Goal: Task Accomplishment & Management: Complete application form

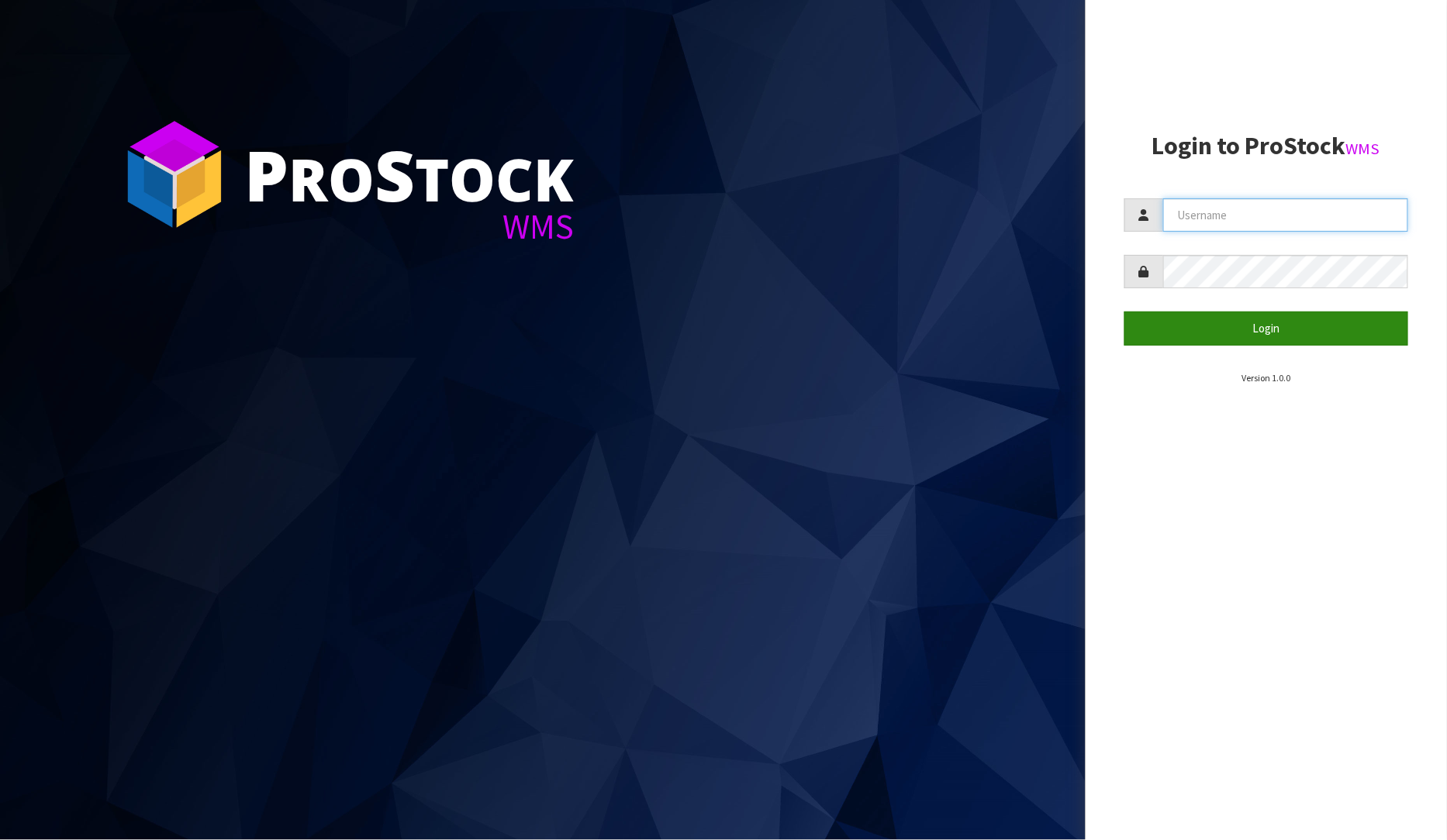
type input "[PERSON_NAME]"
click at [1258, 332] on button "Login" at bounding box center [1266, 328] width 285 height 34
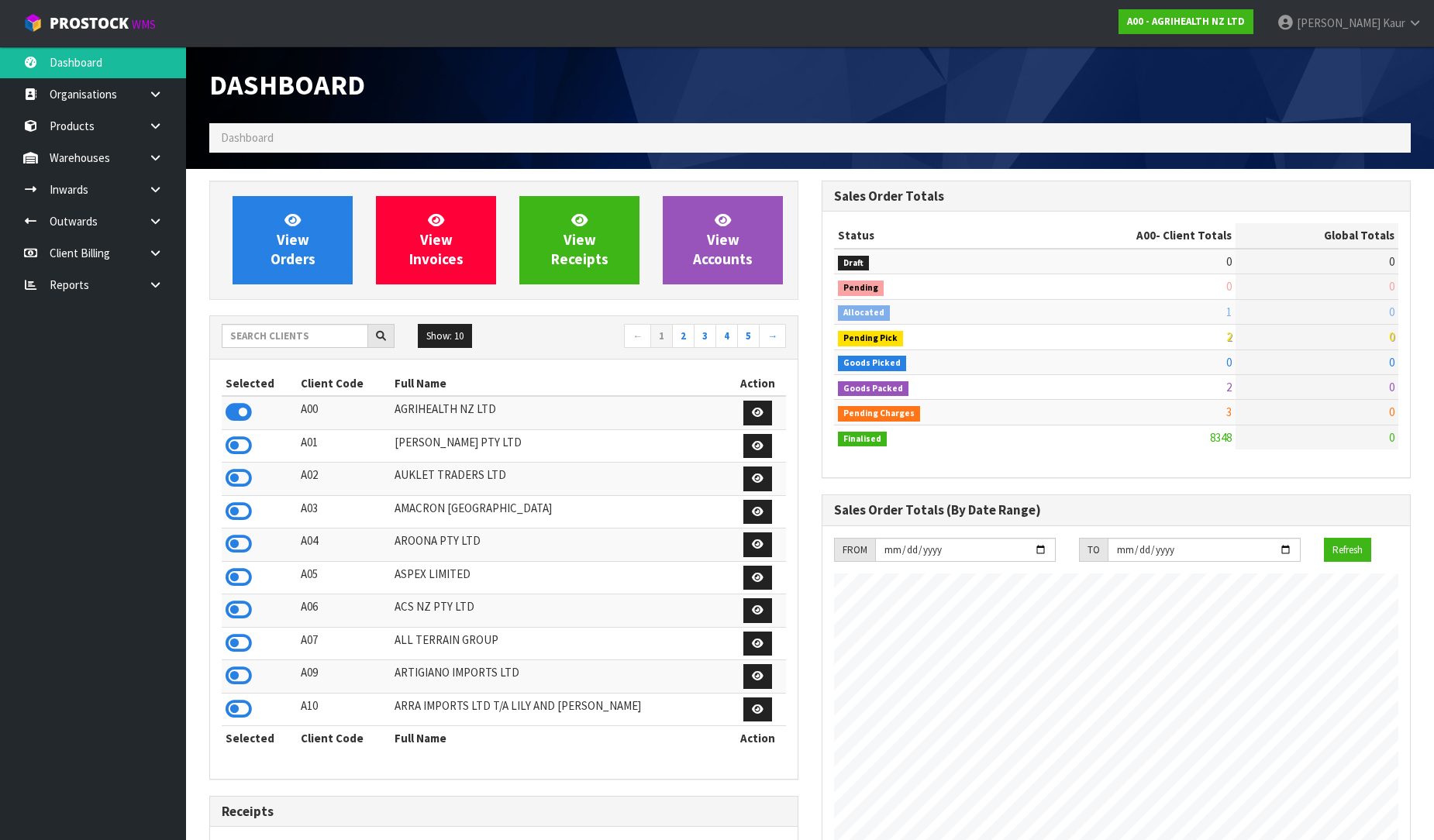
scroll to position [1174, 612]
click at [156, 281] on icon at bounding box center [155, 285] width 14 height 12
click at [68, 361] on link "CWL" at bounding box center [93, 349] width 186 height 32
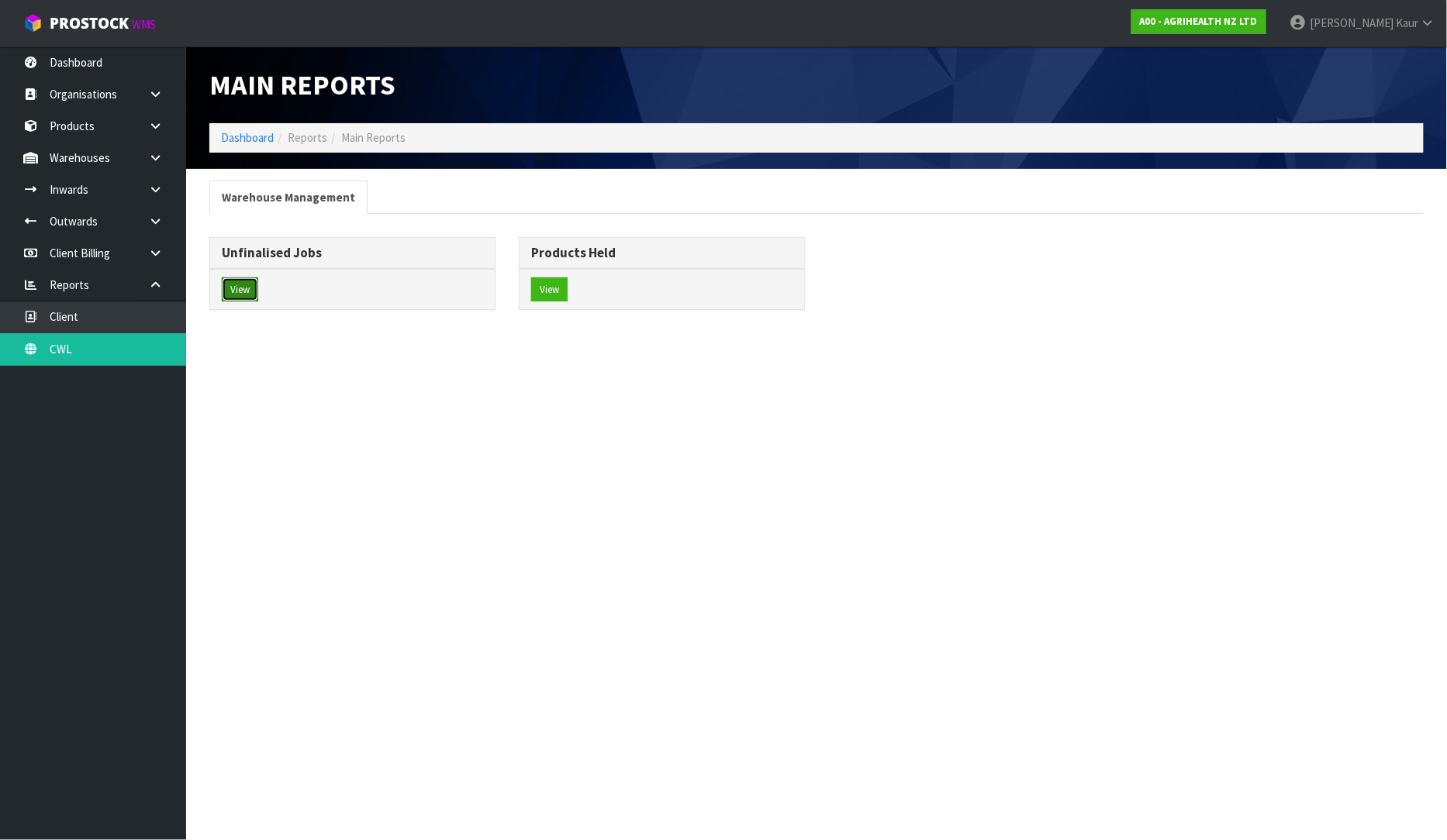
click at [239, 298] on button "View" at bounding box center [241, 290] width 37 height 25
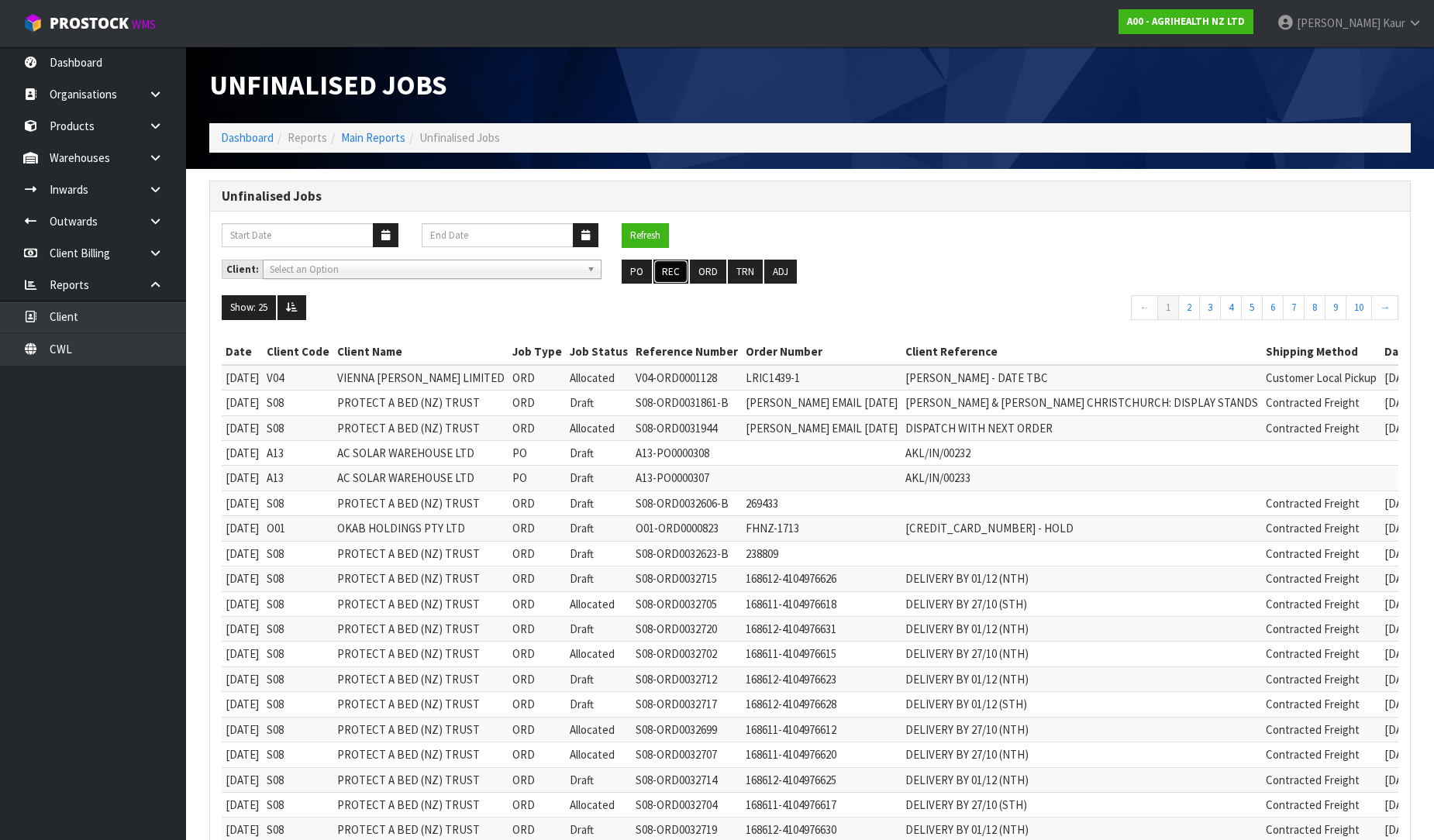
click at [679, 275] on button "REC" at bounding box center [671, 272] width 35 height 25
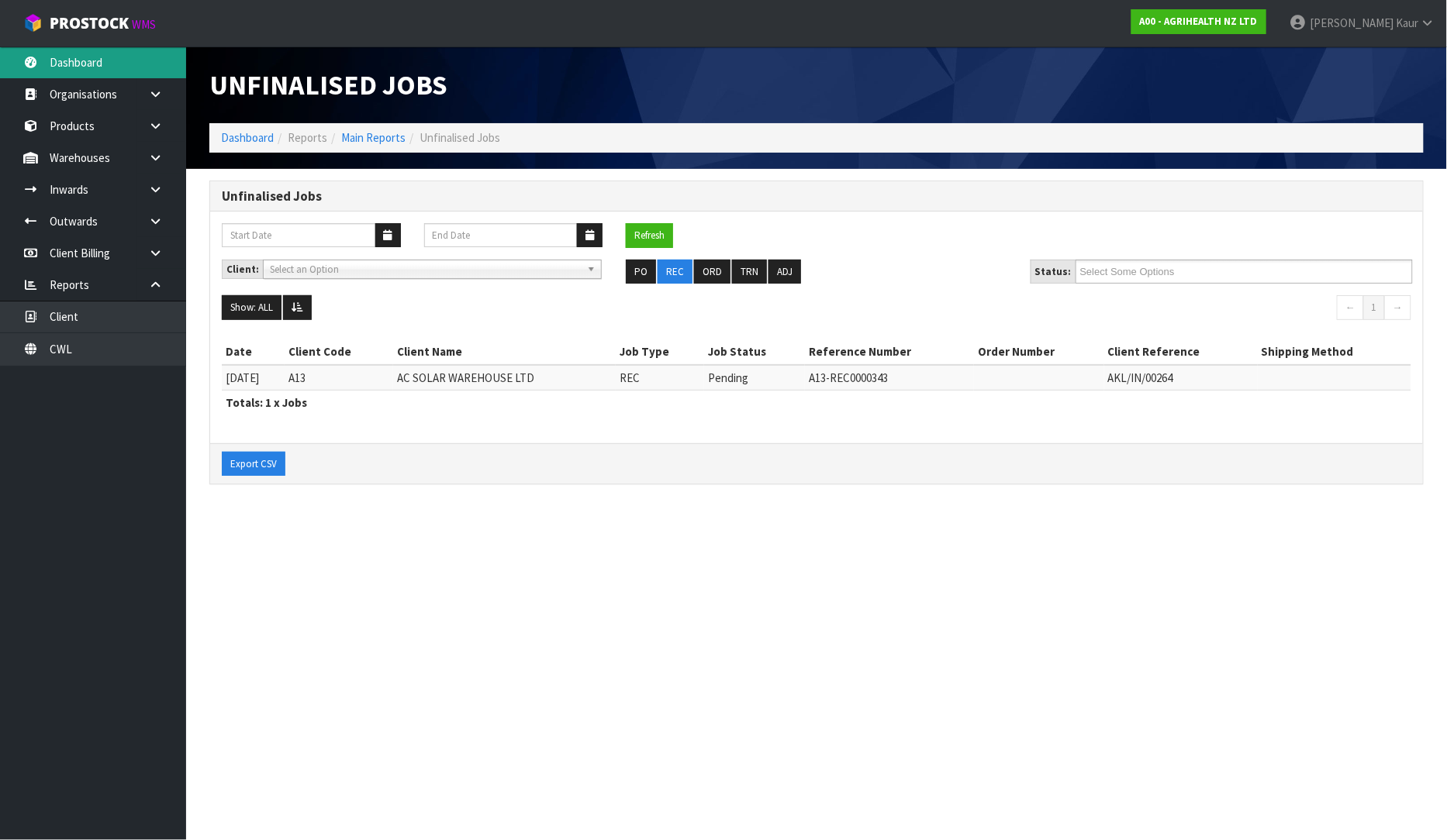
click at [75, 52] on link "Dashboard" at bounding box center [93, 62] width 186 height 32
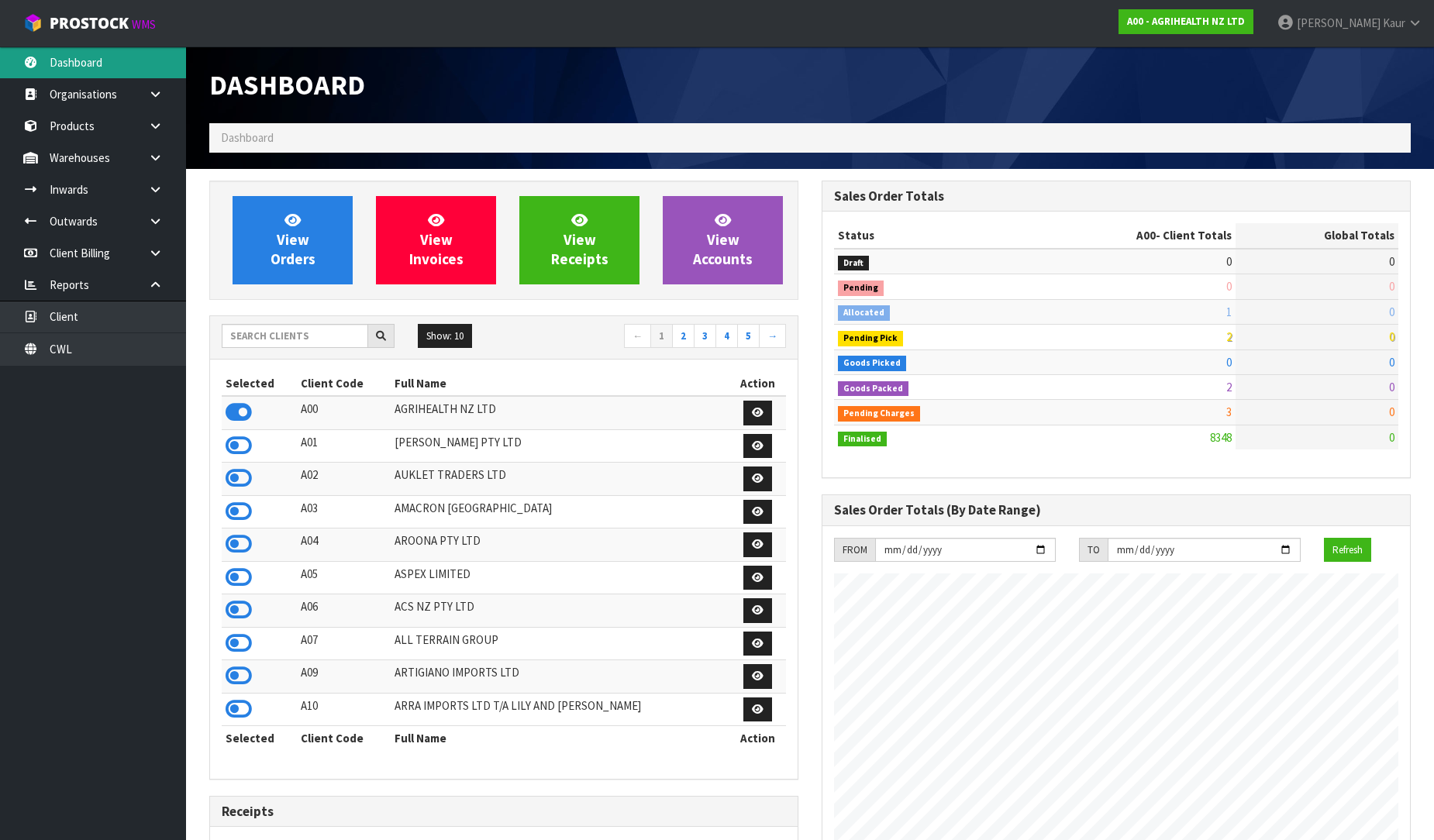
scroll to position [1174, 612]
click at [281, 344] on input "text" at bounding box center [295, 336] width 147 height 24
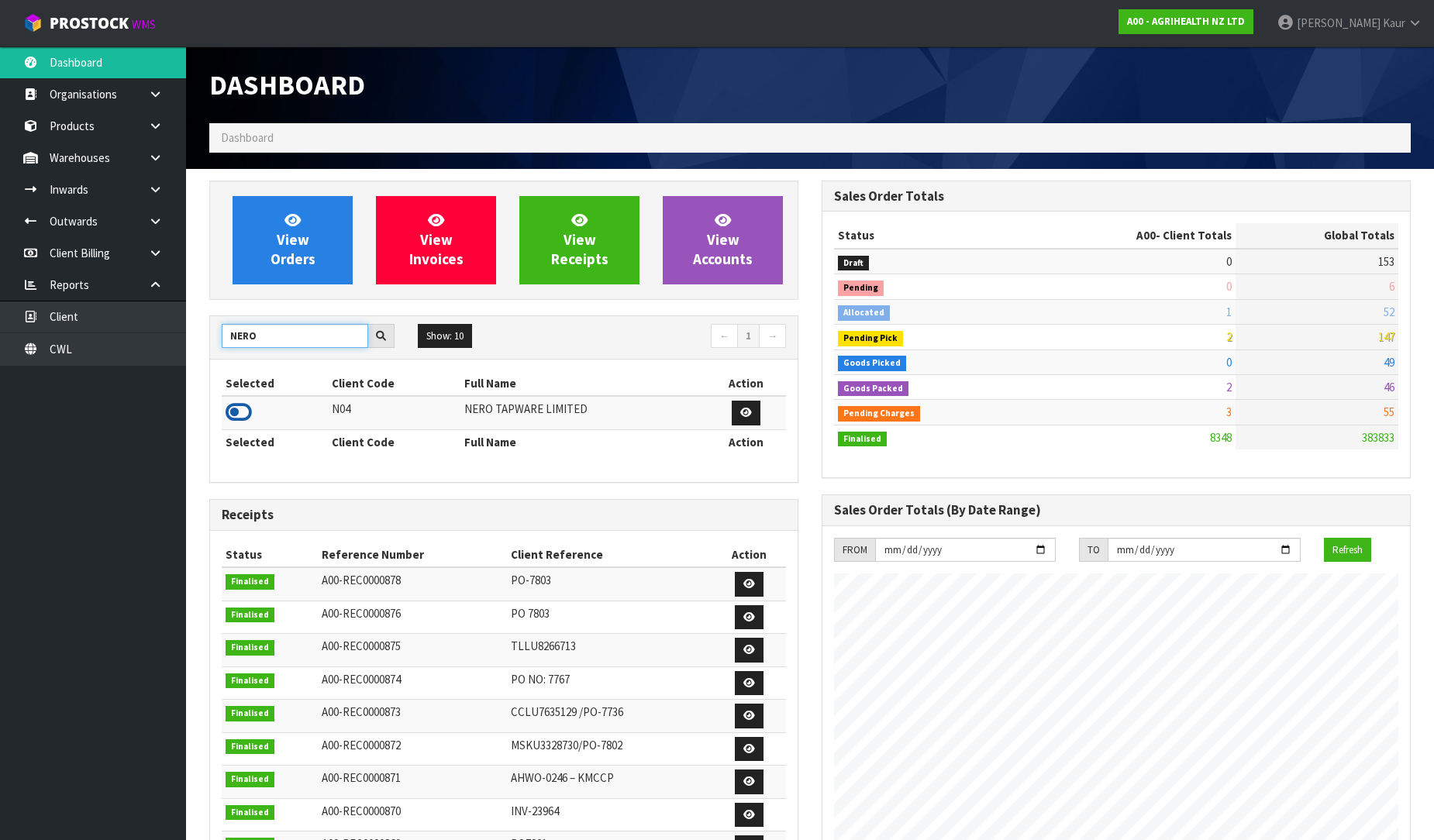
type input "NERO"
click at [235, 416] on icon at bounding box center [239, 412] width 26 height 23
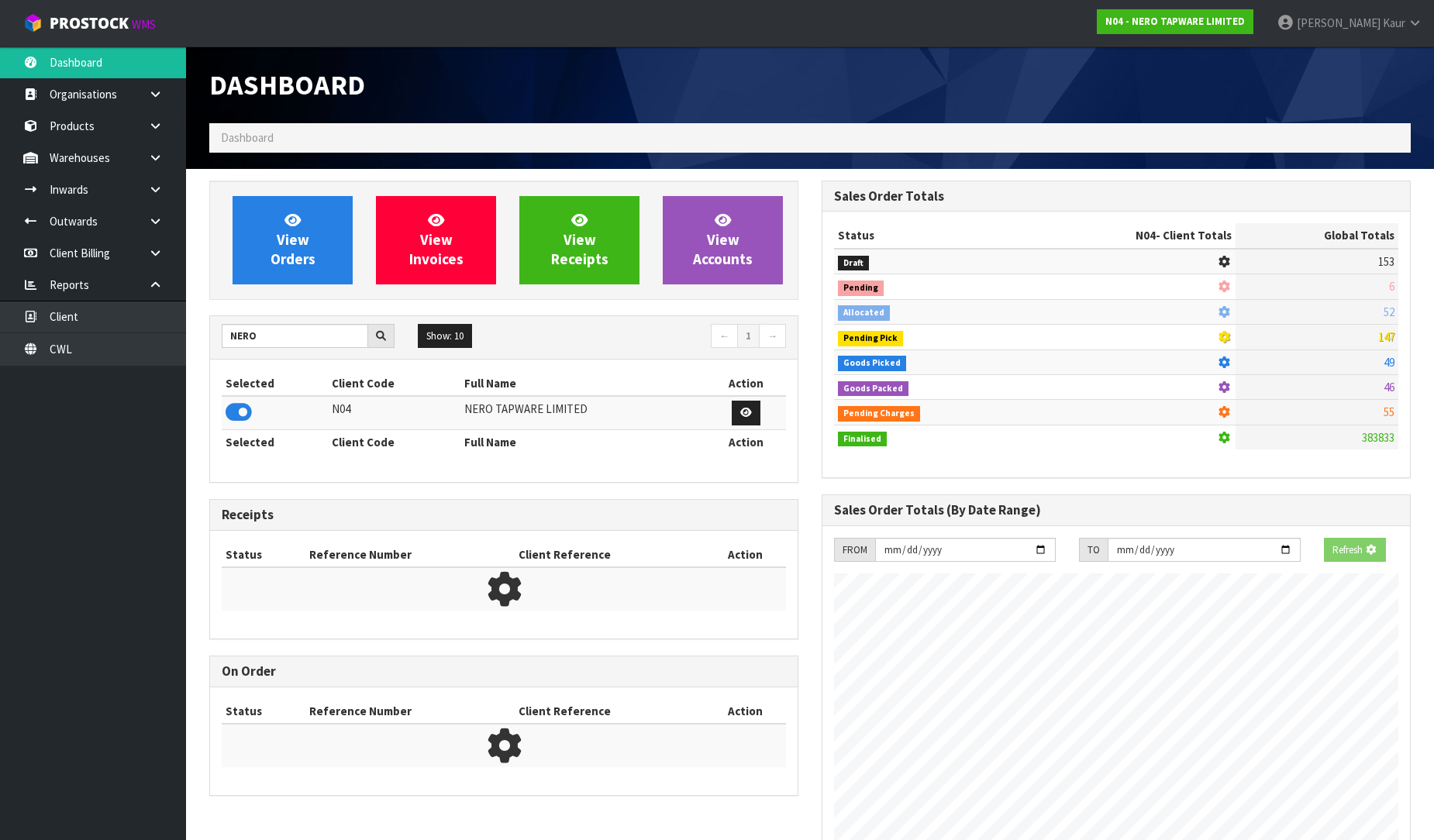
scroll to position [1225, 612]
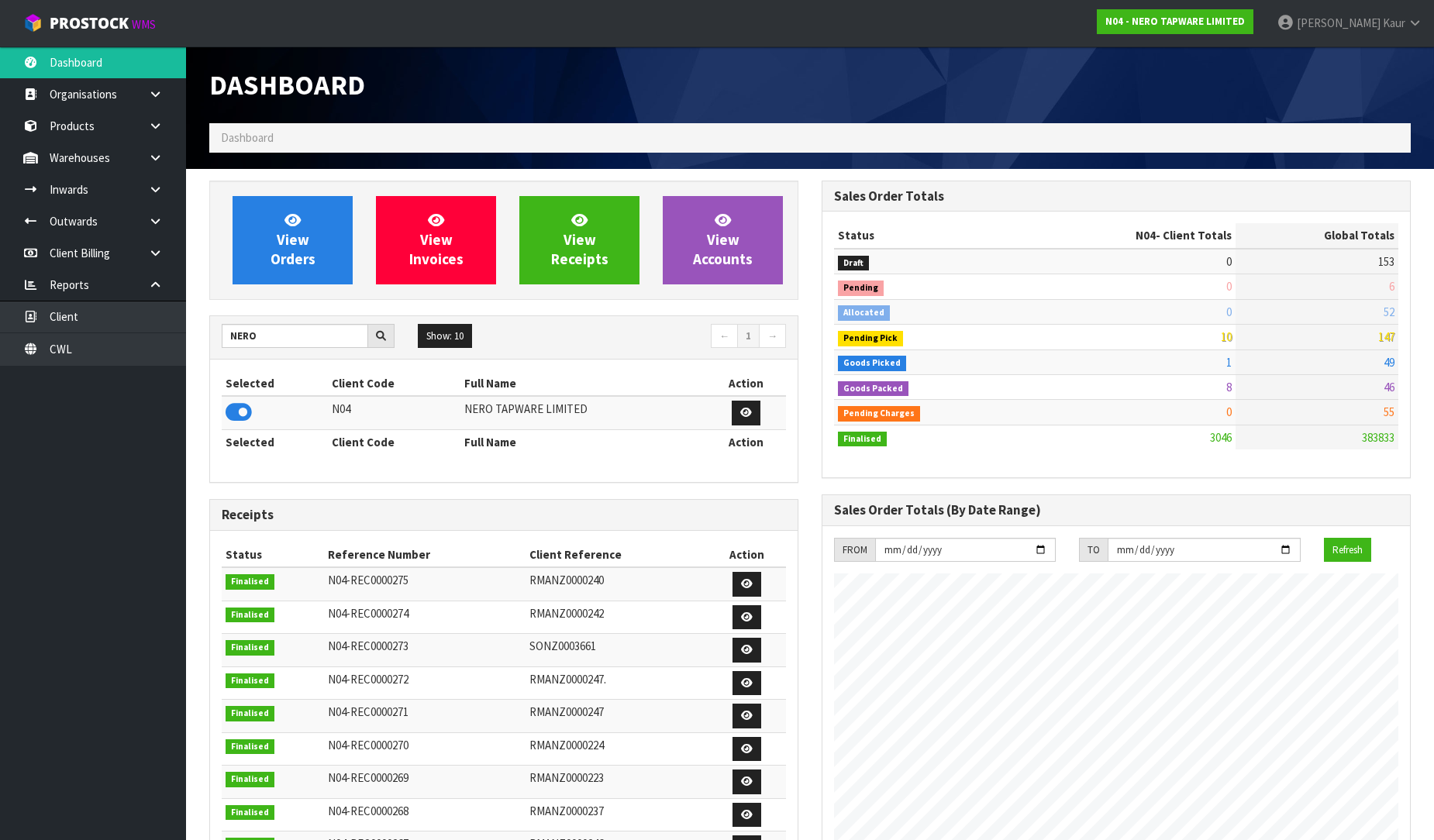
click at [1072, 82] on div "Dashboard" at bounding box center [810, 84] width 1225 height 76
drag, startPoint x: 282, startPoint y: 328, endPoint x: 152, endPoint y: 371, distance: 136.9
click at [152, 371] on body "Toggle navigation ProStock WMS N04 - NERO TAPWARE LIMITED [PERSON_NAME] Logout …" at bounding box center [717, 420] width 1434 height 840
type input "J02"
click at [238, 416] on icon at bounding box center [239, 412] width 26 height 23
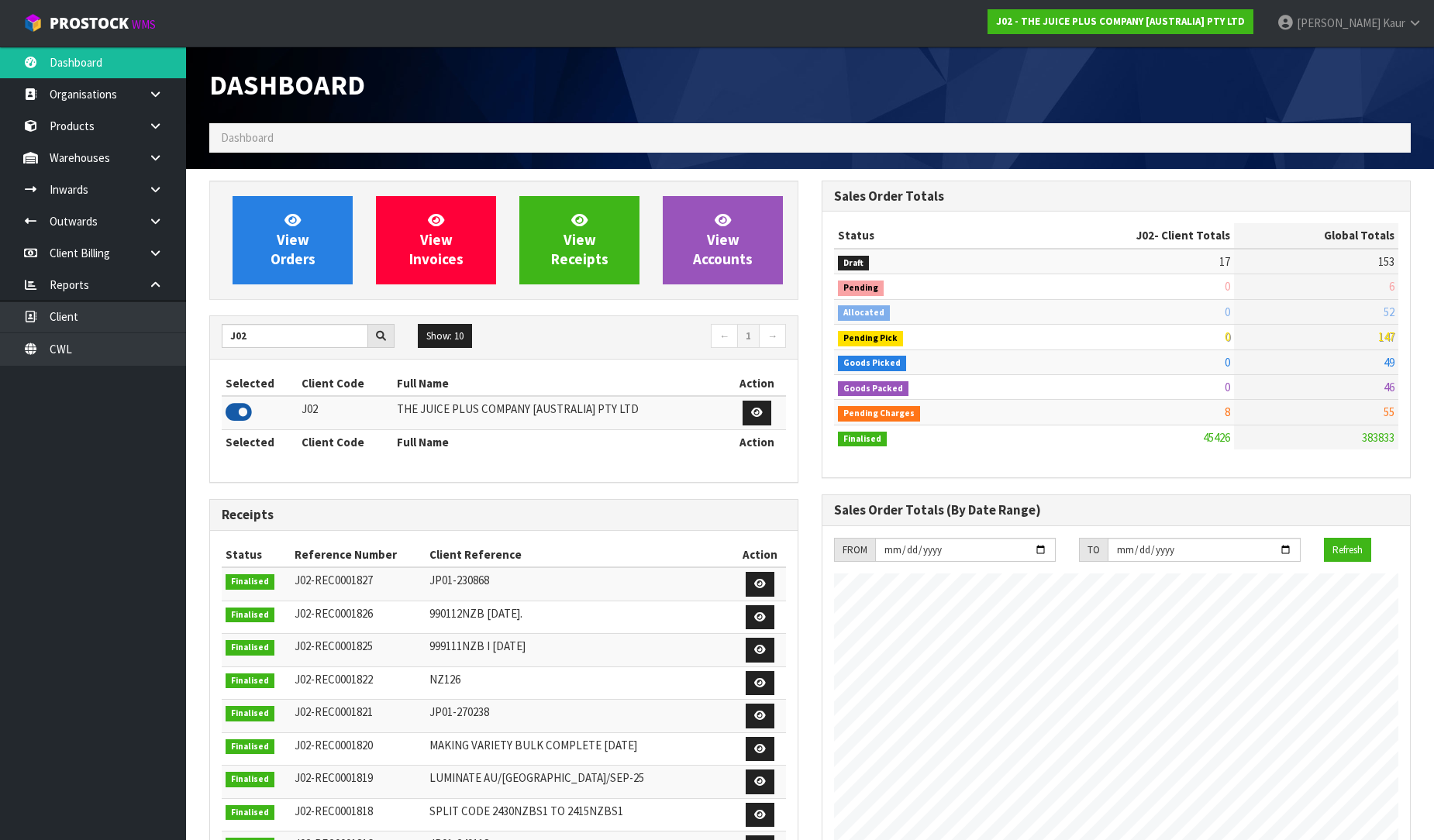
scroll to position [1174, 612]
click at [156, 188] on icon at bounding box center [155, 189] width 14 height 12
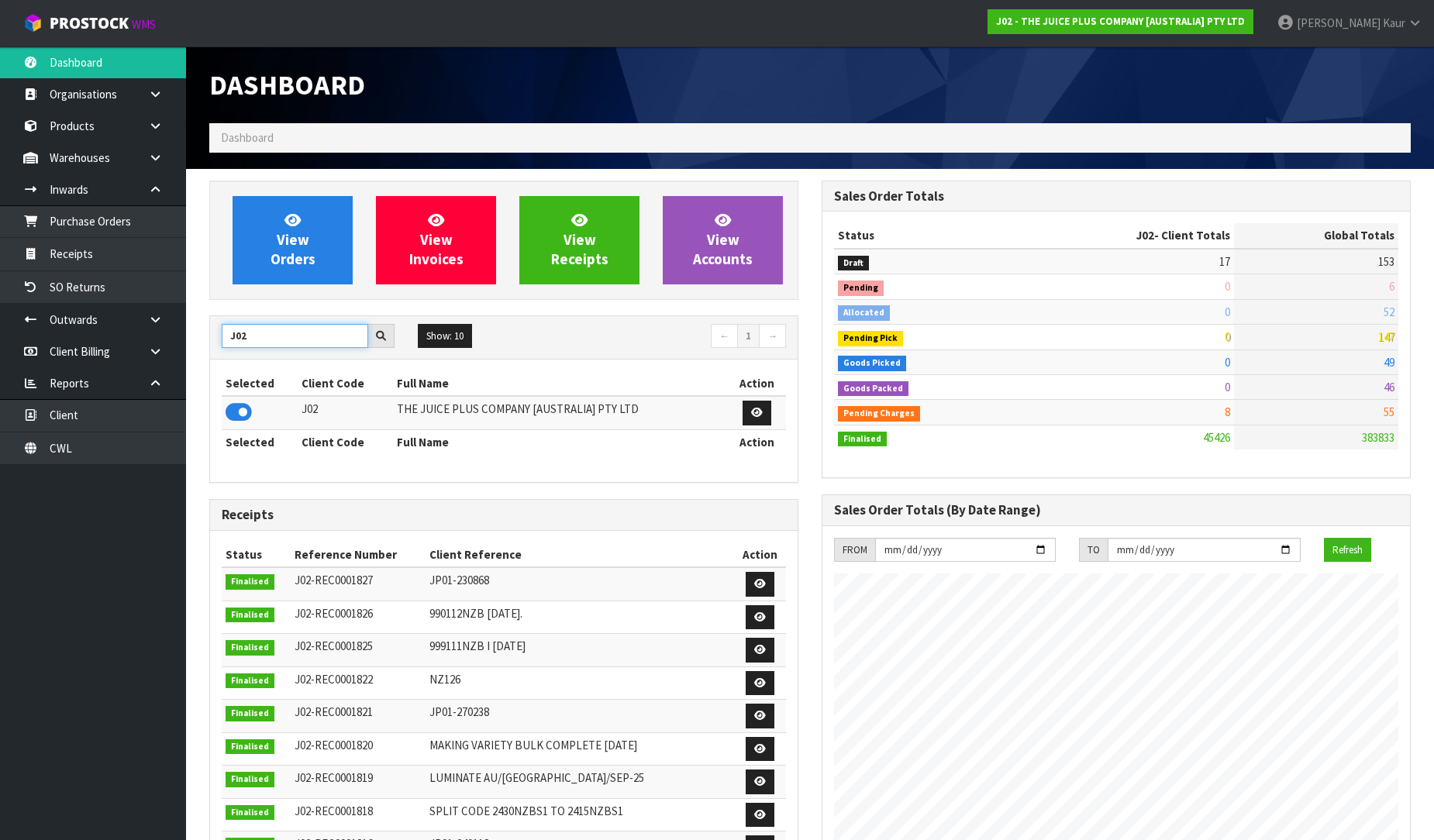
drag, startPoint x: 277, startPoint y: 341, endPoint x: 195, endPoint y: 340, distance: 82.0
click at [195, 340] on section "View Orders View Invoices View Receipts View Accounts J02 Show: 10 5 10 25 50 ←…" at bounding box center [810, 768] width 1249 height 1198
type input "NERO"
click at [238, 413] on icon at bounding box center [239, 412] width 26 height 23
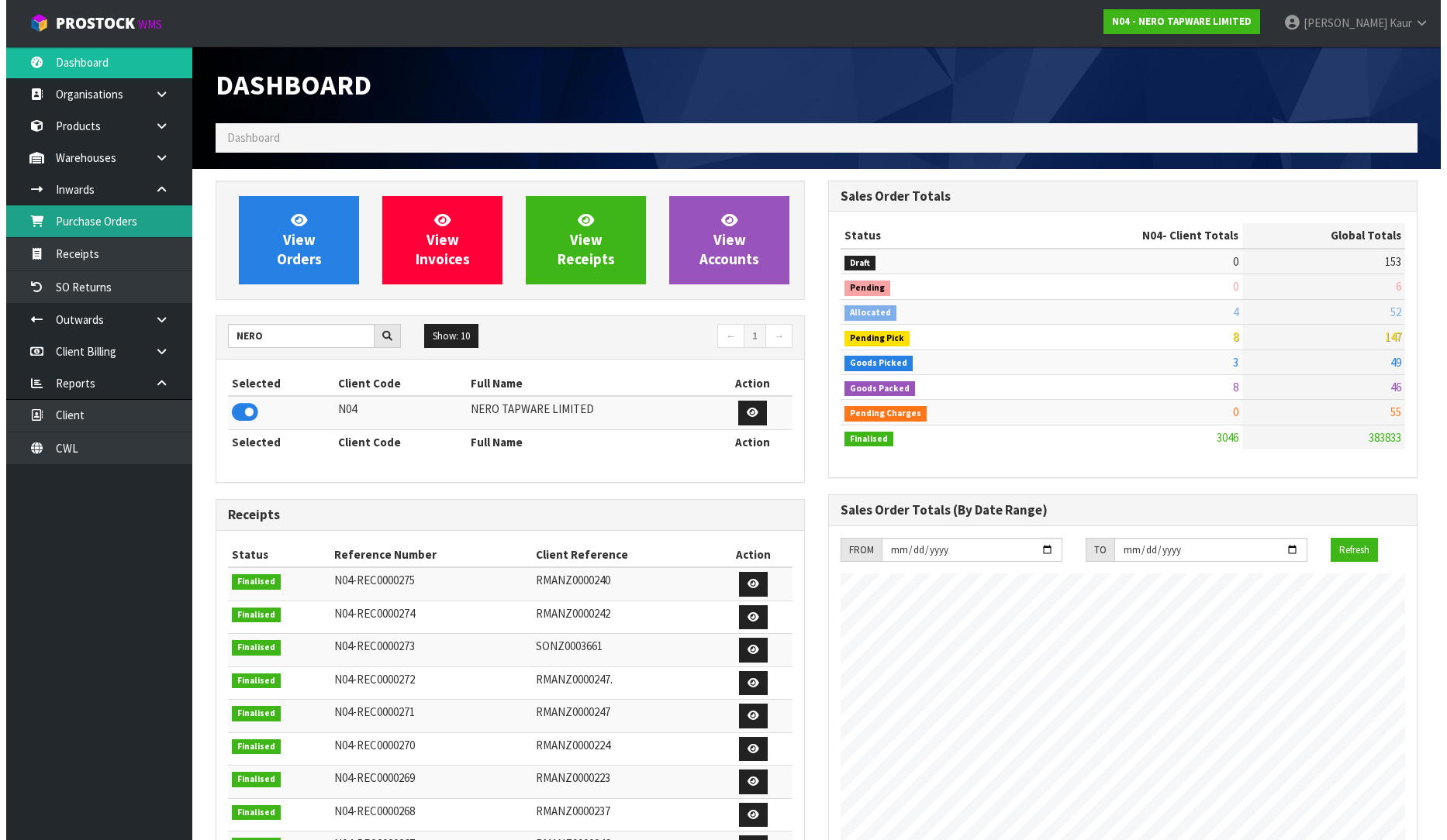
scroll to position [1225, 612]
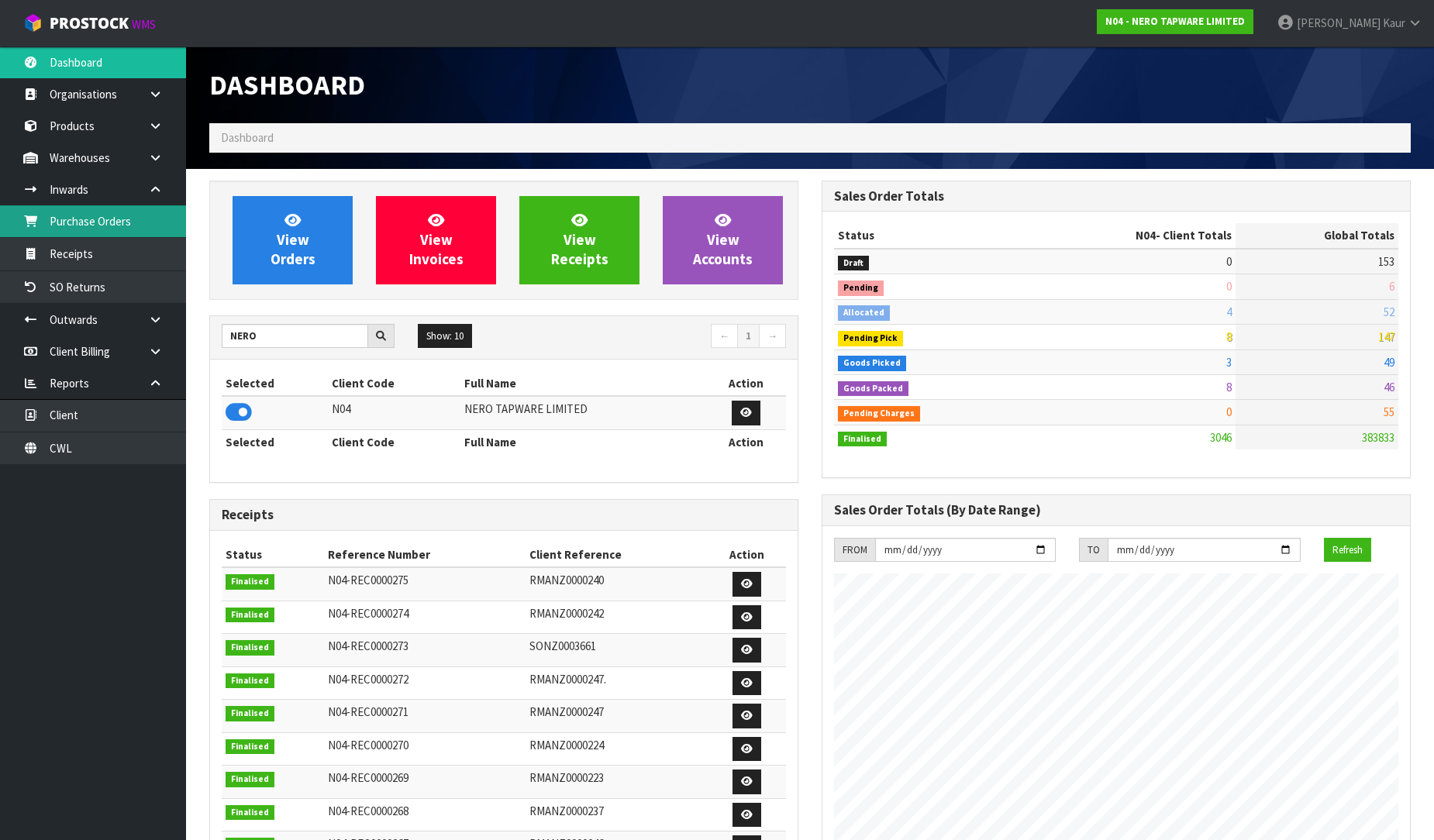
click at [133, 207] on link "Purchase Orders" at bounding box center [93, 221] width 186 height 32
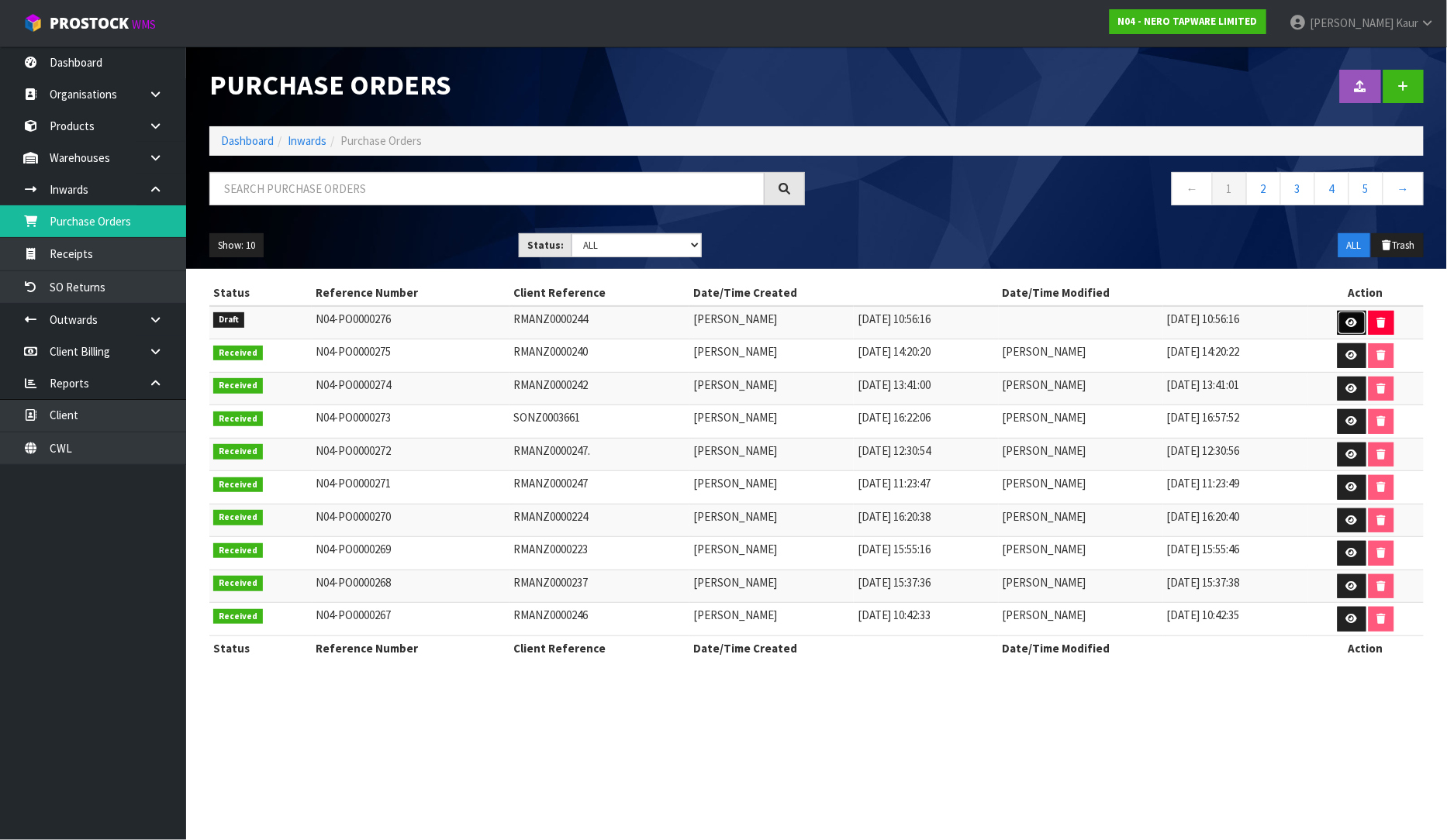
click at [1351, 322] on icon at bounding box center [1352, 322] width 12 height 10
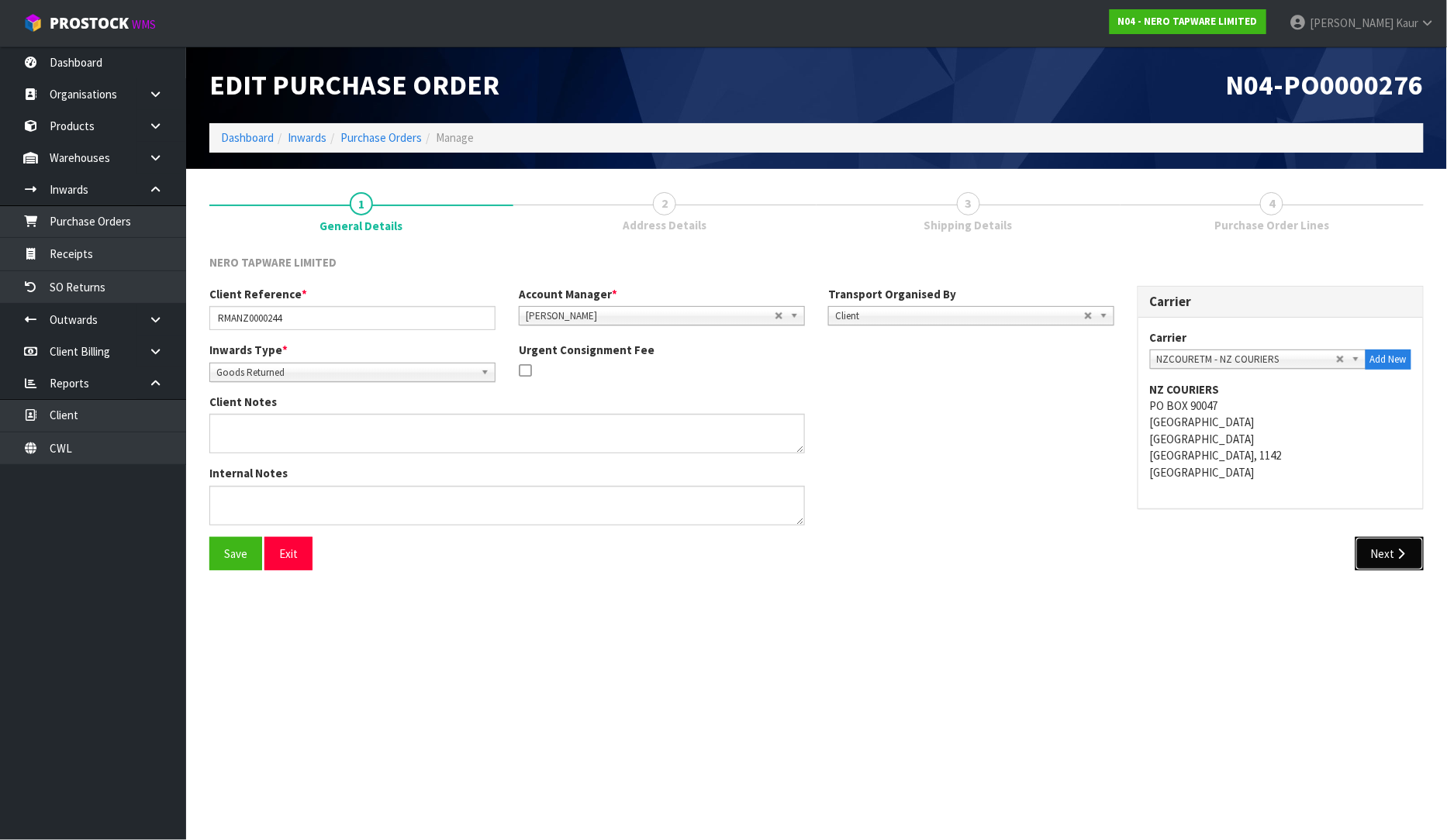
click at [1395, 558] on icon "button" at bounding box center [1402, 554] width 14 height 12
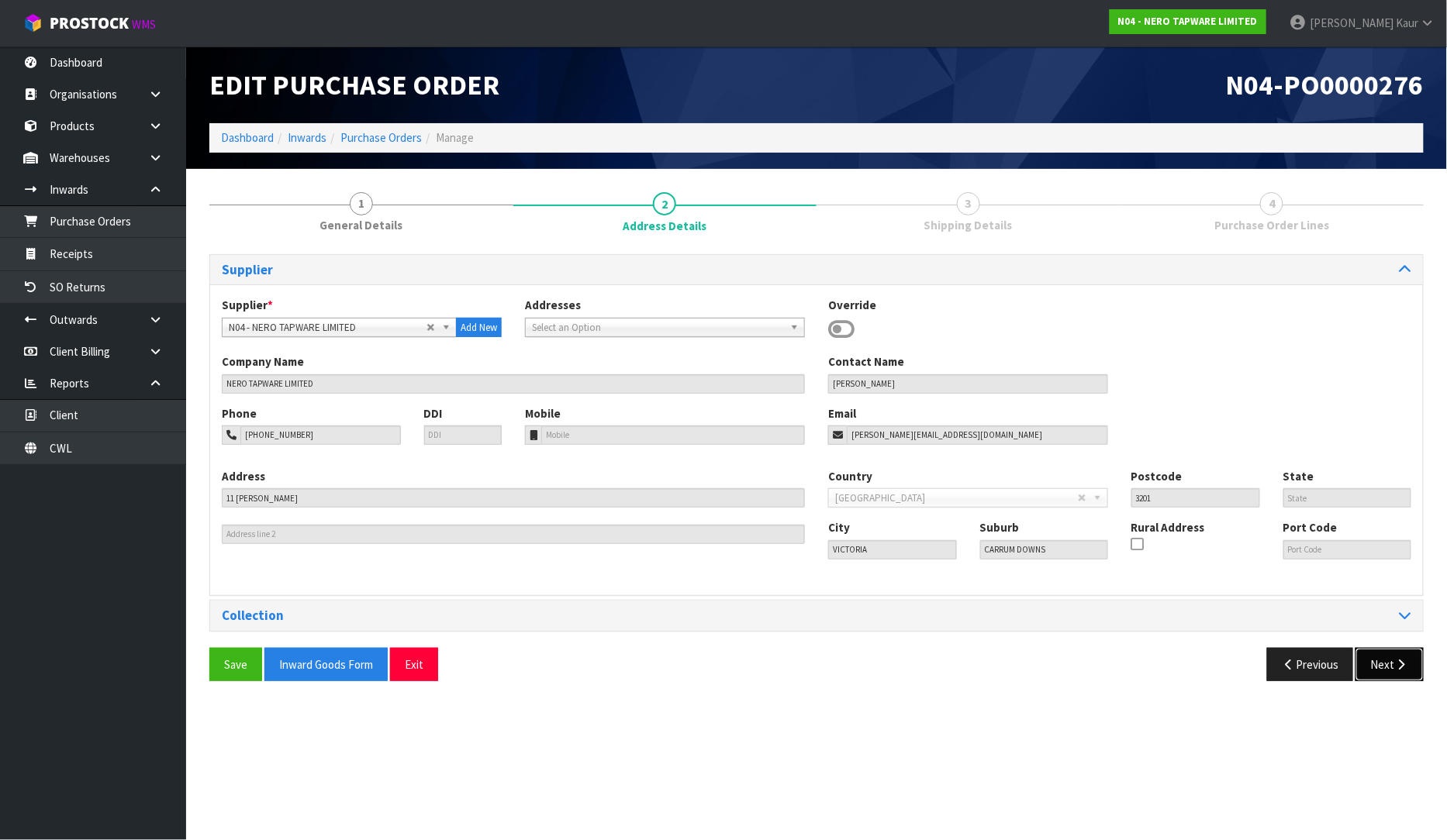
click at [1398, 659] on icon "button" at bounding box center [1402, 664] width 14 height 12
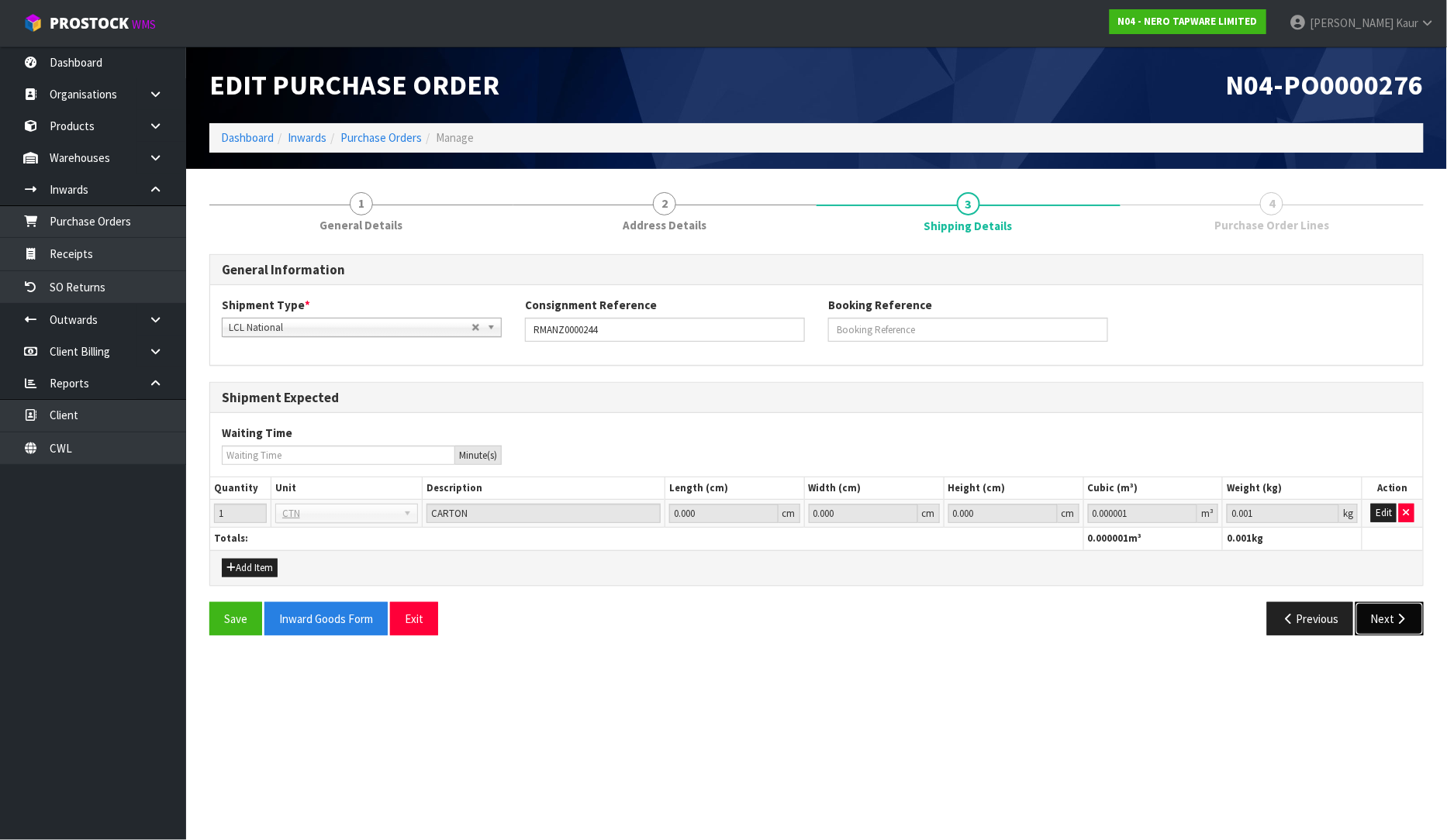
click at [1405, 624] on icon "button" at bounding box center [1402, 619] width 14 height 12
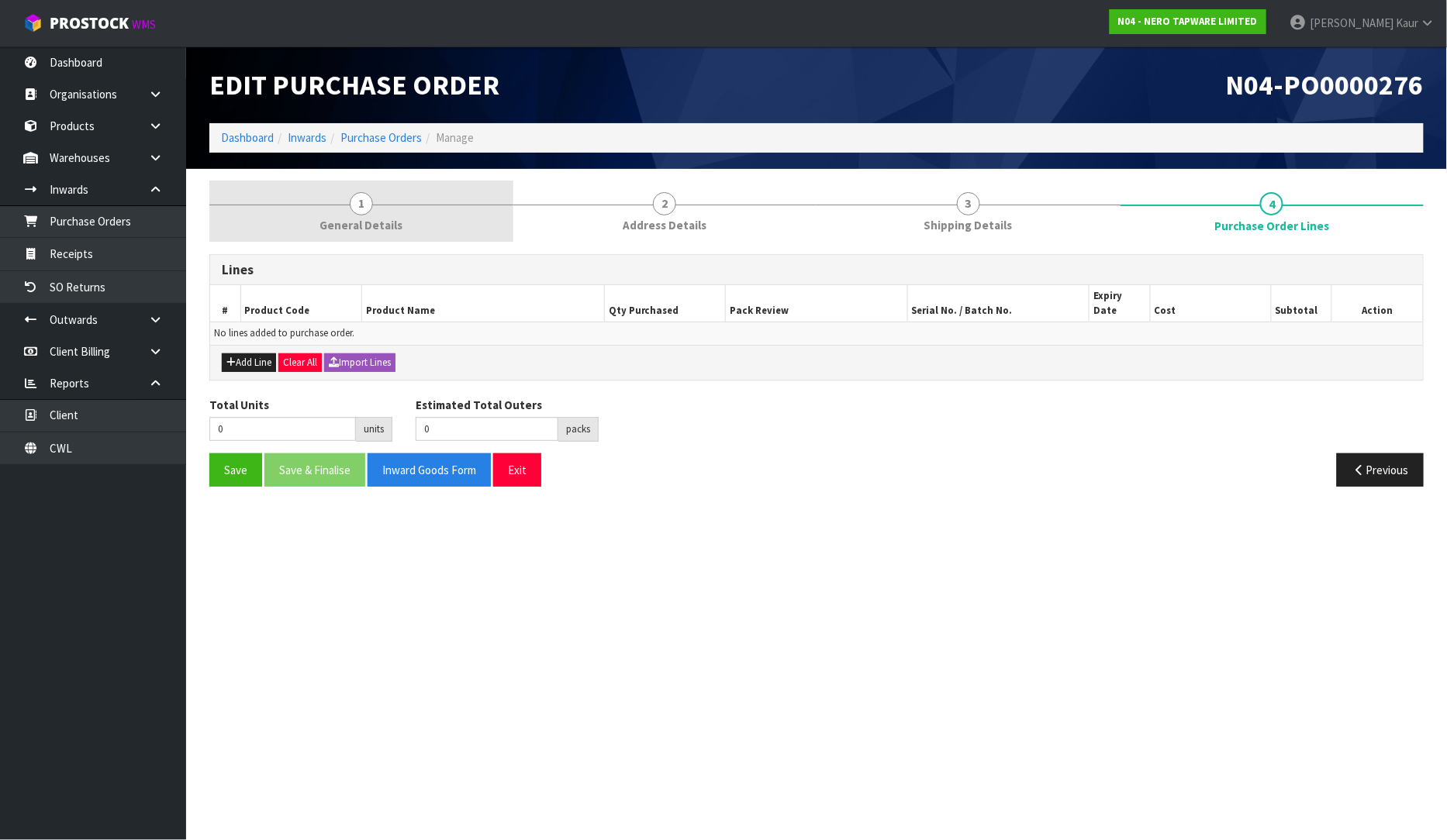
click at [338, 215] on link "1 General Details" at bounding box center [361, 210] width 304 height 61
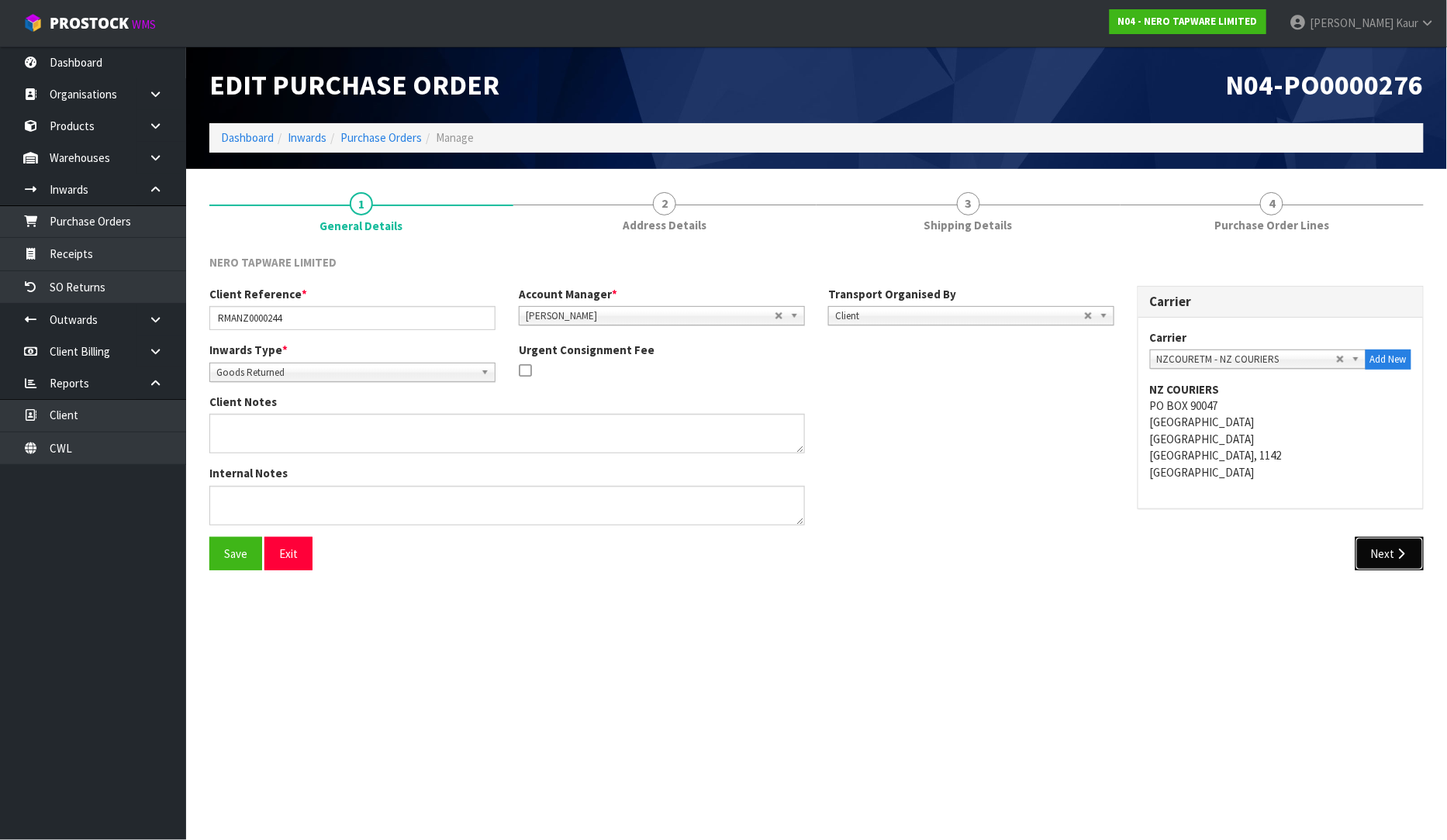
click at [1398, 548] on icon "button" at bounding box center [1402, 554] width 14 height 12
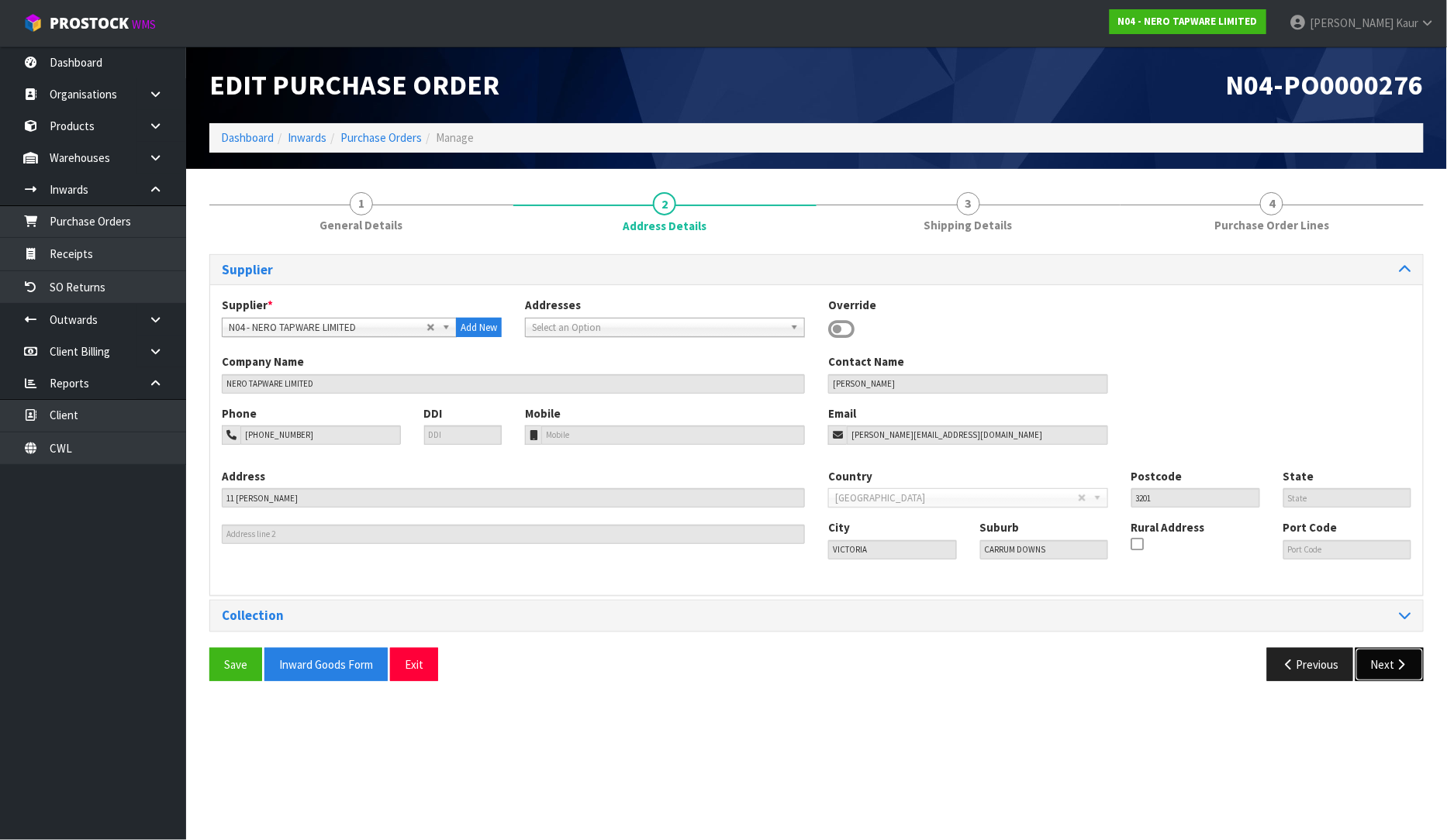
click at [1386, 656] on button "Next" at bounding box center [1389, 664] width 69 height 34
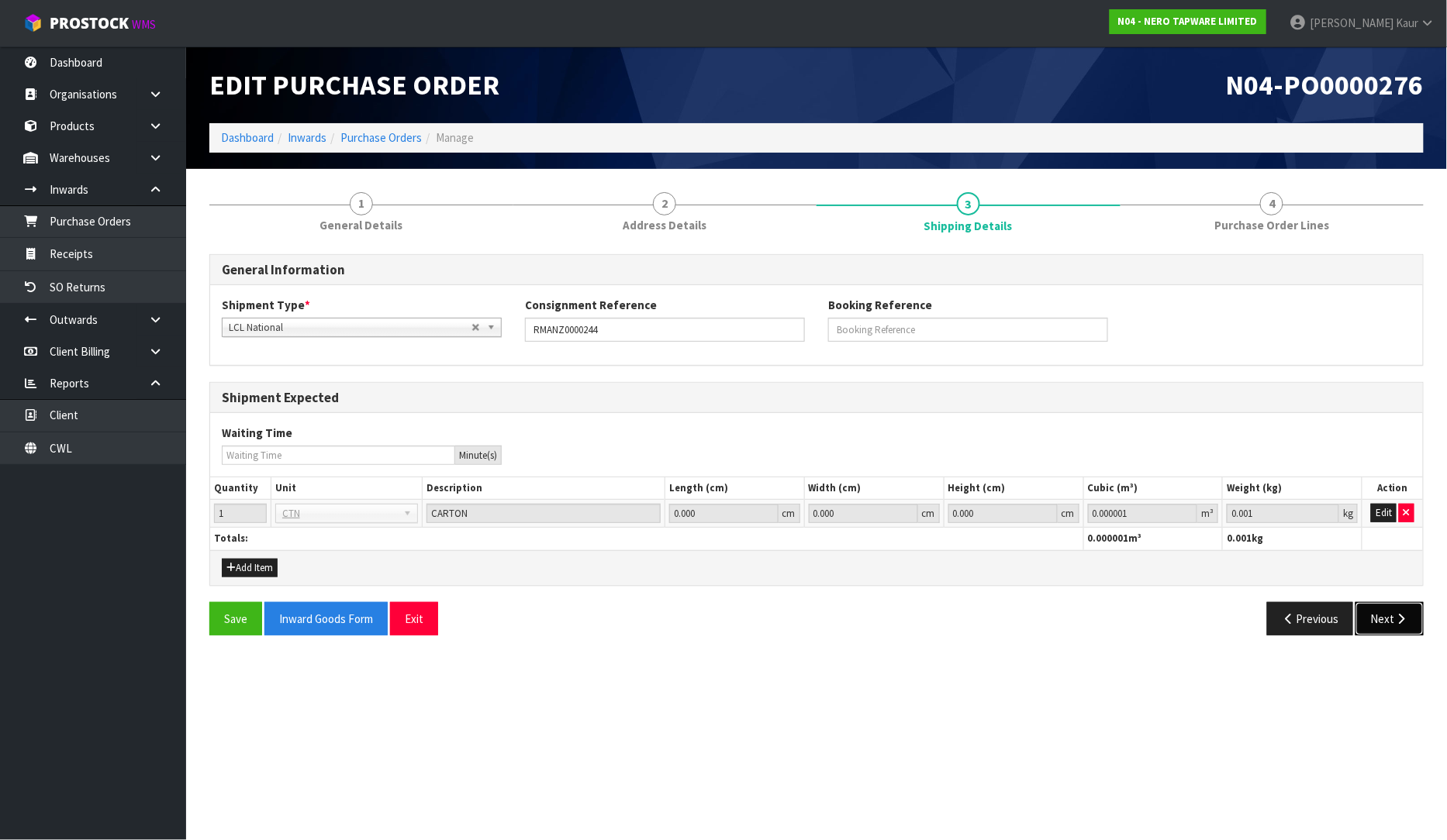
click at [1405, 613] on icon "button" at bounding box center [1402, 619] width 14 height 12
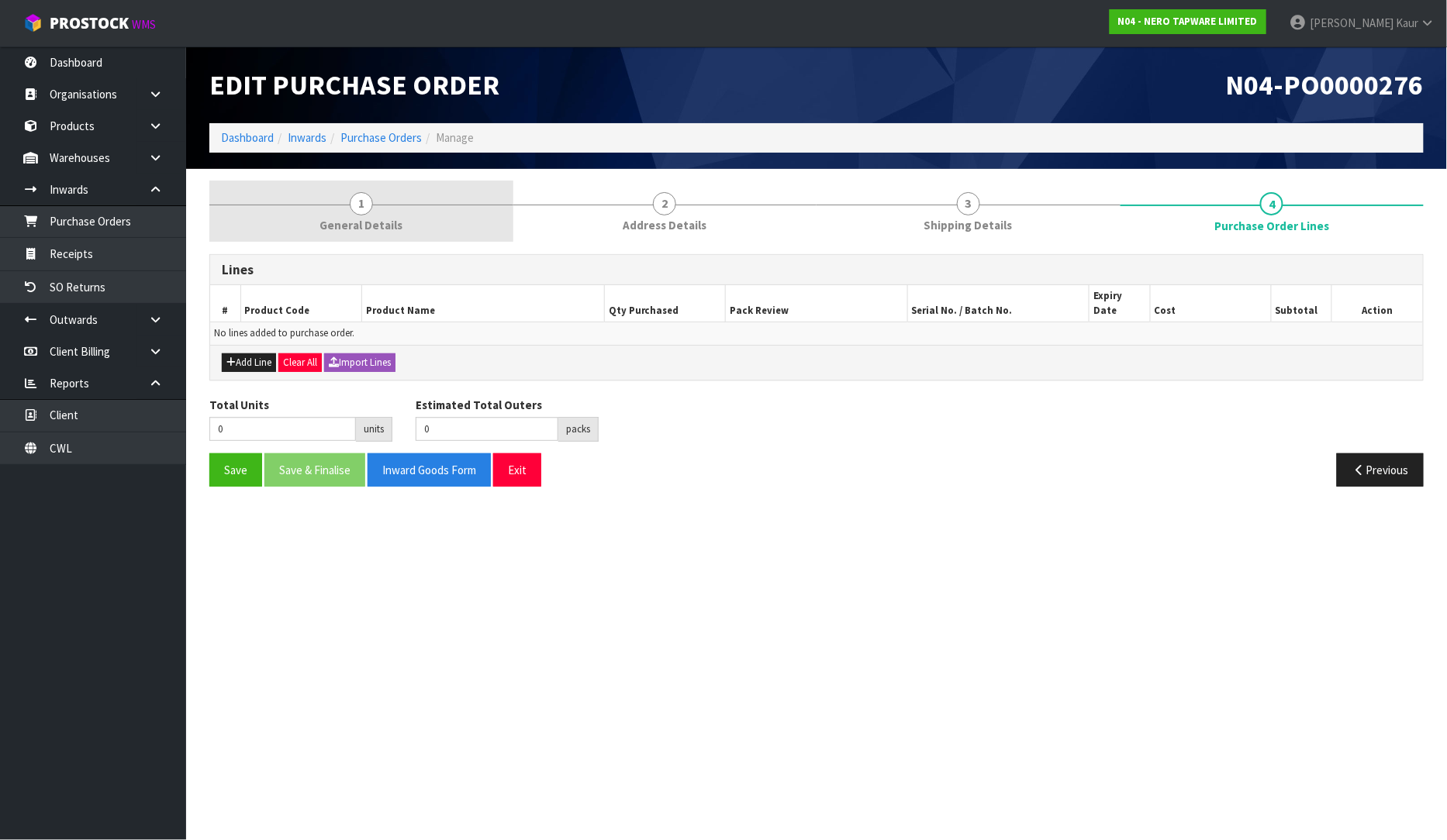
drag, startPoint x: 334, startPoint y: 223, endPoint x: 405, endPoint y: 206, distance: 73.0
click at [335, 223] on span "General Details" at bounding box center [361, 225] width 83 height 16
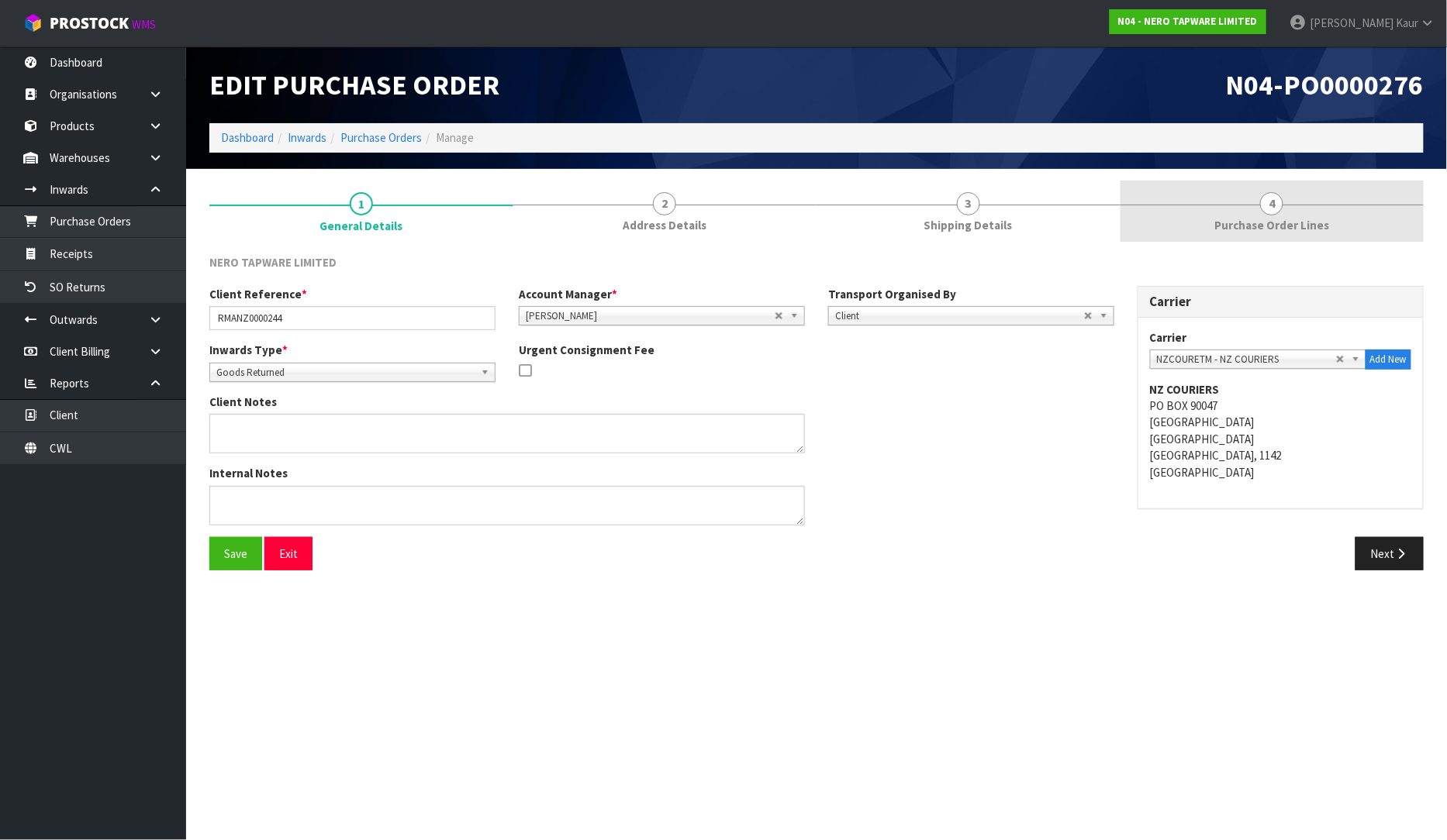
click at [1258, 206] on link "4 Purchase Order Lines" at bounding box center [1272, 210] width 304 height 61
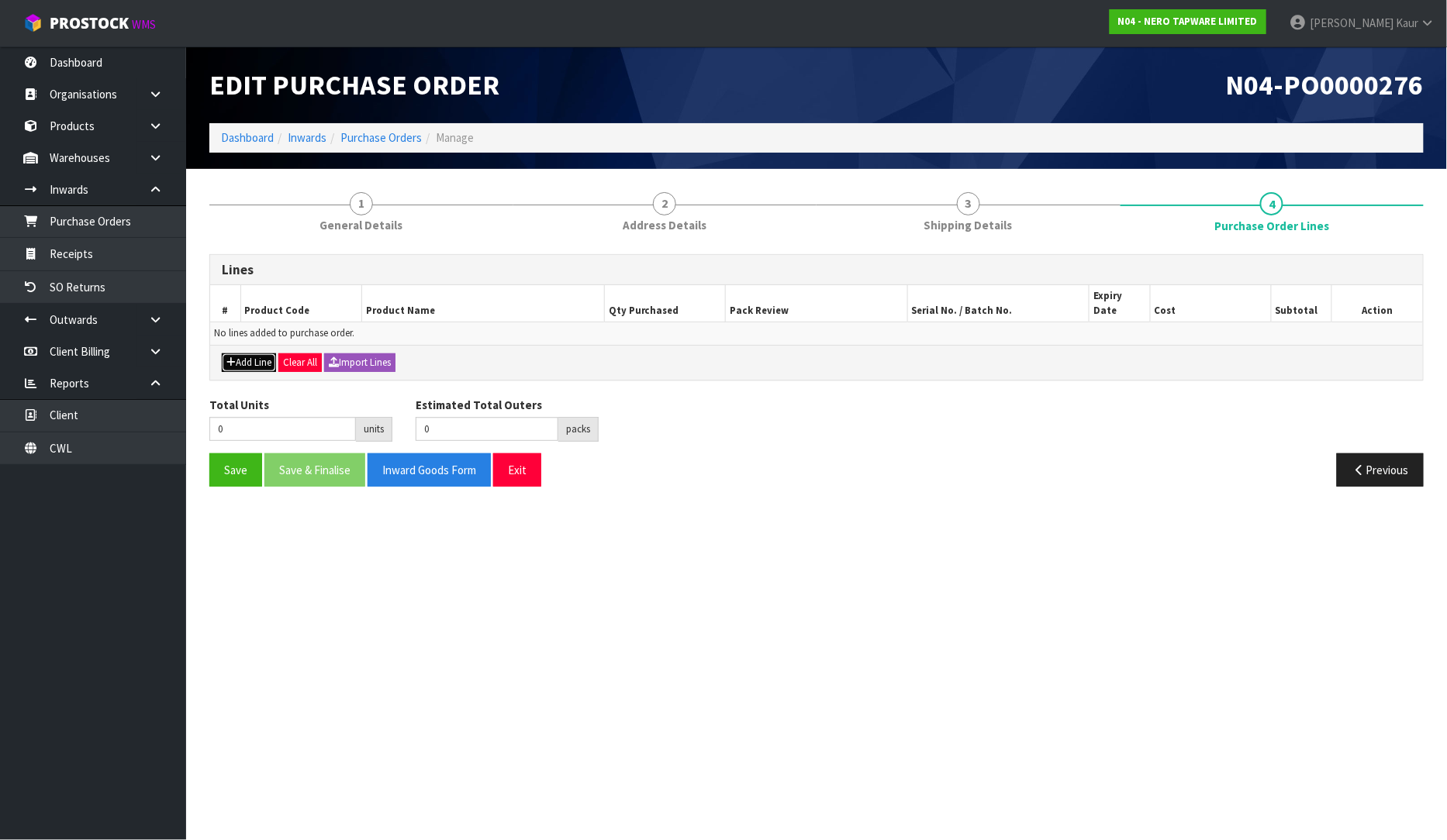
click at [242, 353] on button "Add Line" at bounding box center [249, 362] width 54 height 18
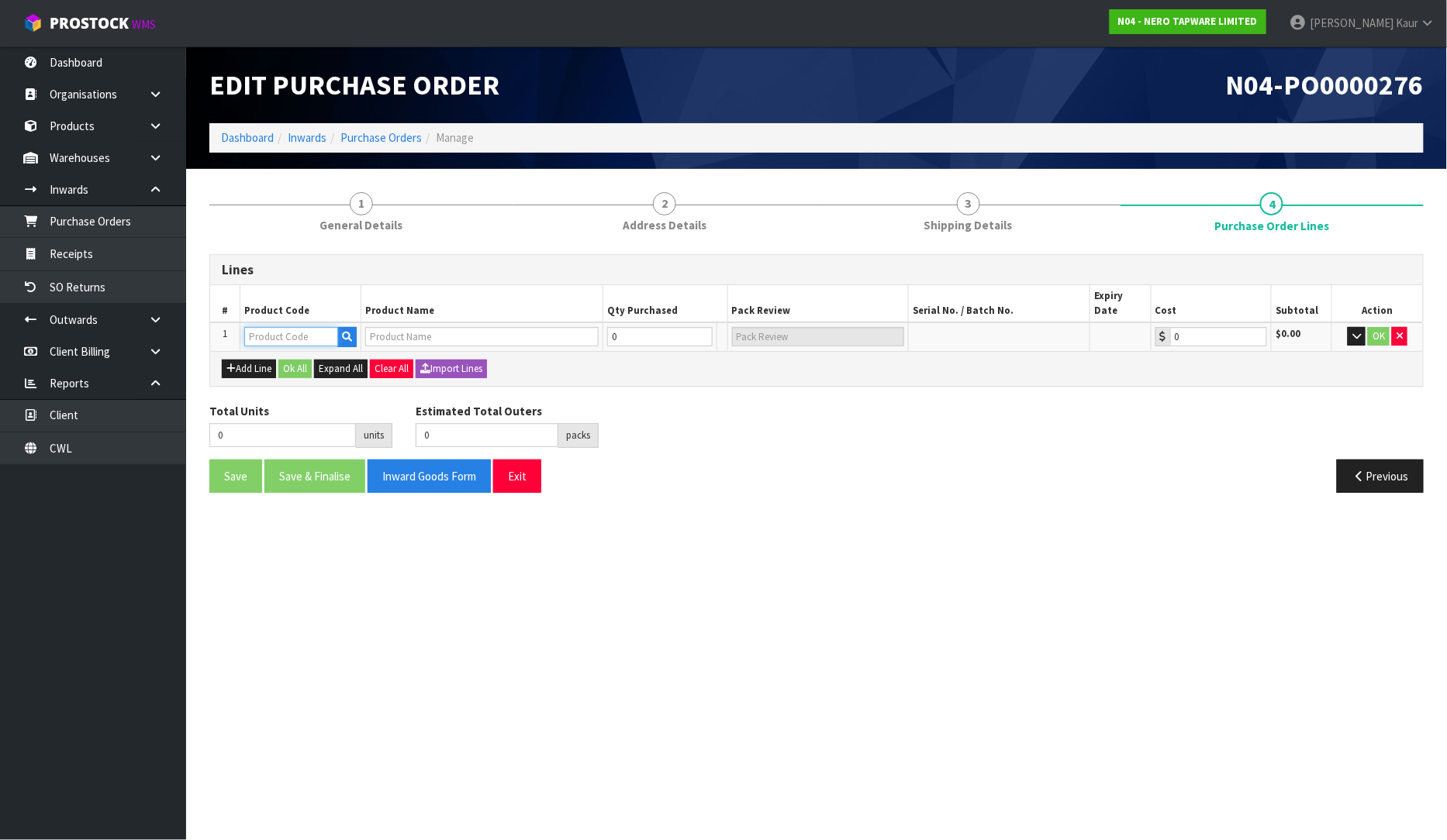
click at [313, 327] on input "text" at bounding box center [291, 337] width 94 height 19
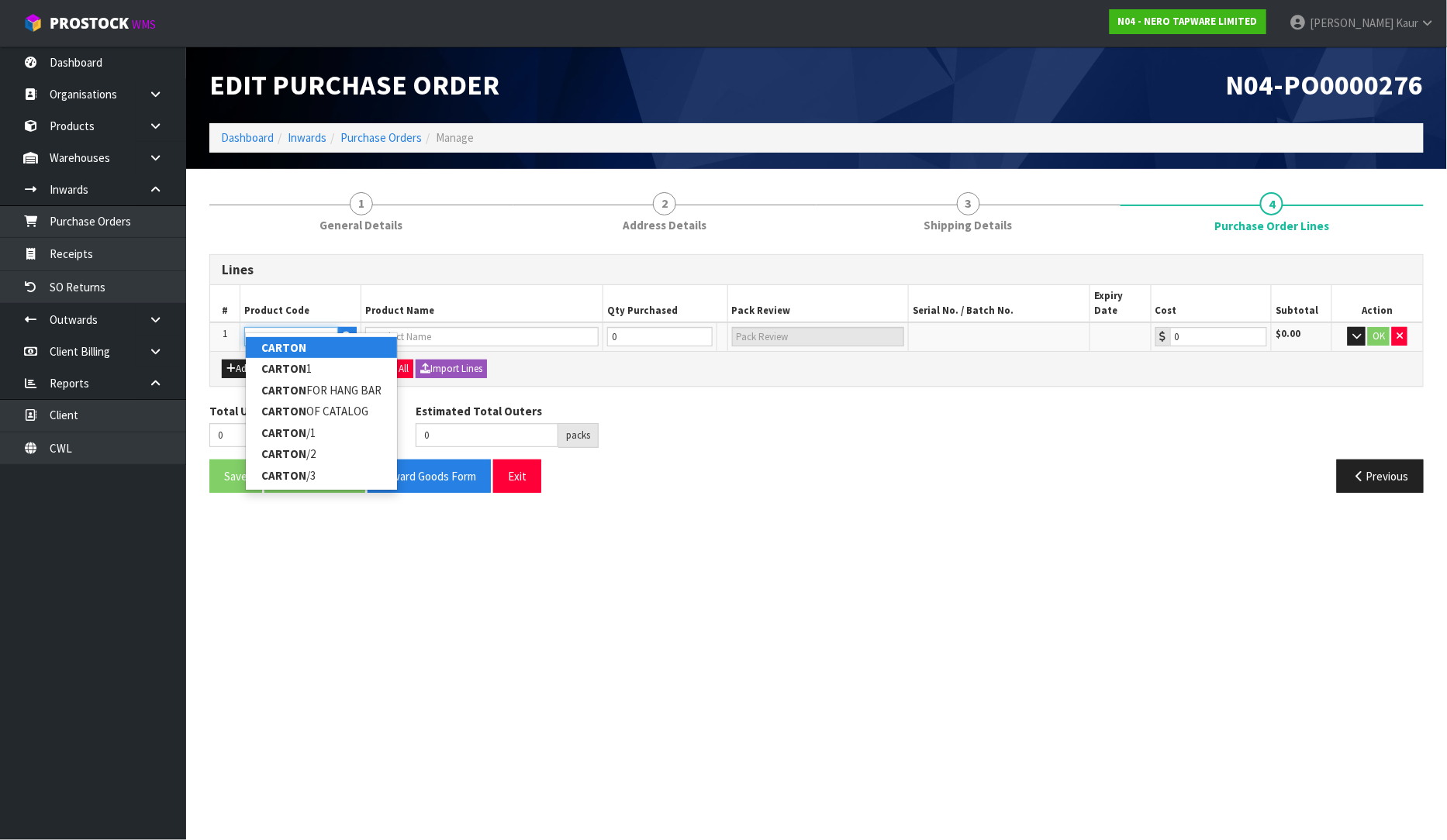
type input "CARTON"
click at [316, 354] on link "CARTON" at bounding box center [322, 348] width 152 height 21
type input "CARTON"
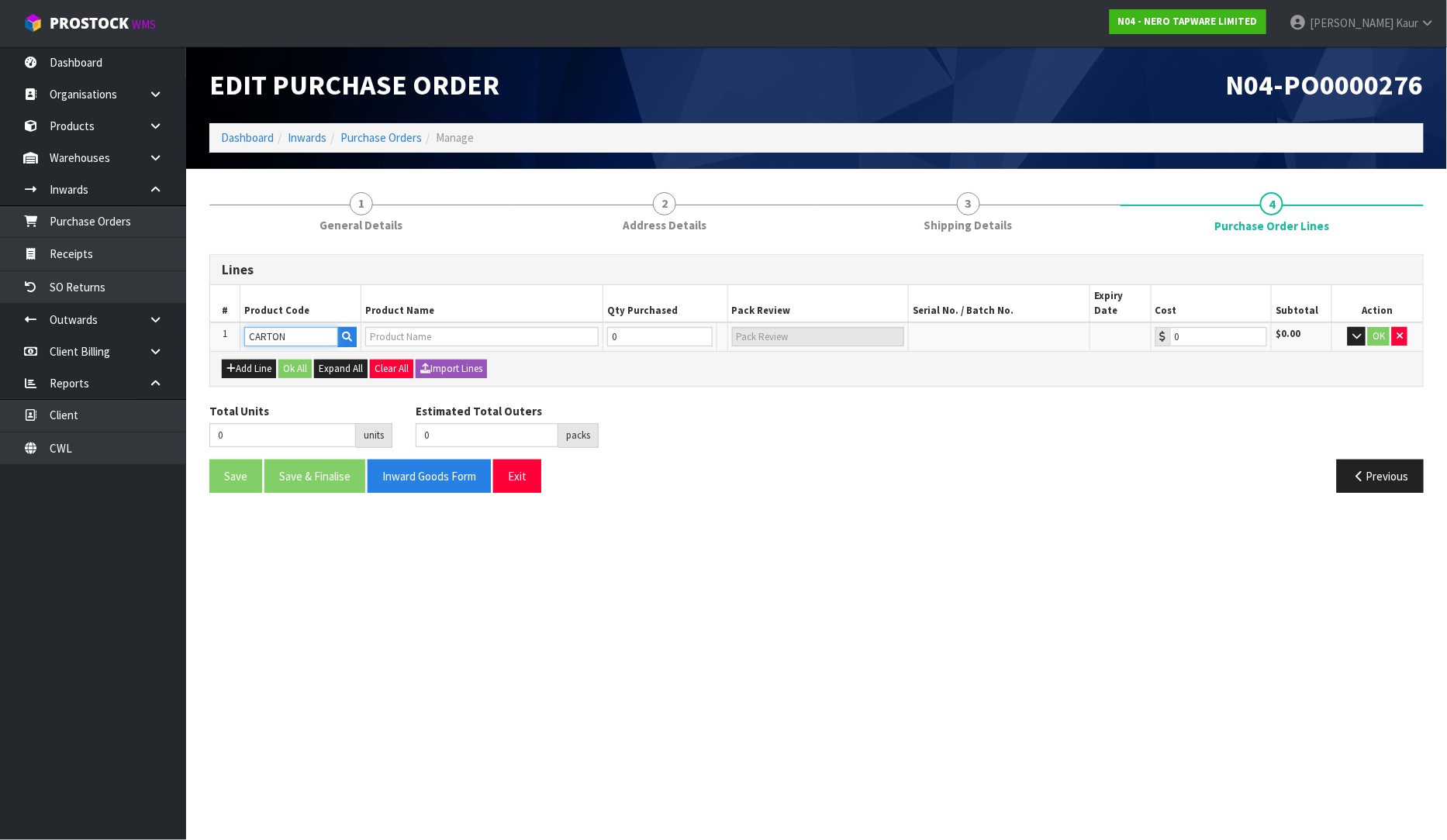
type input "[PERSON_NAME] PICK UP"
type input "0.00"
click at [635, 327] on input "0" at bounding box center [629, 337] width 69 height 19
type input "1"
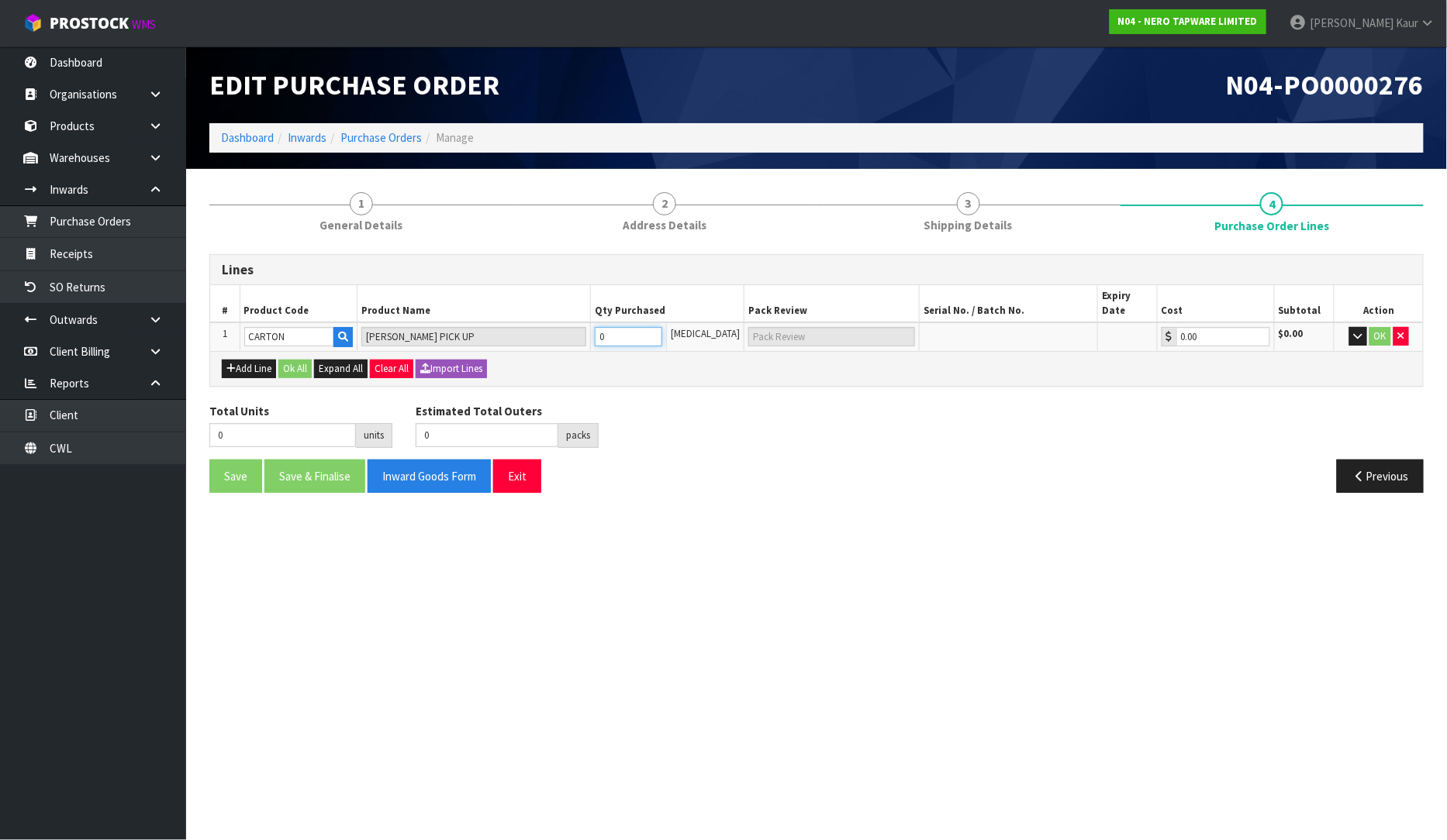
type input "1"
type input "1 CTN"
type input "1"
click at [1351, 327] on button "button" at bounding box center [1358, 336] width 17 height 18
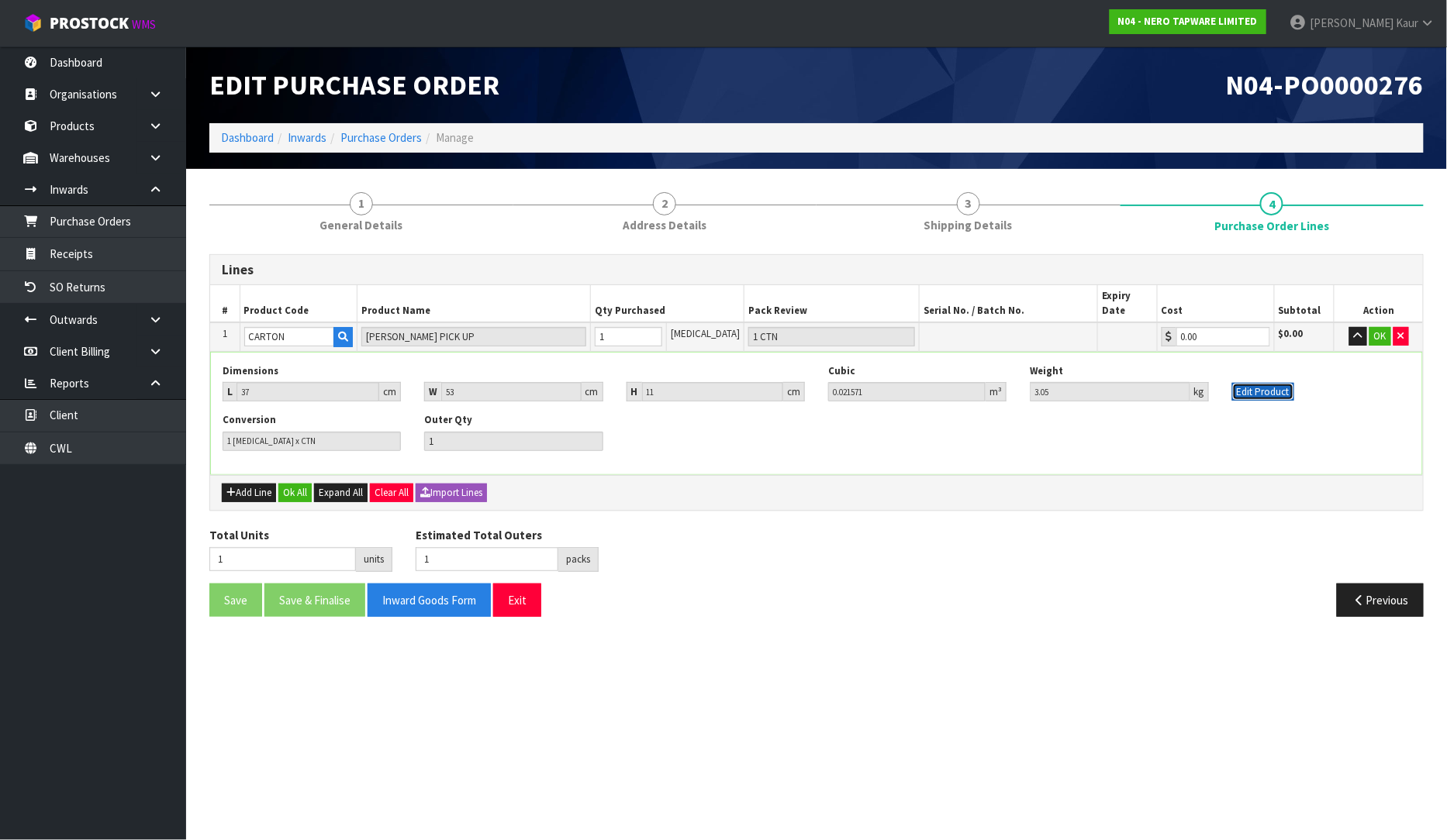
click at [1259, 383] on button "Edit Product" at bounding box center [1263, 392] width 62 height 18
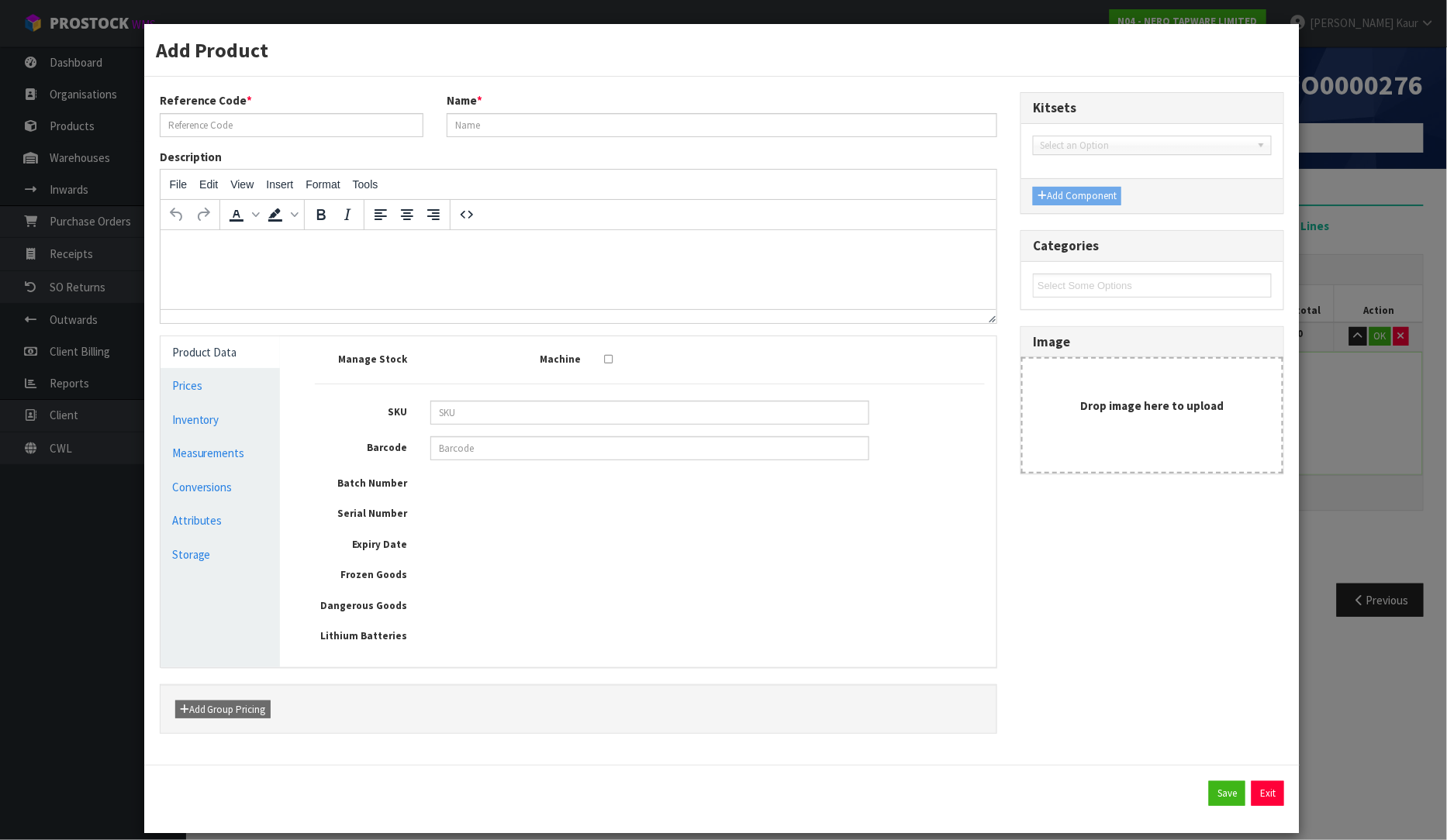
type input "CARTON"
type input "[PERSON_NAME] PICK UP"
click at [218, 462] on link "Measurements" at bounding box center [220, 453] width 120 height 32
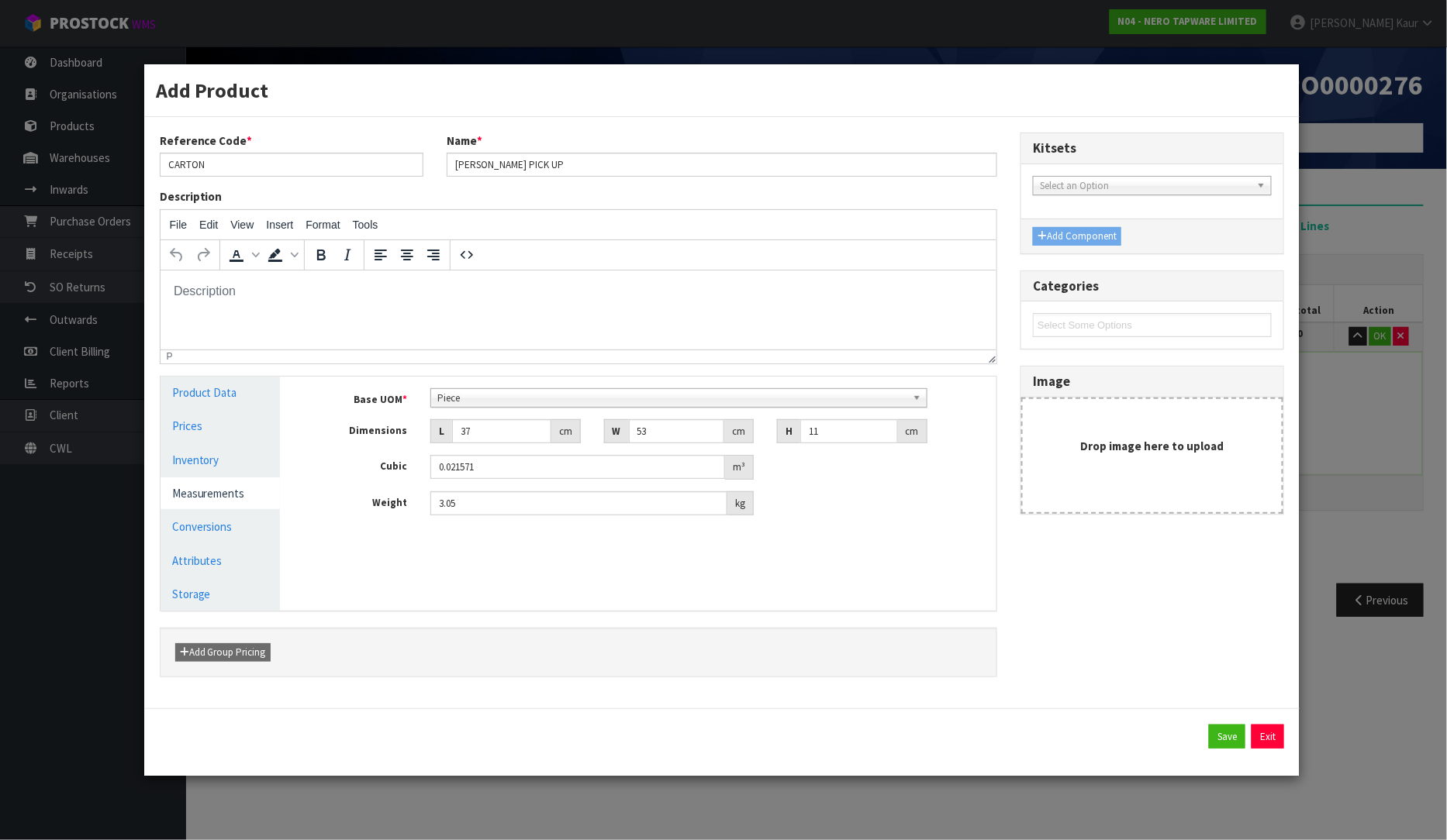
click at [208, 499] on link "Measurements" at bounding box center [220, 493] width 120 height 32
click at [220, 543] on link "Conversions" at bounding box center [220, 526] width 120 height 32
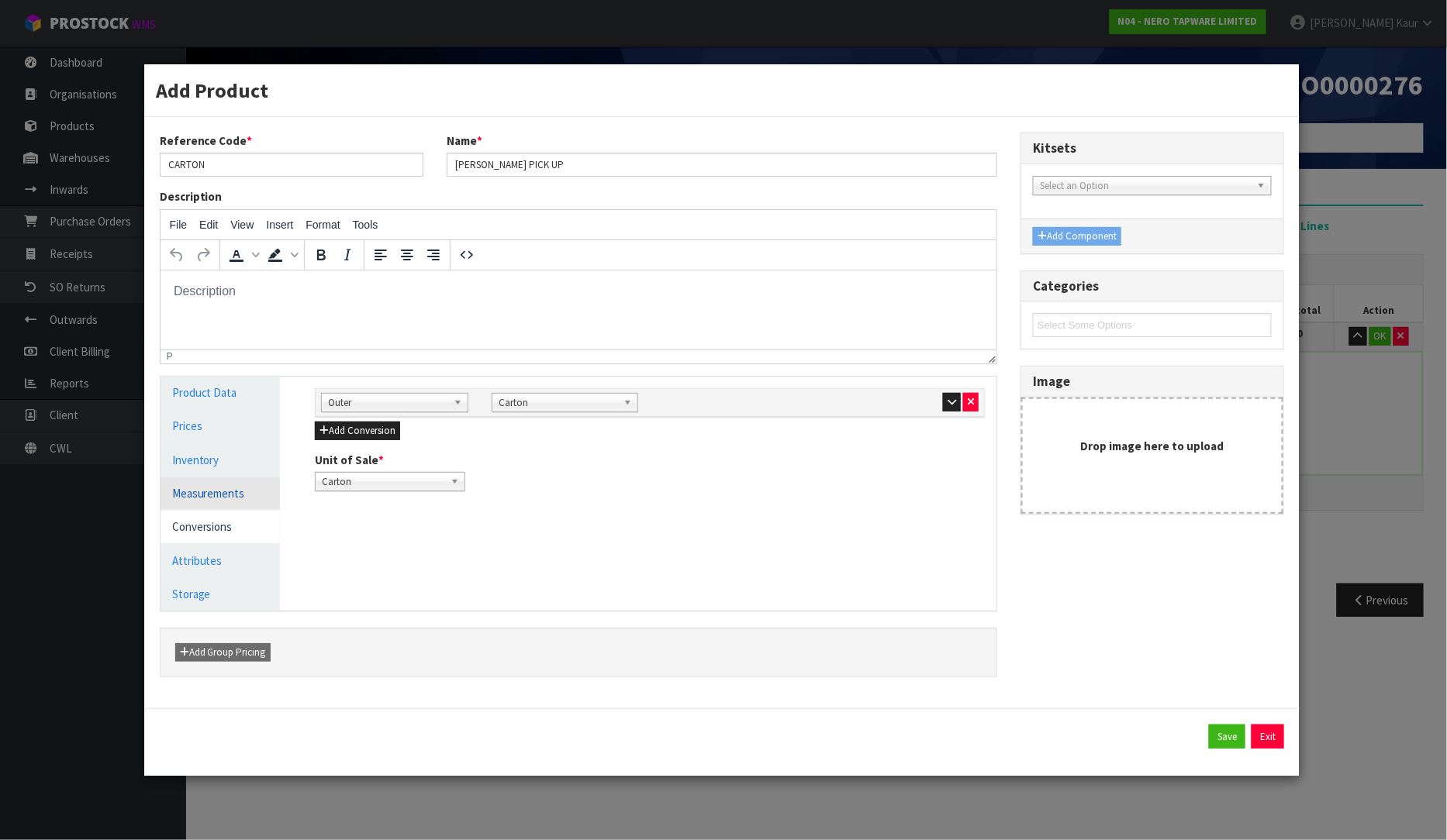
click at [239, 492] on link "Measurements" at bounding box center [220, 493] width 120 height 32
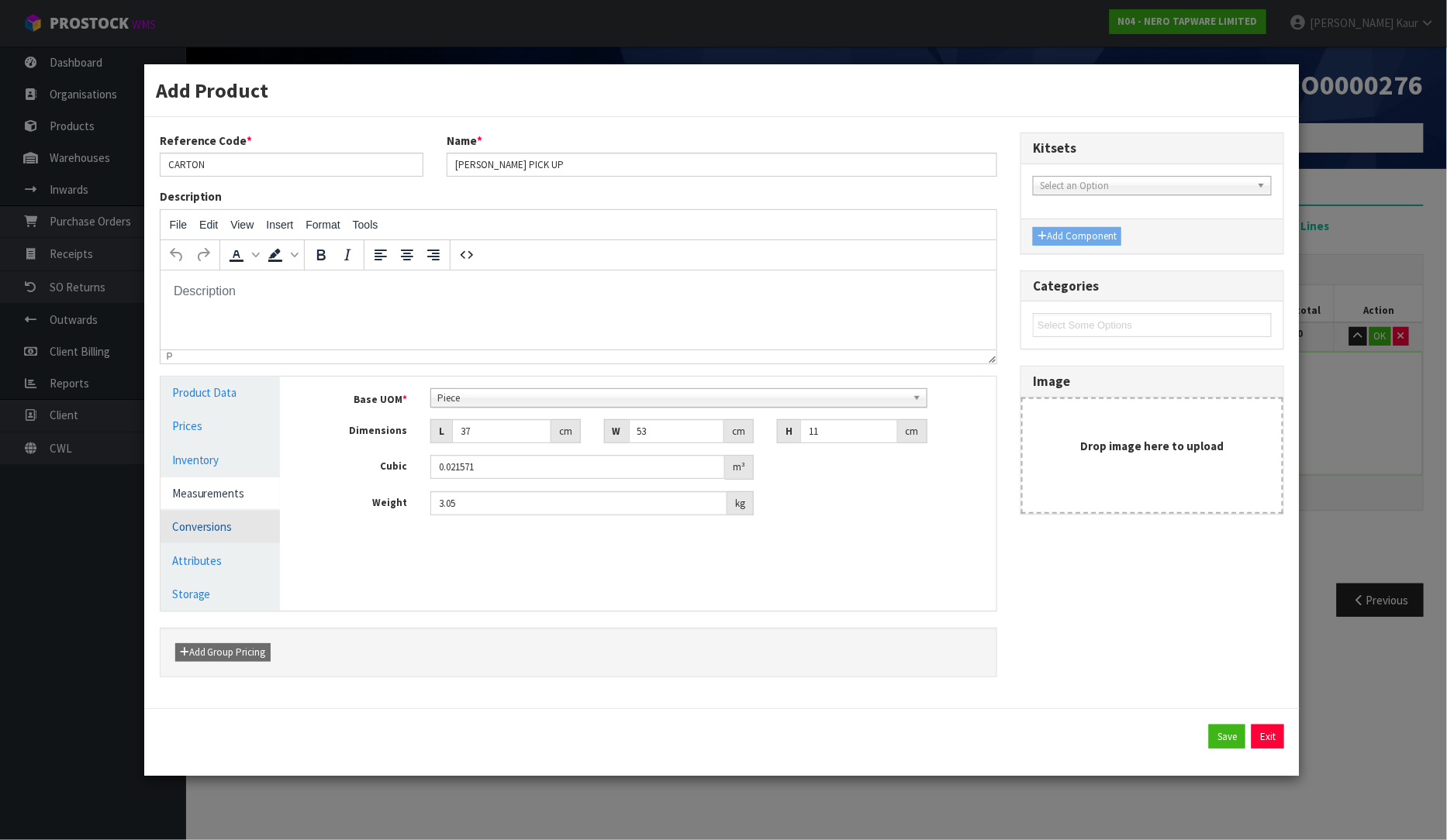
click at [226, 533] on link "Conversions" at bounding box center [220, 526] width 120 height 32
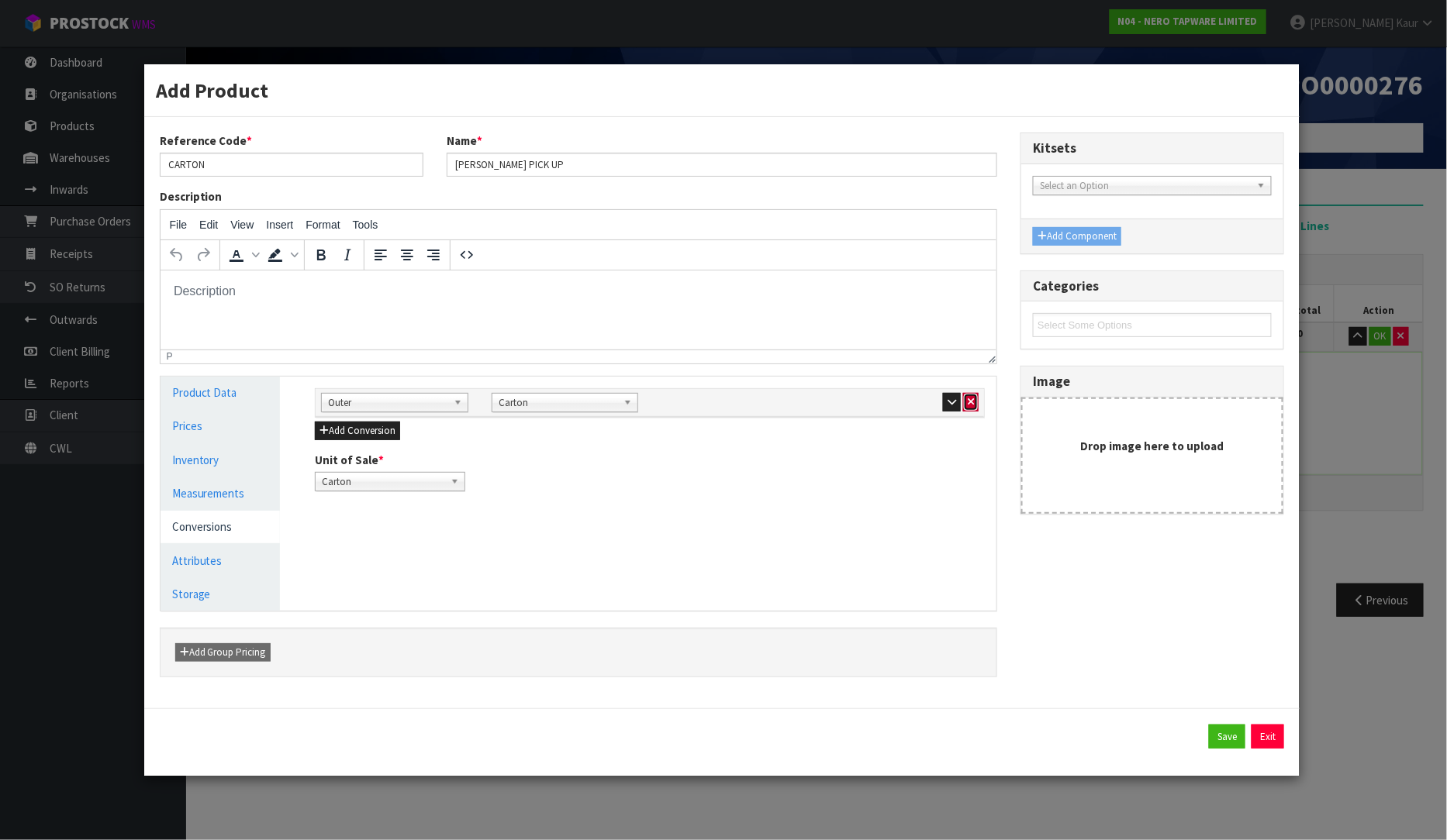
click at [974, 400] on icon "button" at bounding box center [971, 402] width 6 height 10
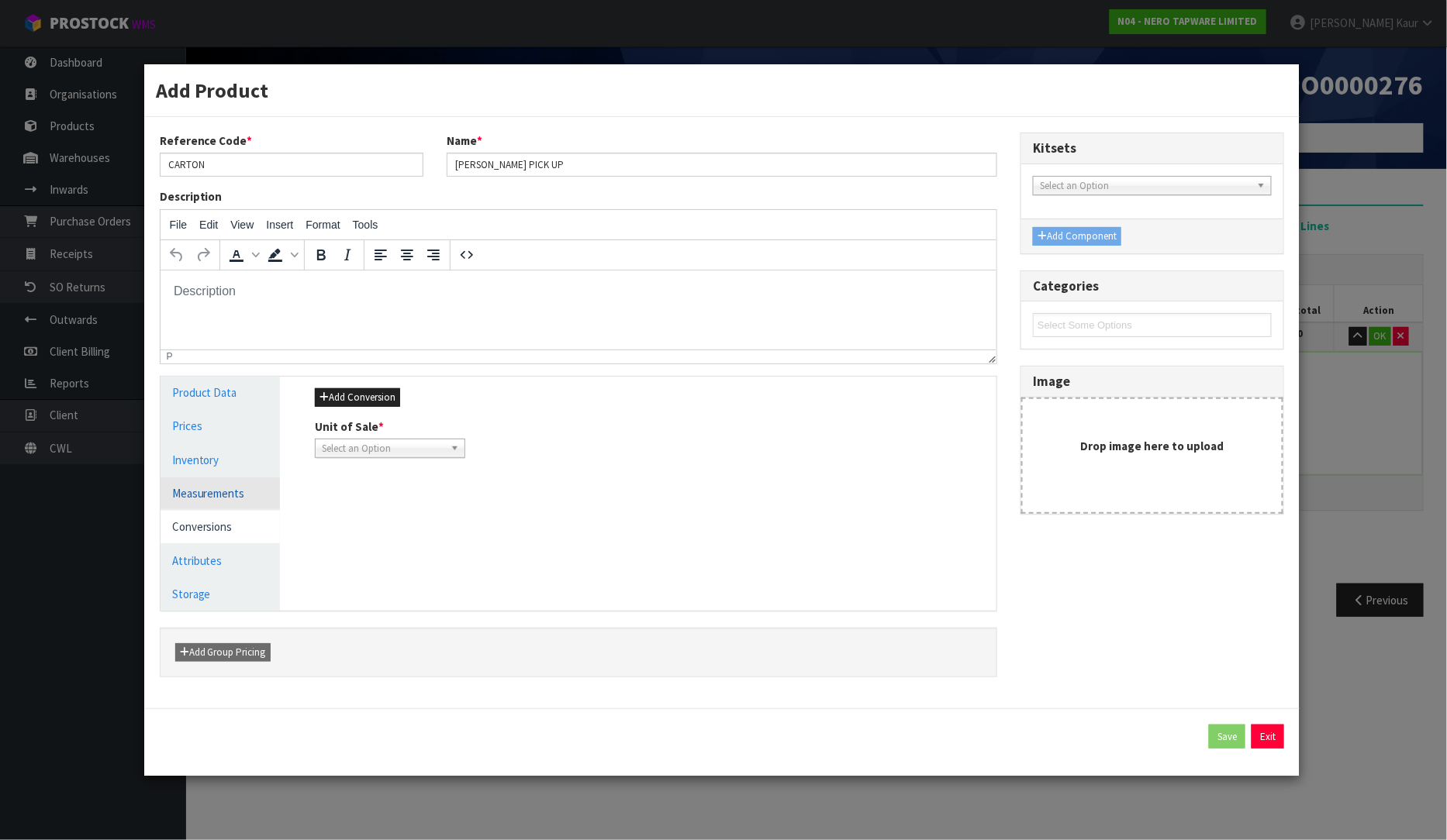
click at [182, 497] on link "Measurements" at bounding box center [220, 493] width 120 height 32
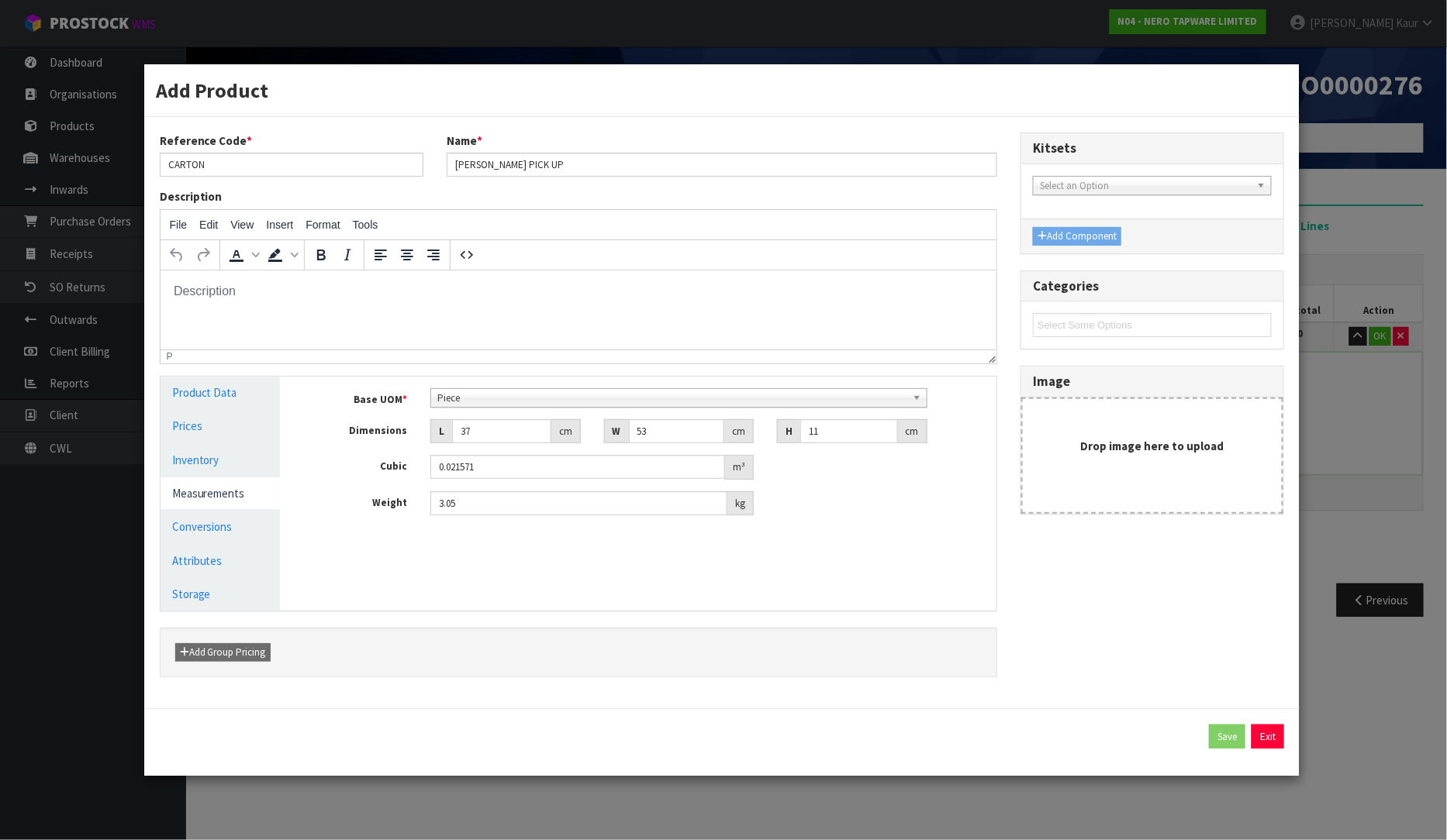
scroll to position [298, 0]
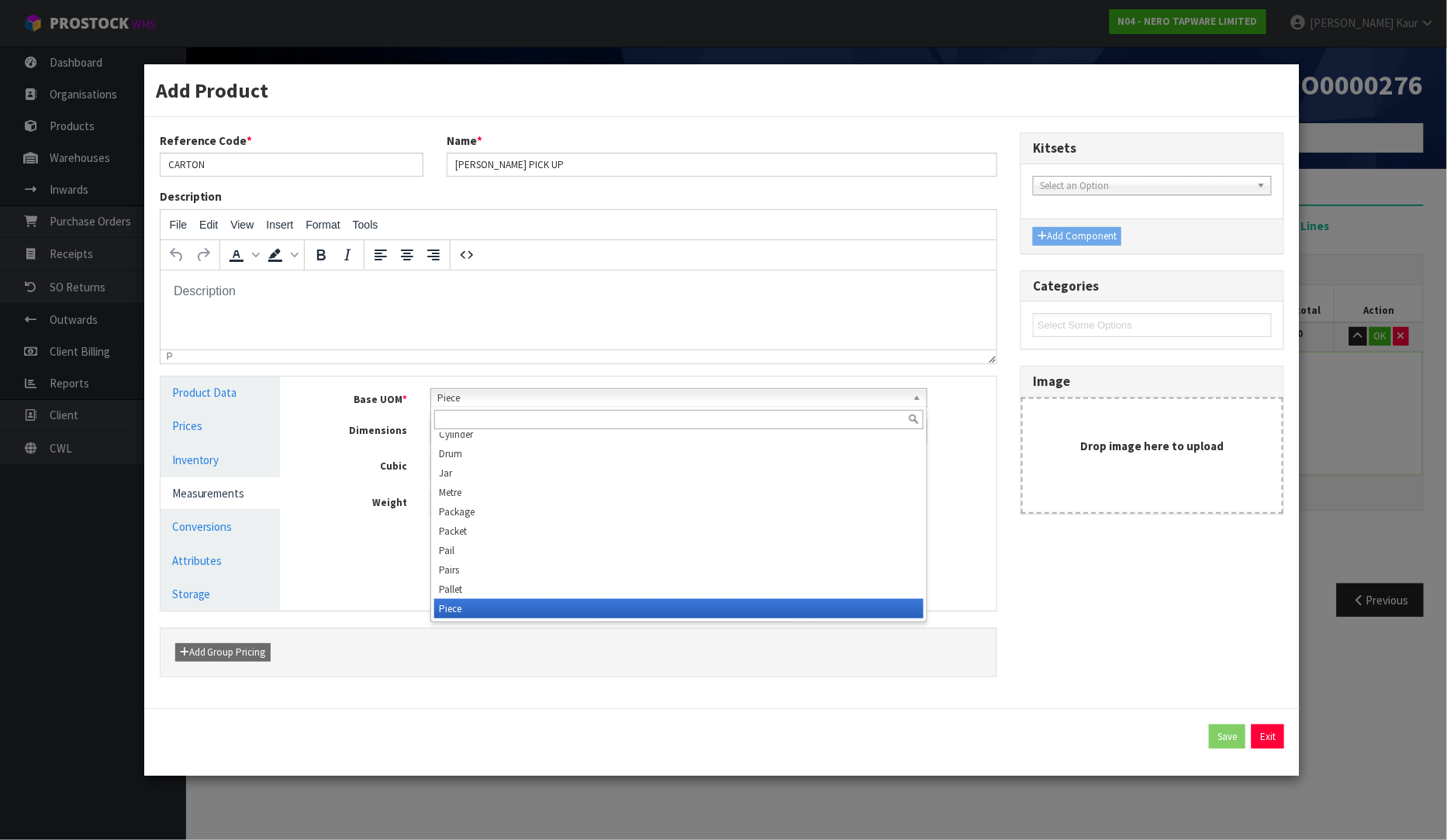
click at [515, 403] on span "Piece" at bounding box center [671, 398] width 468 height 18
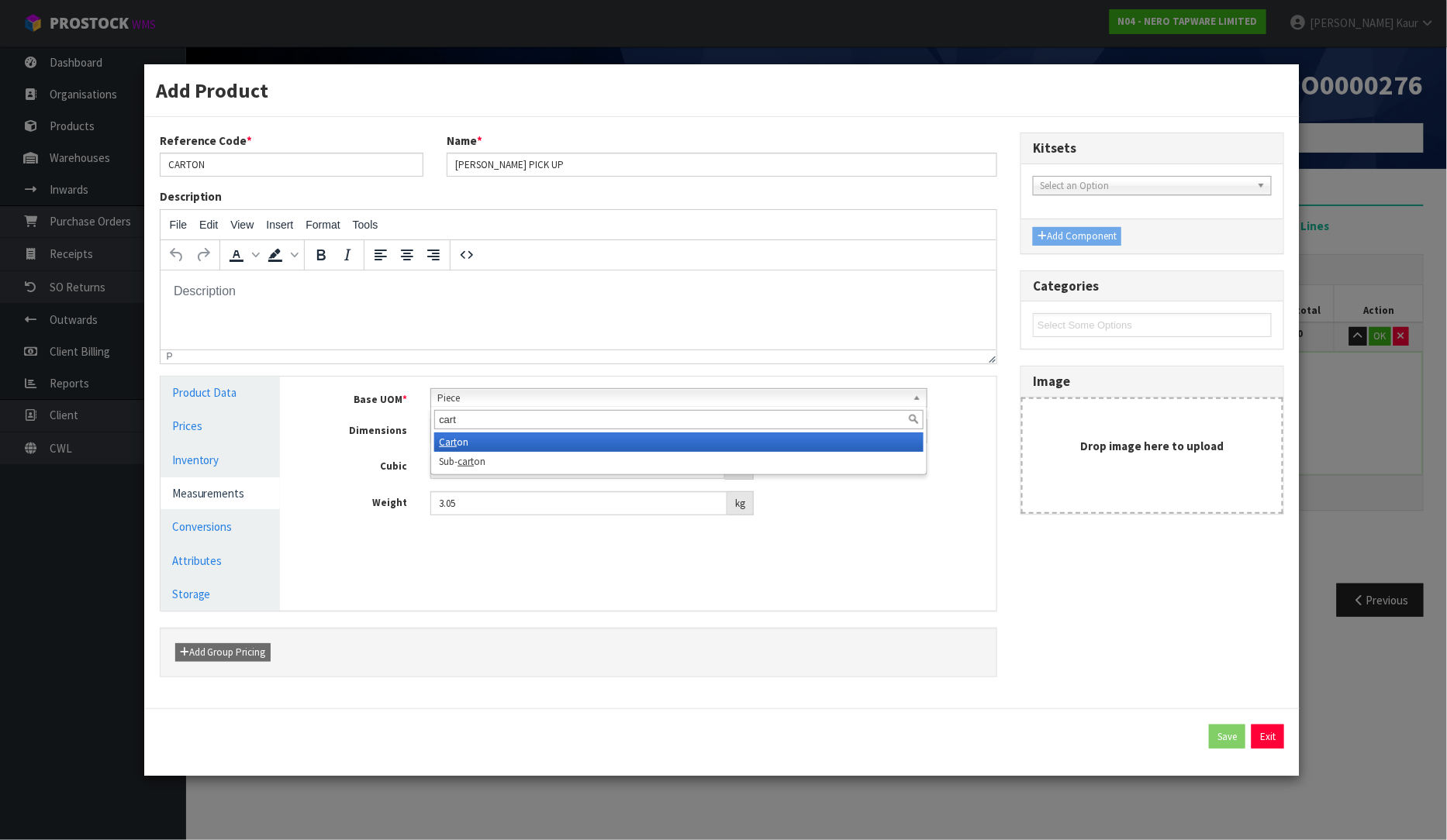
type input "cart"
click at [523, 447] on li "Cart on" at bounding box center [679, 442] width 489 height 19
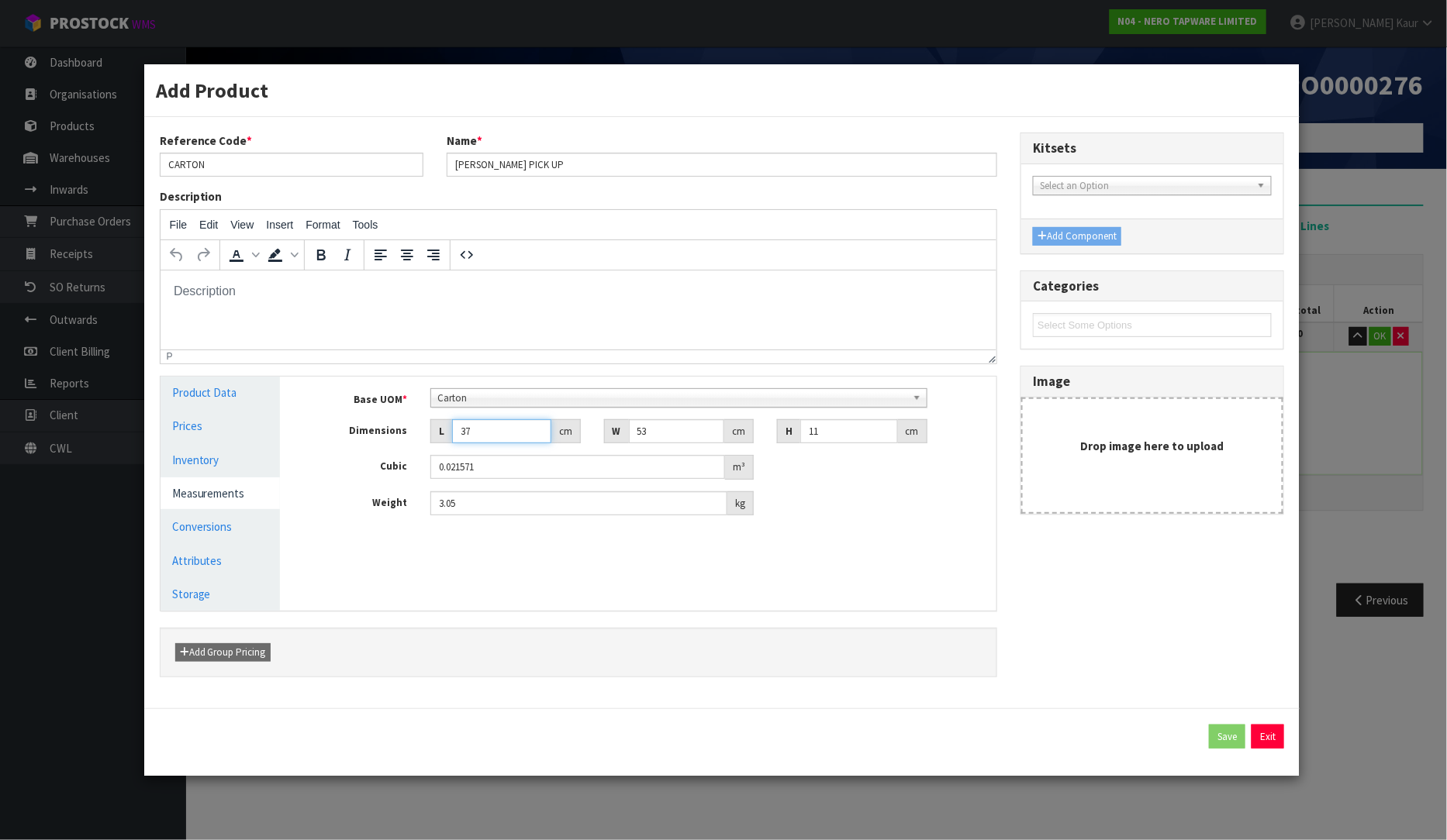
drag, startPoint x: 505, startPoint y: 435, endPoint x: 427, endPoint y: 442, distance: 78.3
click at [427, 442] on div "L 37 cm" at bounding box center [505, 432] width 173 height 25
type input "2"
type input "0.001166"
type input "27"
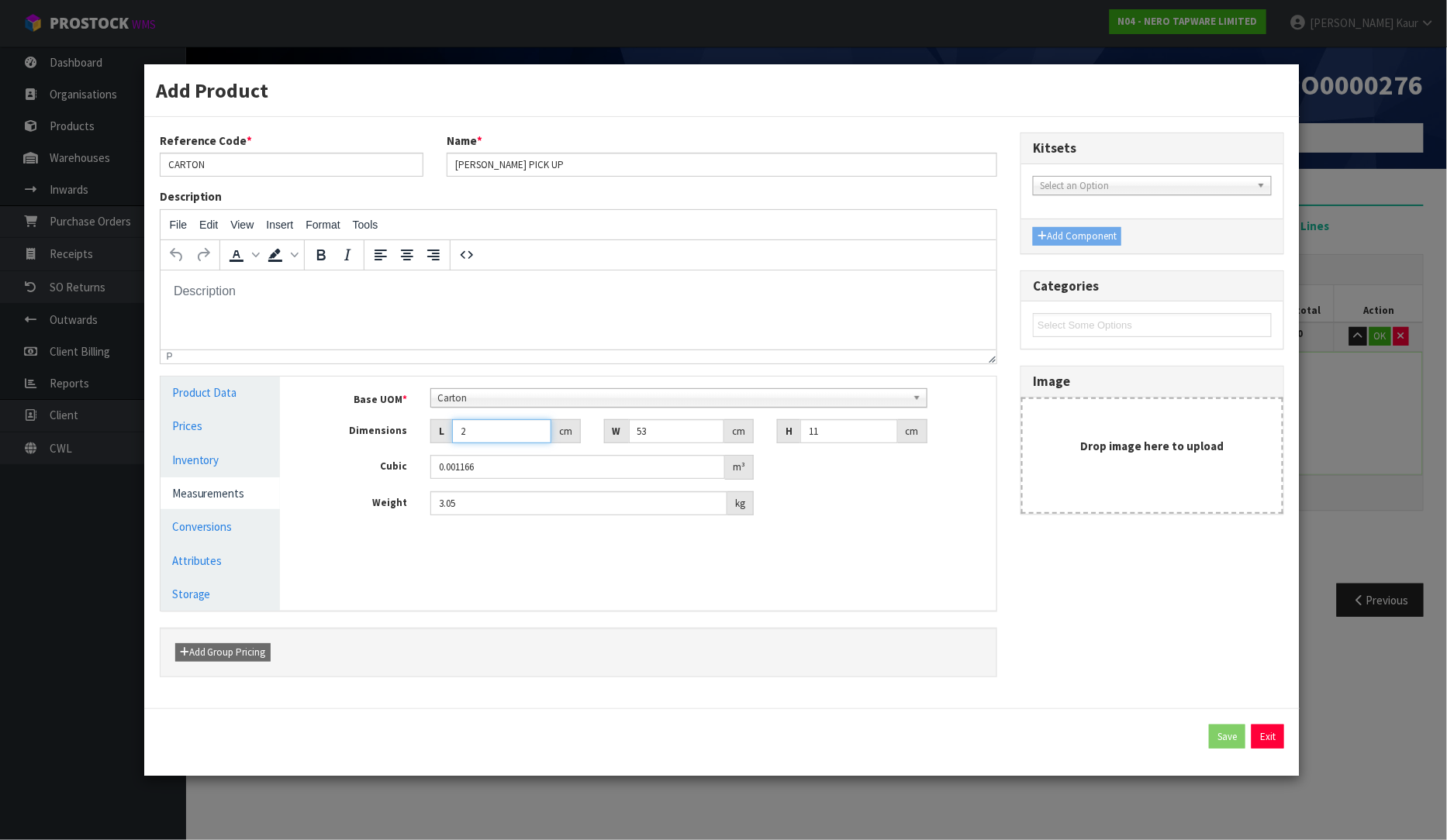
type input "0.015741"
type input "27"
drag, startPoint x: 655, startPoint y: 433, endPoint x: 618, endPoint y: 433, distance: 37.0
click at [618, 433] on div "W 53 cm" at bounding box center [678, 432] width 150 height 25
type input "1"
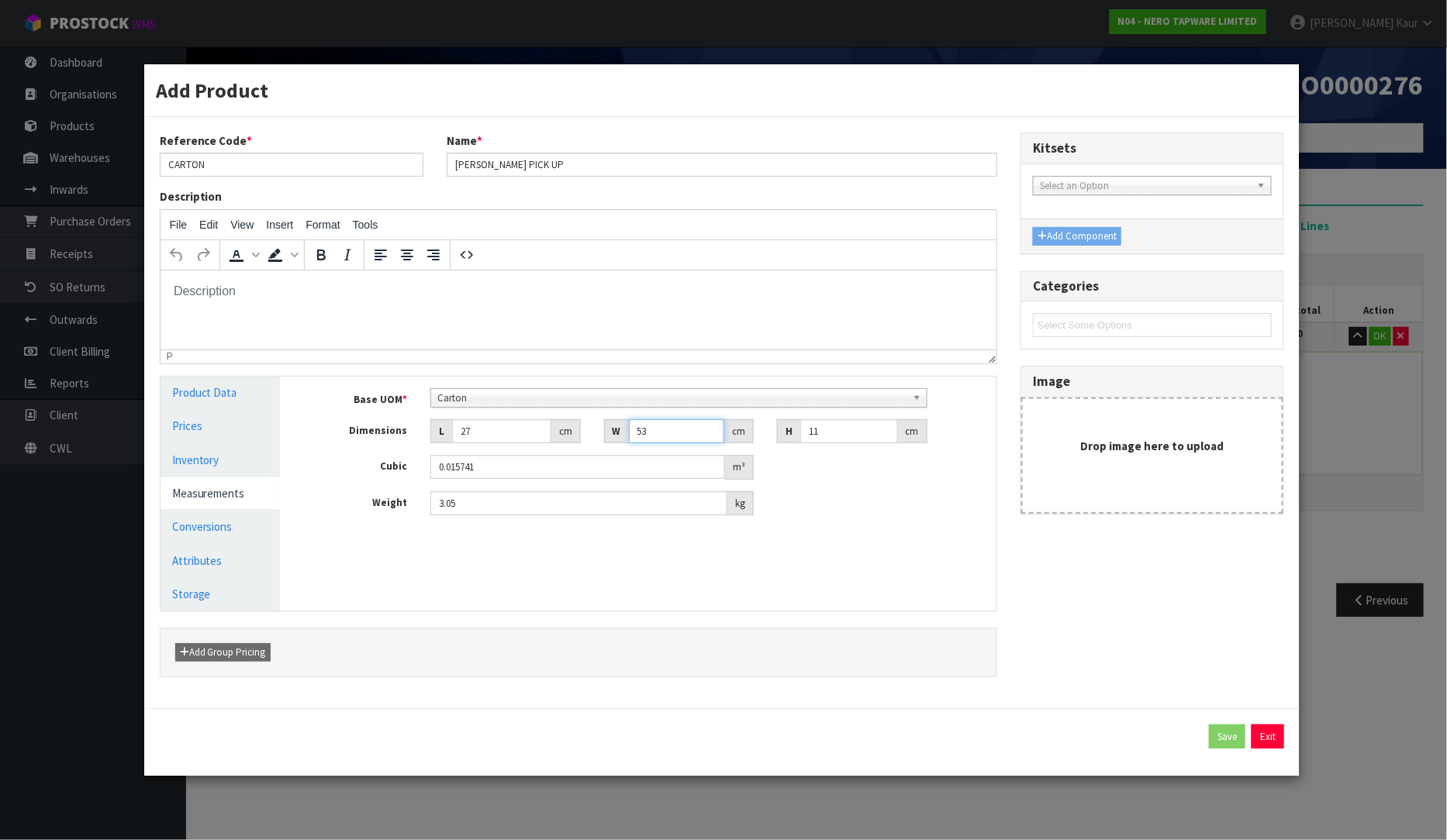
type input "0.000297"
type input "16"
type input "0.004752"
type input "16"
drag, startPoint x: 846, startPoint y: 427, endPoint x: 795, endPoint y: 435, distance: 51.6
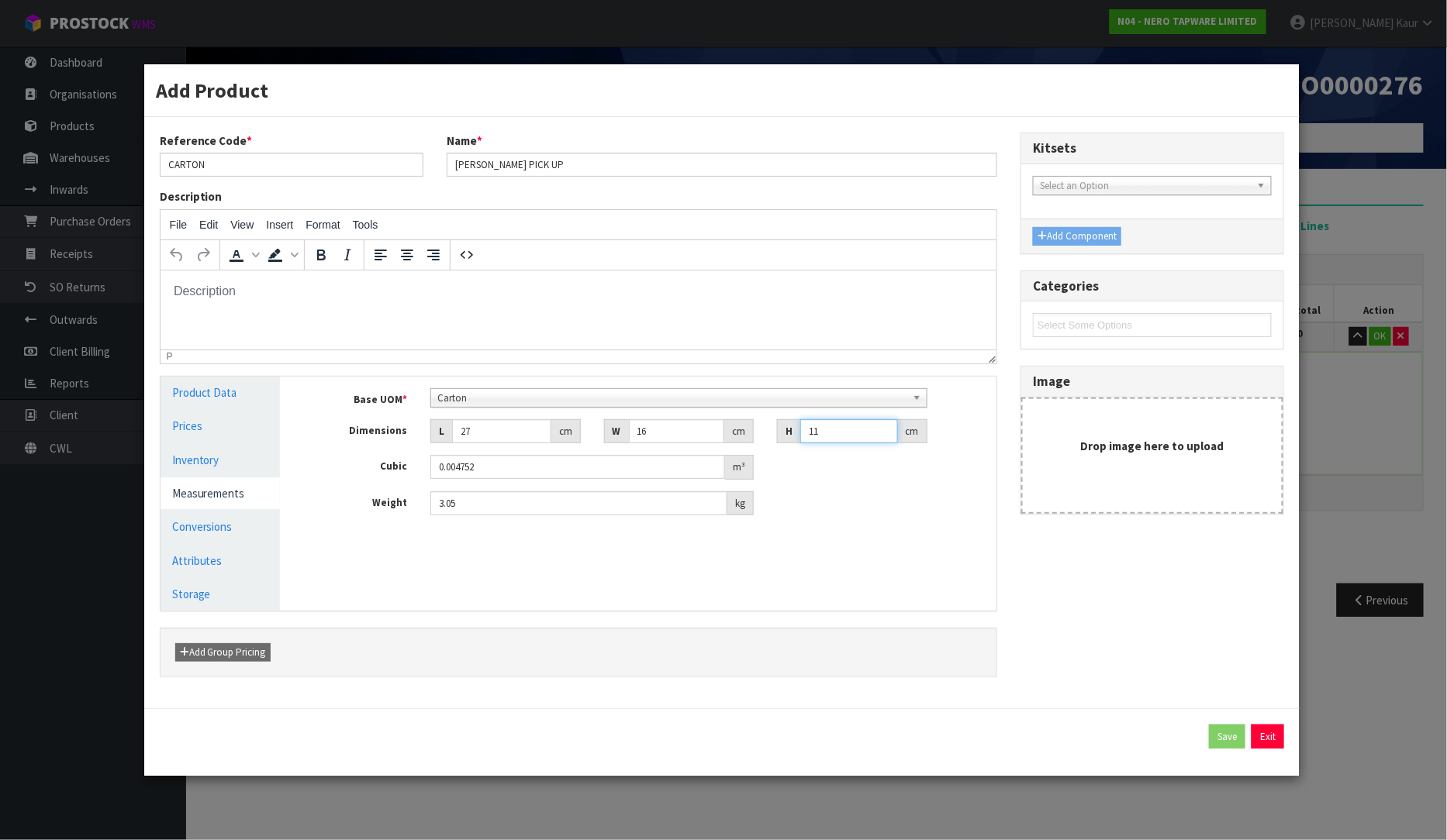
click at [795, 435] on div "H 11 cm" at bounding box center [851, 432] width 150 height 25
type input "2"
type input "0.000864"
type input "23"
type input "0.009936"
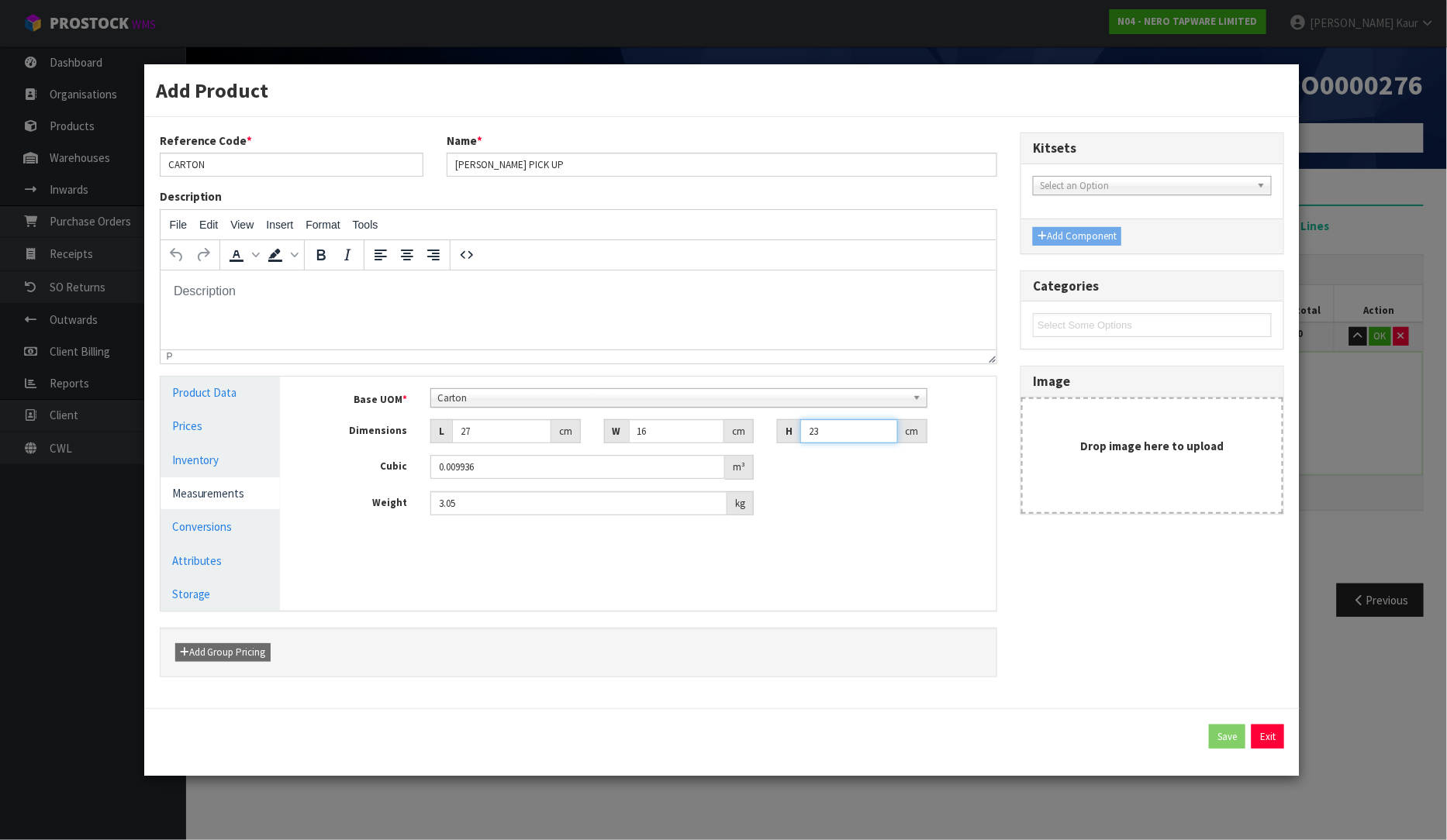
type input "23"
click at [477, 496] on div "Base UOM * Bag Bar Basket Bin Bottle Box Bundle Cabinet Cage Carton Case Coil C…" at bounding box center [650, 458] width 694 height 163
drag, startPoint x: 474, startPoint y: 510, endPoint x: 400, endPoint y: 507, distance: 74.1
click at [400, 507] on div "Weight 3.05 kg" at bounding box center [650, 504] width 694 height 25
type input "1"
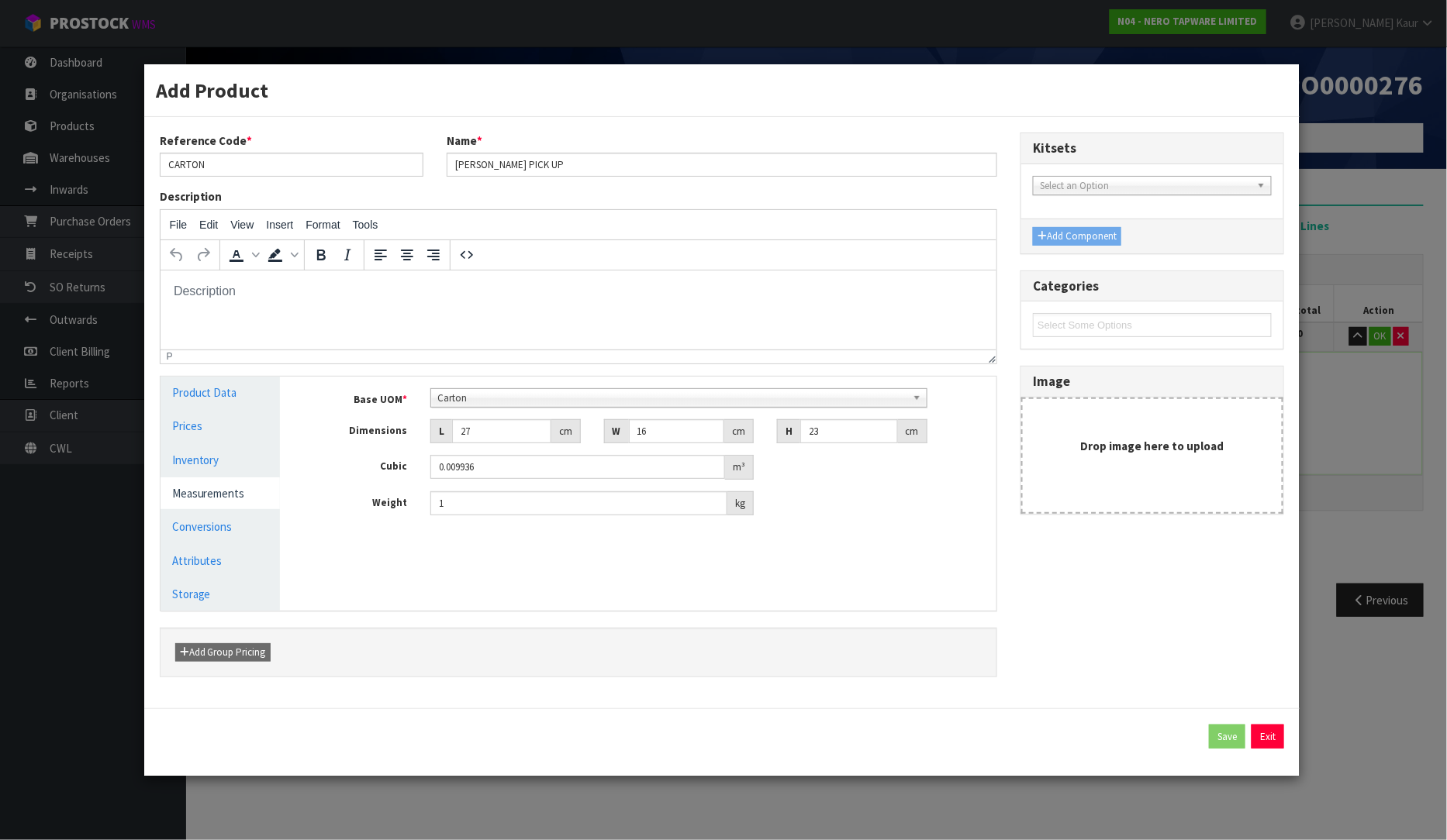
click at [625, 600] on div "Manage Stock Machine SKU Barcode Batch Number Serial Number Expiry Date Frozen …" at bounding box center [650, 493] width 717 height 234
click at [1277, 738] on button "Exit" at bounding box center [1268, 738] width 33 height 25
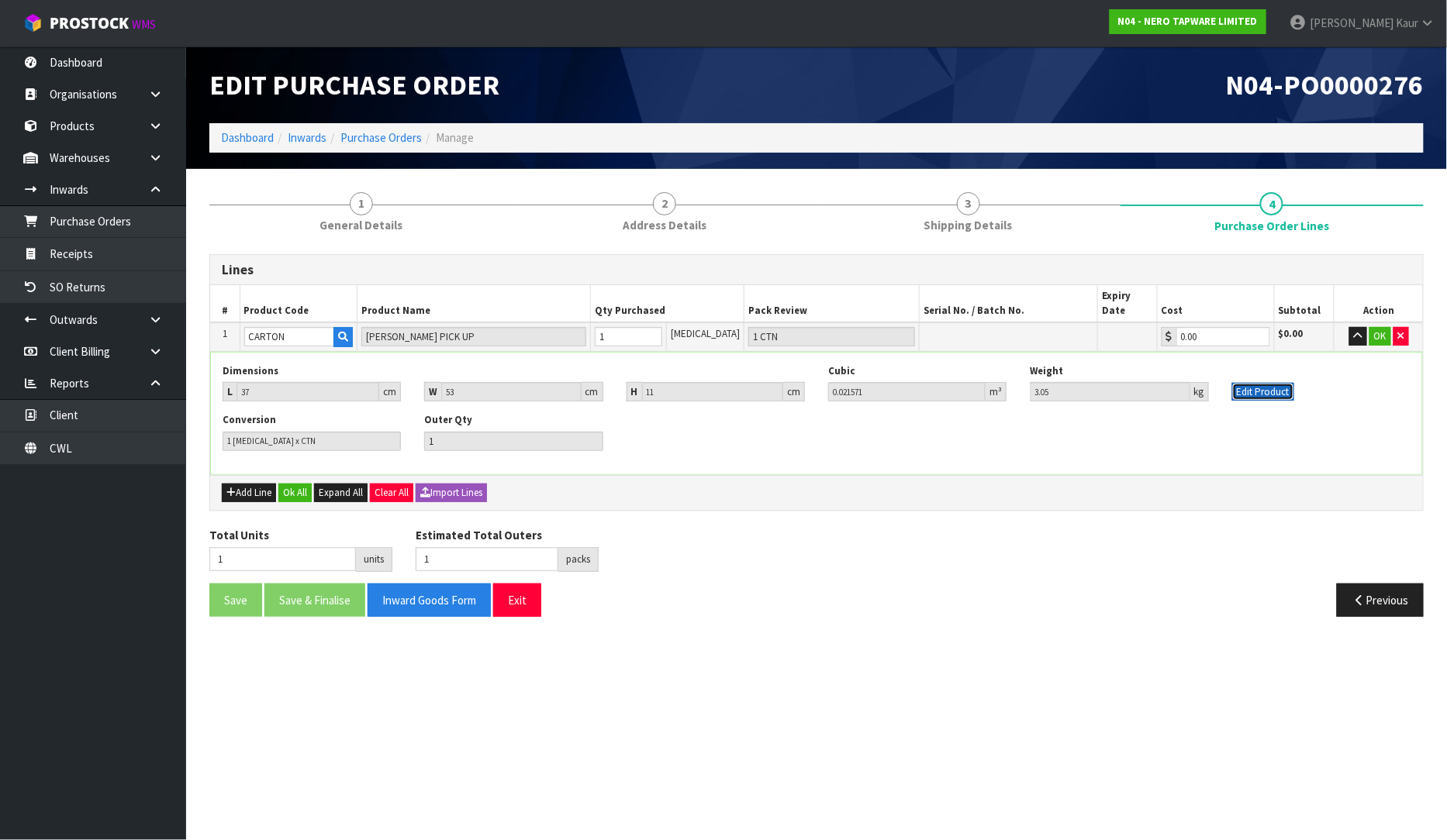
click at [1249, 383] on button "Edit Product" at bounding box center [1263, 392] width 62 height 18
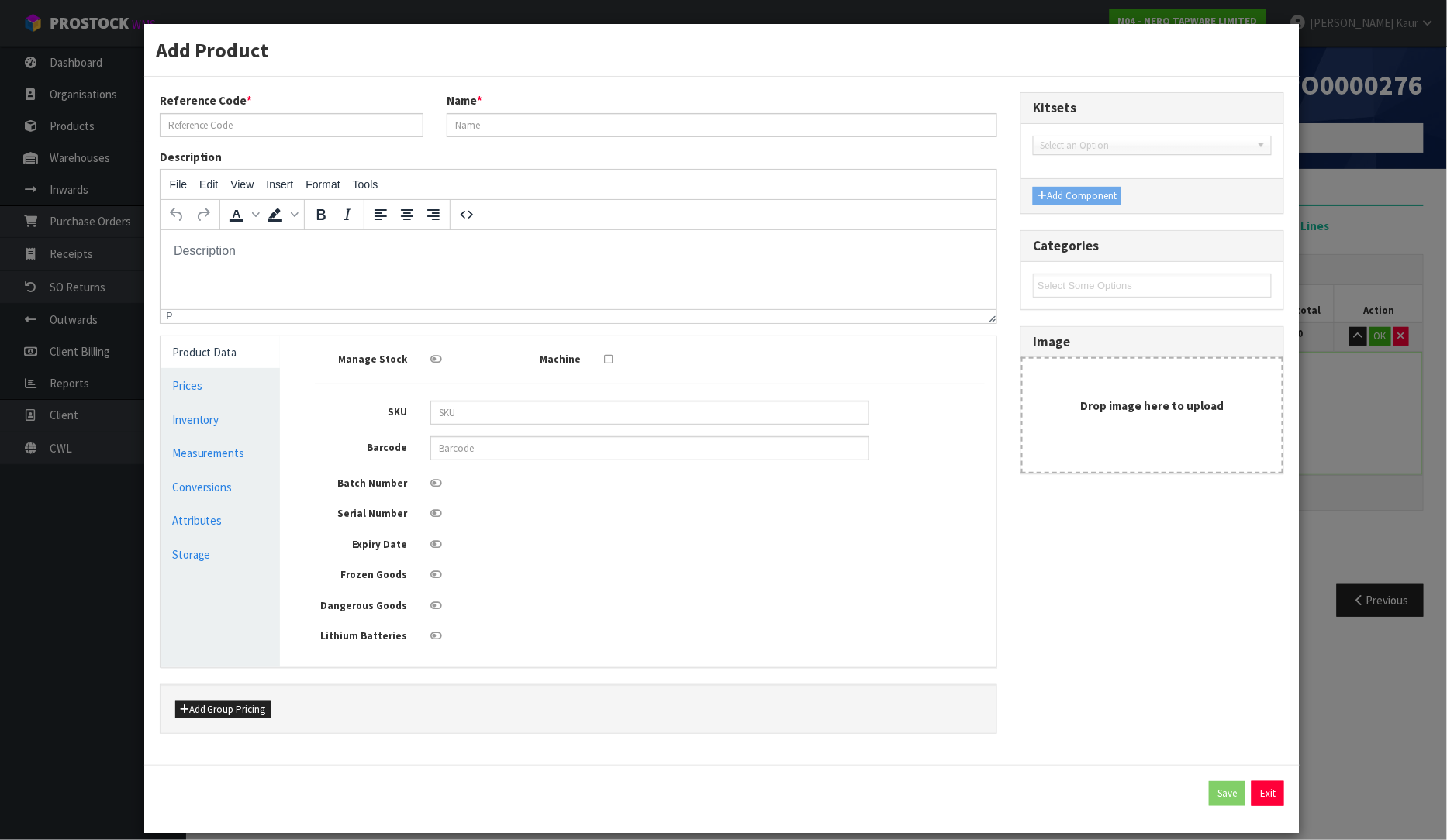
type input "CARTON"
type input "[PERSON_NAME] PICK UP"
type input "37"
type input "53"
type input "11"
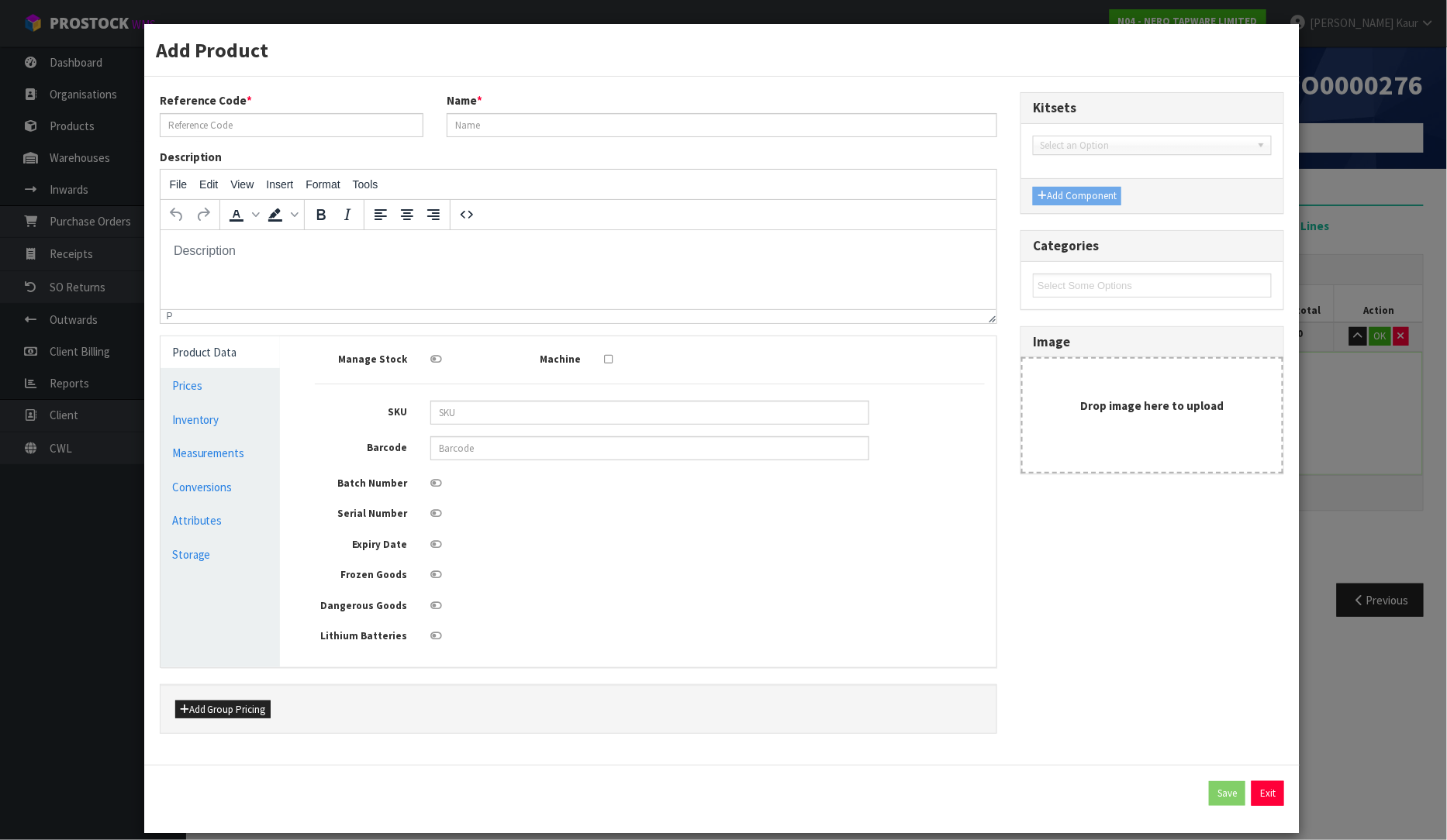
type input "0.021571"
type input "3.05"
click at [213, 459] on link "Measurements" at bounding box center [220, 453] width 120 height 32
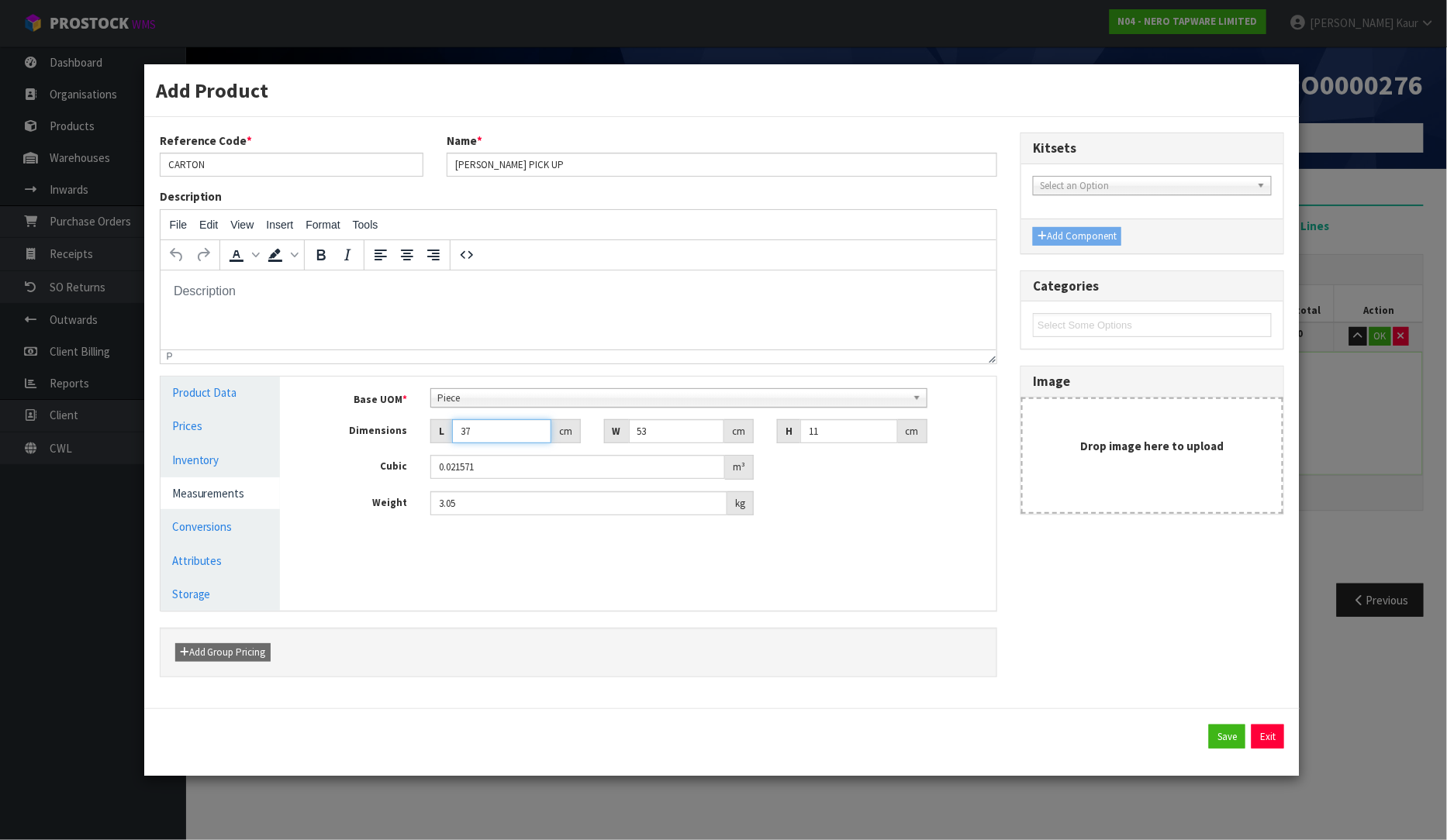
drag, startPoint x: 479, startPoint y: 431, endPoint x: 391, endPoint y: 440, distance: 88.5
click at [391, 440] on div "Dimensions L 37 cm W 53 cm H 11 cm" at bounding box center [650, 432] width 694 height 25
type input "2"
type input "0.001166"
type input "23"
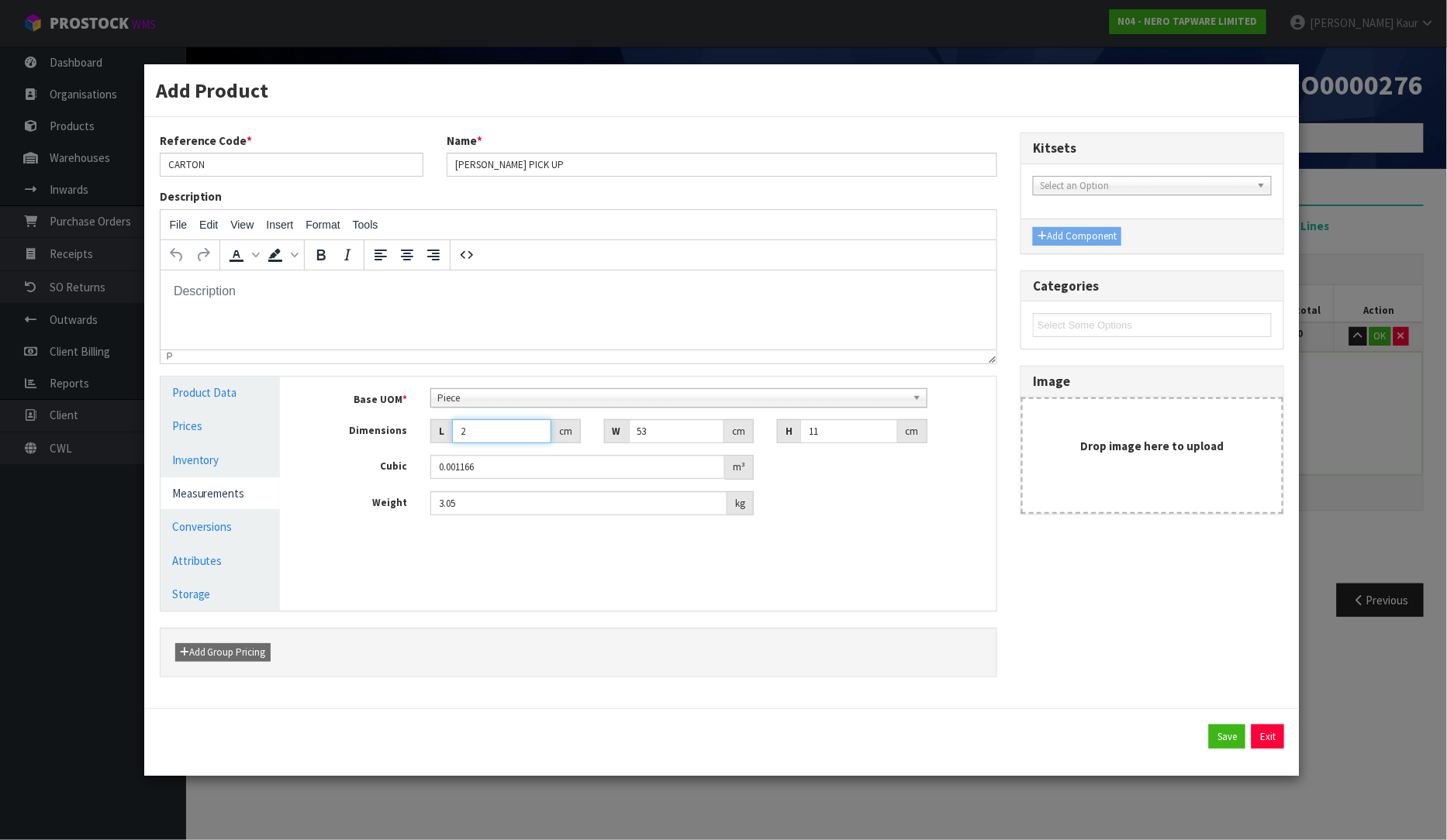
type input "0.013409"
type input "23"
drag, startPoint x: 655, startPoint y: 432, endPoint x: 594, endPoint y: 438, distance: 61.3
click at [595, 438] on div "W 53 cm" at bounding box center [678, 432] width 173 height 25
type input "1"
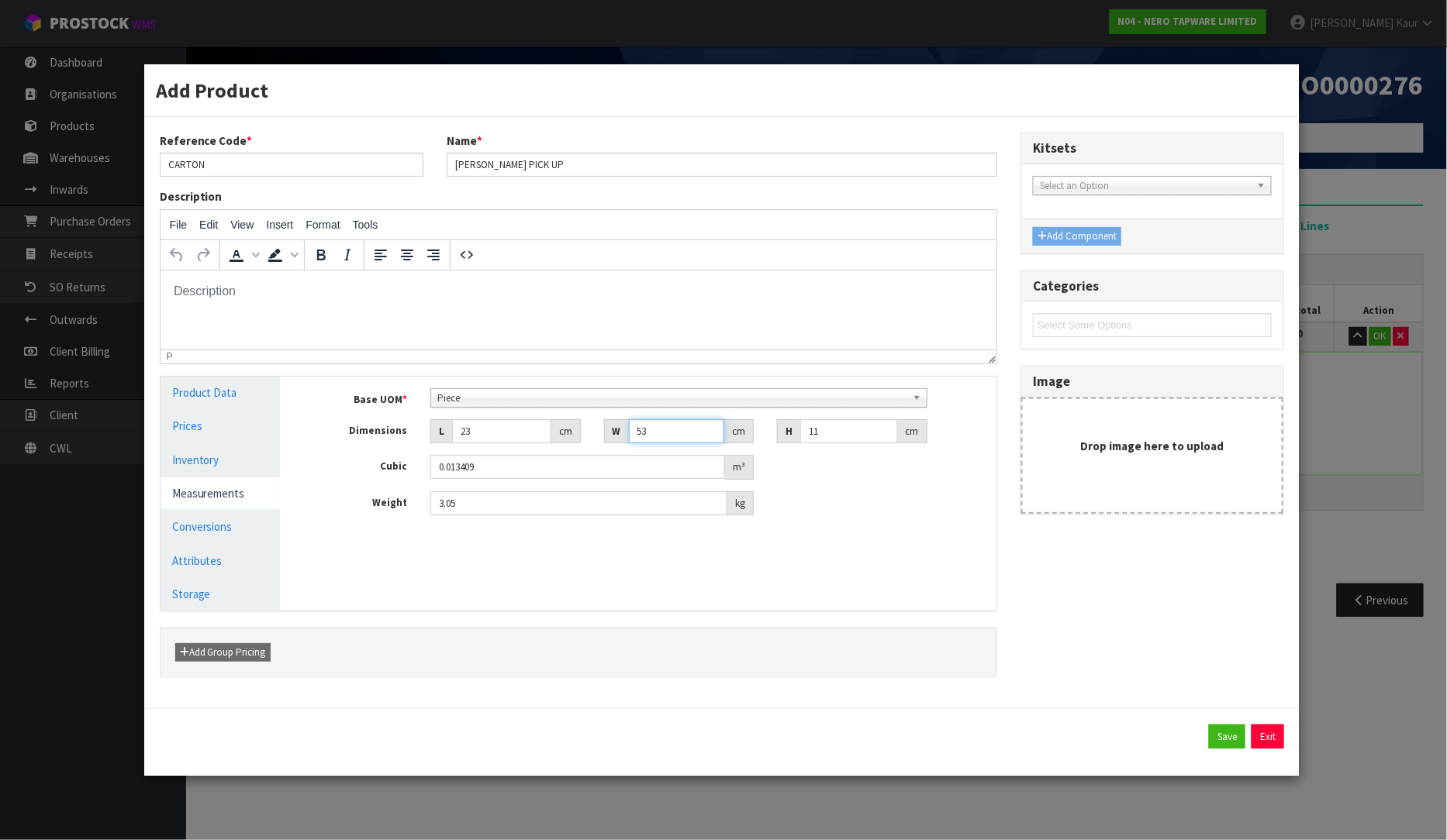
type input "0.000253"
type input "16"
type input "0.004048"
type input "16"
drag, startPoint x: 823, startPoint y: 431, endPoint x: 791, endPoint y: 429, distance: 32.1
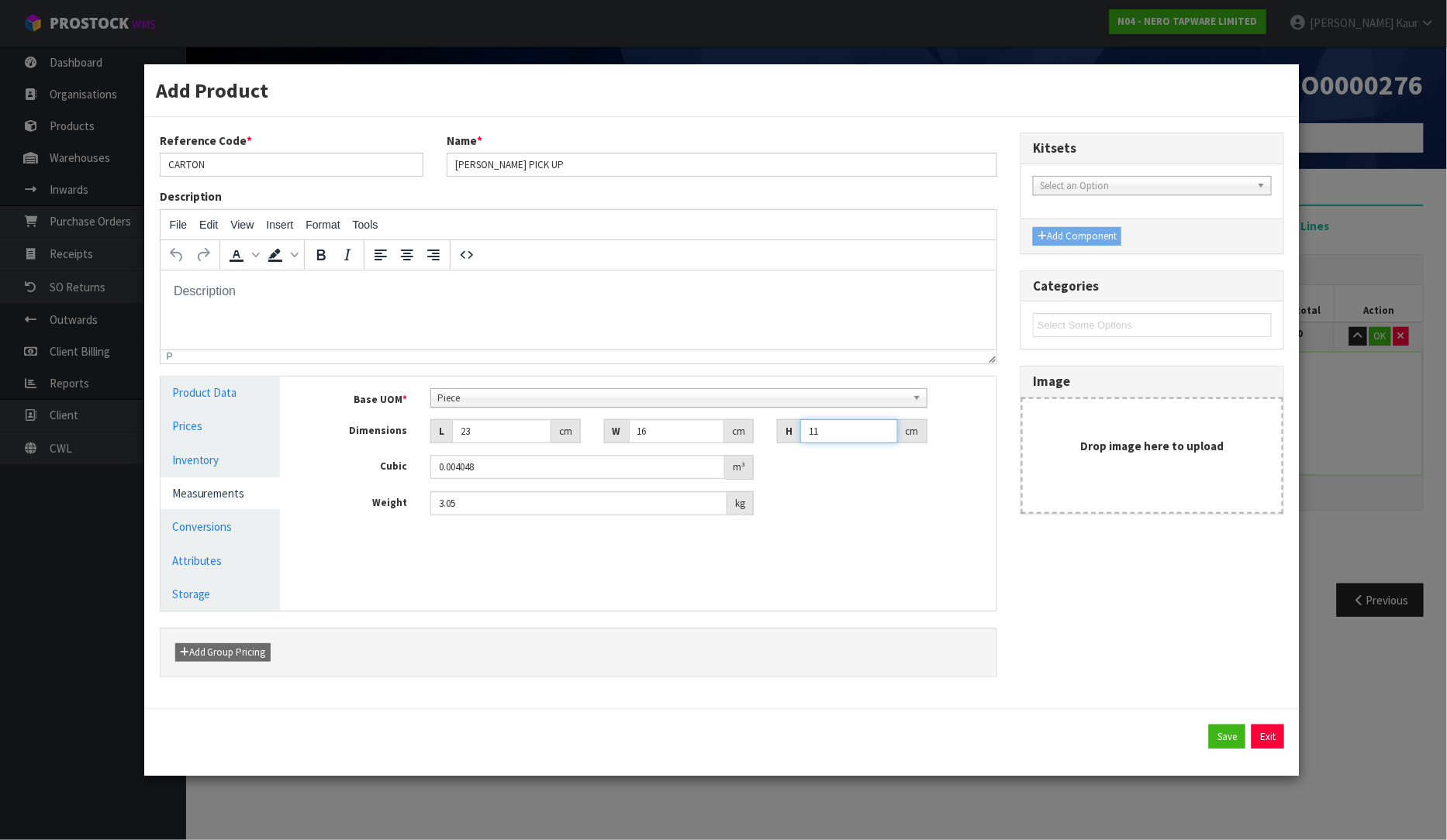
click at [791, 429] on div "H 11 cm" at bounding box center [851, 432] width 150 height 25
type input "2"
type input "0.000736"
type input "22"
type input "0.008096"
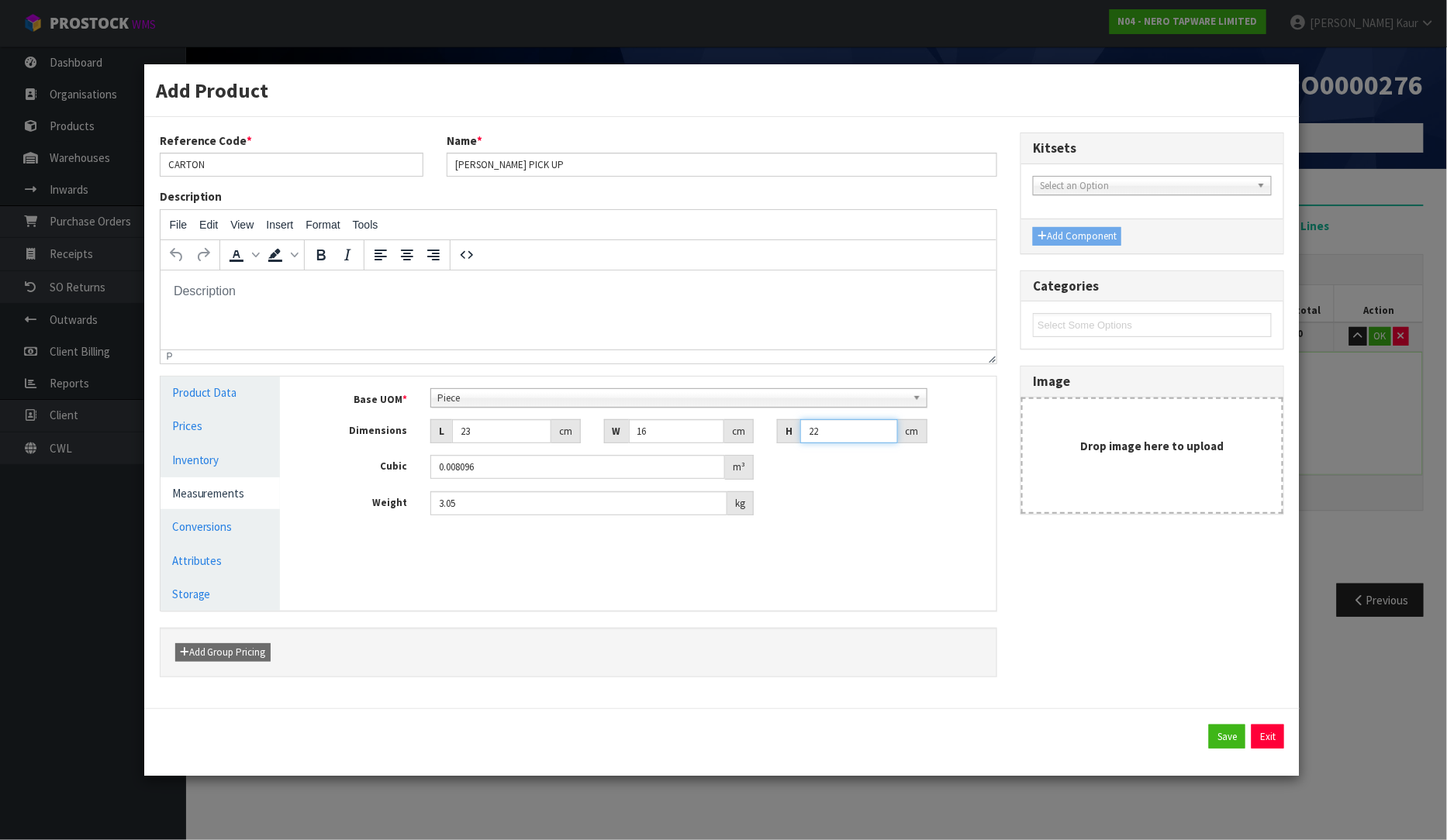
type input "22"
drag, startPoint x: 462, startPoint y: 486, endPoint x: 466, endPoint y: 510, distance: 24.3
click at [455, 496] on div "Base UOM * Bag Bar Basket Bin Bottle Box Bundle Cabinet Cage Carton Case Coil C…" at bounding box center [650, 452] width 670 height 127
drag, startPoint x: 468, startPoint y: 510, endPoint x: 389, endPoint y: 509, distance: 79.0
click at [389, 509] on div "Weight 3.05 kg" at bounding box center [650, 504] width 694 height 25
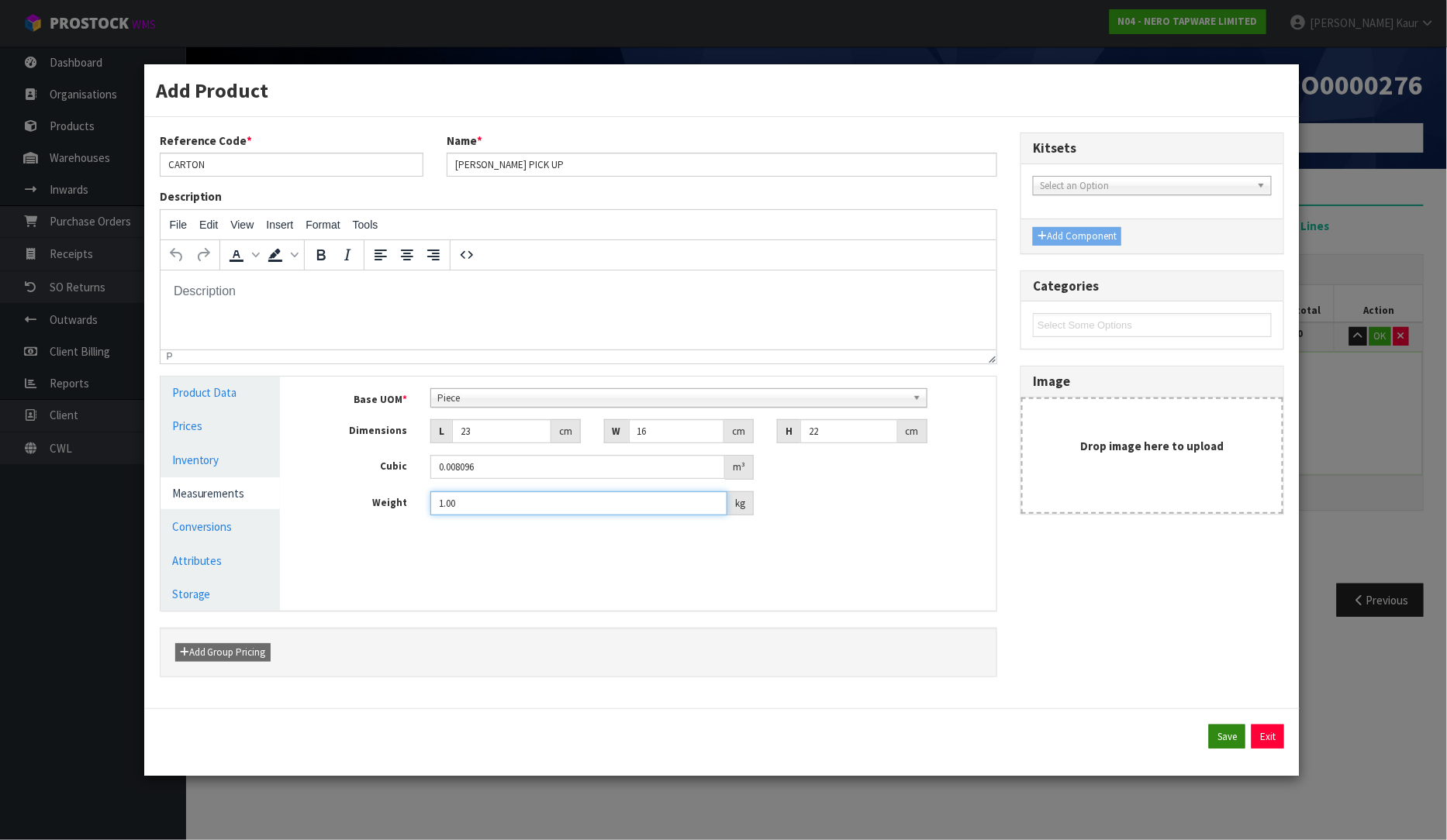
type input "1.00"
click at [1230, 739] on button "Save" at bounding box center [1228, 738] width 37 height 25
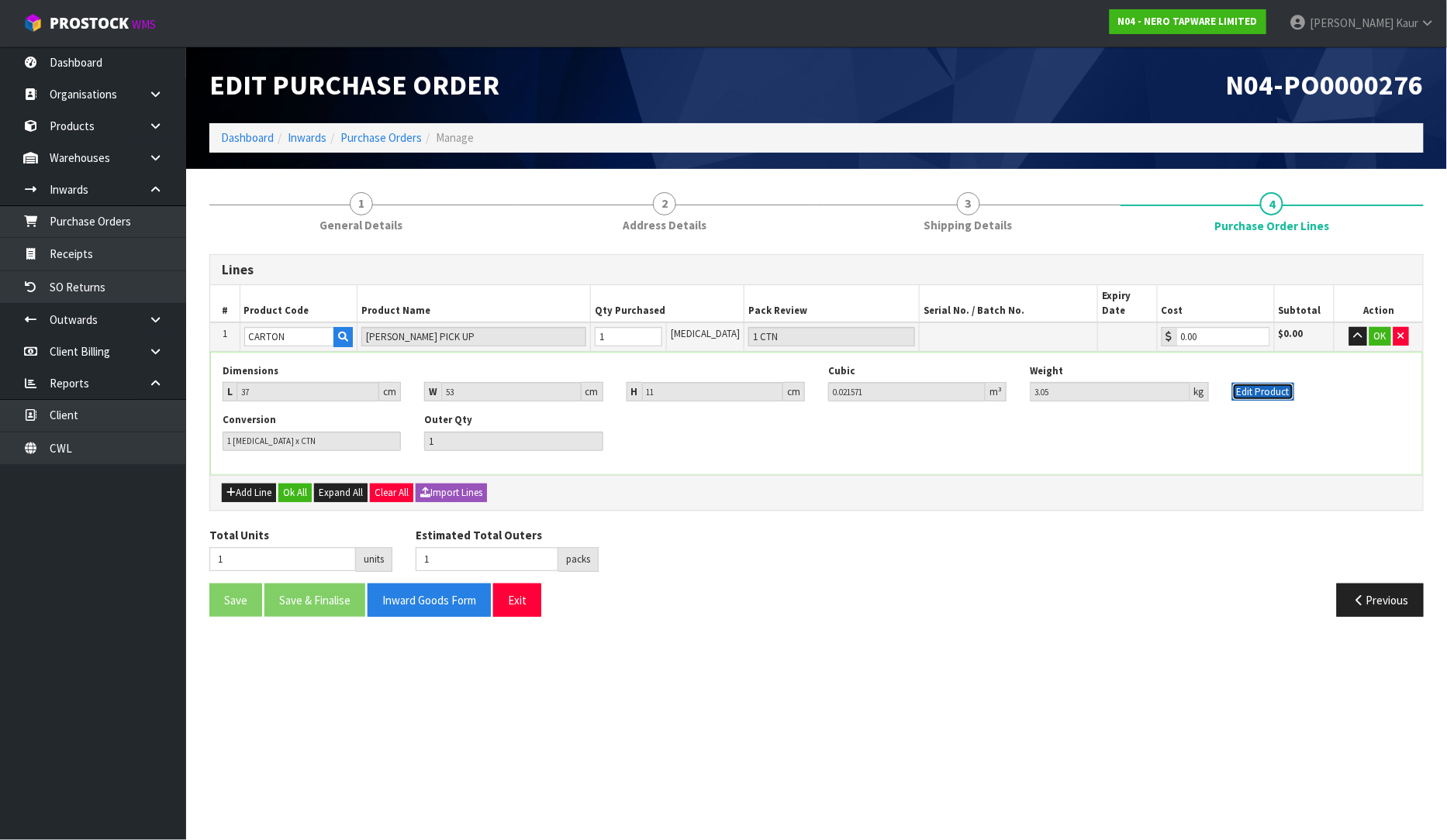
click at [1253, 383] on button "Edit Product" at bounding box center [1263, 392] width 62 height 18
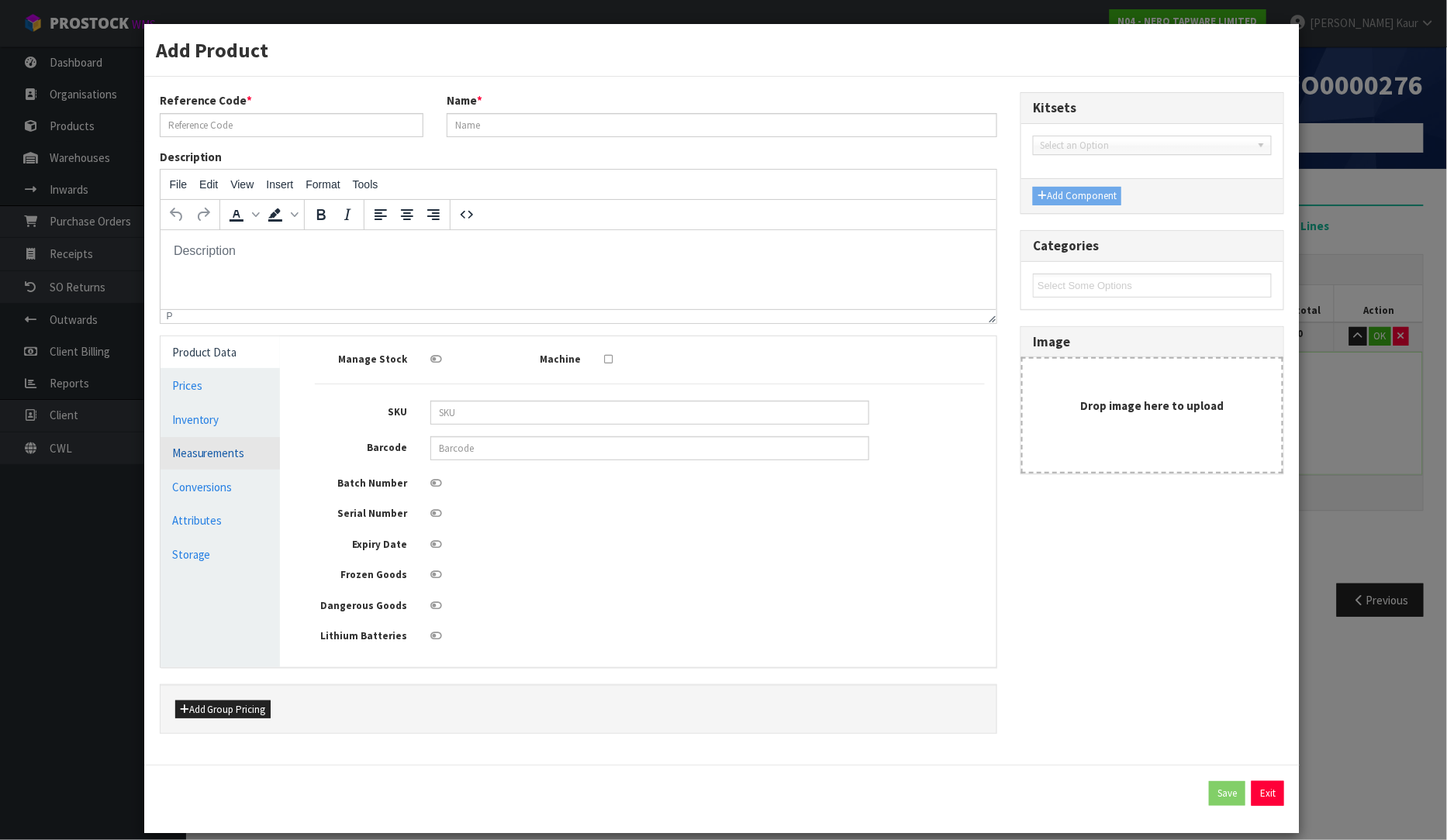
type input "CARTON"
type input "[PERSON_NAME] PICK UP"
type input "23"
type input "16"
type input "22"
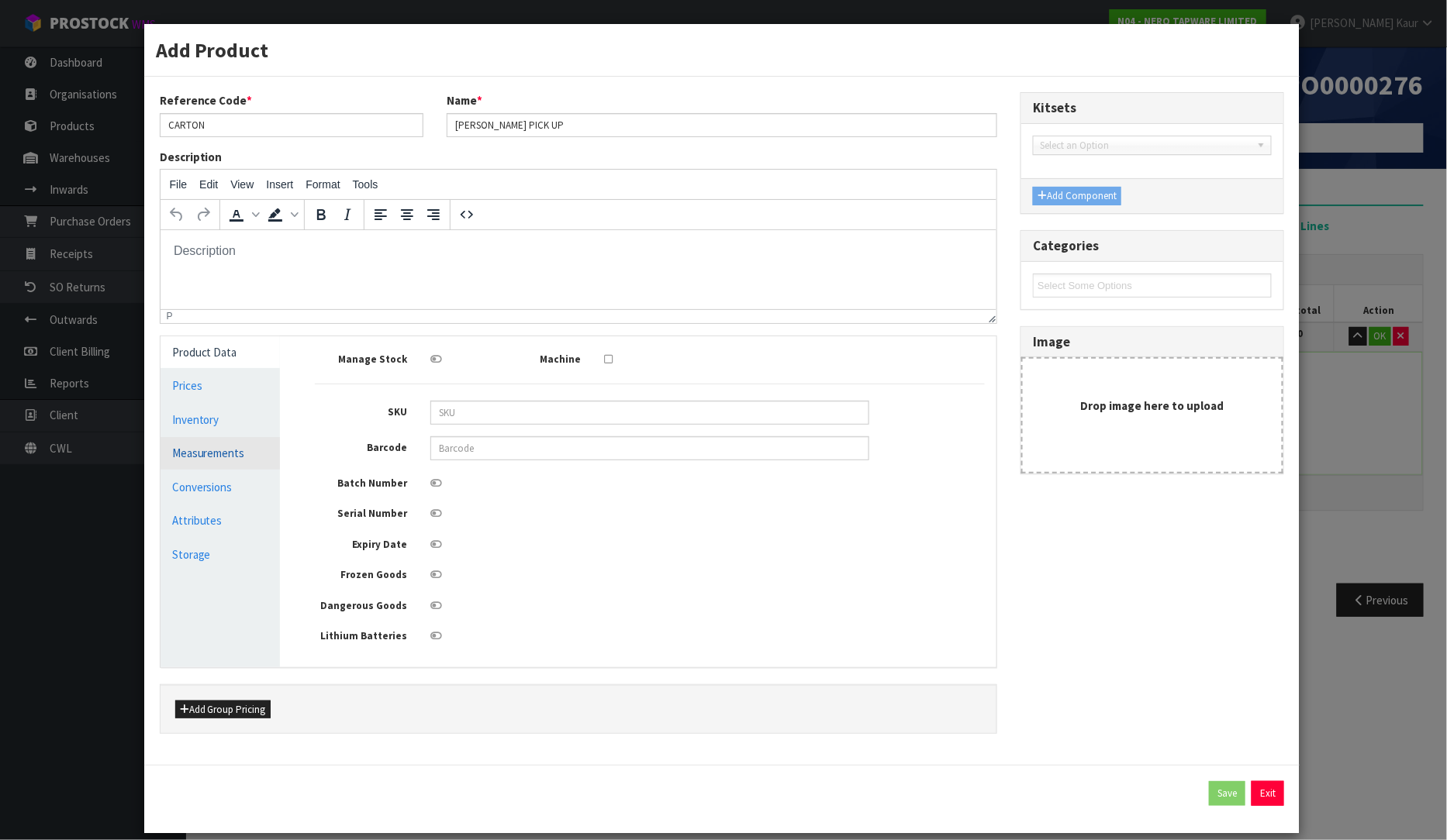
type input "0.008096"
type input "1"
click at [194, 452] on link "Measurements" at bounding box center [220, 453] width 120 height 32
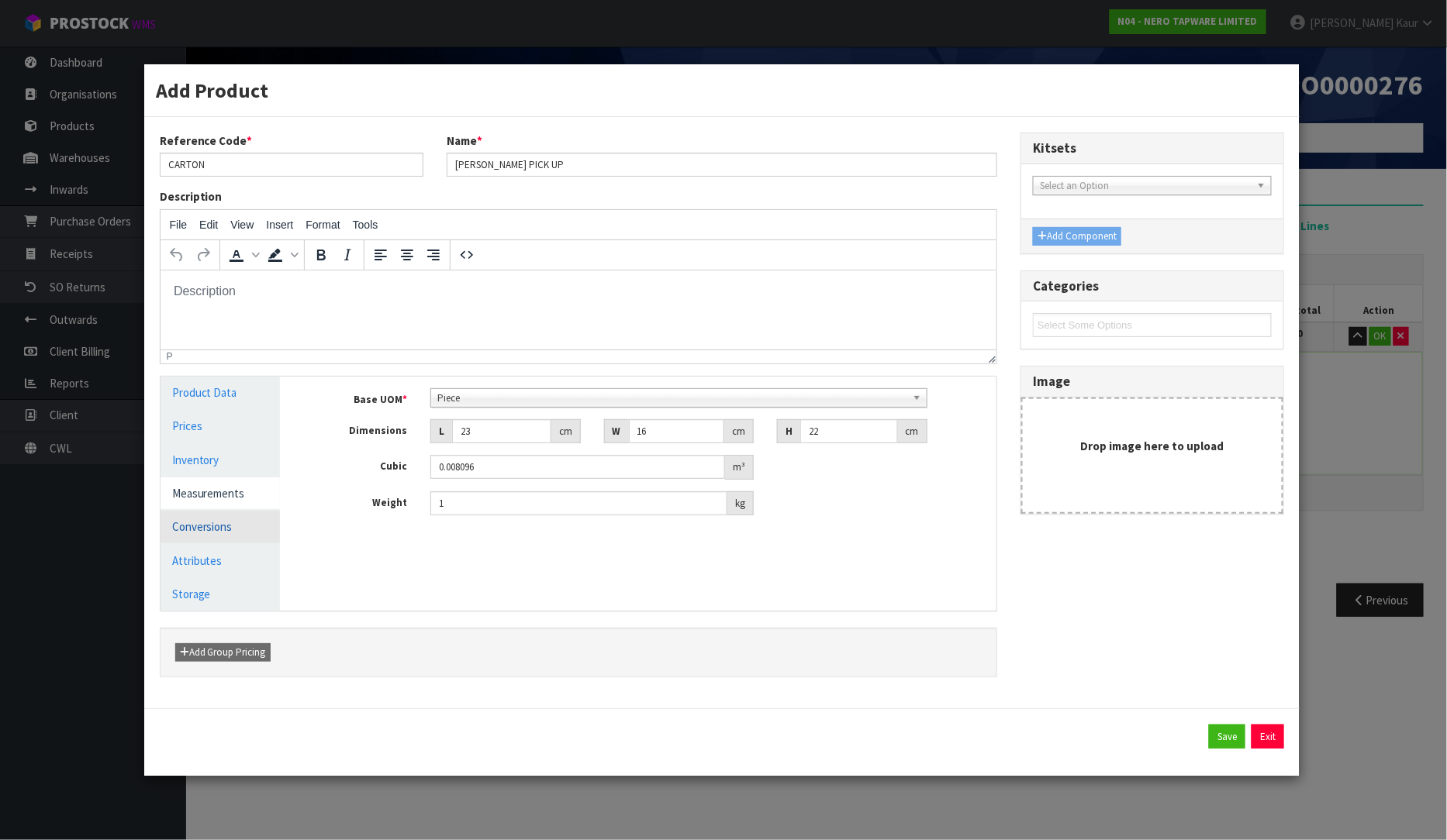
click at [195, 523] on link "Conversions" at bounding box center [220, 526] width 120 height 32
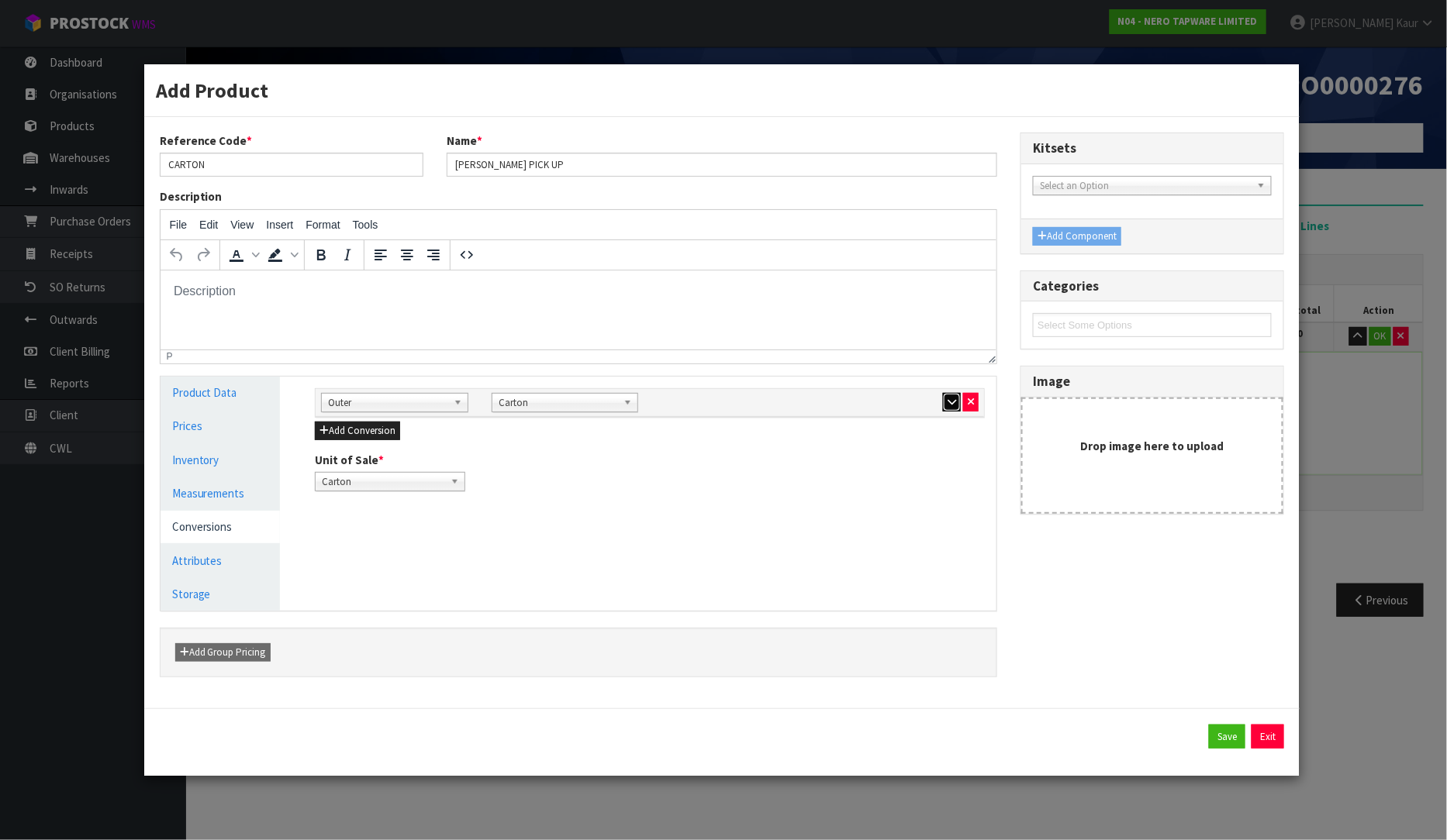
click at [950, 398] on icon "button" at bounding box center [951, 402] width 9 height 10
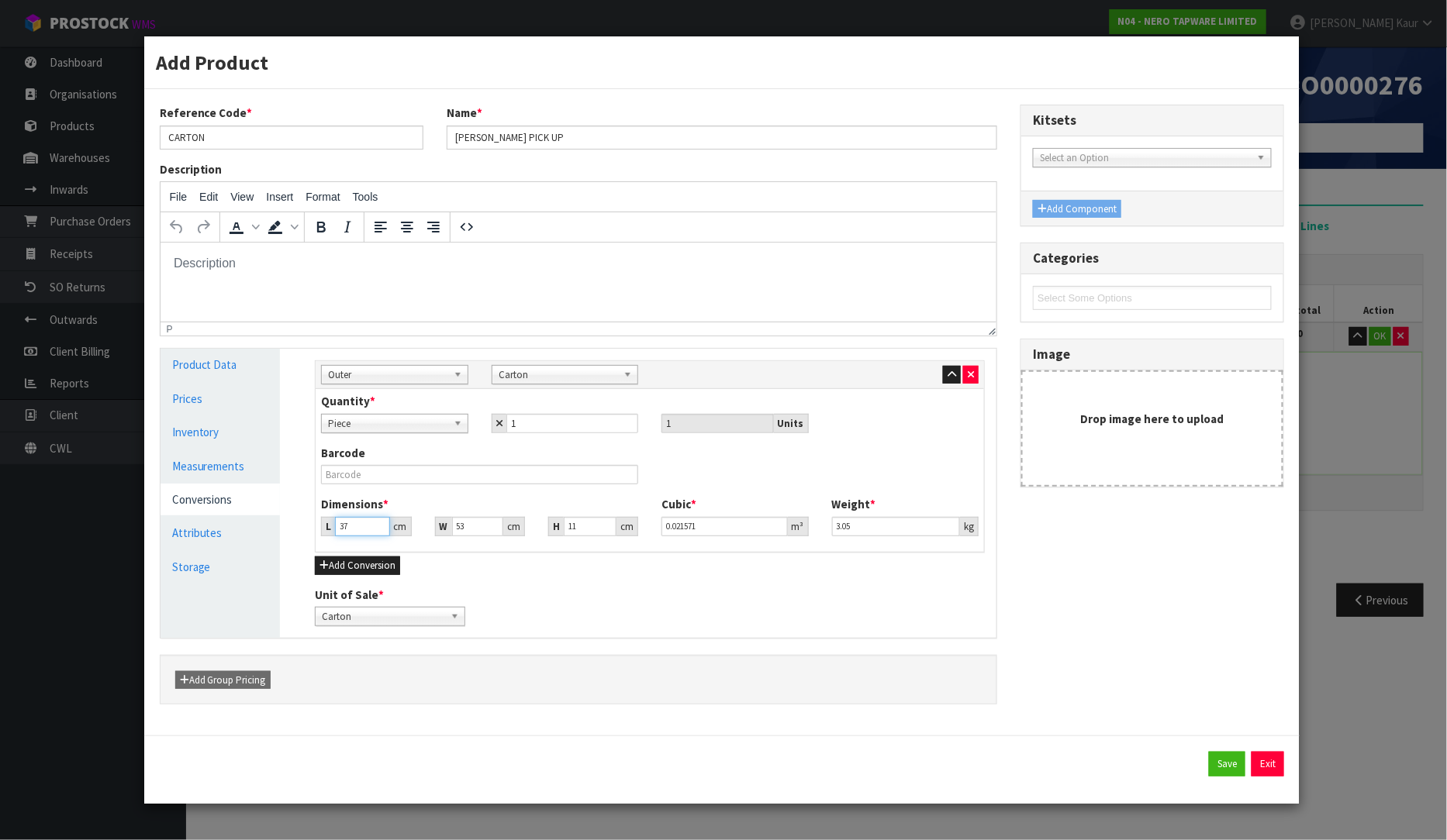
drag, startPoint x: 355, startPoint y: 520, endPoint x: 331, endPoint y: 528, distance: 25.3
click at [331, 528] on div "L 37 cm" at bounding box center [365, 527] width 90 height 19
type input "2"
type input "0.001166"
type input "23"
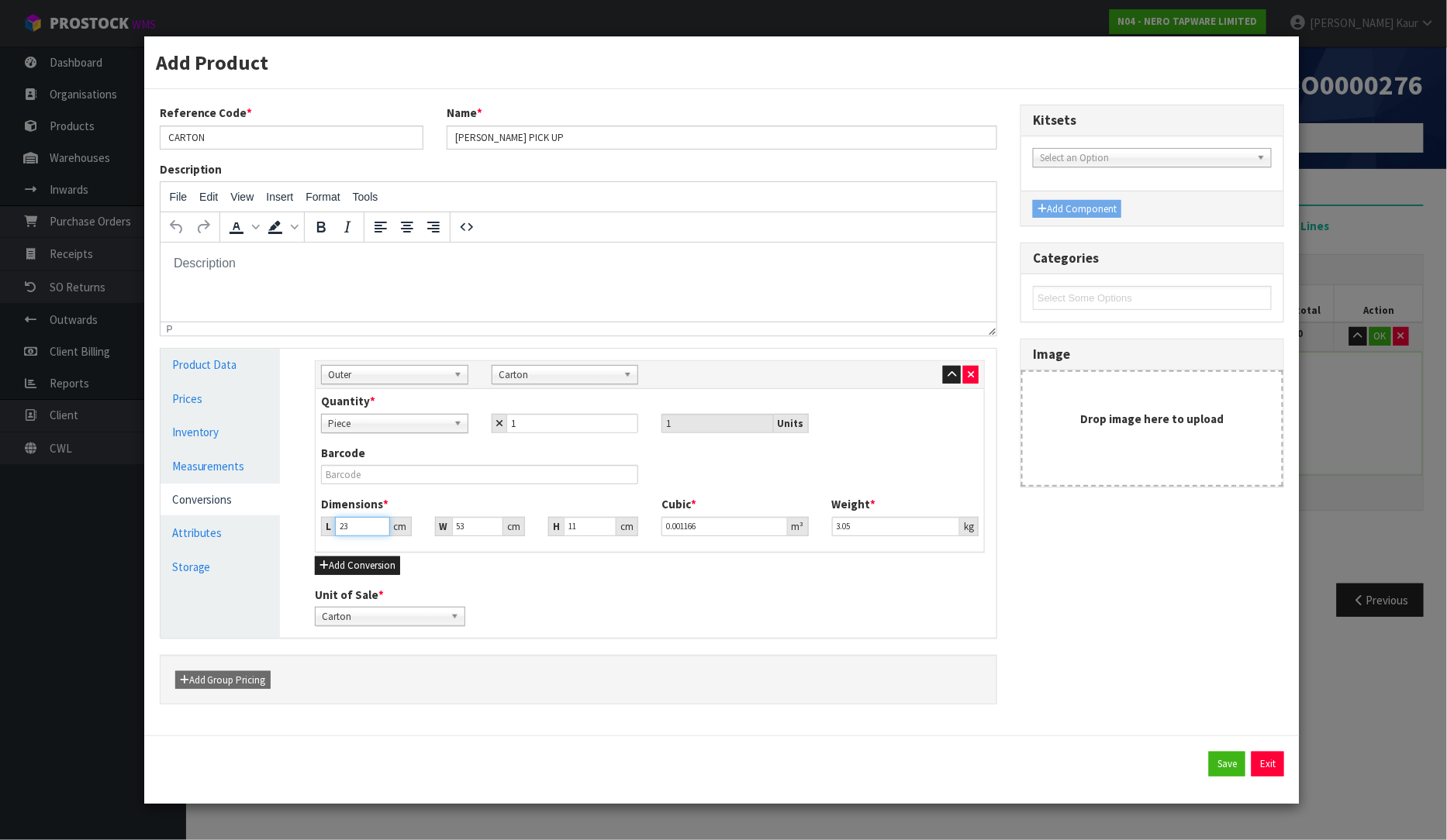
type input "0.013409"
type input "23"
drag, startPoint x: 467, startPoint y: 529, endPoint x: 439, endPoint y: 532, distance: 28.2
click at [439, 532] on div "W 53 cm" at bounding box center [479, 527] width 90 height 19
type input "1"
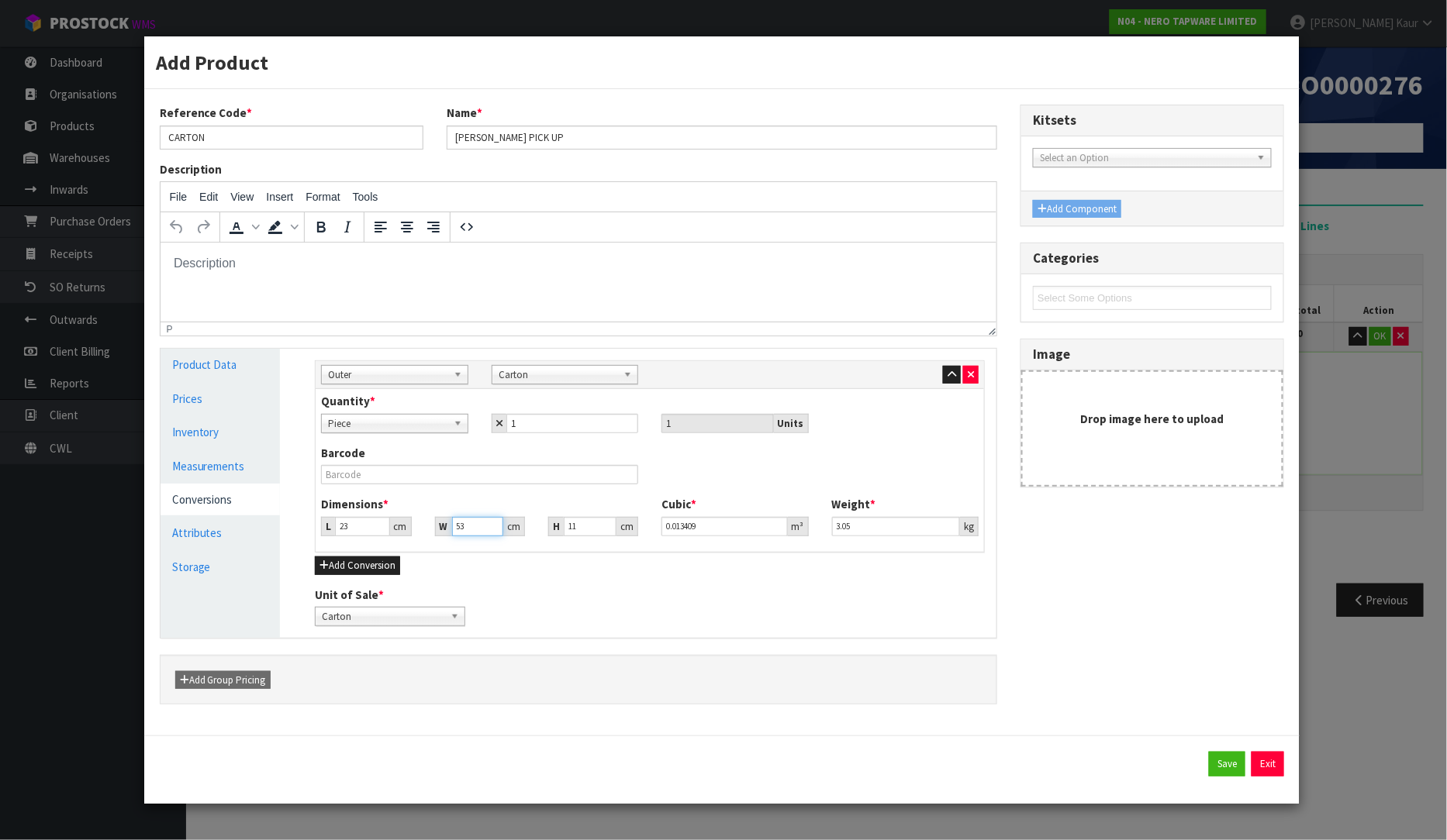
type input "0.000253"
type input "16"
type input "0.004048"
type input "16"
drag, startPoint x: 559, startPoint y: 530, endPoint x: 537, endPoint y: 535, distance: 22.6
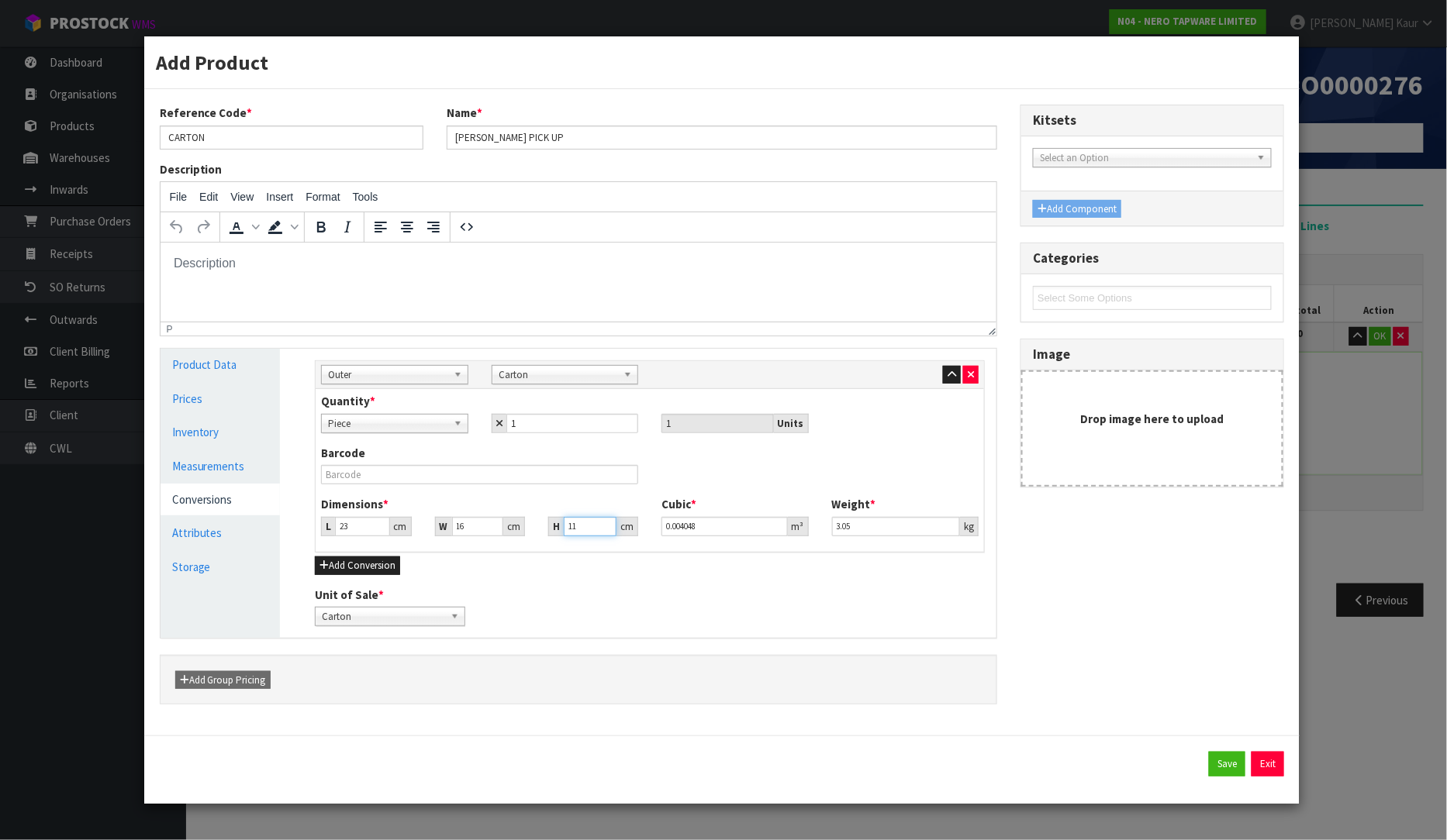
click at [537, 535] on div "H 11 cm" at bounding box center [593, 527] width 113 height 19
type input "2"
type input "0.000736"
type input "22"
type input "0.008096"
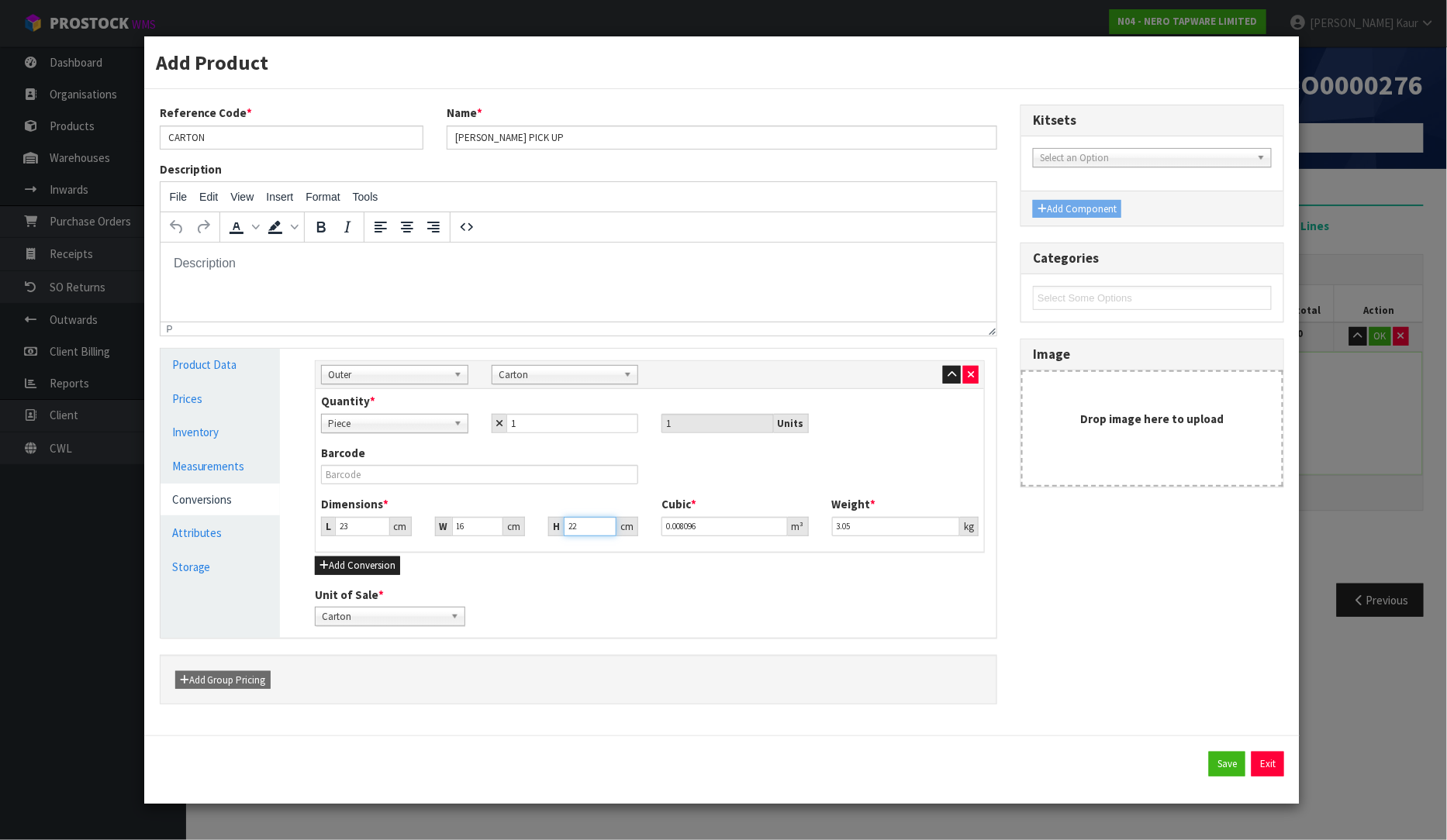
type input "22"
click at [810, 530] on div "Dimensions * L 23 cm W 16 cm H 22 cm Cubic * 0.008096 m³ Weight * 3.05 kg" at bounding box center [649, 521] width 681 height 51
type input "1.00"
click at [1213, 760] on button "Save" at bounding box center [1228, 765] width 37 height 25
type input "23"
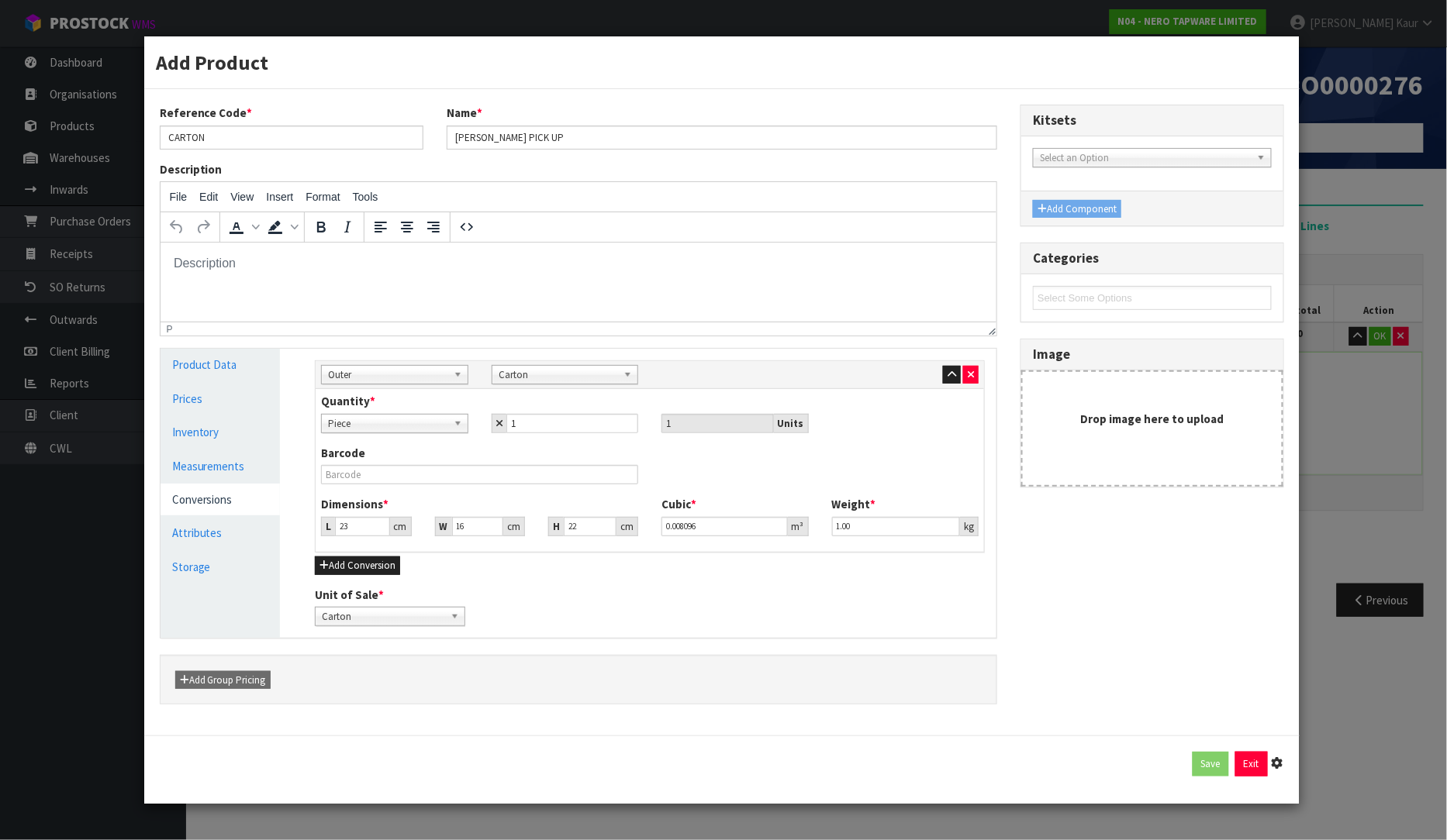
type input "16"
type input "22"
type input "0.008096"
type input "1"
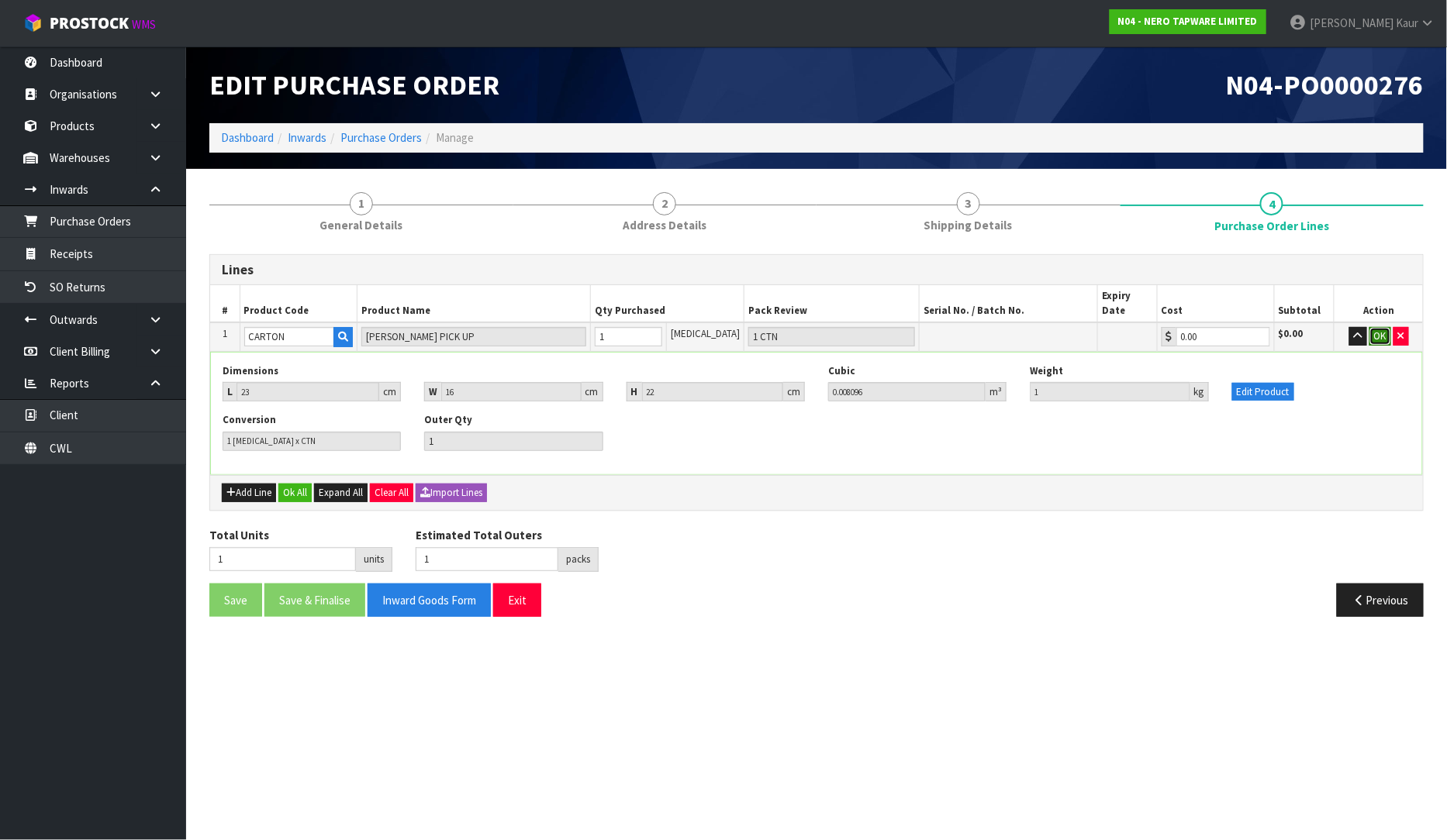
click at [1374, 327] on button "OK" at bounding box center [1380, 336] width 21 height 18
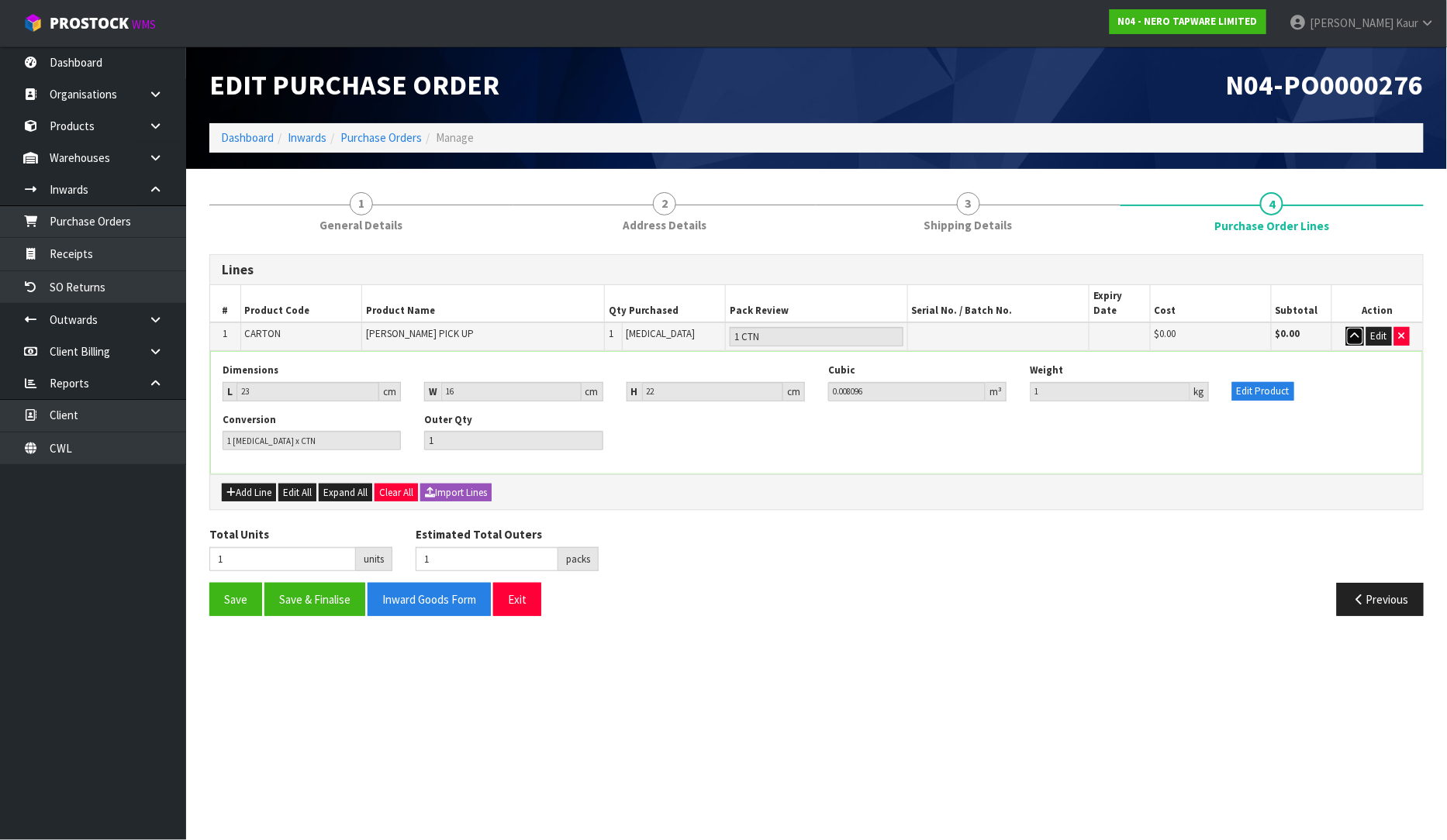
click at [1358, 331] on icon "button" at bounding box center [1355, 336] width 9 height 10
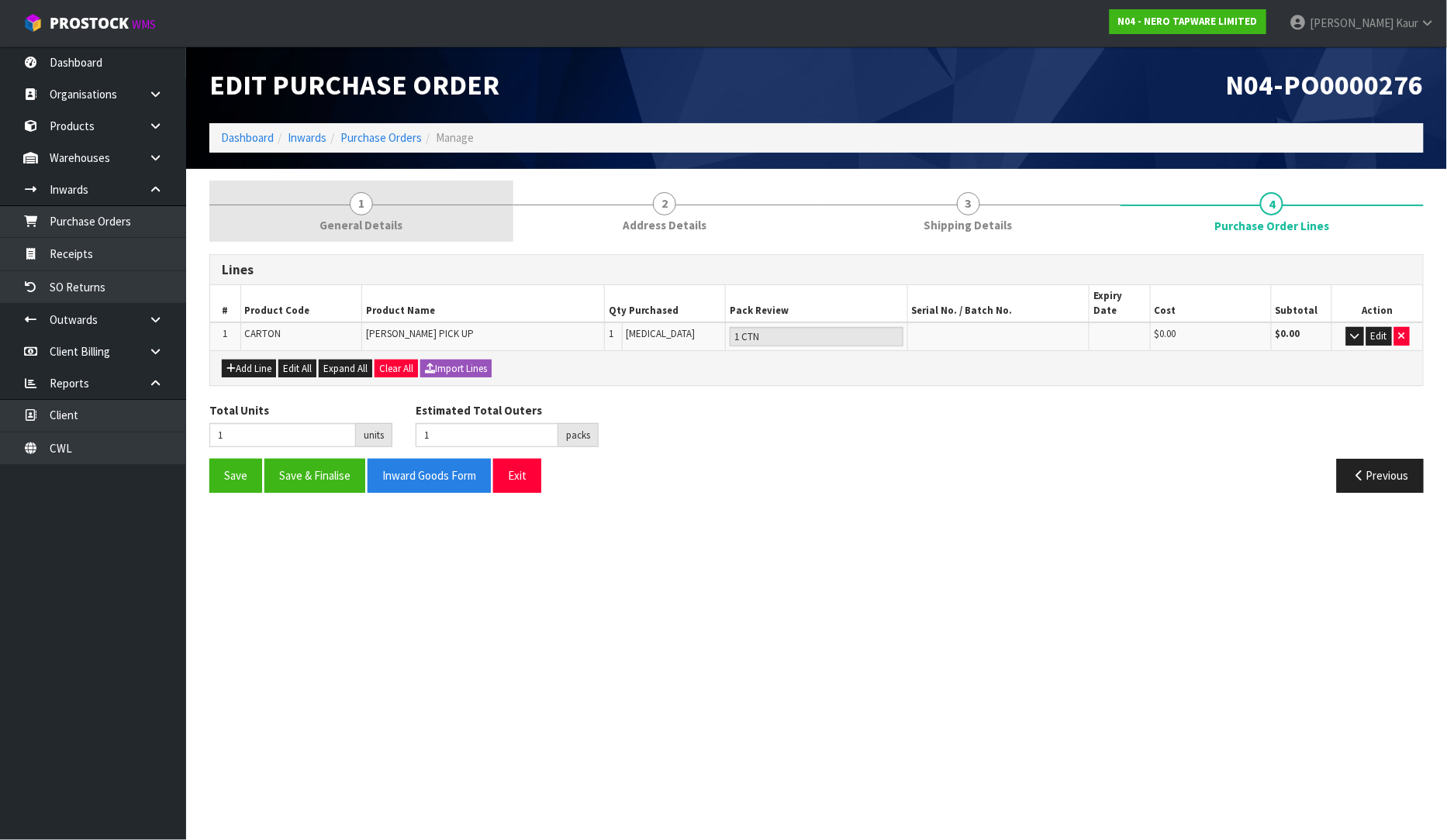
click at [349, 212] on link "1 General Details" at bounding box center [361, 210] width 304 height 61
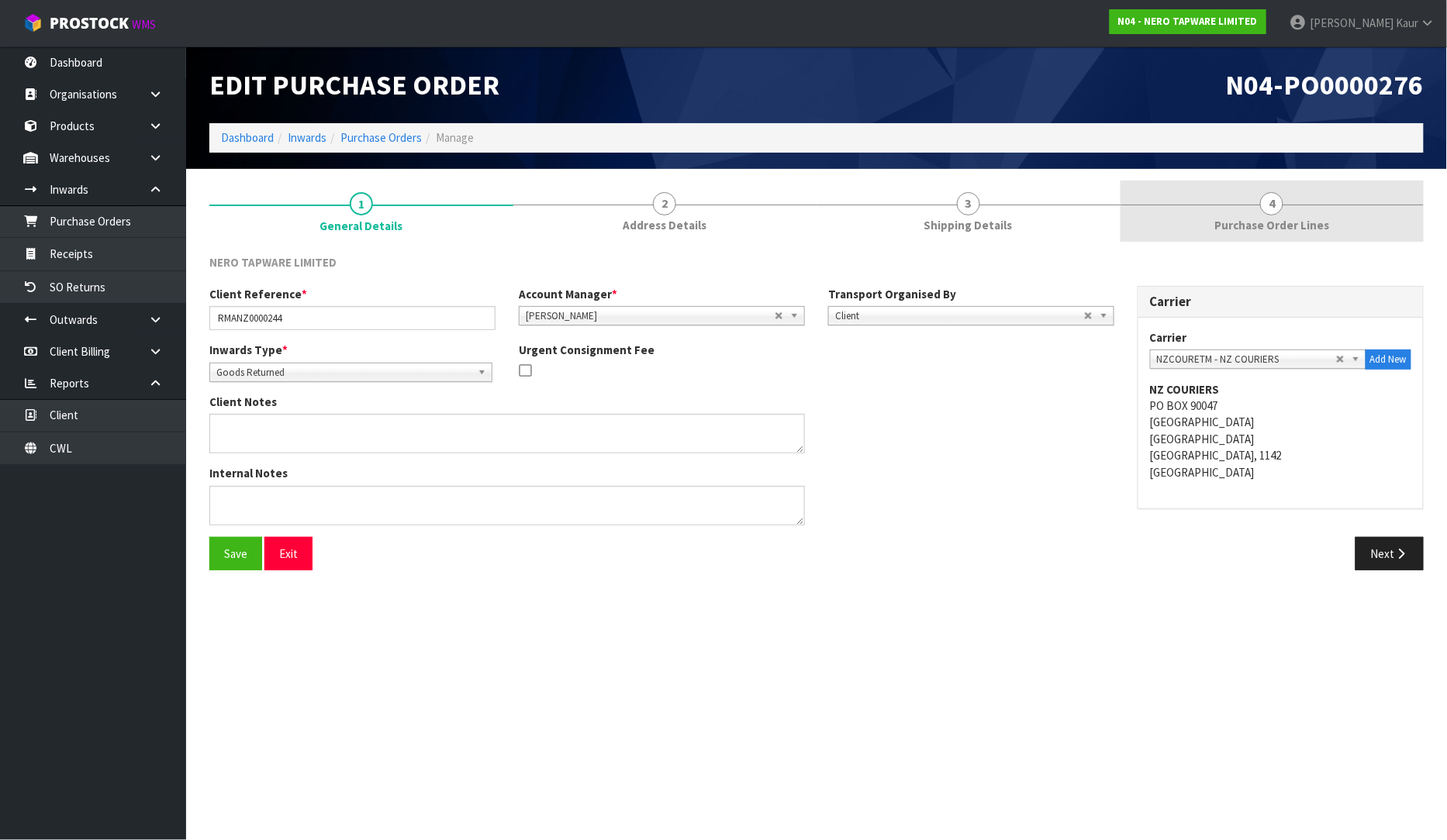
click at [1274, 218] on span "Purchase Order Lines" at bounding box center [1271, 225] width 115 height 16
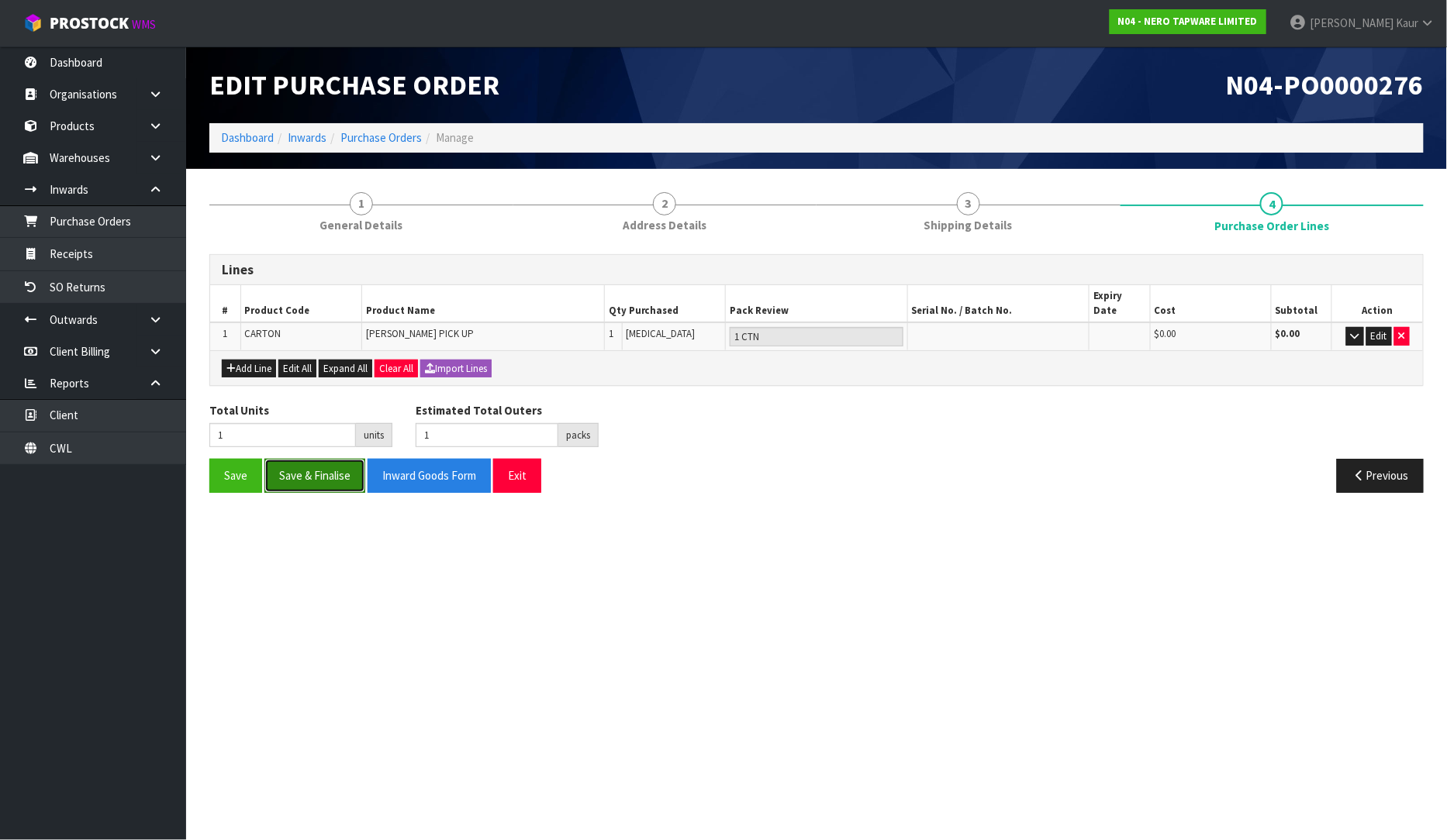
click at [304, 461] on button "Save & Finalise" at bounding box center [315, 475] width 100 height 34
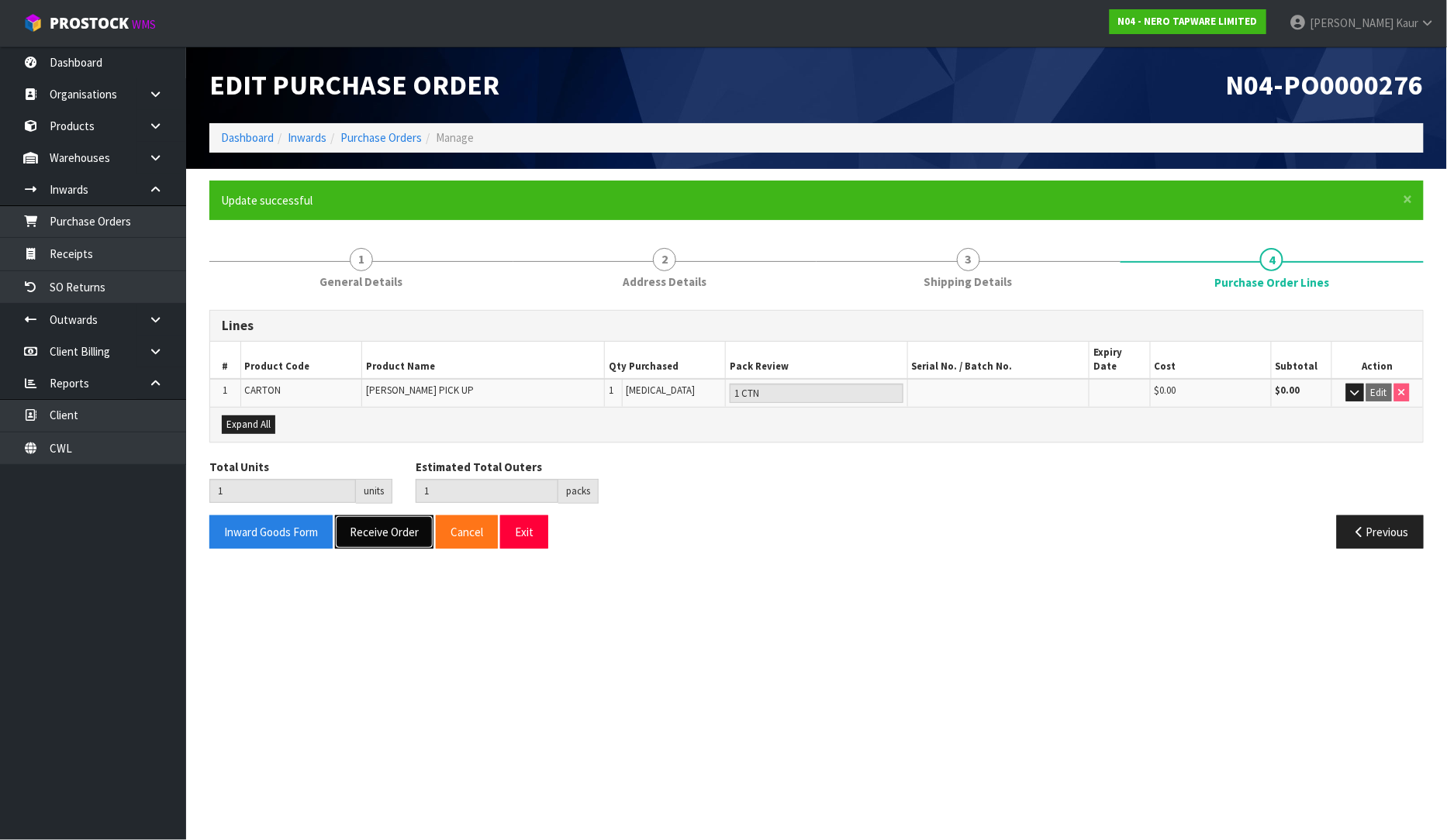
click at [393, 517] on button "Receive Order" at bounding box center [384, 532] width 99 height 34
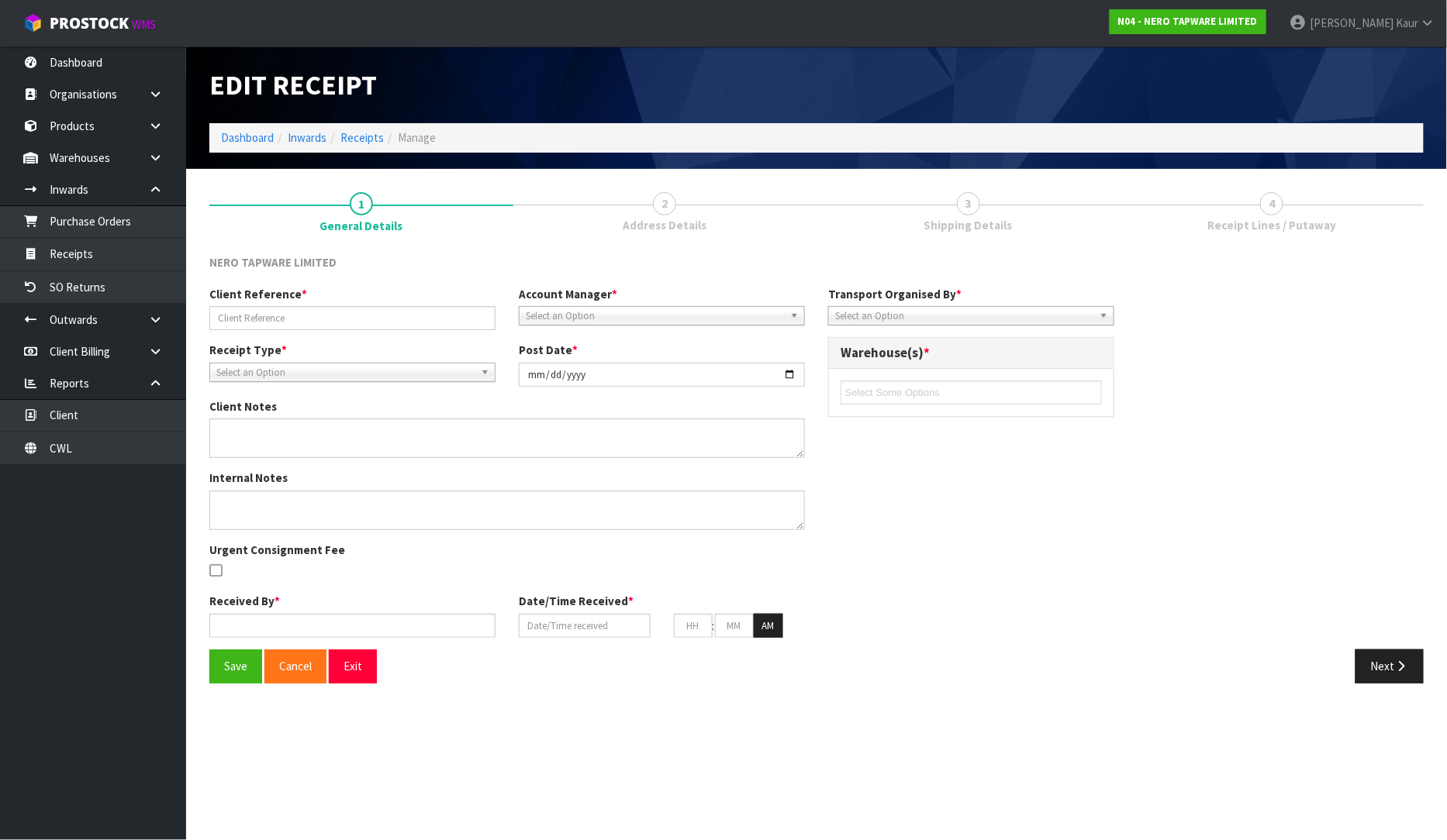
type input "RMANZ0000244"
type input "[DATE]"
type input "[PERSON_NAME]"
type input "[DATE]"
type input "09"
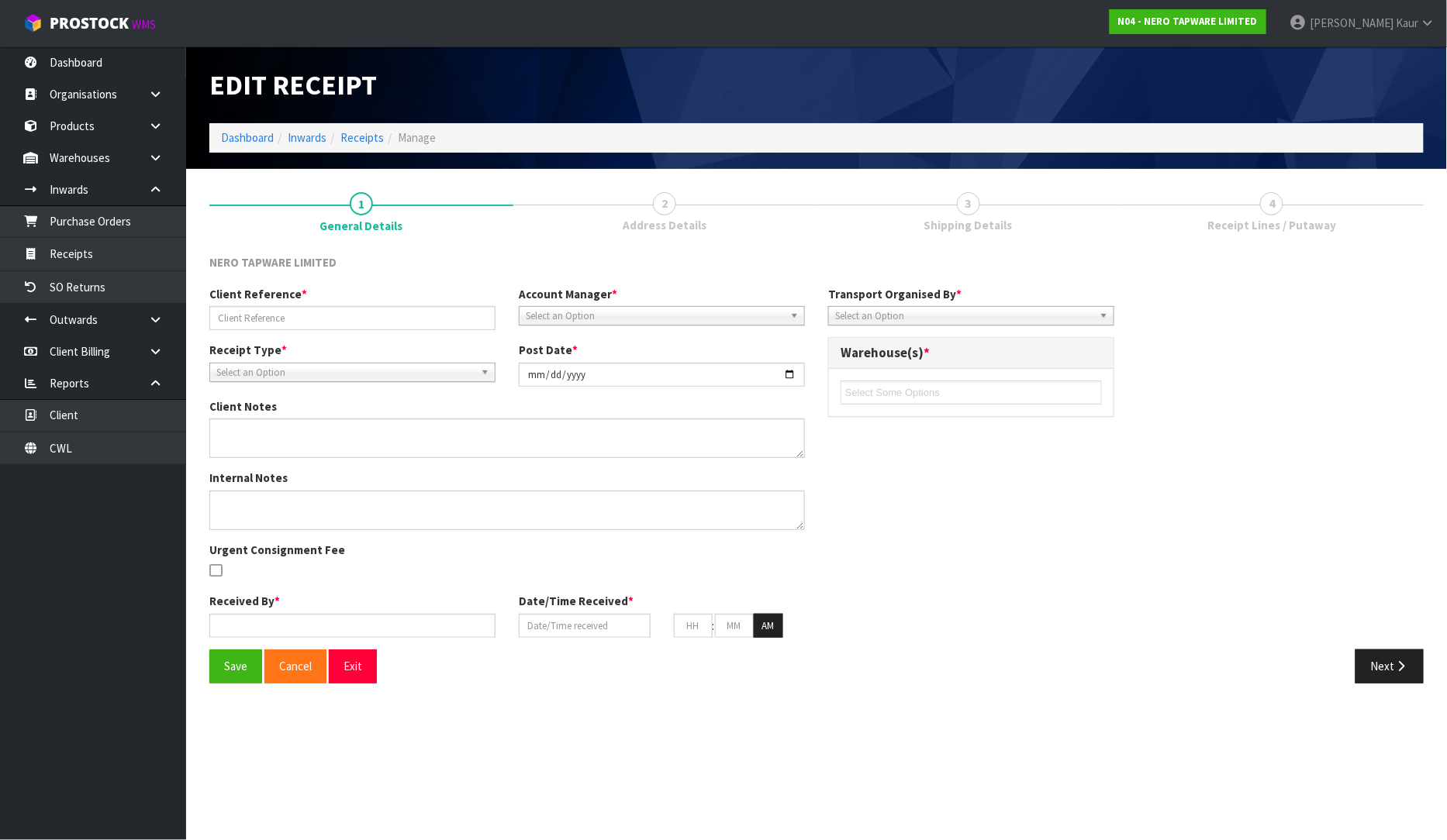
type input "31"
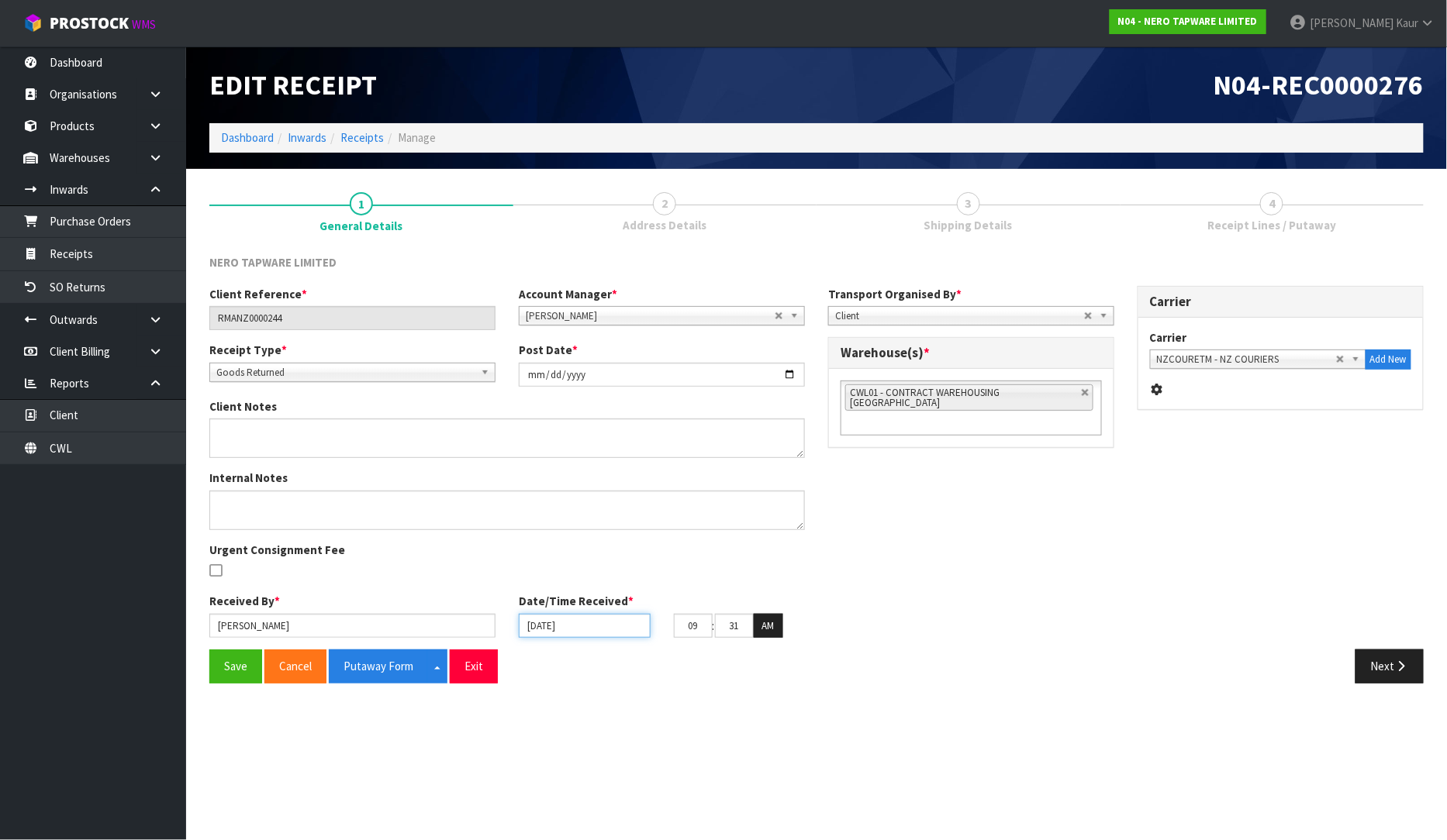
click at [533, 626] on input "[DATE]" at bounding box center [584, 626] width 131 height 24
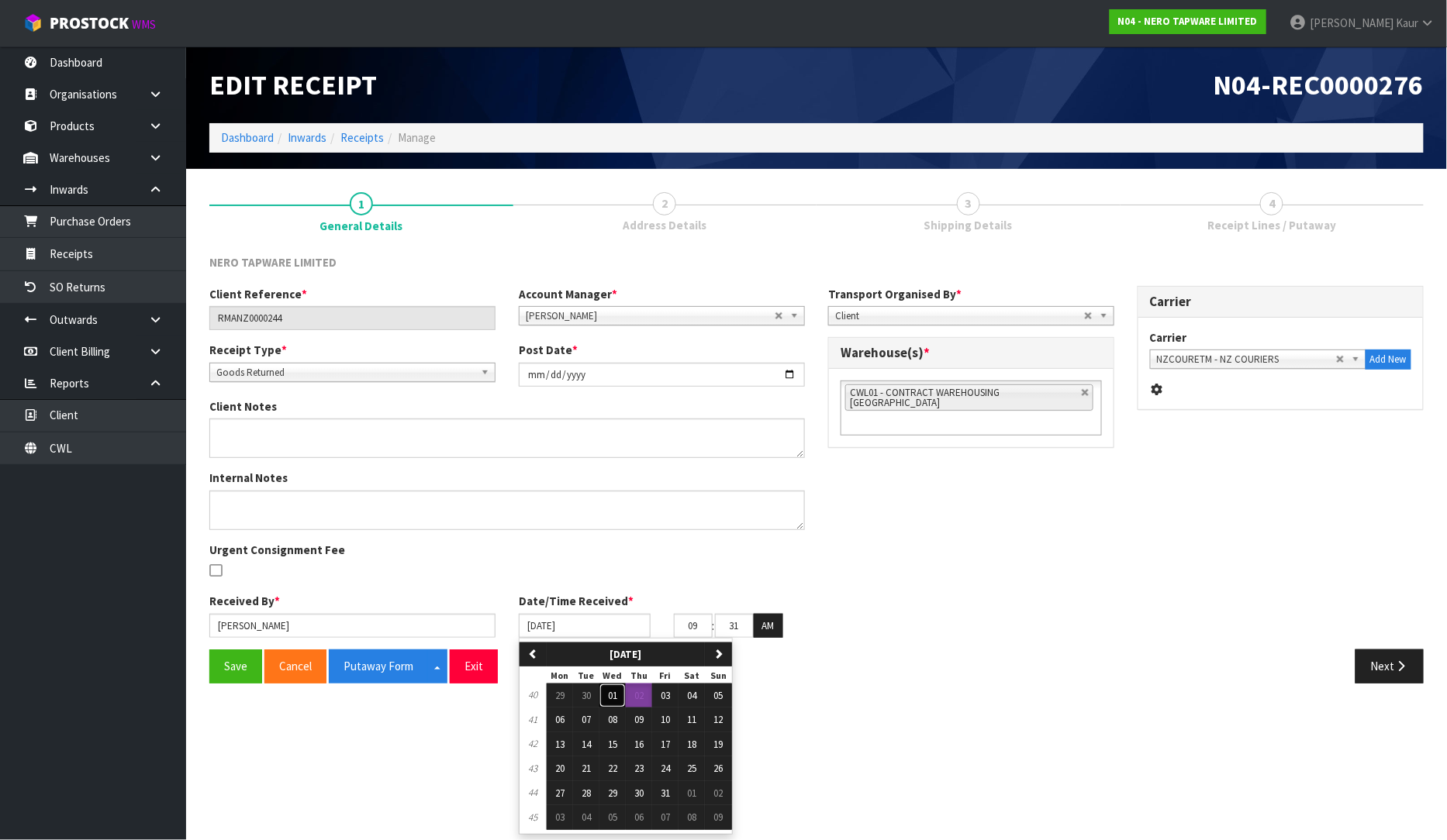
click at [612, 691] on span "01" at bounding box center [612, 696] width 10 height 14
type input "[DATE]"
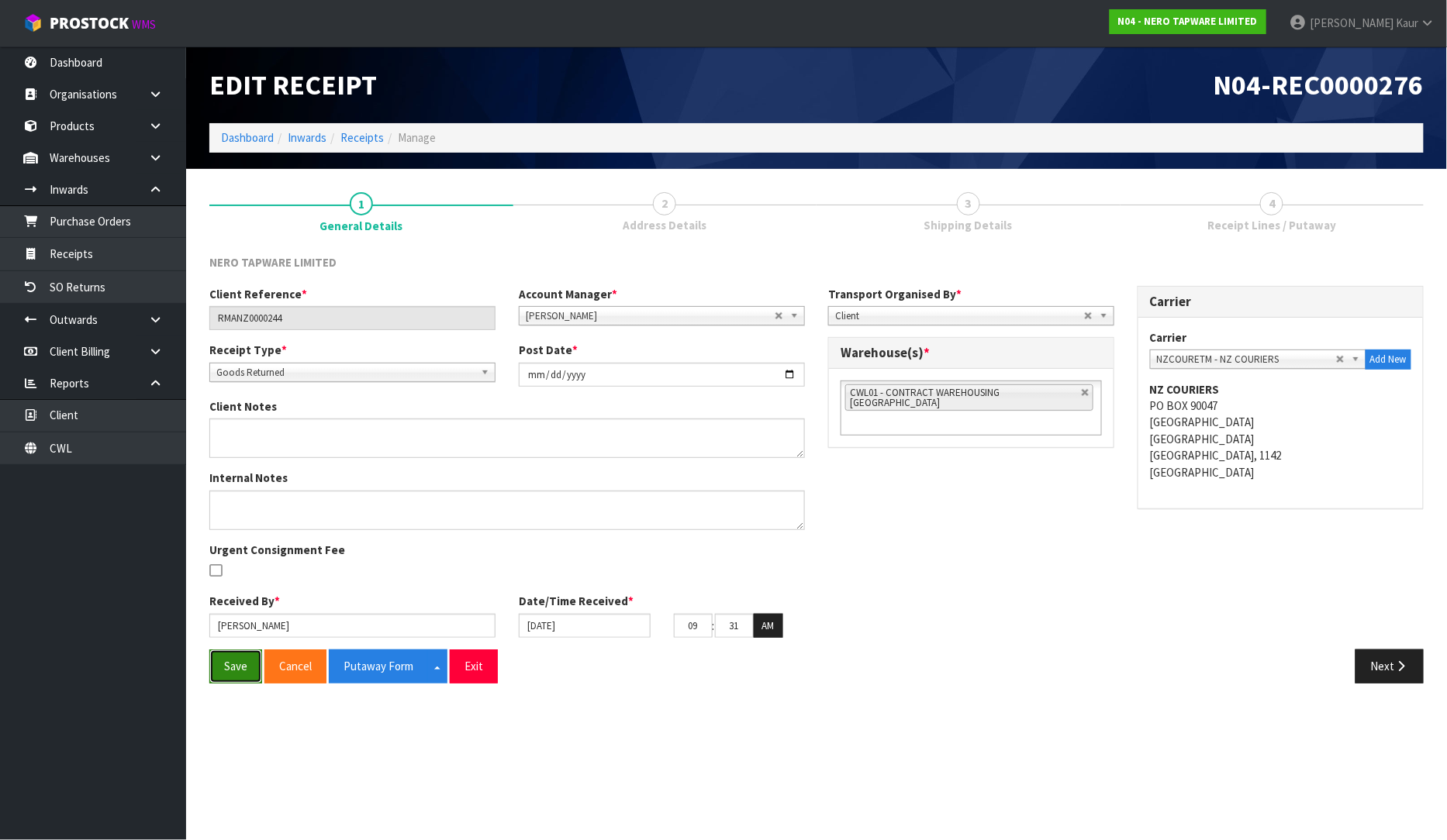
click at [234, 658] on button "Save" at bounding box center [236, 666] width 53 height 34
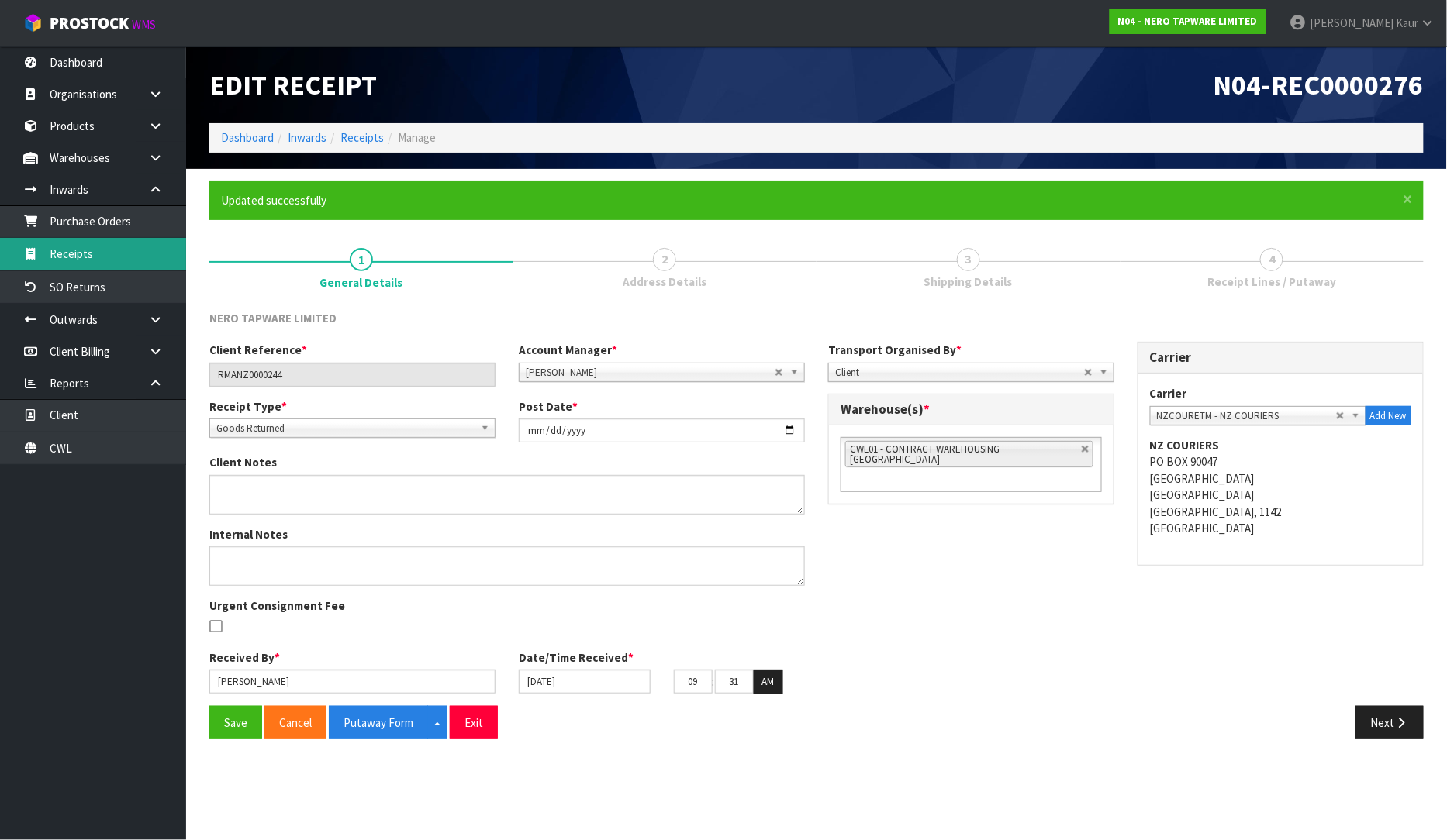
click at [71, 253] on link "Receipts" at bounding box center [93, 253] width 186 height 32
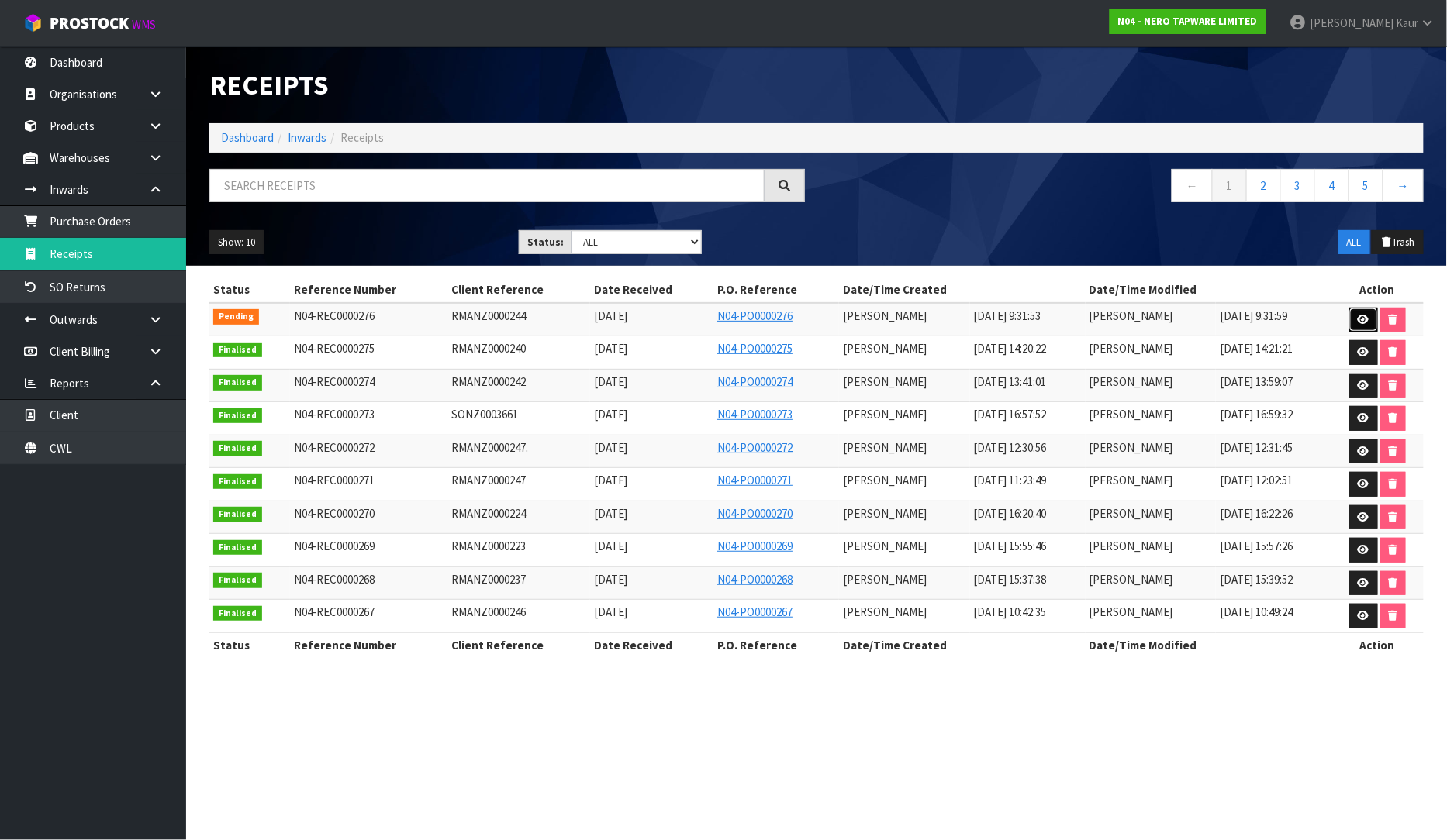
click at [1367, 321] on icon at bounding box center [1364, 320] width 12 height 10
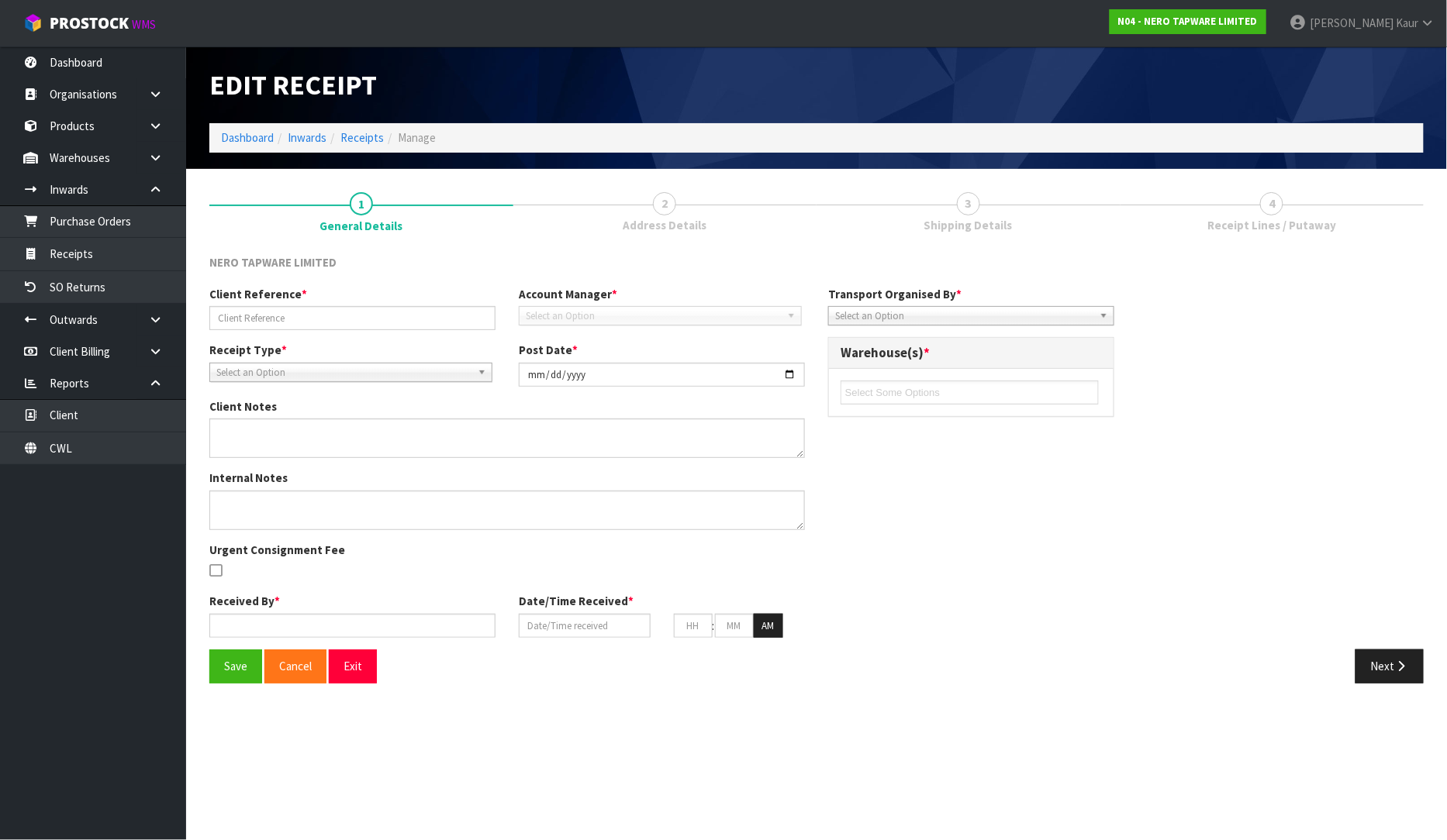
type input "RMANZ0000244"
type input "[DATE]"
type input "[PERSON_NAME]"
type input "[DATE]"
type input "09"
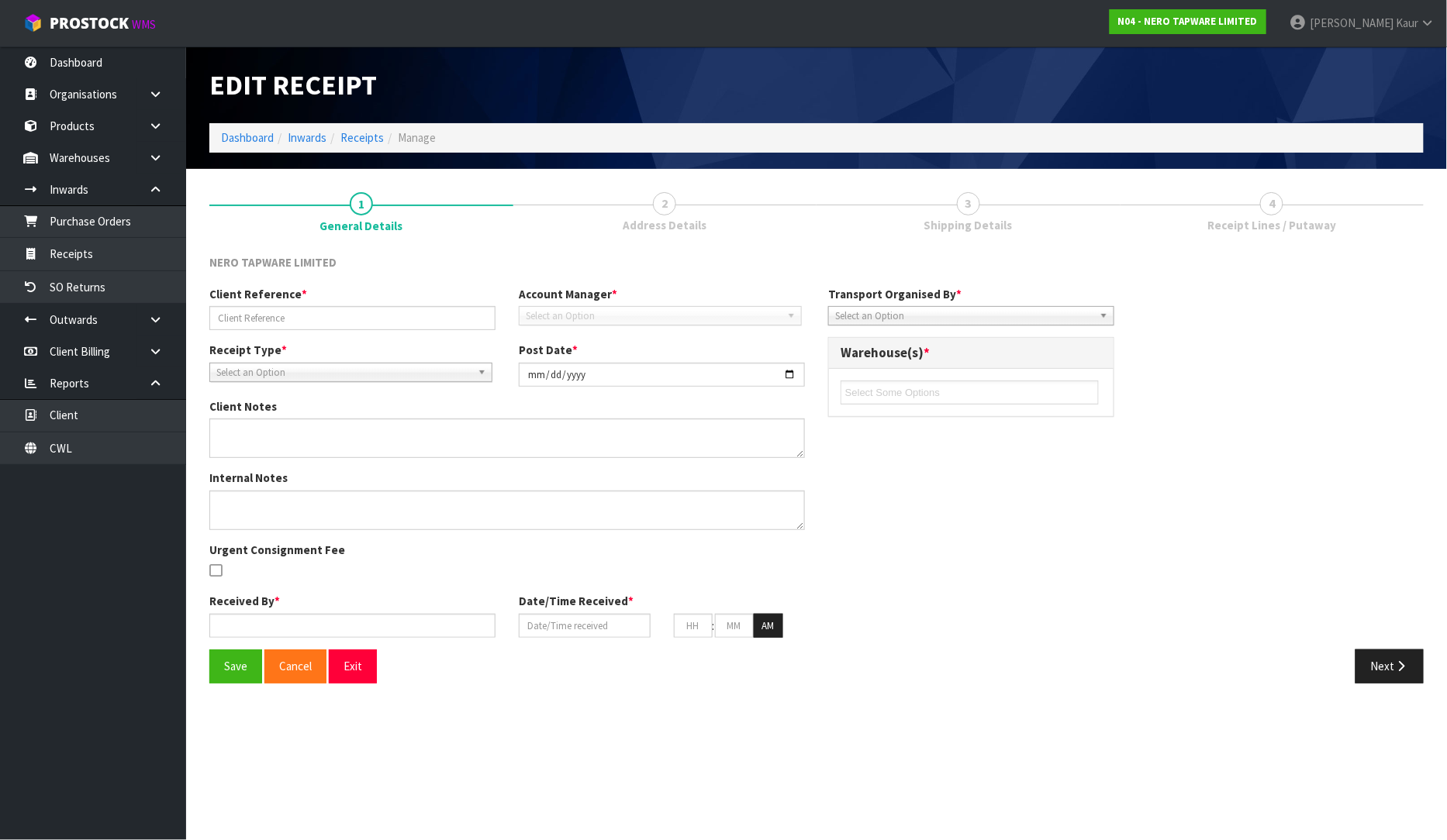
type input "31"
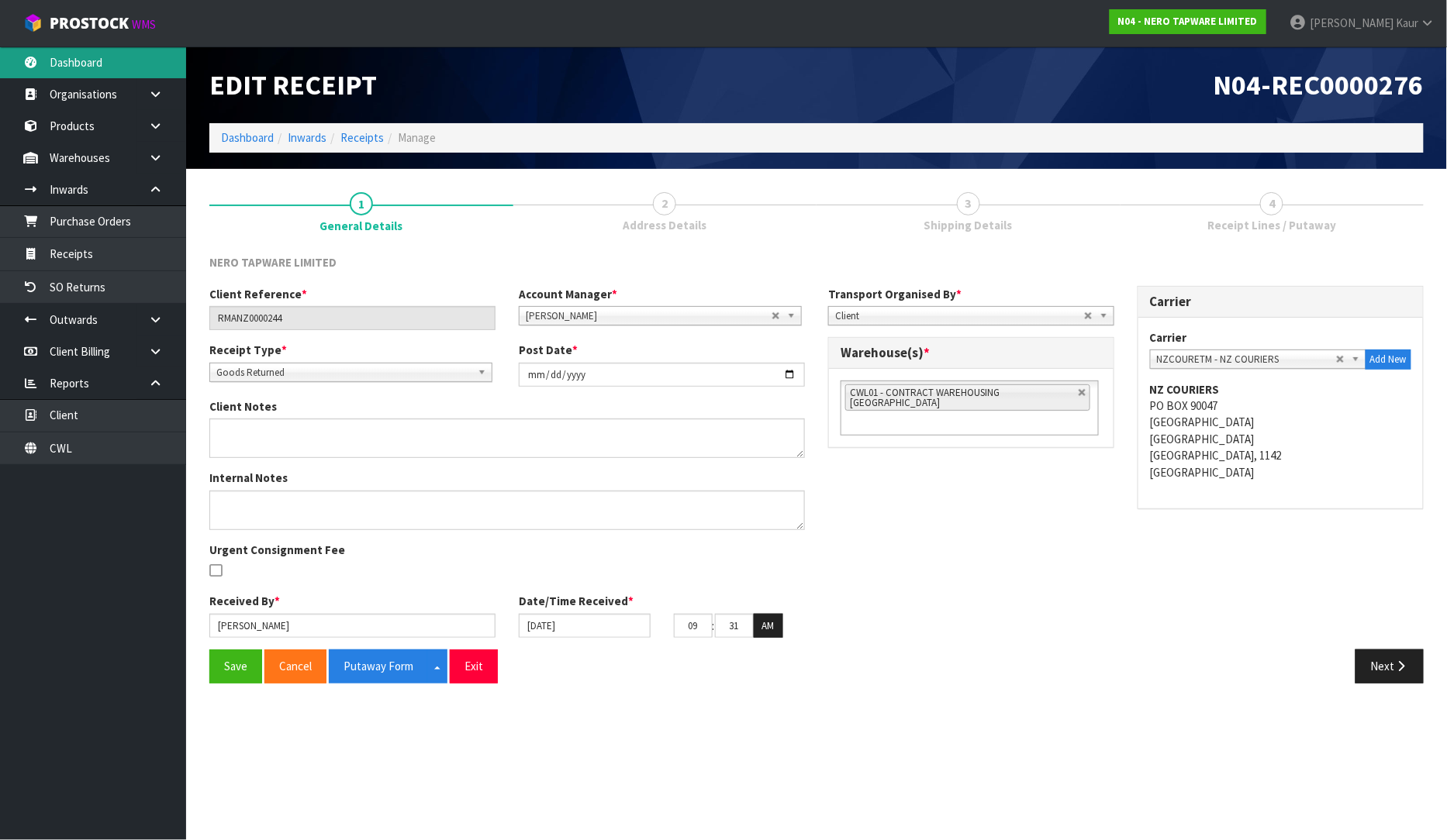
click at [122, 68] on link "Dashboard" at bounding box center [93, 62] width 186 height 32
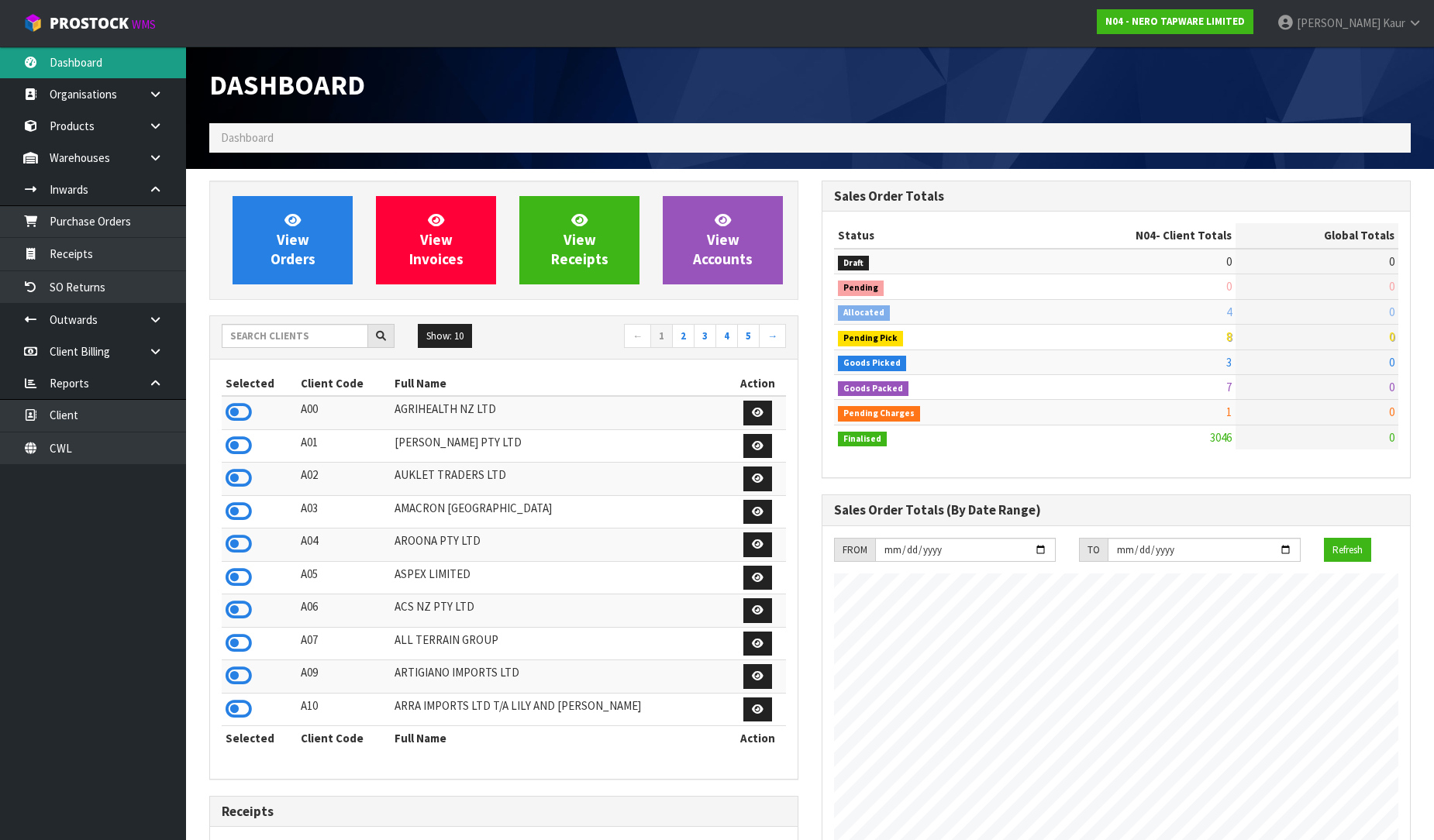
scroll to position [1225, 612]
click at [285, 331] on input "text" at bounding box center [295, 336] width 147 height 24
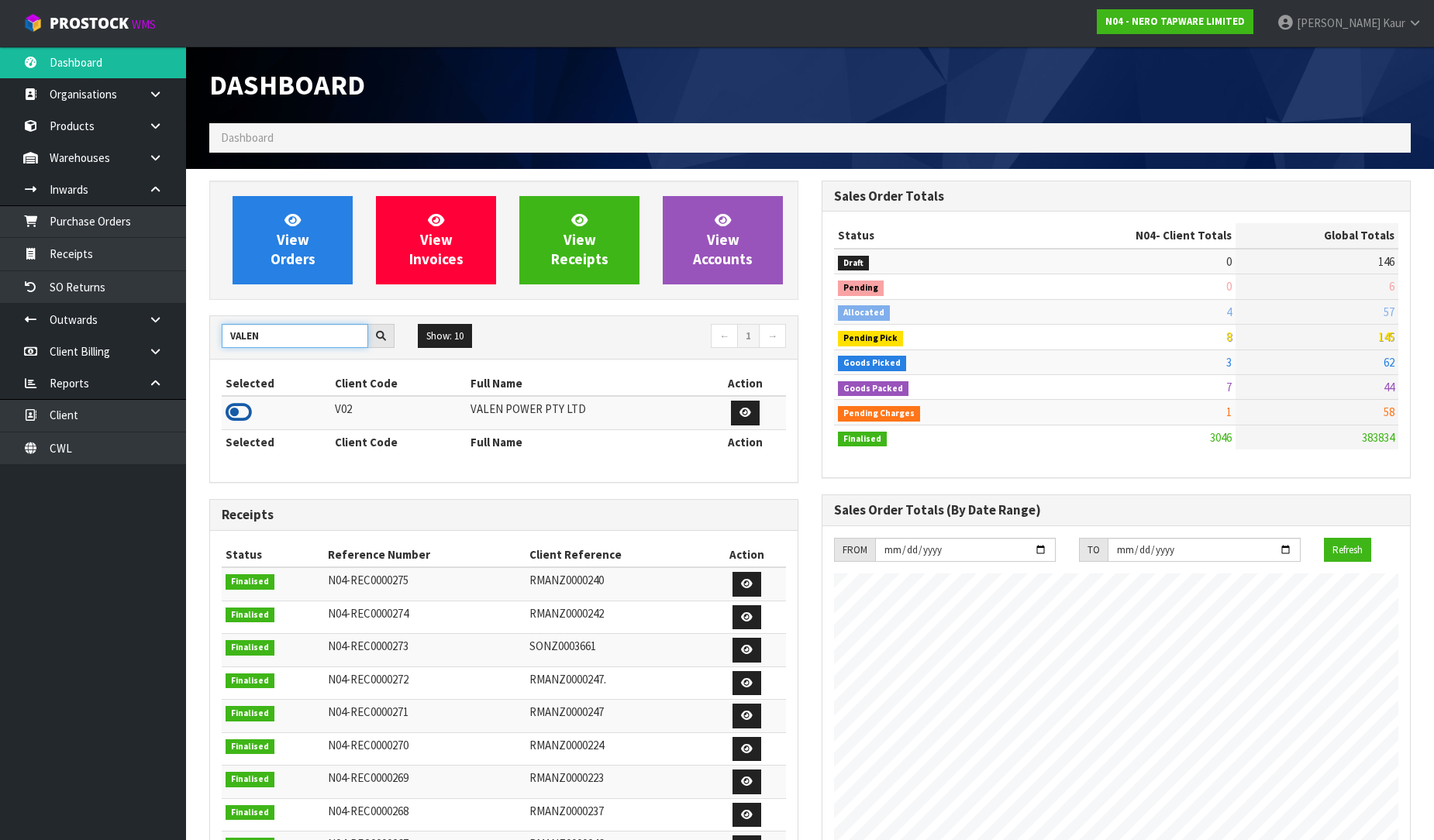
type input "VALEN"
click at [240, 419] on icon at bounding box center [239, 412] width 26 height 23
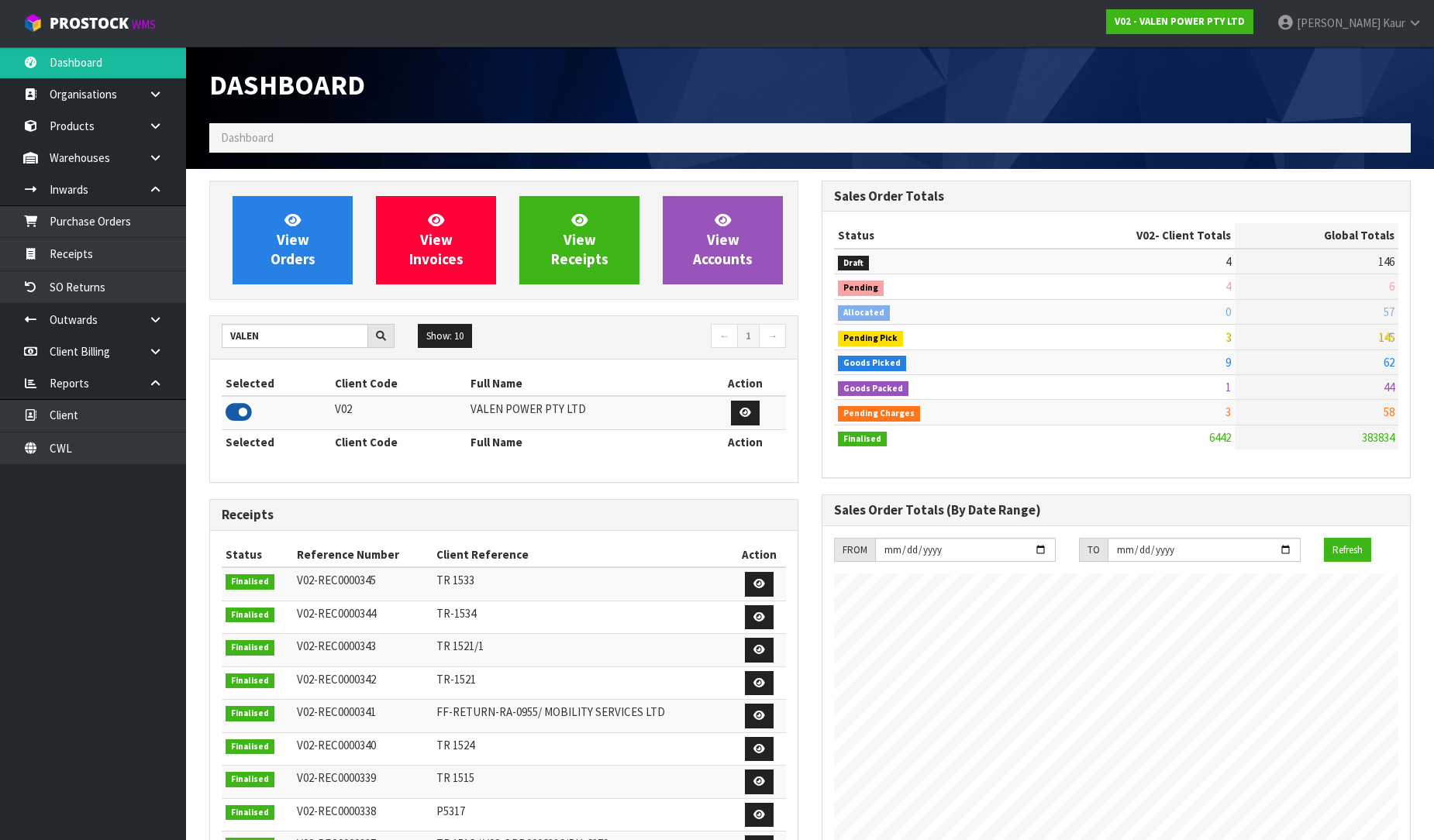
scroll to position [1174, 612]
click at [95, 241] on link "Receipts" at bounding box center [93, 253] width 186 height 32
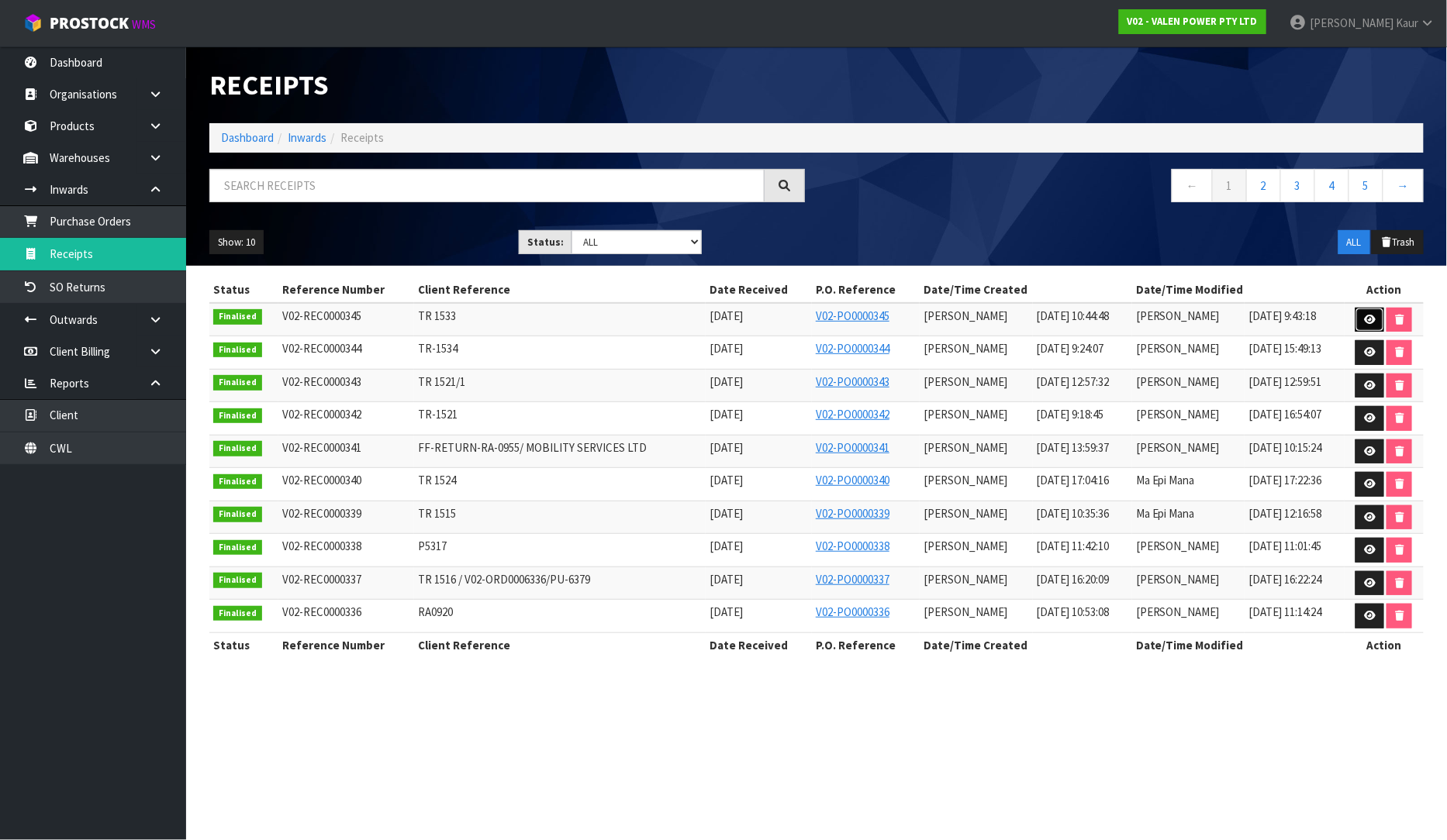
click at [1371, 315] on icon at bounding box center [1370, 320] width 12 height 10
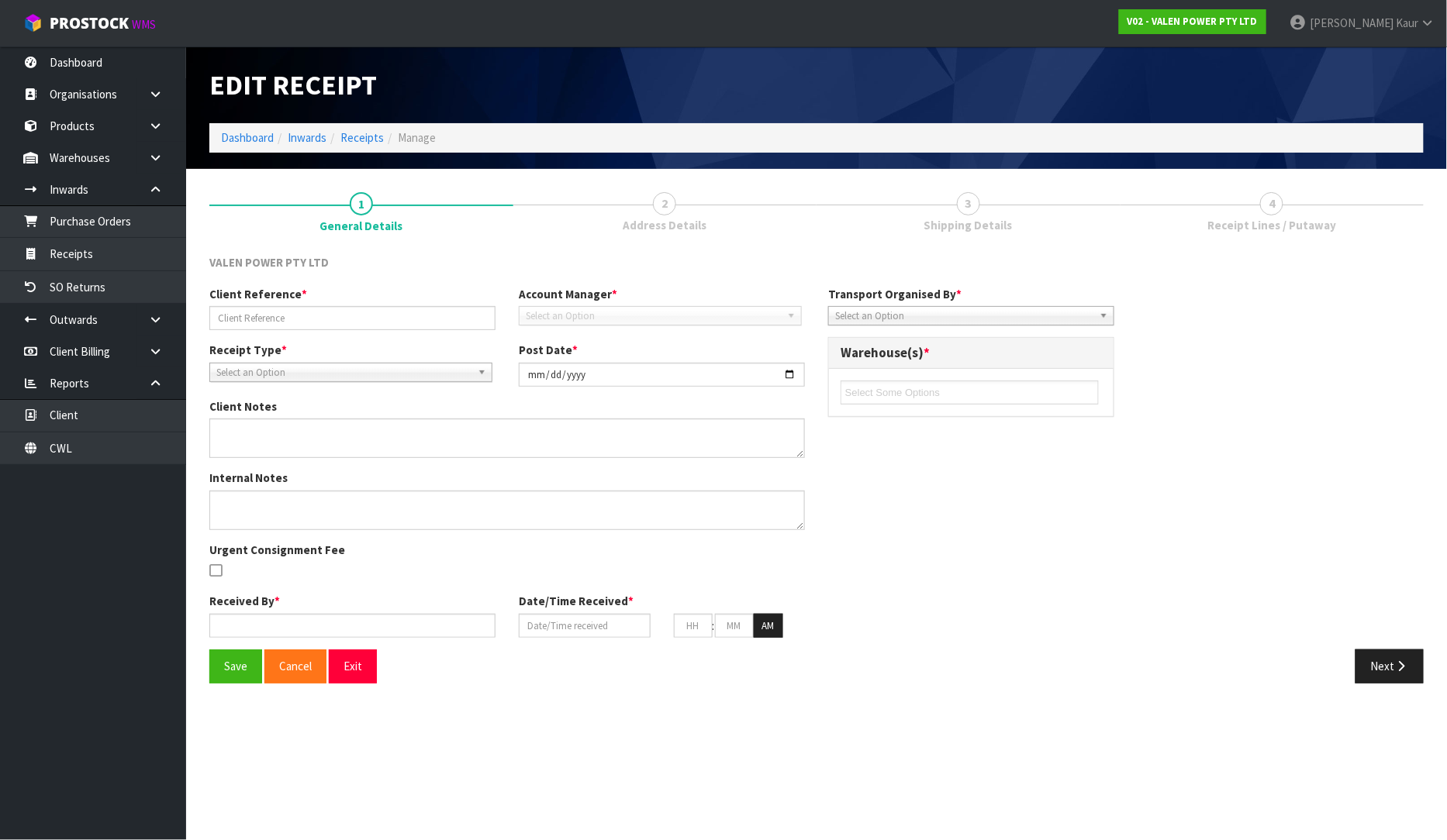
type input "TR 1533"
type input "[DATE]"
type input "[PERSON_NAME]"
type input "[DATE]"
type input "10"
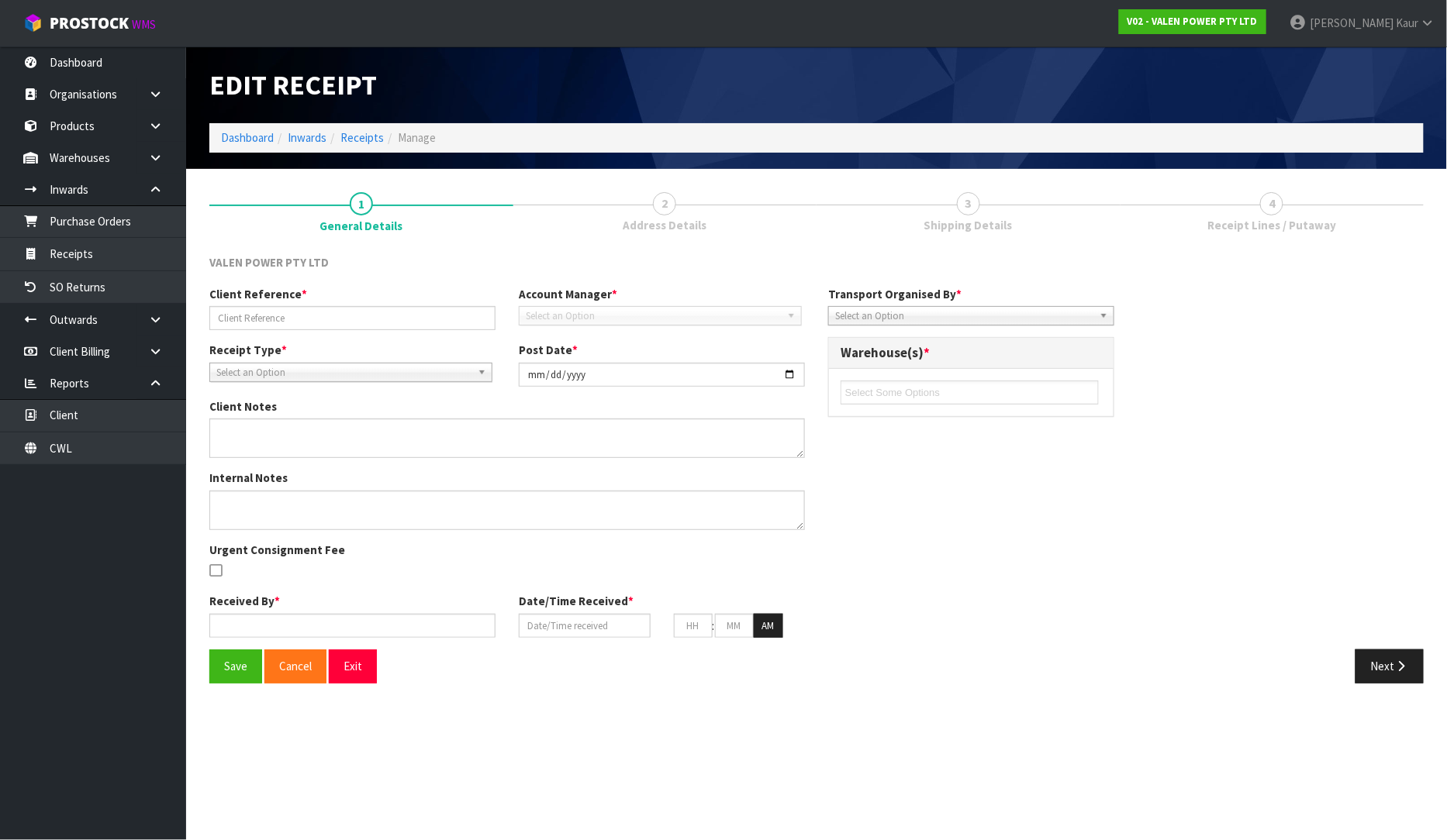
type input "44"
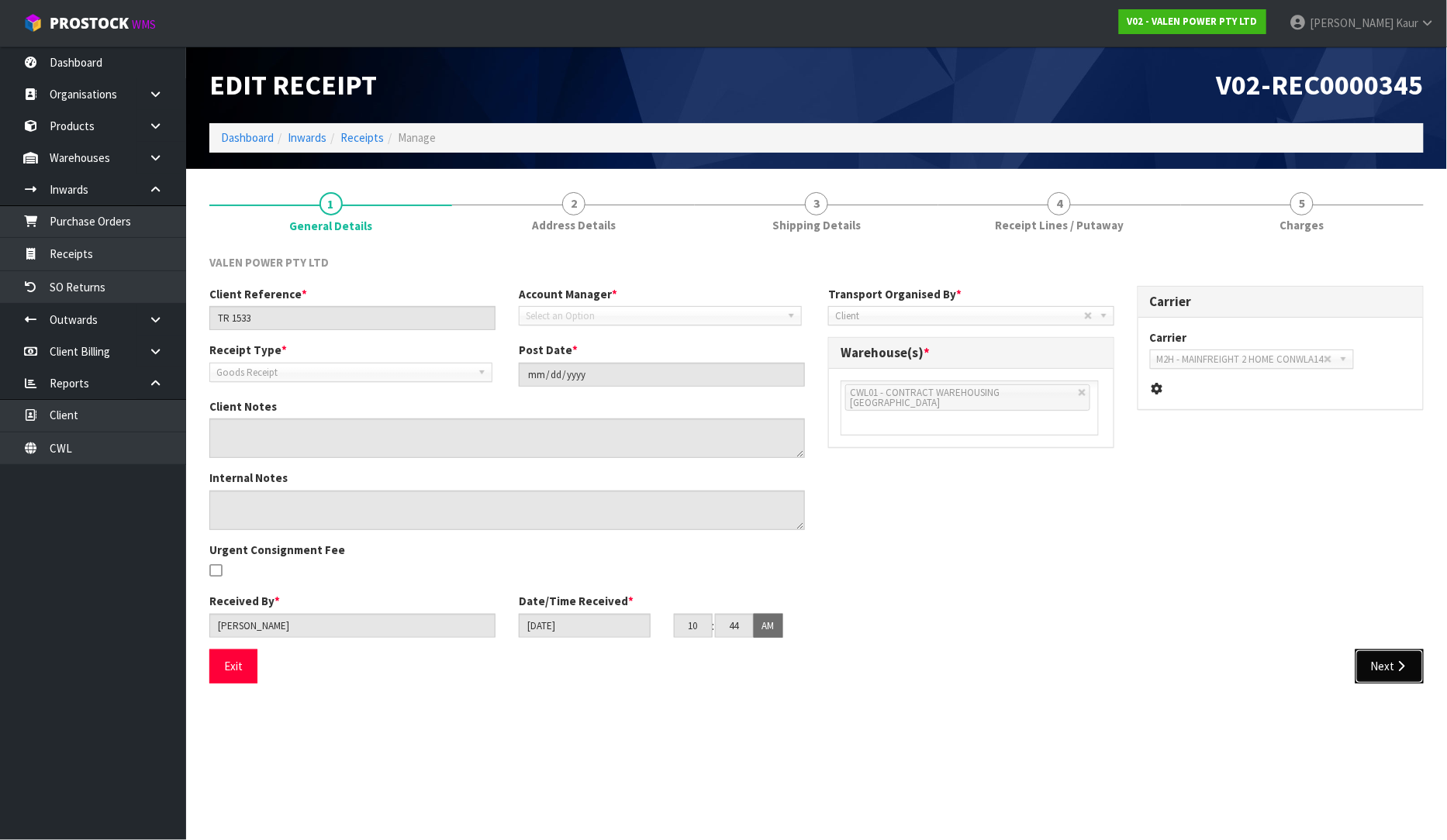
click at [1405, 679] on button "Next" at bounding box center [1389, 666] width 69 height 34
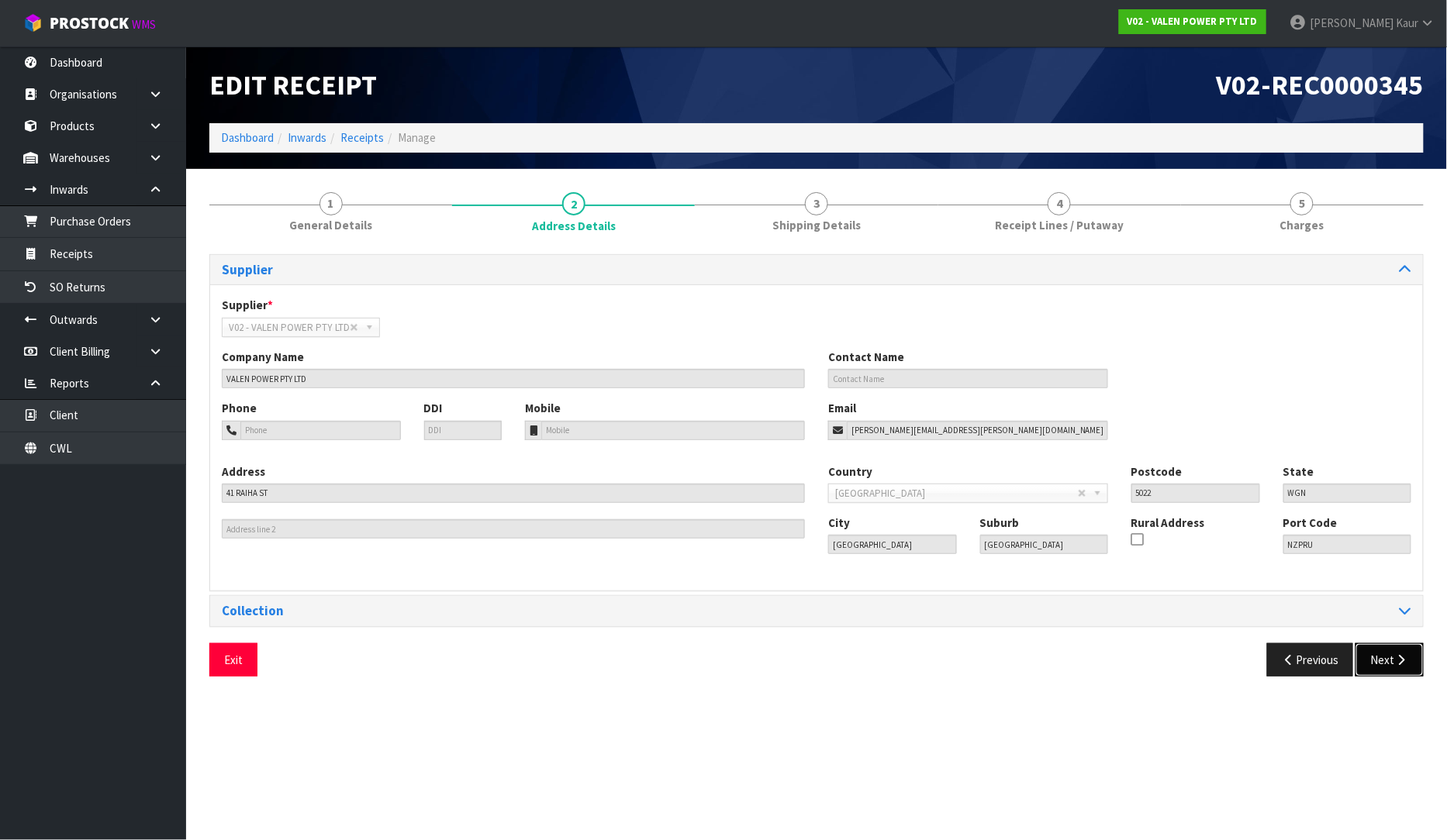
click at [1388, 658] on button "Next" at bounding box center [1389, 659] width 69 height 34
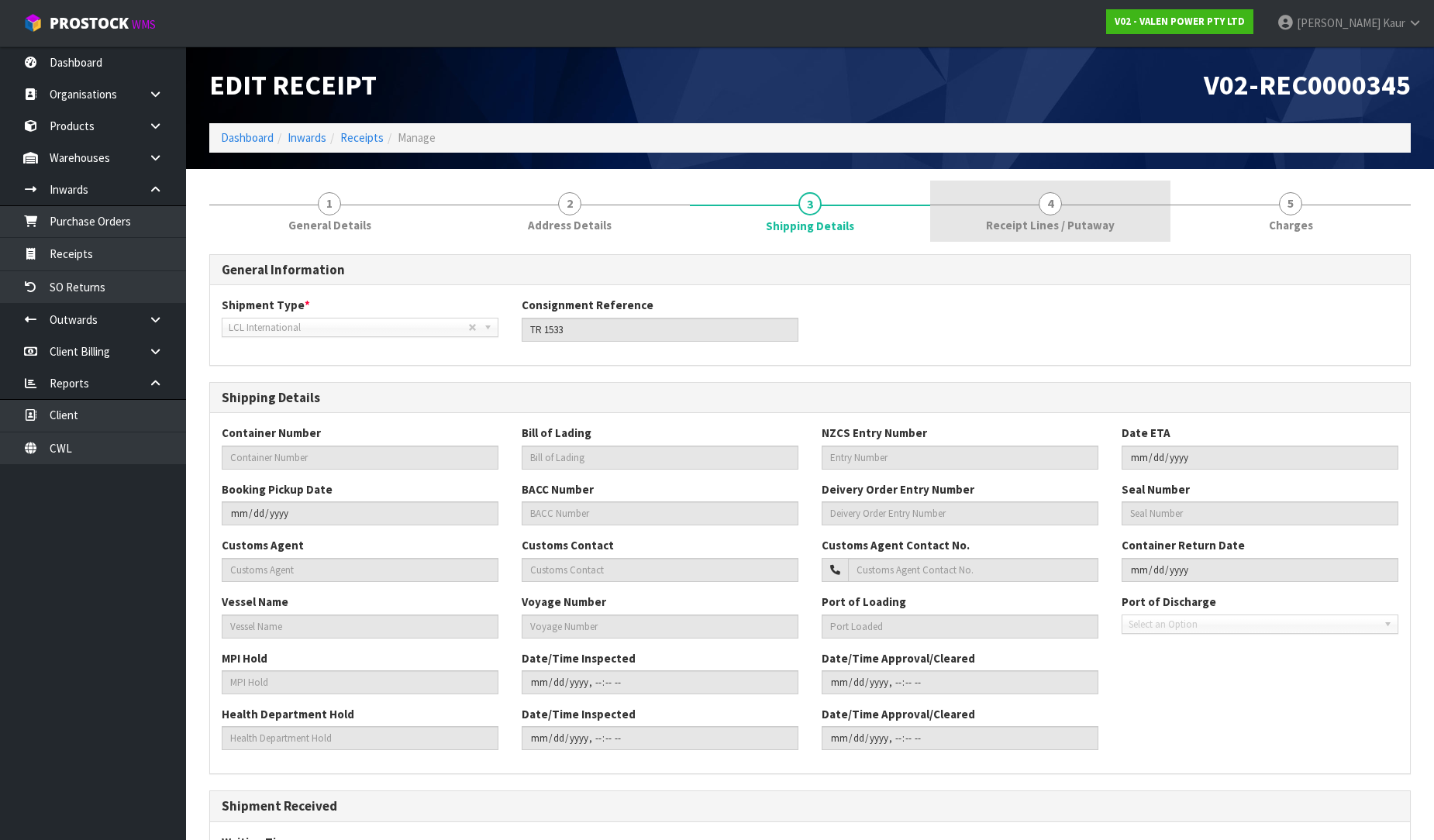
click at [1068, 205] on div at bounding box center [1050, 205] width 240 height 1
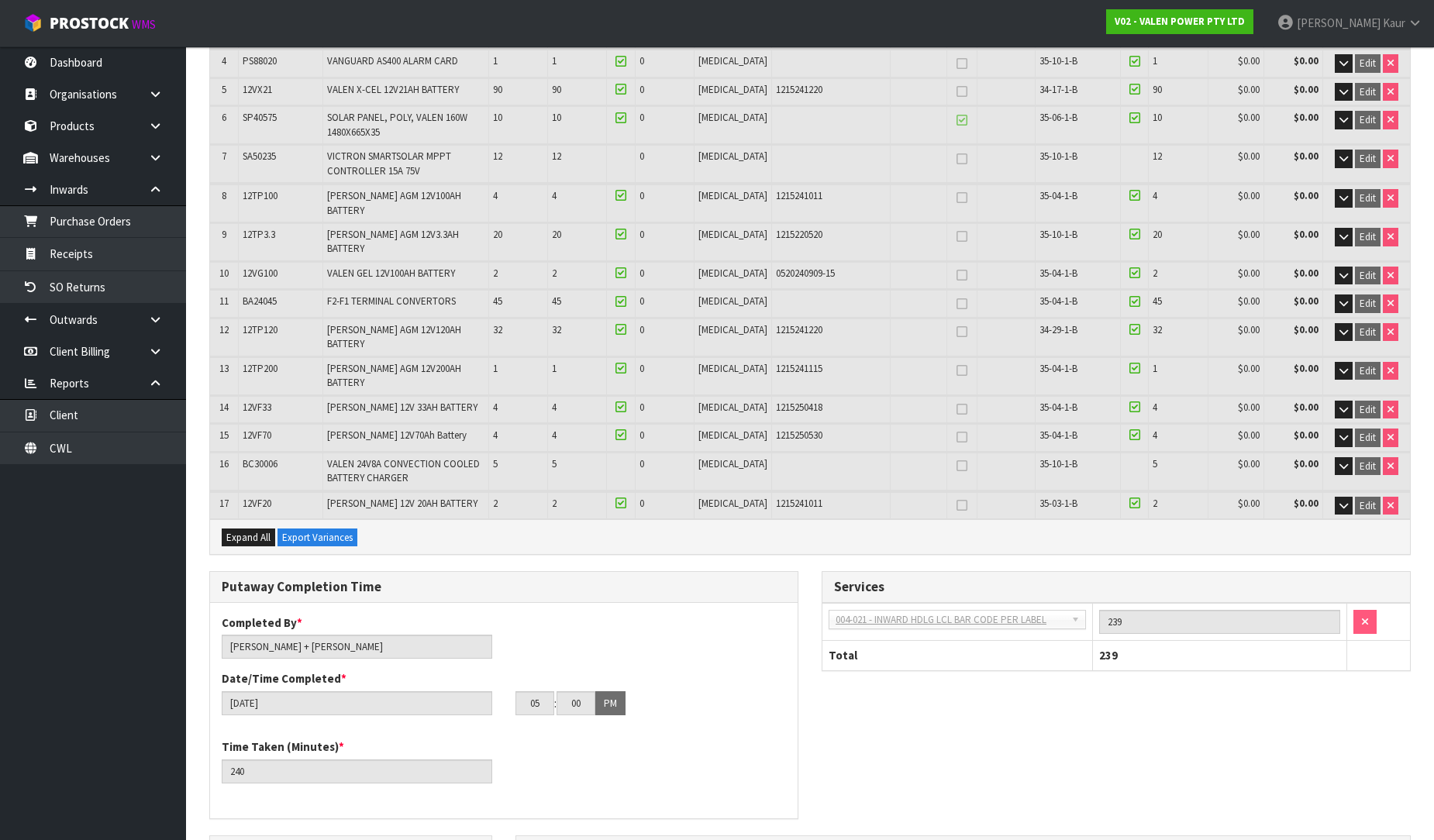
scroll to position [86, 0]
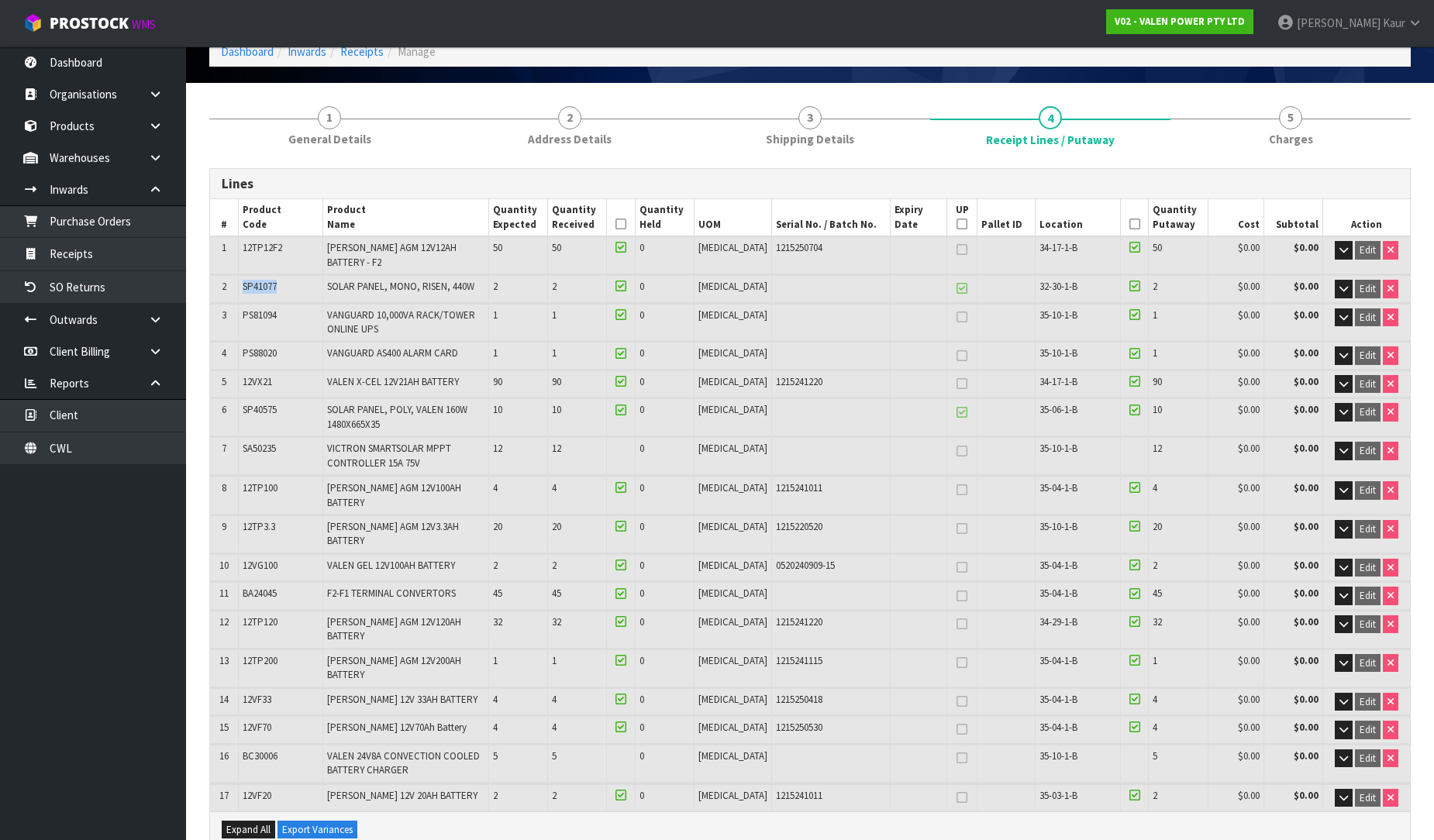
drag, startPoint x: 288, startPoint y: 288, endPoint x: 230, endPoint y: 279, distance: 58.7
click at [230, 279] on tr "2 SP41077 SOLAR PANEL, MONO, RISEN, 440W 2 2 0 [MEDICAL_DATA] 32-30-1-B 2 $0.00…" at bounding box center [810, 289] width 1200 height 27
copy tr "SP41077"
click at [154, 160] on icon at bounding box center [155, 157] width 14 height 12
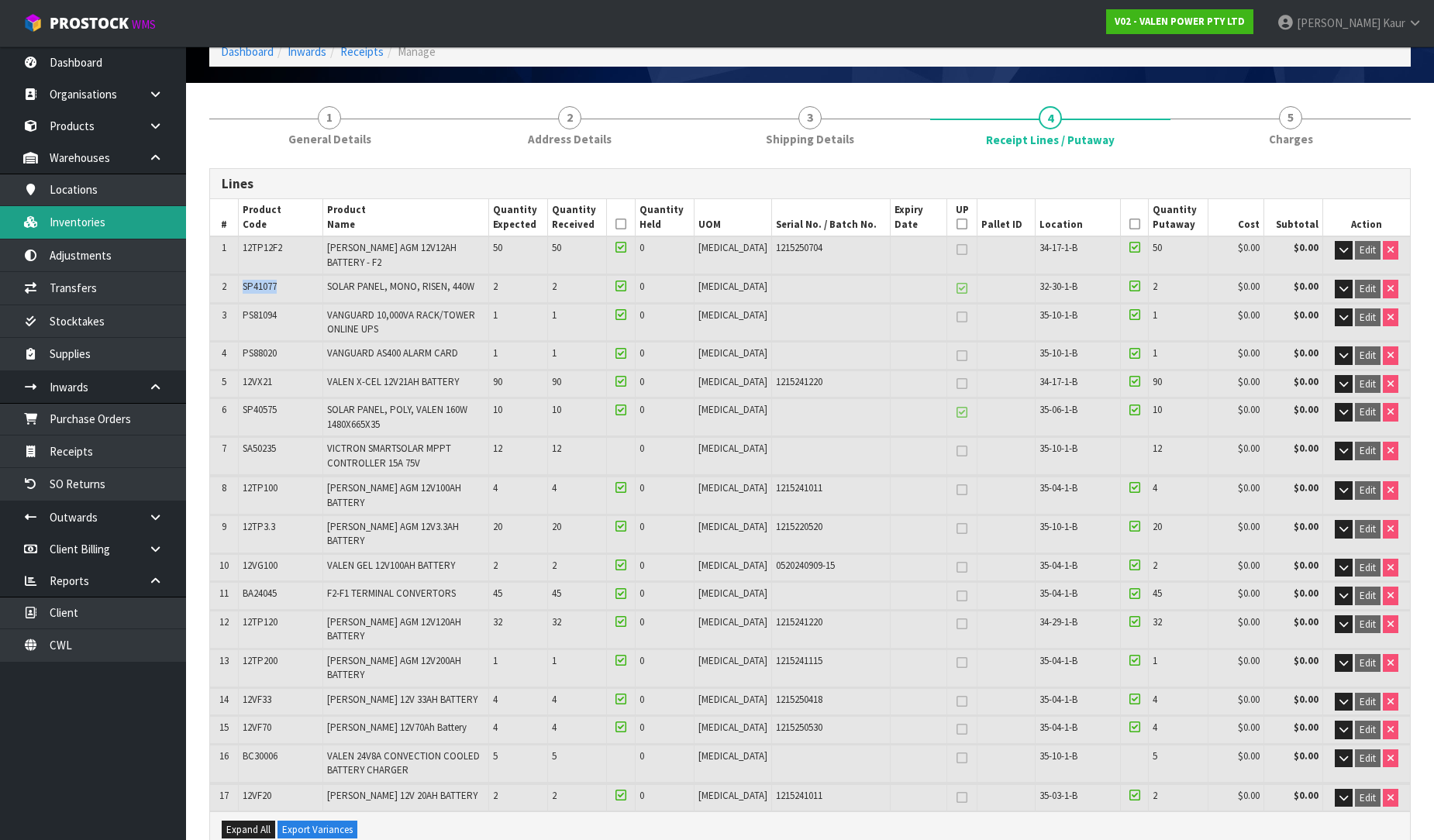
click at [119, 217] on link "Inventories" at bounding box center [93, 222] width 186 height 32
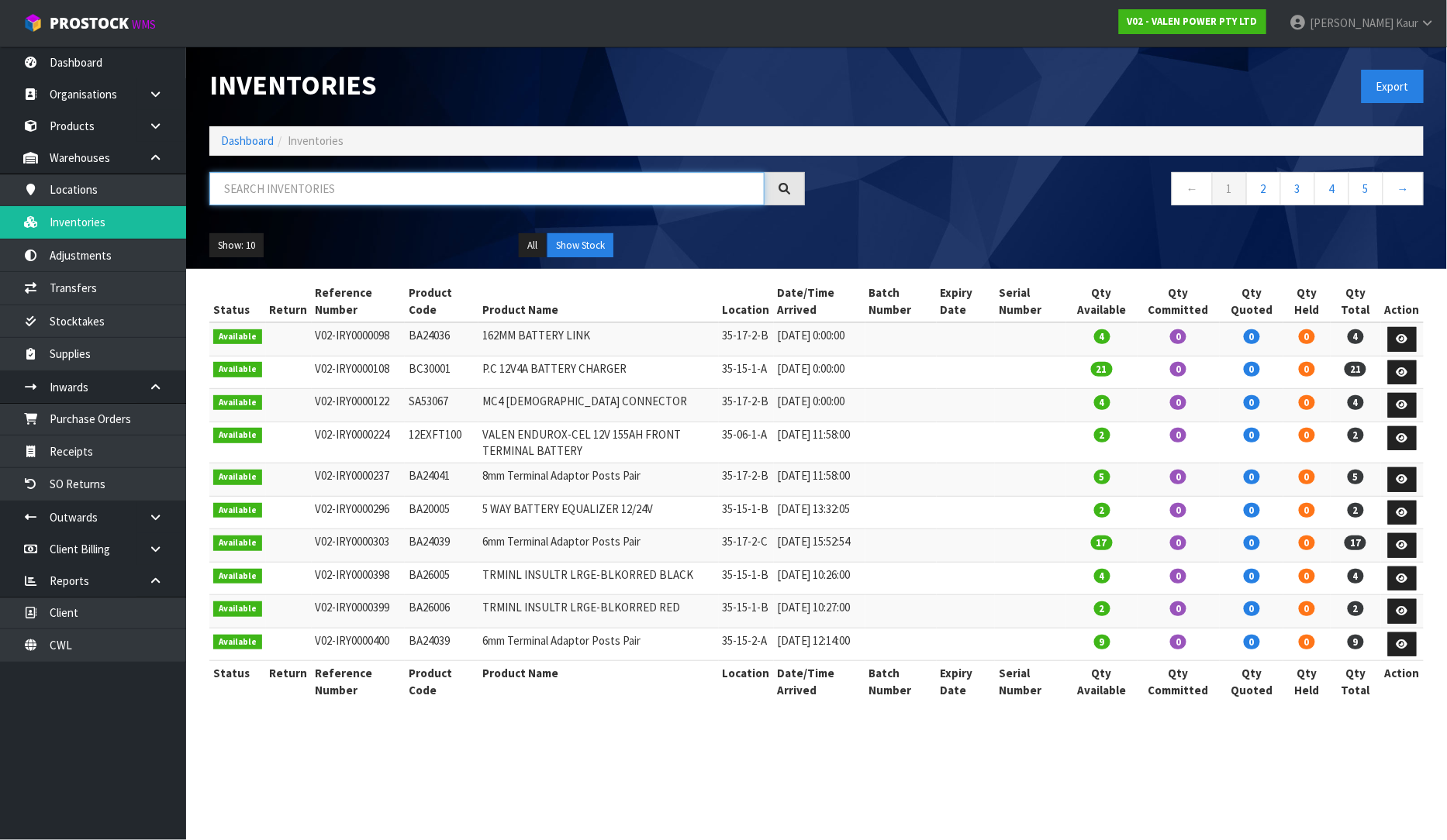
click at [266, 191] on input "text" at bounding box center [487, 188] width 555 height 34
paste input "SP41077"
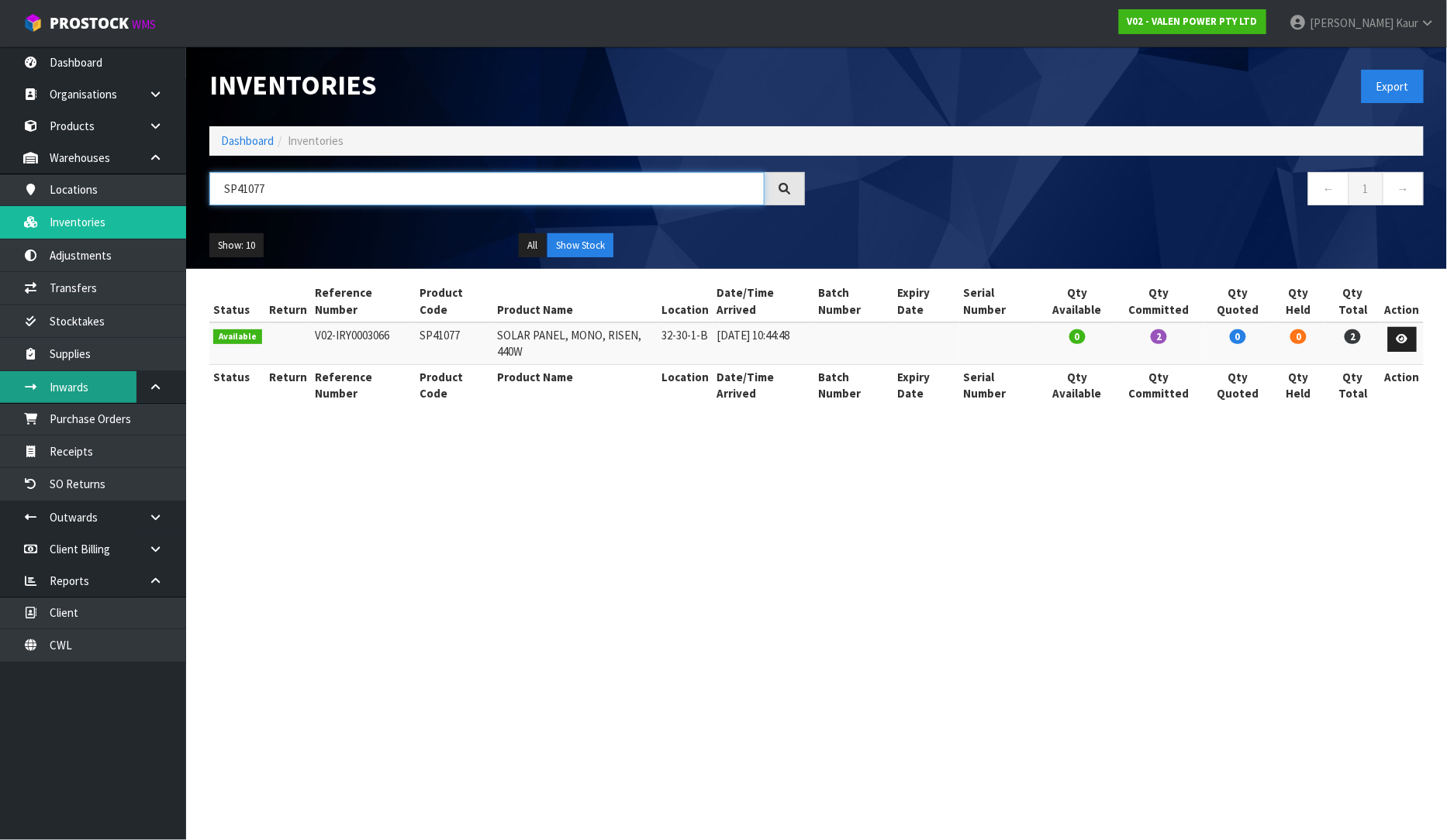
type input "SP41077"
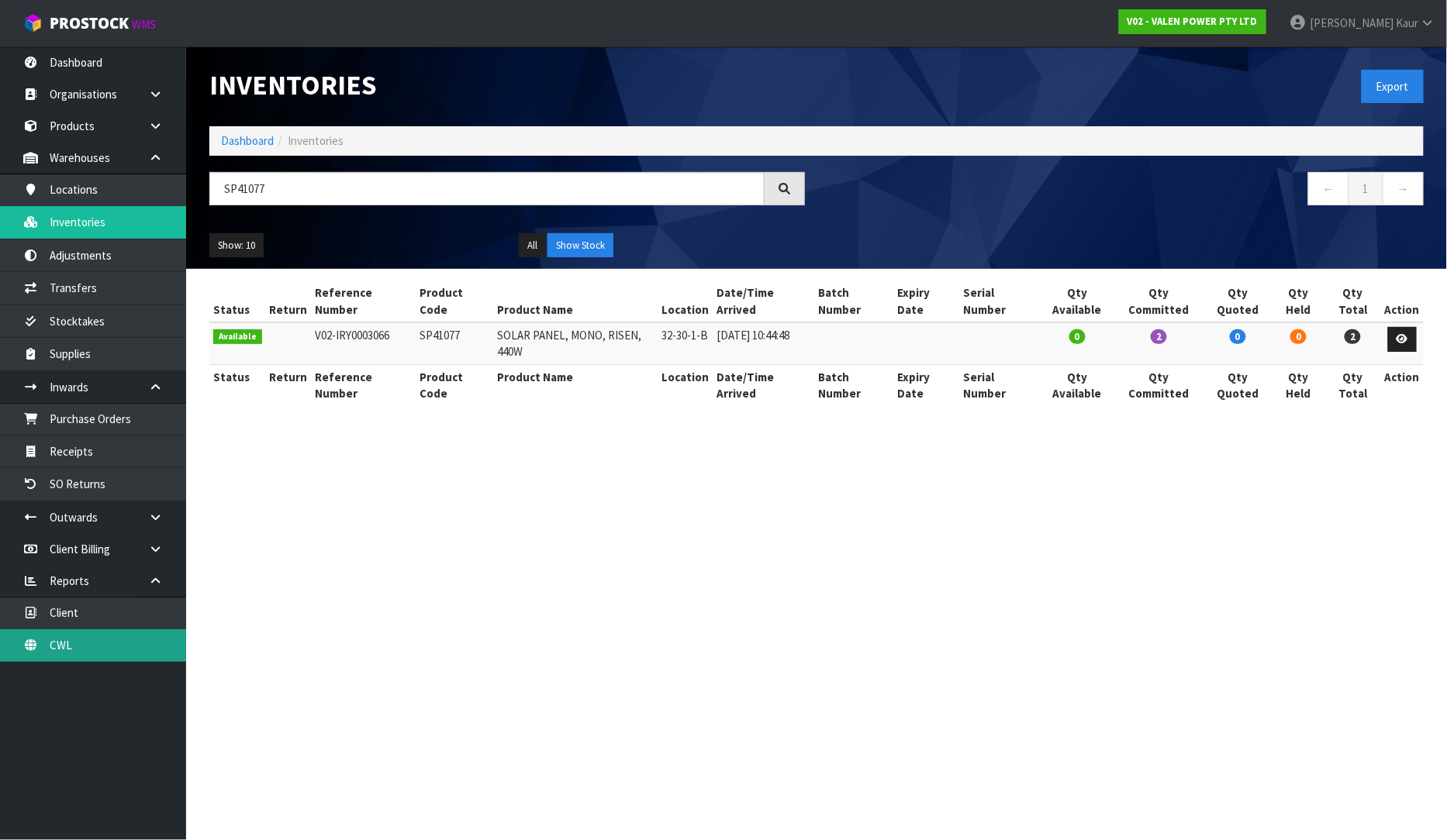
click at [60, 645] on link "CWL" at bounding box center [93, 645] width 186 height 32
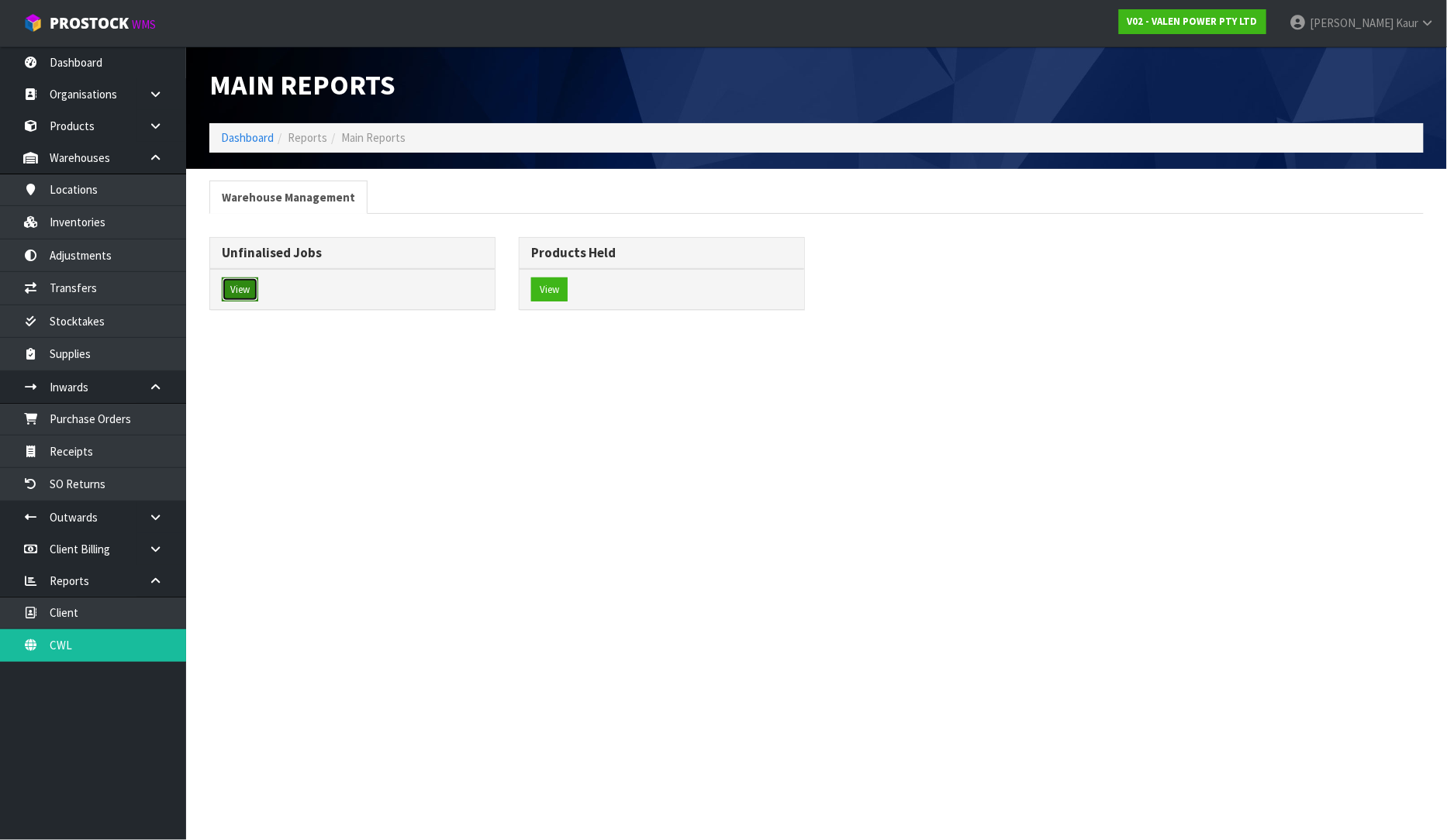
click at [238, 296] on button "View" at bounding box center [241, 290] width 37 height 25
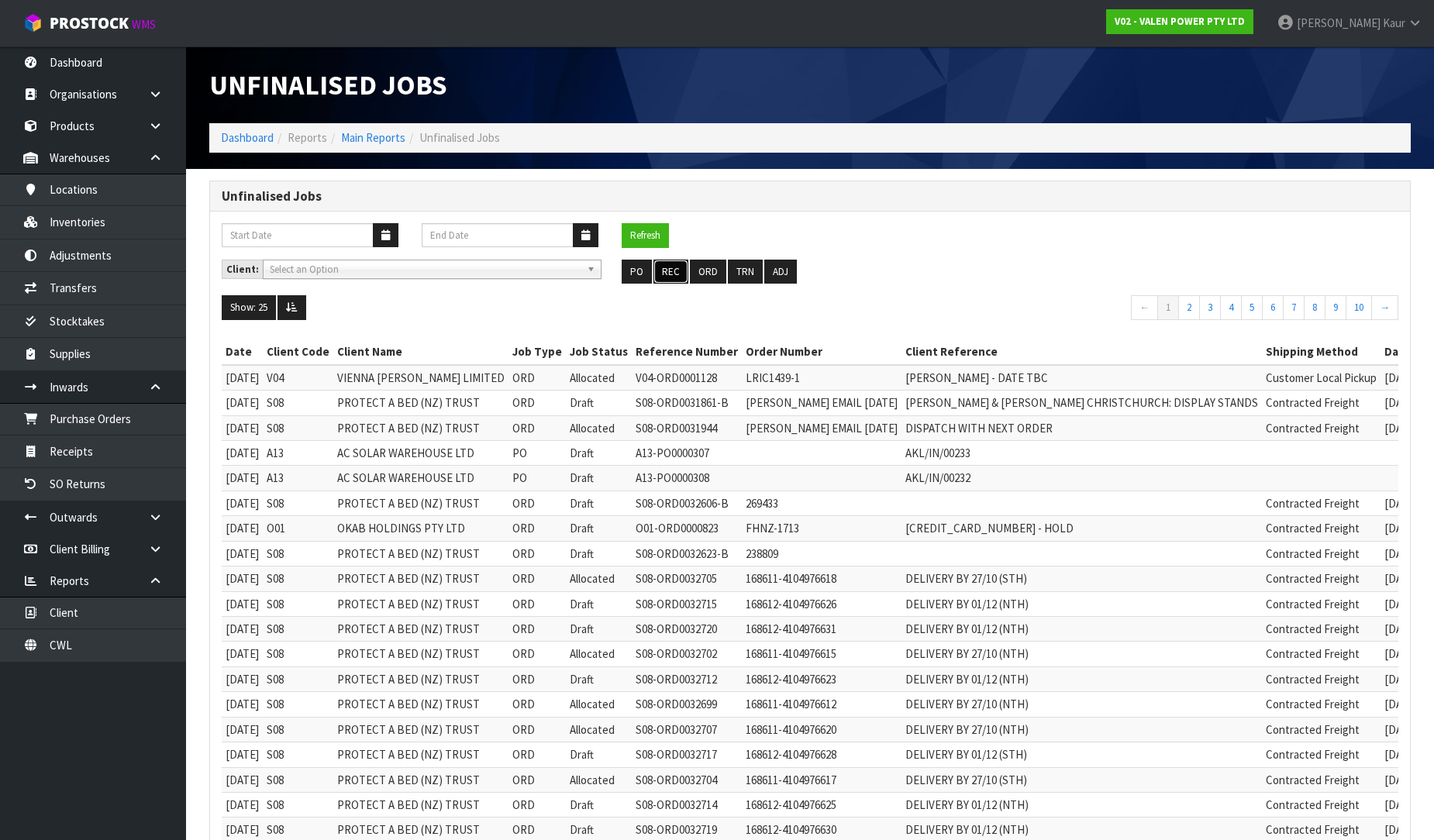
click at [662, 274] on button "REC" at bounding box center [671, 272] width 35 height 25
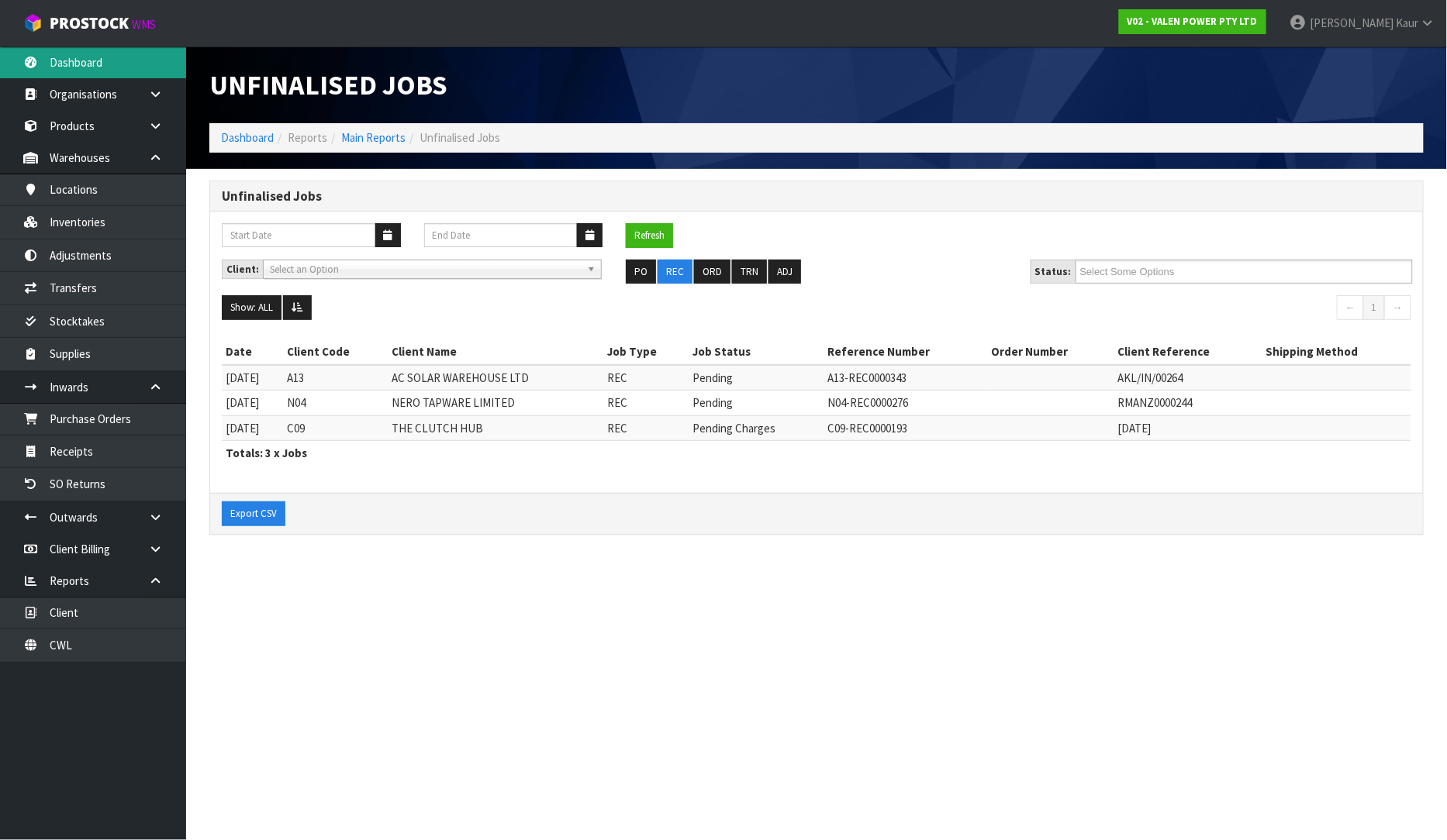
click at [92, 57] on link "Dashboard" at bounding box center [93, 62] width 186 height 32
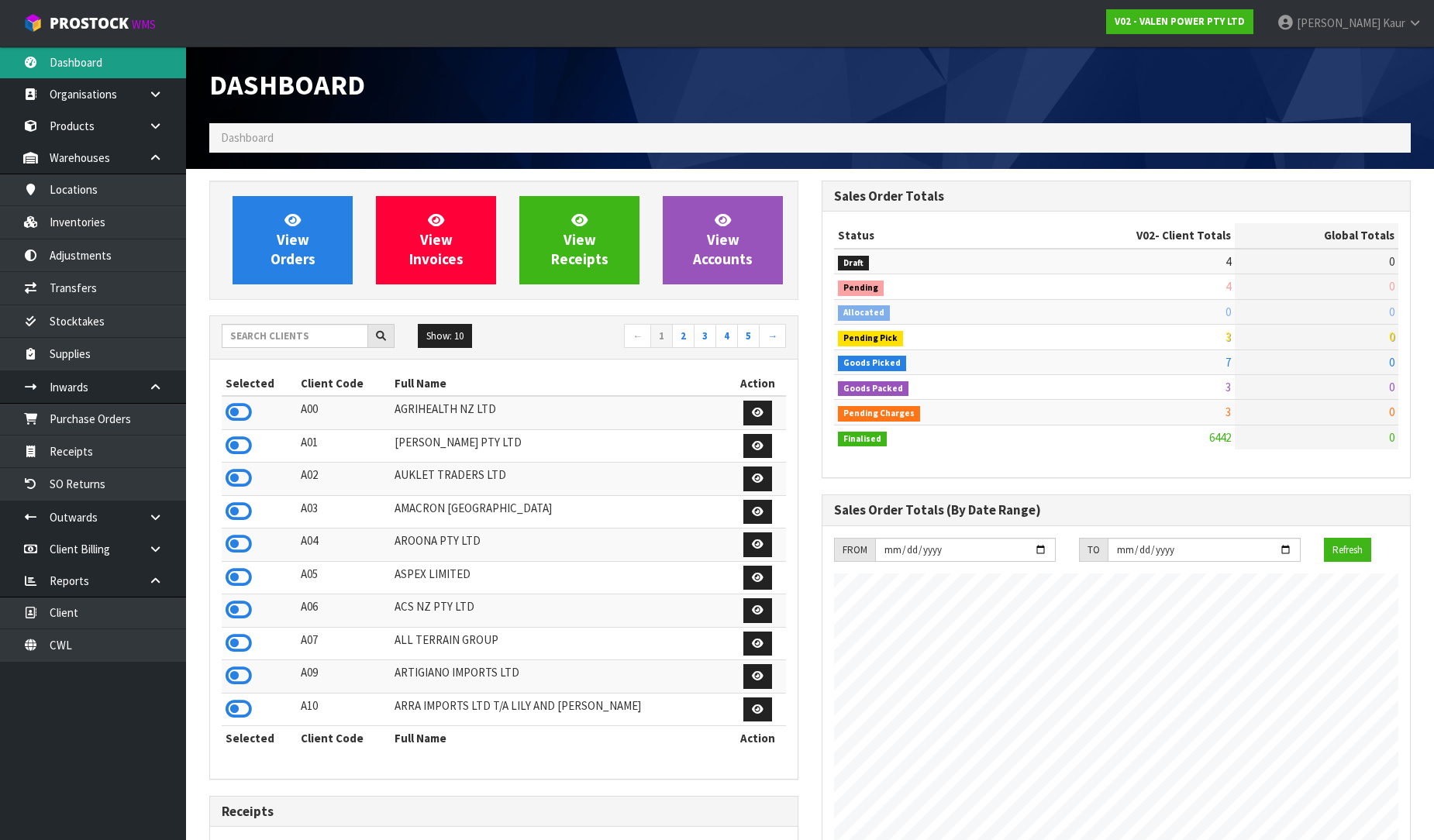
scroll to position [1174, 612]
click at [285, 320] on div "Show: 10 5 10 25 50 ← 1 2 3 4 5 →" at bounding box center [504, 338] width 588 height 43
click at [262, 337] on input "text" at bounding box center [295, 336] width 147 height 24
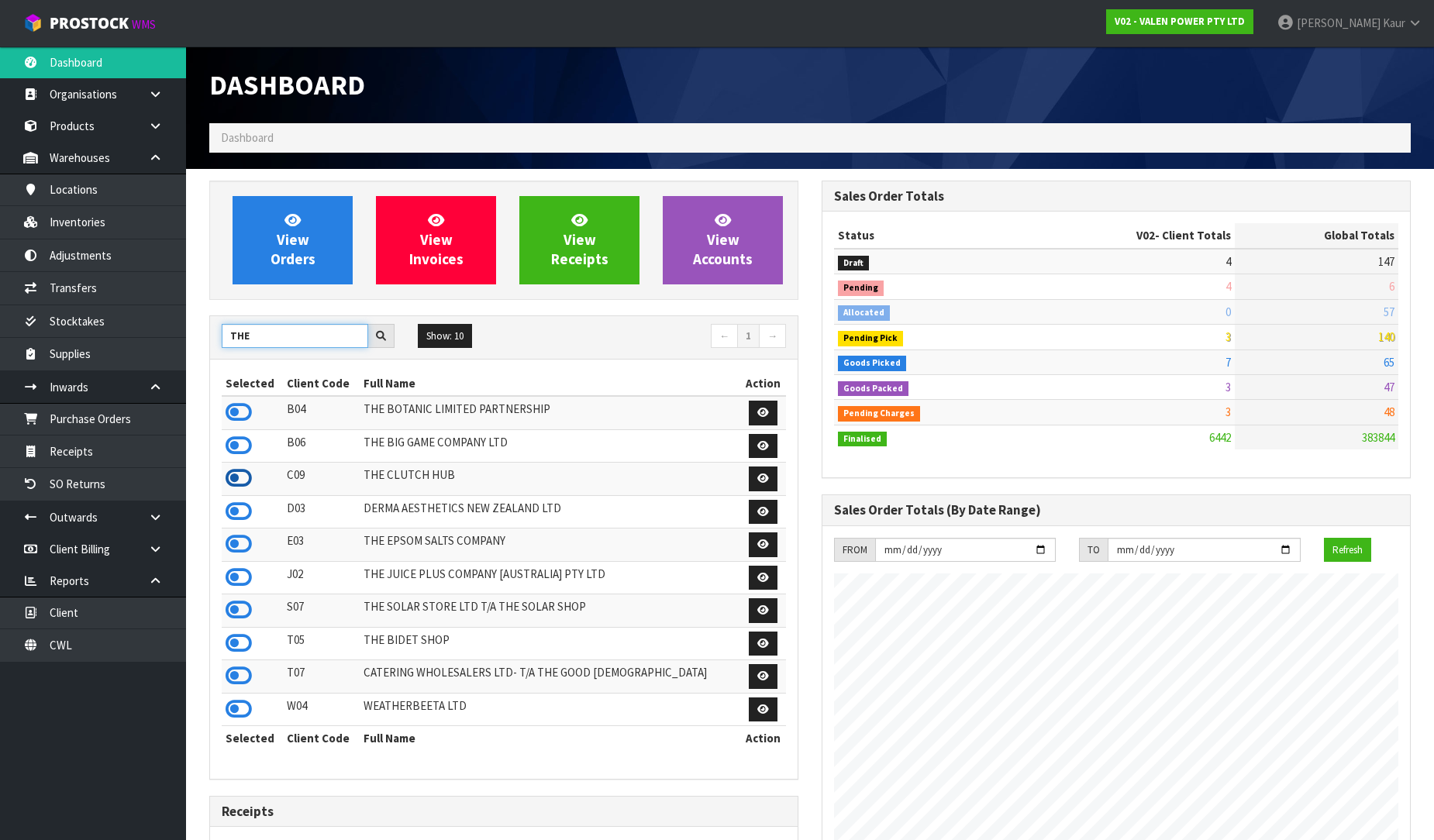
type input "THE"
click at [230, 486] on icon at bounding box center [239, 478] width 26 height 23
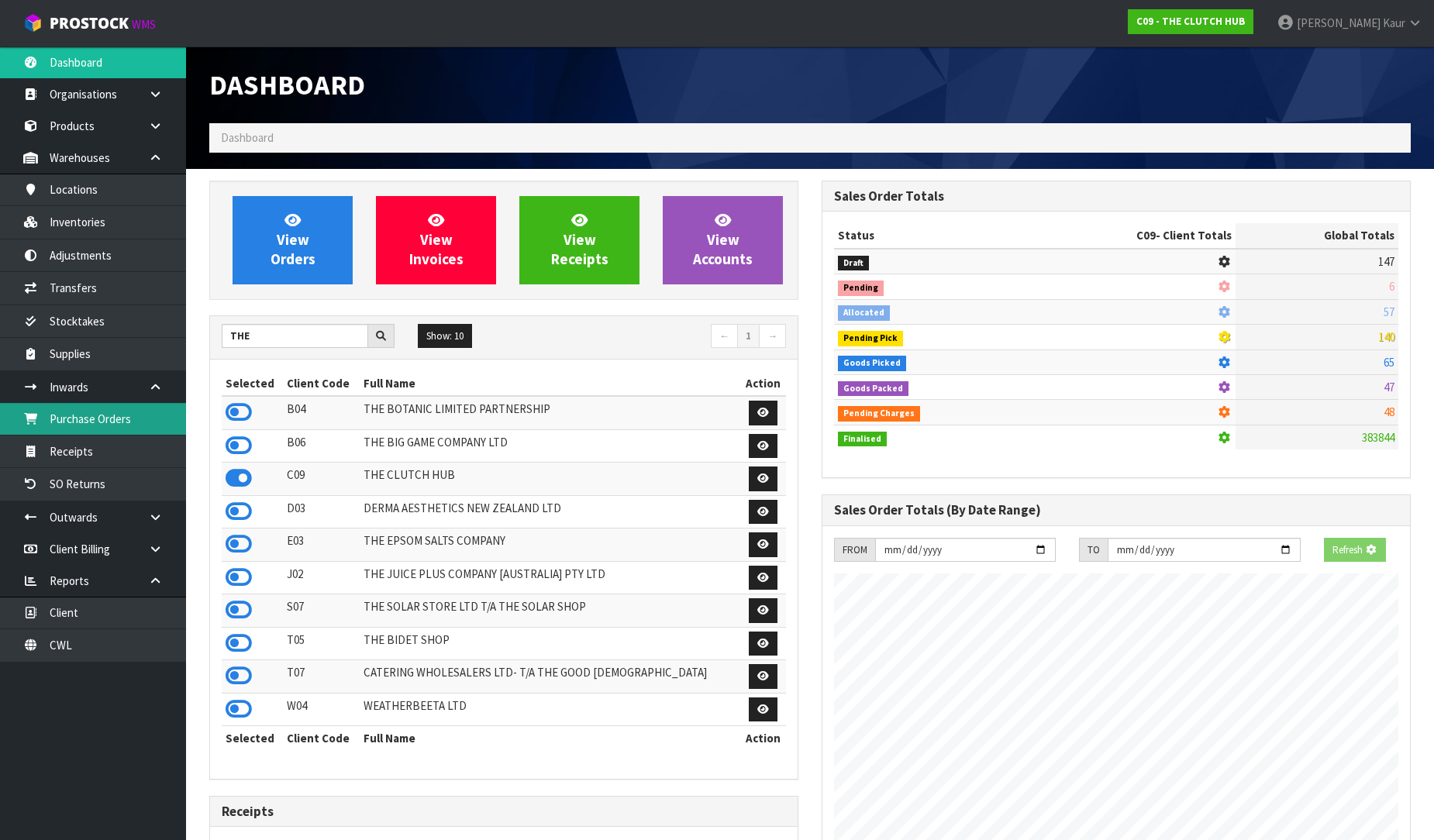
scroll to position [774232, 774698]
click at [118, 421] on link "Purchase Orders" at bounding box center [93, 418] width 186 height 32
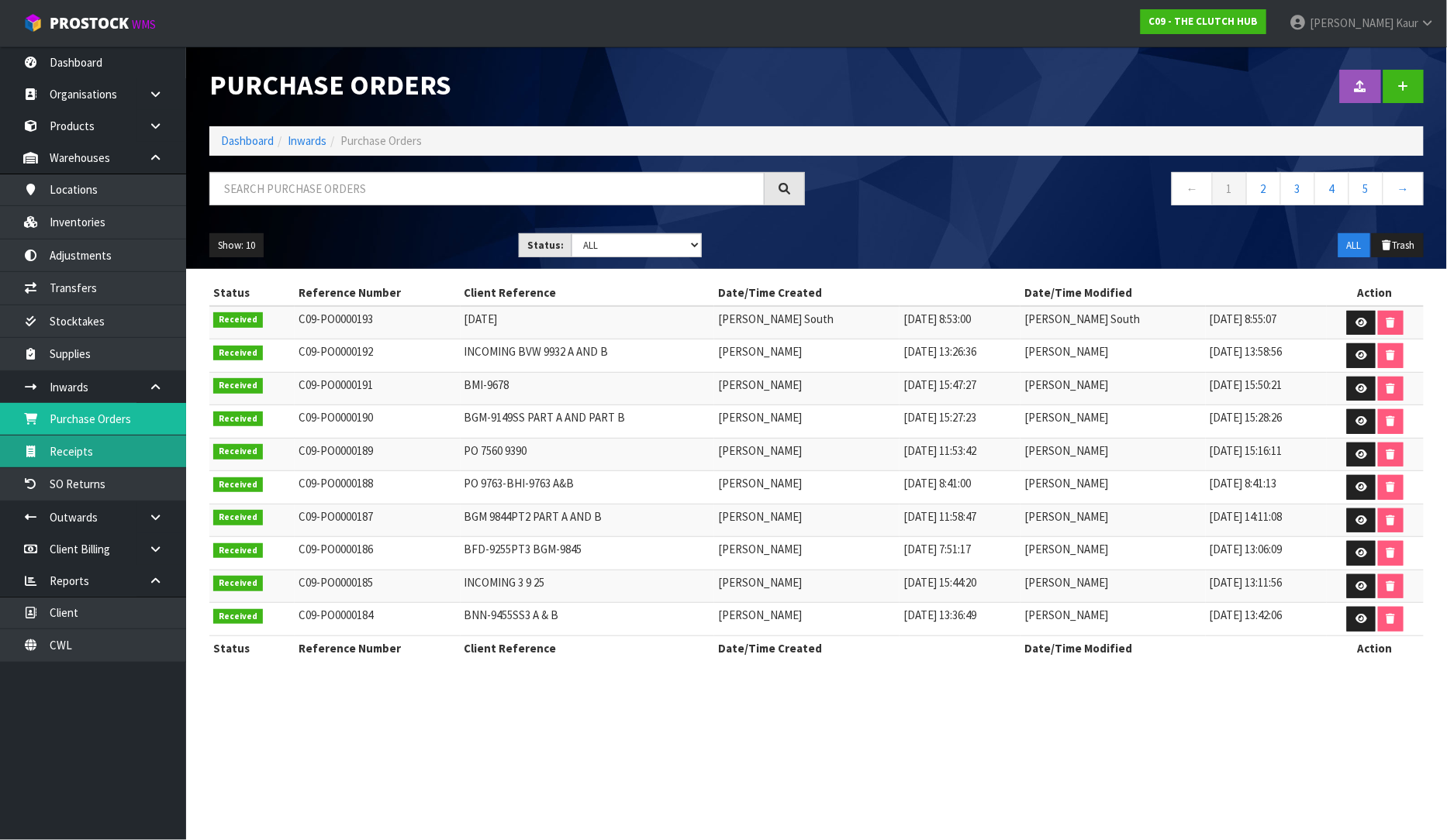
click at [136, 466] on link "Receipts" at bounding box center [93, 451] width 186 height 32
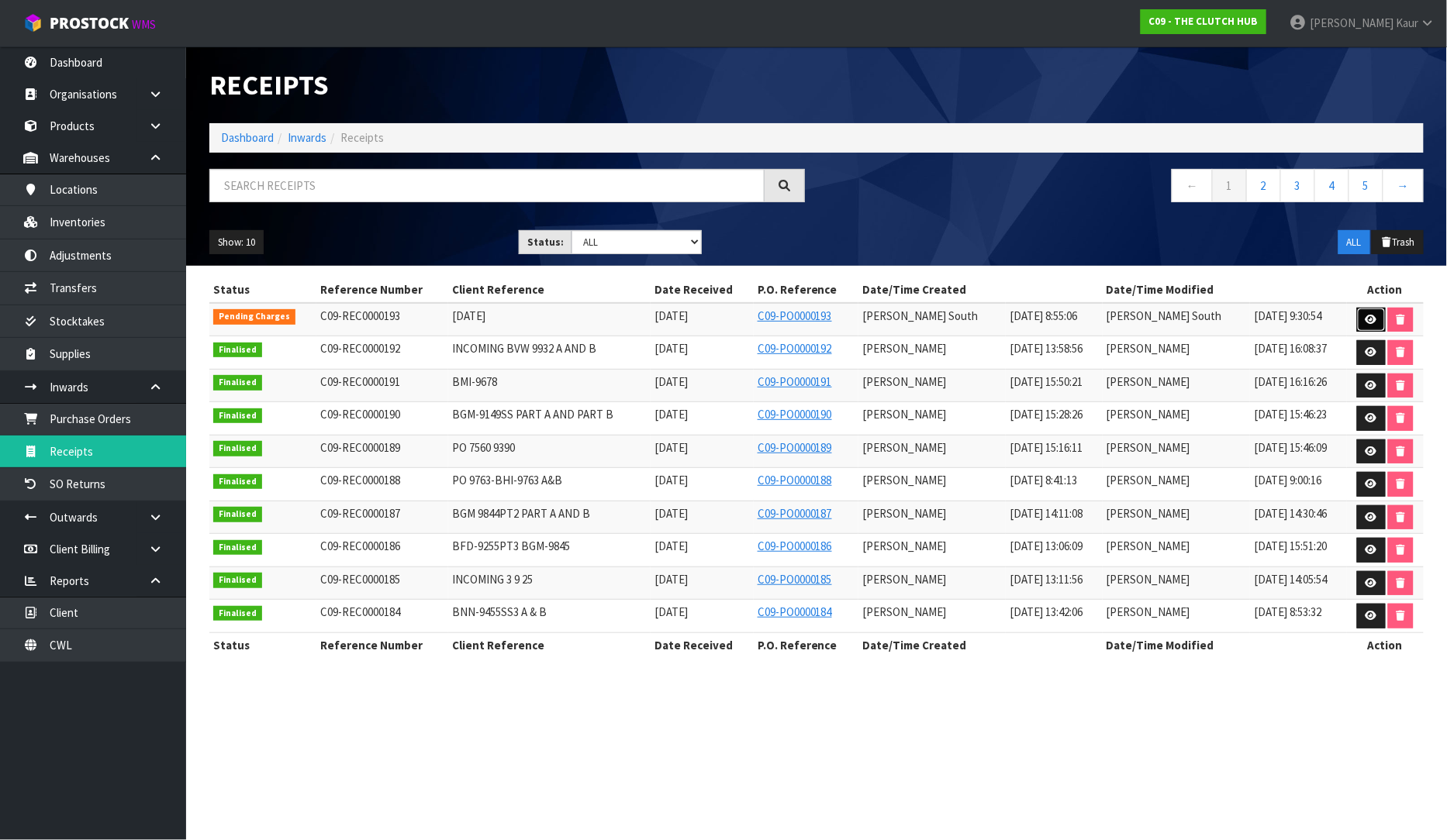
click at [1374, 321] on icon at bounding box center [1372, 320] width 12 height 10
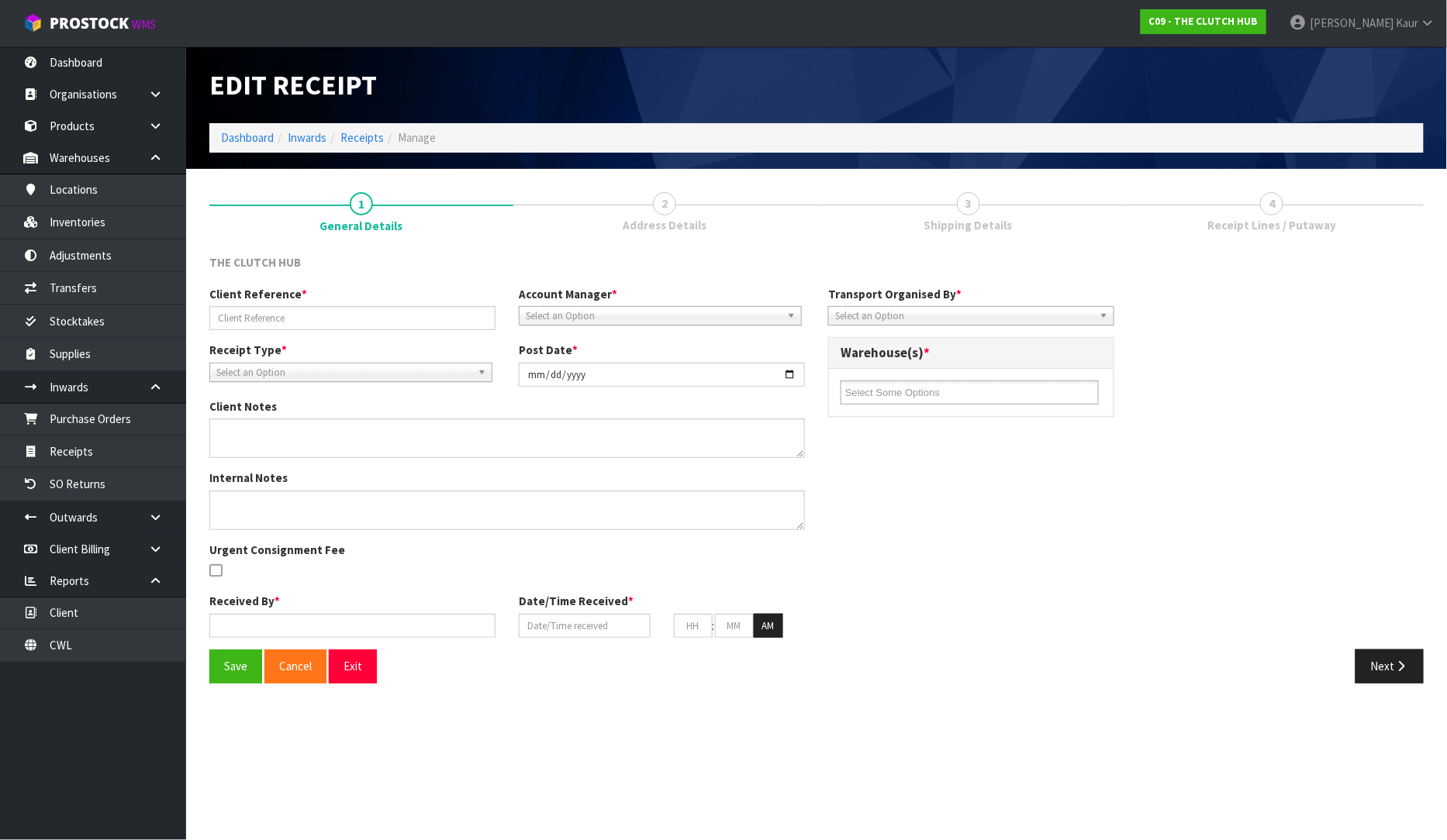
type input "[DATE]"
type input "[PERSON_NAME]"
type input "[DATE]"
type input "10"
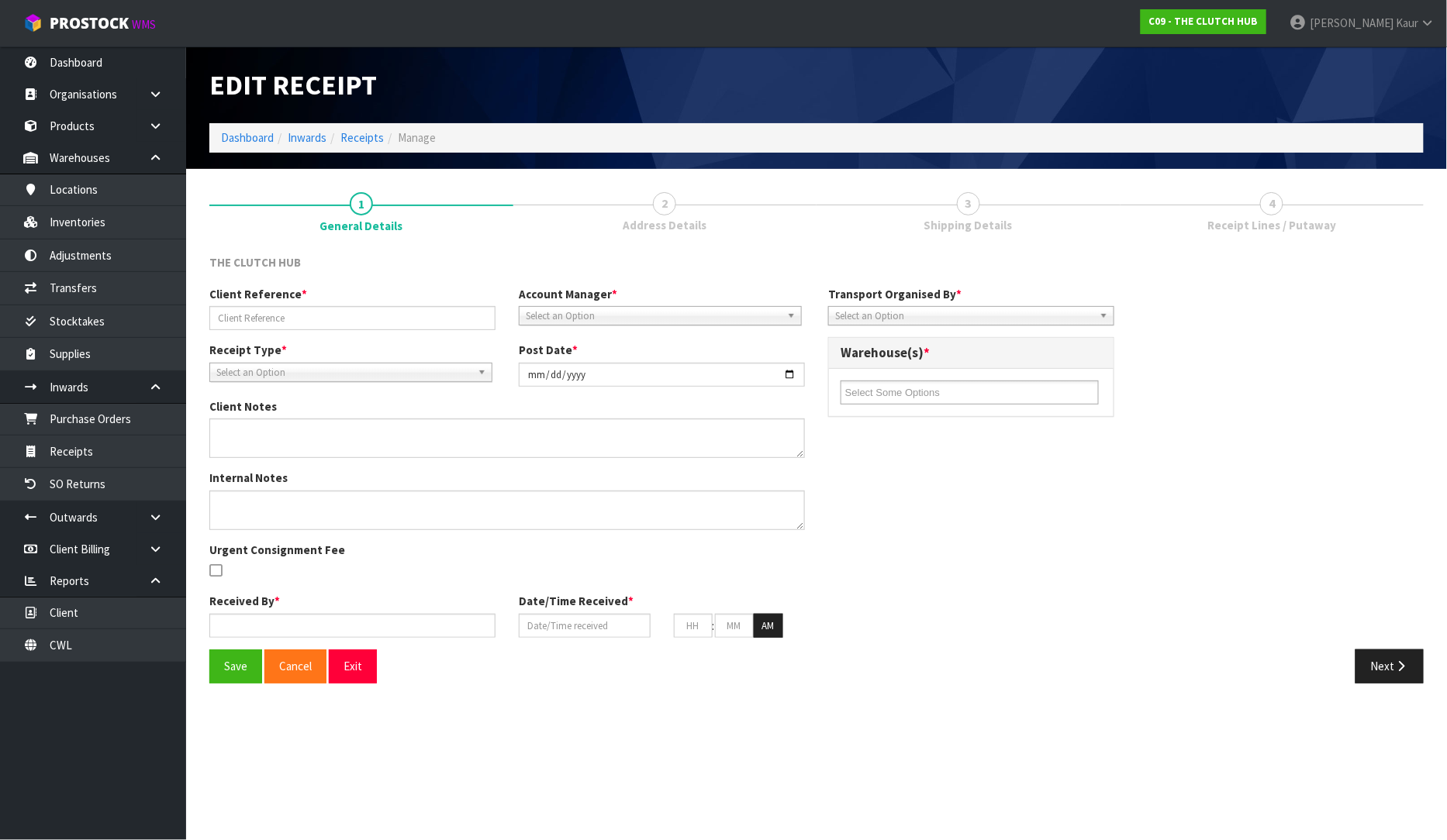
type input "00"
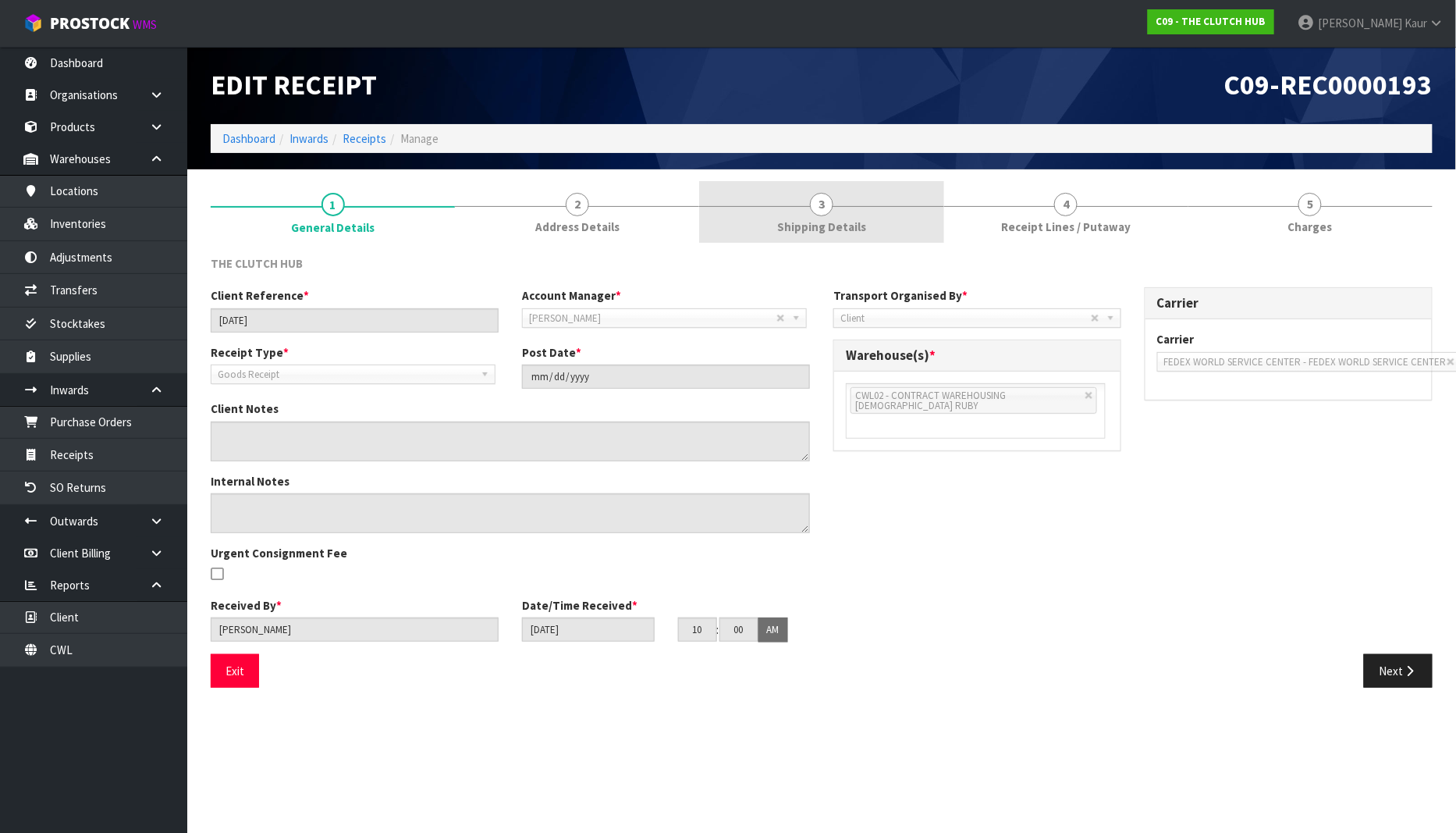
click at [821, 211] on span "3" at bounding box center [821, 204] width 23 height 23
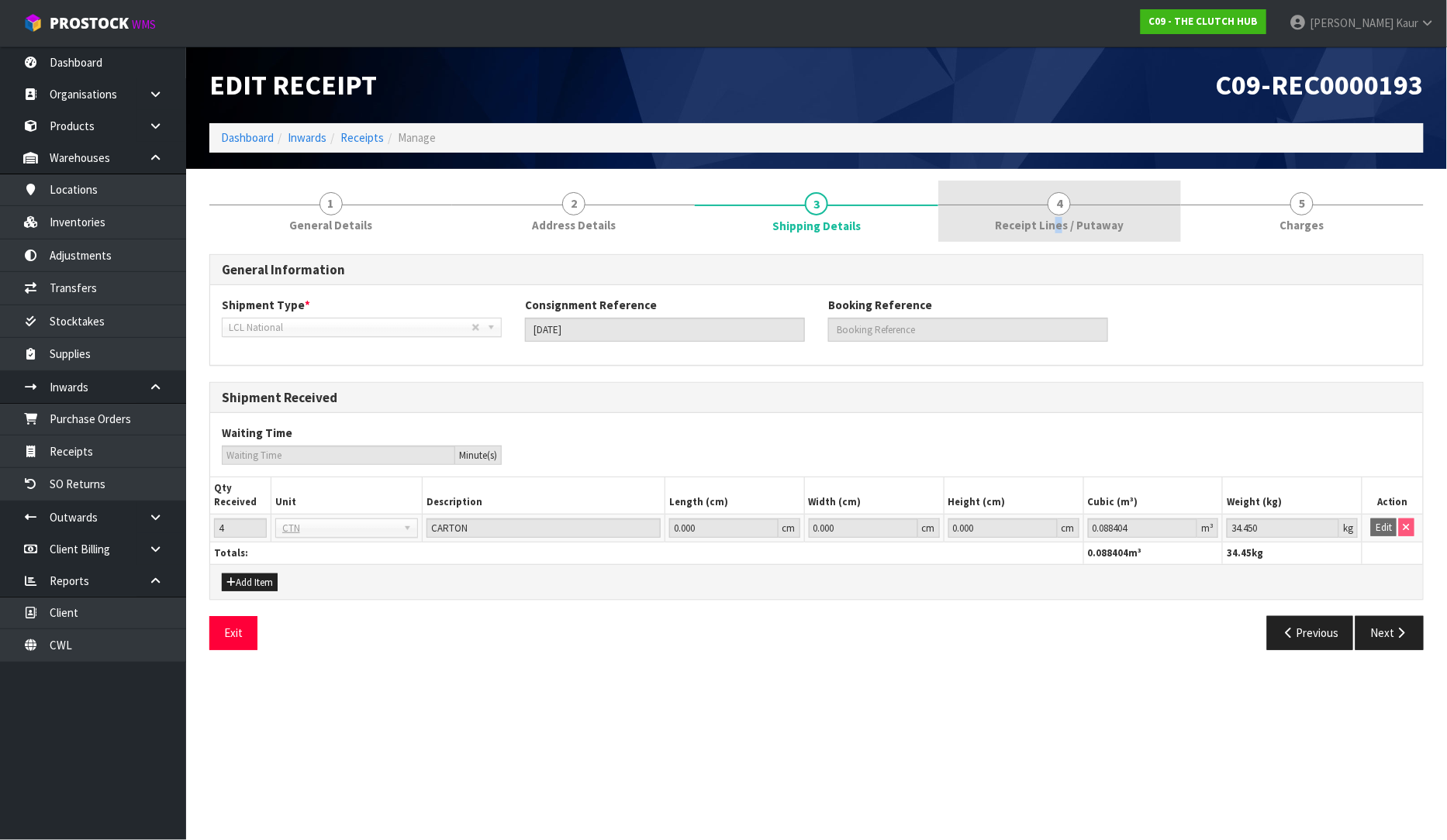
click at [1057, 218] on span "Receipt Lines / Putaway" at bounding box center [1059, 225] width 128 height 16
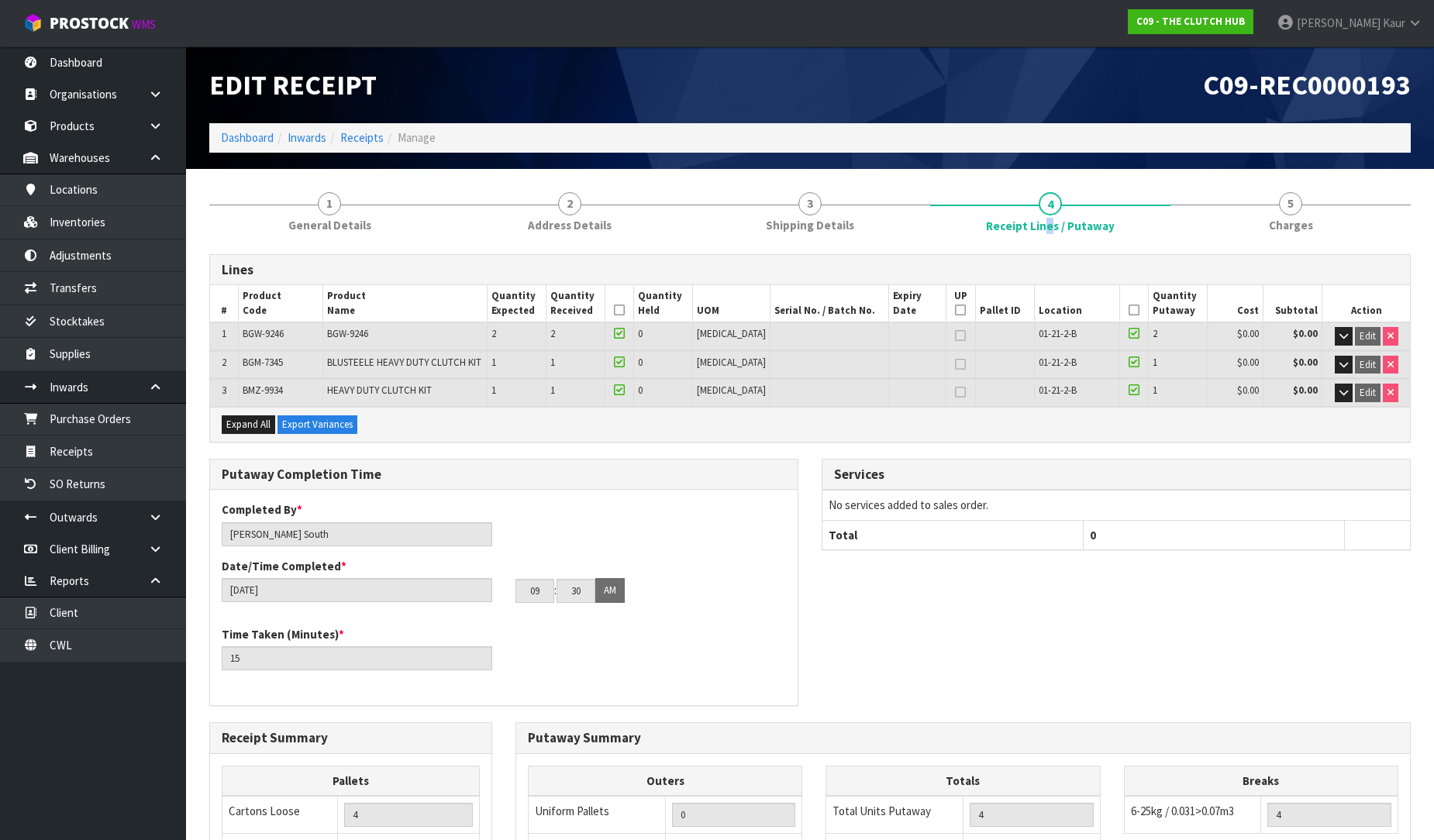
scroll to position [317, 0]
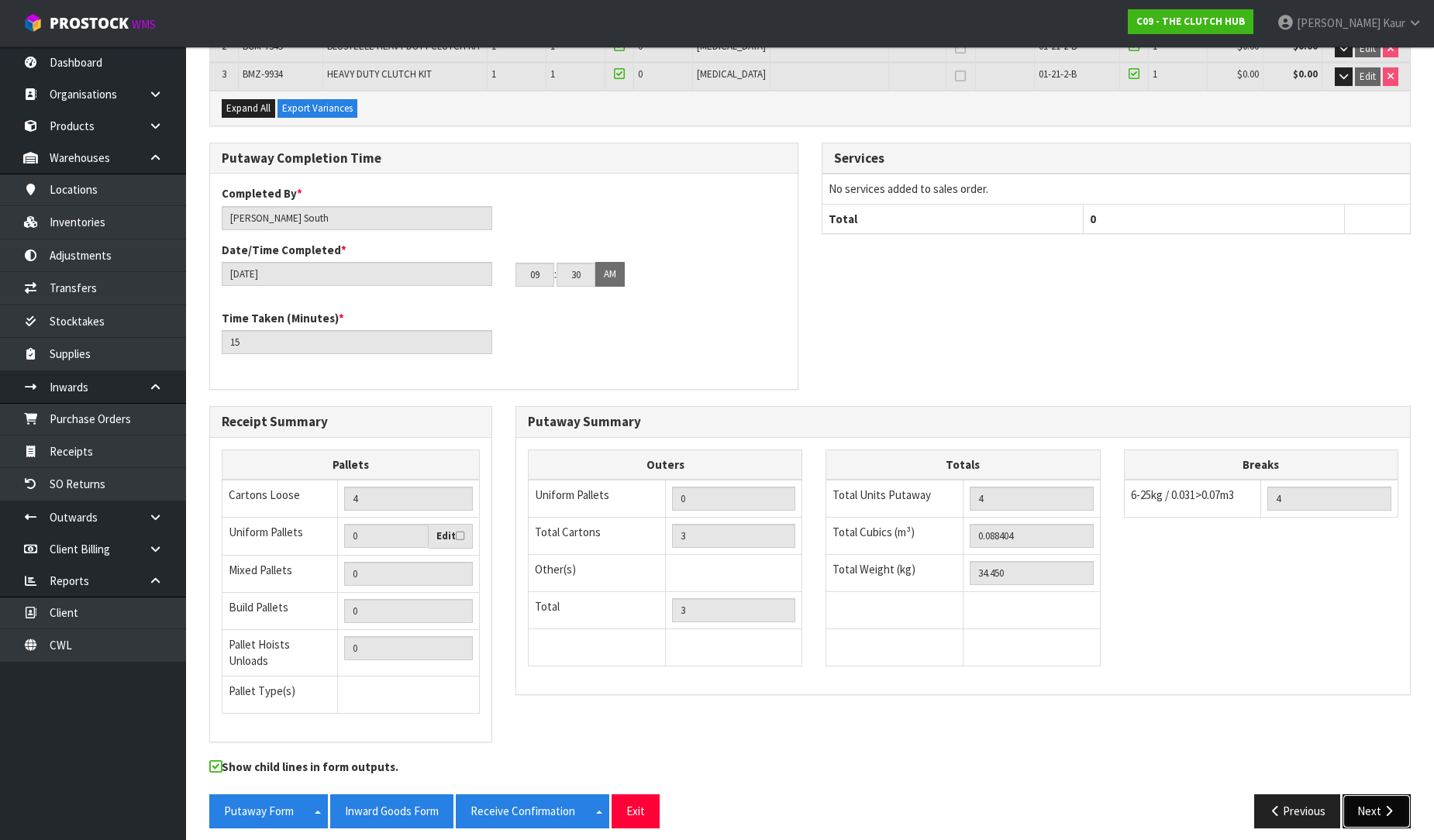
click at [1383, 805] on icon "button" at bounding box center [1389, 811] width 14 height 12
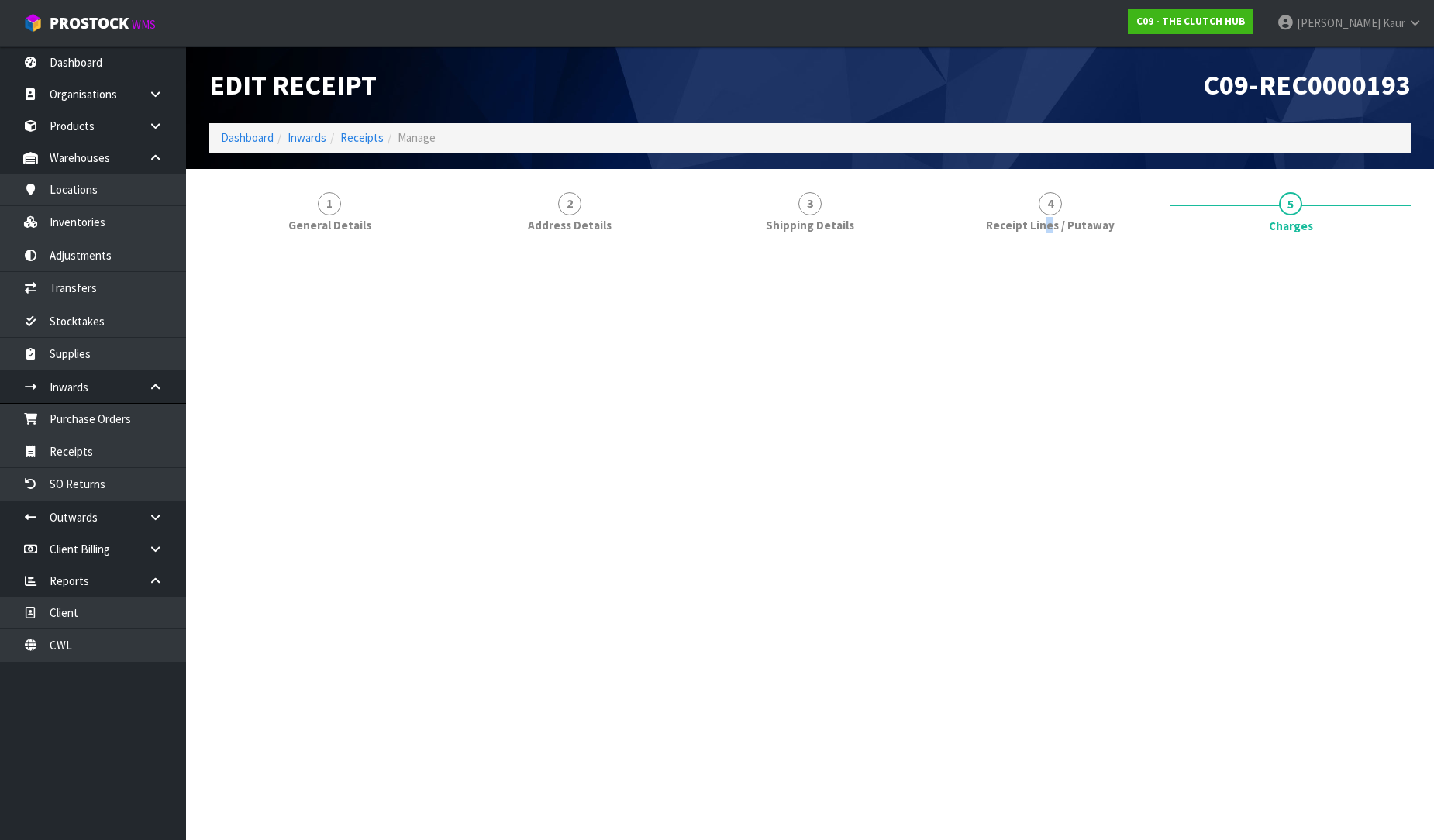
scroll to position [0, 0]
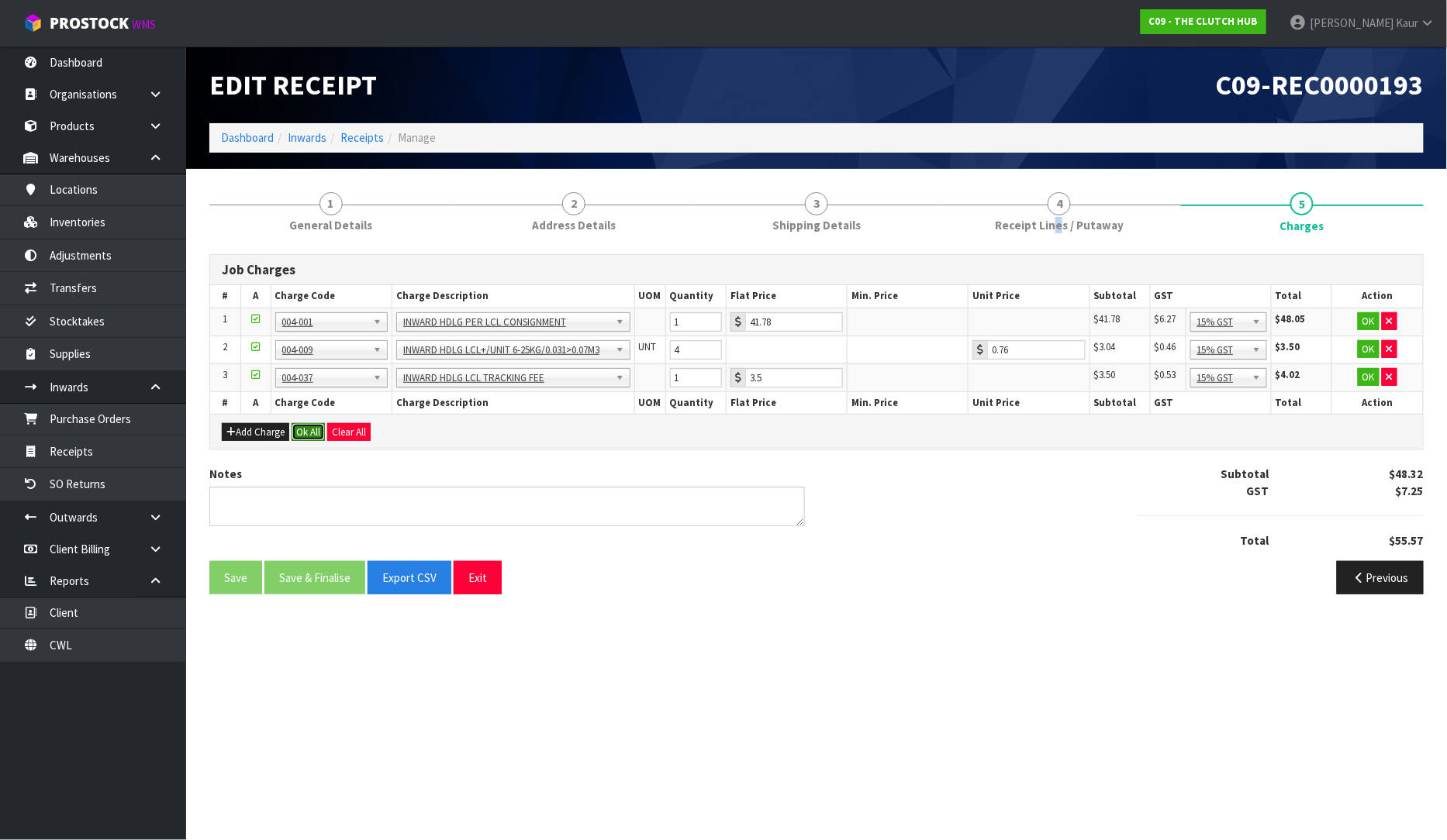
click at [308, 430] on button "Ok All" at bounding box center [308, 432] width 34 height 18
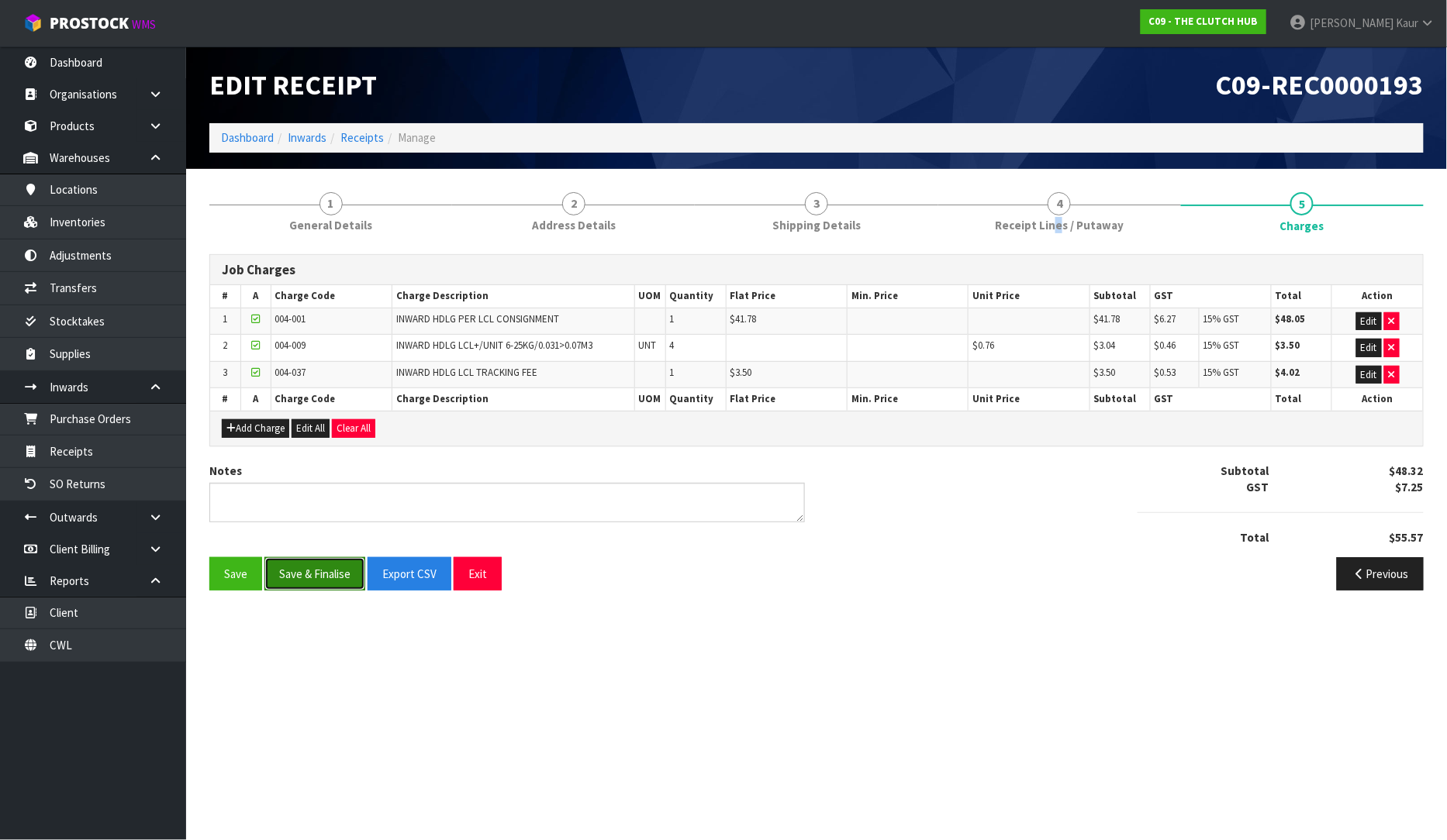
click at [302, 581] on button "Save & Finalise" at bounding box center [315, 574] width 100 height 34
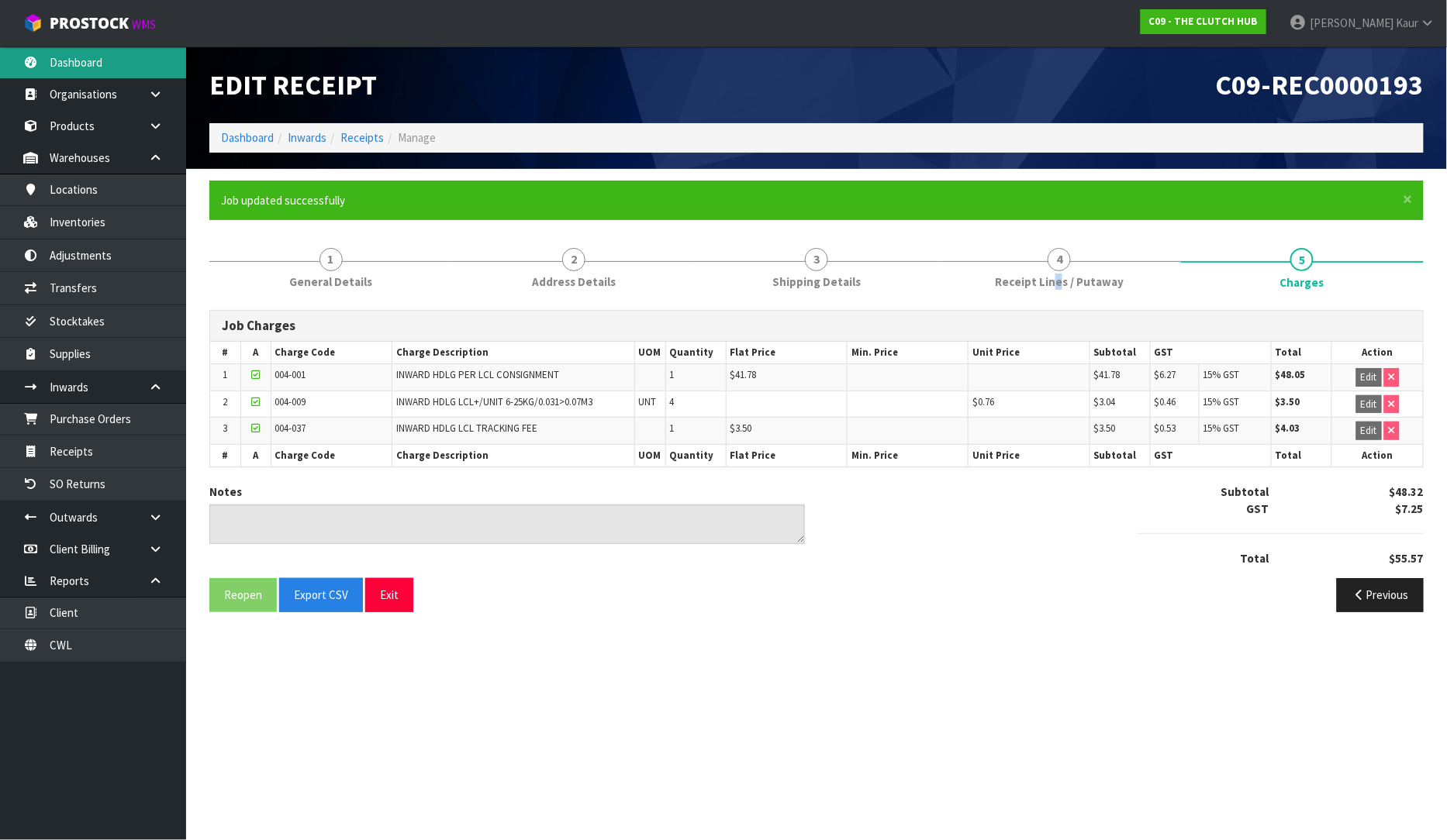
click at [129, 70] on link "Dashboard" at bounding box center [93, 62] width 186 height 32
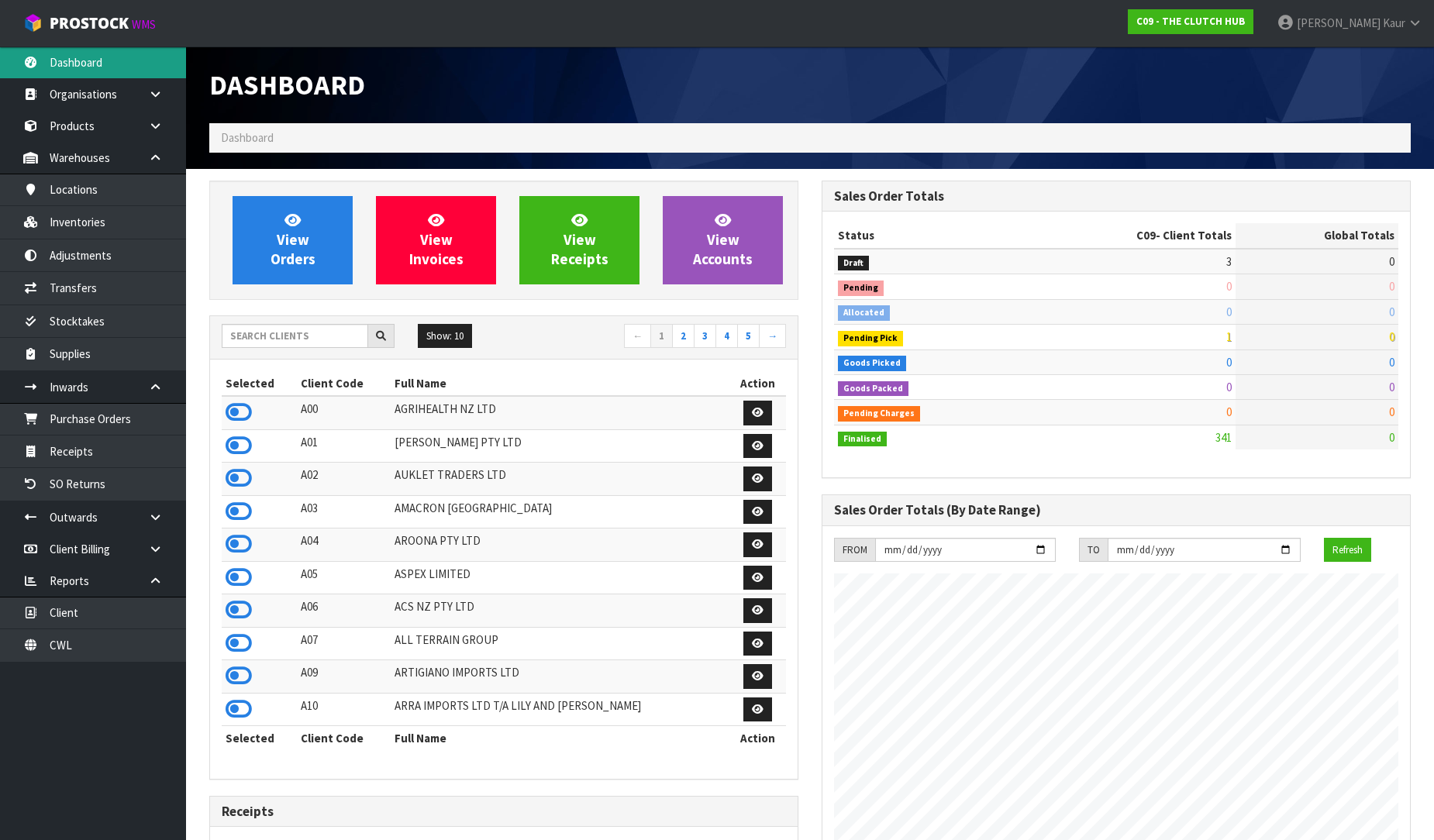
scroll to position [1075, 612]
click at [252, 342] on input "text" at bounding box center [295, 336] width 147 height 24
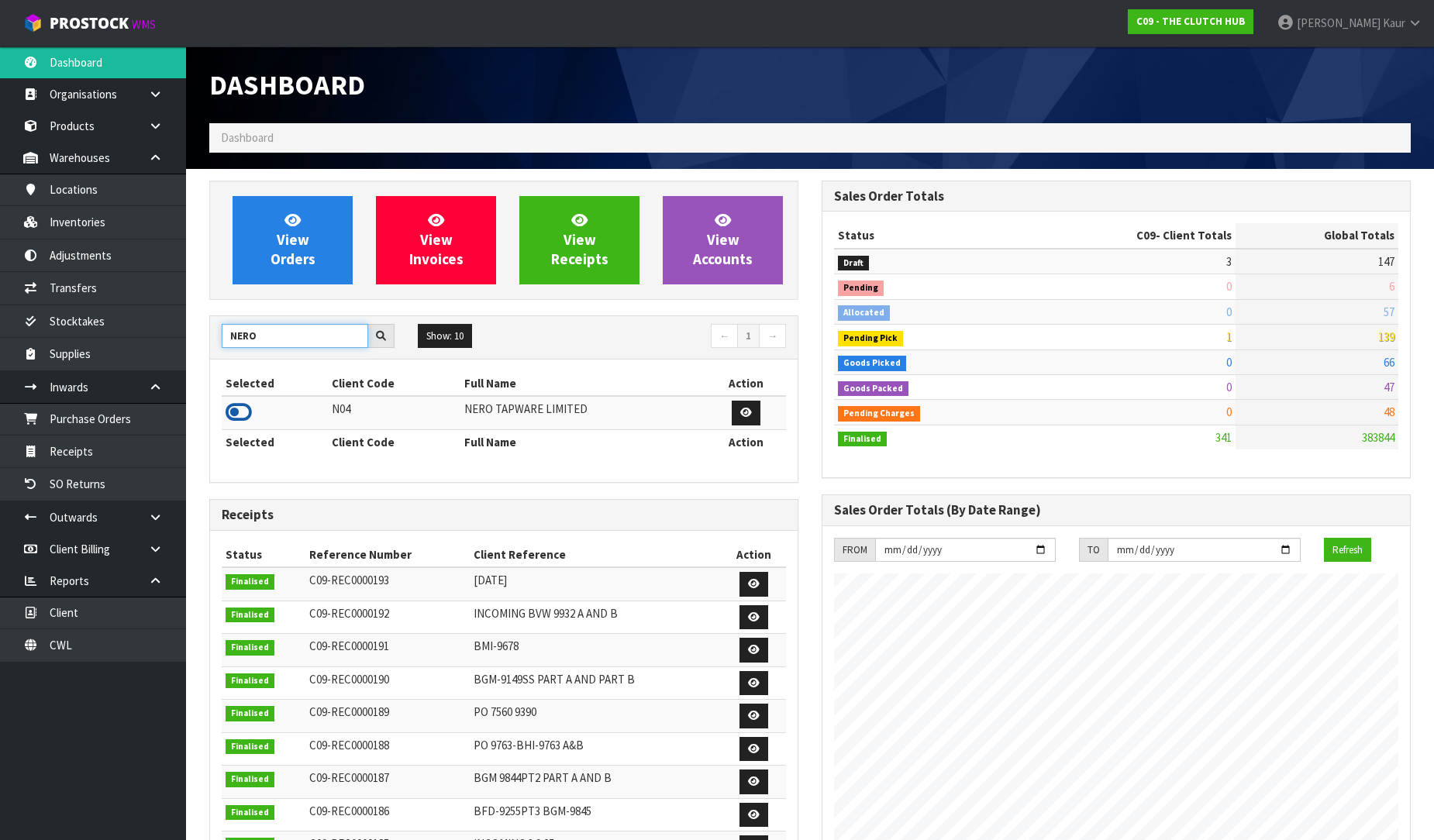
type input "NERO"
click at [246, 415] on icon at bounding box center [239, 412] width 26 height 23
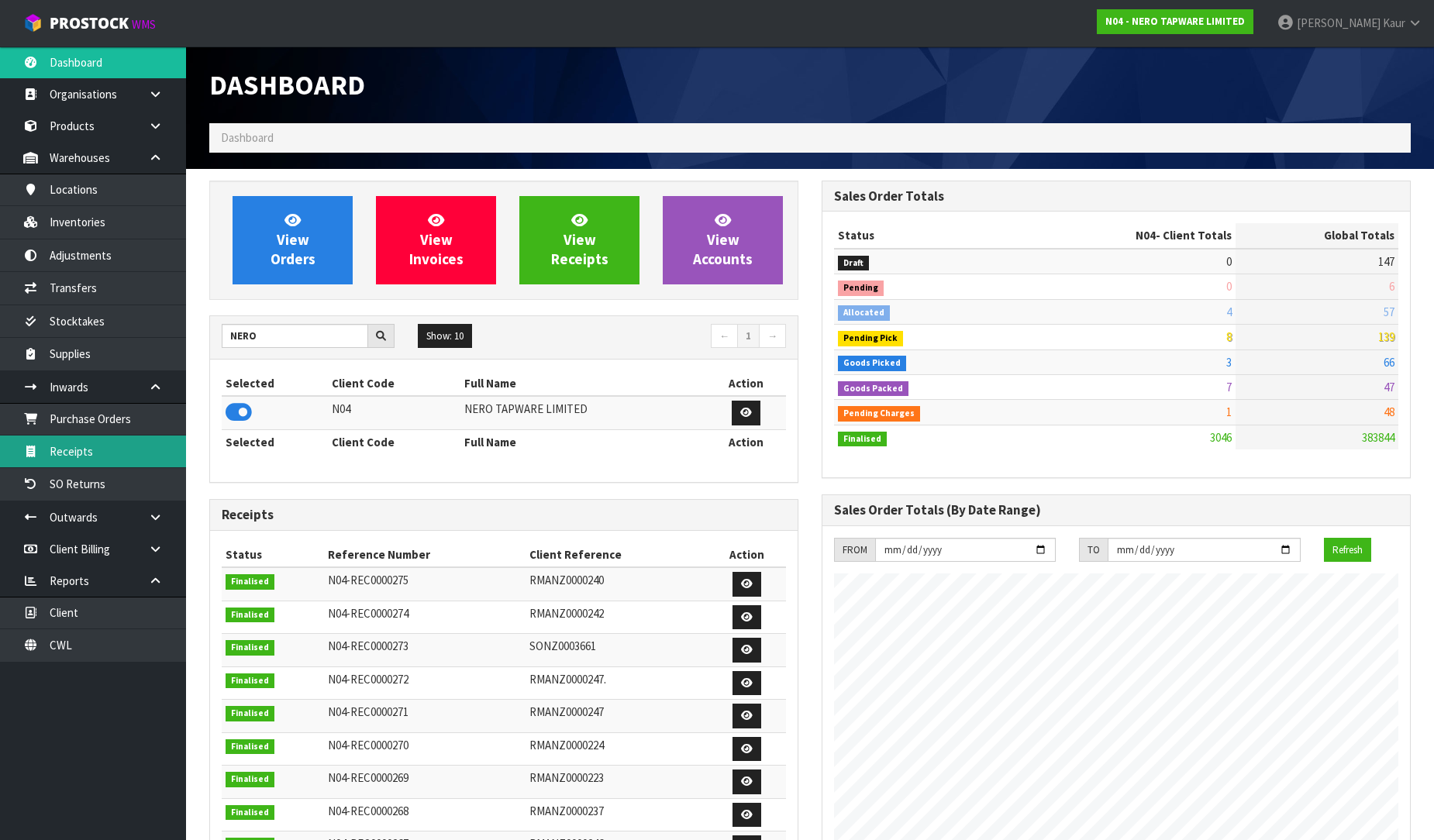
scroll to position [1225, 612]
click at [156, 454] on link "Receipts" at bounding box center [93, 451] width 186 height 32
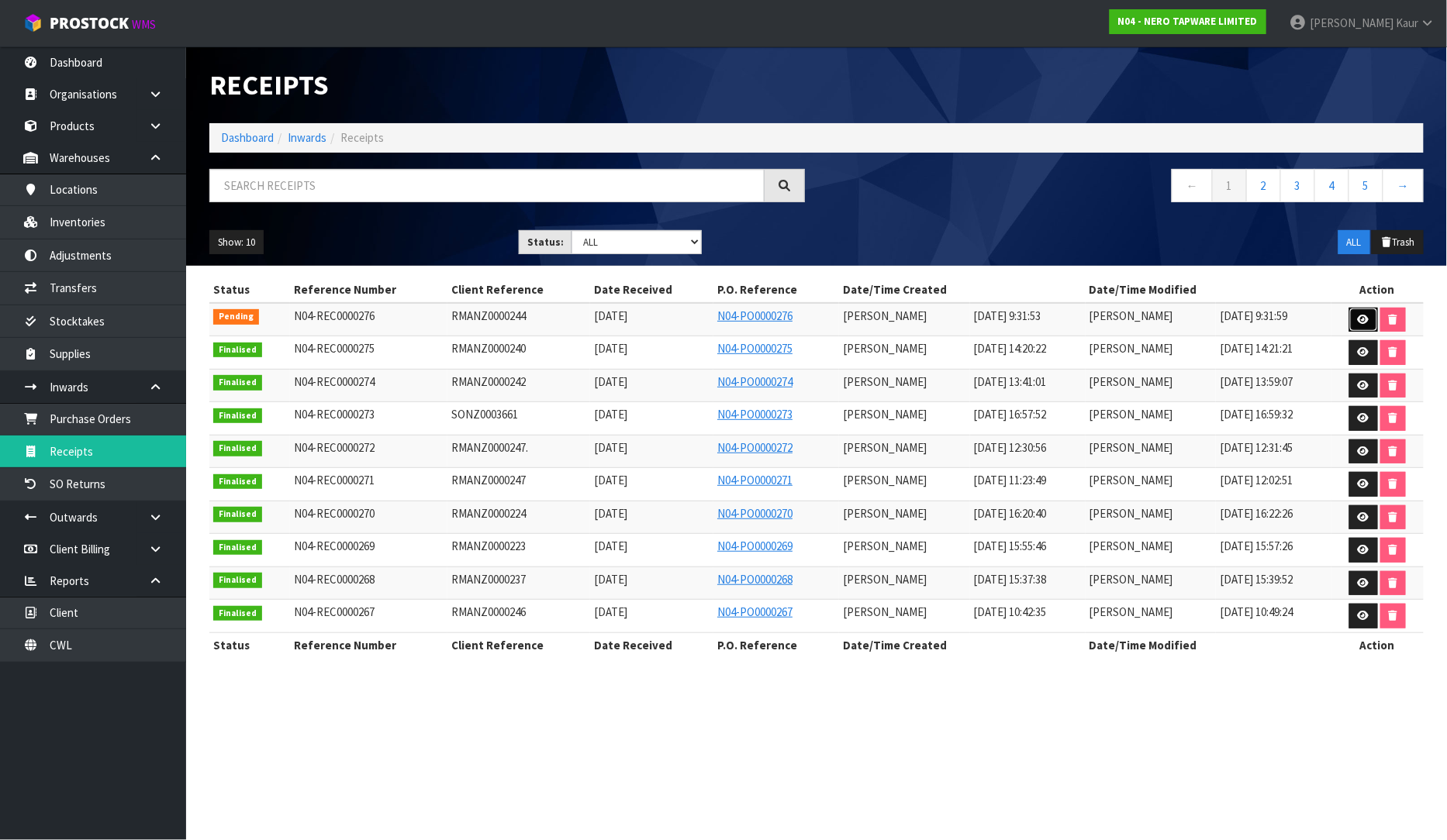
click at [1371, 313] on link at bounding box center [1364, 321] width 29 height 25
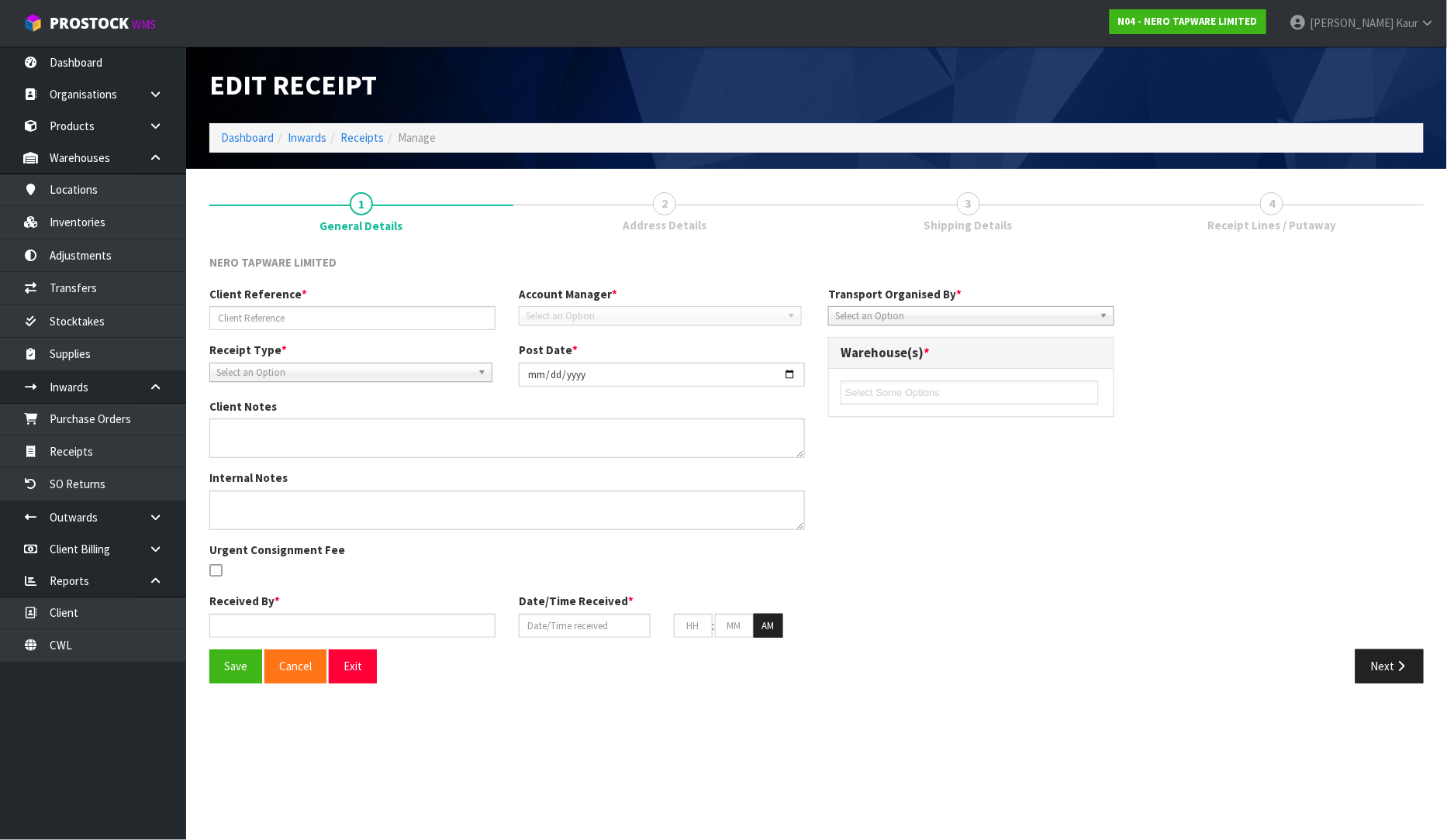
type input "RMANZ0000244"
type input "[DATE]"
type input "[PERSON_NAME]"
type input "[DATE]"
type input "09"
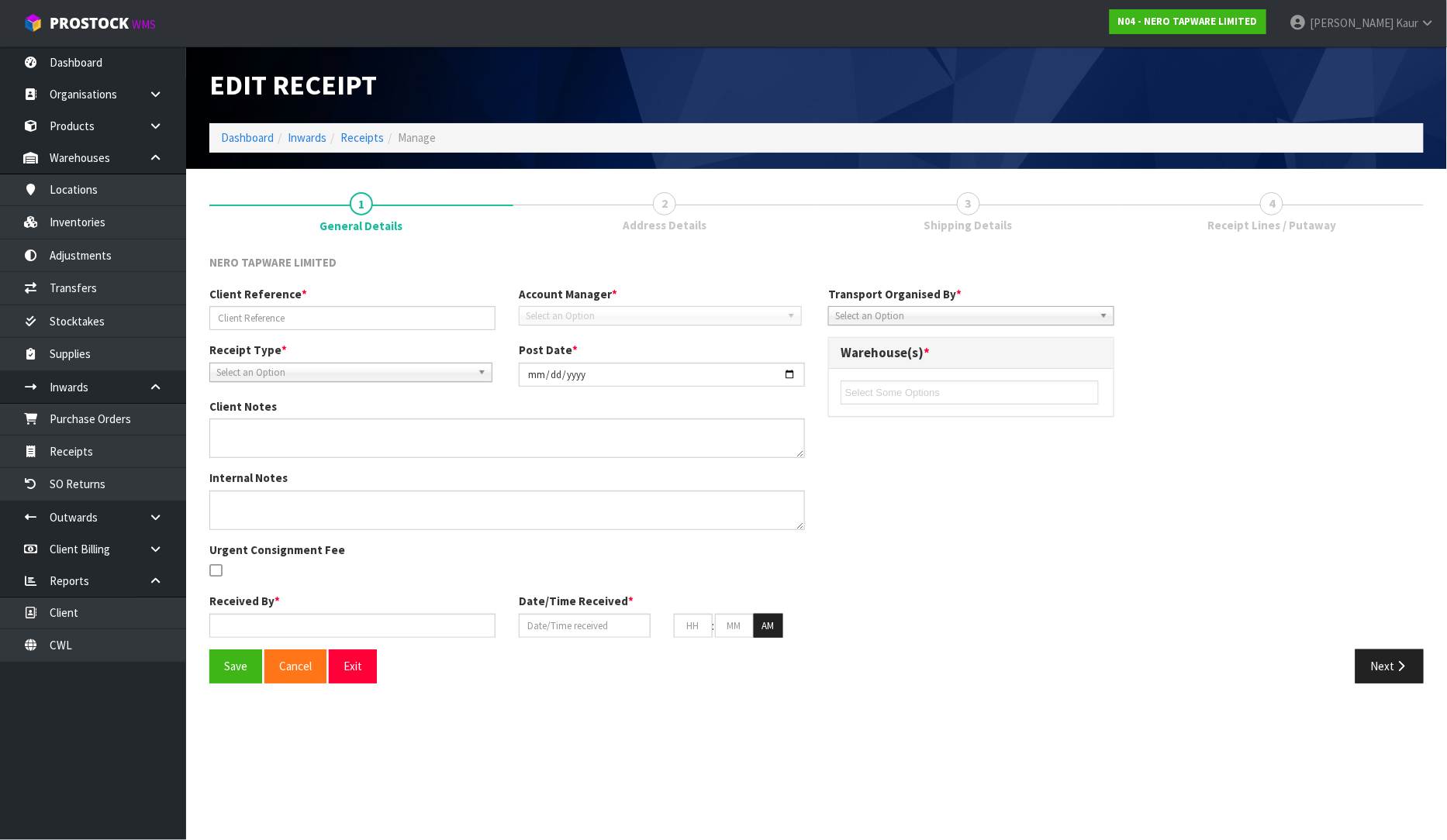
type input "31"
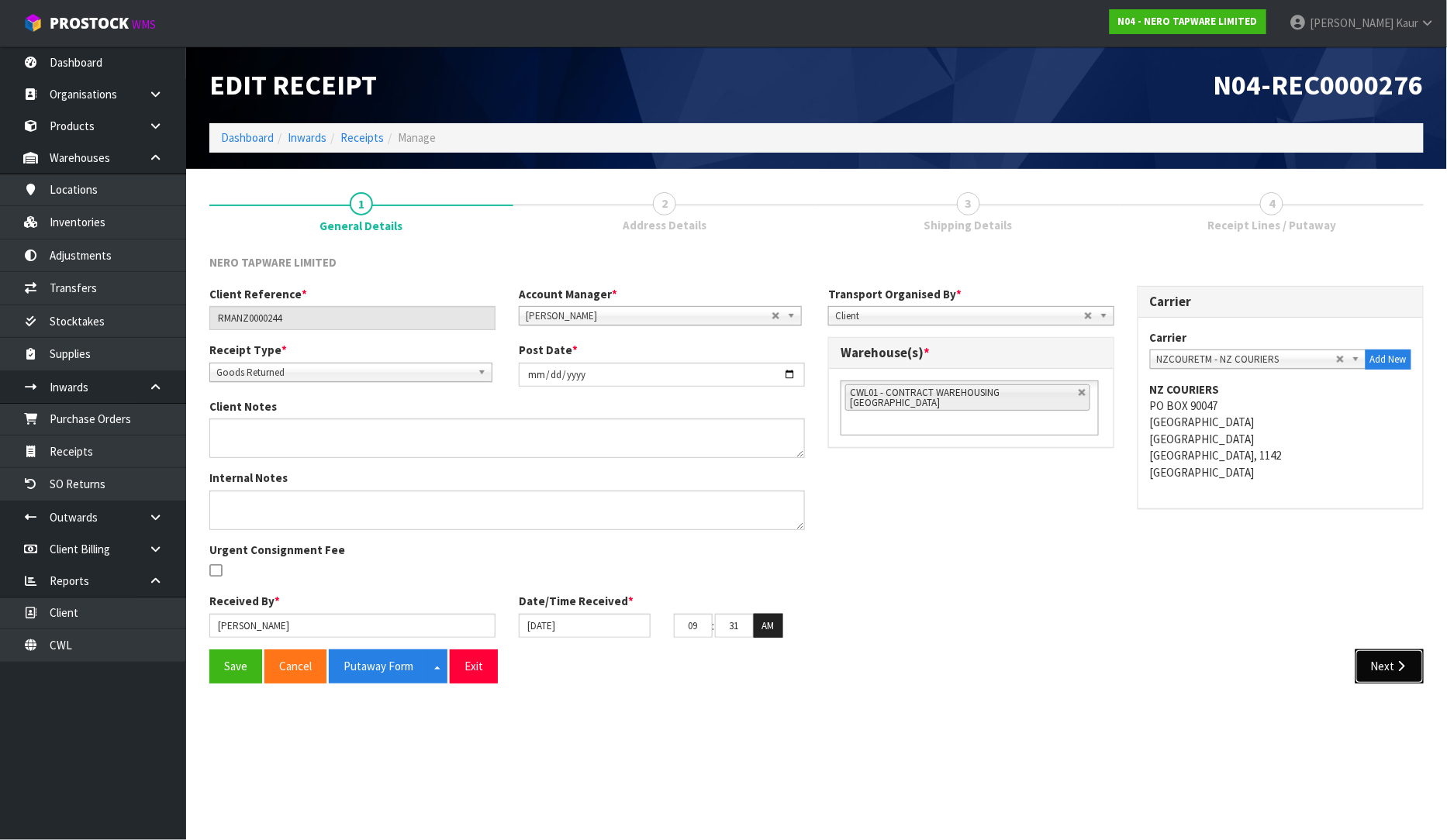
click at [1376, 665] on button "Next" at bounding box center [1389, 666] width 69 height 34
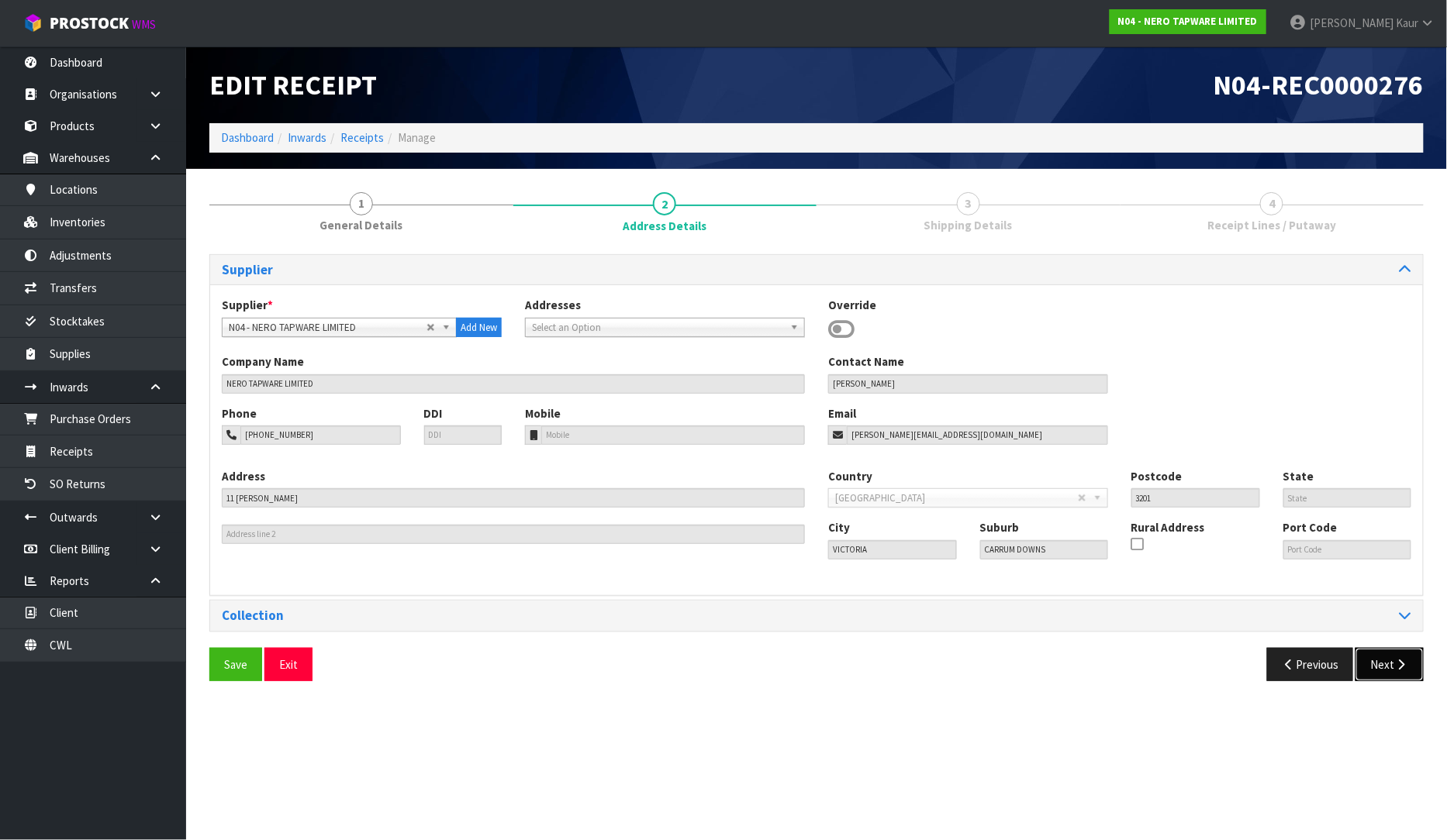
click at [1376, 665] on button "Next" at bounding box center [1389, 664] width 69 height 34
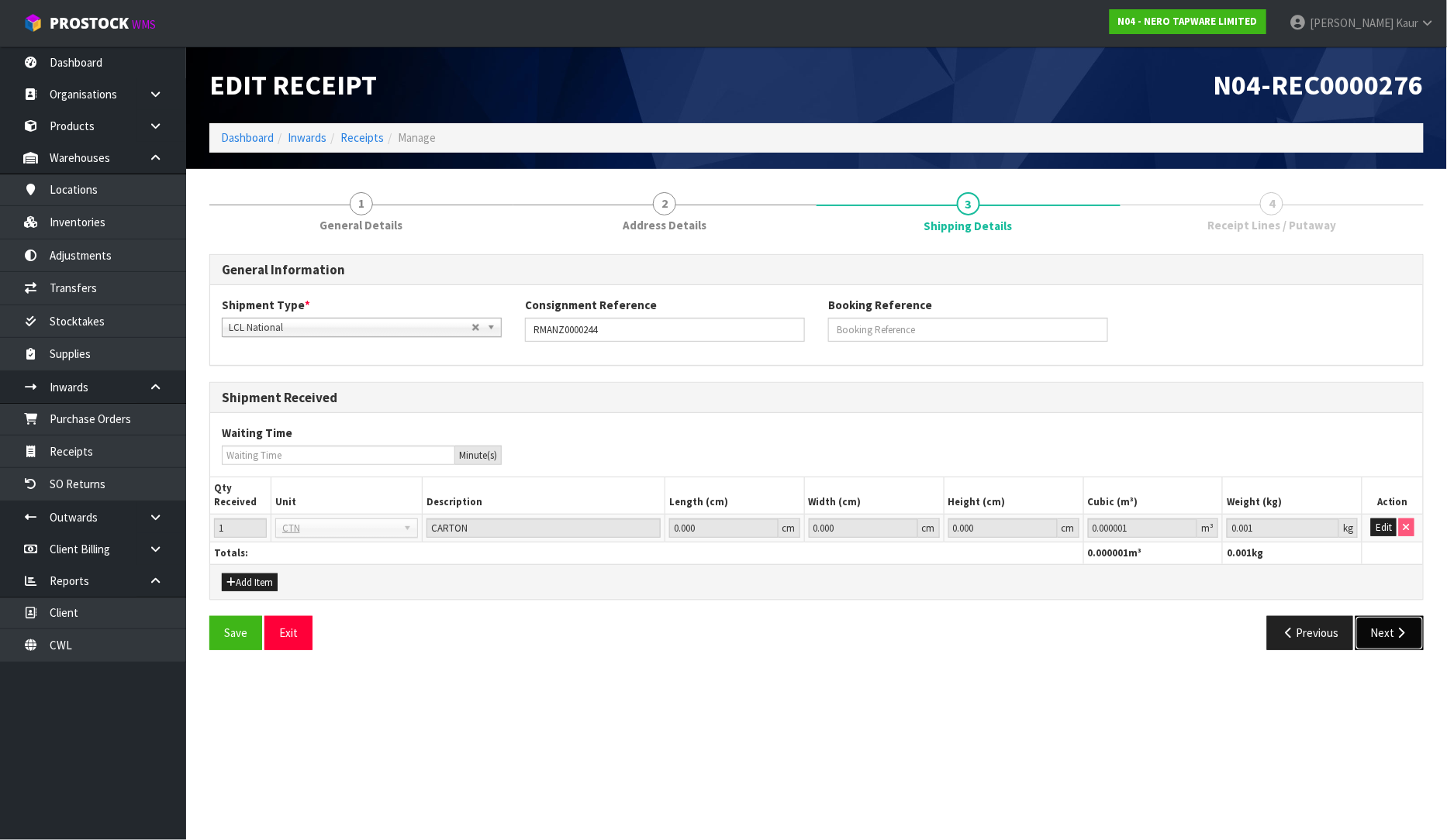
click at [1404, 619] on button "Next" at bounding box center [1389, 632] width 69 height 34
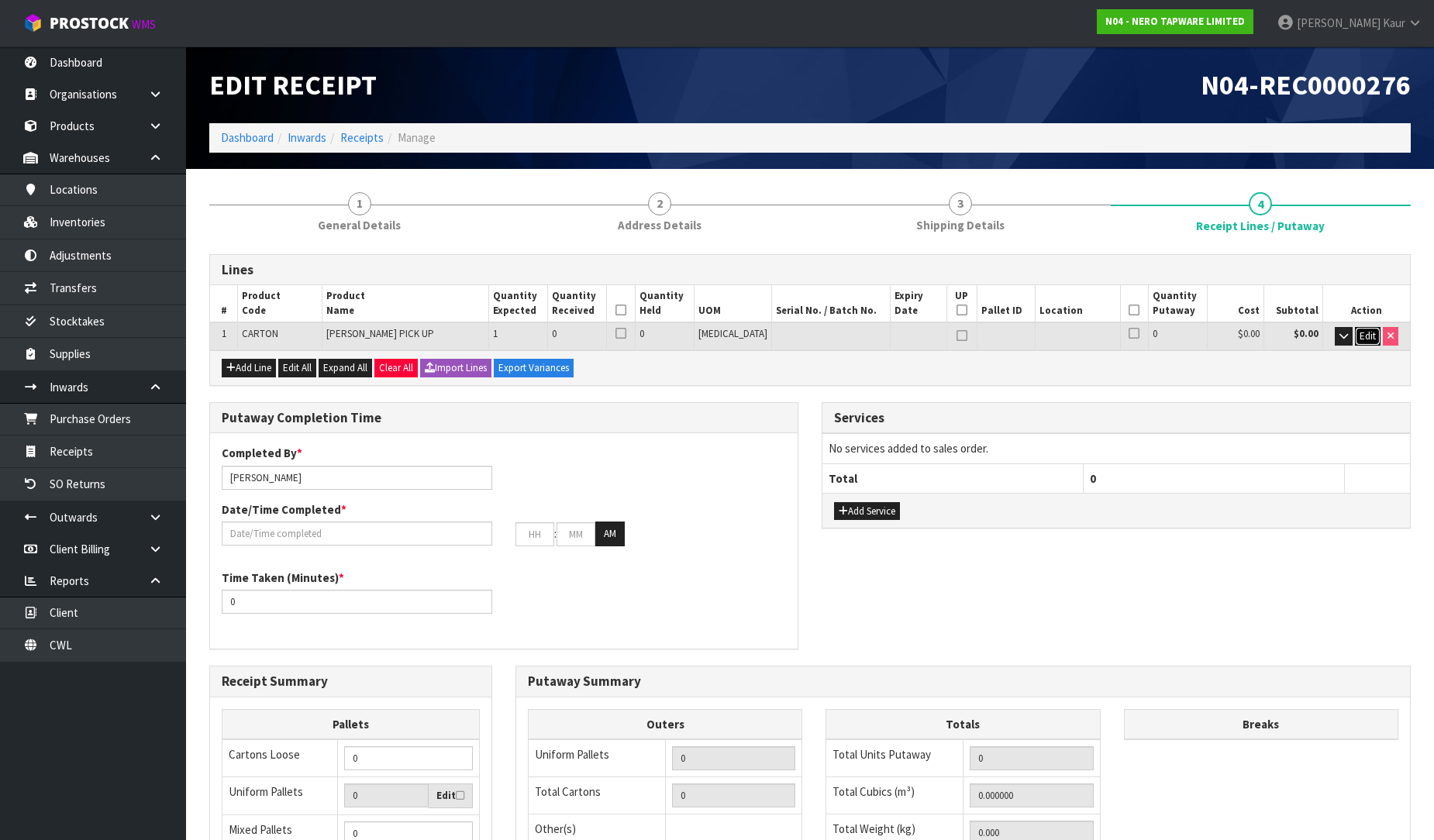
click at [1364, 340] on span "Edit" at bounding box center [1367, 336] width 16 height 14
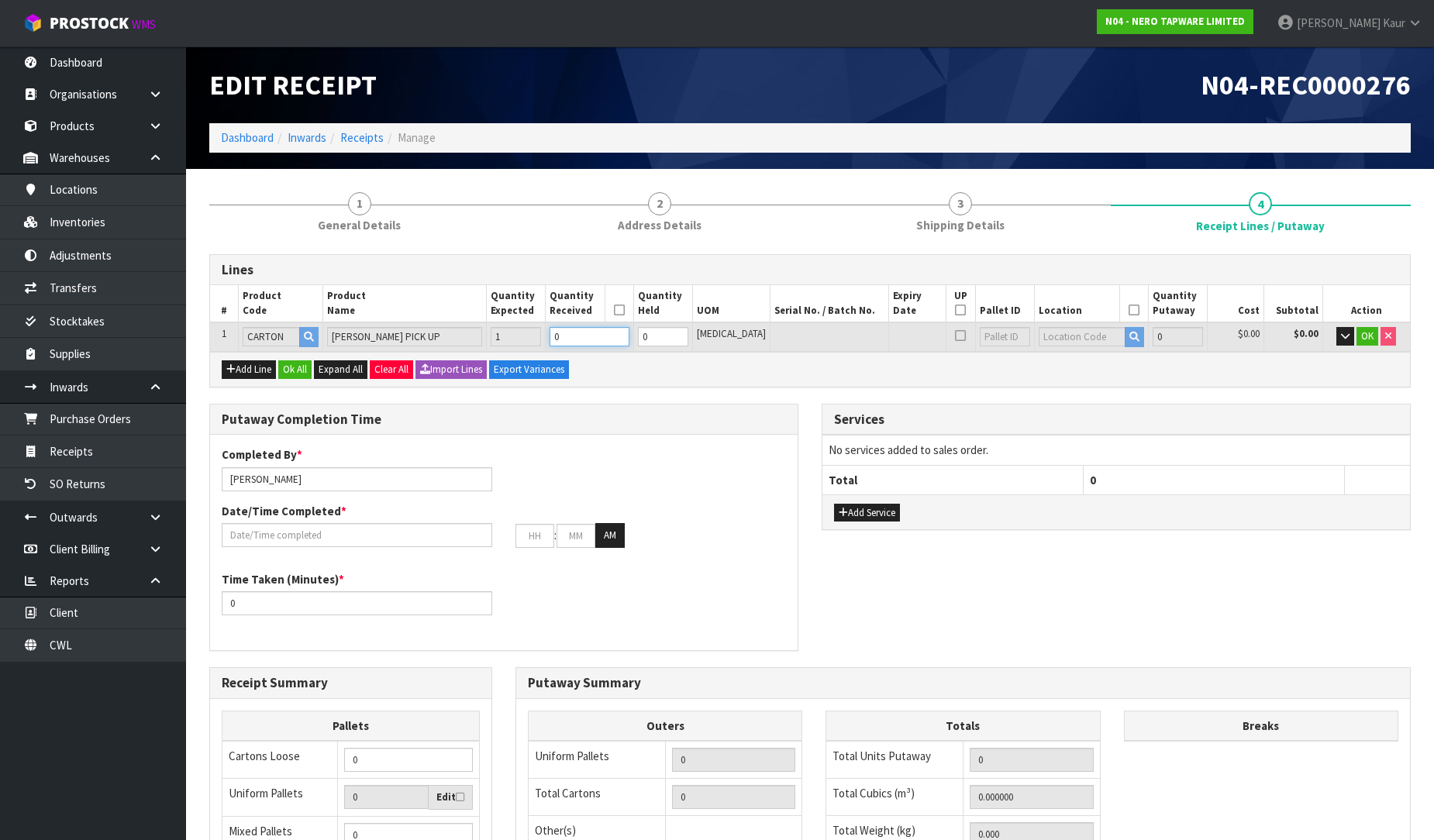
click at [600, 332] on input "0" at bounding box center [589, 337] width 79 height 19
type input "1"
type input "0.008096"
type input "1"
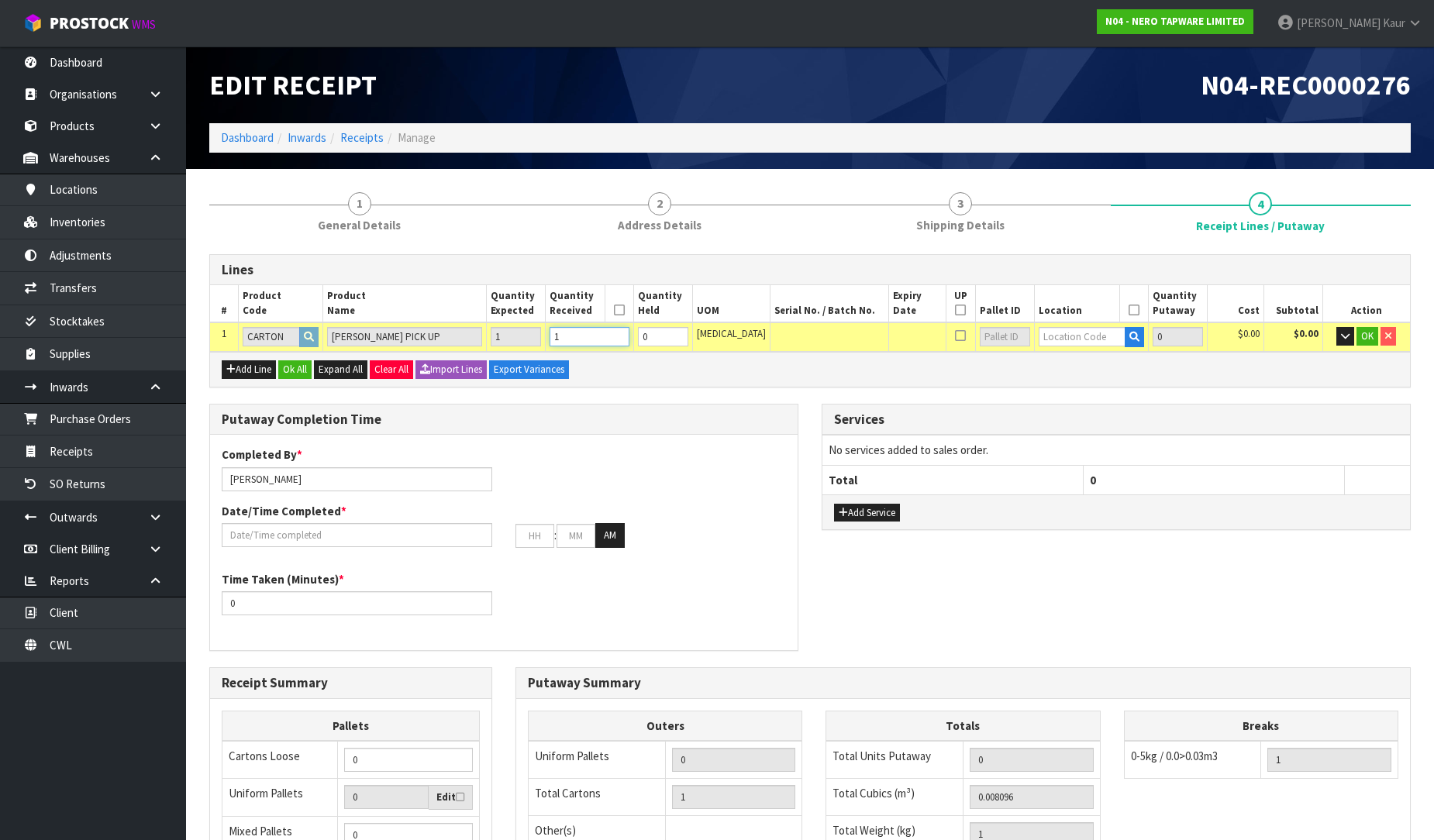
type input "1"
click at [1064, 344] on input "text" at bounding box center [1083, 337] width 87 height 19
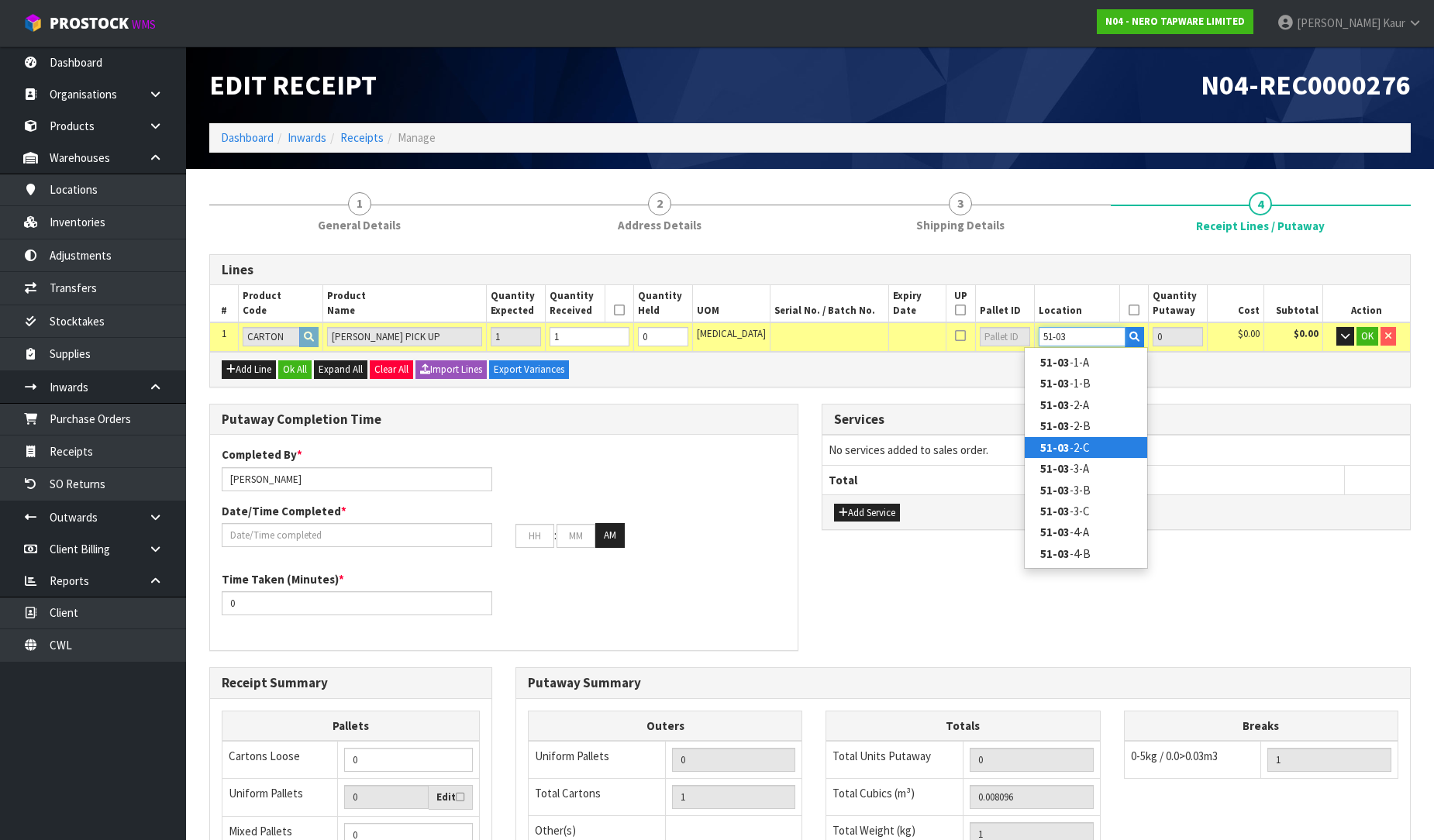
type input "51-03"
drag, startPoint x: 1086, startPoint y: 452, endPoint x: 1129, endPoint y: 431, distance: 47.9
click at [1087, 452] on link "51-03 -2-C" at bounding box center [1085, 448] width 123 height 21
type input "1"
type input "51-03-2-C"
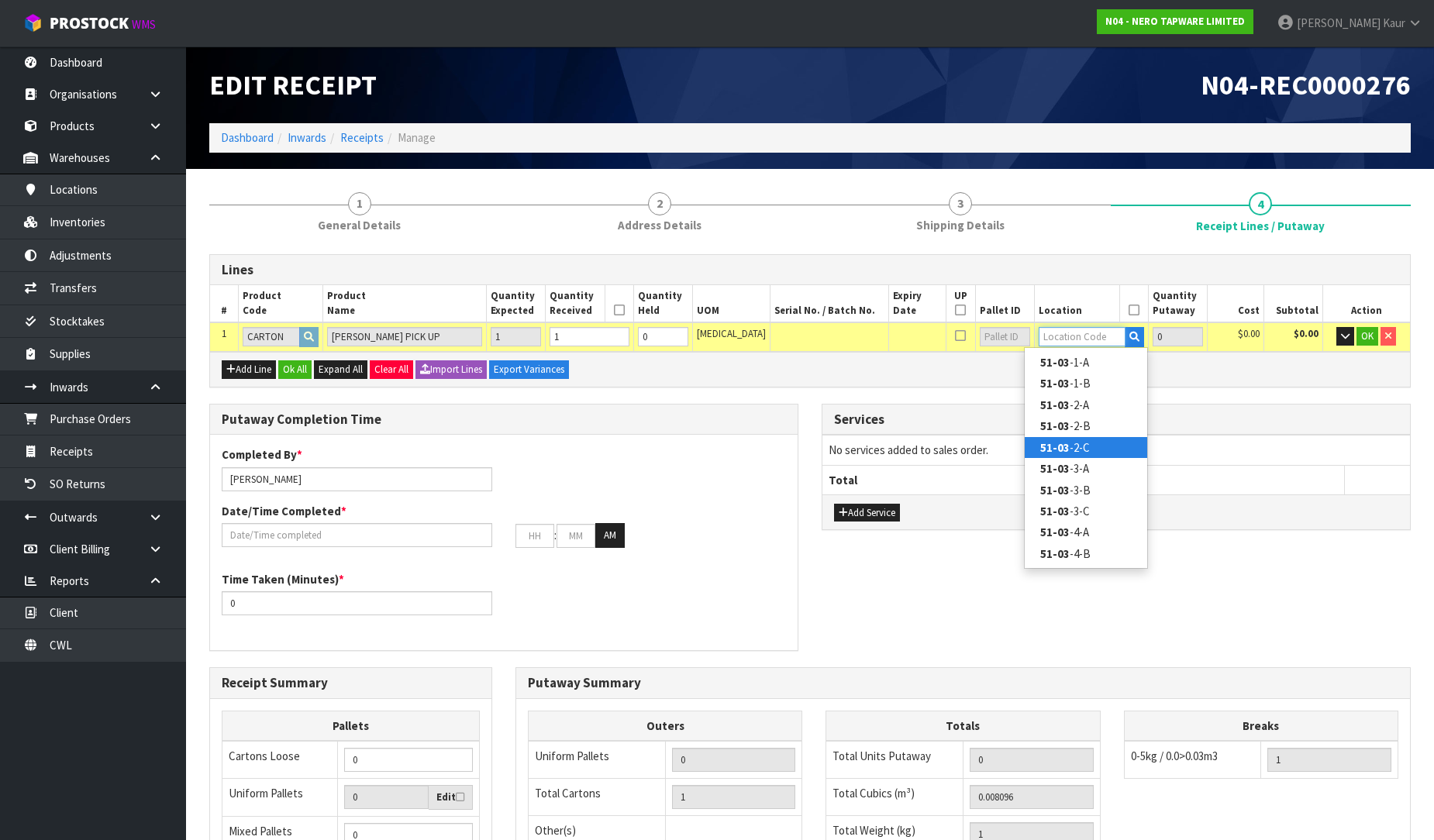
type input "1"
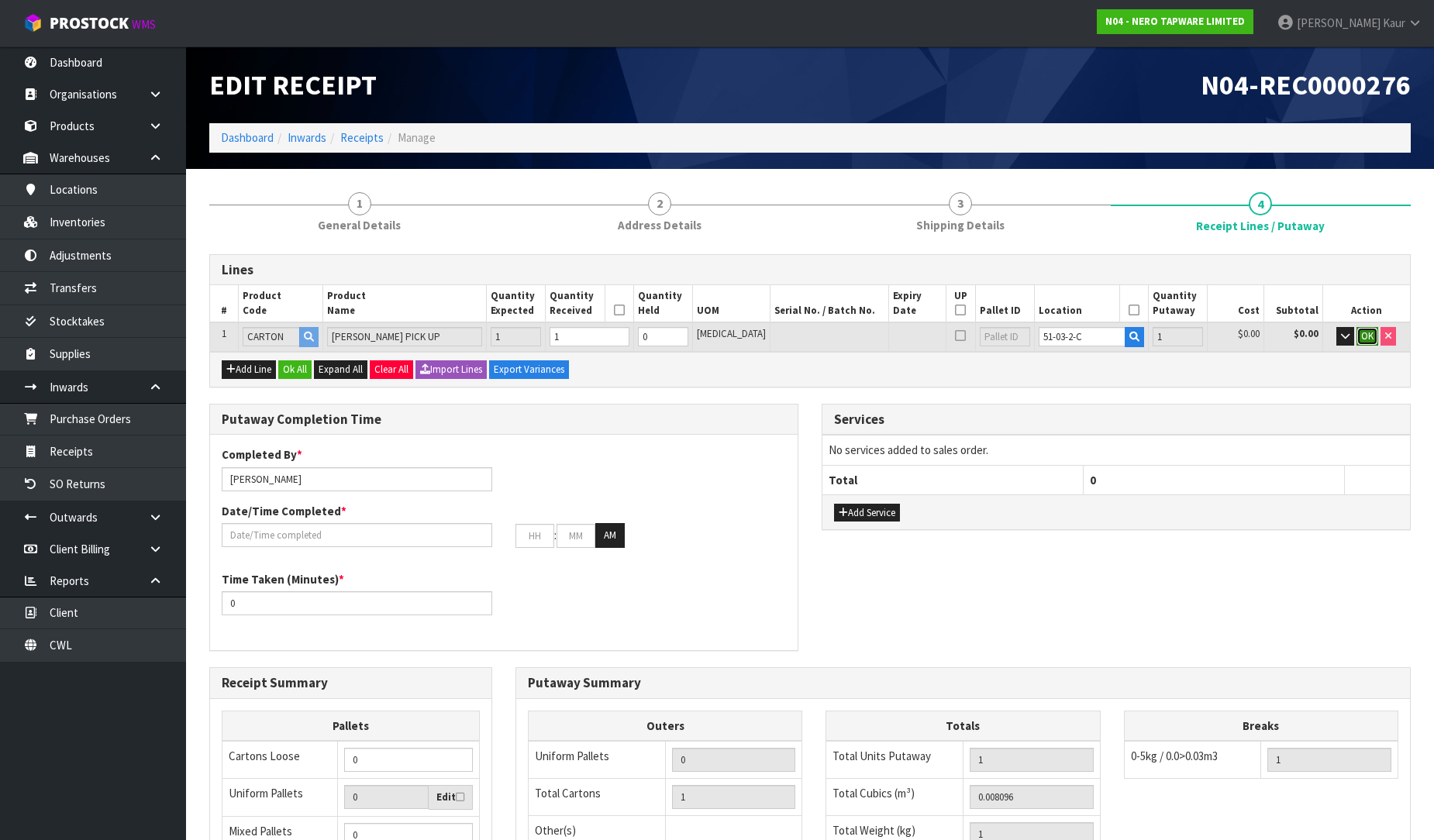
click at [1363, 332] on span "OK" at bounding box center [1367, 336] width 13 height 14
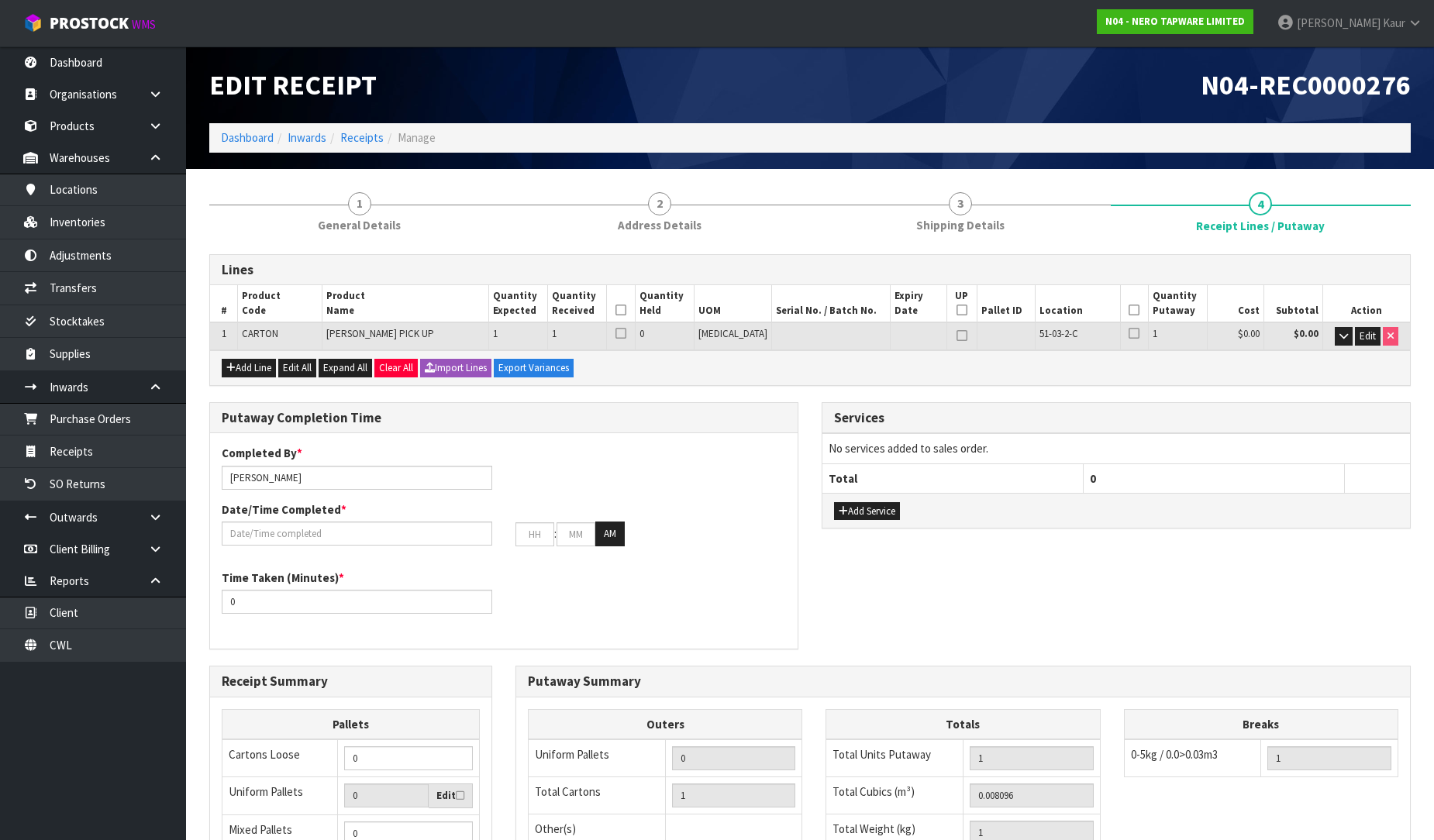
click at [627, 310] on icon at bounding box center [620, 310] width 11 height 1
click at [1129, 310] on icon at bounding box center [1134, 310] width 11 height 1
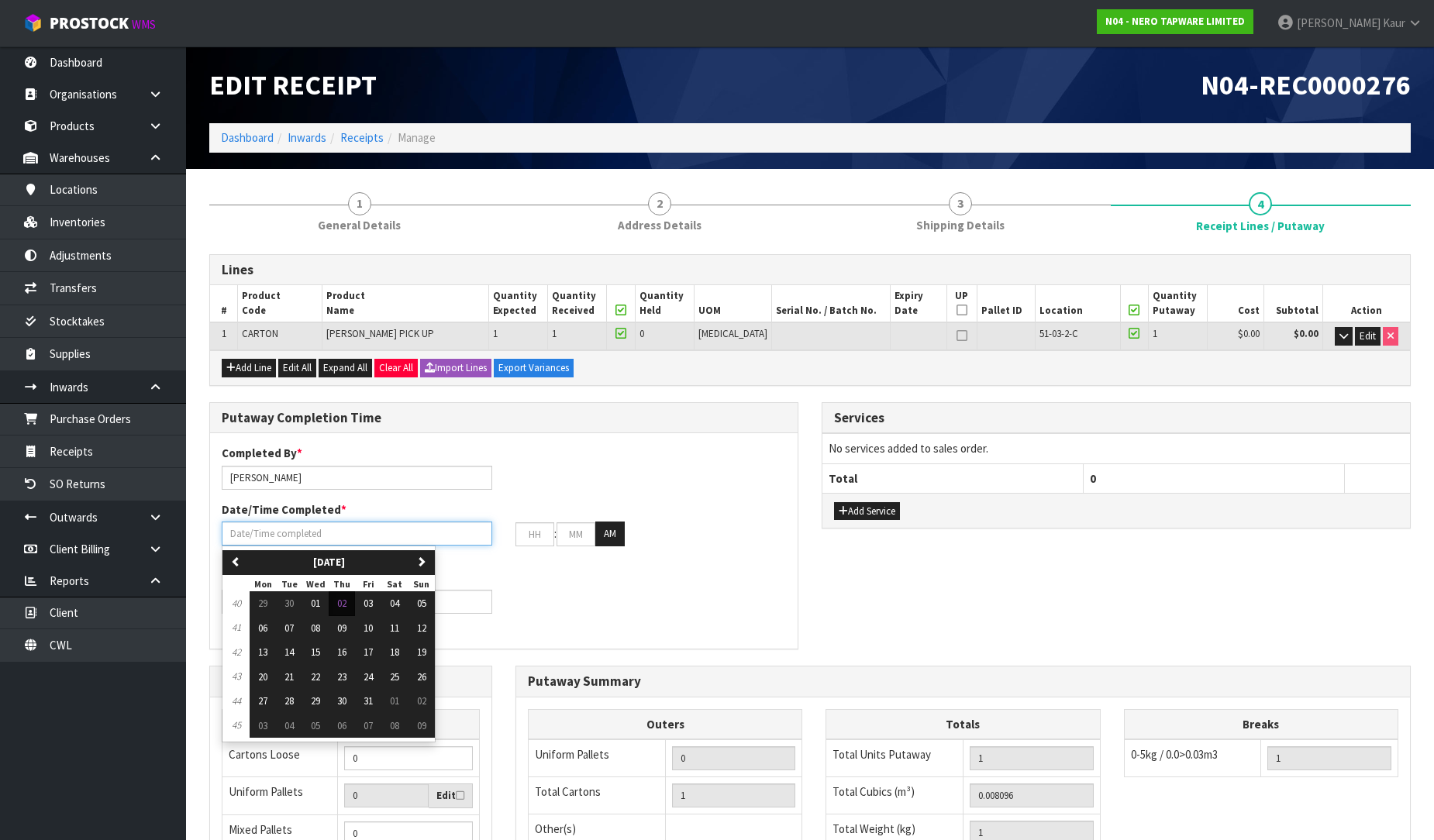
click at [317, 533] on input "text" at bounding box center [357, 533] width 270 height 24
click at [344, 602] on span "02" at bounding box center [342, 603] width 10 height 14
type input "[DATE]"
type input "12"
type input "00"
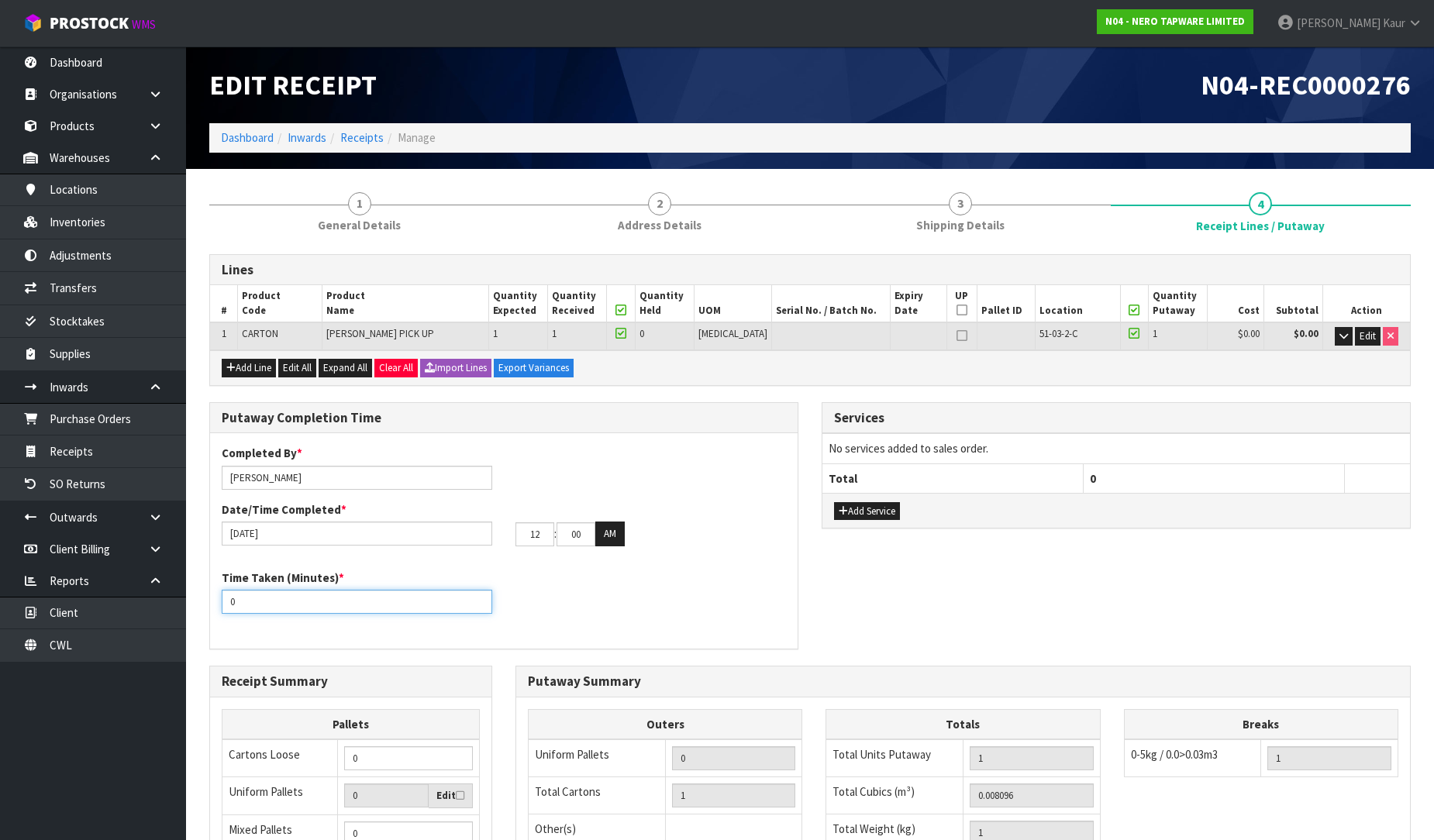
drag, startPoint x: 292, startPoint y: 607, endPoint x: 222, endPoint y: 622, distance: 71.6
click at [222, 622] on div "Time Taken (Minutes) * 0" at bounding box center [504, 598] width 588 height 56
type input "10"
drag, startPoint x: 545, startPoint y: 533, endPoint x: 504, endPoint y: 546, distance: 43.0
click at [504, 546] on div "Completed By * [PERSON_NAME] Date/Time Completed * [DATE] 12 : 00 : 00 AM" at bounding box center [504, 501] width 588 height 112
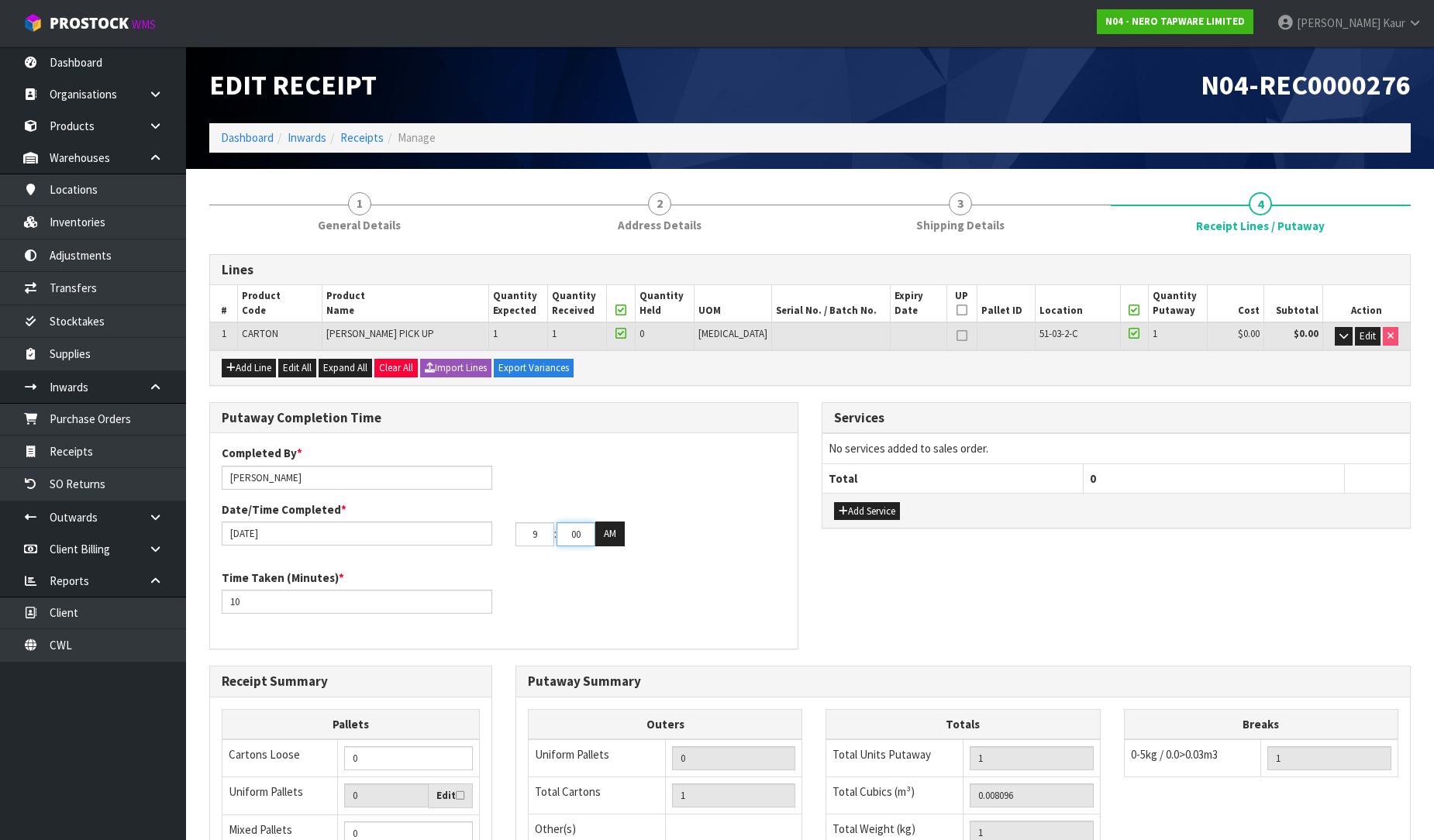
type input "09"
drag, startPoint x: 581, startPoint y: 537, endPoint x: 548, endPoint y: 541, distance: 33.2
click at [548, 541] on tr "09 : 00 : 00 AM" at bounding box center [570, 534] width 109 height 25
type input "50"
click at [584, 580] on div "Time Taken (Minutes) * 10" at bounding box center [504, 598] width 588 height 56
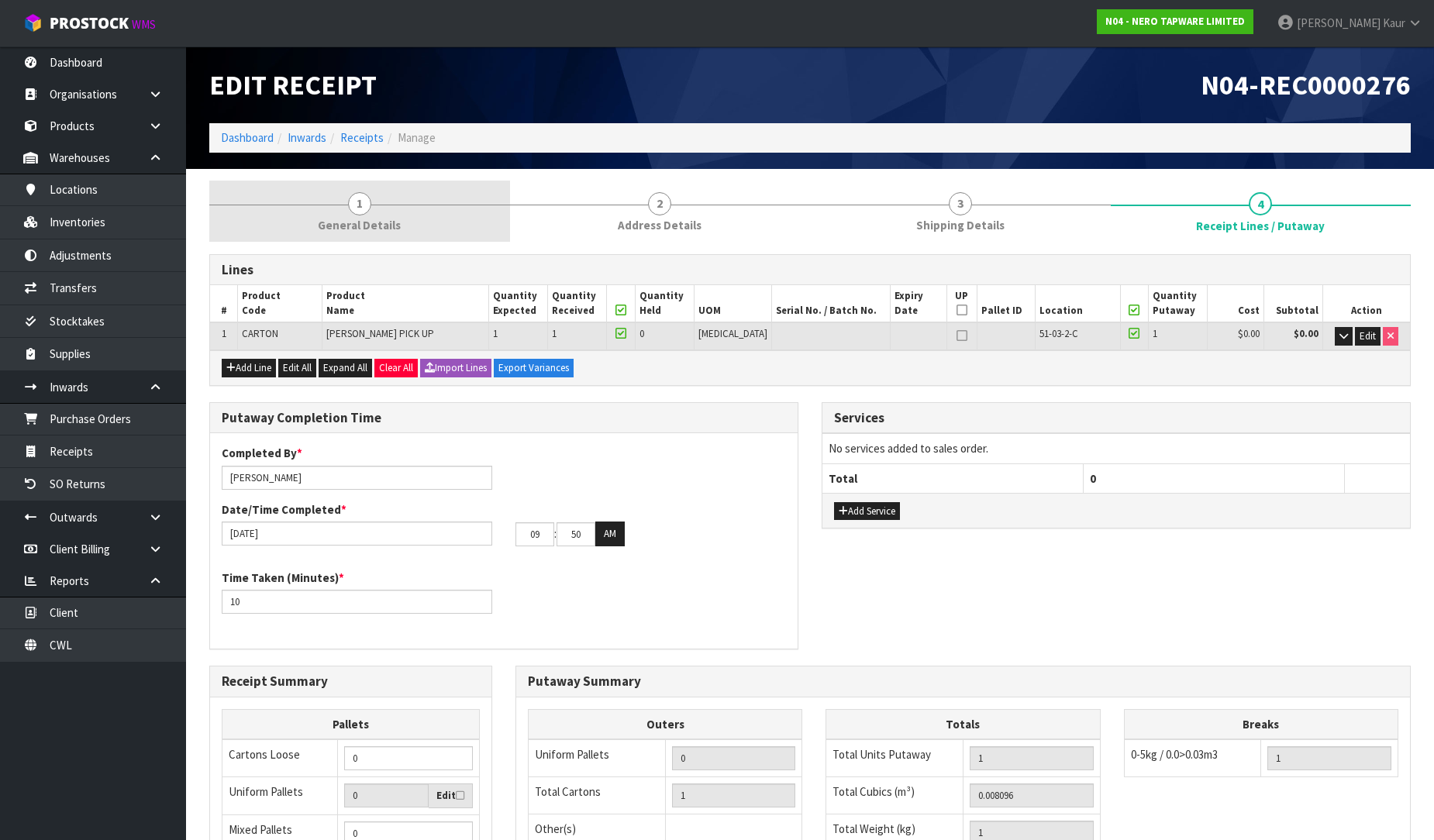
click at [385, 227] on span "General Details" at bounding box center [359, 225] width 83 height 16
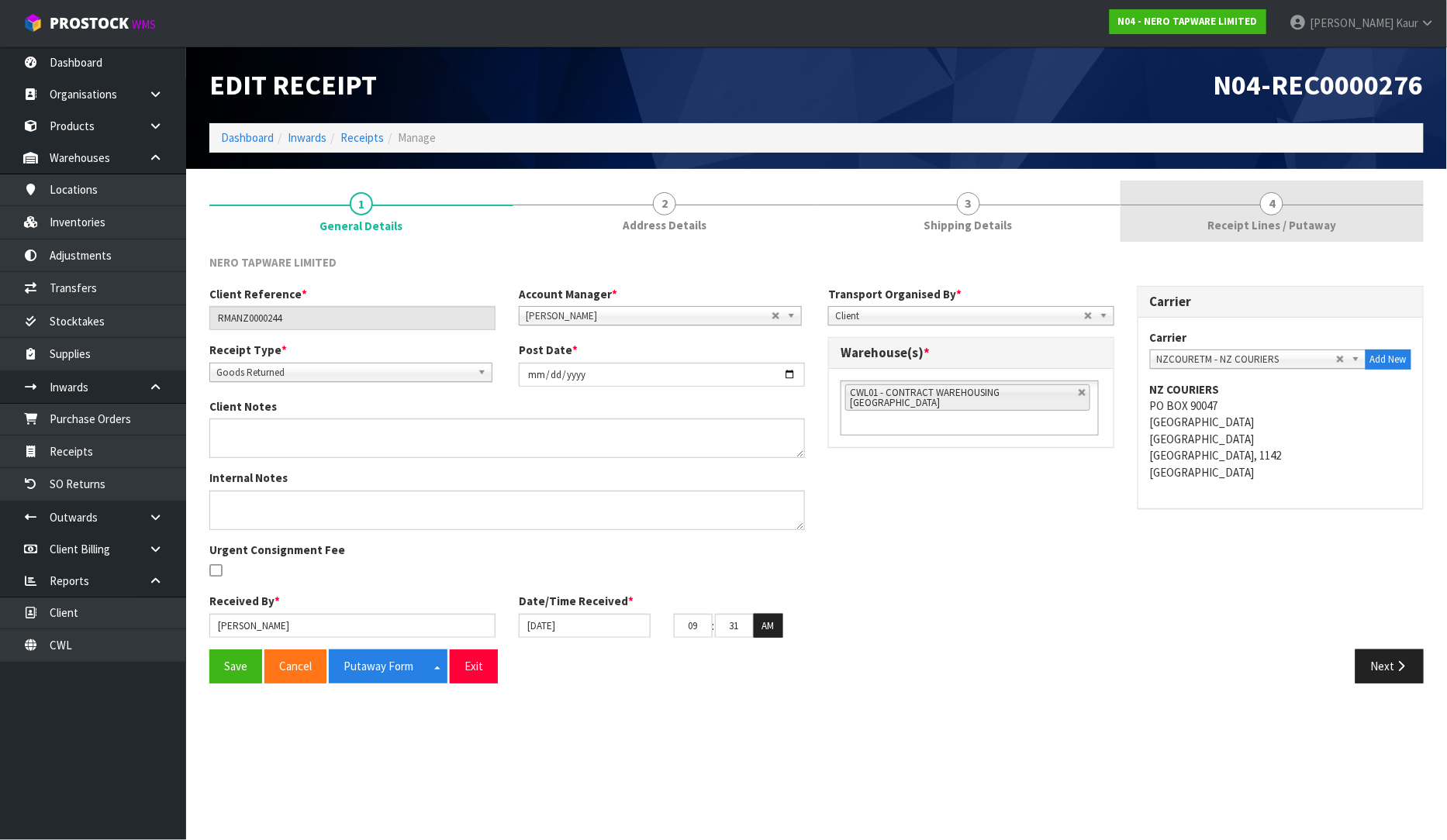
click at [1275, 222] on span "Receipt Lines / Putaway" at bounding box center [1271, 225] width 128 height 16
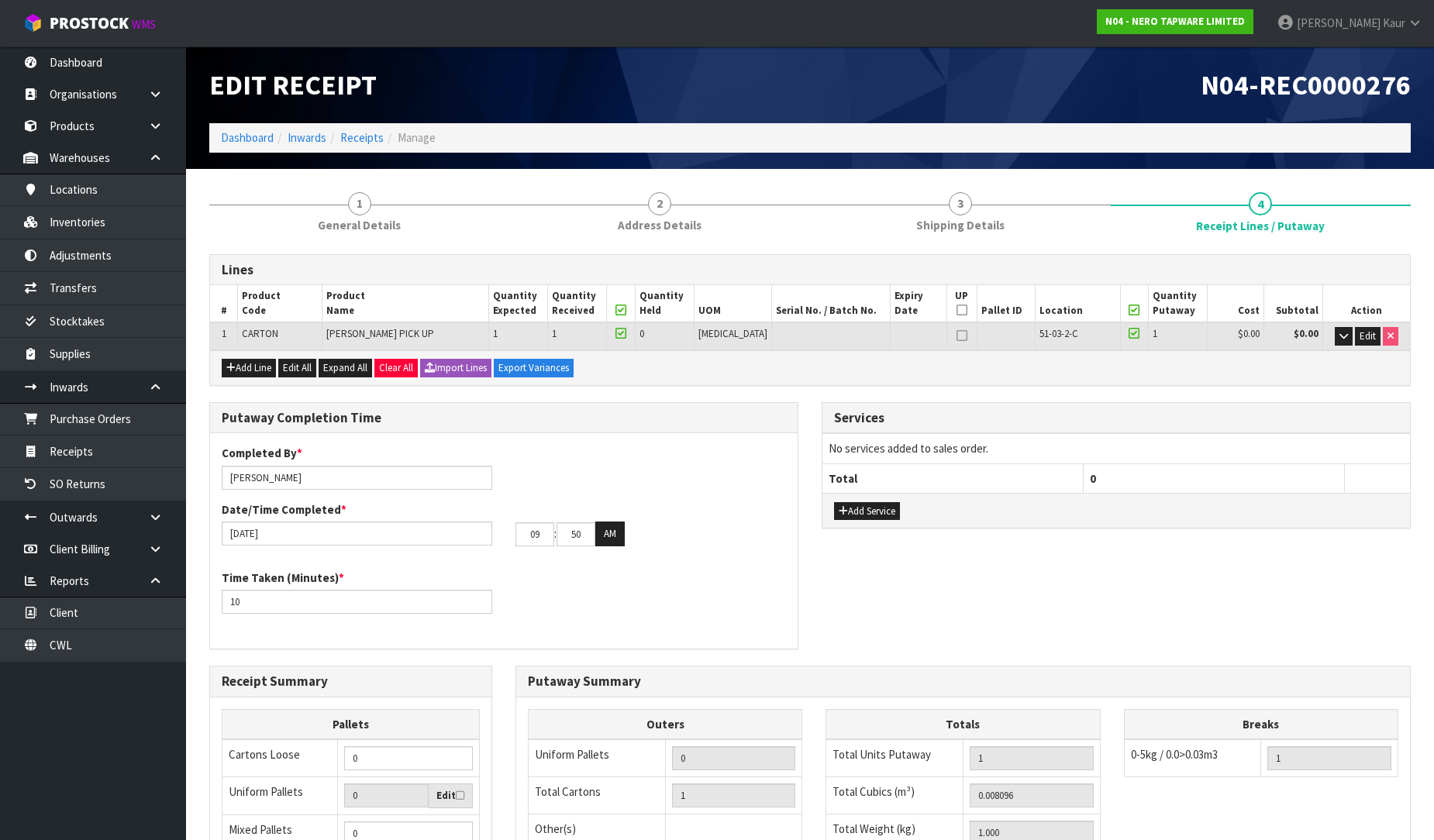
scroll to position [261, 0]
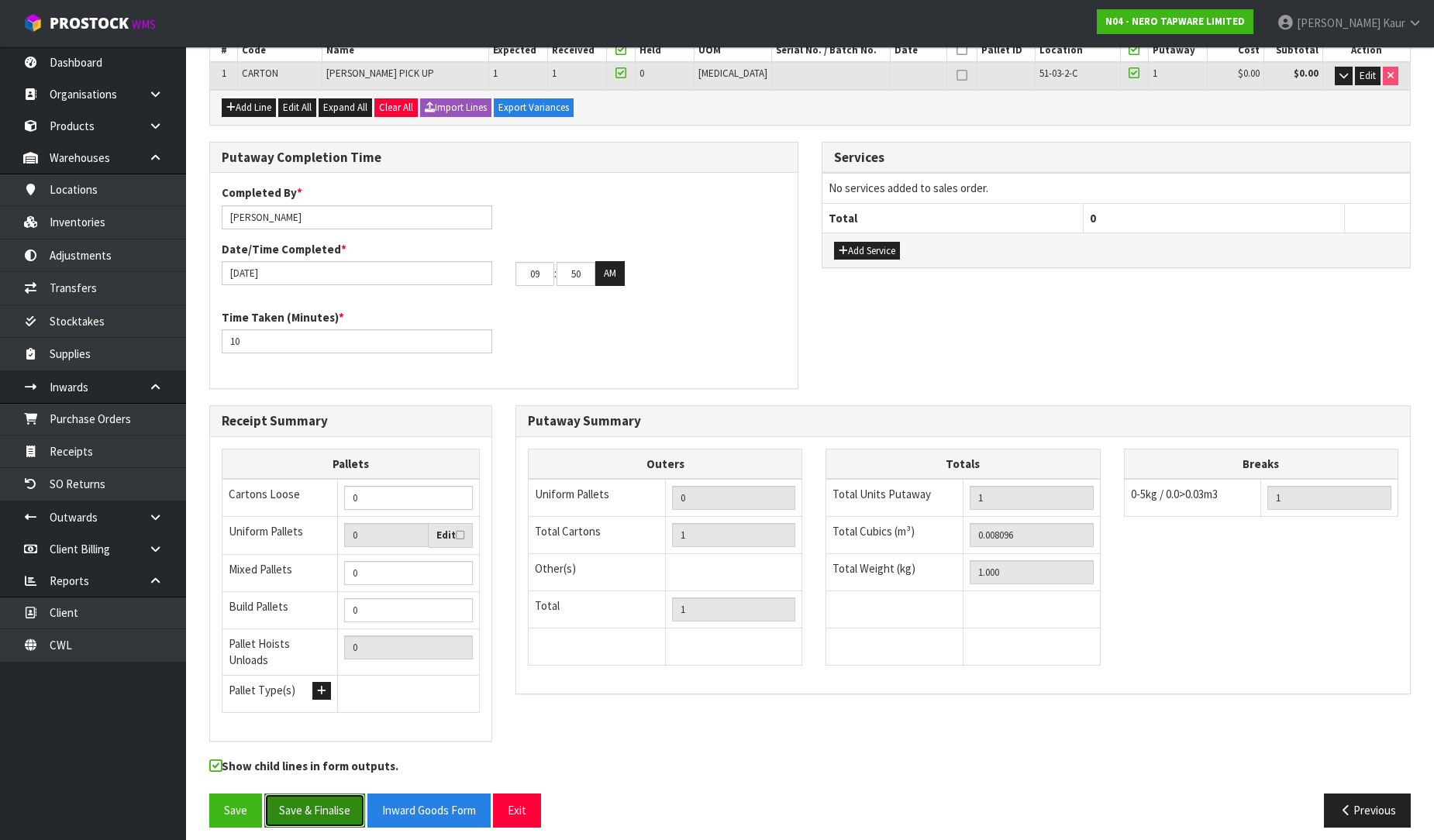
click at [325, 797] on button "Save & Finalise" at bounding box center [315, 810] width 100 height 34
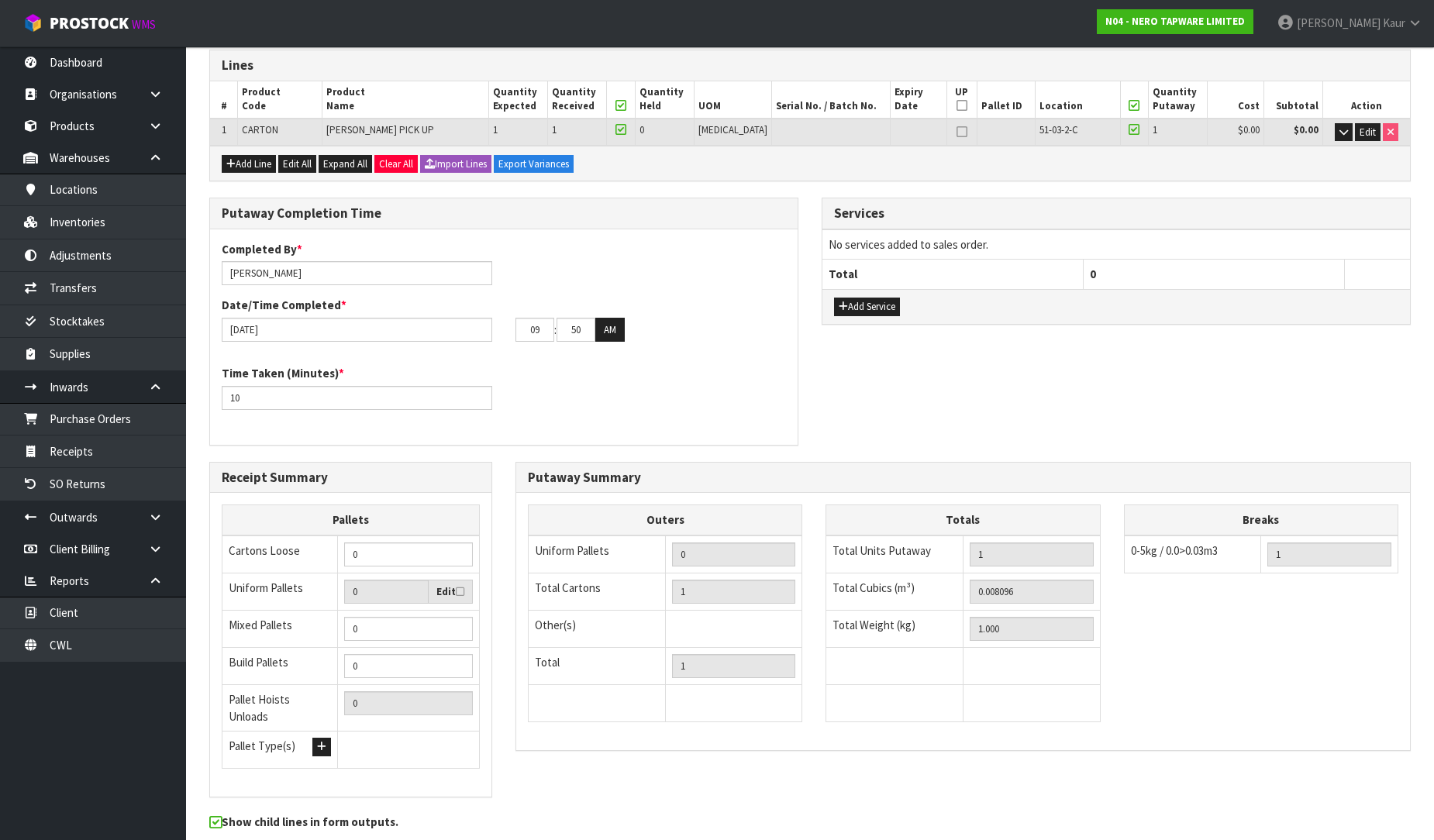
scroll to position [0, 0]
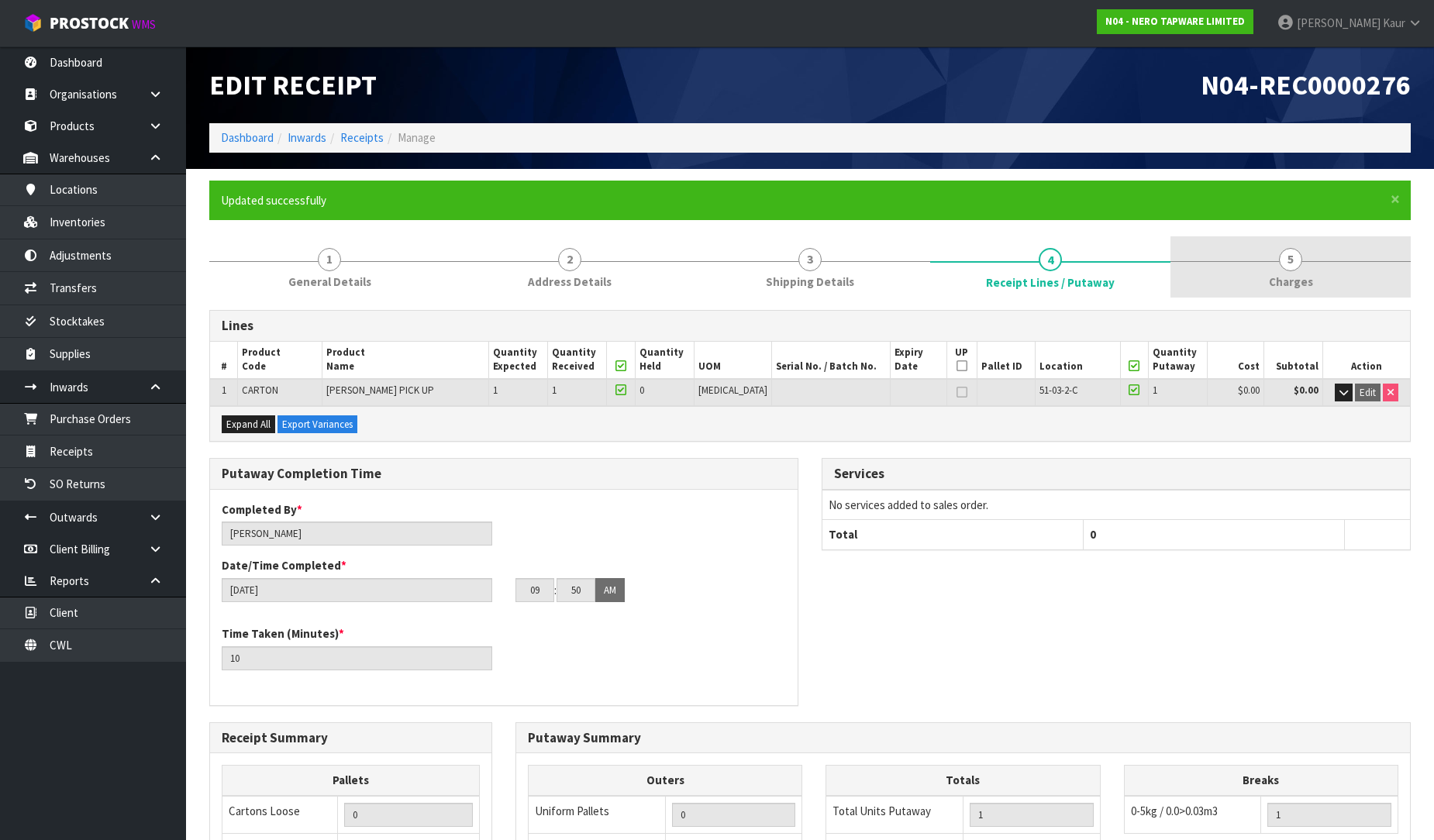
click at [1285, 273] on span "Charges" at bounding box center [1291, 281] width 44 height 16
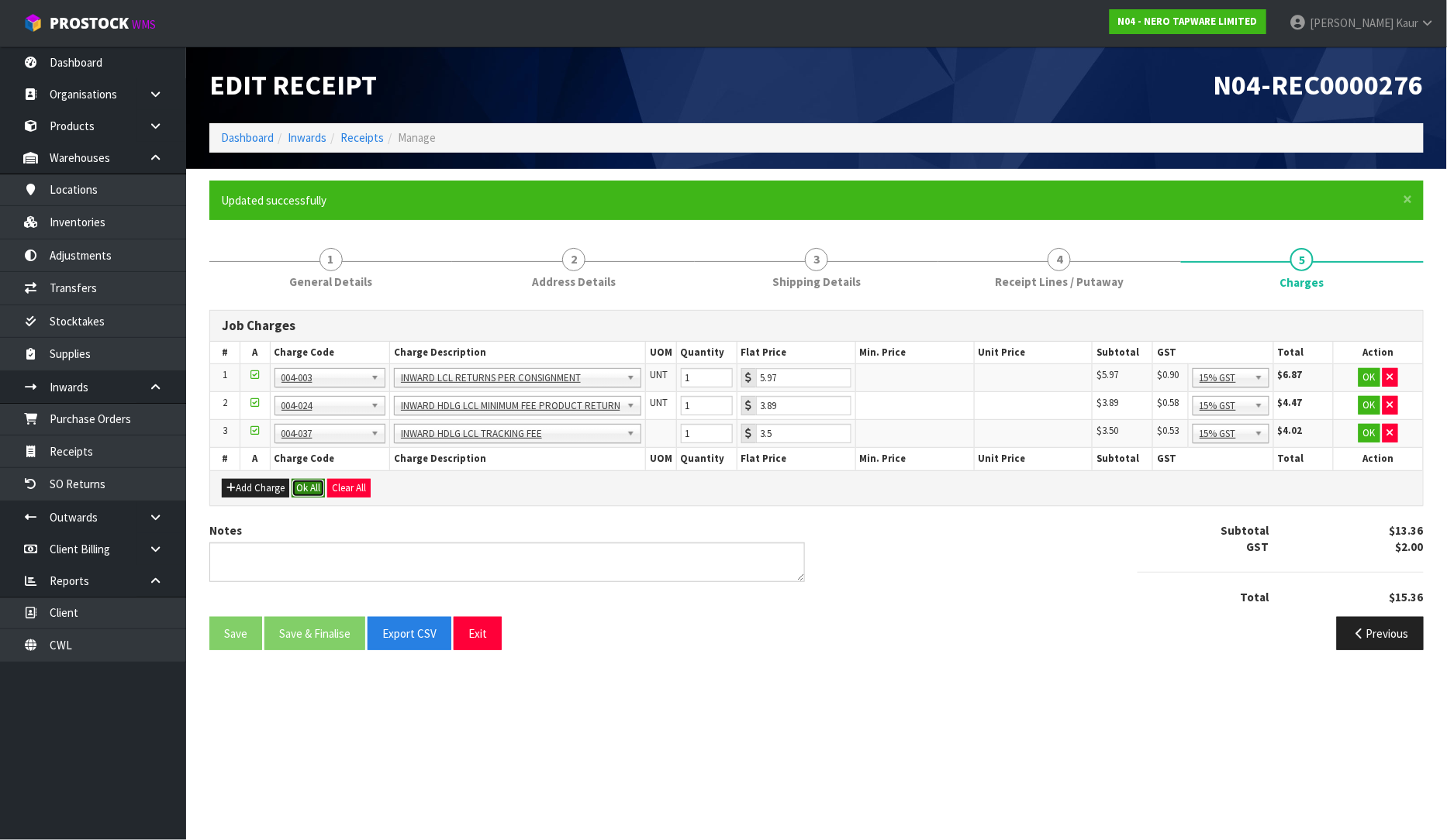
click at [300, 487] on button "Ok All" at bounding box center [308, 488] width 34 height 18
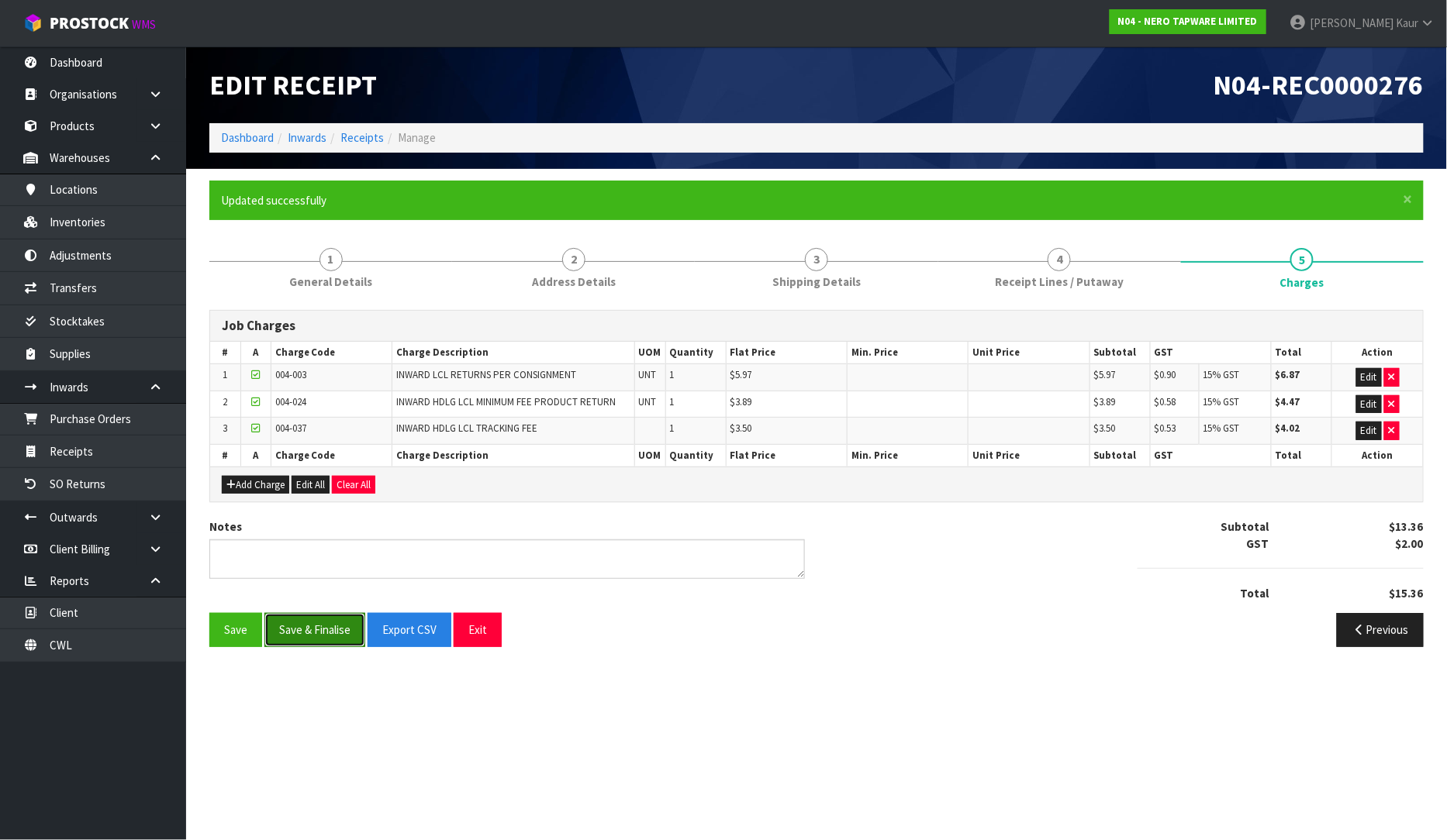
click at [303, 623] on button "Save & Finalise" at bounding box center [315, 630] width 100 height 34
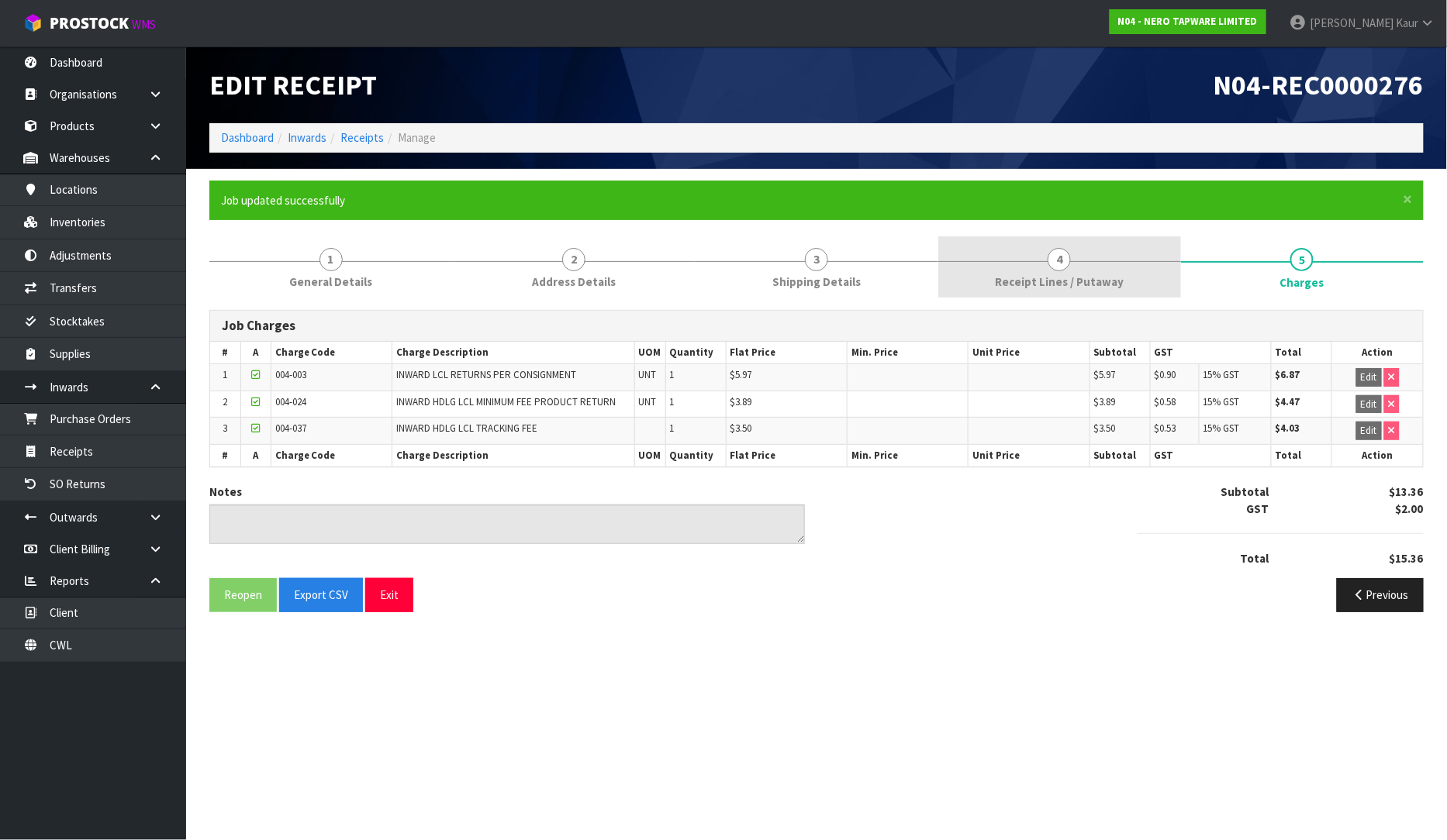
click at [991, 266] on link "4 Receipt Lines / Putaway" at bounding box center [1059, 266] width 242 height 61
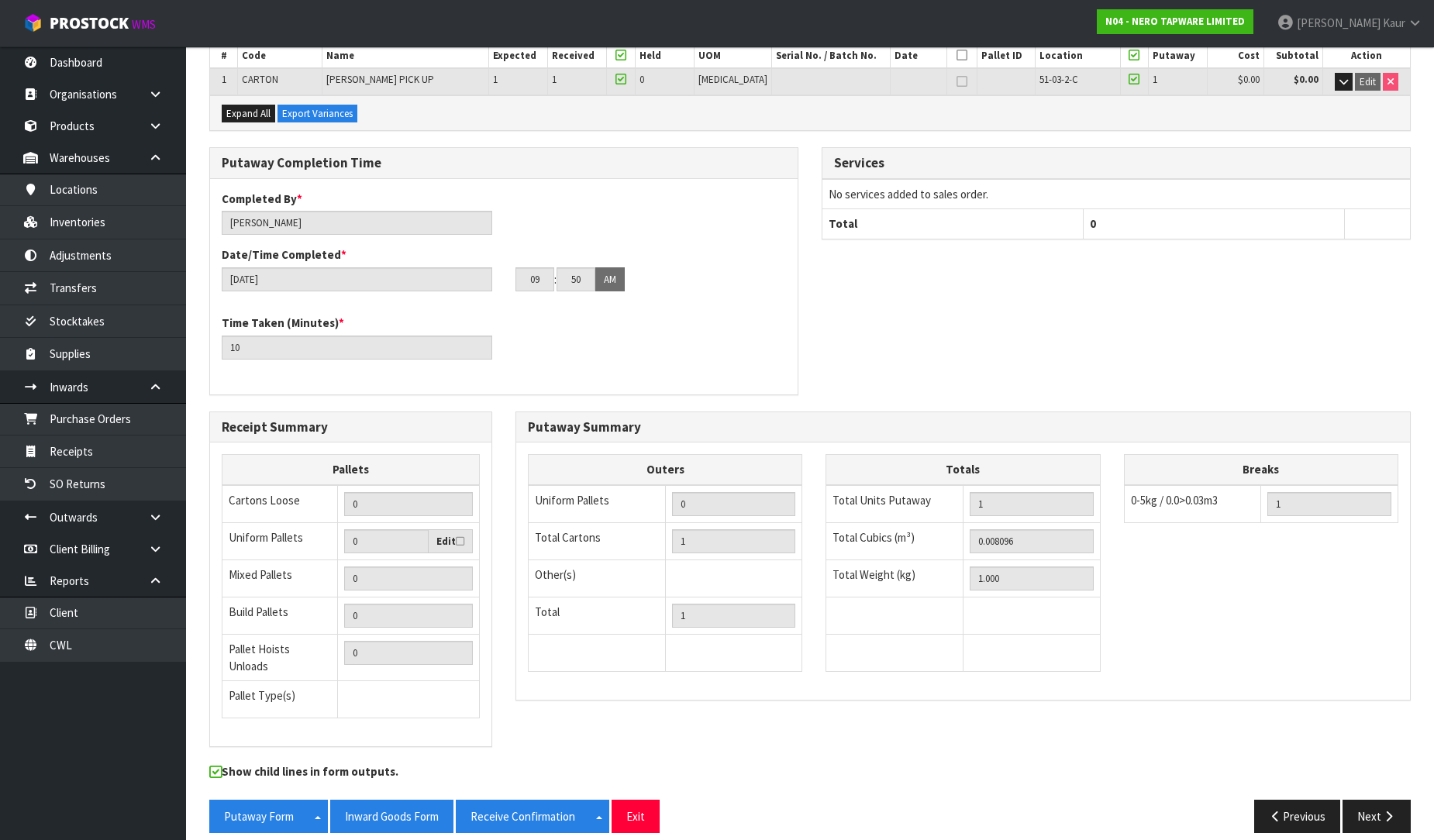
scroll to position [317, 0]
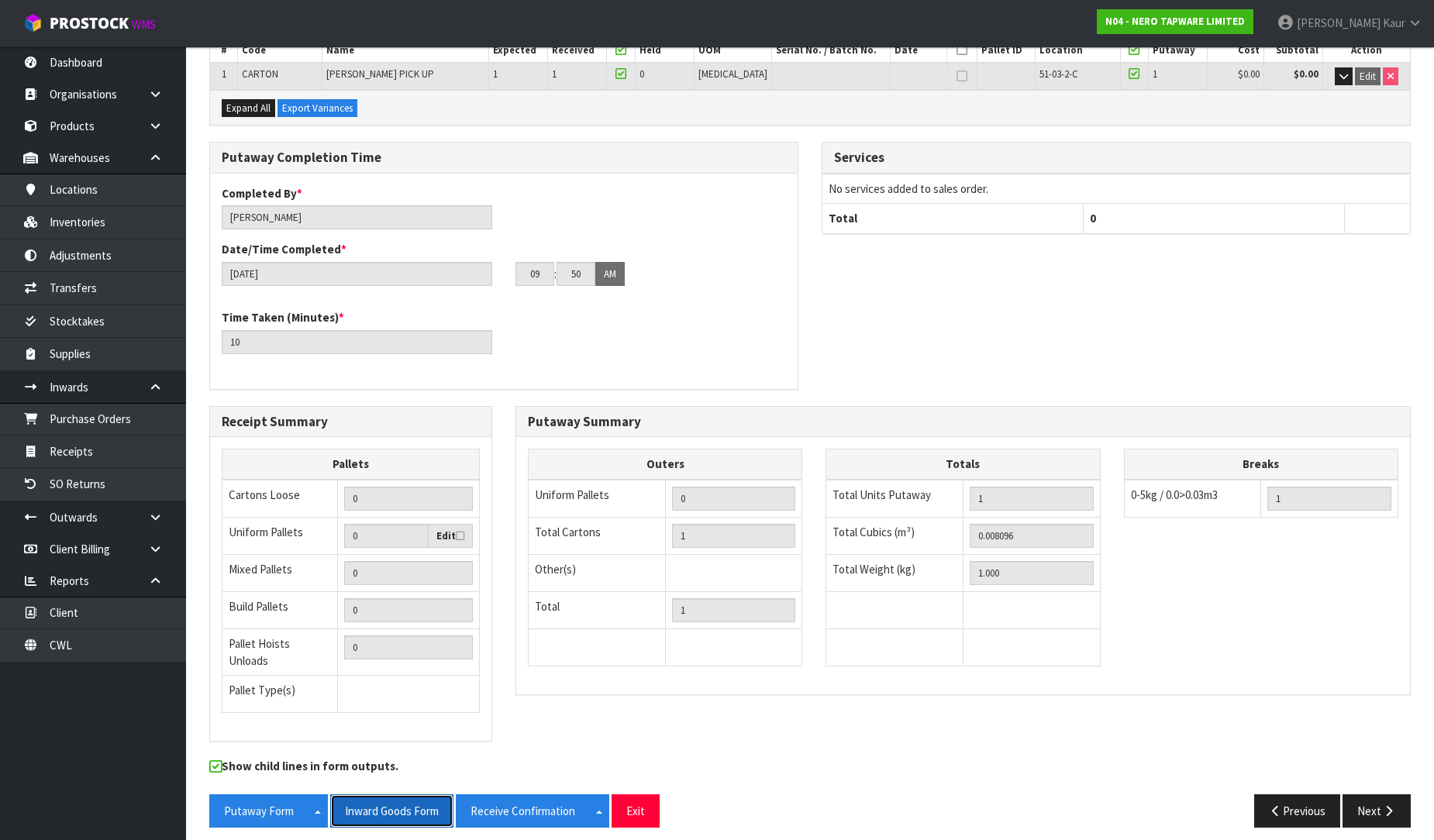
click at [412, 795] on button "Inward Goods Form" at bounding box center [392, 811] width 124 height 34
click at [127, 65] on link "Dashboard" at bounding box center [93, 62] width 186 height 32
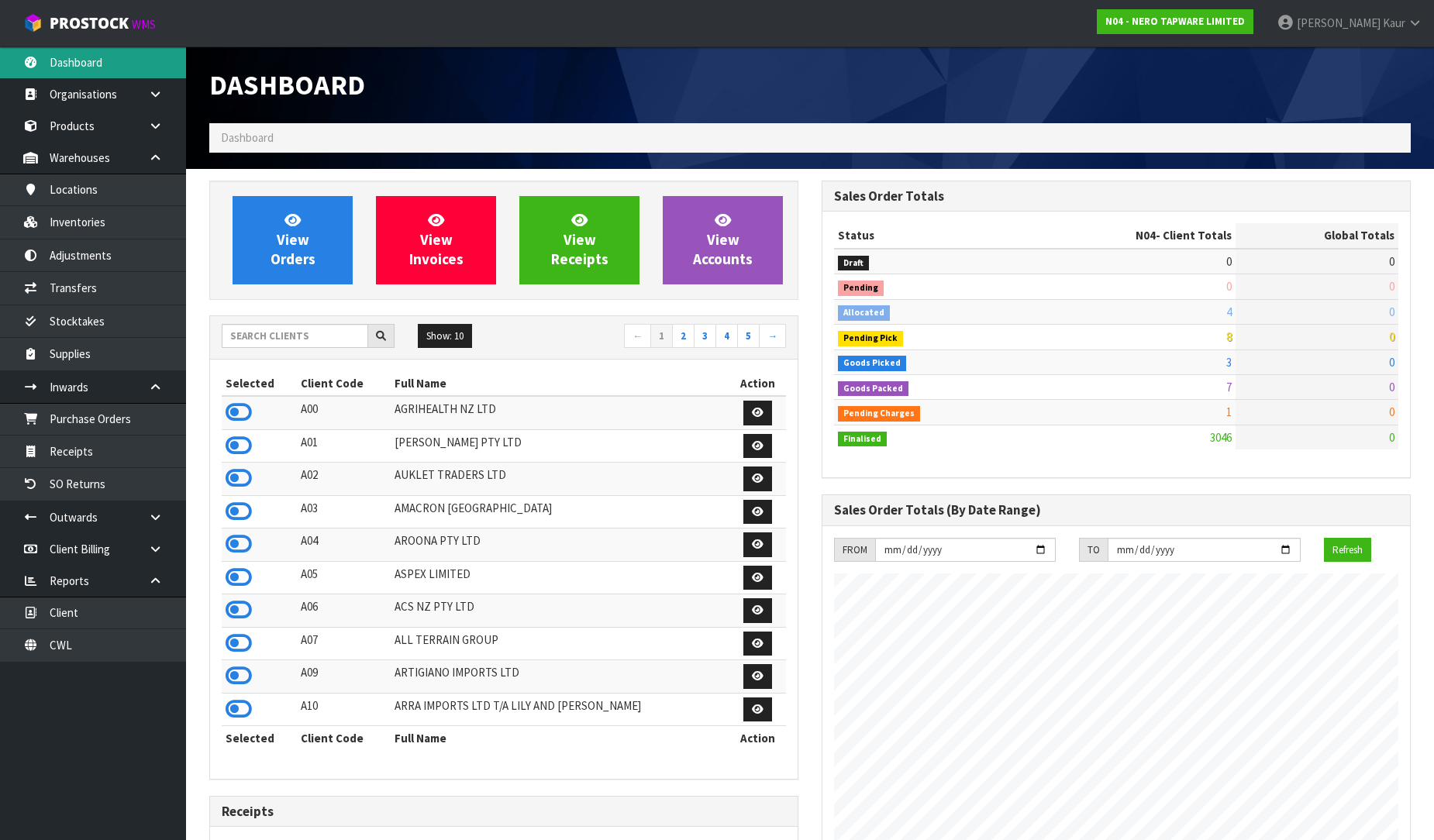
scroll to position [1225, 612]
click at [268, 341] on input "text" at bounding box center [295, 336] width 147 height 24
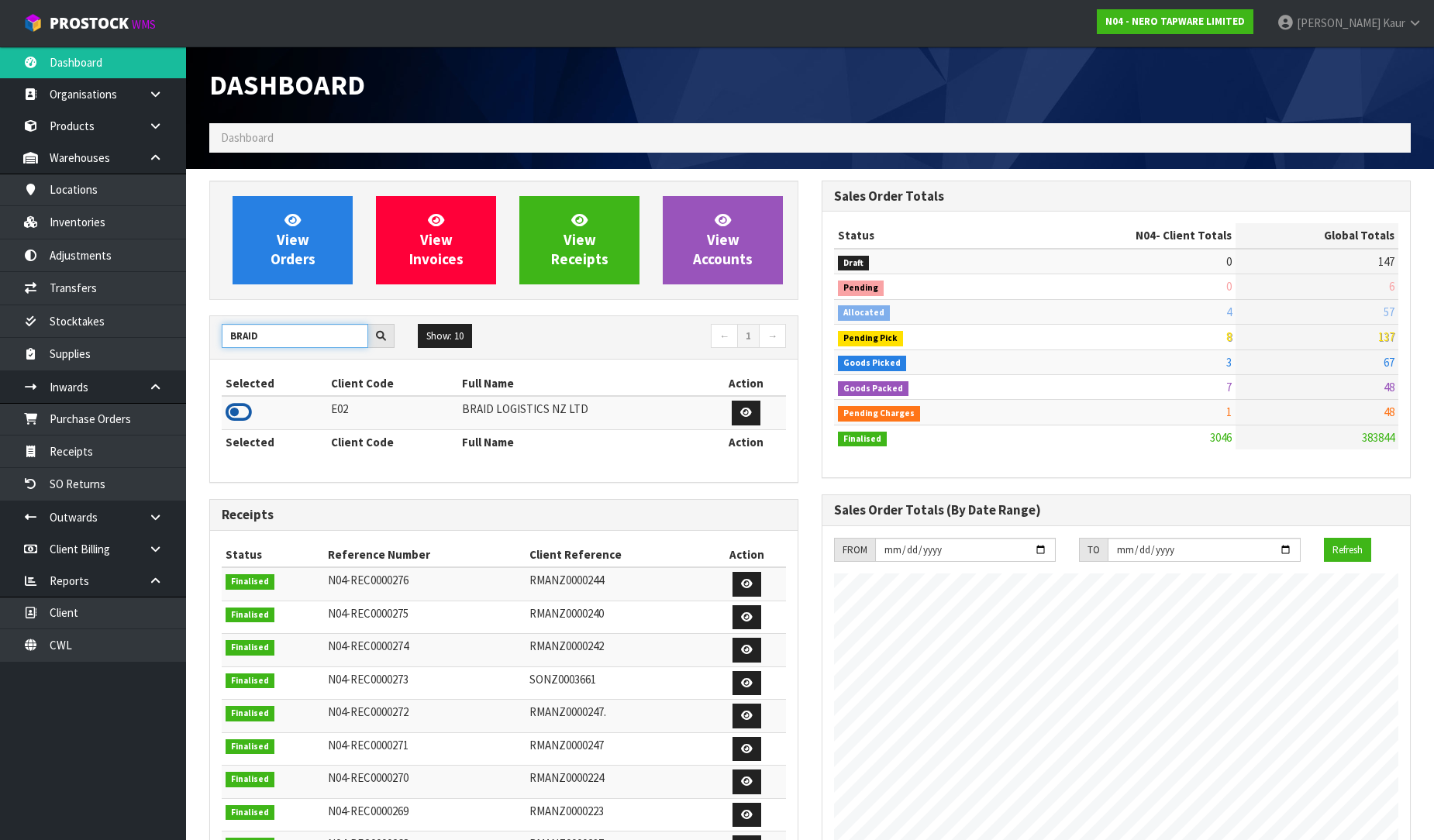
type input "BRAID"
click at [236, 411] on icon at bounding box center [239, 412] width 26 height 23
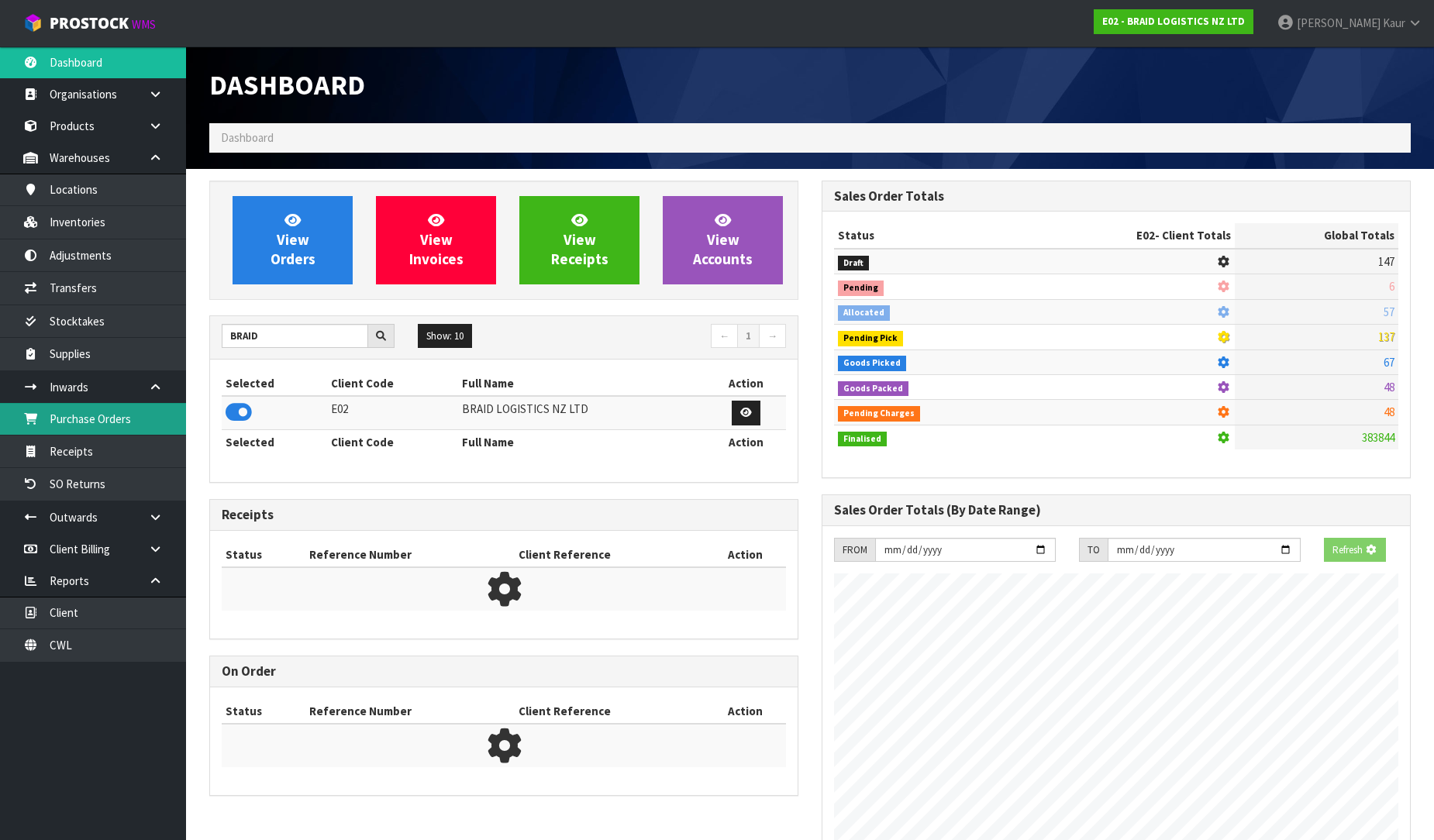
scroll to position [774232, 774698]
click at [156, 421] on link "Purchase Orders" at bounding box center [93, 418] width 186 height 32
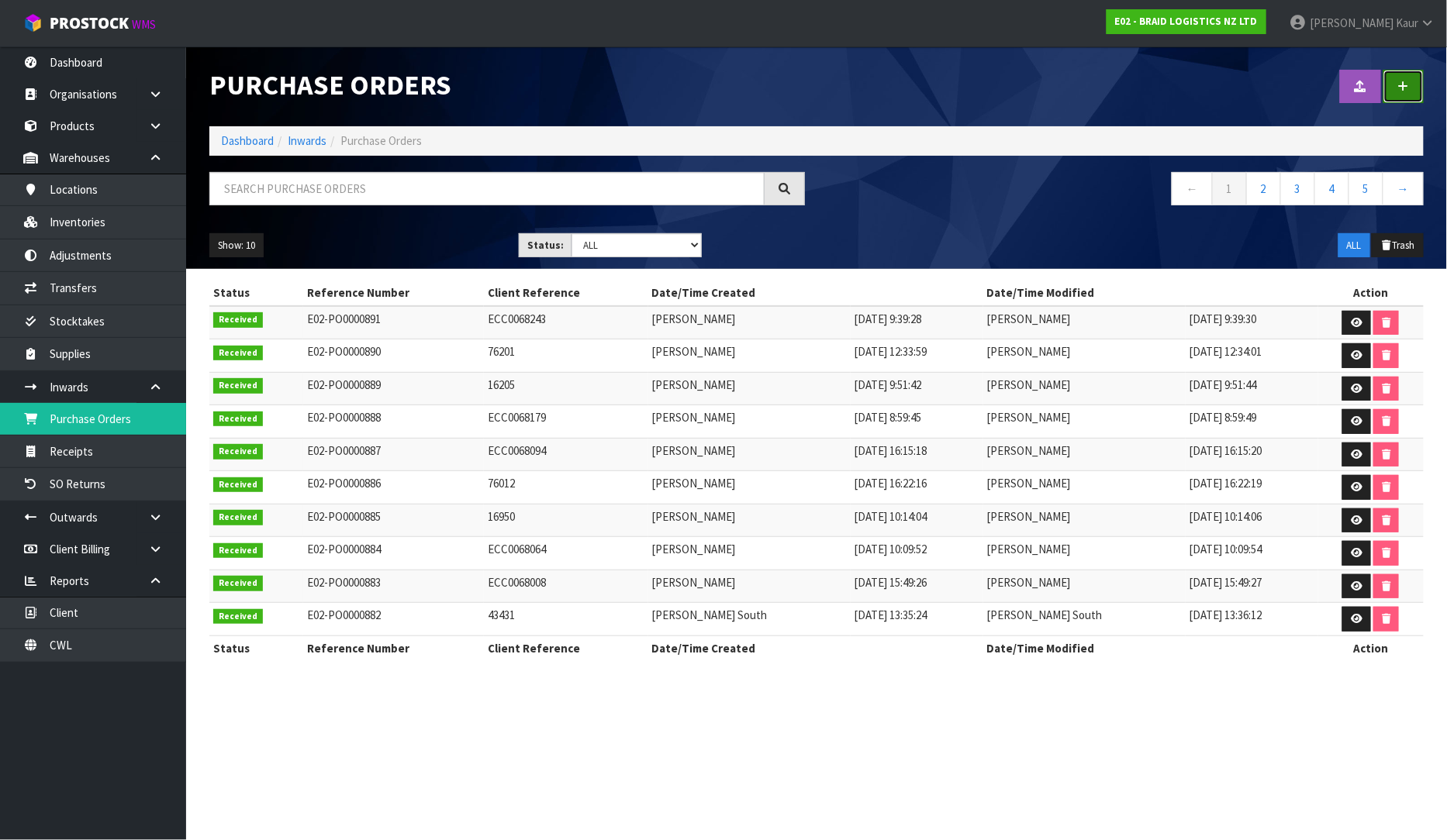
click at [1414, 84] on link at bounding box center [1404, 86] width 41 height 34
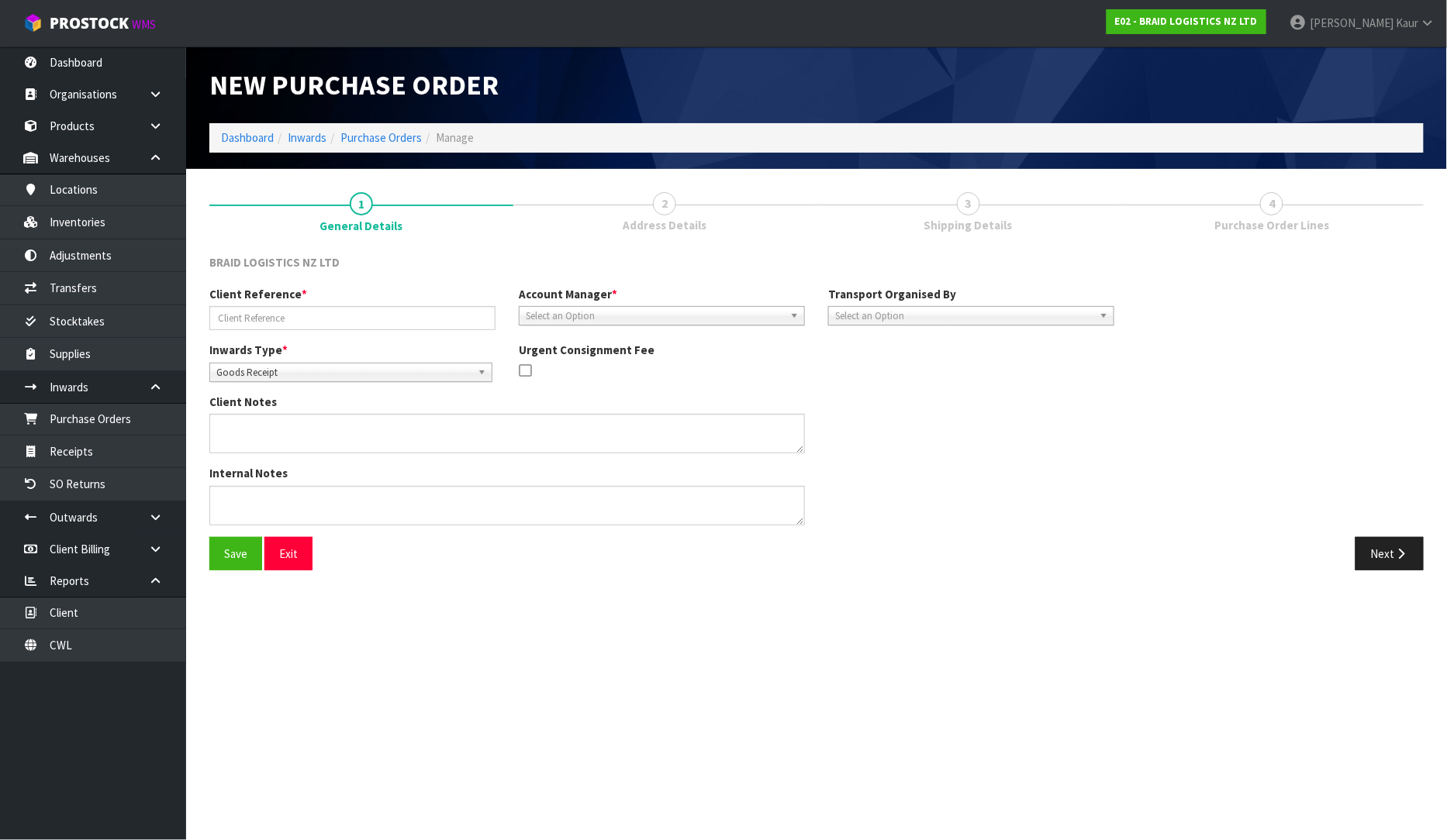
click at [254, 332] on div "Client Reference * Account Manager * [PERSON_NAME] [PERSON_NAME] [PERSON_NAME] …" at bounding box center [662, 314] width 928 height 56
click at [267, 319] on input "text" at bounding box center [353, 318] width 286 height 24
type input "16206"
click at [546, 314] on span "Select an Option" at bounding box center [654, 316] width 258 height 18
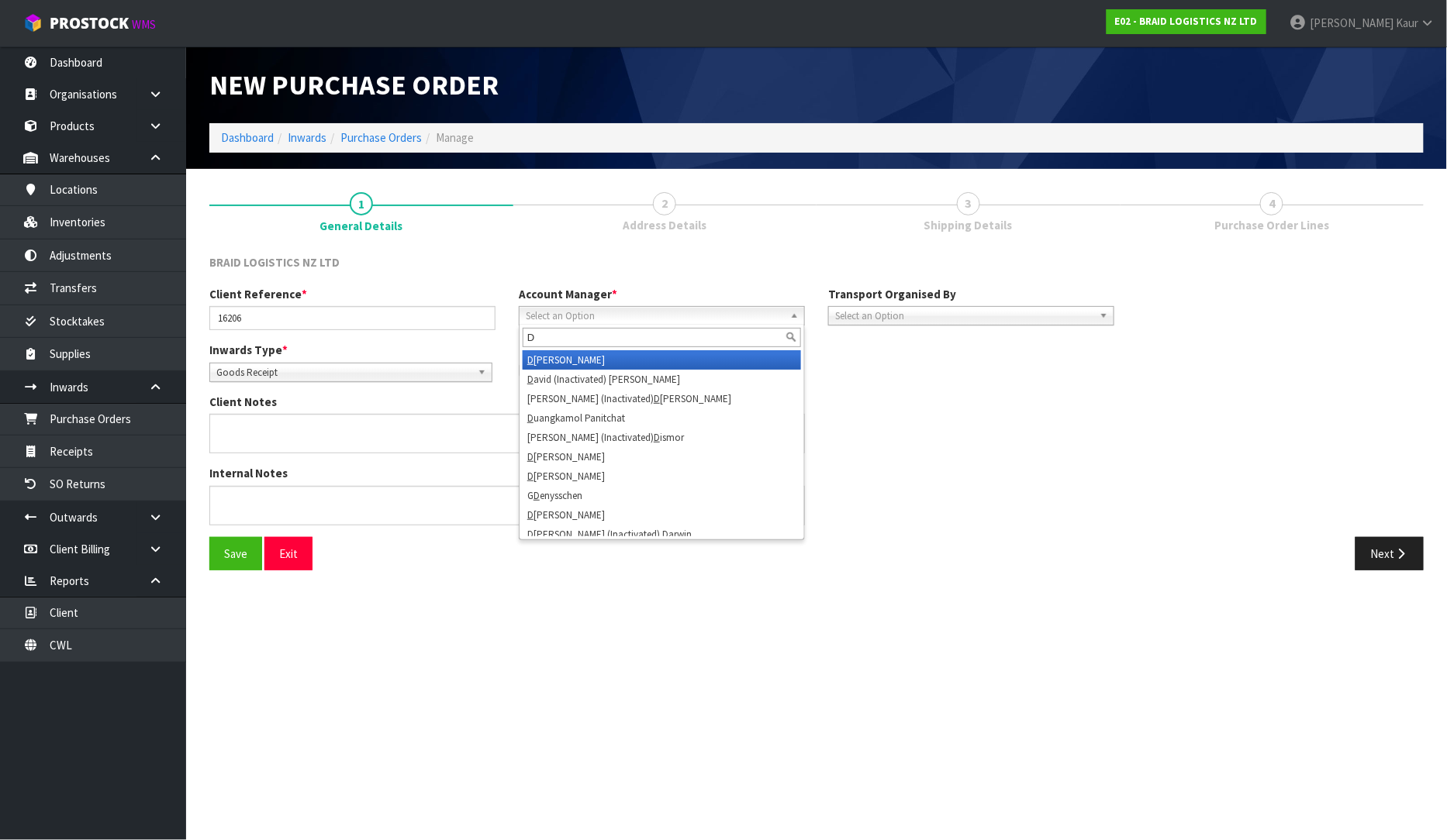
type input "D"
click at [562, 352] on li "D [PERSON_NAME]" at bounding box center [662, 360] width 278 height 19
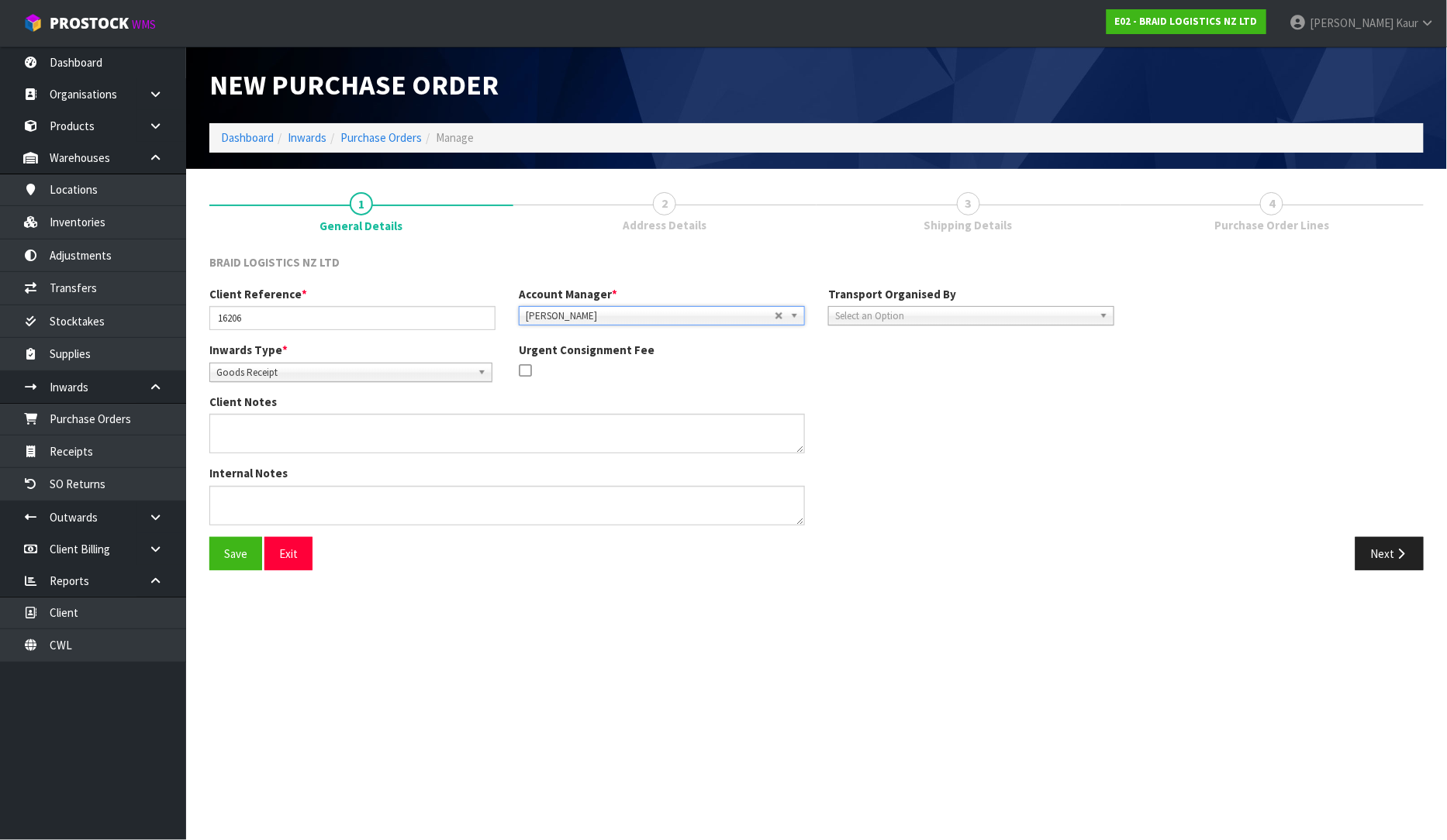
click at [926, 305] on div "Transport Organised By Company Supplier Client Customs Agent Select an Option" at bounding box center [971, 305] width 309 height 40
click at [928, 313] on span "Select an Option" at bounding box center [964, 316] width 258 height 18
click at [943, 391] on li "Client" at bounding box center [971, 399] width 278 height 19
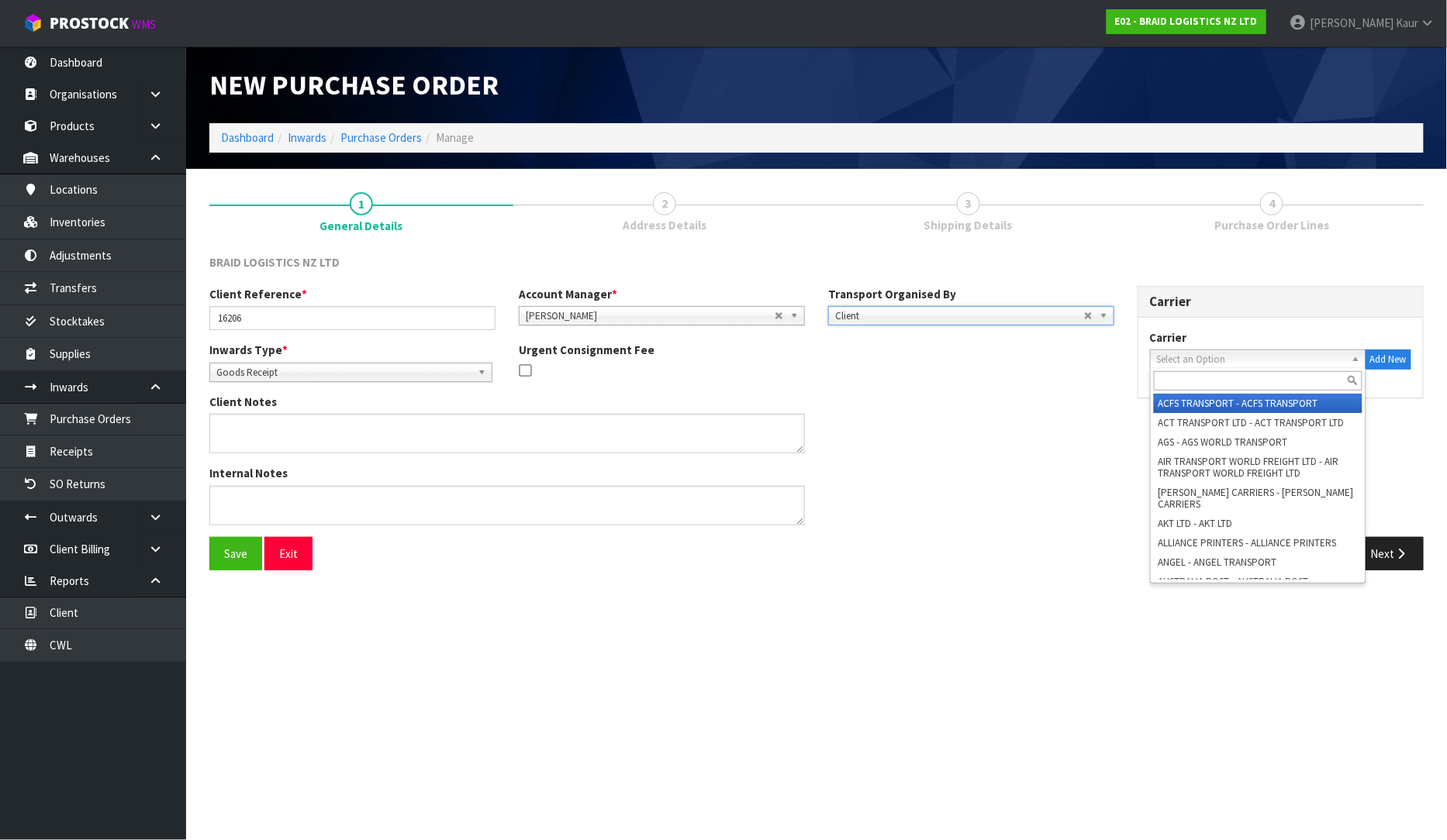
click at [1178, 365] on span "Select an Option" at bounding box center [1251, 359] width 188 height 18
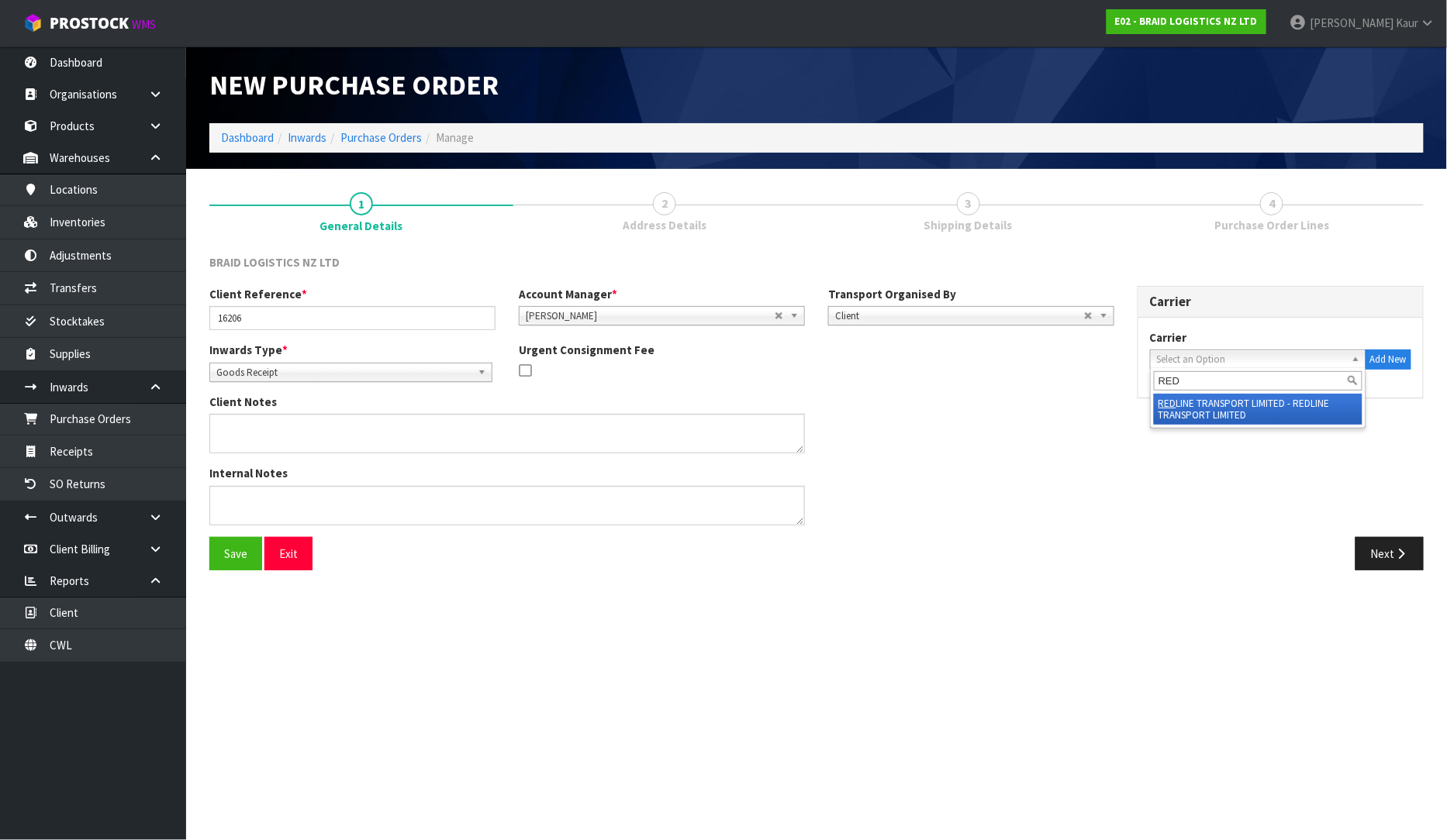
type input "RED"
click at [1190, 407] on li "RED LINE TRANSPORT LIMITED - REDLINE TRANSPORT LIMITED" at bounding box center [1259, 409] width 209 height 31
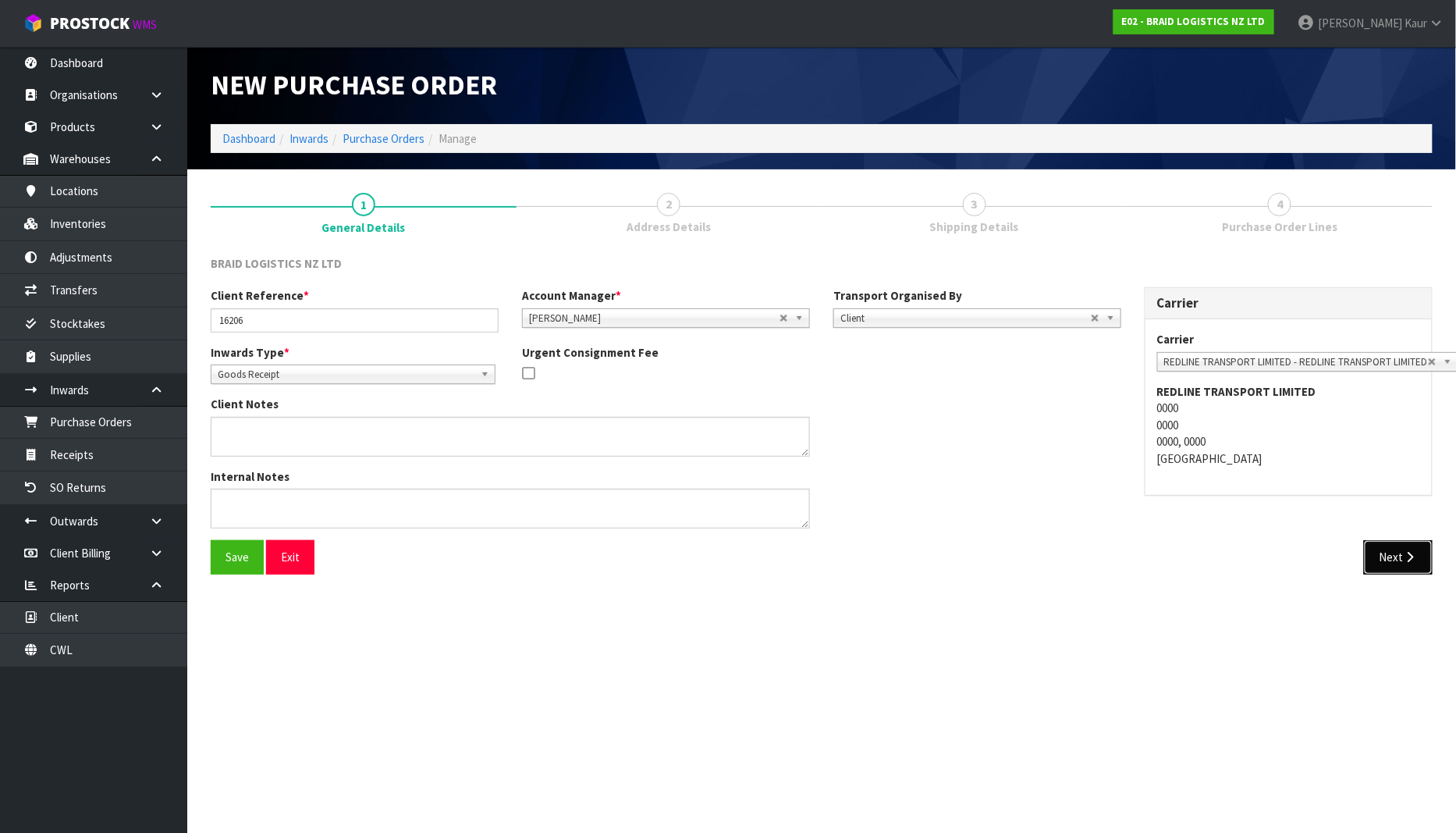
click at [1398, 573] on button "Next" at bounding box center [1398, 557] width 69 height 34
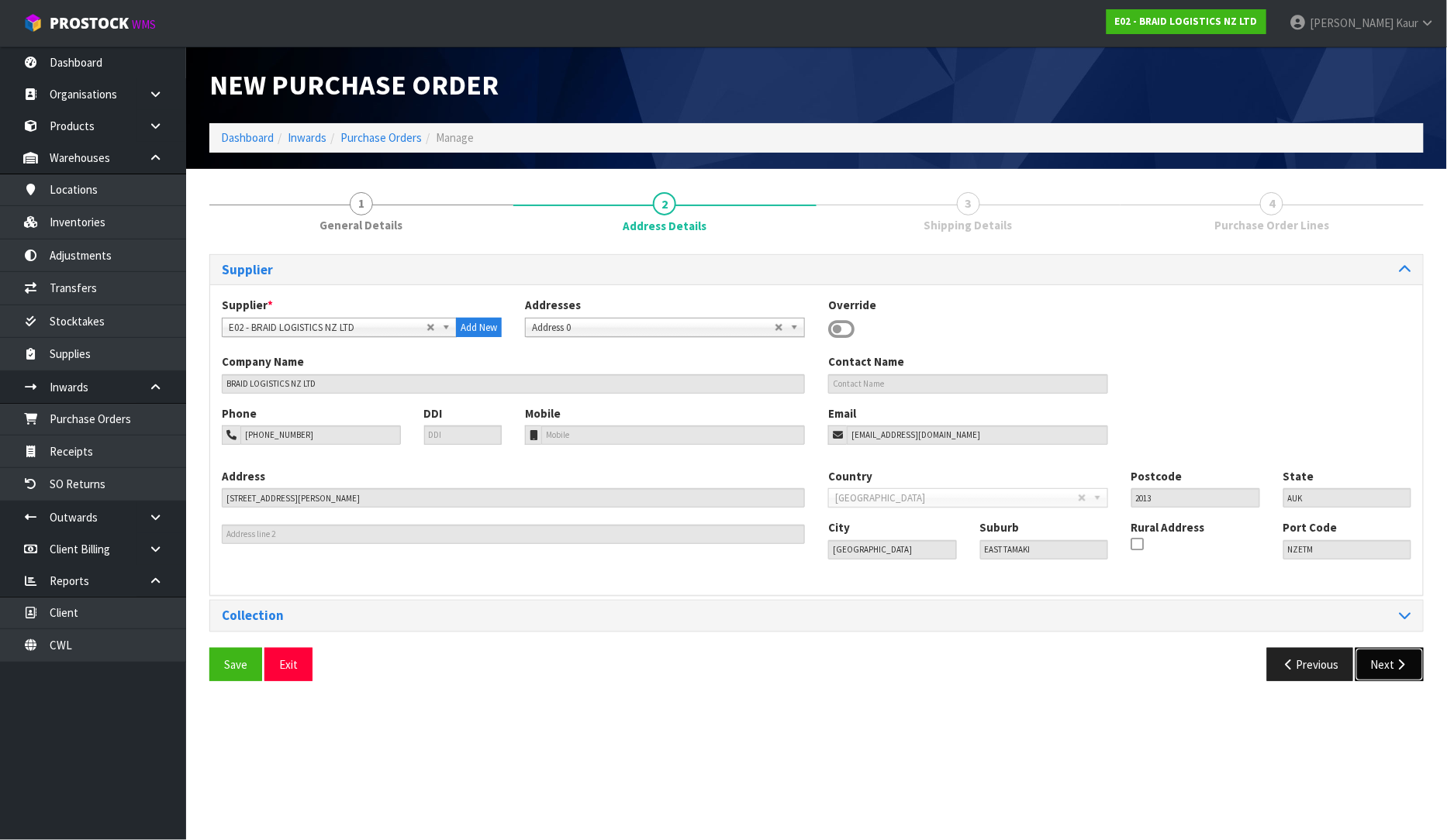
click at [1389, 662] on button "Next" at bounding box center [1389, 664] width 69 height 34
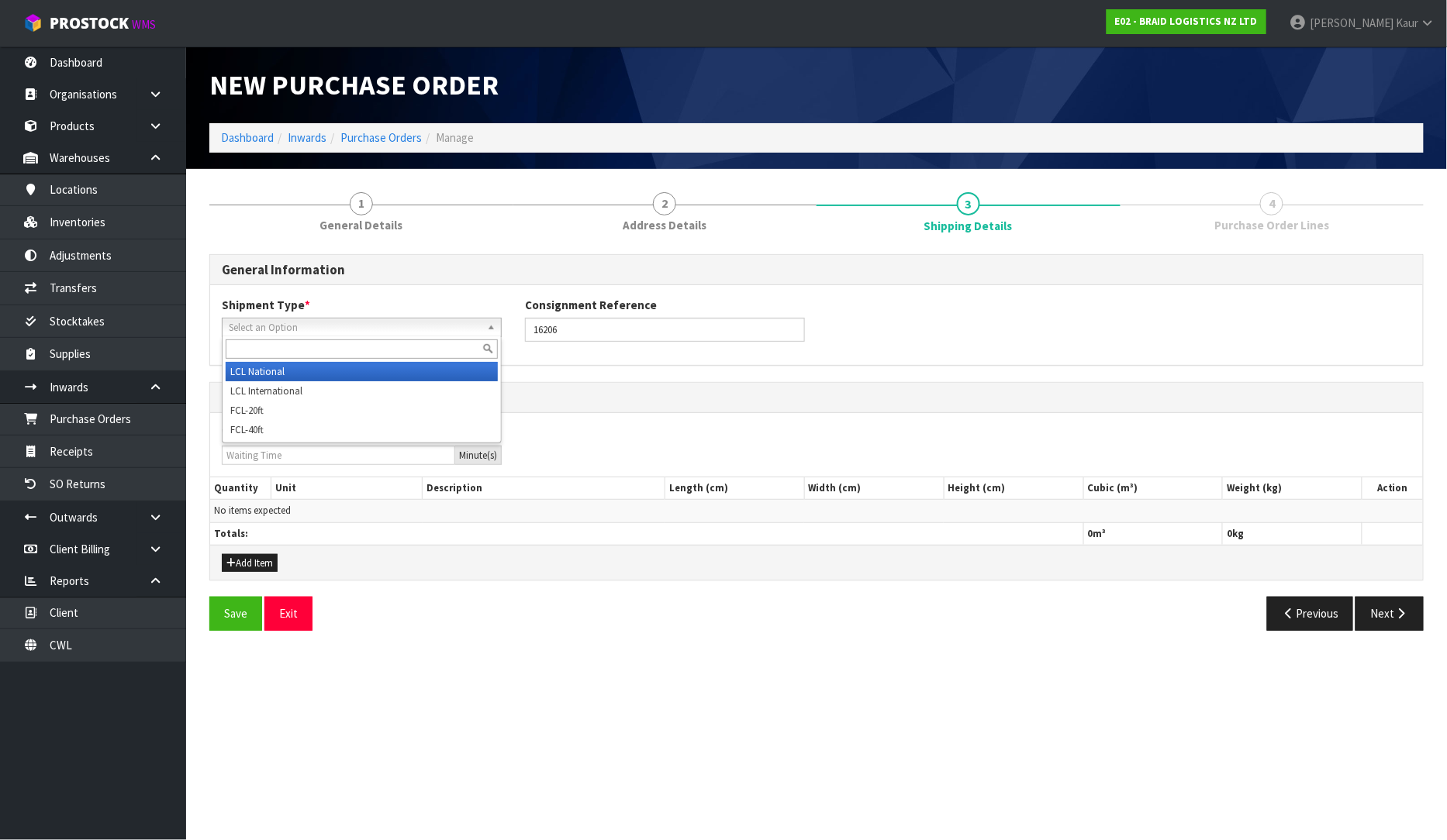
click at [262, 334] on span "Select an Option" at bounding box center [355, 327] width 252 height 18
click at [276, 376] on li "LCL National" at bounding box center [362, 372] width 272 height 19
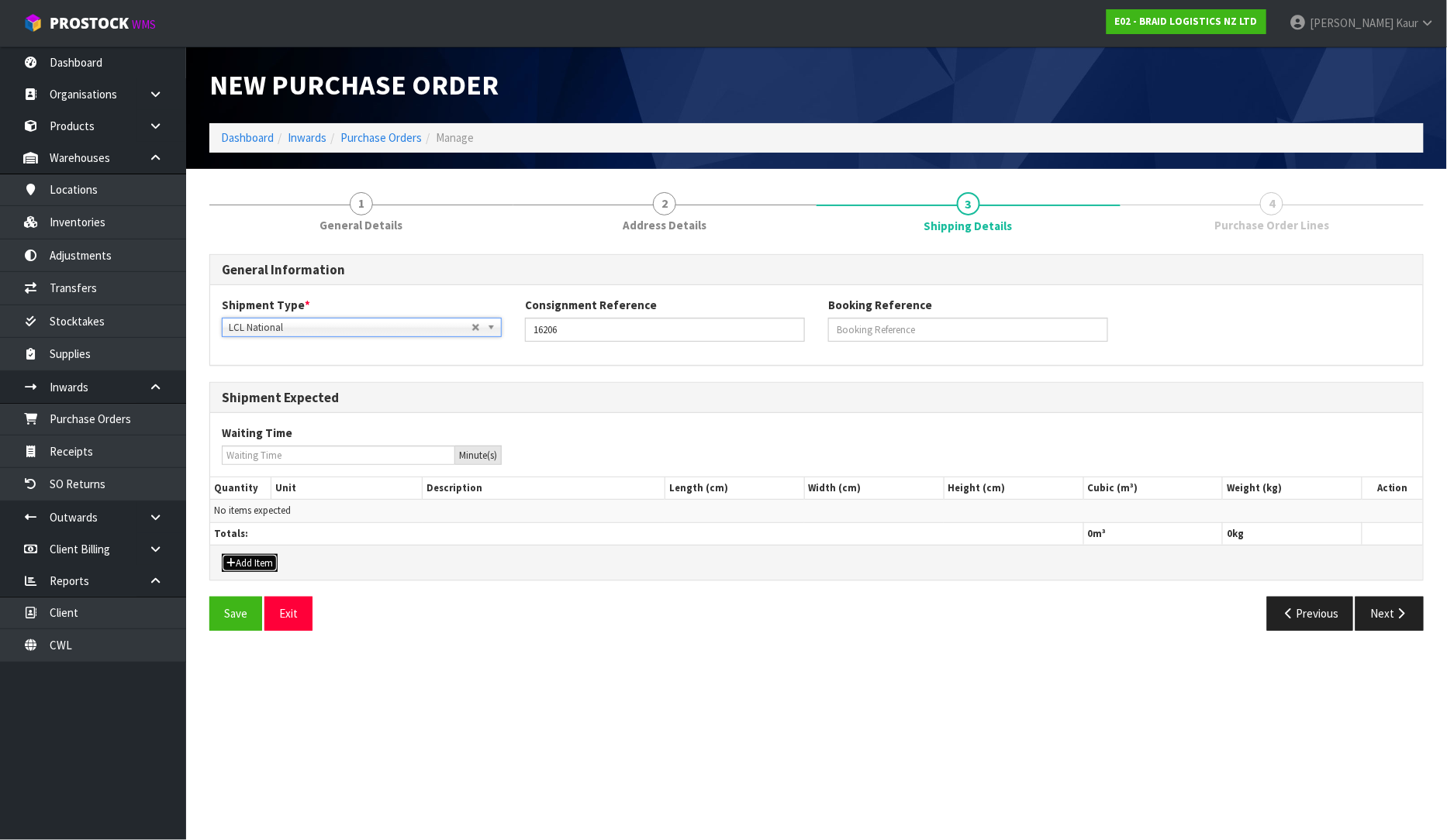
click at [258, 560] on button "Add Item" at bounding box center [250, 563] width 56 height 18
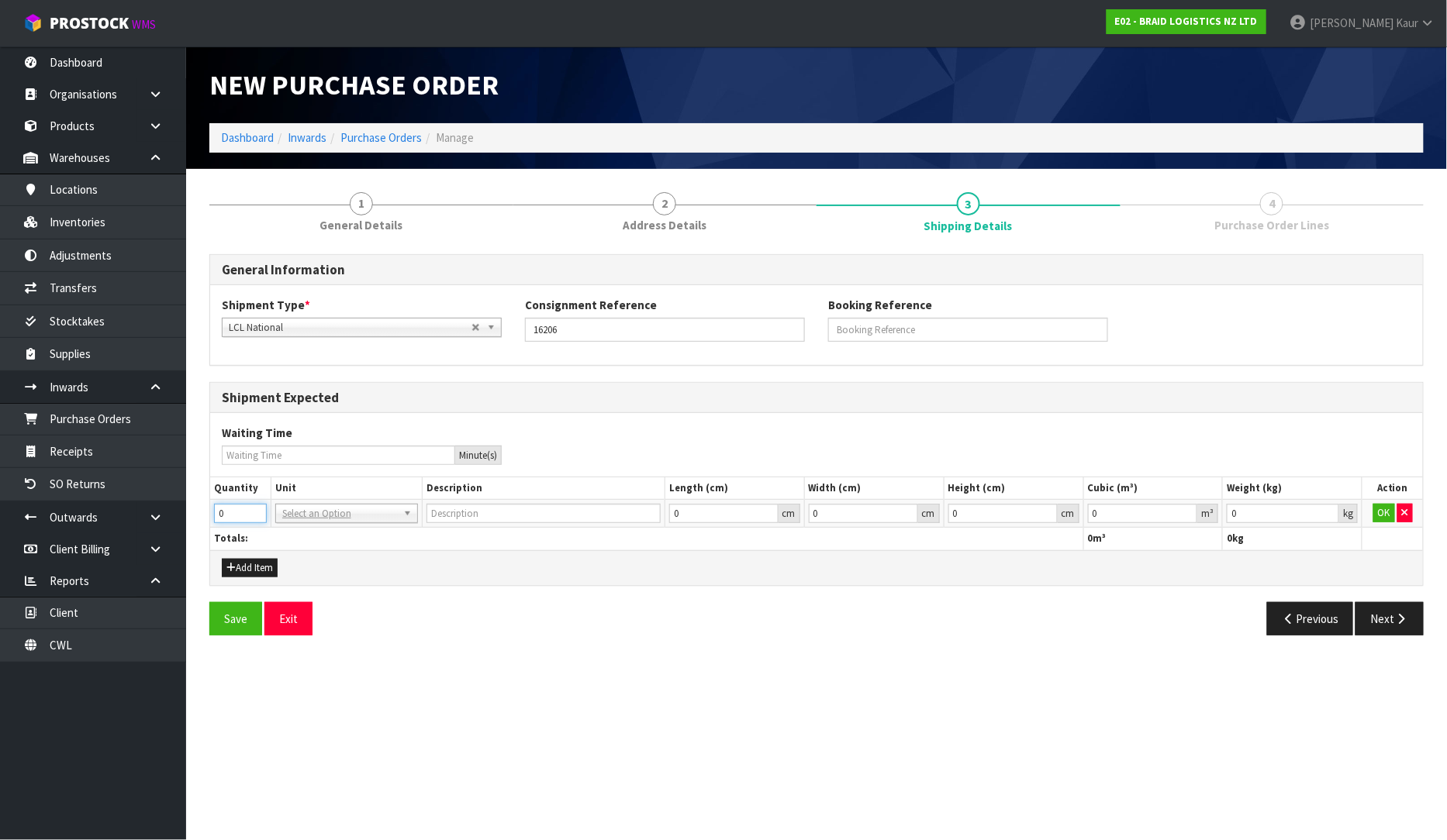
drag, startPoint x: 237, startPoint y: 513, endPoint x: 218, endPoint y: 513, distance: 19.0
click at [218, 513] on input "0" at bounding box center [241, 514] width 53 height 19
type input "10"
type input "BAG"
type input "0.000001"
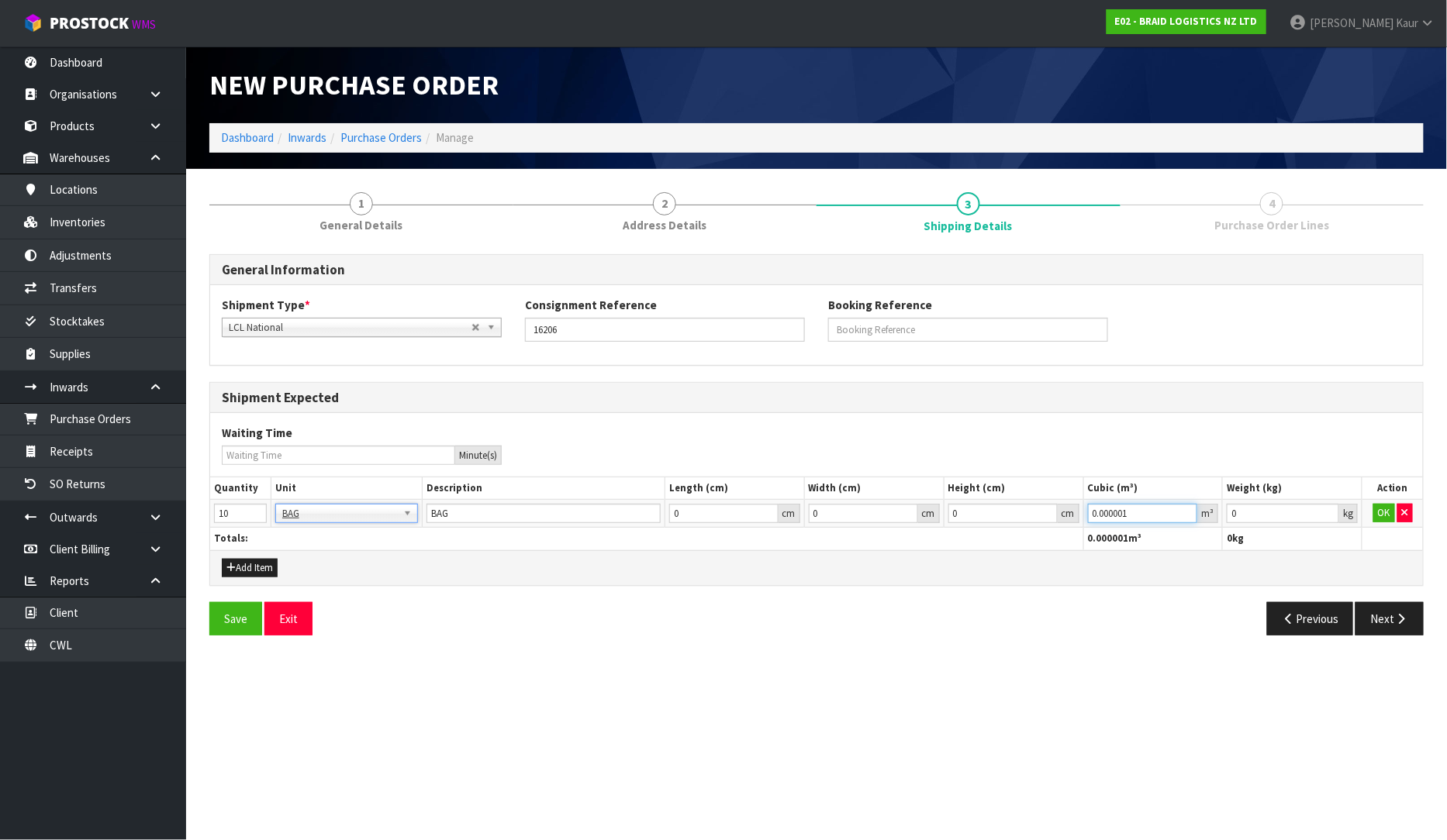
click at [1182, 508] on input "0.000001" at bounding box center [1143, 514] width 110 height 19
type input "0.001"
click at [1328, 510] on input "0.001" at bounding box center [1283, 514] width 112 height 19
click at [1381, 508] on button "OK" at bounding box center [1384, 513] width 21 height 18
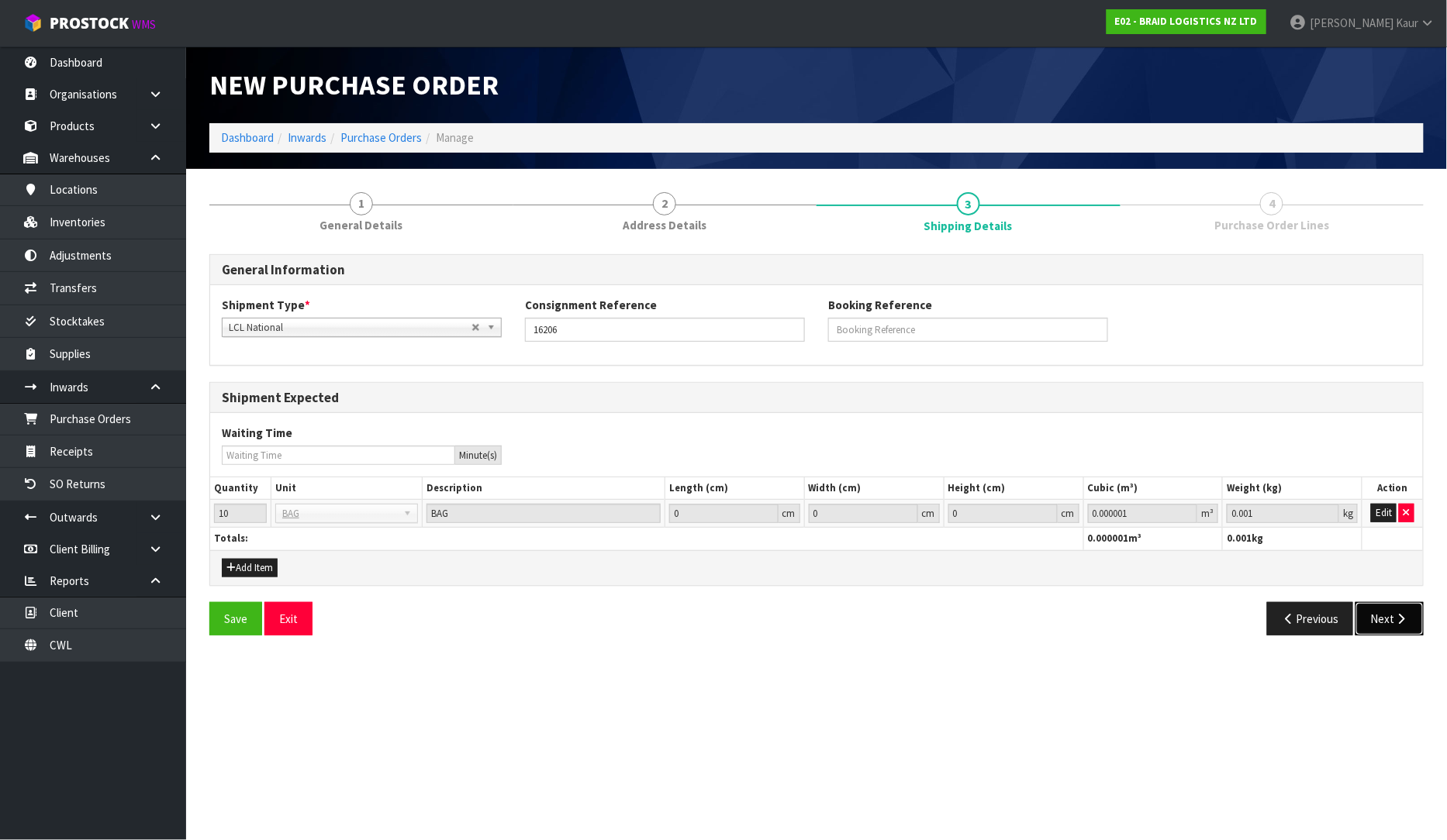
click at [1388, 614] on button "Next" at bounding box center [1389, 619] width 69 height 34
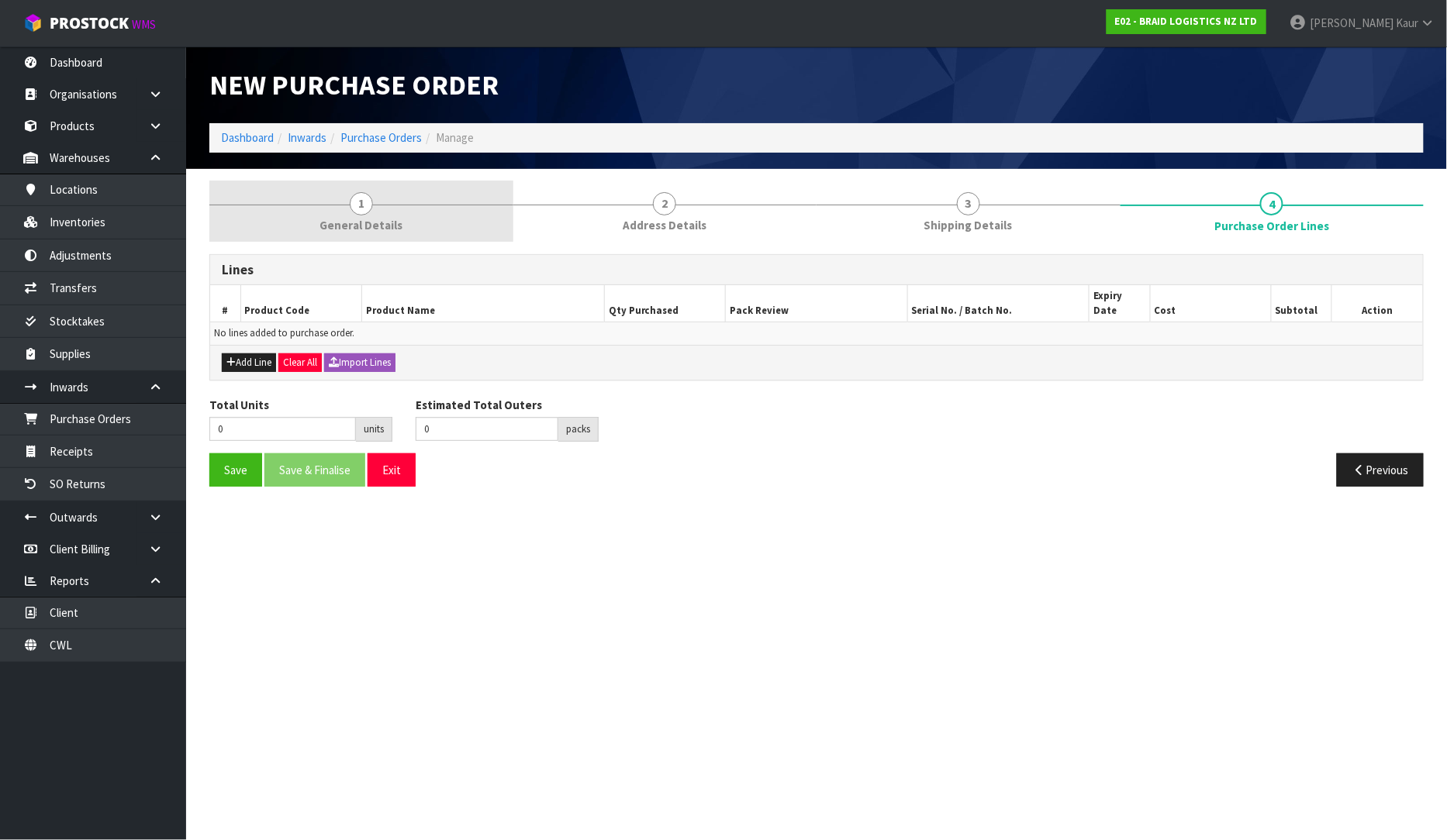
click at [345, 228] on span "General Details" at bounding box center [361, 225] width 83 height 16
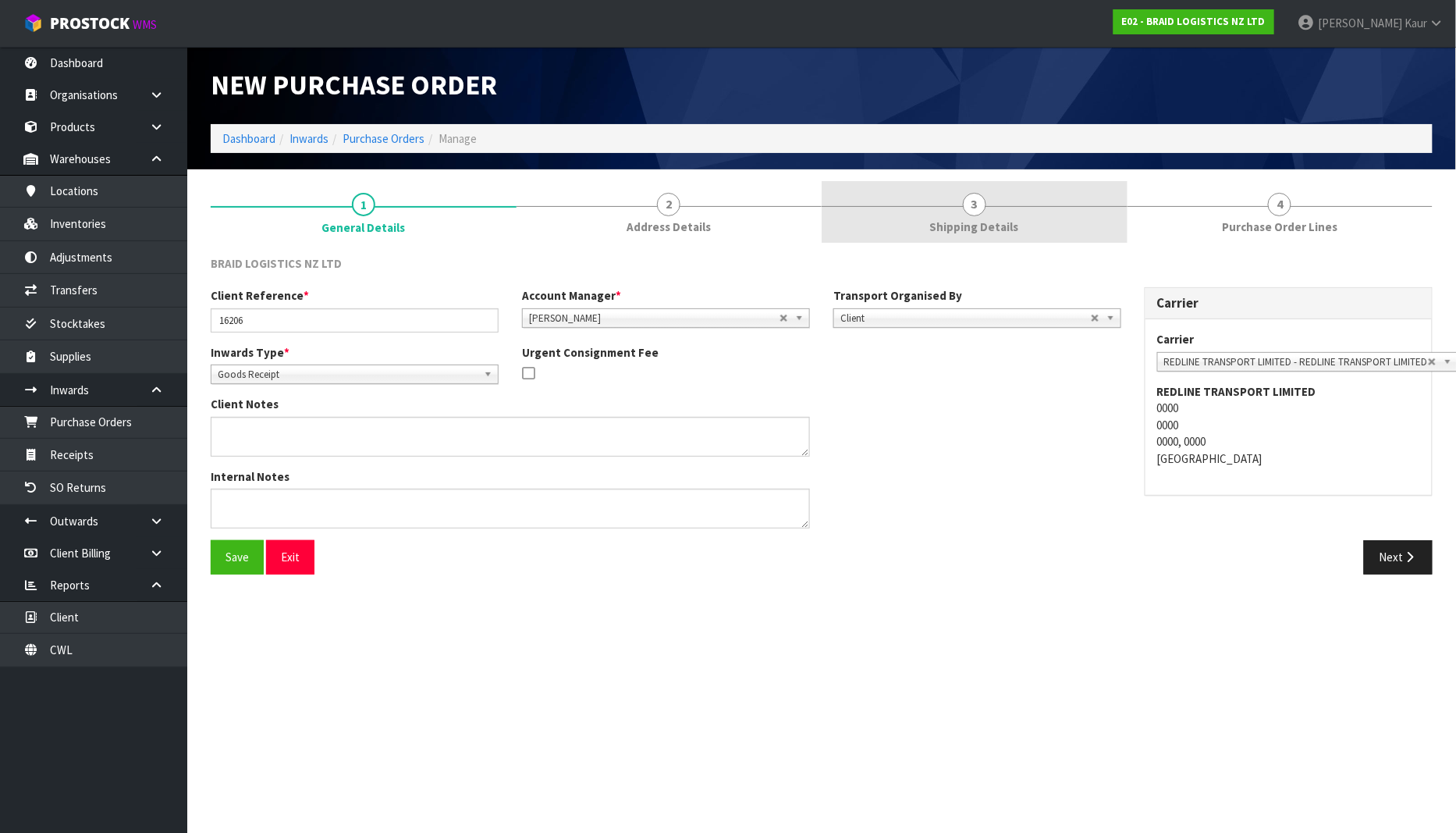
click at [929, 217] on link "3 Shipping Details" at bounding box center [974, 211] width 306 height 61
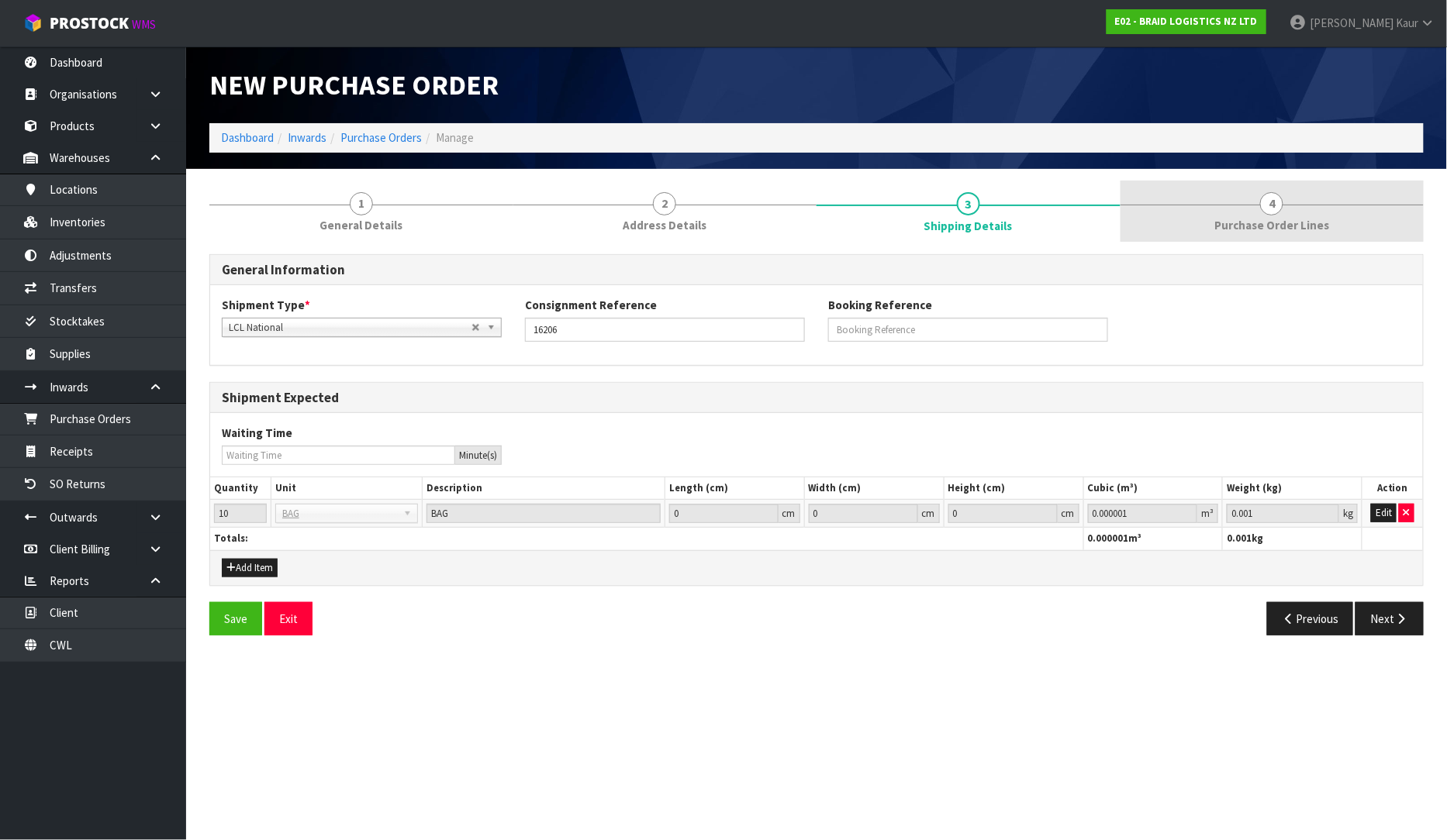
click at [1253, 237] on link "4 Purchase Order Lines" at bounding box center [1272, 210] width 304 height 61
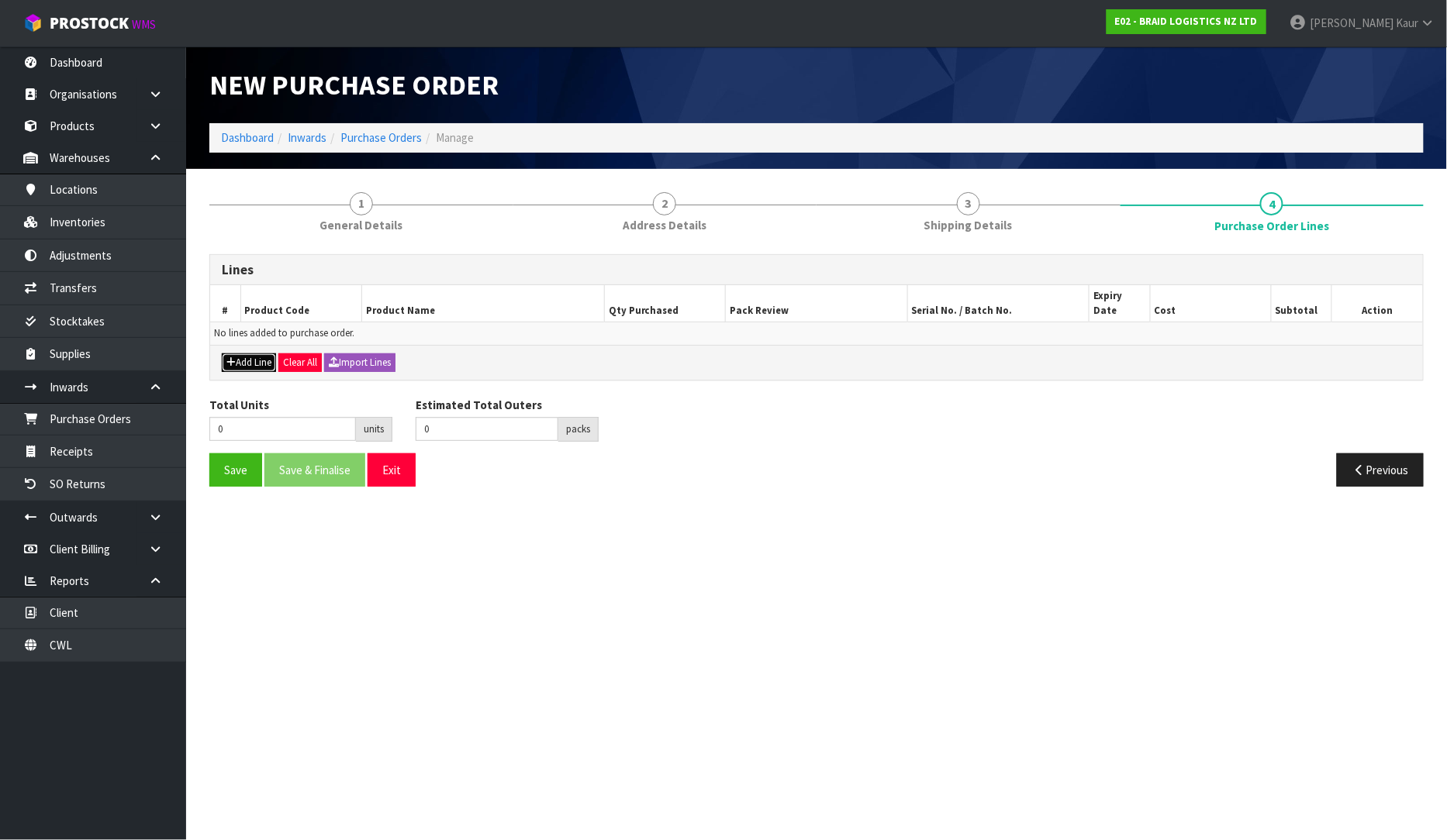
click at [237, 353] on button "Add Line" at bounding box center [249, 362] width 54 height 18
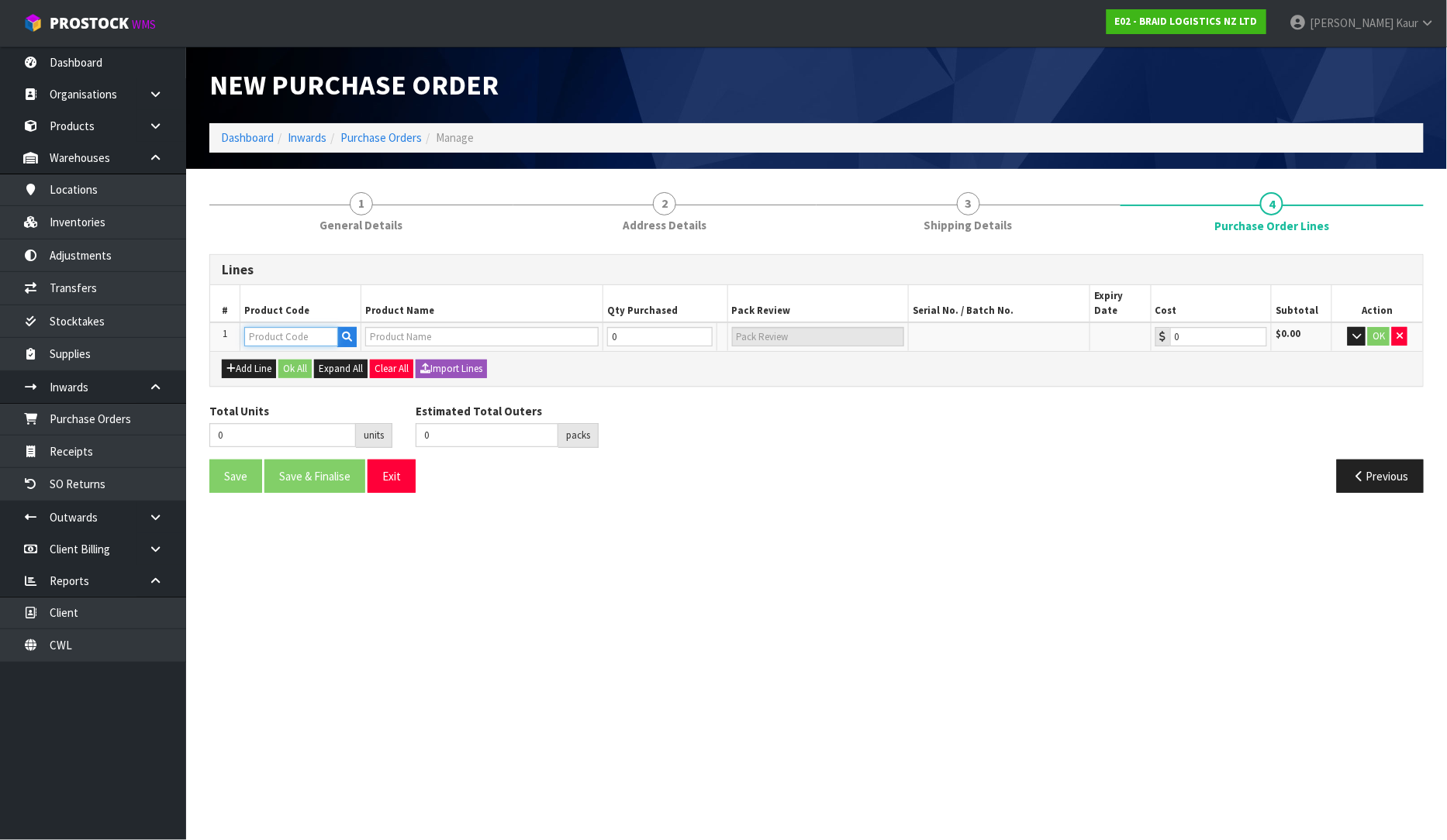
click at [264, 327] on input "text" at bounding box center [291, 337] width 94 height 19
type input "BR"
click at [301, 337] on link "BR -AK-BAG" at bounding box center [307, 348] width 123 height 21
type input "BR-AK-BAG"
type input "BS AKLD-BAG RUBBER CHIPS"
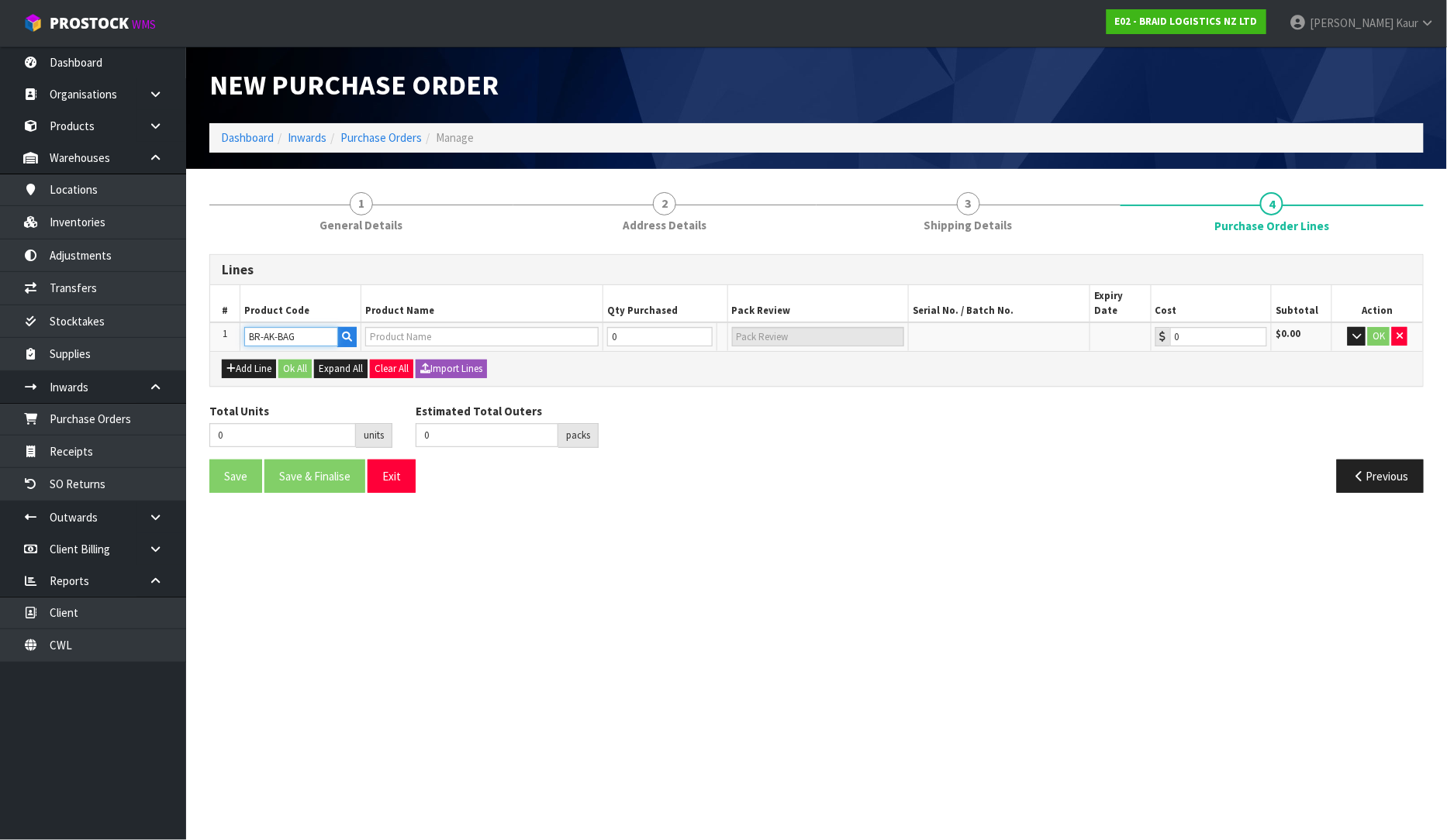
type input "0.00"
click at [621, 327] on input "0" at bounding box center [651, 337] width 94 height 19
type input "1"
type input "1 BAG"
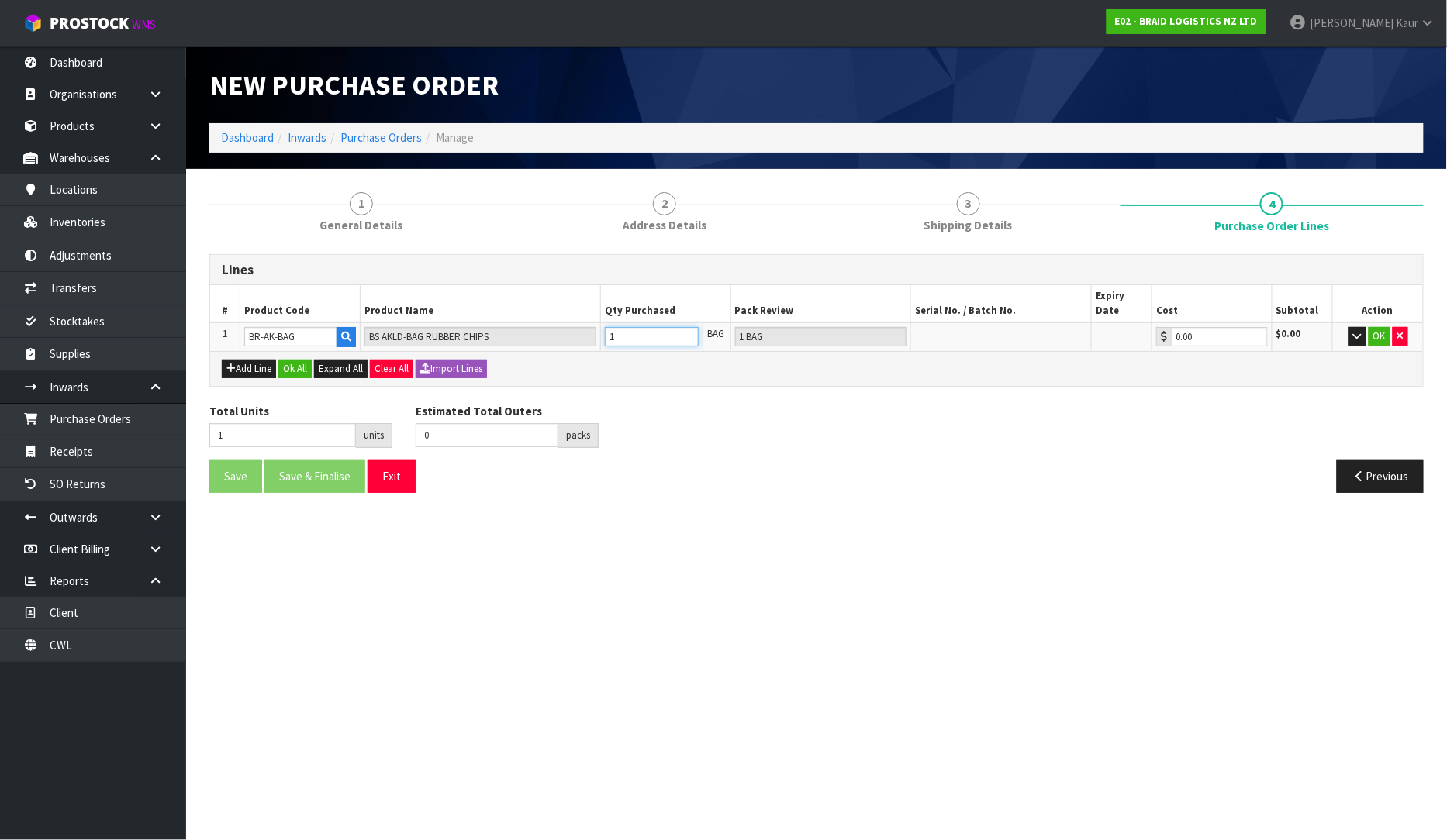
type input "10"
type input "10 BAG"
type input "10"
click at [1385, 327] on button "OK" at bounding box center [1379, 336] width 21 height 18
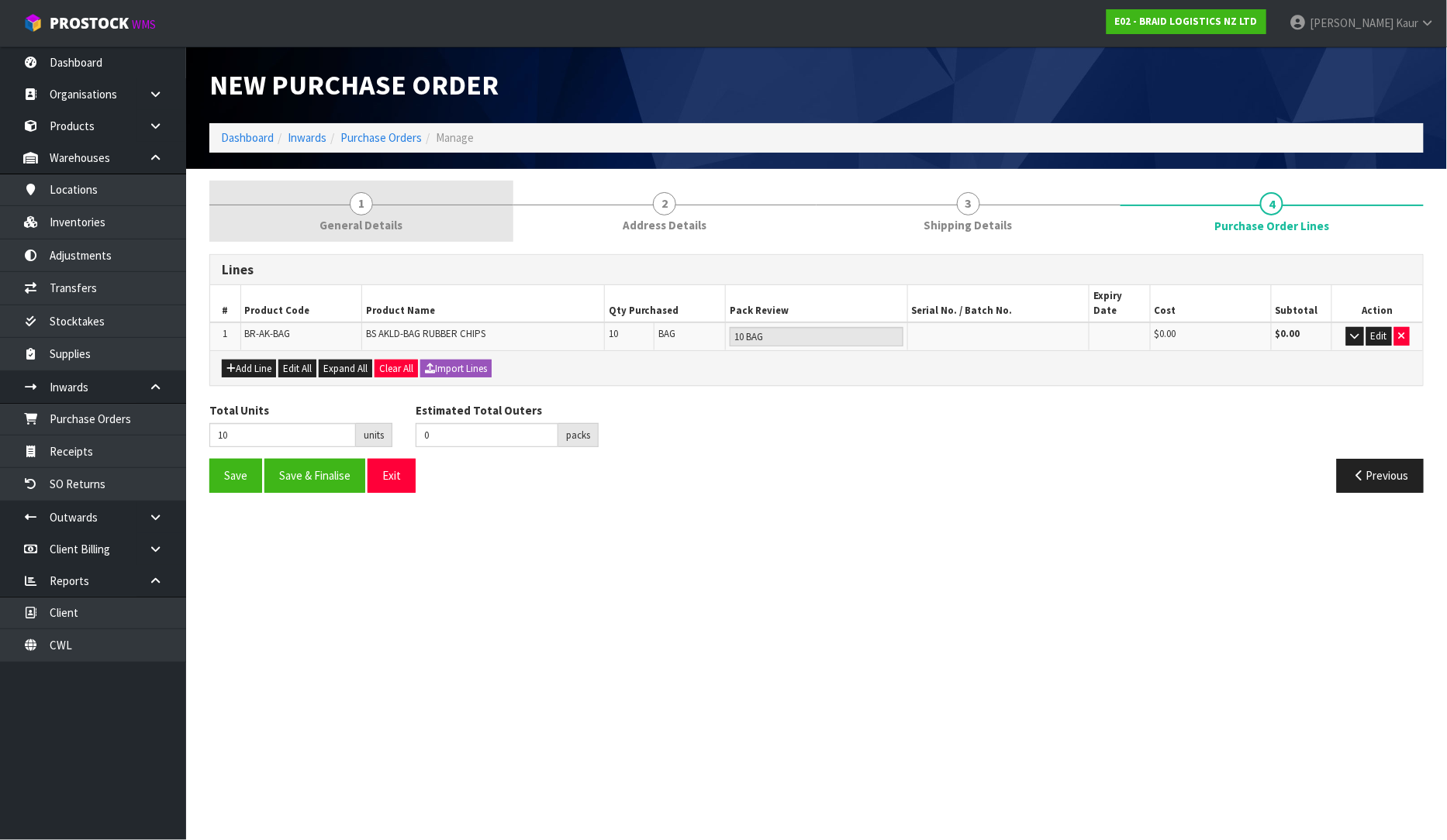
click at [383, 210] on link "1 General Details" at bounding box center [361, 210] width 304 height 61
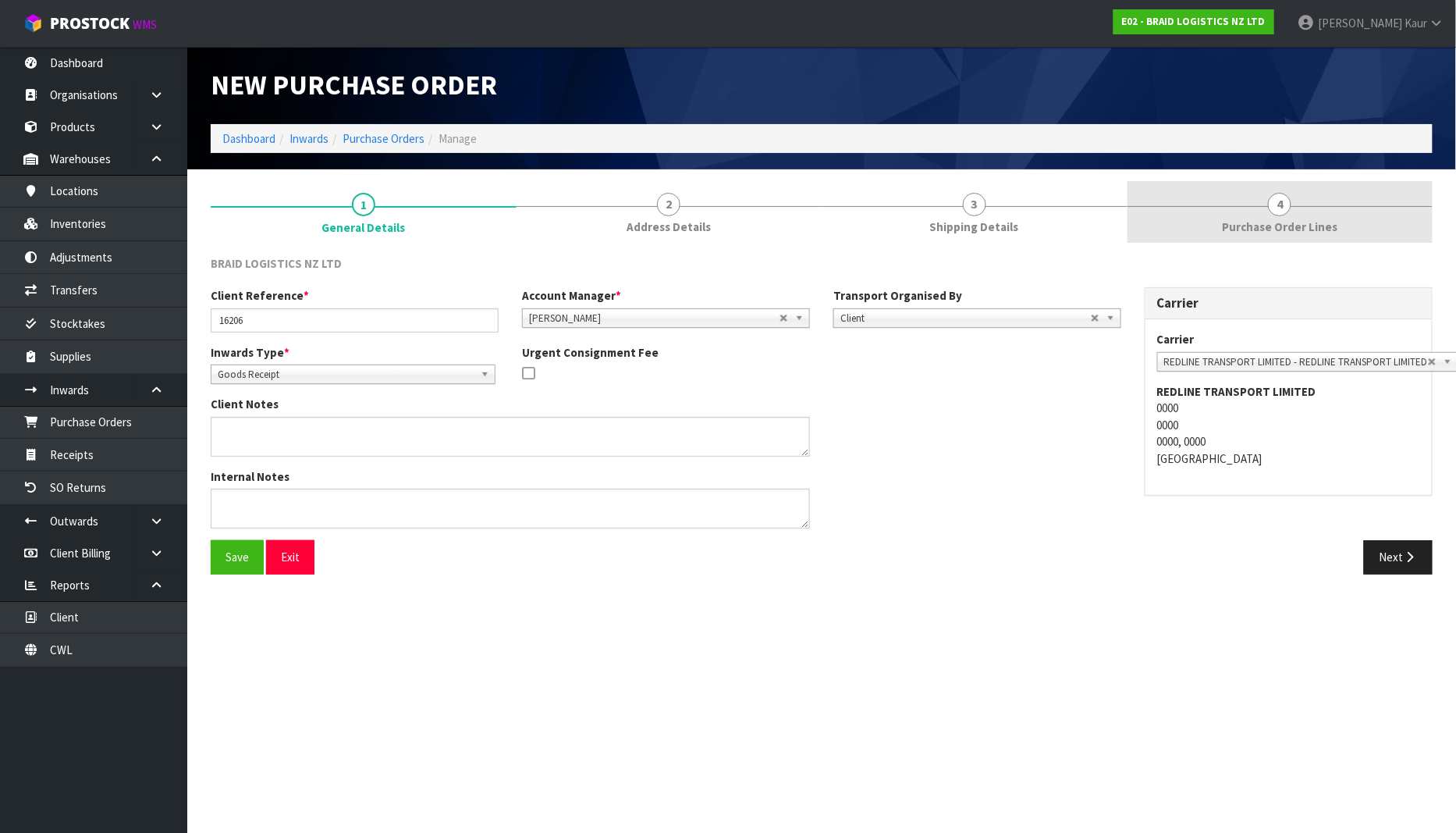
click at [1276, 223] on span "Purchase Order Lines" at bounding box center [1279, 226] width 116 height 17
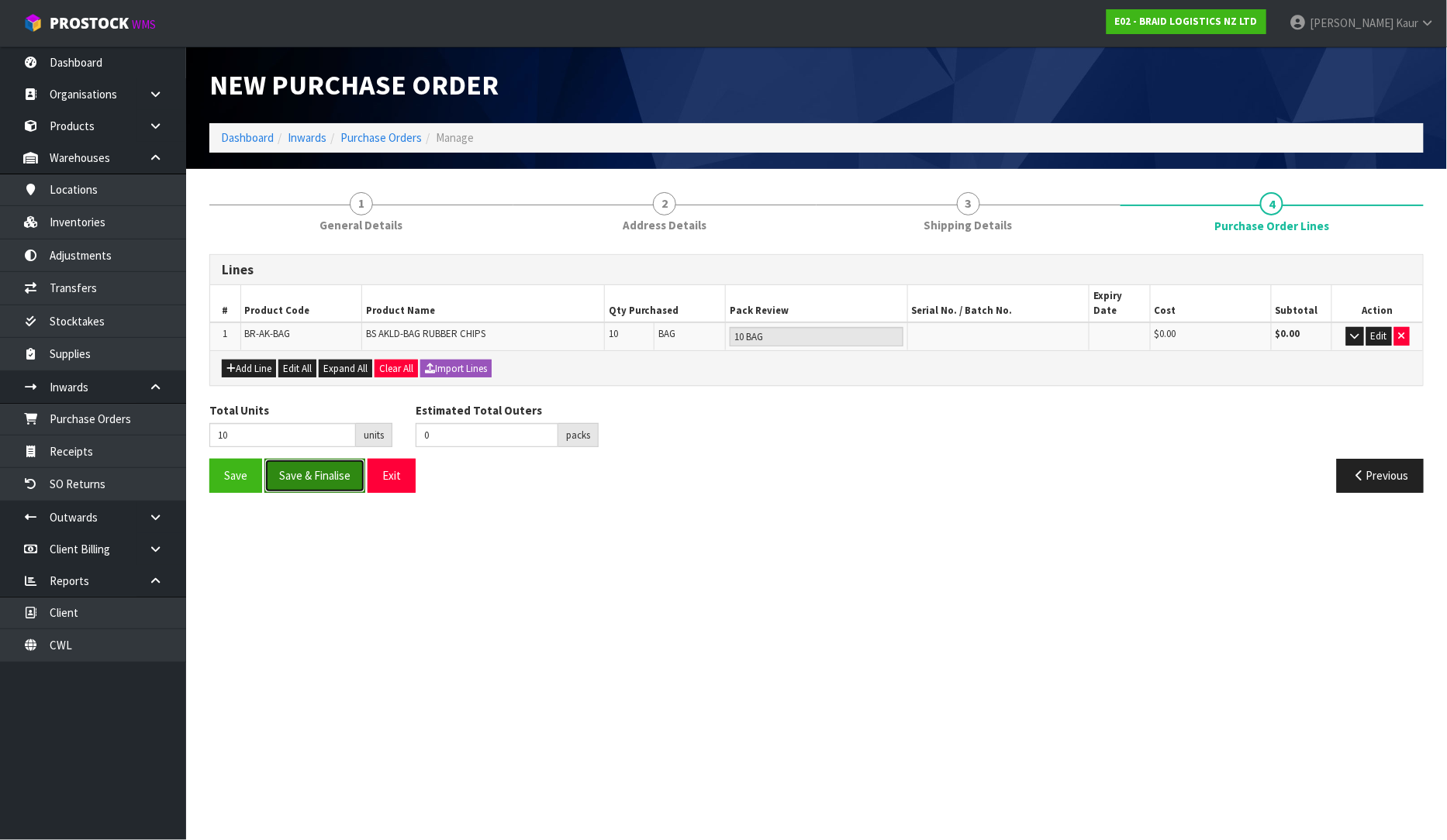
click at [300, 471] on button "Save & Finalise" at bounding box center [315, 475] width 100 height 34
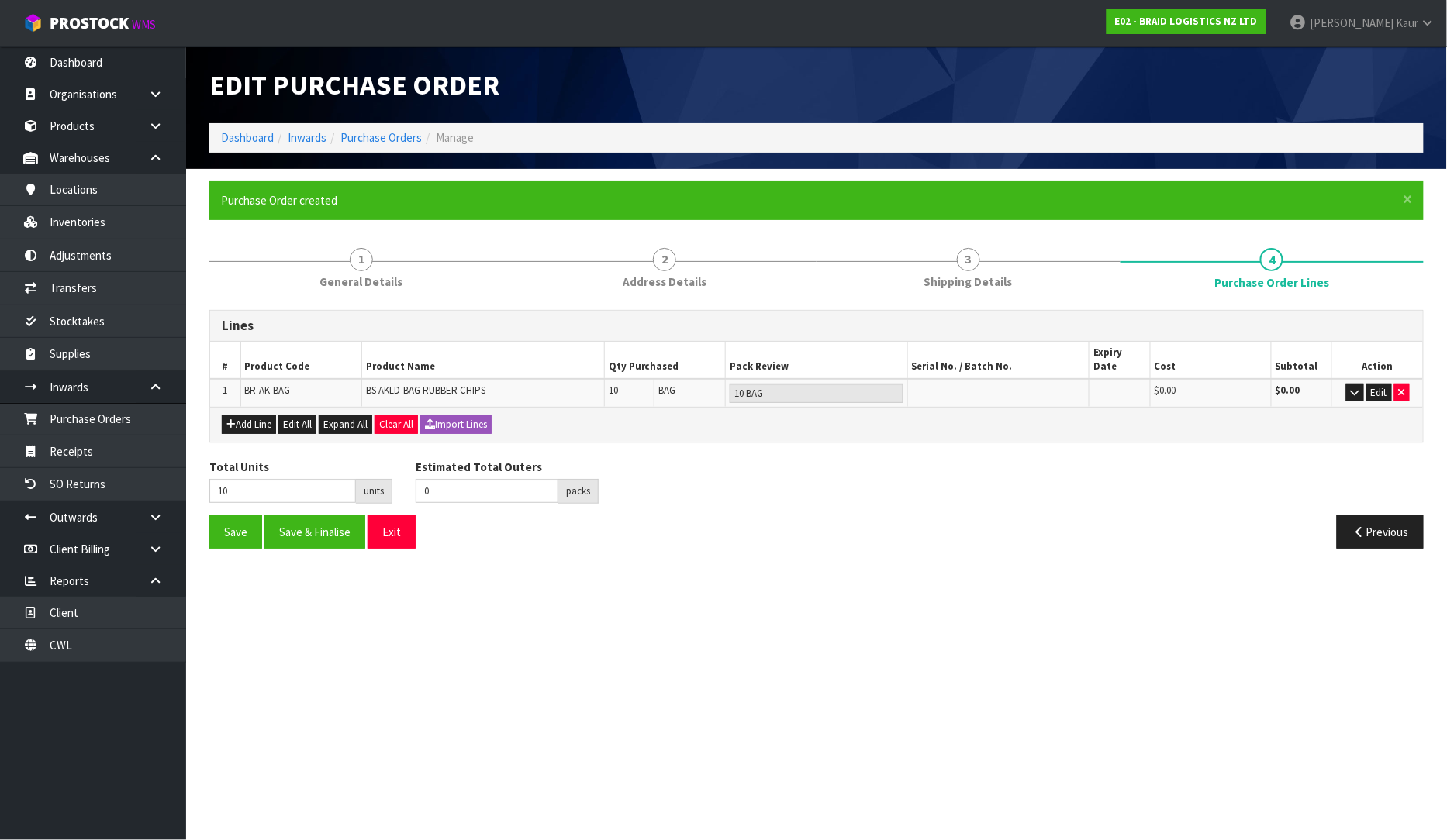
type input "0"
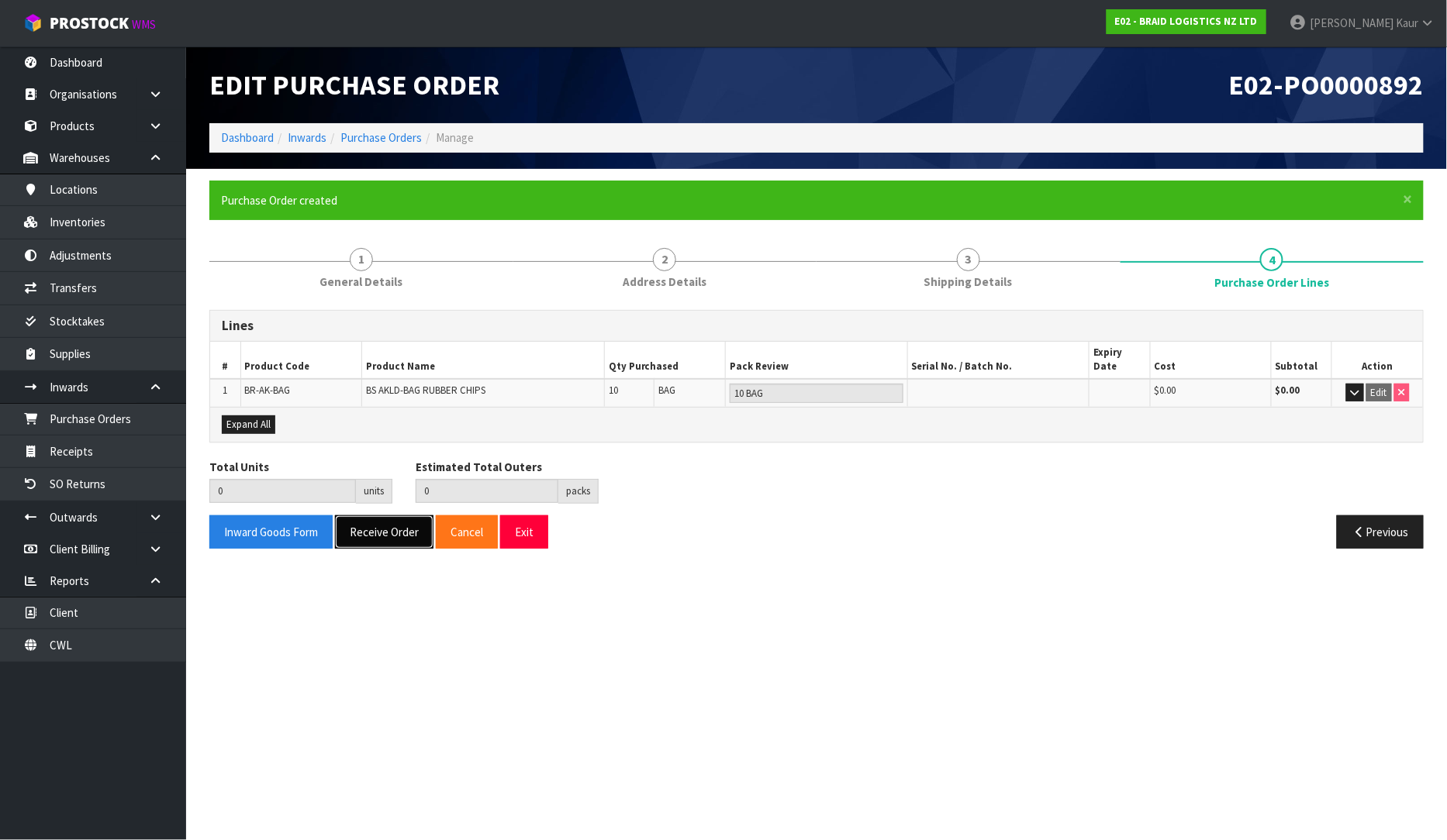
click at [361, 516] on button "Receive Order" at bounding box center [384, 532] width 99 height 34
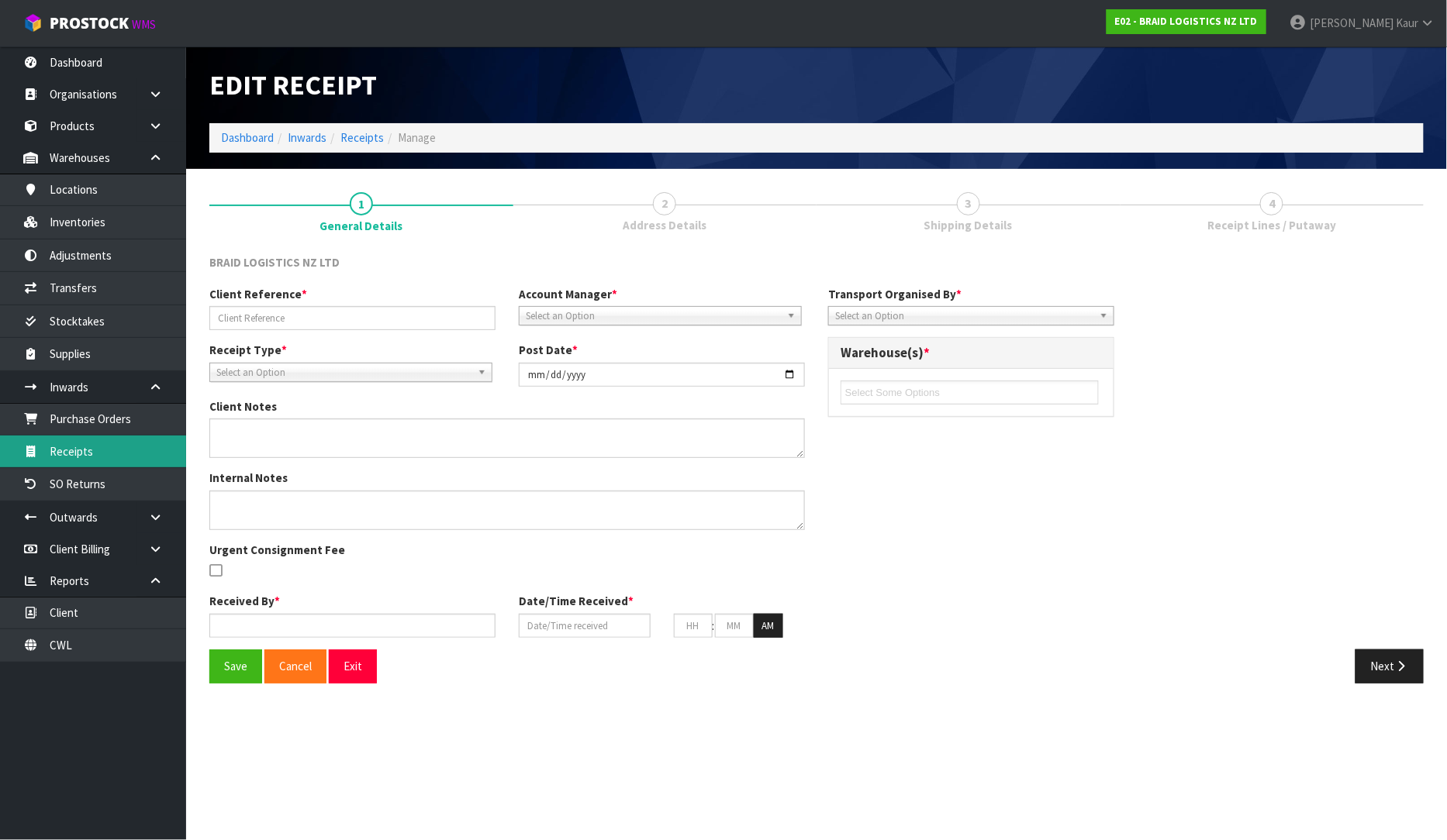
click at [62, 462] on link "Receipts" at bounding box center [93, 451] width 186 height 32
type input "16206"
type input "[DATE]"
type input "[PERSON_NAME]"
type input "[DATE]"
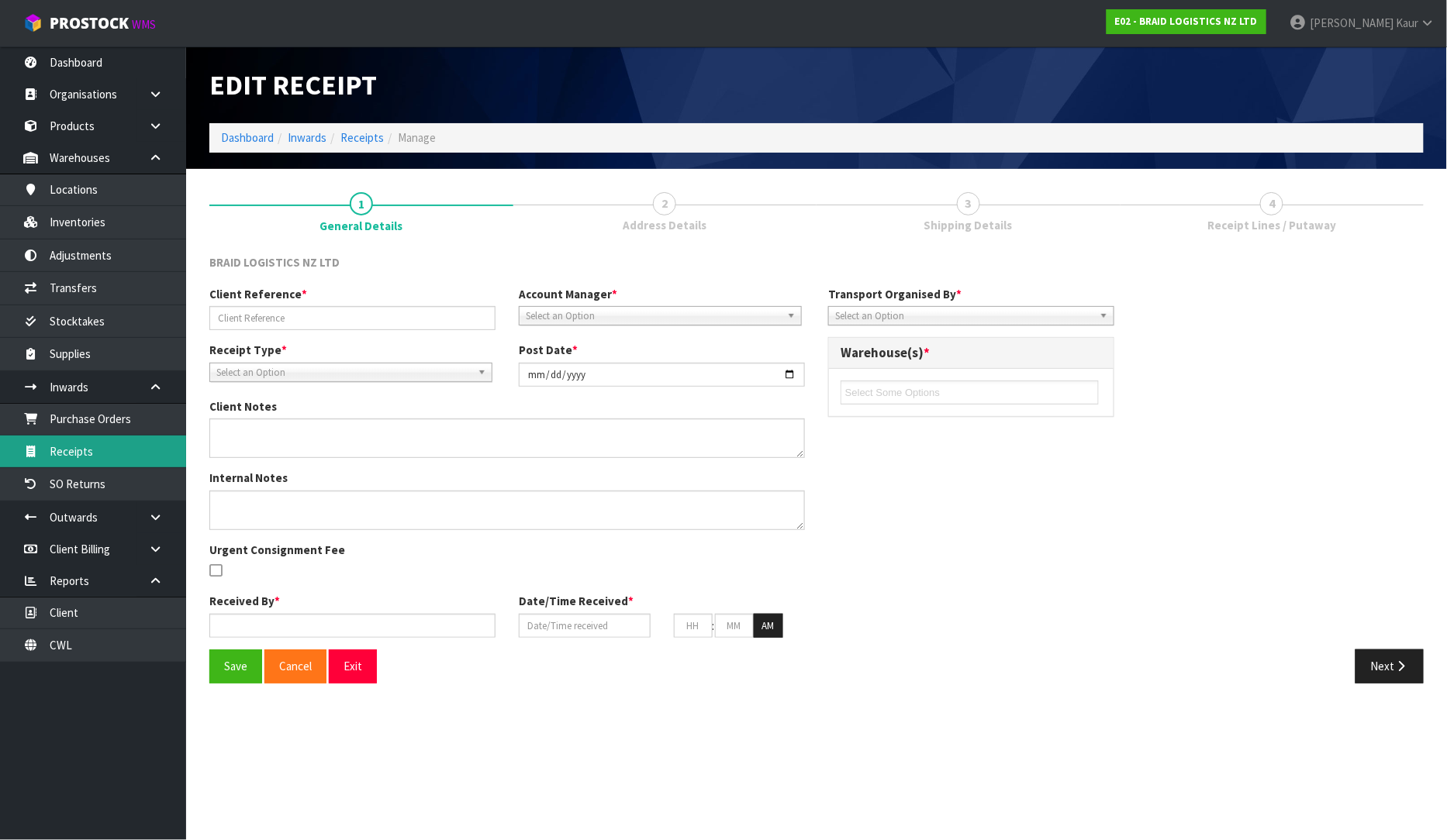
type input "09"
type input "53"
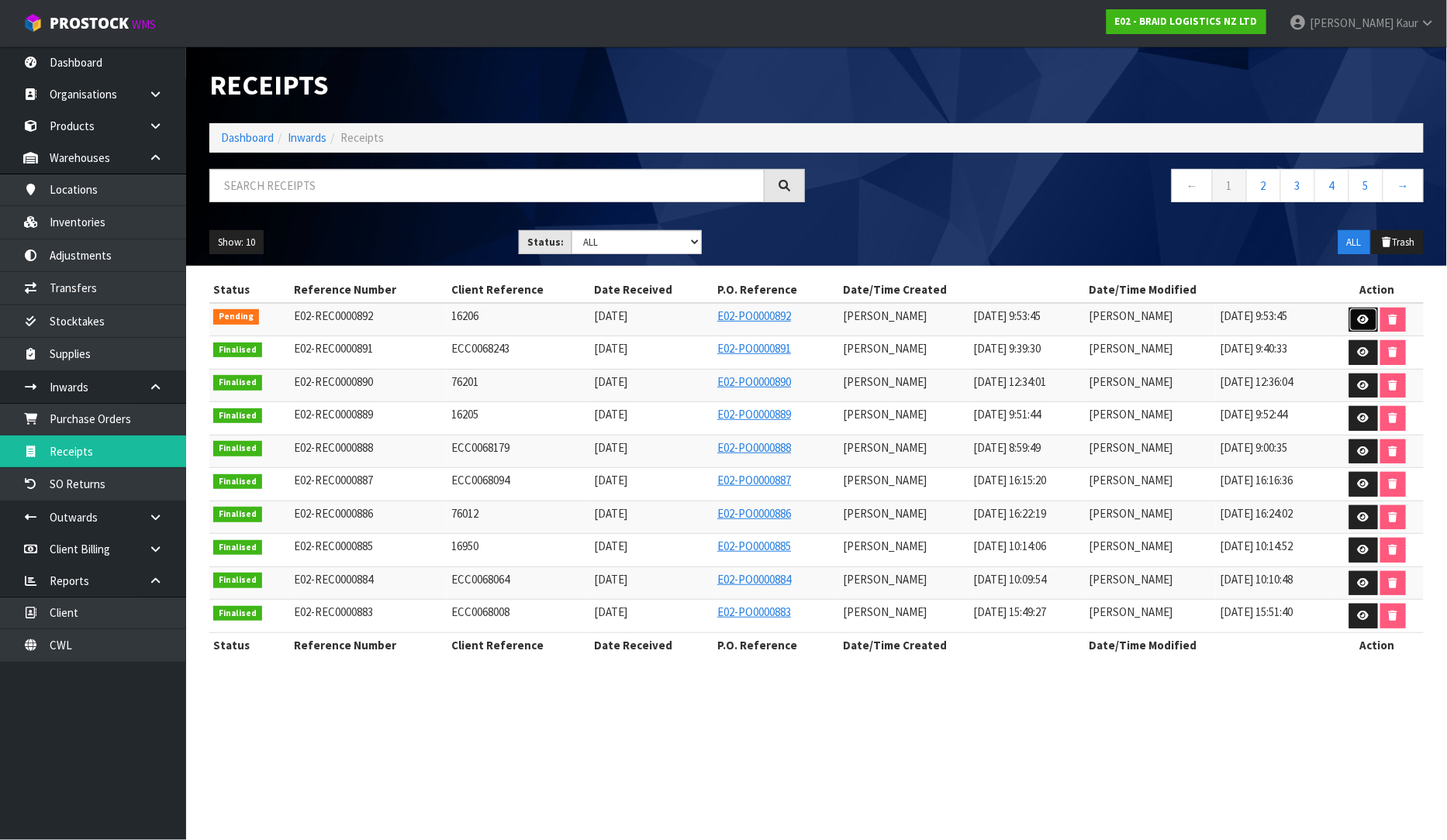
click at [1362, 321] on icon at bounding box center [1364, 320] width 12 height 10
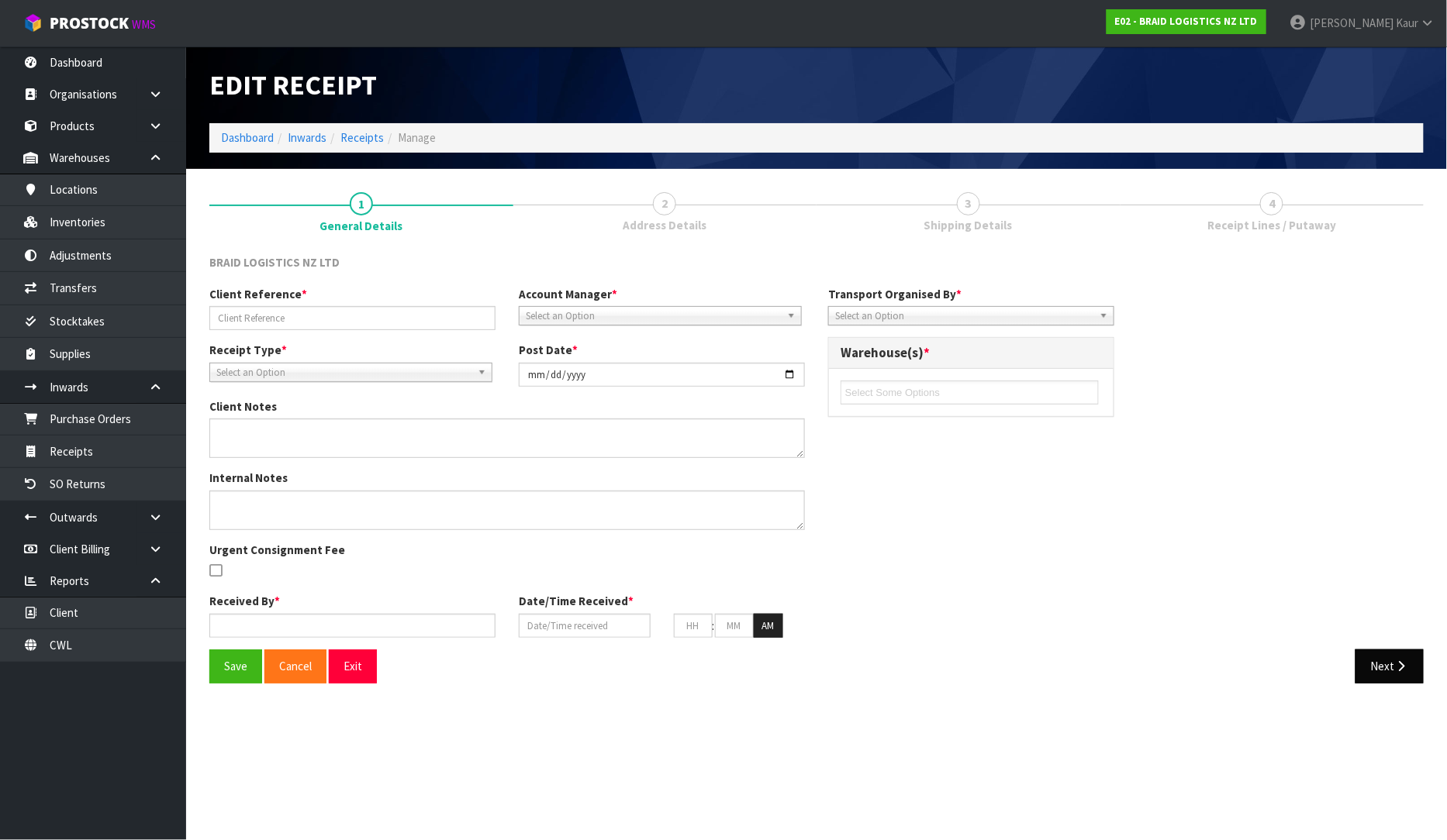
type input "16206"
type input "[DATE]"
type input "[PERSON_NAME]"
type input "[DATE]"
type input "09"
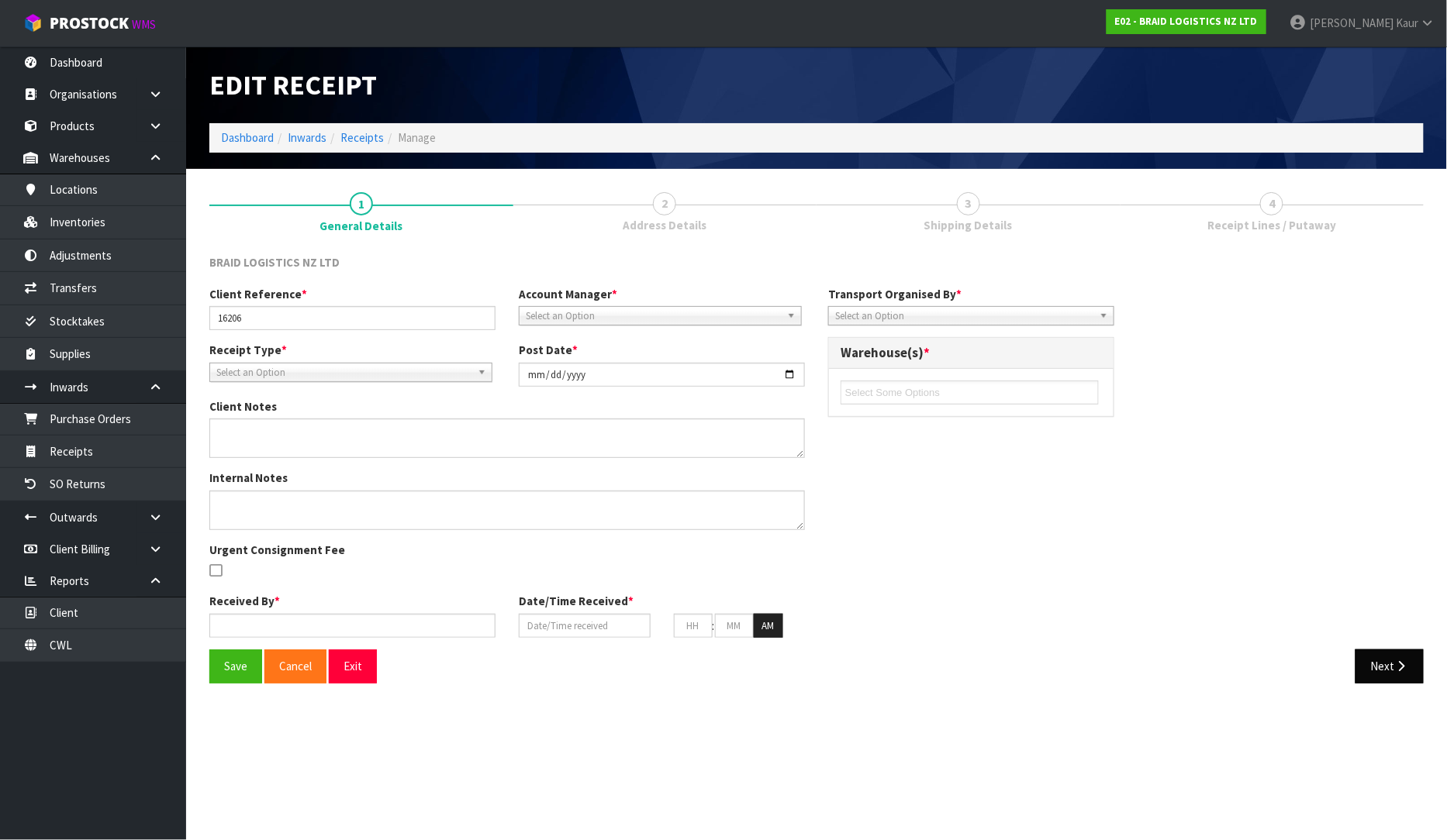
type input "53"
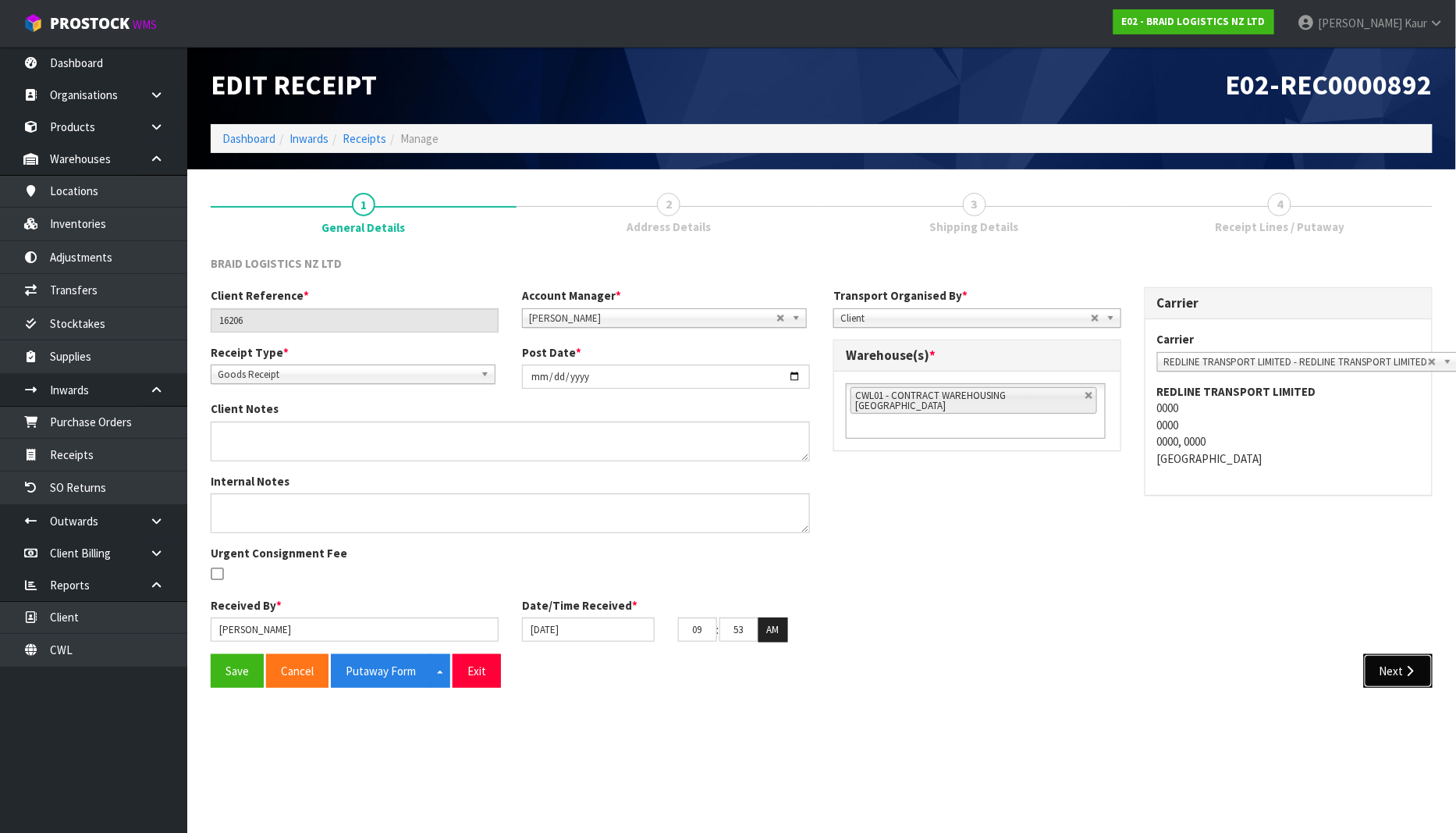
click at [1409, 675] on icon "button" at bounding box center [1410, 671] width 15 height 12
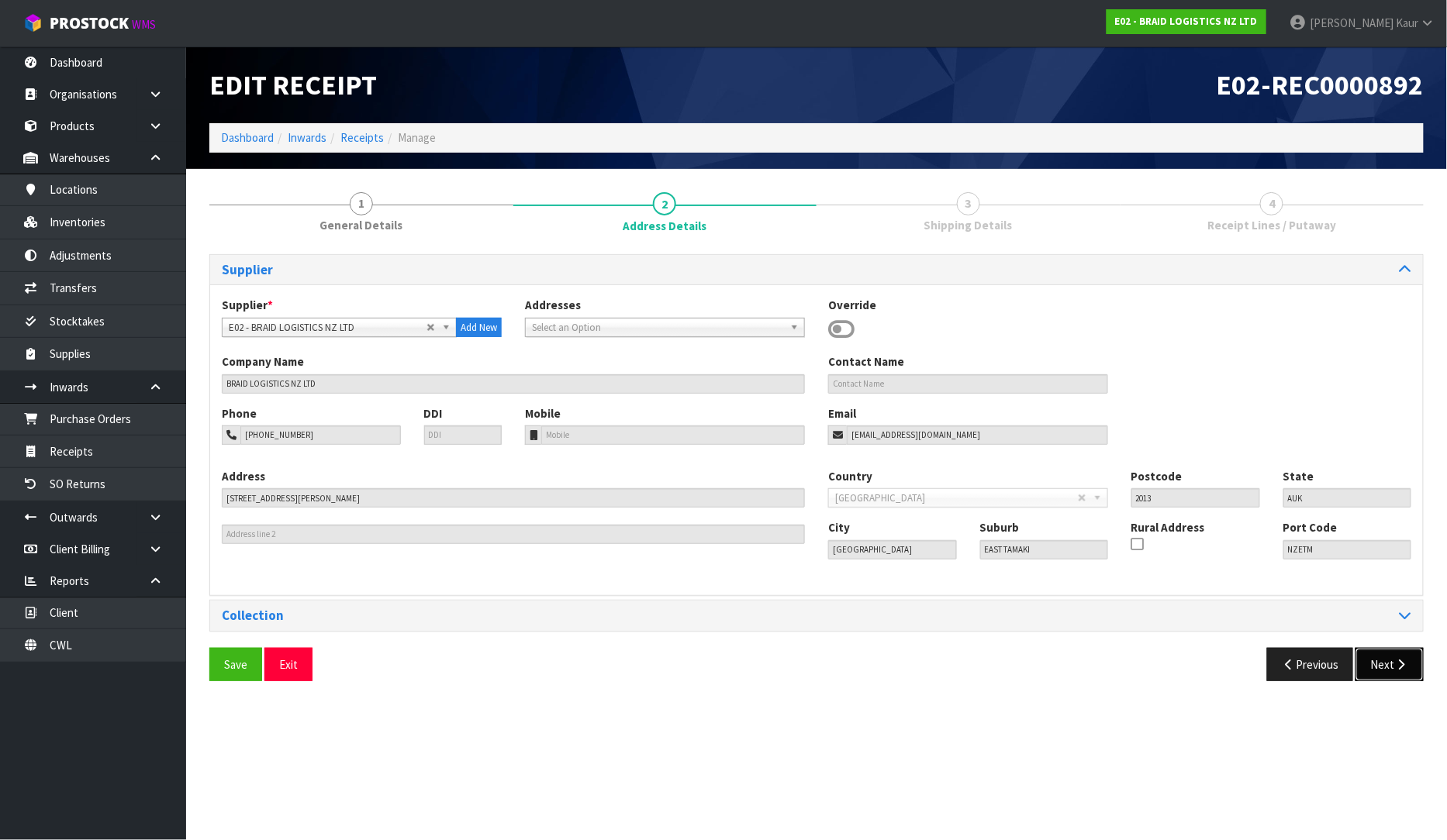
click at [1401, 670] on icon "button" at bounding box center [1402, 664] width 14 height 12
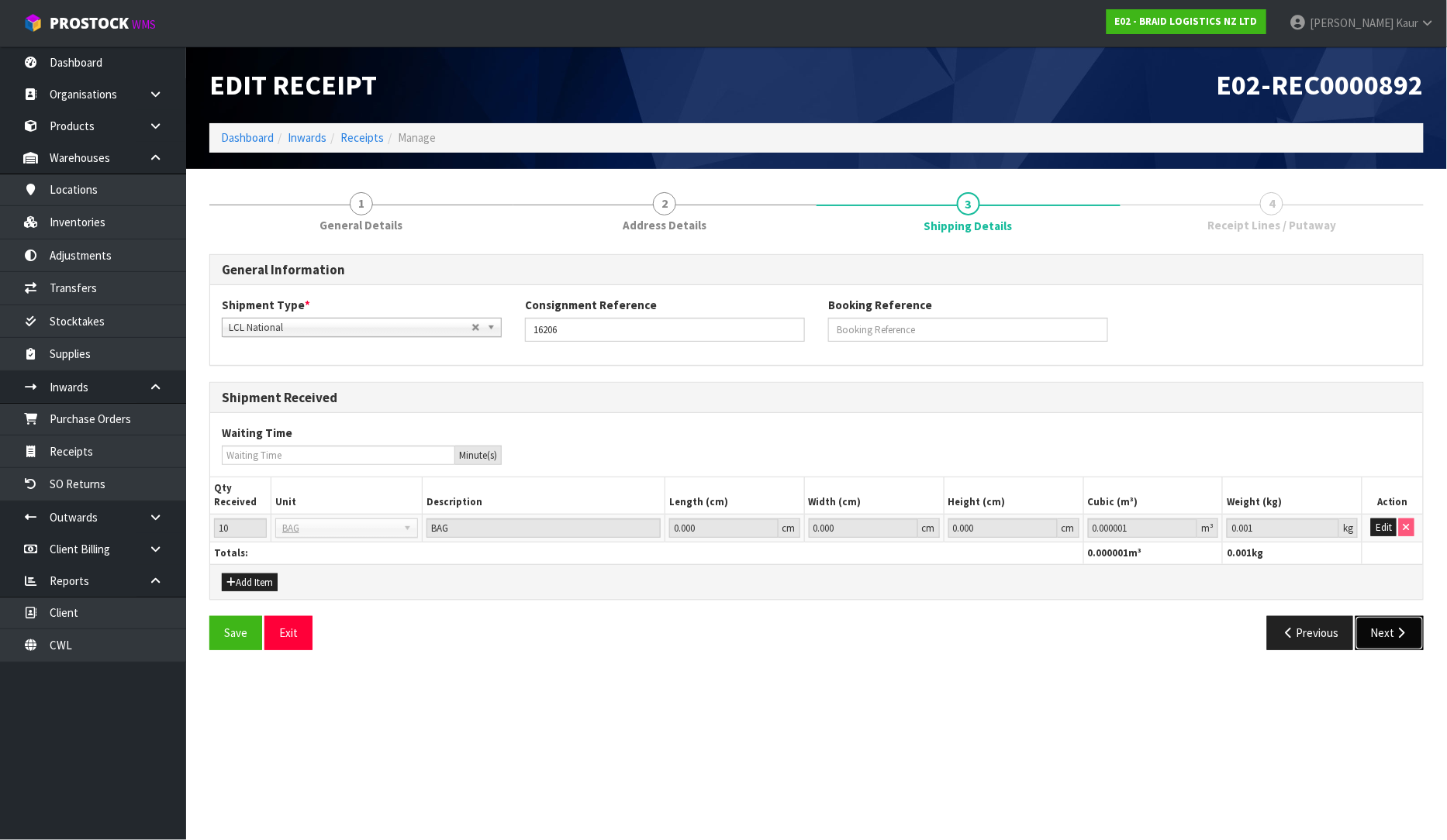
click at [1400, 626] on button "Next" at bounding box center [1389, 632] width 69 height 34
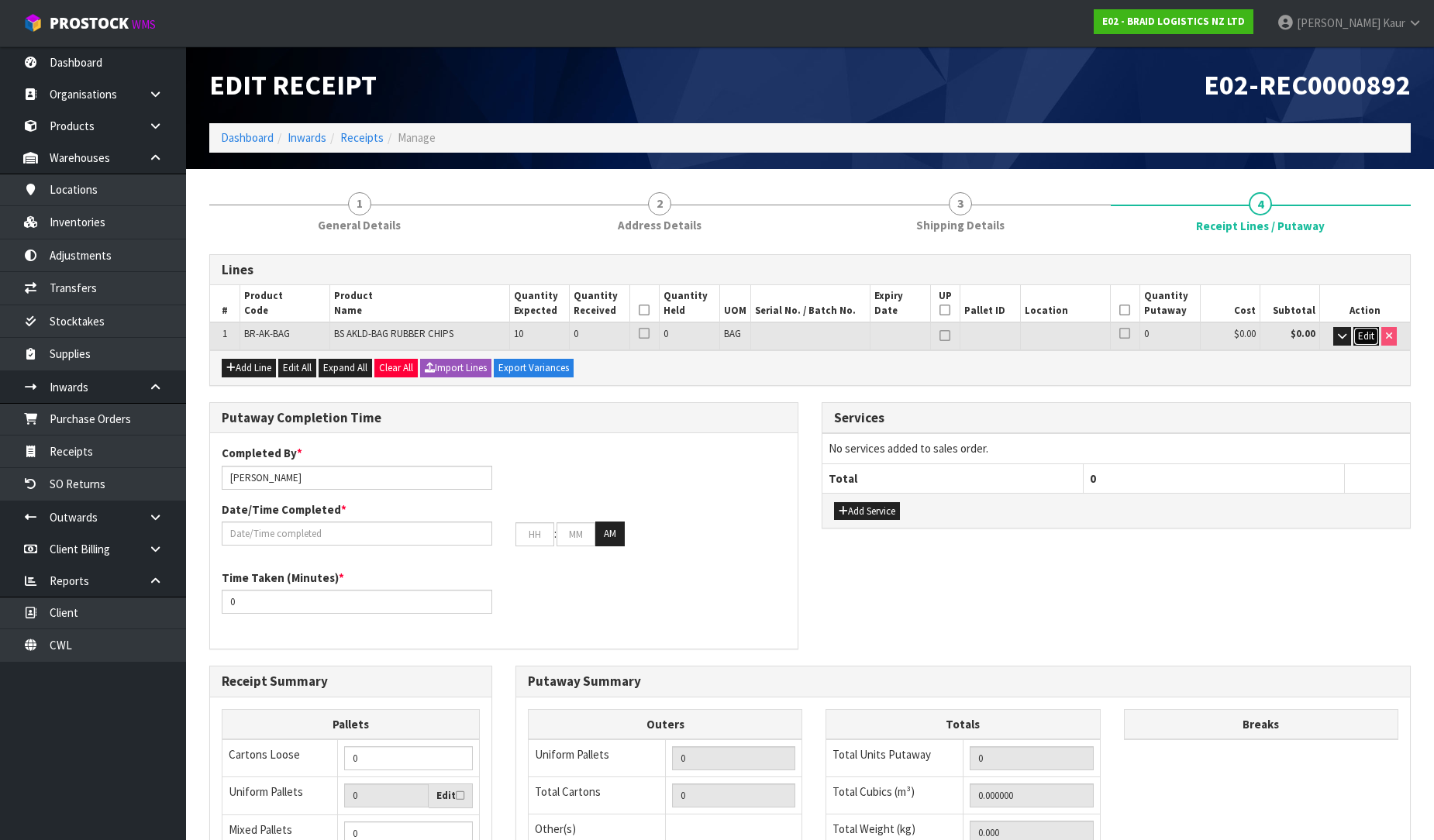
click at [1366, 330] on span "Edit" at bounding box center [1366, 336] width 16 height 14
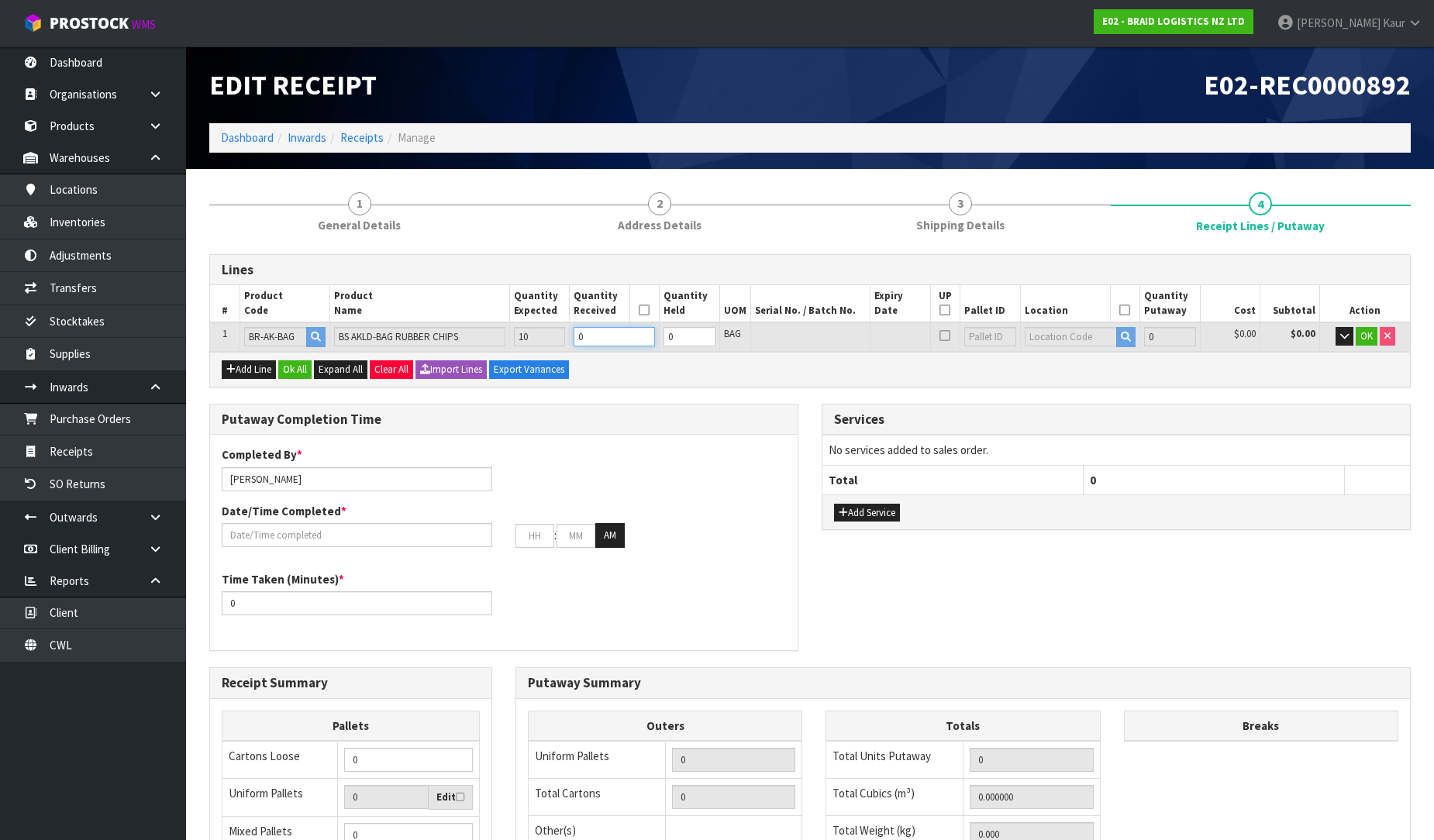
click at [609, 332] on input "0" at bounding box center [614, 337] width 81 height 19
type input "1"
type input "700"
type input "1"
type input "10"
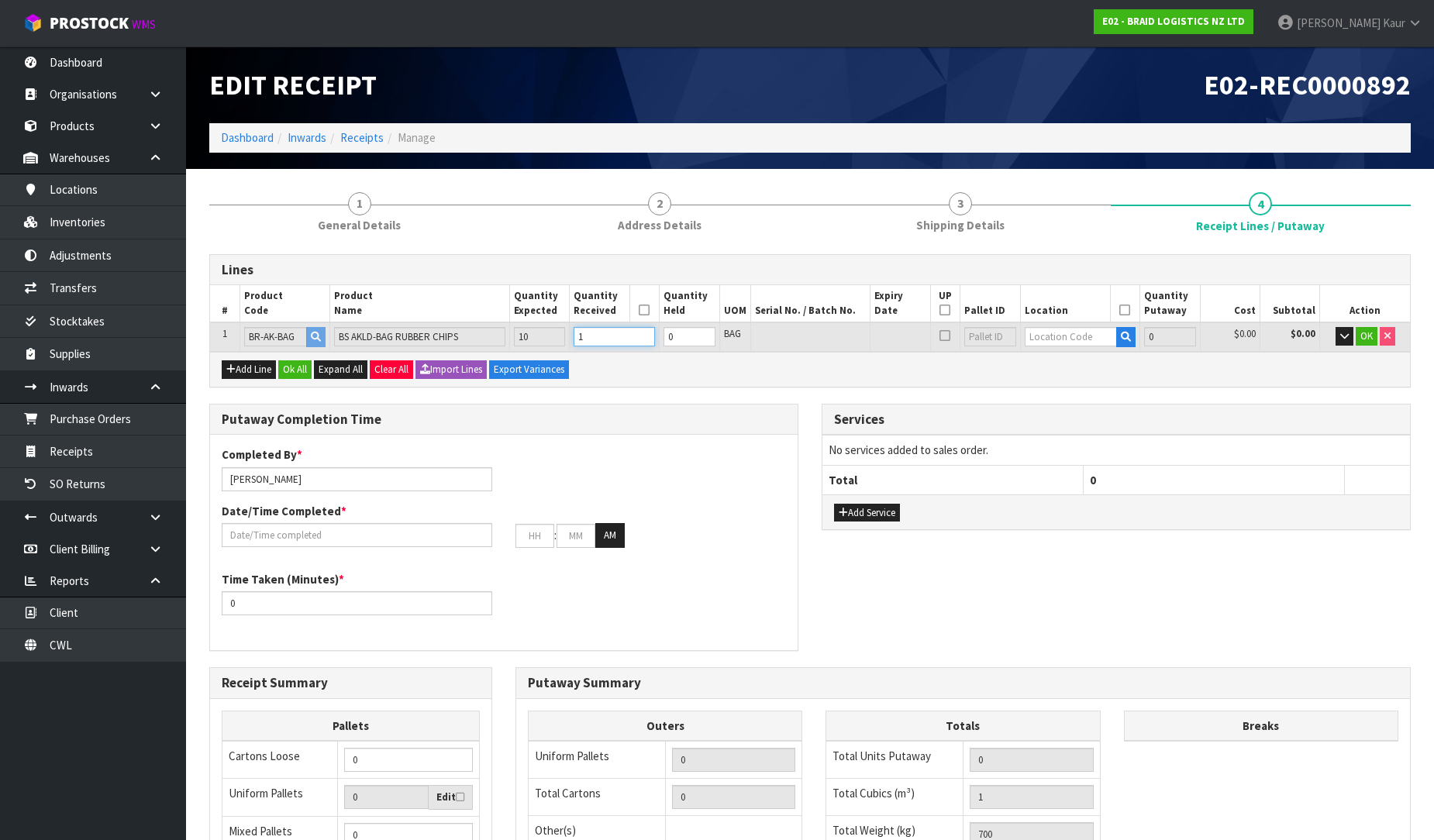
type input "7000"
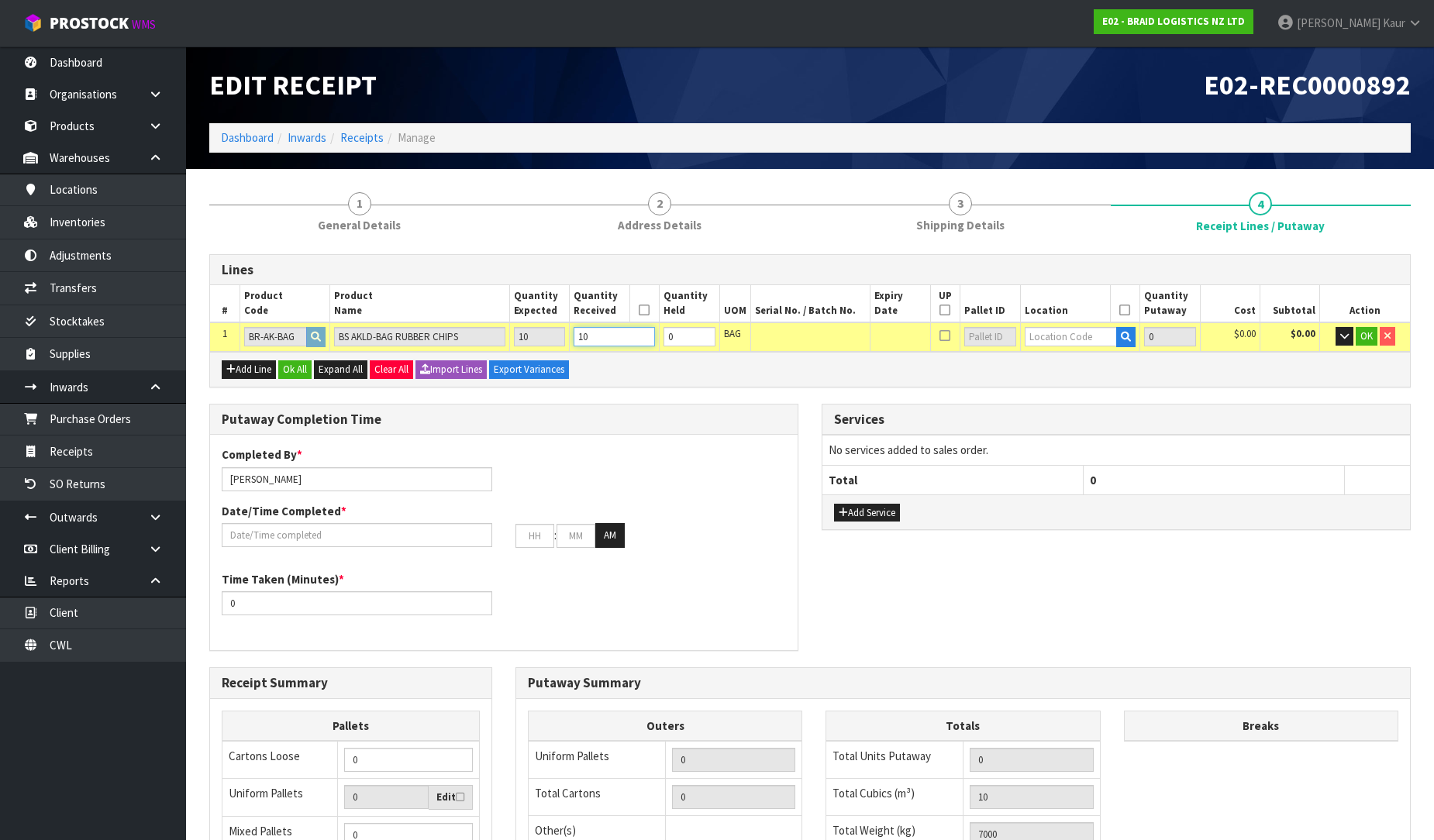
type input "10"
click at [1051, 332] on input "text" at bounding box center [1071, 337] width 93 height 19
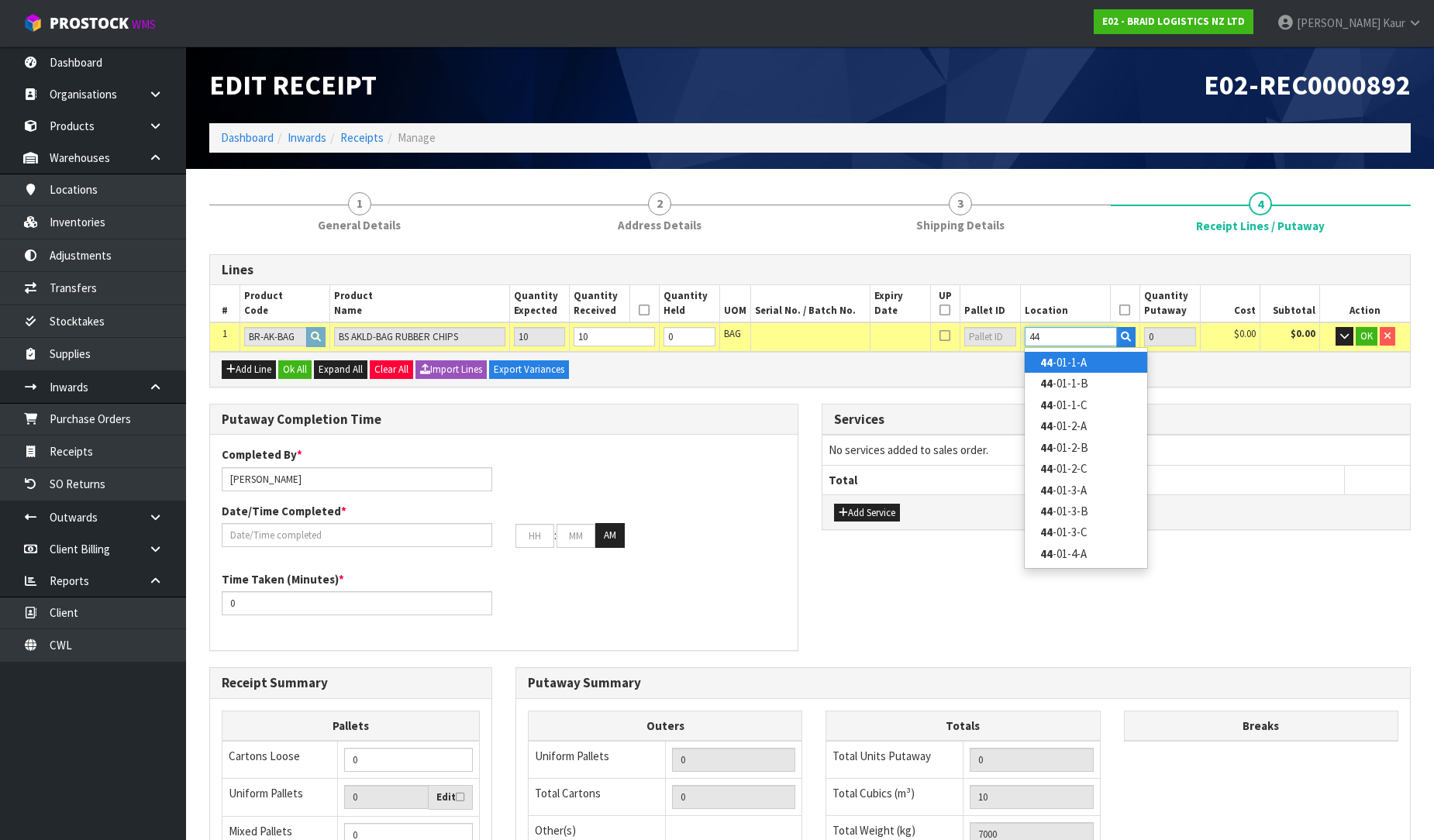
type input "44"
click at [1060, 358] on link "44 -01-1-A" at bounding box center [1085, 363] width 123 height 21
type input "10"
type input "44-01-1-A"
type input "10"
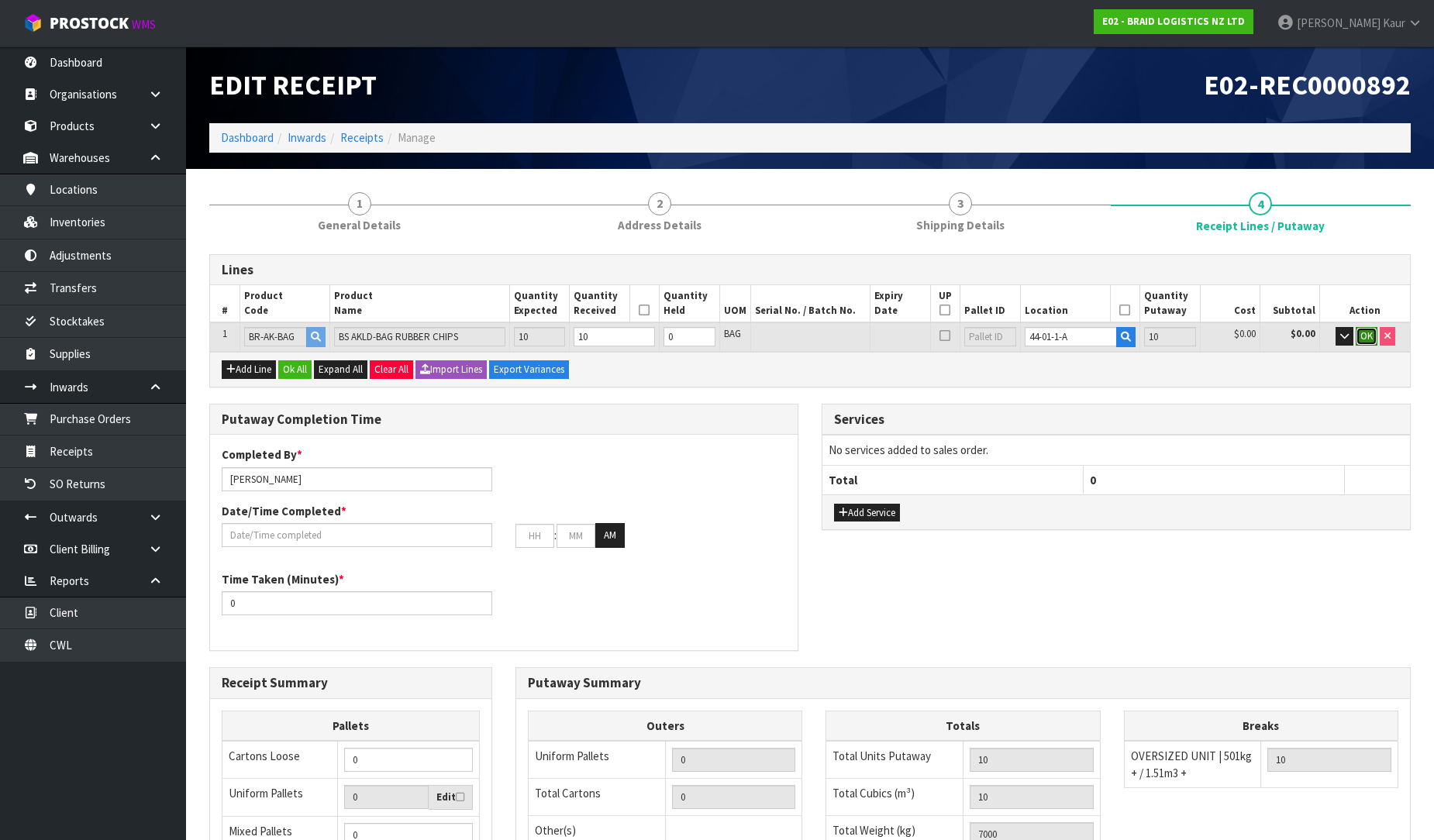
click at [1368, 335] on span "OK" at bounding box center [1366, 336] width 13 height 14
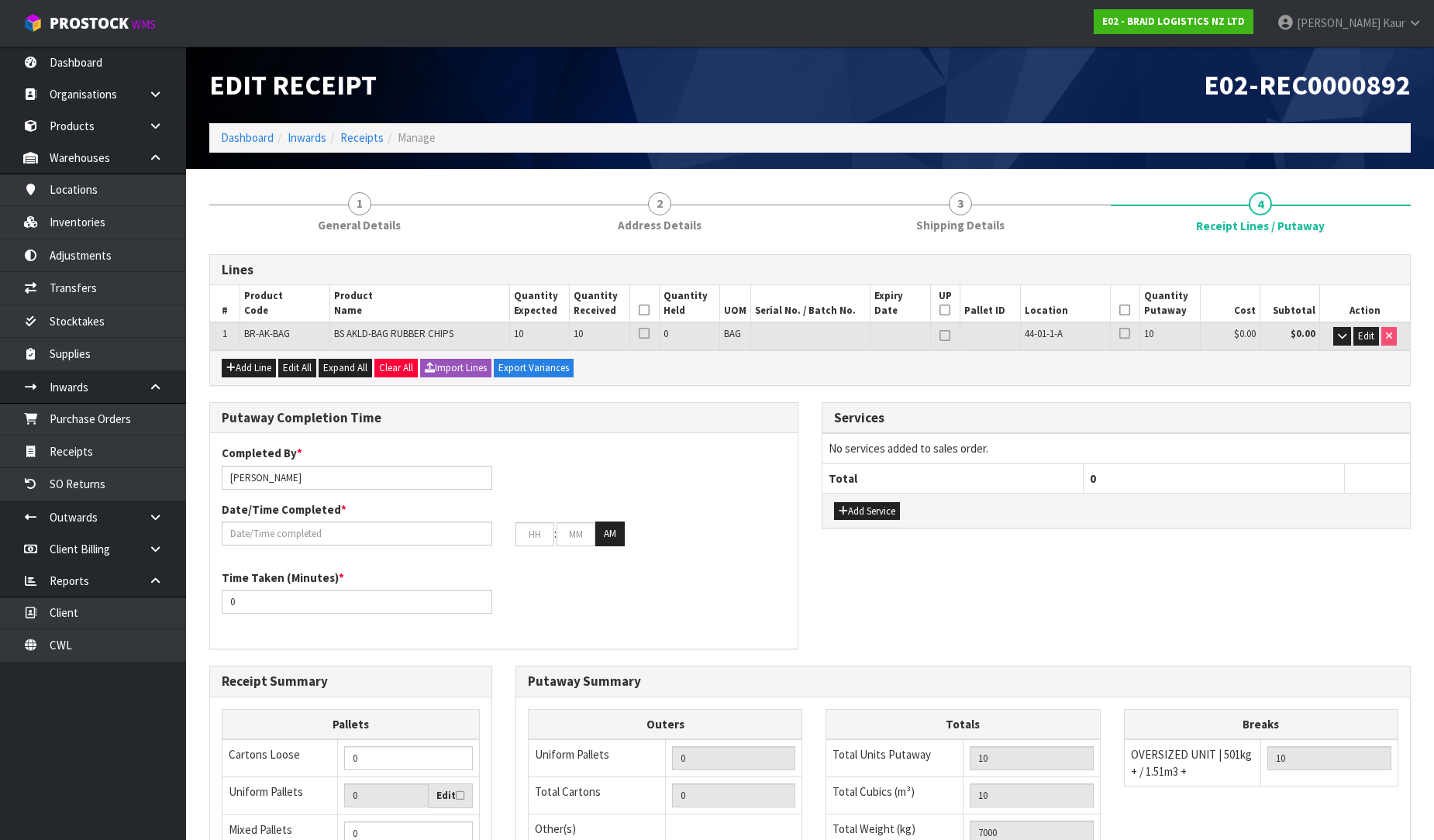
click at [647, 310] on icon at bounding box center [644, 310] width 11 height 1
click at [1123, 311] on icon at bounding box center [1124, 310] width 11 height 1
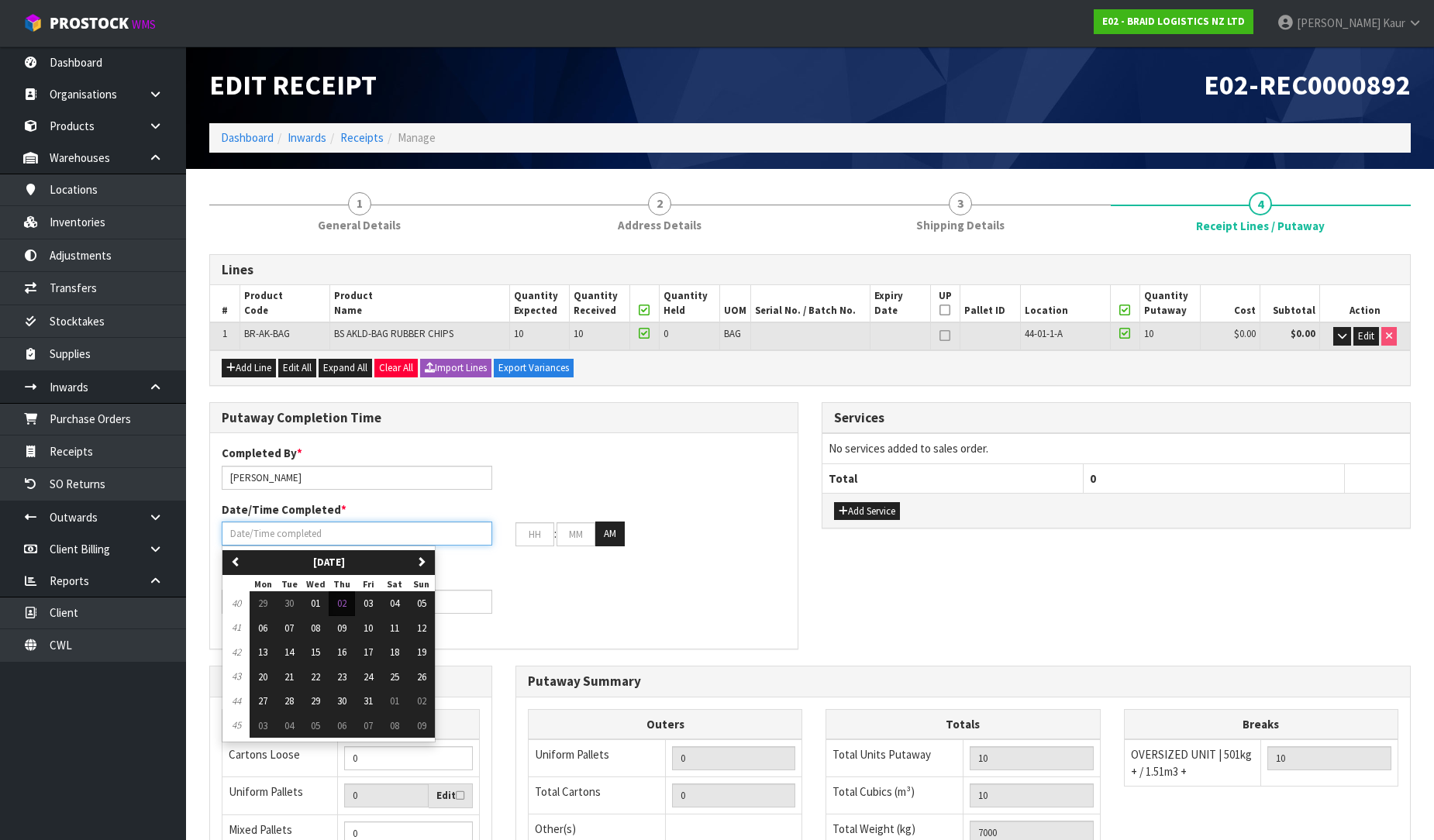
click at [340, 535] on input "text" at bounding box center [357, 533] width 270 height 24
click at [343, 606] on span "02" at bounding box center [342, 603] width 10 height 14
type input "[DATE]"
type input "12"
type input "00"
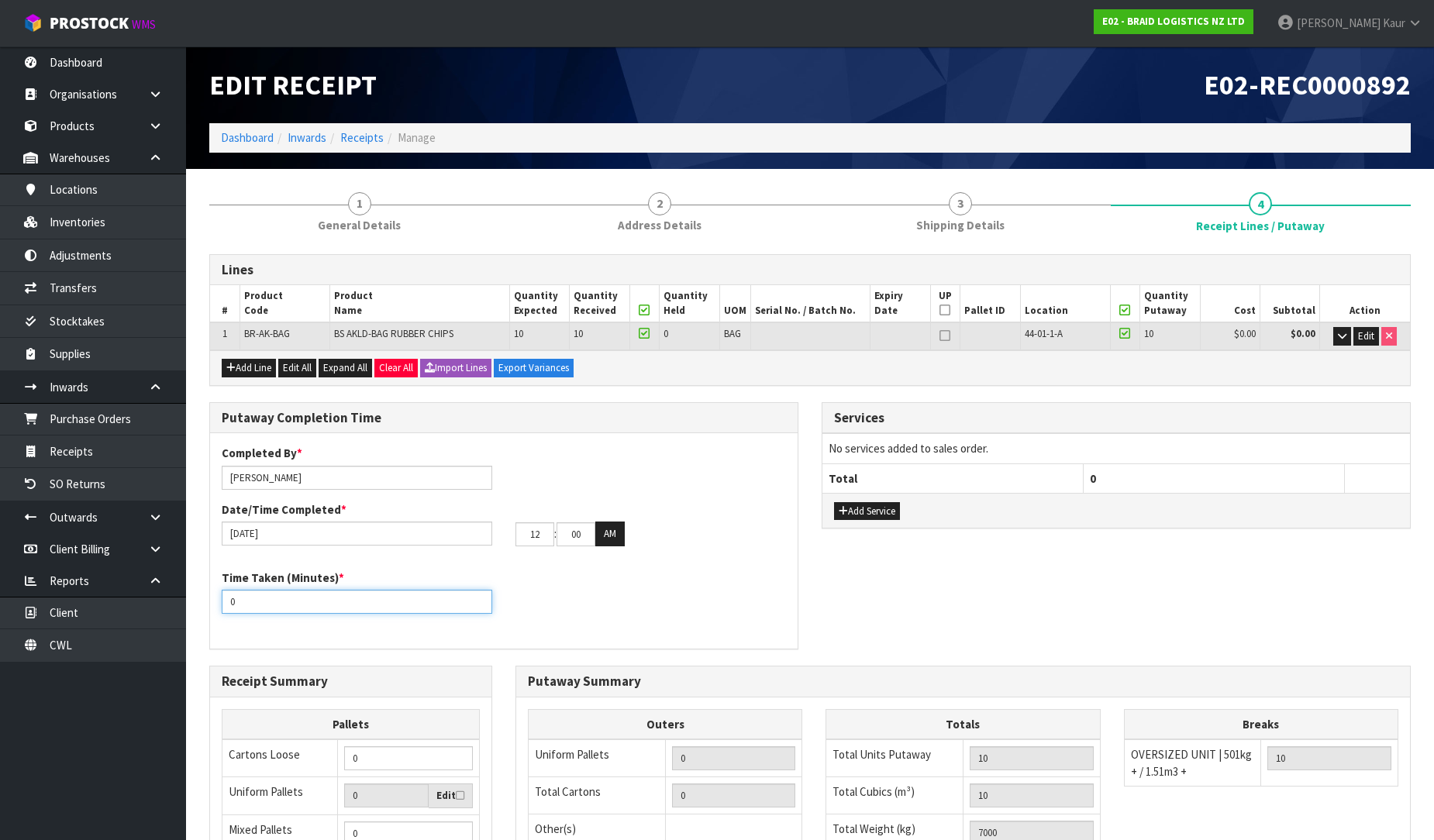
drag, startPoint x: 254, startPoint y: 601, endPoint x: 206, endPoint y: 608, distance: 48.5
click at [206, 608] on div "Putaway Completion Time Completed By * [PERSON_NAME] Date/Time Completed * [DAT…" at bounding box center [504, 534] width 612 height 264
type input "1"
type input "20"
drag, startPoint x: 544, startPoint y: 533, endPoint x: 500, endPoint y: 531, distance: 44.0
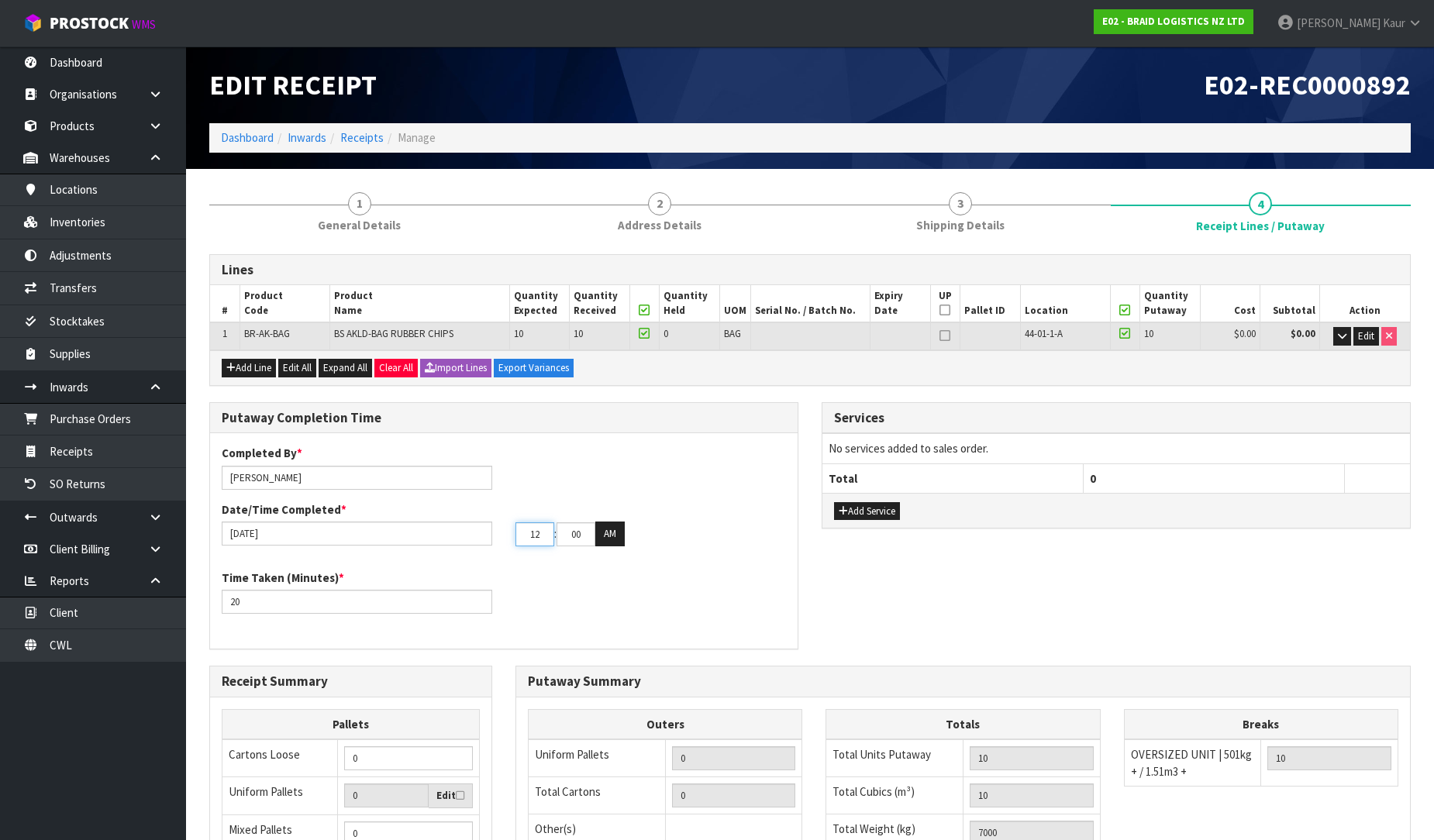
click at [500, 531] on div "[DATE] 12 : 00 : 00 AM" at bounding box center [504, 534] width 588 height 25
type input "09"
drag, startPoint x: 581, startPoint y: 538, endPoint x: 548, endPoint y: 530, distance: 34.0
click at [548, 530] on tr "09 : 00 : 00 AM" at bounding box center [570, 534] width 109 height 25
type input "55"
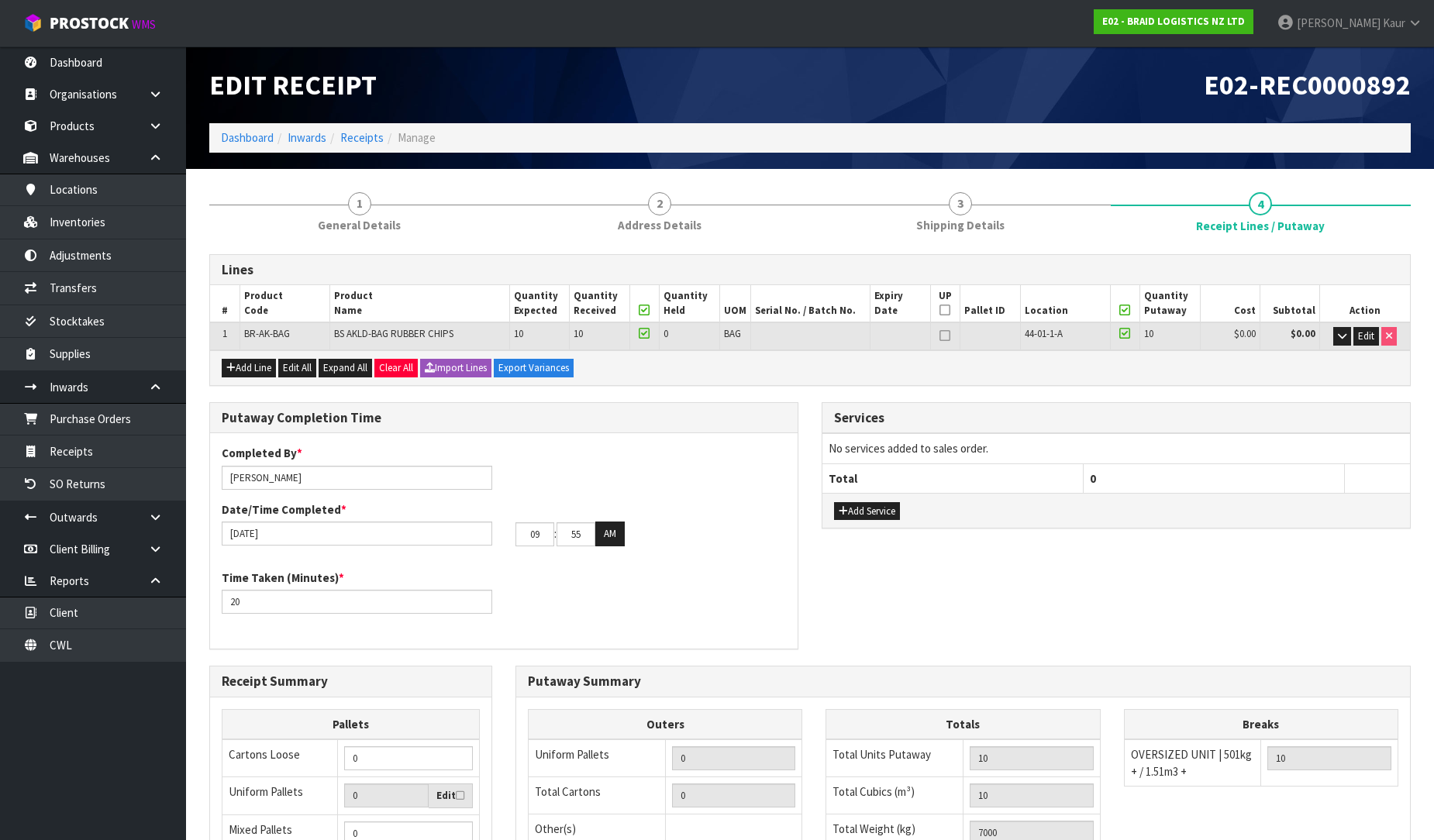
click at [596, 616] on div "Time Taken (Minutes) * 20" at bounding box center [504, 598] width 588 height 56
click at [377, 235] on link "1 General Details" at bounding box center [360, 210] width 301 height 61
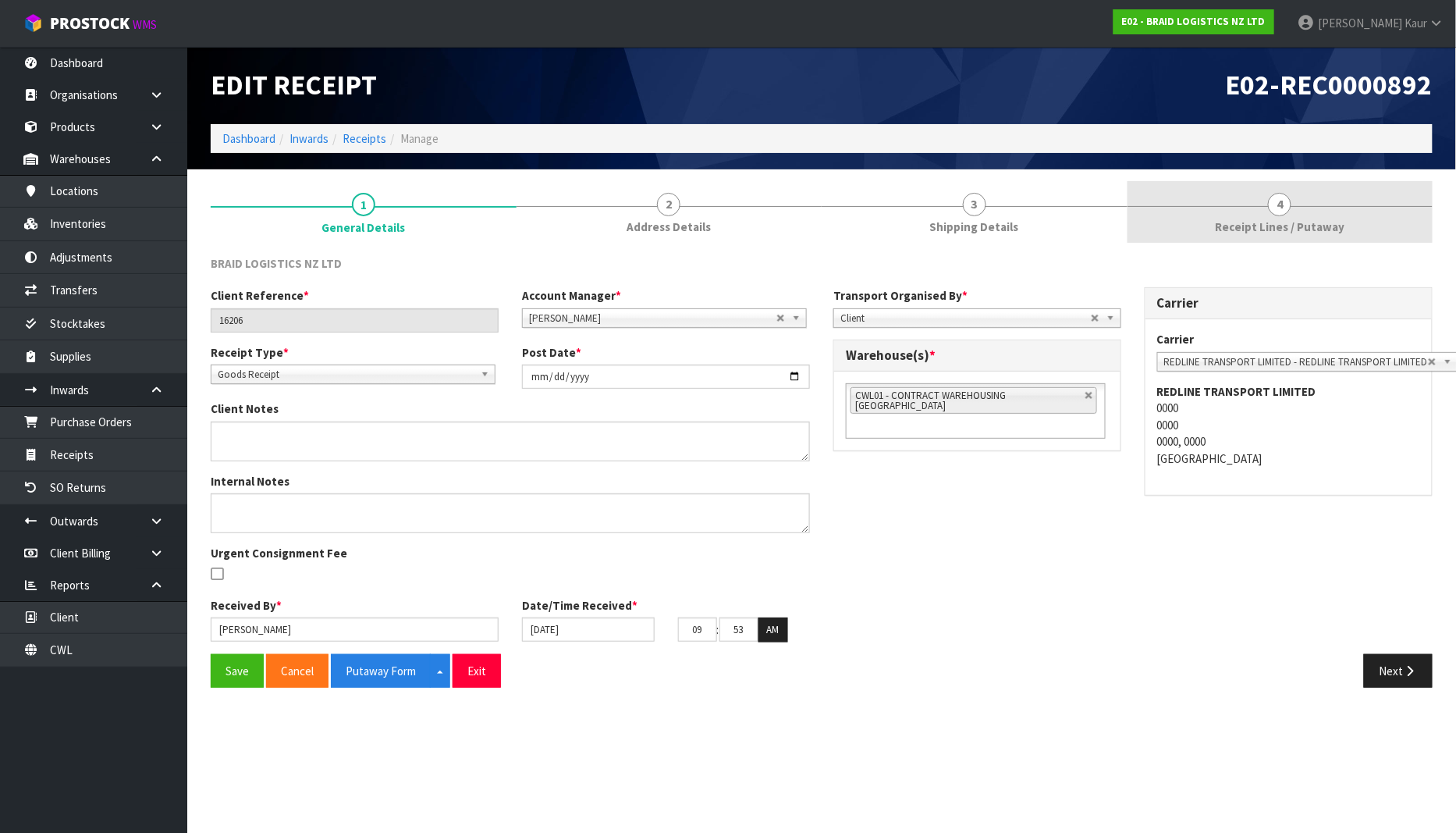
click at [1260, 224] on span "Receipt Lines / Putaway" at bounding box center [1279, 226] width 129 height 17
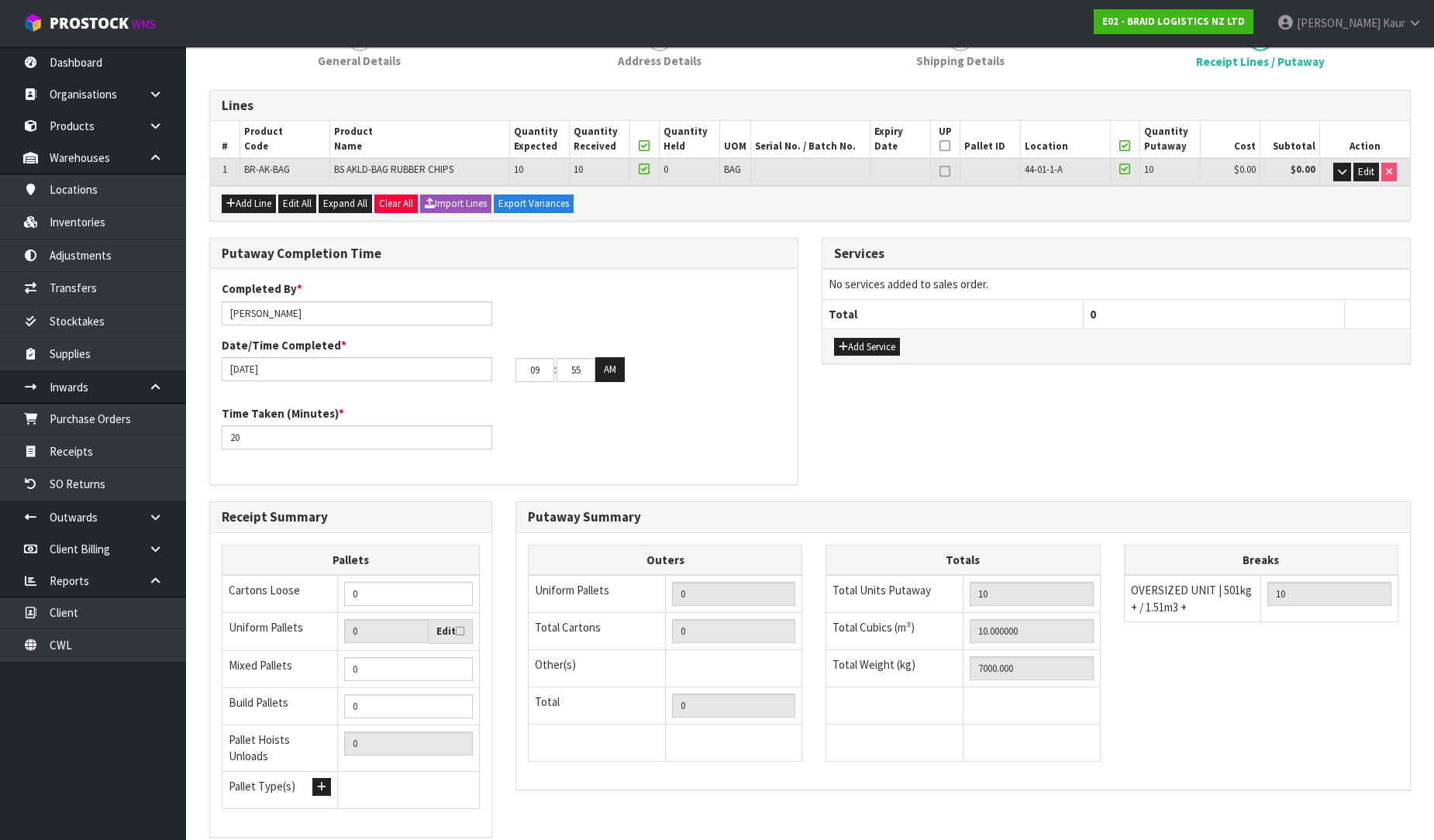
scroll to position [261, 0]
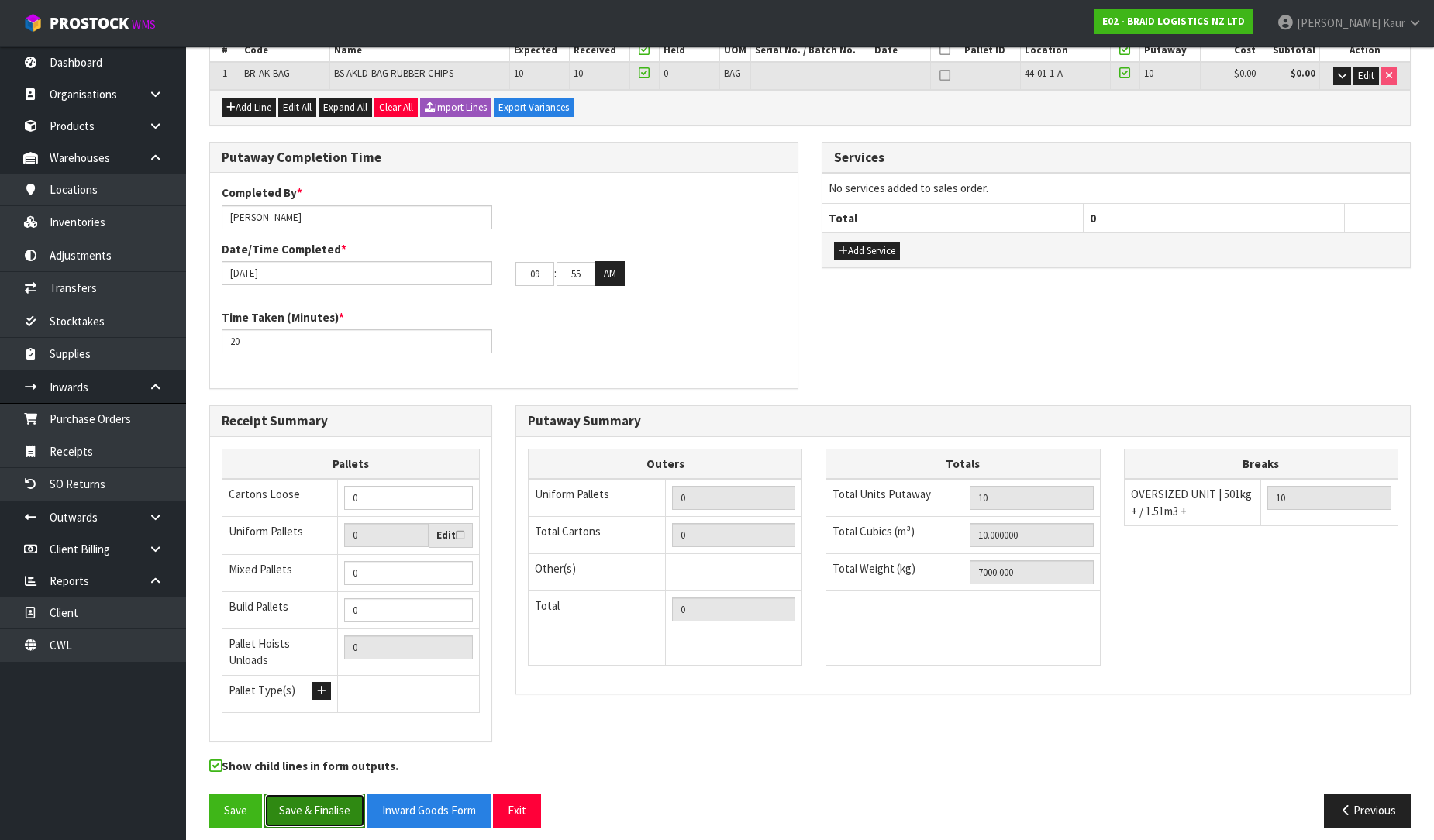
drag, startPoint x: 311, startPoint y: 797, endPoint x: 319, endPoint y: 792, distance: 9.4
click at [311, 797] on button "Save & Finalise" at bounding box center [315, 810] width 100 height 34
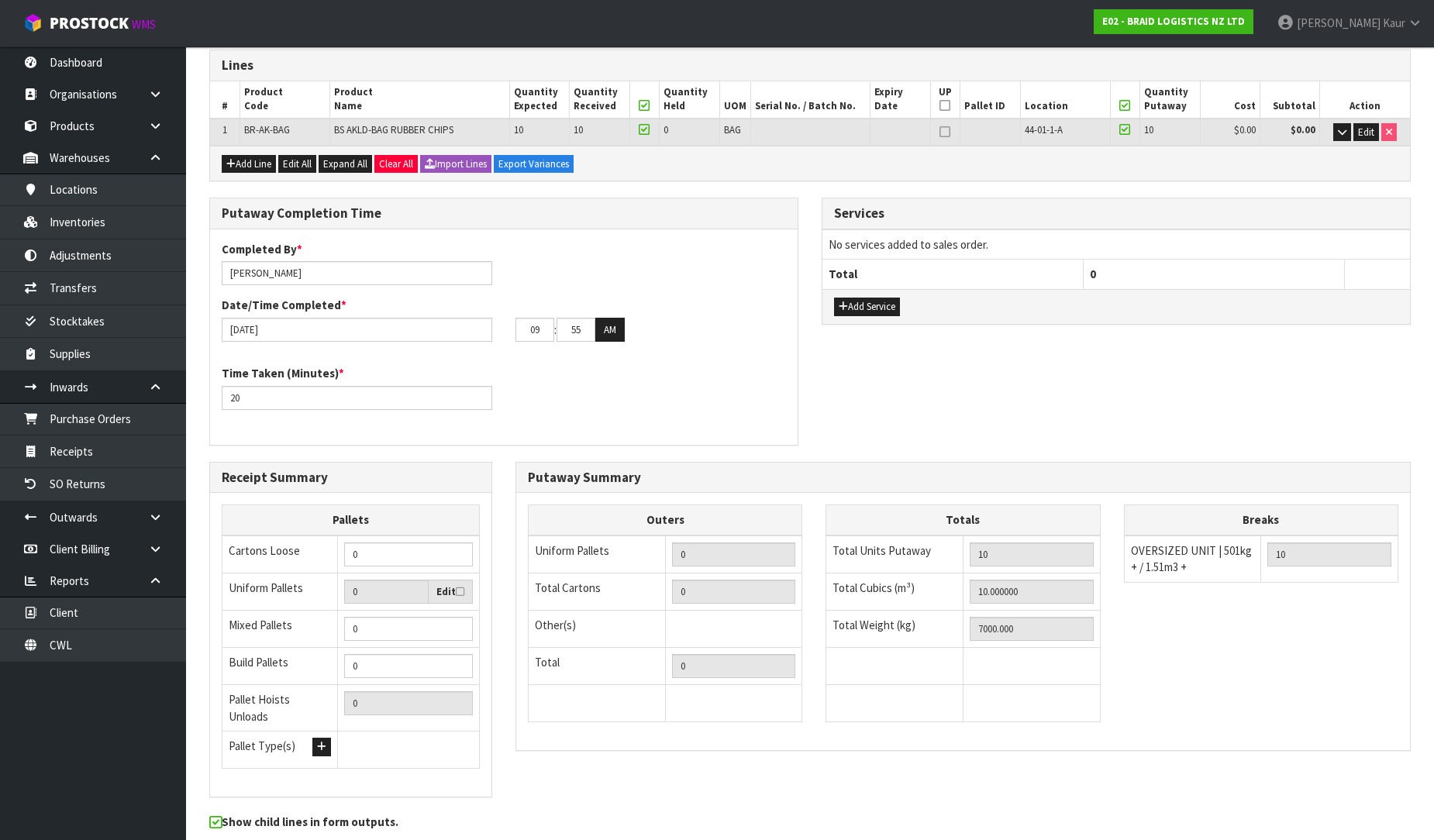
scroll to position [0, 0]
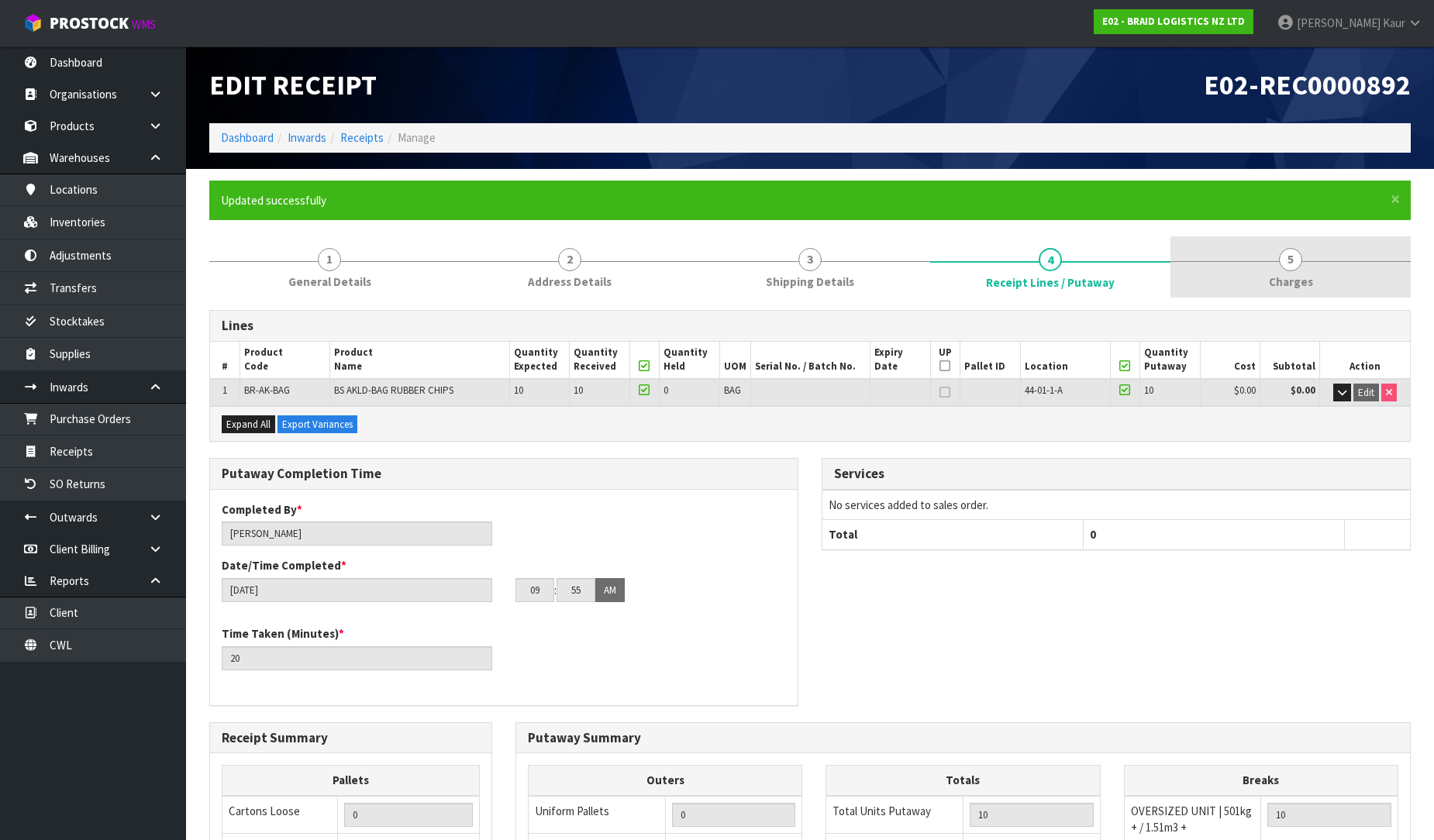
click at [1289, 271] on link "5 [GEOGRAPHIC_DATA]" at bounding box center [1290, 266] width 240 height 61
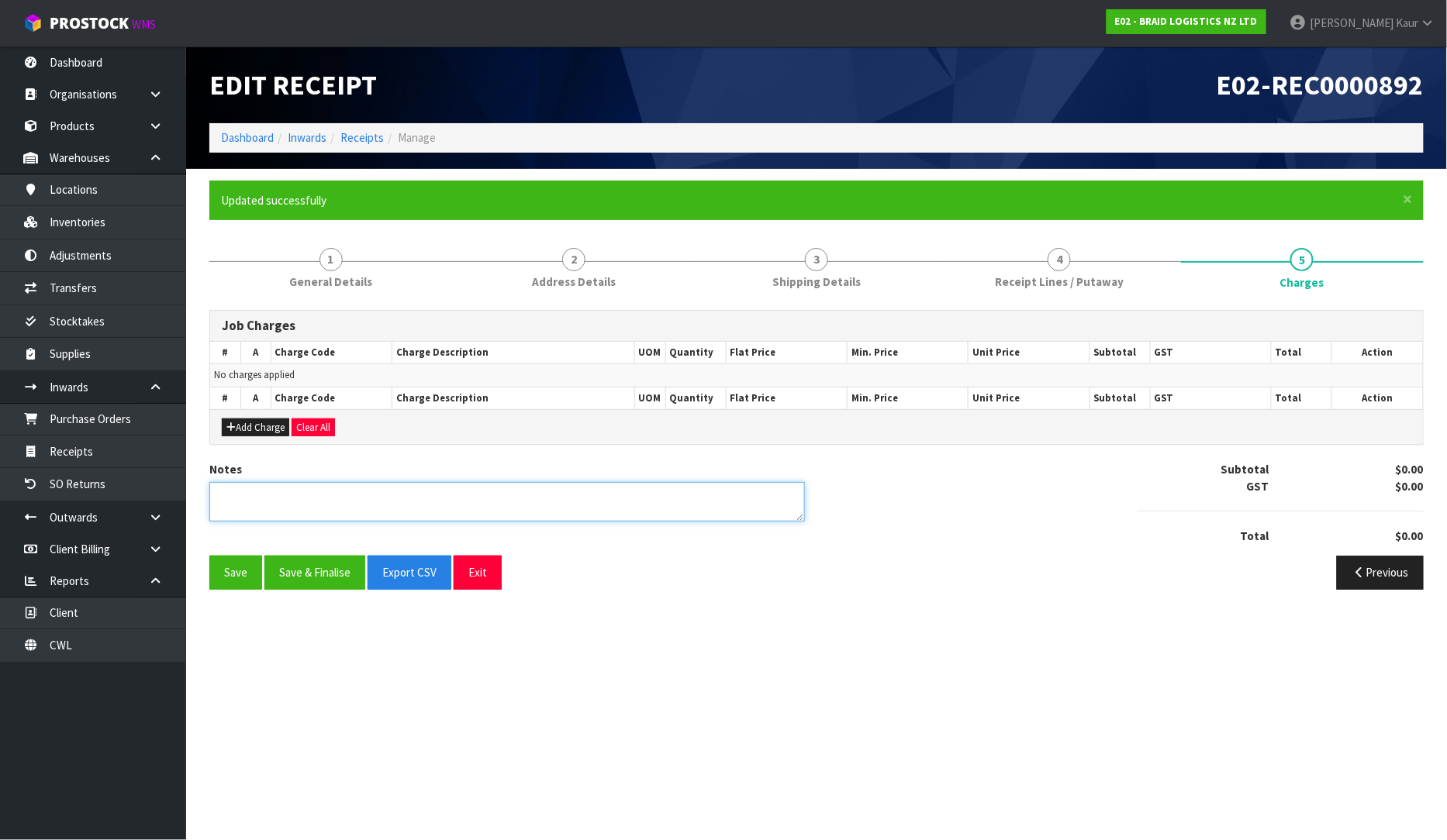
click at [379, 491] on textarea at bounding box center [507, 501] width 596 height 40
type textarea "N"
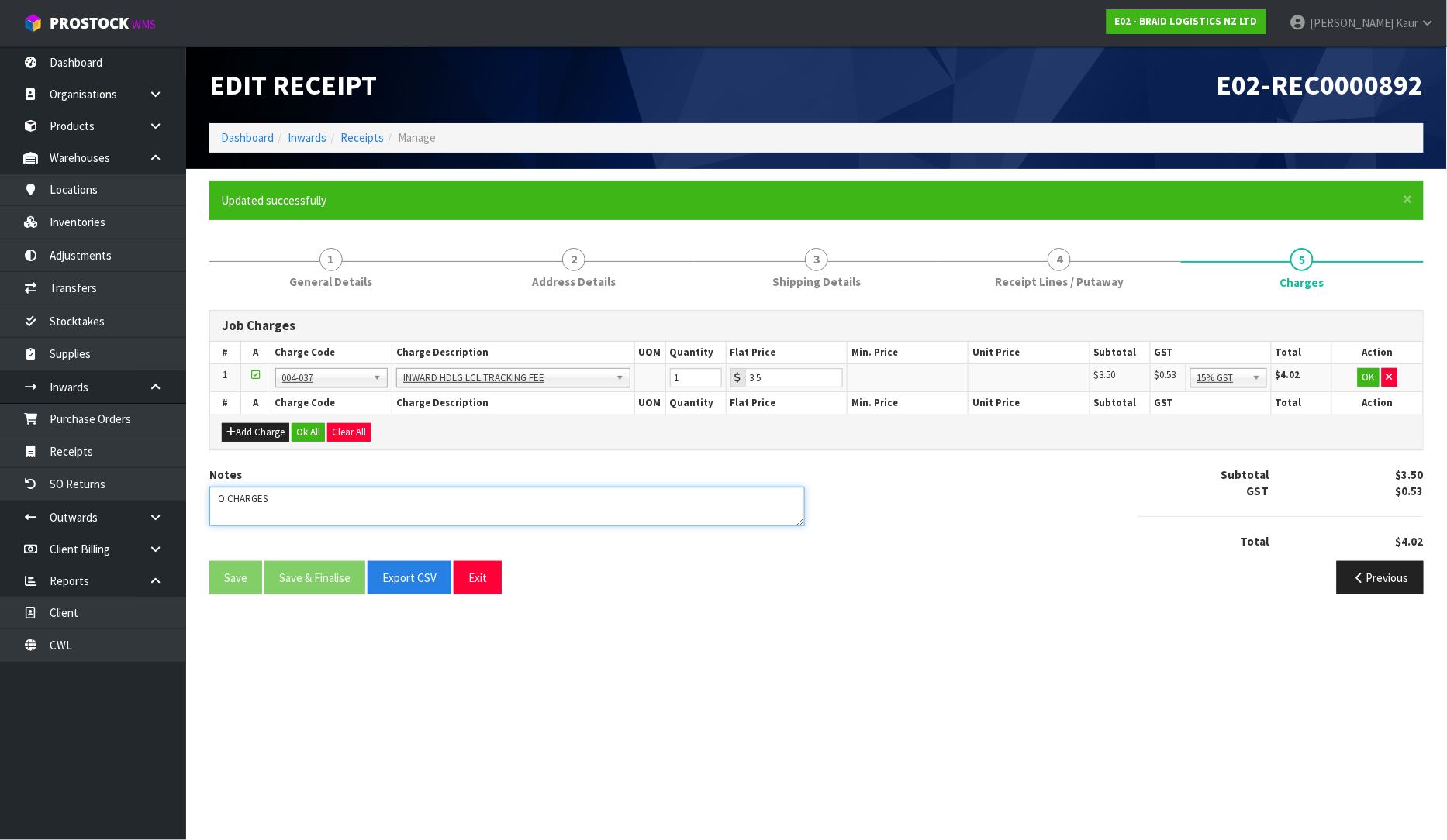
click at [213, 505] on textarea at bounding box center [507, 506] width 596 height 40
type textarea "NO CHARGES"
click at [340, 434] on button "Clear All" at bounding box center [349, 432] width 43 height 18
click at [376, 431] on button "Confirm Clear All" at bounding box center [366, 432] width 77 height 18
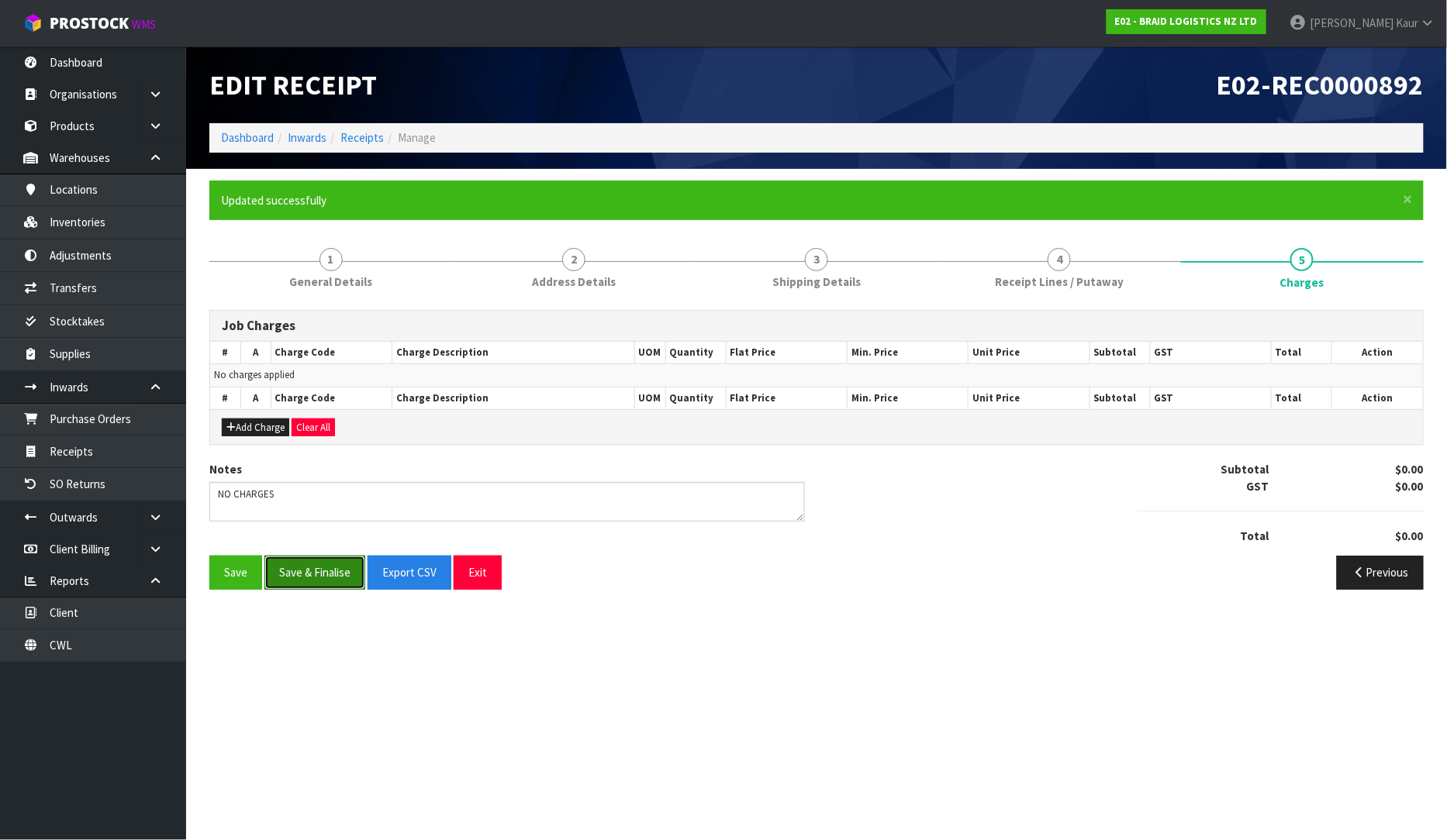
click at [310, 574] on button "Save & Finalise" at bounding box center [315, 573] width 100 height 34
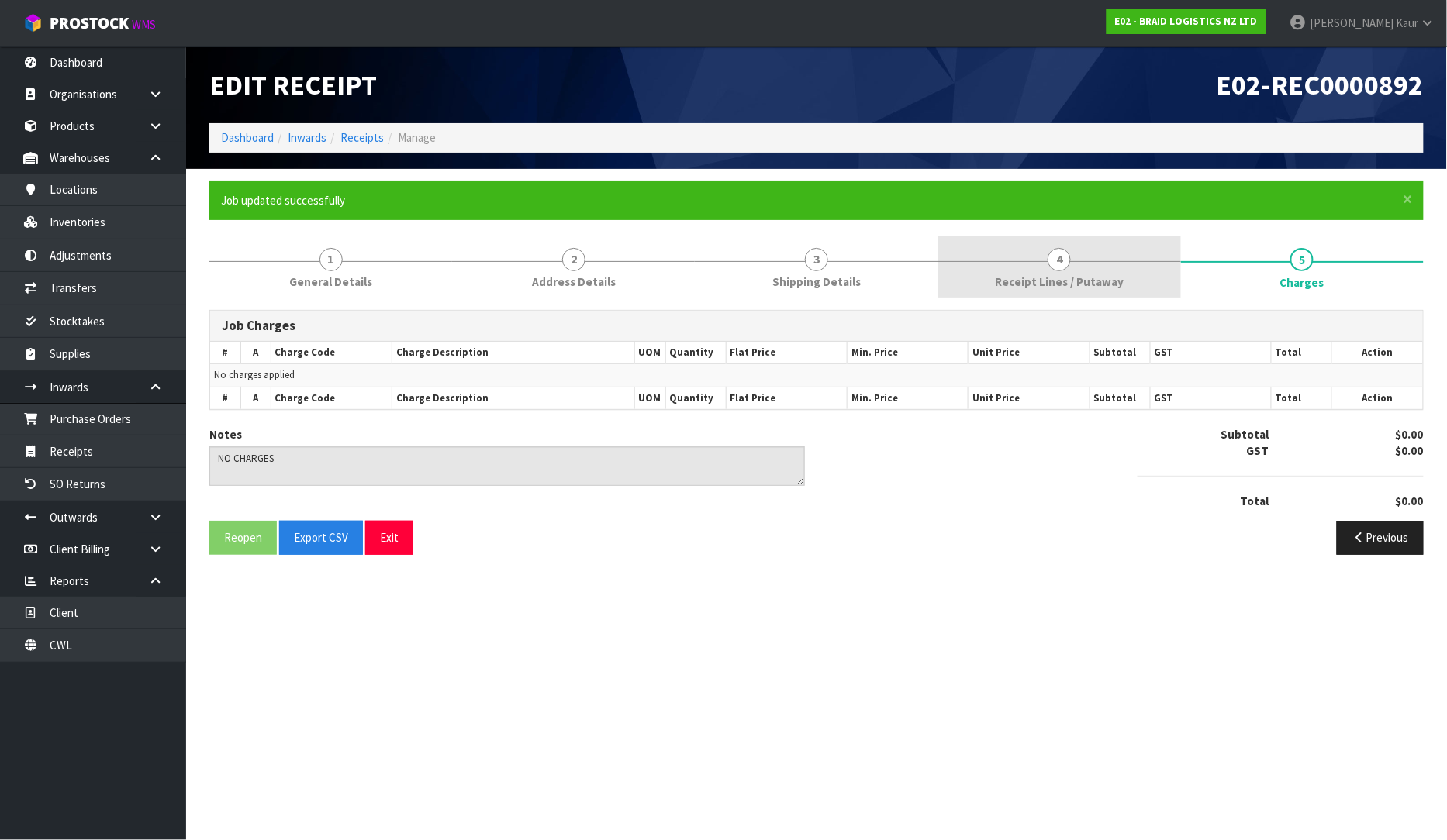
click at [986, 296] on link "4 Receipt Lines / Putaway" at bounding box center [1059, 266] width 242 height 61
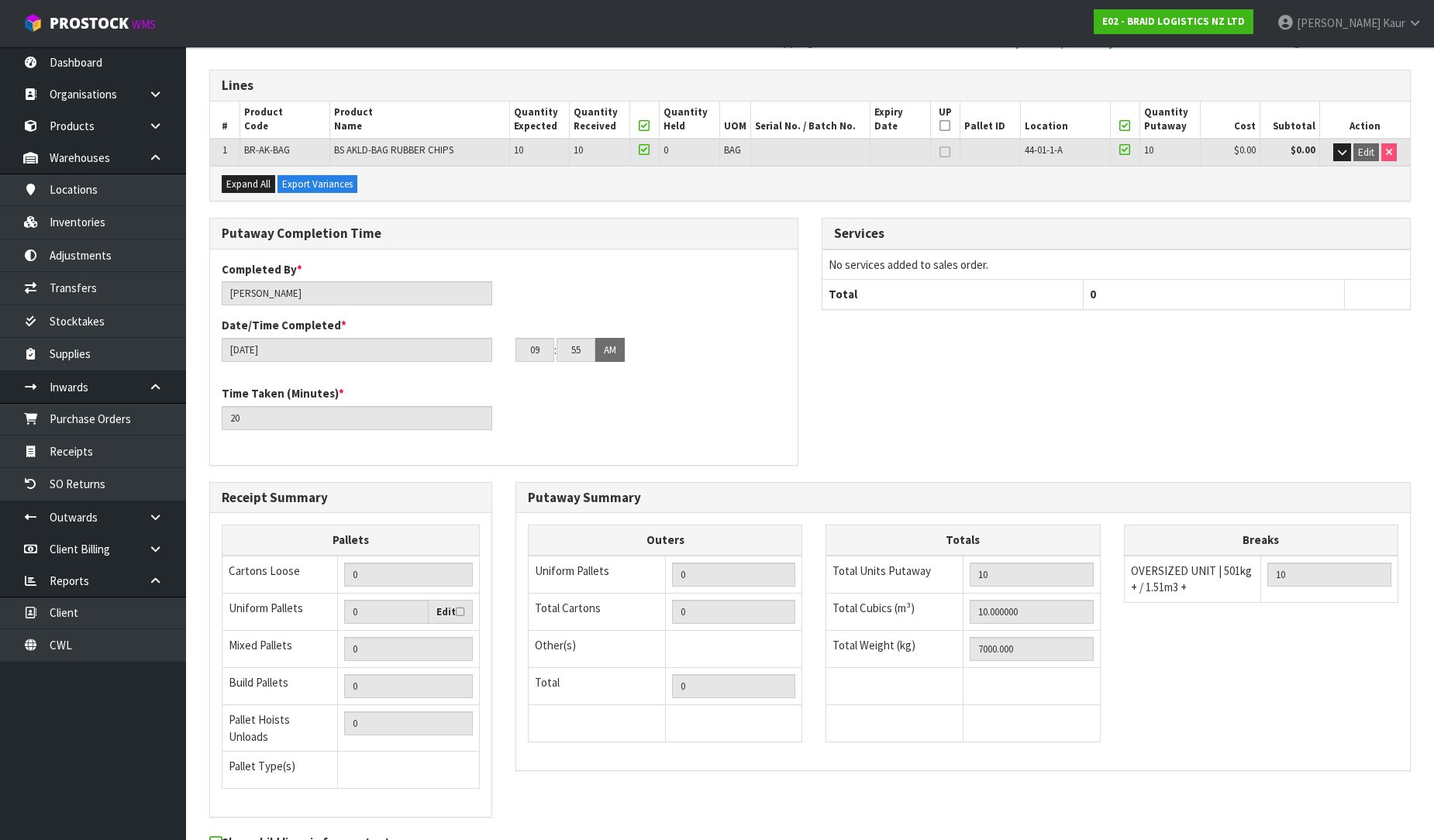
scroll to position [317, 0]
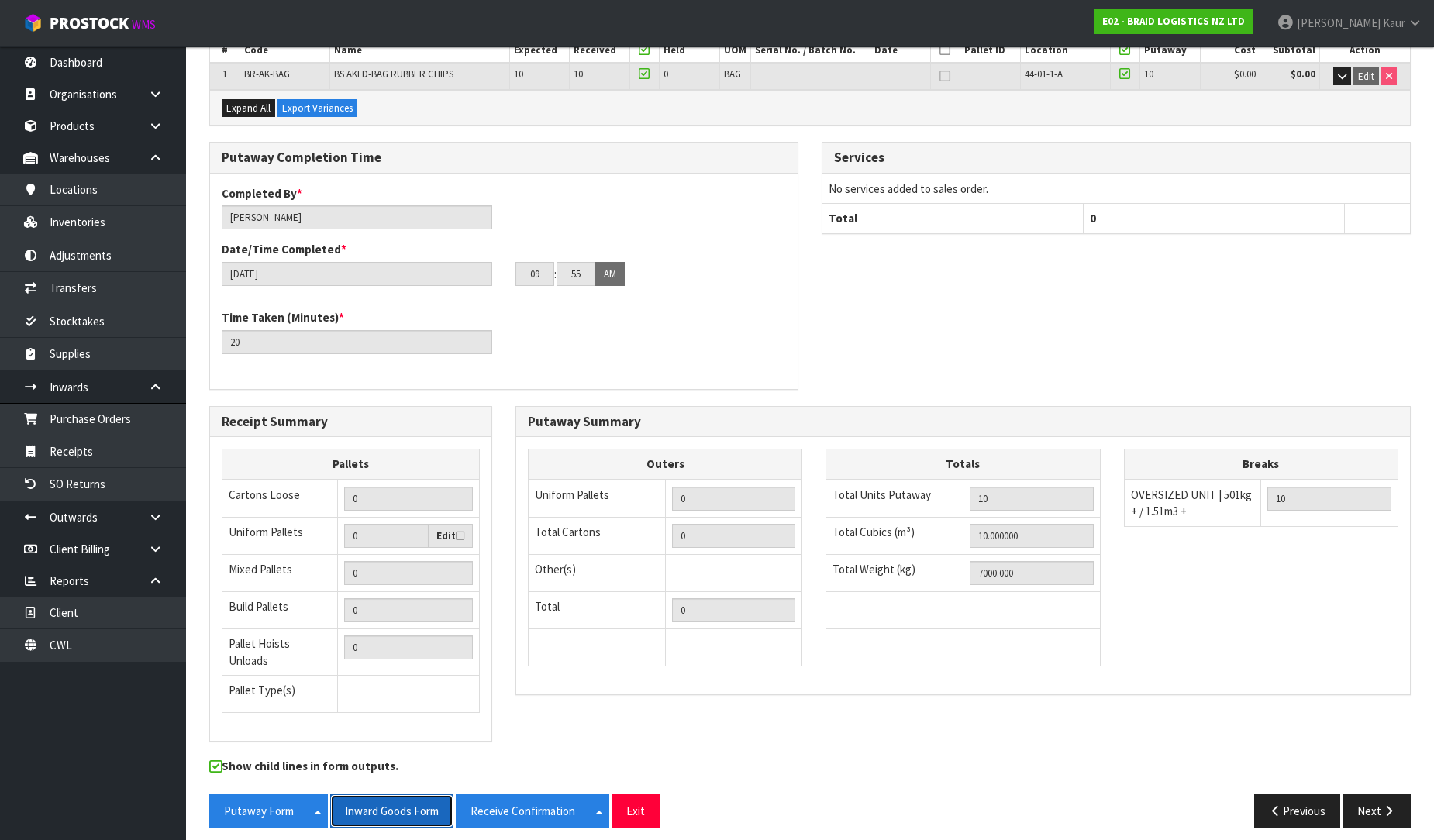
click at [383, 795] on button "Inward Goods Form" at bounding box center [392, 811] width 124 height 34
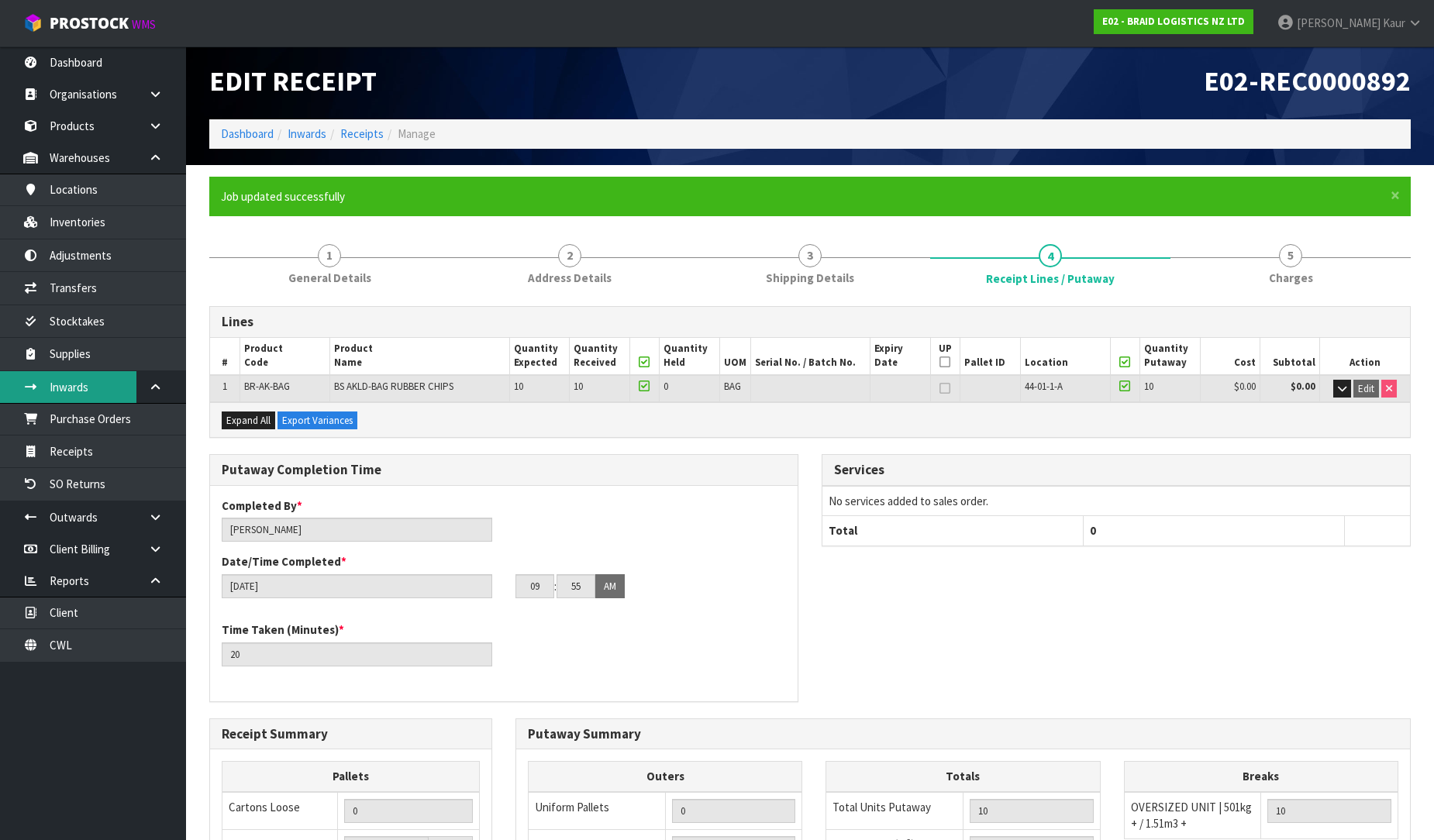
scroll to position [0, 0]
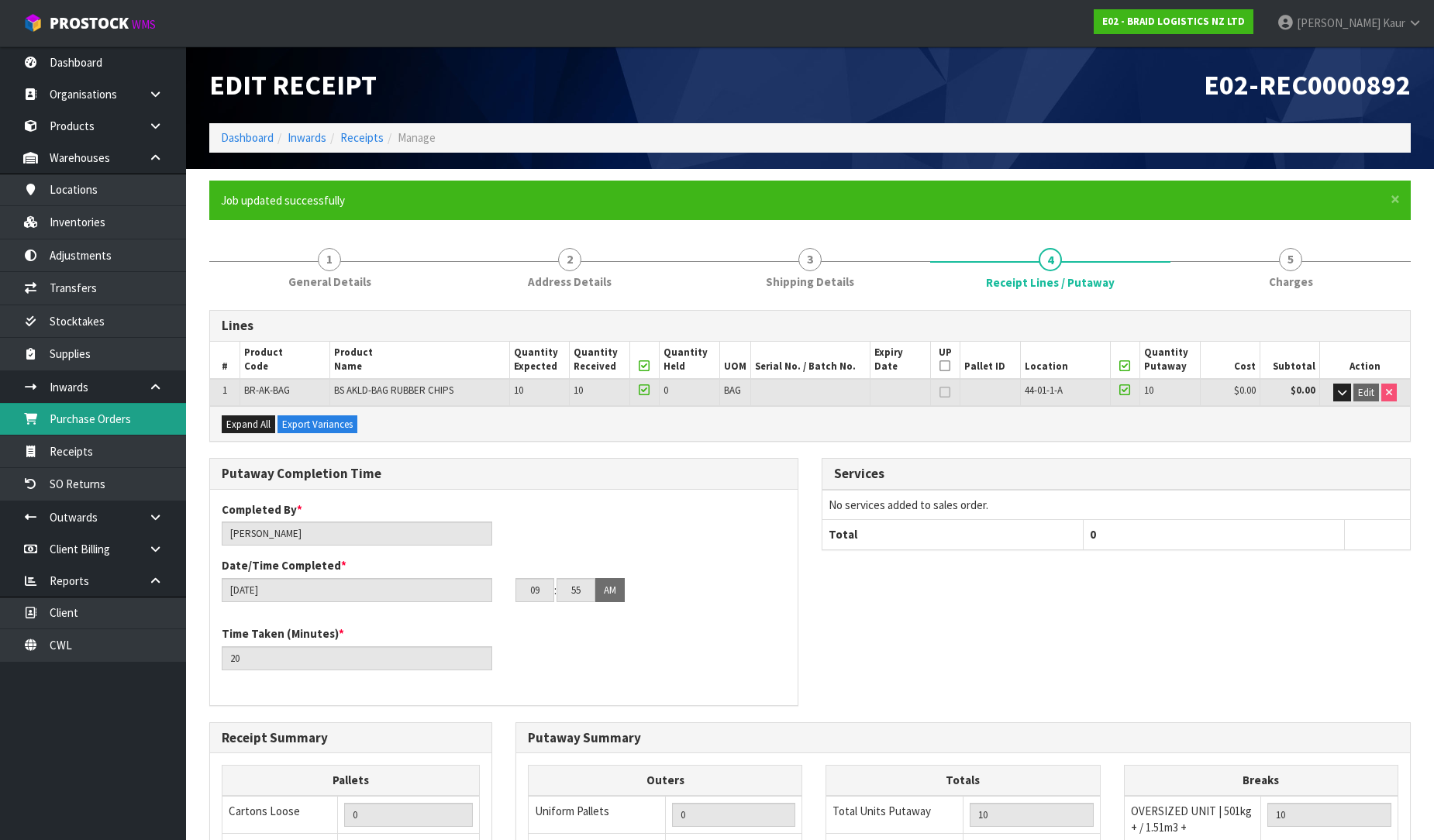
click at [119, 430] on link "Purchase Orders" at bounding box center [93, 418] width 186 height 32
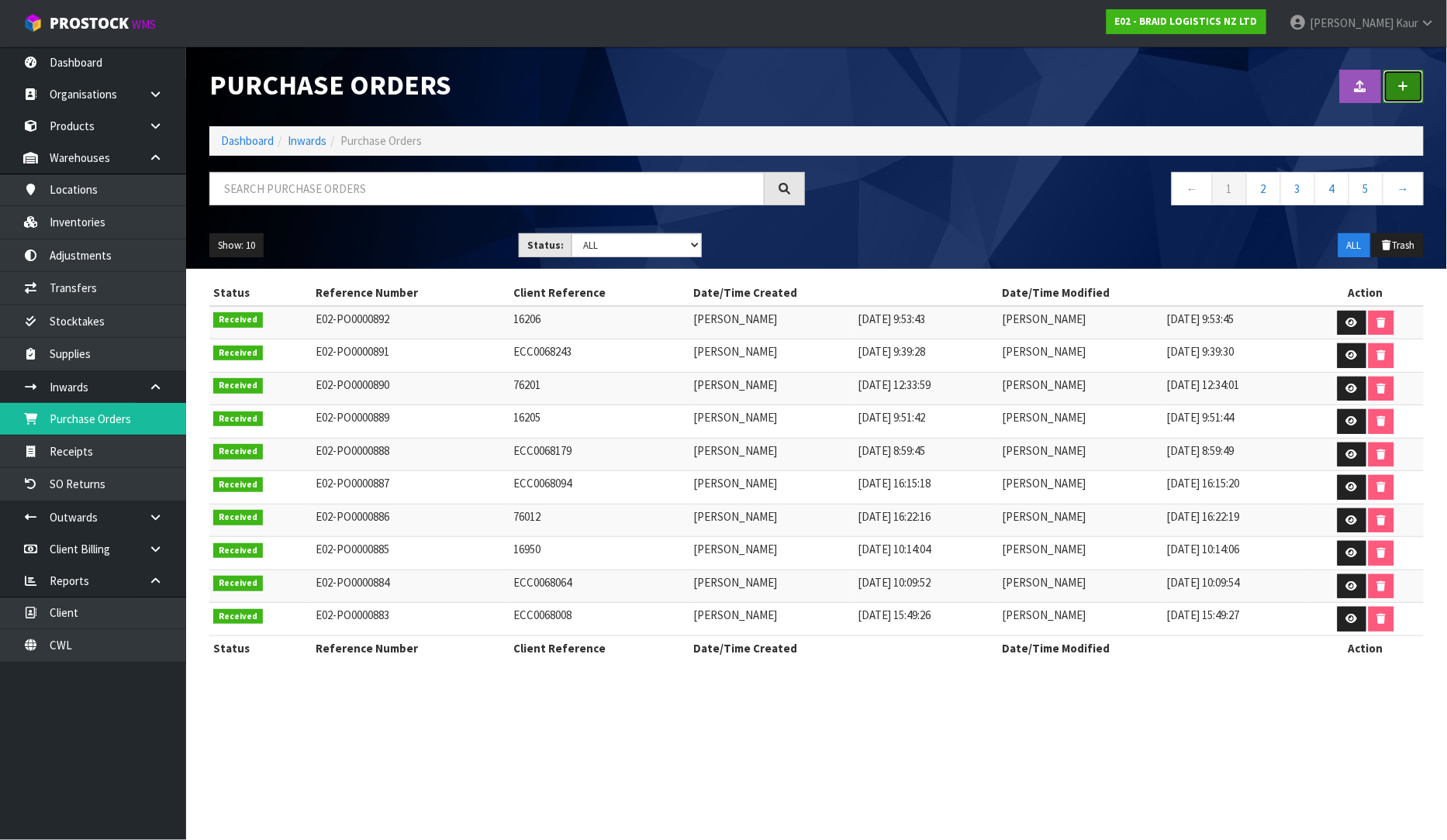
click at [1404, 83] on icon at bounding box center [1404, 86] width 11 height 12
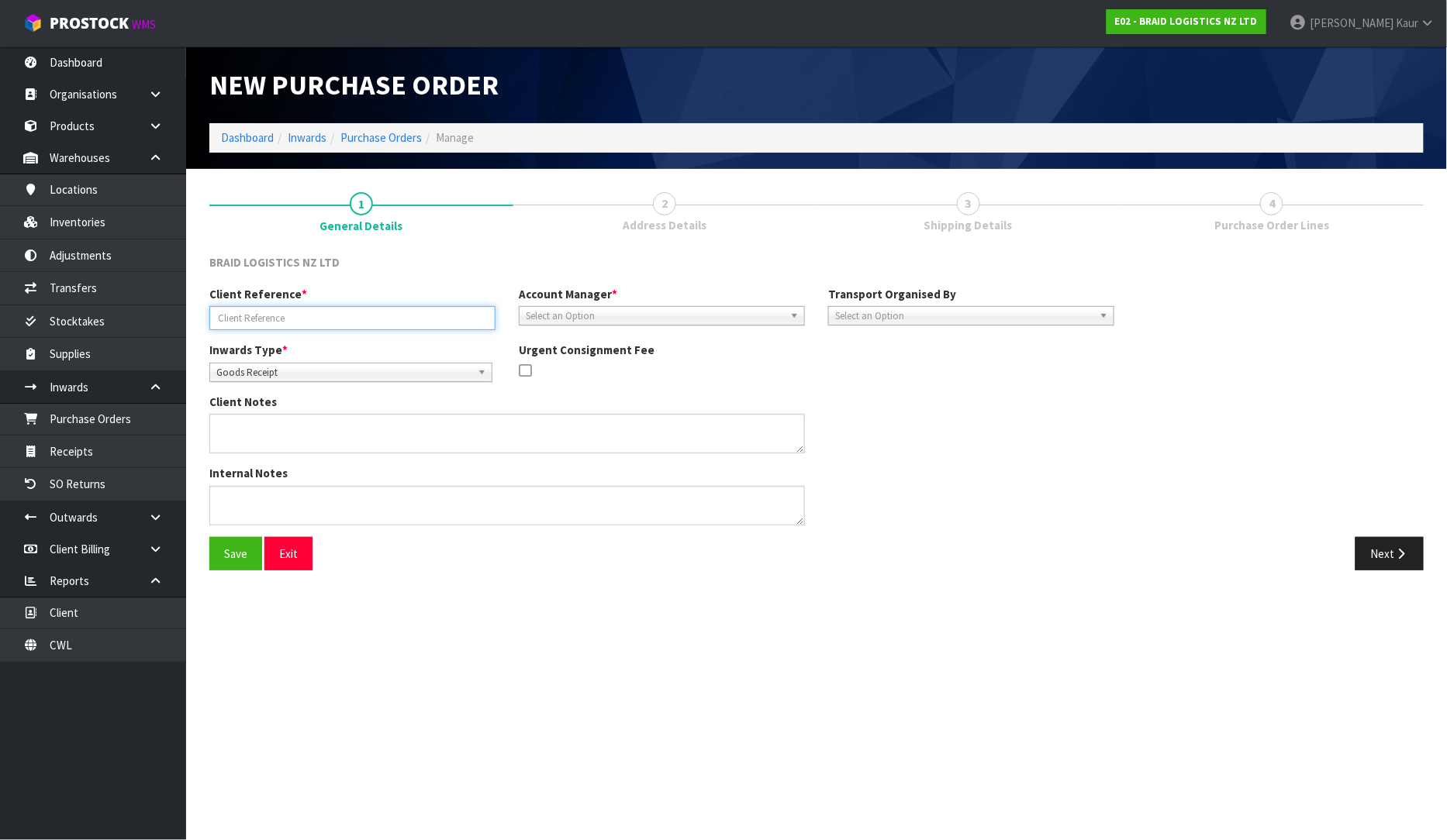
click at [297, 312] on input "text" at bounding box center [353, 318] width 286 height 24
paste input "ECC0068303"
type input "ECC0068303"
click at [566, 304] on div "Account Manager * [PERSON_NAME] [PERSON_NAME] [PERSON_NAME] [PERSON_NAME] [PERS…" at bounding box center [662, 305] width 309 height 40
click at [566, 315] on span "Select an Option" at bounding box center [654, 316] width 258 height 18
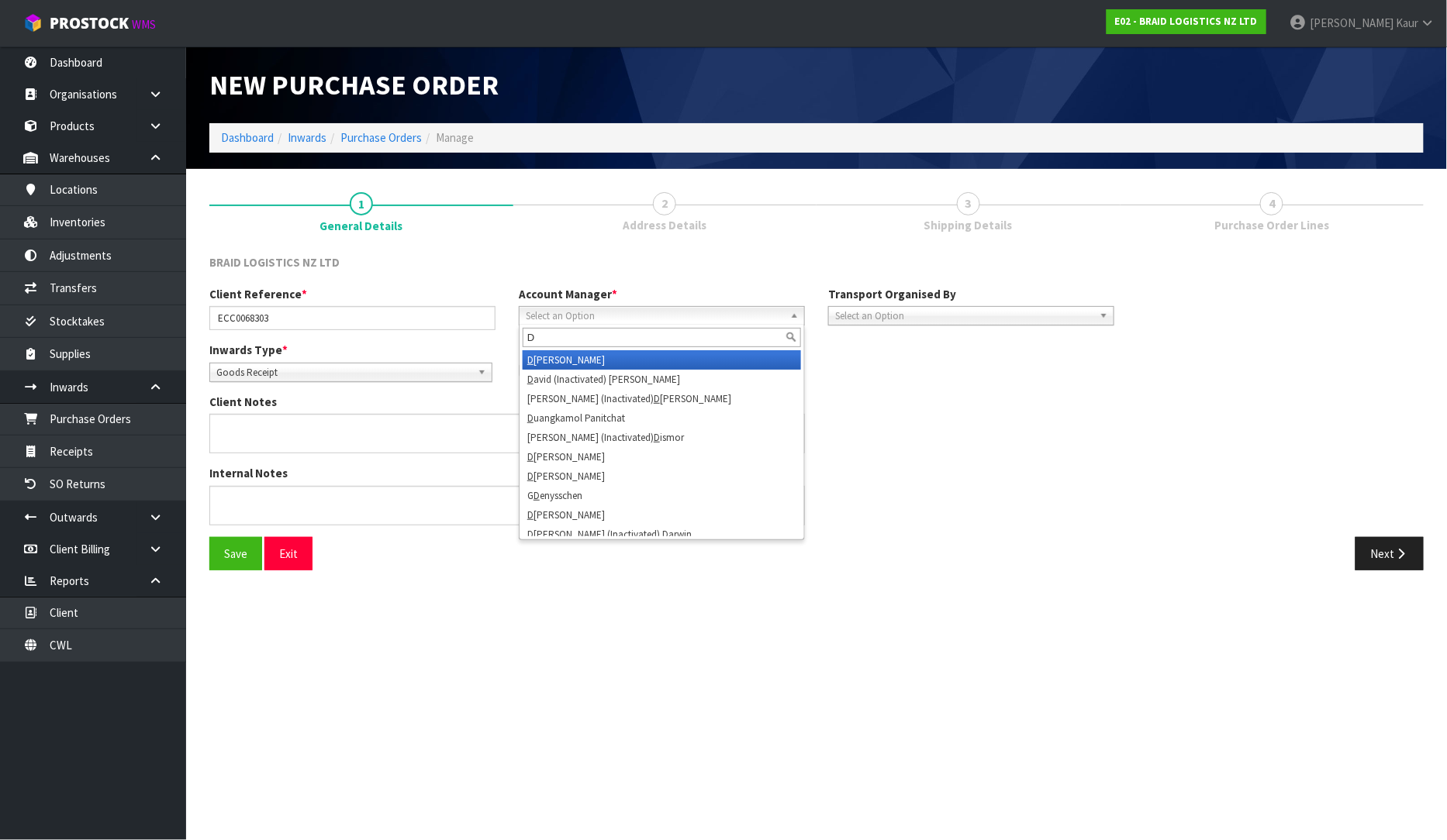
type input "D"
click at [571, 364] on li "D [PERSON_NAME]" at bounding box center [662, 360] width 278 height 19
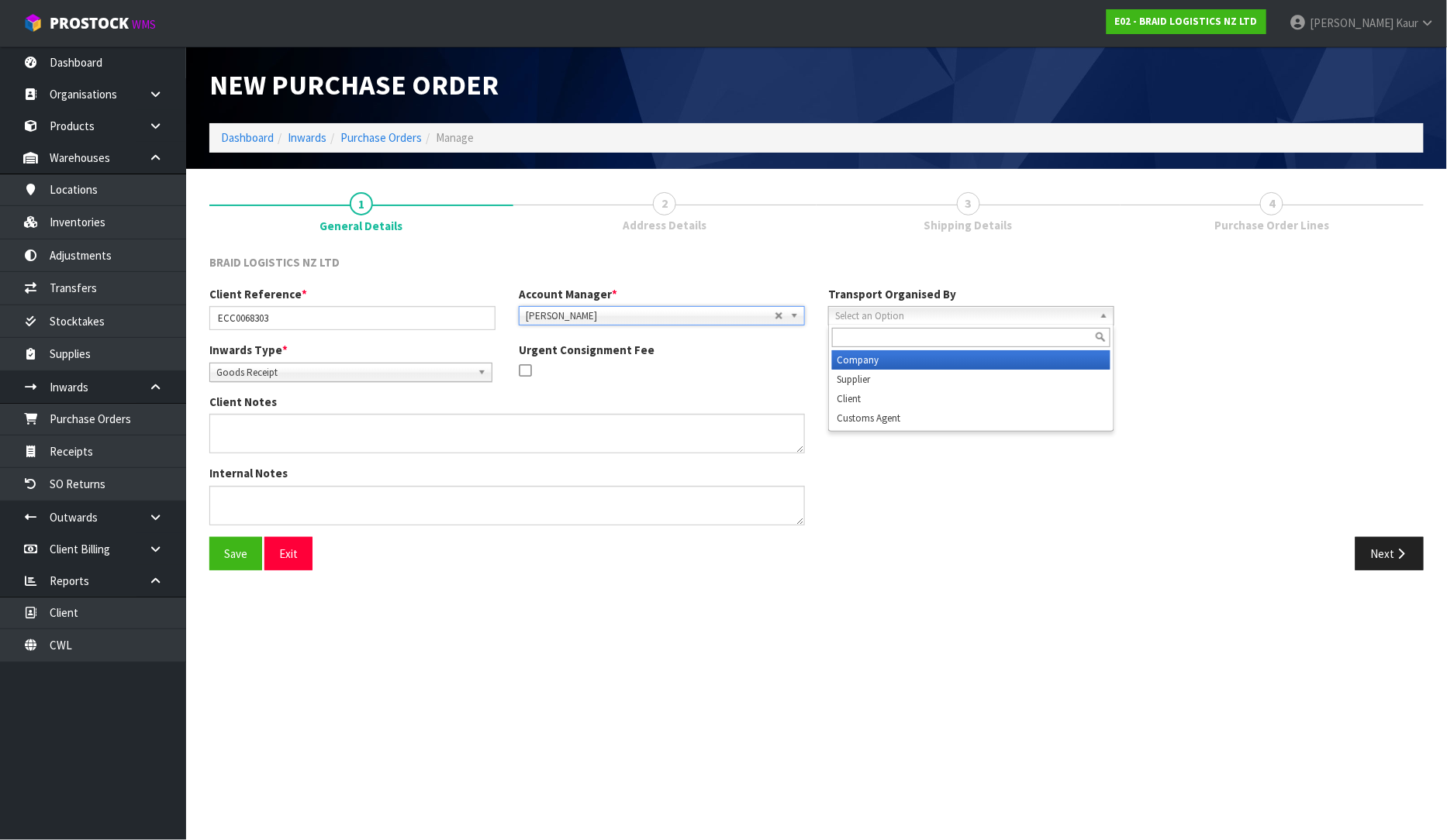
click at [863, 321] on span "Select an Option" at bounding box center [964, 316] width 258 height 18
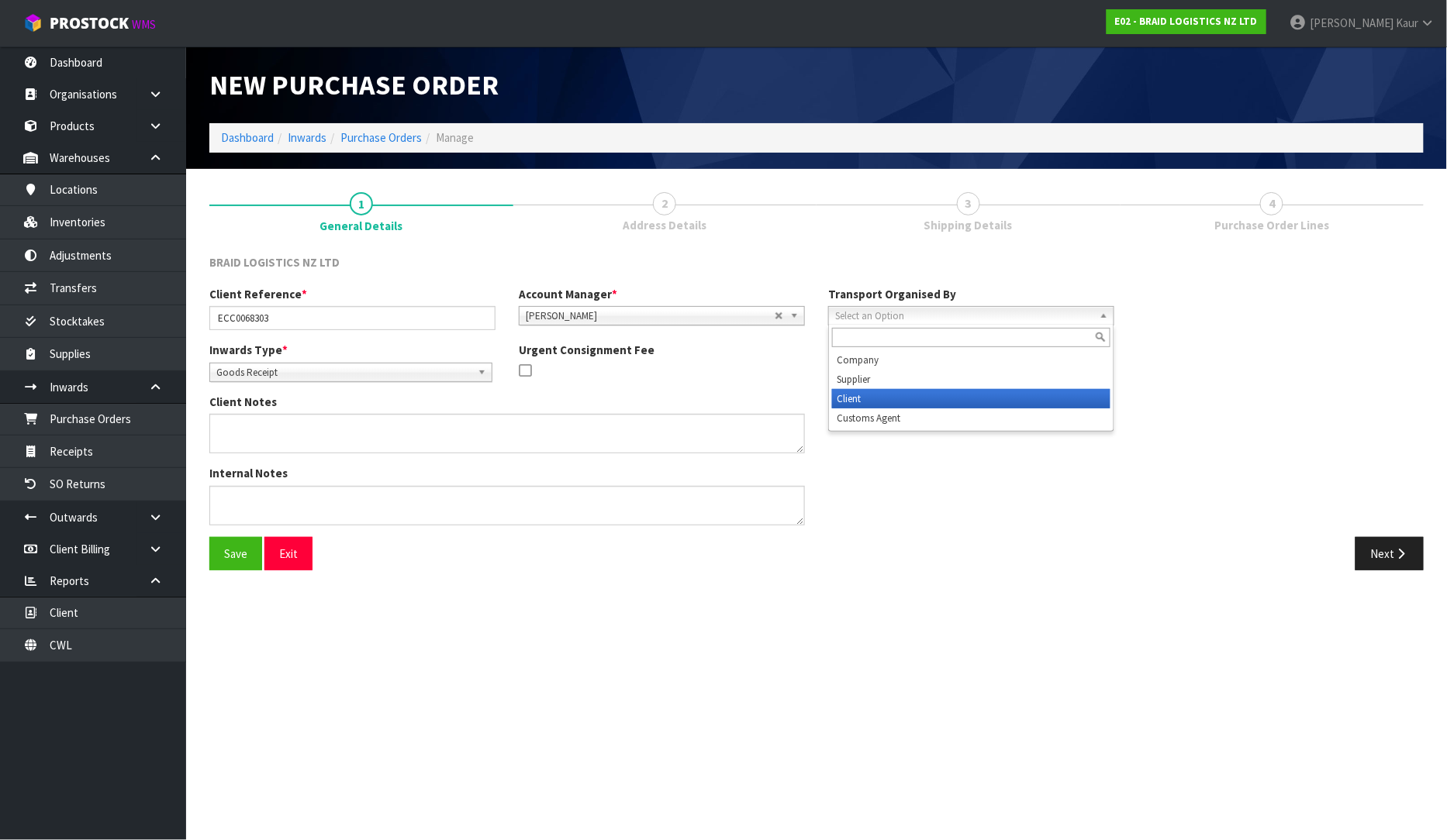
click at [869, 394] on li "Client" at bounding box center [971, 399] width 278 height 19
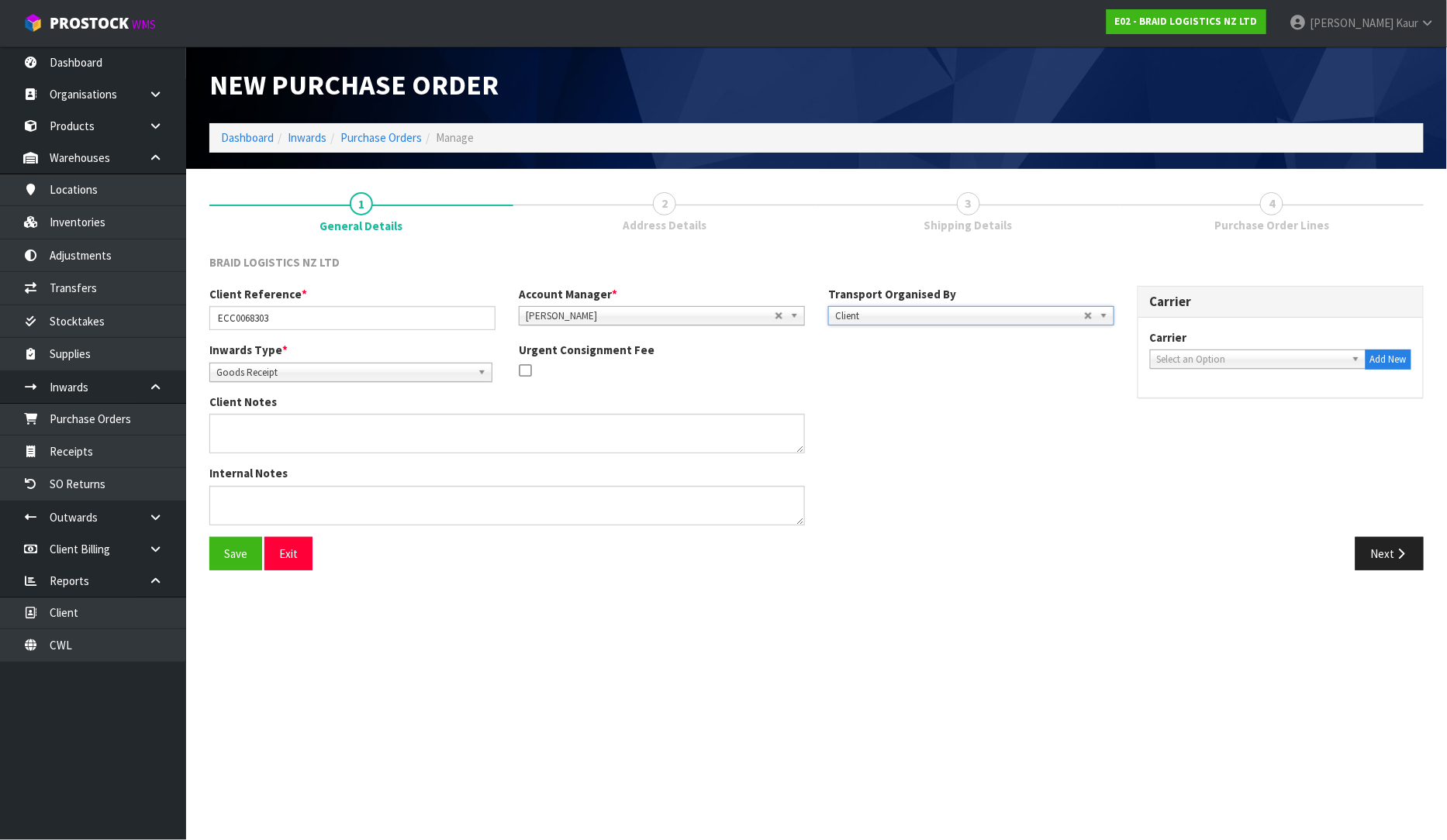
click at [1171, 351] on span "Select an Option" at bounding box center [1251, 359] width 188 height 18
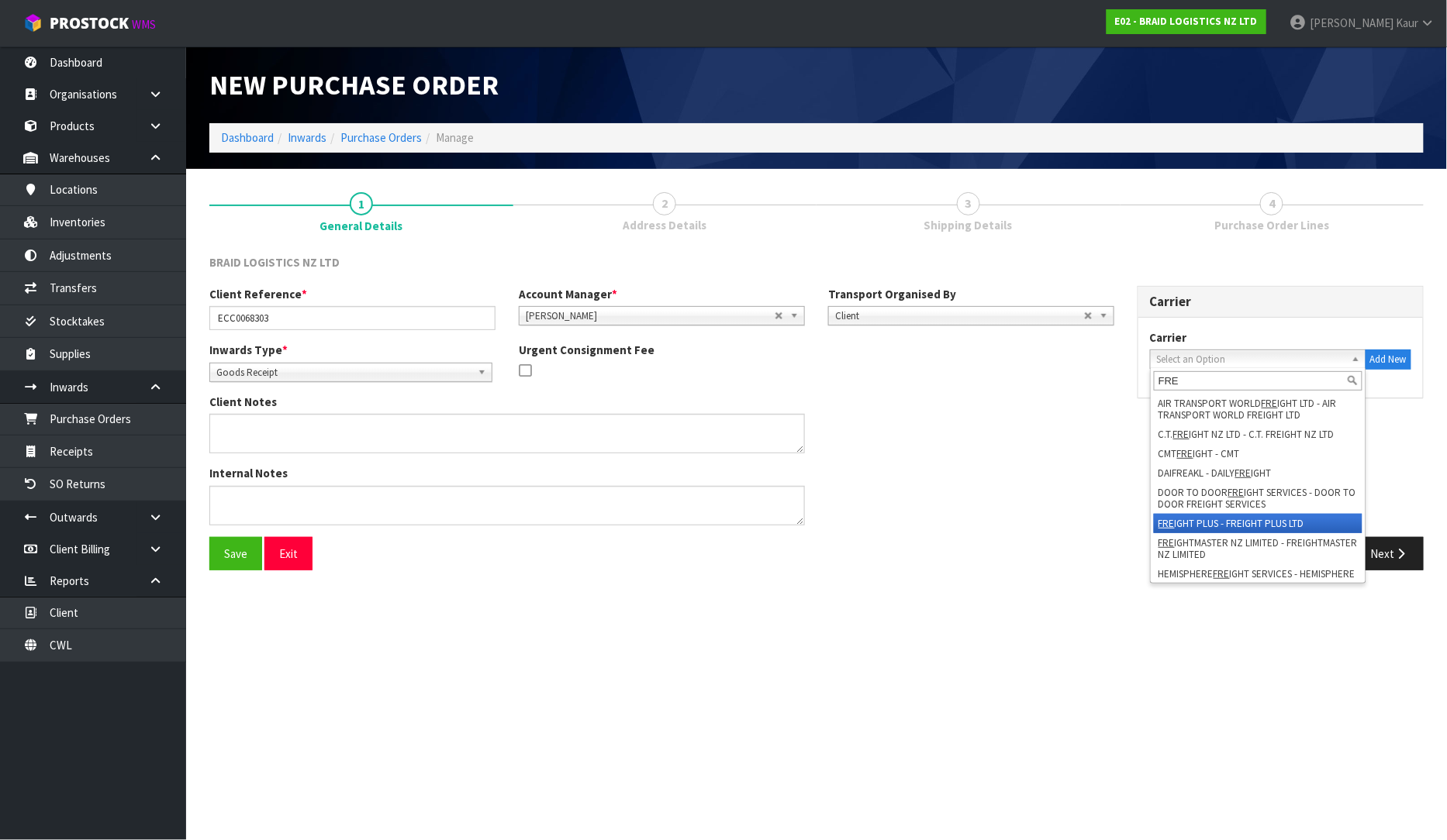
type input "FRE"
click at [1199, 518] on li "FRE IGHT PLUS - FREIGHT PLUS LTD" at bounding box center [1259, 523] width 209 height 19
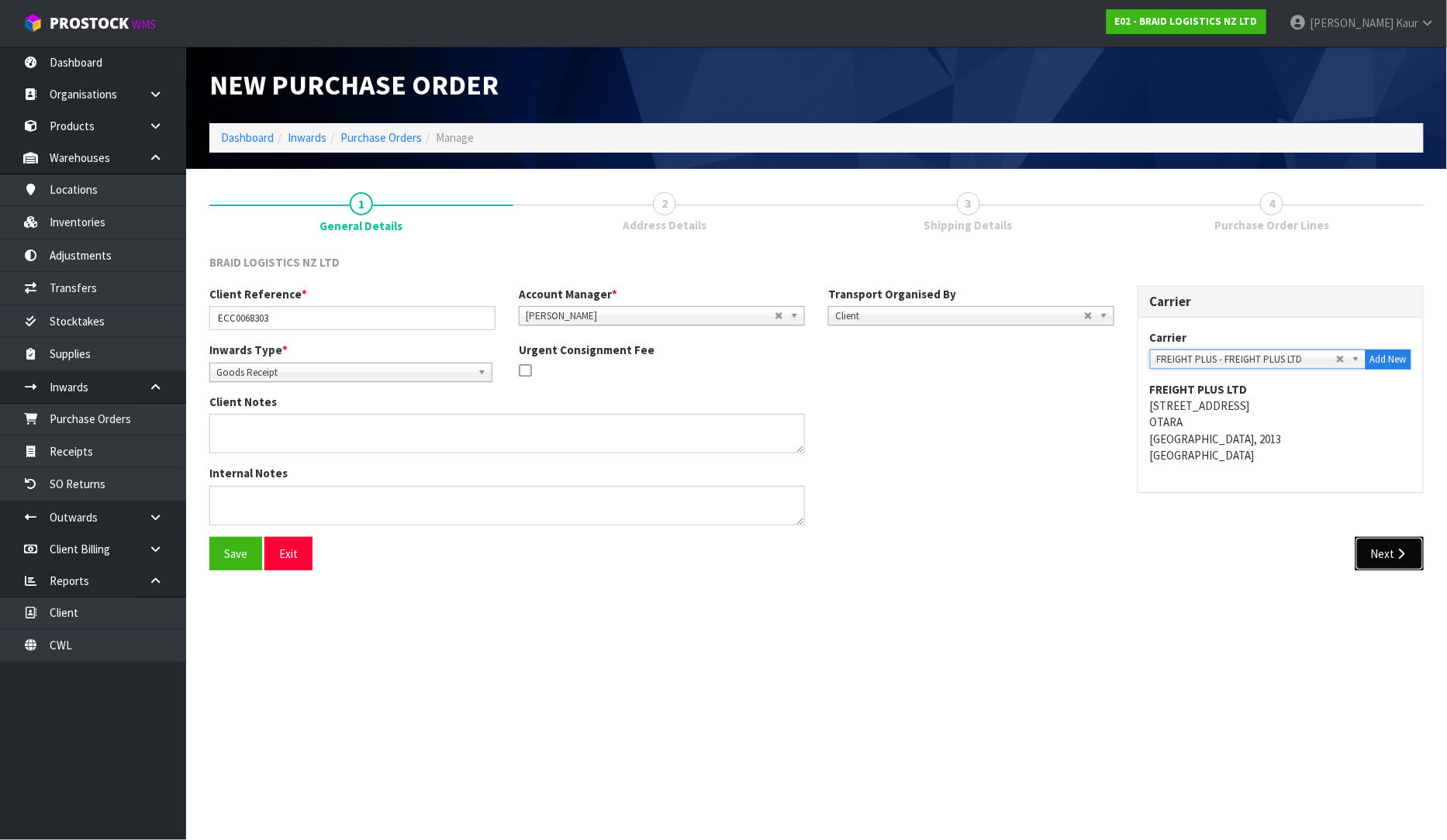
click at [1385, 559] on button "Next" at bounding box center [1389, 553] width 69 height 34
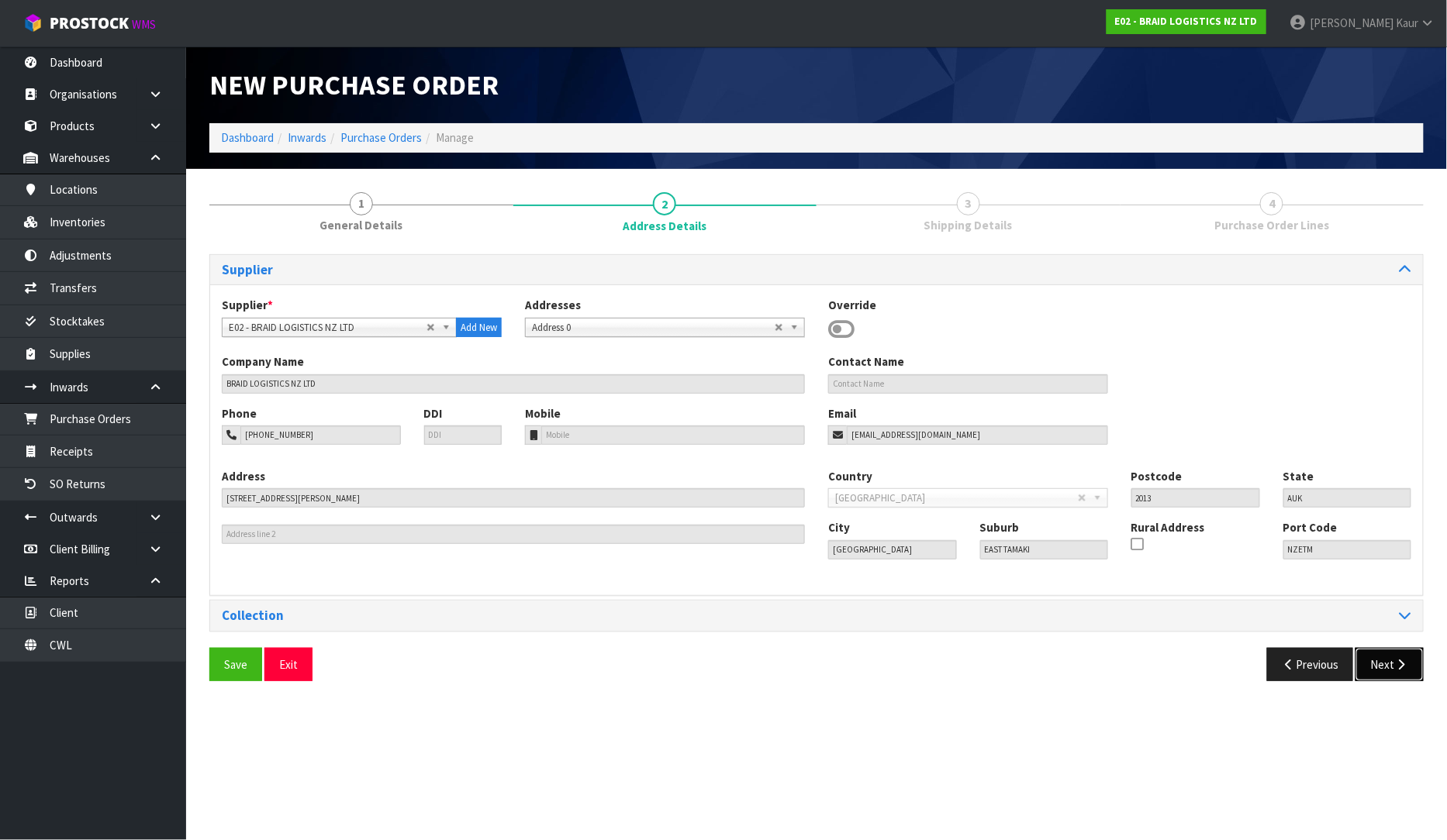
click at [1386, 655] on button "Next" at bounding box center [1389, 664] width 69 height 34
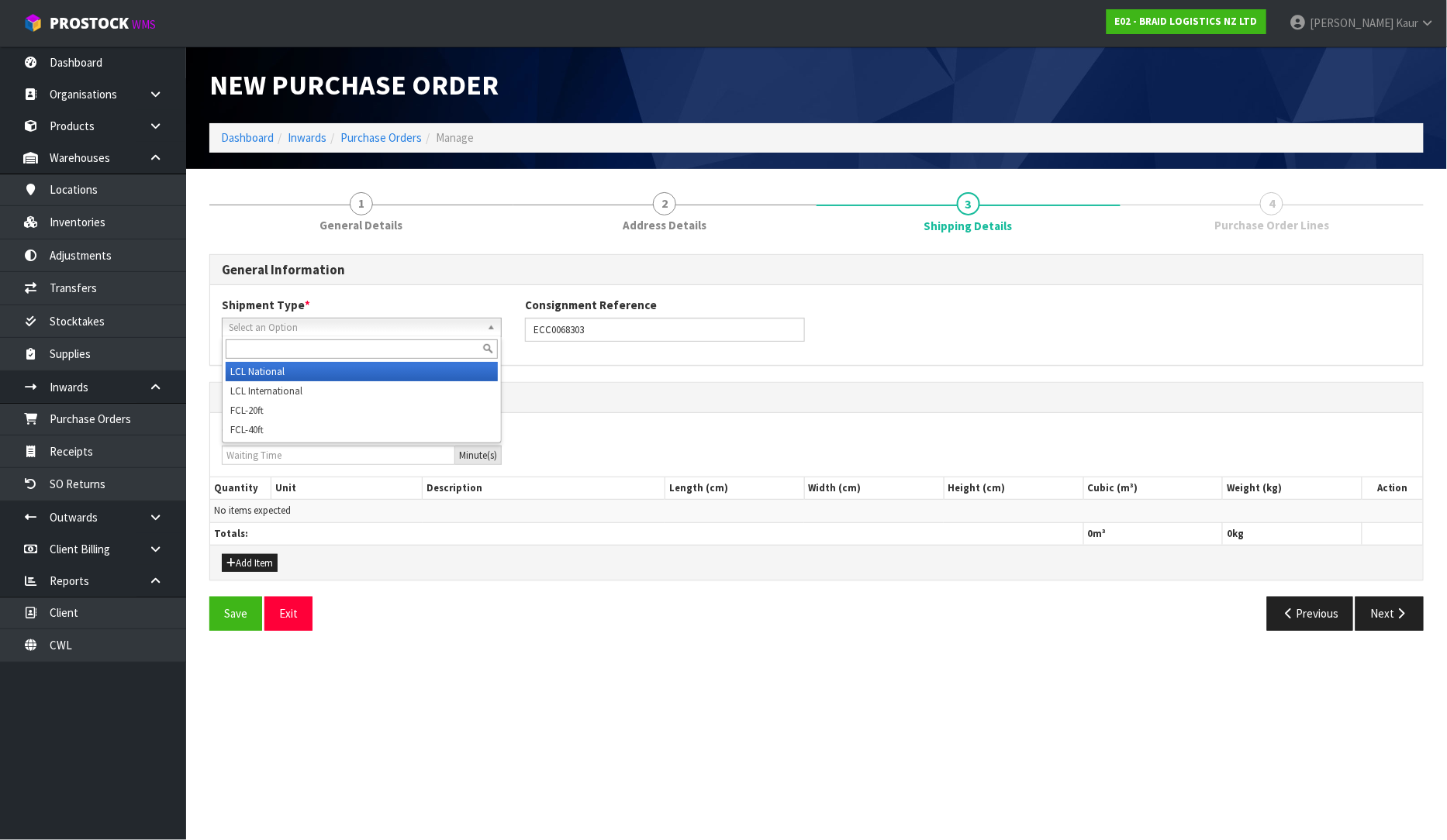
click at [334, 328] on span "Select an Option" at bounding box center [355, 327] width 252 height 18
click at [313, 370] on li "LCL National" at bounding box center [362, 372] width 272 height 19
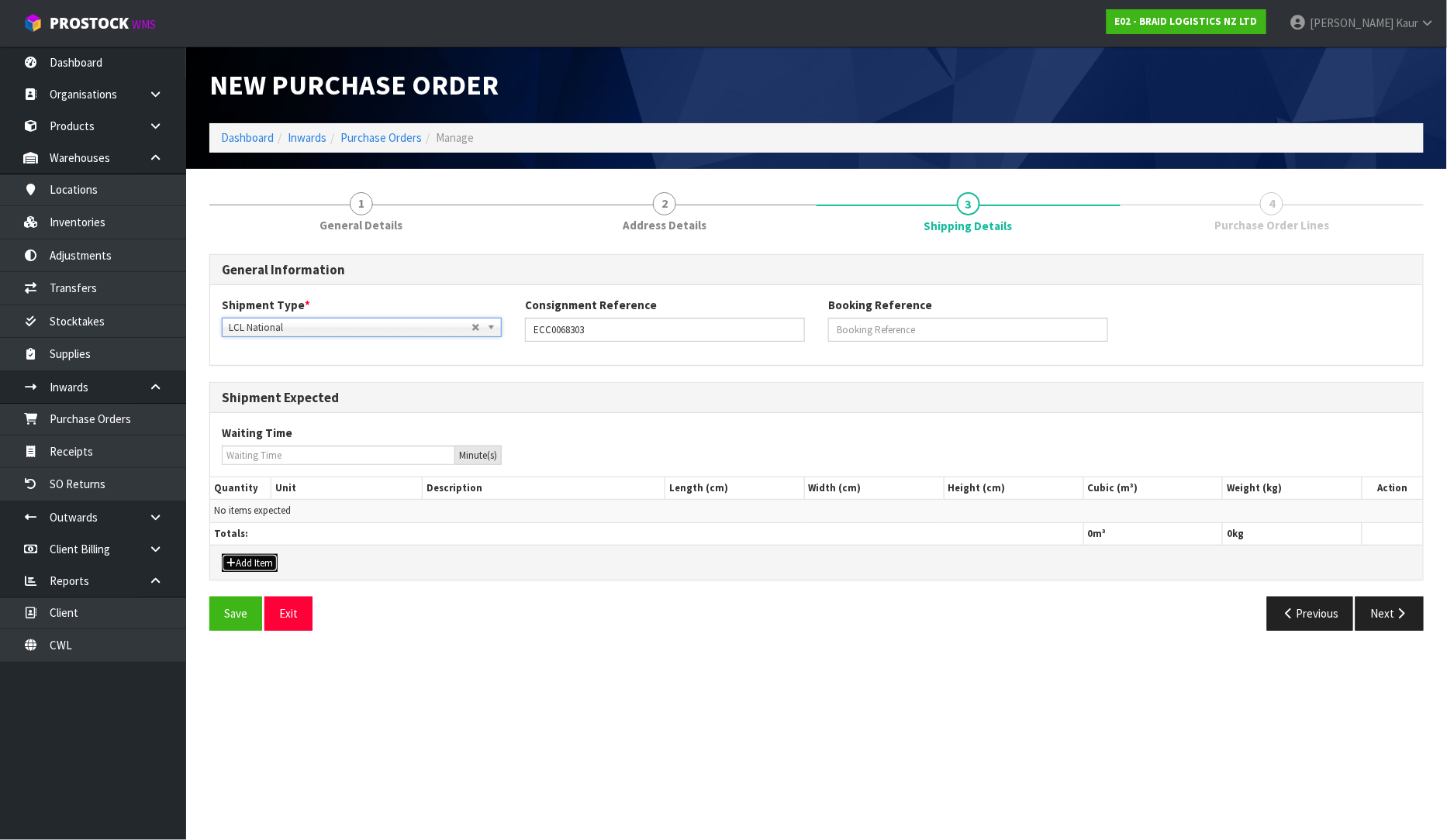
click at [269, 556] on button "Add Item" at bounding box center [250, 563] width 56 height 18
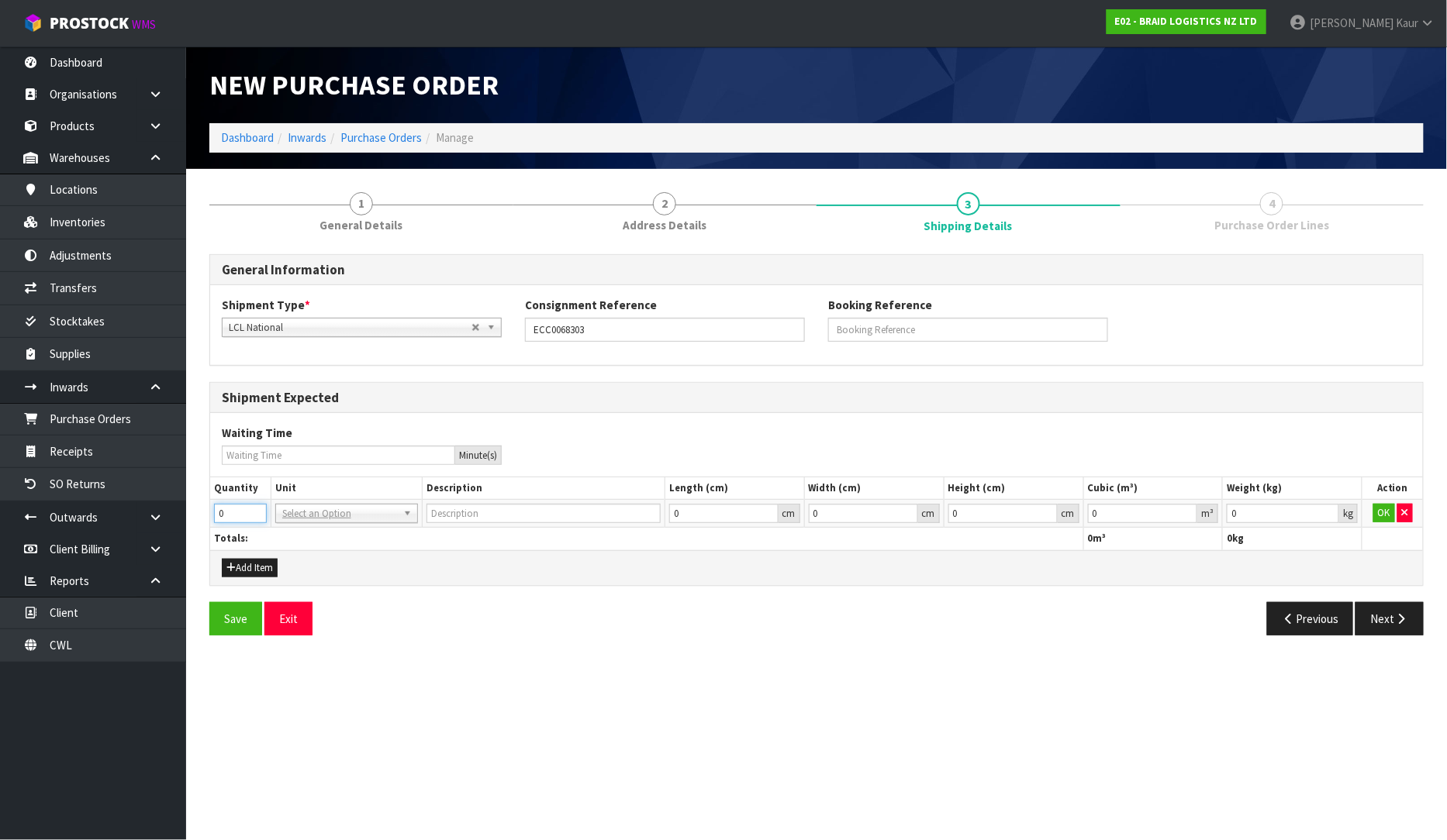
drag, startPoint x: 242, startPoint y: 518, endPoint x: 195, endPoint y: 514, distance: 47.2
click at [195, 514] on section "1 General Details 2 Address Details 3 Shipping Details 4 Purchase Order Lines G…" at bounding box center [816, 413] width 1261 height 490
click at [1189, 507] on input "0.000001" at bounding box center [1143, 514] width 110 height 19
click at [1327, 509] on input "0.001" at bounding box center [1283, 514] width 112 height 19
click at [1377, 509] on button "OK" at bounding box center [1384, 513] width 21 height 18
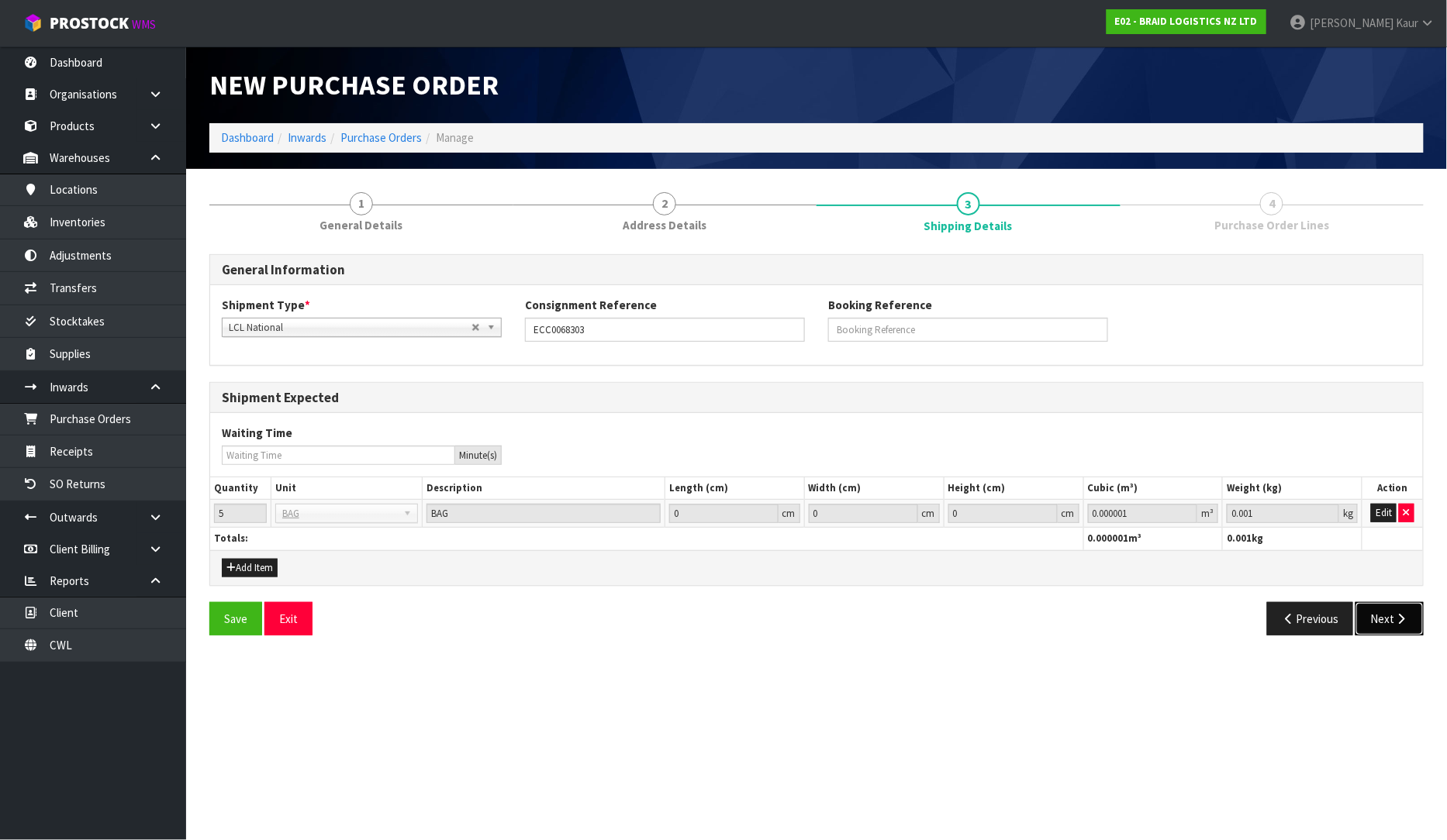
click at [1389, 613] on button "Next" at bounding box center [1389, 619] width 69 height 34
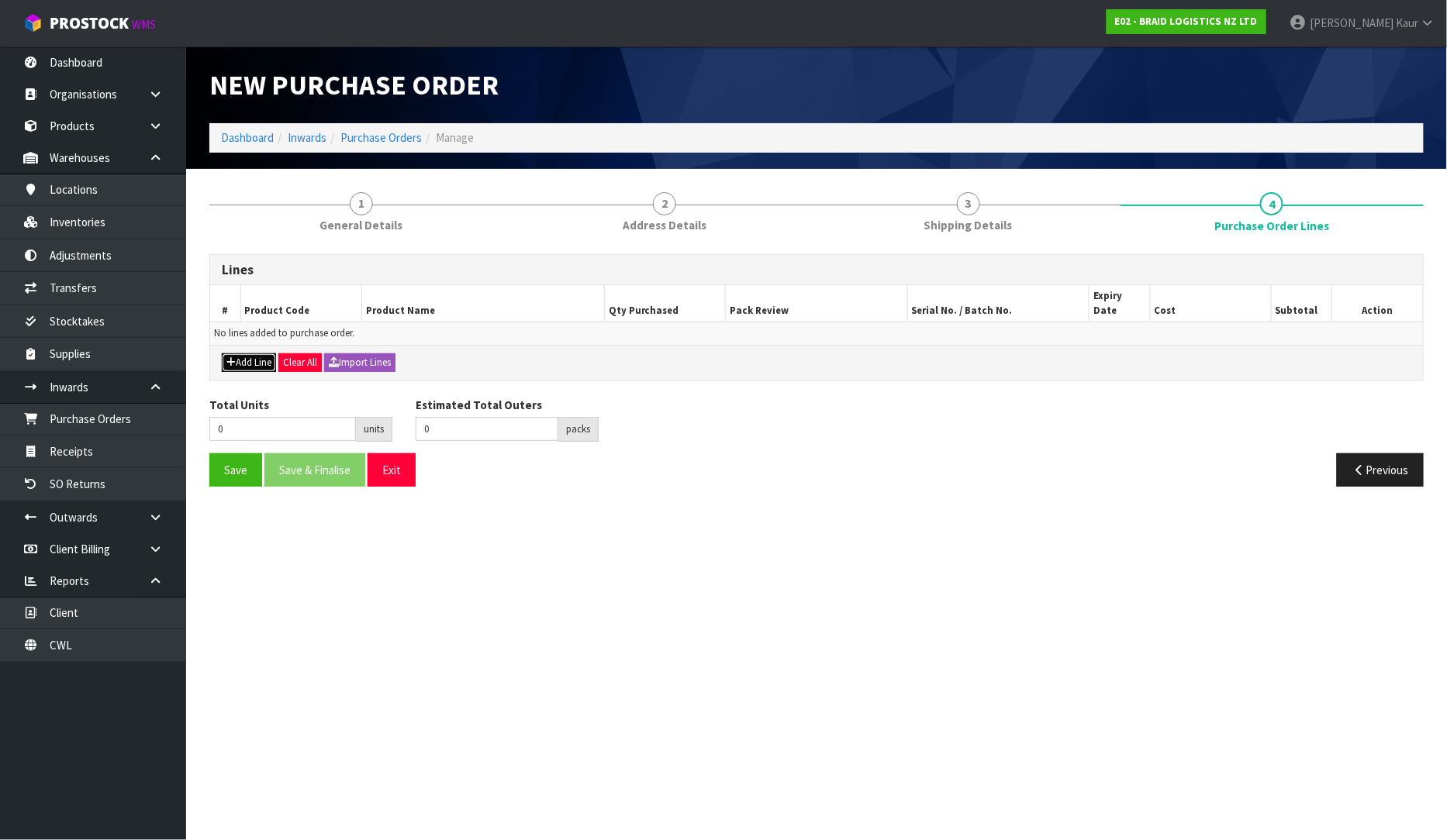
click at [254, 353] on button "Add Line" at bounding box center [249, 362] width 54 height 18
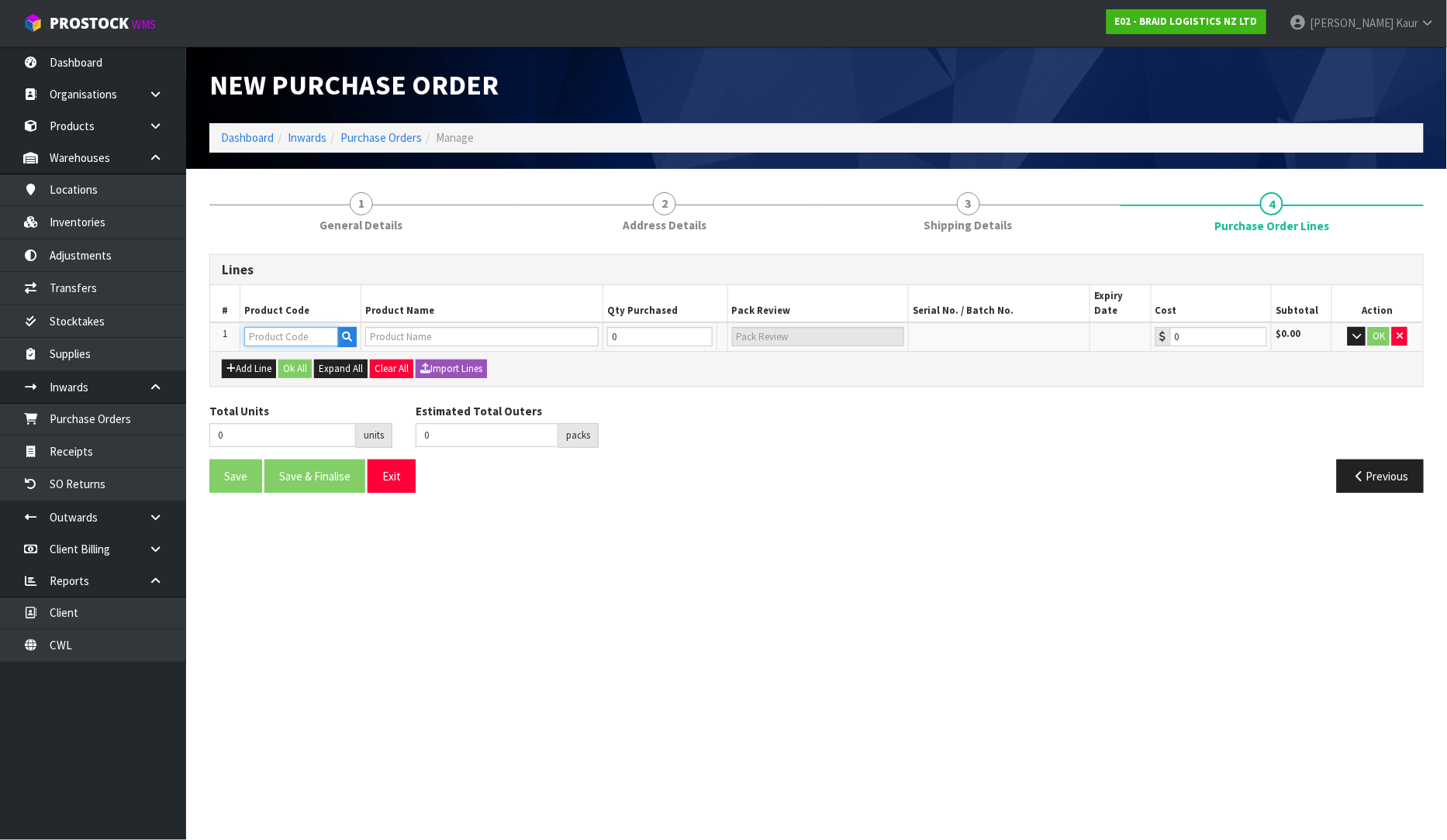
click at [285, 327] on input "text" at bounding box center [291, 337] width 94 height 19
click at [300, 387] on link "BR -ROT-BAG" at bounding box center [307, 390] width 123 height 21
click at [620, 327] on input "0" at bounding box center [651, 337] width 94 height 19
click at [647, 380] on div "Lines # Product Code Product Name Qty Purchased Pack Review Serial No. / Batch …" at bounding box center [816, 379] width 1214 height 251
click at [1383, 327] on button "OK" at bounding box center [1379, 336] width 21 height 18
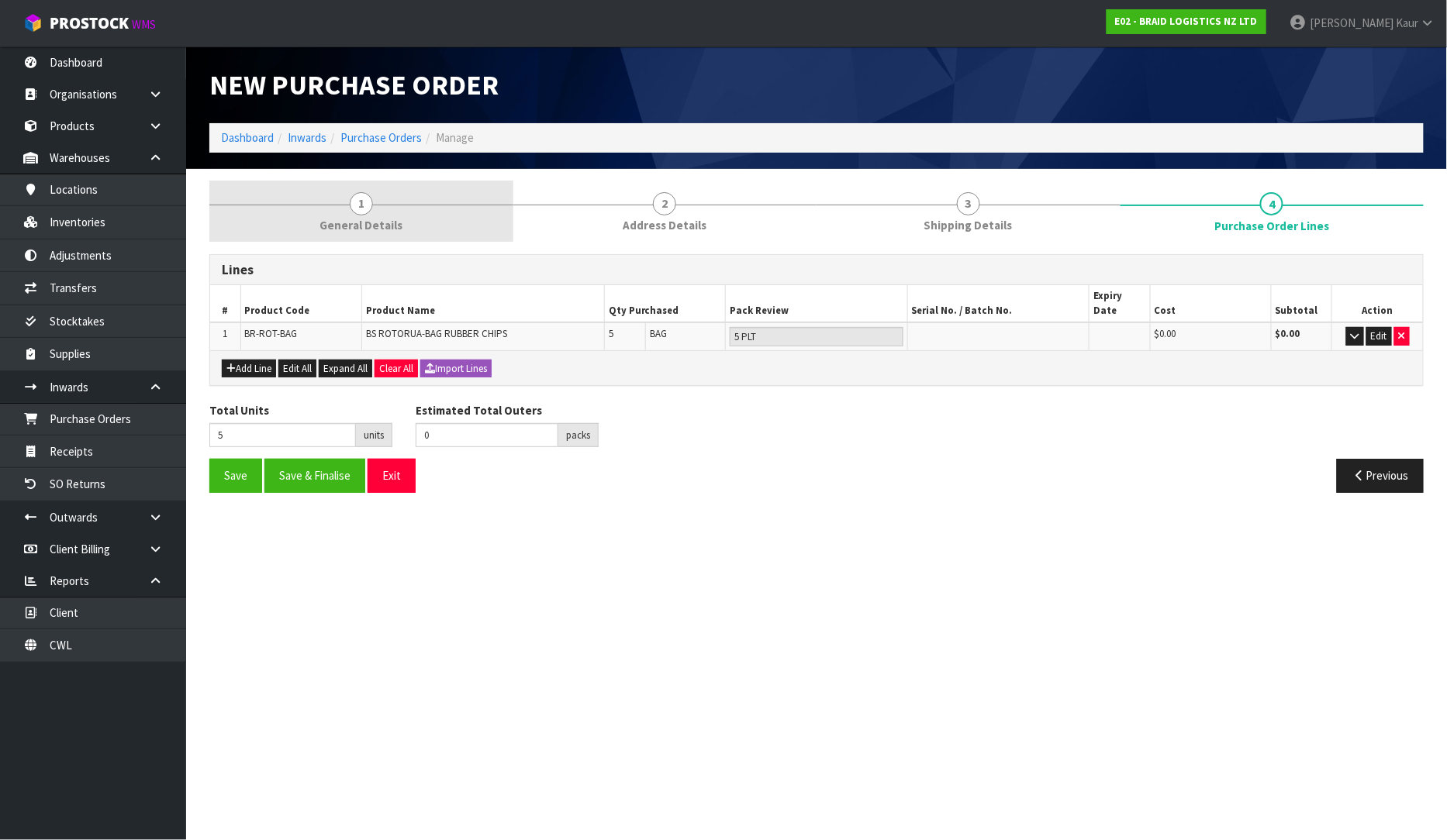
click at [359, 222] on span "General Details" at bounding box center [361, 225] width 83 height 16
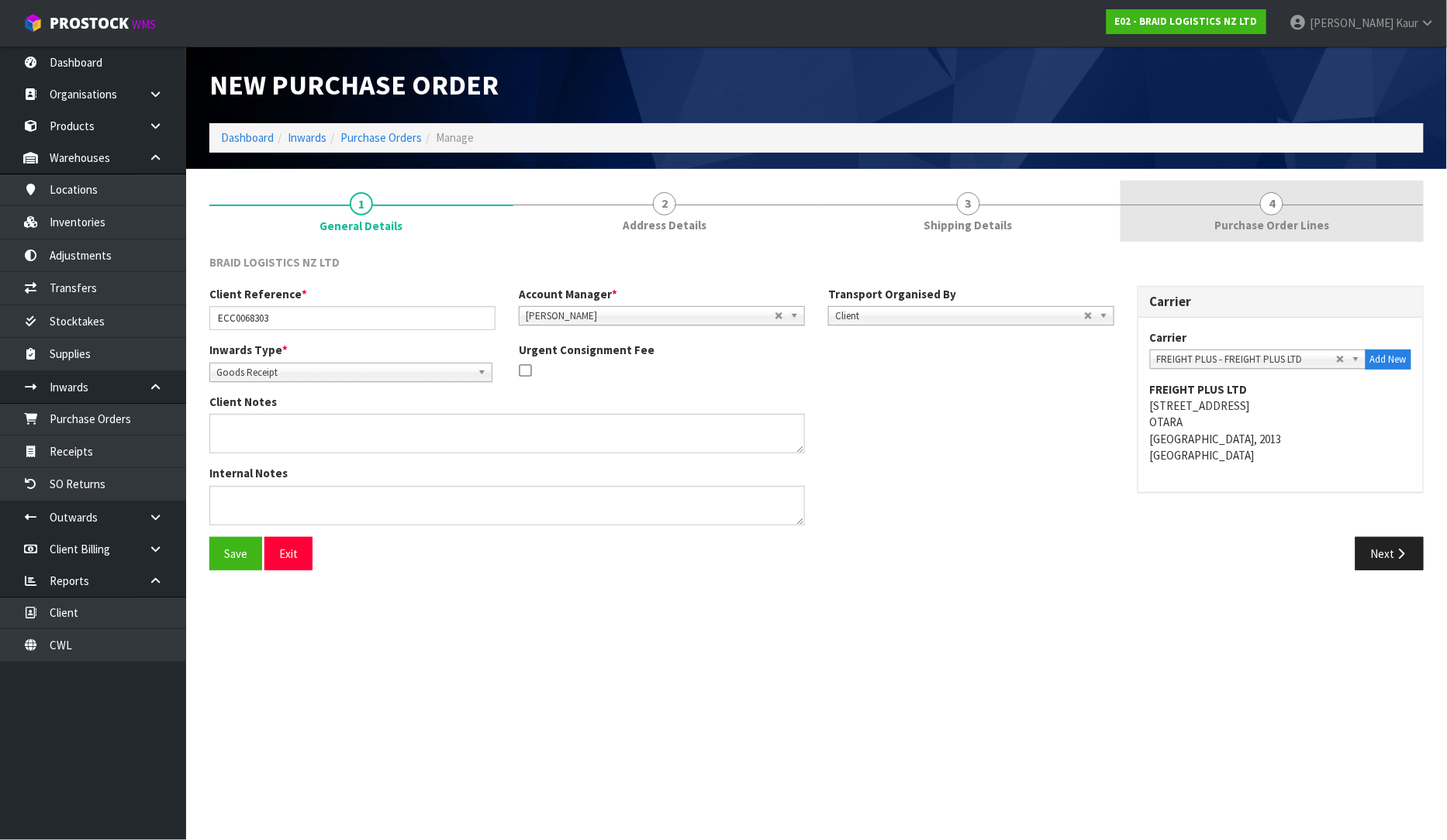
click at [1264, 212] on link "4 Purchase Order Lines" at bounding box center [1272, 210] width 304 height 61
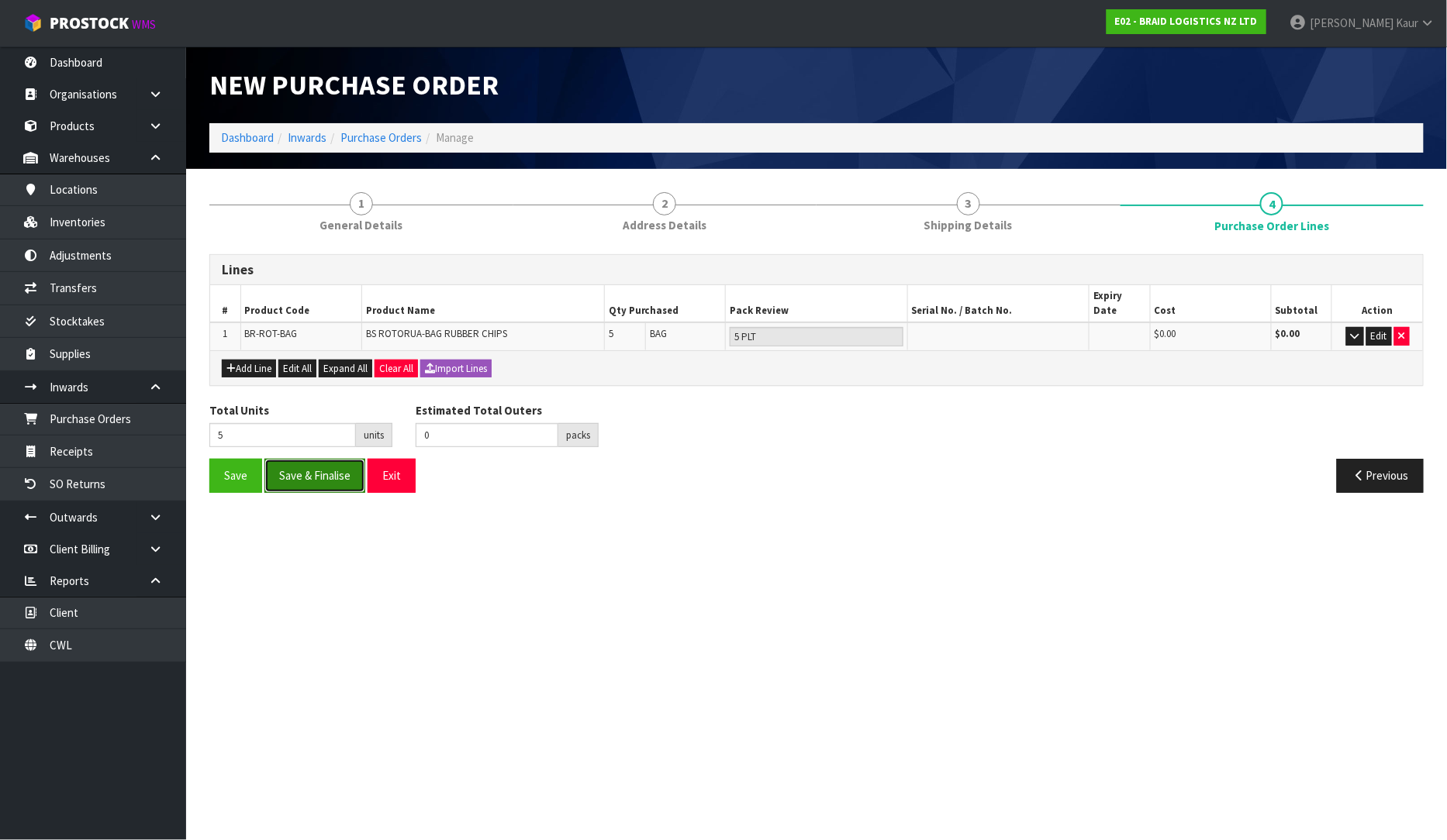
click at [325, 471] on button "Save & Finalise" at bounding box center [315, 475] width 100 height 34
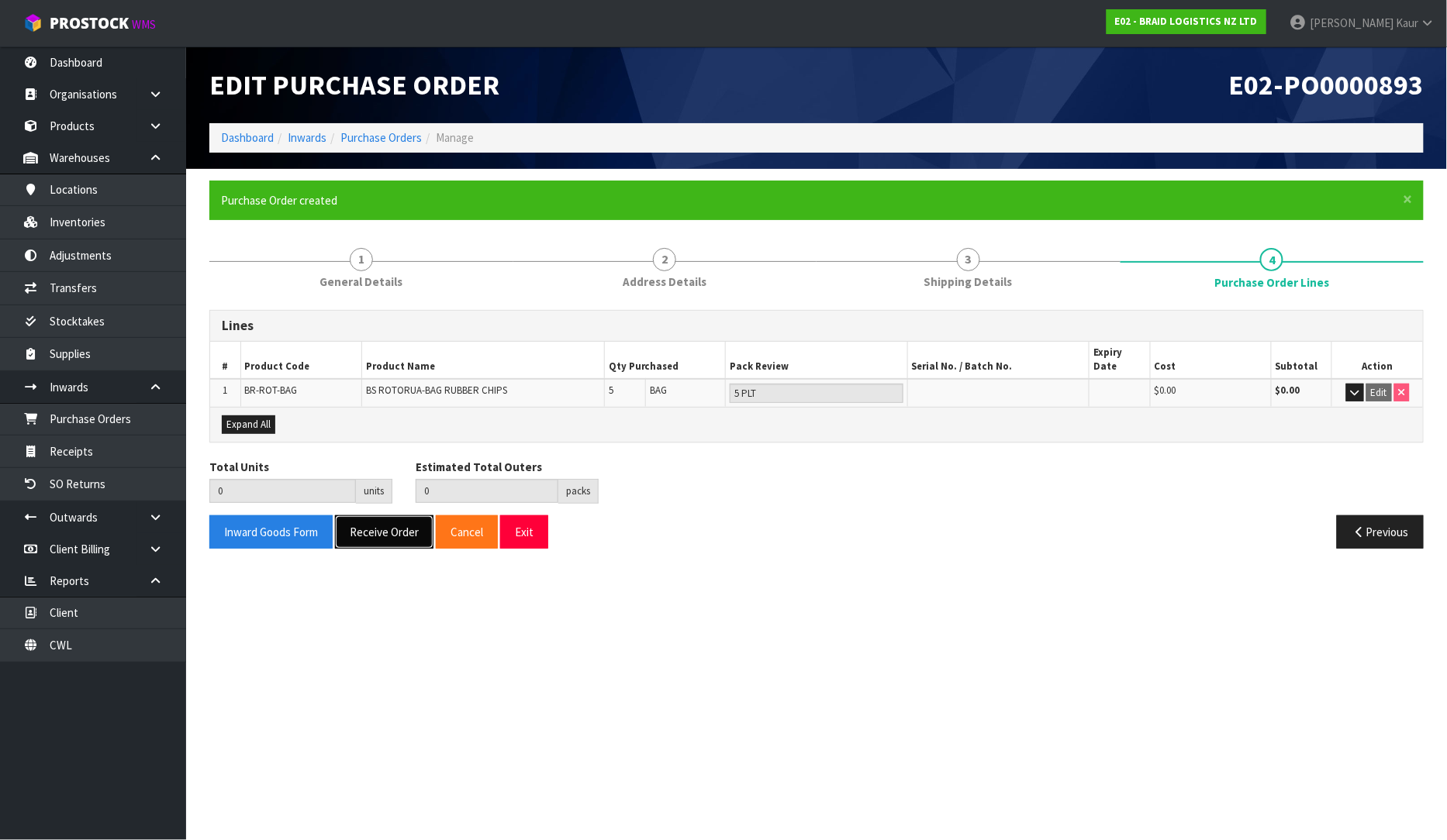
click at [370, 517] on button "Receive Order" at bounding box center [384, 532] width 99 height 34
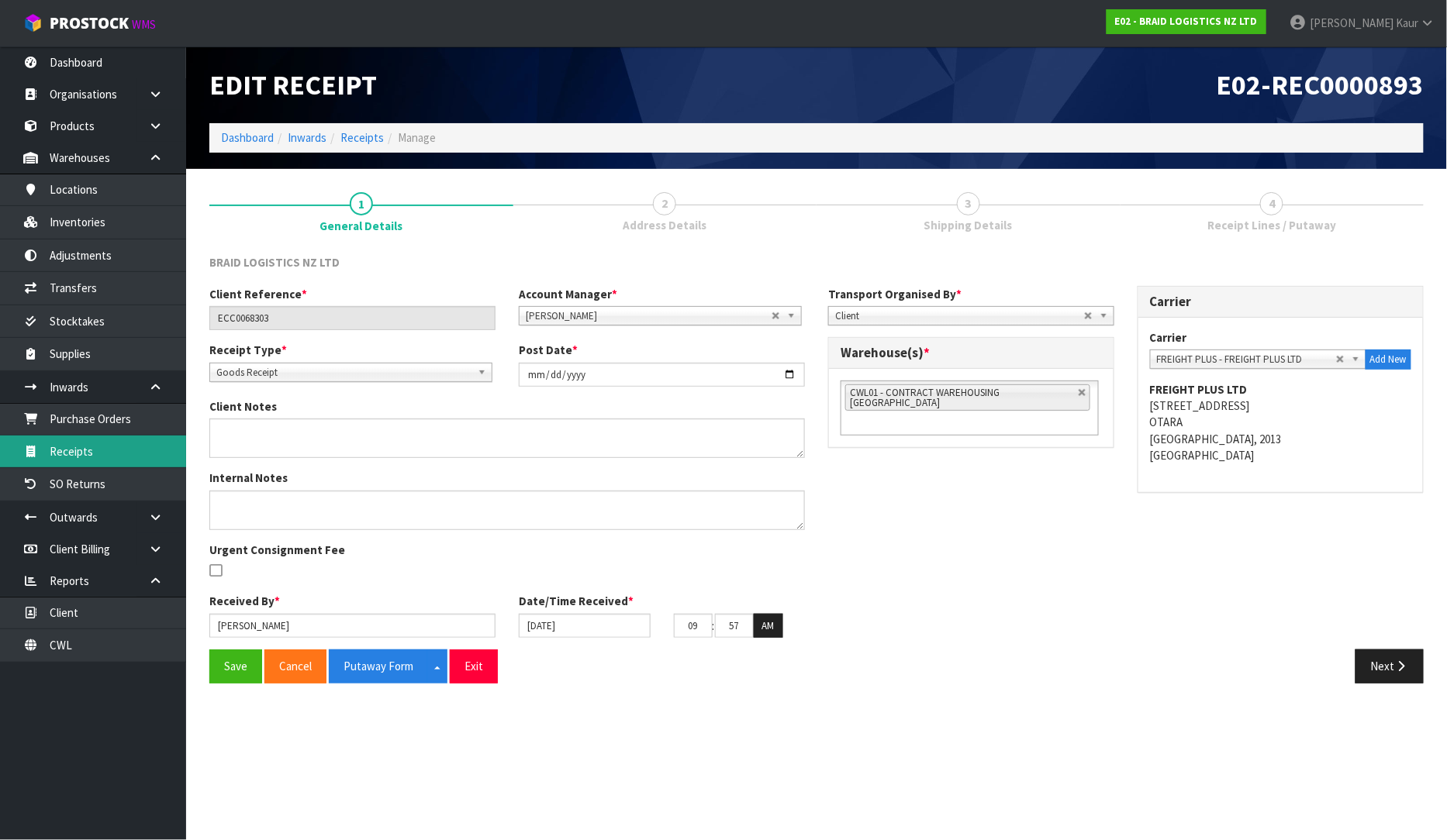
click at [86, 450] on link "Receipts" at bounding box center [93, 451] width 186 height 32
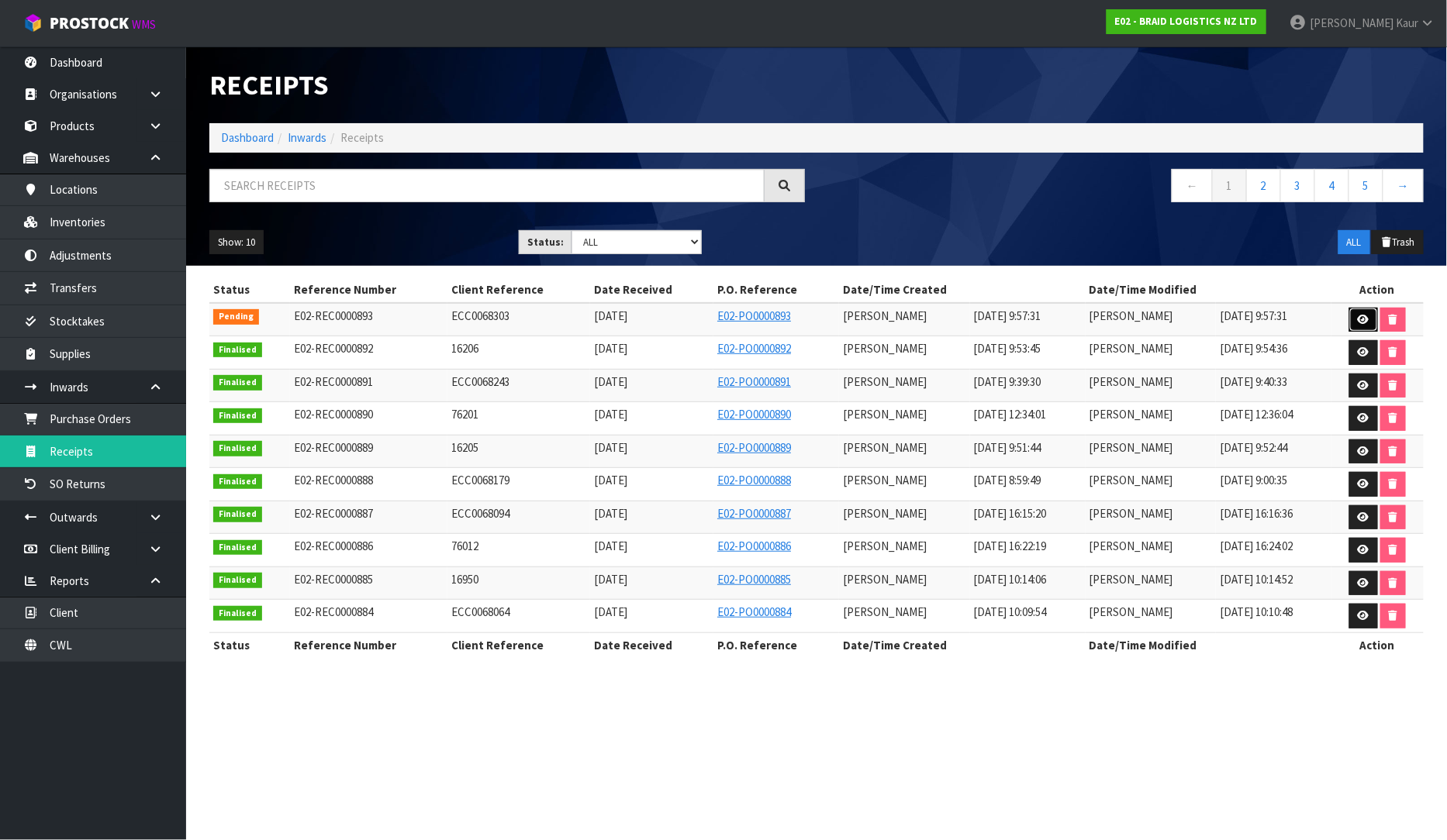
click at [1367, 324] on icon at bounding box center [1364, 320] width 12 height 10
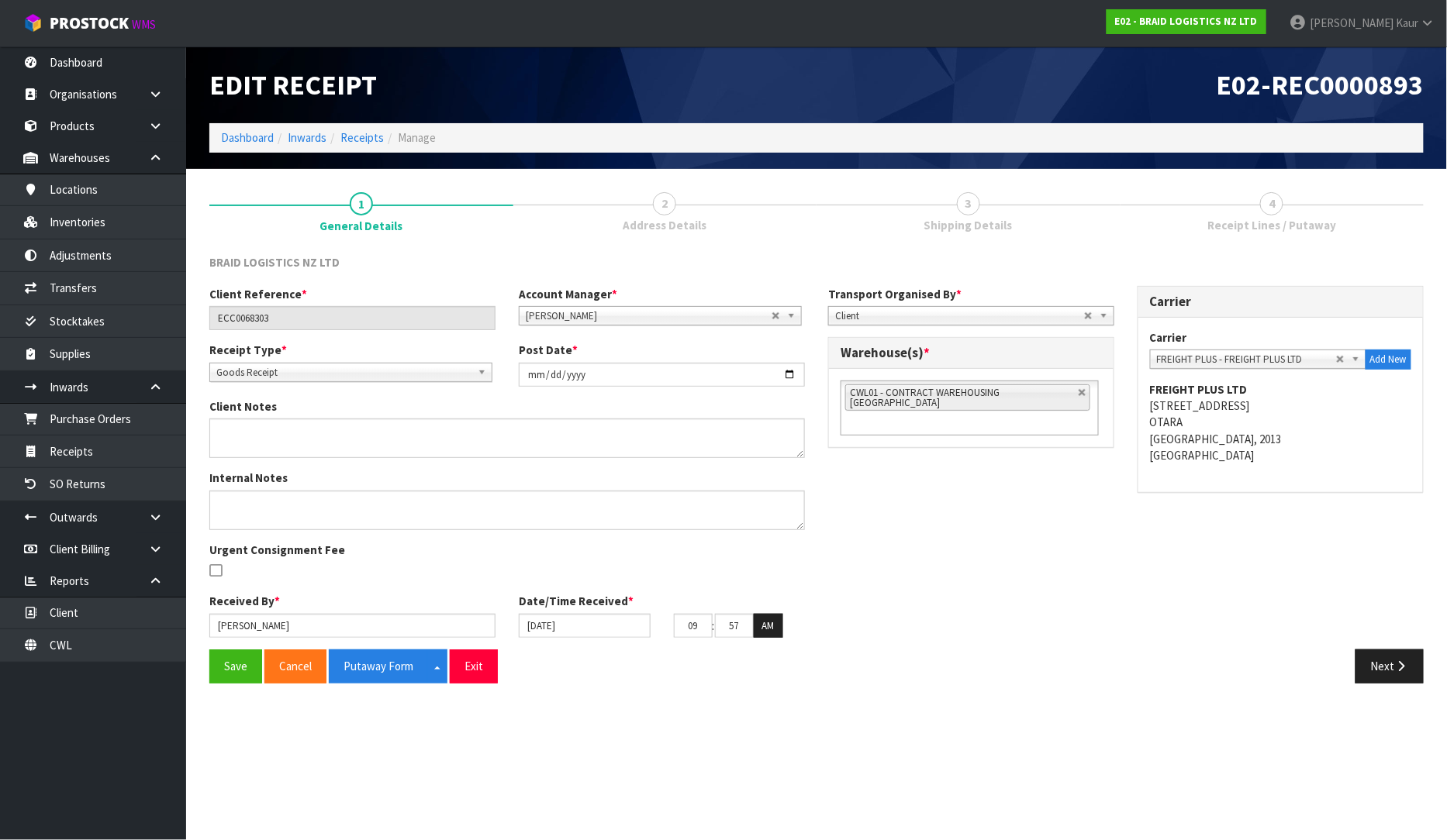
click at [1392, 686] on div "Save Cancel Putaway Form Split button! CSV FORMAT Exit Next" at bounding box center [816, 672] width 1237 height 45
click at [1391, 668] on button "Next" at bounding box center [1389, 666] width 69 height 34
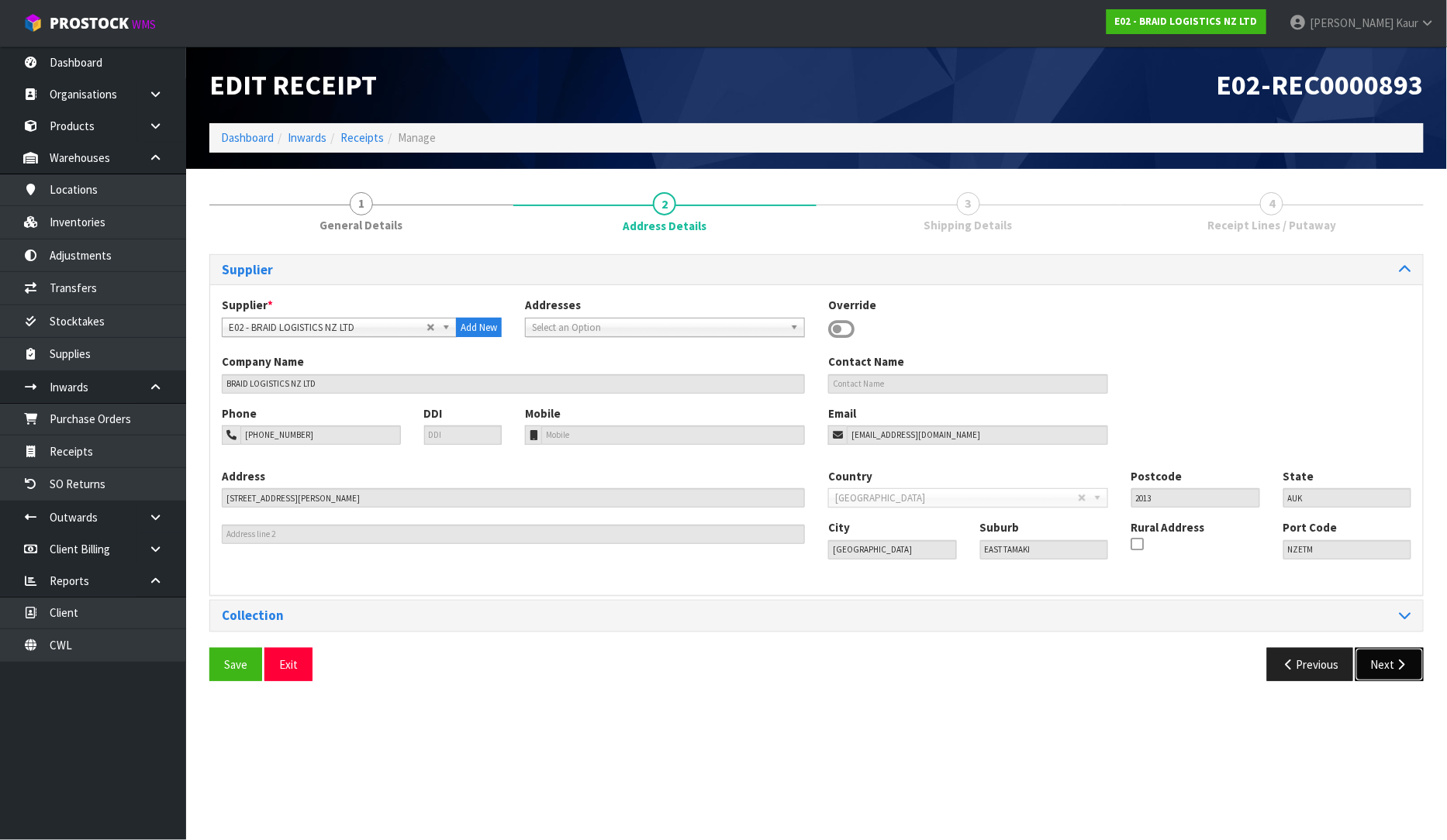
click at [1391, 668] on button "Next" at bounding box center [1389, 664] width 69 height 34
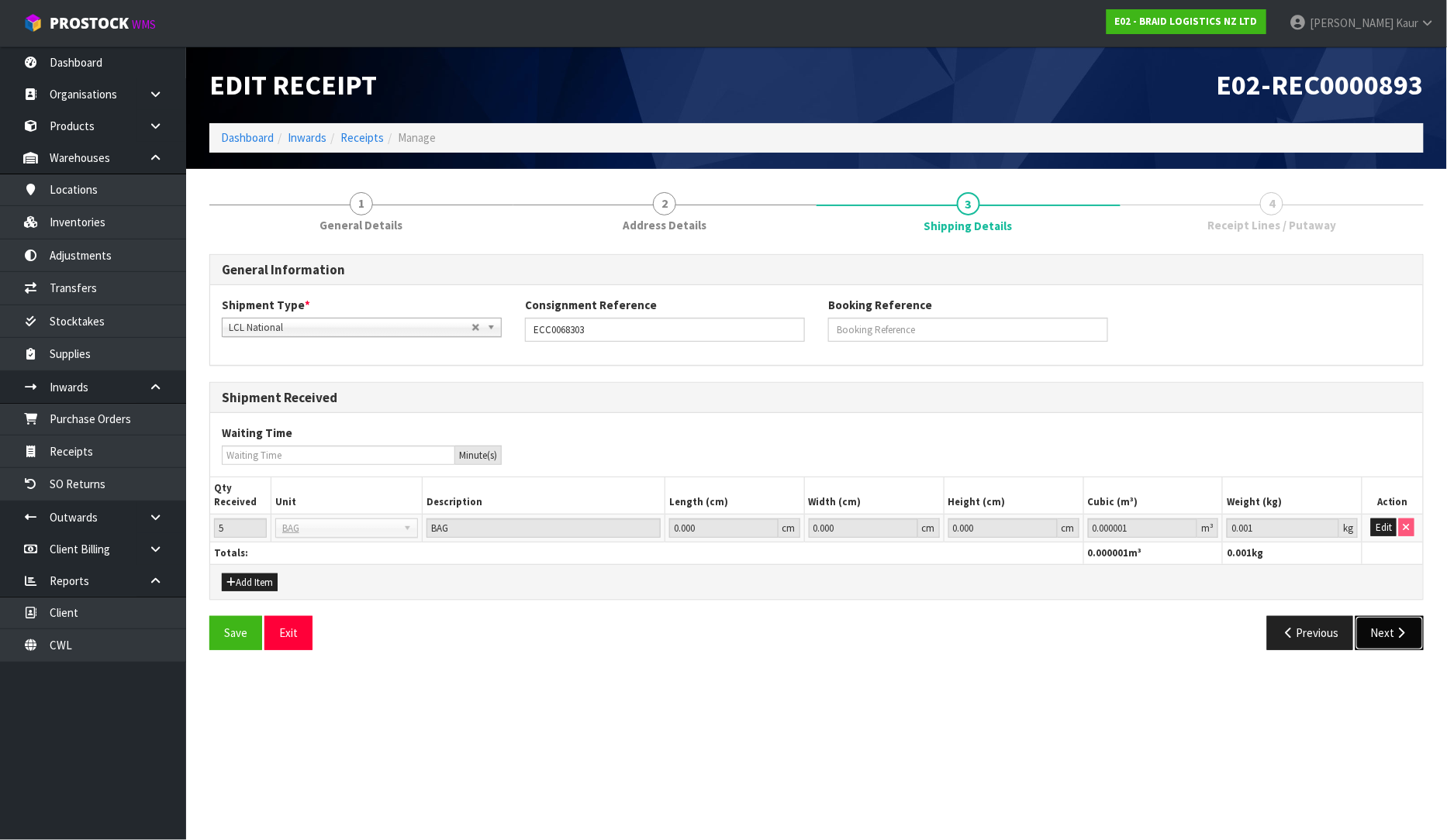
click at [1391, 645] on button "Next" at bounding box center [1389, 632] width 69 height 34
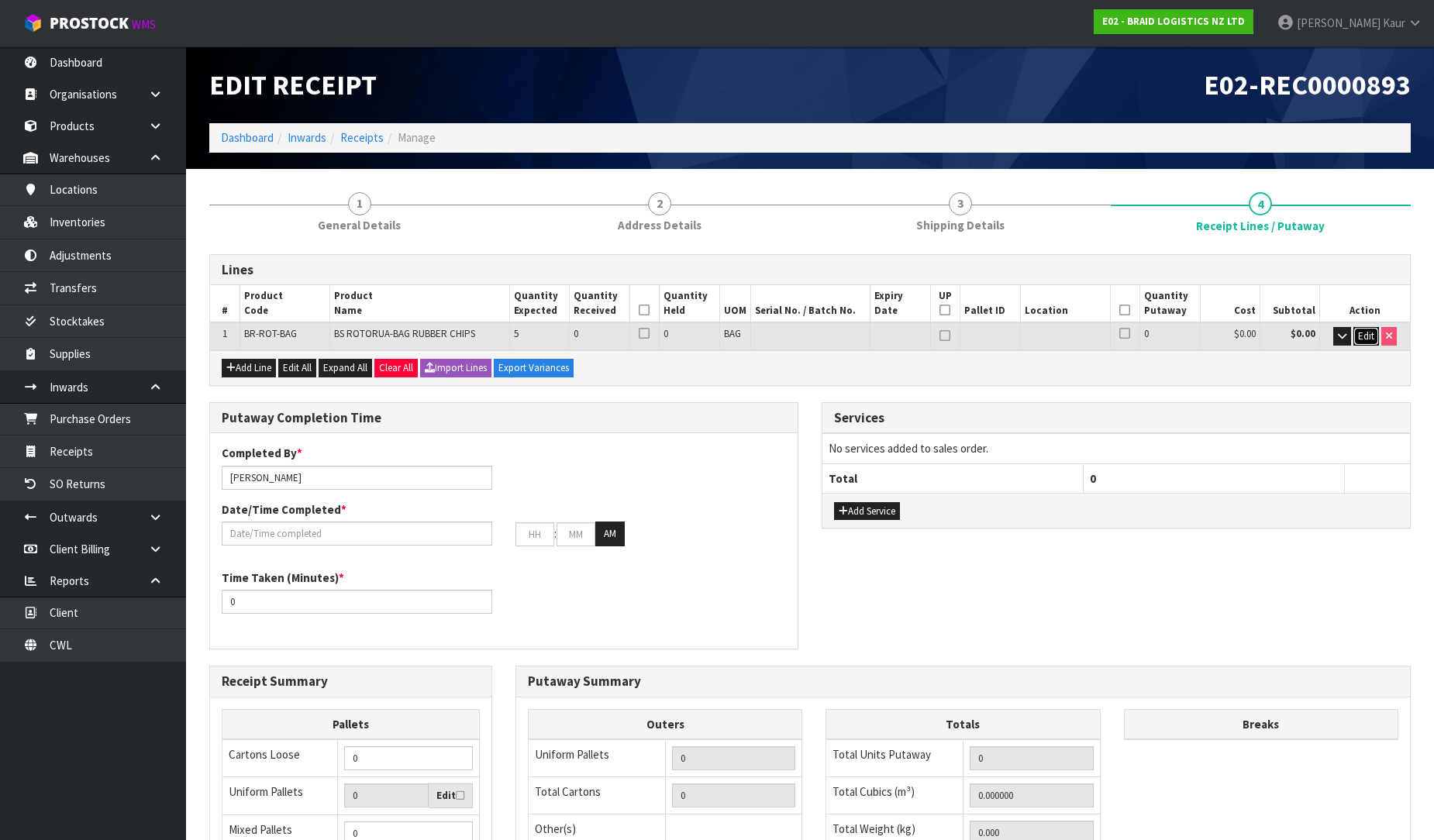
click at [1364, 329] on span "Edit" at bounding box center [1366, 336] width 16 height 14
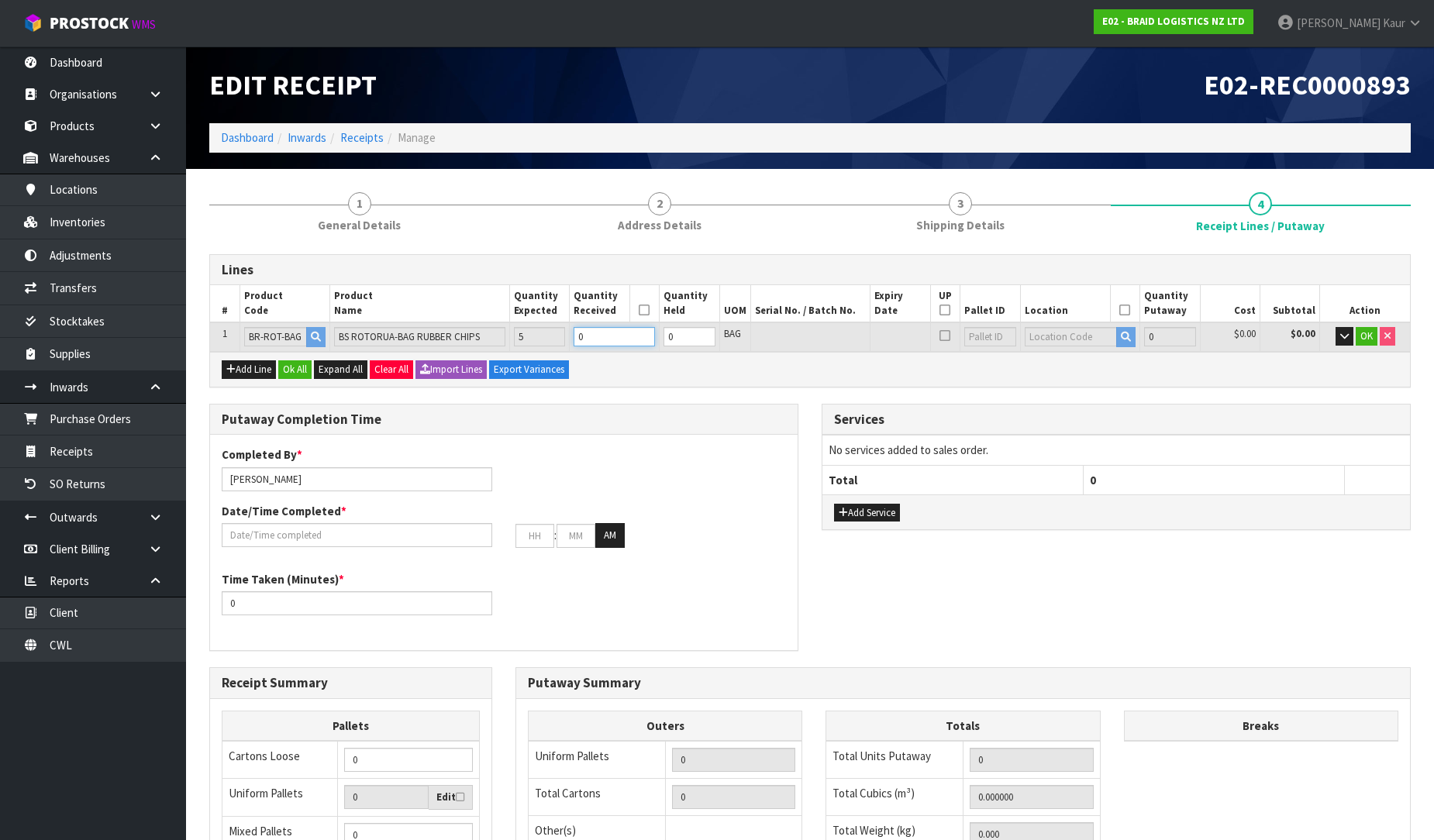
click at [615, 340] on input "0" at bounding box center [614, 337] width 81 height 19
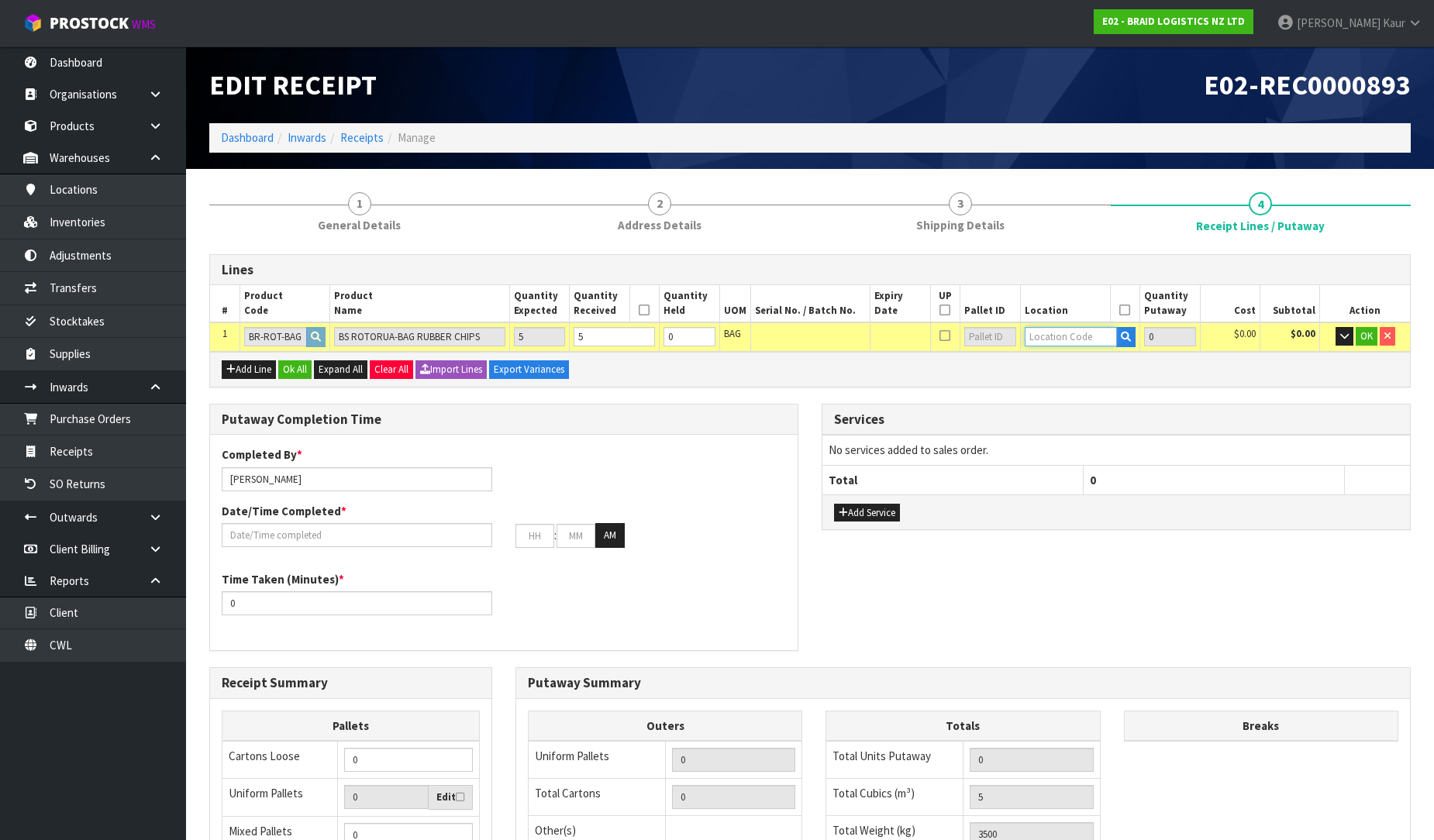
click at [1053, 337] on input "text" at bounding box center [1071, 337] width 93 height 19
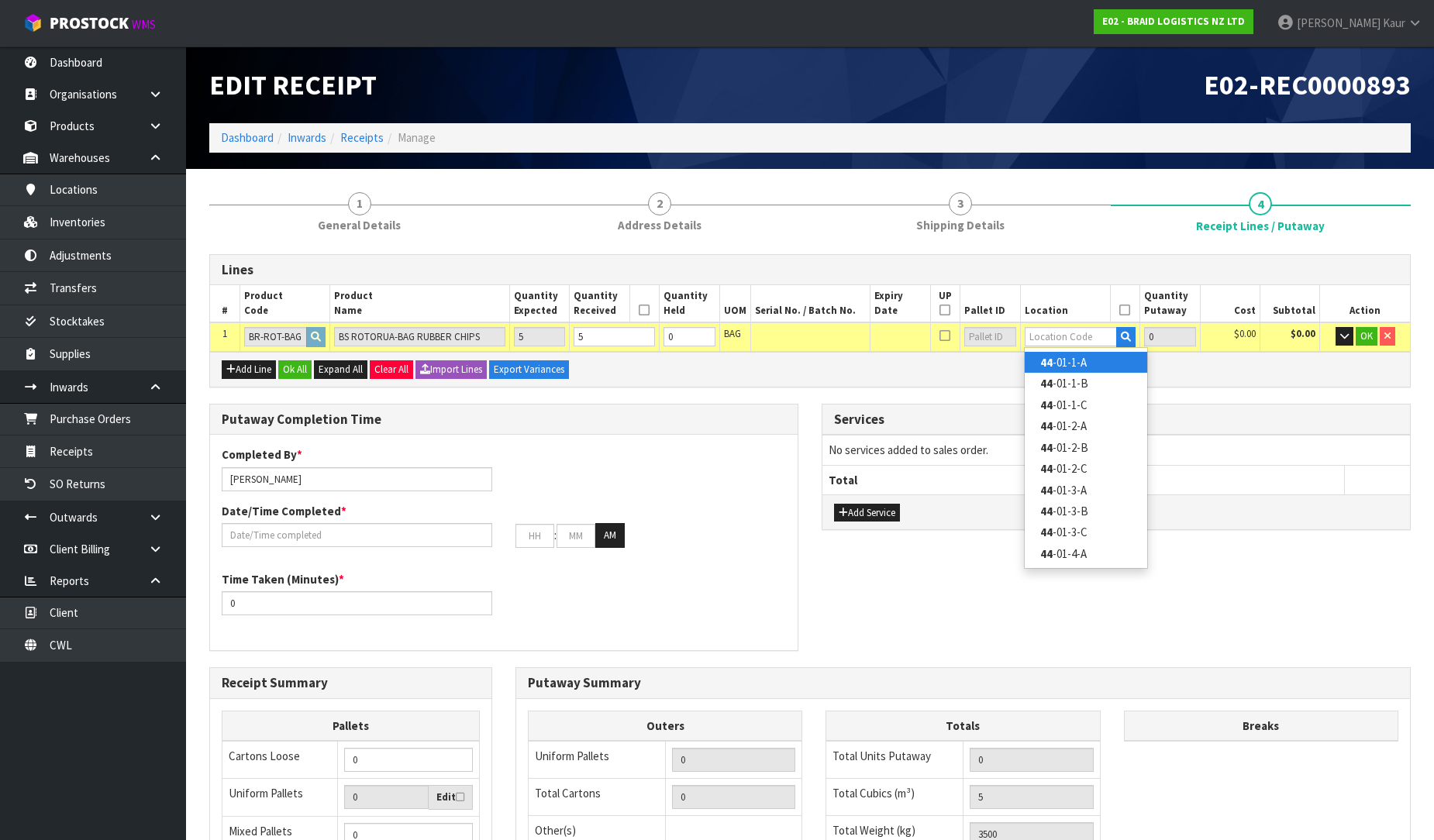
click at [1064, 358] on link "44 -01-1-A" at bounding box center [1085, 363] width 123 height 21
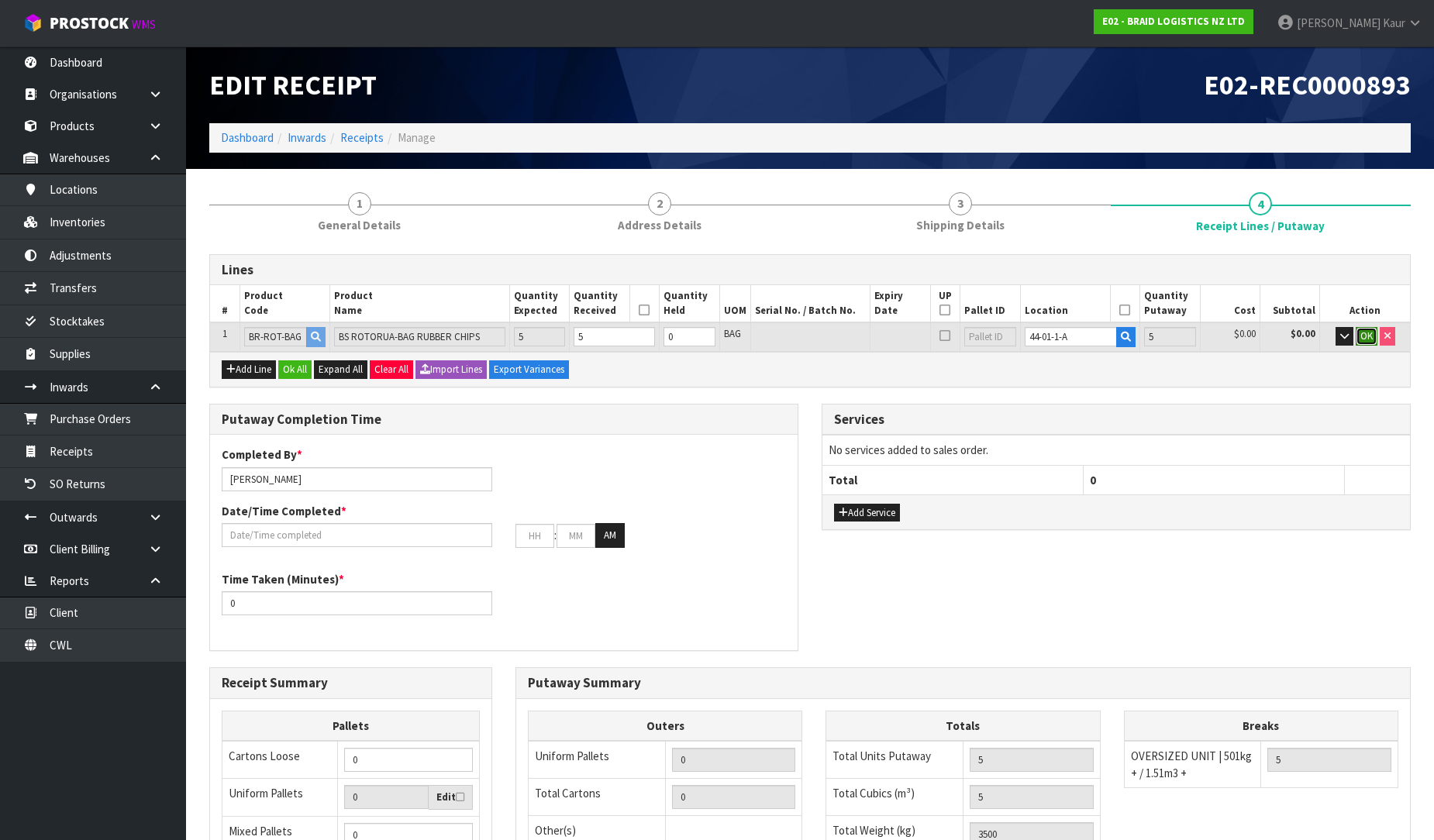
click at [1366, 337] on span "OK" at bounding box center [1366, 336] width 13 height 14
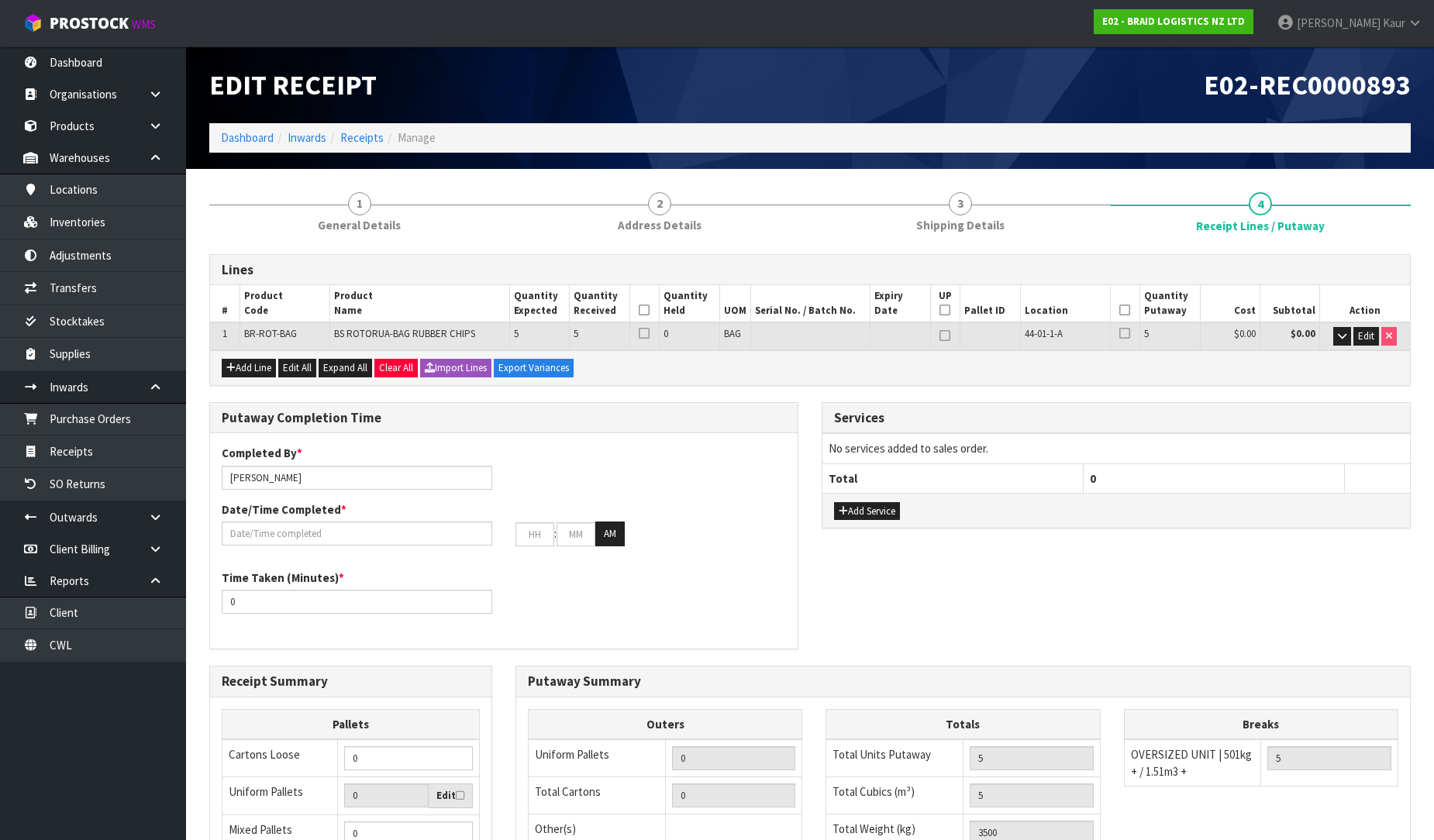
click at [647, 311] on icon at bounding box center [644, 310] width 11 height 1
click at [1128, 310] on icon at bounding box center [1124, 310] width 11 height 1
click at [340, 538] on input "text" at bounding box center [357, 533] width 270 height 24
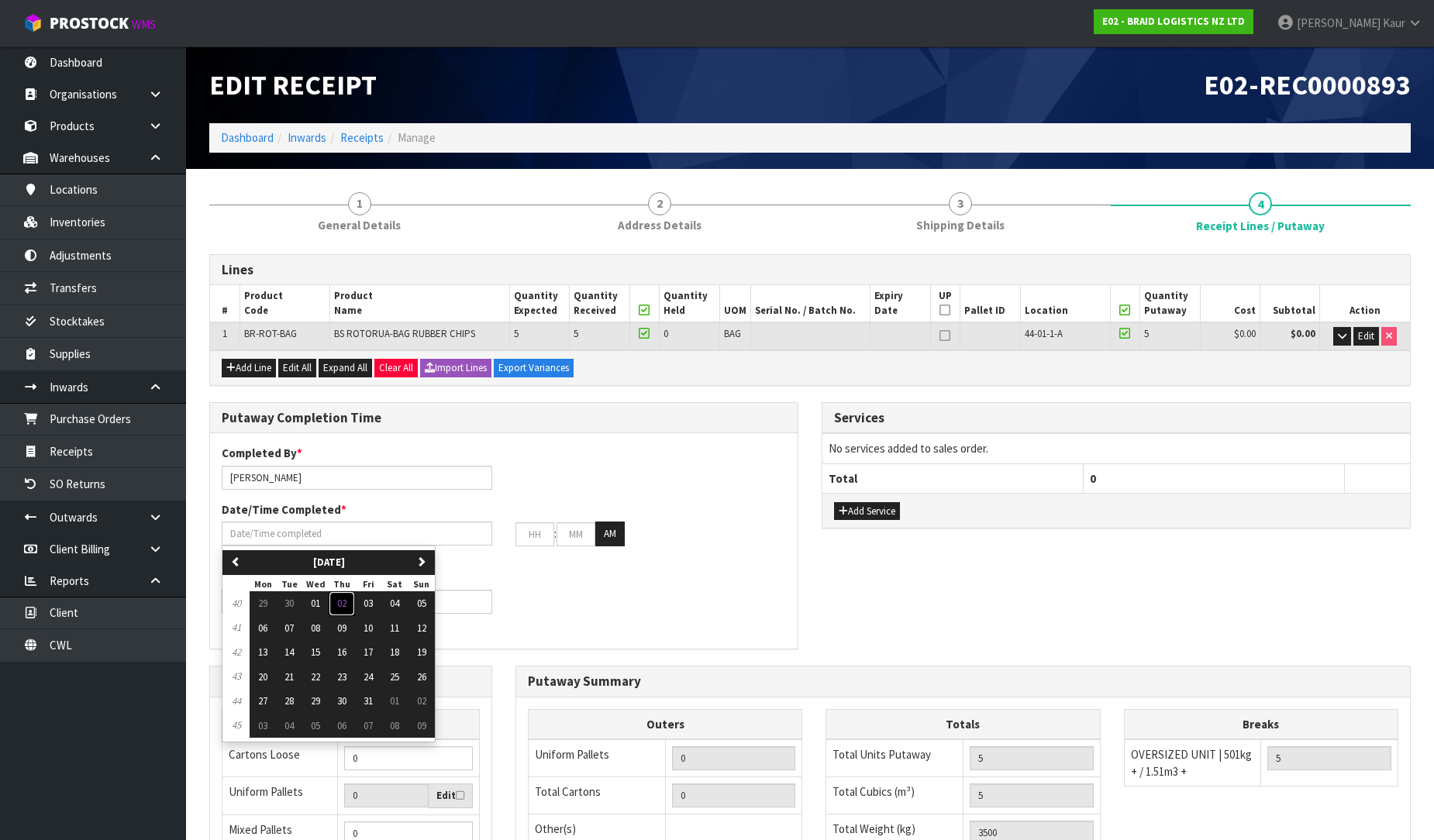
click at [342, 597] on span "02" at bounding box center [342, 603] width 10 height 14
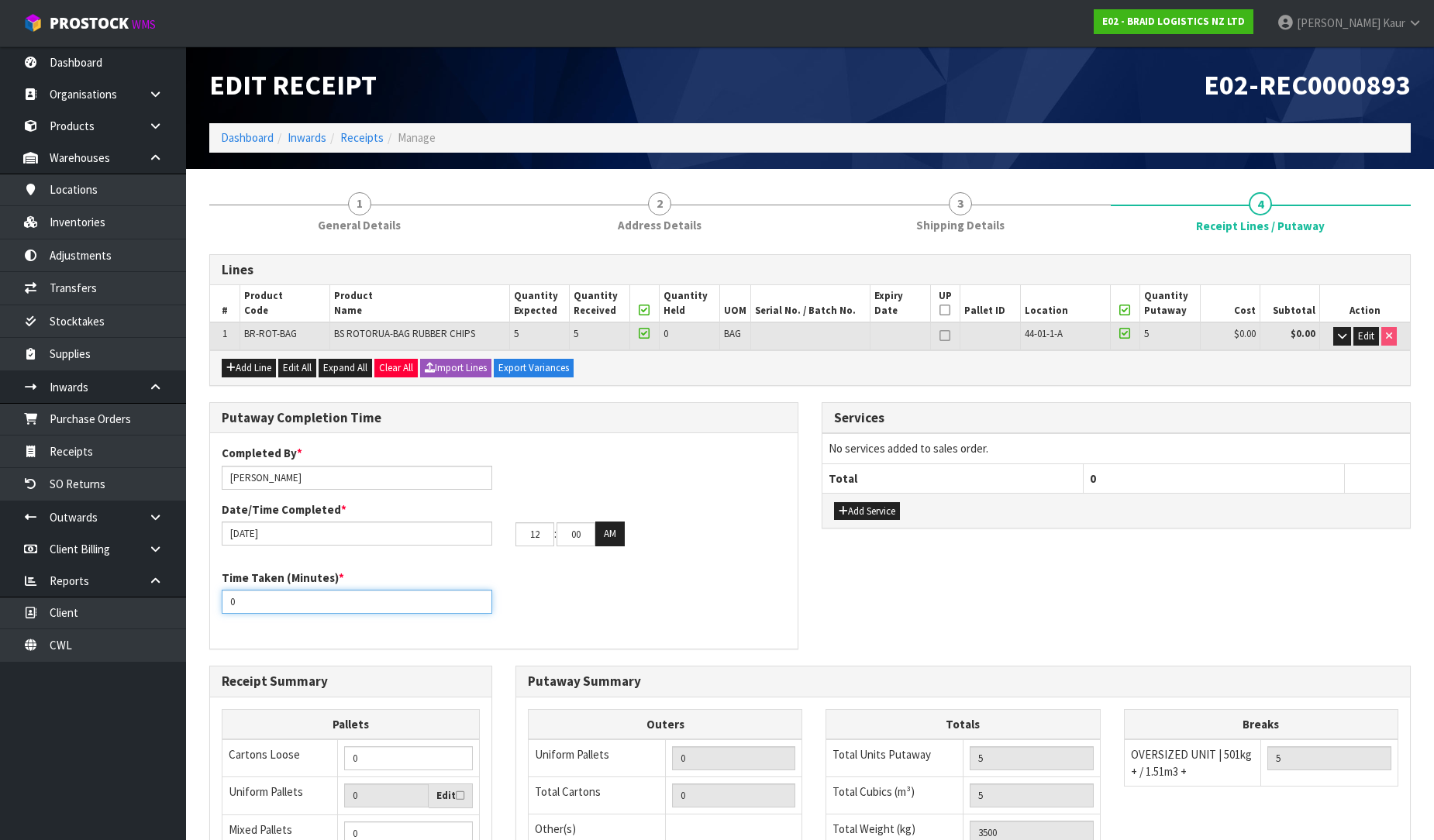
drag, startPoint x: 254, startPoint y: 607, endPoint x: 198, endPoint y: 611, distance: 56.1
click at [199, 611] on div "Putaway Completion Time Completed By * [PERSON_NAME] Date/Time Completed * [DAT…" at bounding box center [504, 534] width 612 height 264
drag, startPoint x: 545, startPoint y: 529, endPoint x: 470, endPoint y: 548, distance: 77.4
click at [470, 548] on div "Completed By * [PERSON_NAME] Date/Time Completed * [DATE] 12 : 00 : 00 AM" at bounding box center [504, 501] width 588 height 112
drag, startPoint x: 587, startPoint y: 535, endPoint x: 537, endPoint y: 535, distance: 50.0
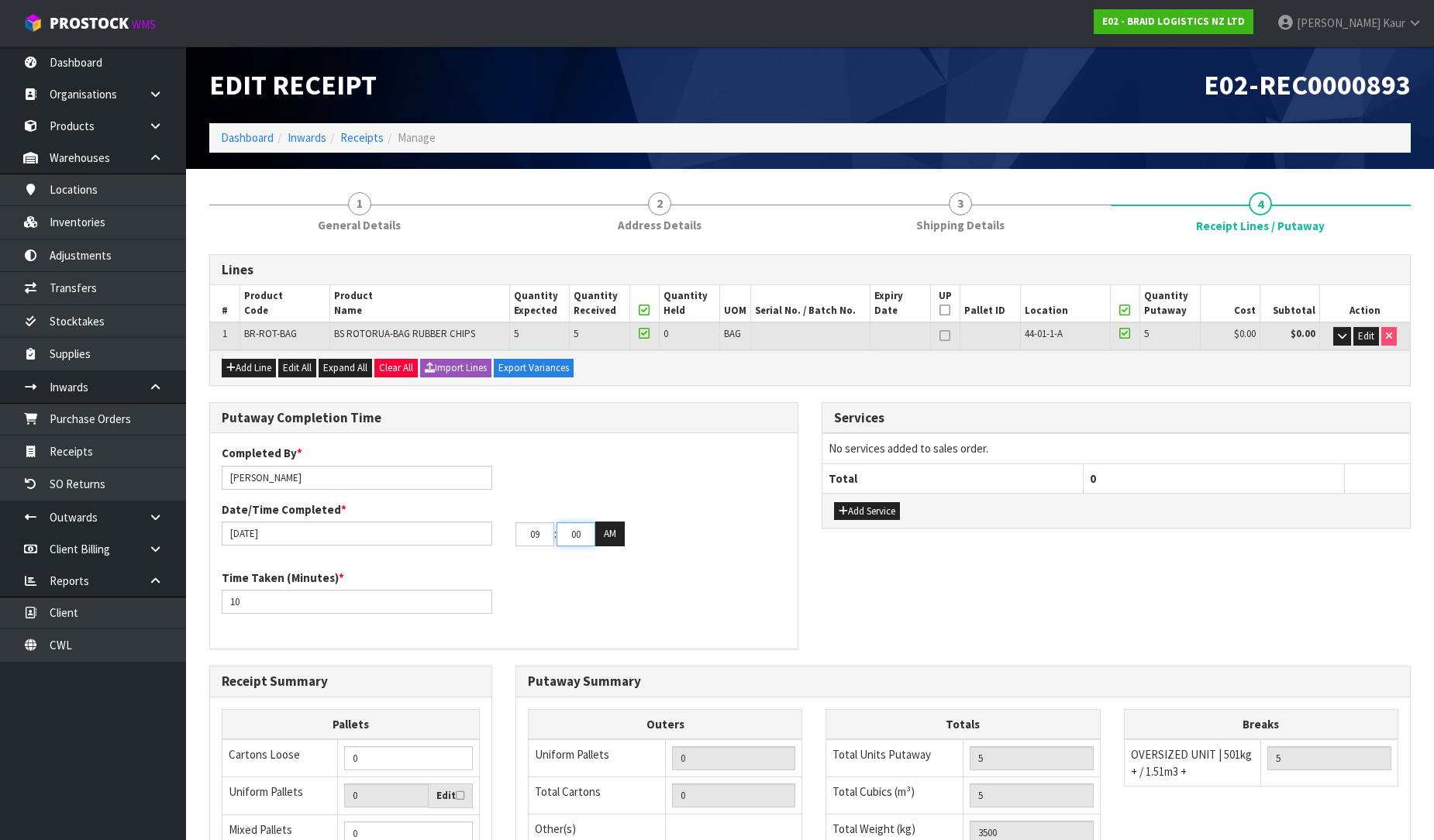
click at [539, 535] on tr "09 : 00 : 00 AM" at bounding box center [570, 534] width 109 height 25
click at [595, 587] on div "Time Taken (Minutes) * 10" at bounding box center [504, 598] width 588 height 56
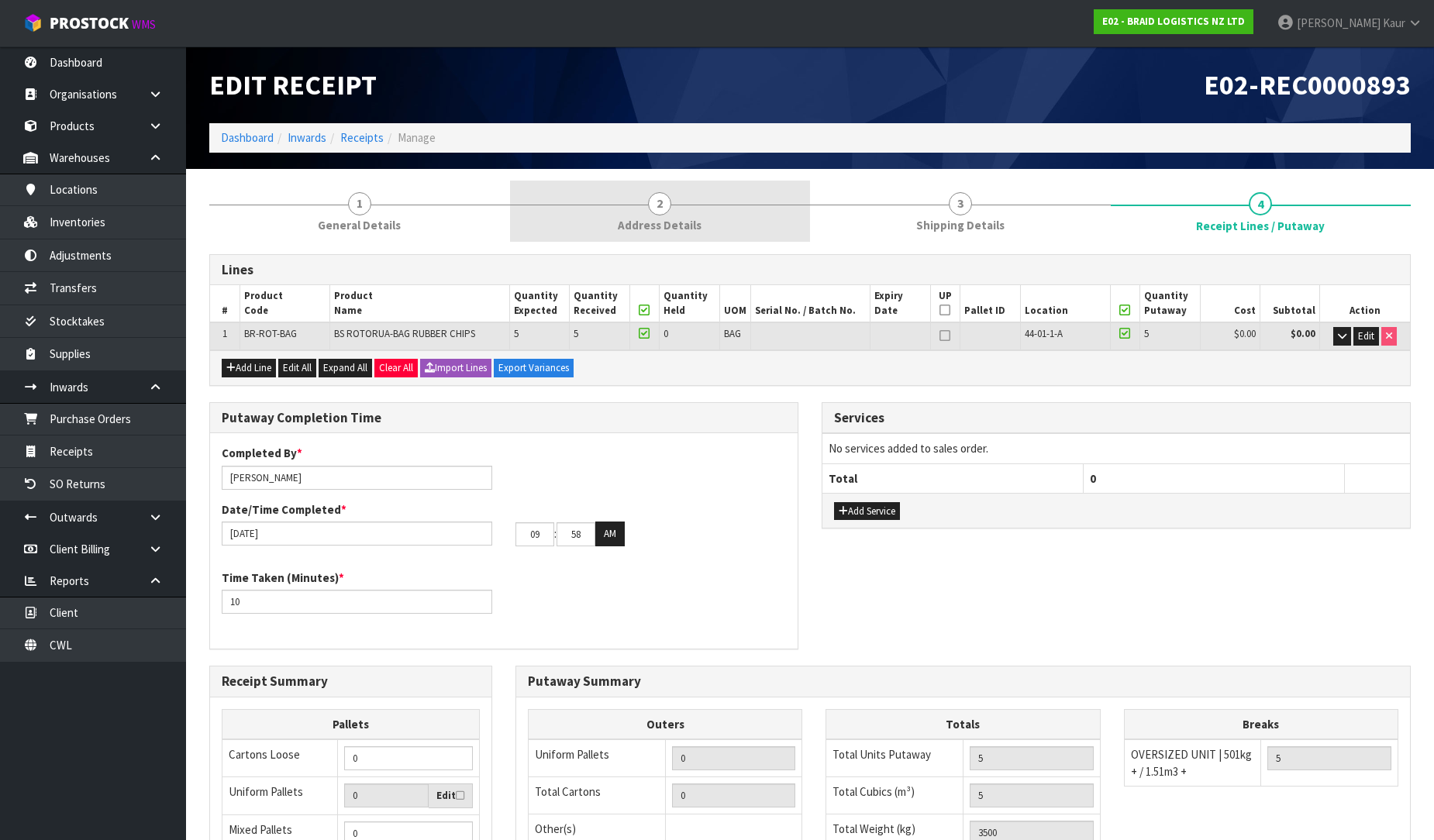
drag, startPoint x: 359, startPoint y: 207, endPoint x: 538, endPoint y: 222, distance: 179.6
click at [359, 208] on span "1" at bounding box center [359, 204] width 23 height 23
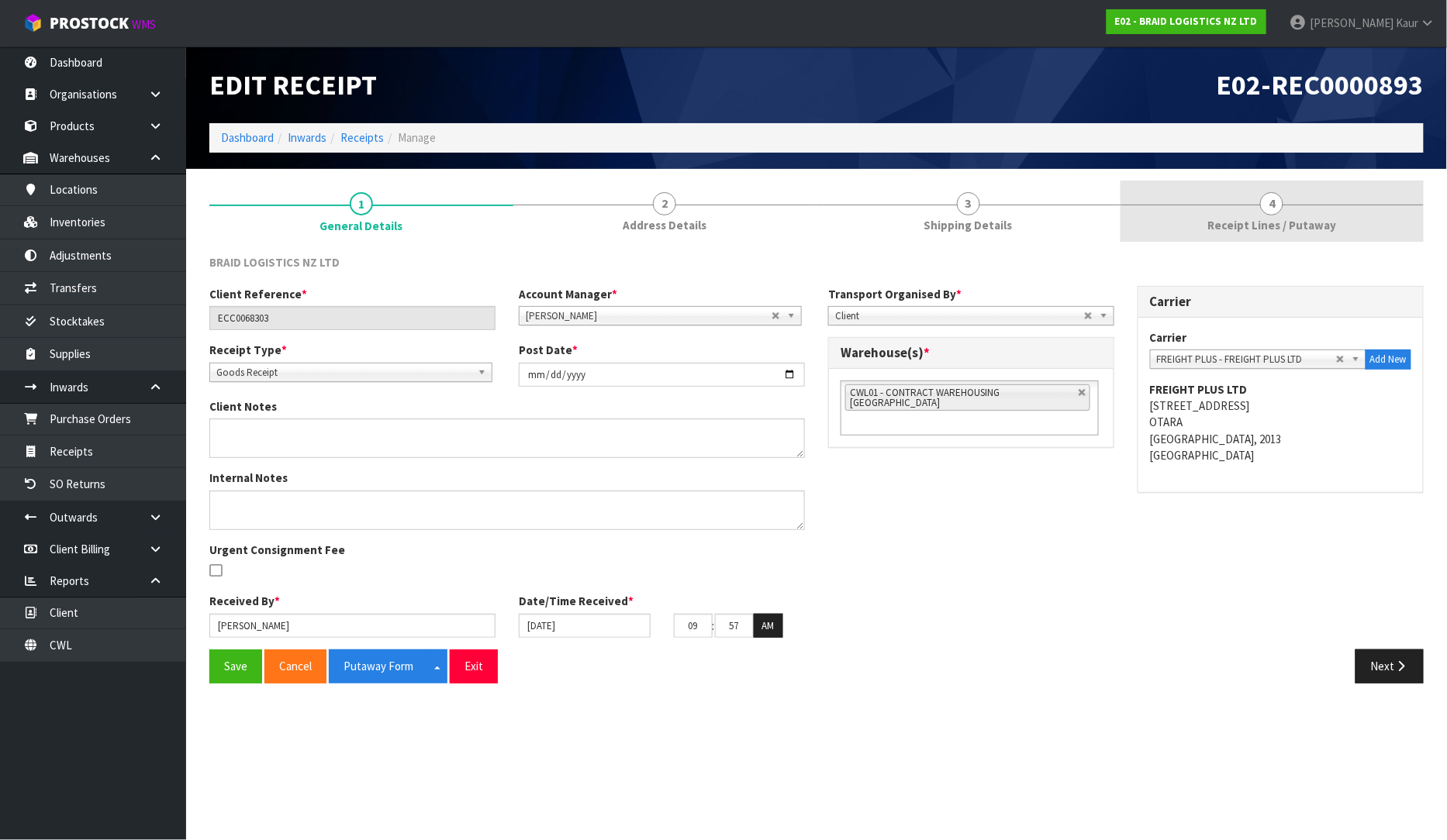
click at [1281, 215] on link "4 Receipt Lines / Putaway" at bounding box center [1272, 210] width 304 height 61
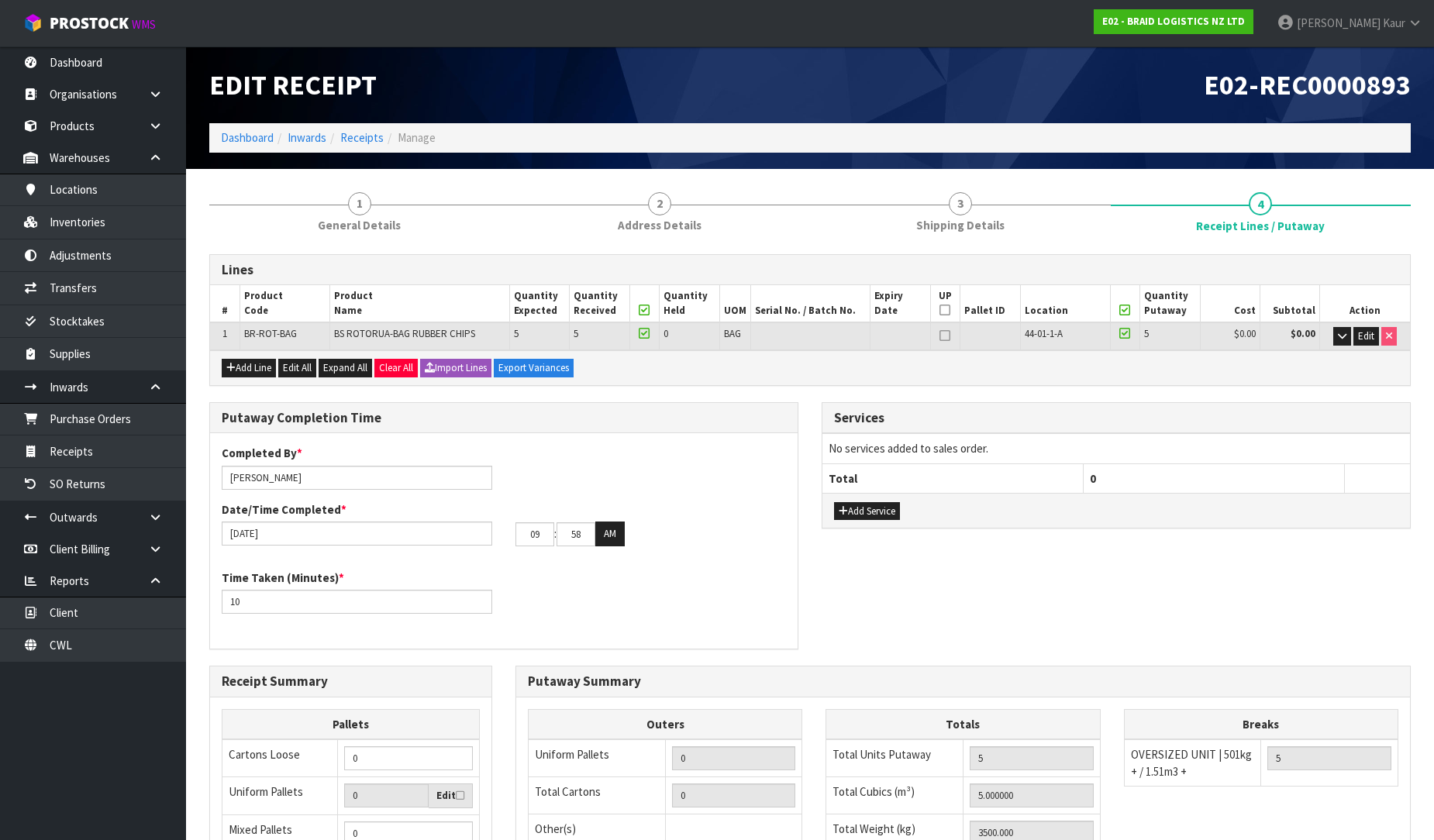
scroll to position [261, 0]
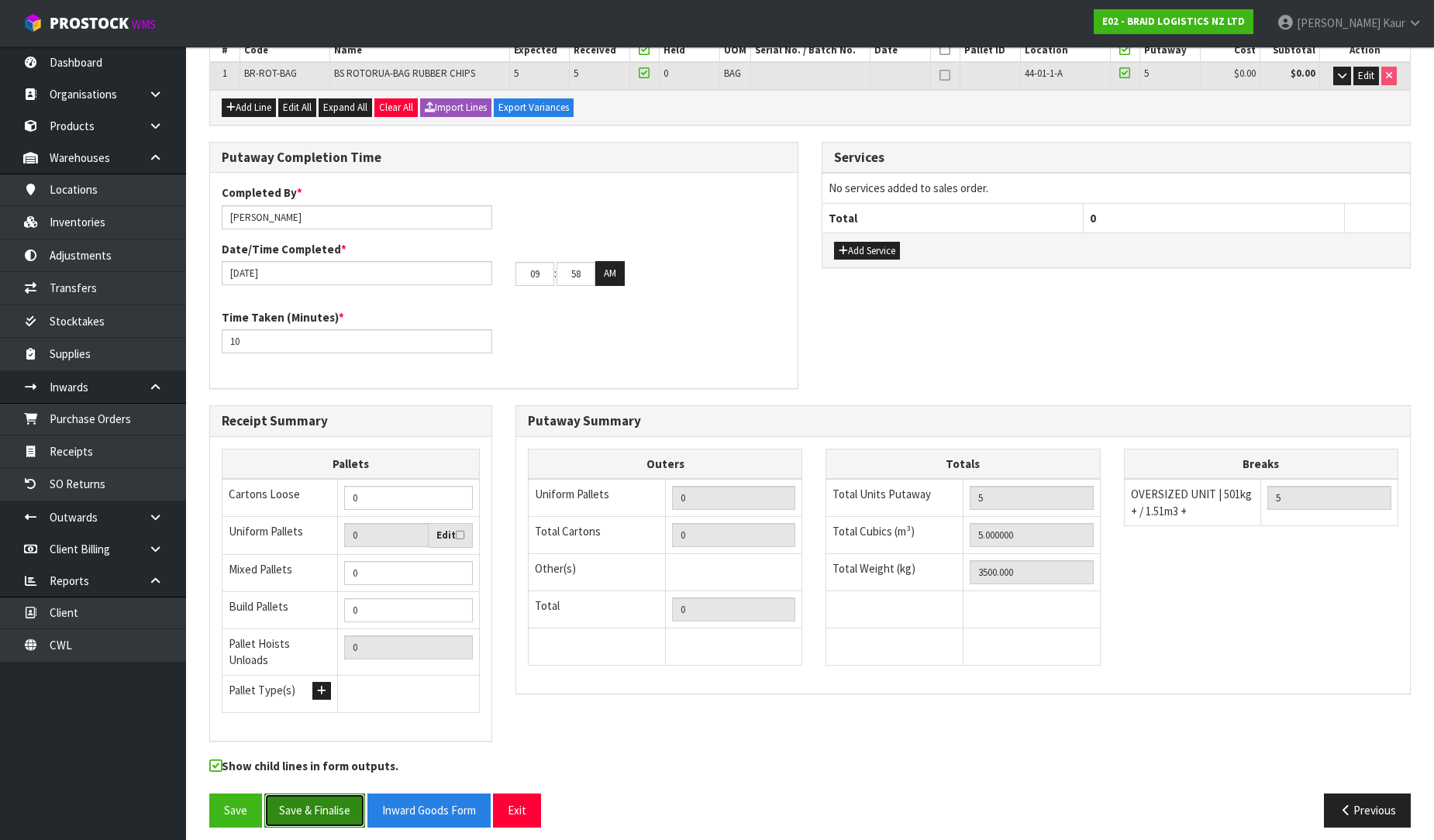
click at [314, 795] on button "Save & Finalise" at bounding box center [315, 810] width 100 height 34
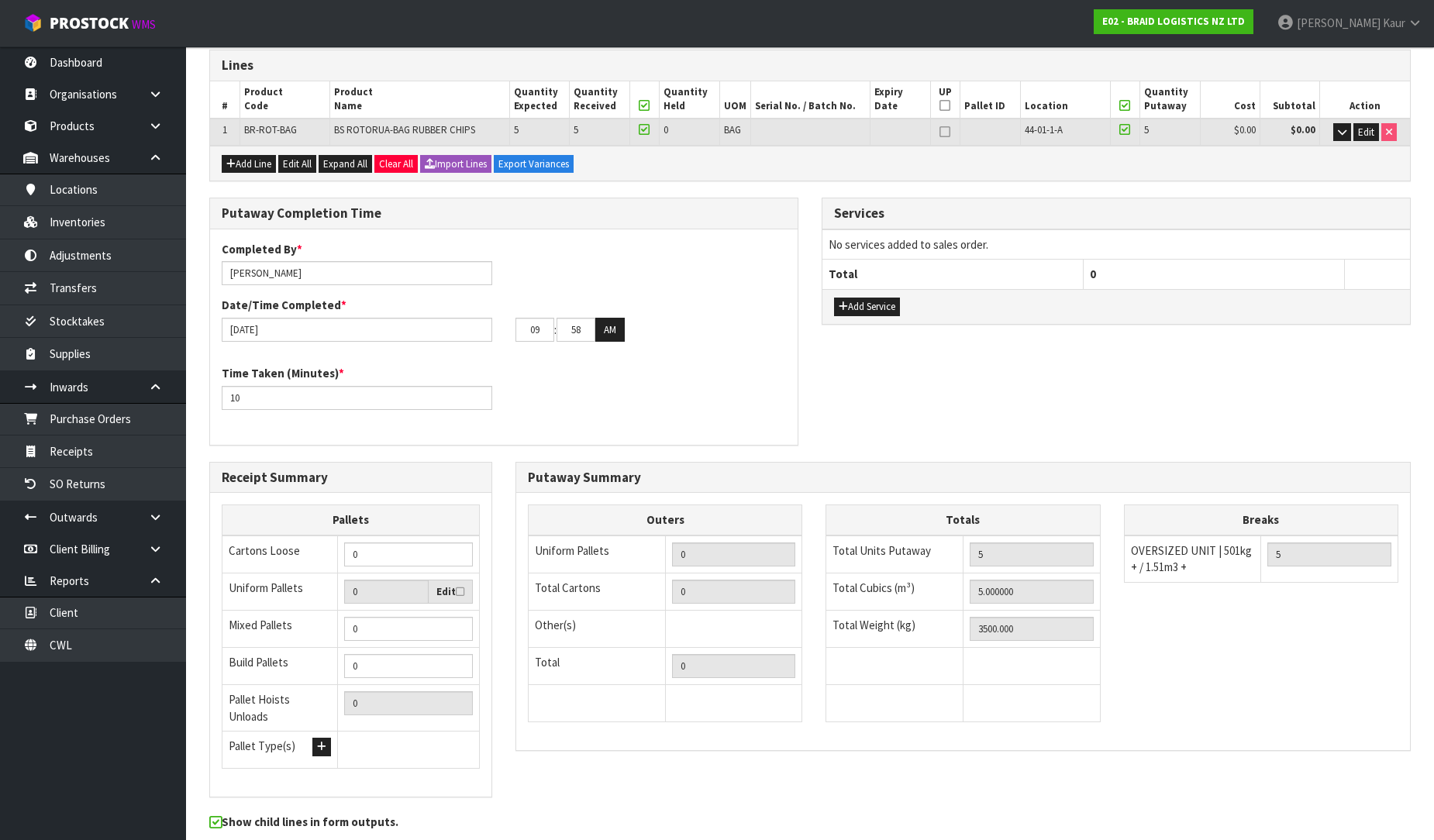
scroll to position [0, 0]
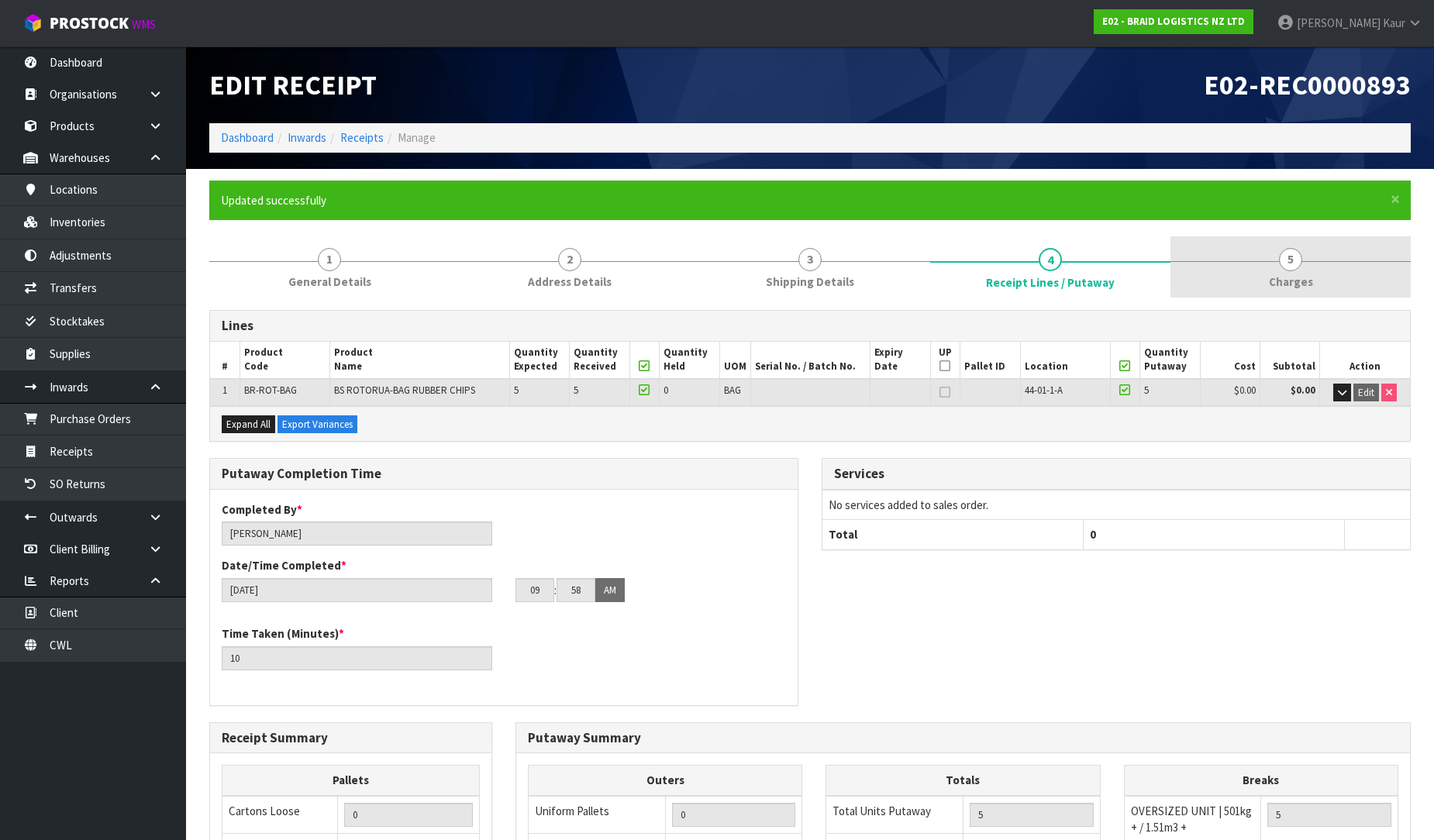
click at [1295, 259] on span "5" at bounding box center [1291, 260] width 23 height 23
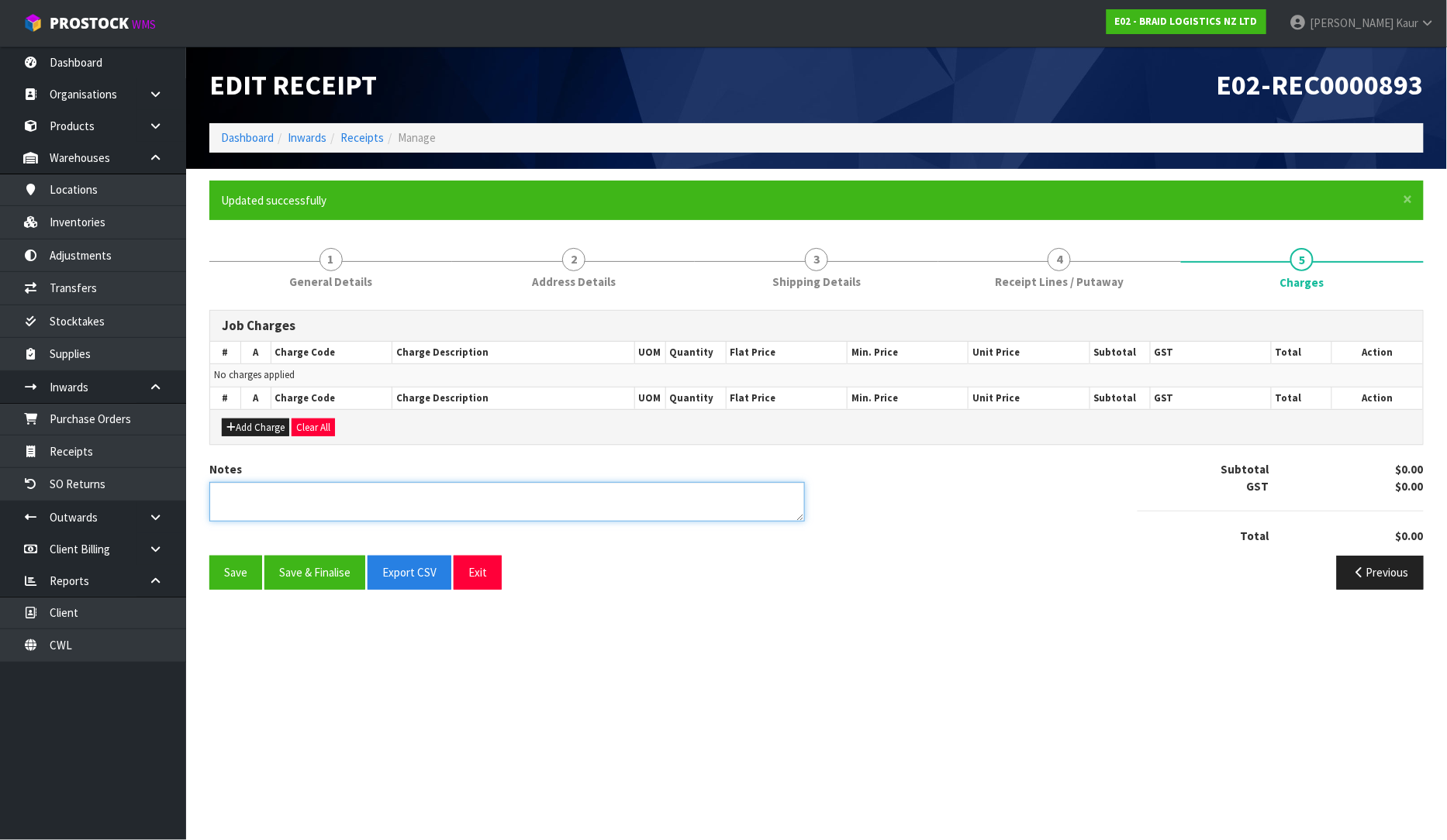
click at [401, 509] on textarea at bounding box center [507, 501] width 596 height 40
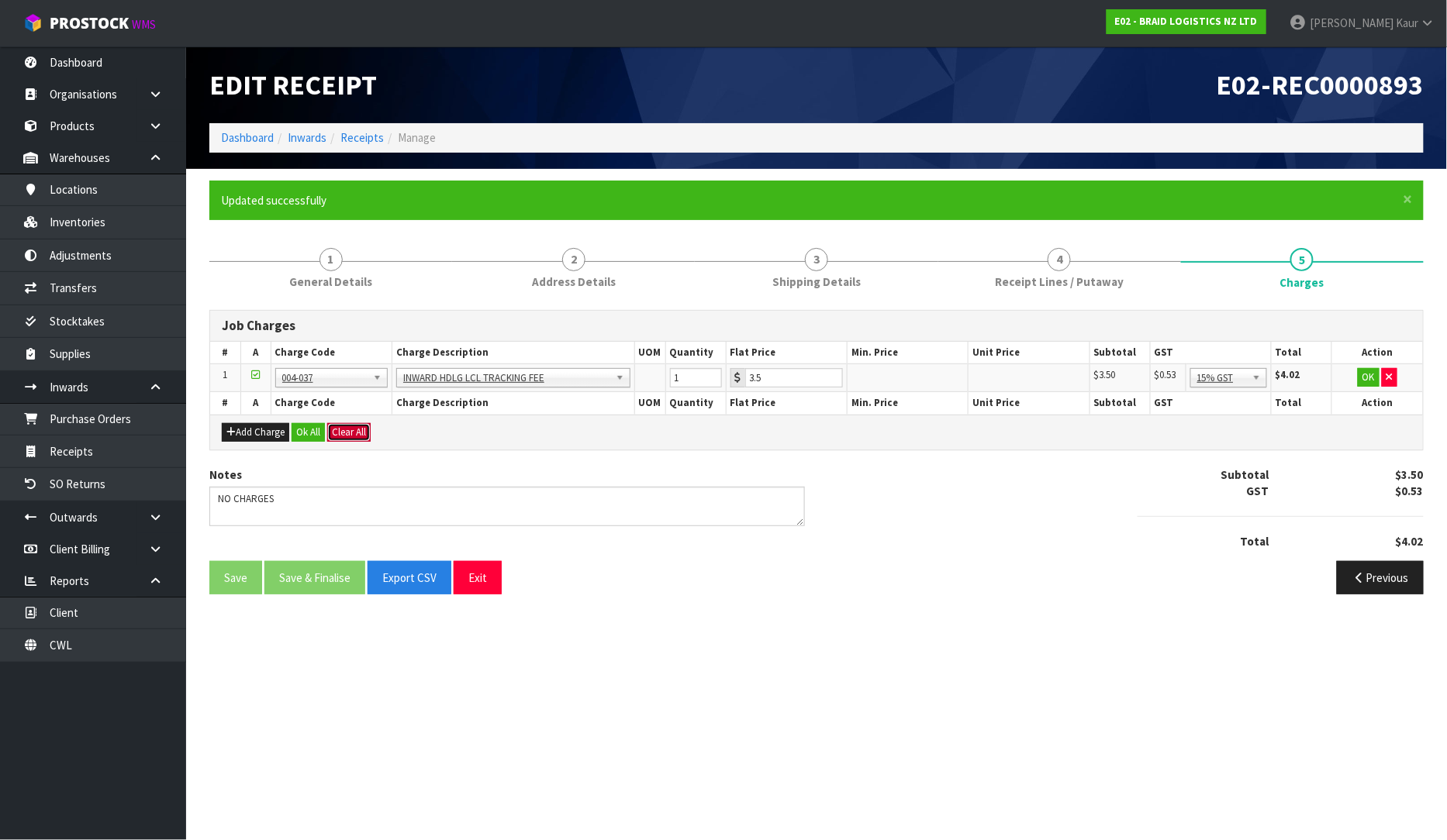
click at [355, 434] on button "Clear All" at bounding box center [349, 432] width 43 height 18
click at [383, 429] on button "Confirm Clear All" at bounding box center [366, 432] width 77 height 18
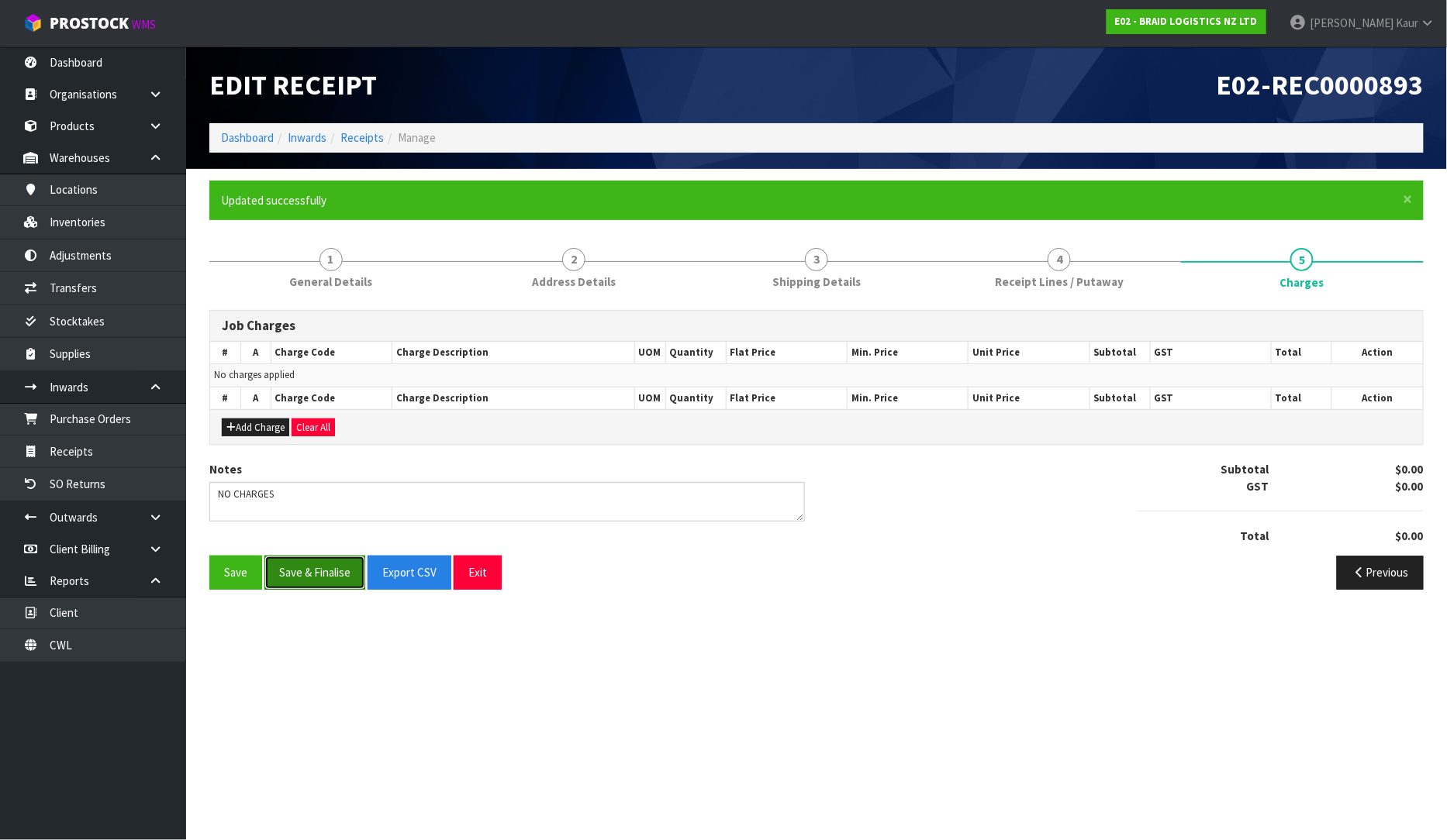
click at [321, 574] on button "Save & Finalise" at bounding box center [315, 573] width 100 height 34
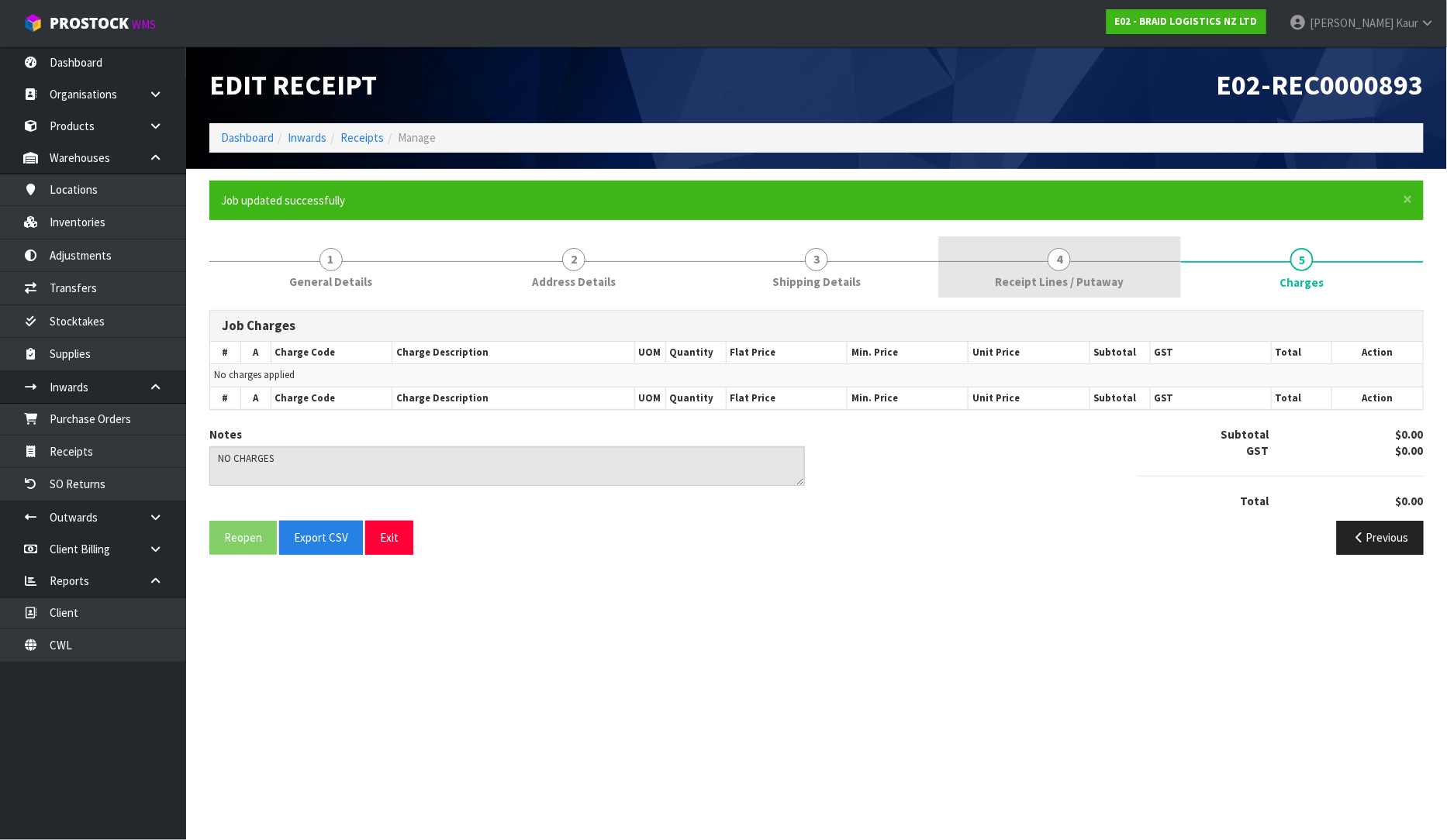
click at [979, 276] on link "4 Receipt Lines / Putaway" at bounding box center [1059, 266] width 242 height 61
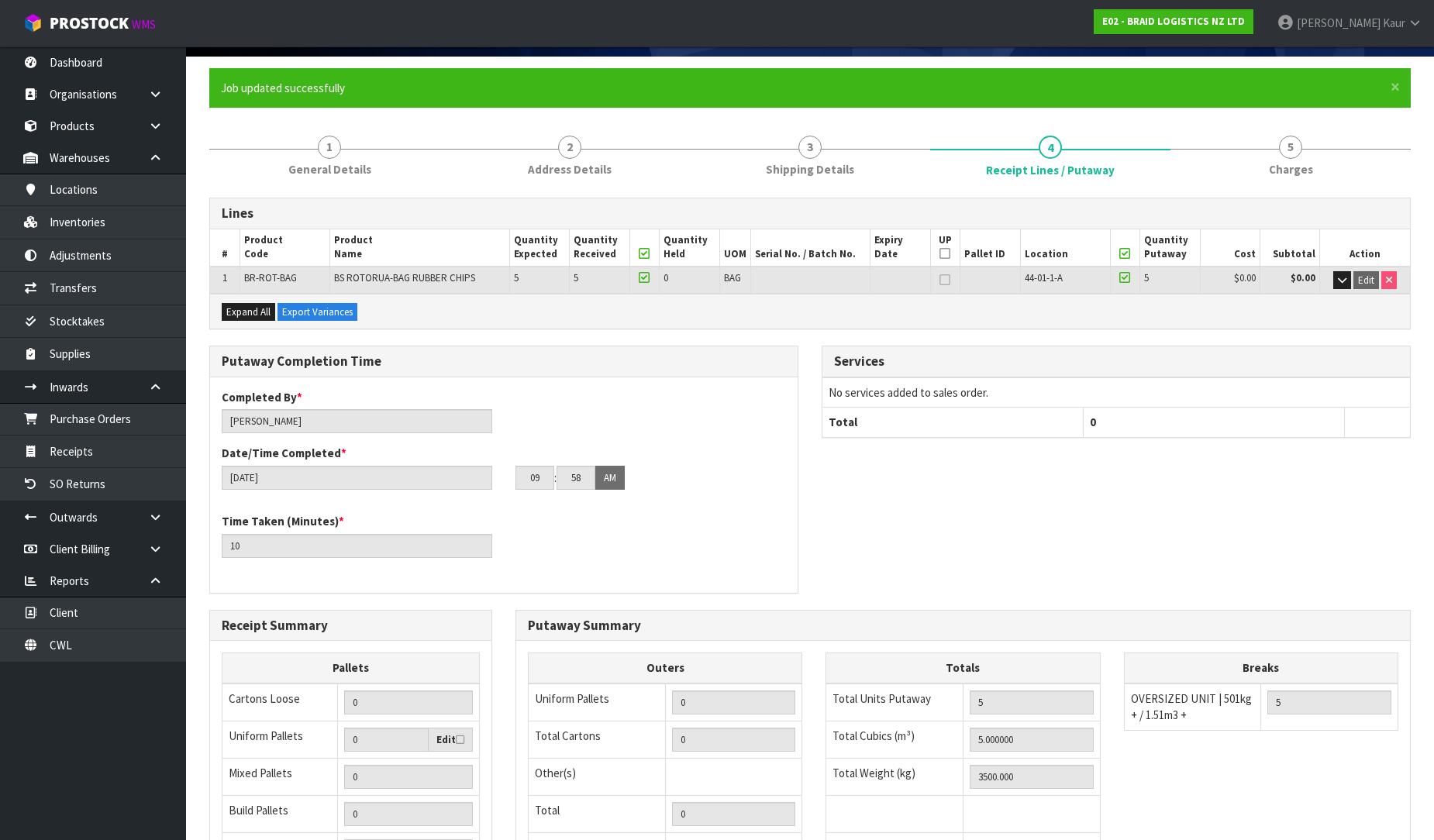
scroll to position [317, 0]
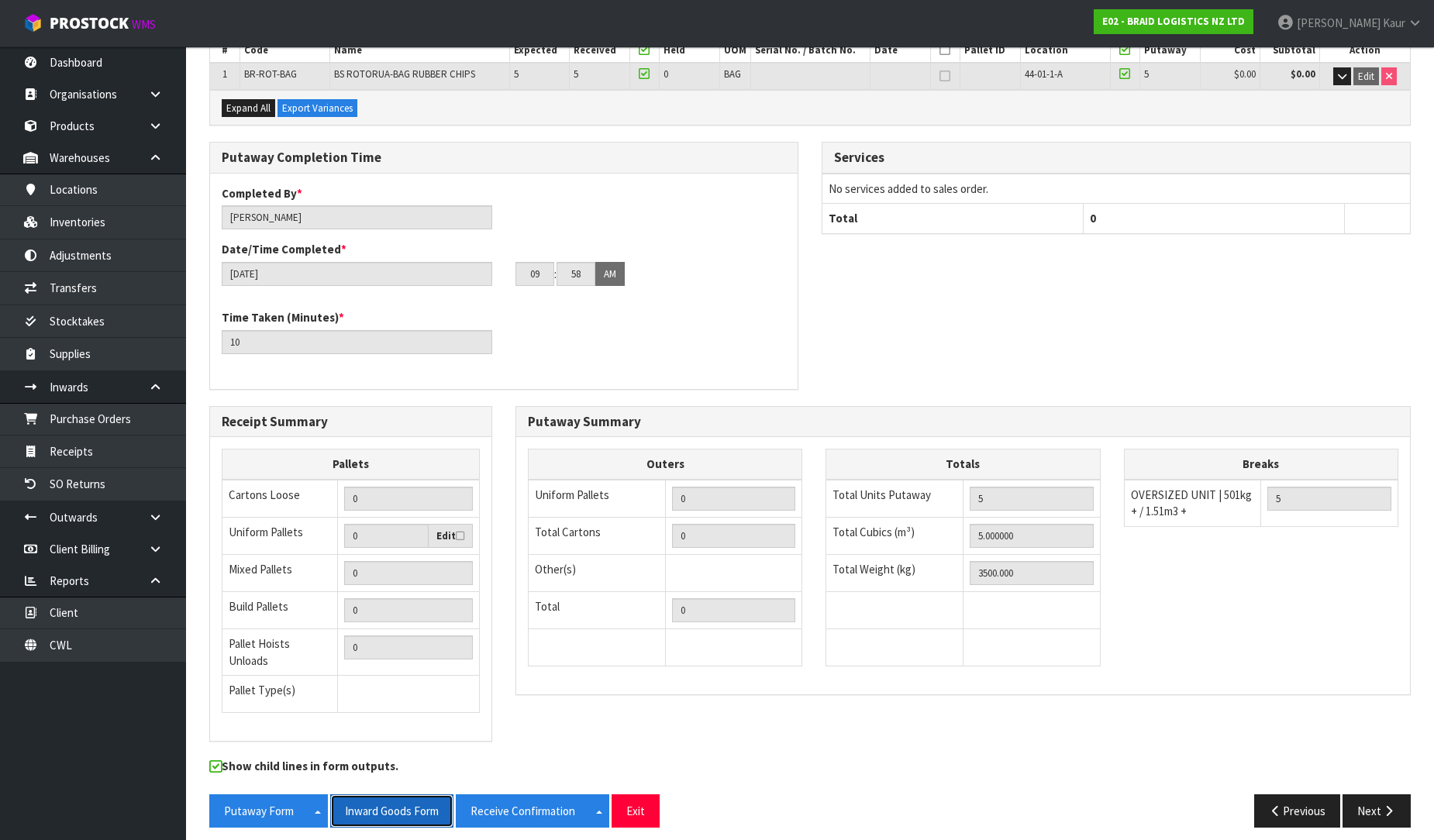
click at [391, 807] on button "Inward Goods Form" at bounding box center [392, 811] width 124 height 34
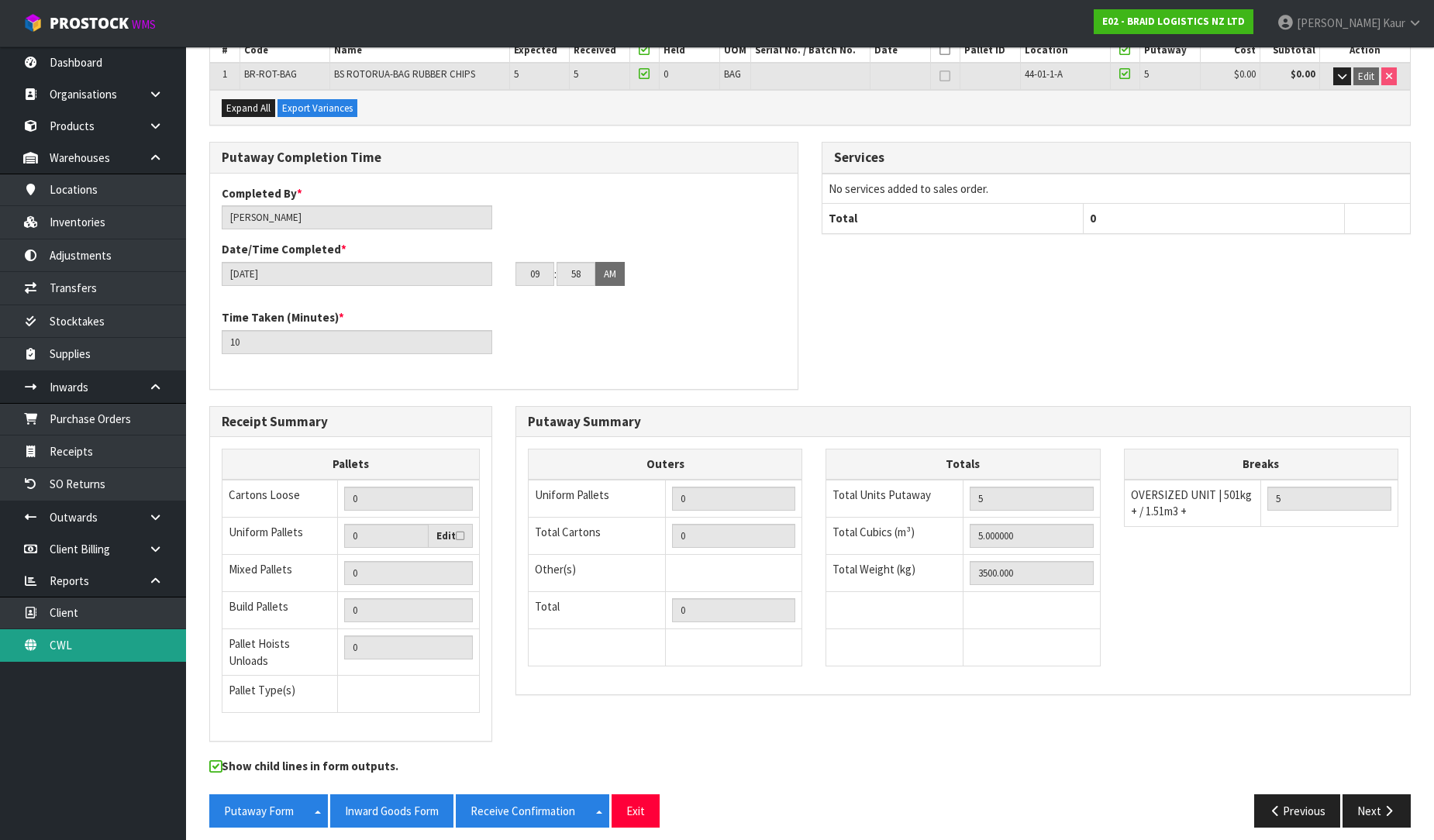
click at [93, 647] on link "CWL" at bounding box center [93, 645] width 186 height 32
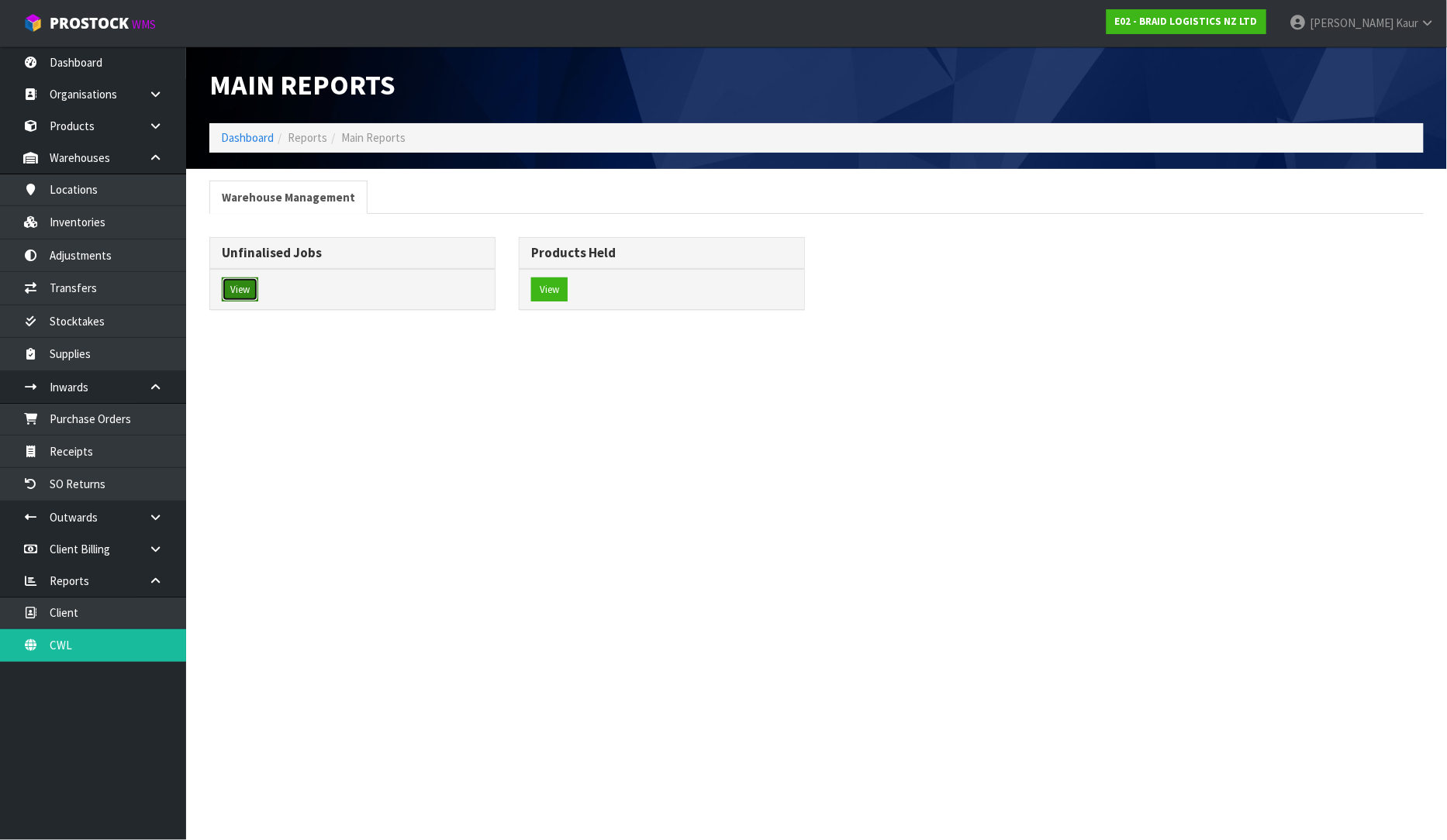
click at [241, 295] on button "View" at bounding box center [241, 290] width 37 height 25
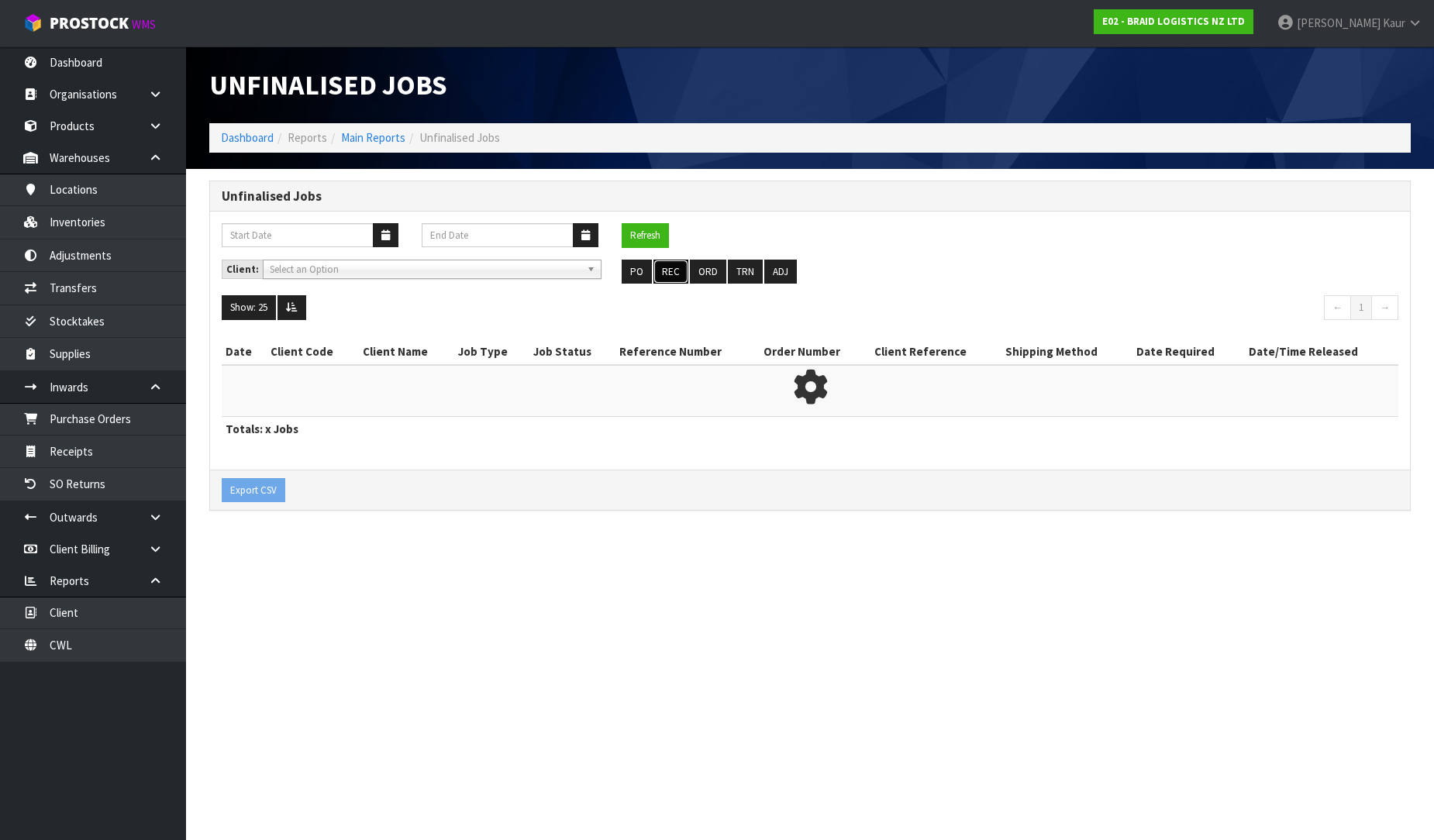
click at [679, 276] on button "REC" at bounding box center [671, 272] width 35 height 25
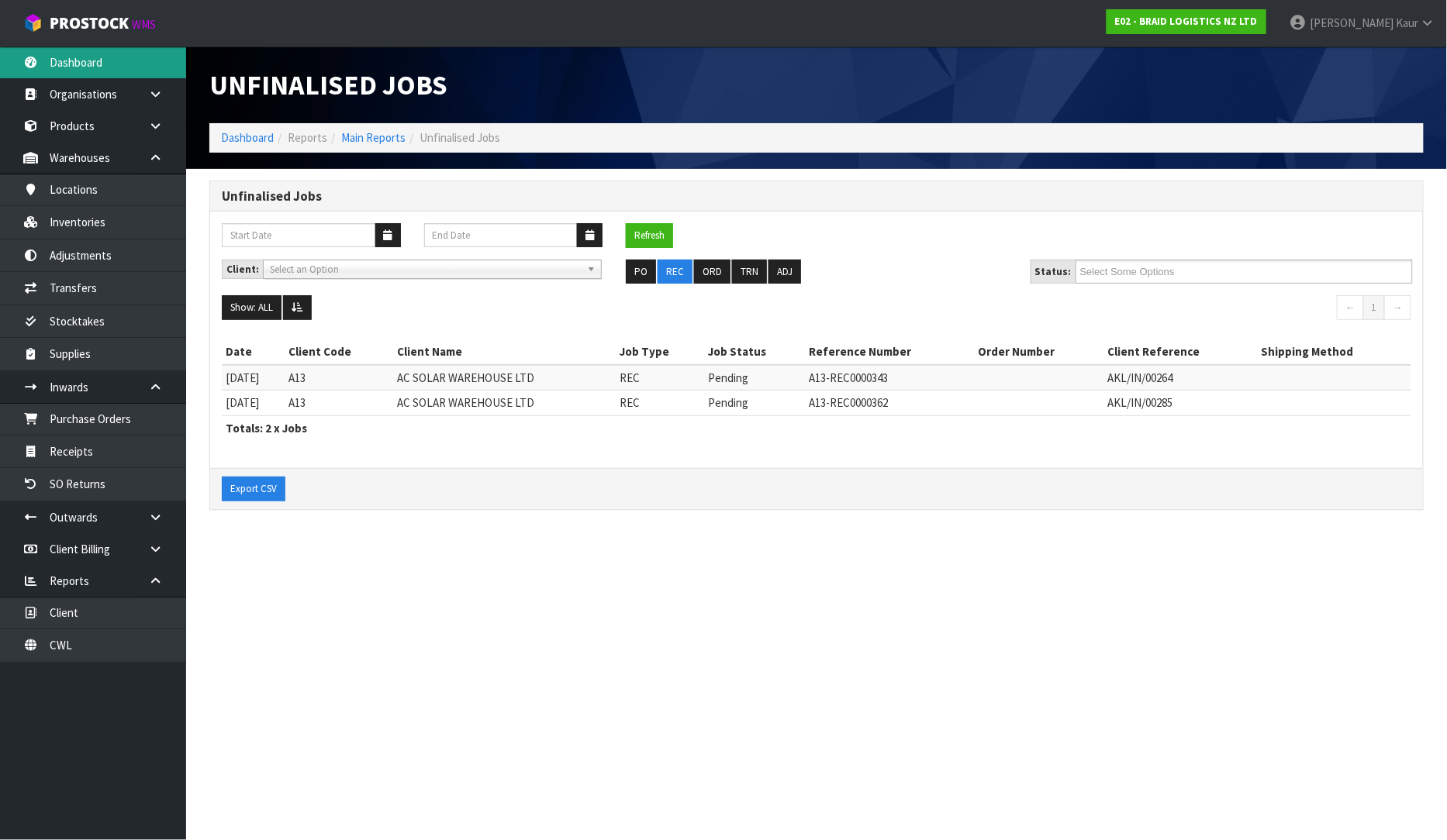
click at [73, 67] on link "Dashboard" at bounding box center [93, 62] width 186 height 32
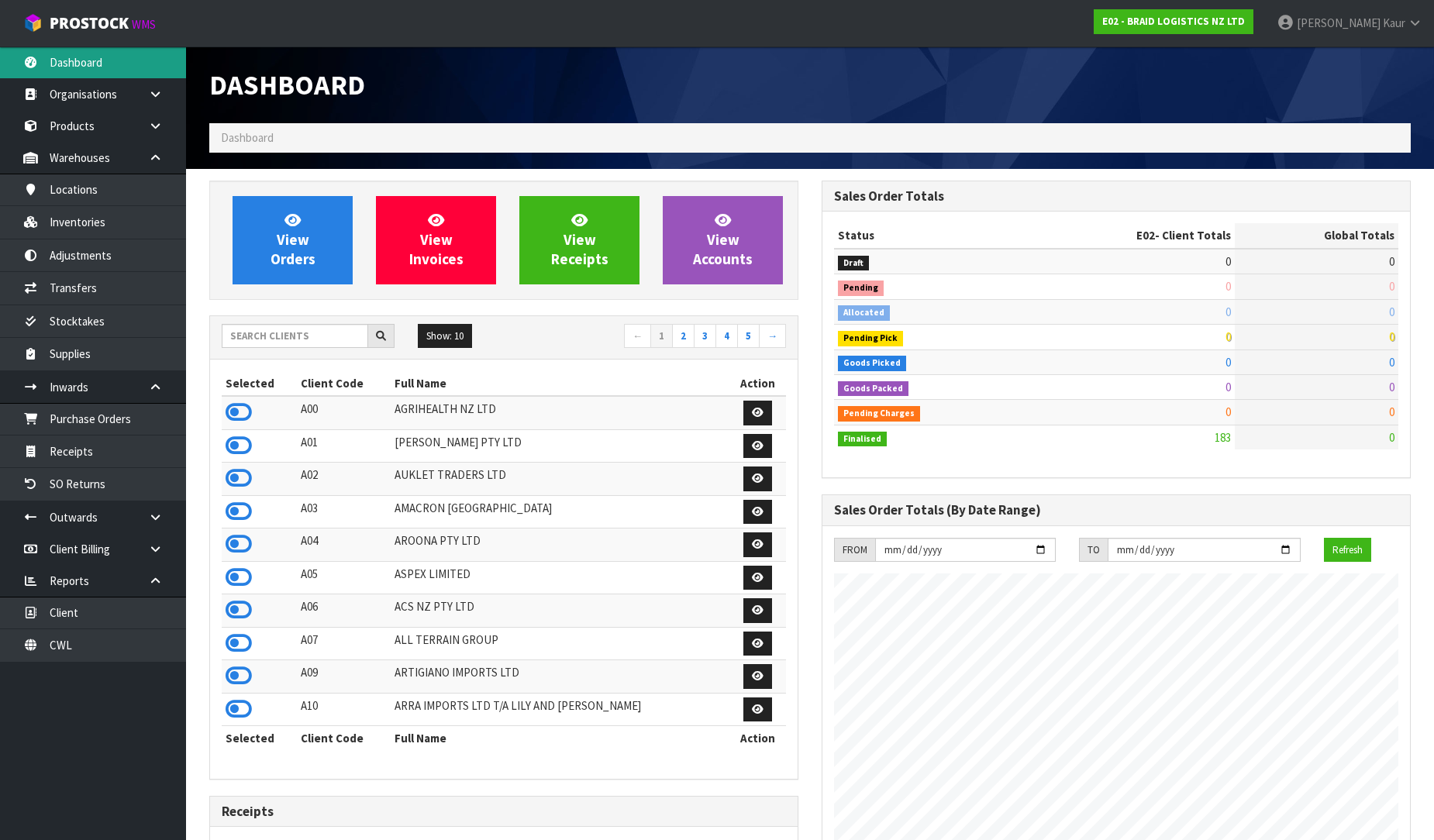
scroll to position [997, 612]
click at [306, 333] on input "text" at bounding box center [295, 336] width 147 height 24
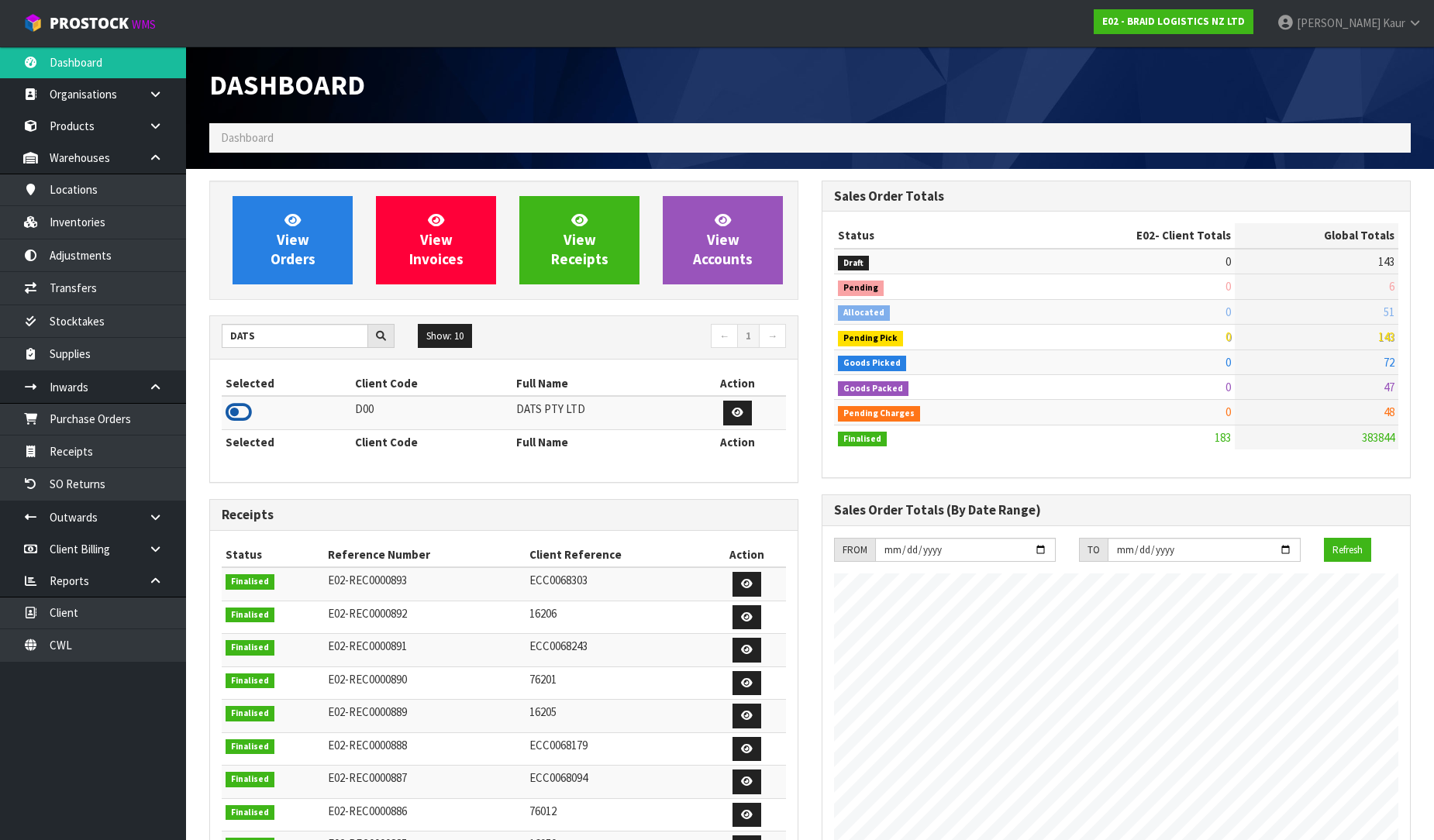
click at [244, 414] on icon at bounding box center [239, 412] width 26 height 23
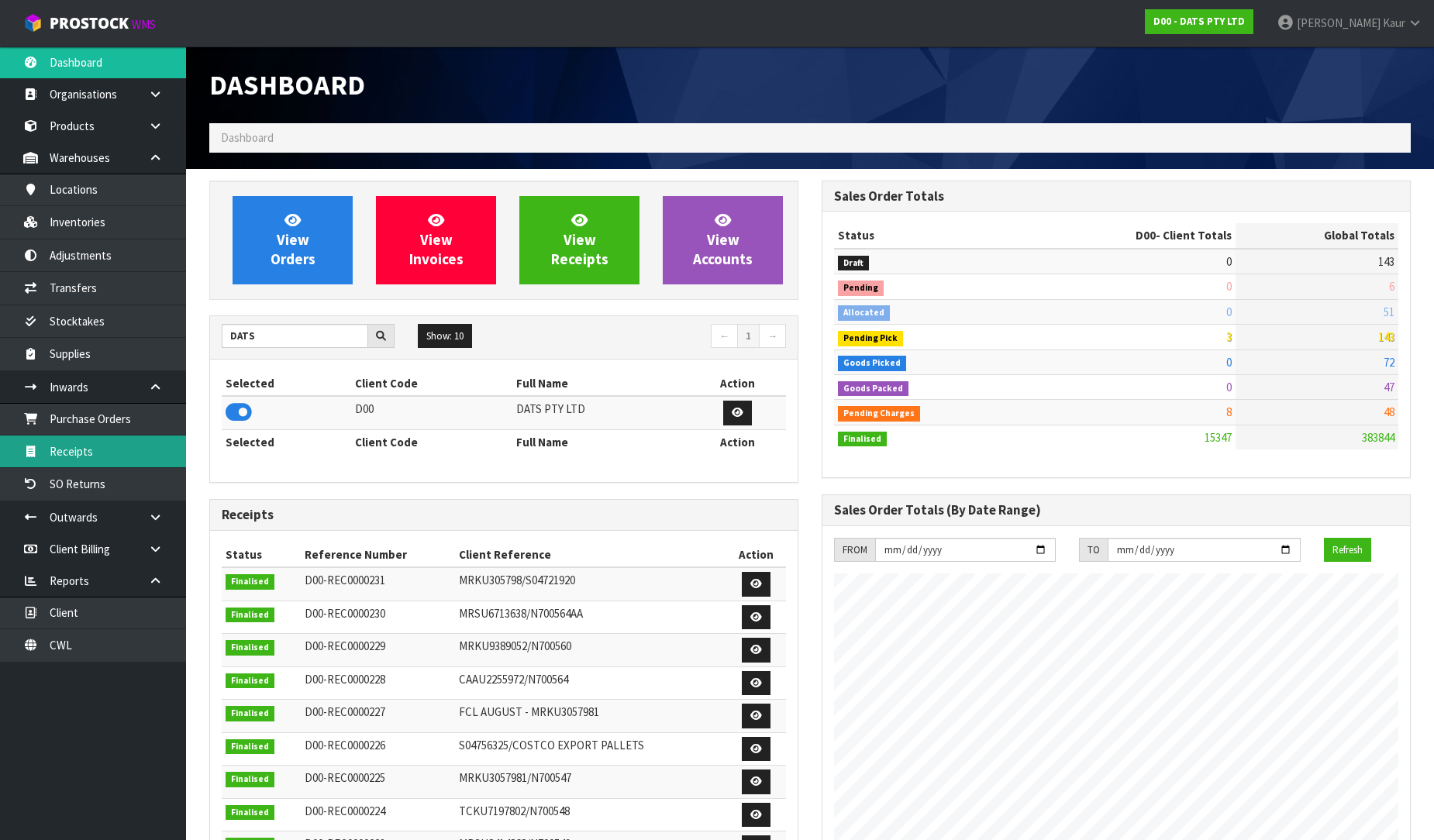
scroll to position [1174, 612]
click at [103, 454] on link "Receipts" at bounding box center [93, 451] width 186 height 32
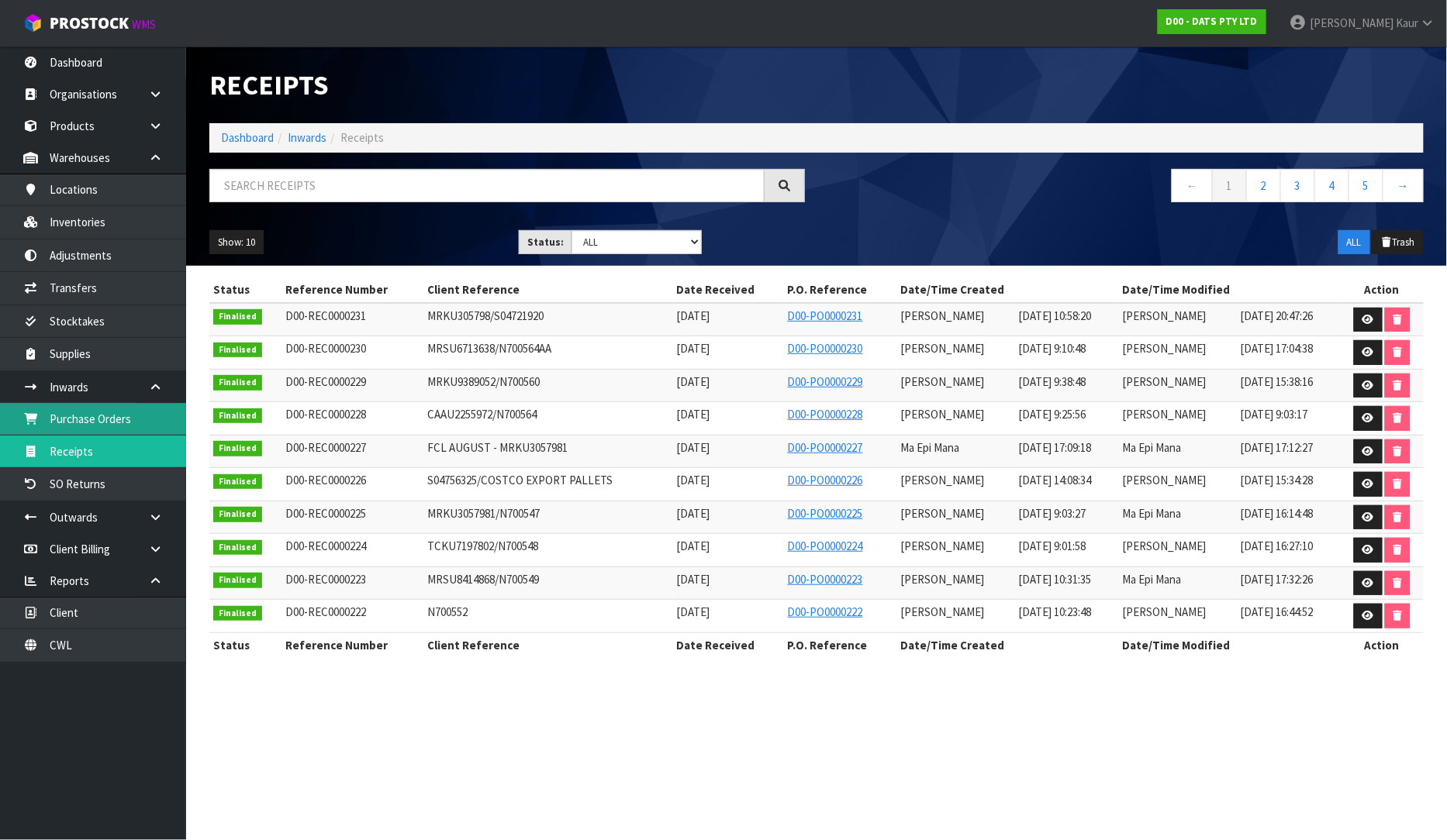
click at [66, 423] on link "Purchase Orders" at bounding box center [93, 418] width 186 height 32
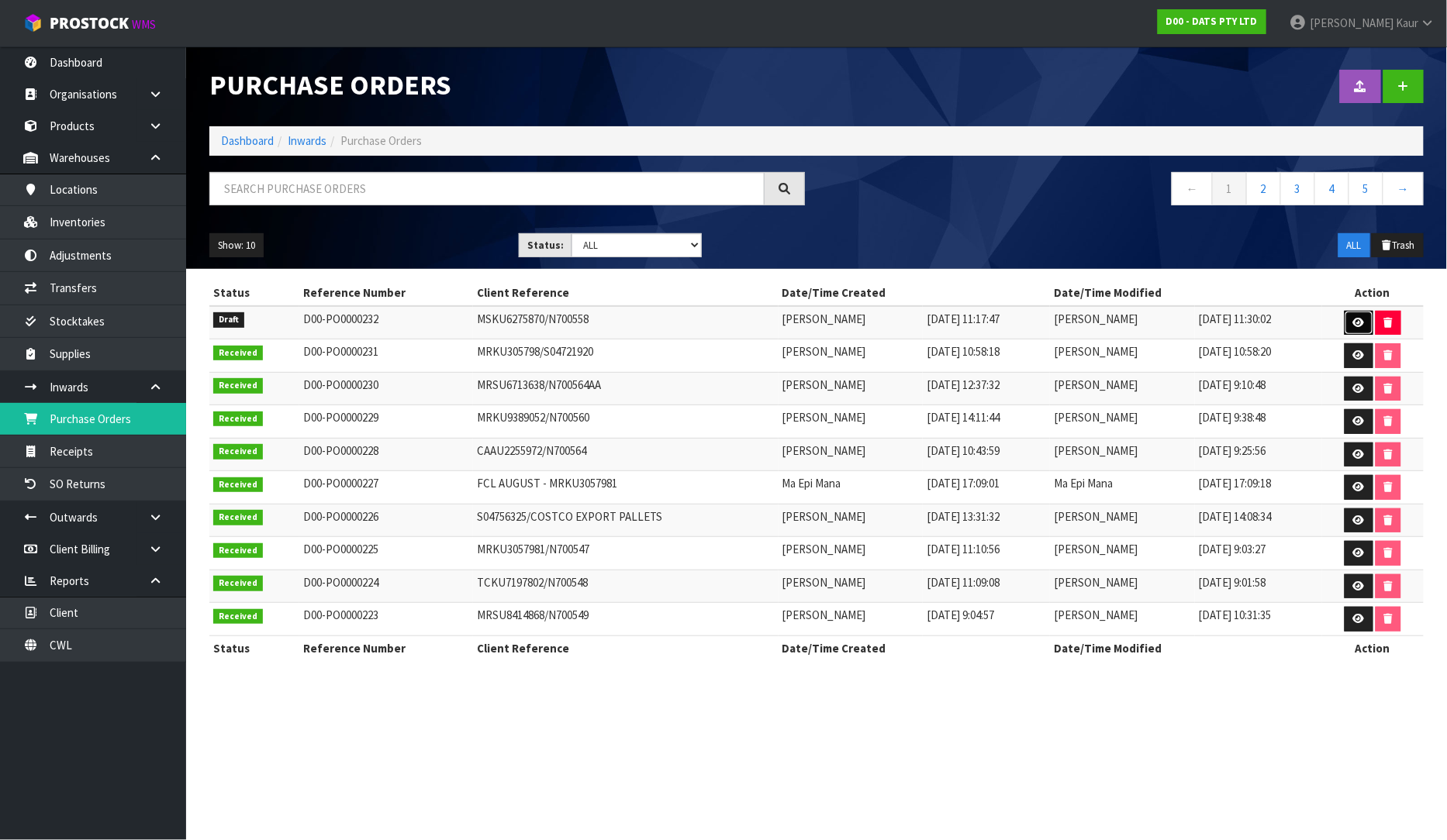
click at [1359, 322] on icon at bounding box center [1359, 322] width 12 height 10
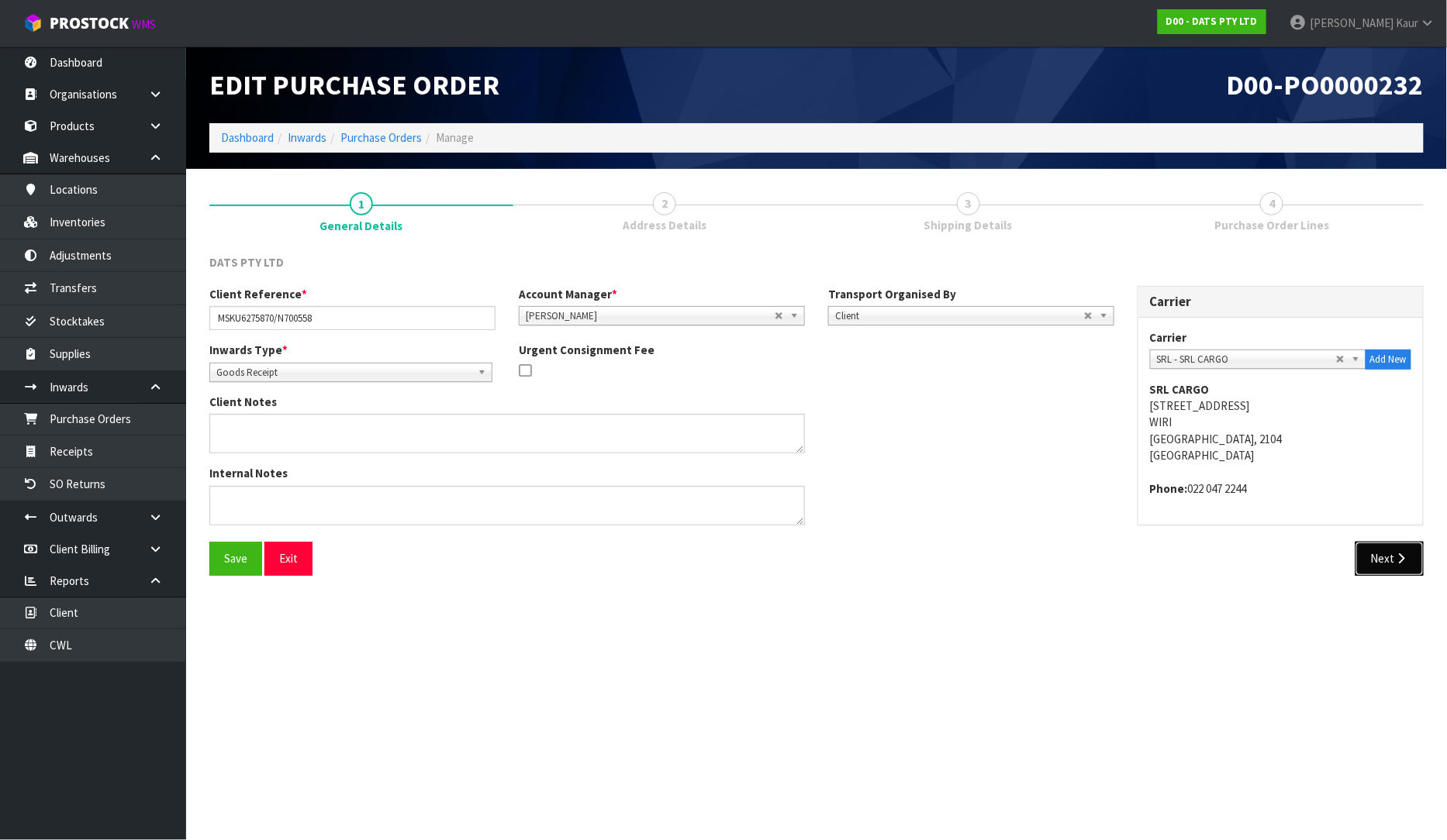
click at [1368, 563] on button "Next" at bounding box center [1389, 558] width 69 height 34
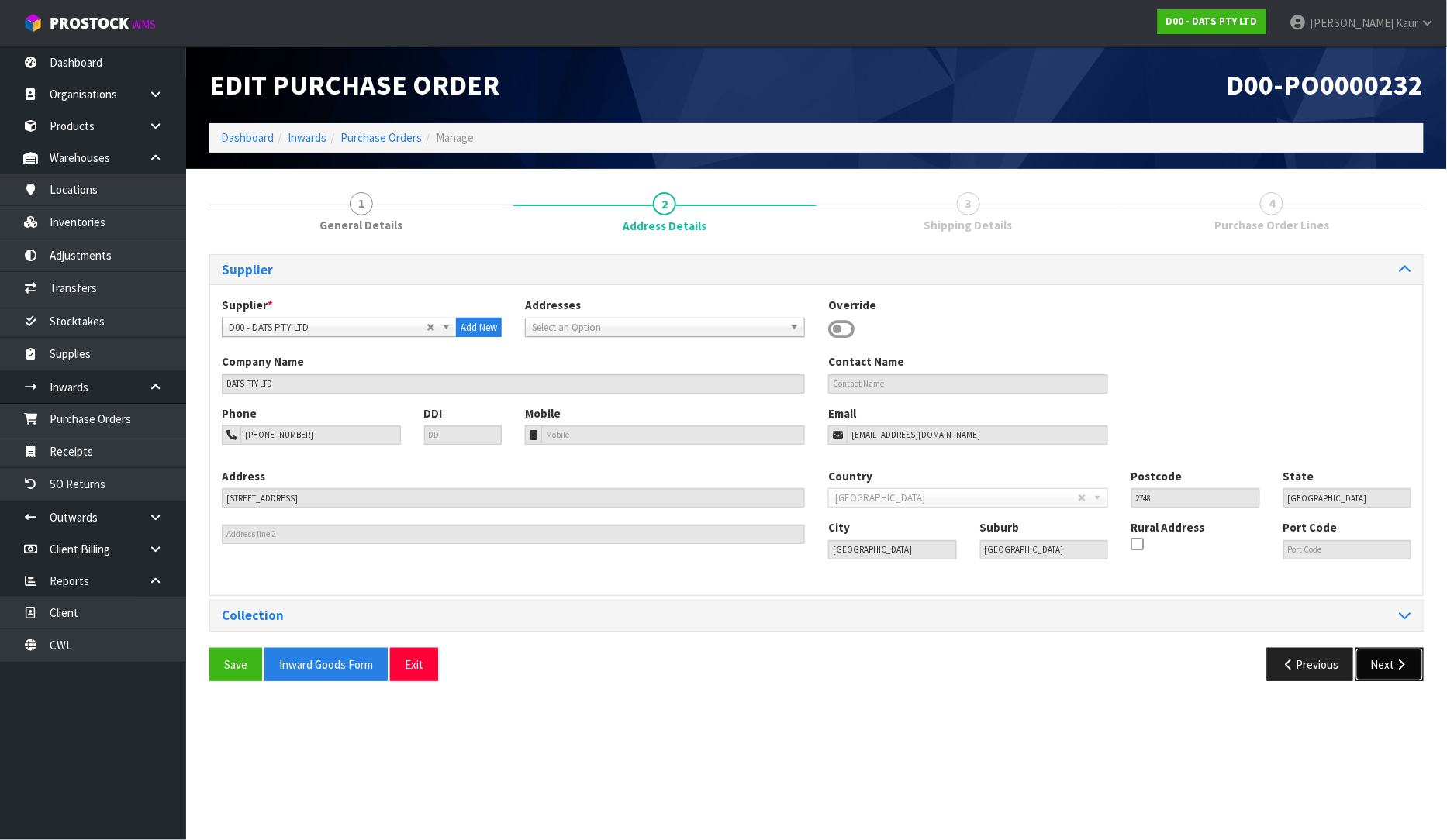
click at [1370, 657] on button "Next" at bounding box center [1389, 664] width 69 height 34
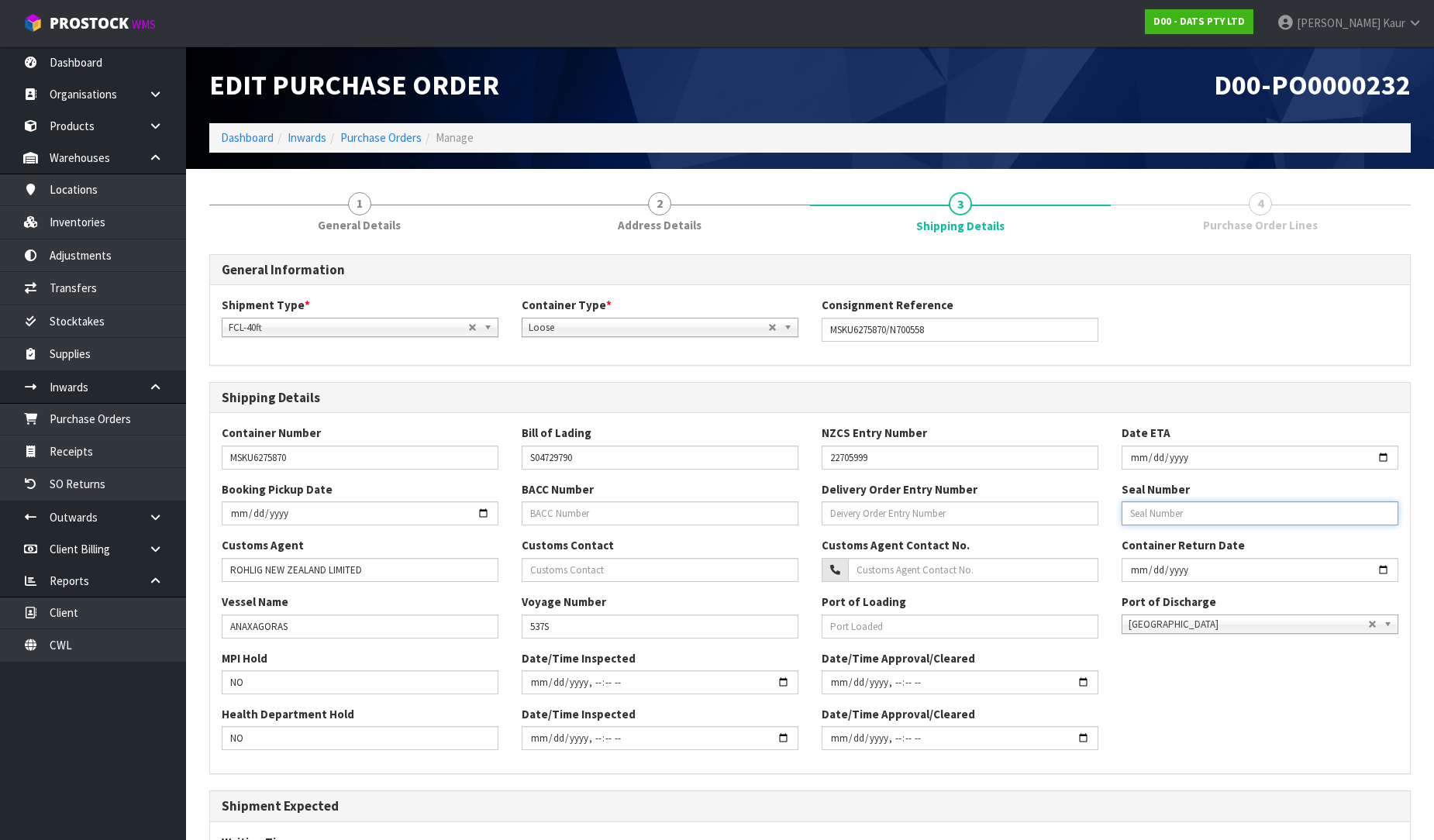
click at [1219, 514] on input "text" at bounding box center [1260, 513] width 277 height 24
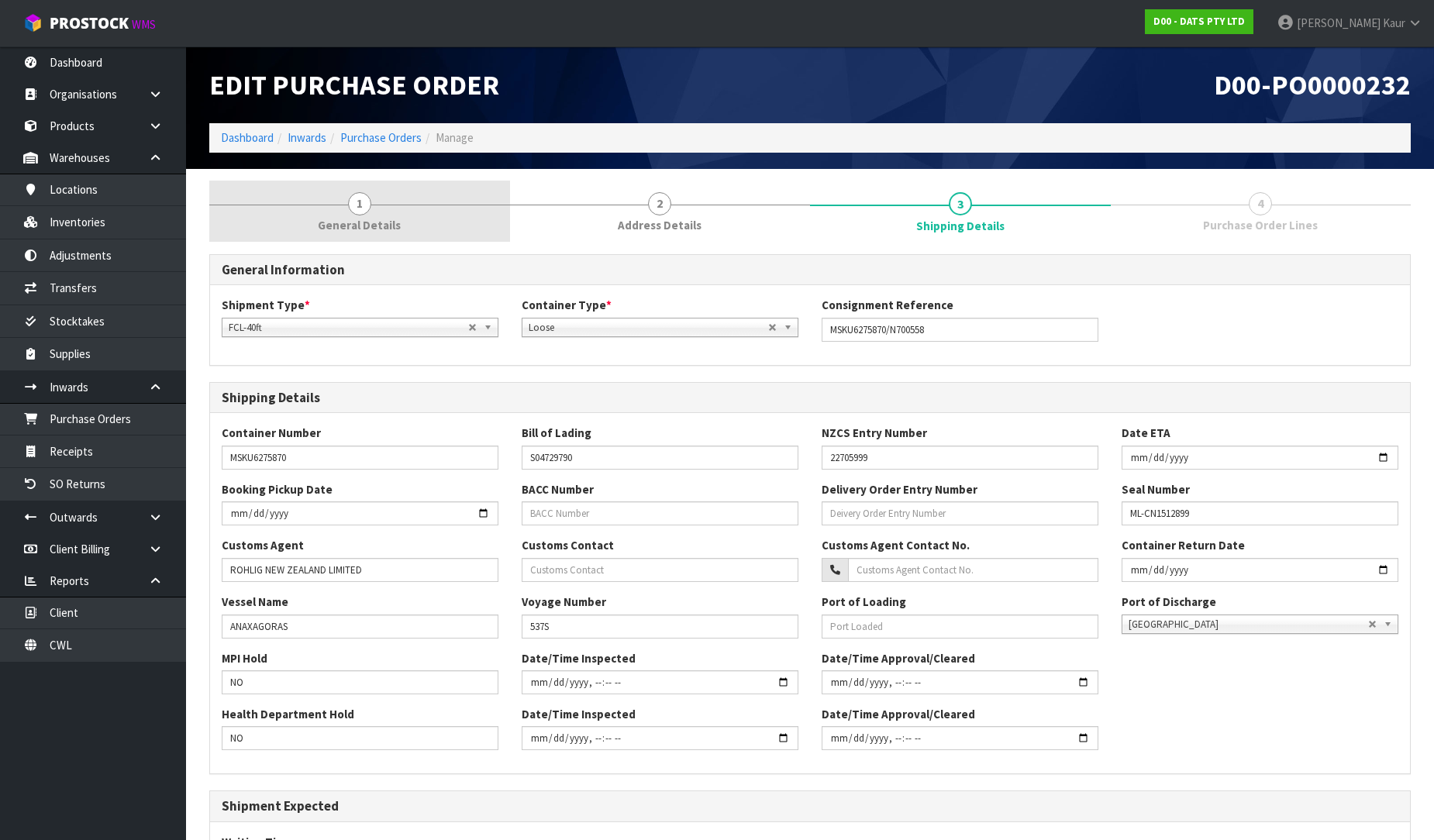
type input "ML-CN1512899"
click at [367, 211] on span "1" at bounding box center [359, 204] width 23 height 23
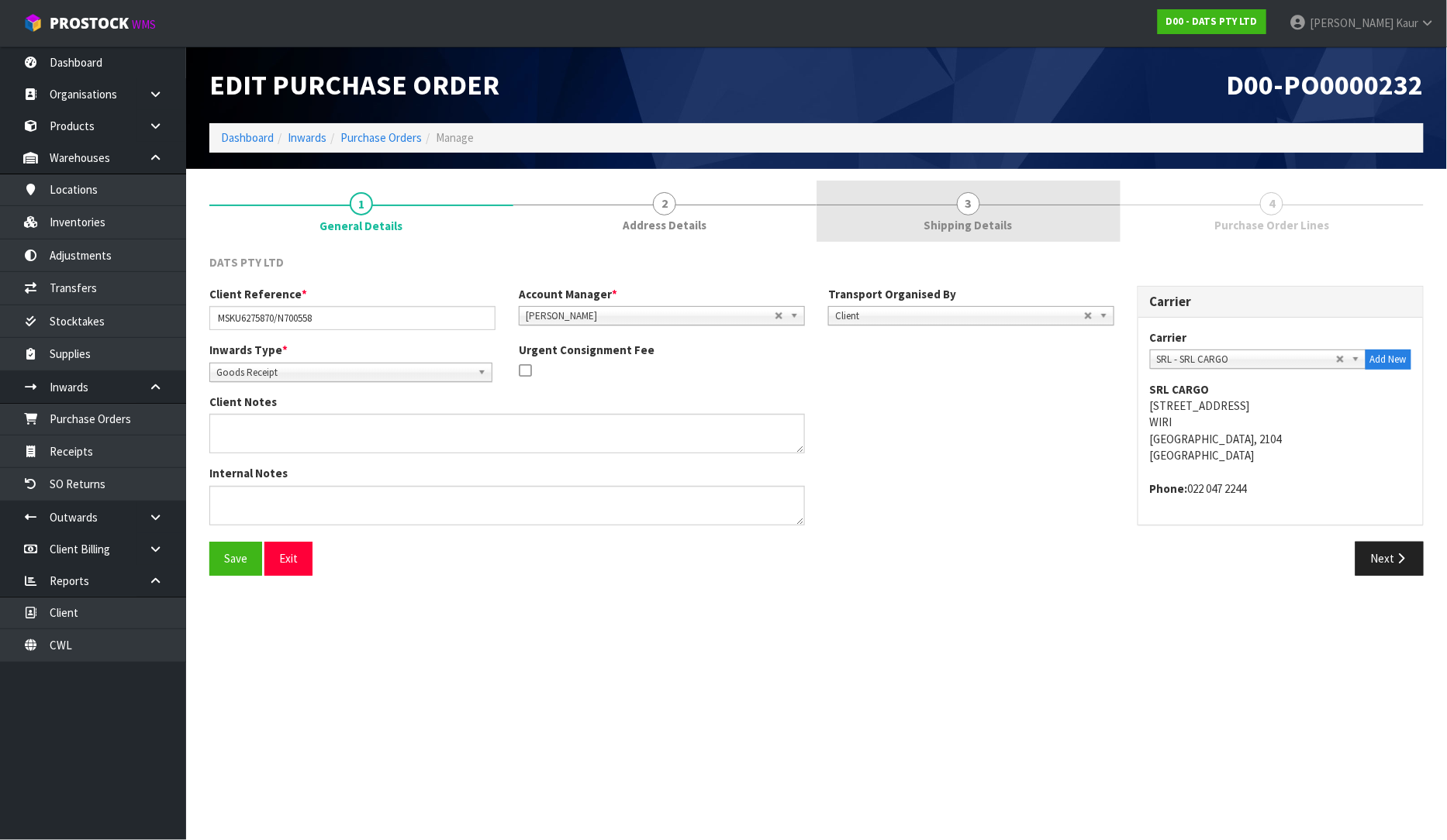
click at [966, 211] on span "3" at bounding box center [969, 204] width 23 height 23
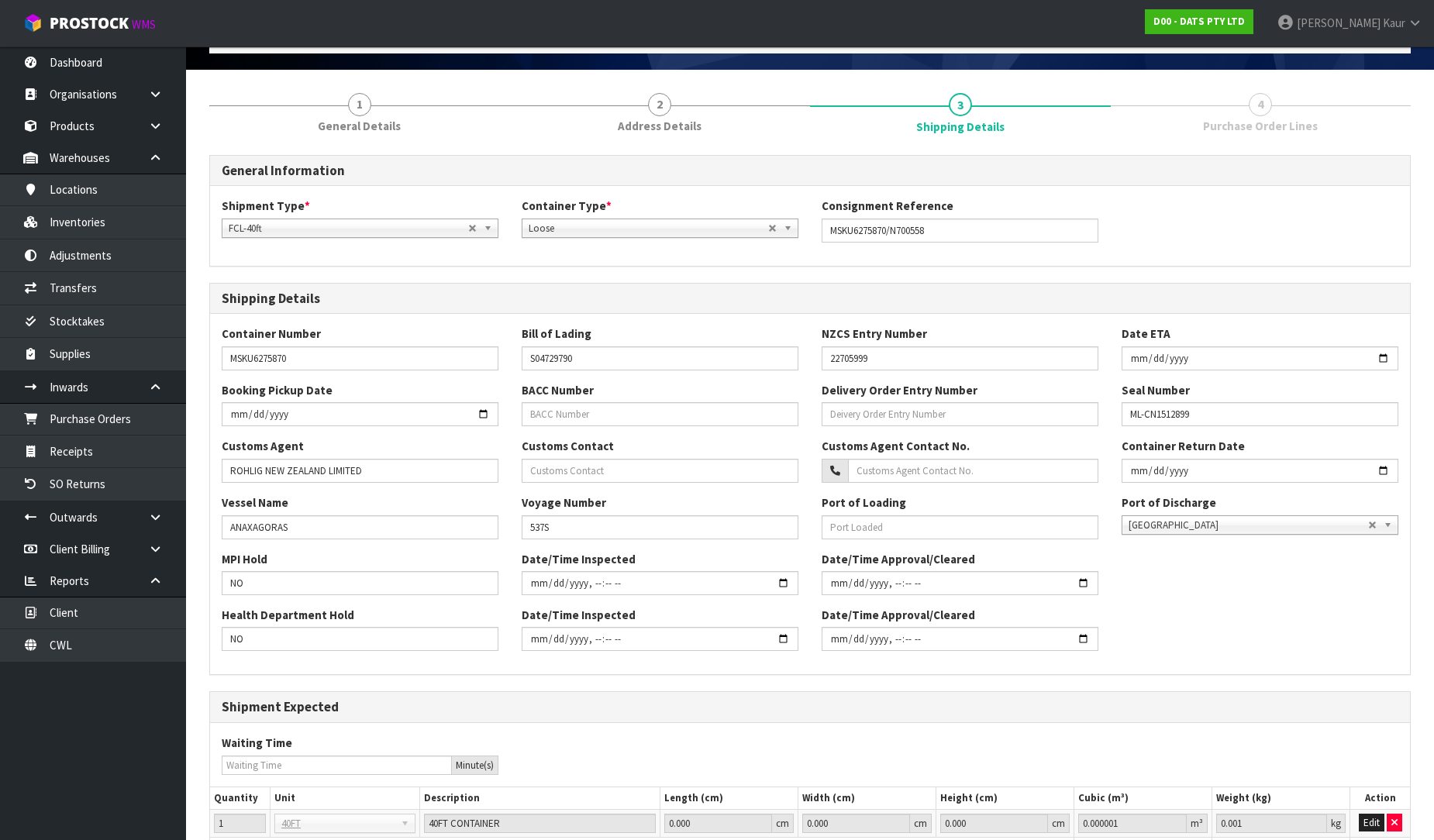
scroll to position [228, 0]
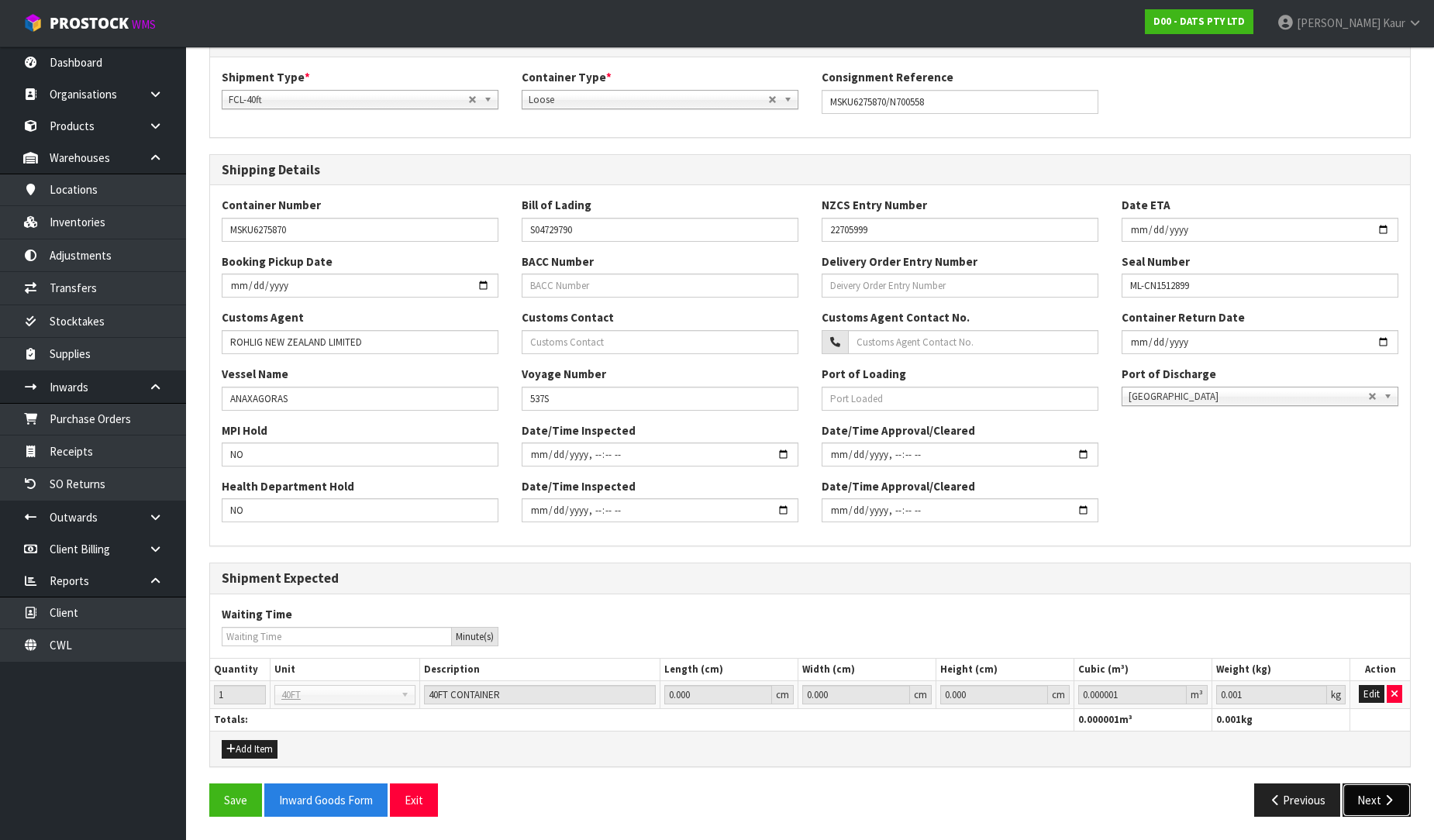
click at [1379, 795] on button "Next" at bounding box center [1377, 800] width 69 height 34
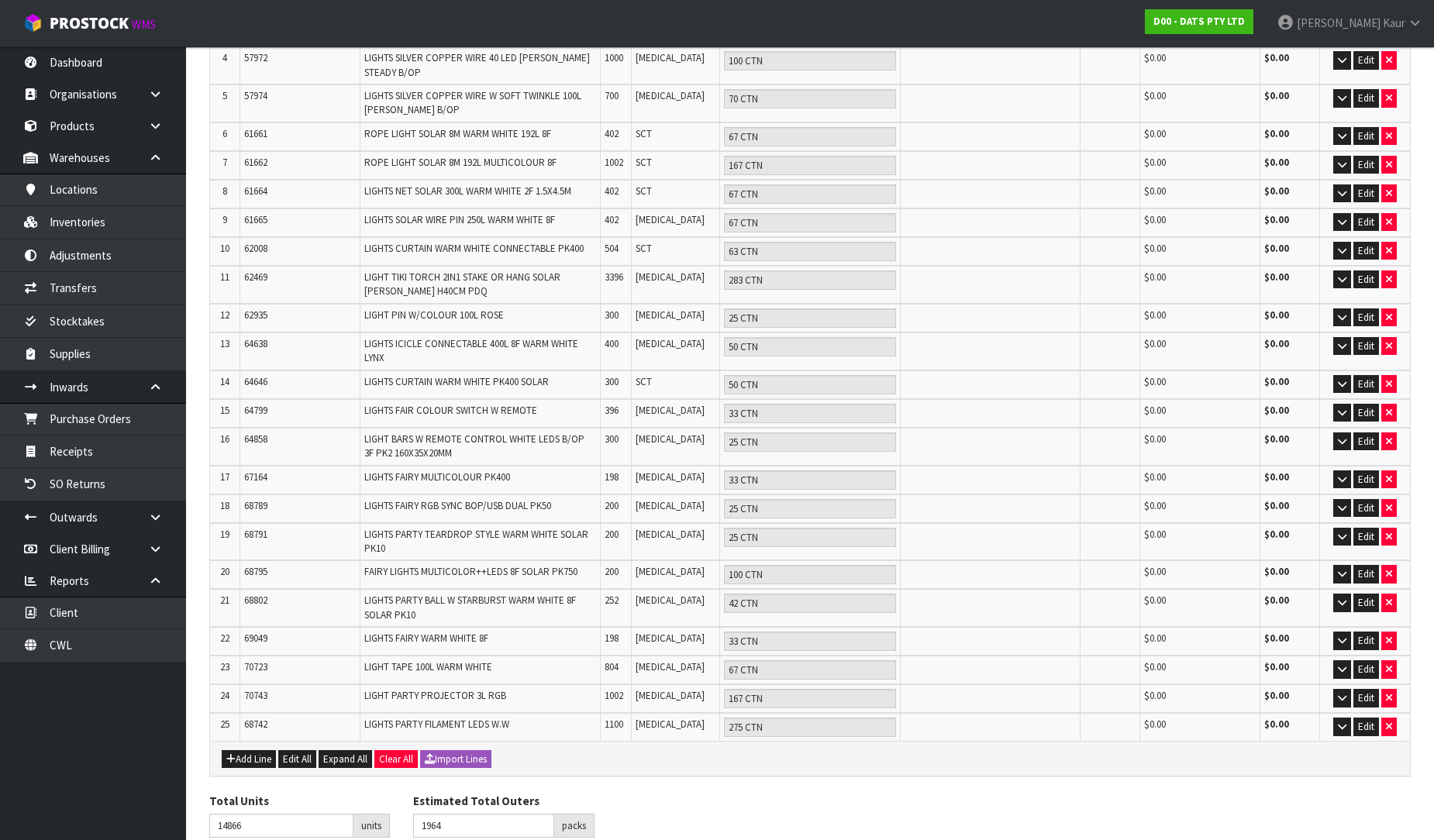
scroll to position [396, 0]
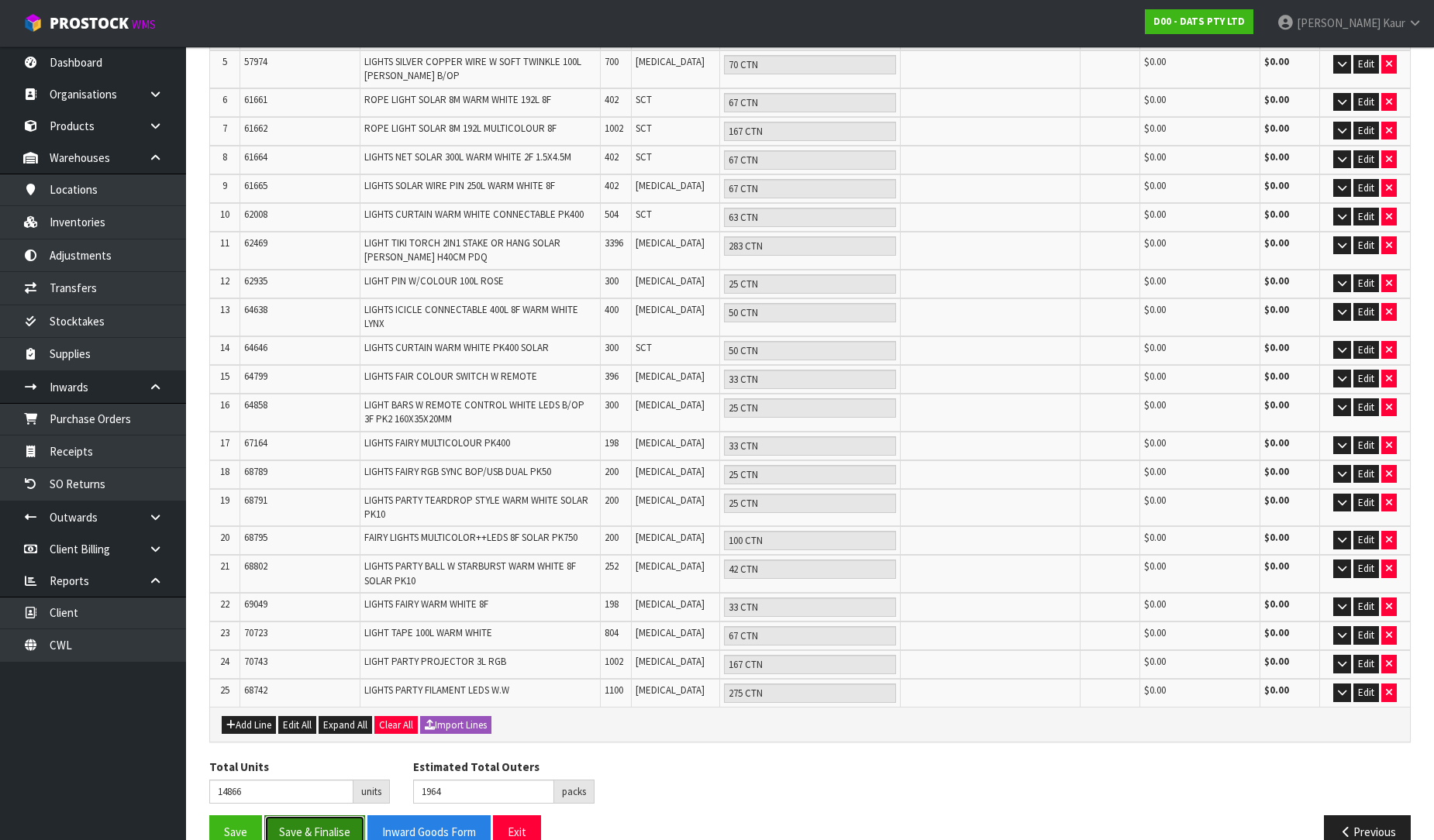
click at [305, 816] on button "Save & Finalise" at bounding box center [315, 832] width 100 height 34
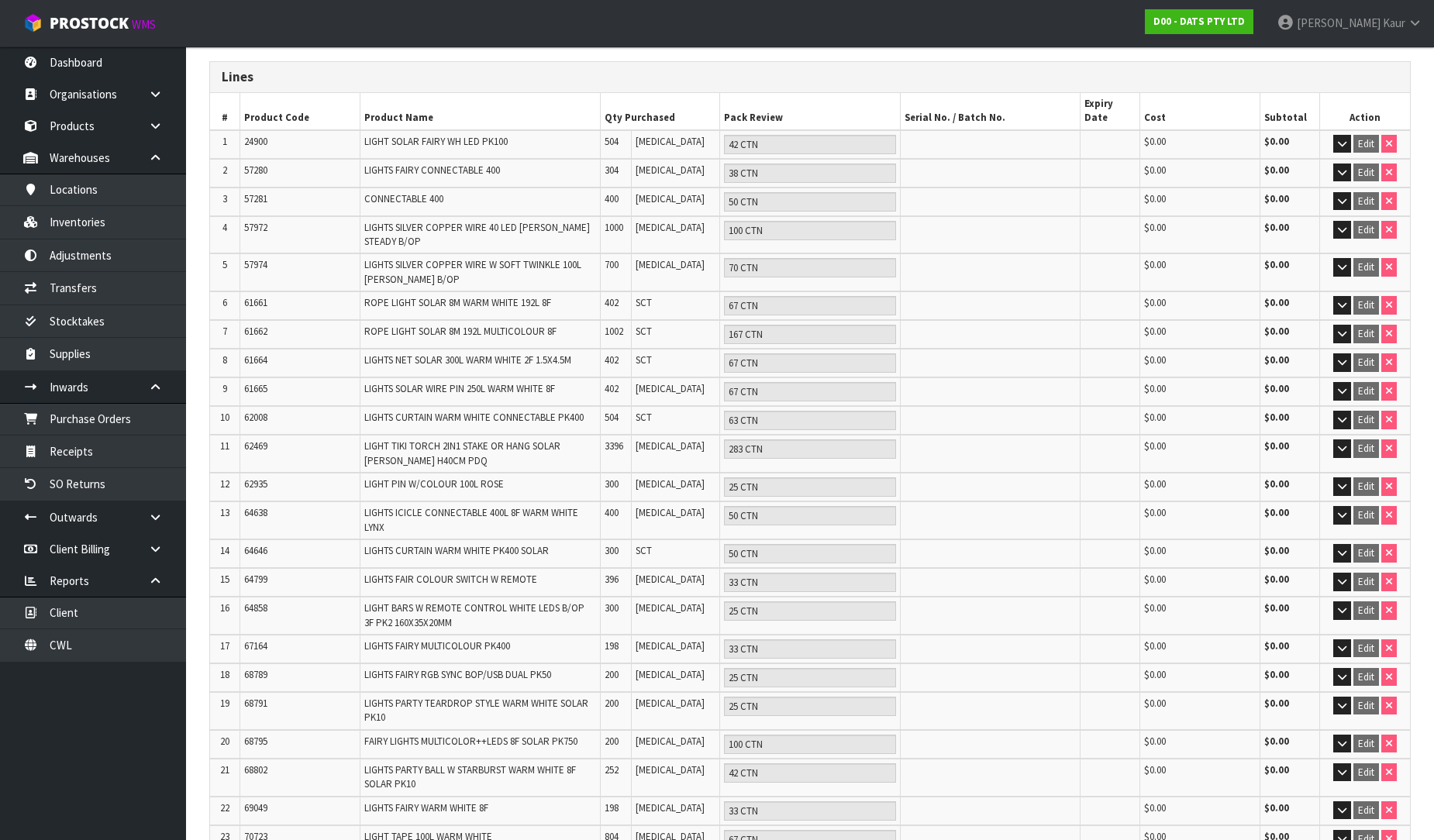
scroll to position [452, 0]
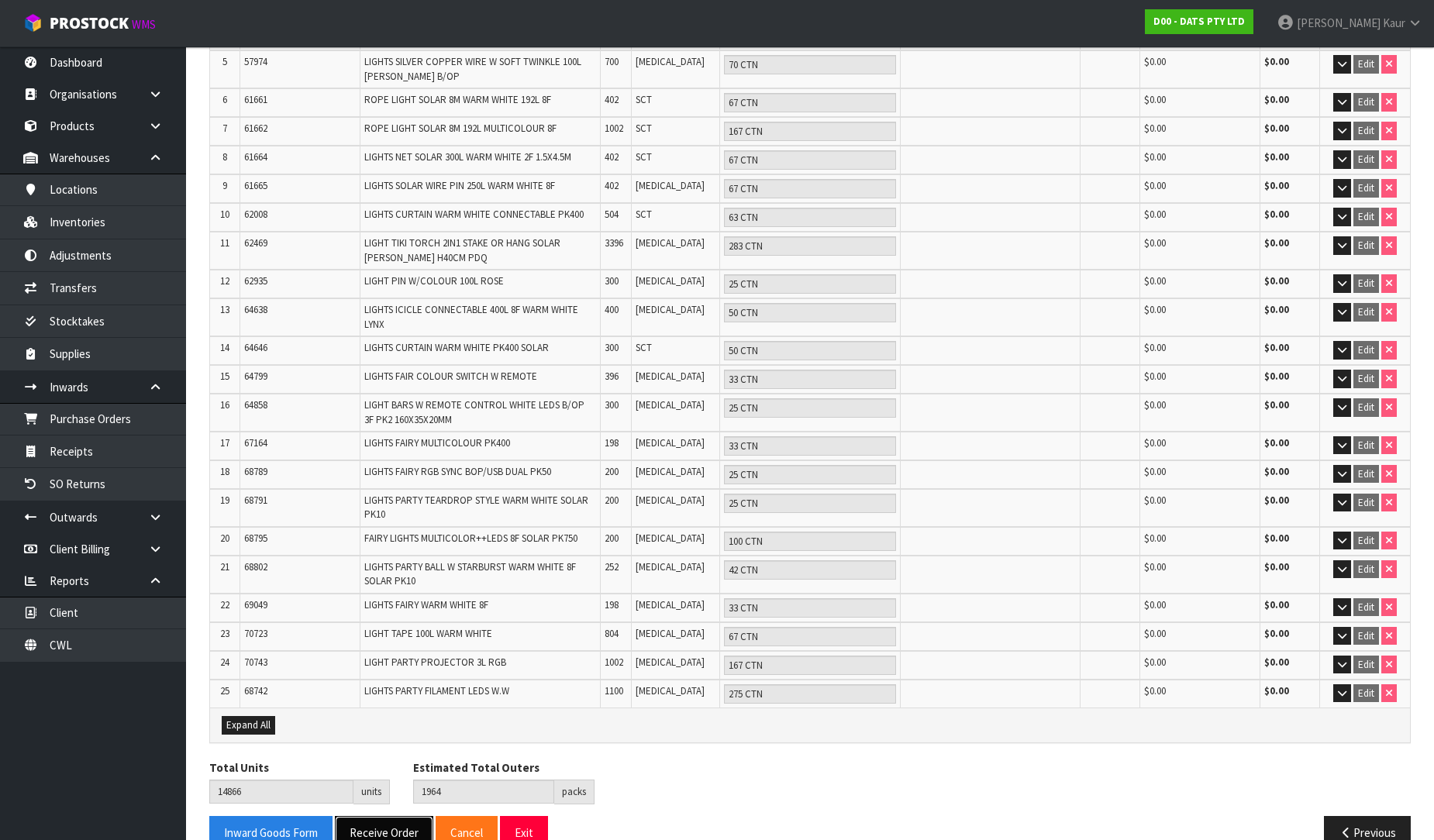
click at [374, 816] on button "Receive Order" at bounding box center [384, 832] width 98 height 34
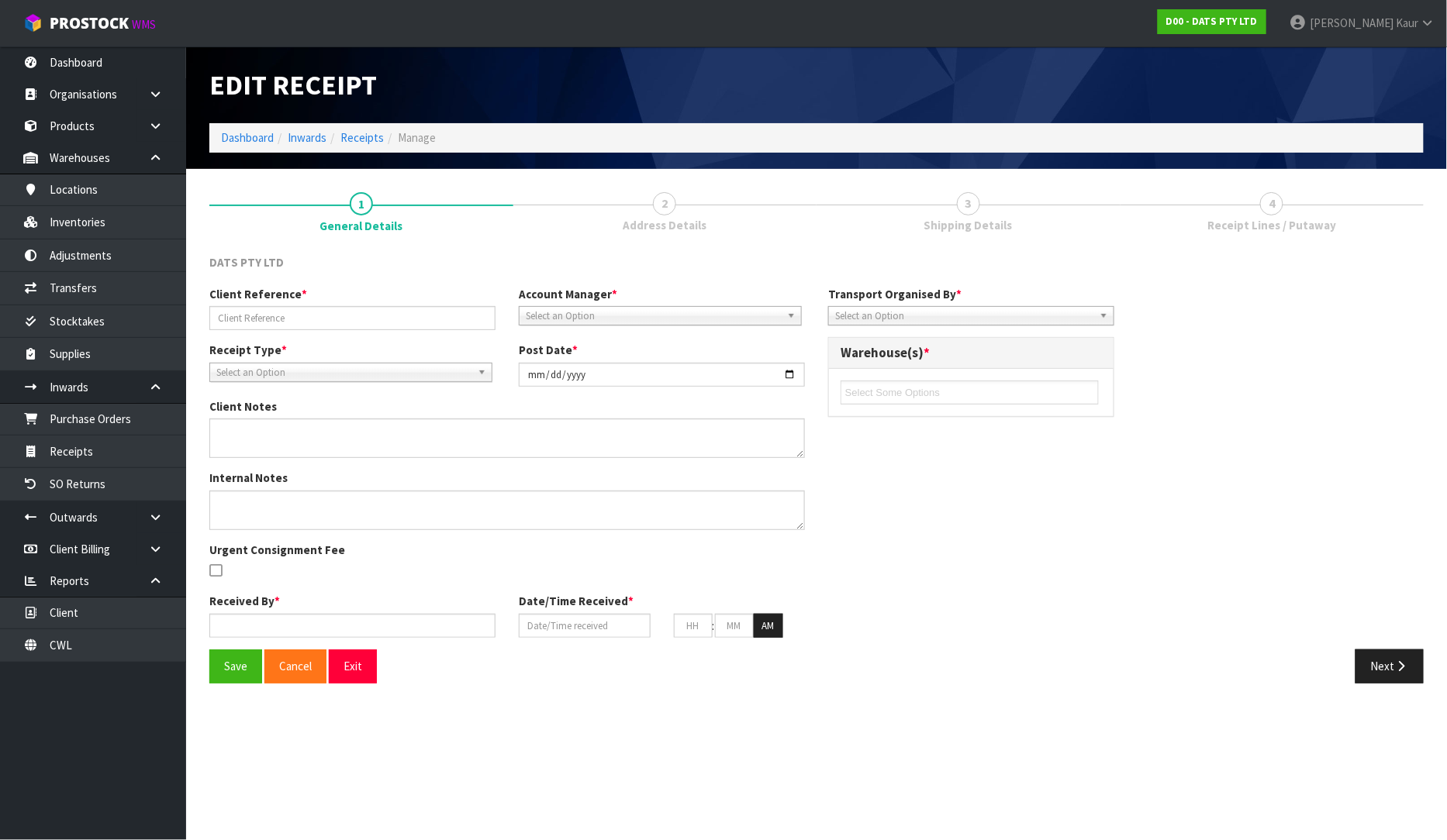
type input "MSKU6275870/N700558"
type input "[DATE]"
type input "[PERSON_NAME]"
type input "[DATE]"
type input "10"
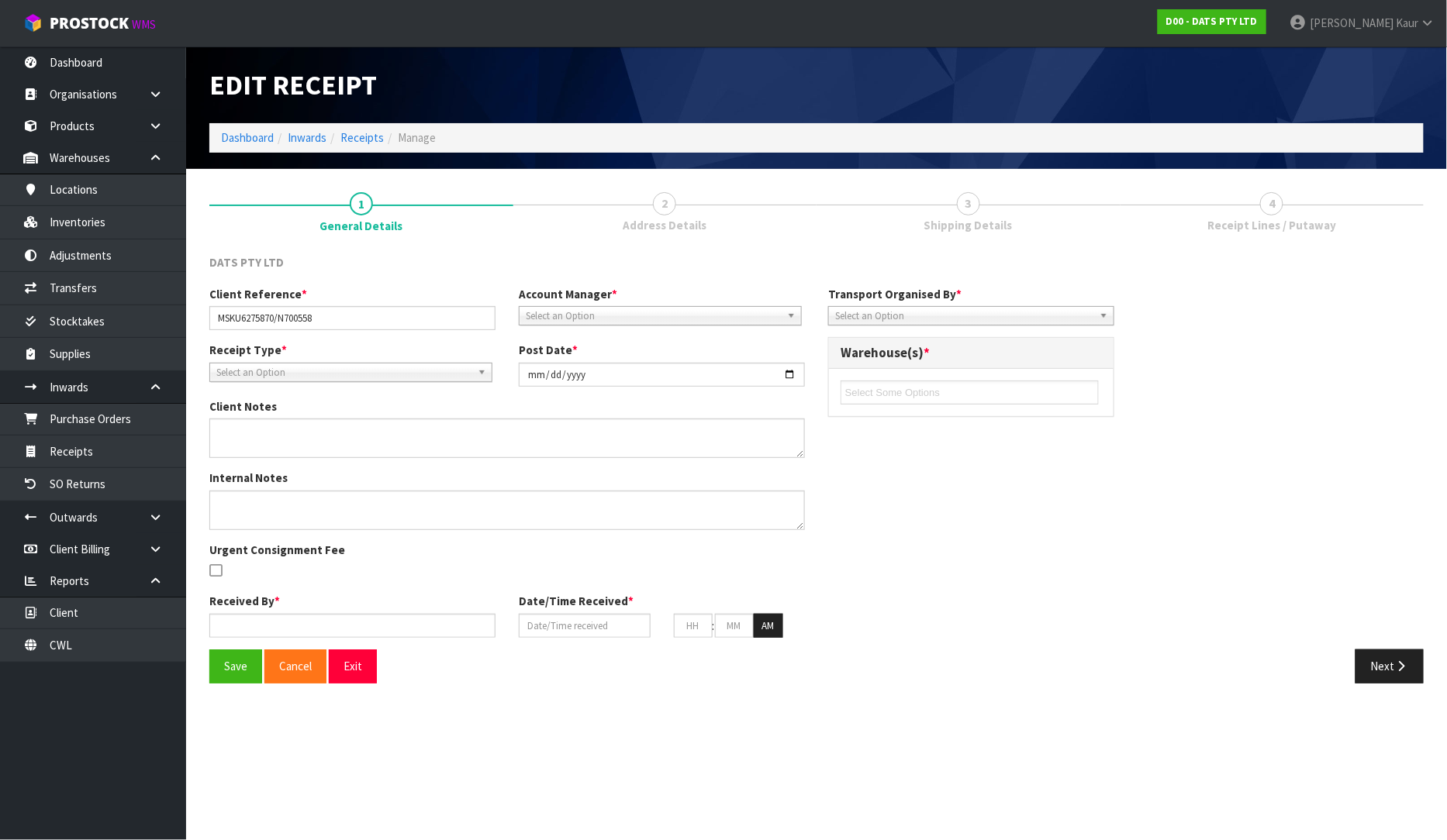
type input "01"
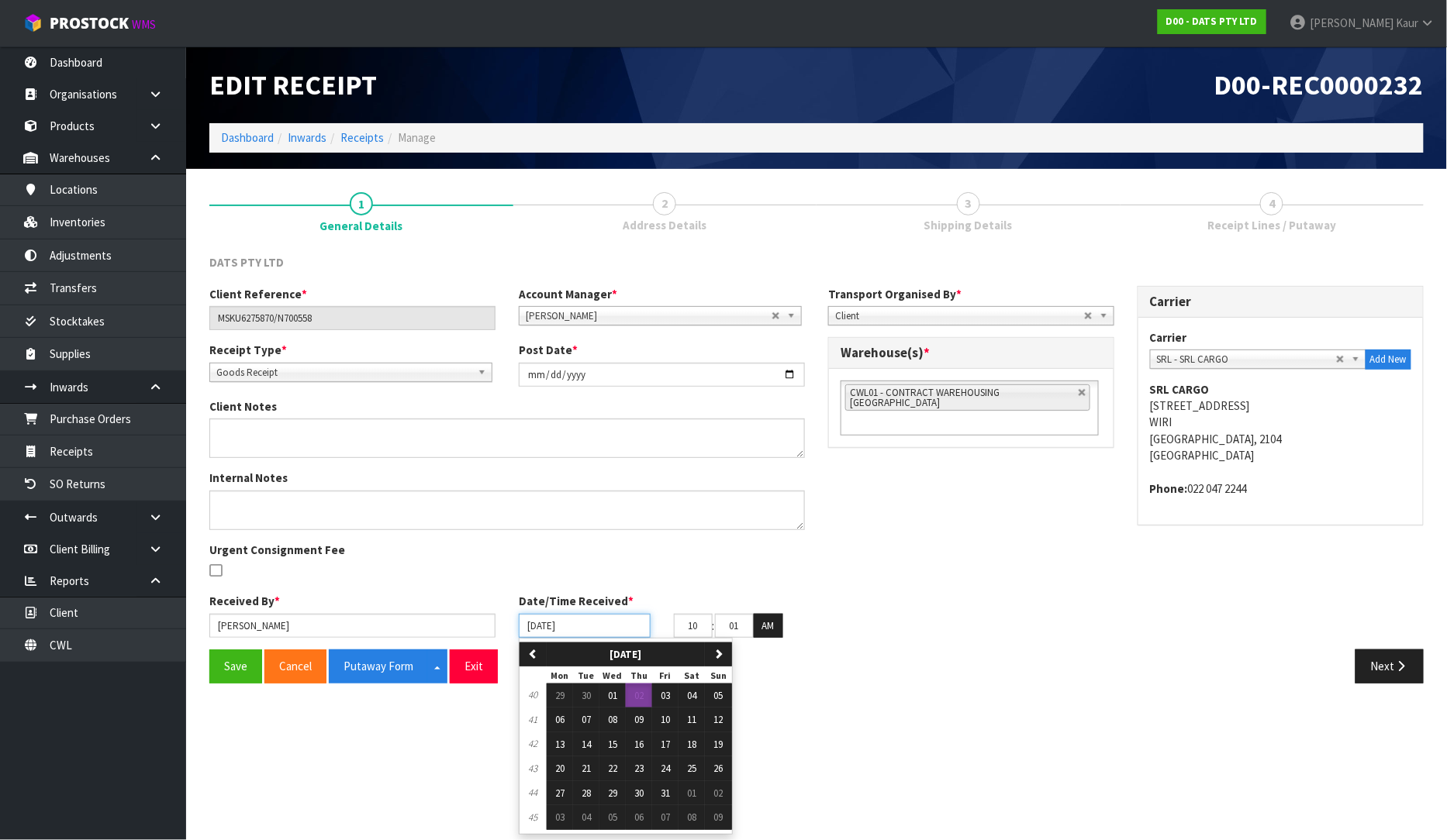
drag, startPoint x: 537, startPoint y: 627, endPoint x: 549, endPoint y: 631, distance: 12.6
click at [536, 627] on input "[DATE]" at bounding box center [584, 626] width 131 height 24
click at [612, 695] on span "01" at bounding box center [612, 696] width 10 height 14
type input "[DATE]"
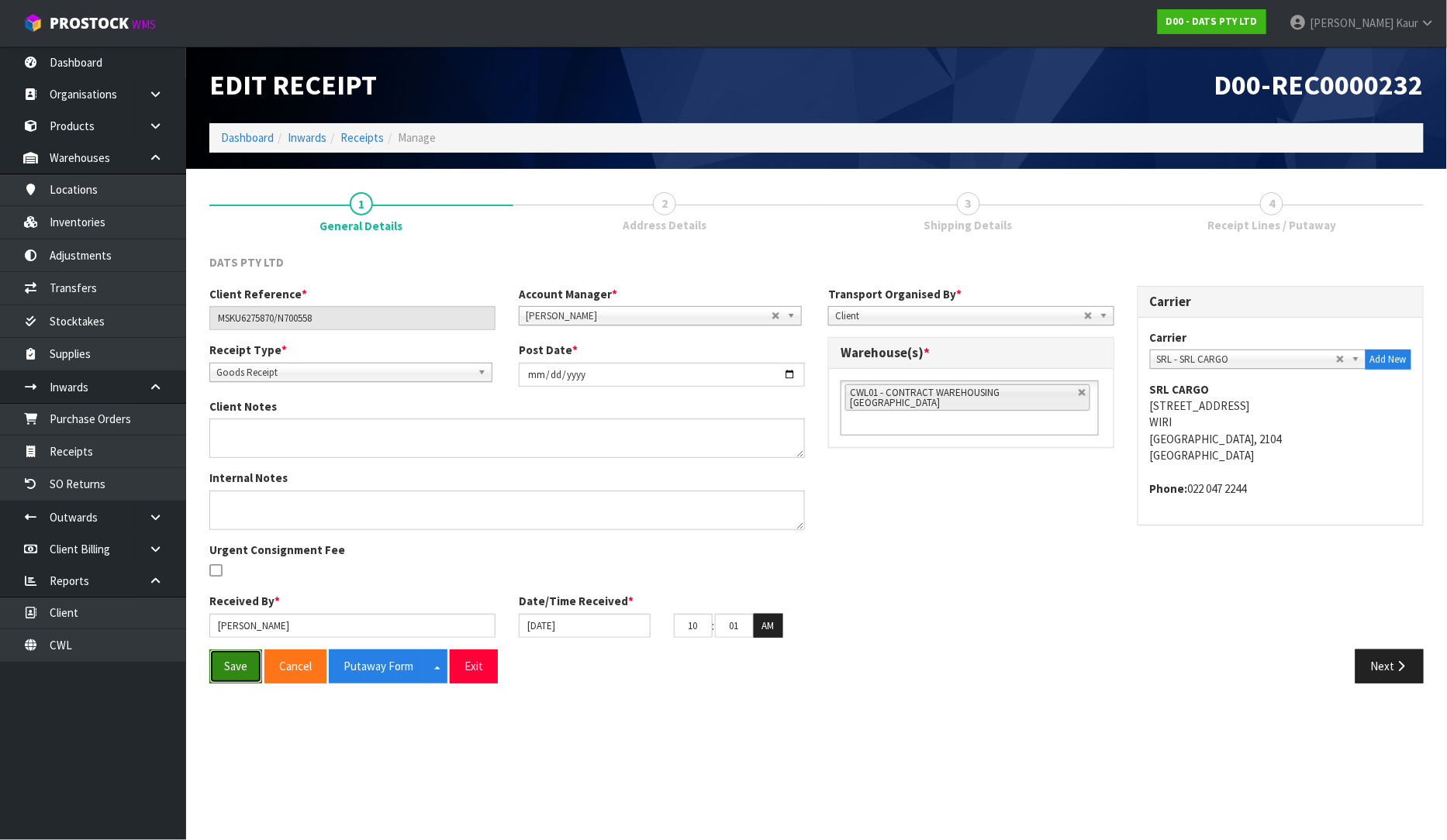
click at [218, 660] on button "Save" at bounding box center [236, 666] width 53 height 34
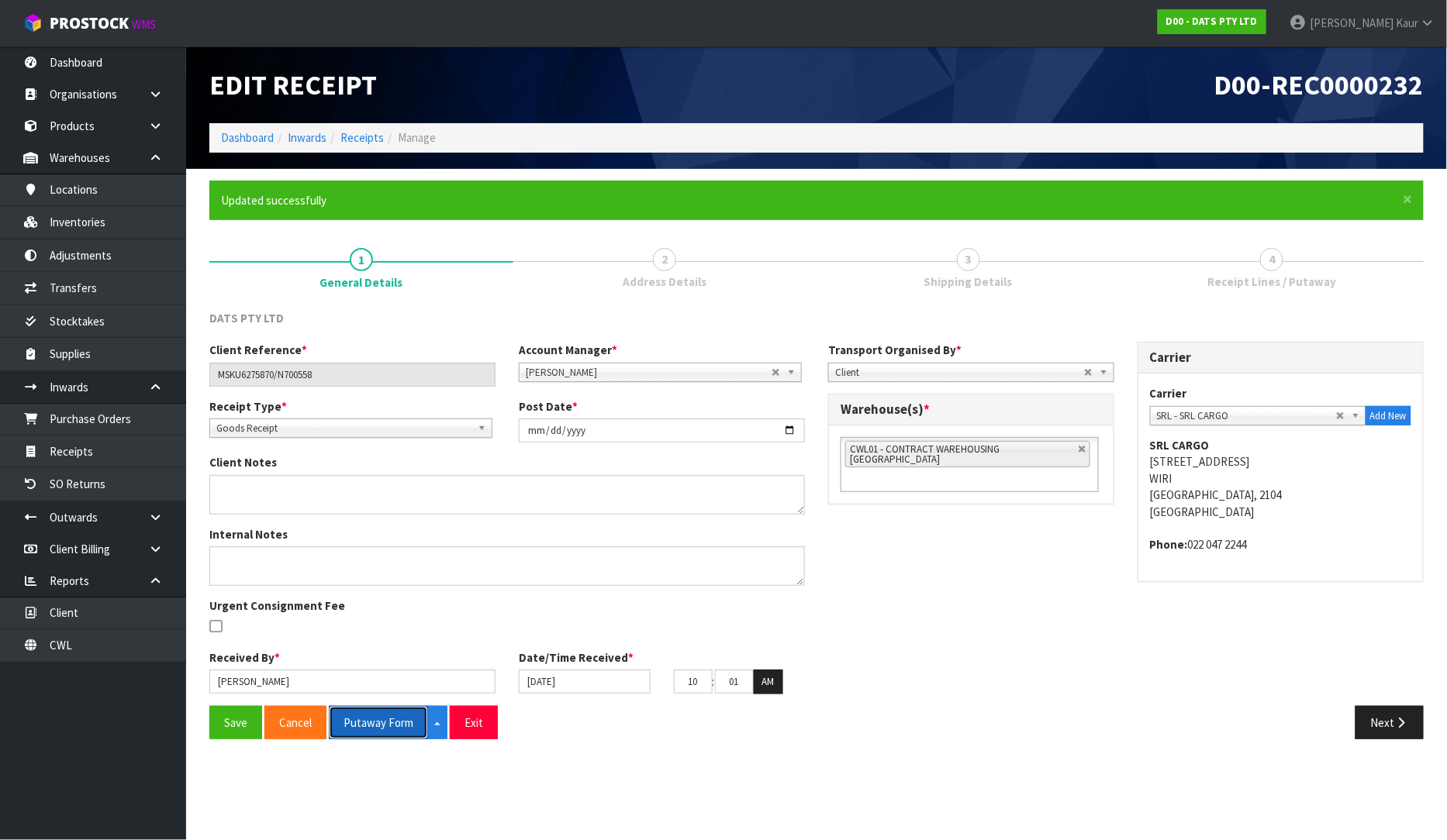
click at [377, 725] on button "Putaway Form" at bounding box center [378, 722] width 99 height 34
click at [1382, 724] on button "Next" at bounding box center [1389, 722] width 69 height 34
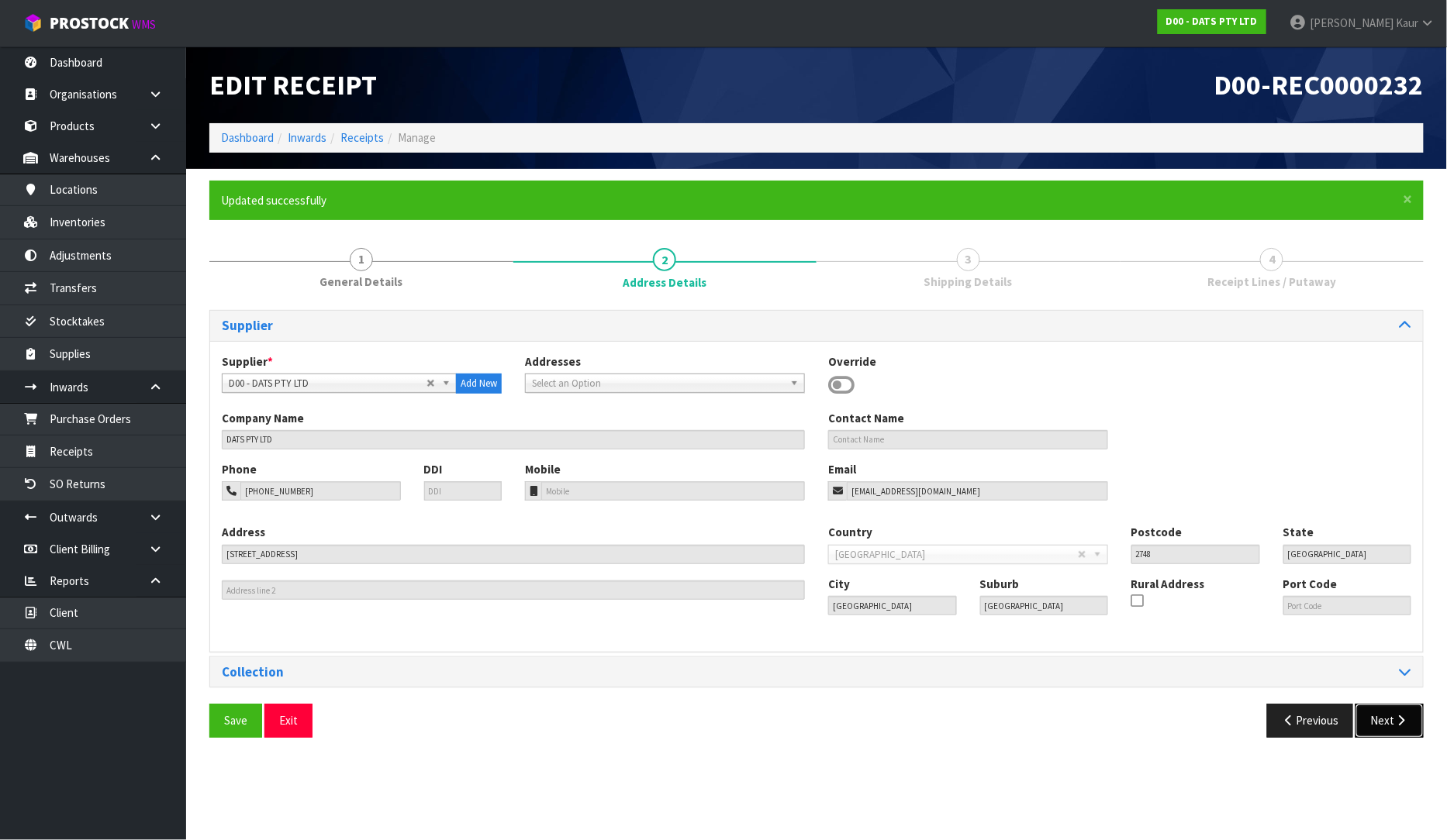
click at [1382, 724] on button "Next" at bounding box center [1389, 720] width 69 height 34
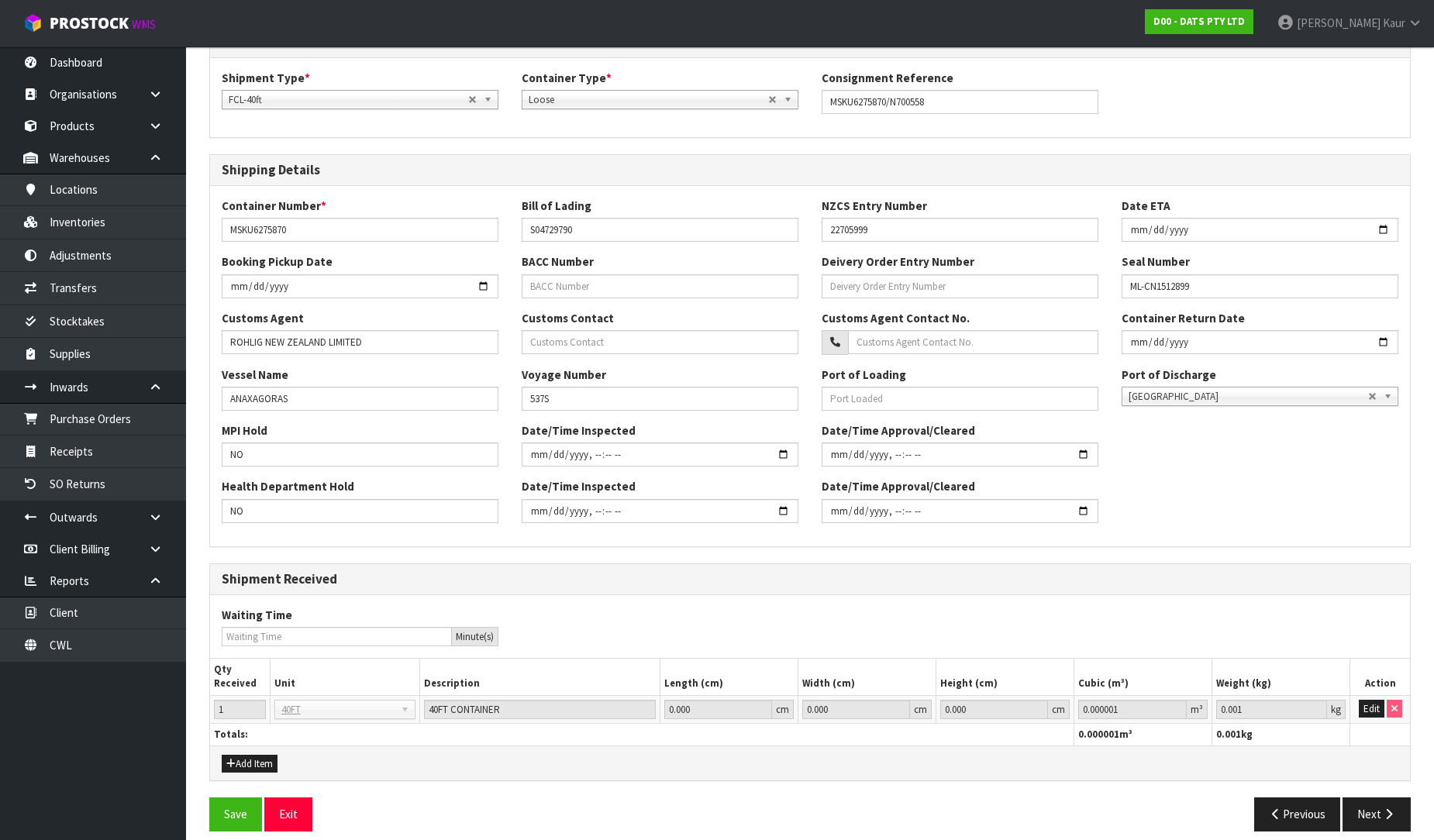
scroll to position [297, 0]
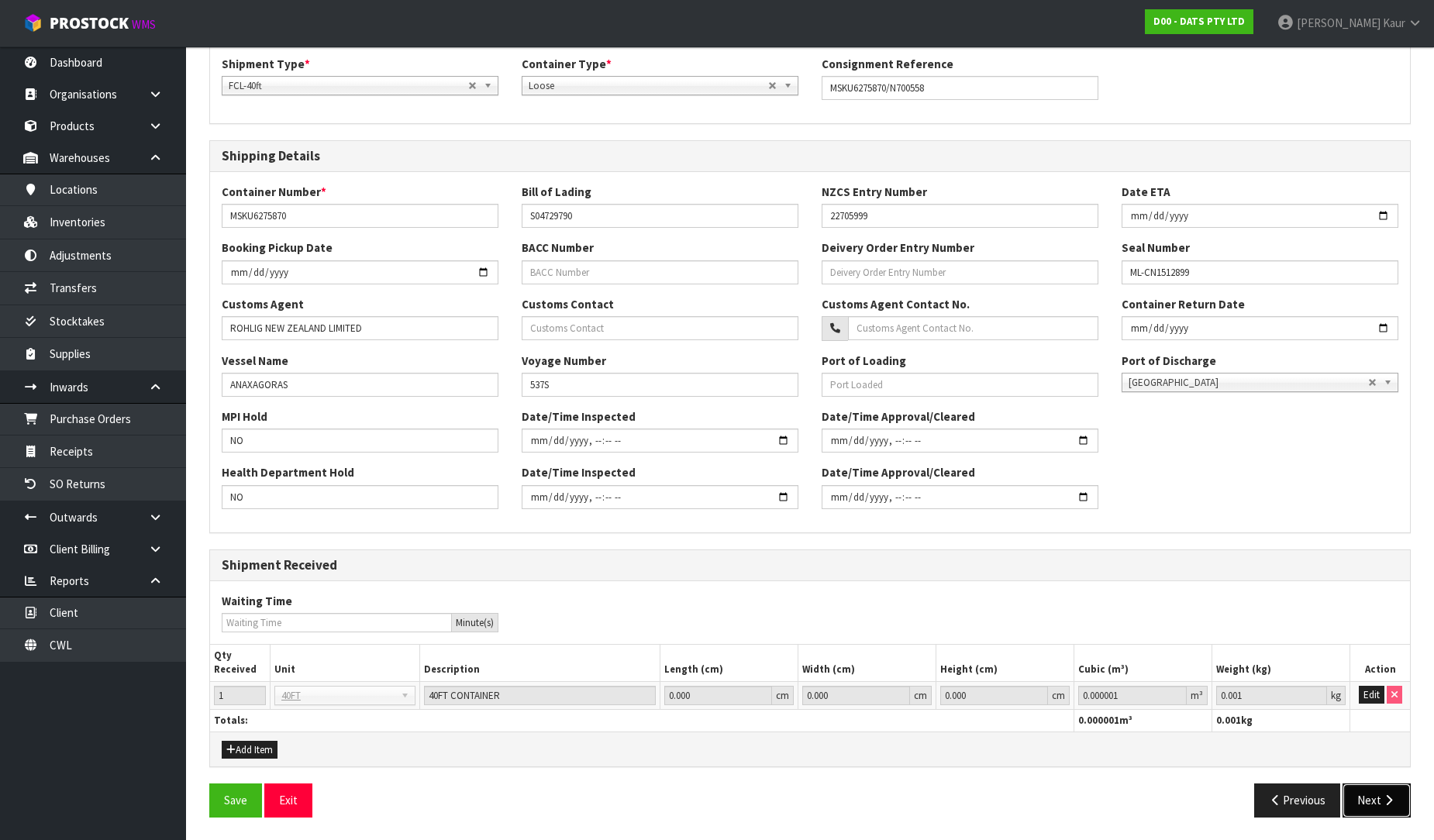
click at [1376, 812] on button "Next" at bounding box center [1377, 800] width 69 height 34
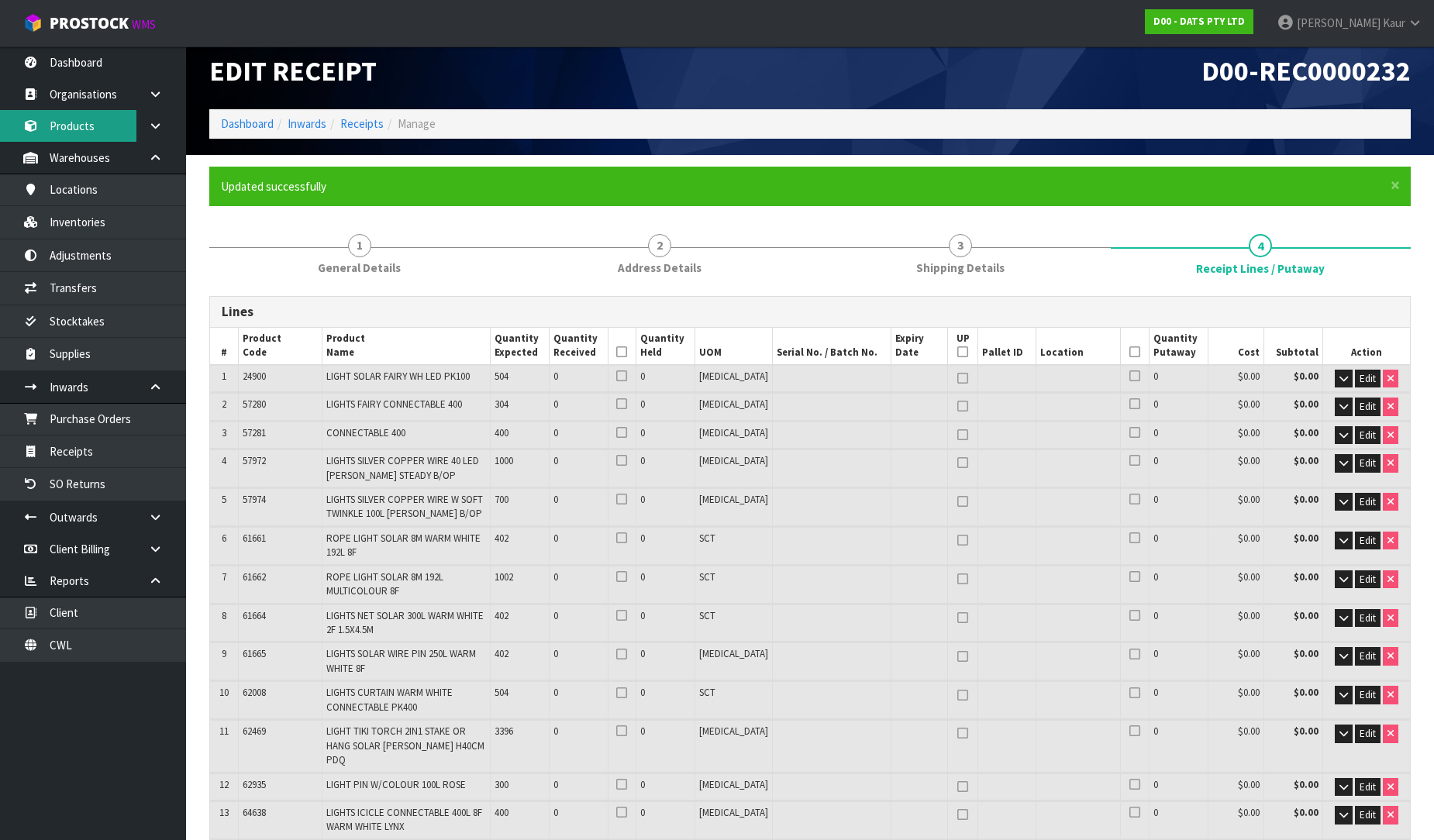
scroll to position [0, 0]
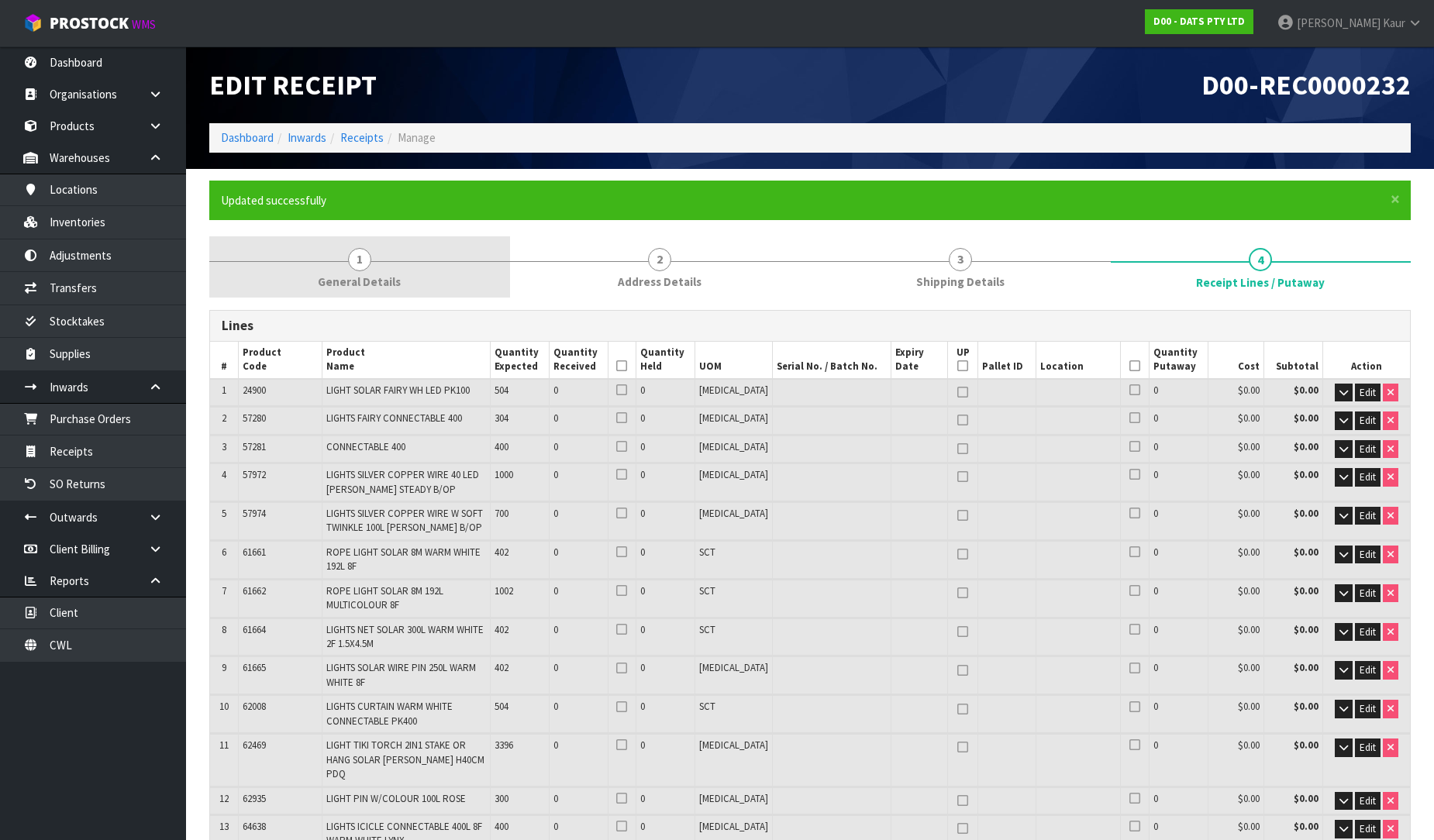
click at [331, 277] on span "General Details" at bounding box center [359, 281] width 83 height 16
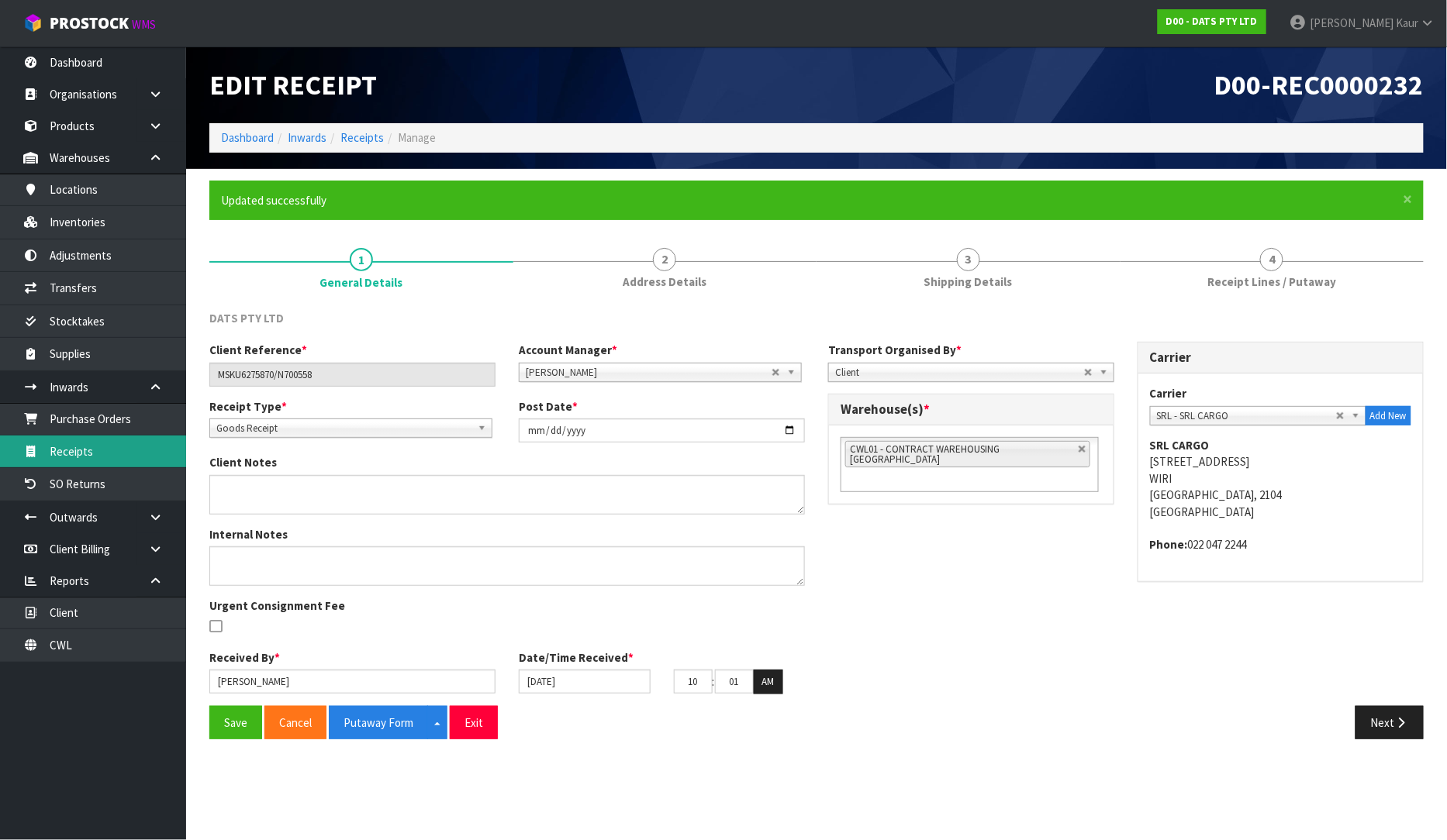
drag, startPoint x: 101, startPoint y: 448, endPoint x: 222, endPoint y: 434, distance: 121.8
click at [101, 448] on link "Receipts" at bounding box center [93, 451] width 186 height 32
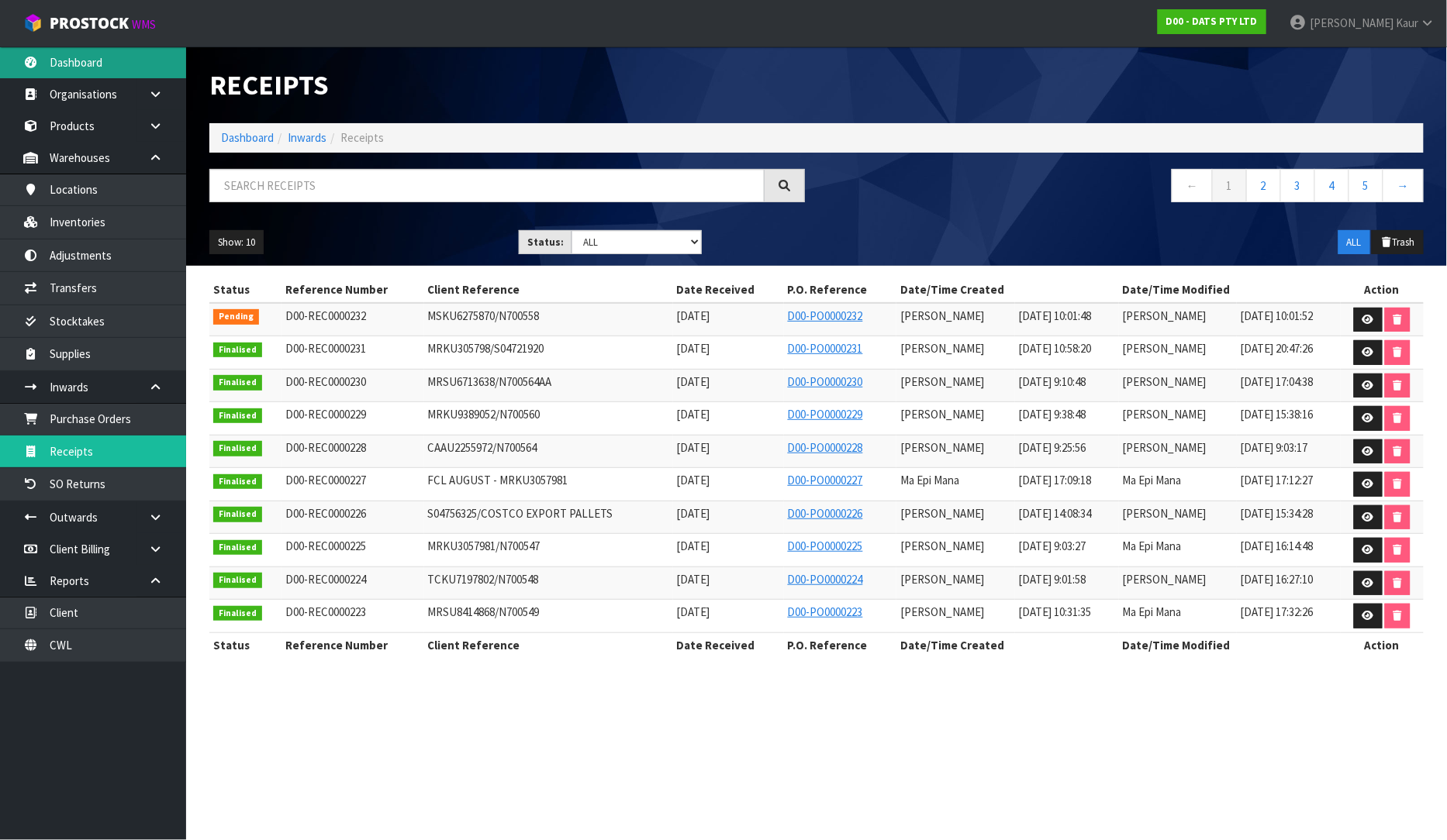
click at [104, 51] on link "Dashboard" at bounding box center [93, 62] width 186 height 32
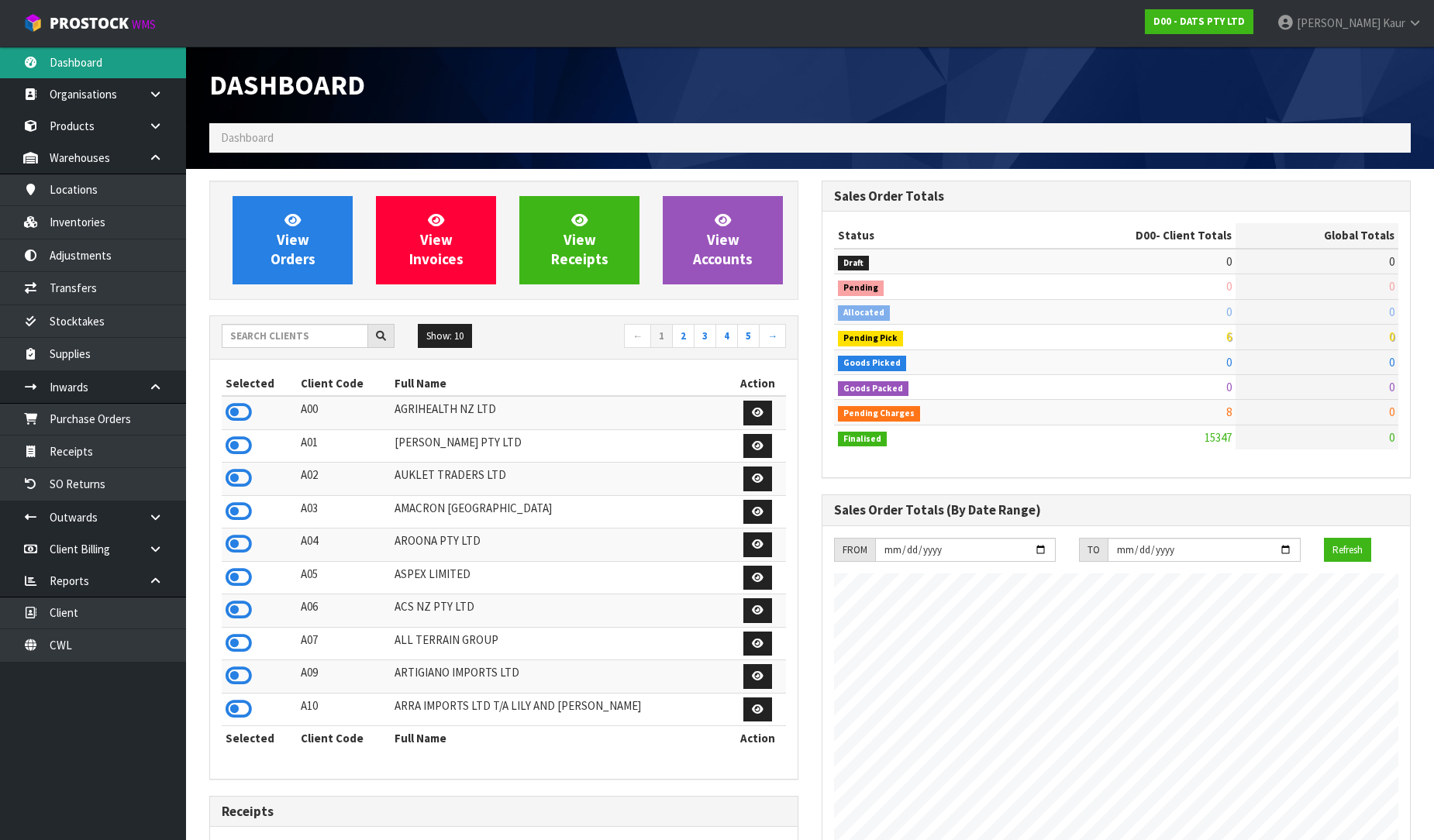
scroll to position [1174, 612]
click at [262, 325] on input "text" at bounding box center [295, 336] width 147 height 24
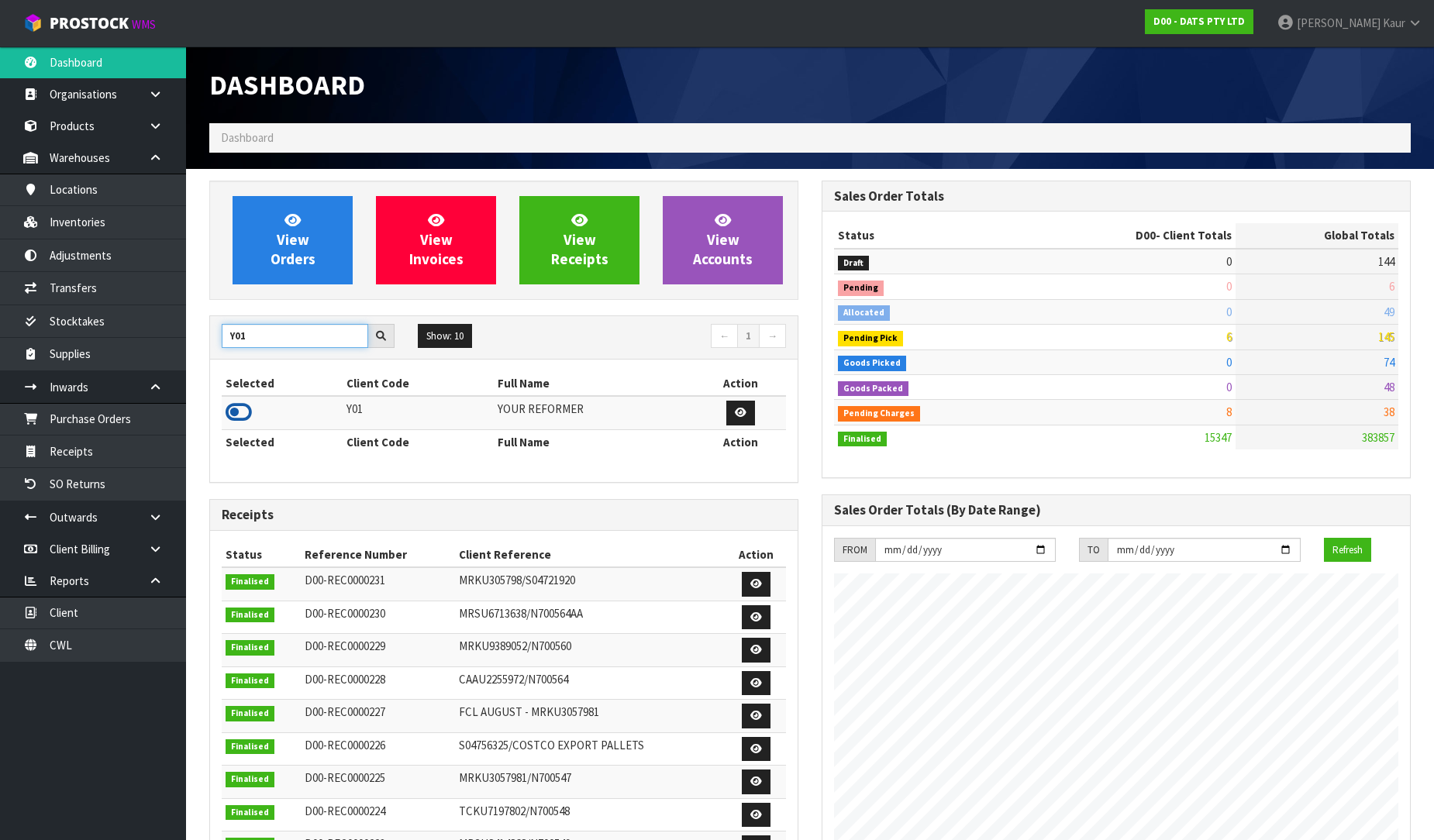
type input "Y01"
click at [238, 419] on icon at bounding box center [239, 412] width 26 height 23
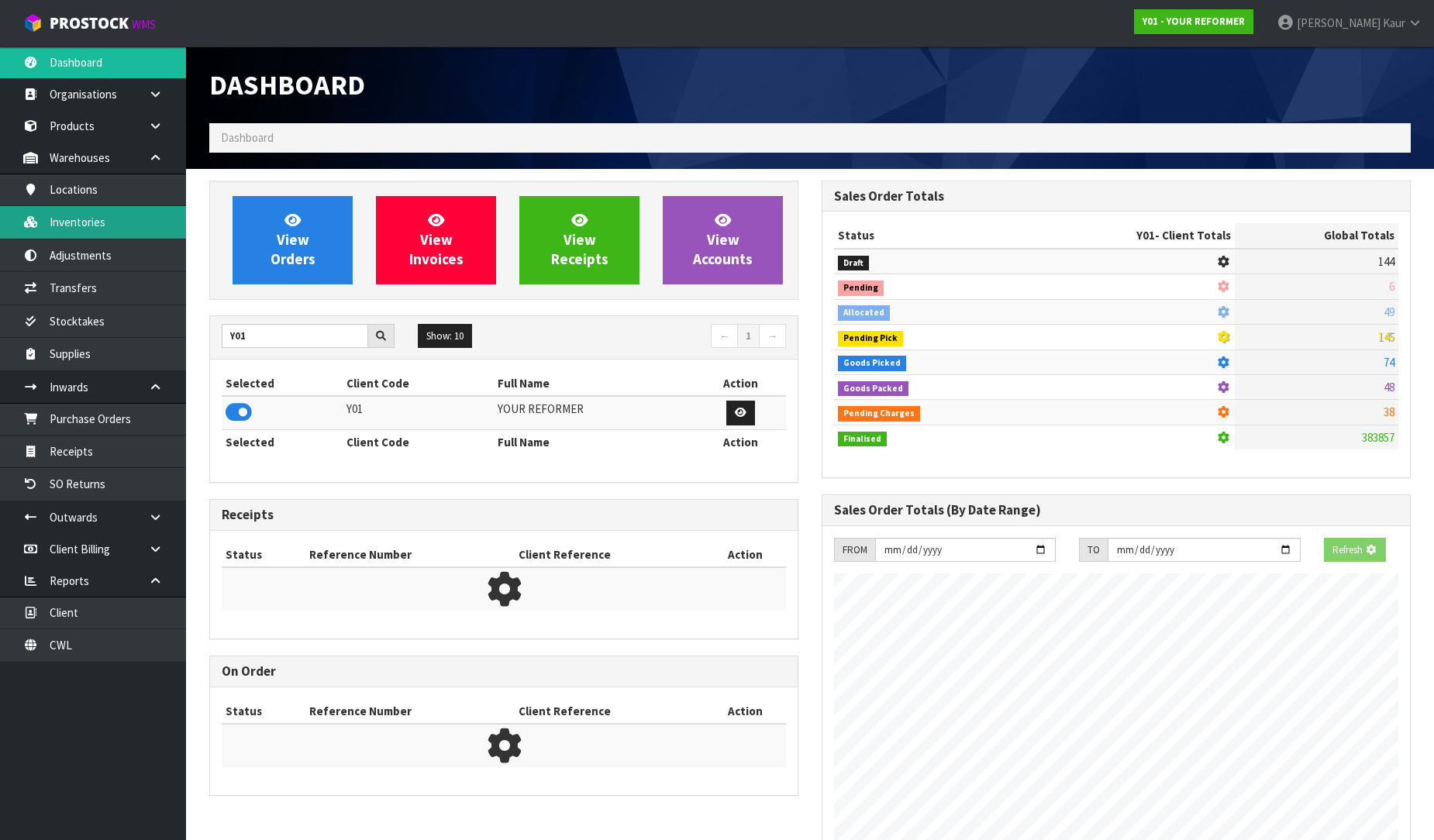
scroll to position [1075, 612]
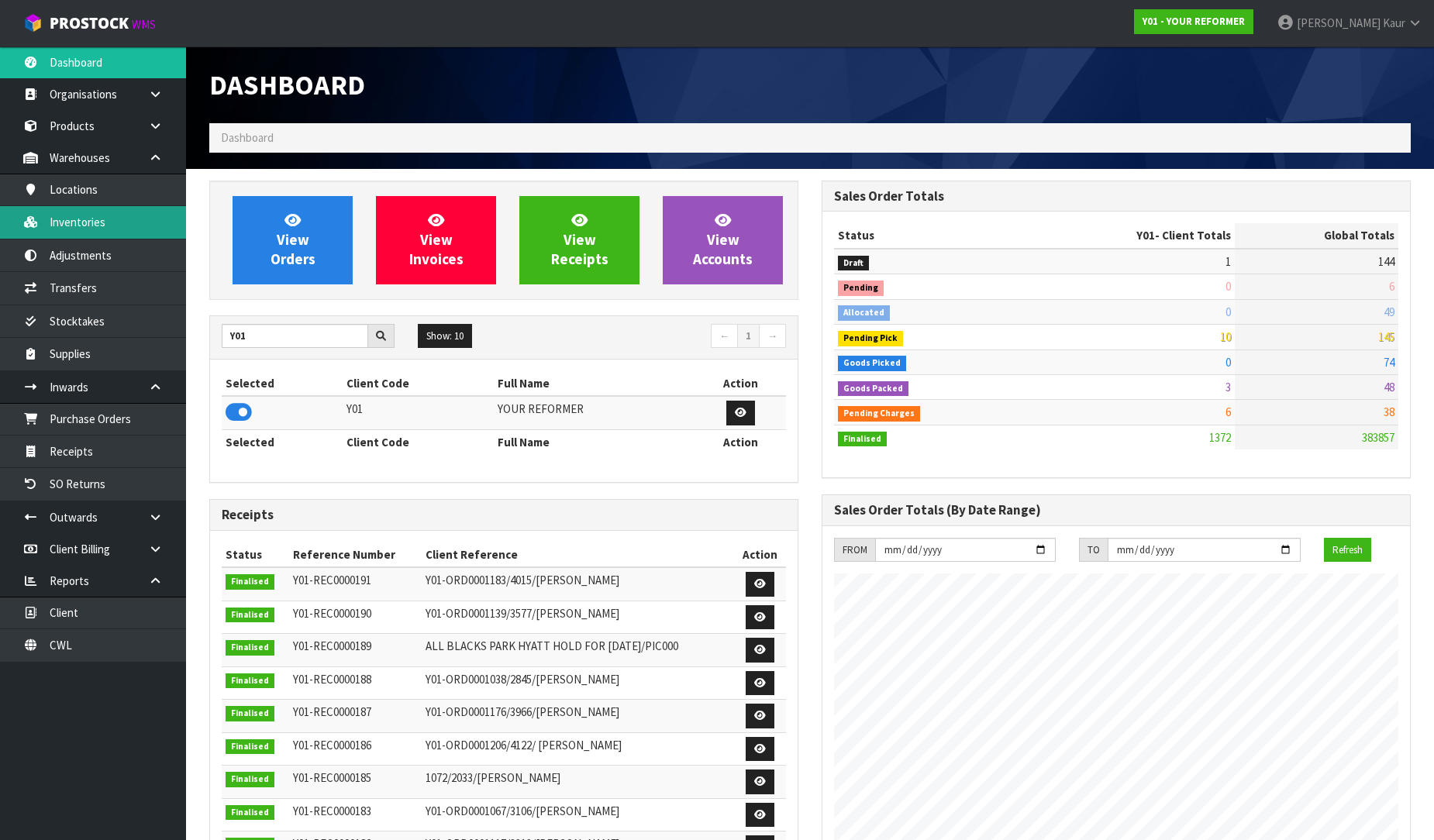
click at [115, 215] on link "Inventories" at bounding box center [93, 222] width 186 height 32
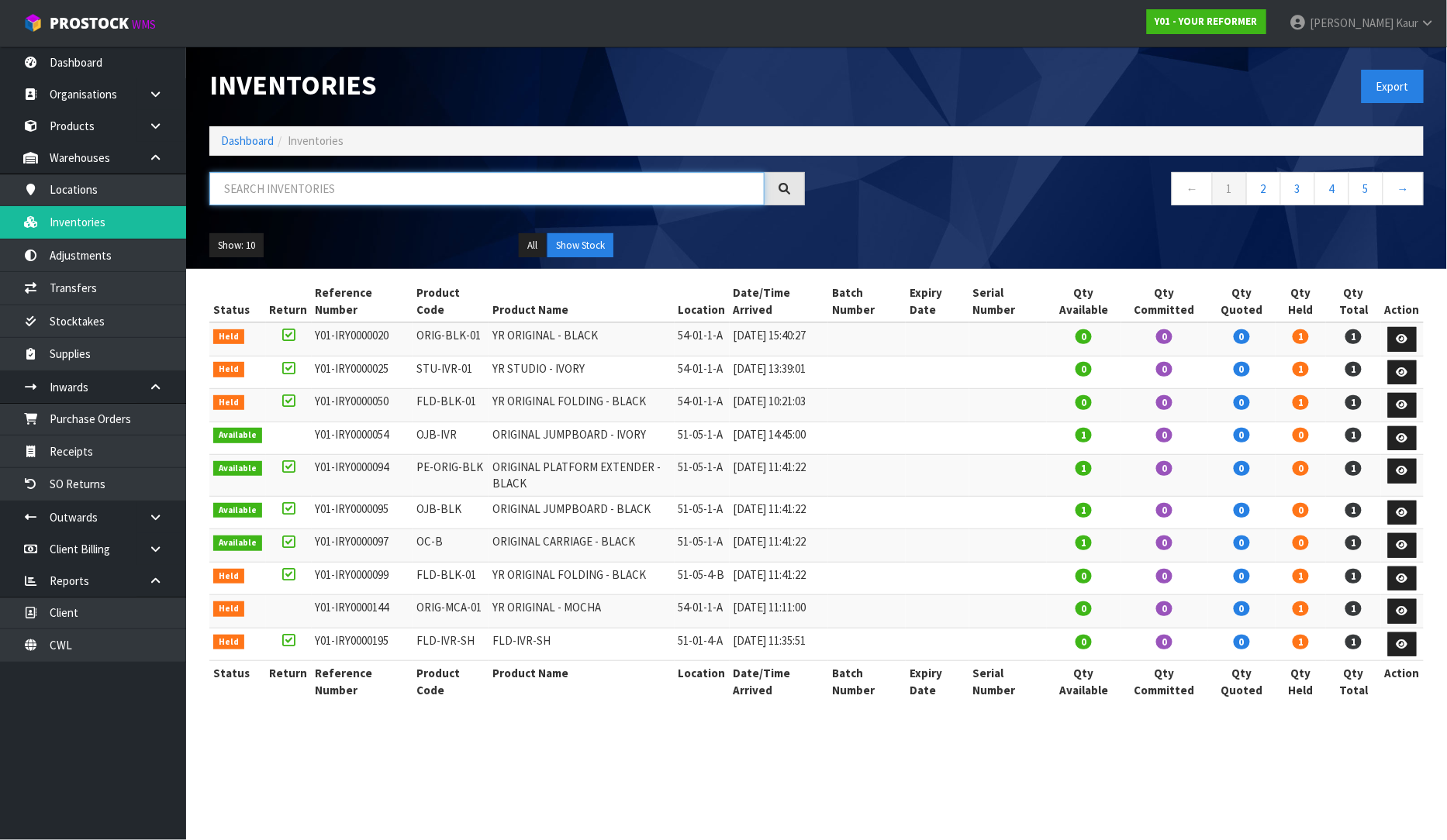
click at [256, 196] on input "text" at bounding box center [487, 188] width 555 height 34
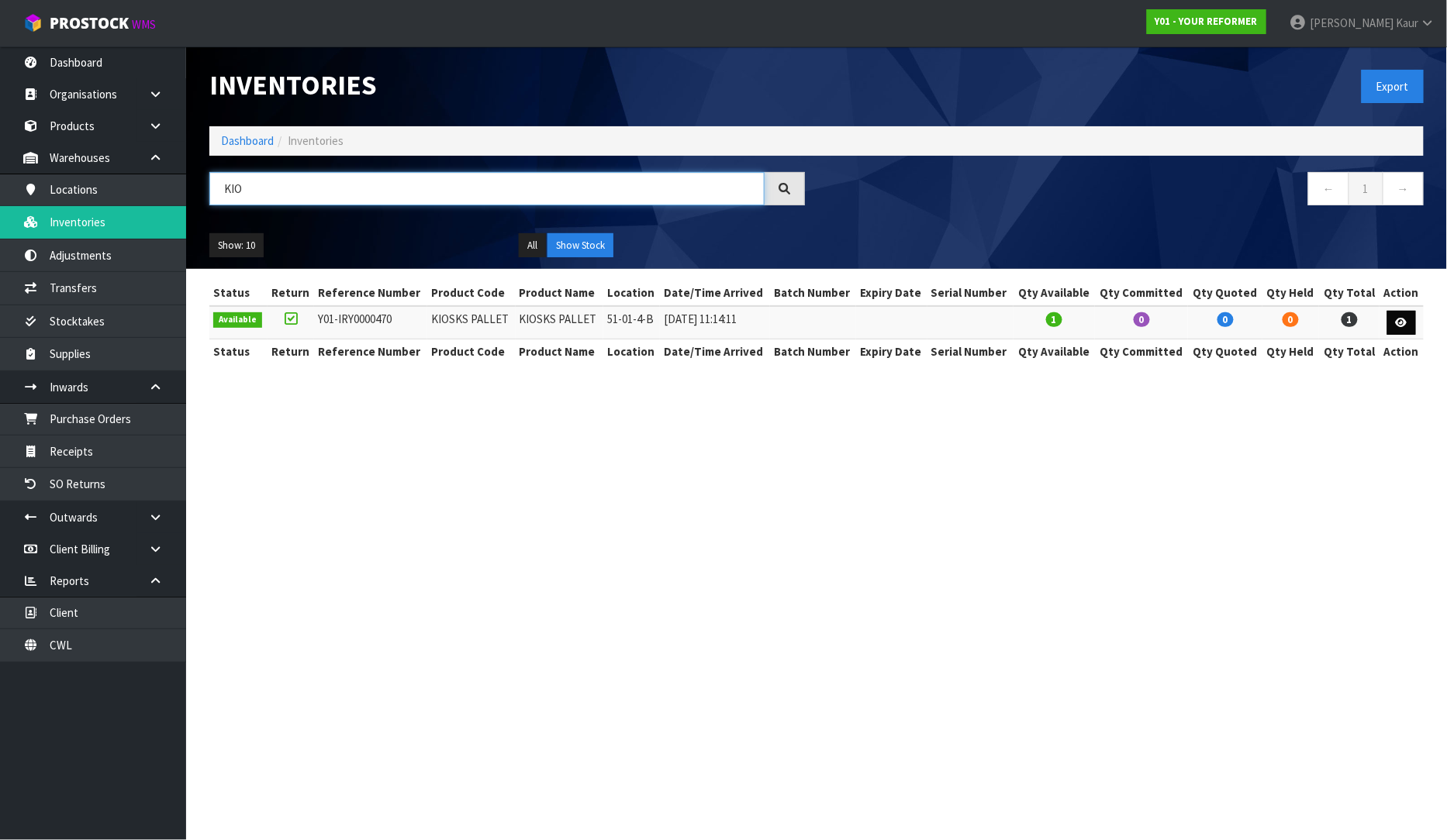
type input "KIO"
click at [1398, 320] on icon at bounding box center [1402, 322] width 12 height 10
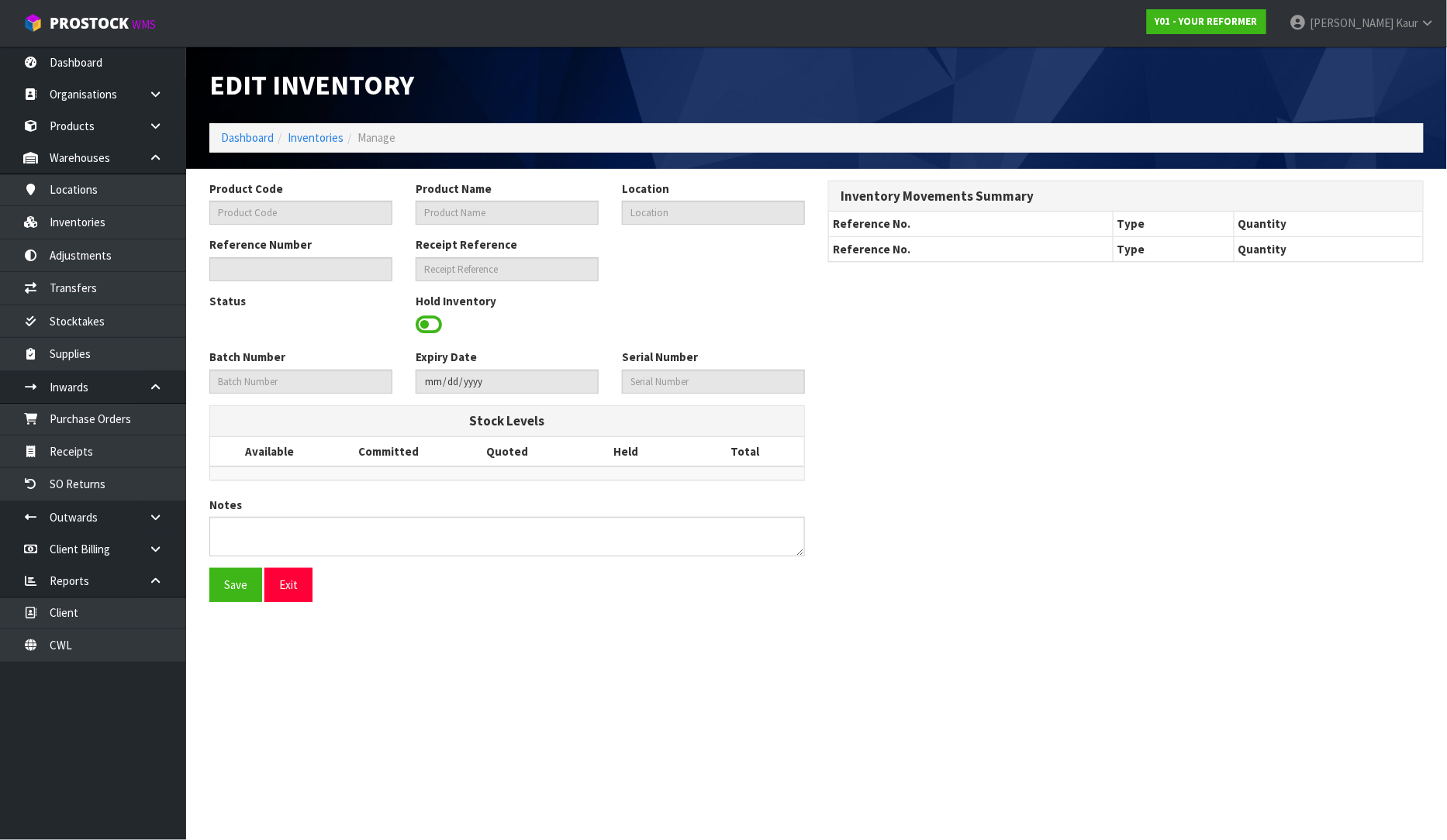
type input "KIOSKS PALLET"
type input "51-01-4-B"
type input "Y01-IRY0000470"
type input "Y01-REC0000050"
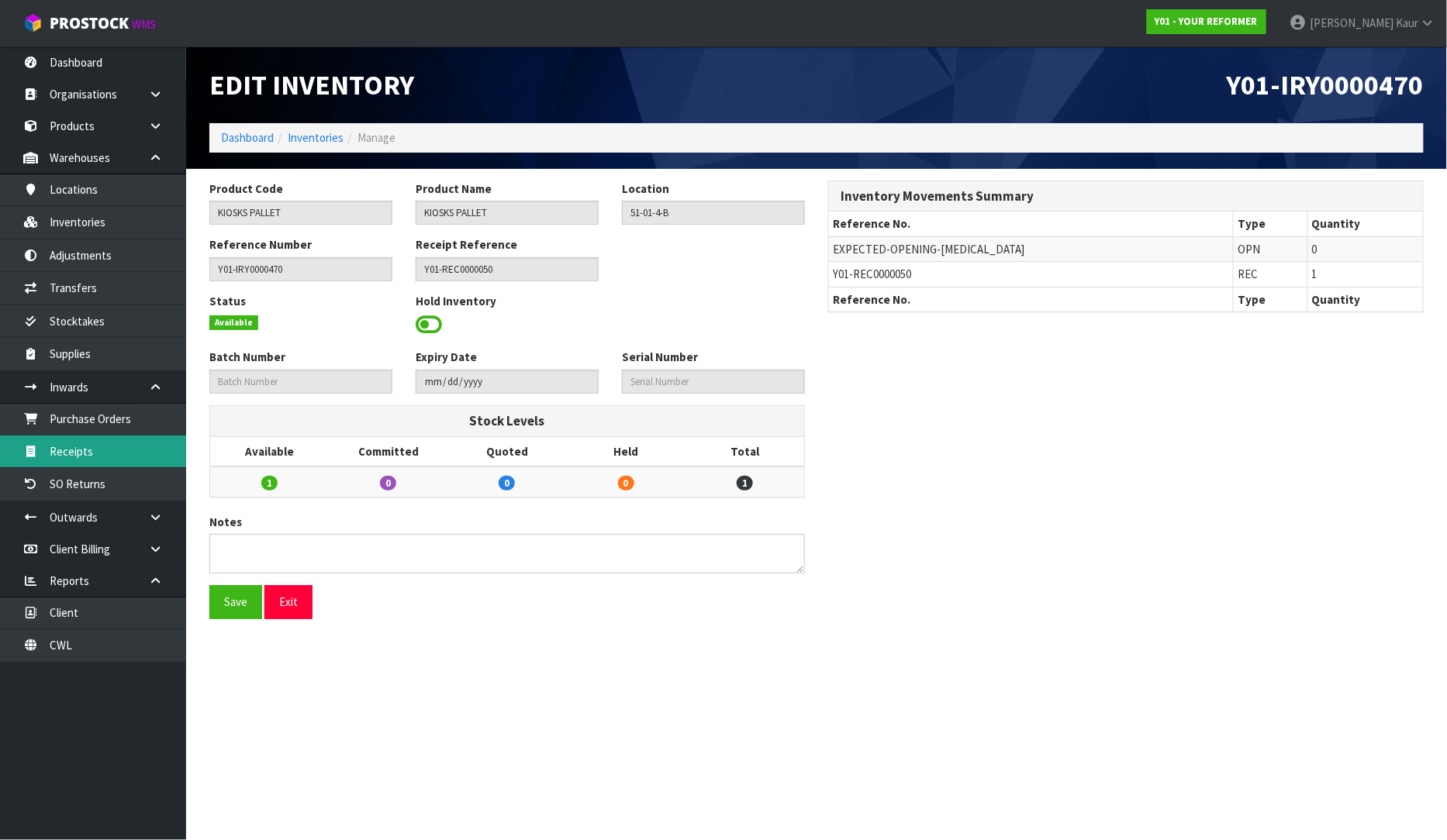
click at [71, 452] on link "Receipts" at bounding box center [93, 451] width 186 height 32
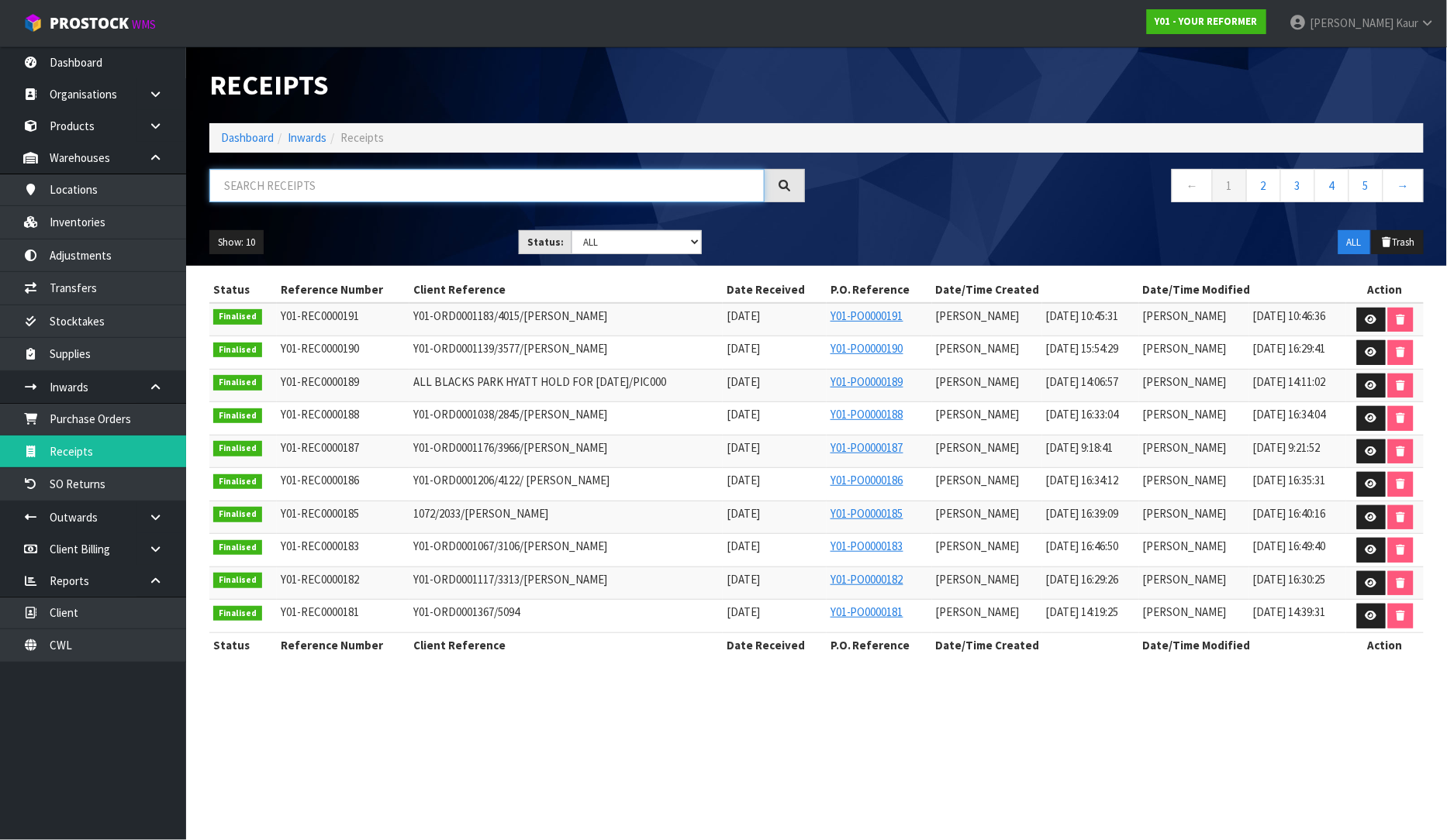
click at [318, 196] on input "text" at bounding box center [487, 185] width 555 height 34
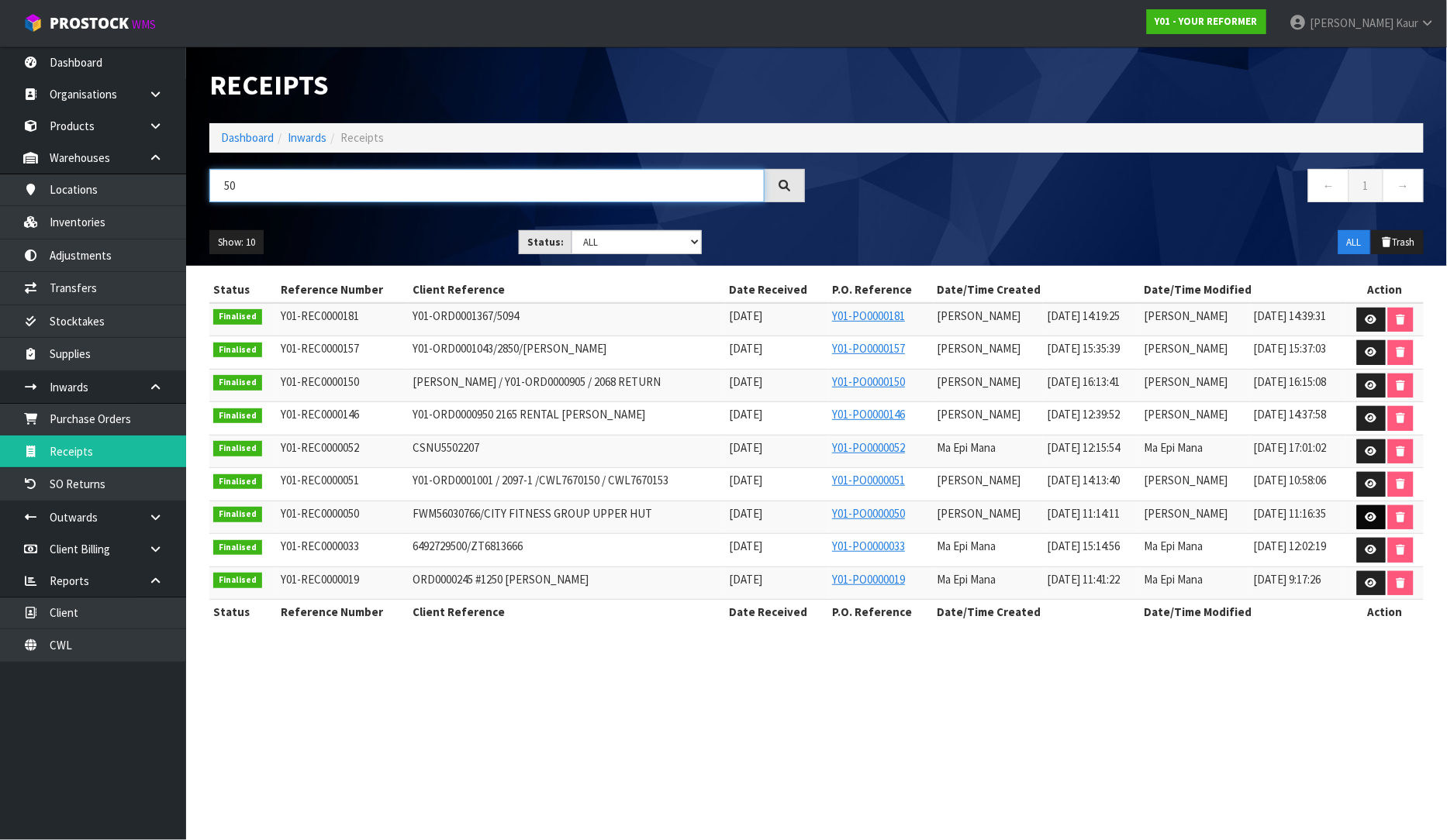
type input "50"
click at [1370, 518] on icon at bounding box center [1372, 518] width 12 height 10
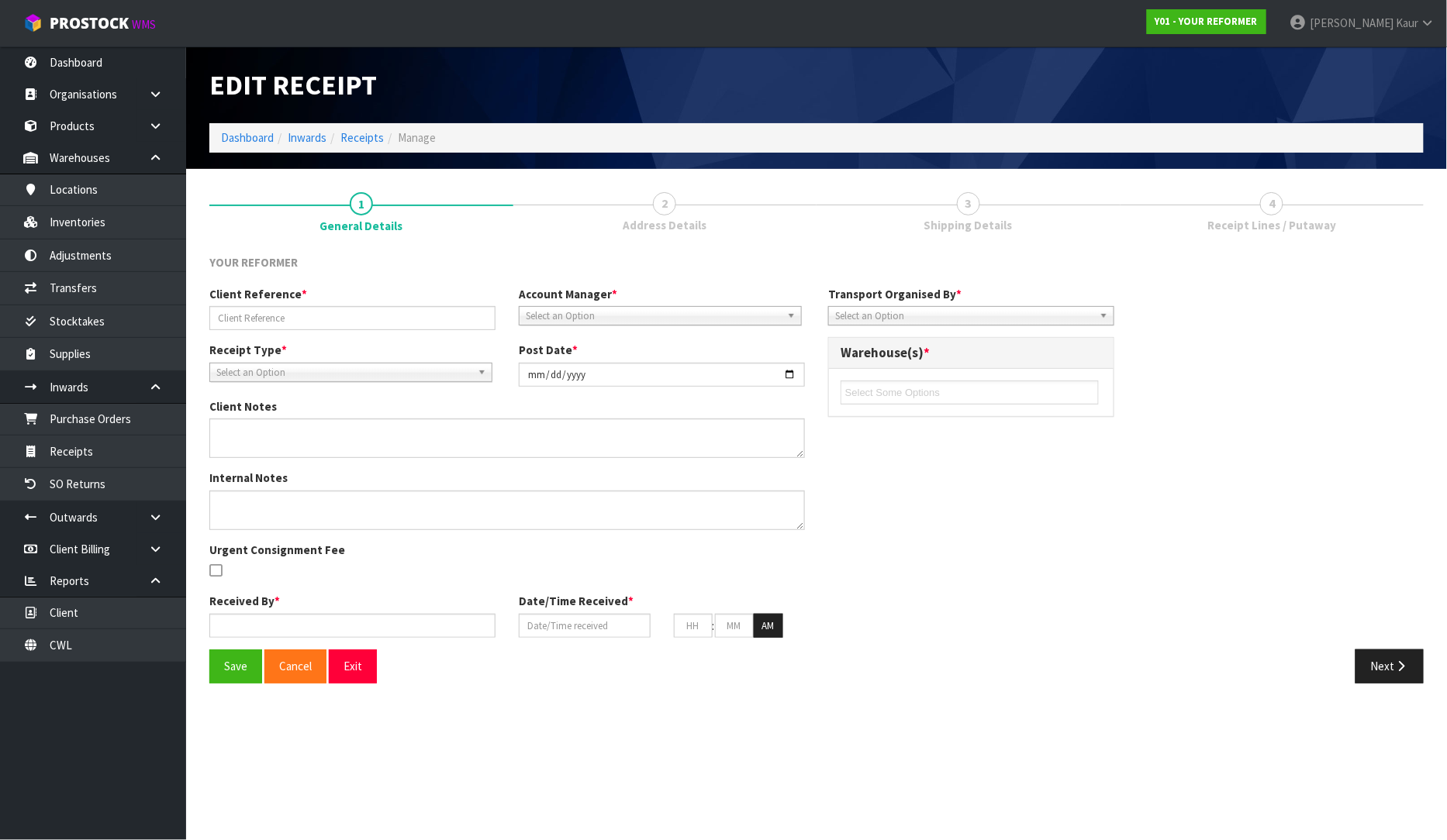
type input "FWM56030766/CITY FITNESS GROUP UPPER HUT"
type input "2025-03-04"
type textarea "IS IT POSSIBLE TO QUOTE SHIPPING THESE BACK TO MELBOURNE?"
type input "[PERSON_NAME]"
type input "03/03/2025"
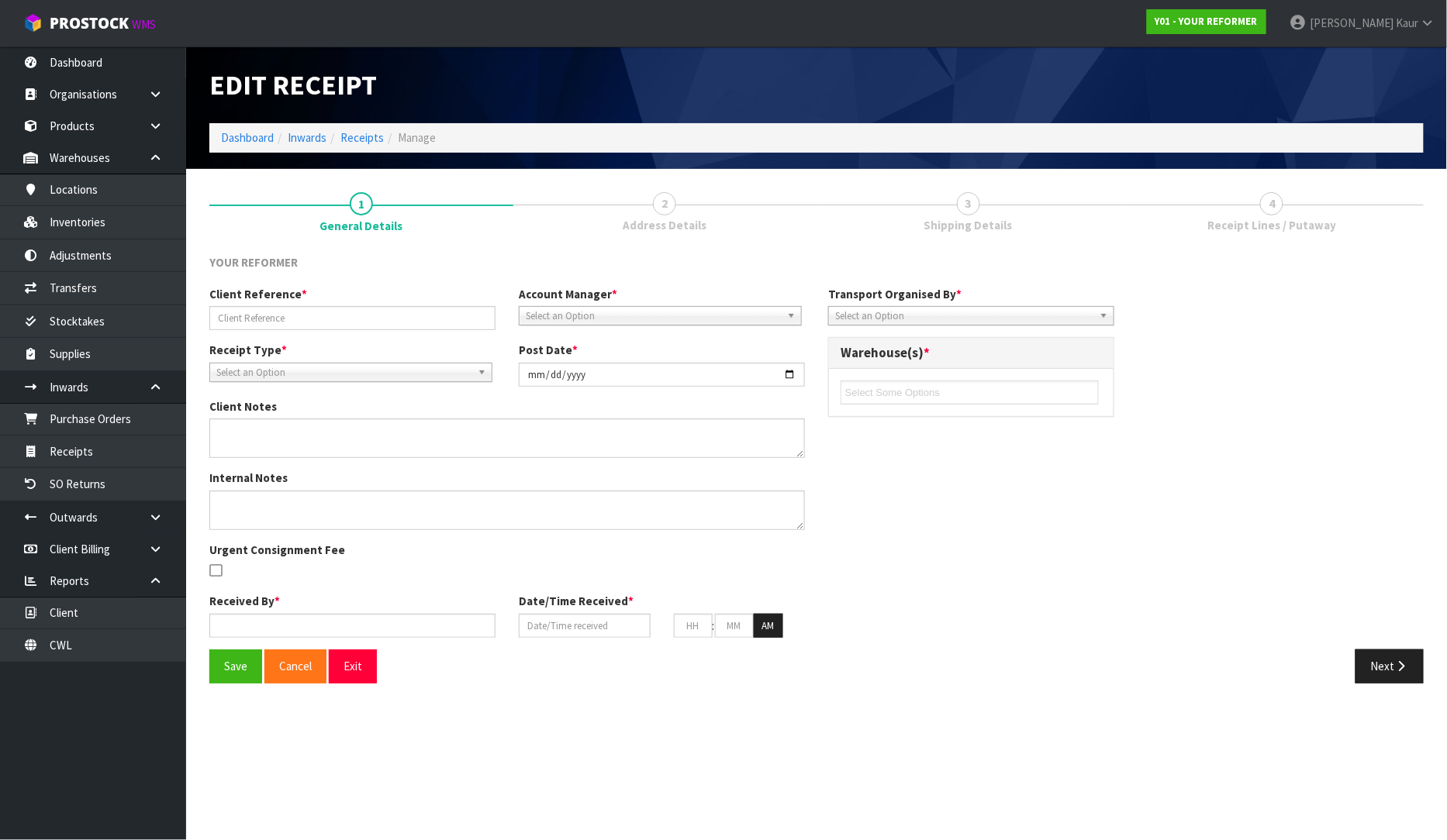
type input "11"
type input "14"
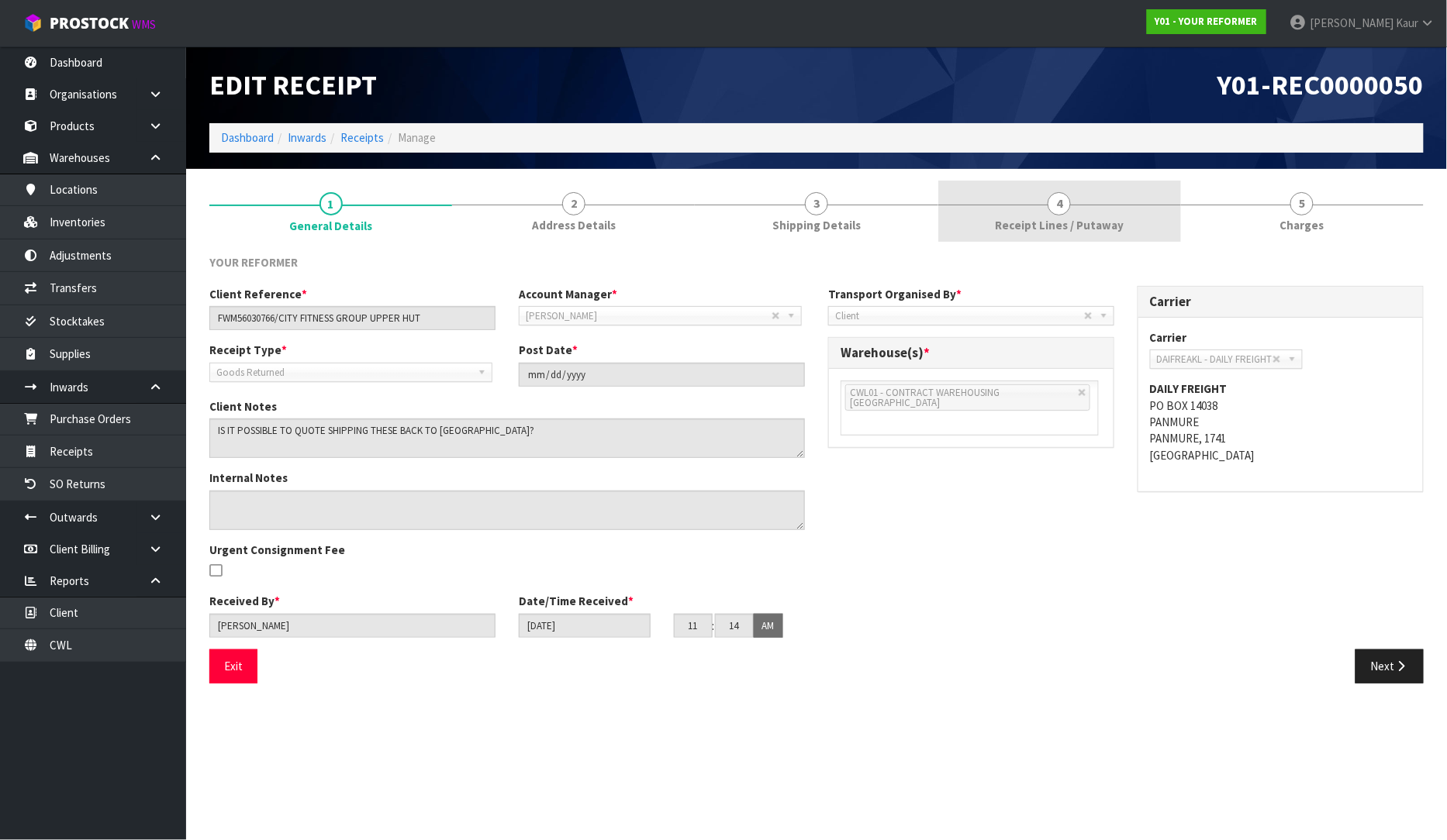
click at [1044, 210] on link "4 Receipt Lines / Putaway" at bounding box center [1059, 210] width 242 height 61
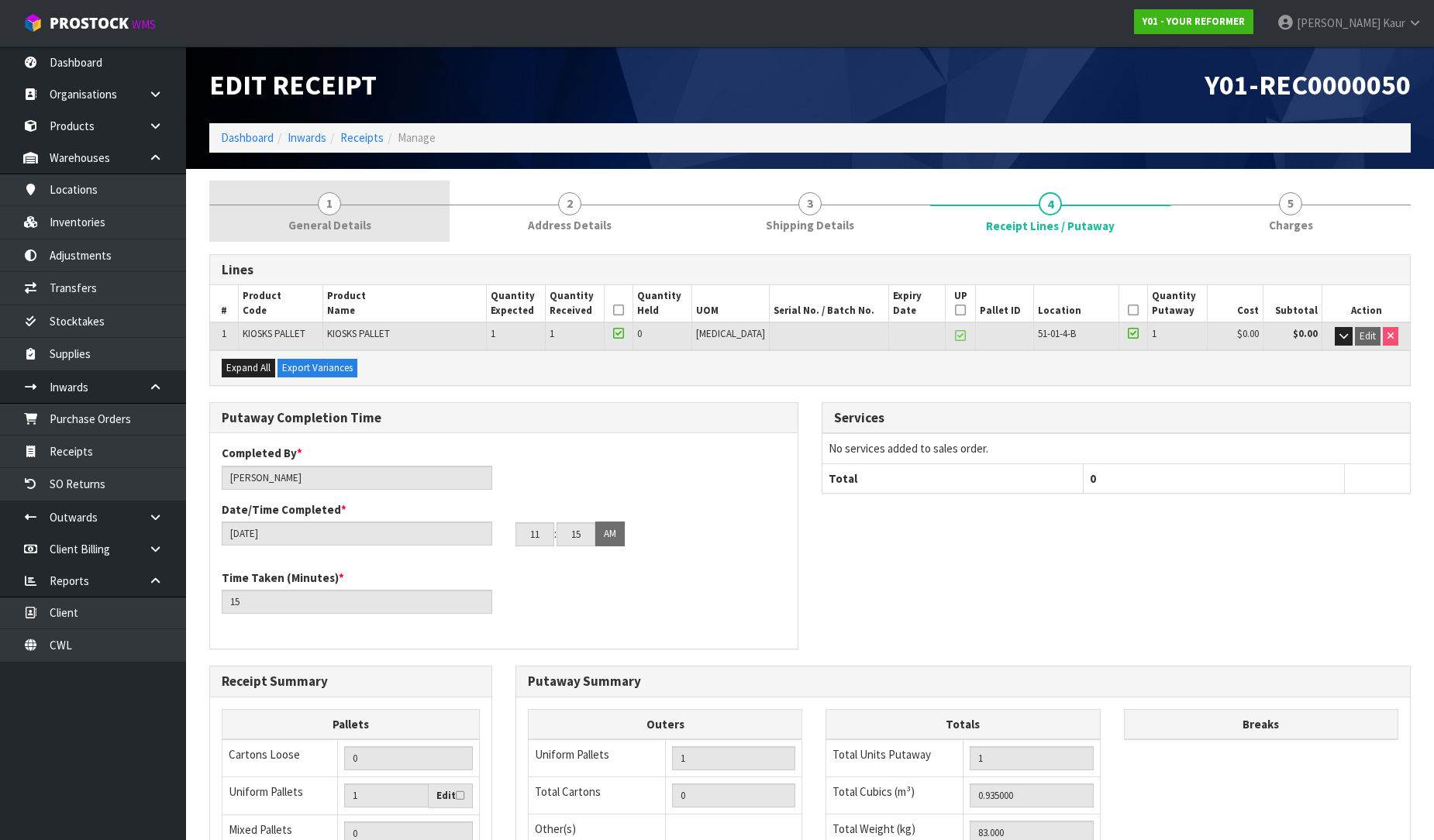
click at [324, 220] on span "General Details" at bounding box center [330, 225] width 83 height 16
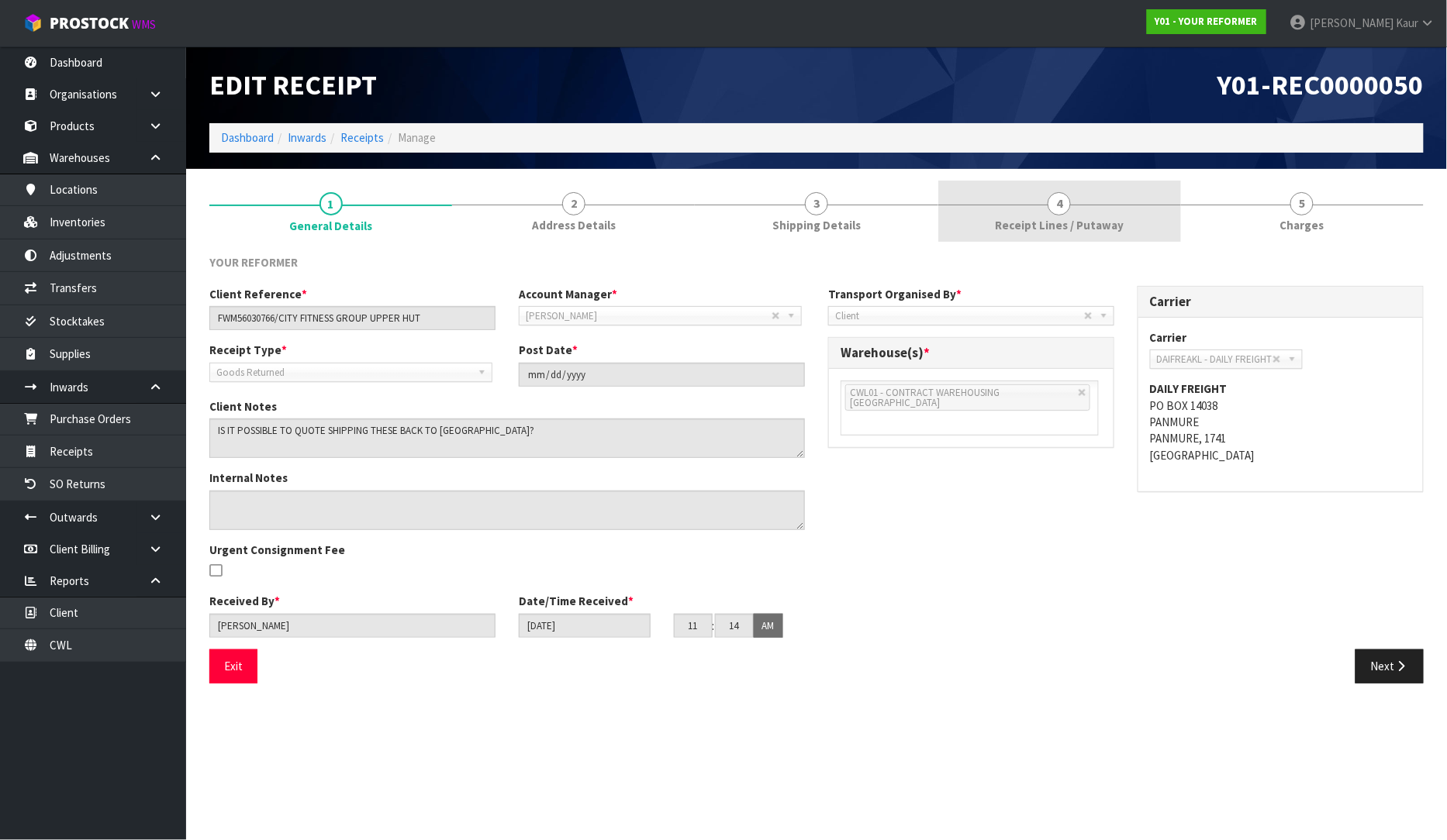
click at [1083, 206] on link "4 Receipt Lines / Putaway" at bounding box center [1059, 210] width 242 height 61
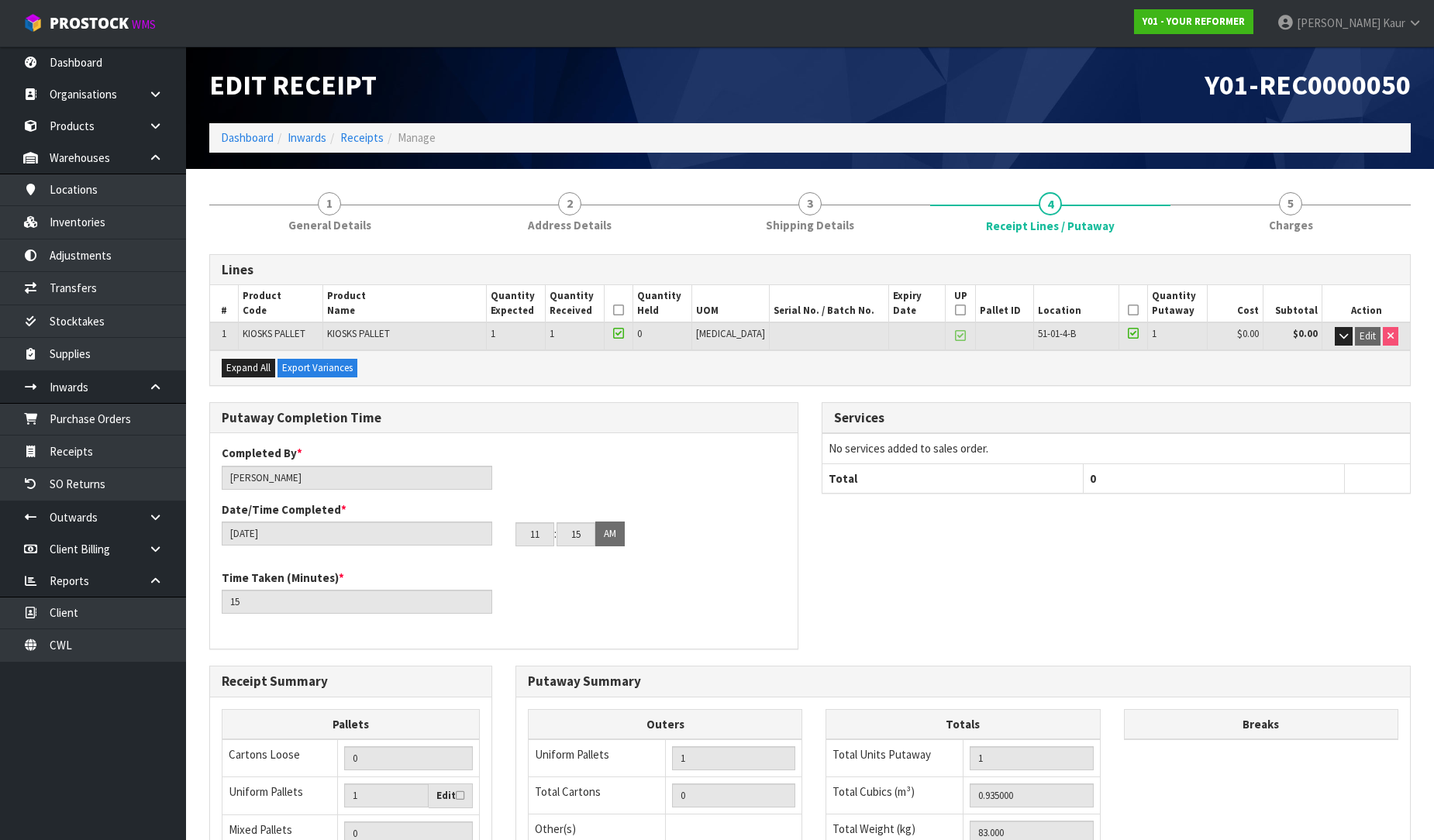
click at [1337, 344] on td "Edit" at bounding box center [1366, 336] width 88 height 27
click at [1338, 341] on button "button" at bounding box center [1344, 336] width 17 height 18
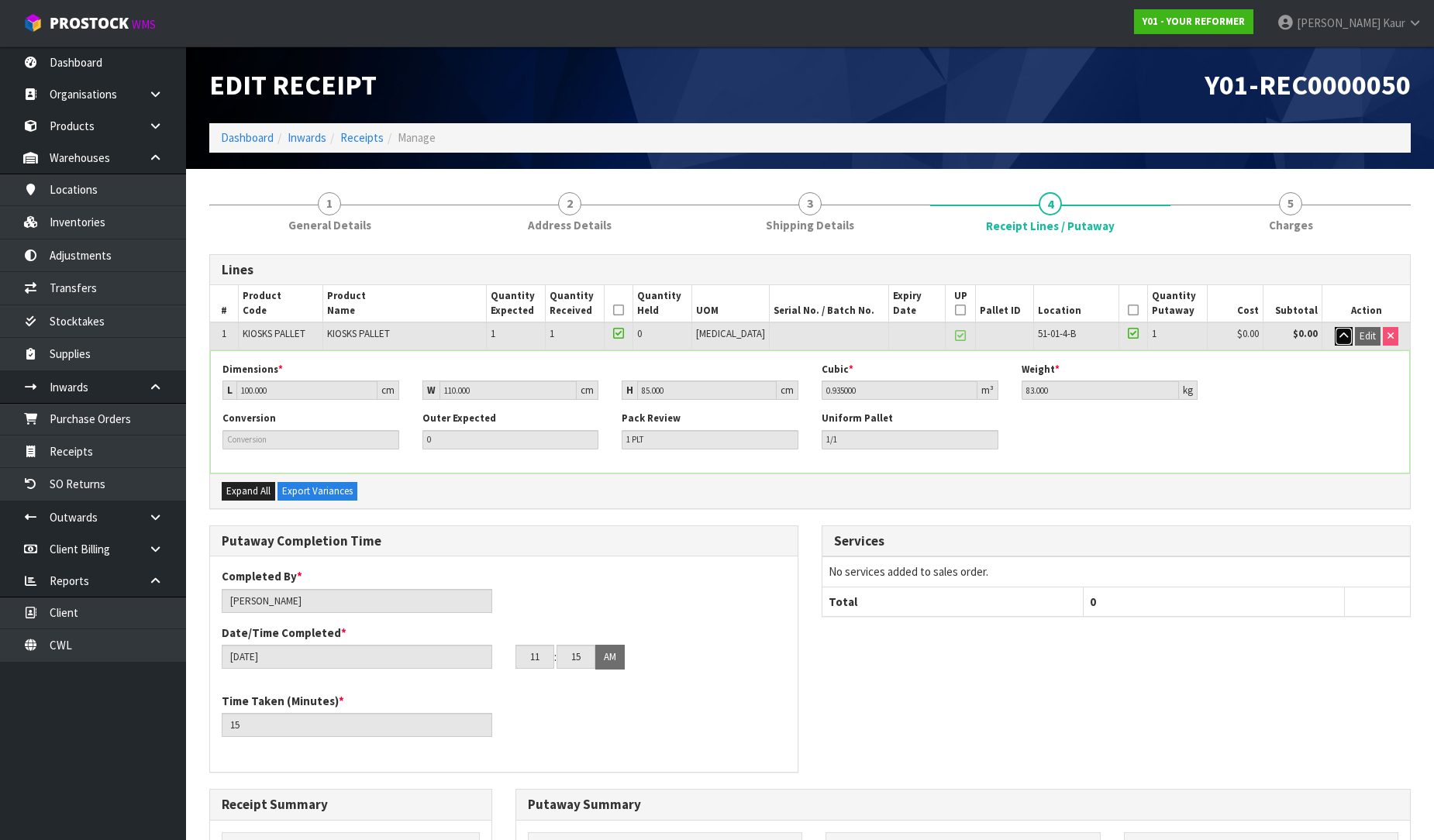
click at [1338, 341] on button "button" at bounding box center [1344, 336] width 17 height 18
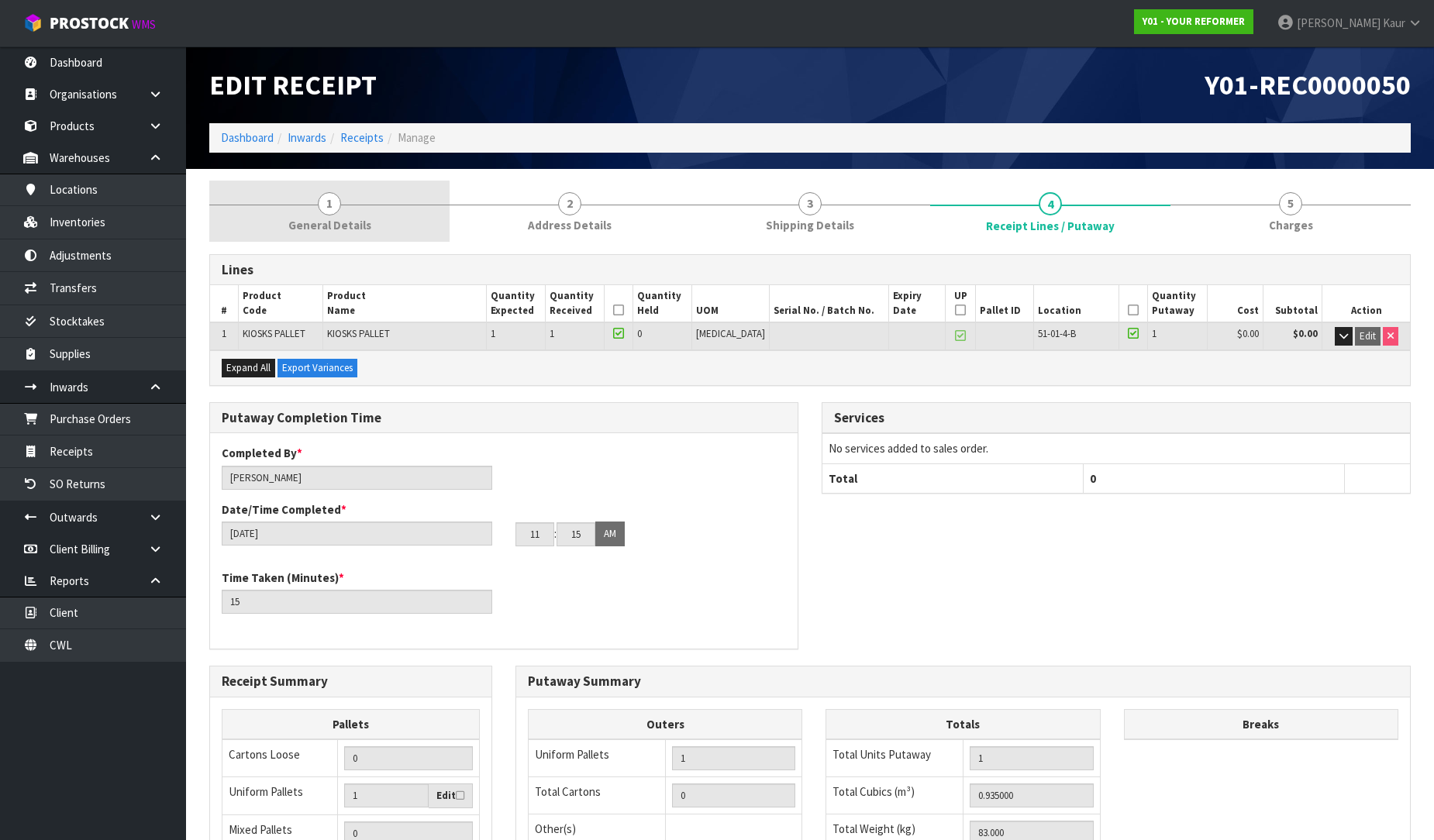
click at [349, 234] on link "1 General Details" at bounding box center [329, 210] width 240 height 61
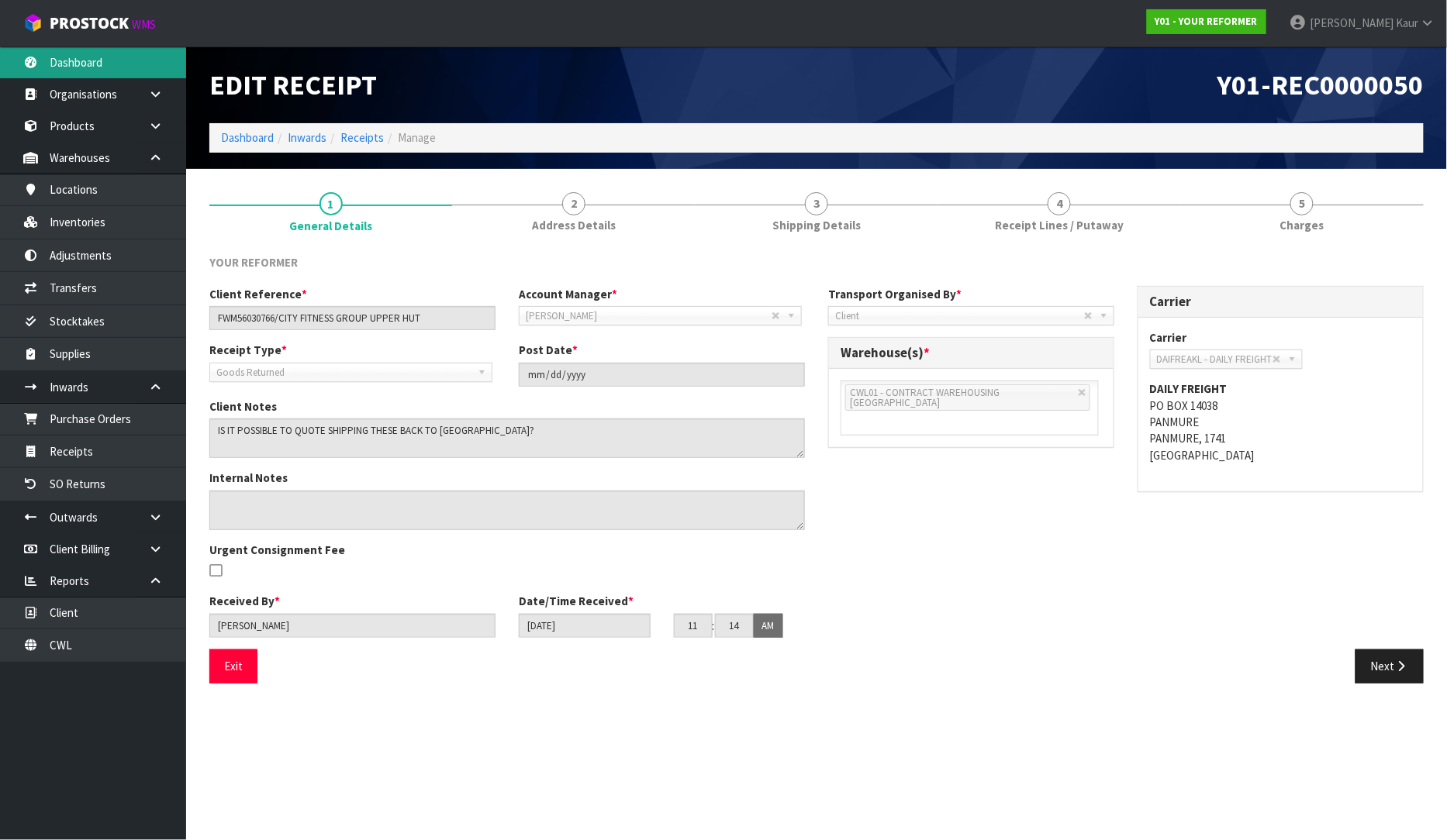
click at [94, 53] on link "Dashboard" at bounding box center [93, 62] width 186 height 32
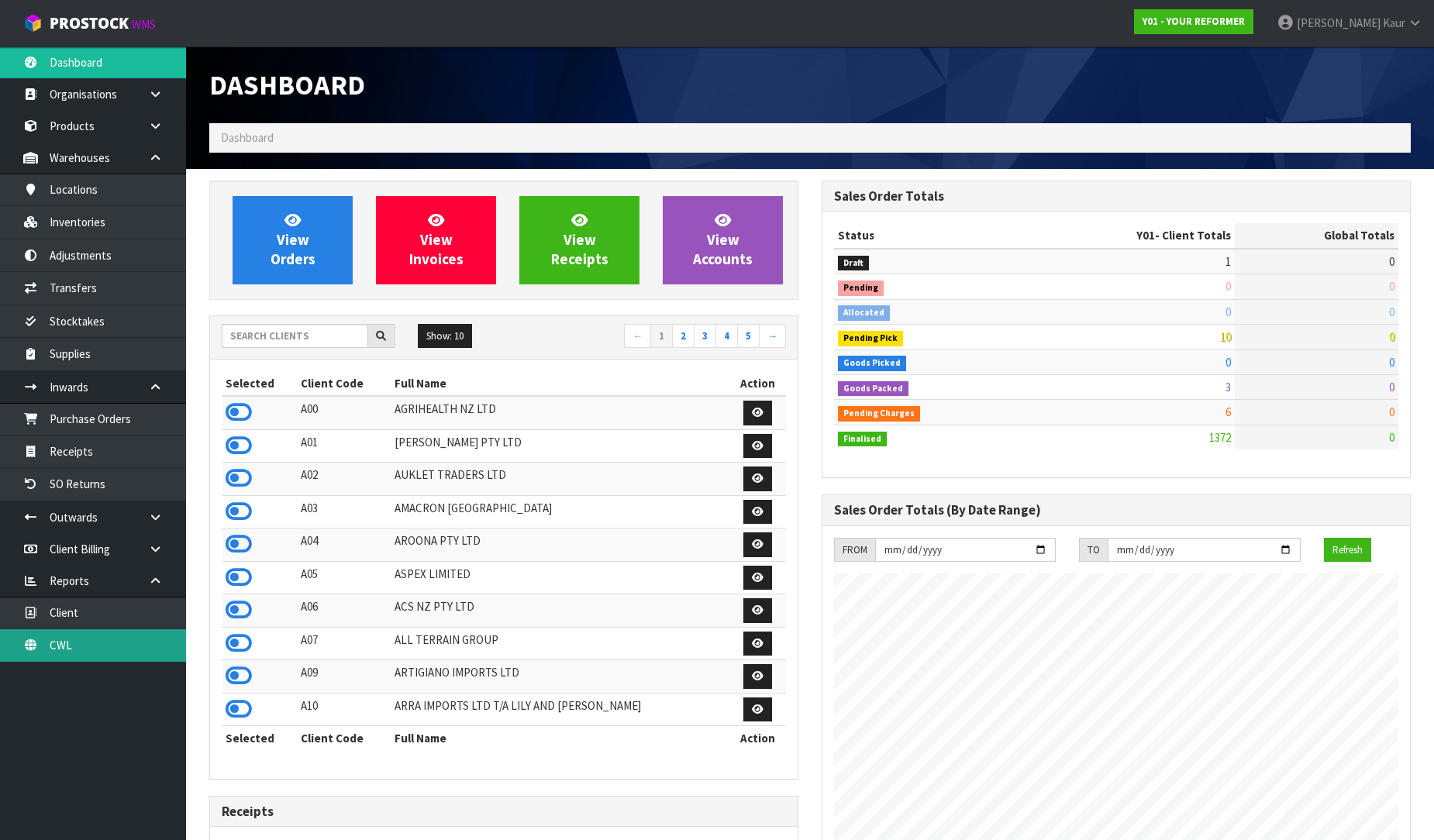
scroll to position [1075, 612]
click at [98, 649] on link "CWL" at bounding box center [93, 645] width 186 height 32
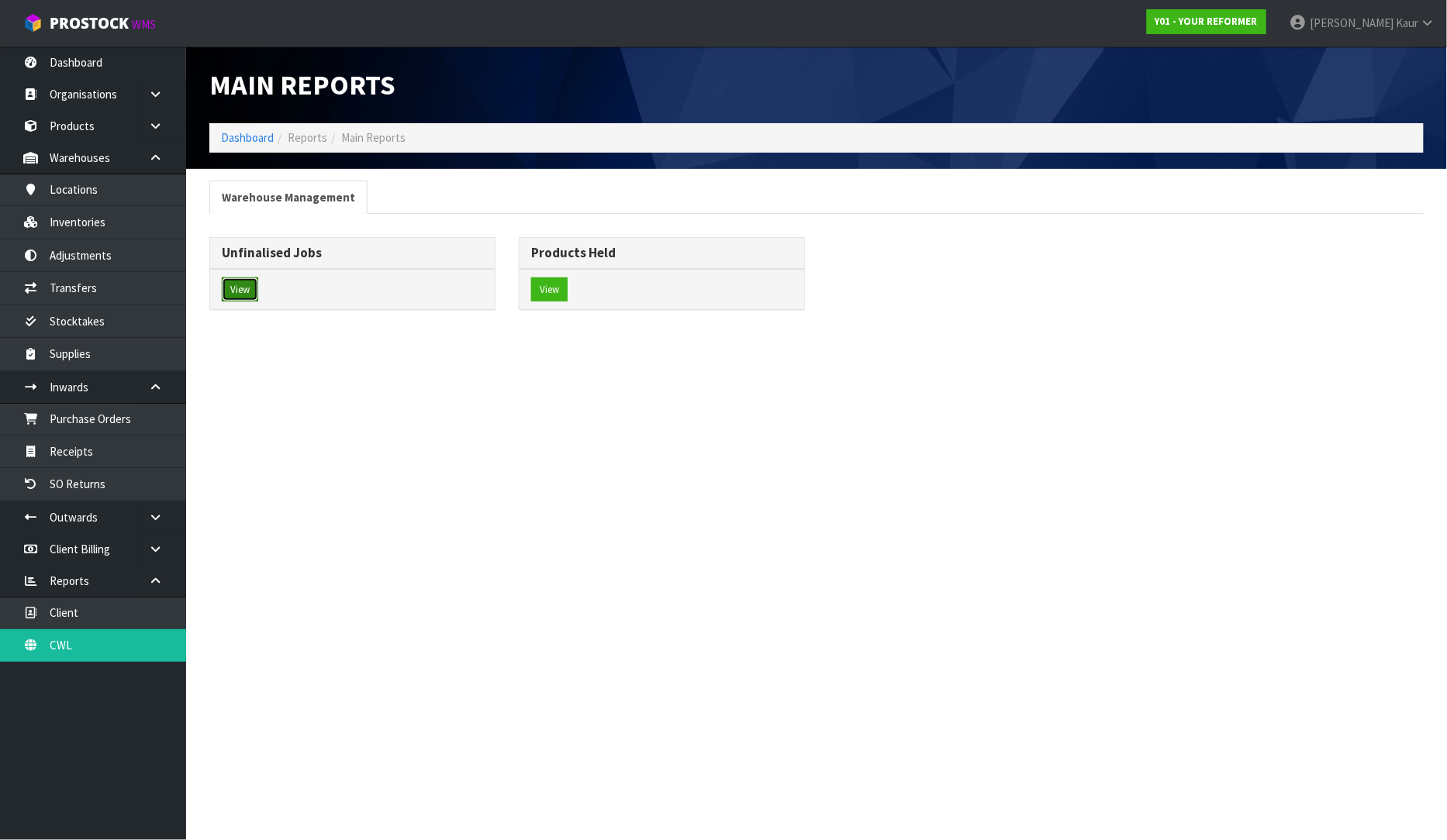
click at [241, 297] on button "View" at bounding box center [241, 290] width 37 height 25
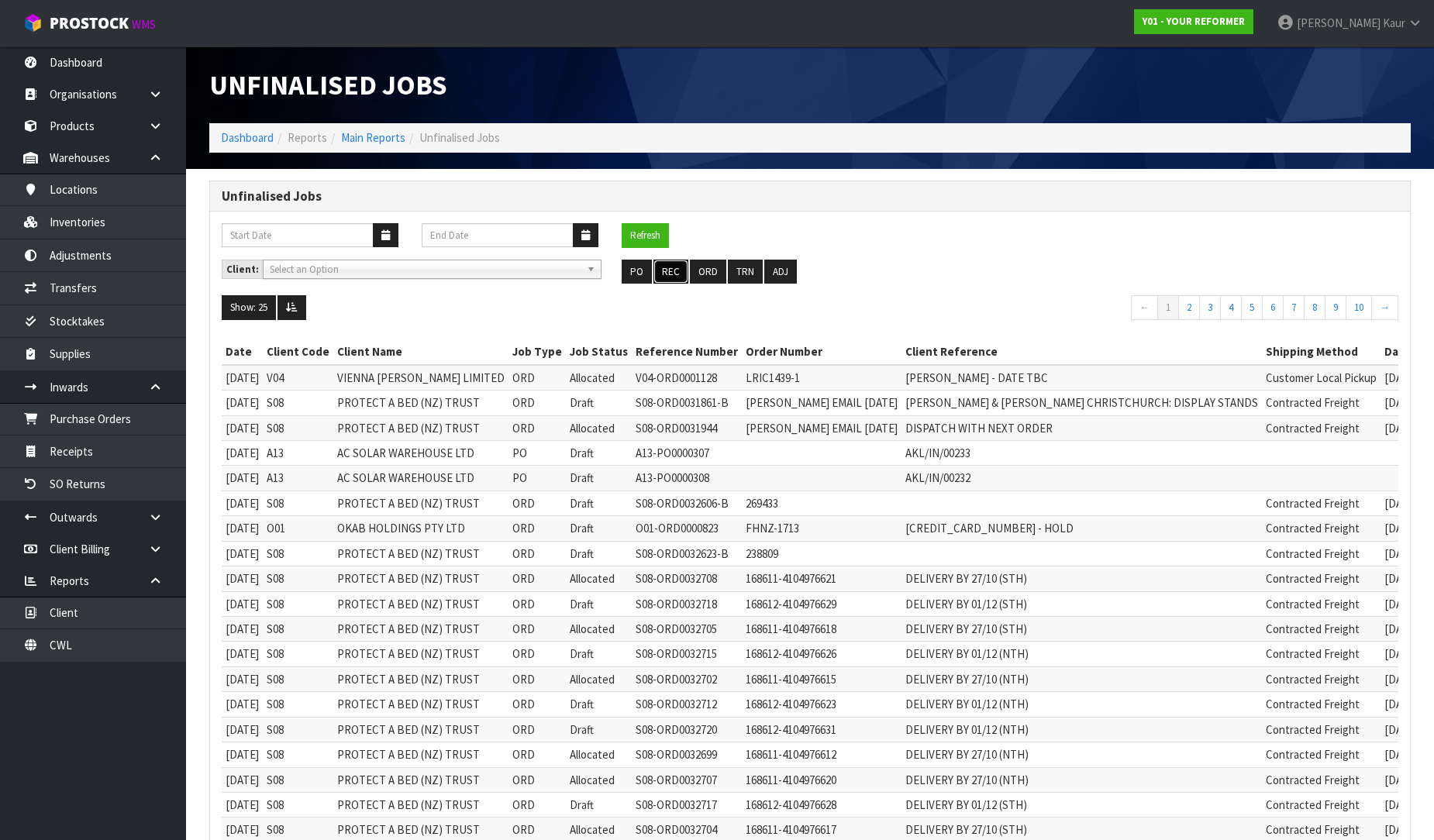
click at [680, 269] on button "REC" at bounding box center [671, 272] width 35 height 25
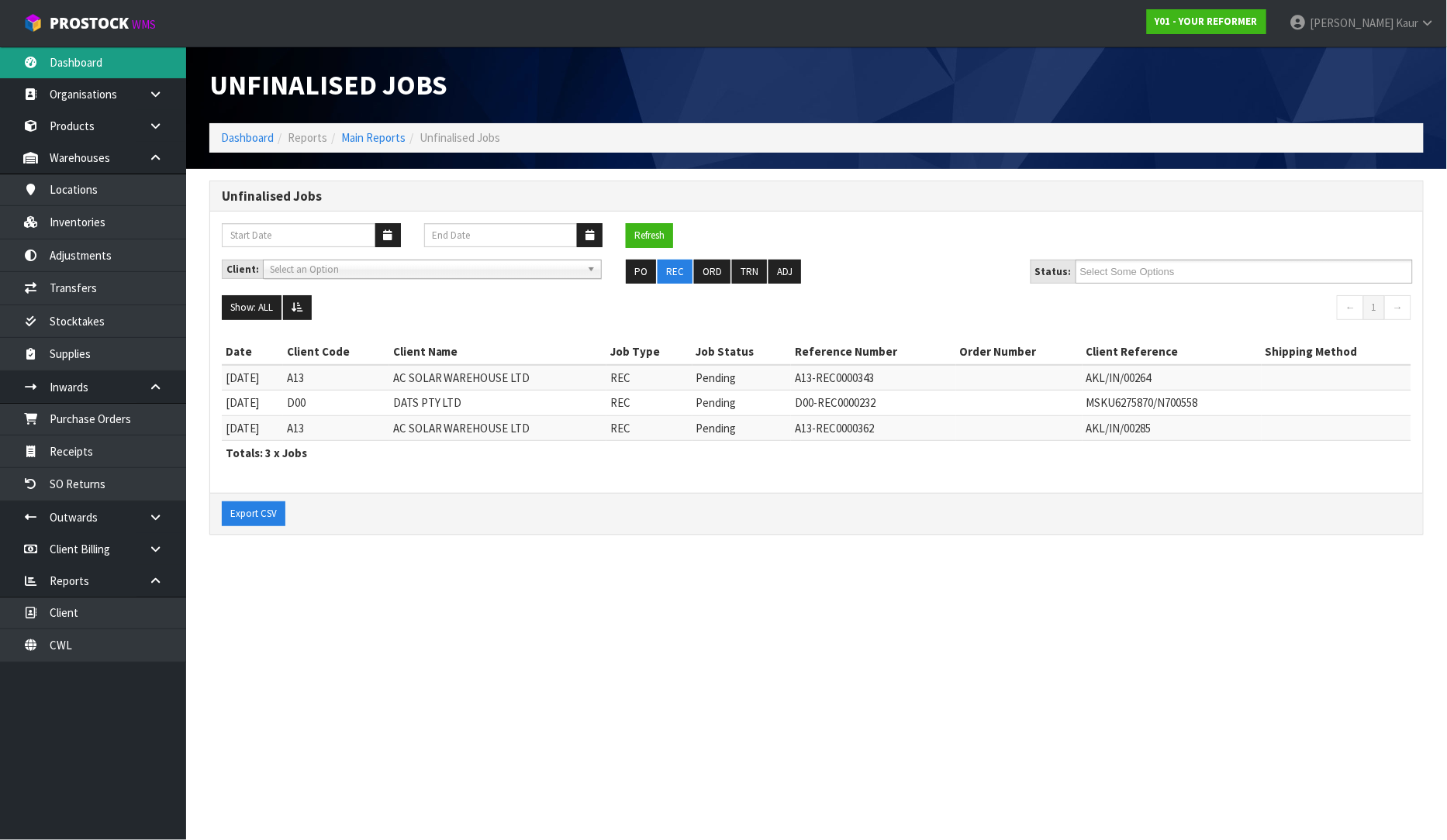
click at [141, 70] on link "Dashboard" at bounding box center [93, 62] width 186 height 32
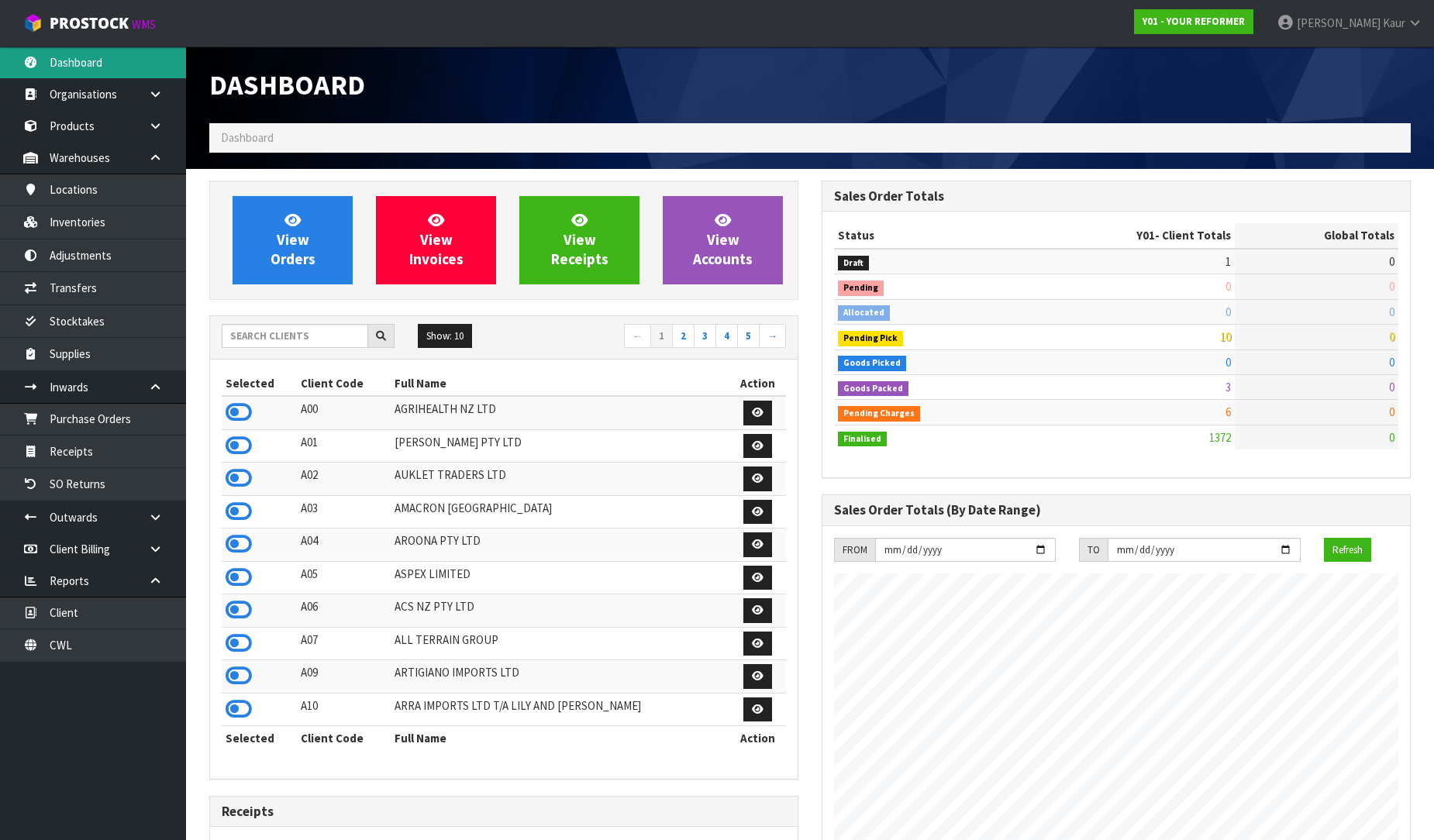
scroll to position [1075, 612]
click at [283, 328] on input "text" at bounding box center [295, 336] width 147 height 24
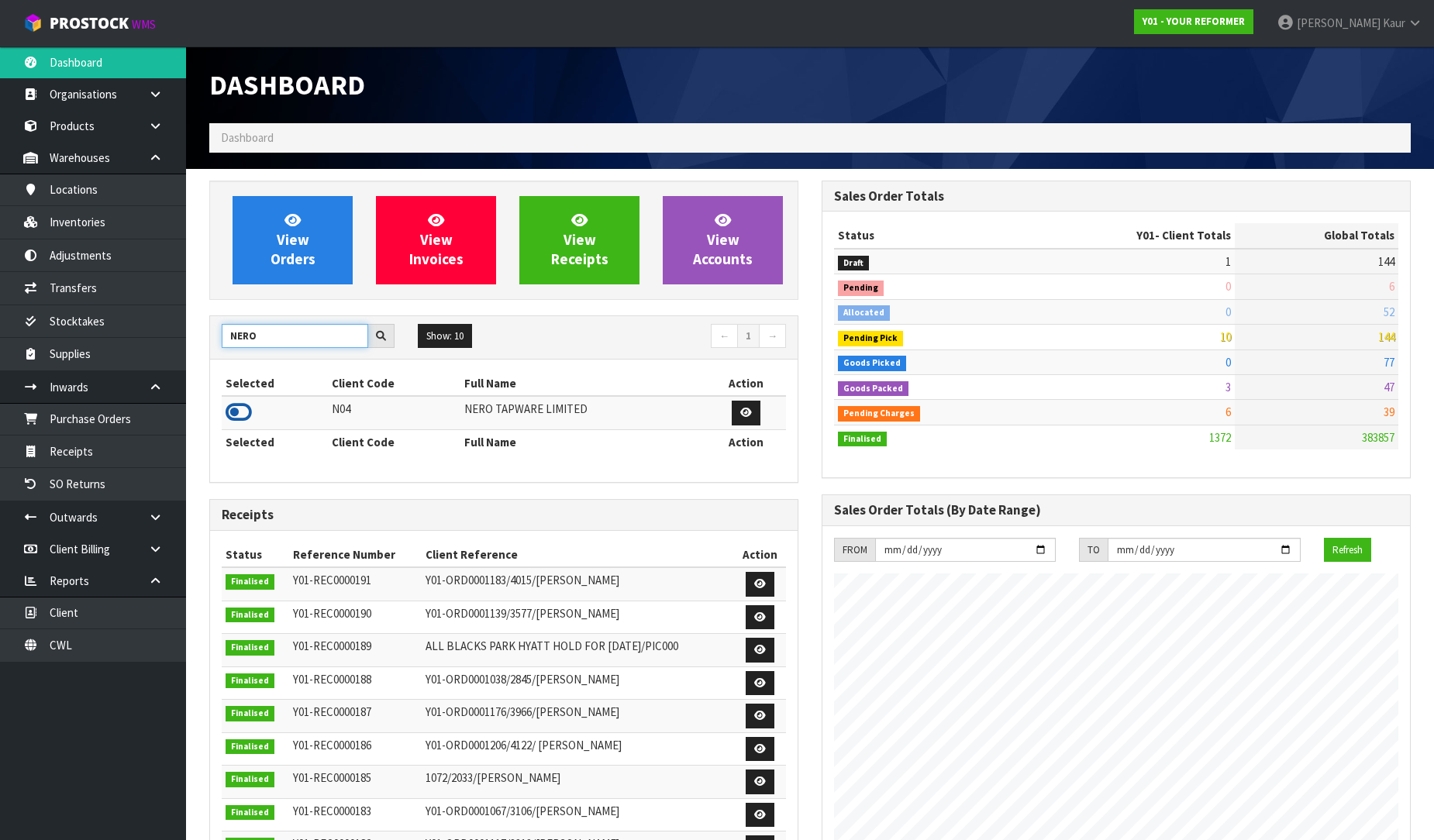
type input "NERO"
click at [235, 407] on icon at bounding box center [239, 412] width 26 height 23
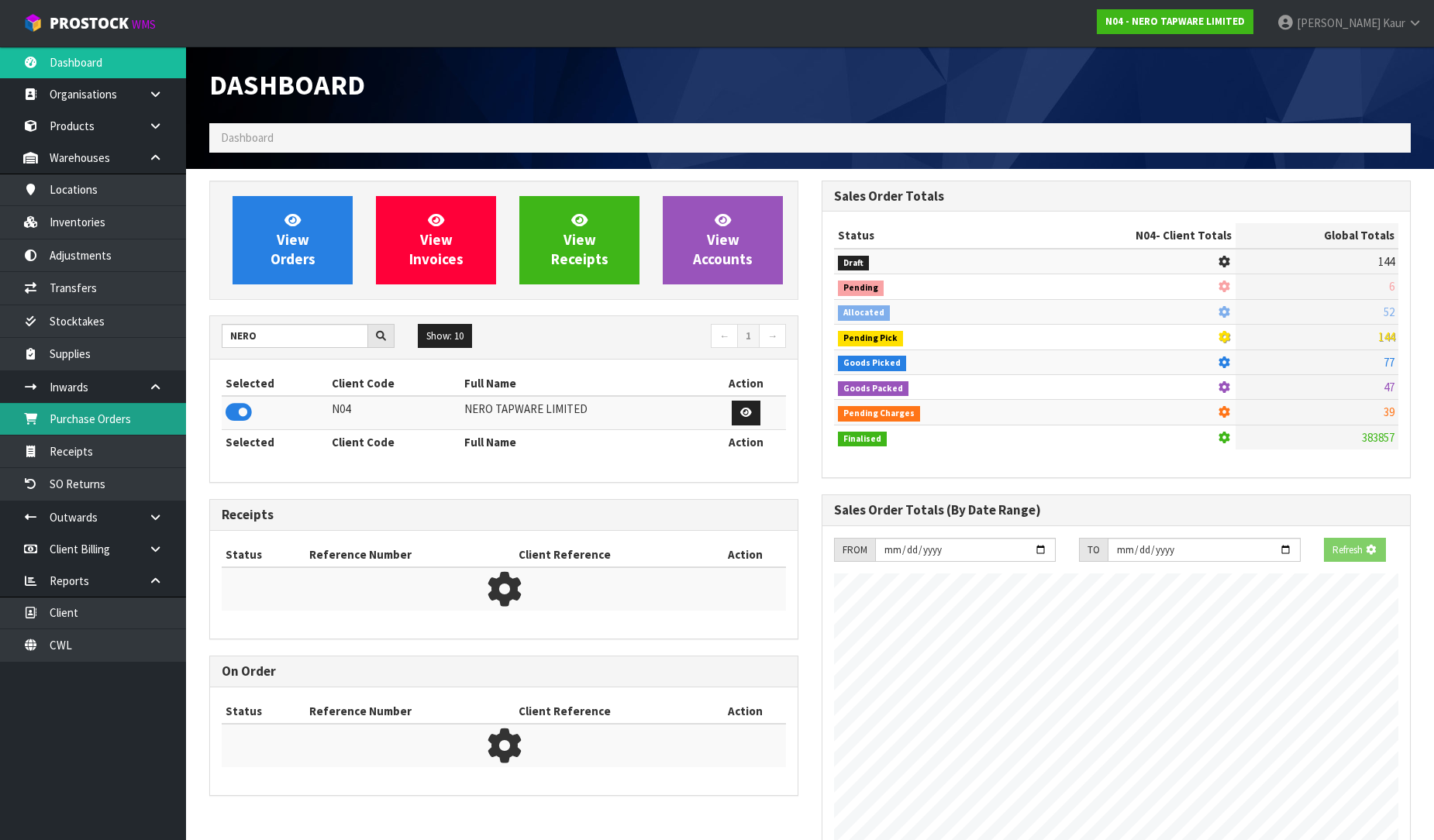
scroll to position [1225, 612]
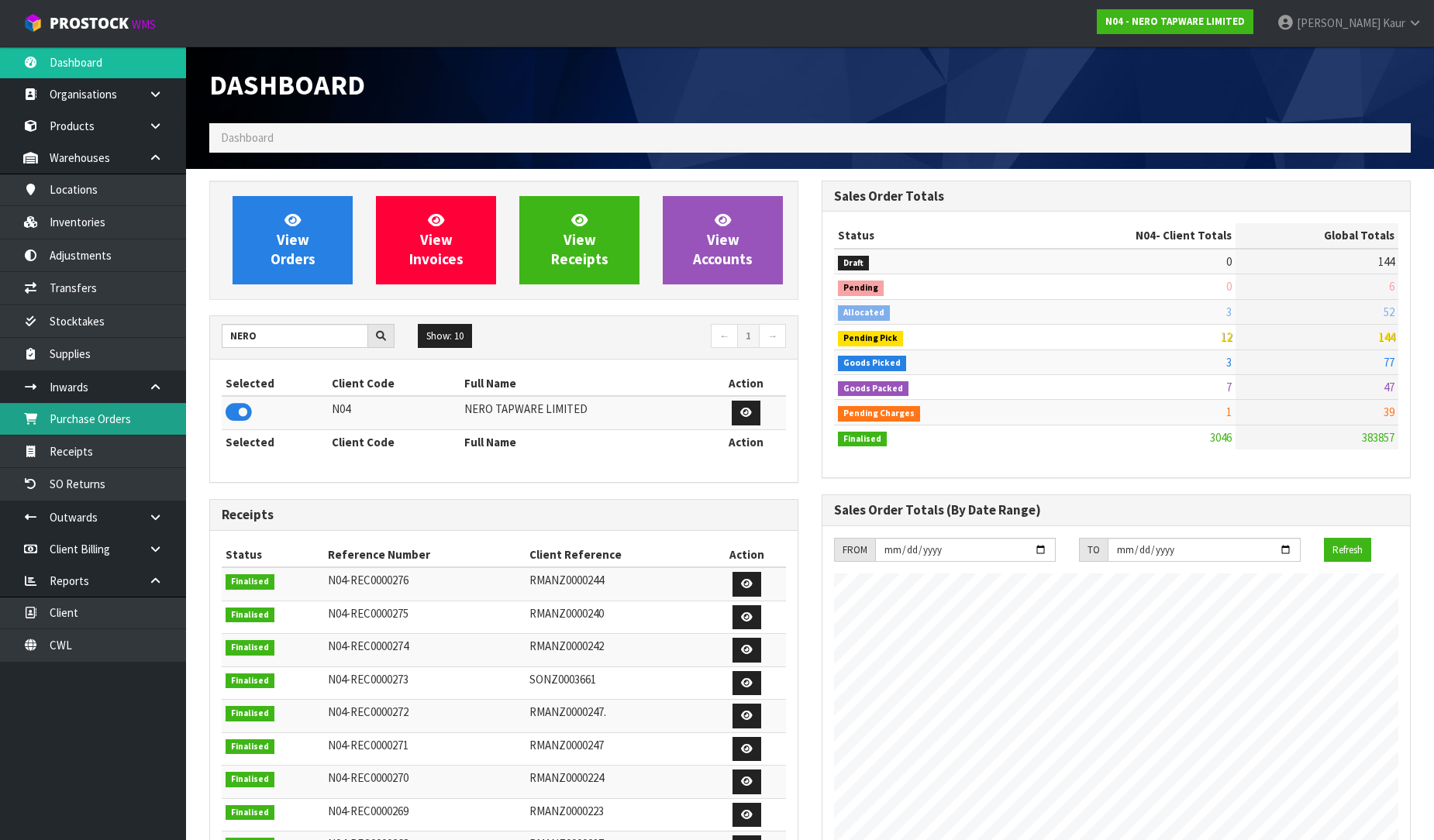
click at [140, 412] on link "Purchase Orders" at bounding box center [93, 418] width 186 height 32
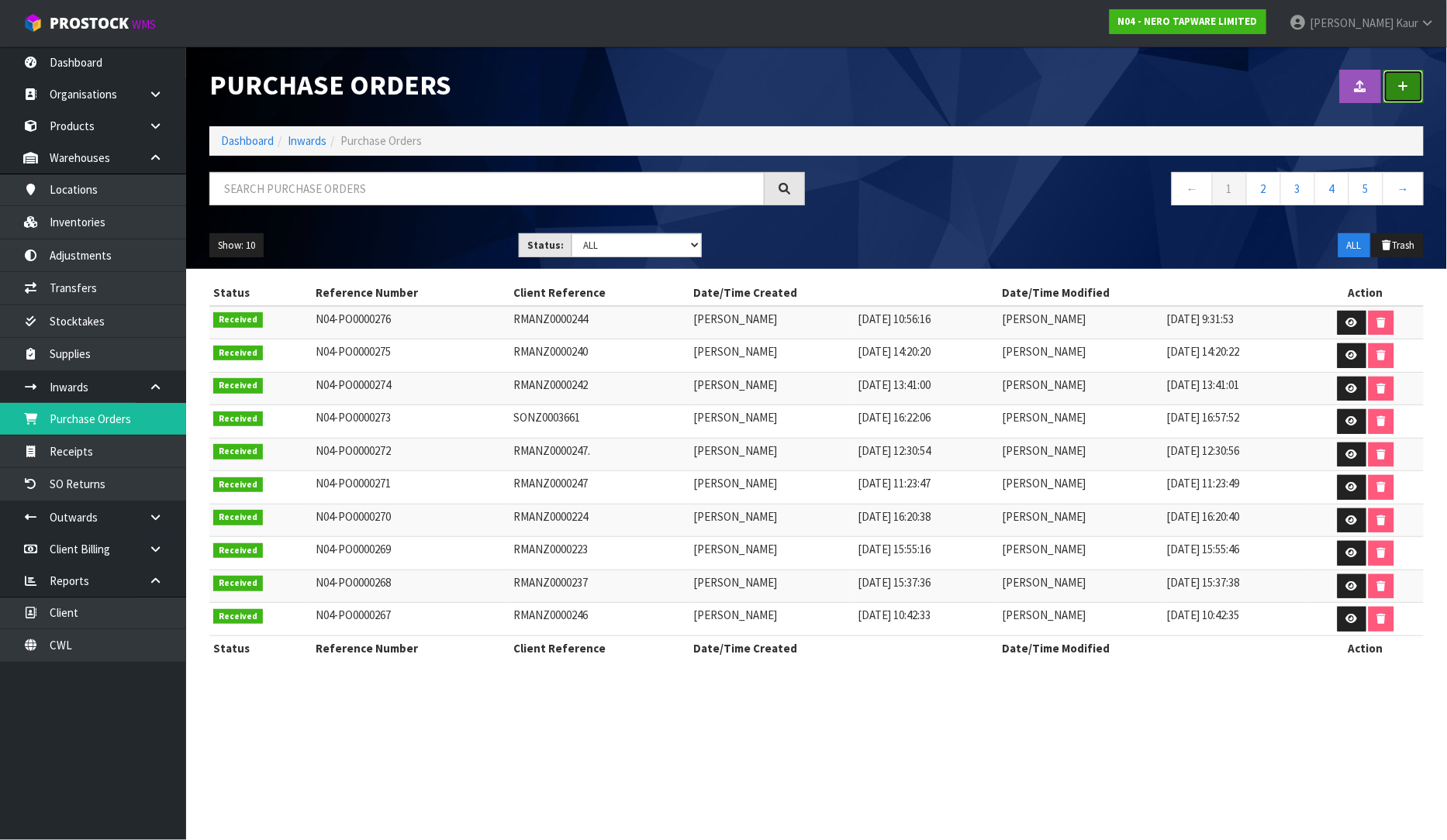
click at [1411, 90] on link at bounding box center [1404, 86] width 41 height 34
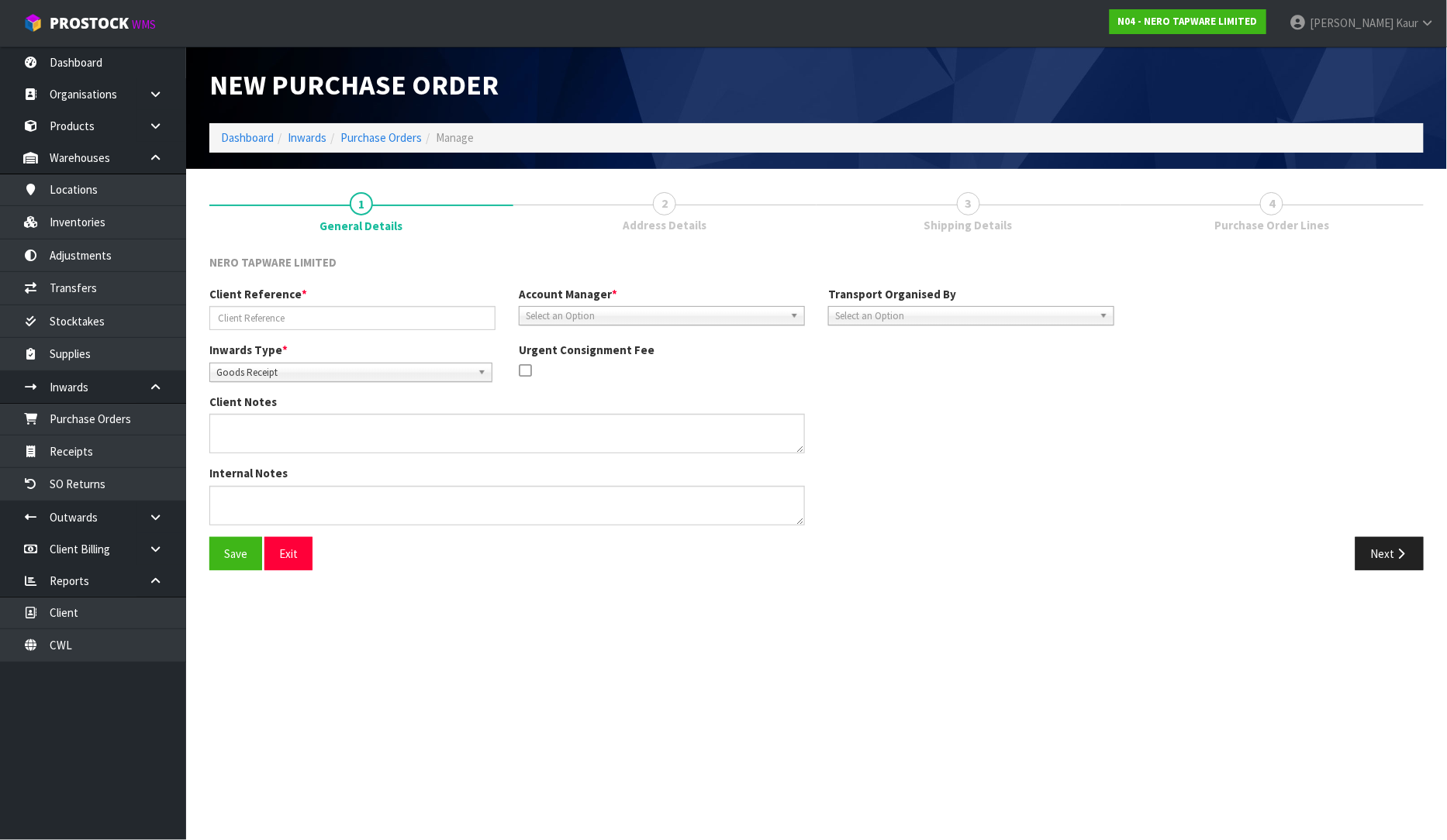
click at [344, 374] on span "Goods Receipt" at bounding box center [344, 373] width 255 height 18
click at [329, 430] on li "Goods Returned" at bounding box center [351, 436] width 275 height 19
click at [288, 328] on input "text" at bounding box center [353, 318] width 286 height 24
type input "RMANZ0000234"
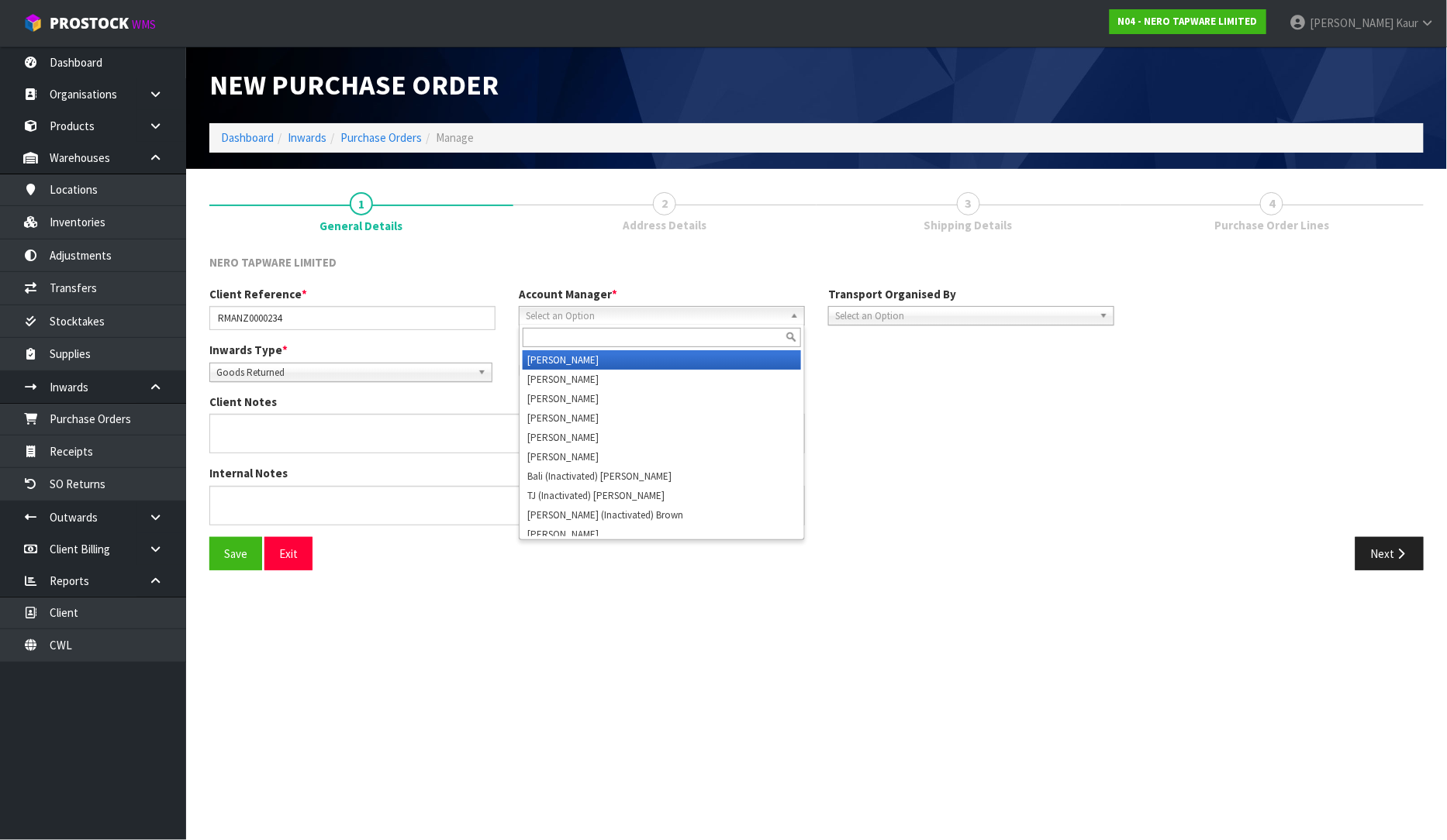
click at [558, 315] on span "Select an Option" at bounding box center [654, 316] width 258 height 18
type input "V"
click at [556, 353] on li "V ineeta Lingam" at bounding box center [662, 360] width 278 height 19
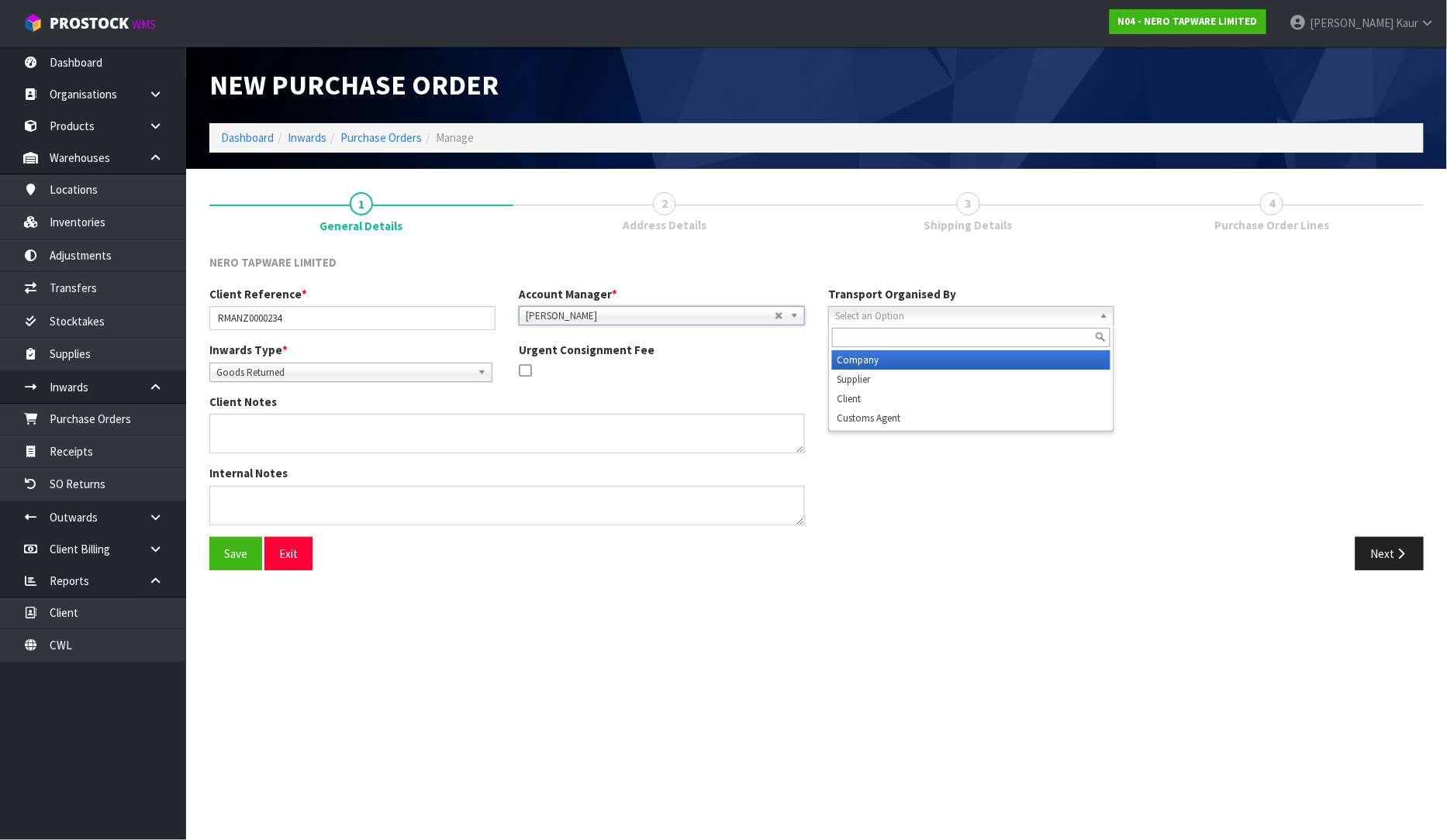
click at [916, 323] on div "Select an Option Company Supplier Client Customs Agent" at bounding box center [971, 316] width 286 height 19
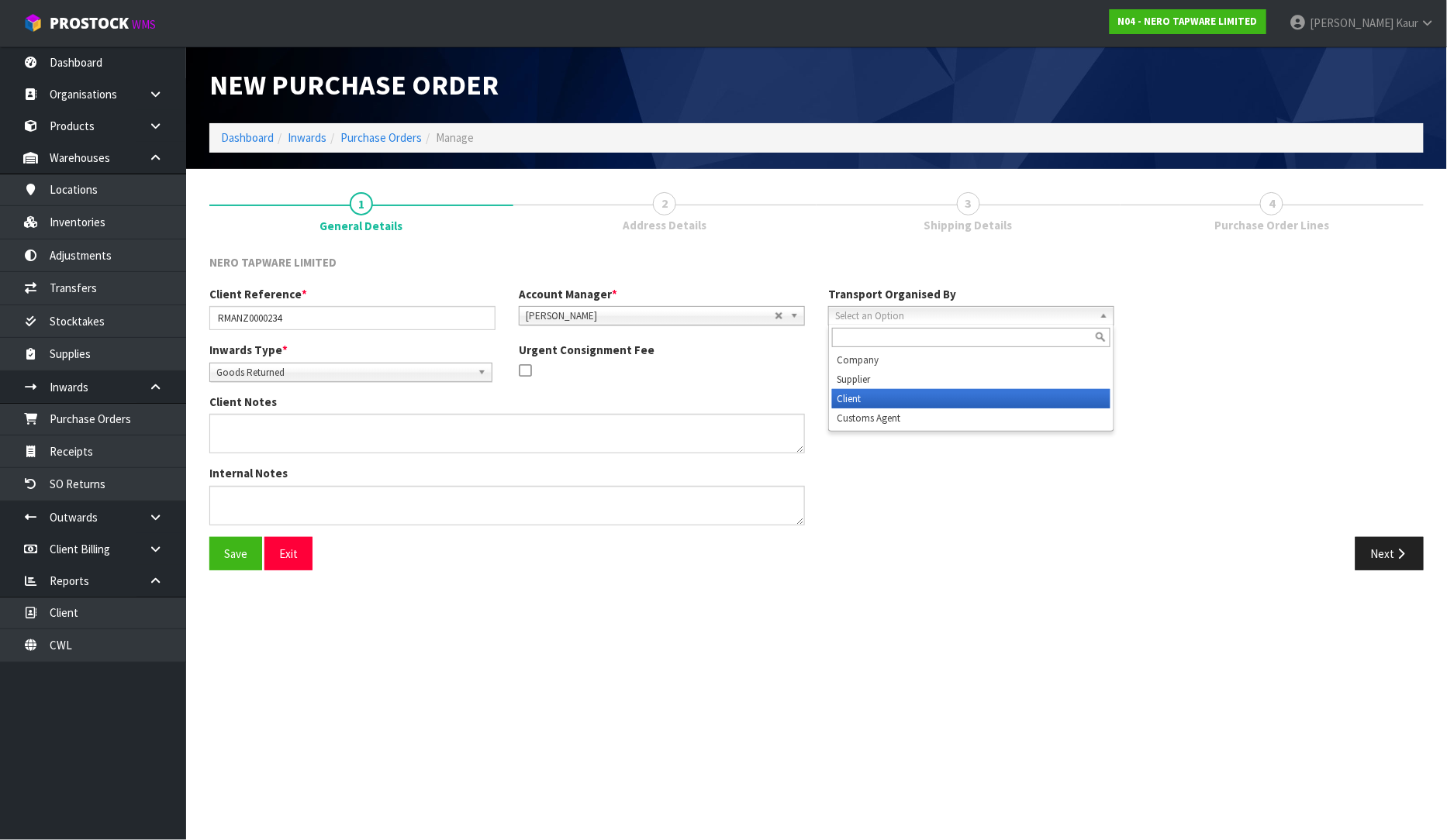
click at [887, 394] on li "Client" at bounding box center [971, 399] width 278 height 19
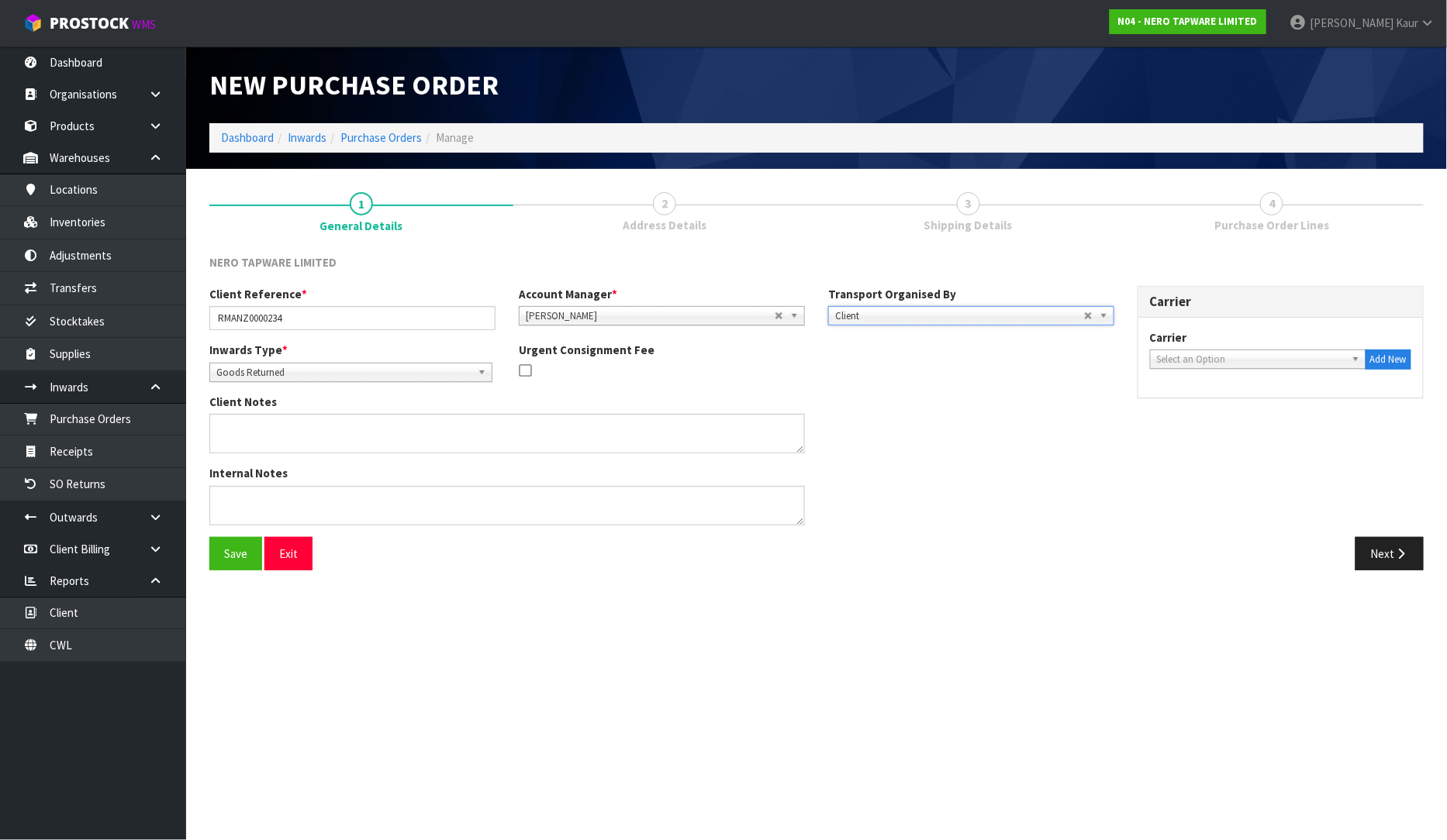
click at [1175, 354] on span "Select an Option" at bounding box center [1251, 359] width 188 height 18
type input "DROP"
click at [1214, 399] on li "DROP OFF - DROP OFF" at bounding box center [1259, 404] width 209 height 19
drag, startPoint x: 1383, startPoint y: 560, endPoint x: 1384, endPoint y: 622, distance: 62.0
click at [1383, 560] on button "Next" at bounding box center [1389, 553] width 69 height 34
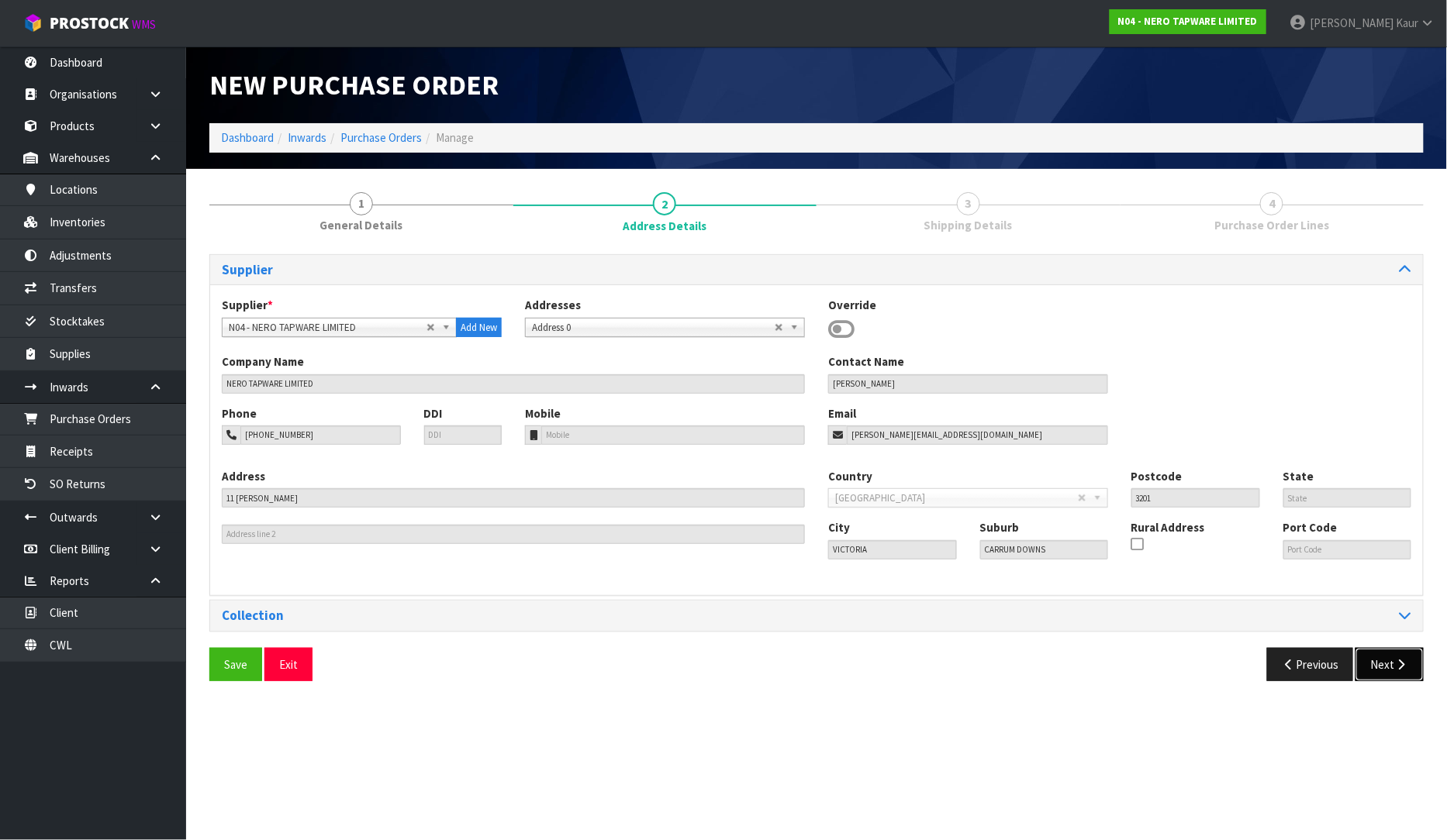
click at [1383, 659] on button "Next" at bounding box center [1389, 664] width 69 height 34
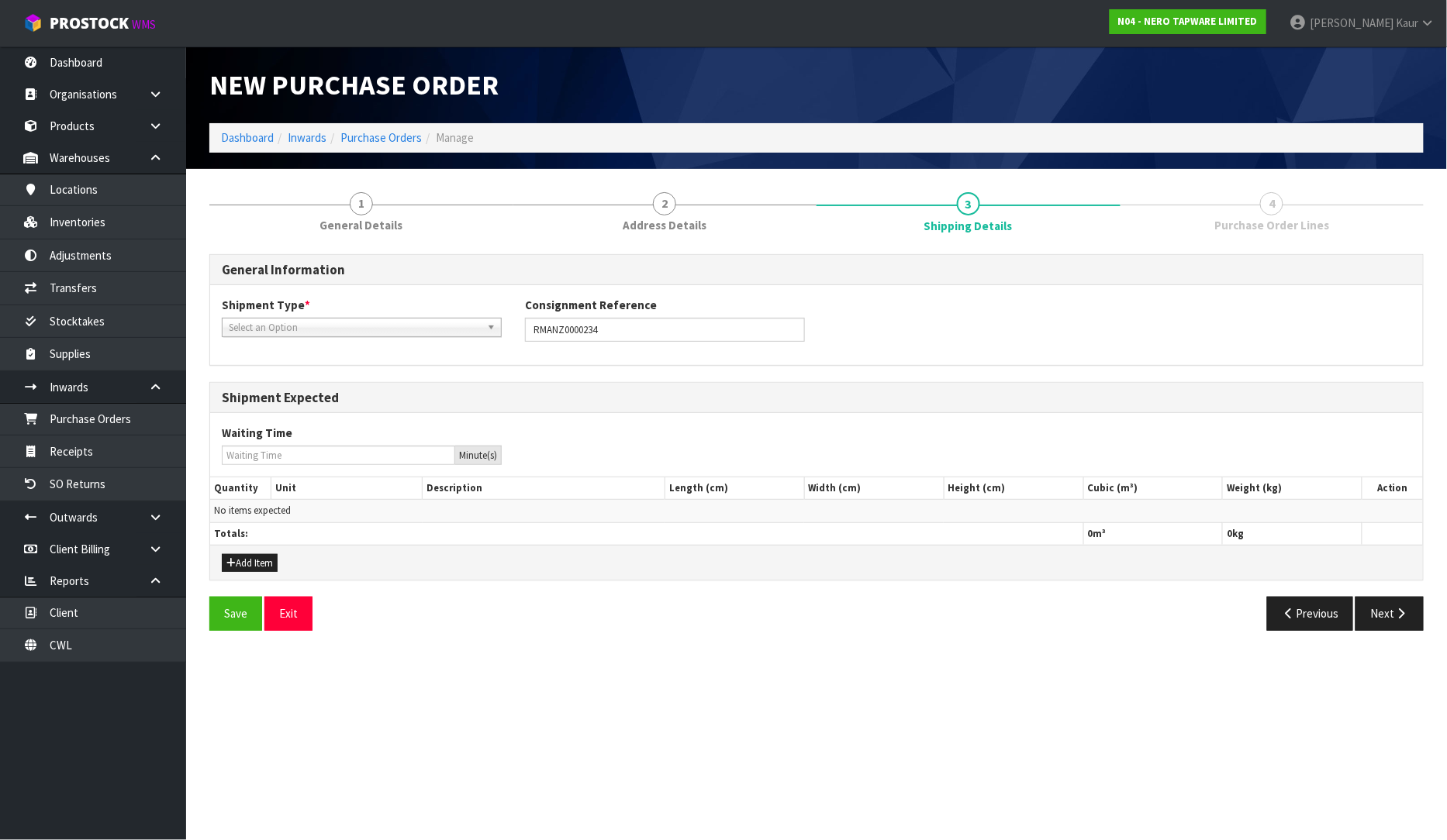
click at [225, 321] on link "Select an Option" at bounding box center [362, 327] width 280 height 19
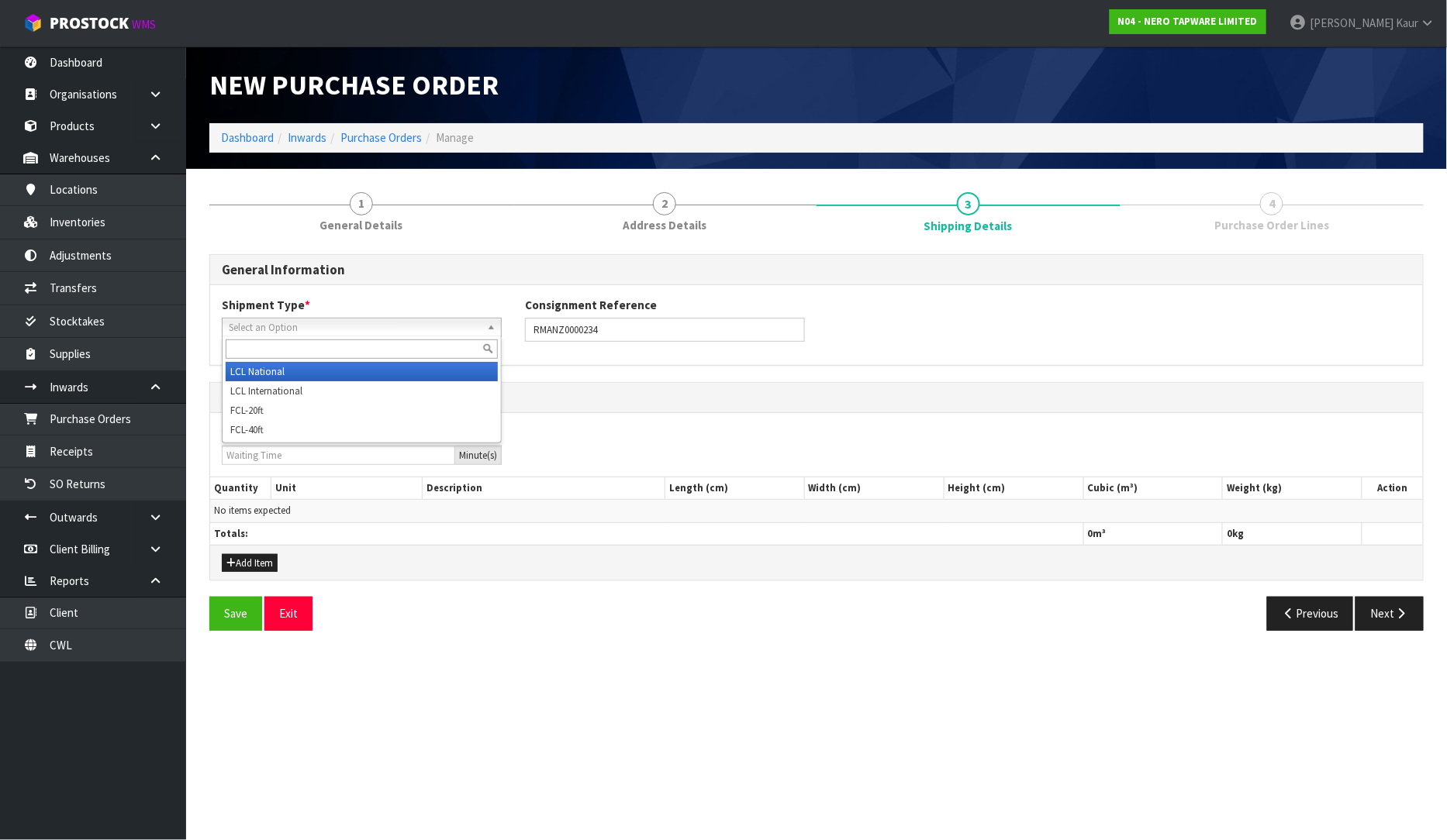
click at [267, 376] on li "LCL National" at bounding box center [362, 372] width 272 height 19
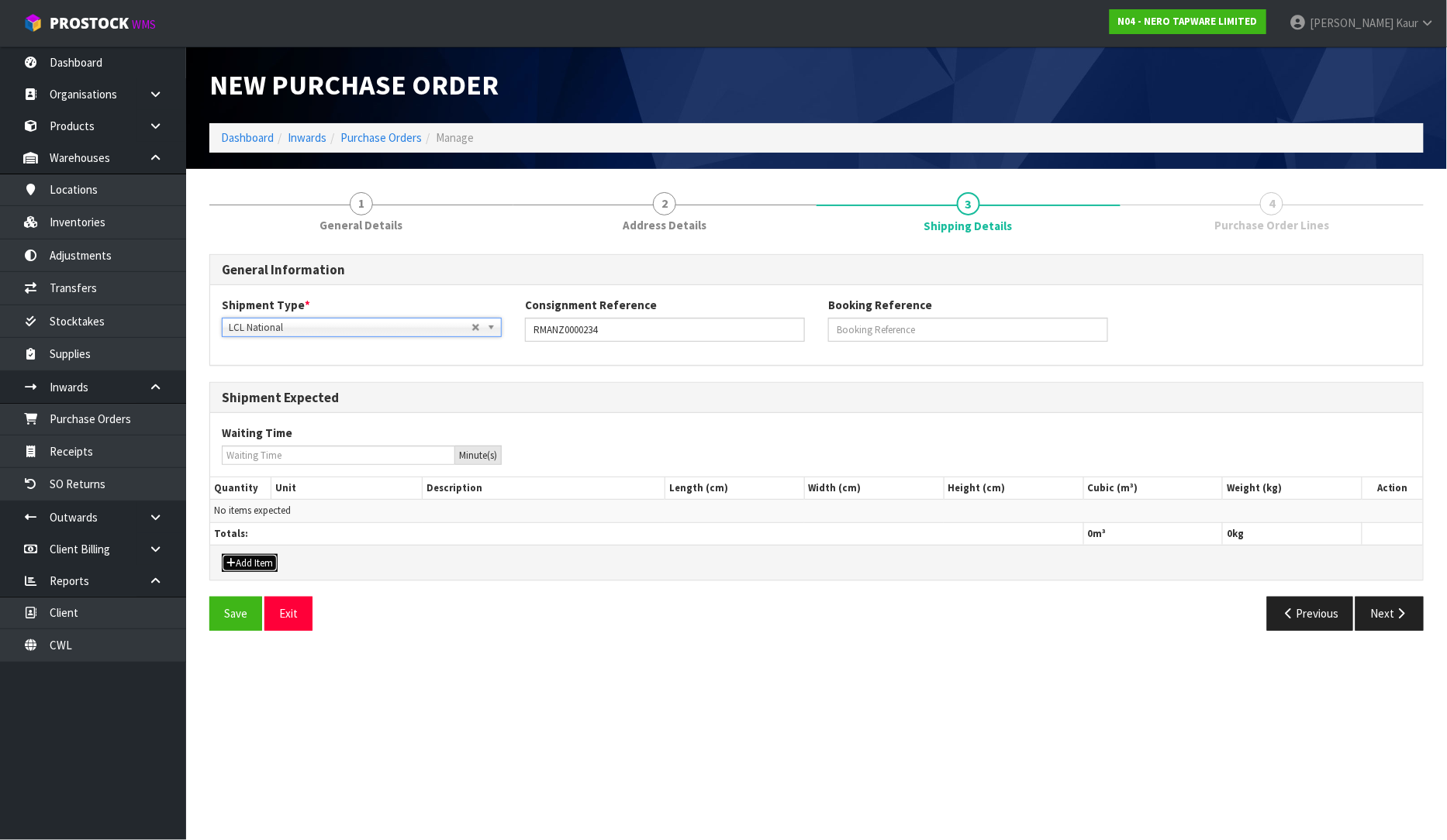
click at [253, 558] on button "Add Item" at bounding box center [250, 563] width 56 height 18
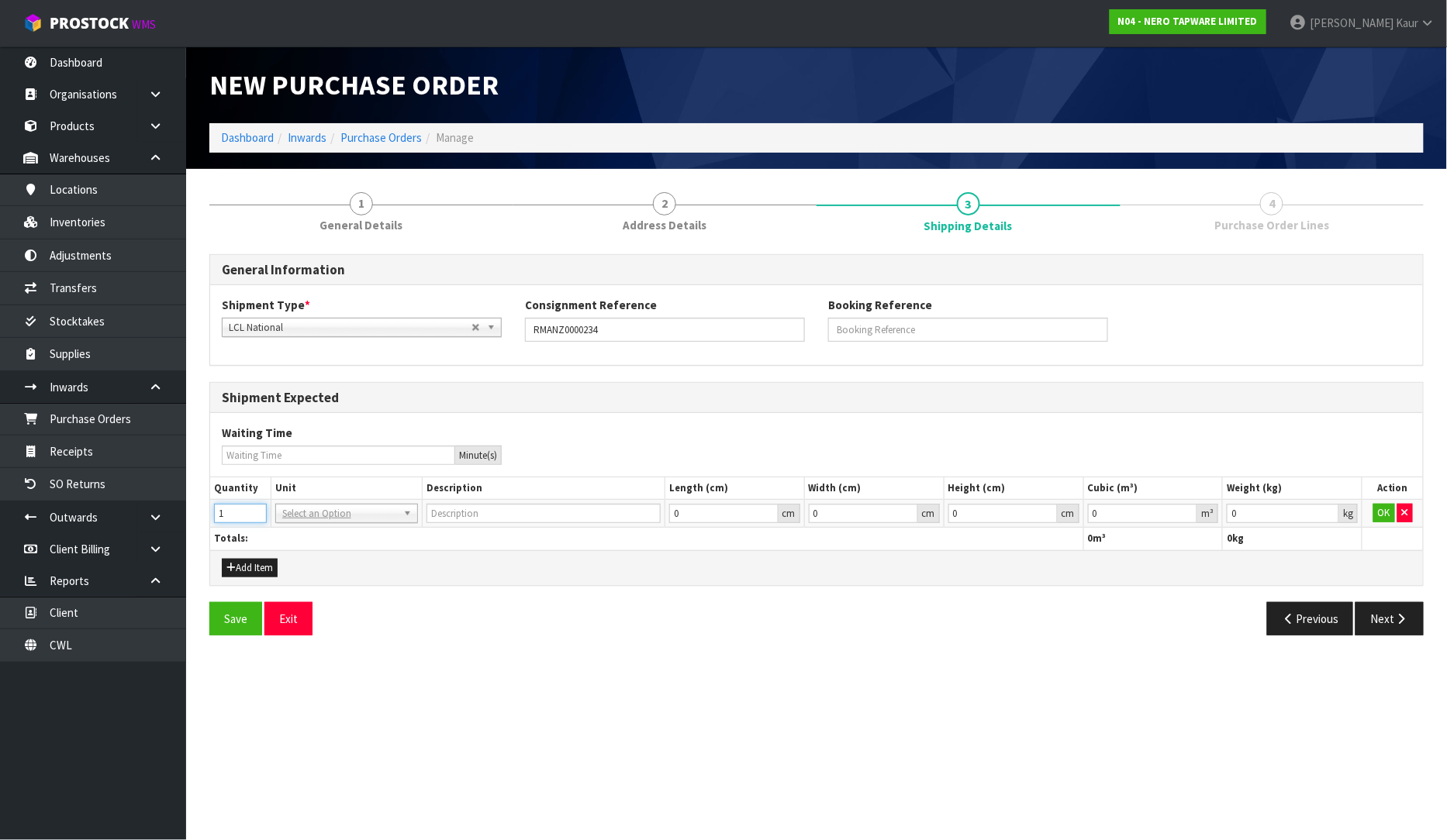
type input "1"
click at [259, 510] on input "1" at bounding box center [241, 514] width 53 height 19
click at [328, 538] on input "text" at bounding box center [347, 535] width 135 height 19
type input "CTN"
type input "CARTON"
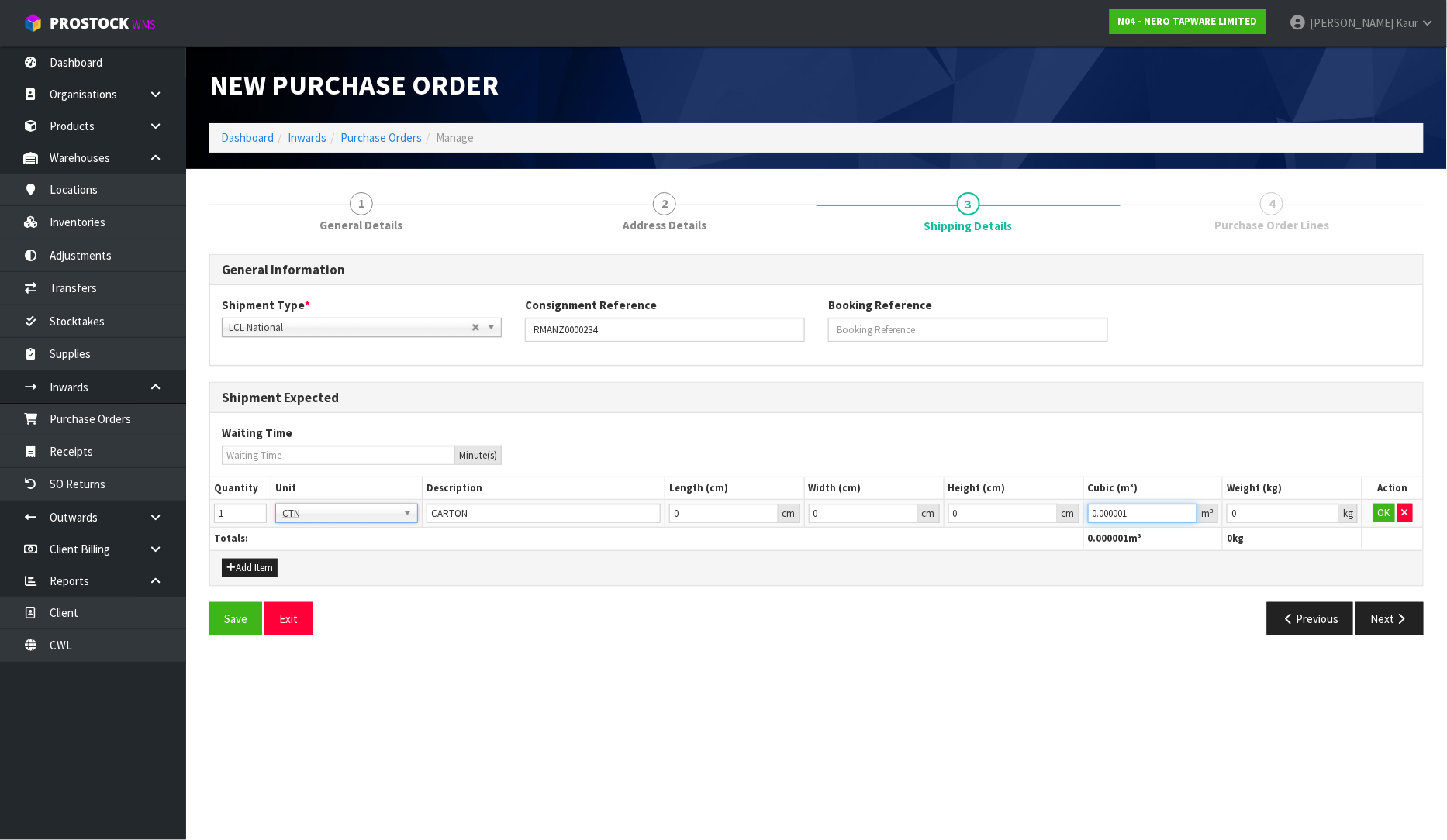
type input "0.000001"
click at [1185, 506] on input "0.000001" at bounding box center [1143, 514] width 110 height 19
type input "0.001"
click at [1323, 513] on input "0.001" at bounding box center [1283, 514] width 112 height 19
click at [1377, 508] on button "OK" at bounding box center [1384, 513] width 21 height 18
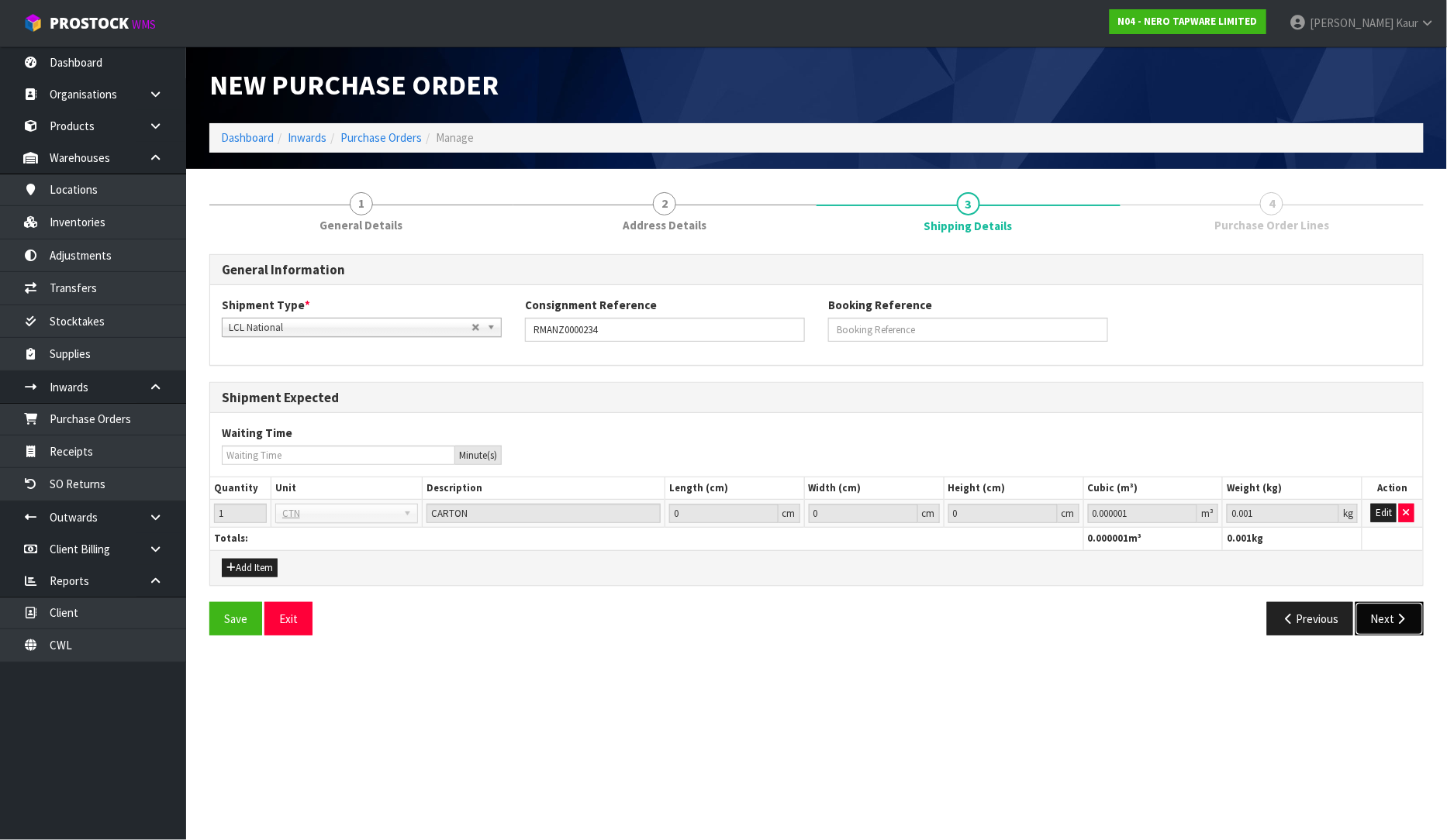
click at [1378, 612] on button "Next" at bounding box center [1389, 619] width 69 height 34
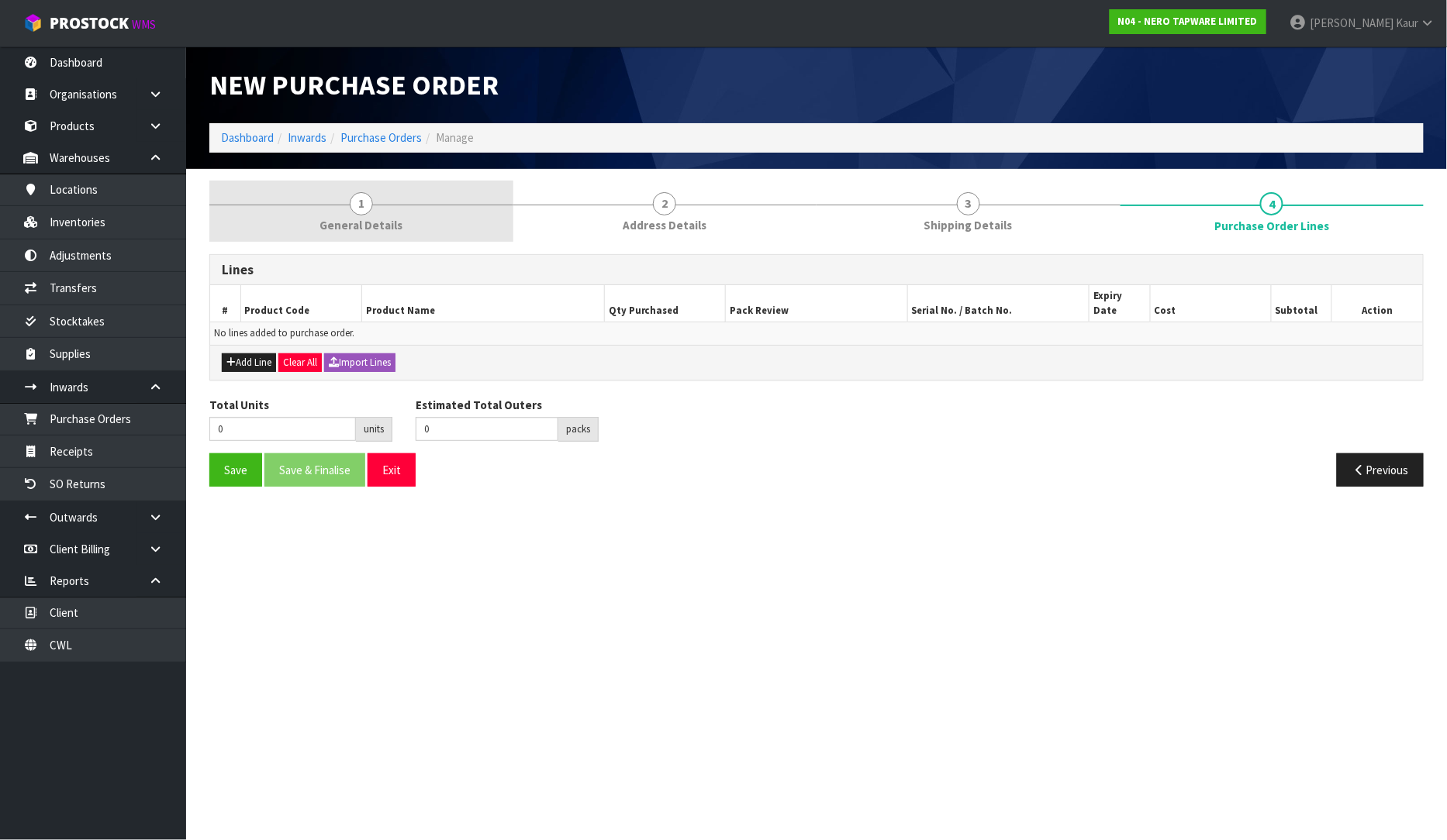
click at [376, 215] on link "1 General Details" at bounding box center [361, 210] width 304 height 61
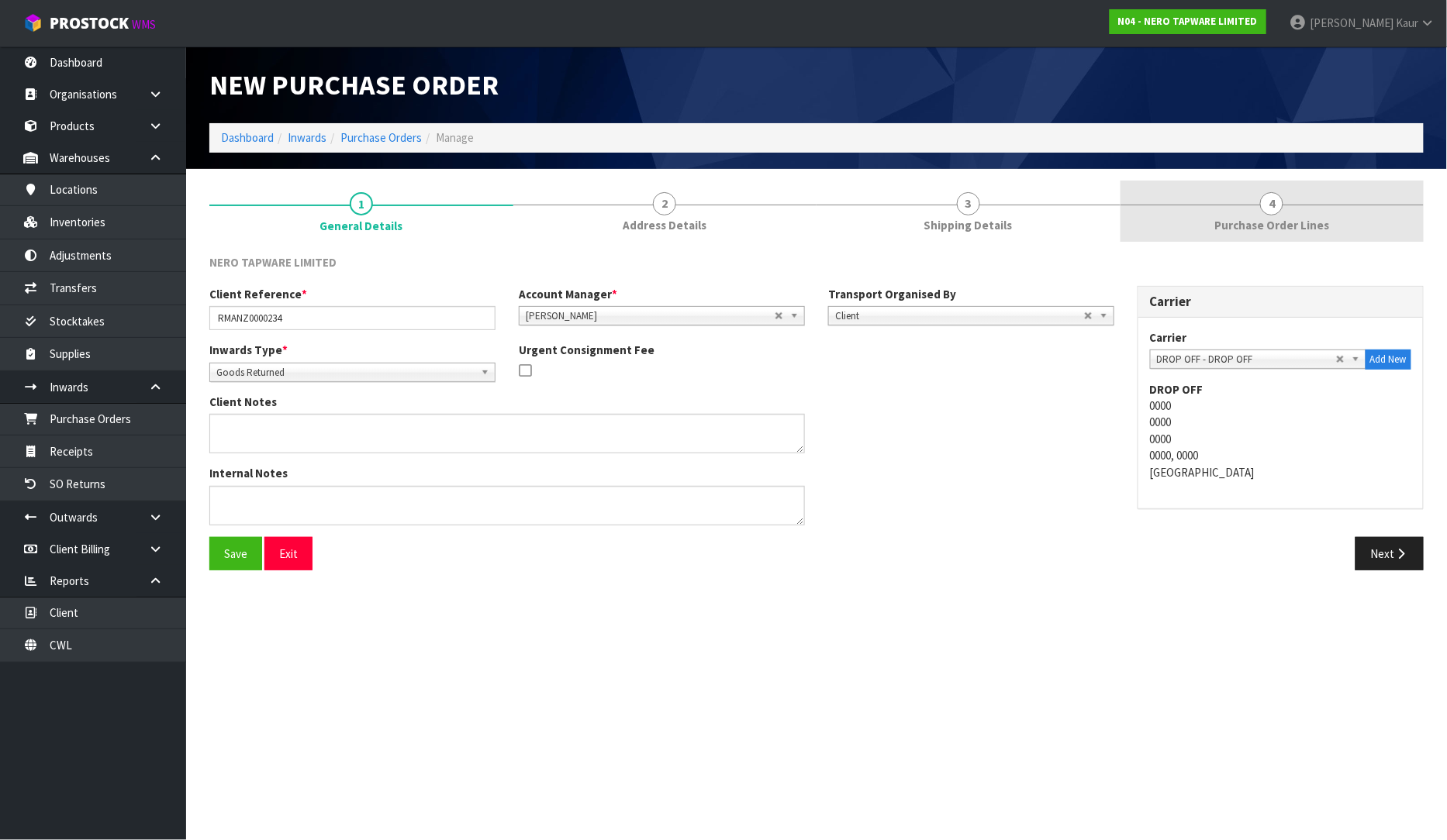
click at [1280, 220] on span "Purchase Order Lines" at bounding box center [1271, 225] width 115 height 16
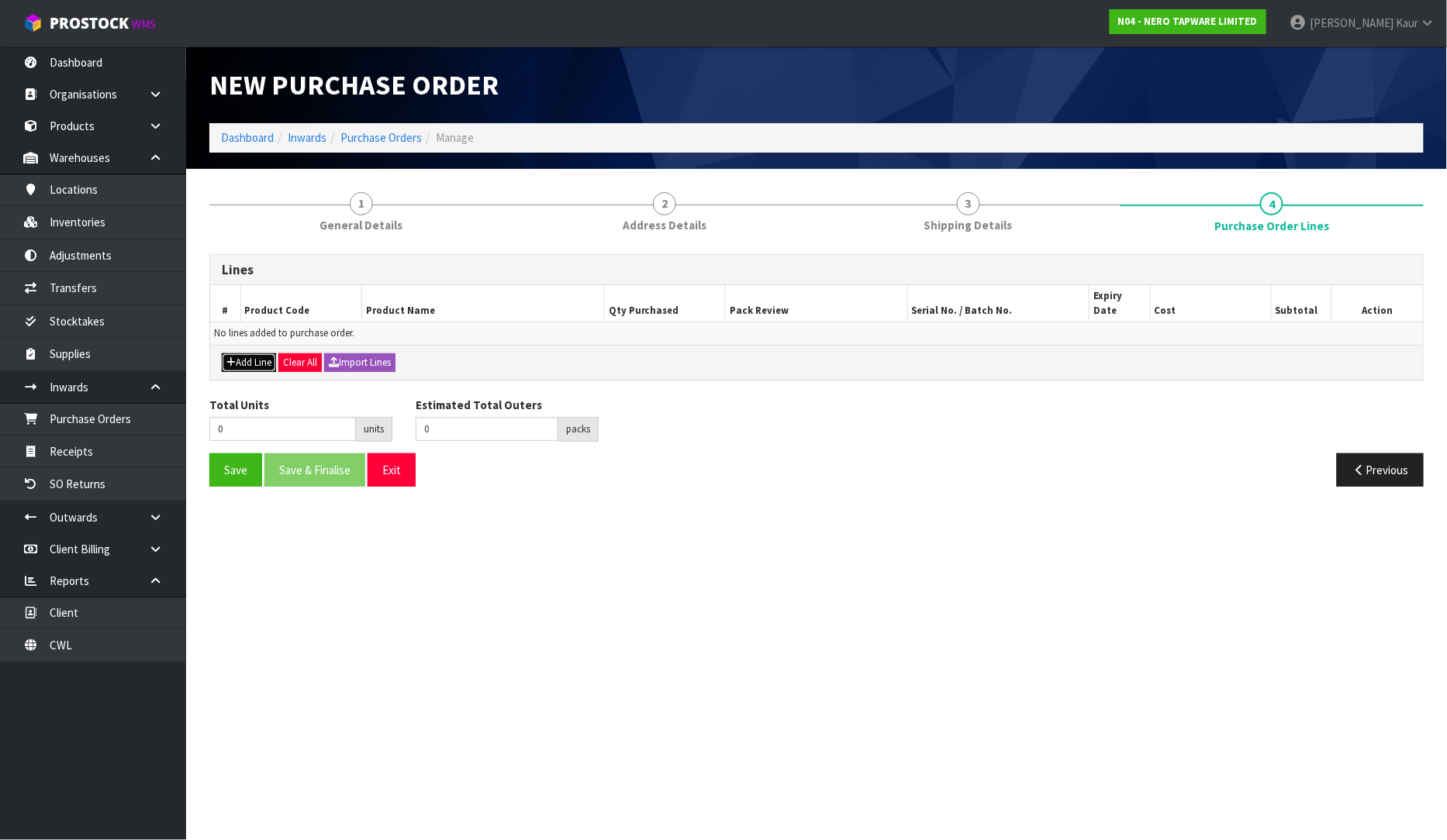
click at [242, 353] on button "Add Line" at bounding box center [249, 362] width 54 height 18
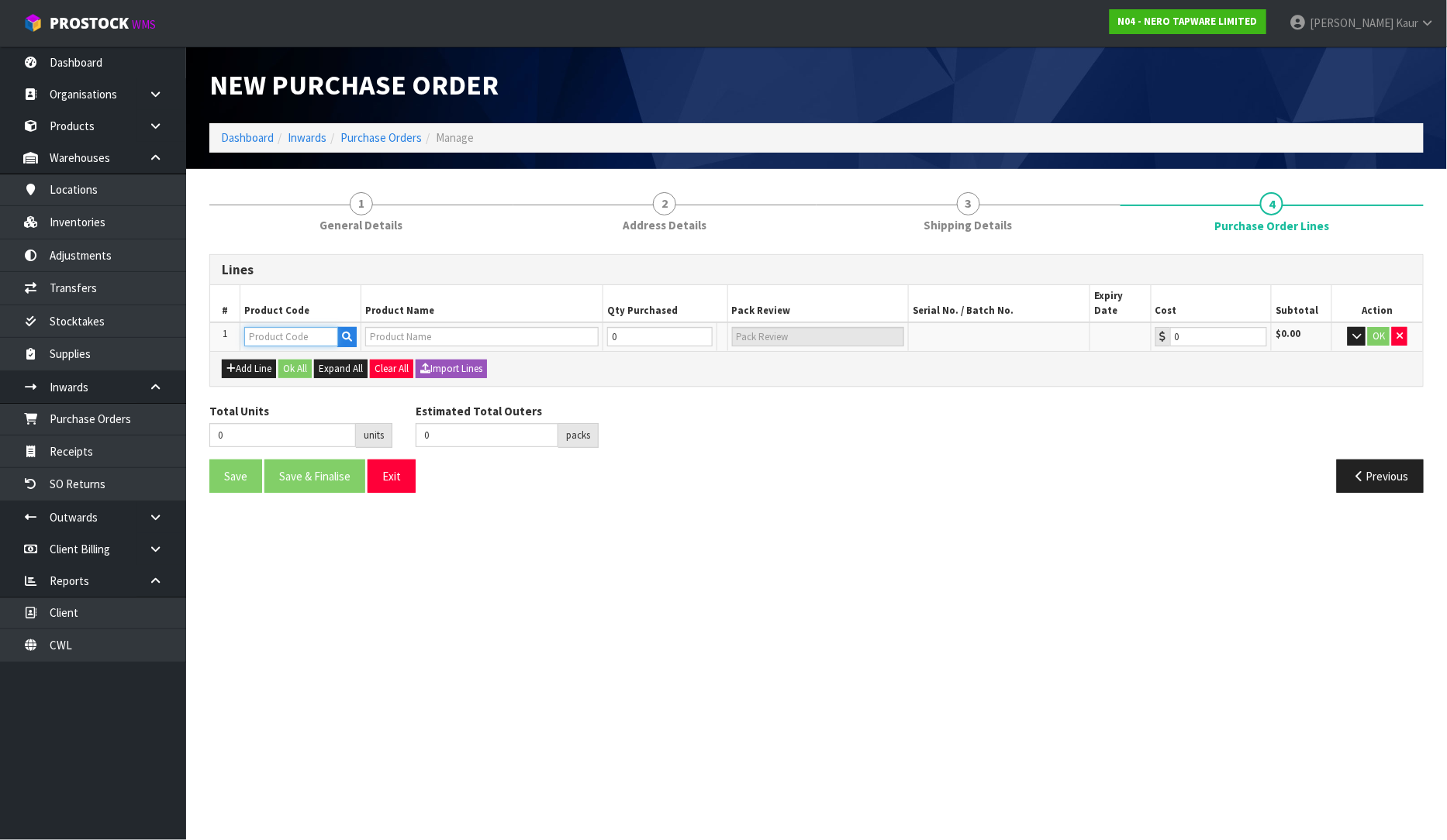
click at [273, 327] on input "text" at bounding box center [291, 337] width 94 height 19
click at [239, 360] on button "Add Line" at bounding box center [249, 369] width 54 height 18
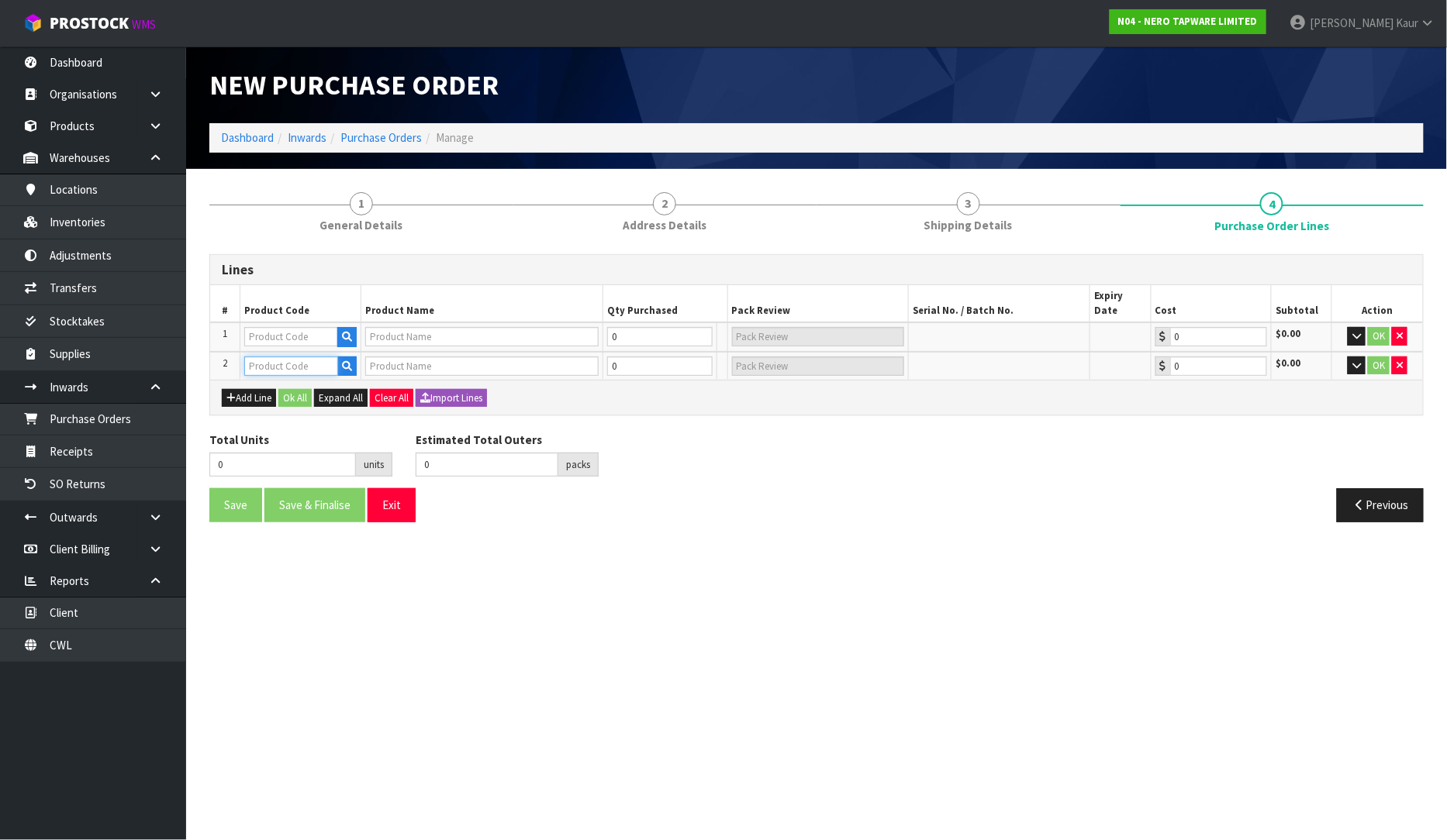
click at [262, 356] on input "text" at bounding box center [291, 366] width 94 height 19
type input "24D019BG"
click at [351, 592] on section "New Purchase Order Dashboard Inwards Purchase Orders Manage 1 General Details 2…" at bounding box center [724, 420] width 1447 height 840
click at [277, 356] on input "text" at bounding box center [291, 366] width 94 height 19
type input "24D019"
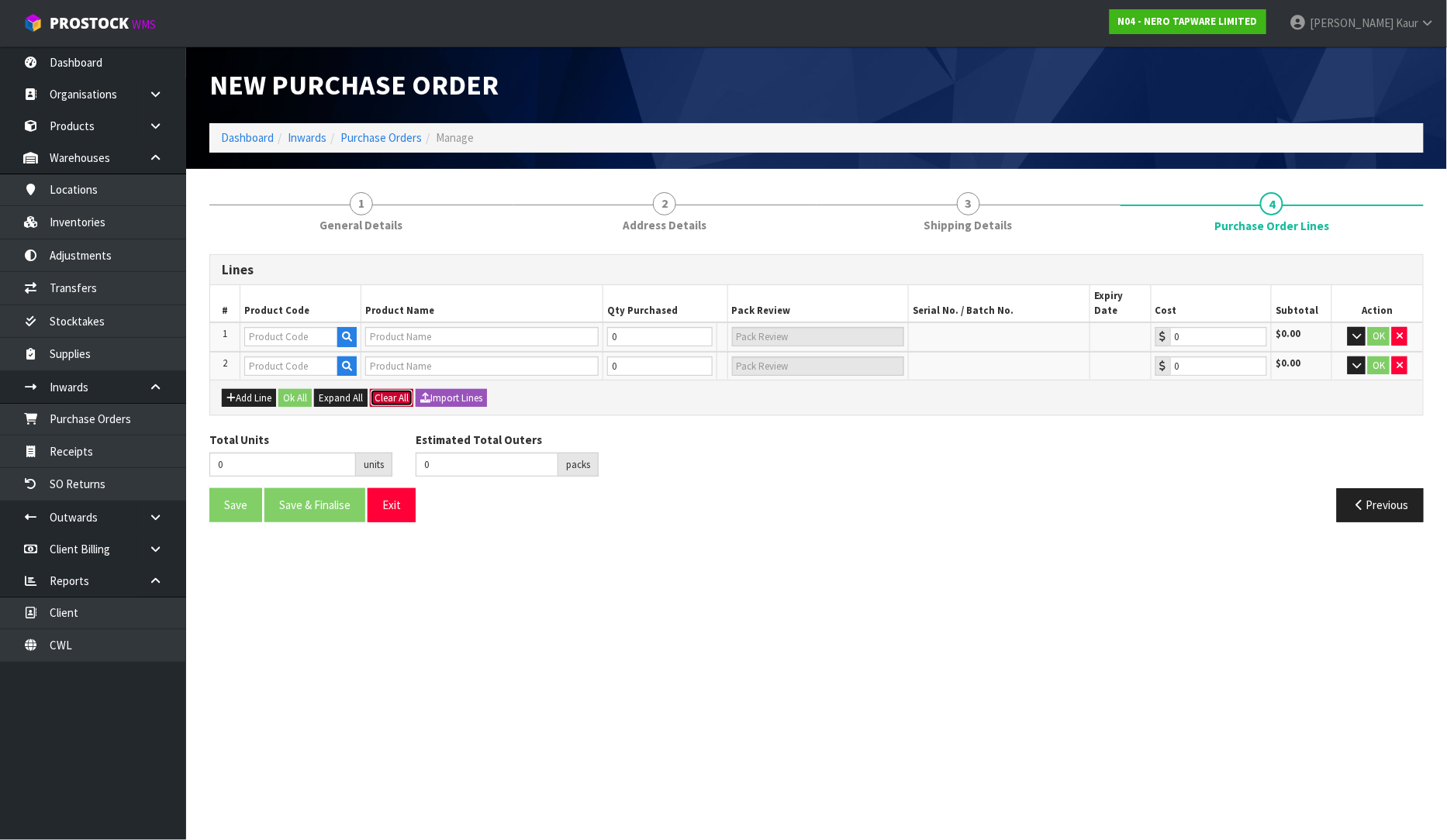
click at [385, 389] on button "Clear All" at bounding box center [391, 398] width 43 height 18
click at [406, 391] on span "Confirm" at bounding box center [391, 398] width 34 height 14
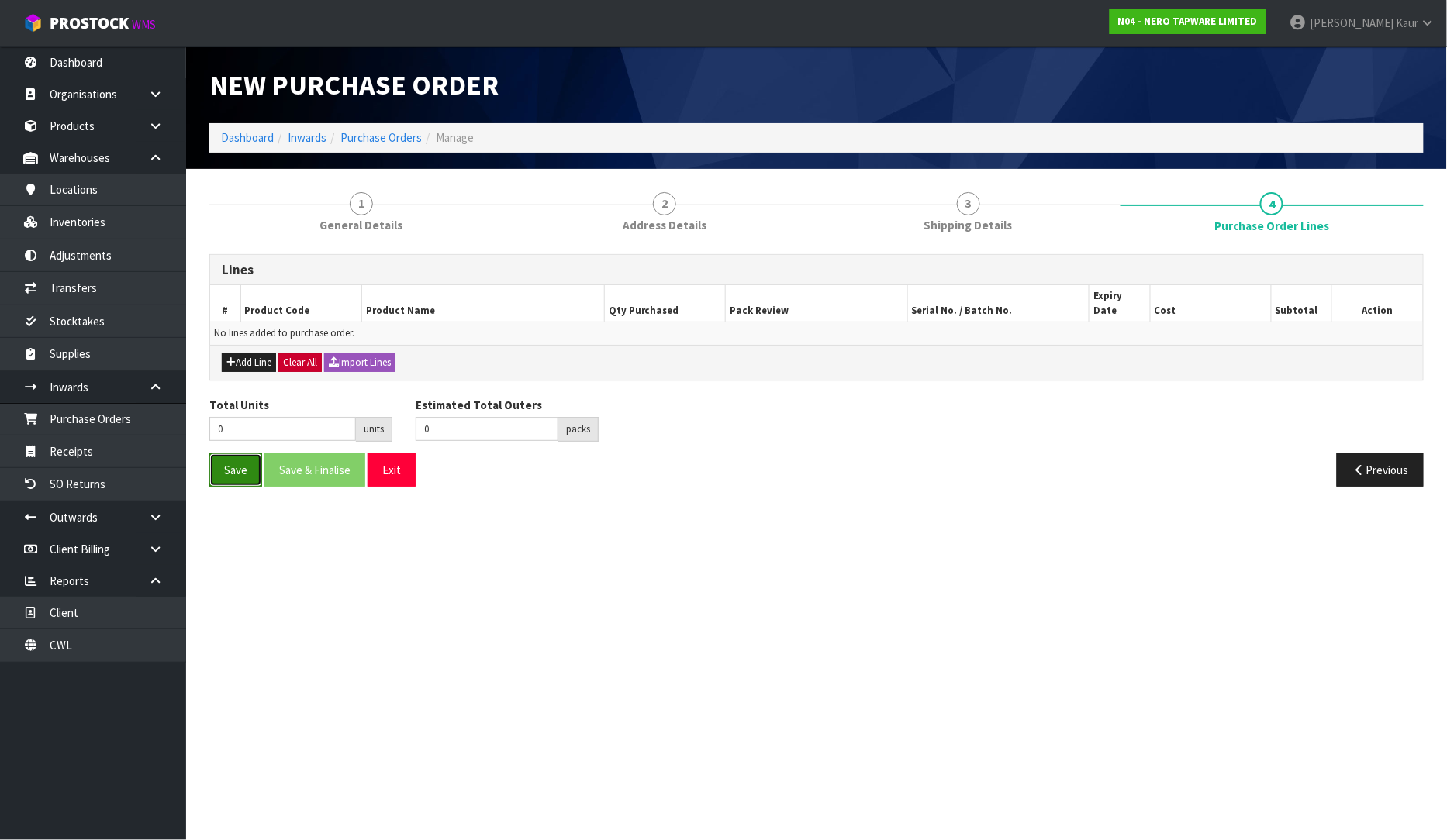
click at [245, 462] on button "Save" at bounding box center [236, 470] width 53 height 34
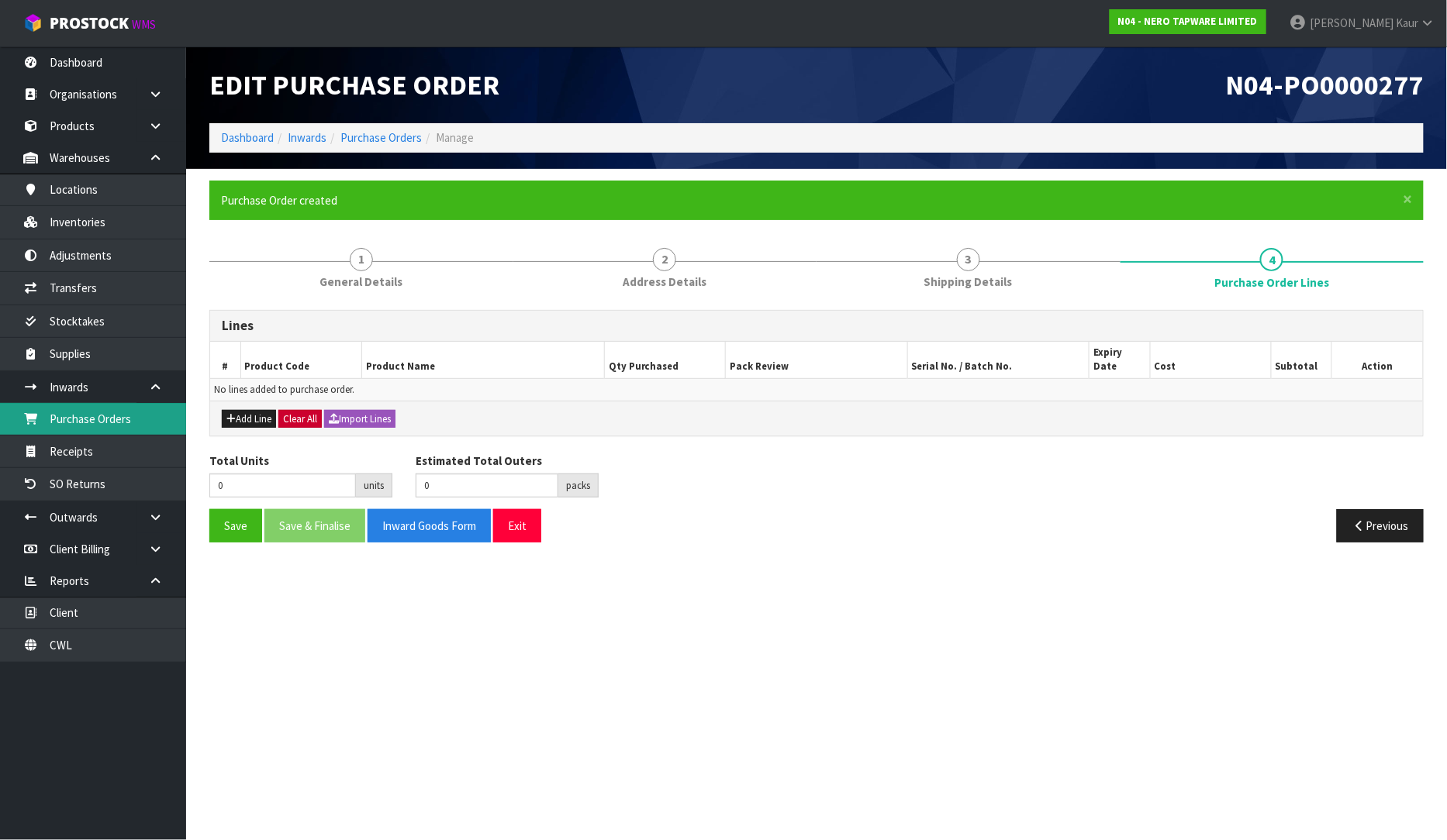
click at [120, 417] on link "Purchase Orders" at bounding box center [93, 418] width 186 height 32
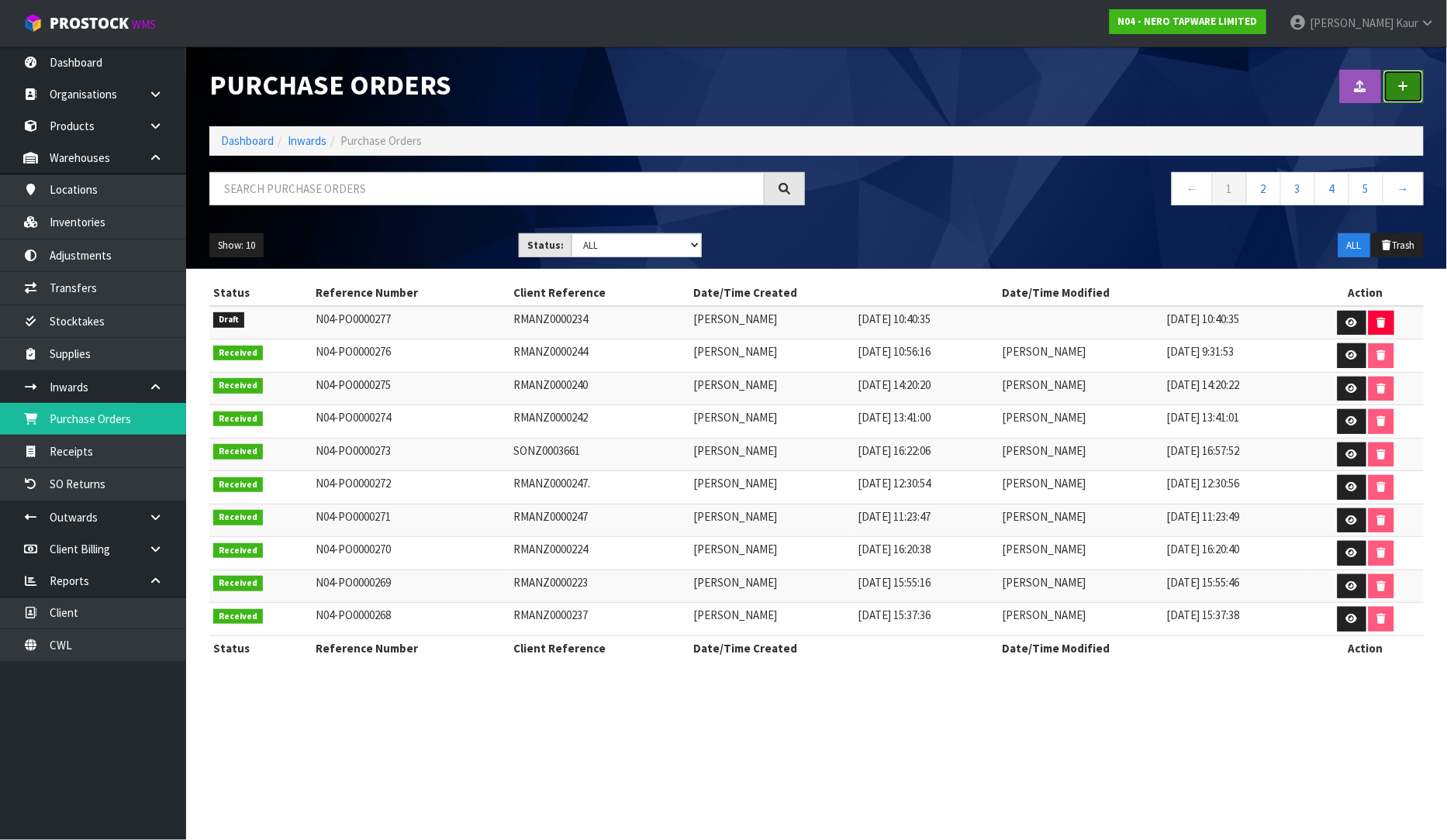
click at [1408, 85] on icon at bounding box center [1404, 86] width 11 height 12
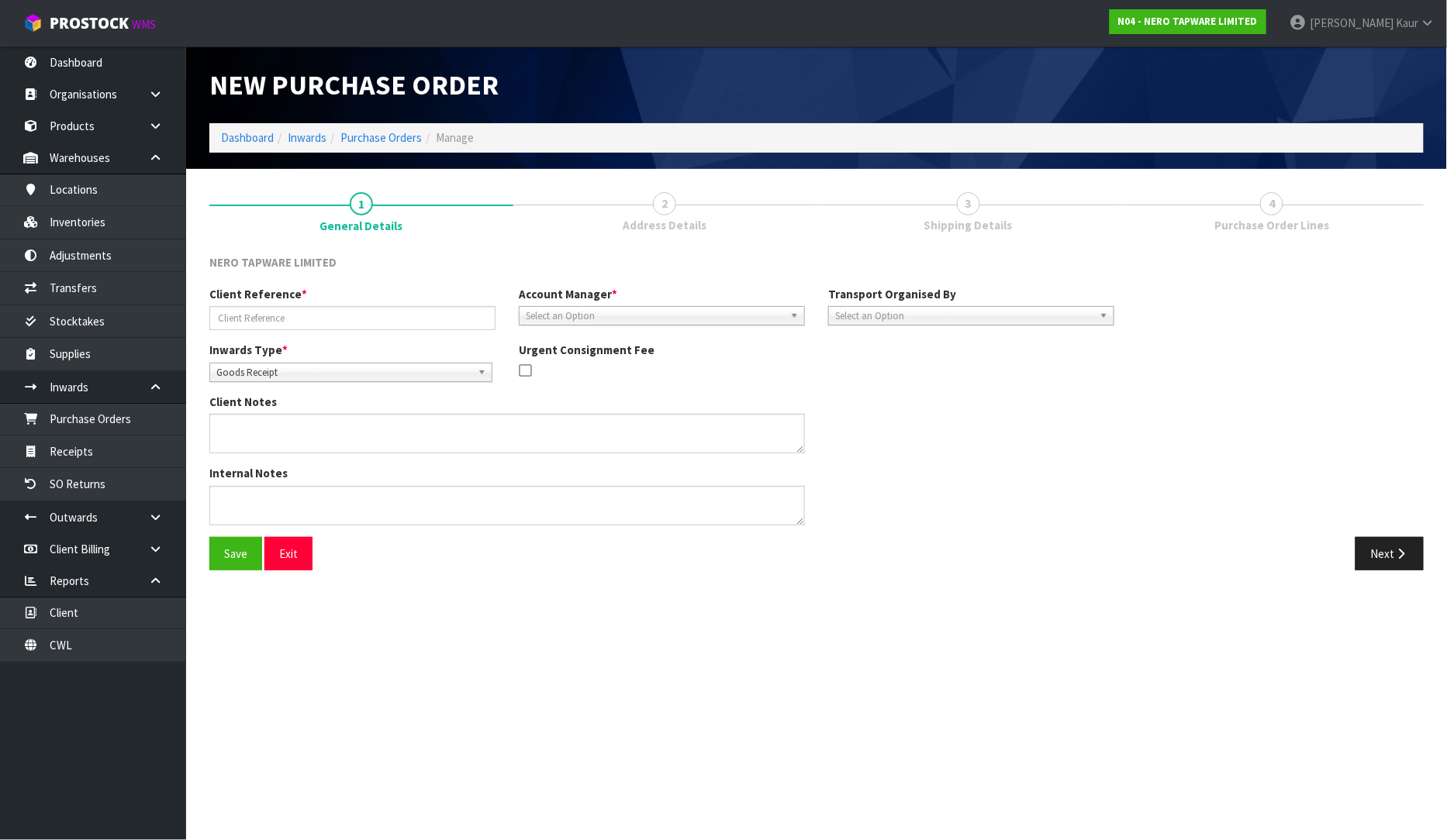
click at [266, 372] on span "Goods Receipt" at bounding box center [344, 373] width 255 height 18
click at [265, 438] on li "Goods Returned" at bounding box center [351, 436] width 275 height 19
click at [264, 305] on div "Client Reference *" at bounding box center [353, 308] width 309 height 44
click at [262, 307] on div "Client Reference *" at bounding box center [353, 308] width 309 height 44
click at [258, 315] on input "text" at bounding box center [353, 318] width 286 height 24
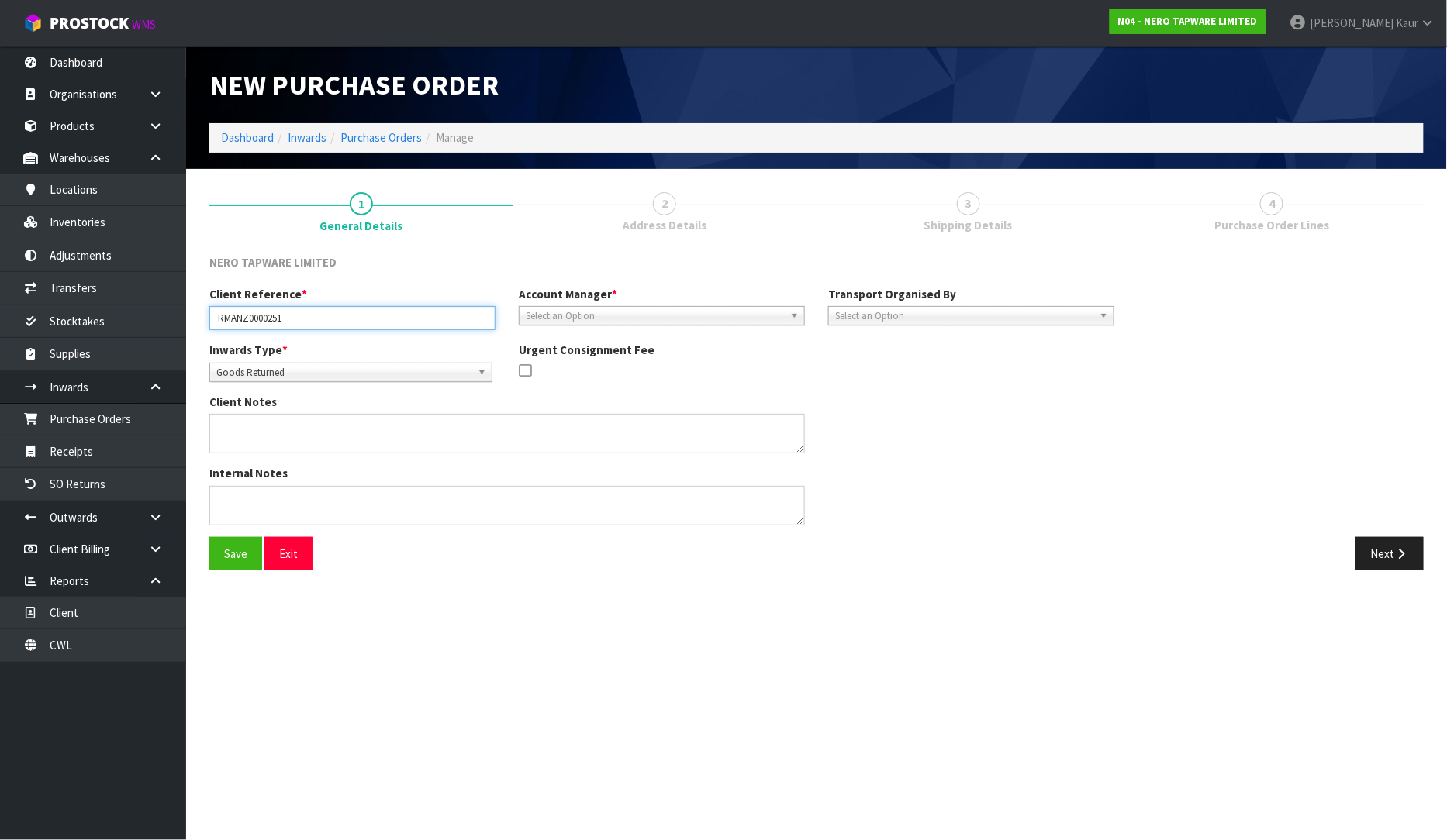
type input "RMANZ0000251"
click at [600, 312] on span "Select an Option" at bounding box center [654, 316] width 258 height 18
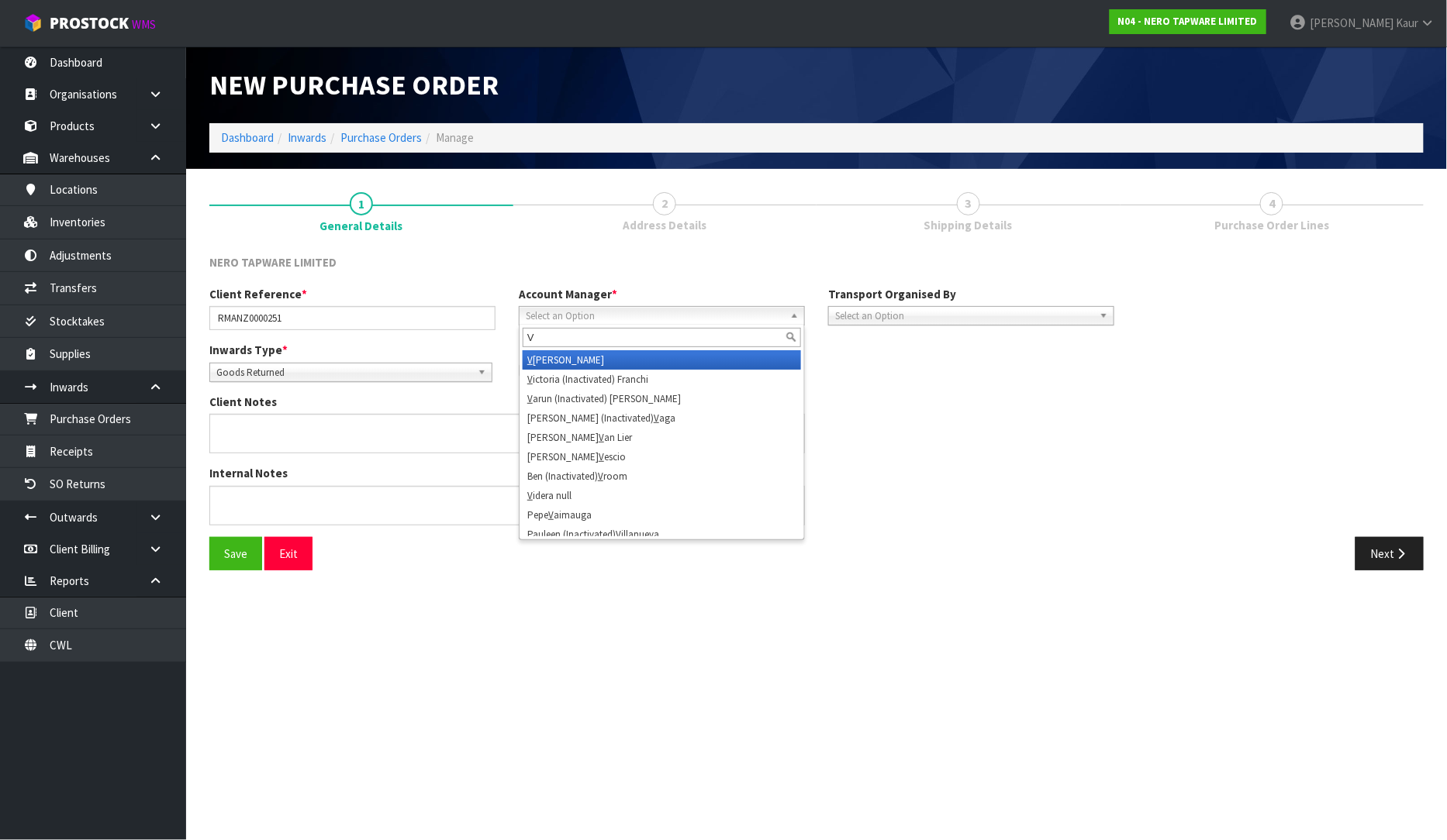
type input "V"
click at [589, 363] on li "V ineeta Lingam" at bounding box center [662, 360] width 278 height 19
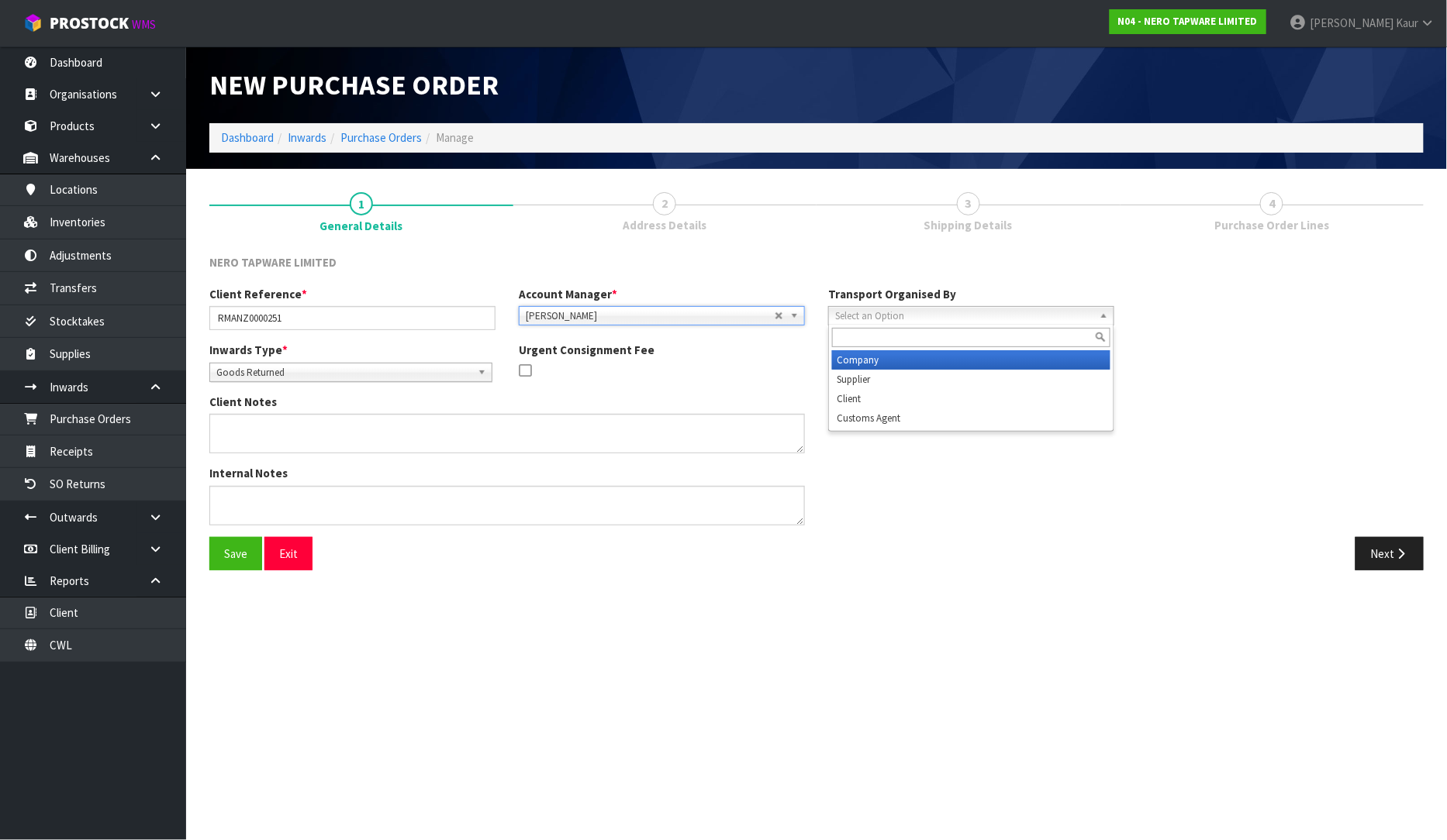
click at [905, 307] on span "Select an Option" at bounding box center [964, 316] width 258 height 18
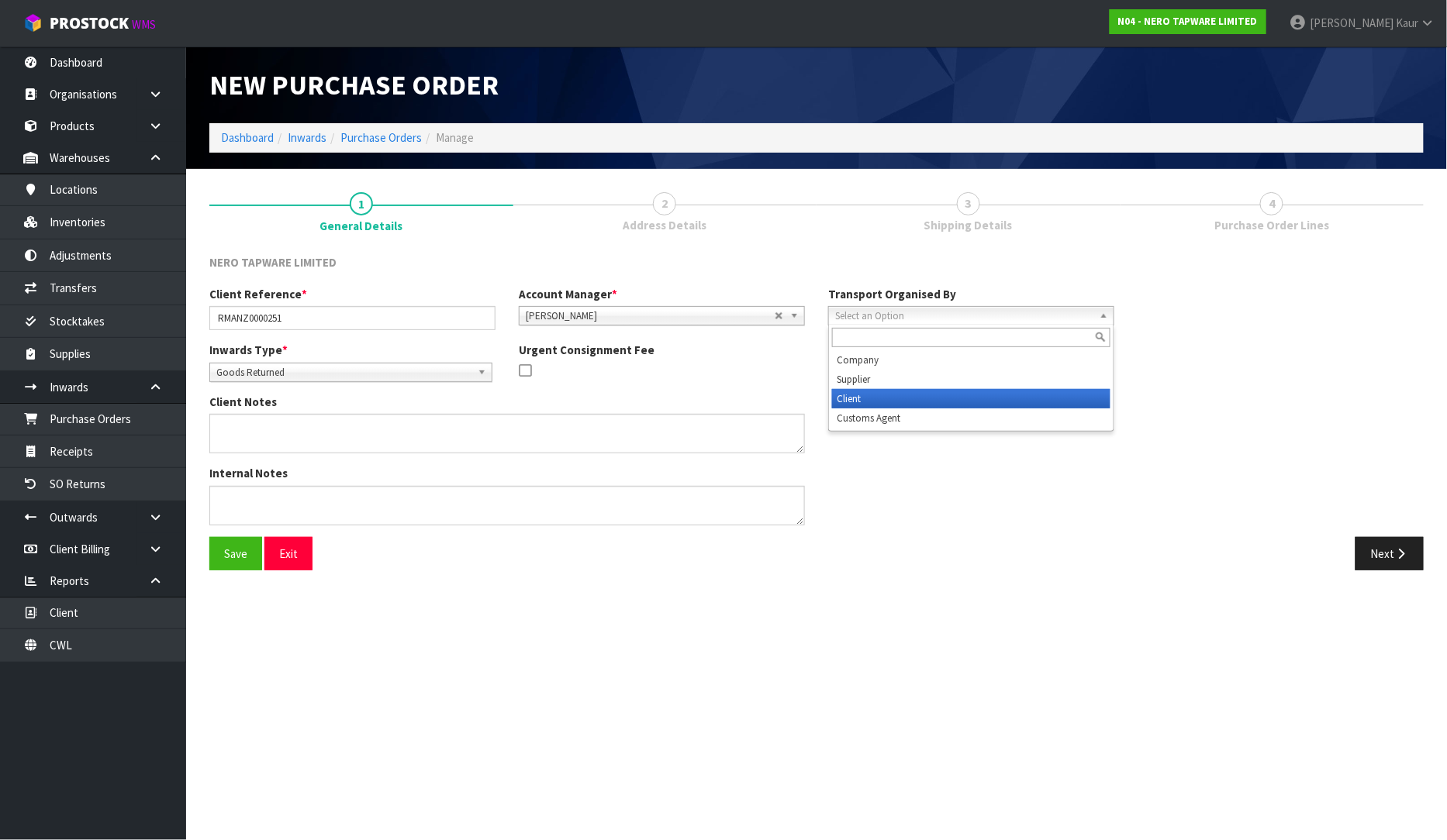
click at [881, 397] on li "Client" at bounding box center [971, 399] width 278 height 19
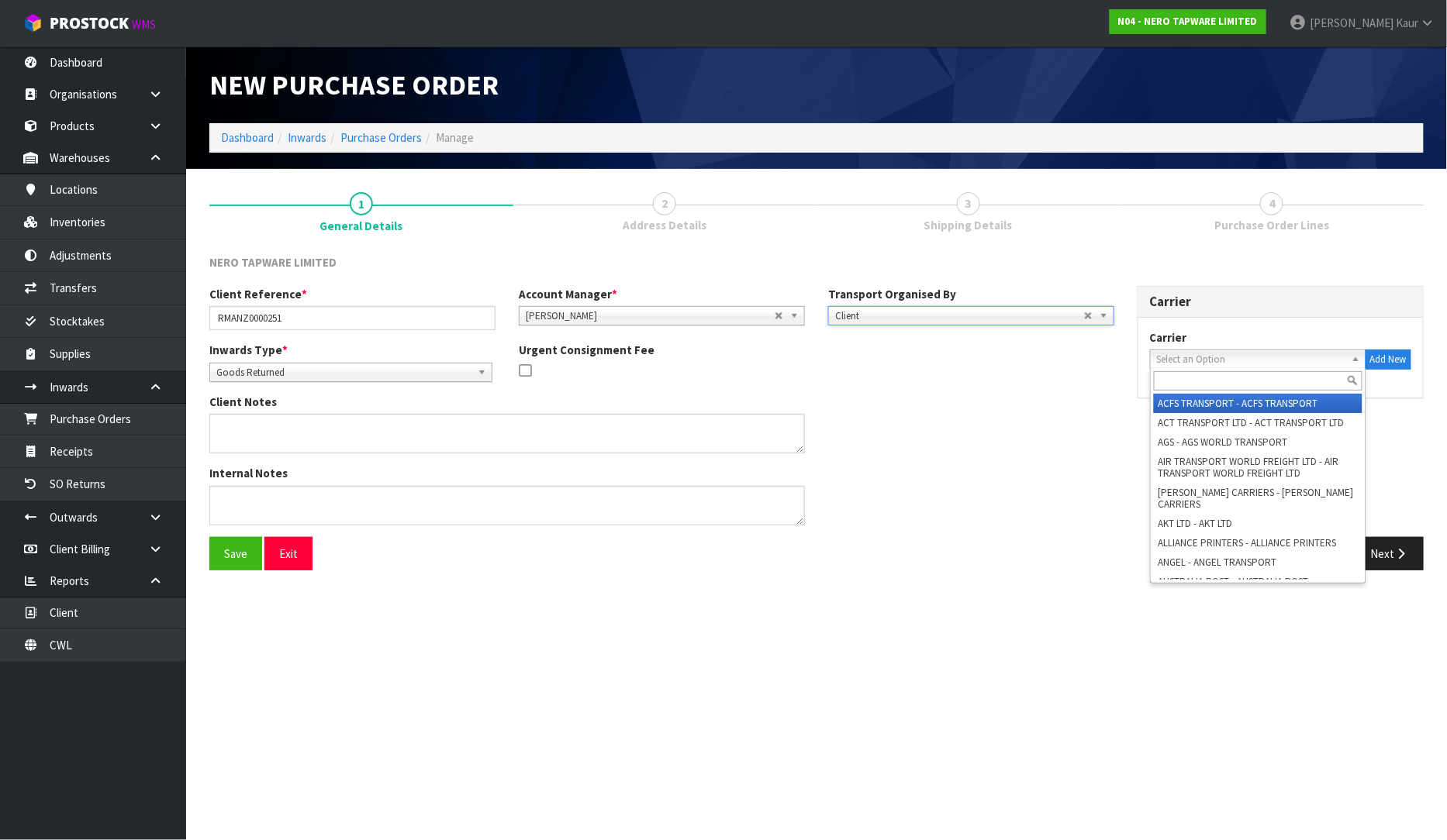
click at [1191, 361] on span "Select an Option" at bounding box center [1251, 359] width 188 height 18
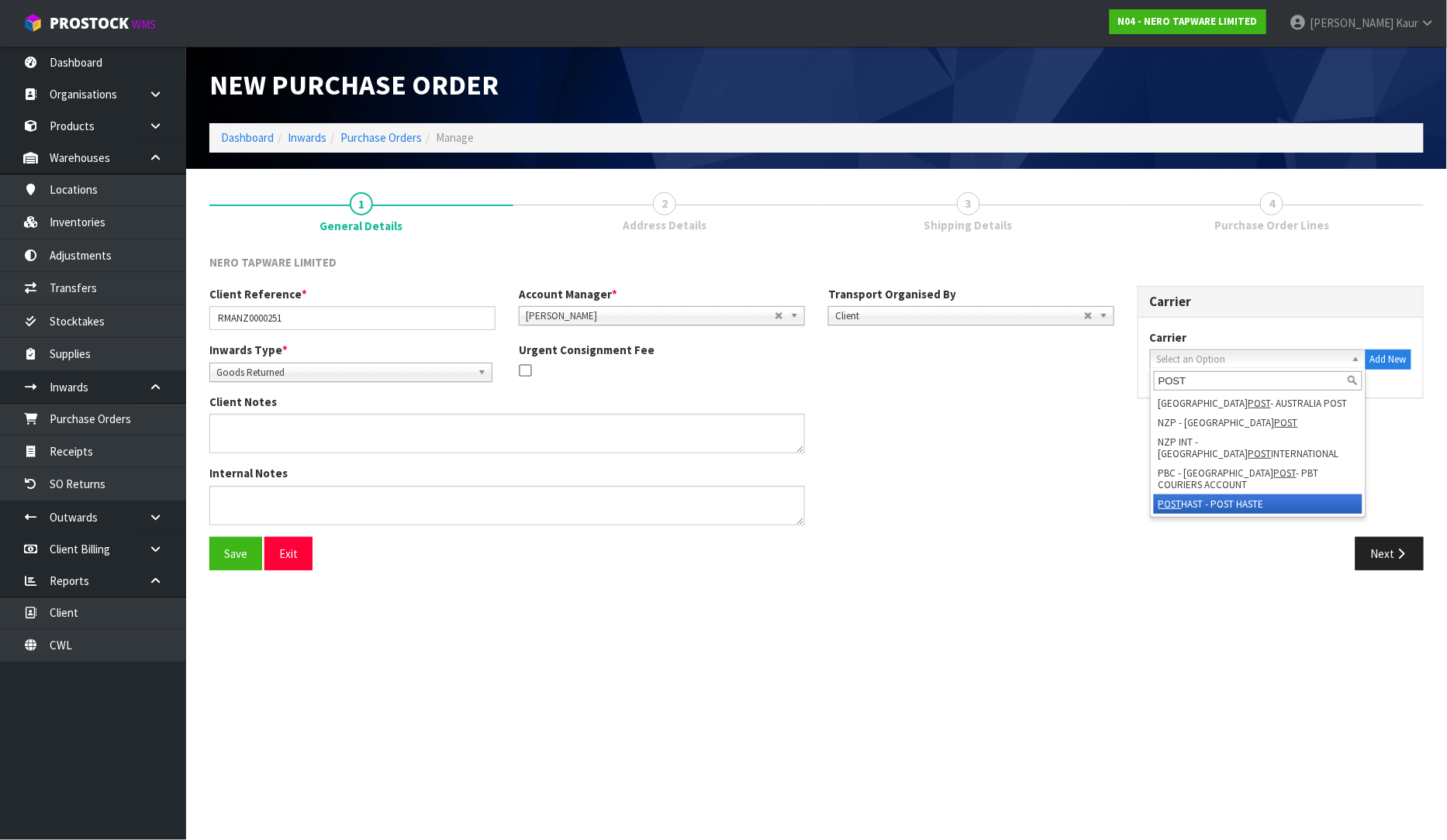
type input "POST"
click at [1222, 494] on li "POST HAST - POST HASTE" at bounding box center [1259, 504] width 209 height 19
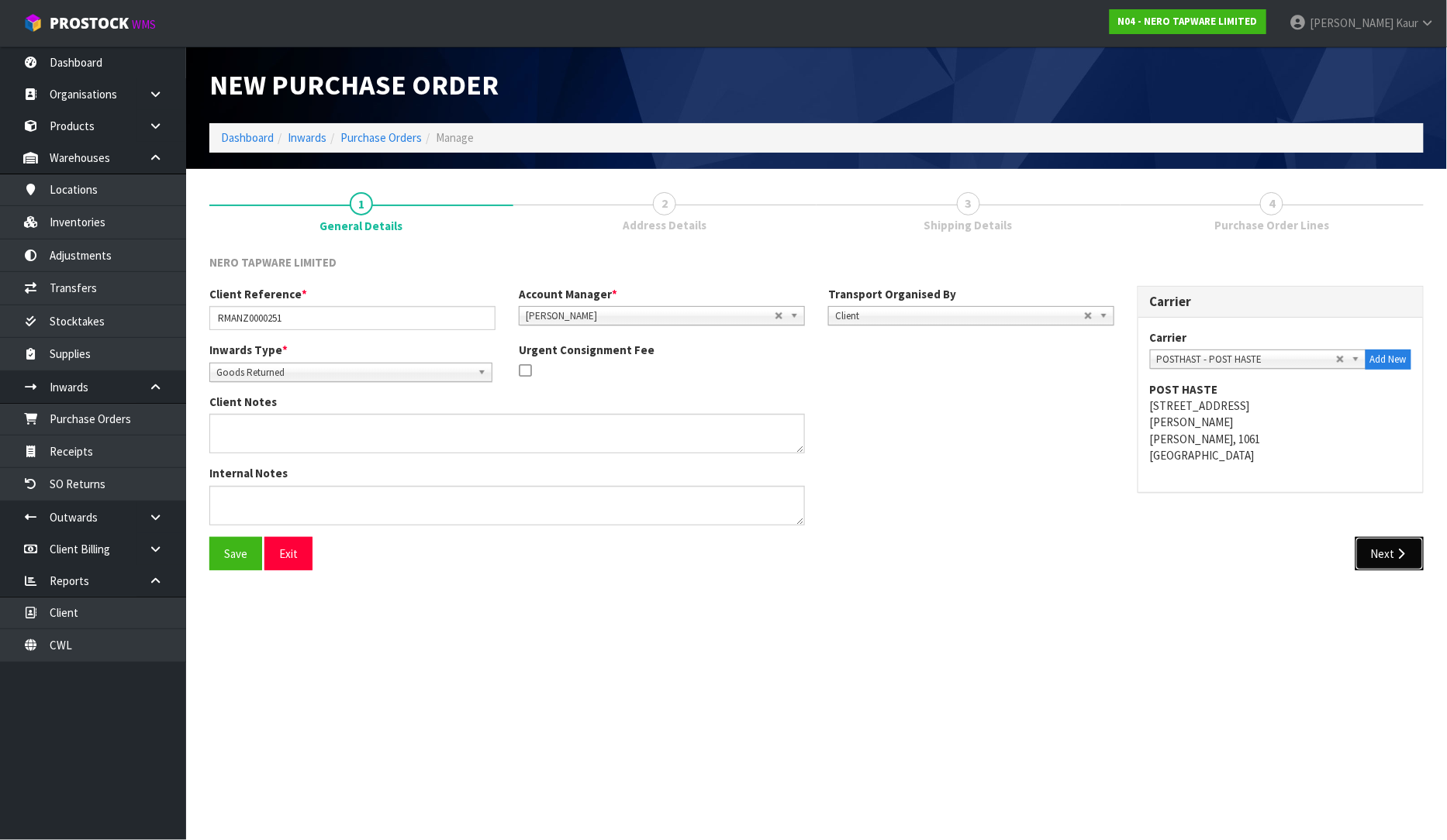
click at [1405, 561] on button "Next" at bounding box center [1389, 553] width 69 height 34
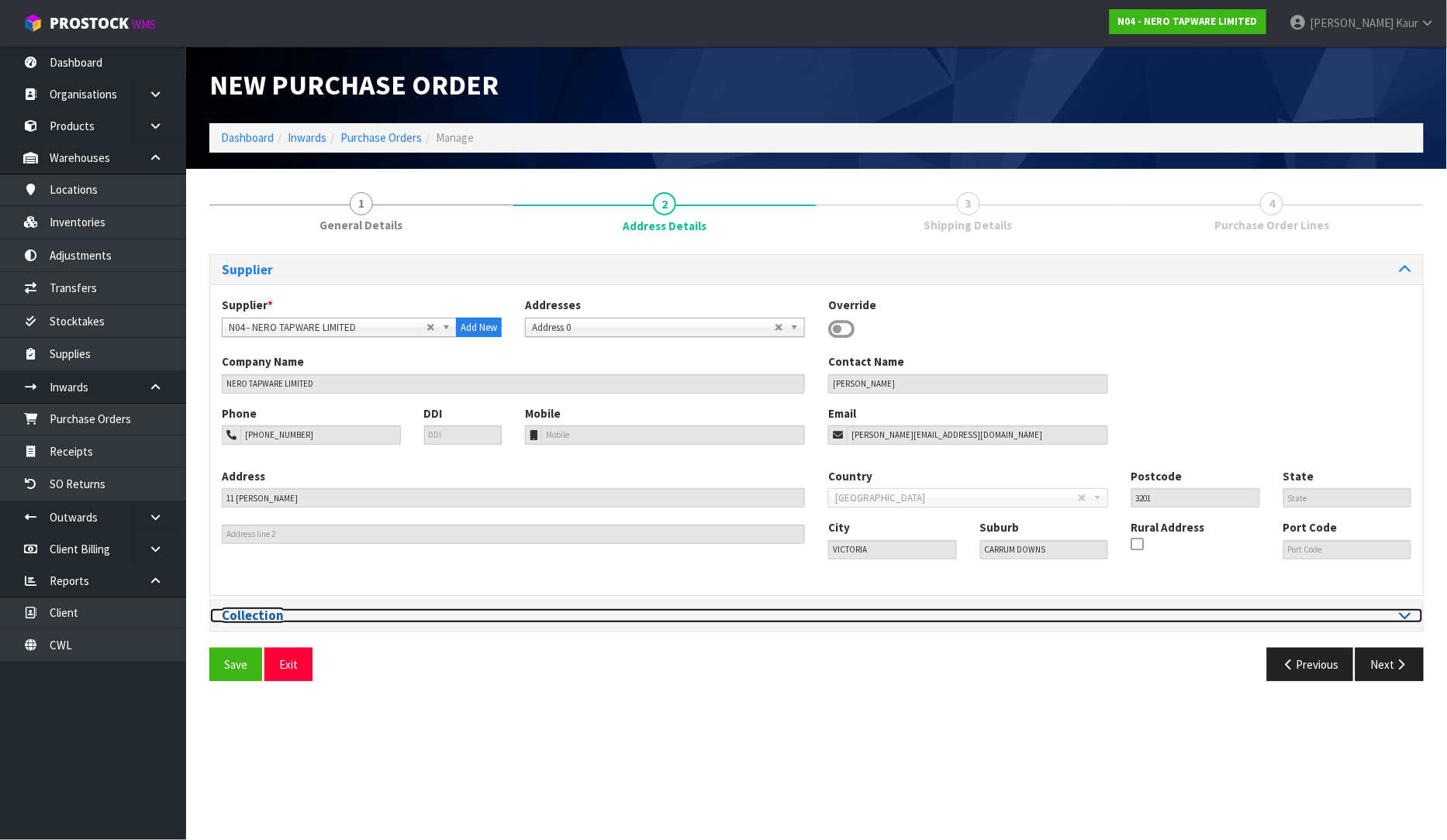
click at [1405, 608] on icon at bounding box center [1405, 615] width 12 height 14
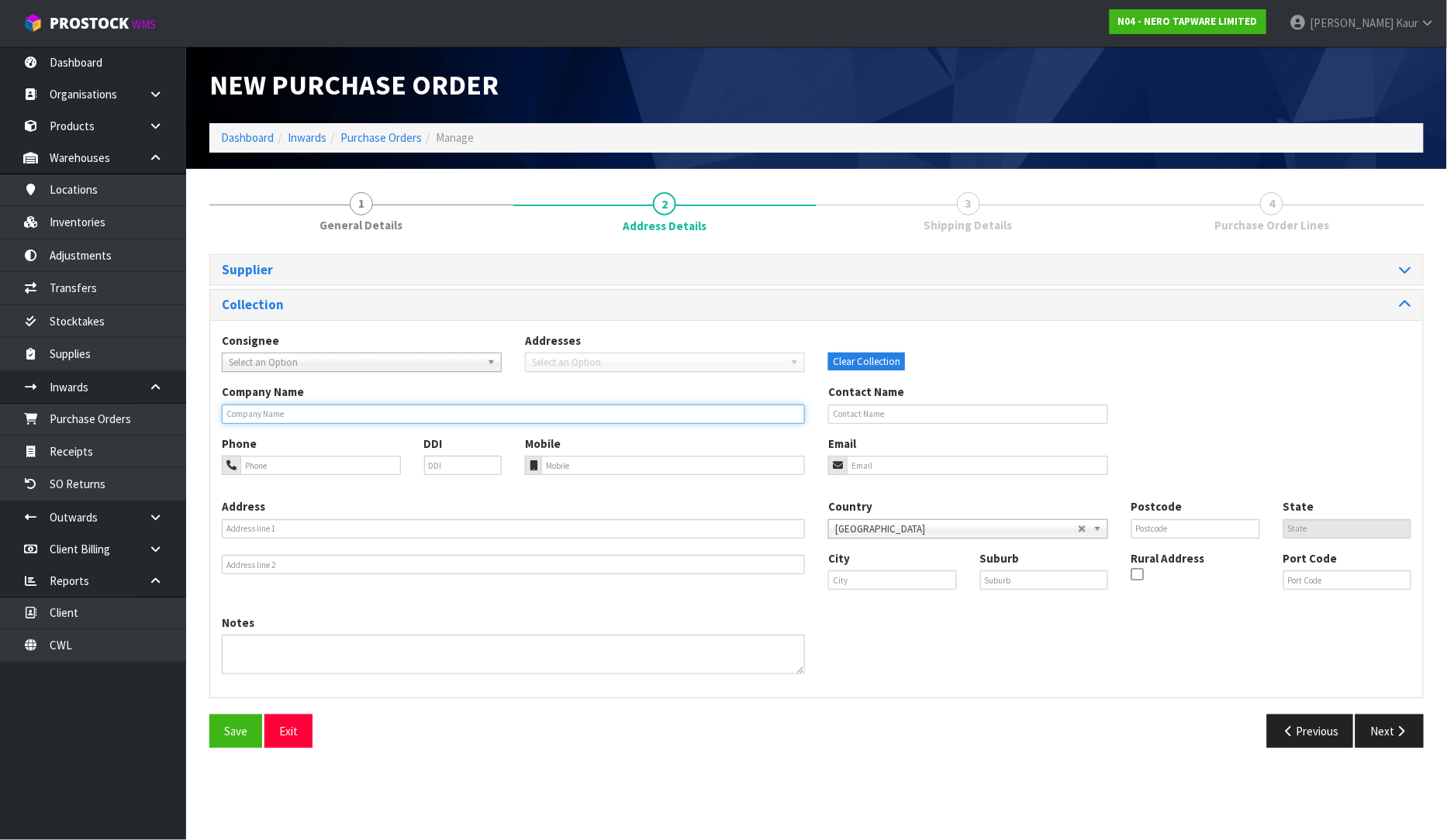
click at [259, 414] on input "text" at bounding box center [514, 414] width 583 height 19
type input "MICO OAMARU"
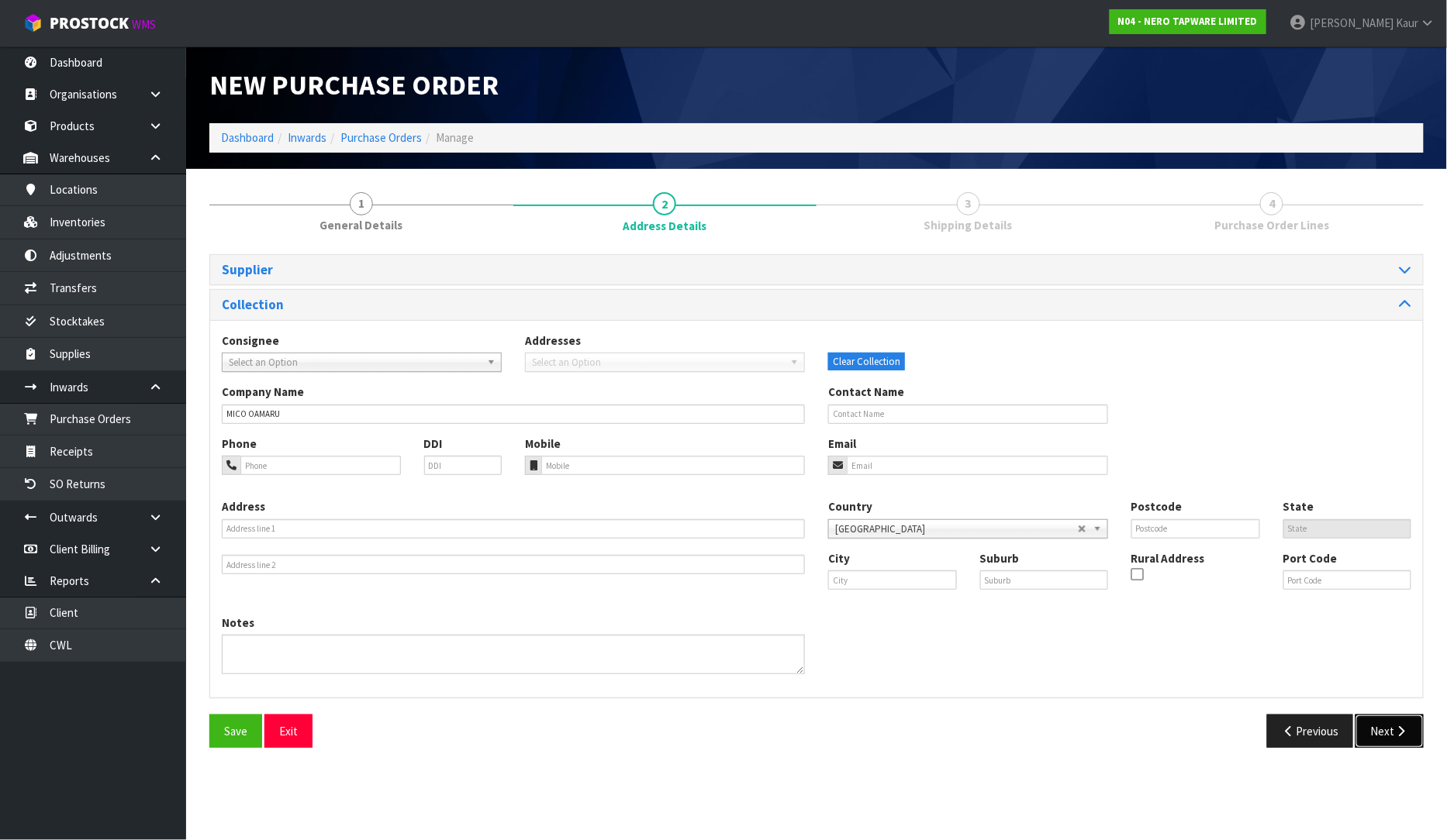
click at [1388, 732] on button "Next" at bounding box center [1389, 731] width 69 height 34
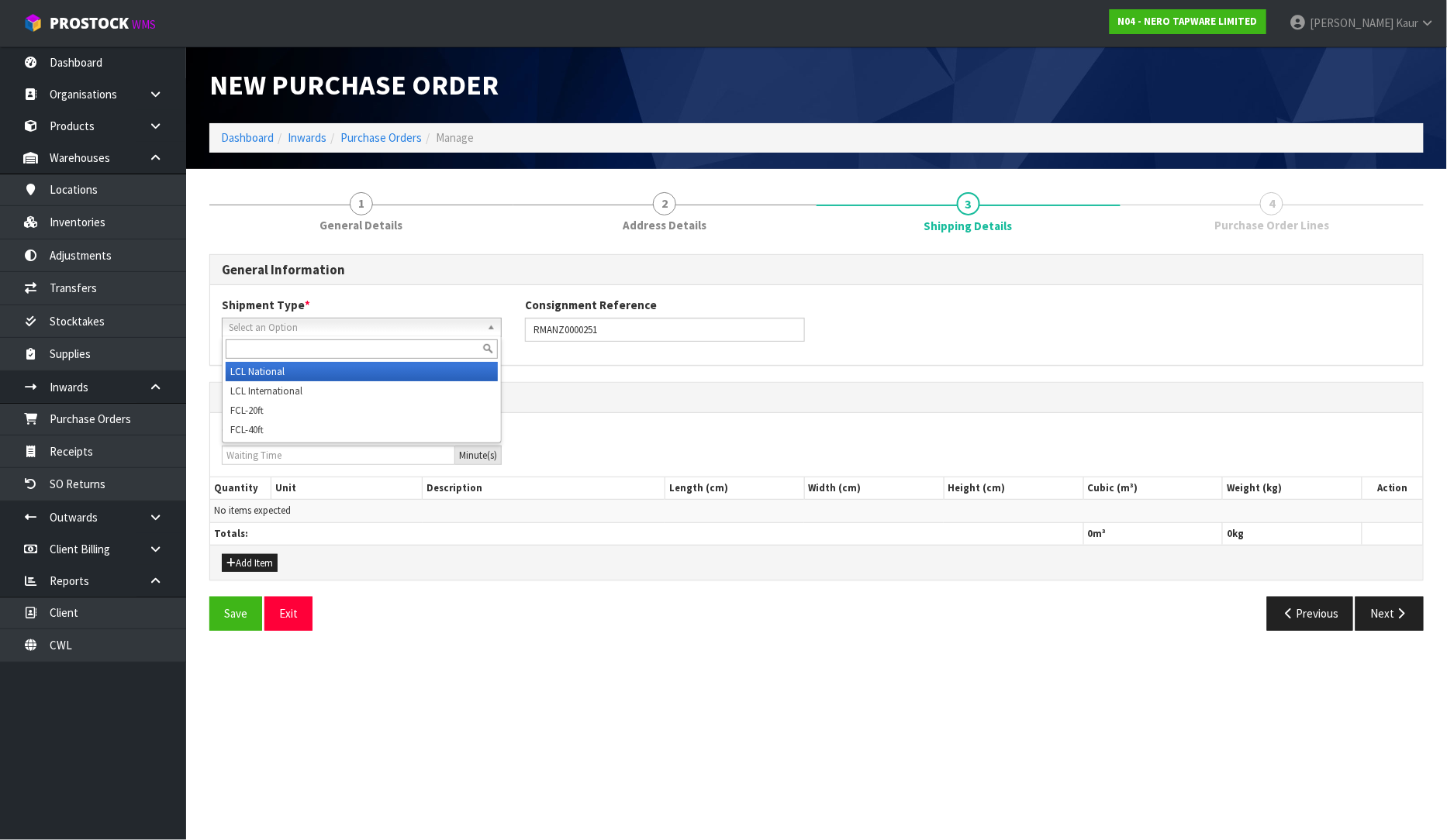
click at [274, 322] on span "Select an Option" at bounding box center [355, 327] width 252 height 18
click at [270, 378] on li "LCL National" at bounding box center [362, 372] width 272 height 19
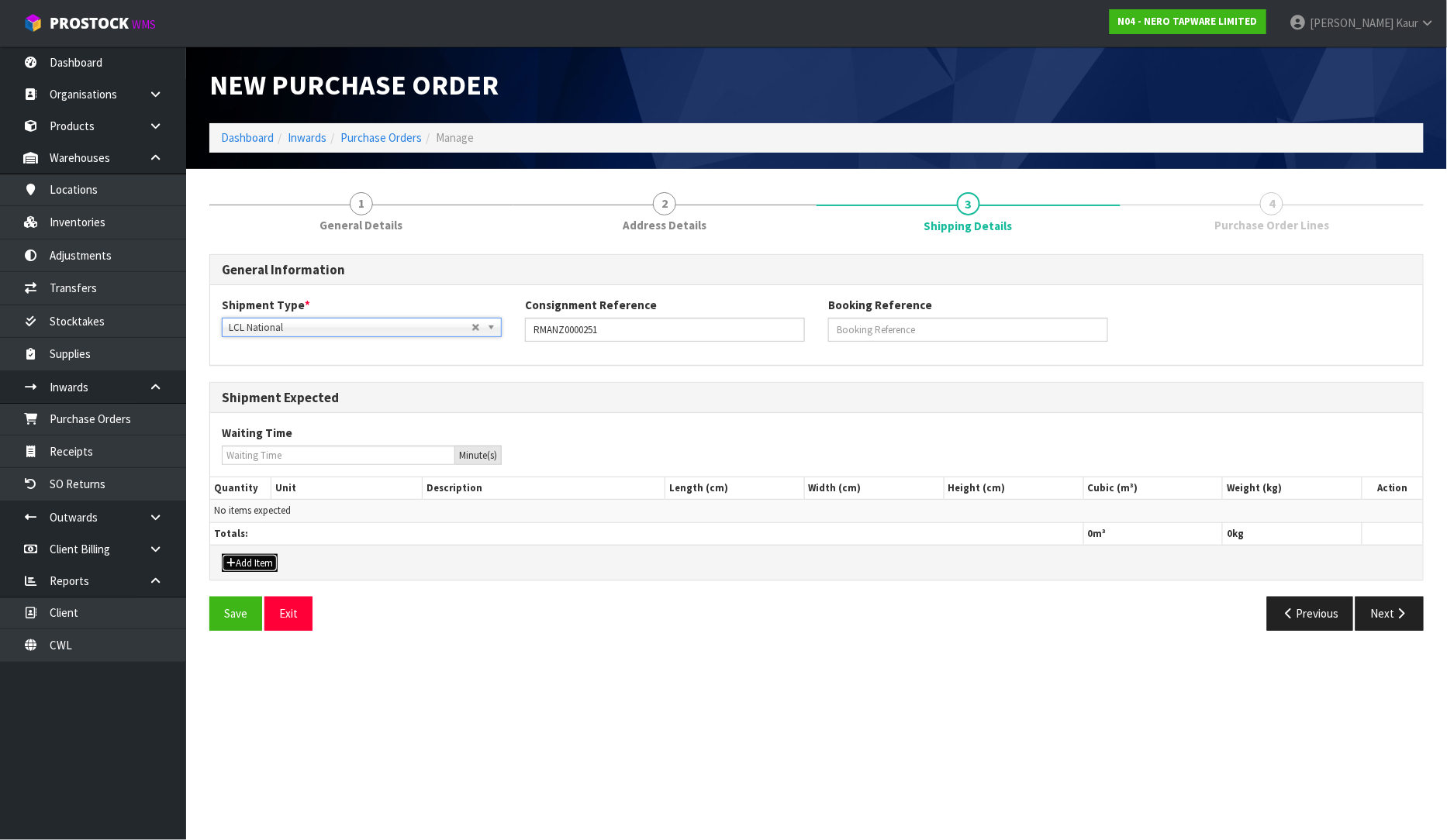
click at [246, 560] on button "Add Item" at bounding box center [250, 563] width 56 height 18
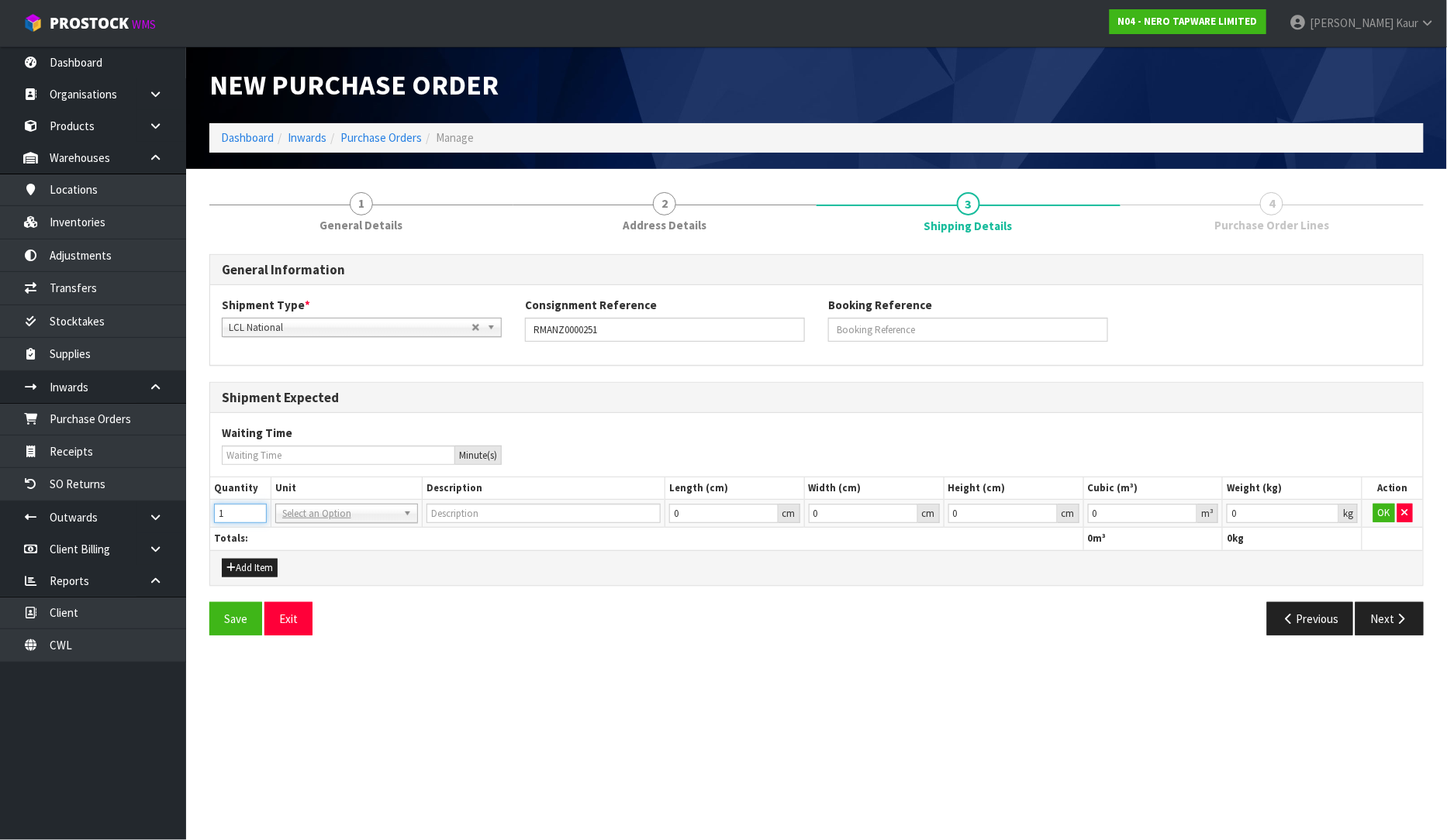
type input "1"
click at [254, 510] on input "1" at bounding box center [241, 514] width 53 height 19
click at [287, 540] on input "text" at bounding box center [347, 535] width 135 height 19
type input "CTN"
type input "CARTON"
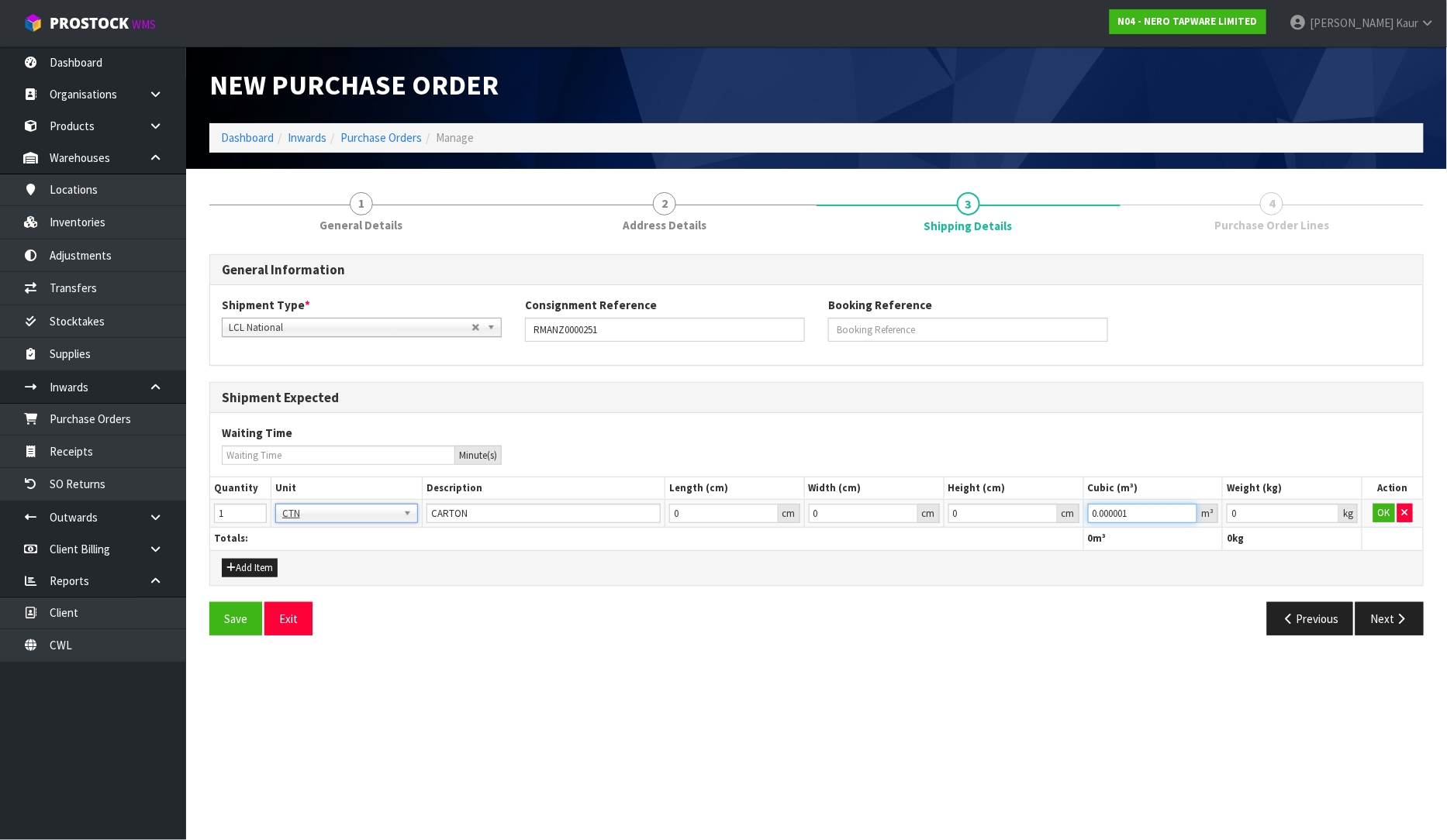
type input "0.000001"
click at [1185, 506] on input "0.000001" at bounding box center [1143, 514] width 110 height 19
type input "0.001"
click at [1334, 510] on input "0.001" at bounding box center [1283, 514] width 112 height 19
click at [1378, 509] on button "OK" at bounding box center [1384, 513] width 21 height 18
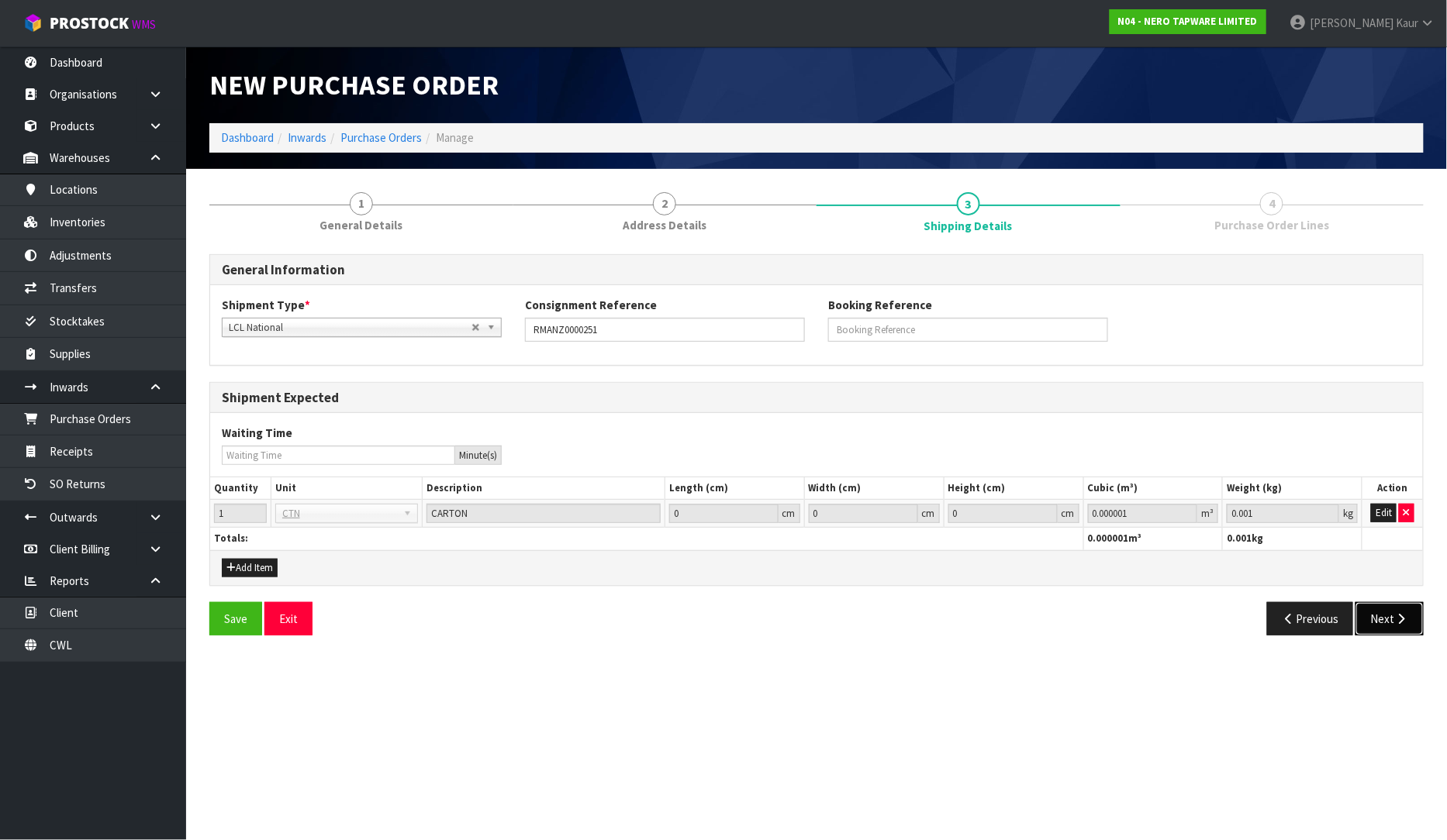
click at [1404, 622] on icon "button" at bounding box center [1402, 619] width 14 height 12
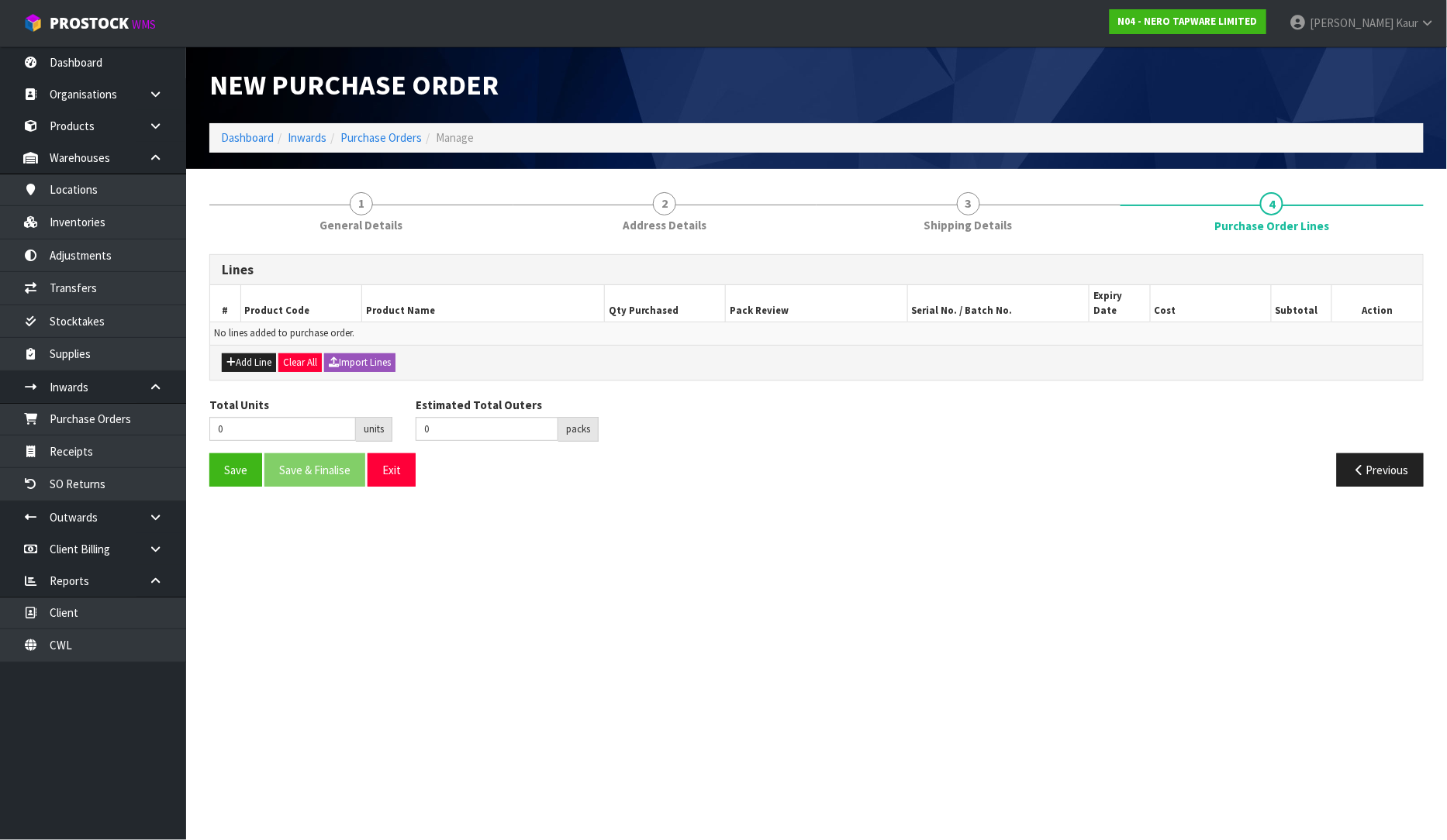
click at [254, 345] on div "Add Line Clear All Import Lines" at bounding box center [817, 362] width 1213 height 35
click at [260, 353] on button "Add Line" at bounding box center [249, 362] width 54 height 18
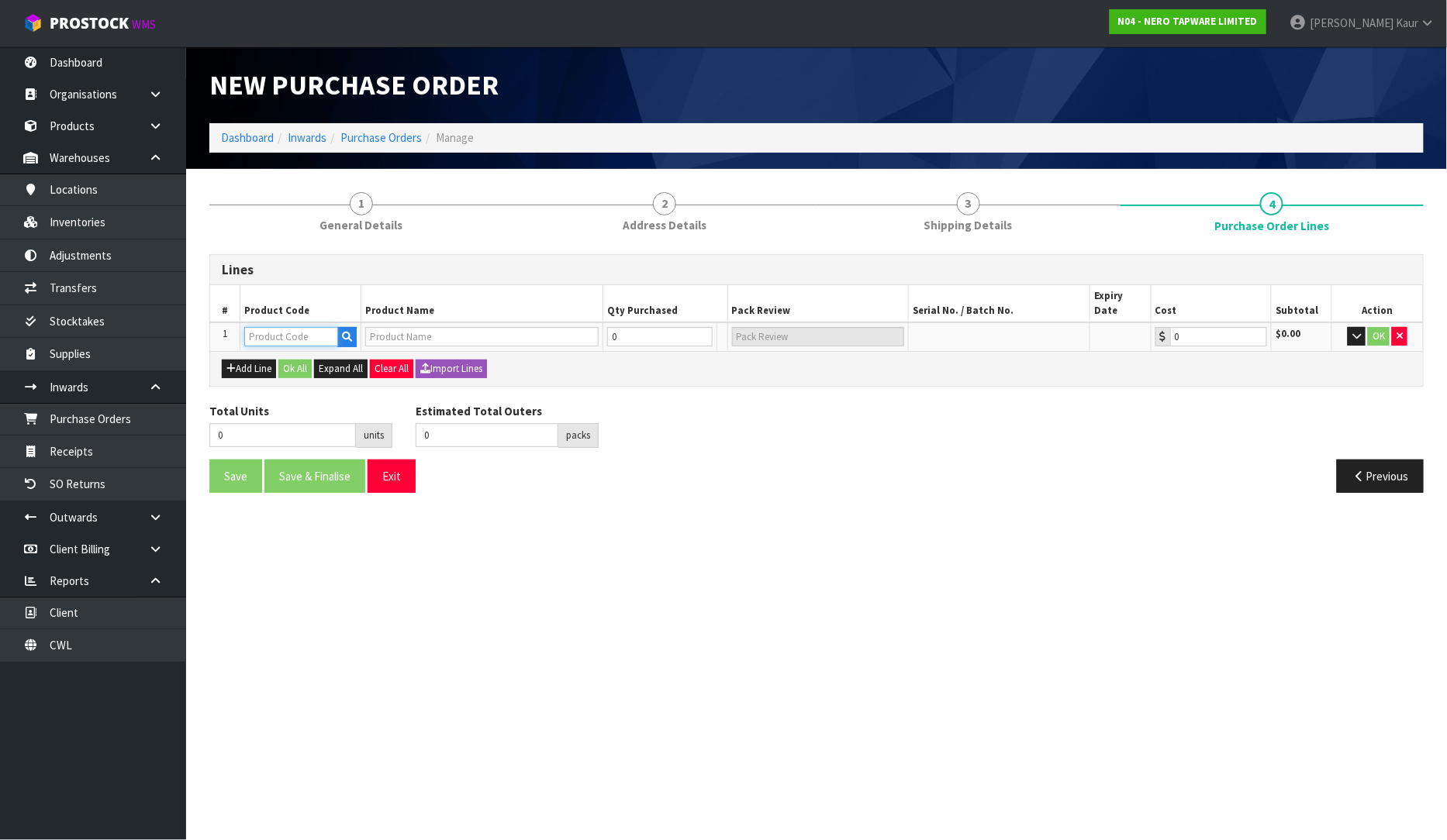
click at [276, 327] on input "text" at bounding box center [291, 337] width 94 height 19
type input "NRUB001"
click at [268, 350] on strong "NRUB001" at bounding box center [286, 347] width 48 height 14
type input "NRUB001"
type input "PROJECT 35MM UNIVERSAL WALL BASIN/BATH MIXER BODY ONLY"
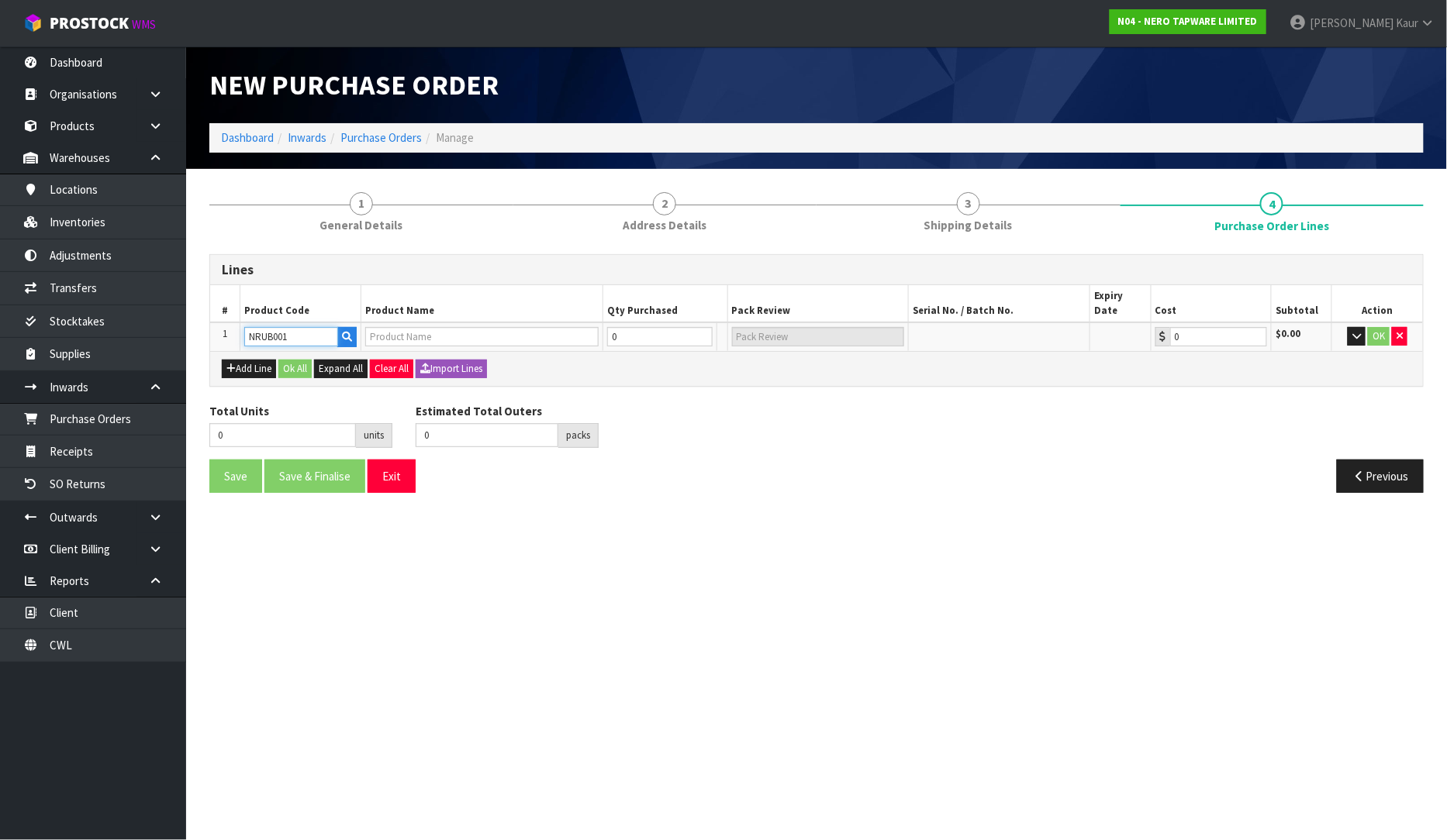
type input "0.00"
click at [618, 327] on input "0" at bounding box center [652, 337] width 95 height 19
type input "4"
type input "4 SCT"
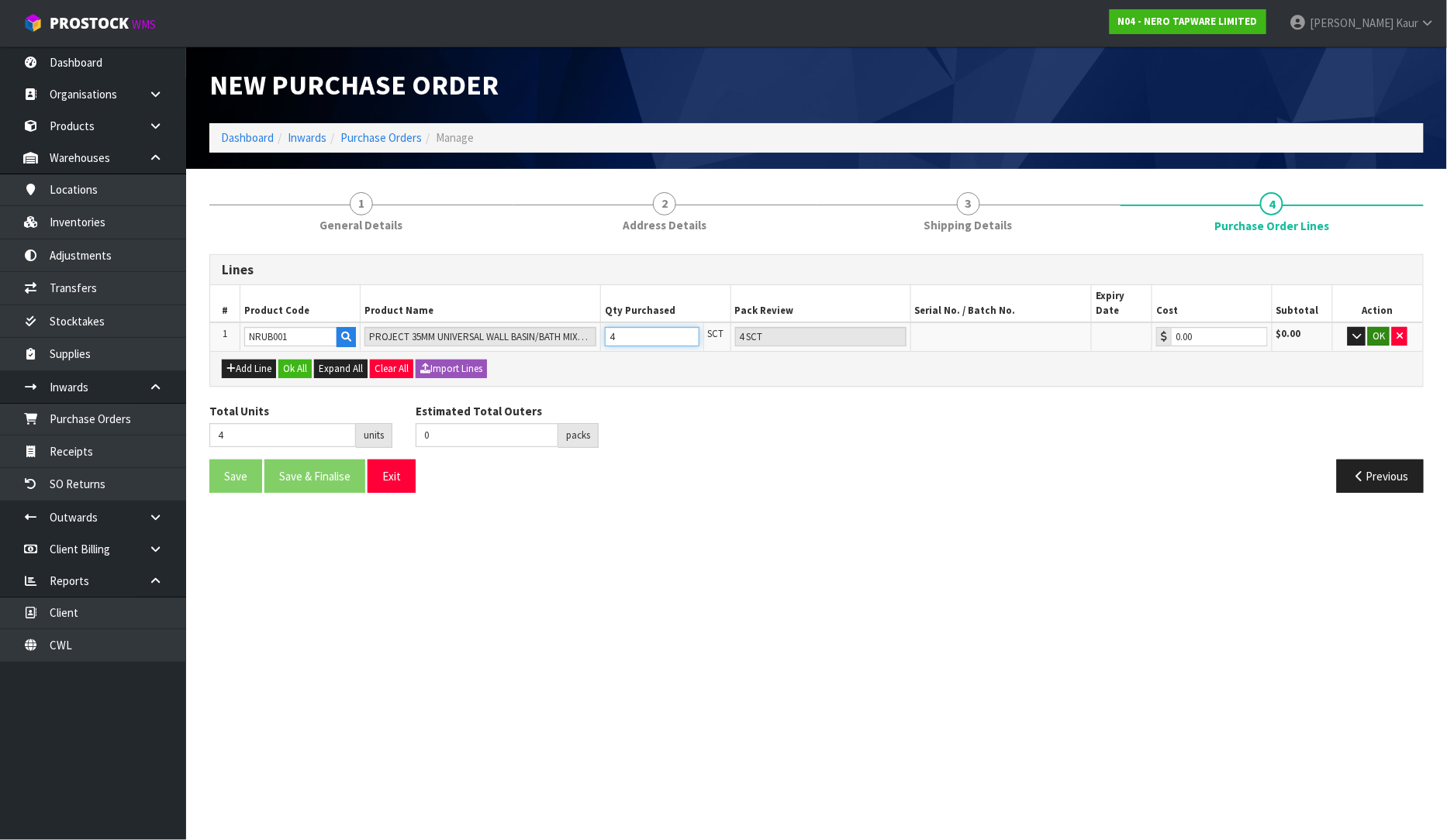
type input "4"
click at [1390, 327] on button "OK" at bounding box center [1378, 336] width 21 height 18
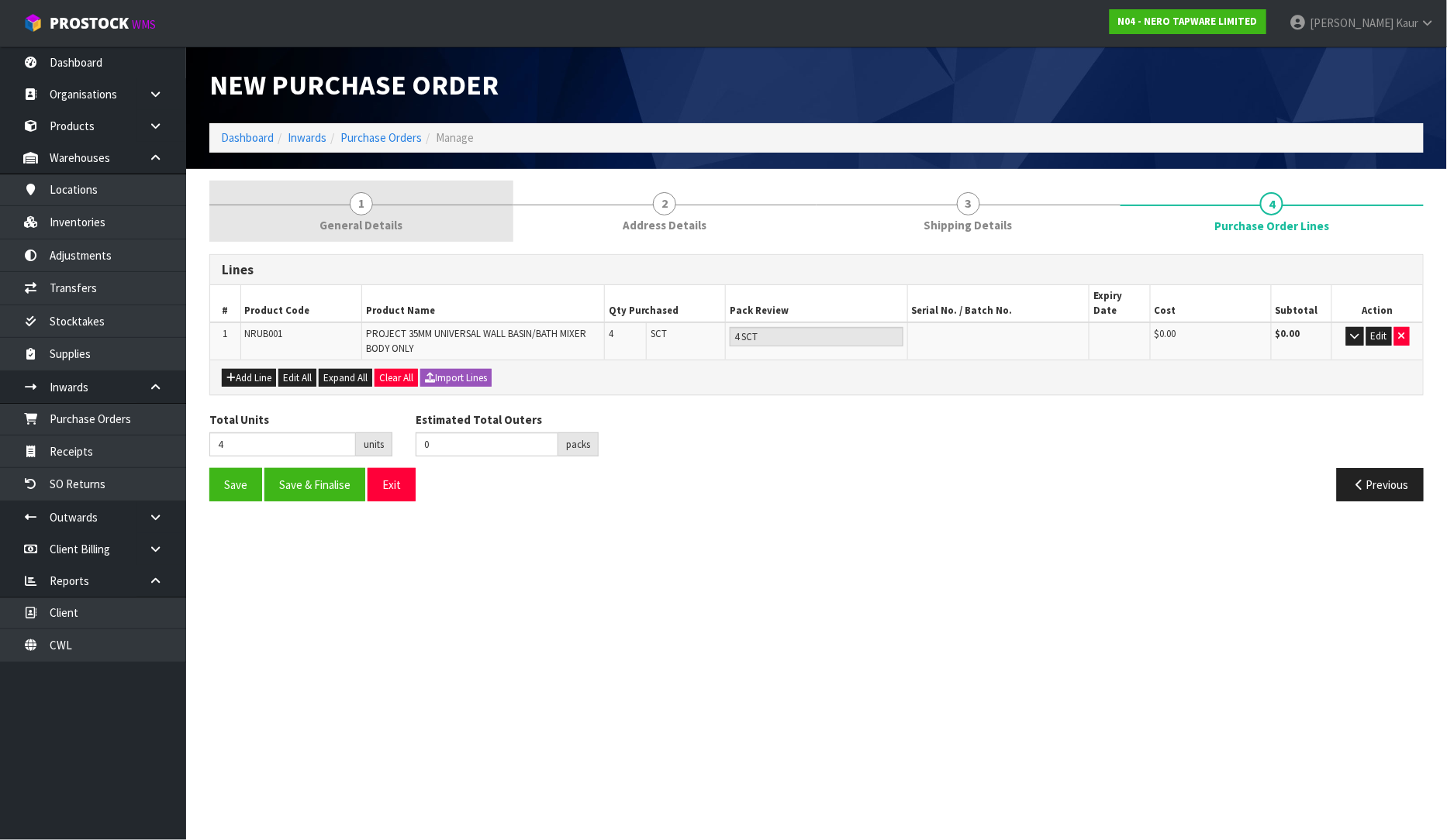
click at [377, 222] on span "General Details" at bounding box center [361, 225] width 83 height 16
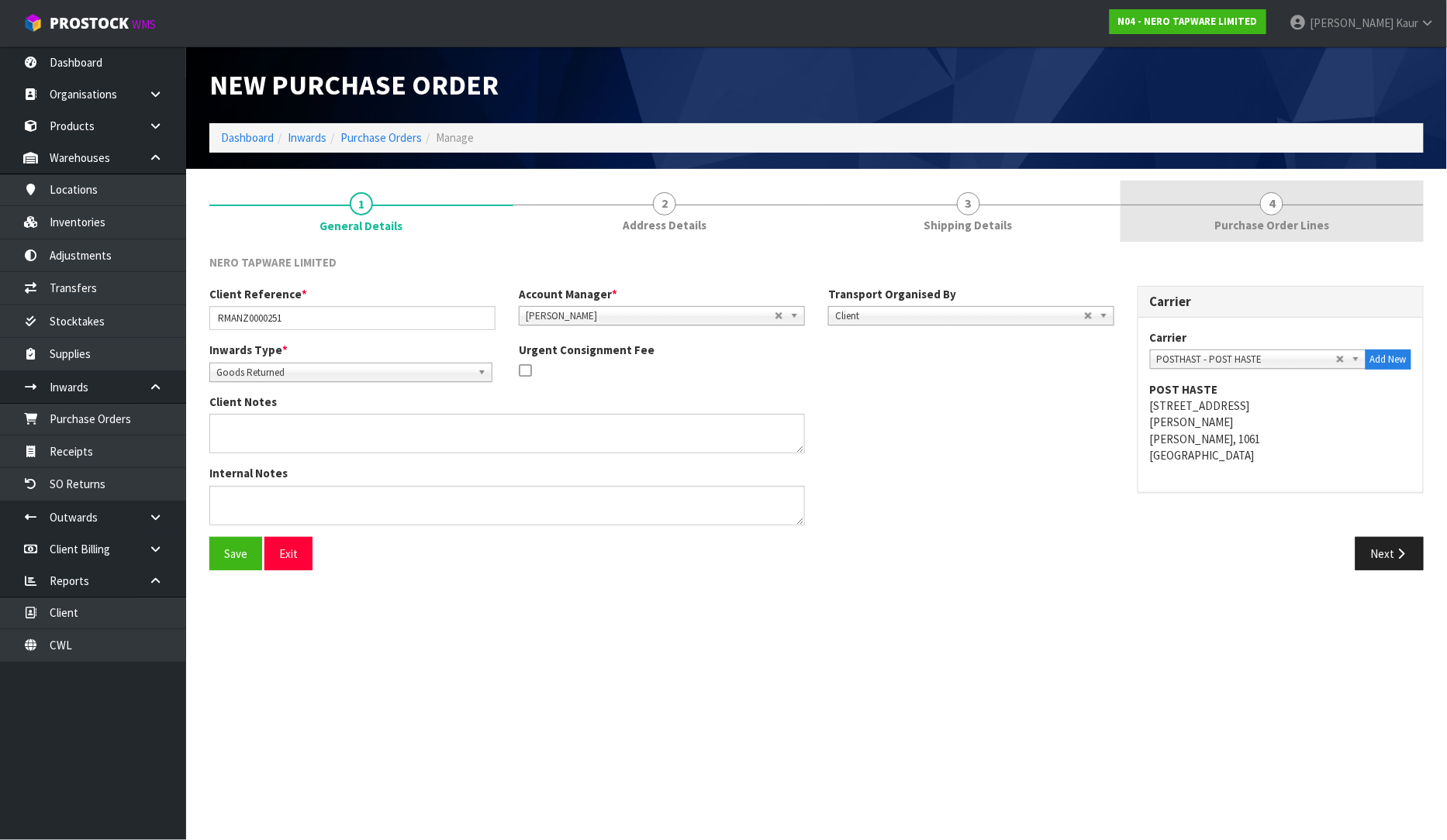
click at [1314, 218] on span "Purchase Order Lines" at bounding box center [1271, 225] width 115 height 16
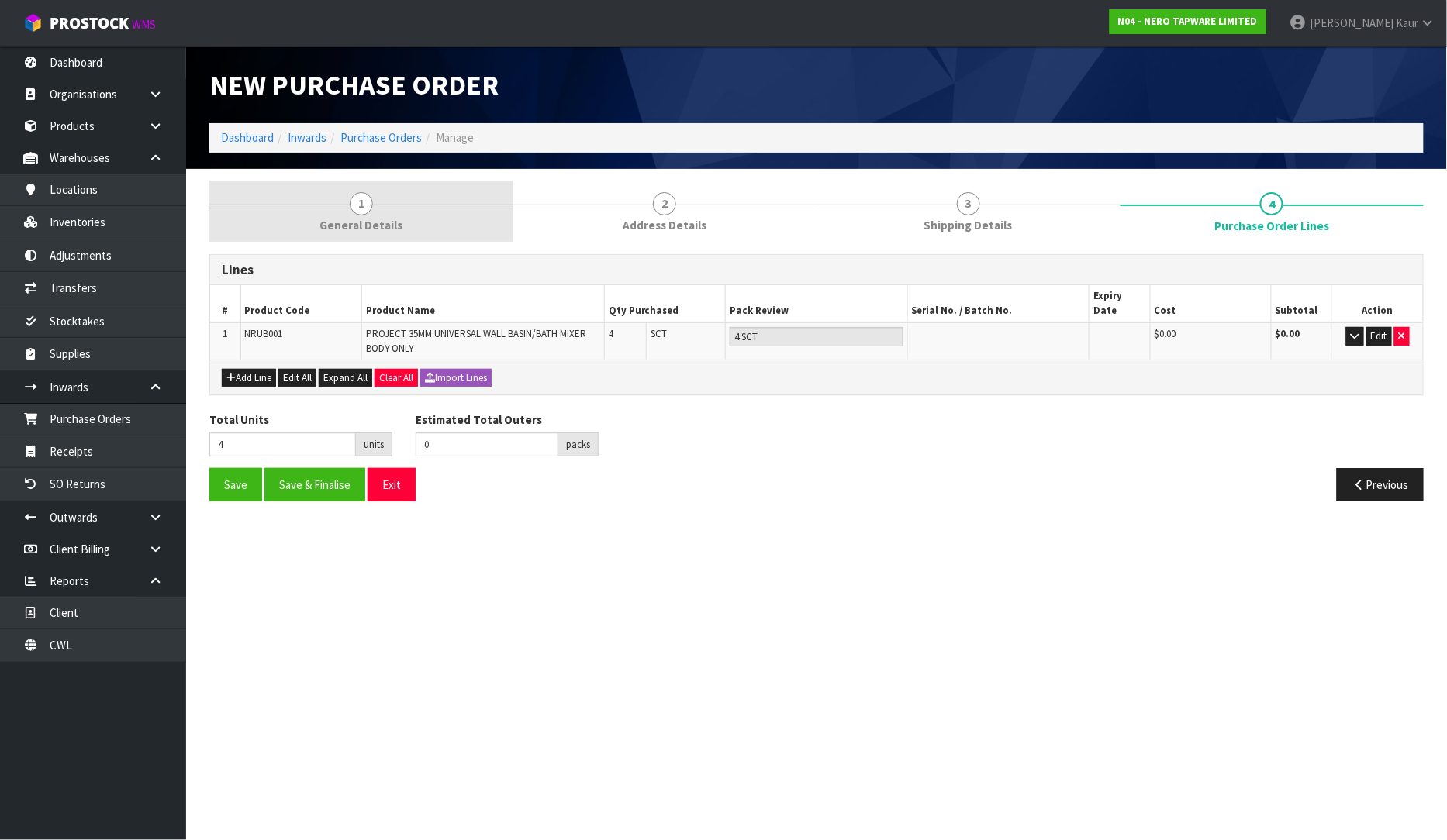
click at [396, 220] on span "General Details" at bounding box center [361, 225] width 83 height 16
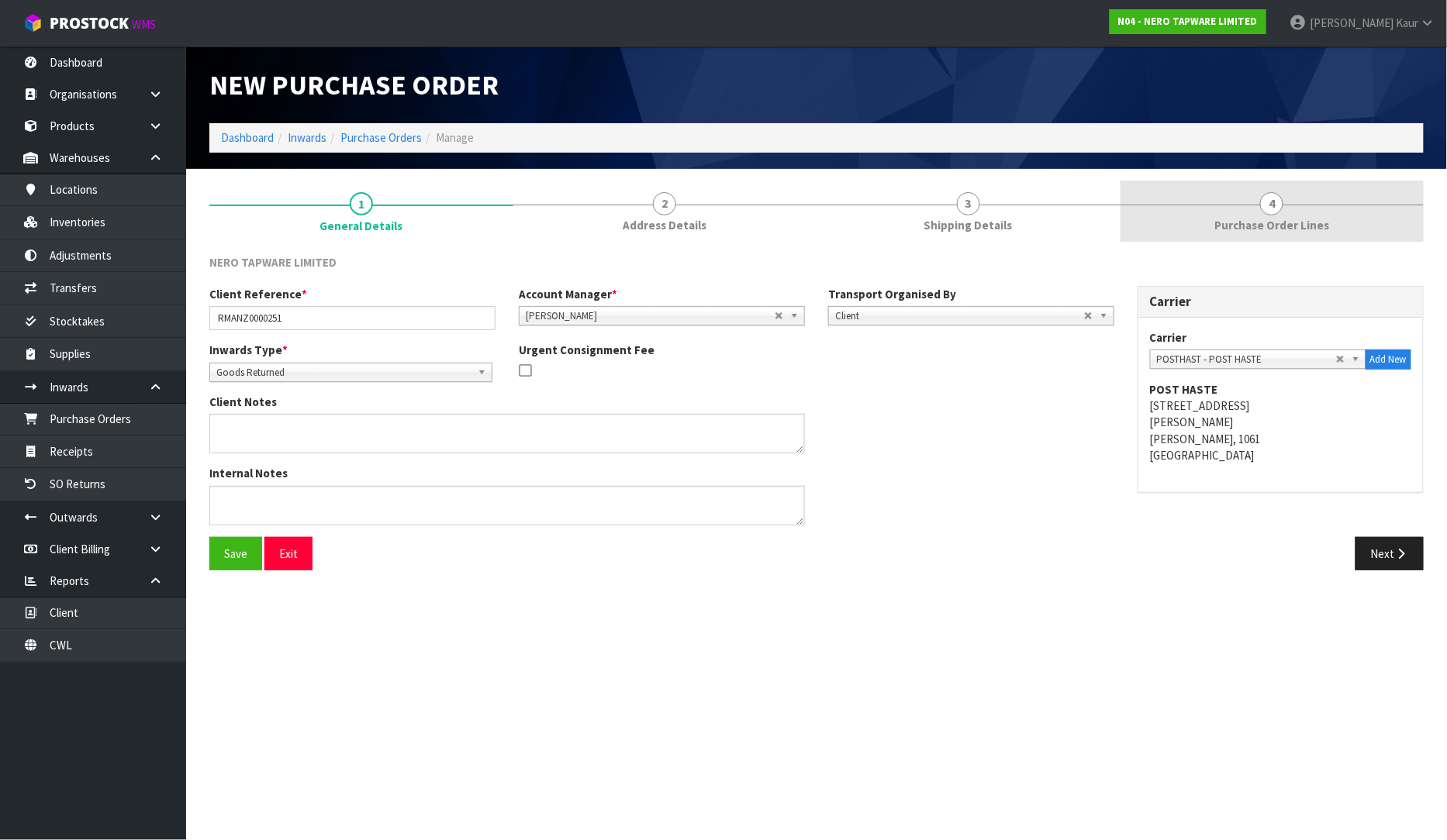
click at [1267, 197] on span "4" at bounding box center [1272, 204] width 23 height 23
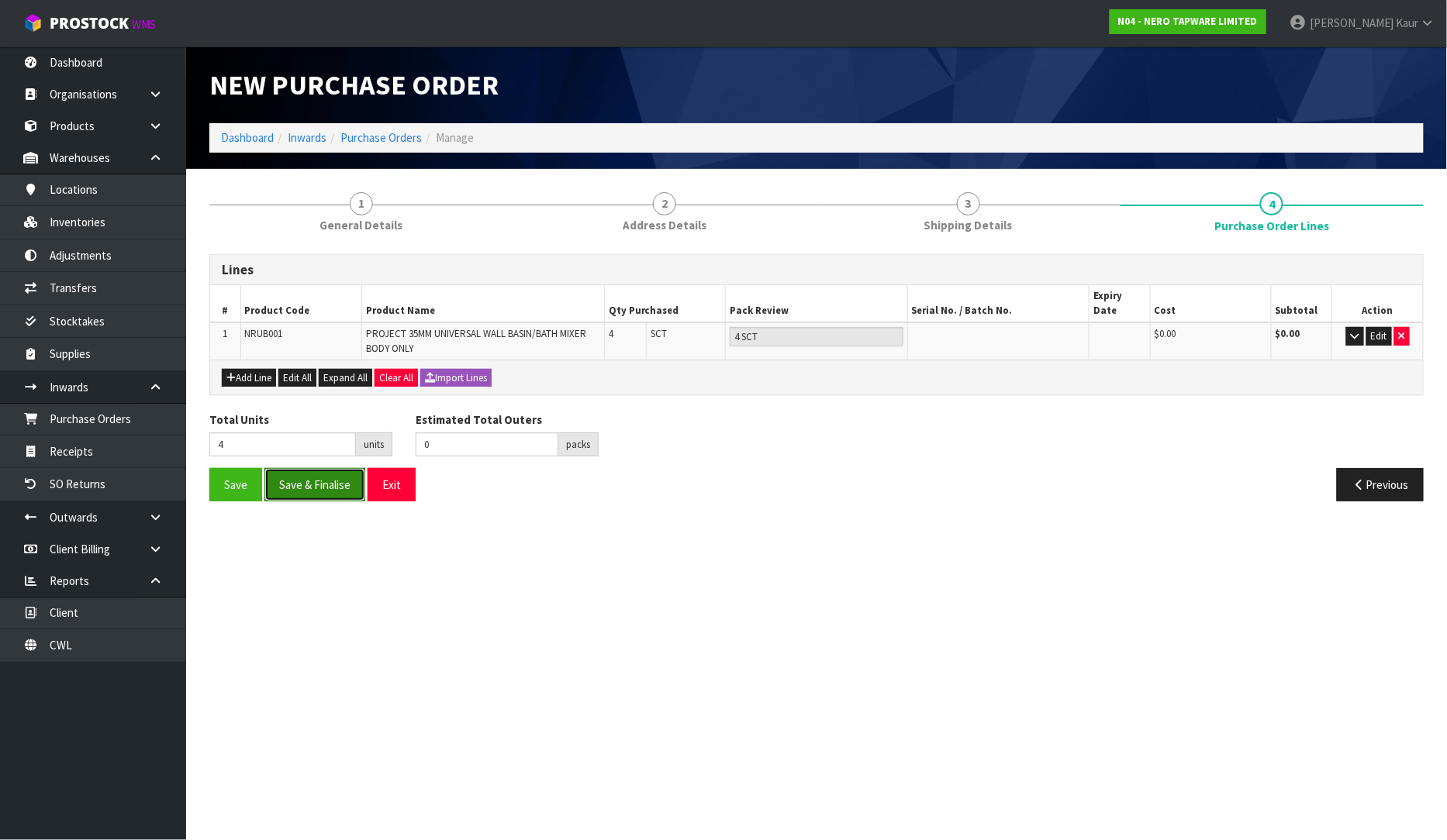
click at [299, 474] on button "Save & Finalise" at bounding box center [315, 485] width 100 height 34
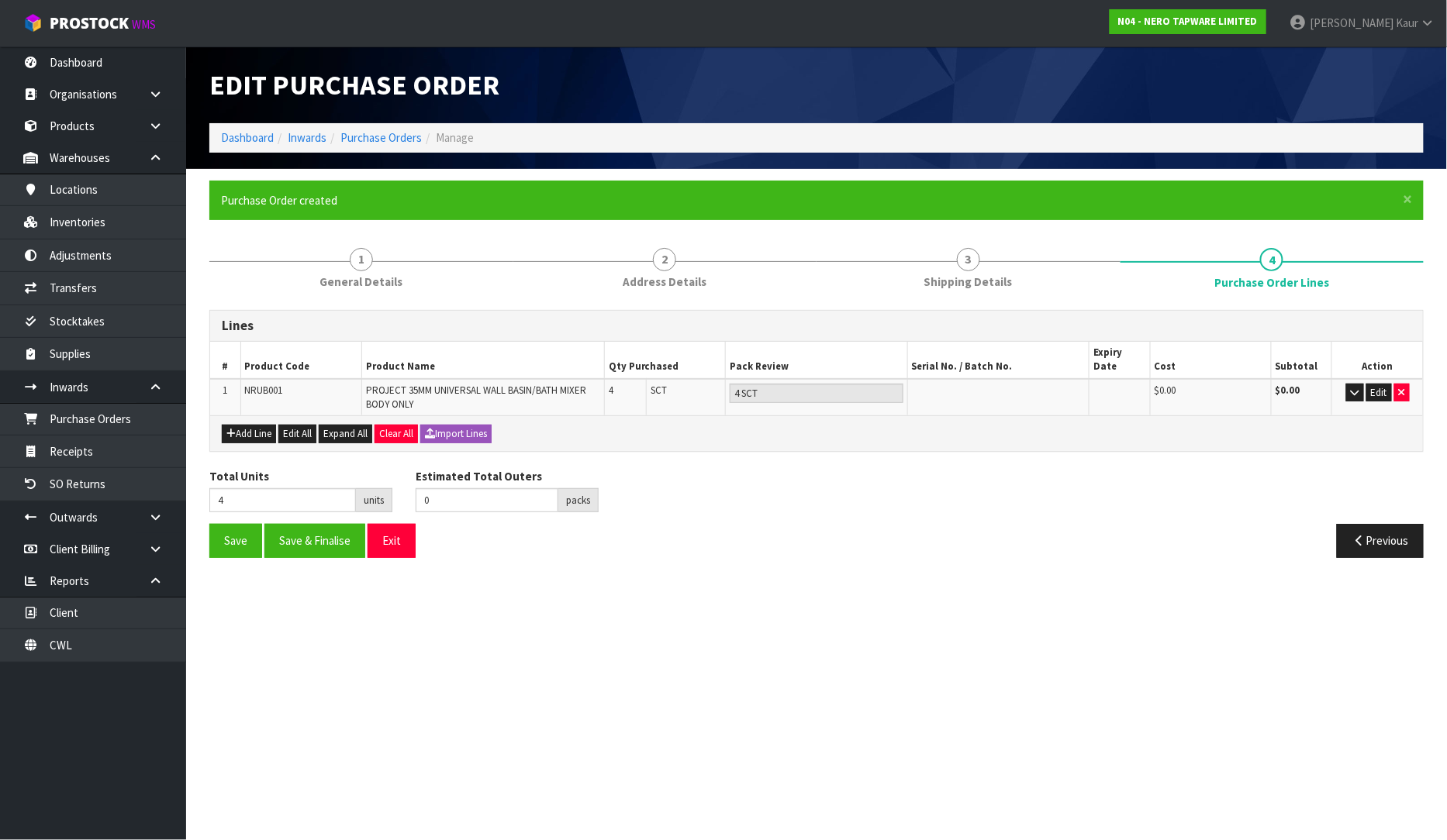
type input "0"
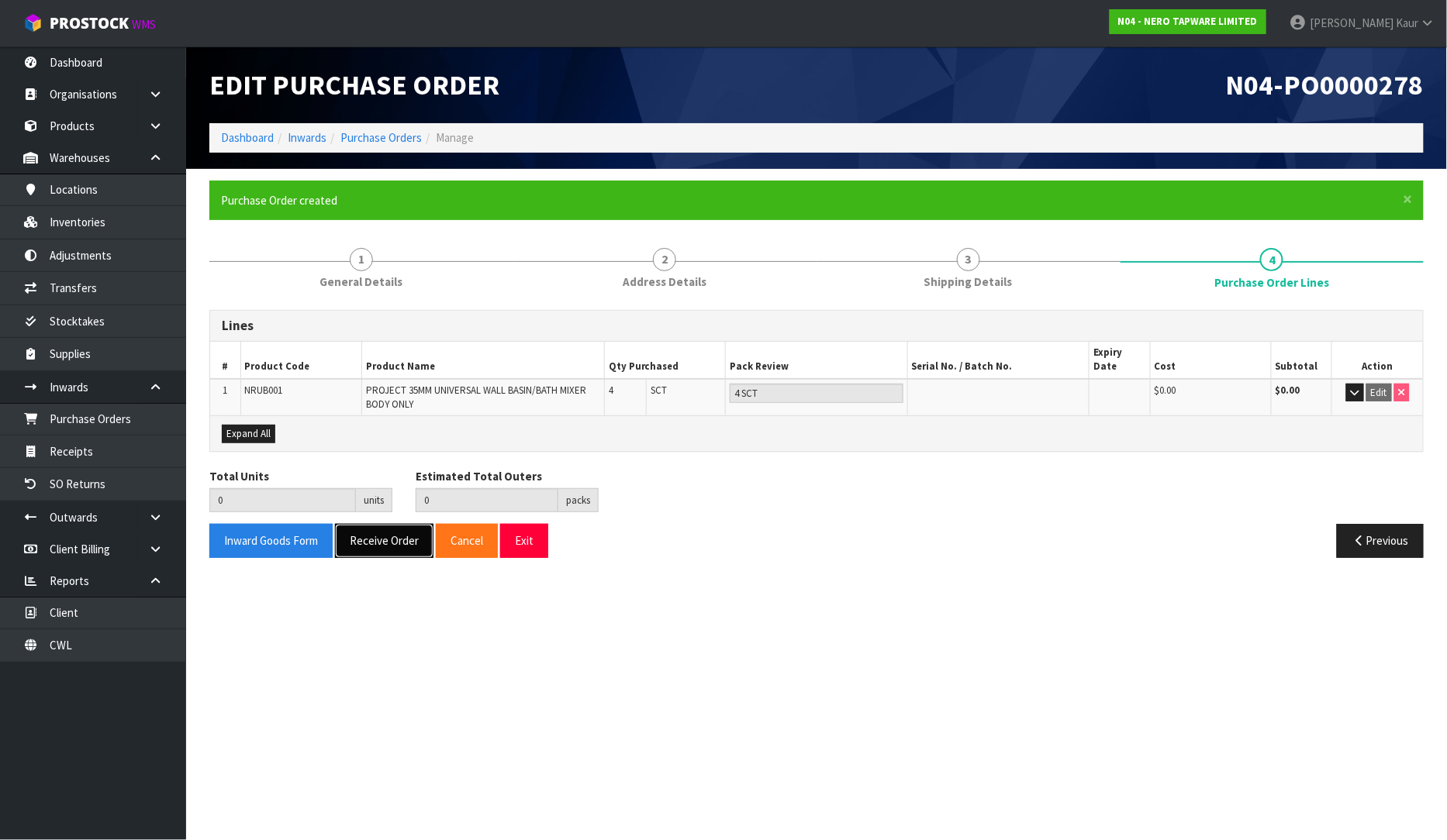
click at [381, 537] on button "Receive Order" at bounding box center [384, 541] width 99 height 34
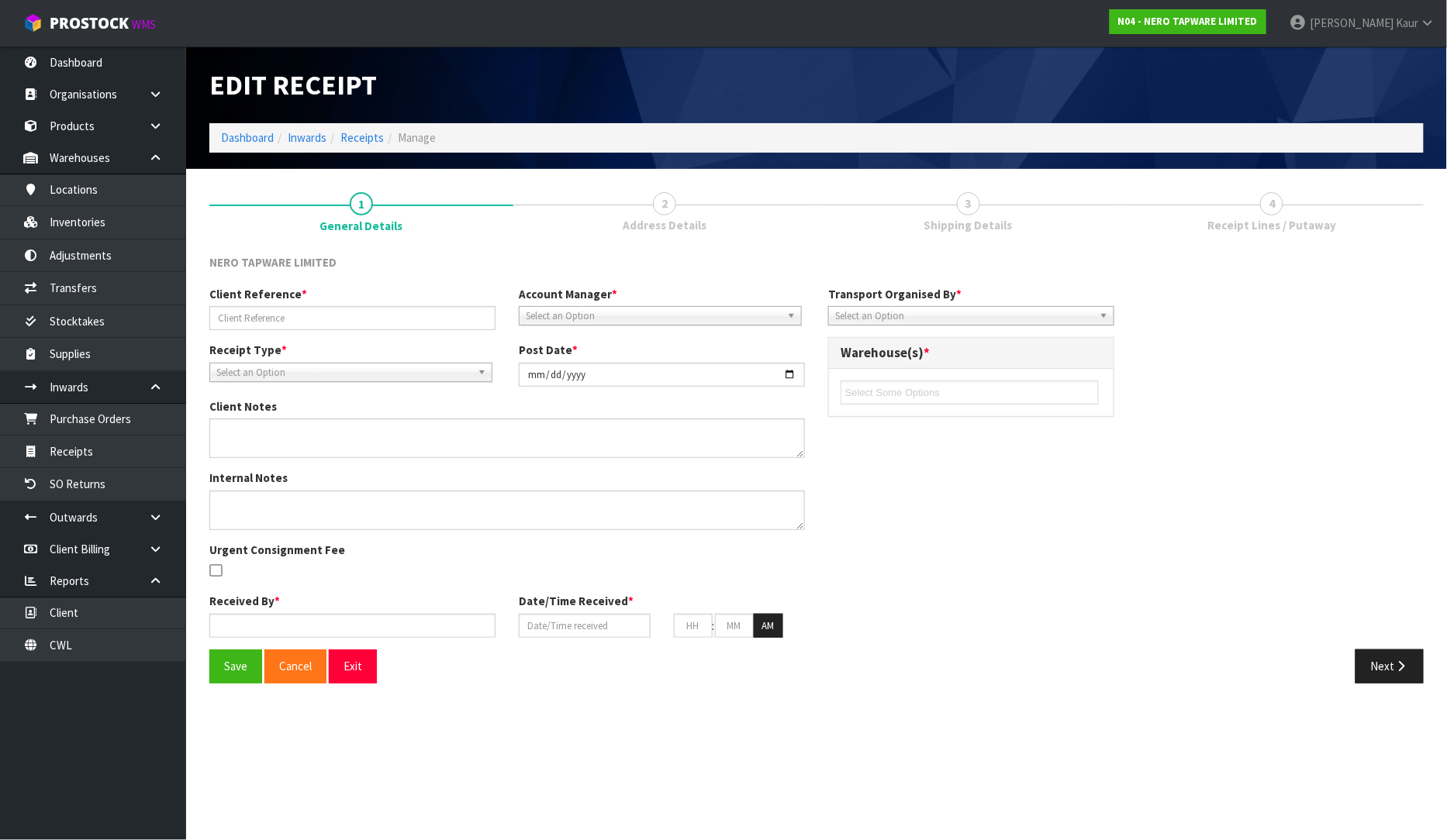
type input "RMANZ0000251"
type input "[DATE]"
type input "[PERSON_NAME]"
type input "[DATE]"
type input "10"
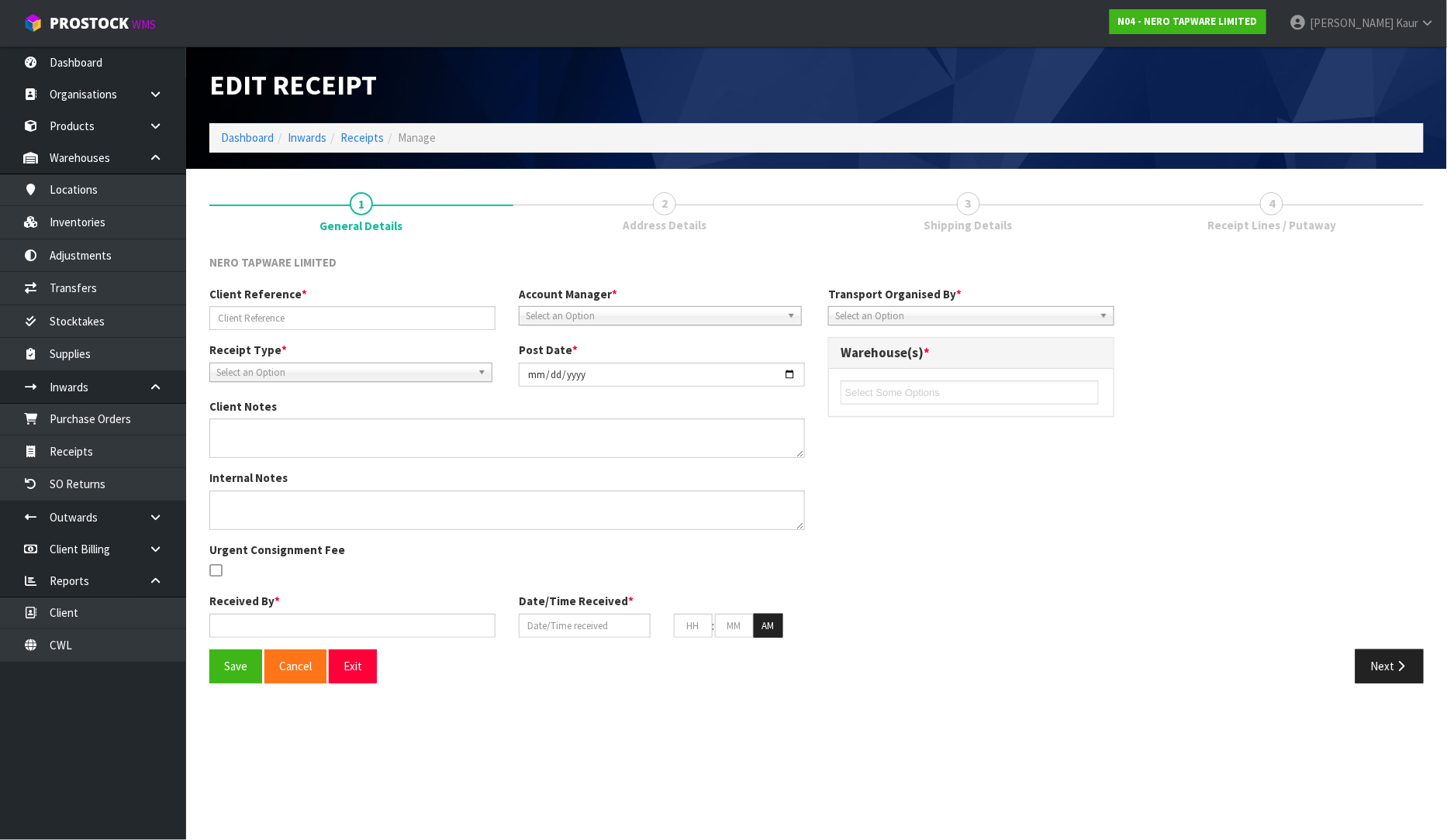
type input "49"
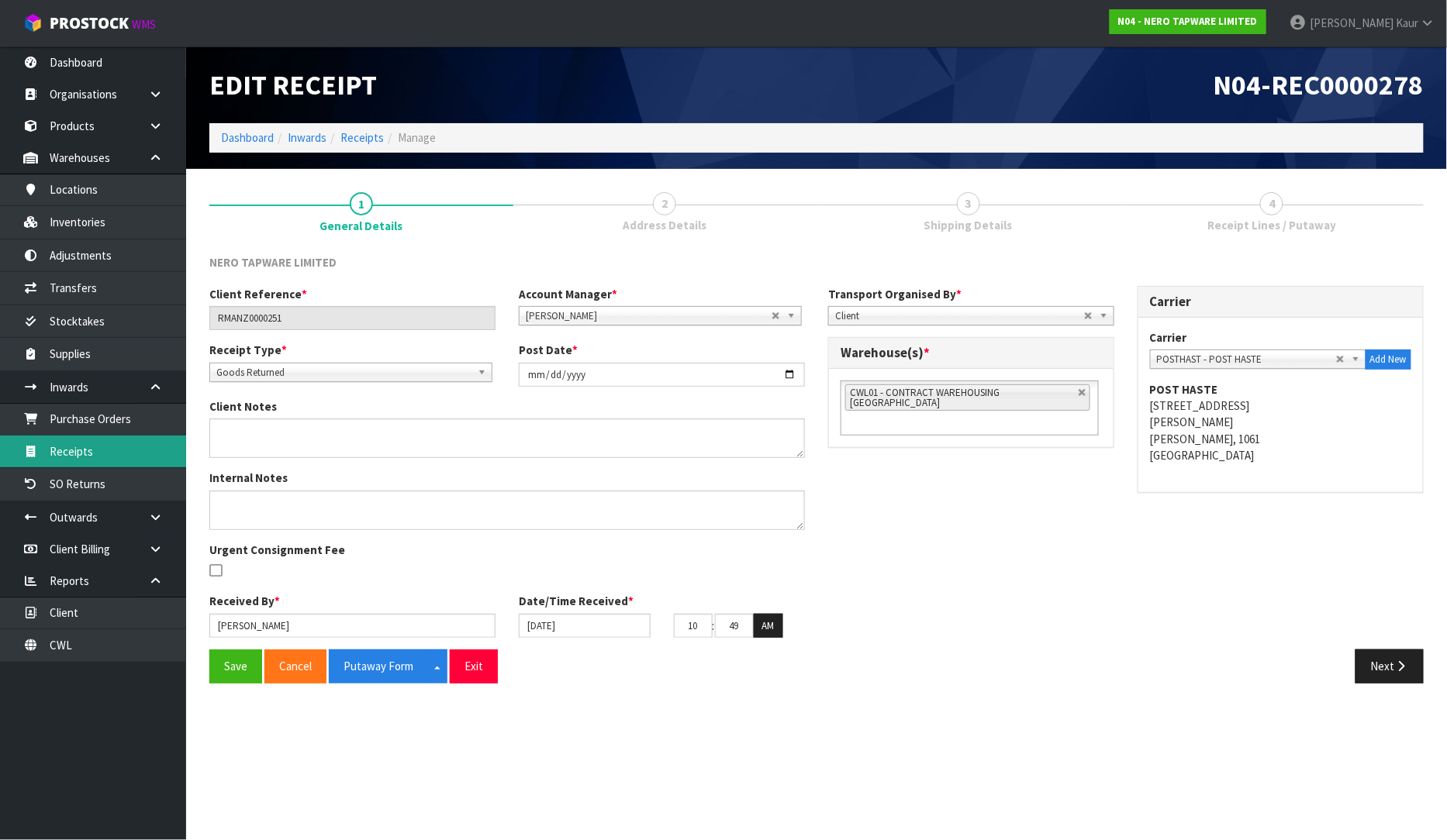
click at [82, 456] on link "Receipts" at bounding box center [93, 451] width 186 height 32
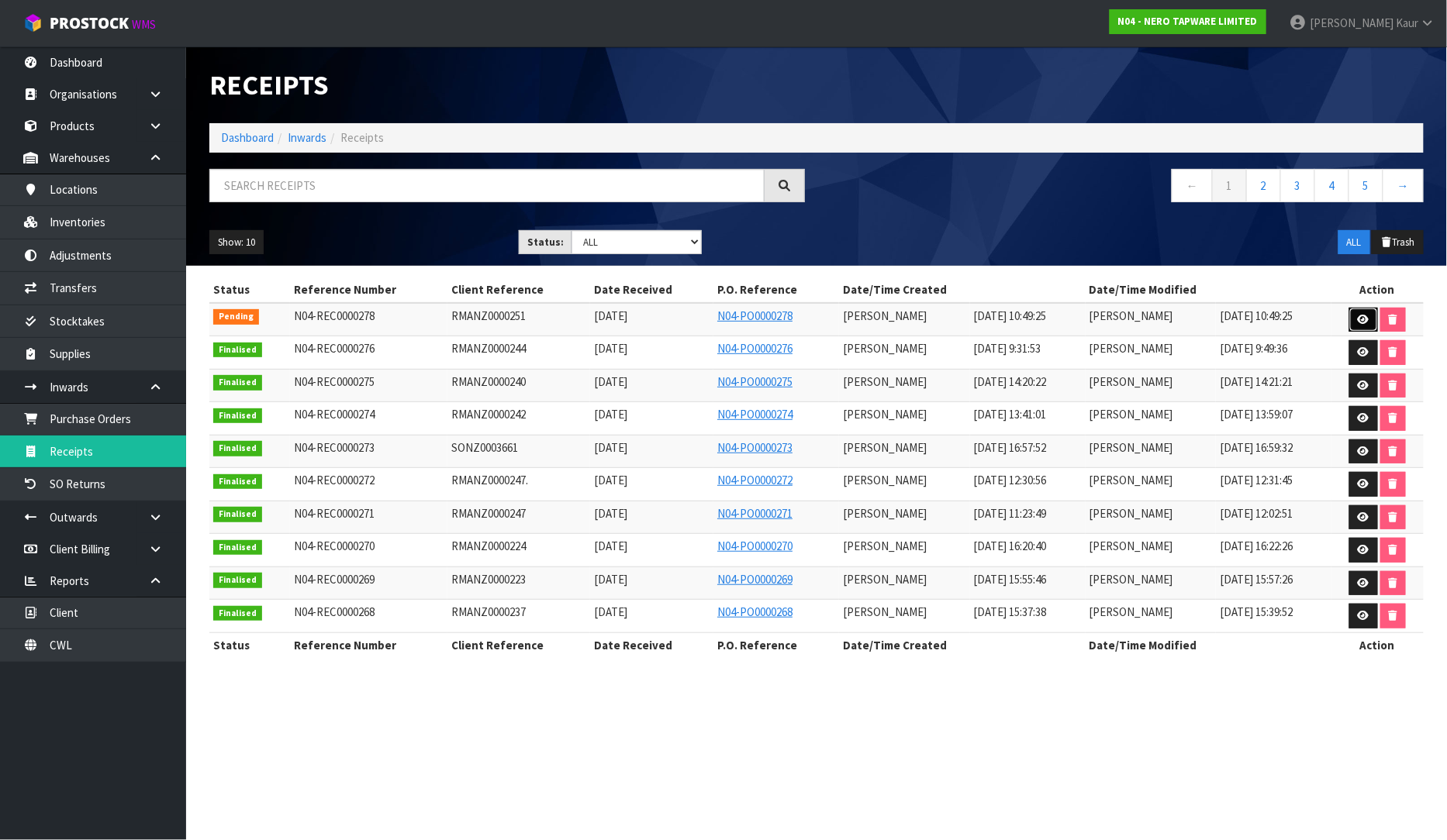
click at [1363, 322] on icon at bounding box center [1364, 320] width 12 height 10
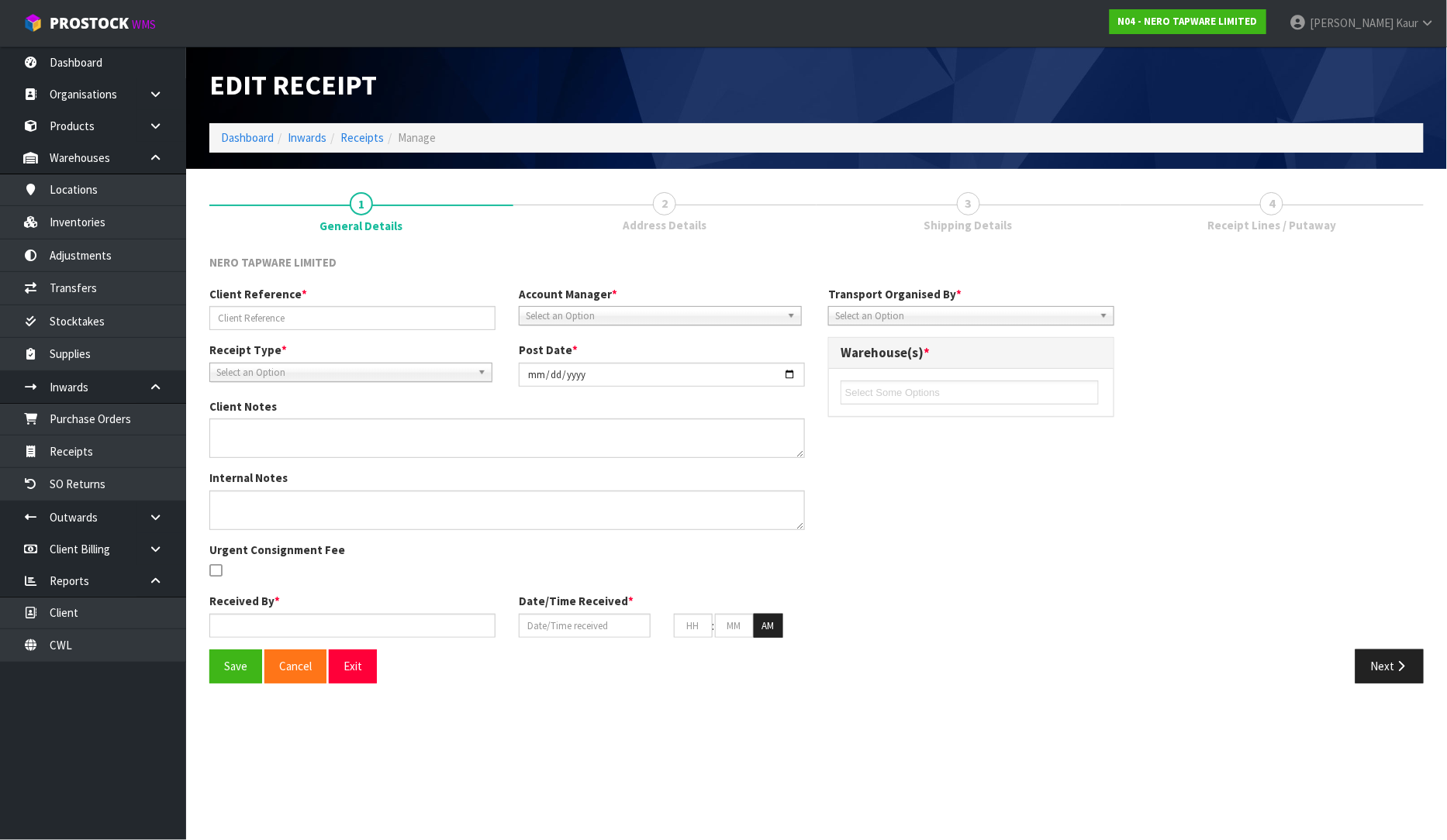
type input "RMANZ0000251"
type input "[DATE]"
type input "[PERSON_NAME]"
type input "[DATE]"
type input "10"
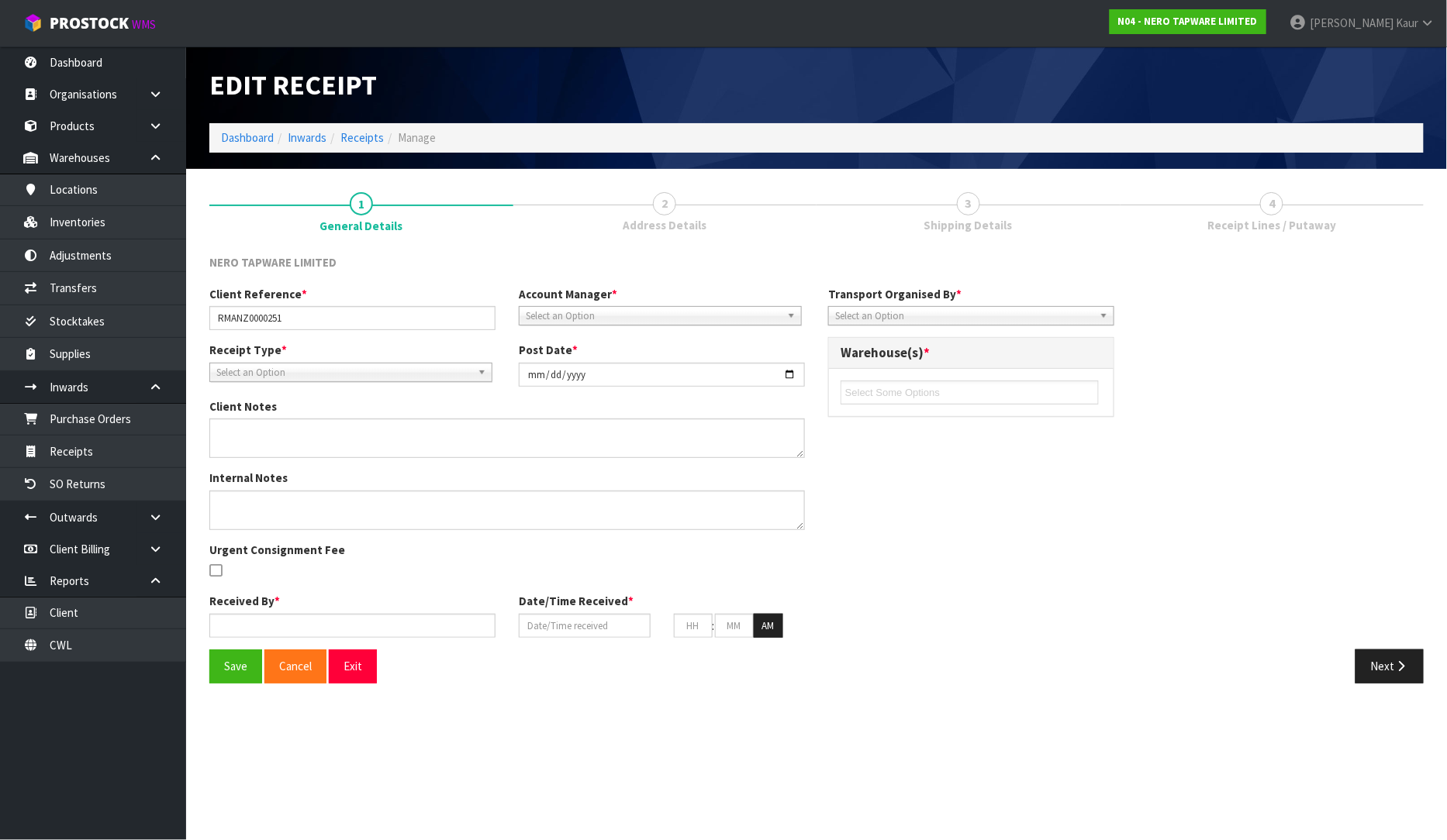
type input "49"
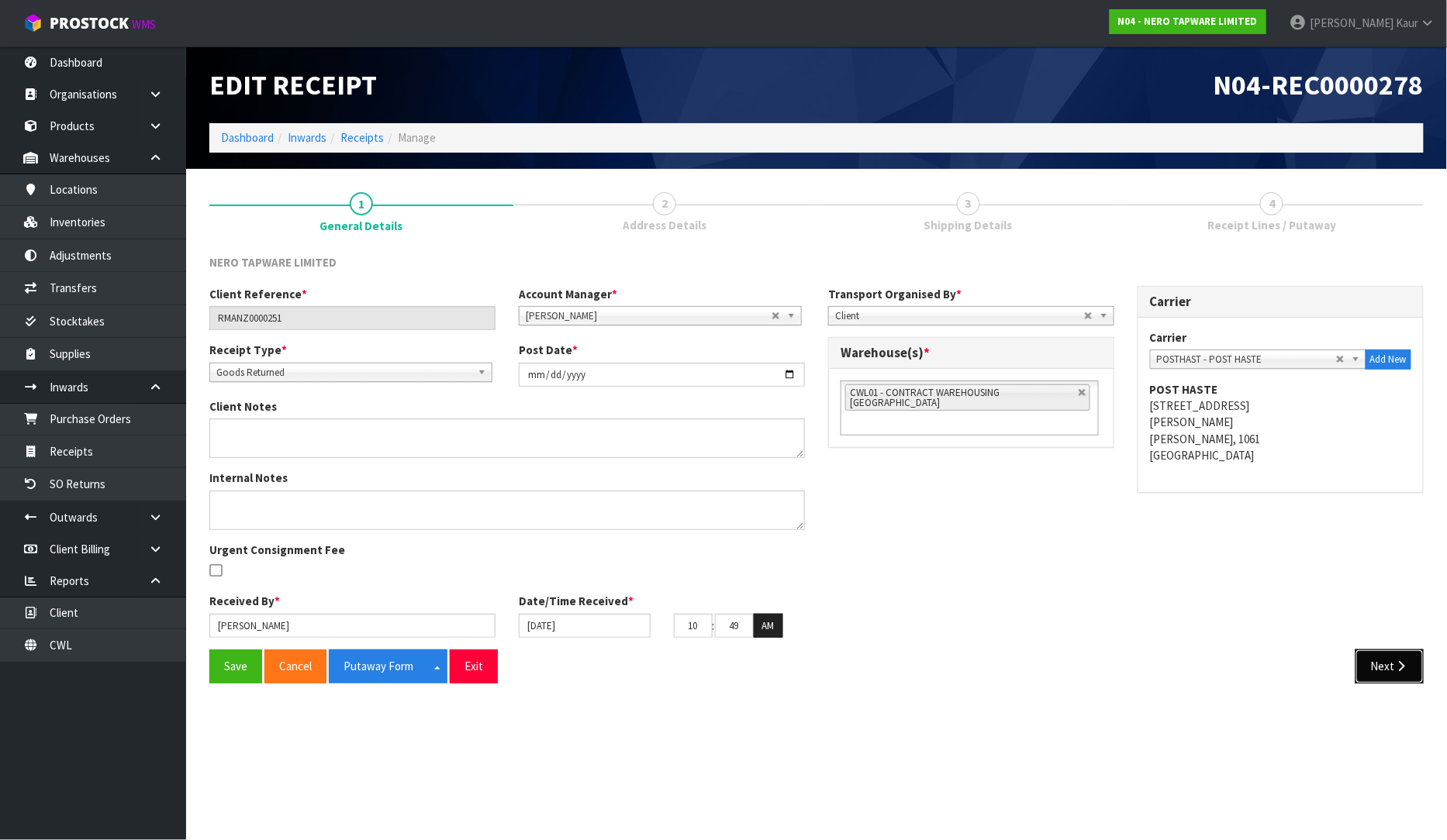
click at [1376, 667] on button "Next" at bounding box center [1389, 666] width 69 height 34
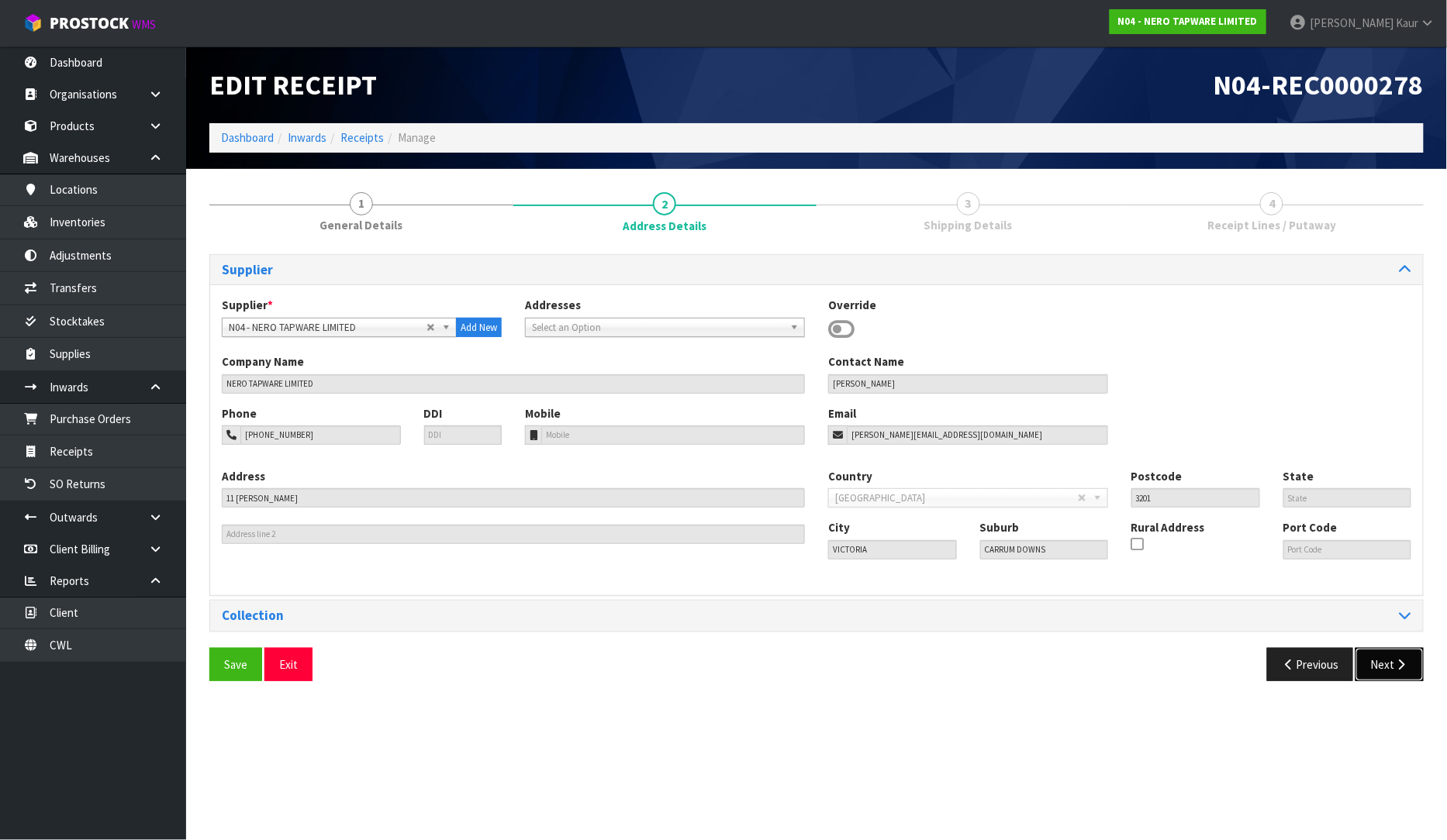
click at [1386, 670] on button "Next" at bounding box center [1389, 664] width 69 height 34
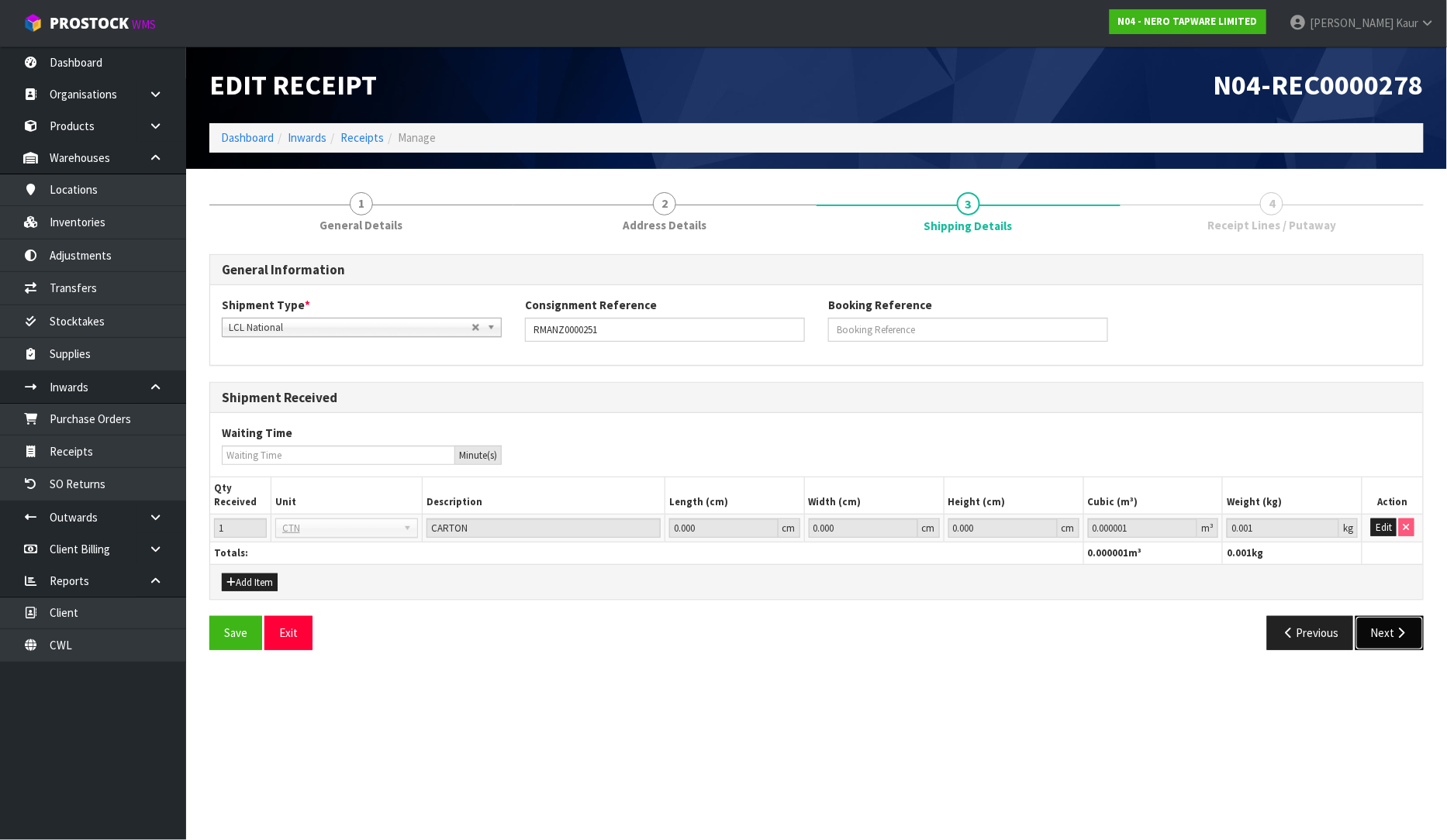
click at [1398, 644] on button "Next" at bounding box center [1389, 632] width 69 height 34
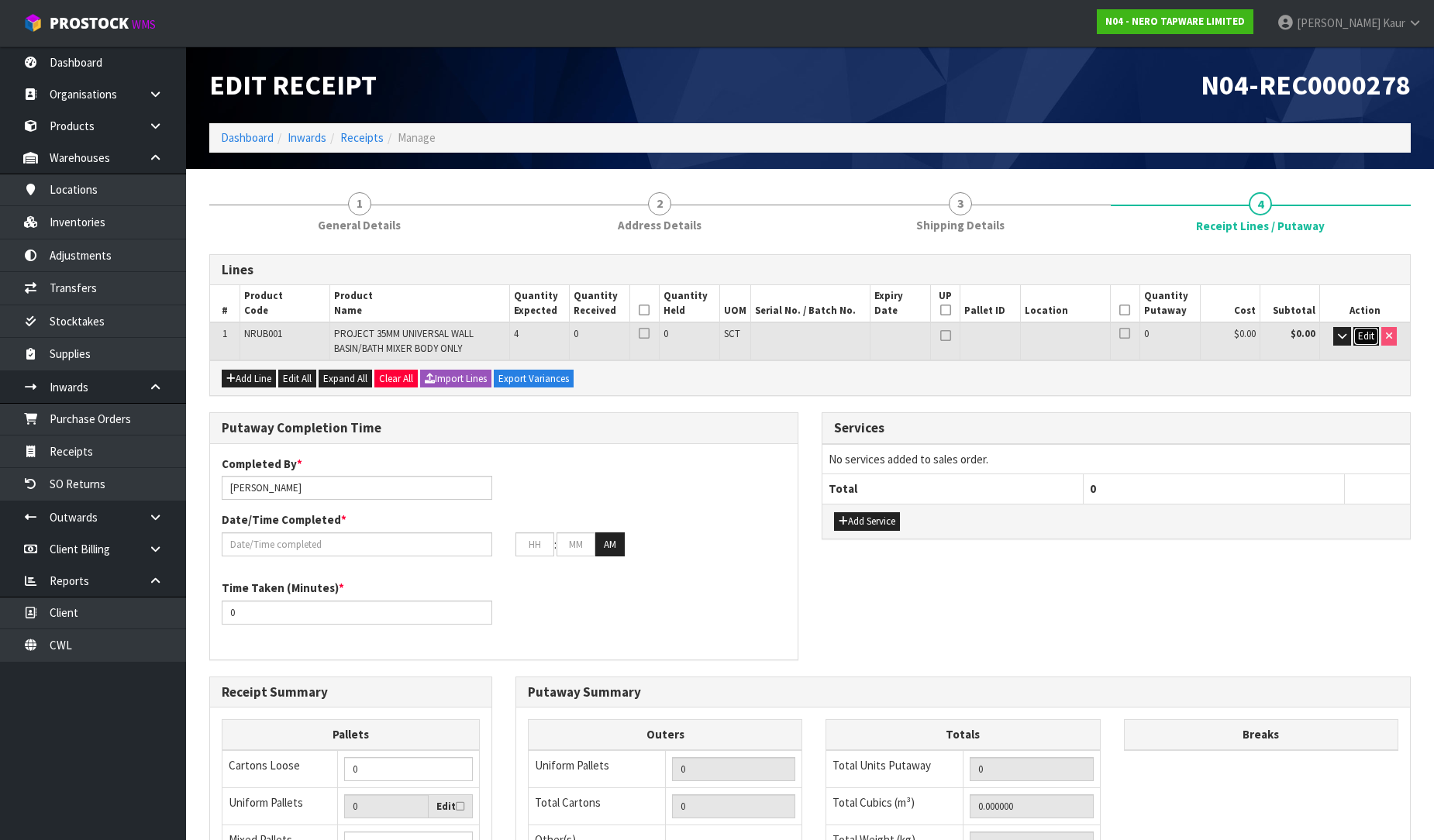
click at [1363, 335] on span "Edit" at bounding box center [1366, 336] width 16 height 14
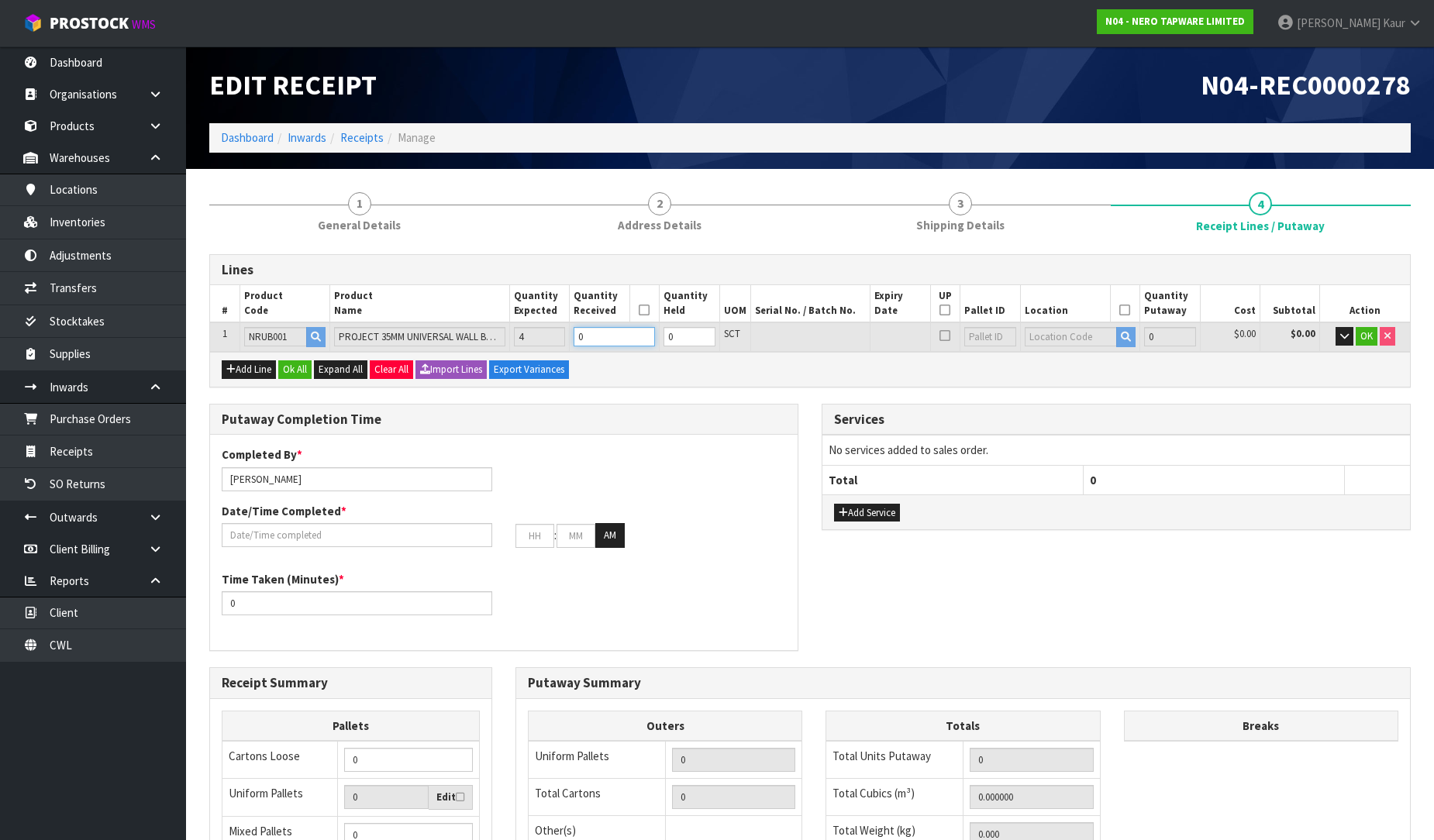
click at [617, 334] on input "0" at bounding box center [614, 337] width 81 height 19
type input "0.006384"
type input "4"
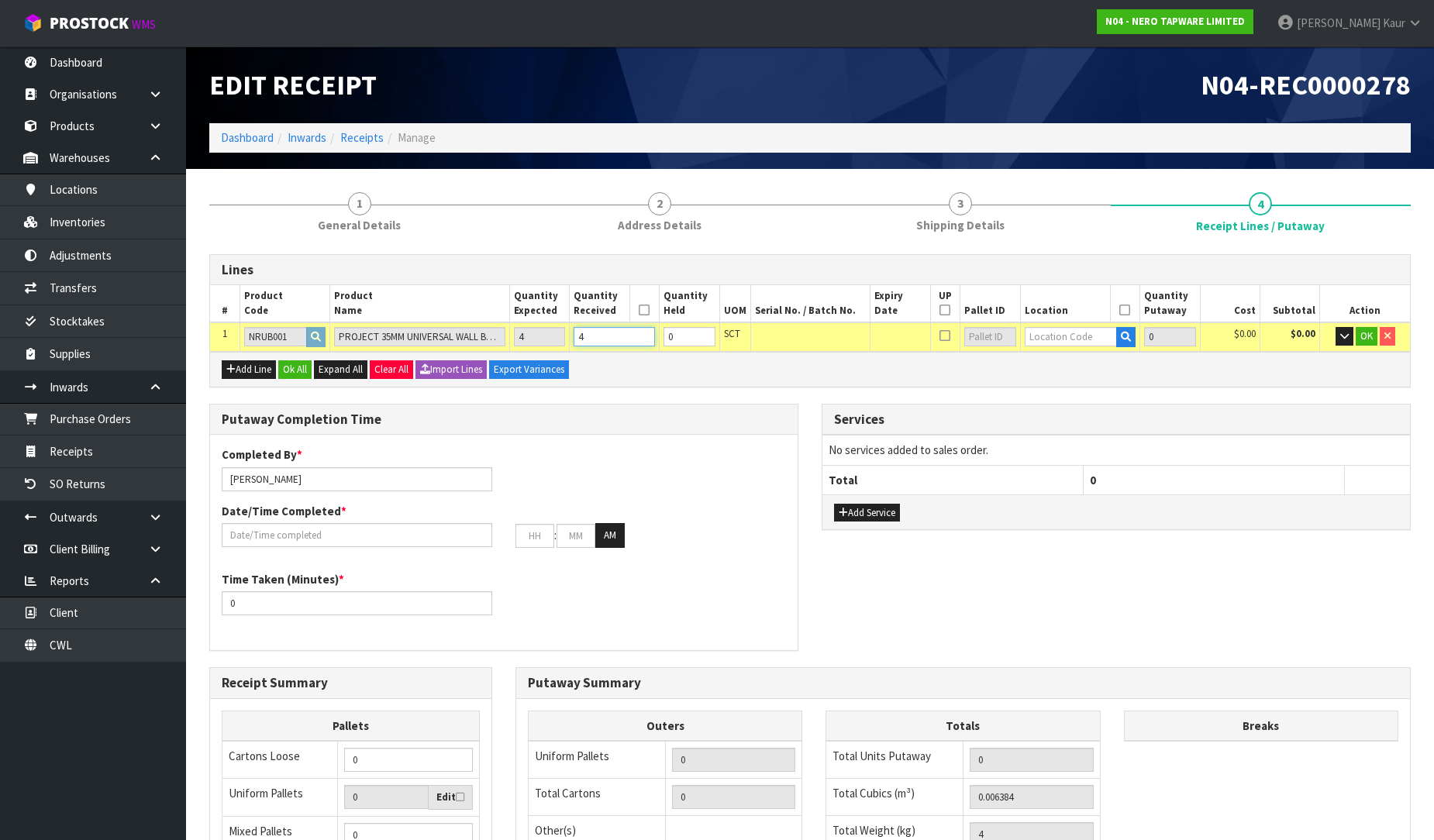
type input "4"
click at [1036, 336] on input "text" at bounding box center [1071, 337] width 93 height 19
type input "32-23-2-C"
type input "4"
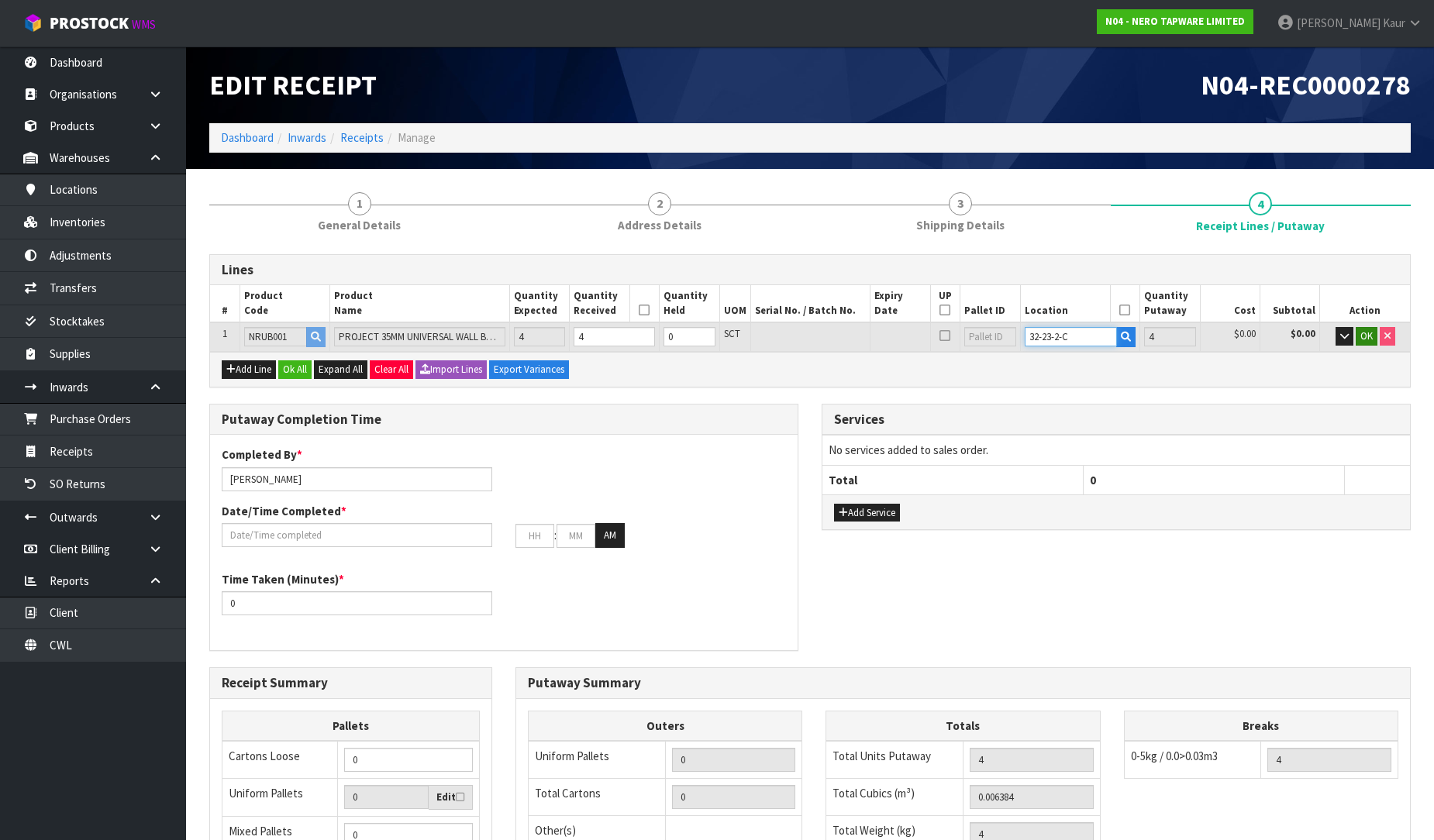
type input "32-23-2-C"
click at [1370, 329] on span "OK" at bounding box center [1366, 336] width 13 height 14
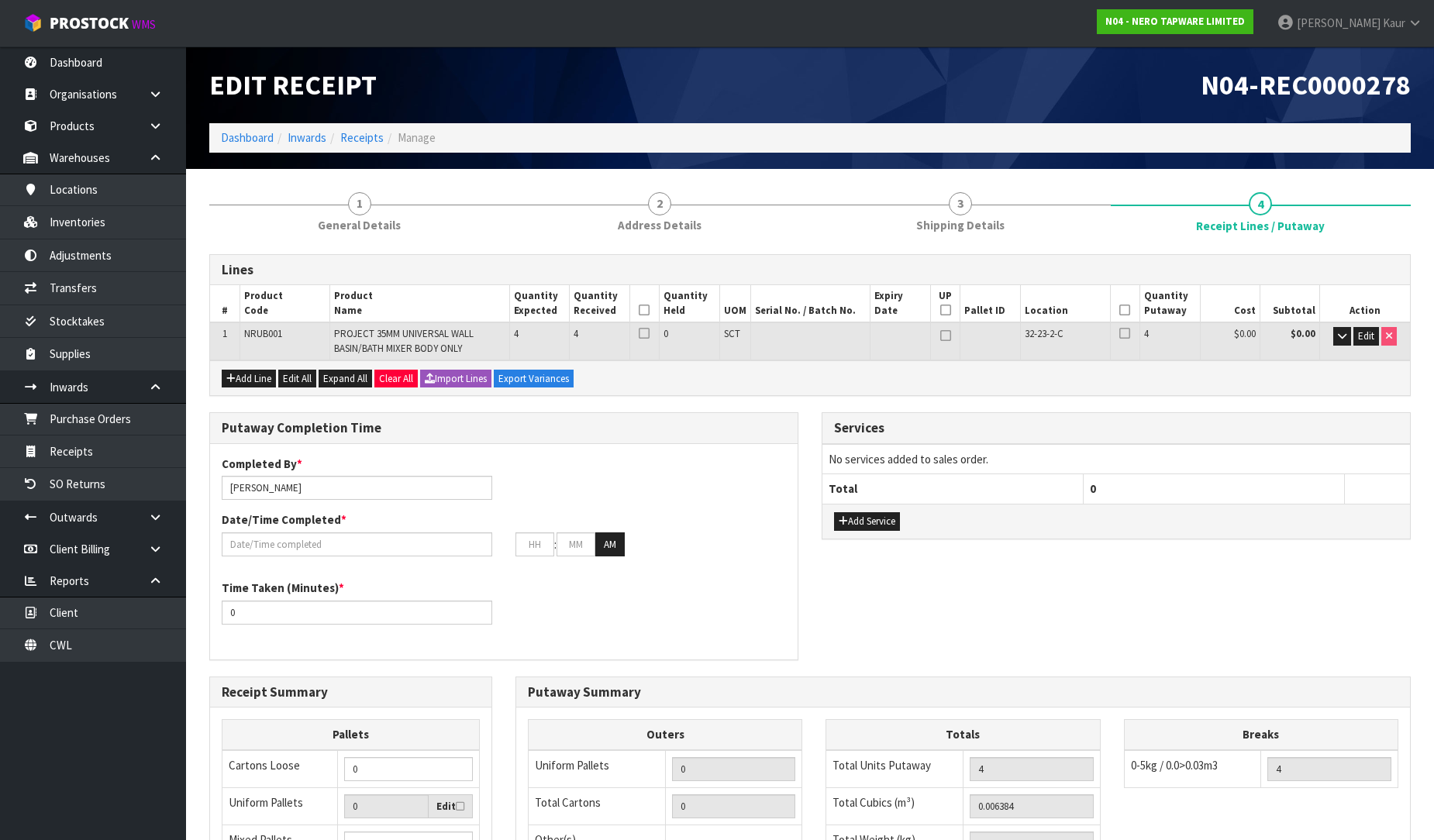
click at [641, 310] on icon at bounding box center [644, 310] width 11 height 1
click at [1120, 310] on icon at bounding box center [1124, 310] width 11 height 1
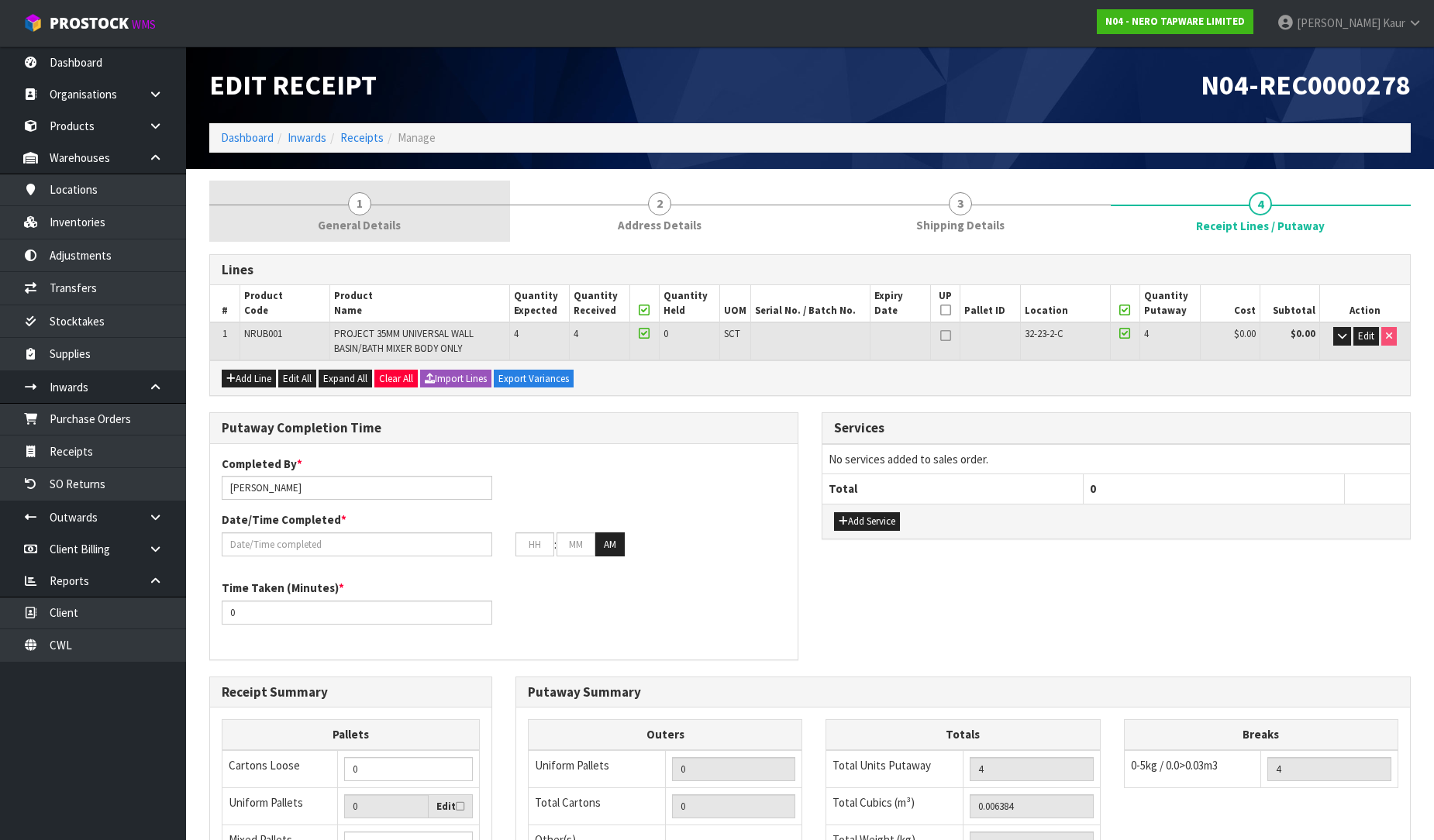
click at [340, 230] on span "General Details" at bounding box center [359, 225] width 83 height 16
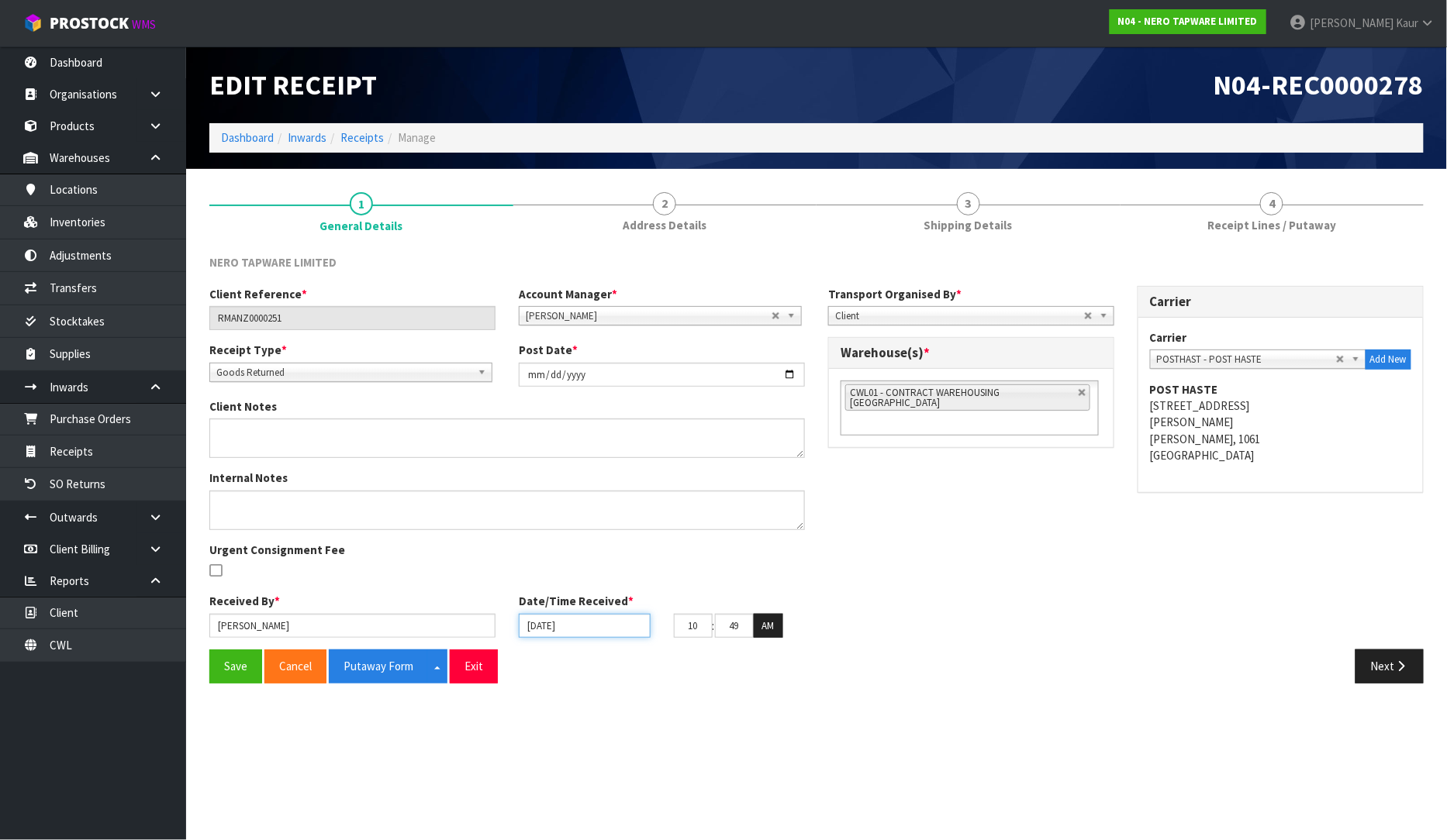
click at [533, 621] on input "[DATE]" at bounding box center [584, 626] width 131 height 24
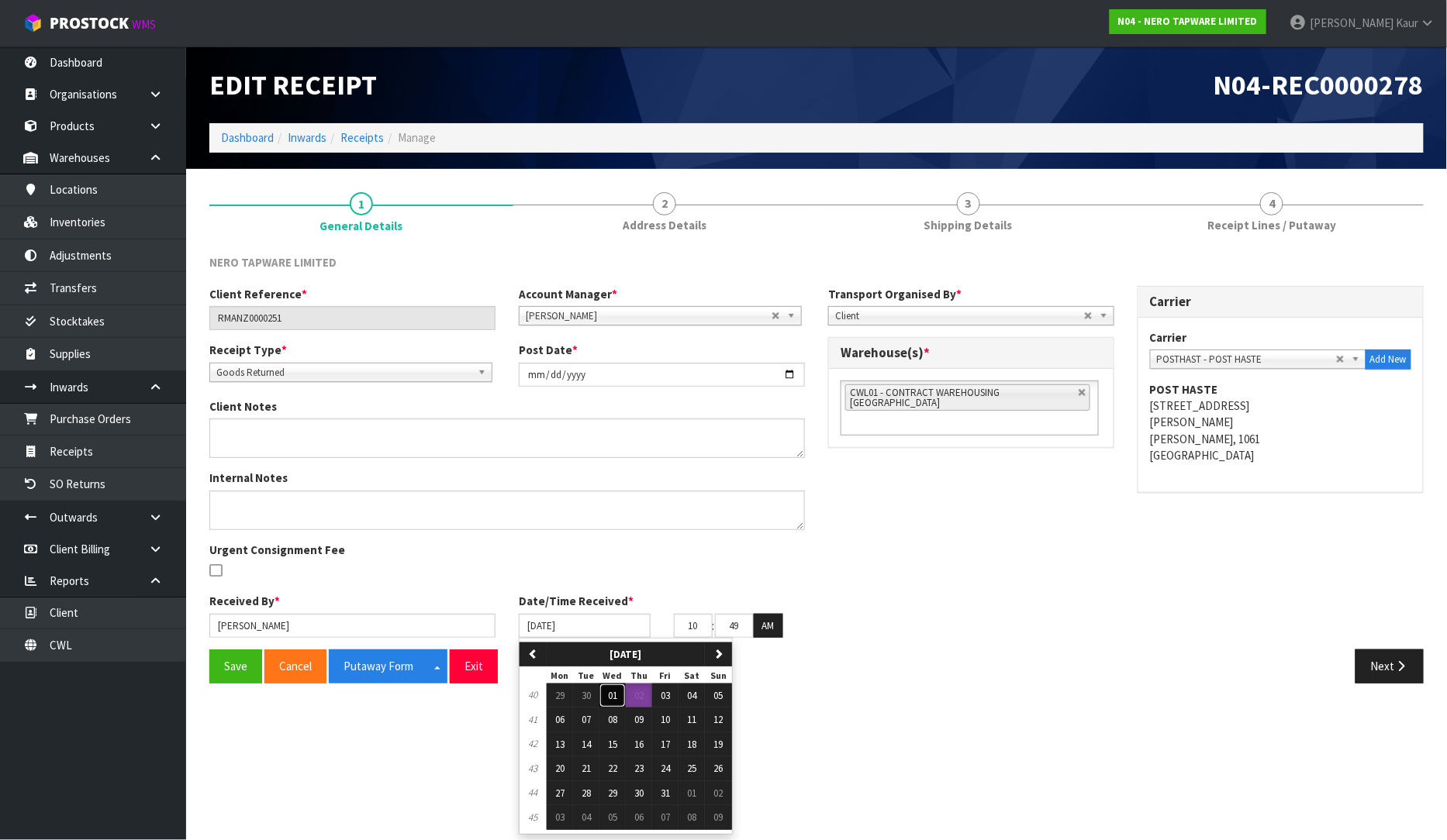
click at [615, 698] on span "01" at bounding box center [612, 696] width 10 height 14
type input "[DATE]"
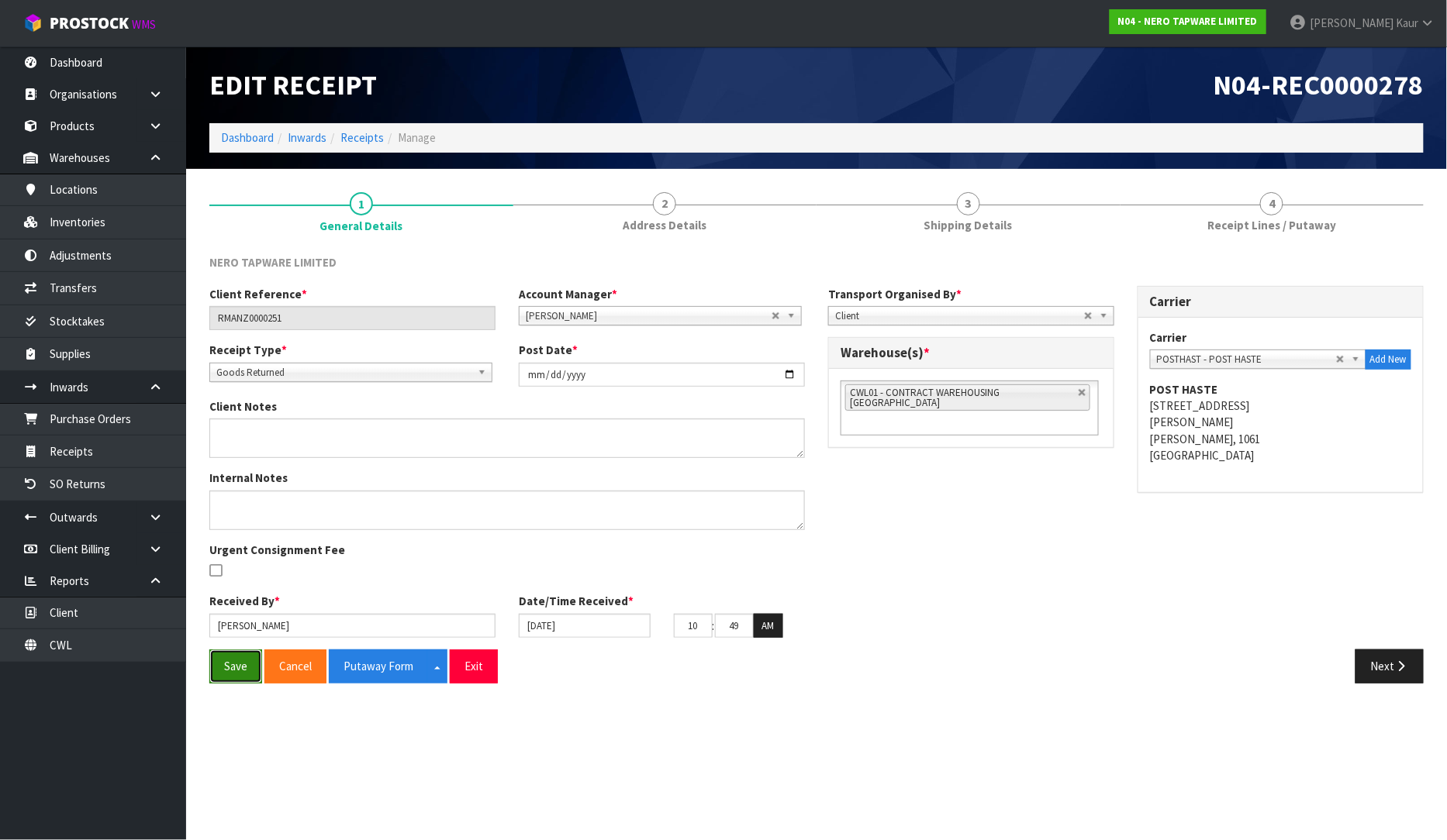
click at [234, 679] on button "Save" at bounding box center [236, 666] width 53 height 34
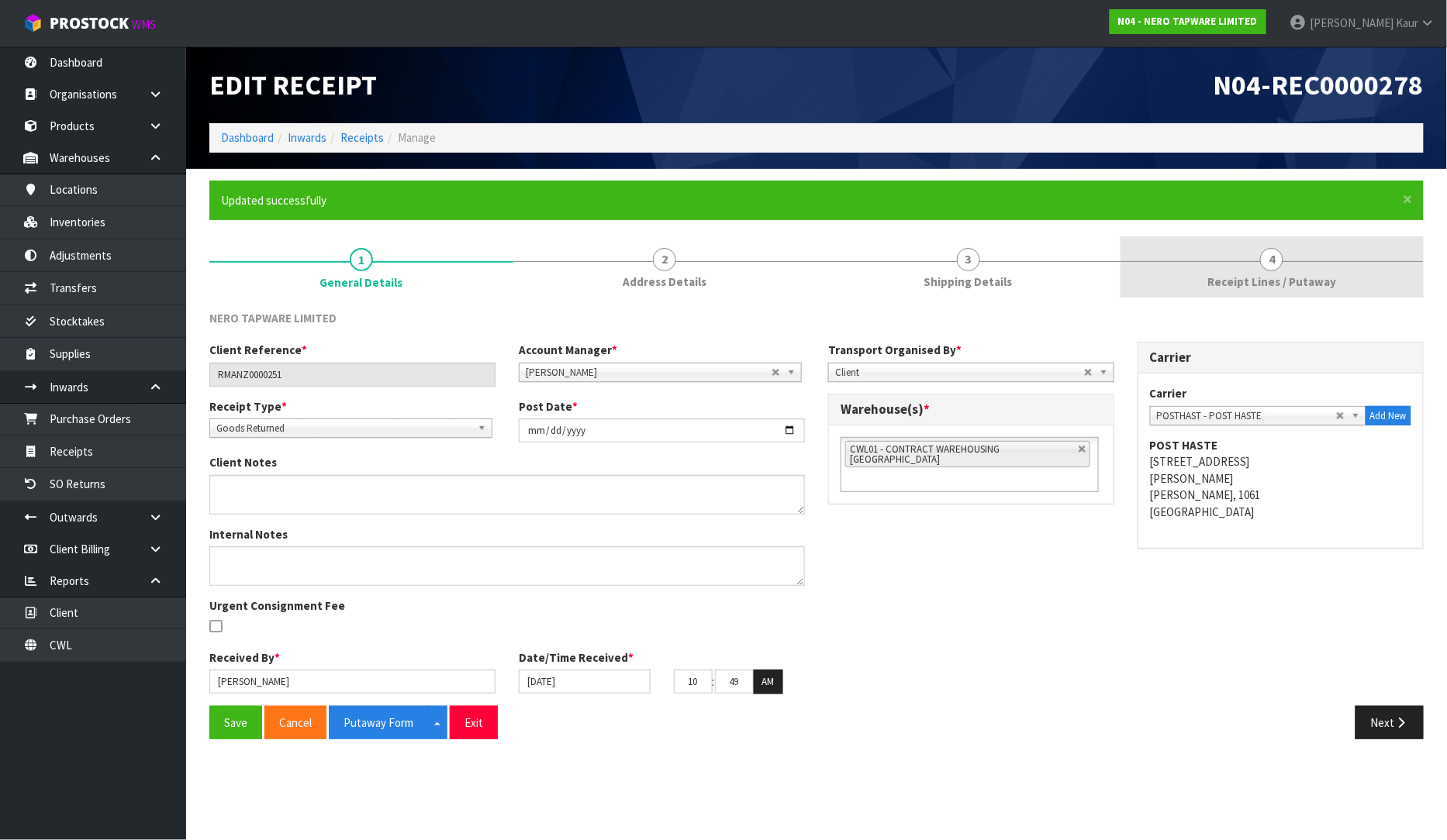
click at [1313, 265] on link "4 Receipt Lines / Putaway" at bounding box center [1272, 266] width 304 height 61
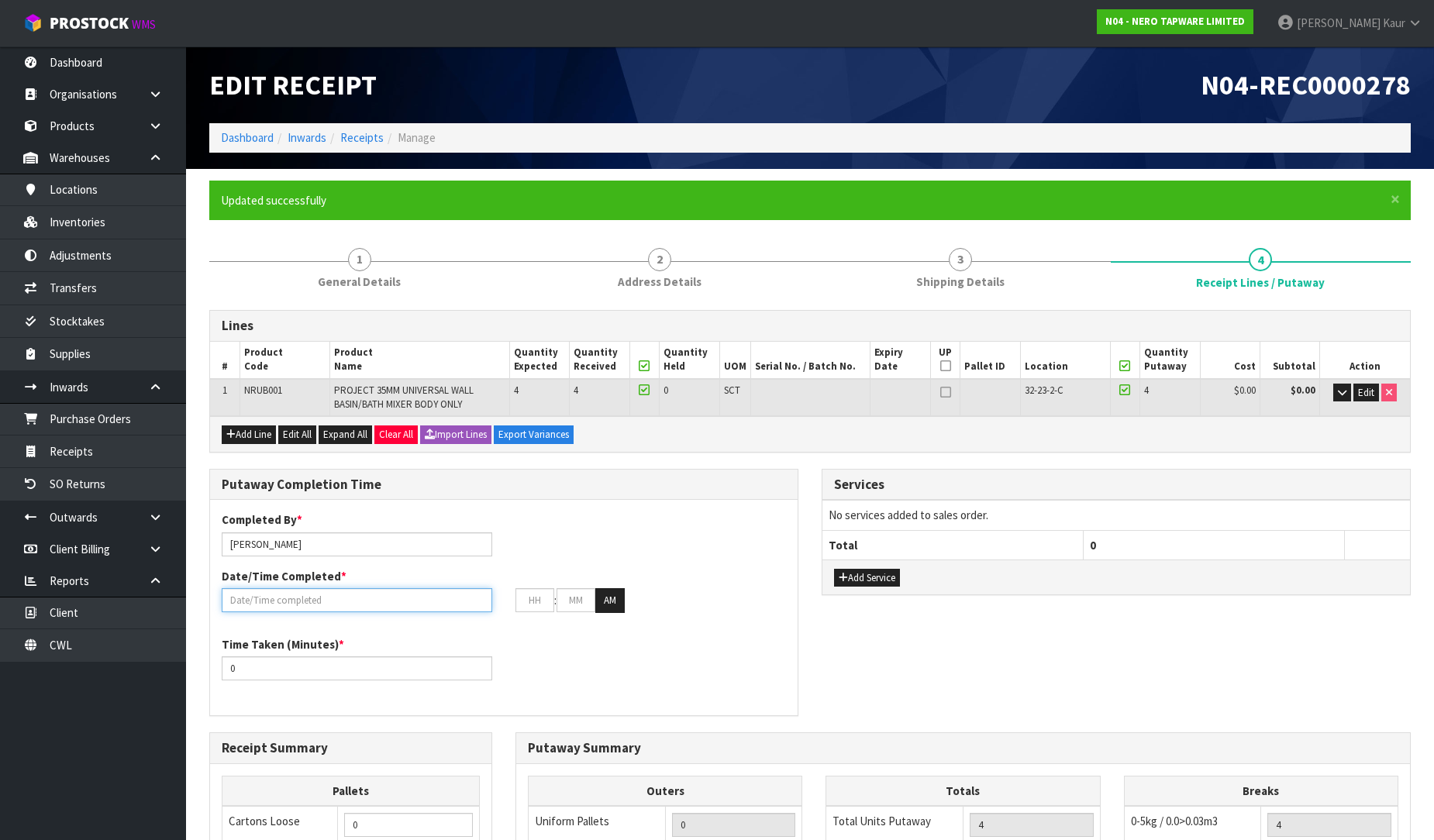
click at [297, 602] on input "text" at bounding box center [357, 600] width 270 height 24
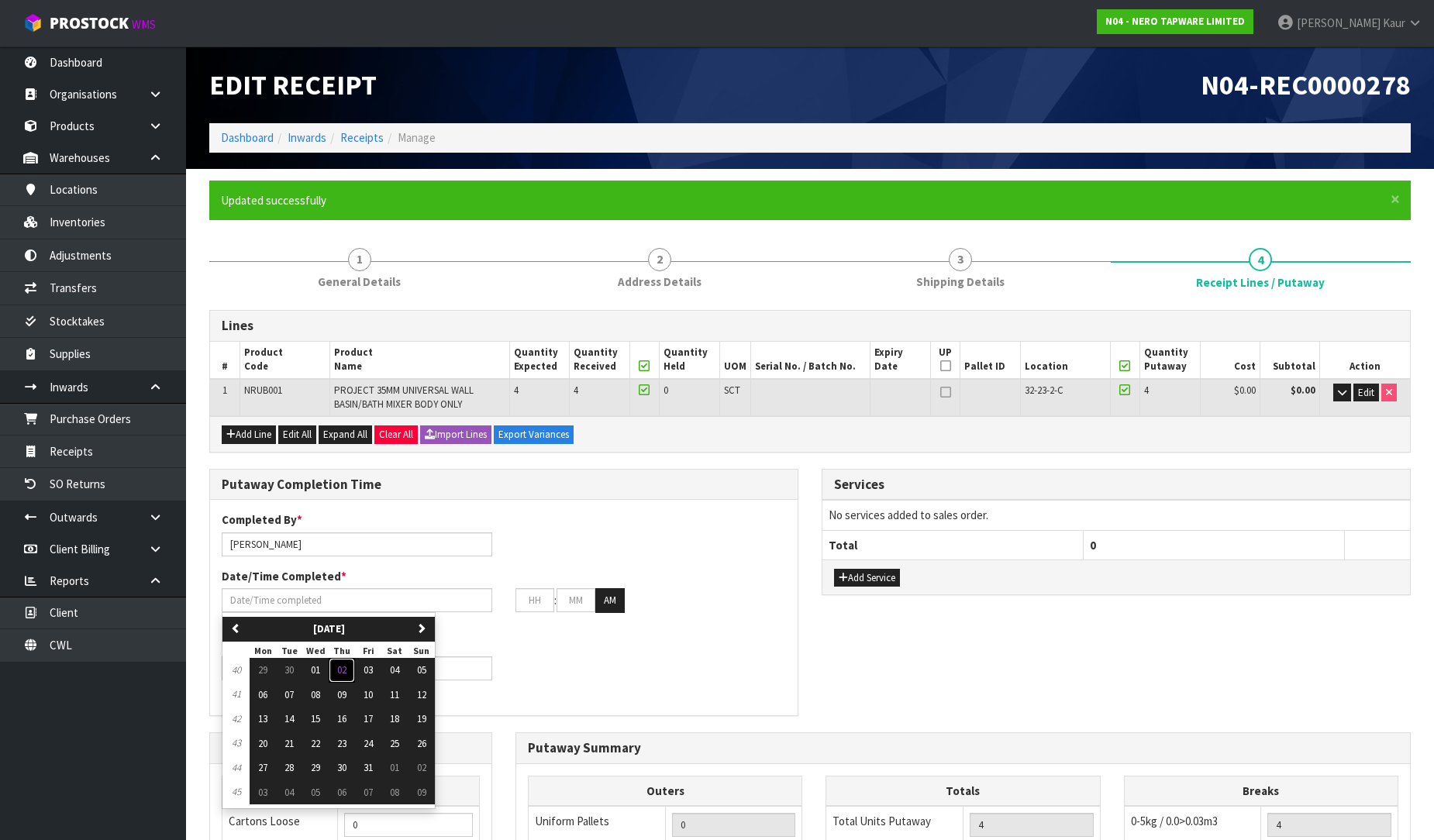
click at [337, 670] on button "02" at bounding box center [341, 671] width 26 height 25
type input "[DATE]"
type input "12"
type input "00"
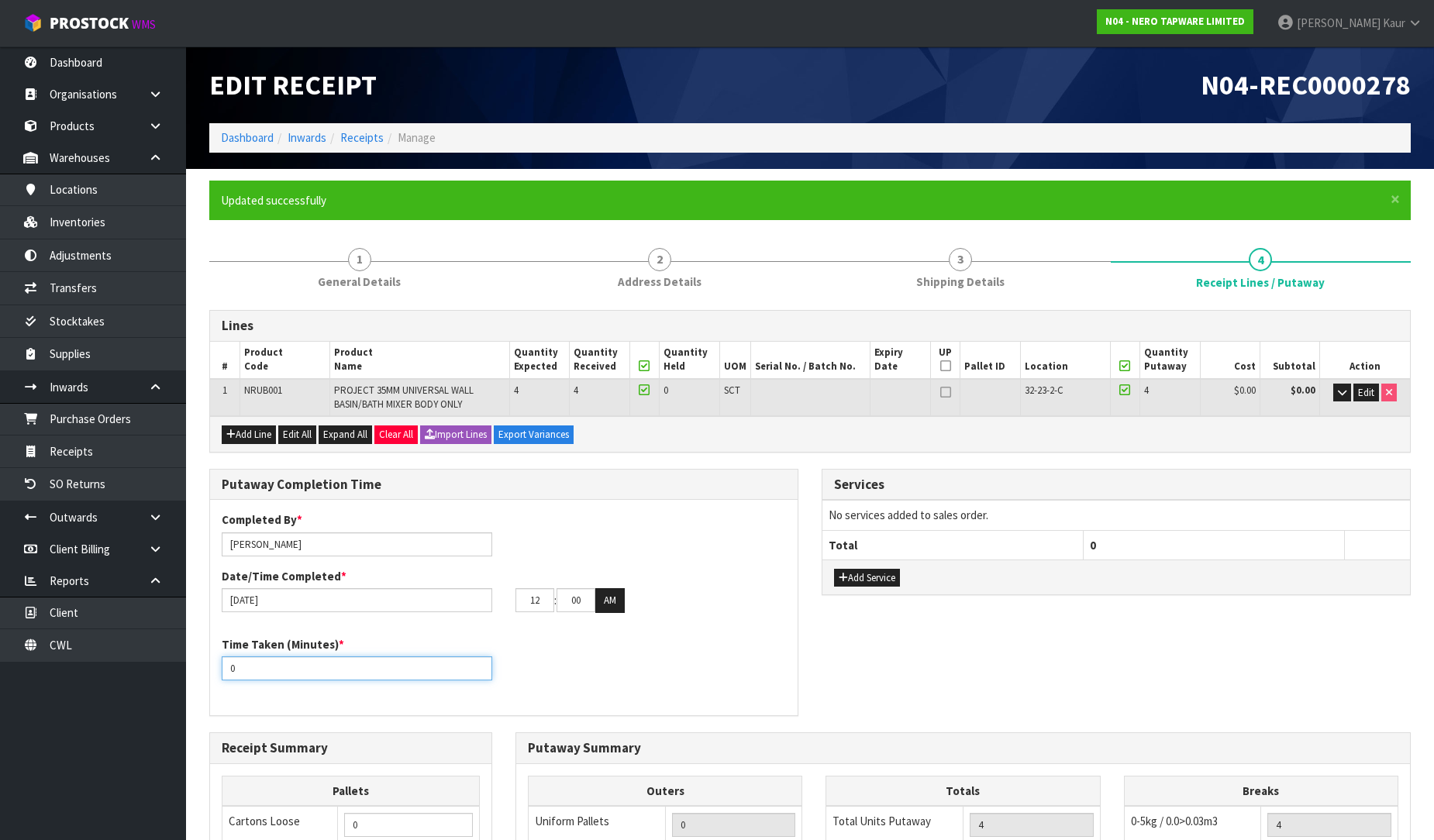
drag, startPoint x: 249, startPoint y: 671, endPoint x: 225, endPoint y: 677, distance: 24.7
click at [225, 677] on input "0" at bounding box center [357, 668] width 270 height 24
type input "15"
drag, startPoint x: 545, startPoint y: 611, endPoint x: 505, endPoint y: 612, distance: 40.0
click at [505, 612] on div "Completed By * [PERSON_NAME] Date/Time Completed * [DATE] 12 : 00 : 00 AM" at bounding box center [504, 568] width 588 height 112
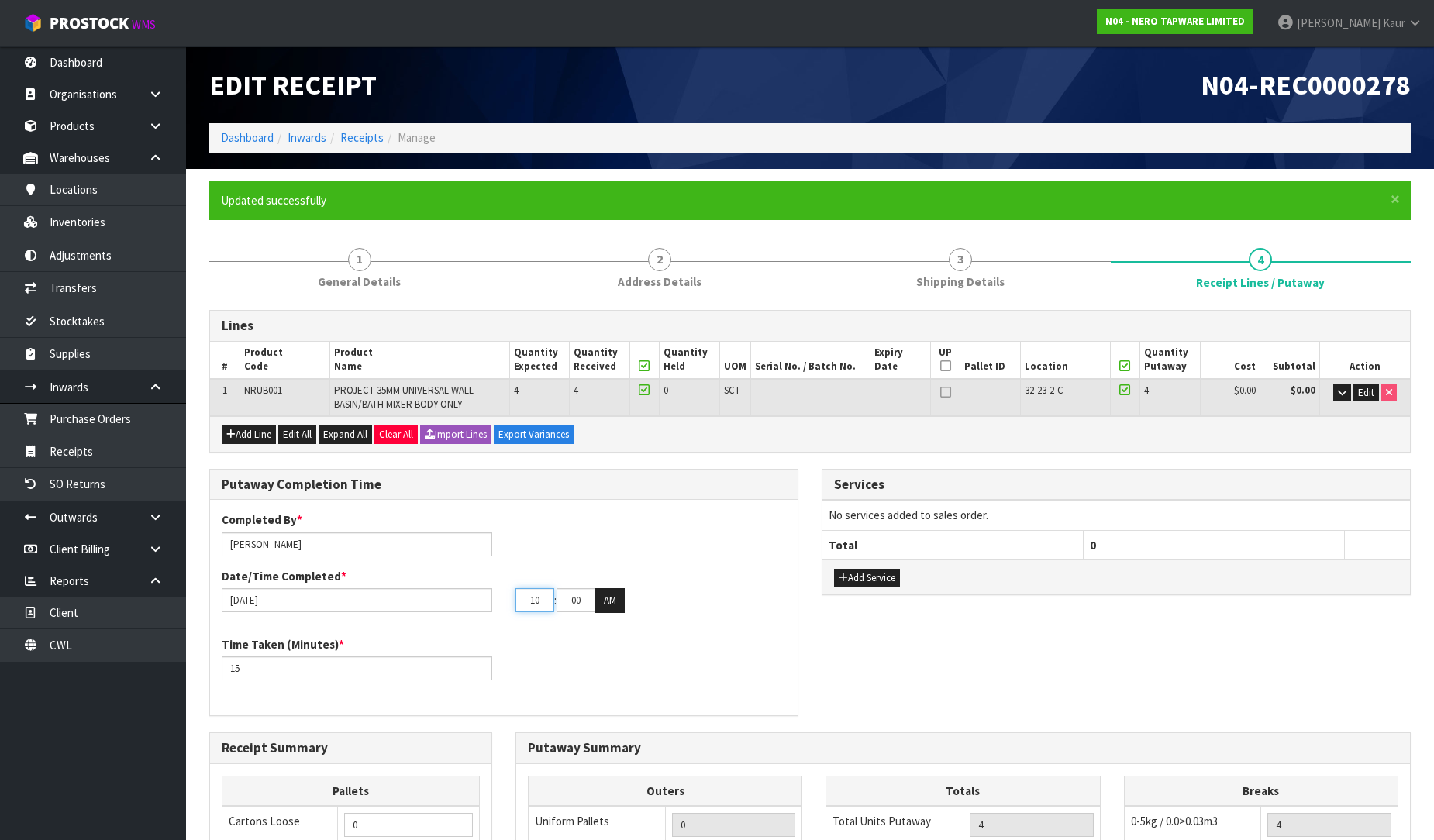
type input "10"
drag, startPoint x: 587, startPoint y: 604, endPoint x: 541, endPoint y: 611, distance: 46.5
click at [541, 611] on tr "10 : 00 : 00 AM" at bounding box center [570, 601] width 109 height 25
type input "53"
click at [626, 629] on div "Completed By * Prabhneet Kaur Date/Time Completed * 02/10/2025 10 : 53 : 00 AM …" at bounding box center [504, 607] width 588 height 192
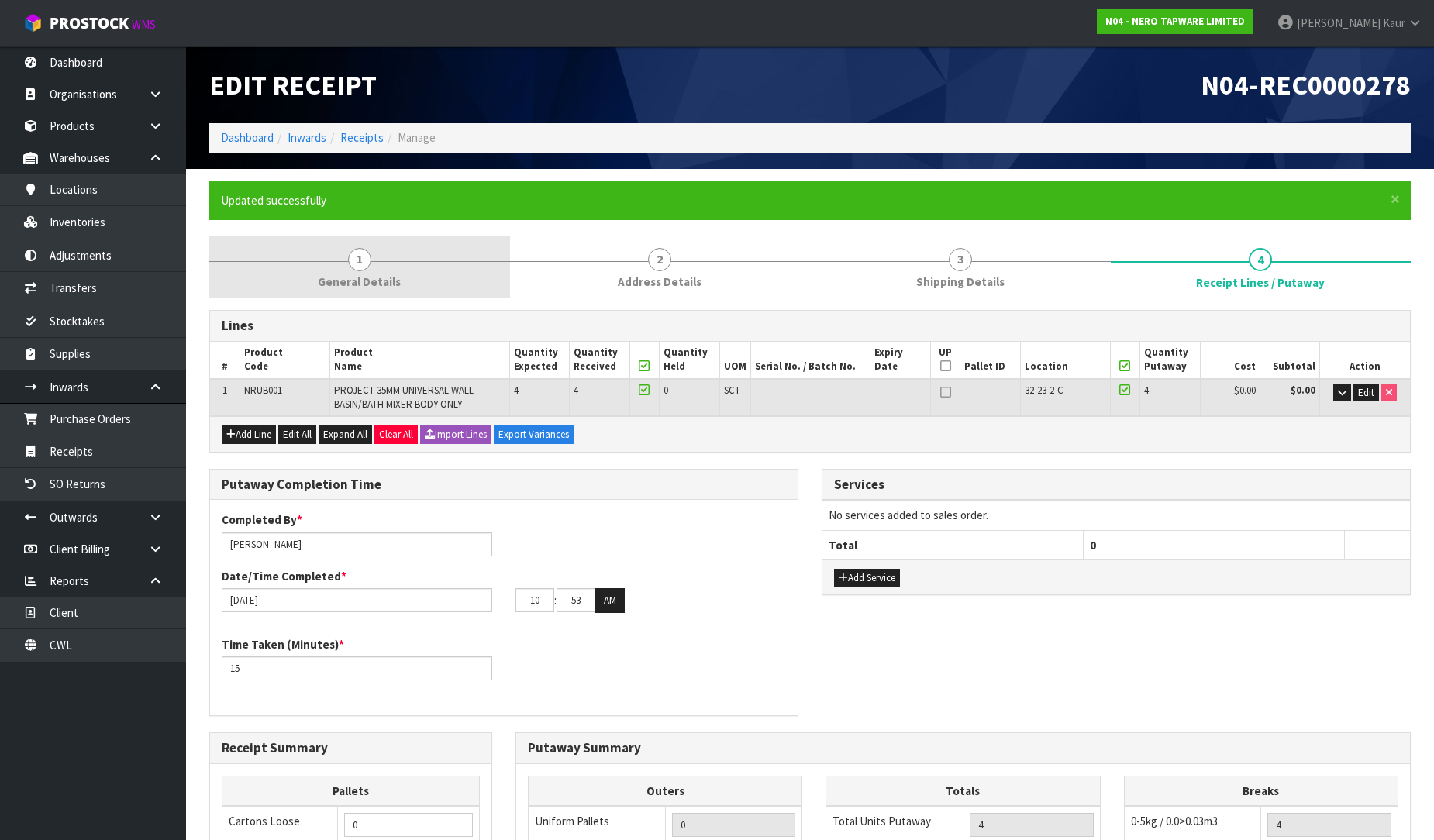
click at [383, 268] on link "1 General Details" at bounding box center [360, 266] width 301 height 61
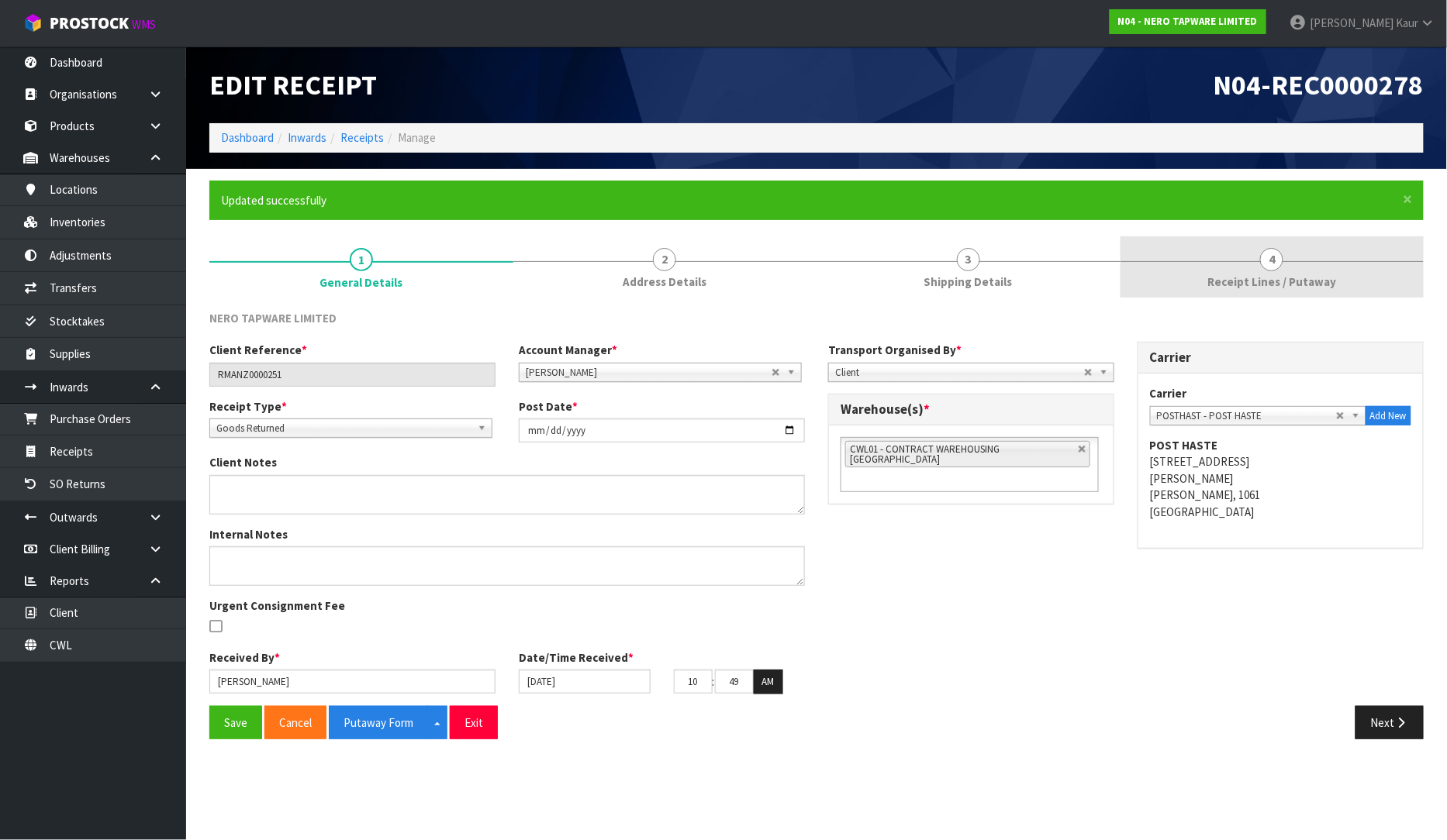
click at [1255, 277] on span "Receipt Lines / Putaway" at bounding box center [1271, 281] width 128 height 16
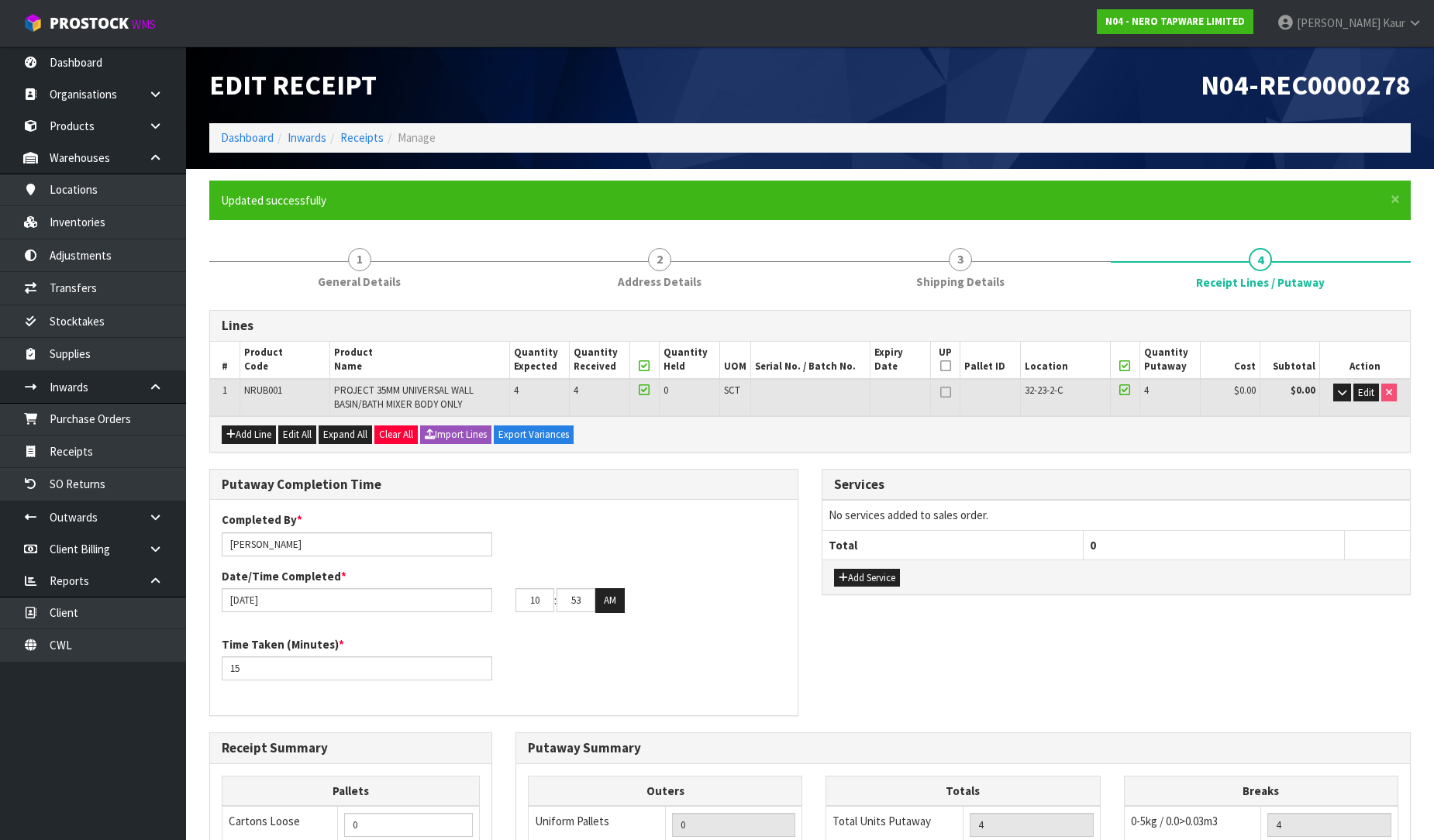
scroll to position [327, 0]
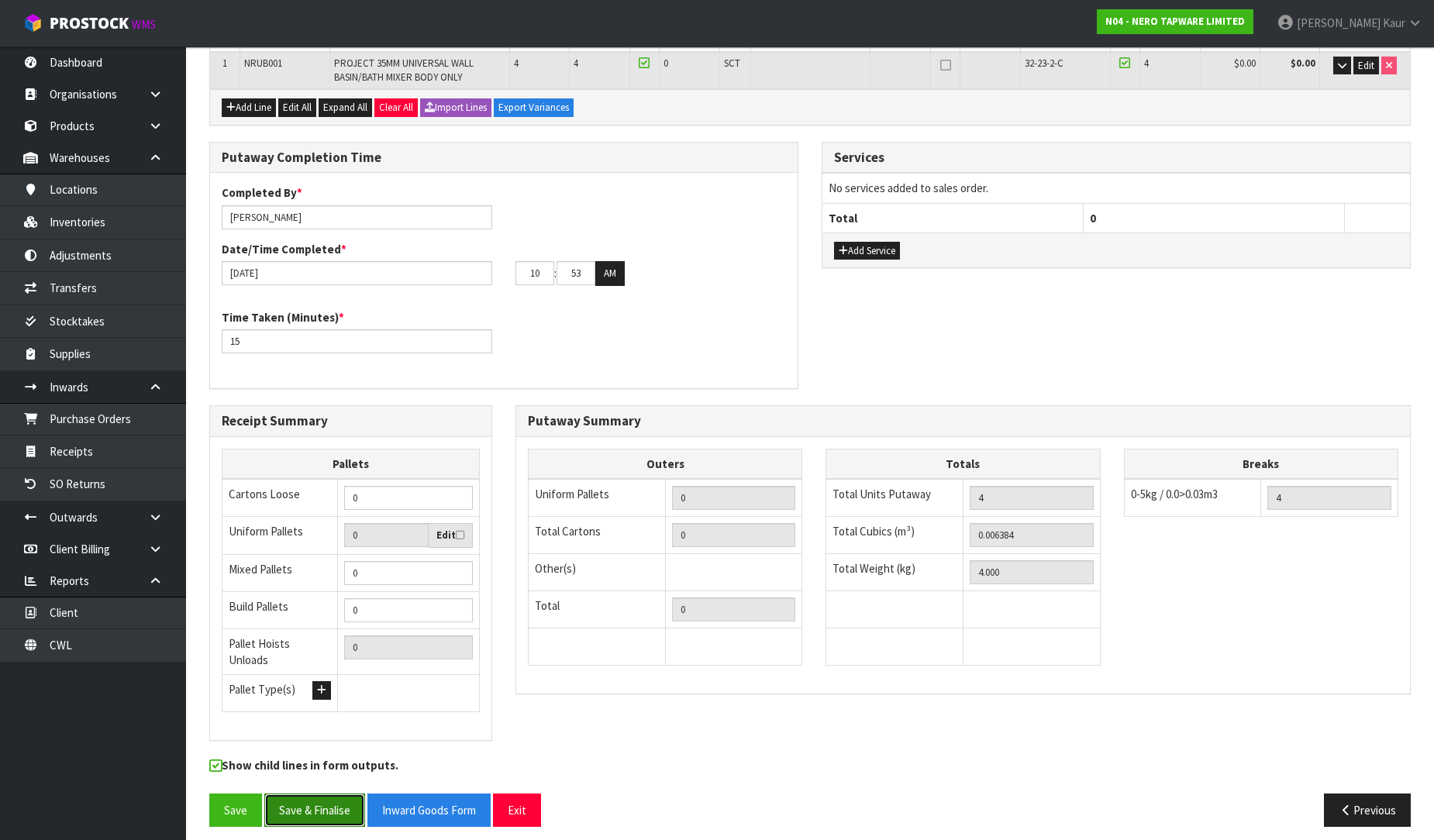
click at [315, 794] on button "Save & Finalise" at bounding box center [315, 810] width 100 height 34
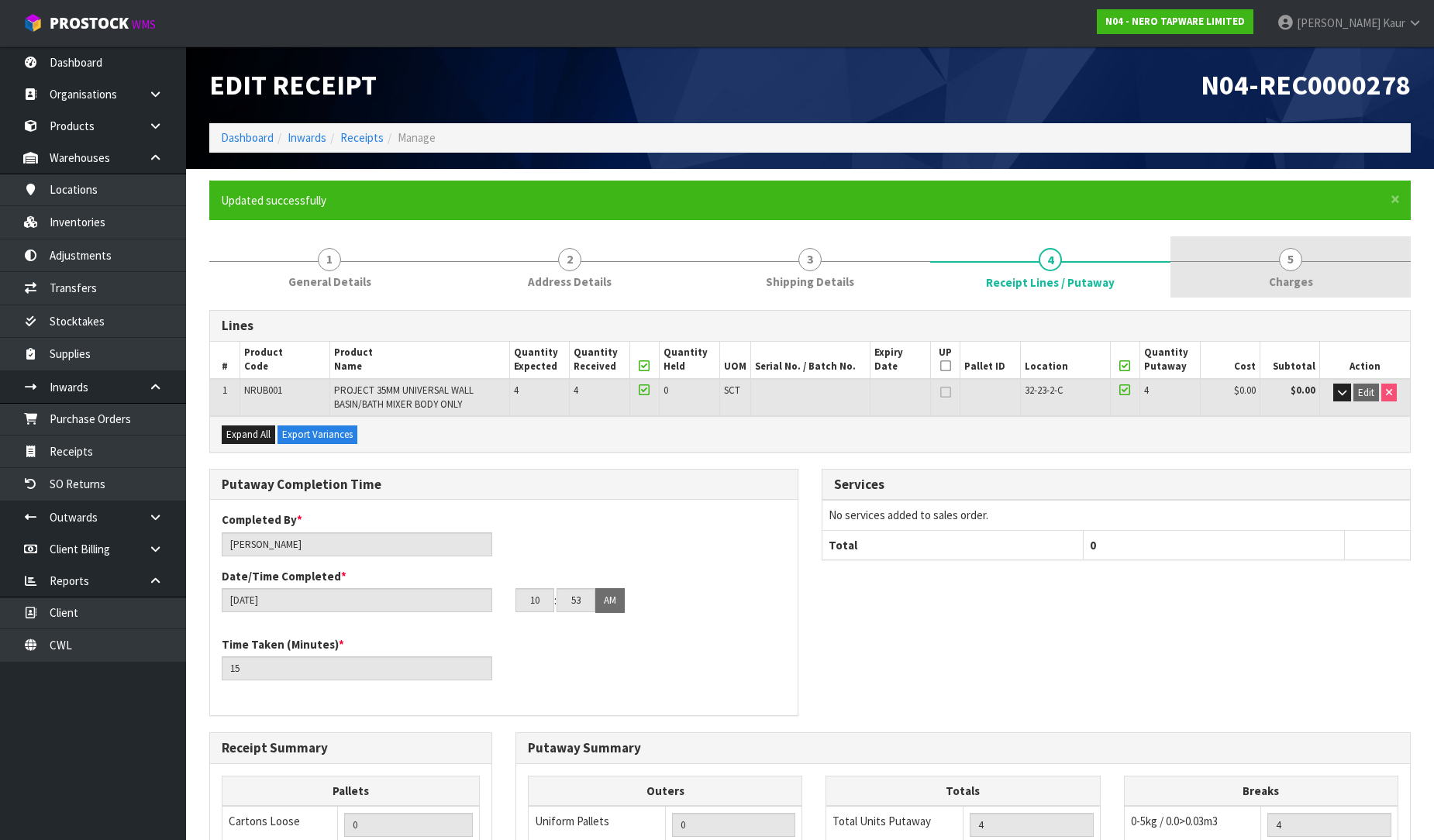
click at [1289, 277] on span "Charges" at bounding box center [1291, 281] width 44 height 16
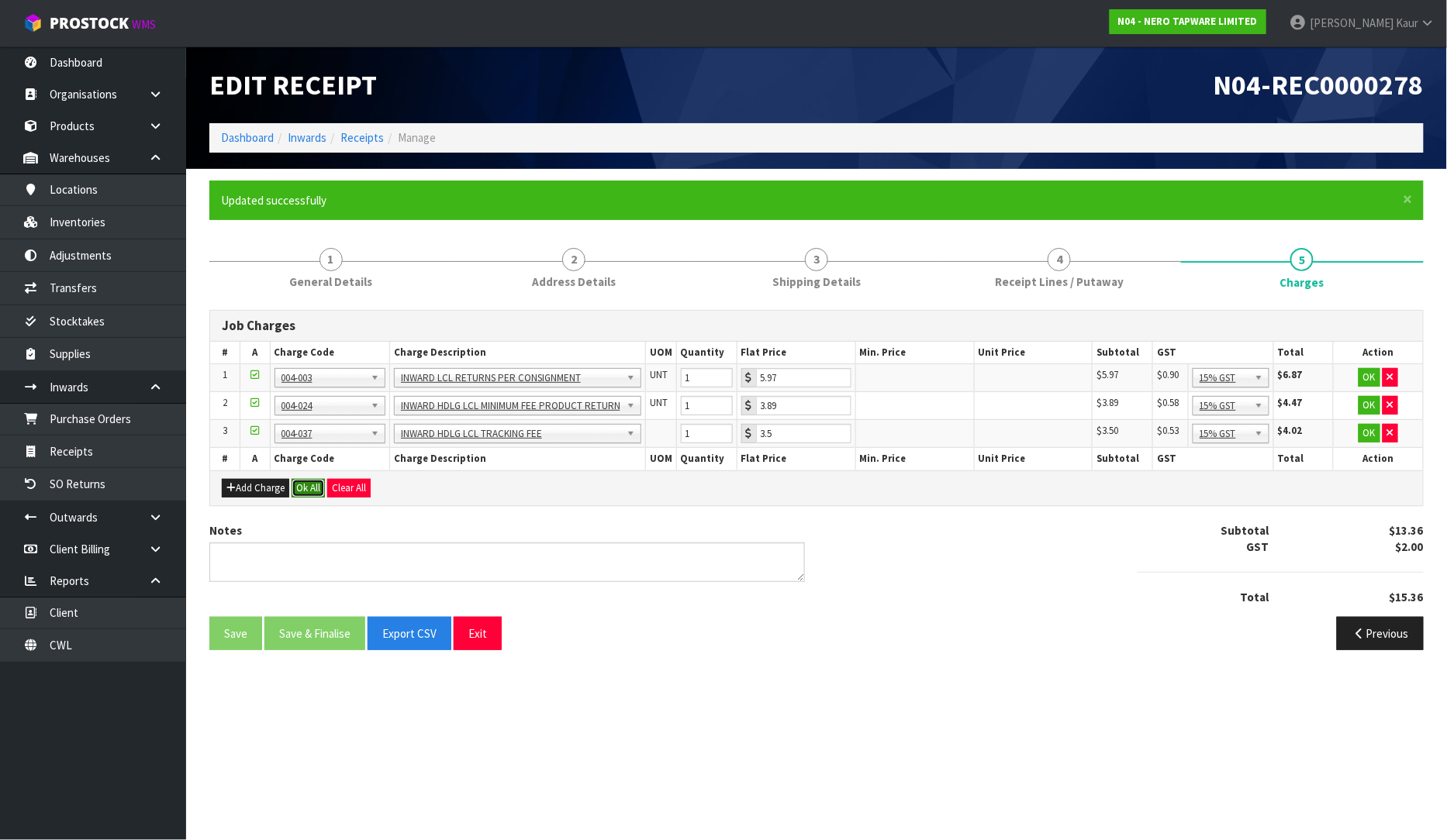
click at [309, 484] on button "Ok All" at bounding box center [308, 488] width 34 height 18
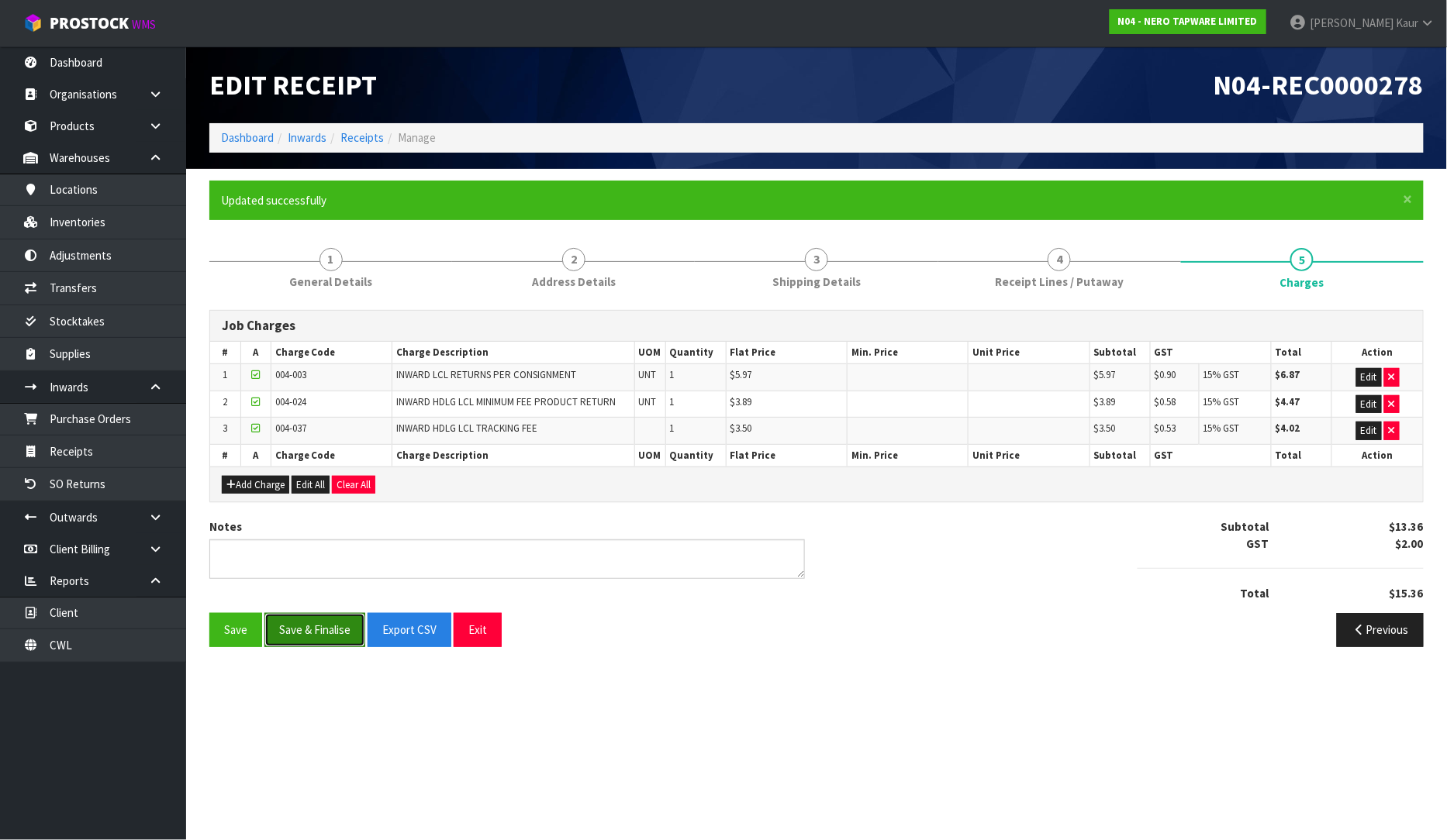
click at [293, 633] on button "Save & Finalise" at bounding box center [315, 630] width 100 height 34
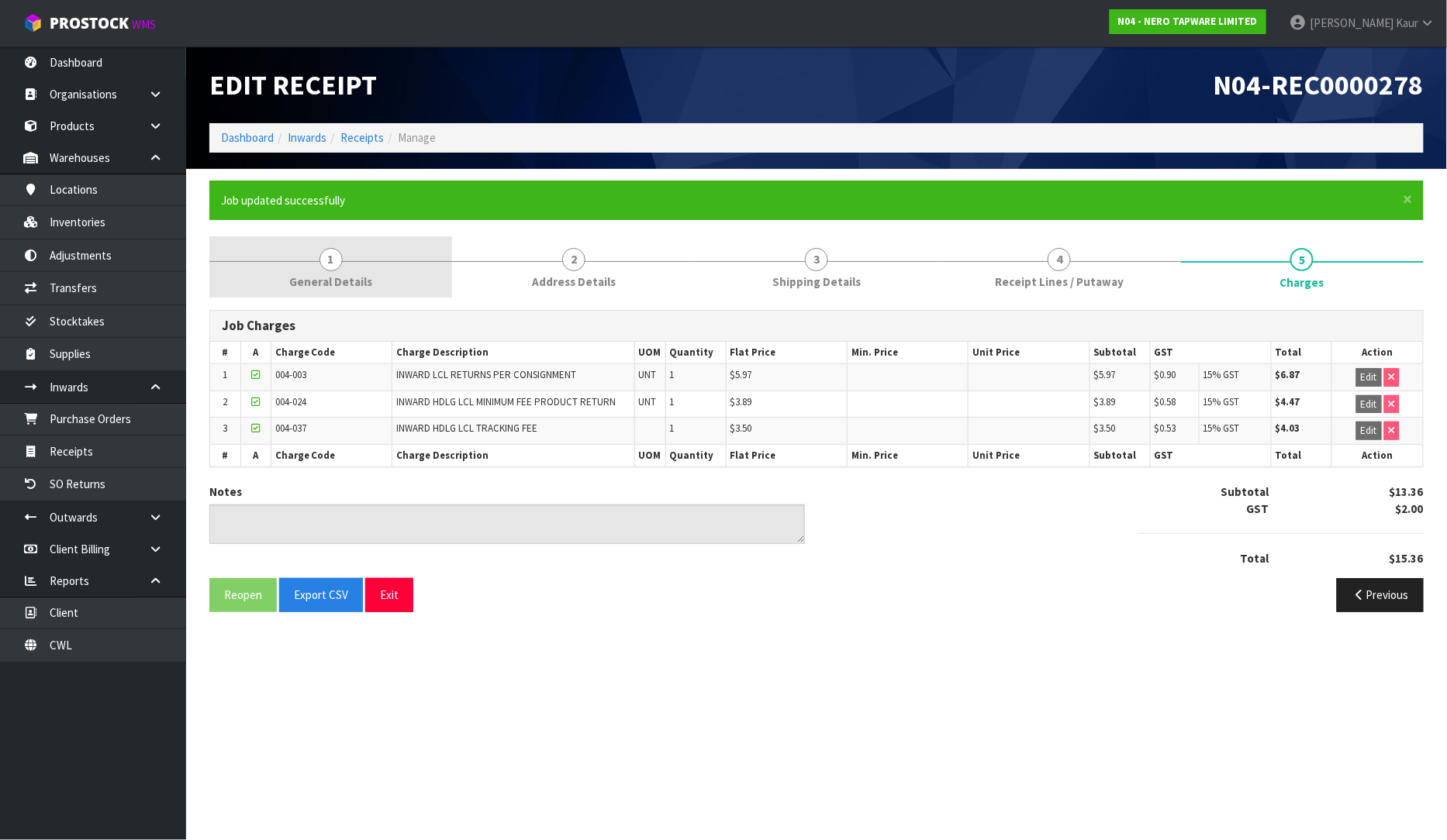
click at [289, 269] on link "1 General Details" at bounding box center [330, 266] width 242 height 61
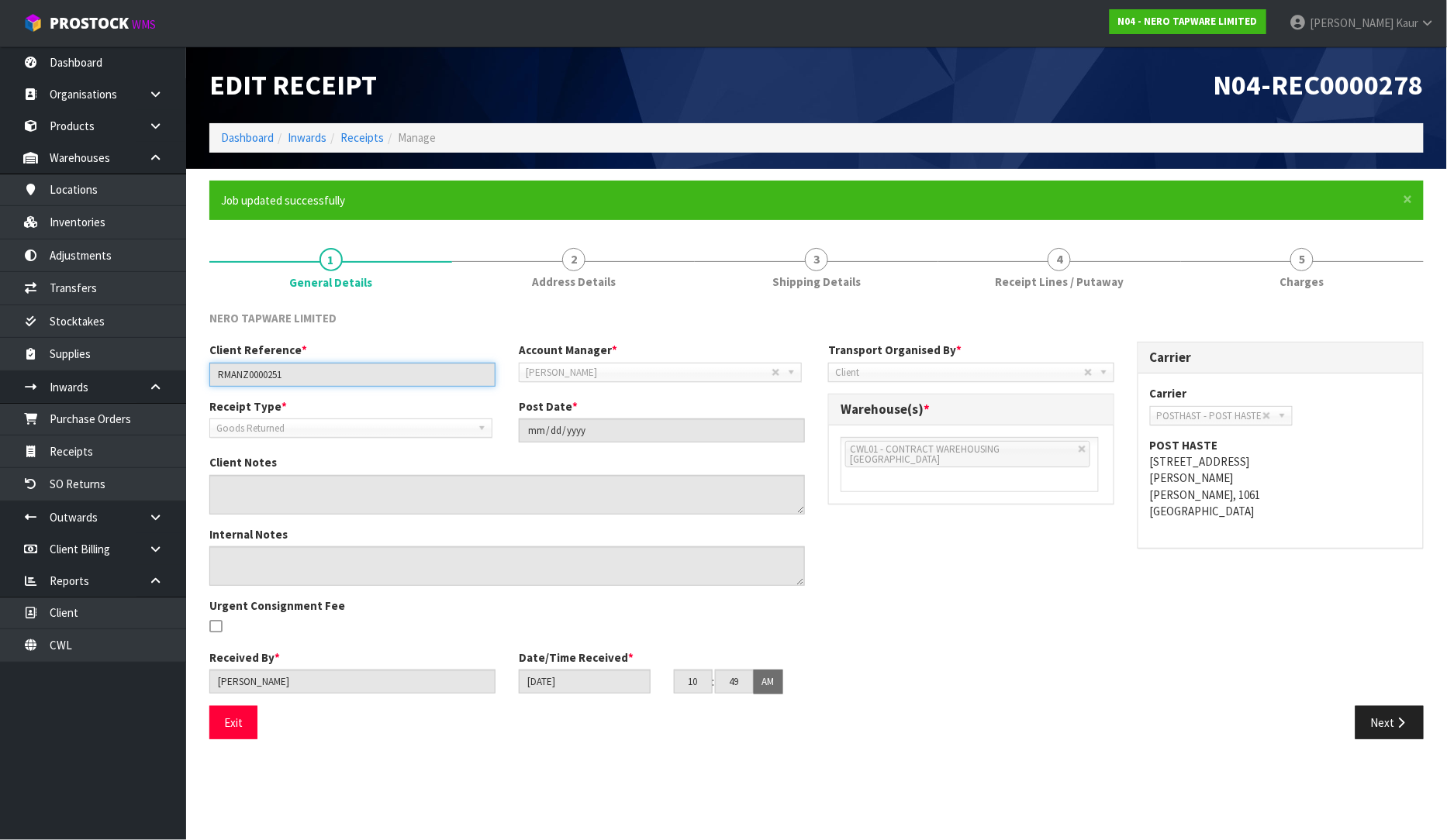
drag, startPoint x: 301, startPoint y: 378, endPoint x: 191, endPoint y: 370, distance: 110.3
click at [191, 370] on section "× Close Job updated successfully 1 General Details 2 Address Details 3 Shipping…" at bounding box center [816, 465] width 1261 height 594
drag, startPoint x: 986, startPoint y: 262, endPoint x: 954, endPoint y: 394, distance: 135.8
click at [986, 262] on link "4 Receipt Lines / Putaway" at bounding box center [1059, 266] width 242 height 61
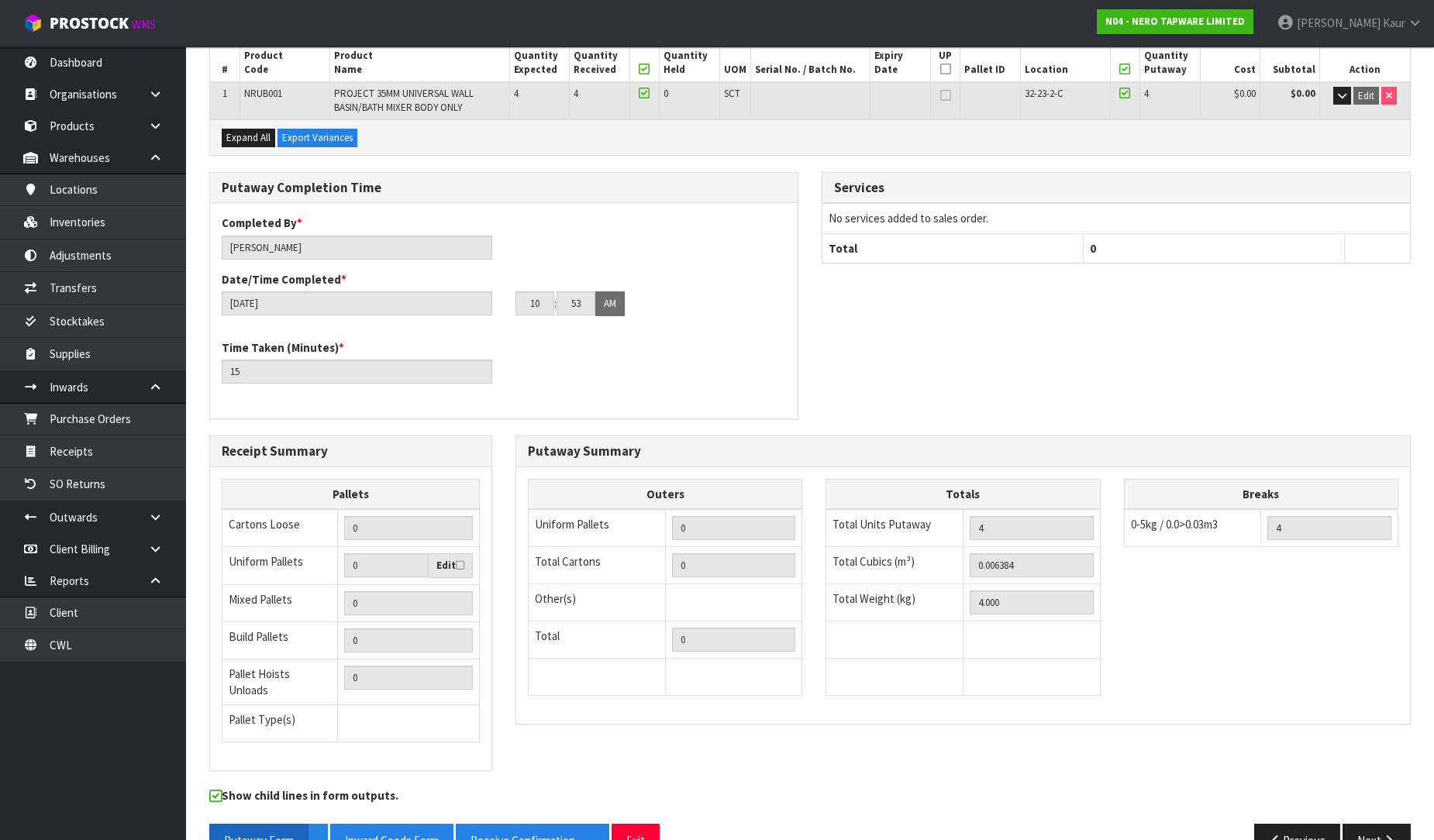
scroll to position [327, 0]
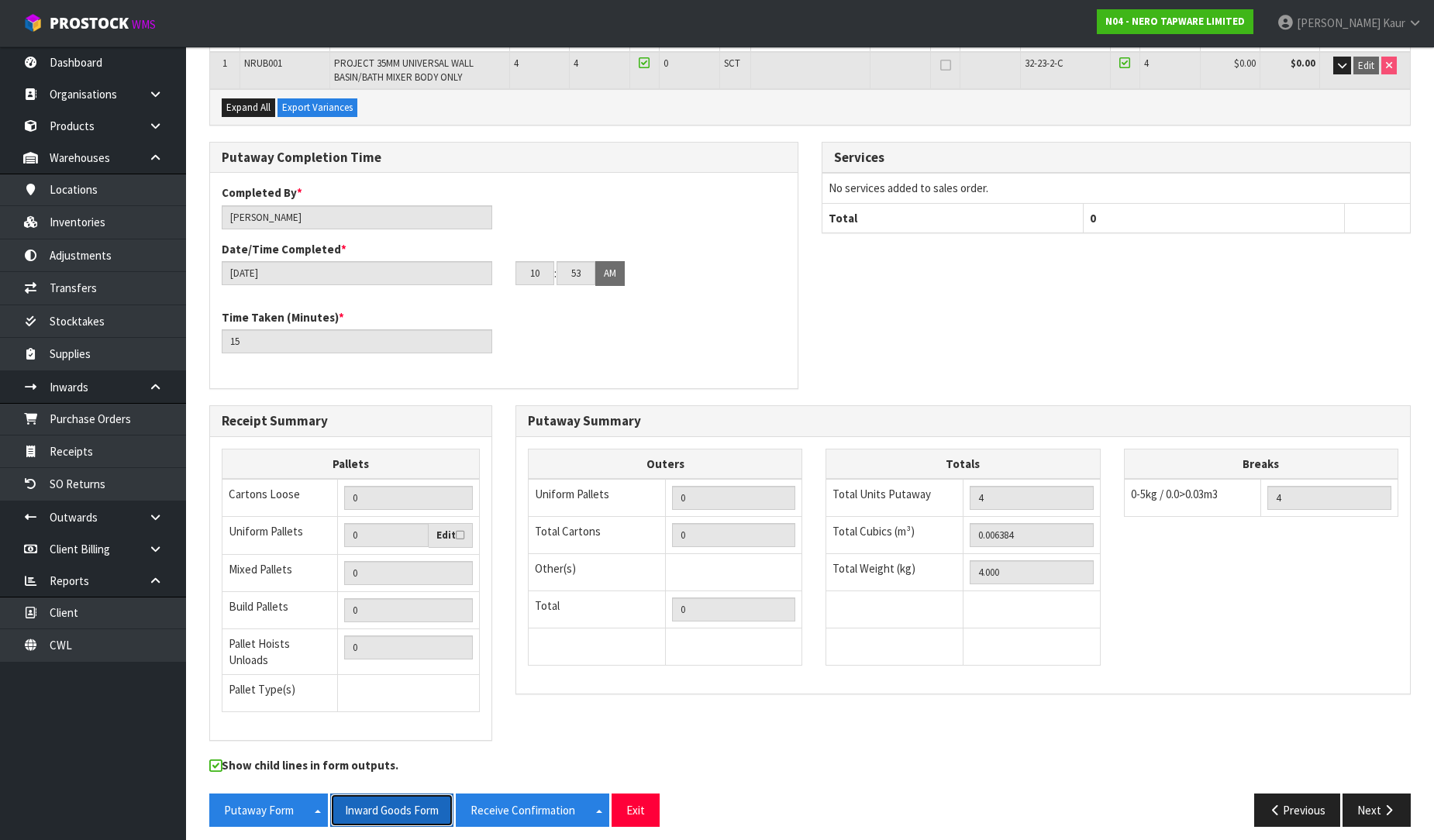
click at [383, 794] on button "Inward Goods Form" at bounding box center [392, 810] width 124 height 34
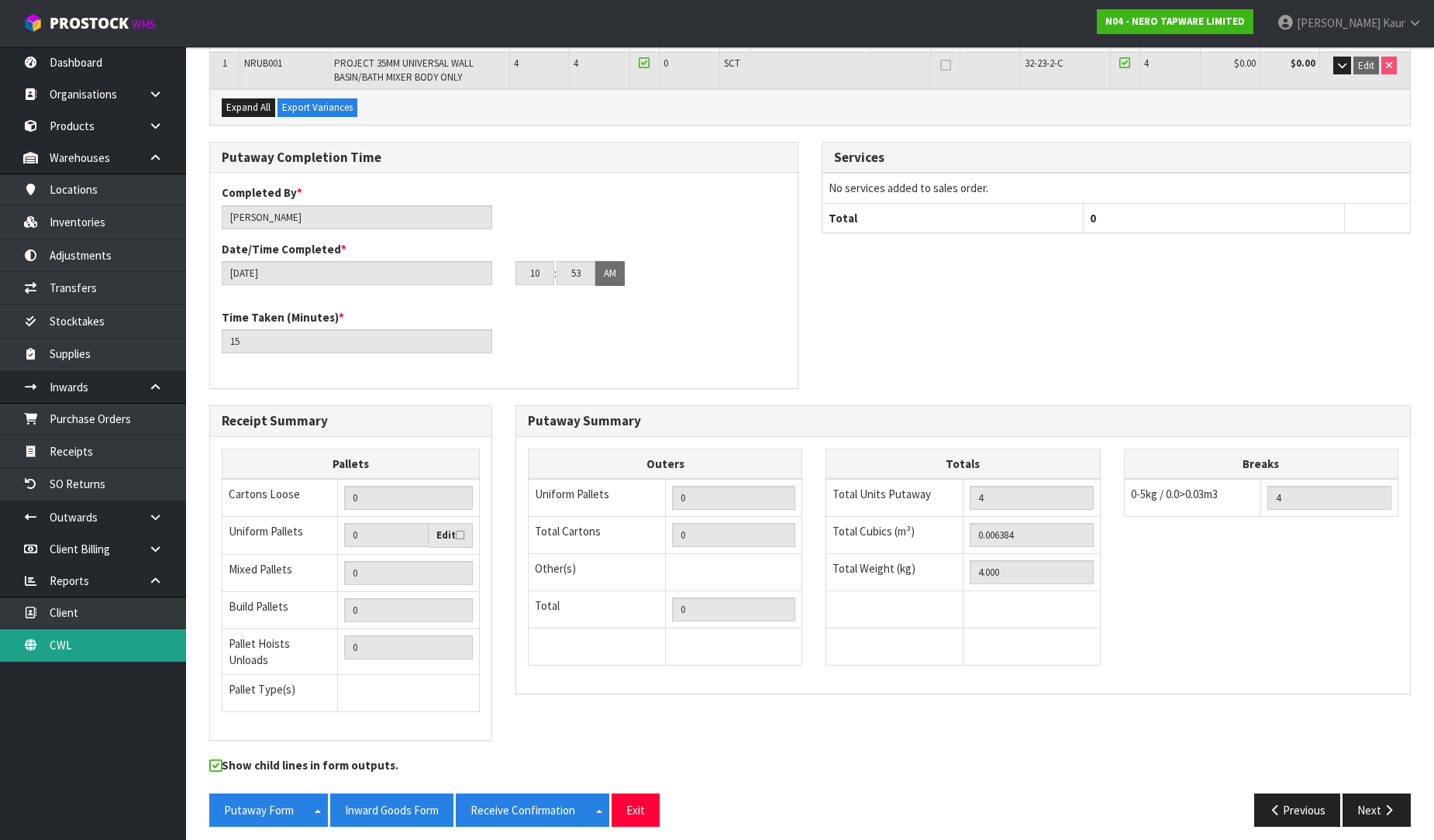
click at [100, 640] on link "CWL" at bounding box center [93, 645] width 186 height 32
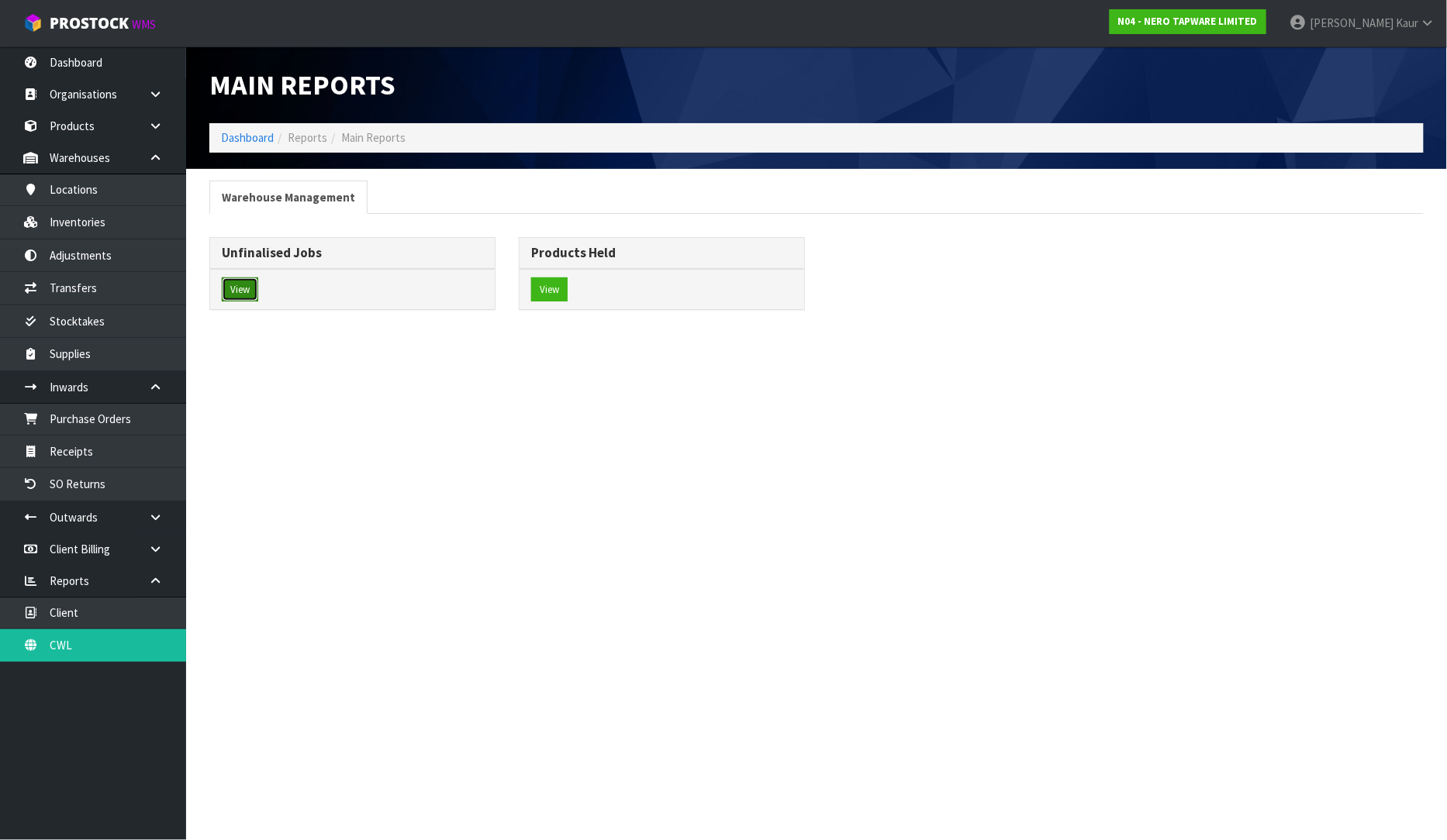
click at [222, 295] on button "View" at bounding box center [241, 290] width 37 height 25
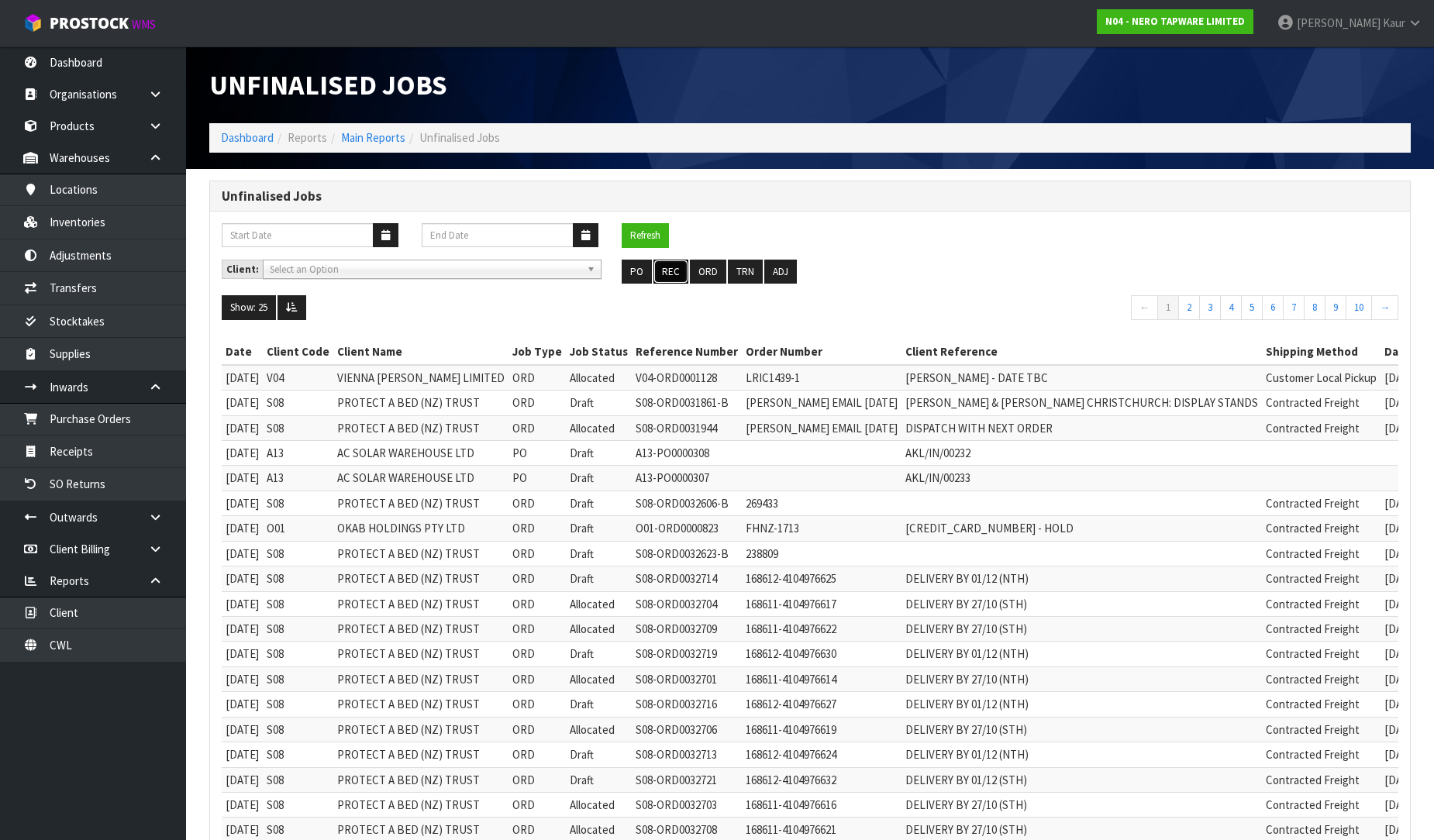
click at [676, 283] on button "REC" at bounding box center [671, 272] width 35 height 25
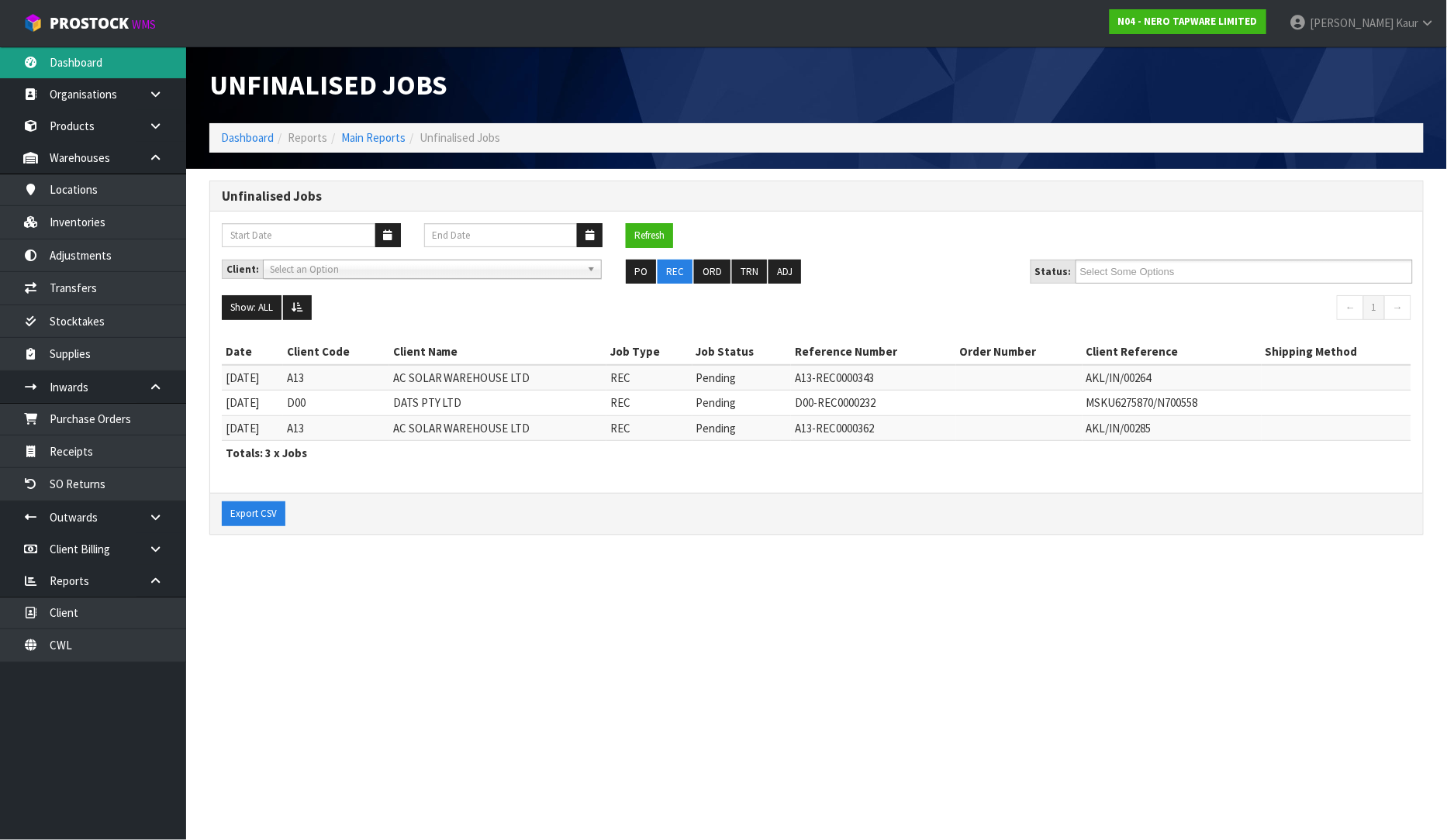
click at [94, 70] on link "Dashboard" at bounding box center [93, 62] width 186 height 32
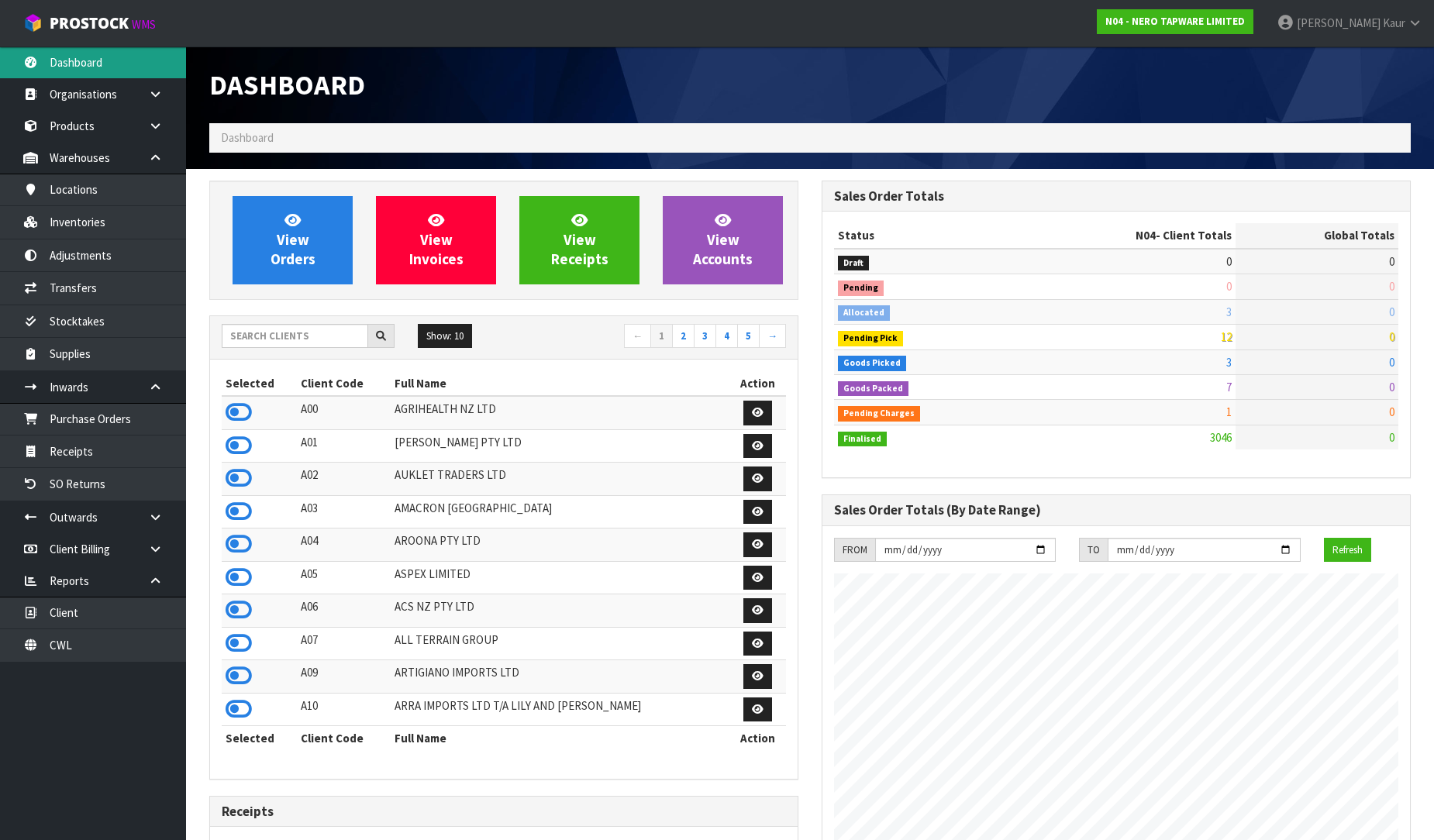
scroll to position [1225, 612]
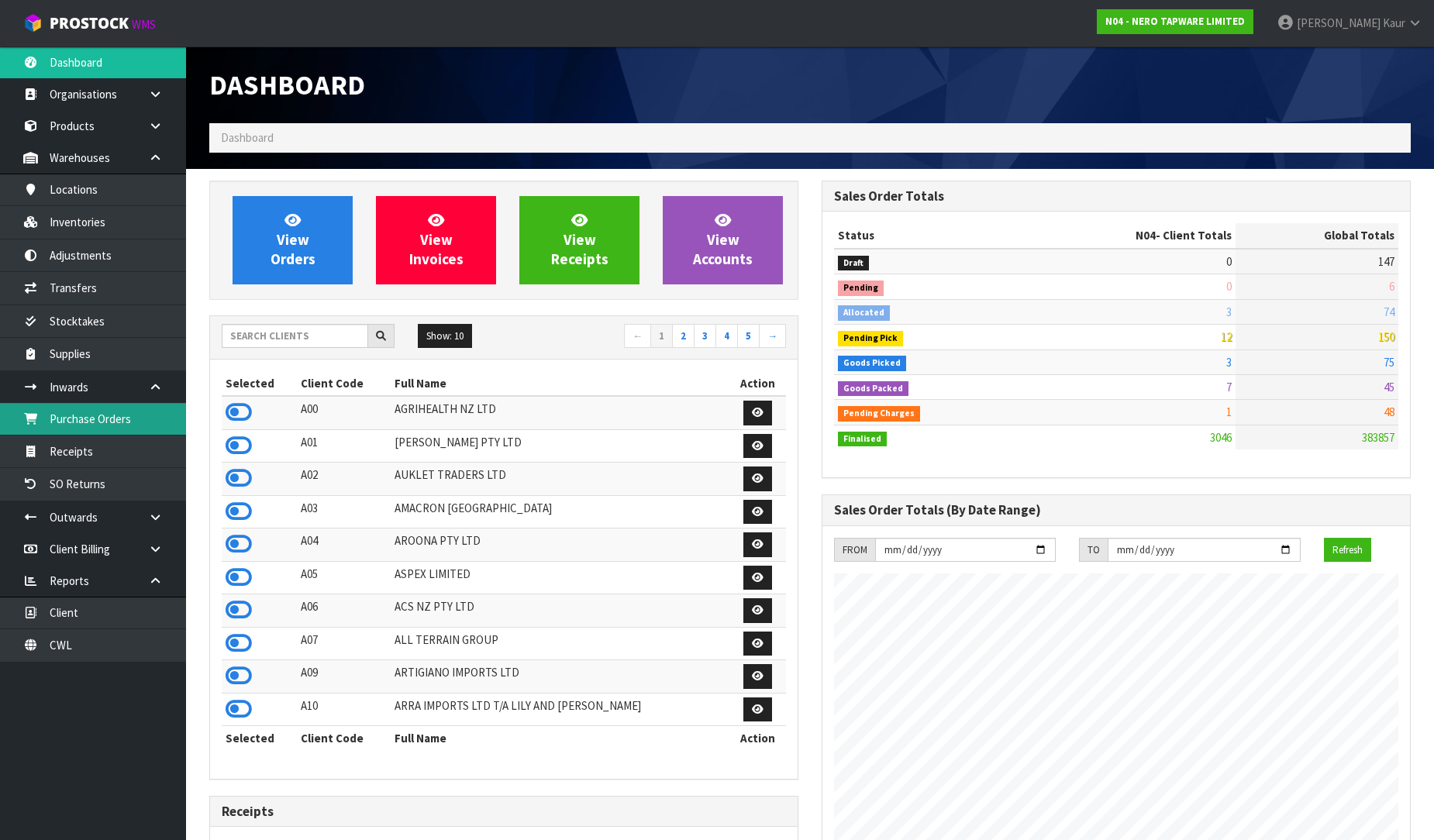
click at [100, 421] on link "Purchase Orders" at bounding box center [93, 418] width 186 height 32
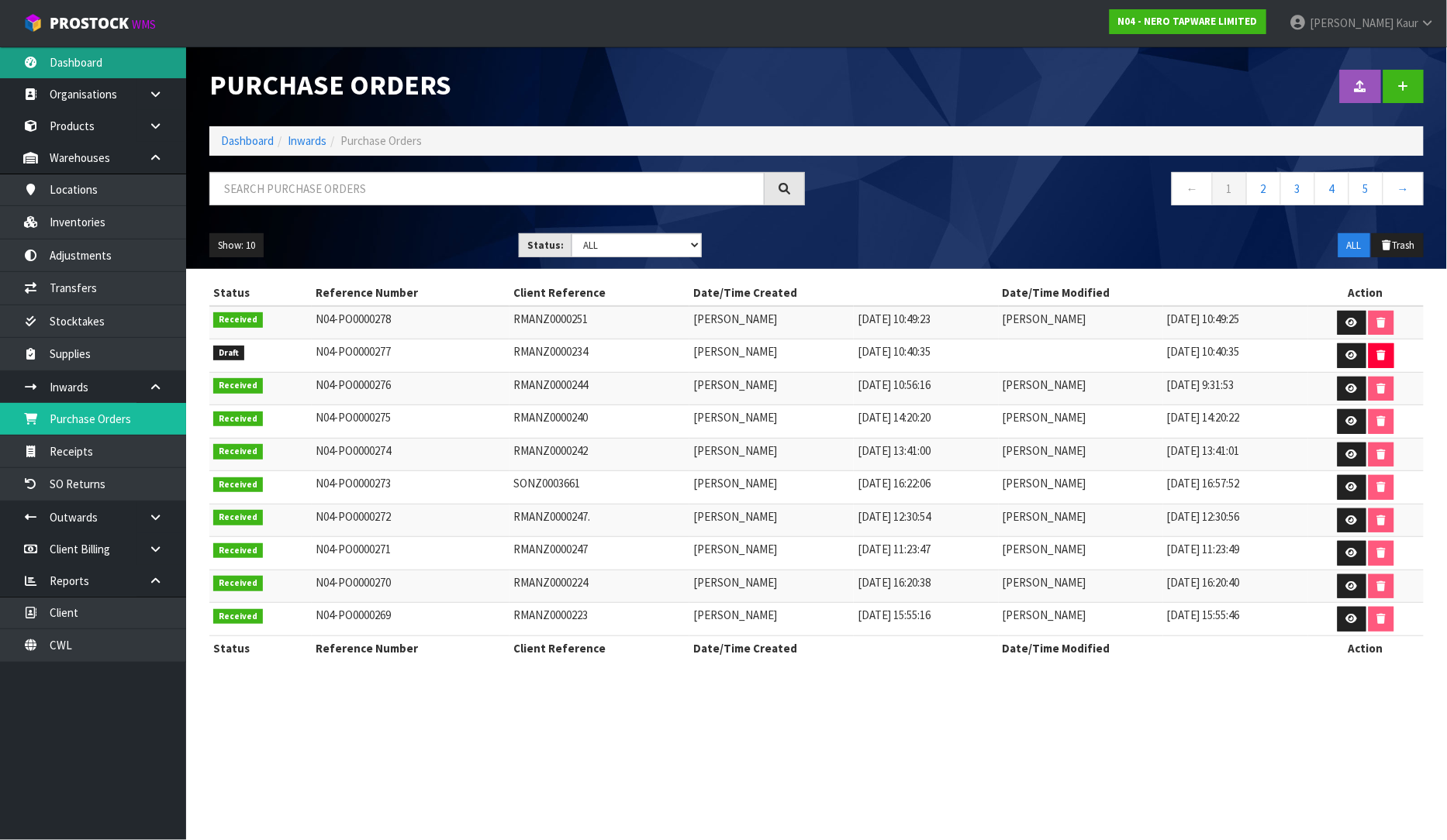
click at [83, 70] on link "Dashboard" at bounding box center [93, 62] width 186 height 32
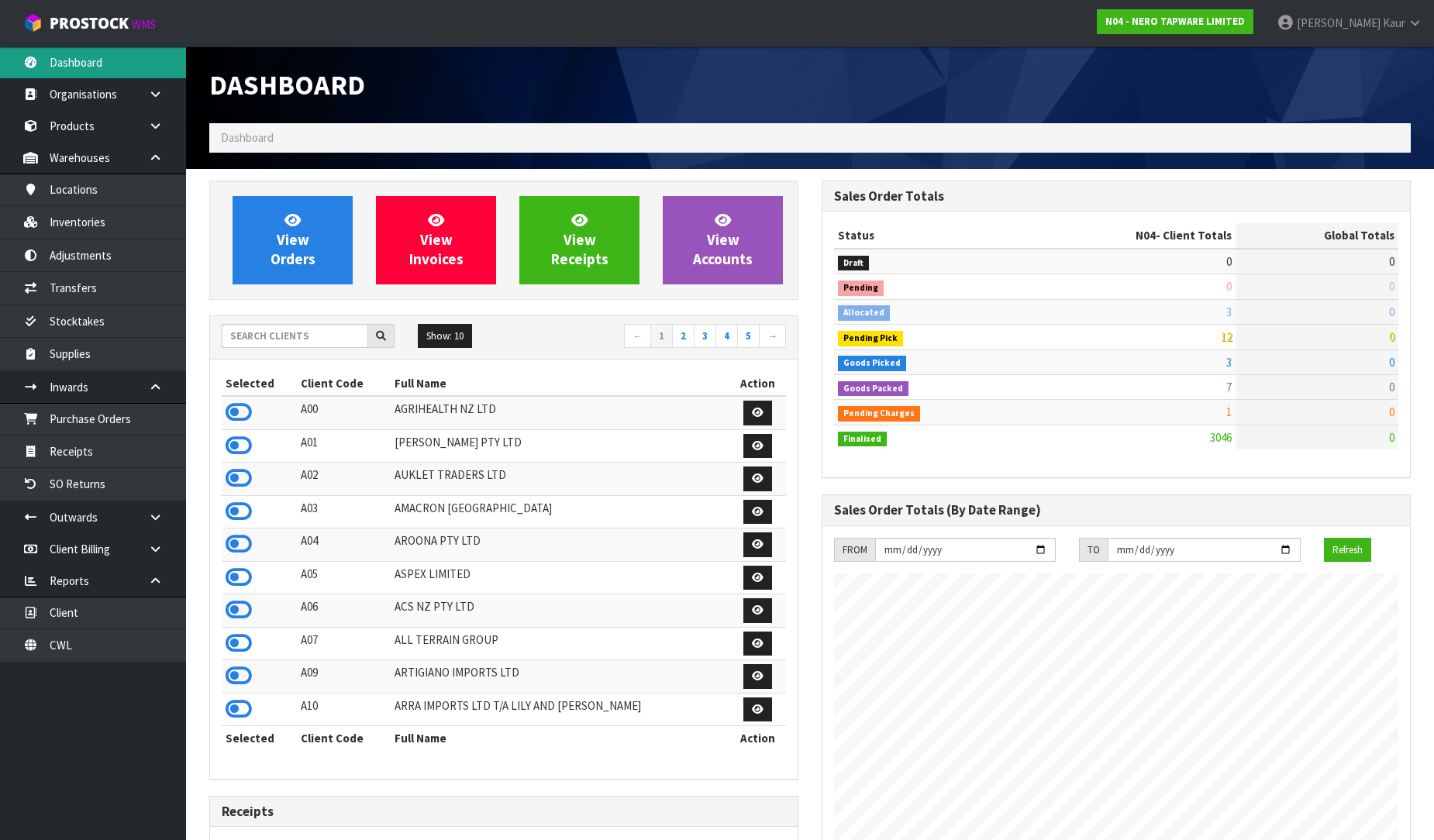
scroll to position [1225, 612]
click at [244, 335] on input "text" at bounding box center [295, 336] width 147 height 24
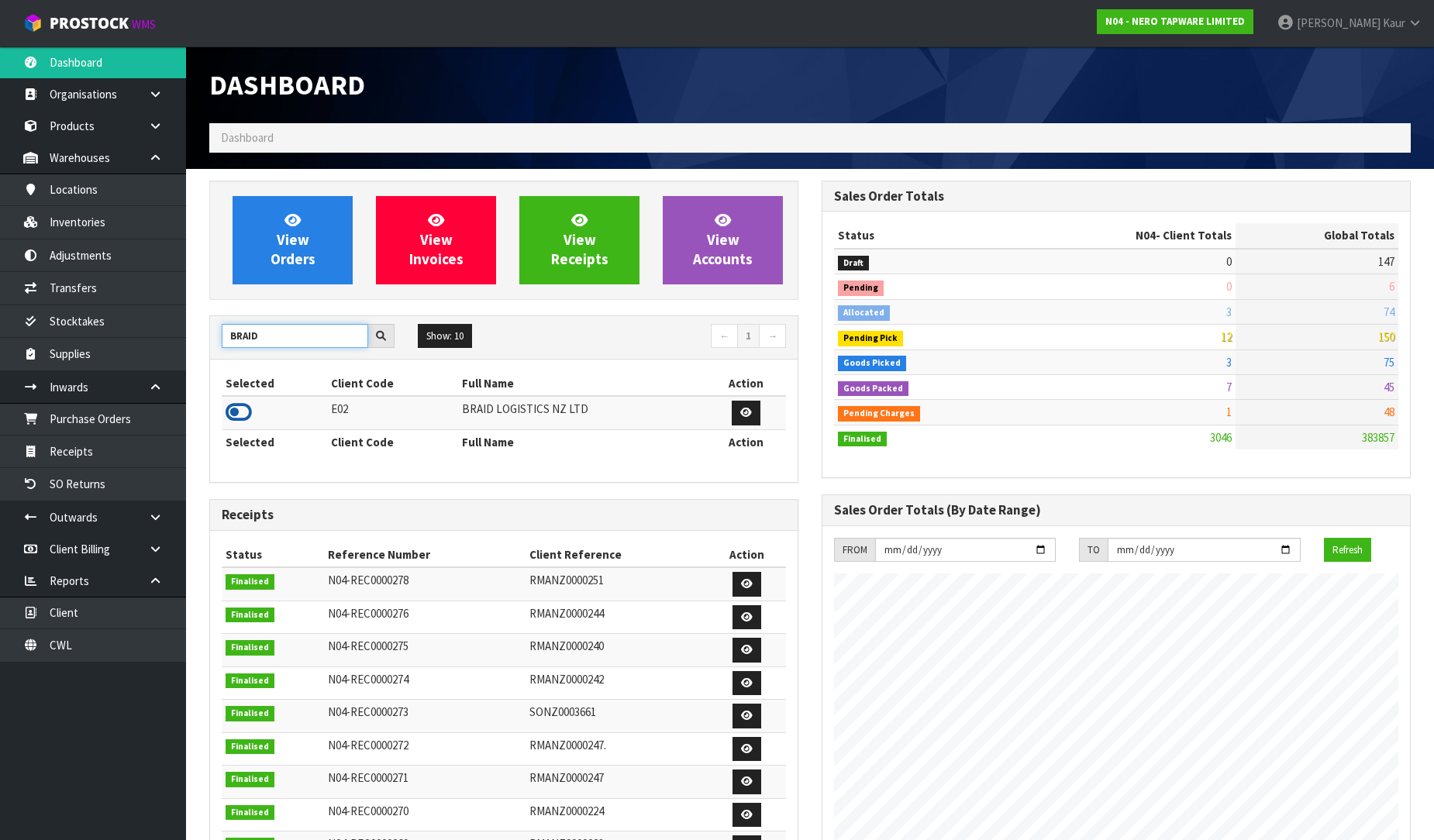
type input "BRAID"
click at [238, 412] on icon at bounding box center [239, 412] width 26 height 23
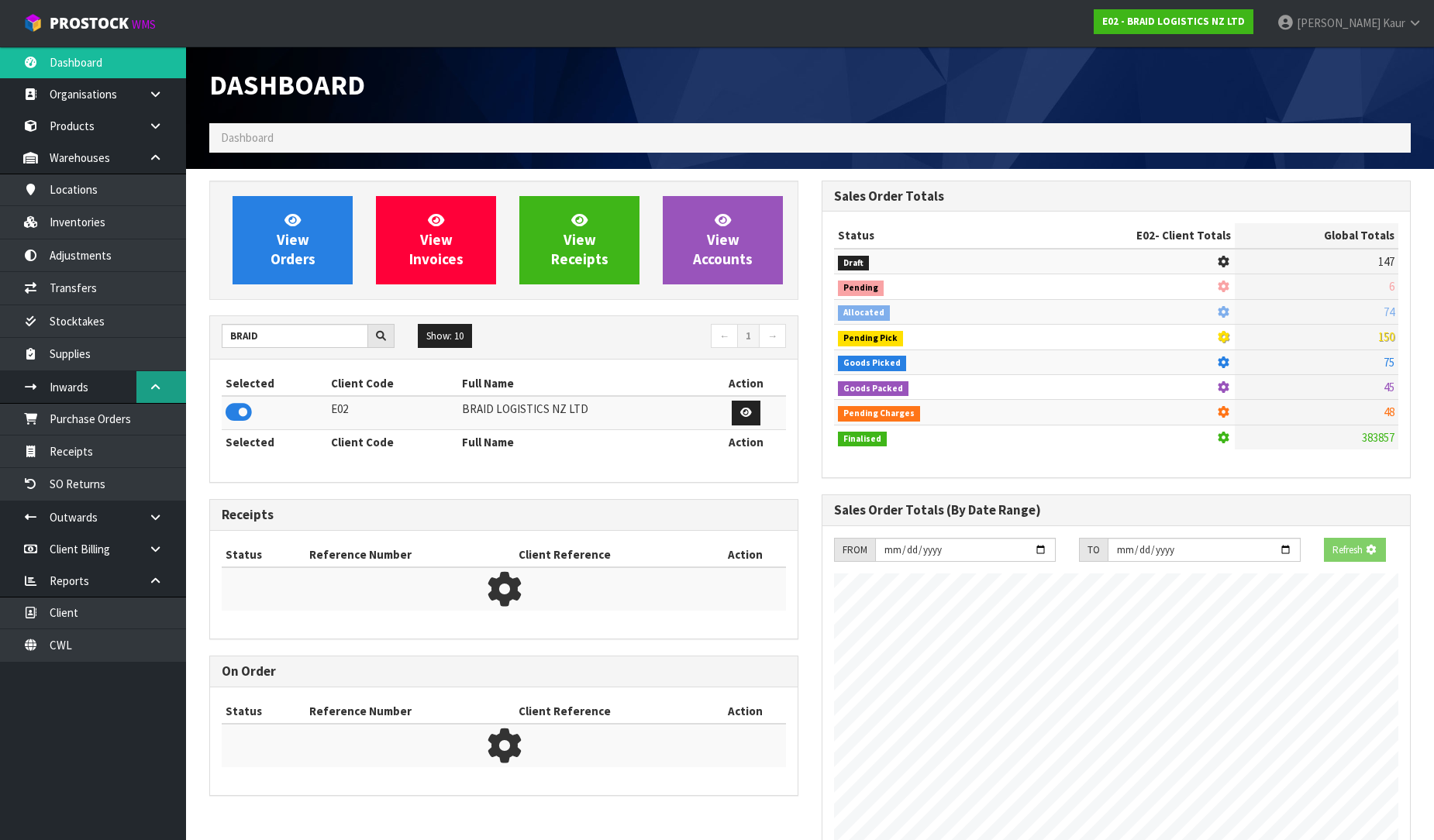
scroll to position [774232, 774698]
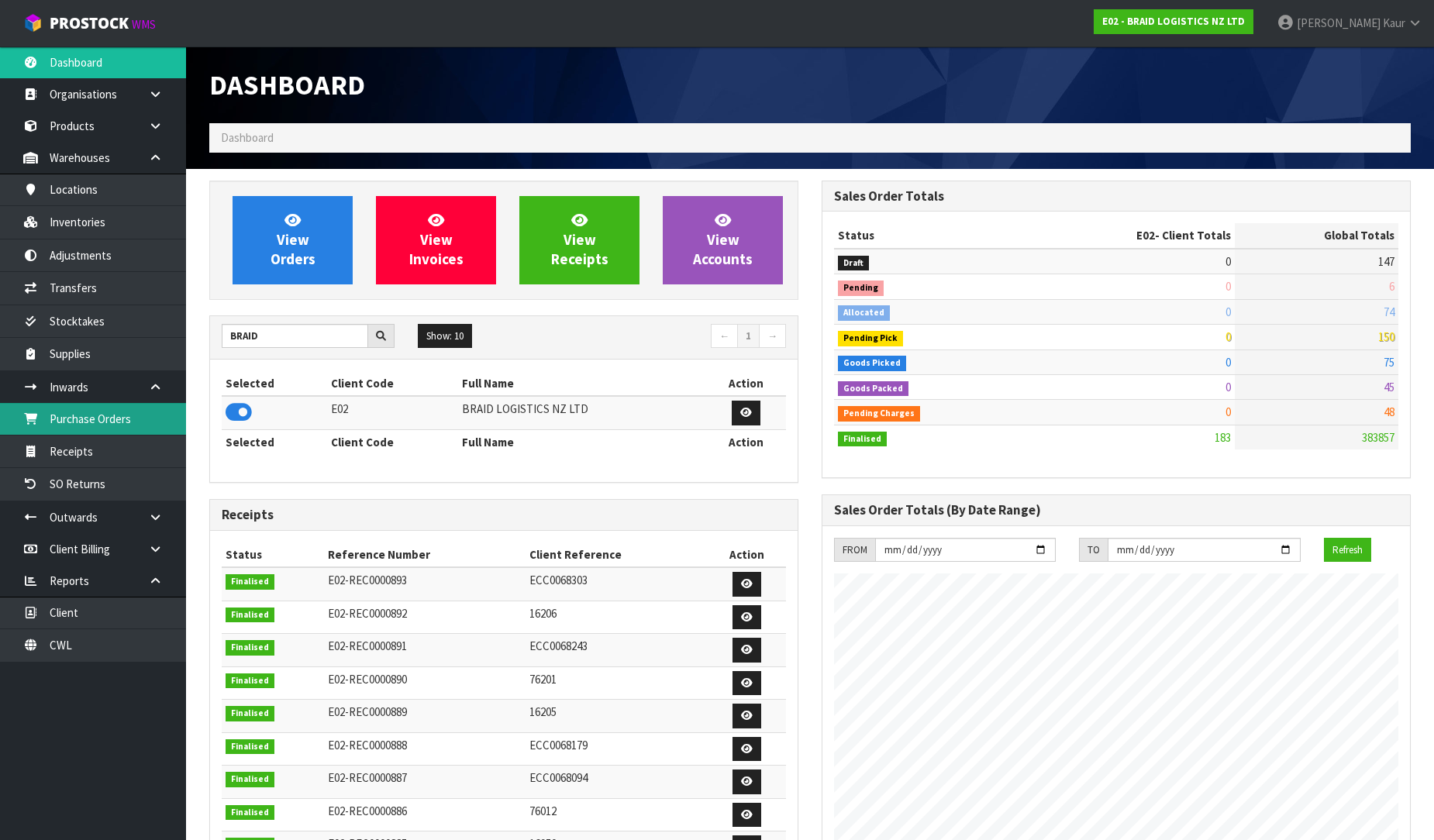
click at [130, 415] on link "Purchase Orders" at bounding box center [93, 418] width 186 height 32
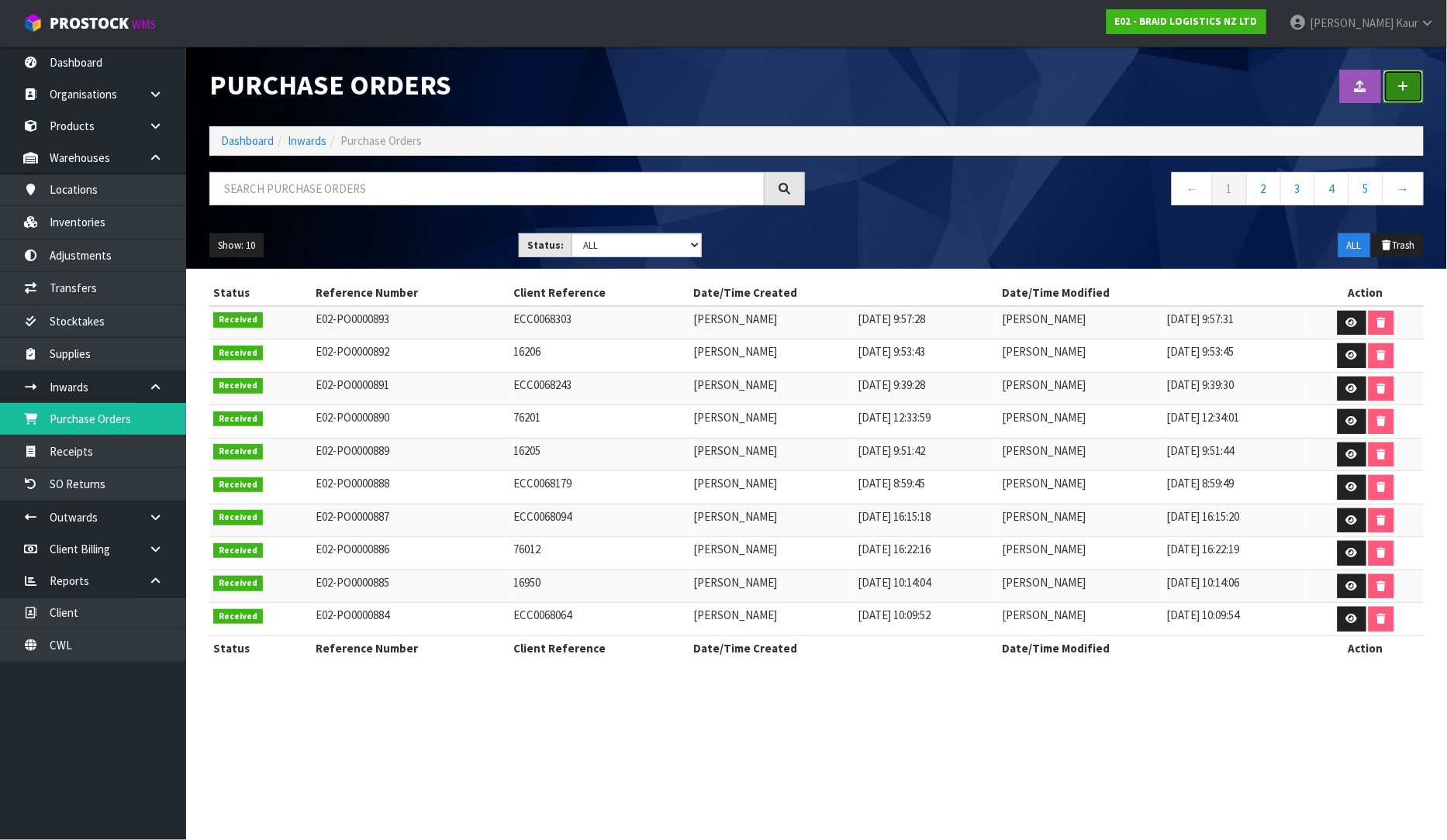
click at [1399, 89] on link at bounding box center [1404, 86] width 41 height 34
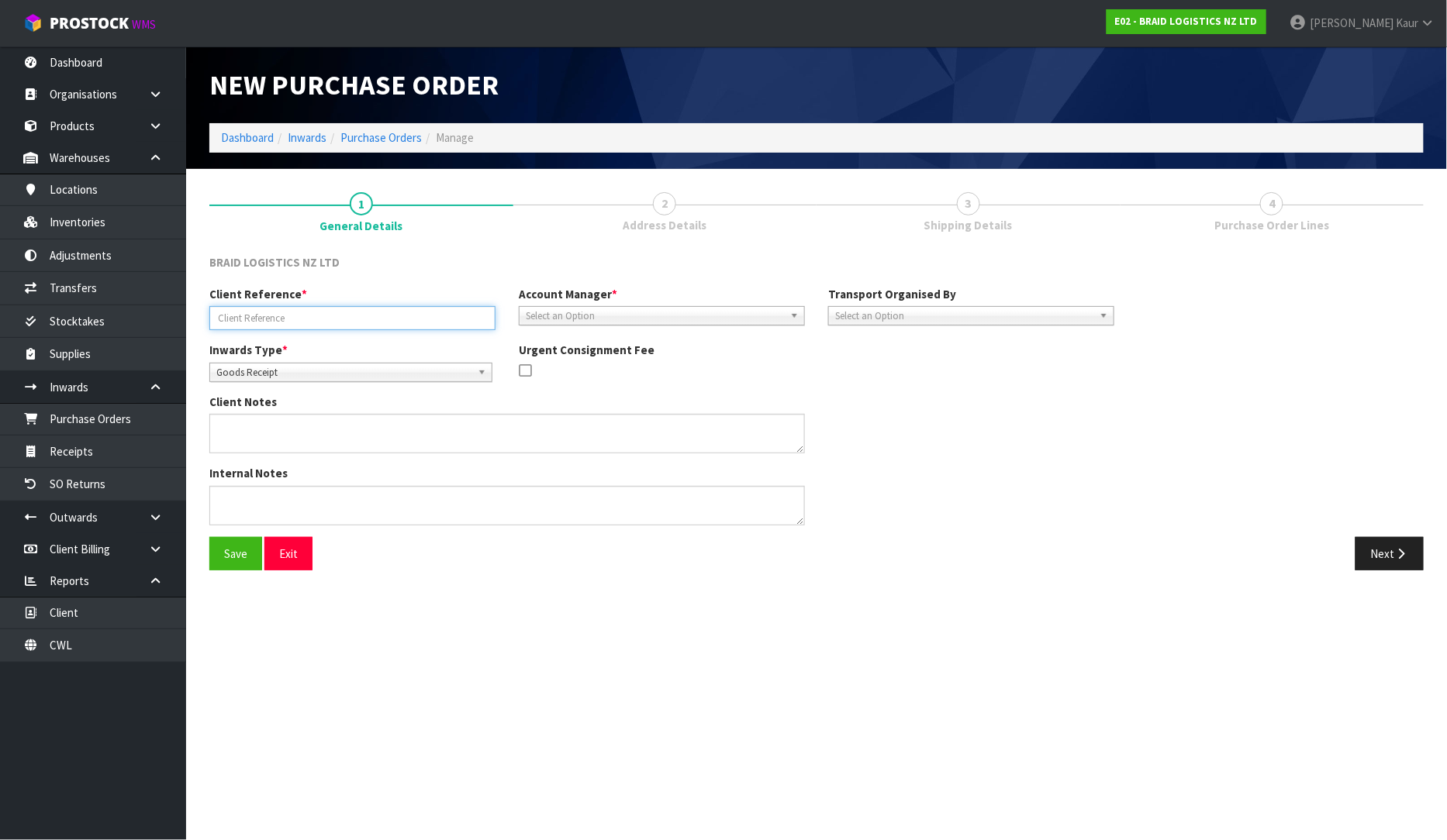
click at [321, 327] on input "text" at bounding box center [353, 318] width 286 height 24
type input "76202"
click at [613, 315] on span "Select an Option" at bounding box center [654, 316] width 258 height 18
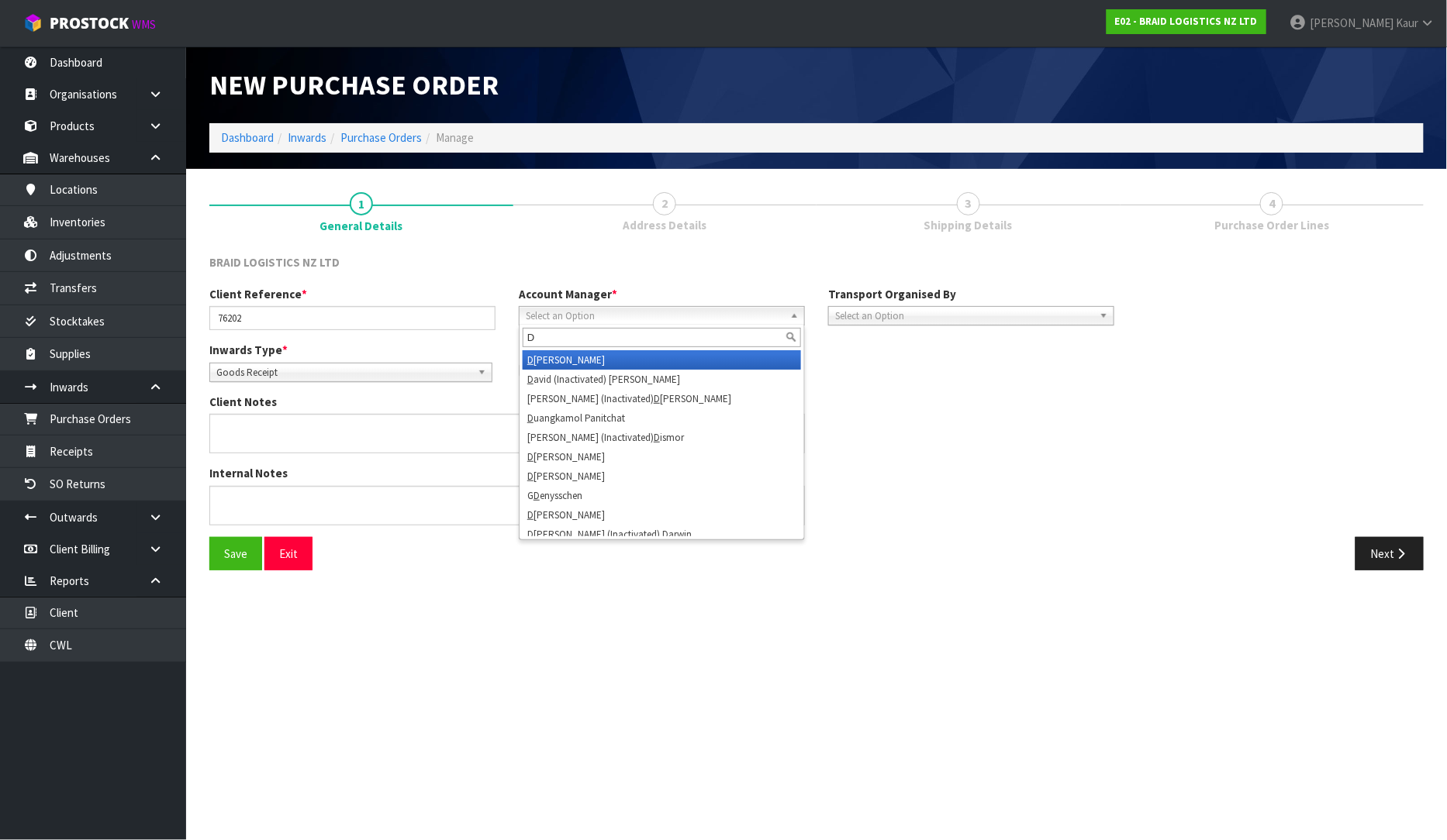
type input "D"
click at [600, 365] on li "D [PERSON_NAME]" at bounding box center [662, 360] width 278 height 19
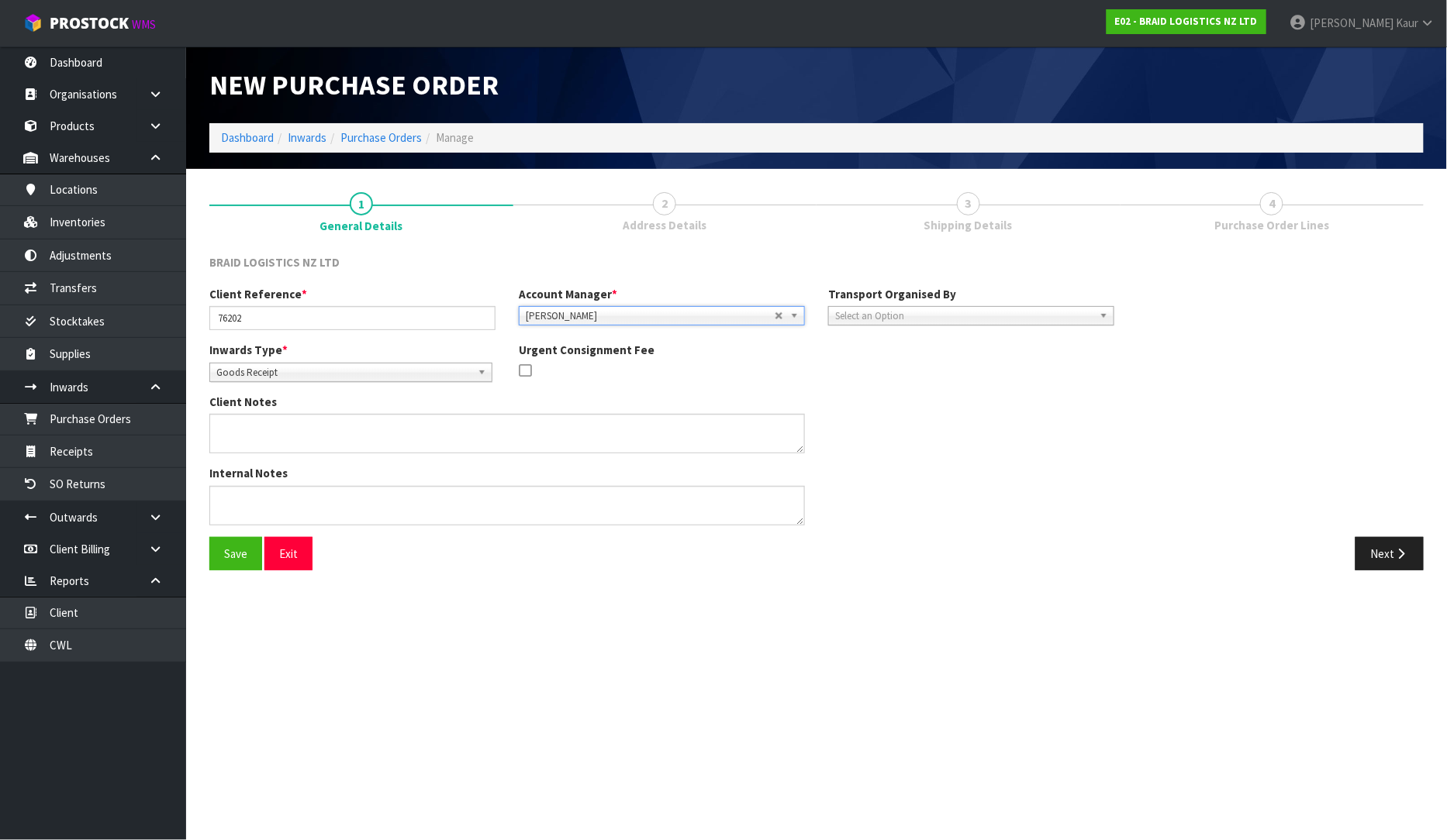
click at [952, 320] on span "Select an Option" at bounding box center [964, 316] width 258 height 18
click at [907, 391] on li "Client" at bounding box center [971, 399] width 278 height 19
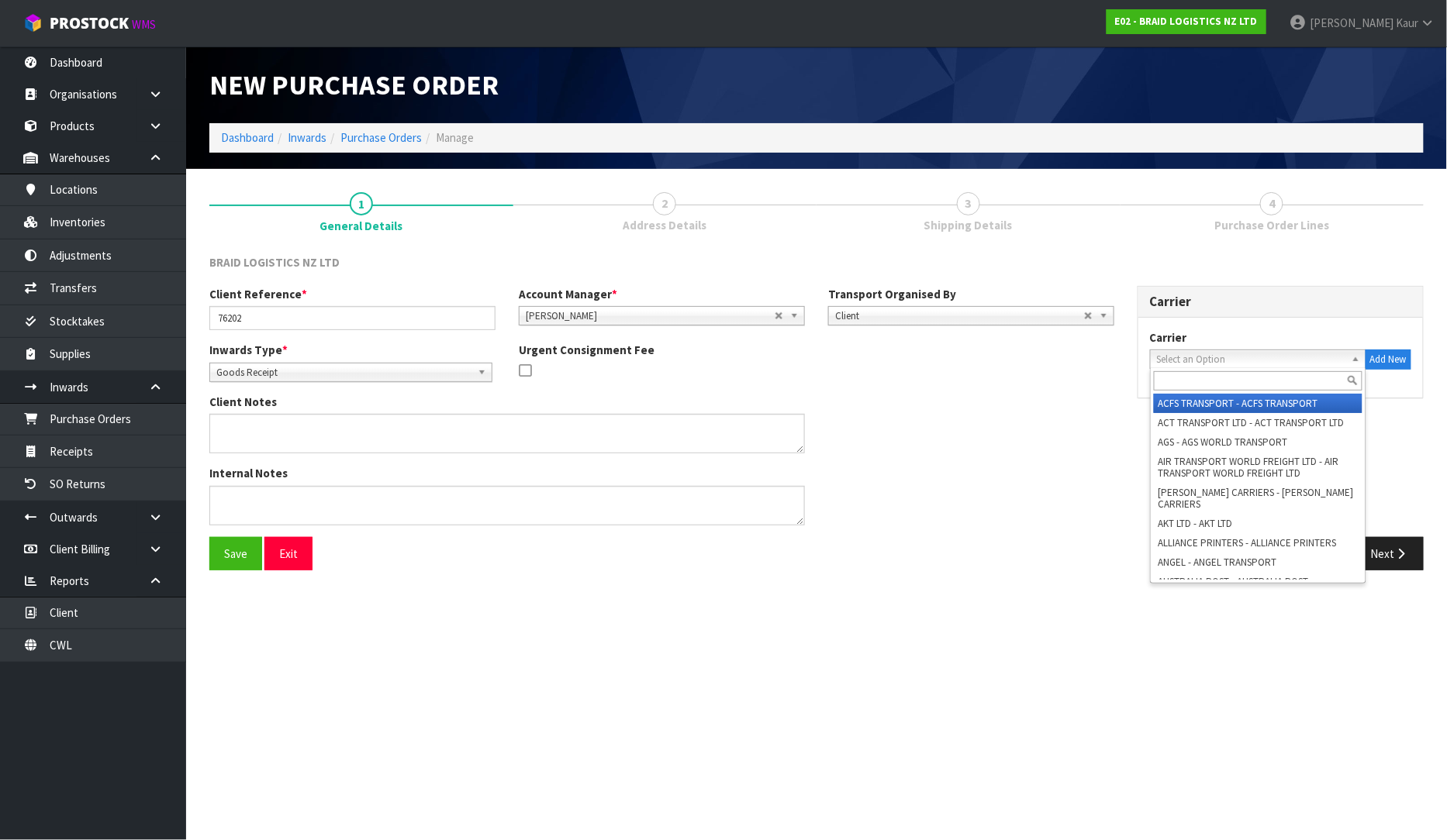
click at [1190, 360] on span "Select an Option" at bounding box center [1251, 359] width 188 height 18
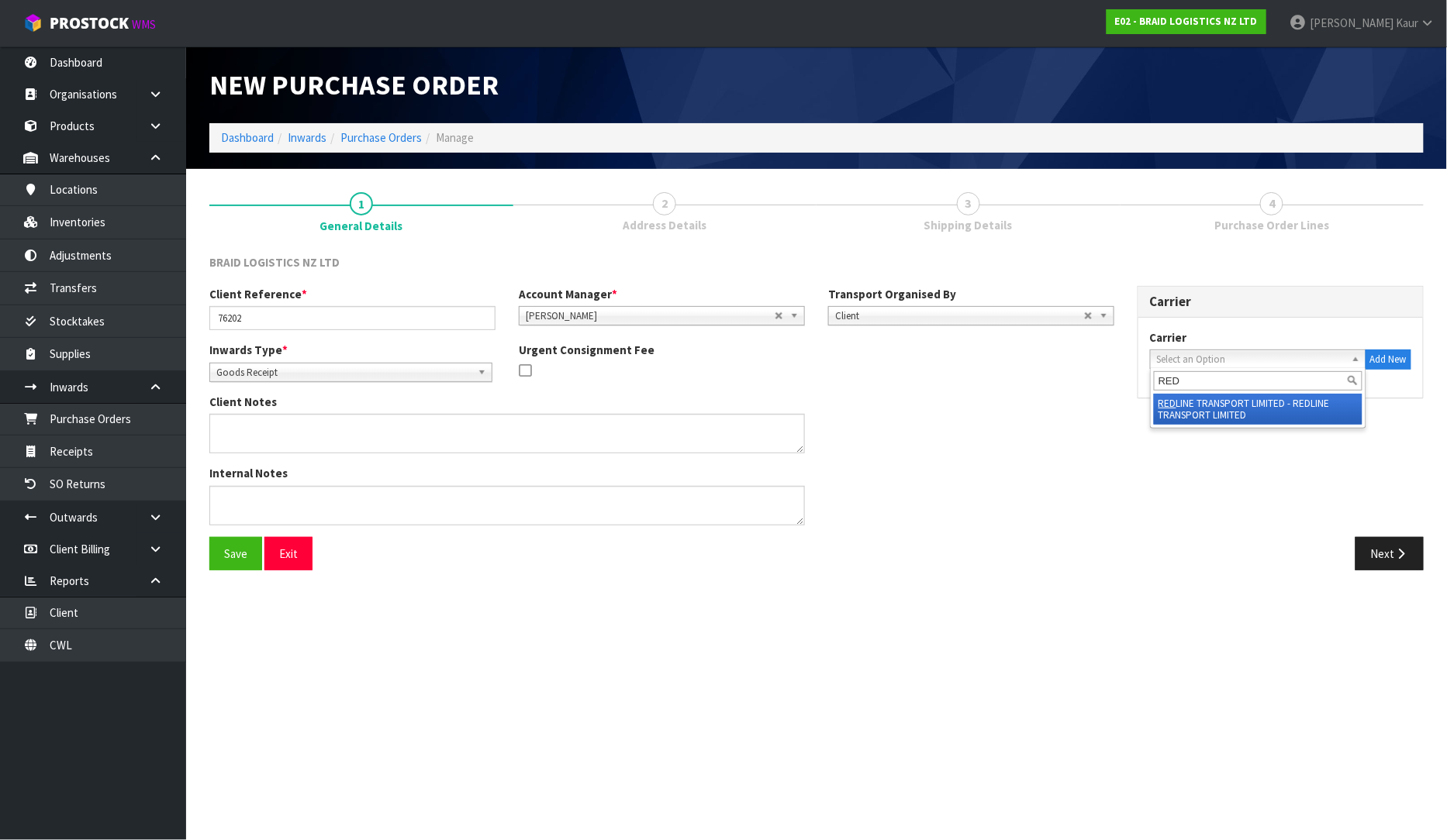
type input "RED"
click at [1189, 399] on li "RED LINE TRANSPORT LIMITED - REDLINE TRANSPORT LIMITED" at bounding box center [1259, 409] width 209 height 31
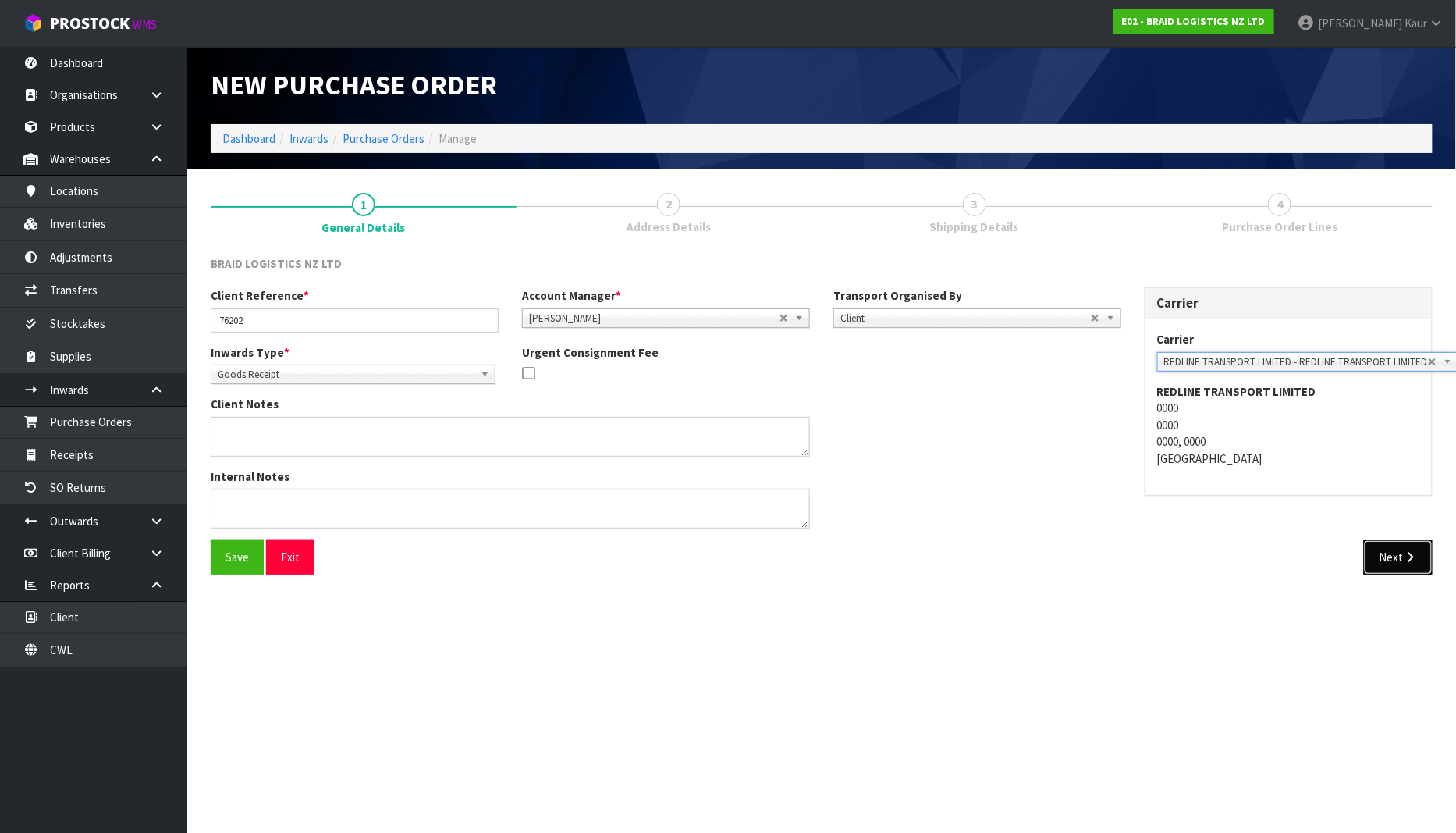
click at [1407, 556] on icon "button" at bounding box center [1410, 557] width 15 height 12
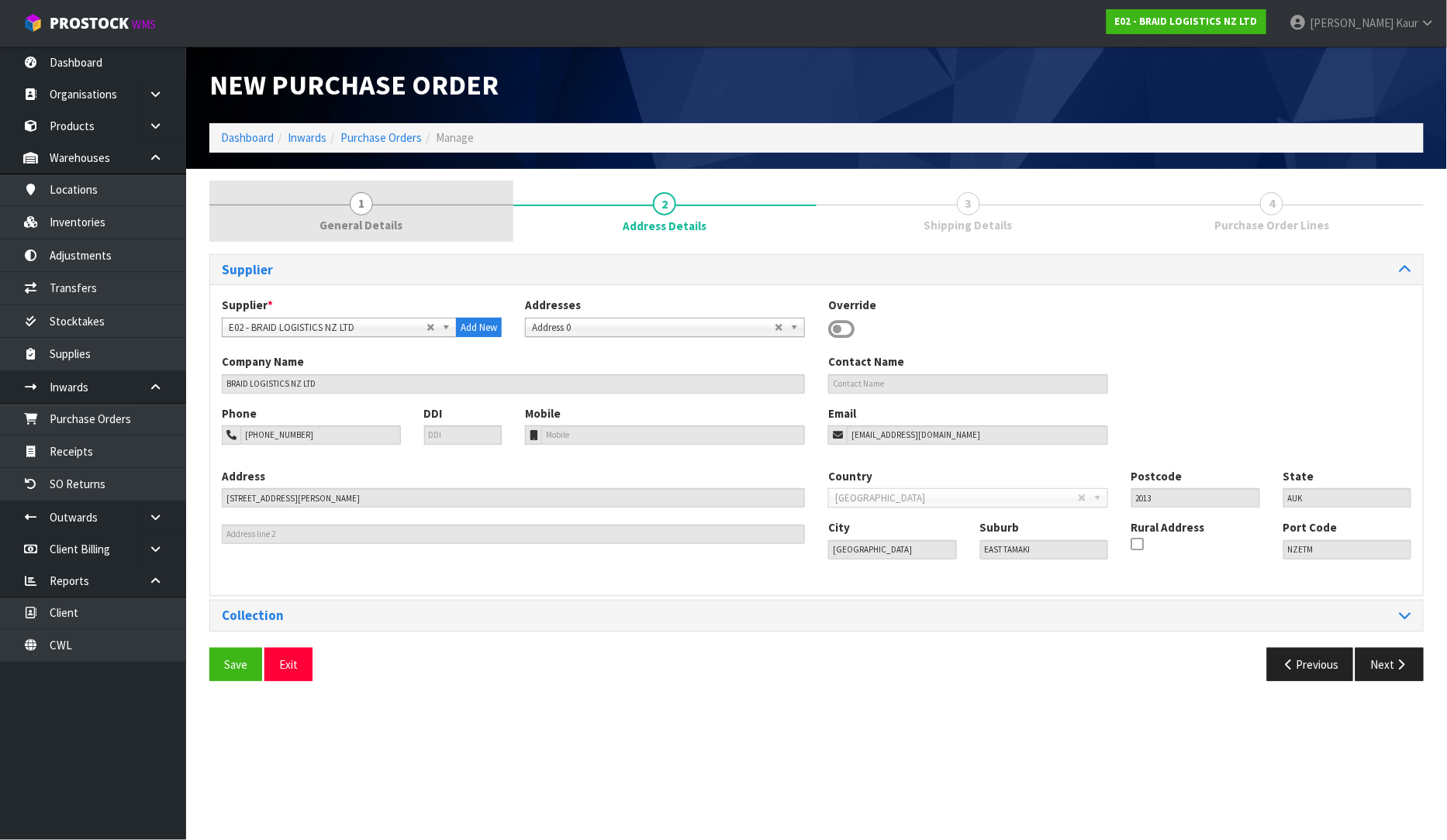
click at [346, 220] on span "General Details" at bounding box center [361, 225] width 83 height 16
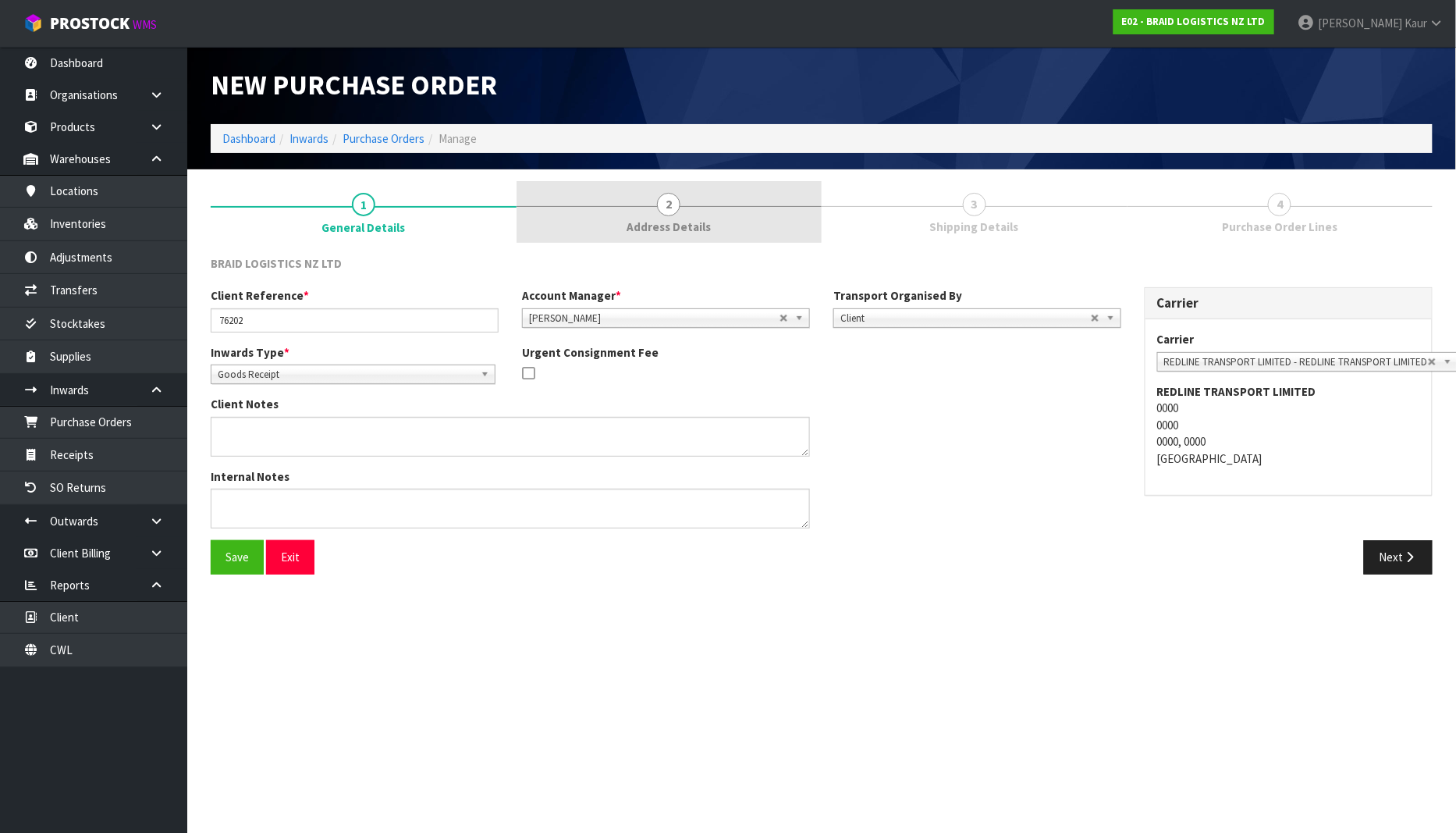
click at [711, 231] on link "2 Address Details" at bounding box center [670, 211] width 306 height 61
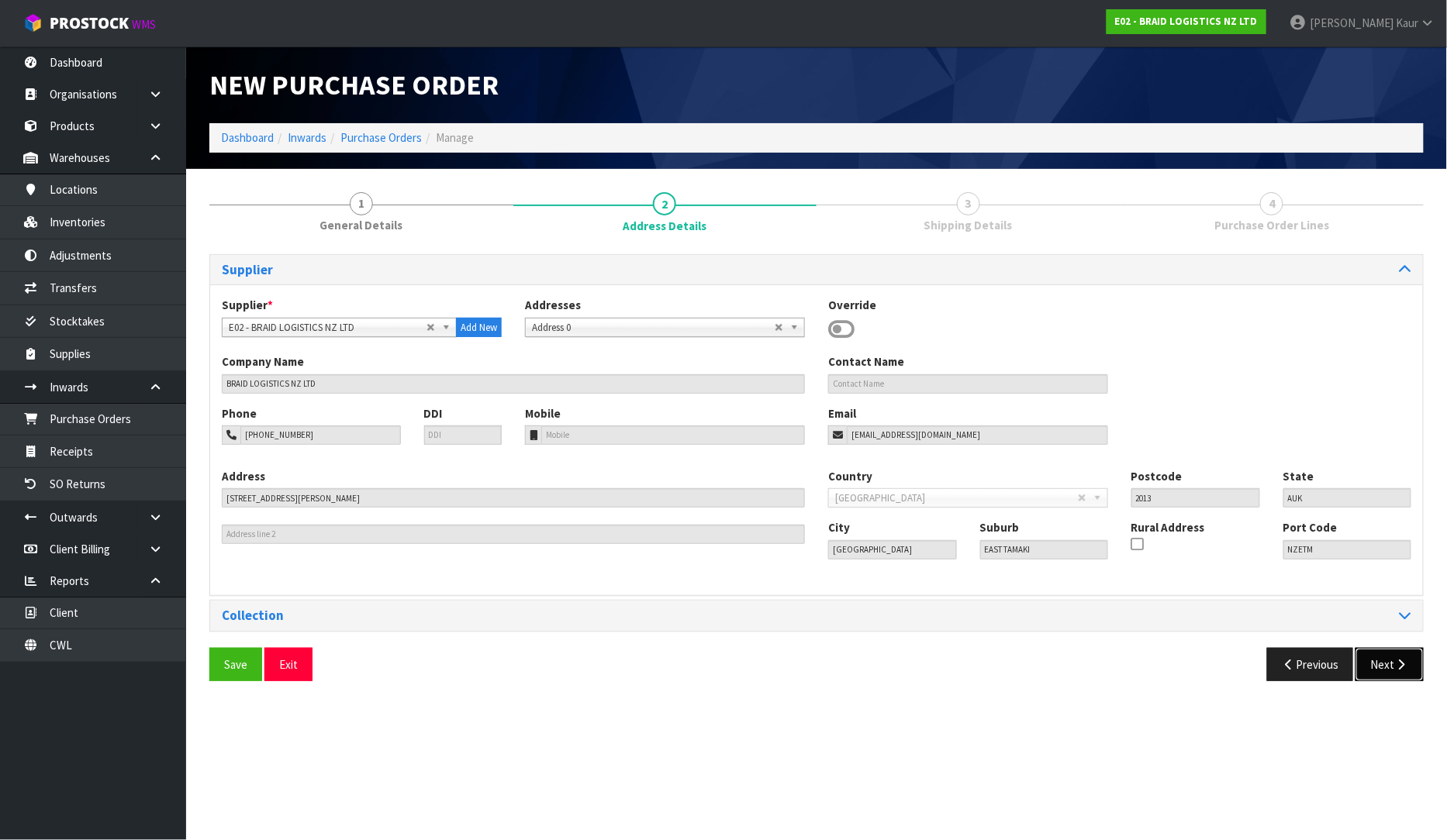
click at [1392, 662] on button "Next" at bounding box center [1389, 664] width 69 height 34
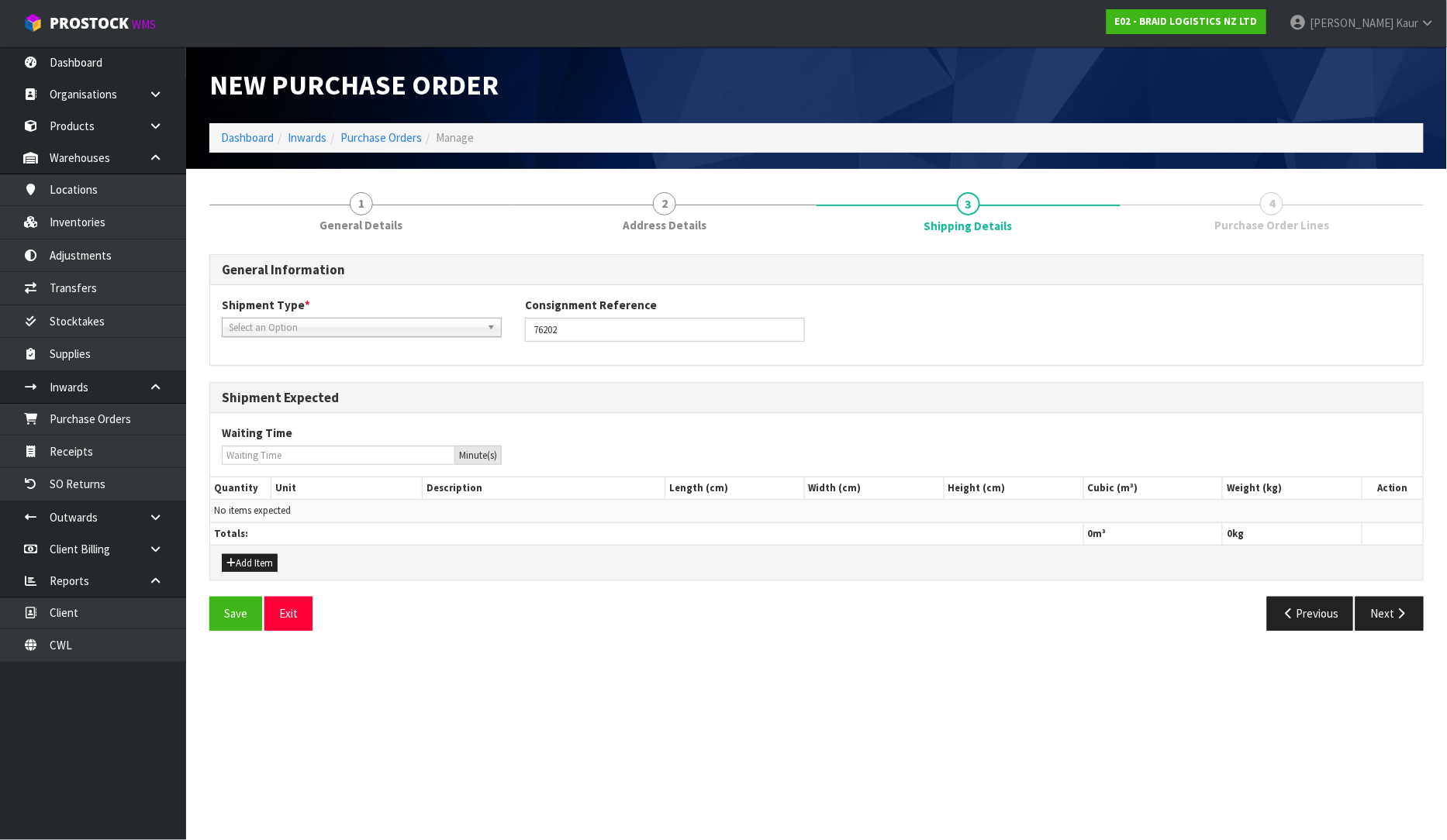
click at [289, 332] on span "Select an Option" at bounding box center [355, 327] width 252 height 18
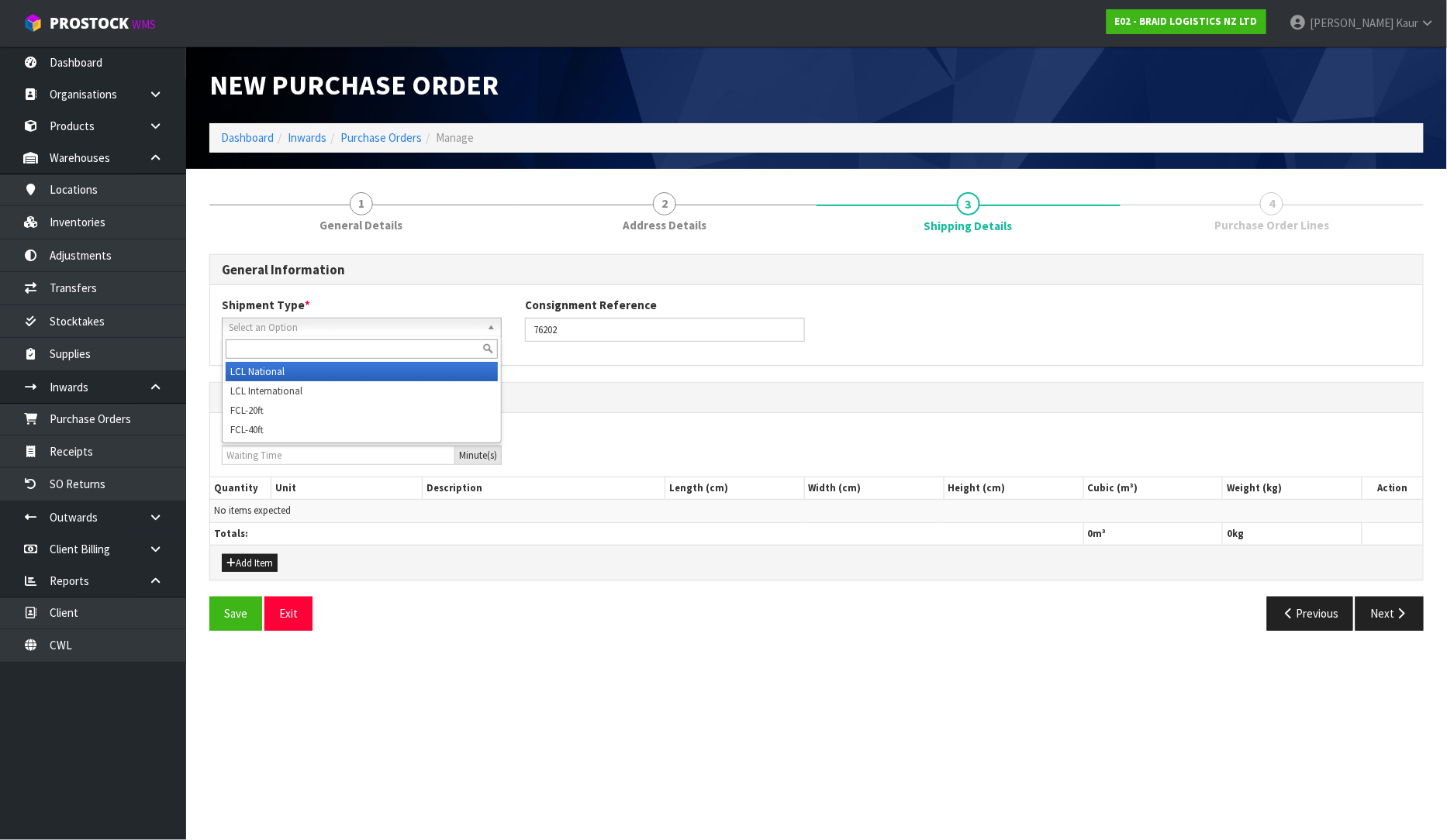
click at [277, 369] on li "LCL National" at bounding box center [362, 372] width 272 height 19
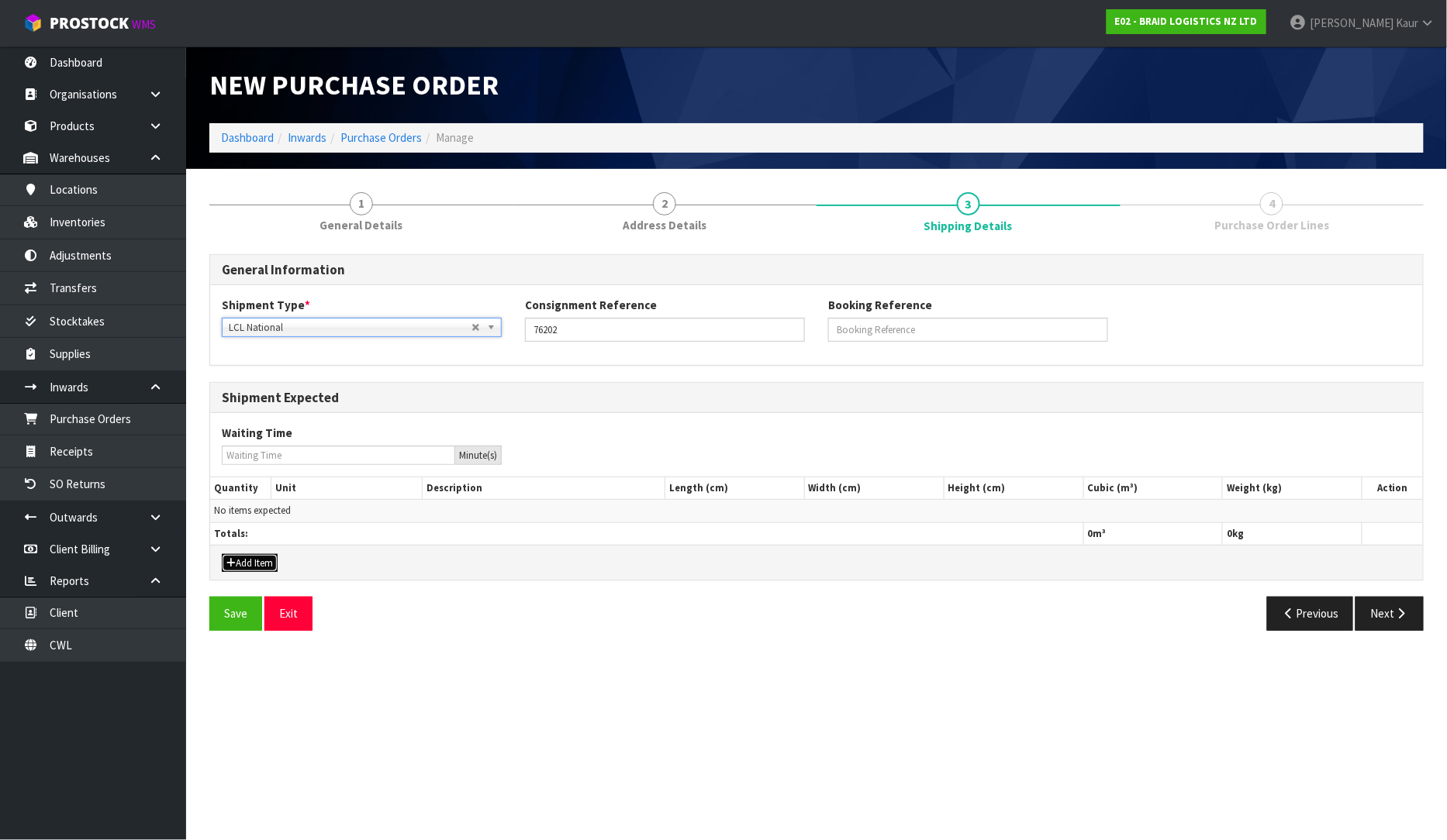
click at [249, 558] on button "Add Item" at bounding box center [250, 563] width 56 height 18
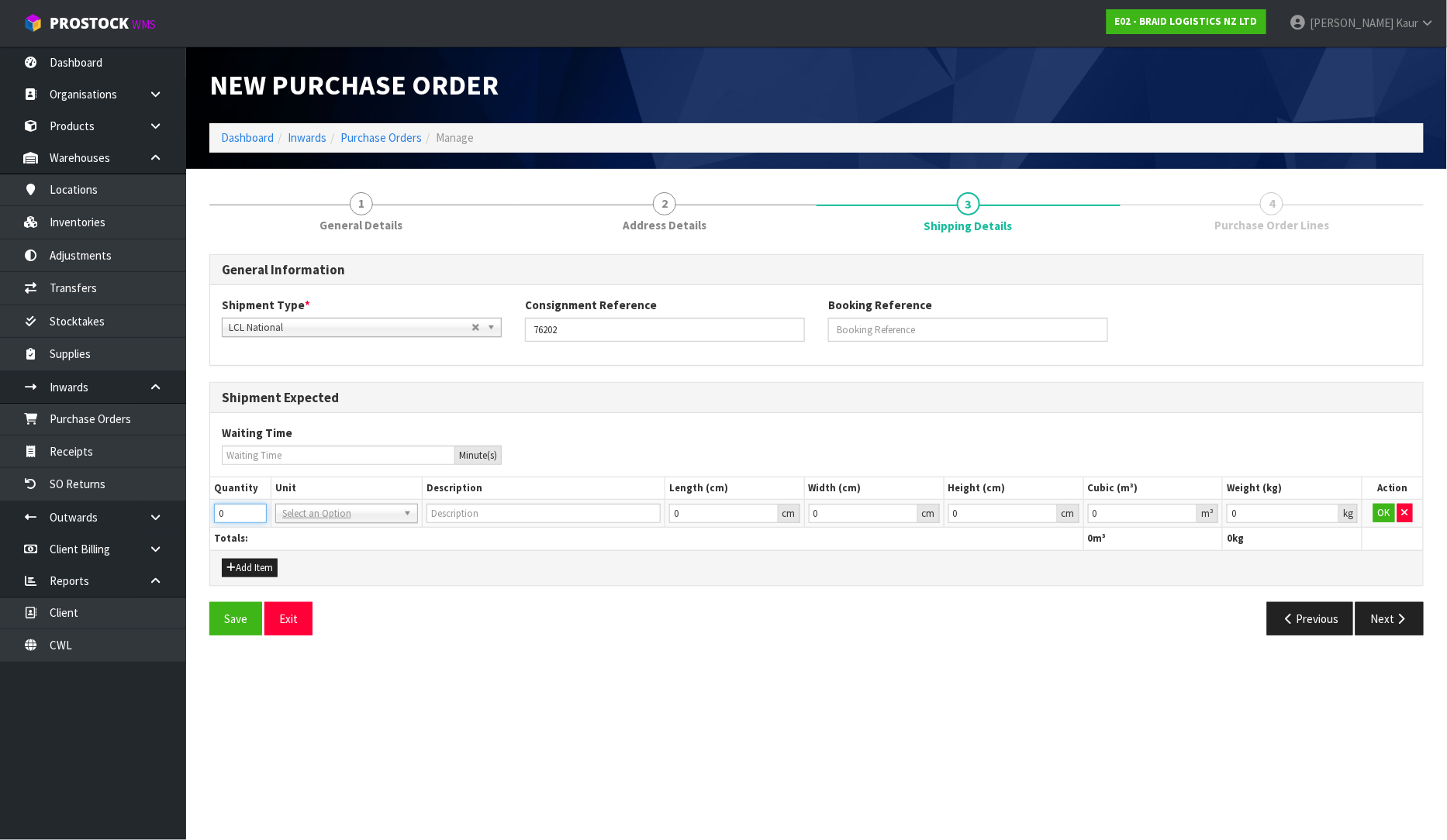
click at [208, 518] on div "1 General Details 2 Address Details 3 Shipping Details 4 Purchase Order Lines G…" at bounding box center [816, 413] width 1237 height 466
type input "7"
type input "BAG"
type input "0.000001"
click at [1188, 510] on input "0.000001" at bounding box center [1143, 514] width 110 height 19
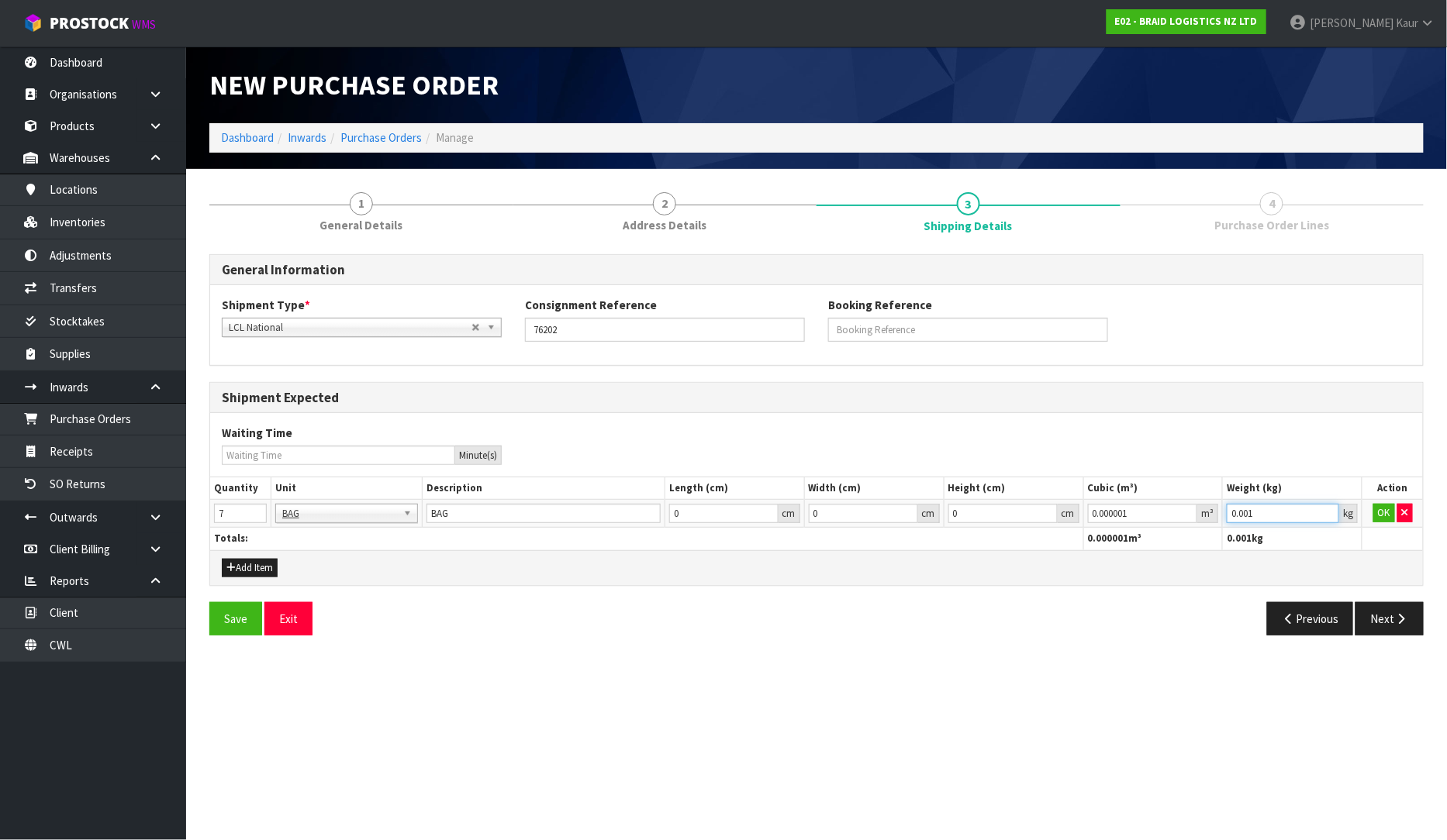
type input "0.001"
click at [1324, 510] on input "0.001" at bounding box center [1283, 514] width 112 height 19
click at [1383, 510] on button "OK" at bounding box center [1384, 513] width 21 height 18
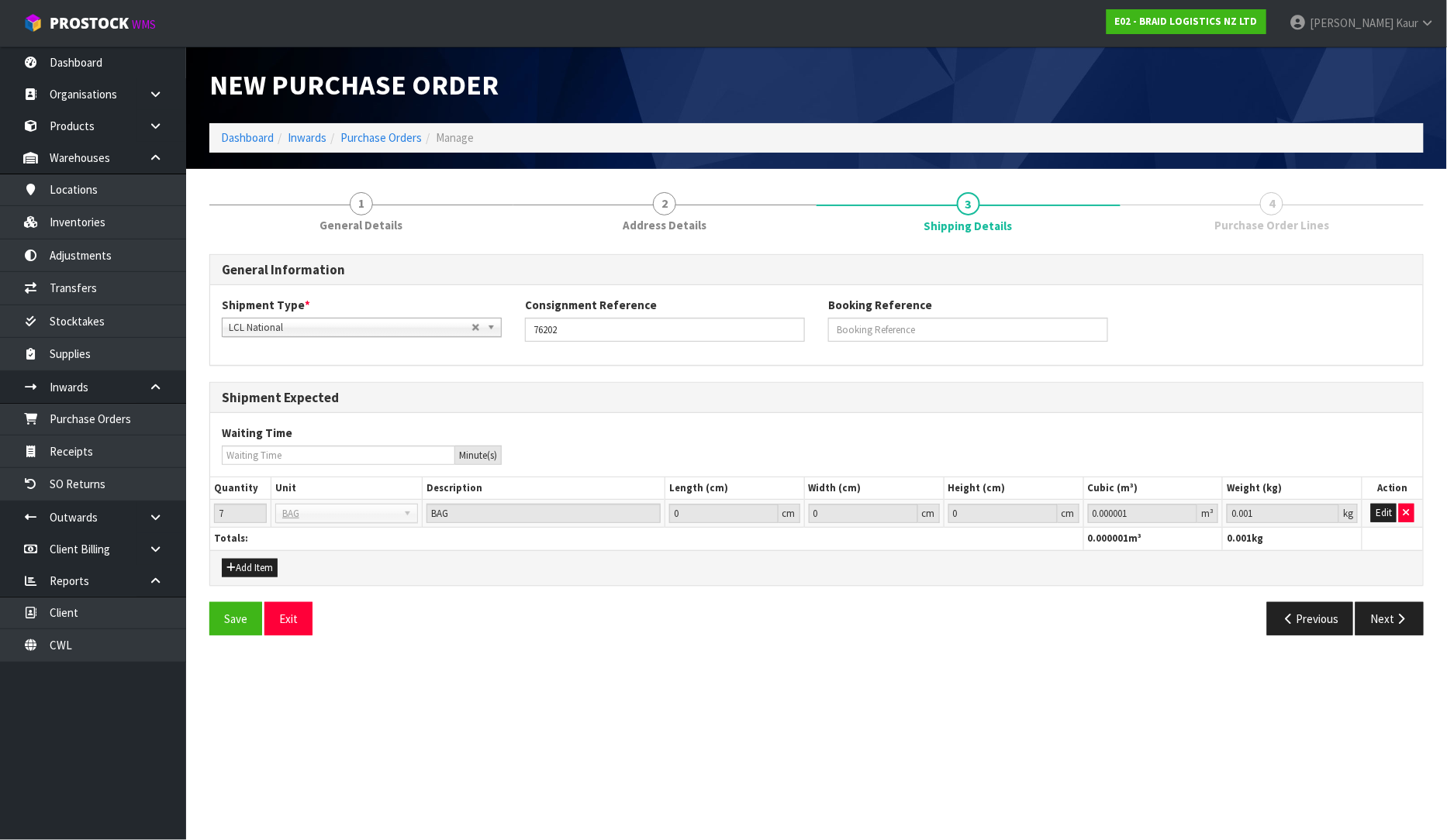
click at [1376, 636] on div "Save Exit Previous Next" at bounding box center [816, 625] width 1237 height 45
click at [1383, 628] on button "Next" at bounding box center [1389, 619] width 69 height 34
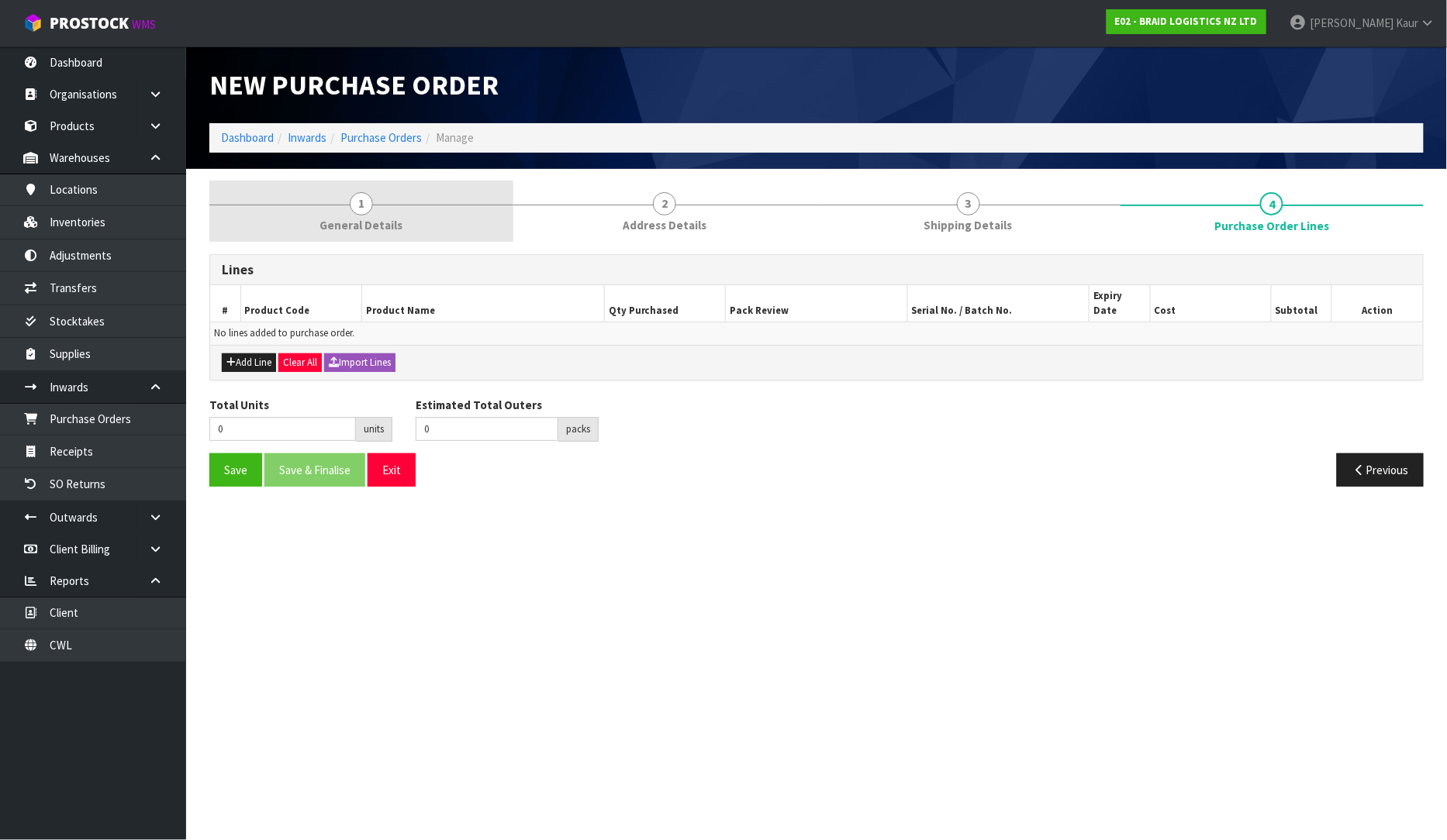
click at [342, 240] on link "1 General Details" at bounding box center [361, 210] width 304 height 61
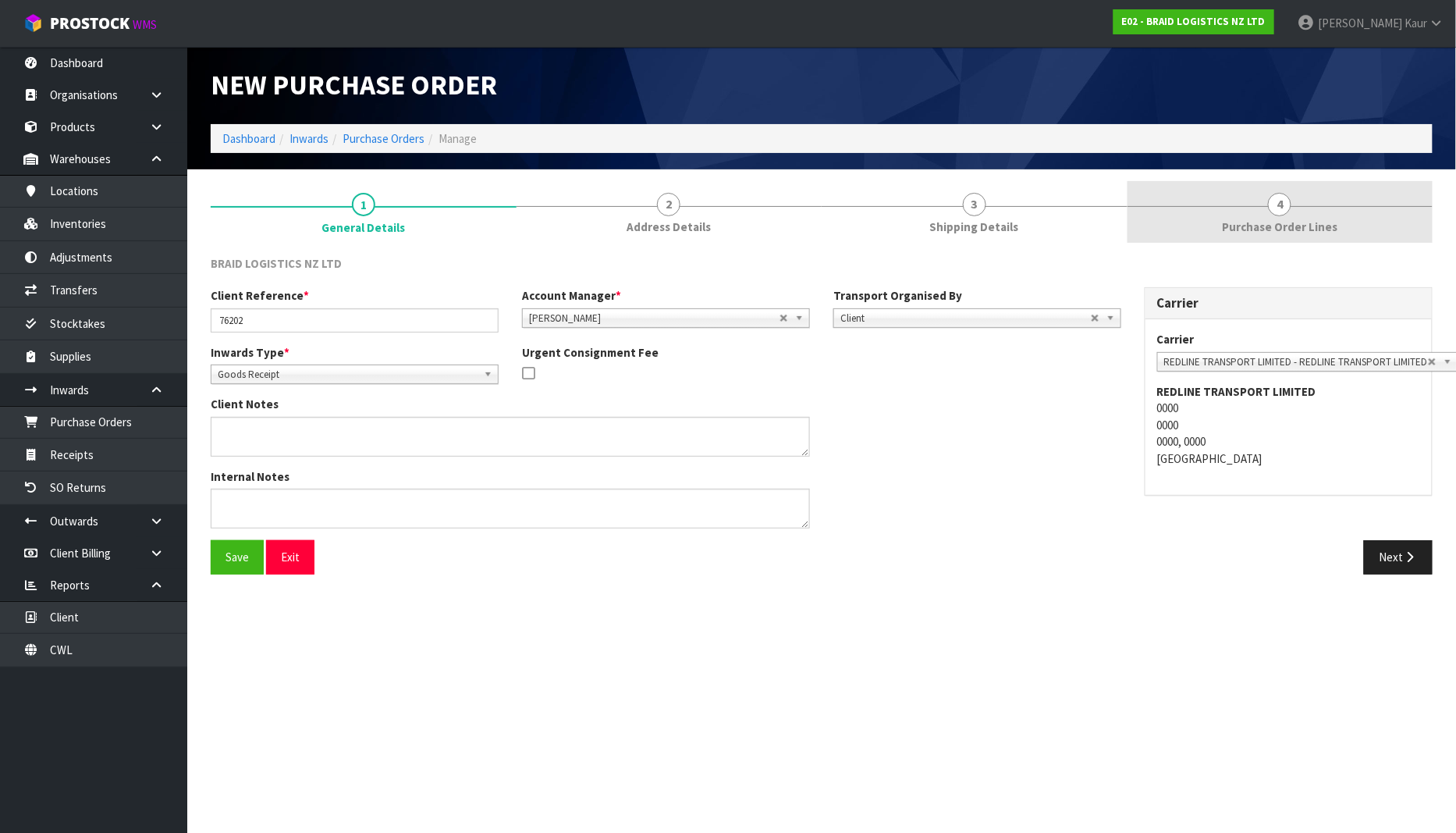
click at [1277, 222] on span "Purchase Order Lines" at bounding box center [1279, 226] width 116 height 17
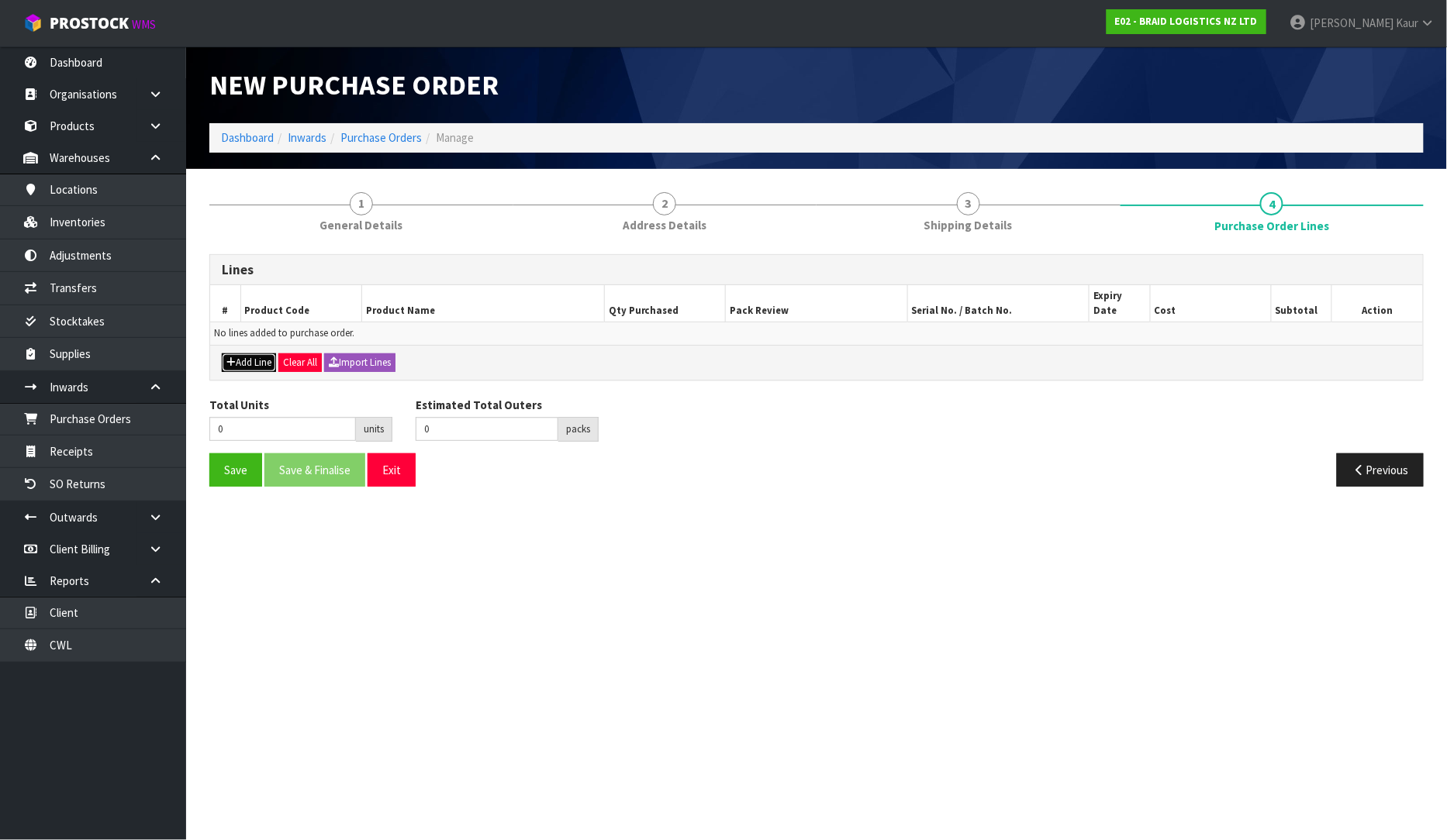
click at [253, 356] on button "Add Line" at bounding box center [249, 362] width 54 height 18
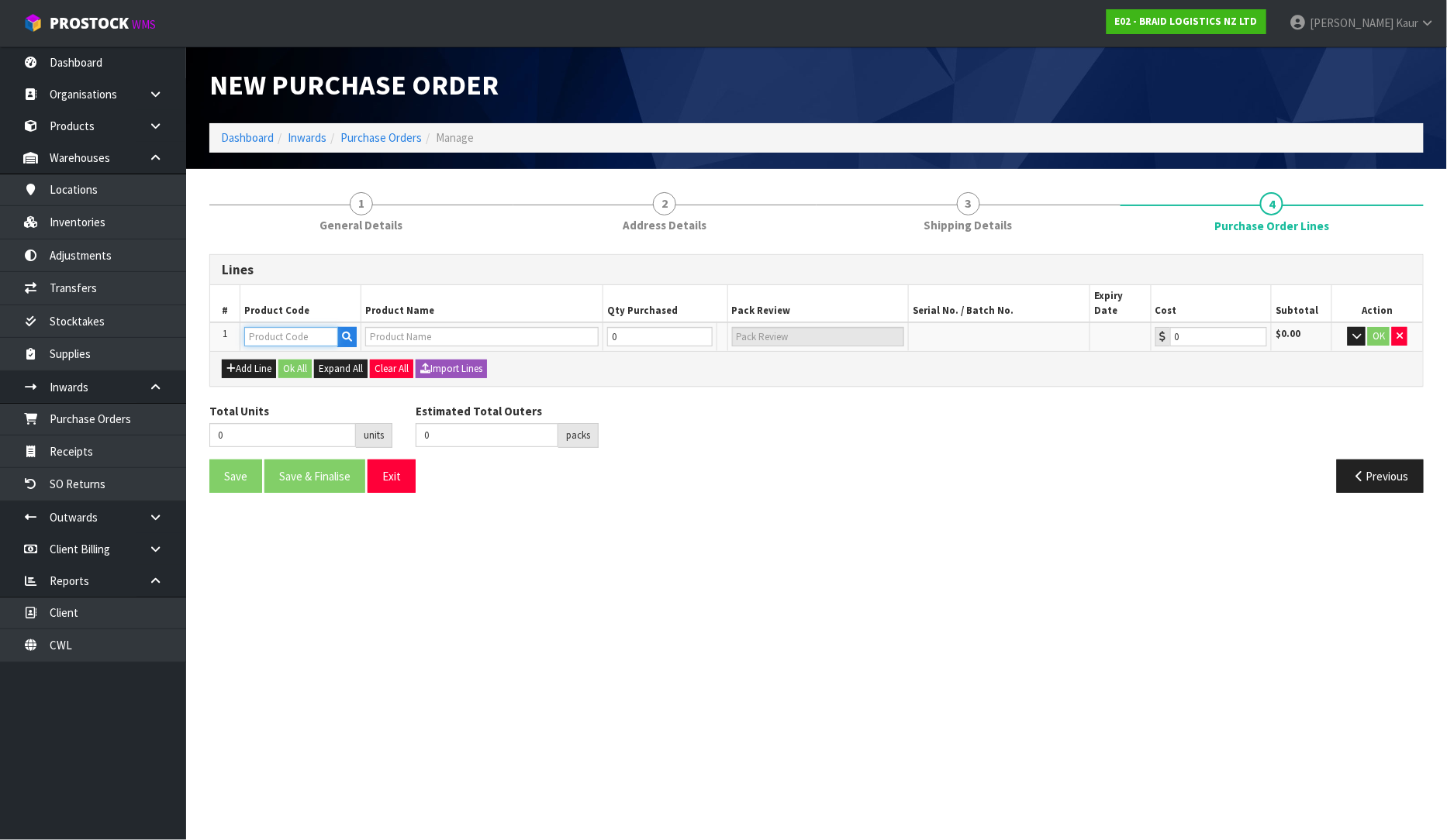
click at [269, 327] on input "text" at bounding box center [291, 337] width 94 height 19
type input "CA"
click at [289, 348] on link "CA RT-ET-BG" at bounding box center [307, 348] width 123 height 21
type input "CART-ET-BG"
type input "CARTERS ET-BAG RUBBER CHIP"
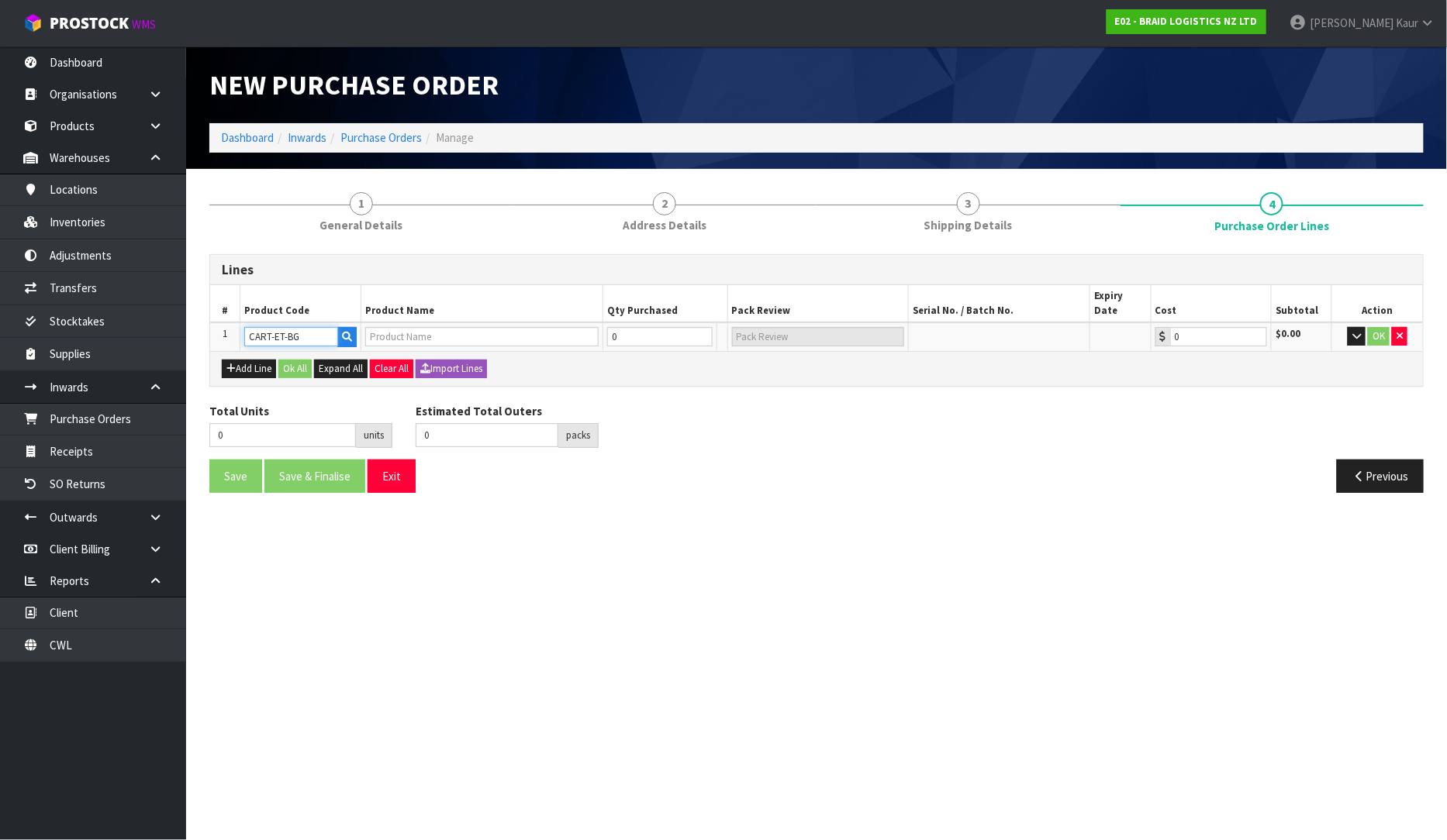
type input "0.00"
click at [647, 328] on input "0" at bounding box center [651, 337] width 94 height 19
type input "7"
type input "7 PLT"
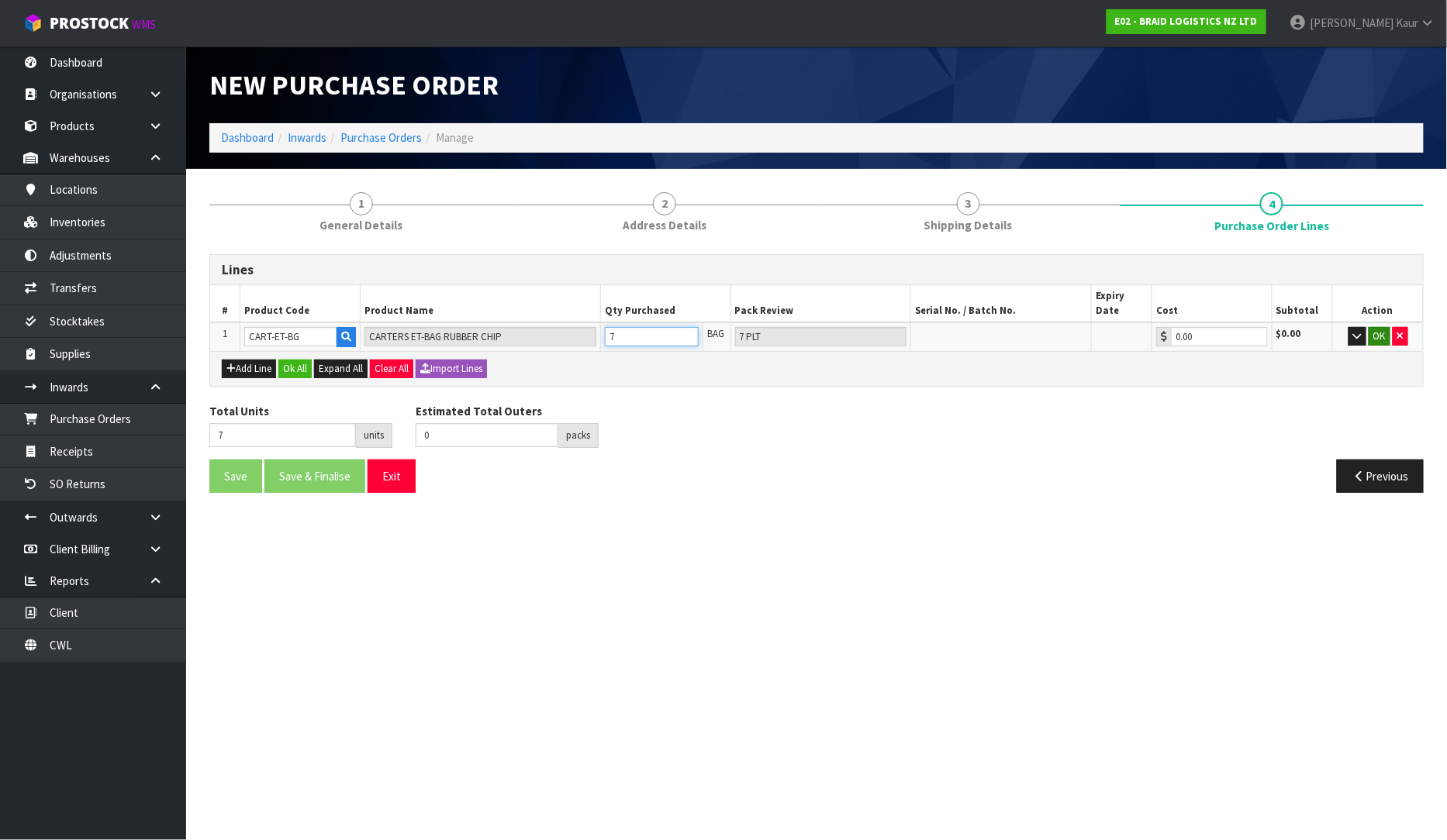
type input "7"
click at [1371, 327] on button "OK" at bounding box center [1379, 336] width 21 height 18
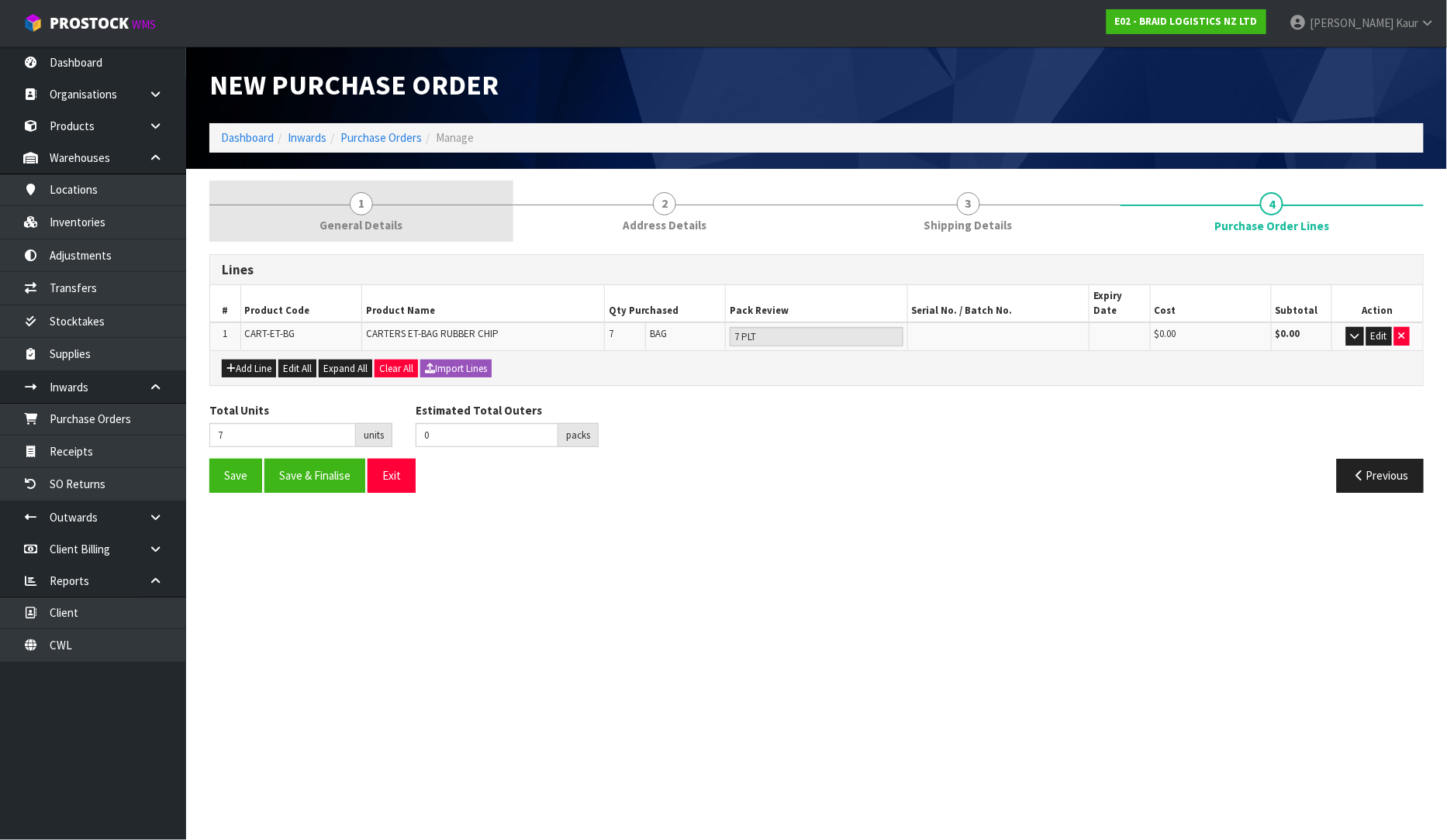
click at [383, 218] on span "General Details" at bounding box center [361, 225] width 83 height 16
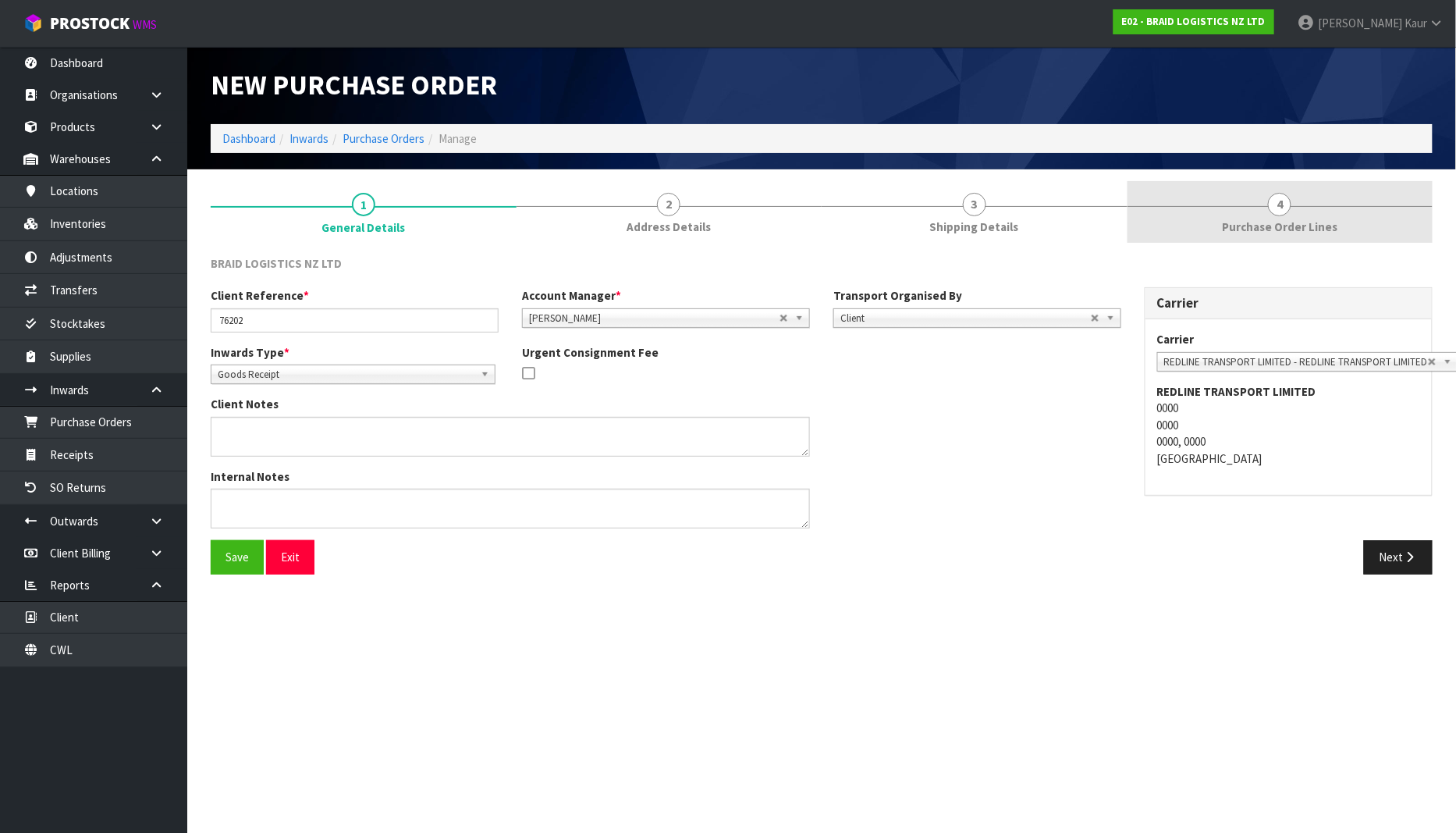
click at [1268, 227] on span "Purchase Order Lines" at bounding box center [1279, 226] width 116 height 17
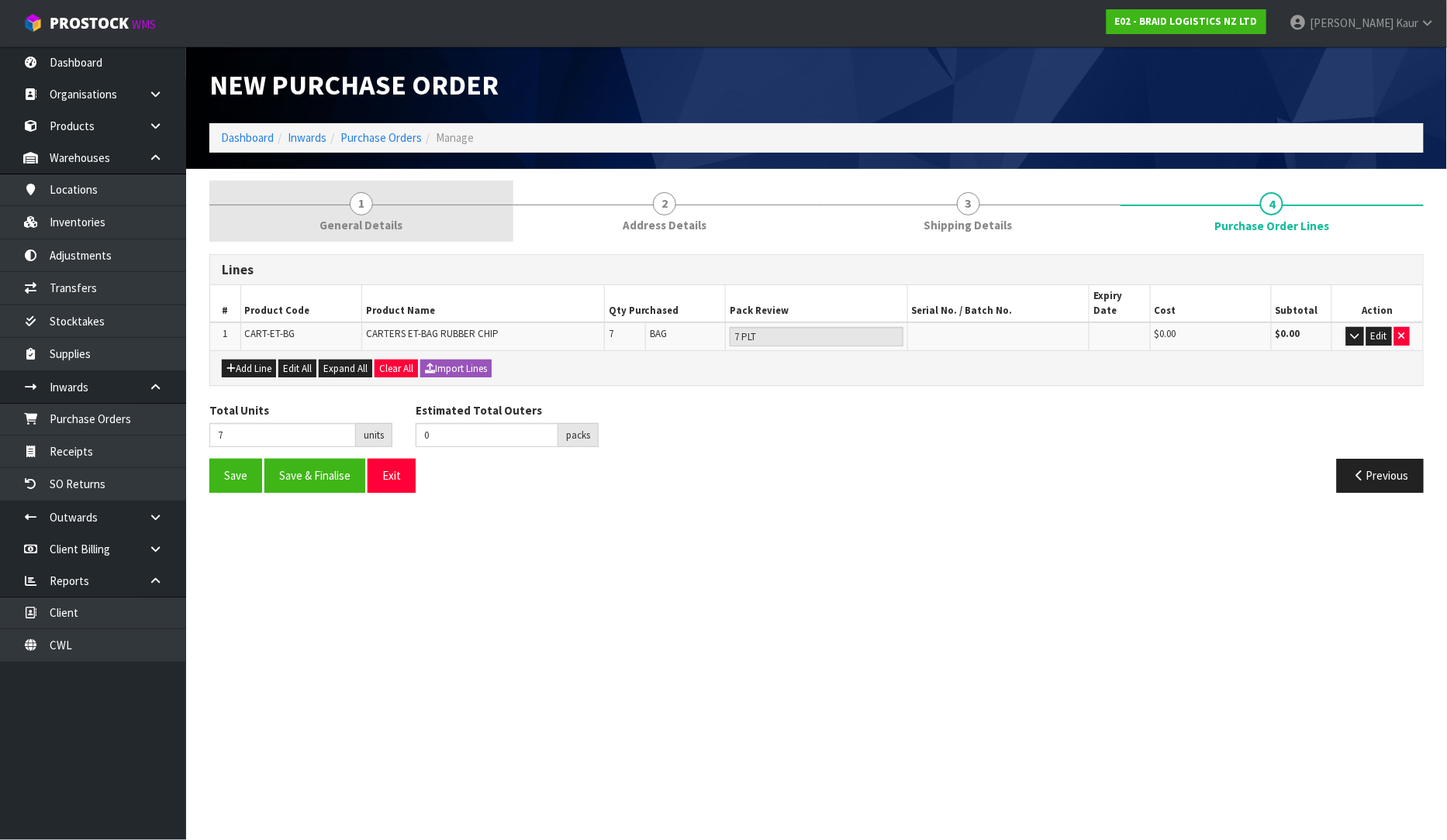
click at [373, 199] on link "1 General Details" at bounding box center [361, 210] width 304 height 61
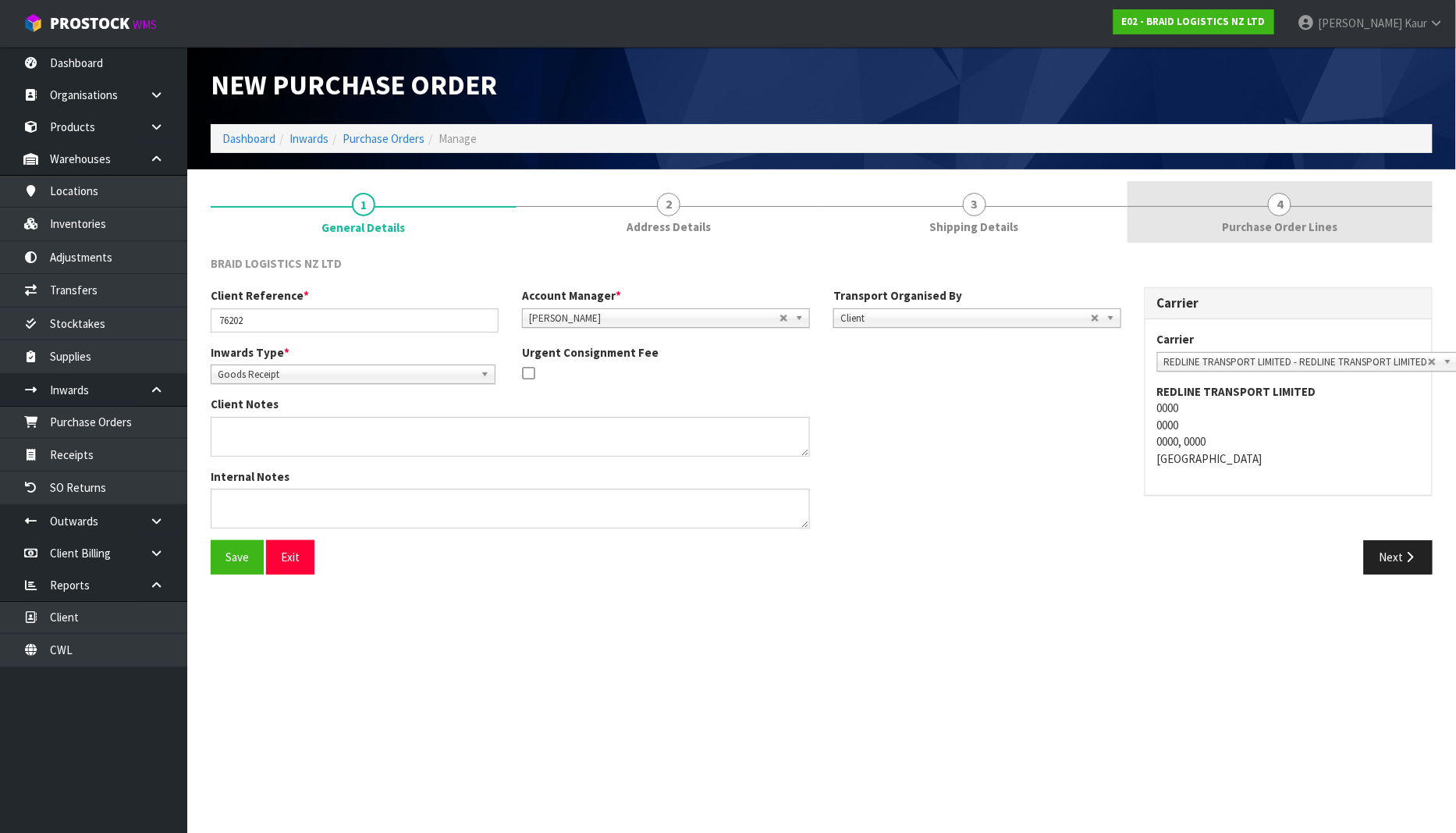
click at [1330, 211] on link "4 Purchase Order Lines" at bounding box center [1280, 211] width 306 height 61
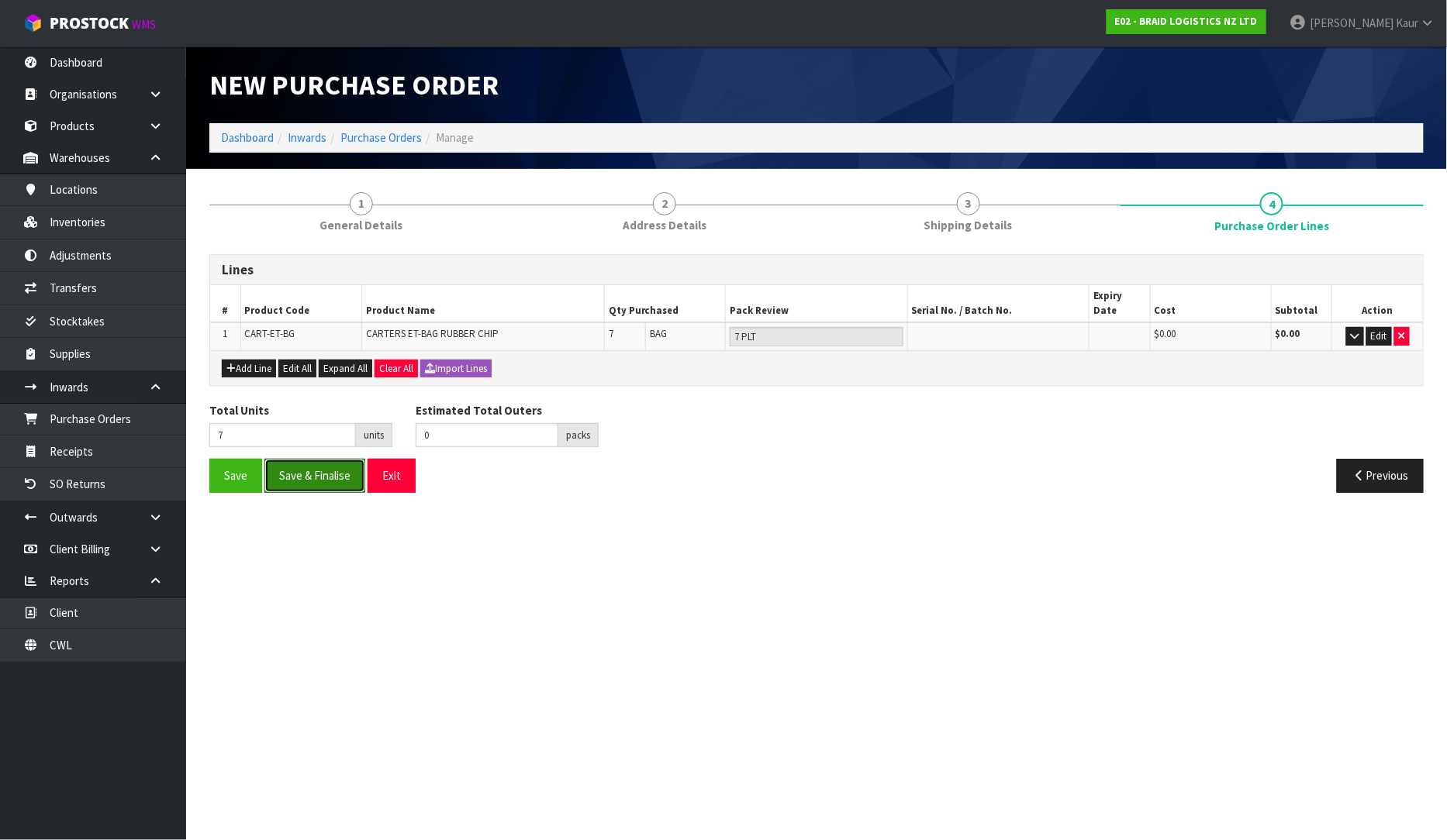
click at [314, 459] on button "Save & Finalise" at bounding box center [315, 475] width 100 height 34
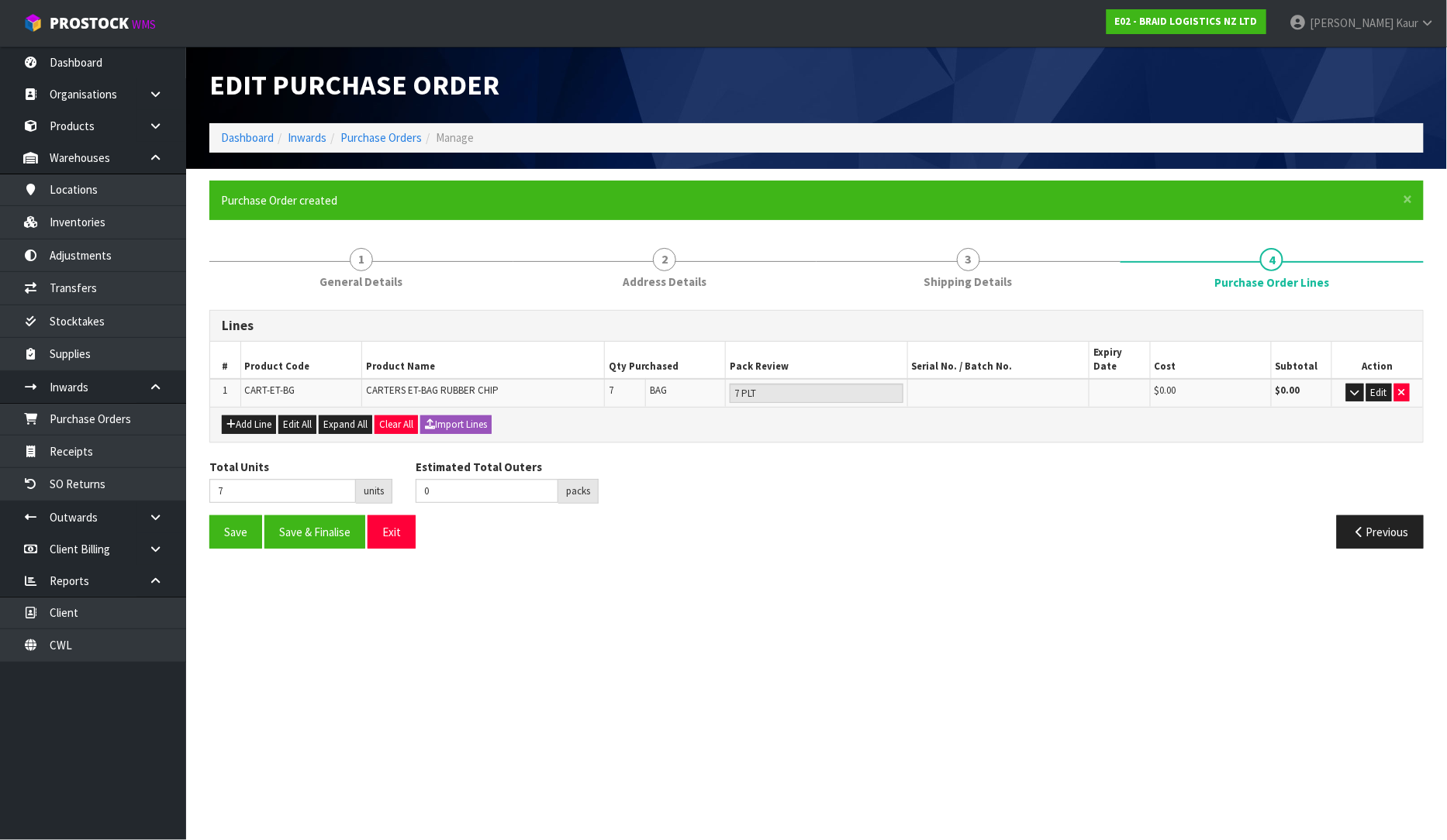
type input "0"
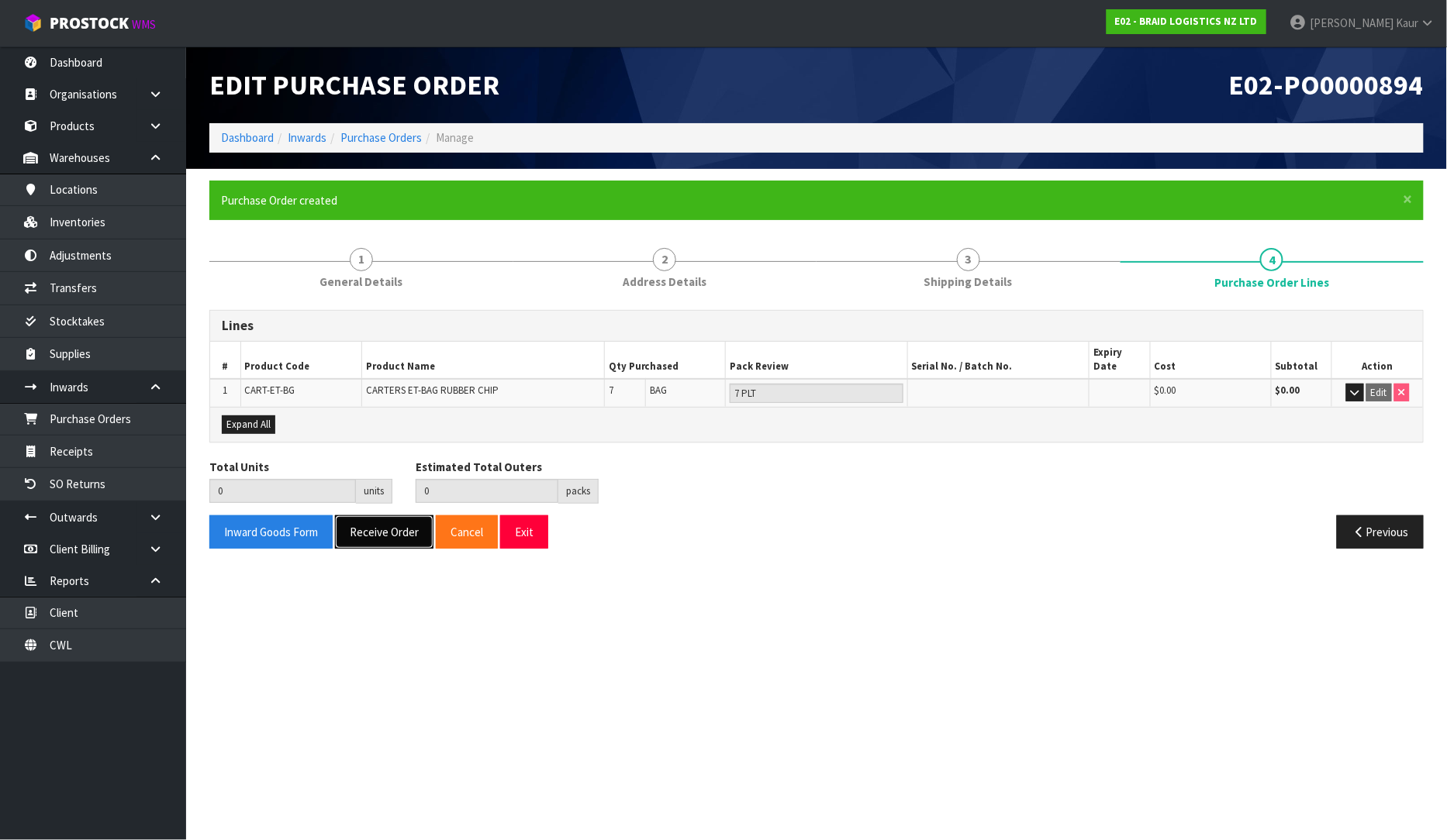
click at [373, 516] on button "Receive Order" at bounding box center [384, 532] width 99 height 34
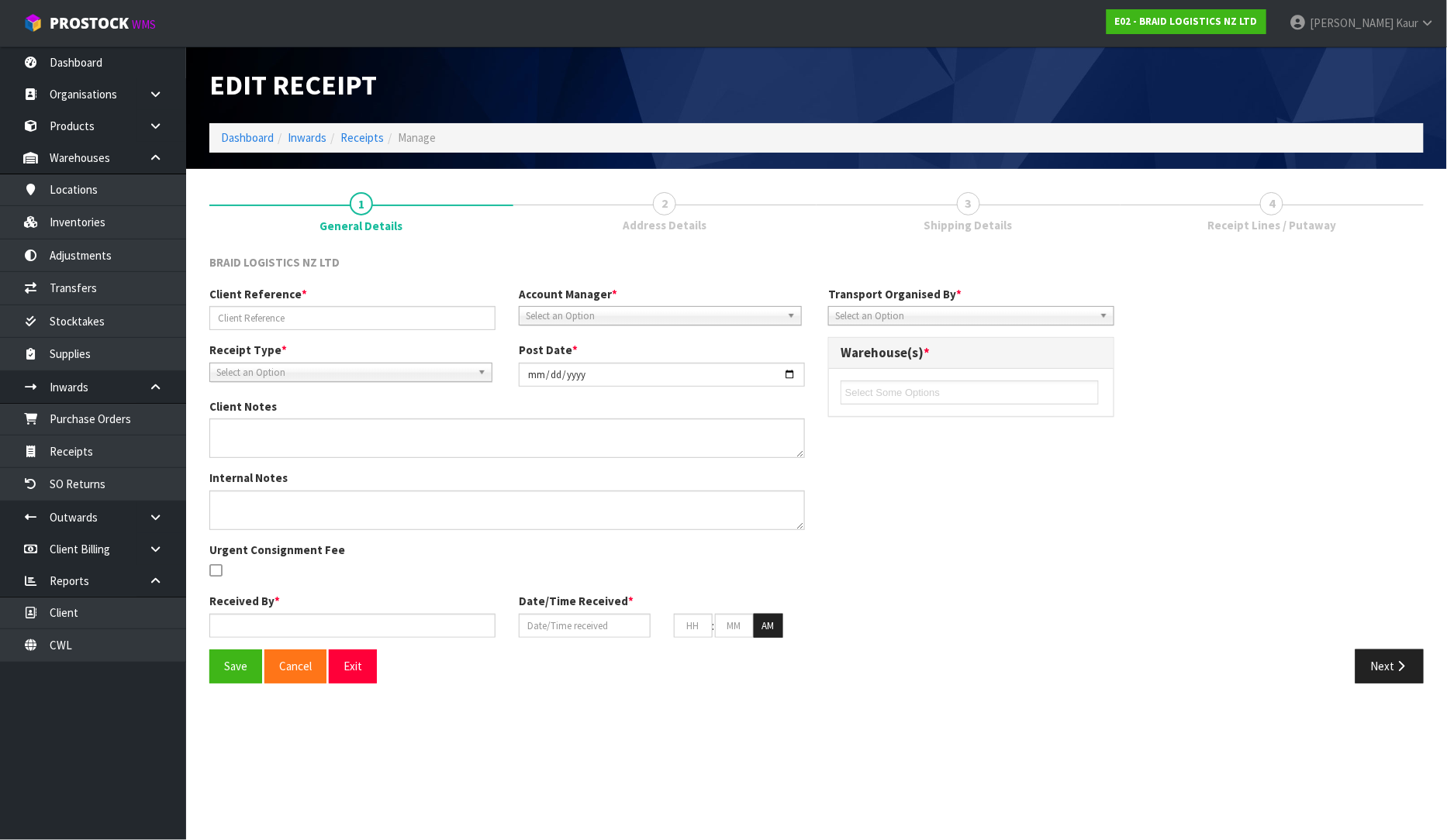
type input "76202"
type input "[DATE]"
type input "[PERSON_NAME]"
type input "[DATE]"
type input "10"
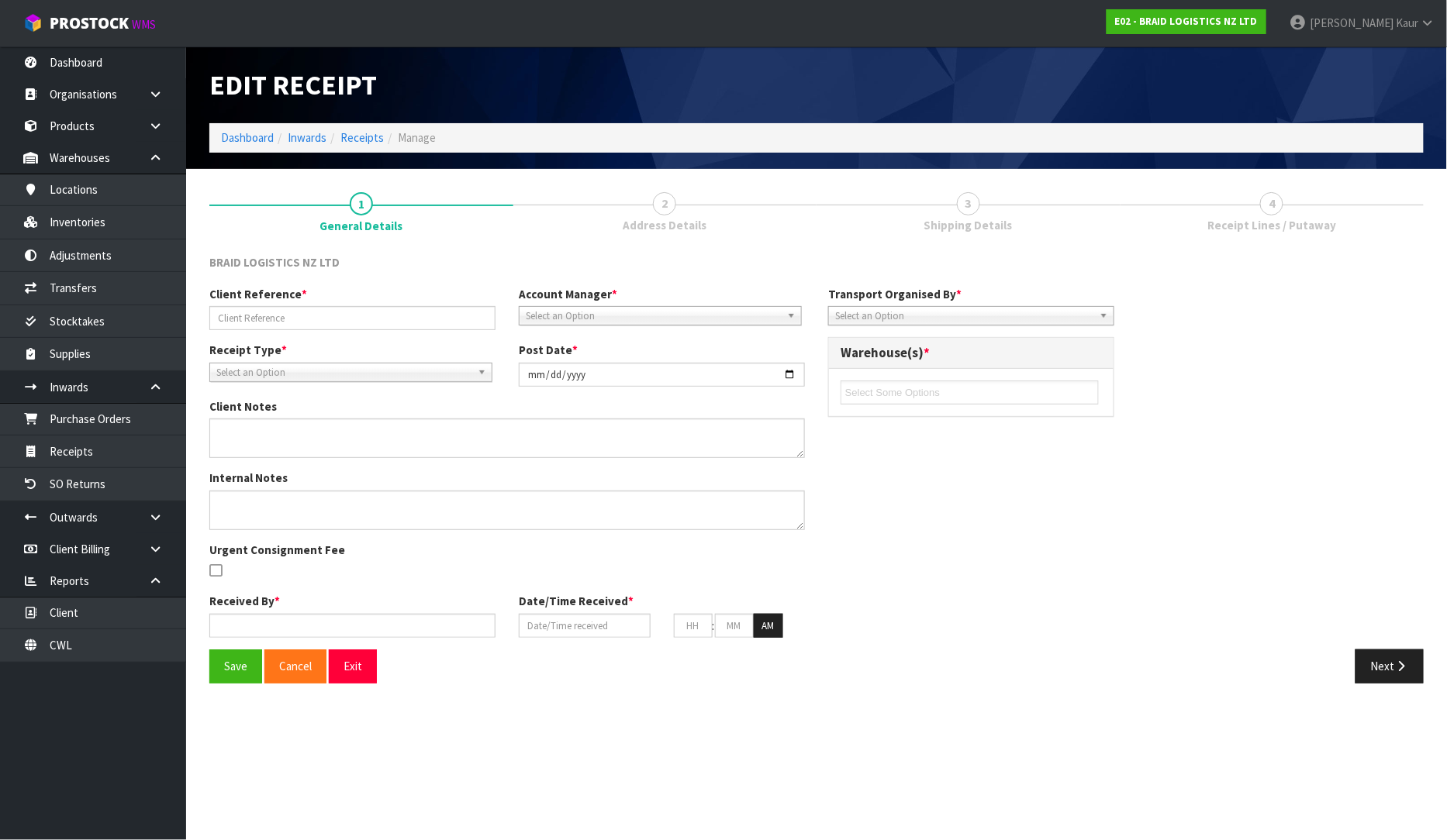
type input "58"
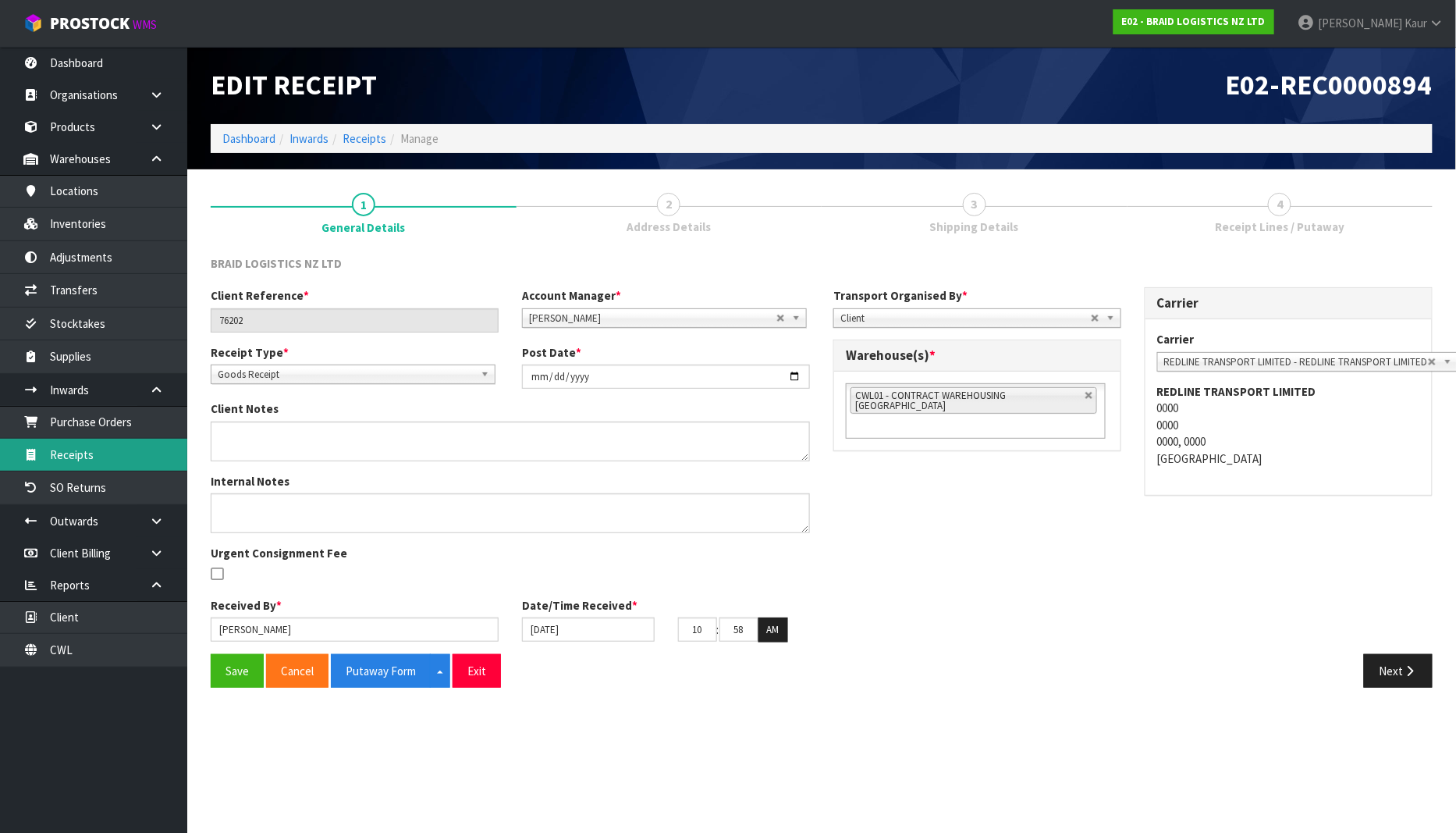
click at [126, 441] on link "Receipts" at bounding box center [93, 454] width 188 height 32
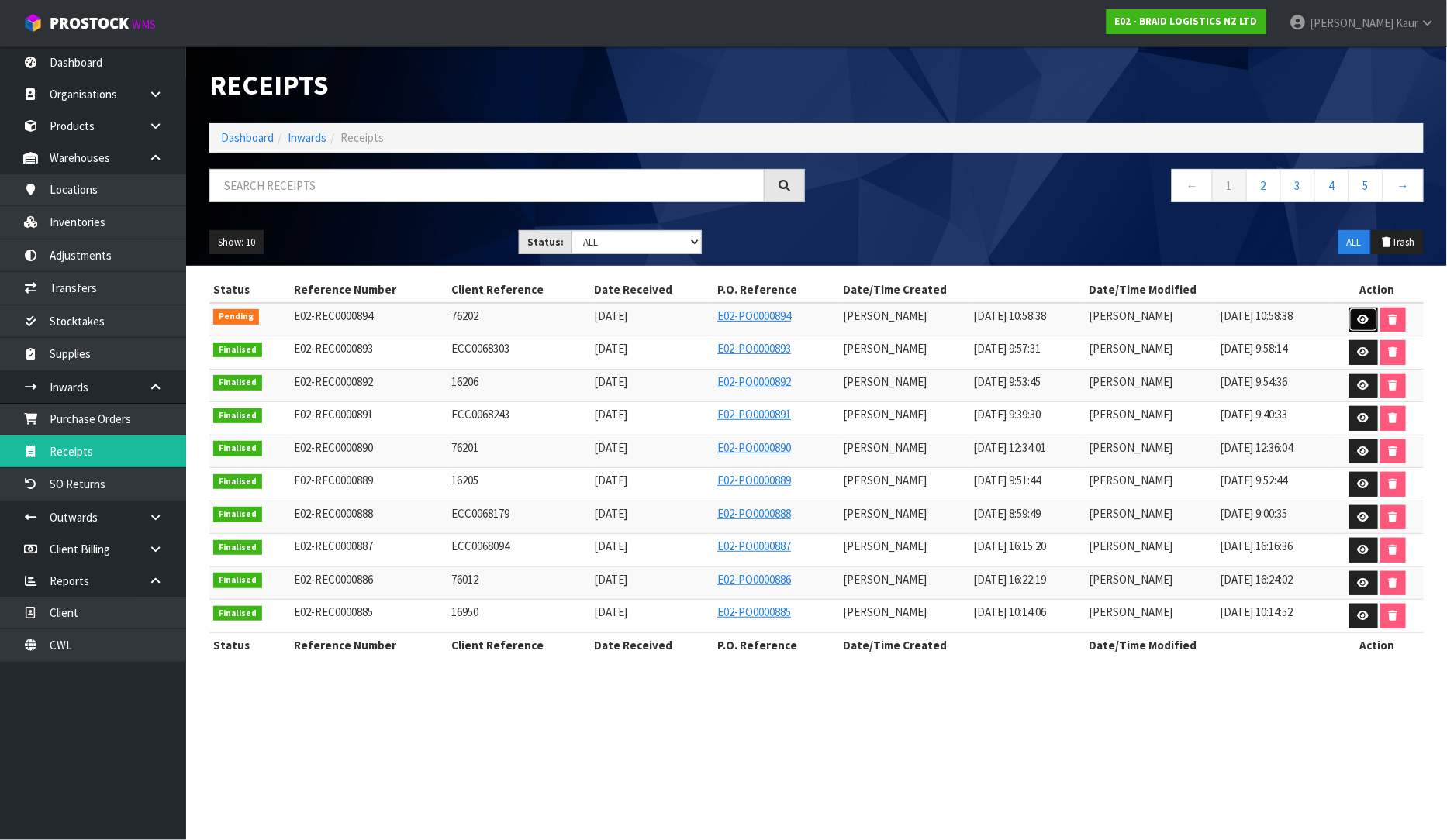
click at [1362, 321] on icon at bounding box center [1364, 320] width 12 height 10
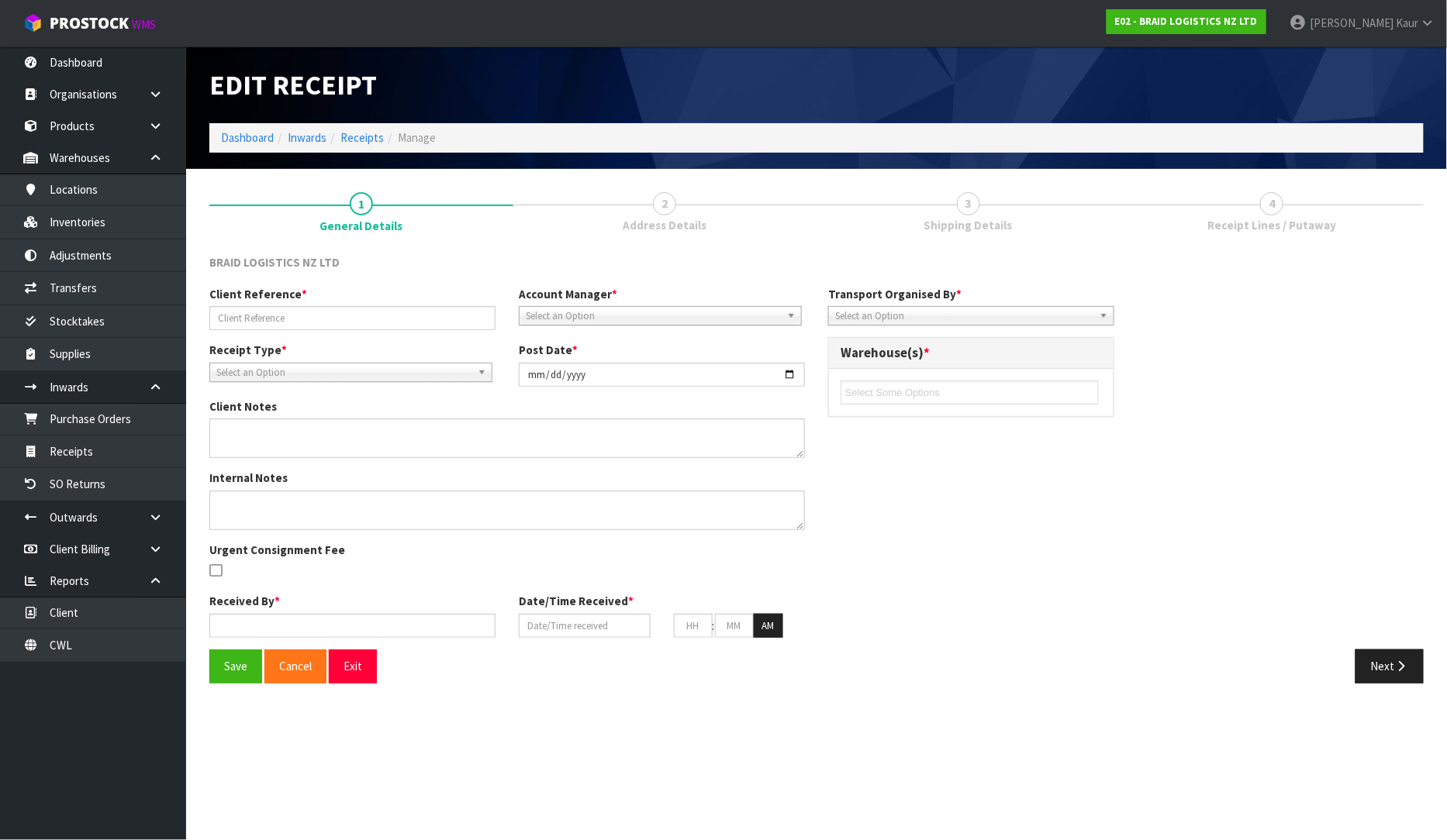
type input "76202"
type input "[DATE]"
type input "[PERSON_NAME]"
type input "[DATE]"
type input "10"
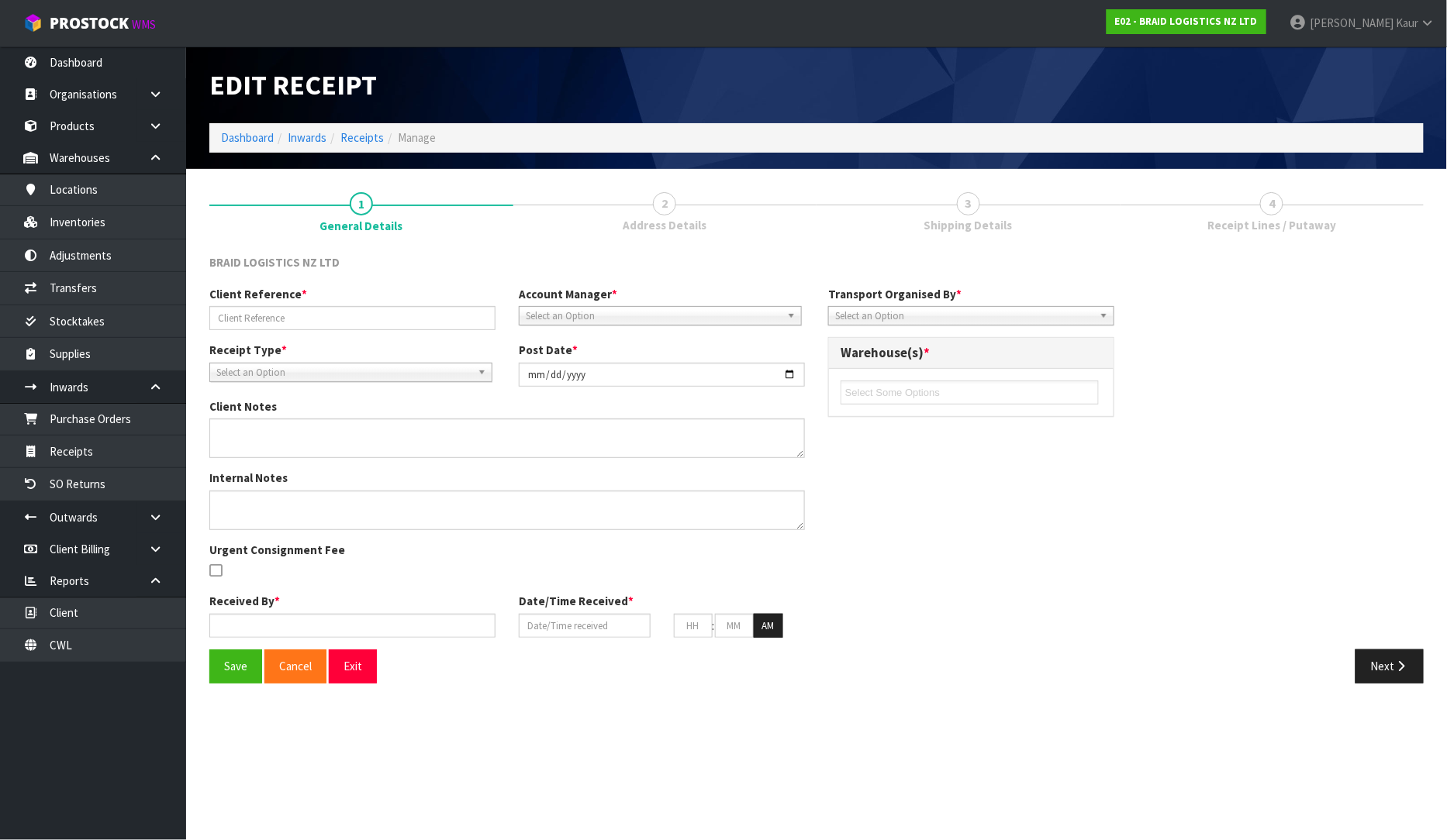
type input "58"
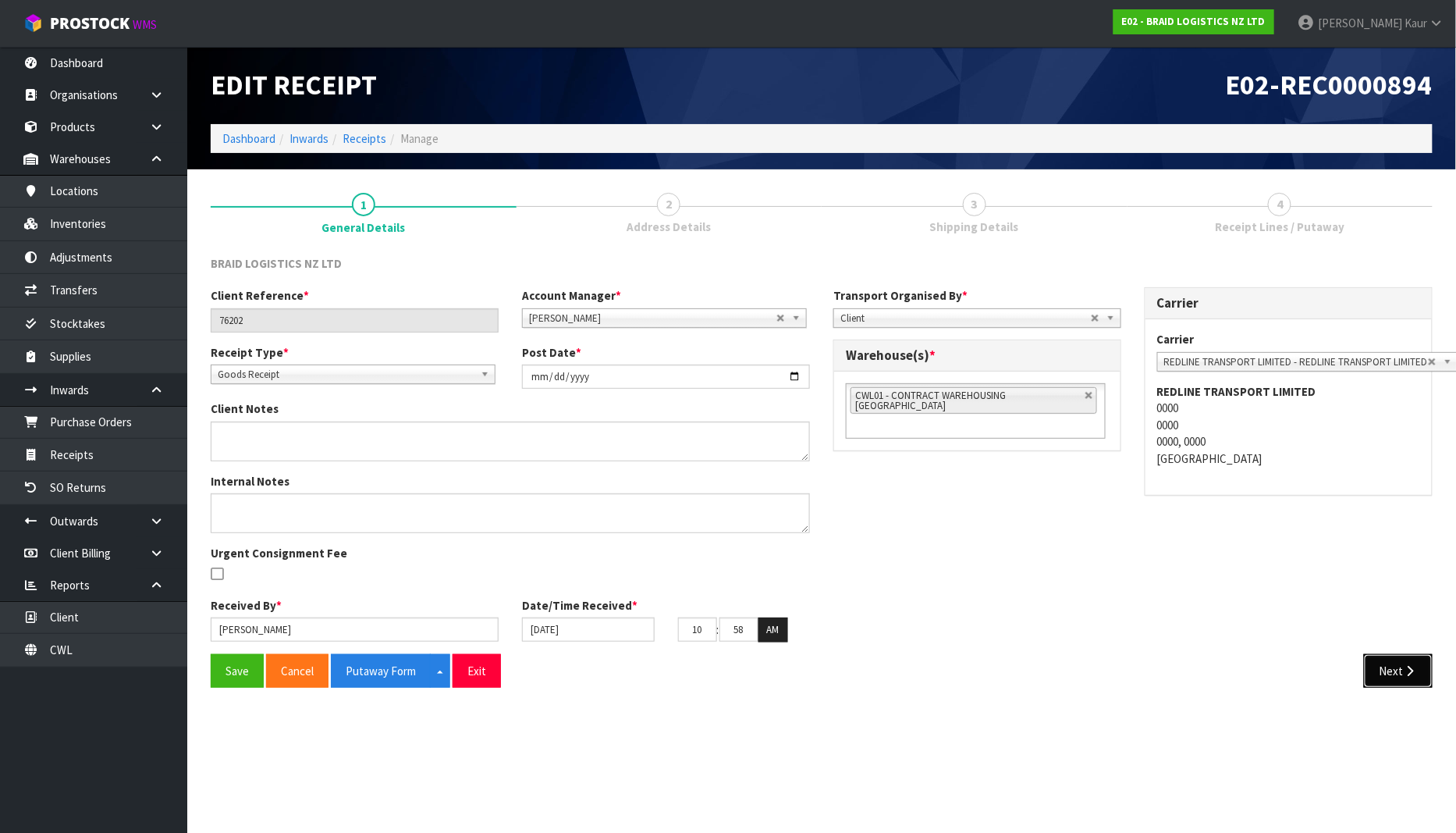
click at [1371, 655] on button "Next" at bounding box center [1398, 671] width 69 height 34
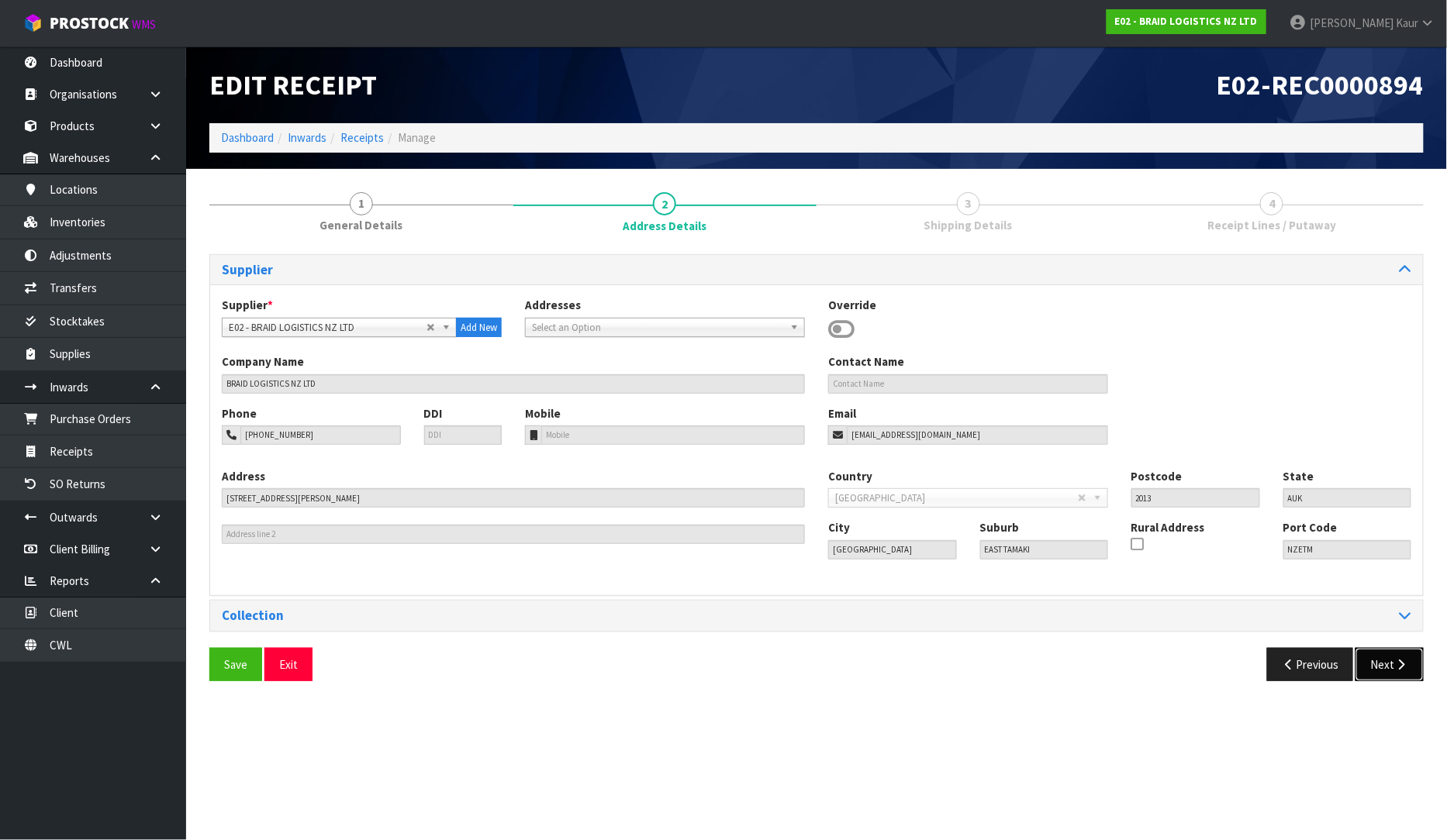
click at [1379, 665] on button "Next" at bounding box center [1389, 664] width 69 height 34
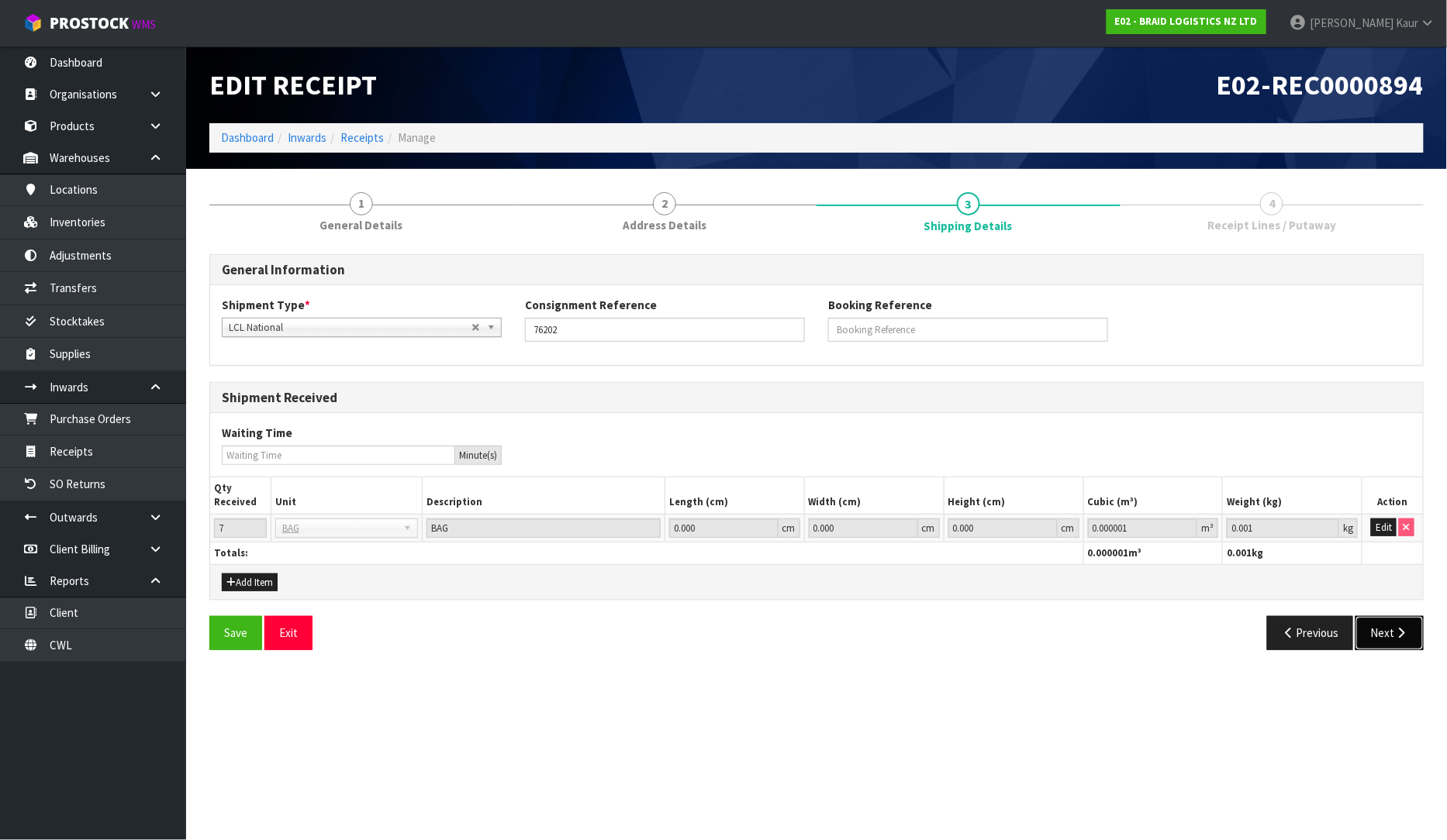
click at [1383, 631] on button "Next" at bounding box center [1389, 632] width 69 height 34
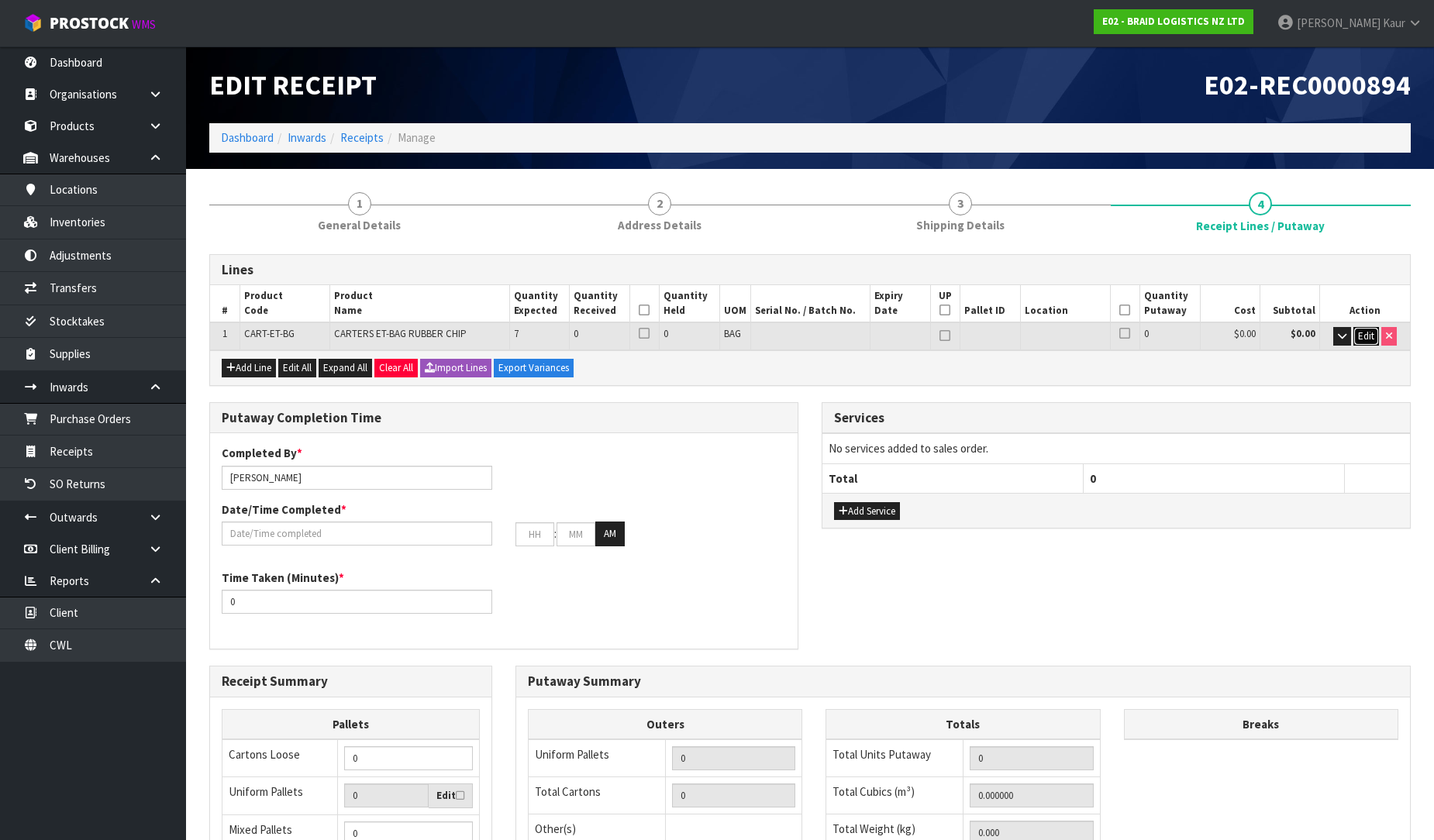
click at [1363, 329] on span "Edit" at bounding box center [1366, 336] width 16 height 14
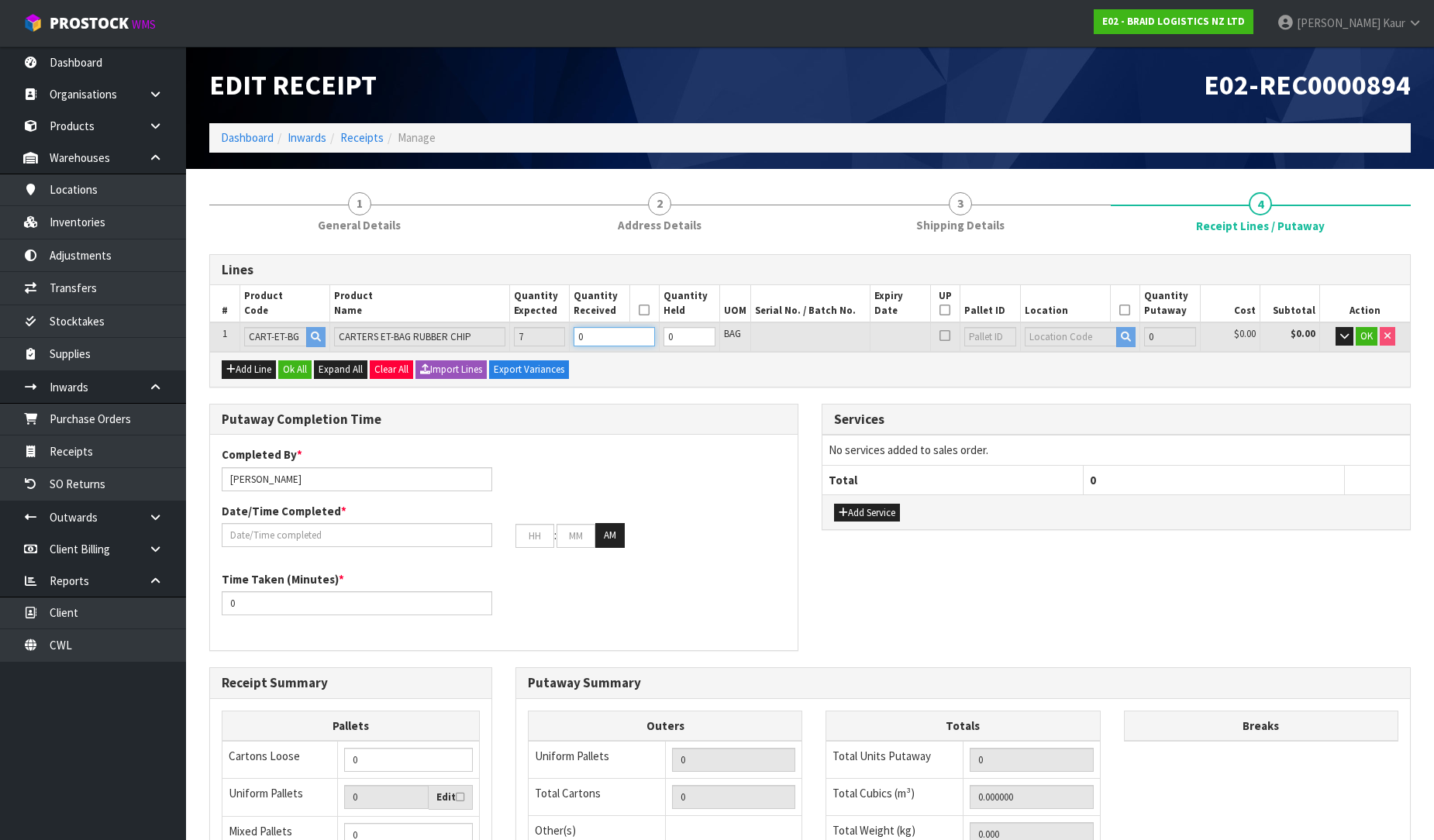
click at [588, 335] on input "0" at bounding box center [614, 337] width 81 height 19
type input "7"
type input "700"
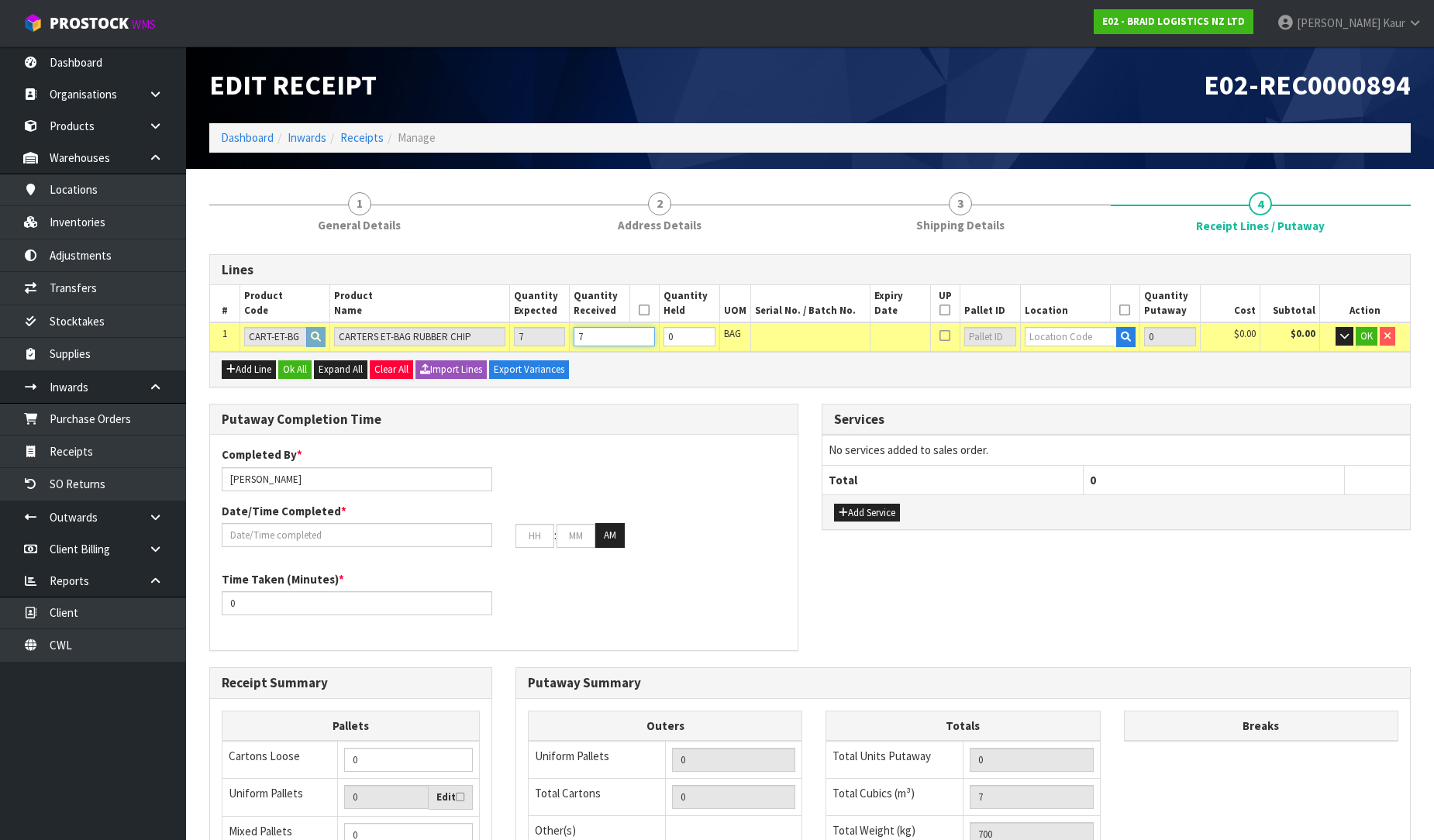
type input "7"
click at [1065, 339] on input "text" at bounding box center [1071, 337] width 93 height 19
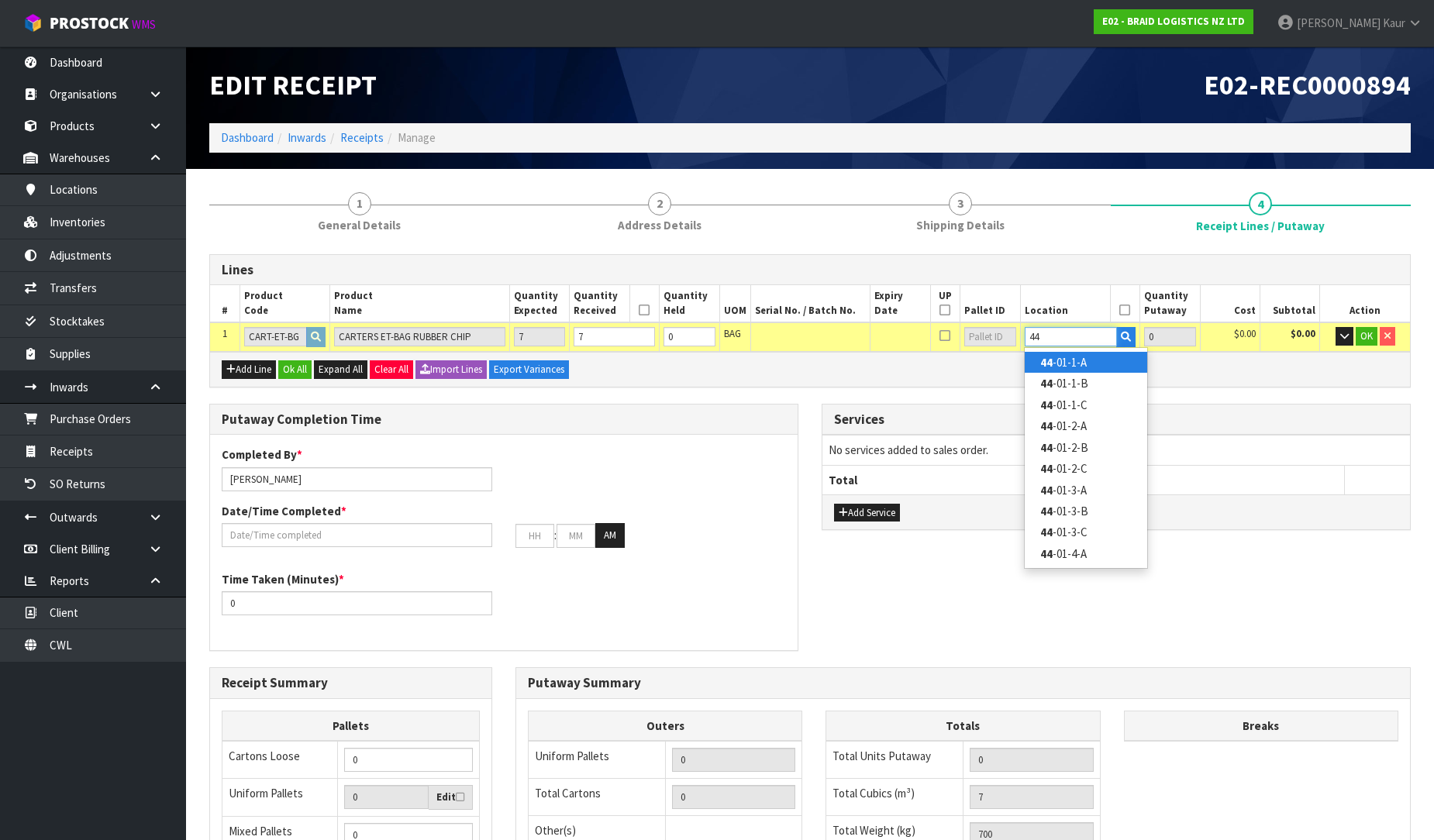
type input "44"
click at [1053, 360] on link "44 -01-1-A" at bounding box center [1085, 363] width 123 height 21
type input "7"
type input "44-01-1-A"
type input "7"
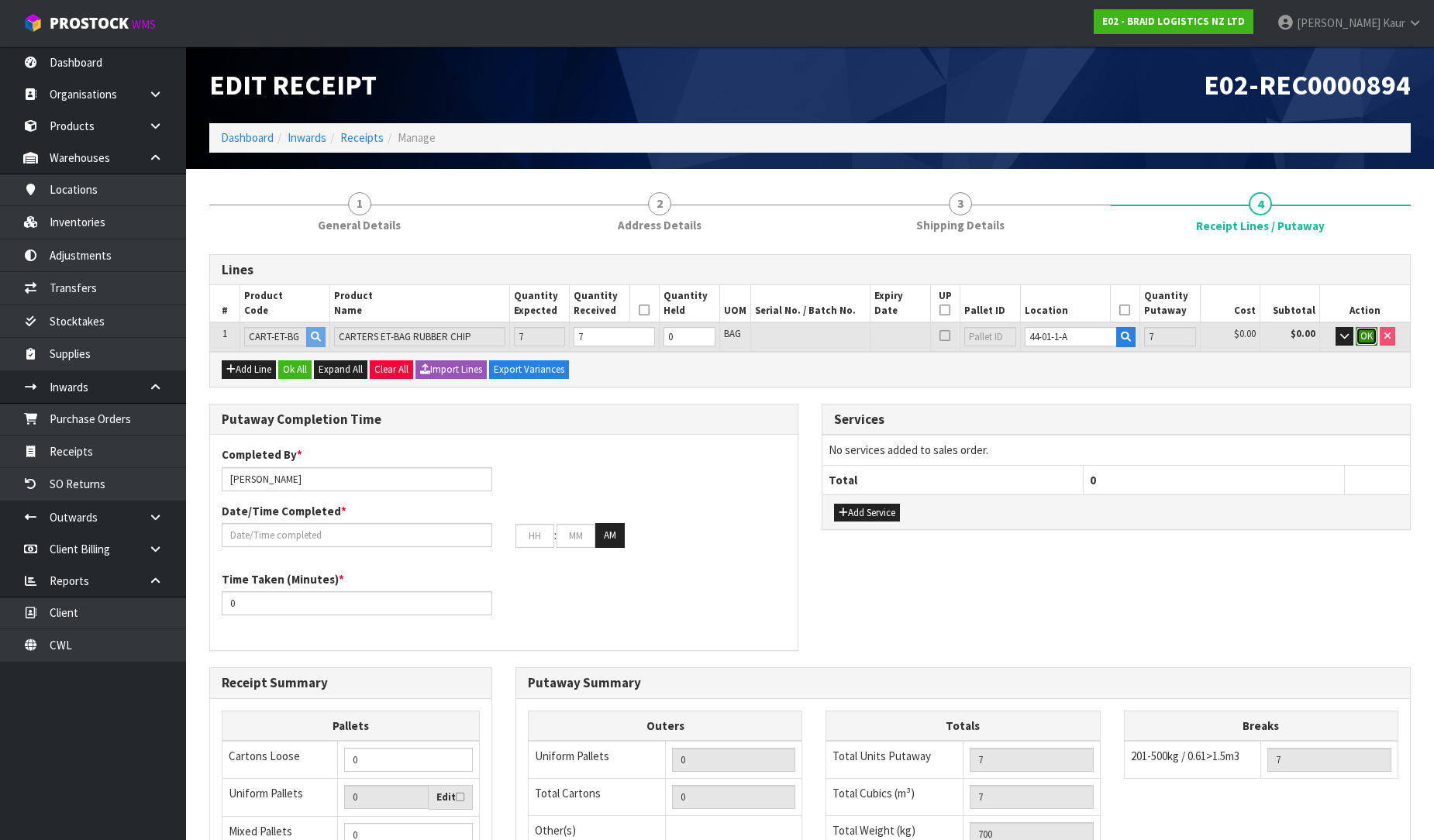
click at [1361, 336] on span "OK" at bounding box center [1366, 336] width 13 height 14
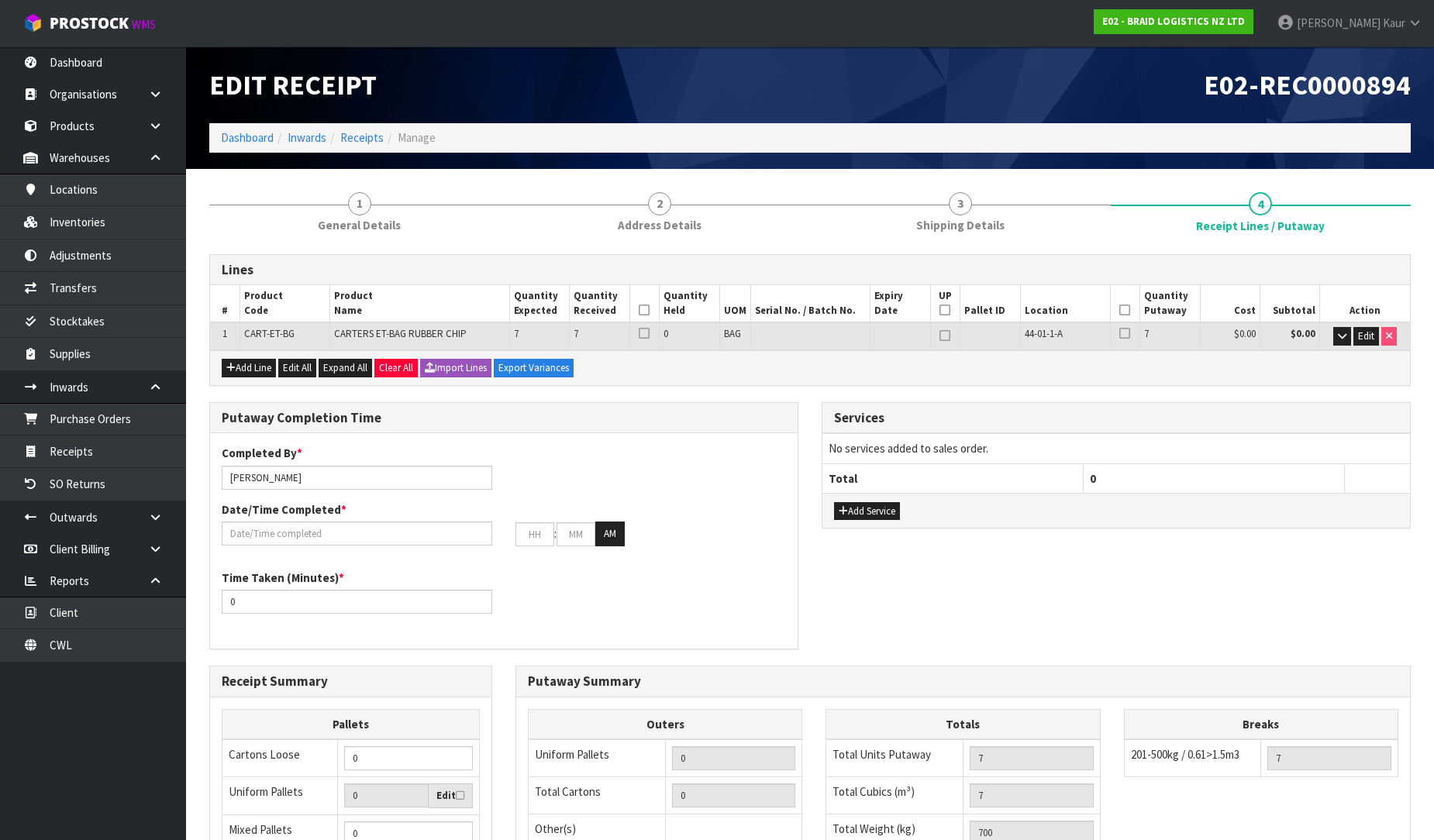
click at [641, 311] on icon at bounding box center [644, 310] width 11 height 1
click at [1129, 310] on icon at bounding box center [1124, 310] width 11 height 1
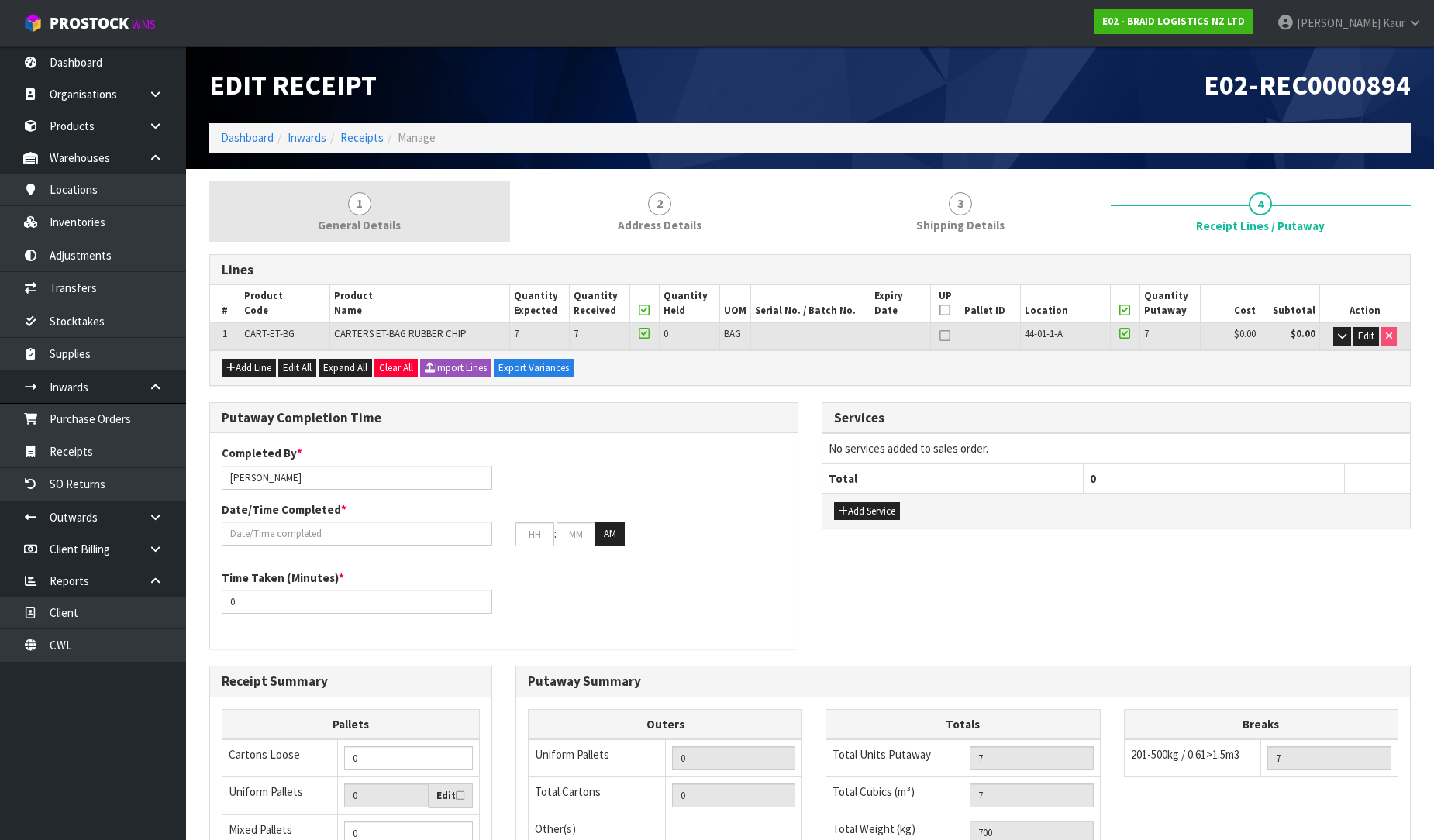
click at [396, 223] on span "General Details" at bounding box center [359, 225] width 83 height 16
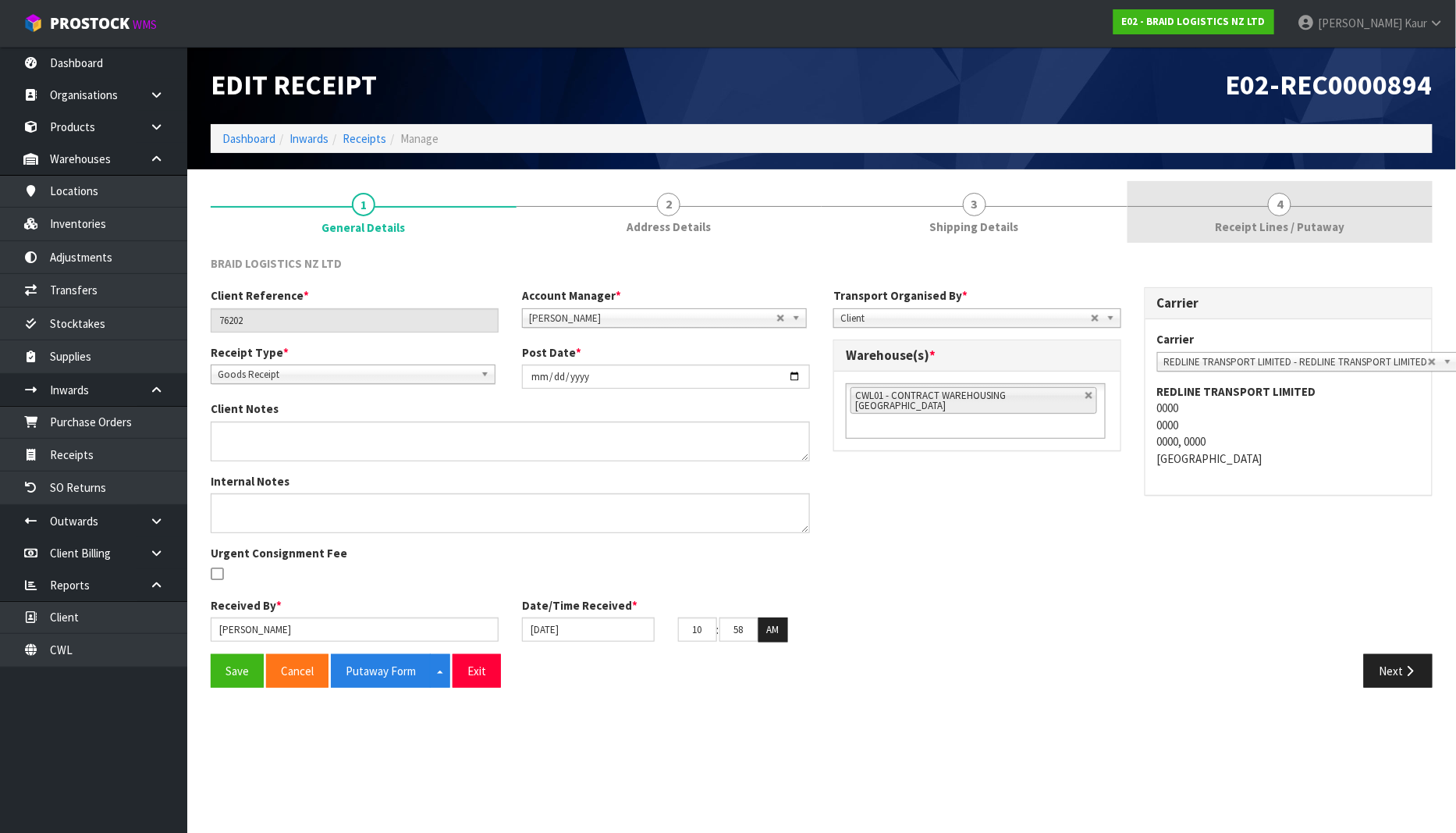
click at [1249, 236] on link "4 Receipt Lines / Putaway" at bounding box center [1280, 211] width 306 height 61
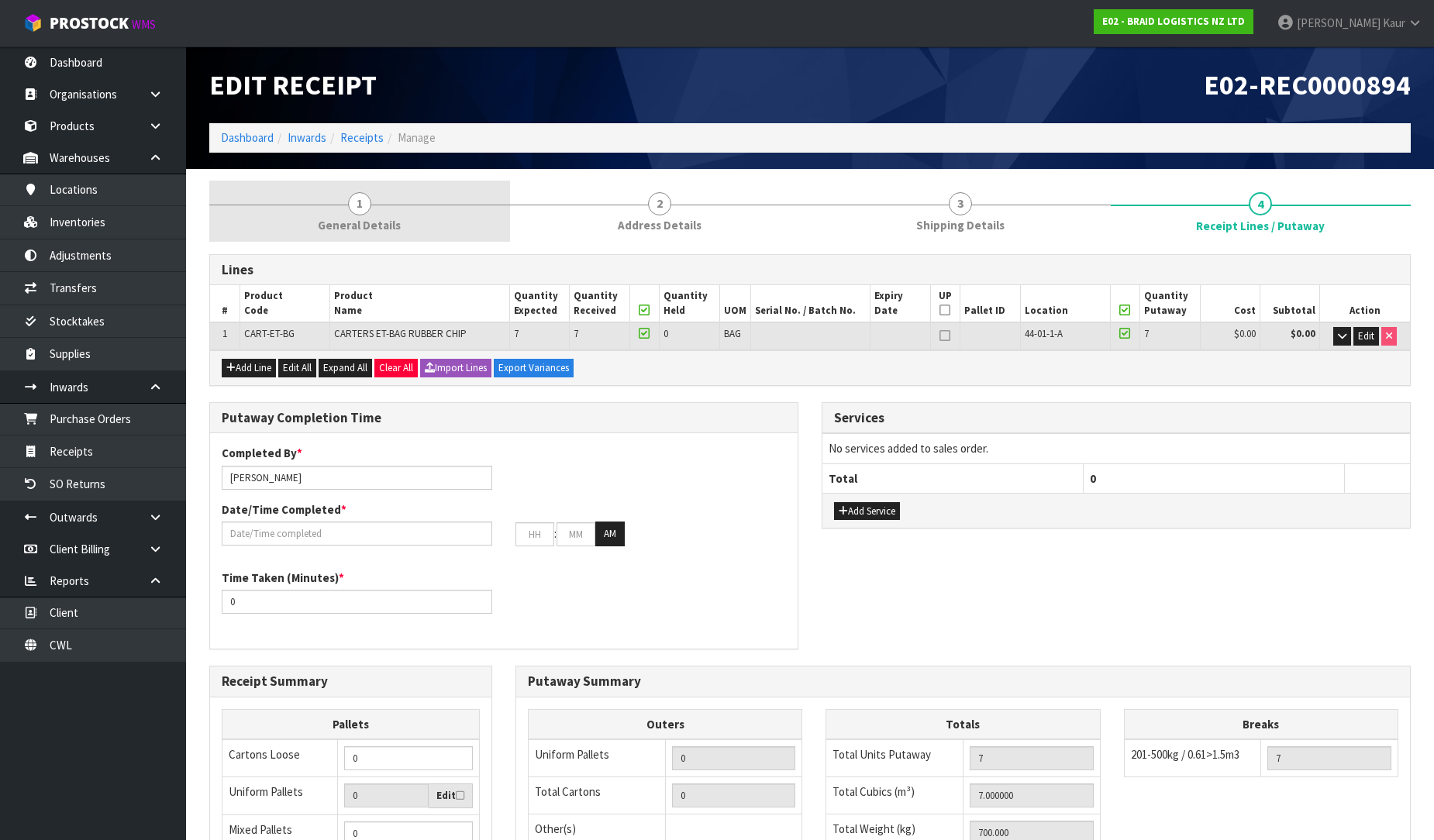
click at [378, 220] on span "General Details" at bounding box center [359, 225] width 83 height 16
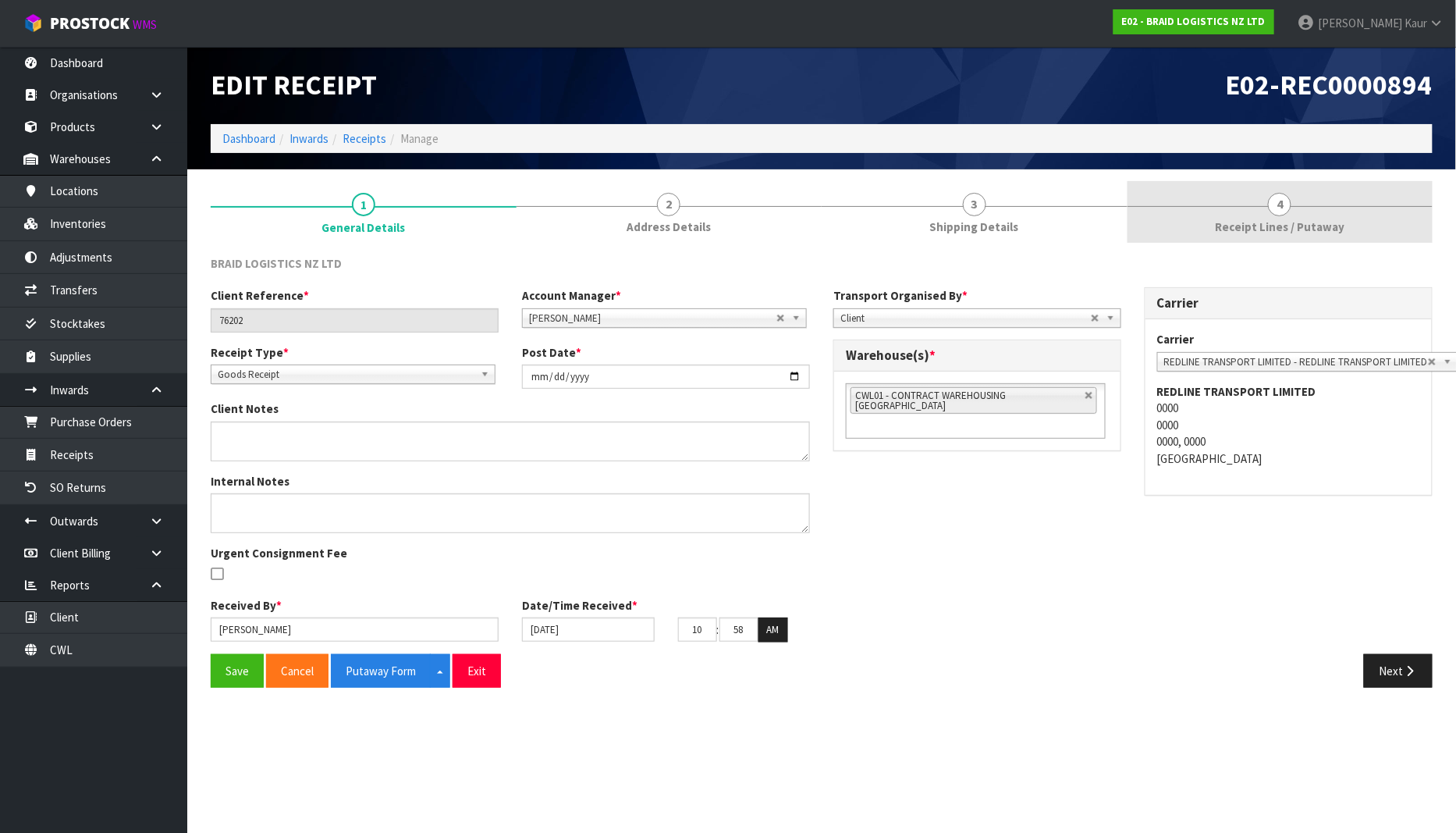
click at [1275, 209] on span "4" at bounding box center [1280, 204] width 23 height 23
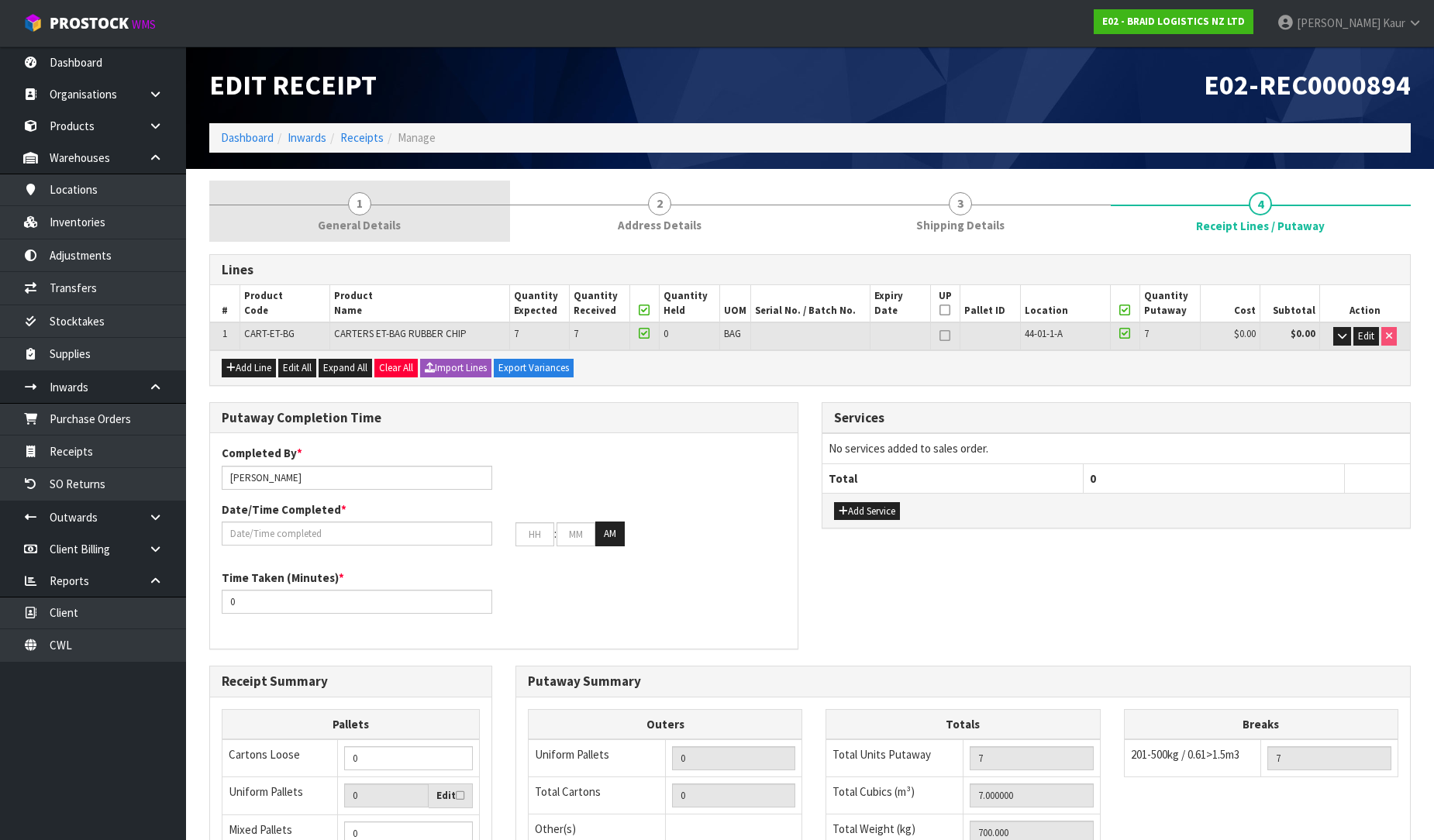
click at [376, 211] on link "1 General Details" at bounding box center [360, 210] width 301 height 61
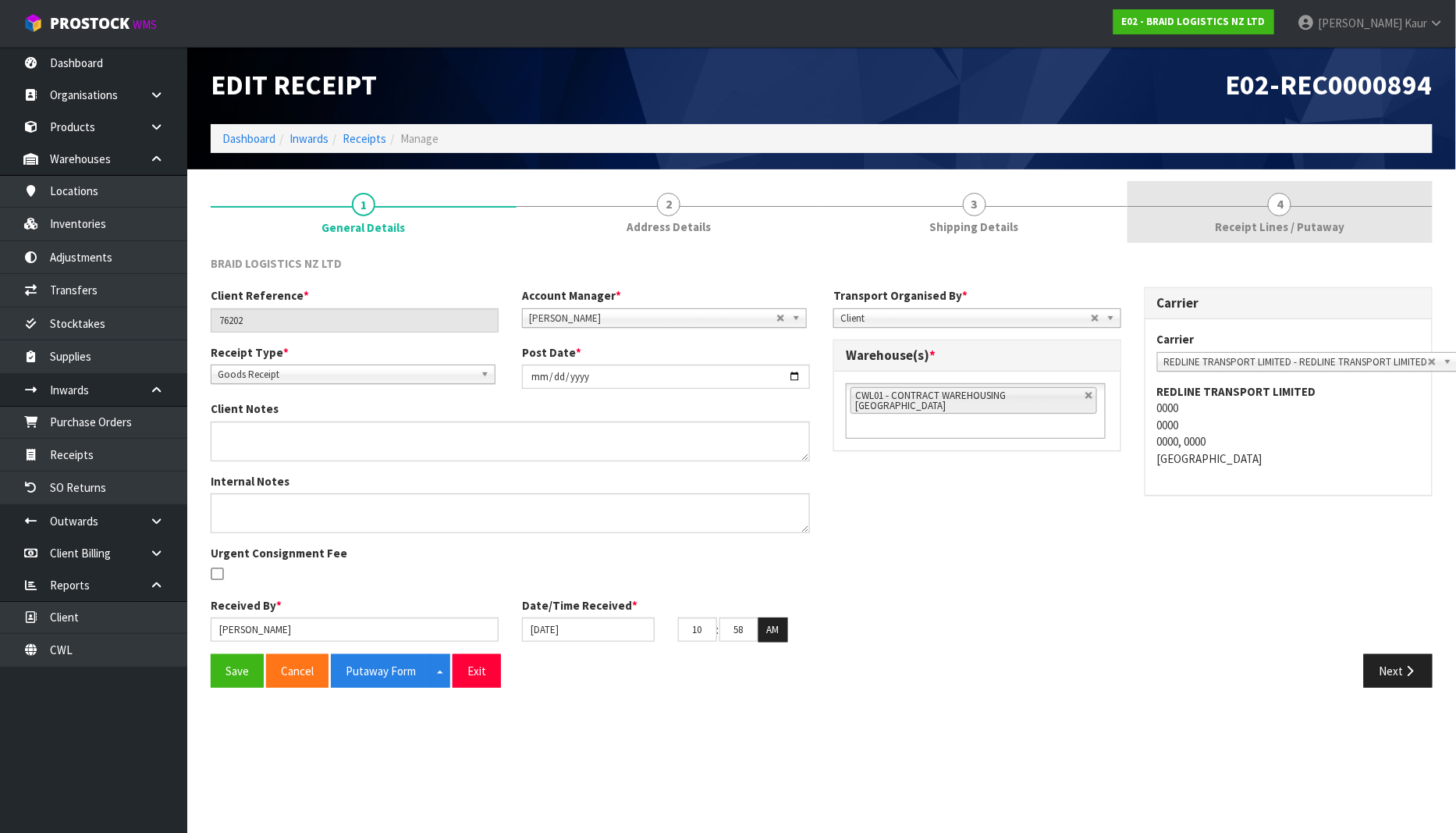
click at [1253, 235] on span "Receipt Lines / Putaway" at bounding box center [1279, 226] width 129 height 17
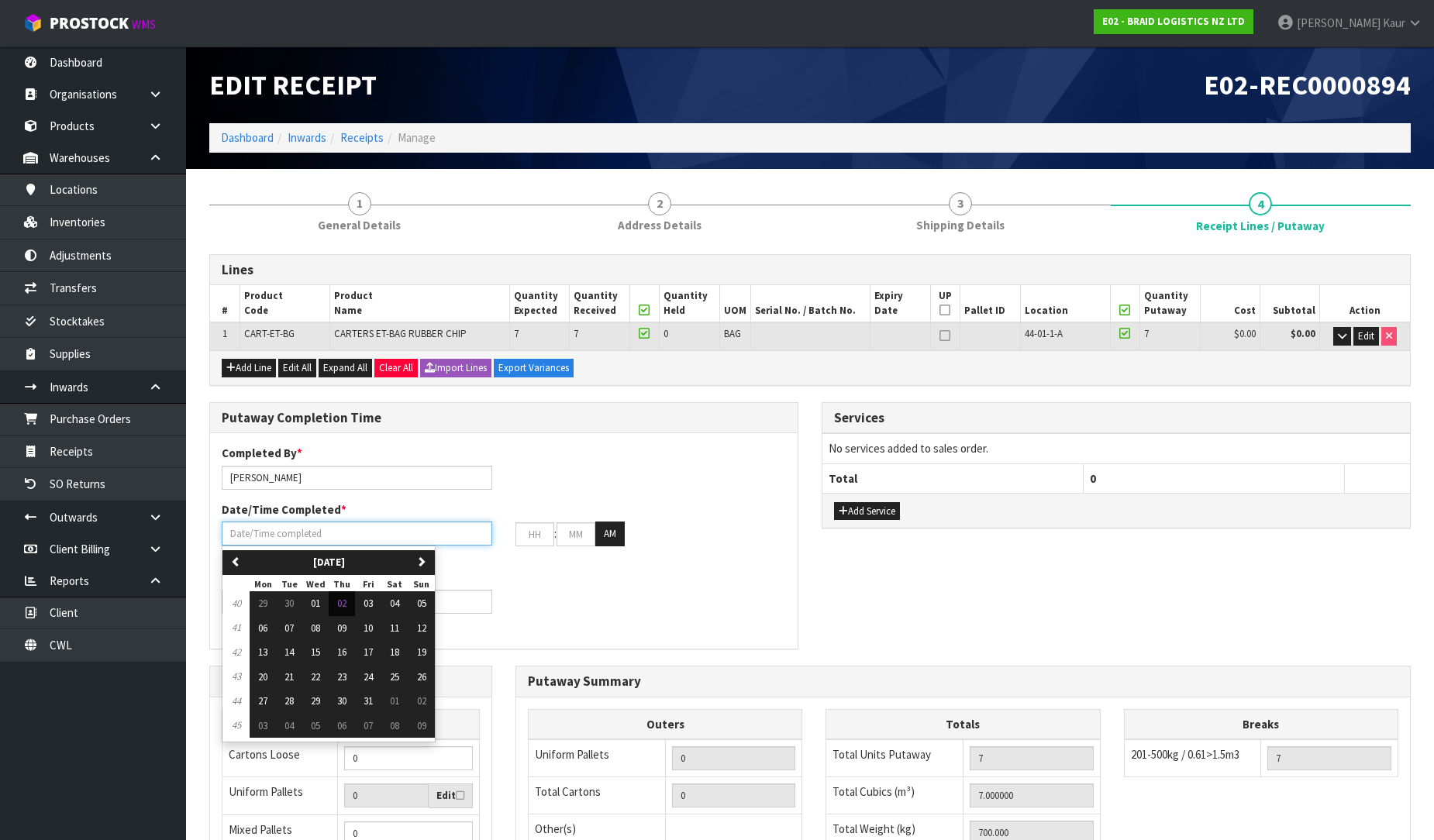
click at [316, 525] on input "text" at bounding box center [357, 533] width 270 height 24
click at [347, 601] on span "02" at bounding box center [342, 603] width 10 height 14
type input "[DATE]"
type input "12"
type input "00"
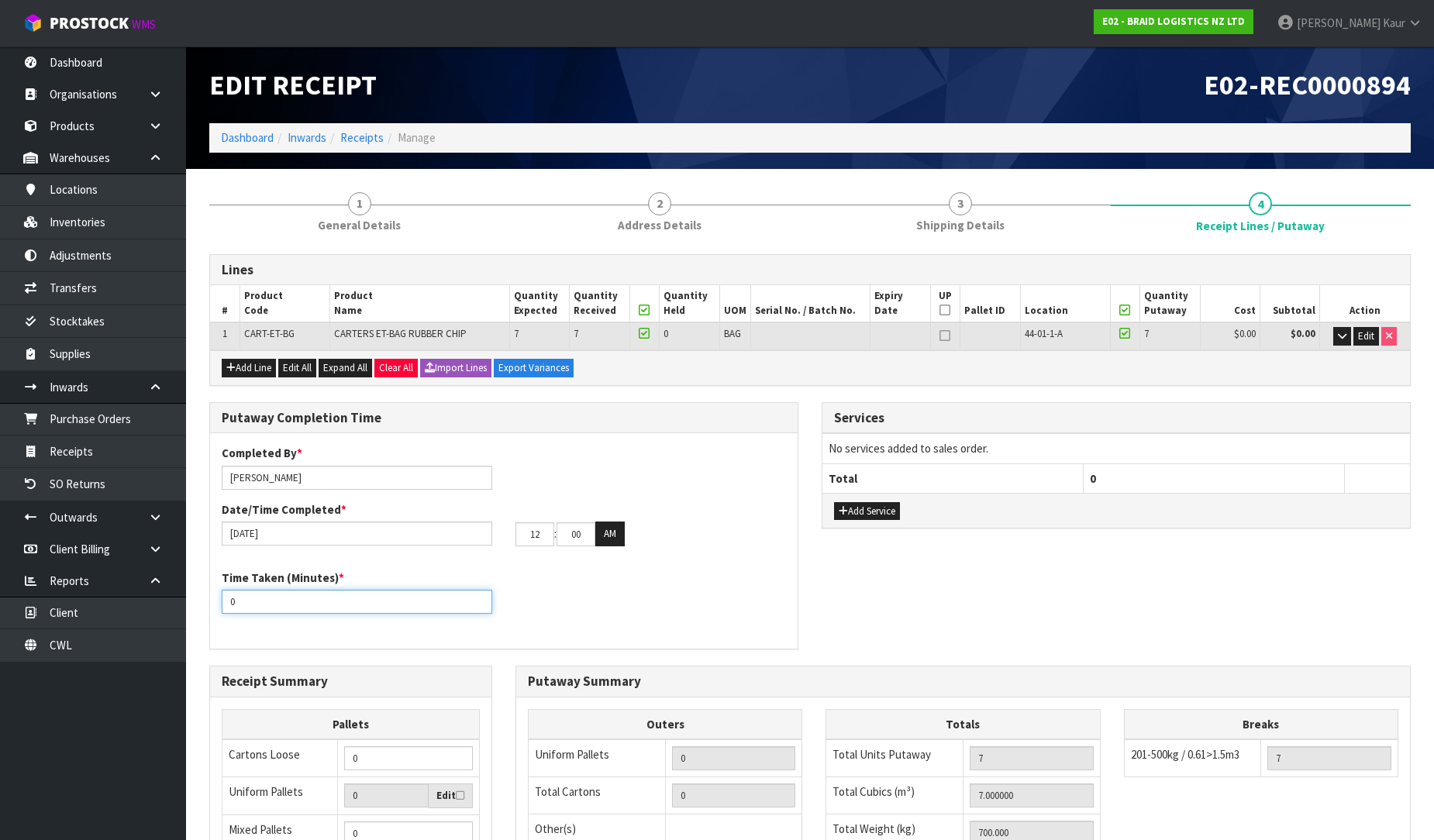
drag, startPoint x: 272, startPoint y: 602, endPoint x: 222, endPoint y: 589, distance: 51.7
click at [222, 589] on div "Time Taken (Minutes) * 0" at bounding box center [357, 592] width 294 height 44
type input "10"
drag, startPoint x: 547, startPoint y: 540, endPoint x: 514, endPoint y: 529, distance: 34.8
click at [514, 529] on div "12 : 00 : 00 AM" at bounding box center [651, 534] width 294 height 25
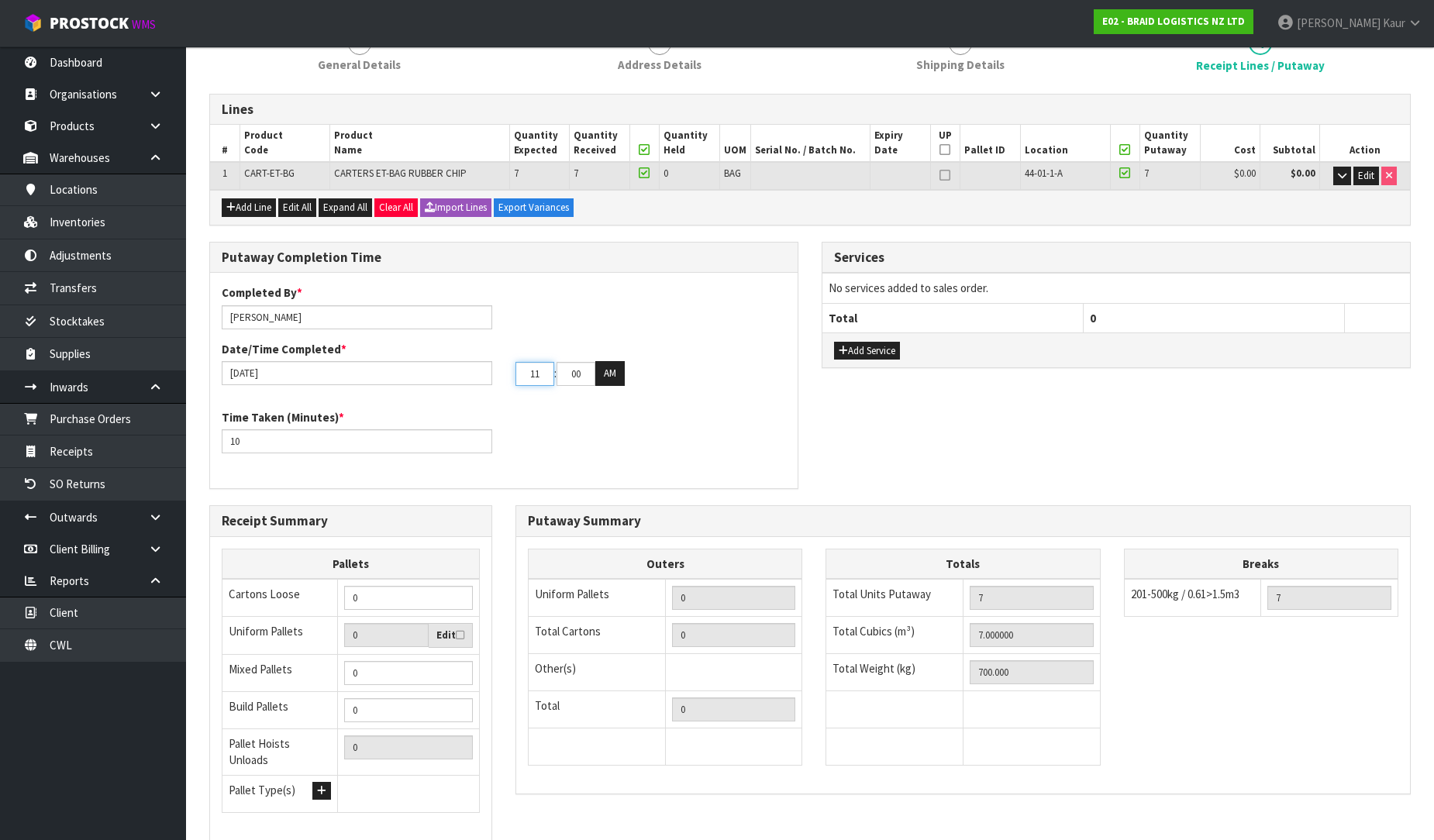
scroll to position [261, 0]
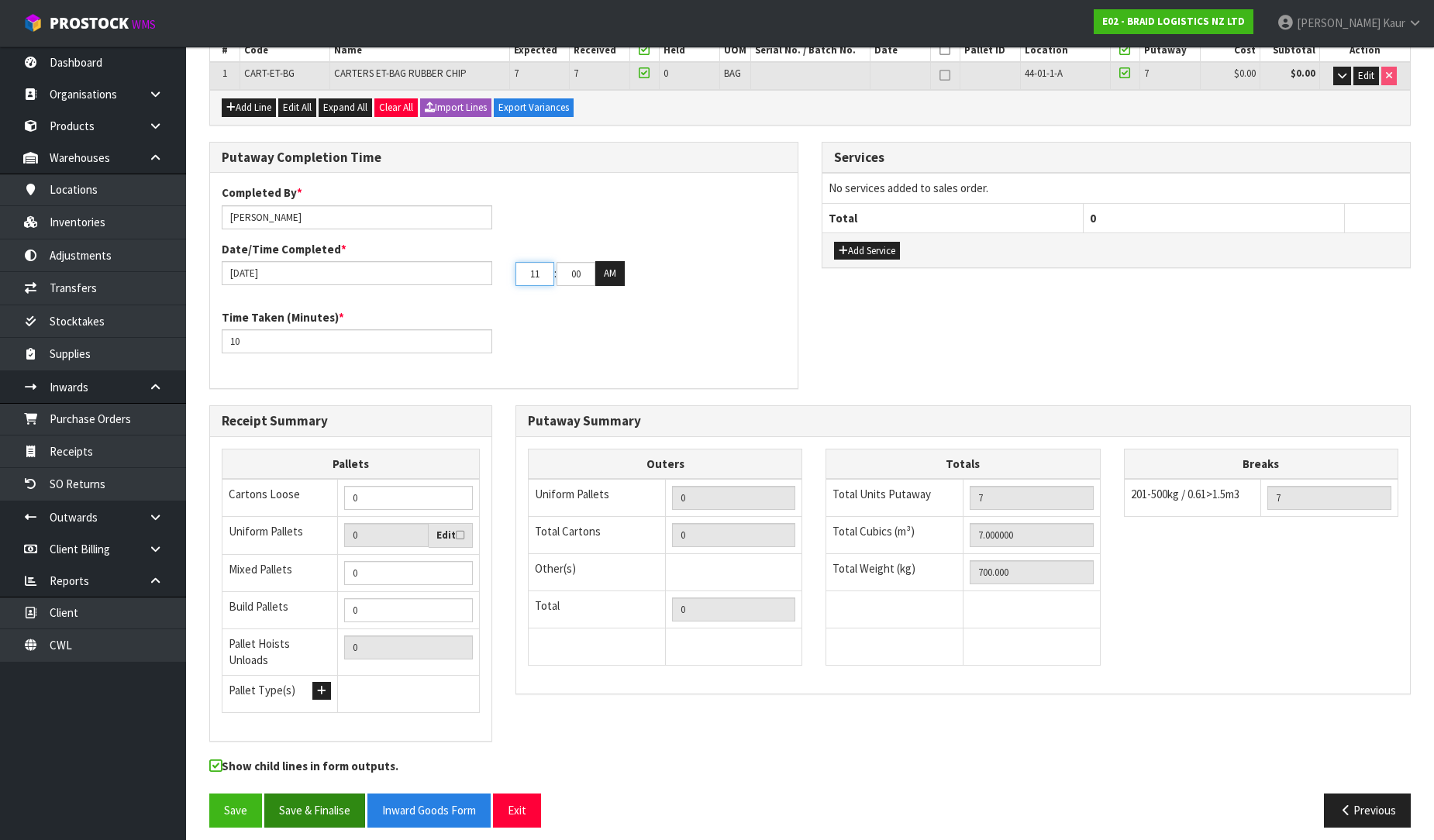
type input "11"
click at [309, 809] on button "Save & Finalise" at bounding box center [315, 810] width 100 height 34
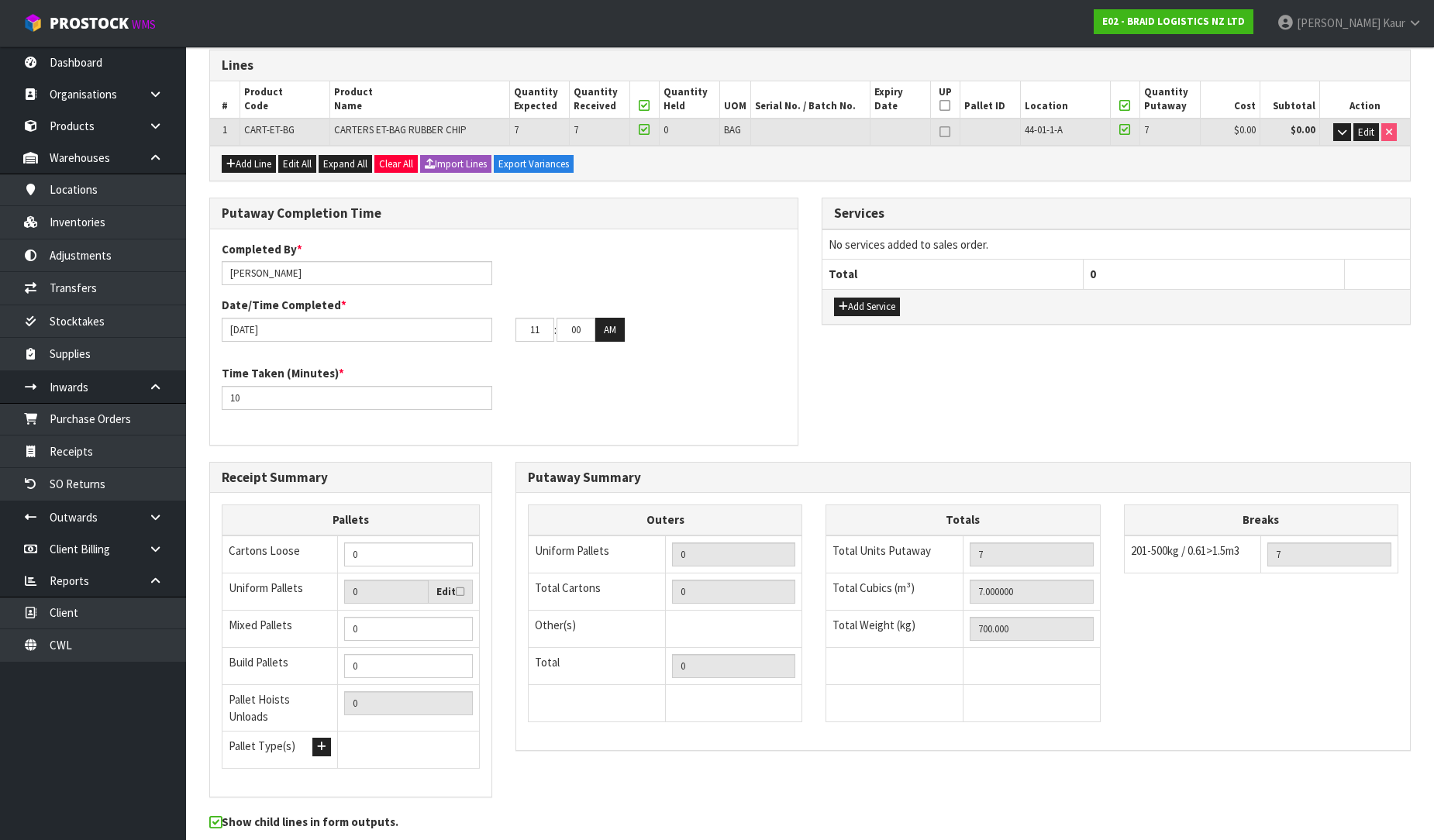
scroll to position [0, 0]
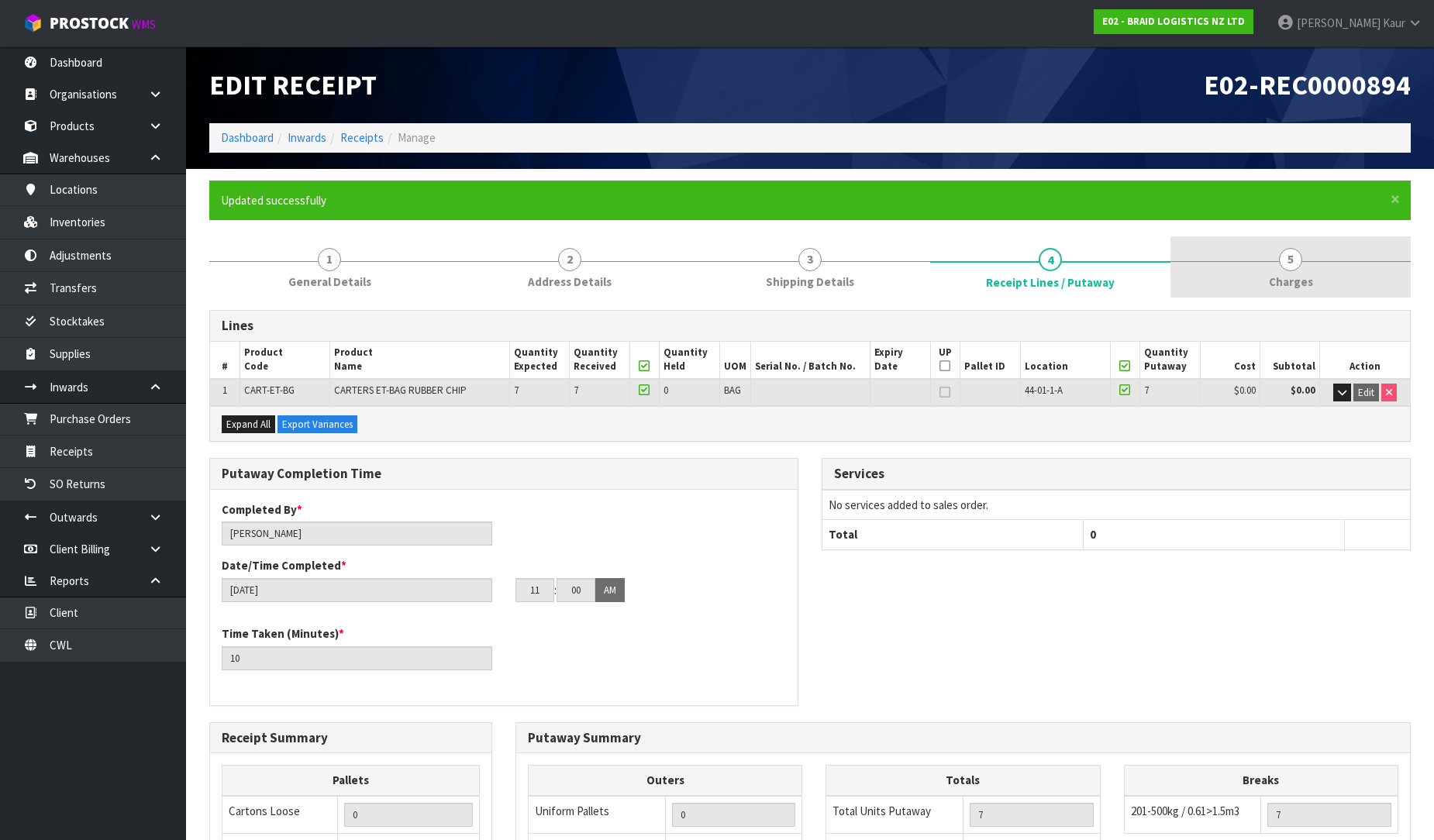
click at [1301, 266] on link "5 [GEOGRAPHIC_DATA]" at bounding box center [1290, 266] width 240 height 61
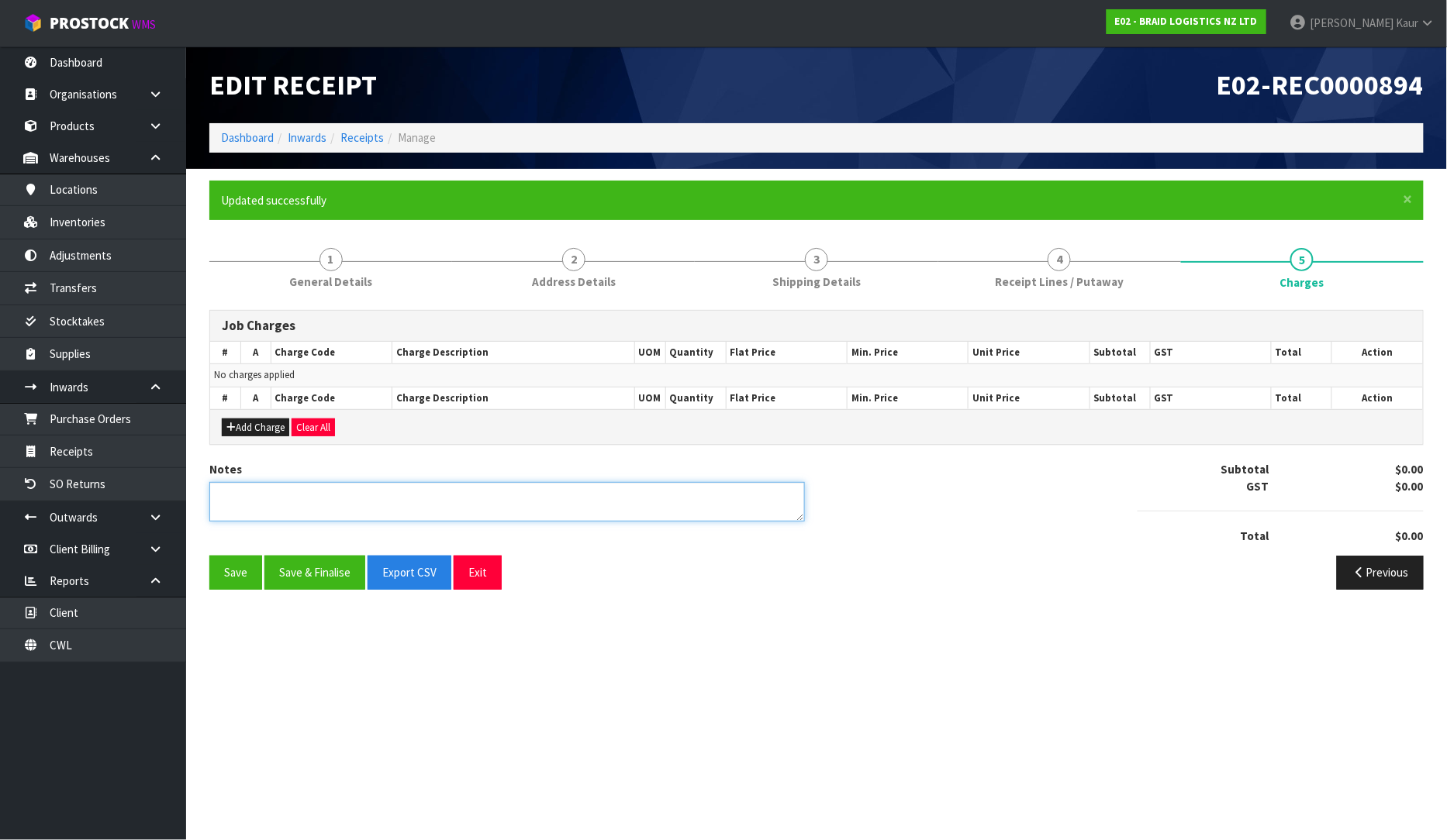
click at [431, 486] on textarea at bounding box center [507, 501] width 596 height 40
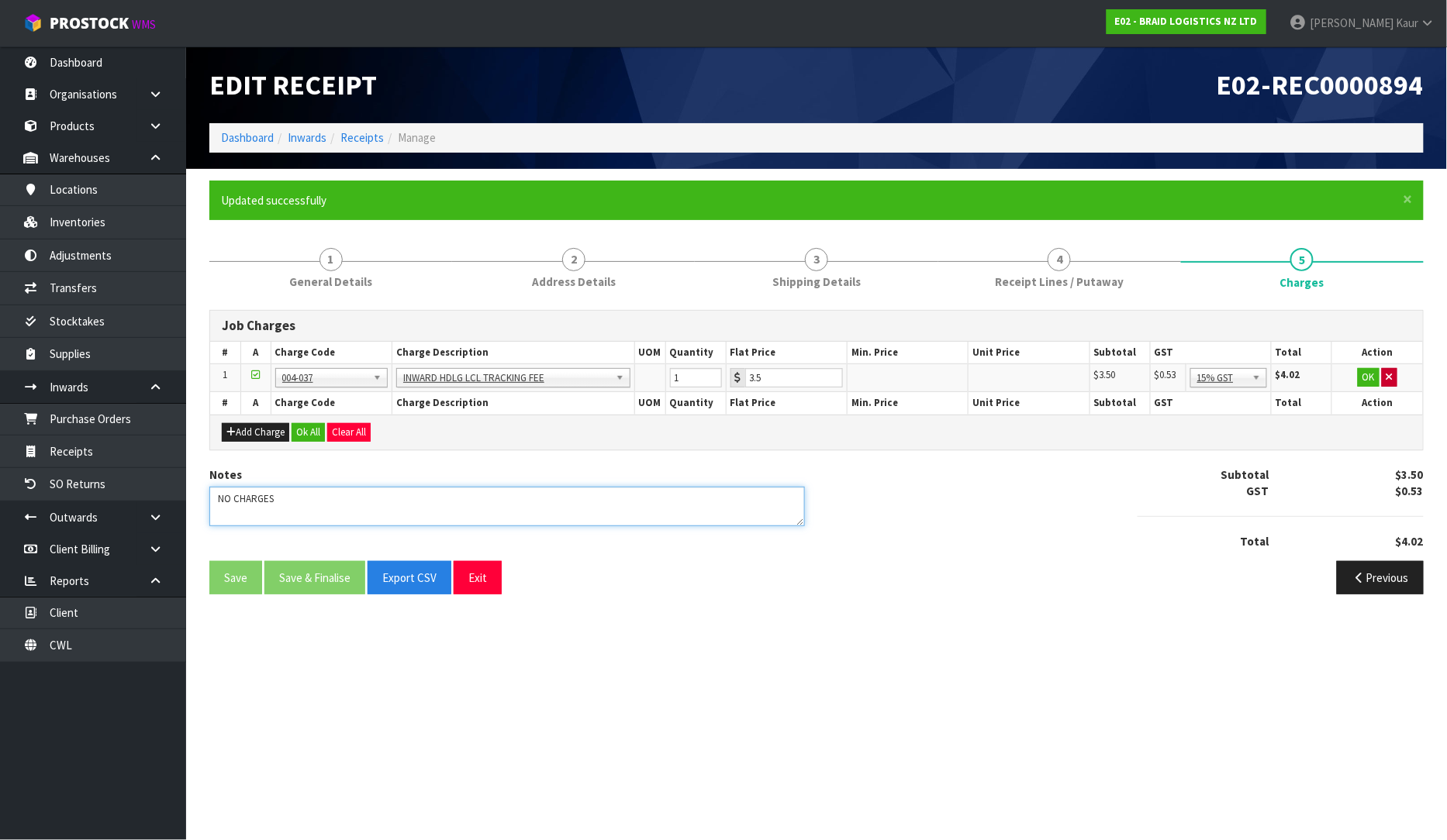
type textarea "NO CHARGES"
click at [1387, 382] on button "button" at bounding box center [1390, 377] width 15 height 18
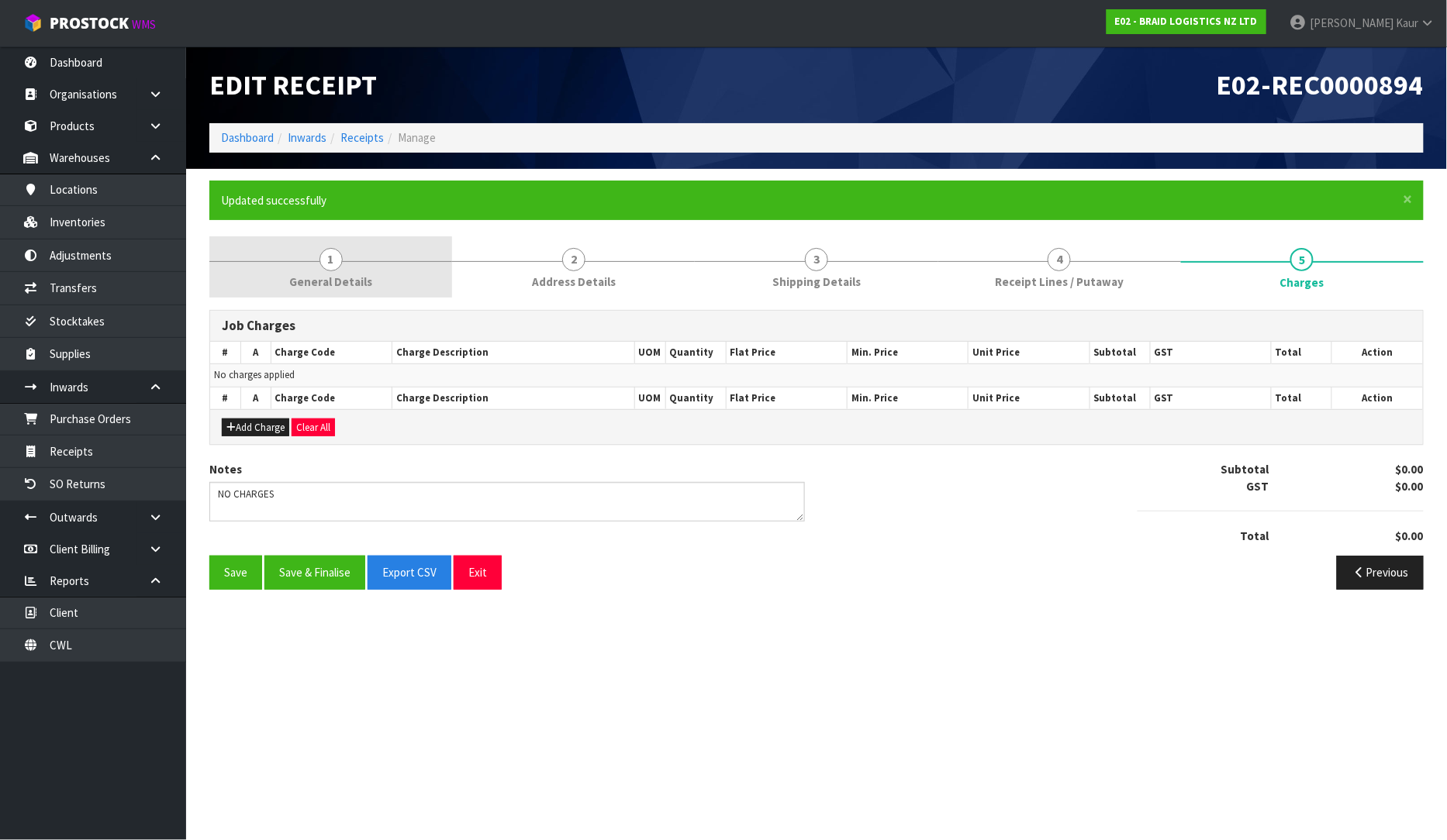
click at [341, 273] on span "General Details" at bounding box center [330, 281] width 83 height 16
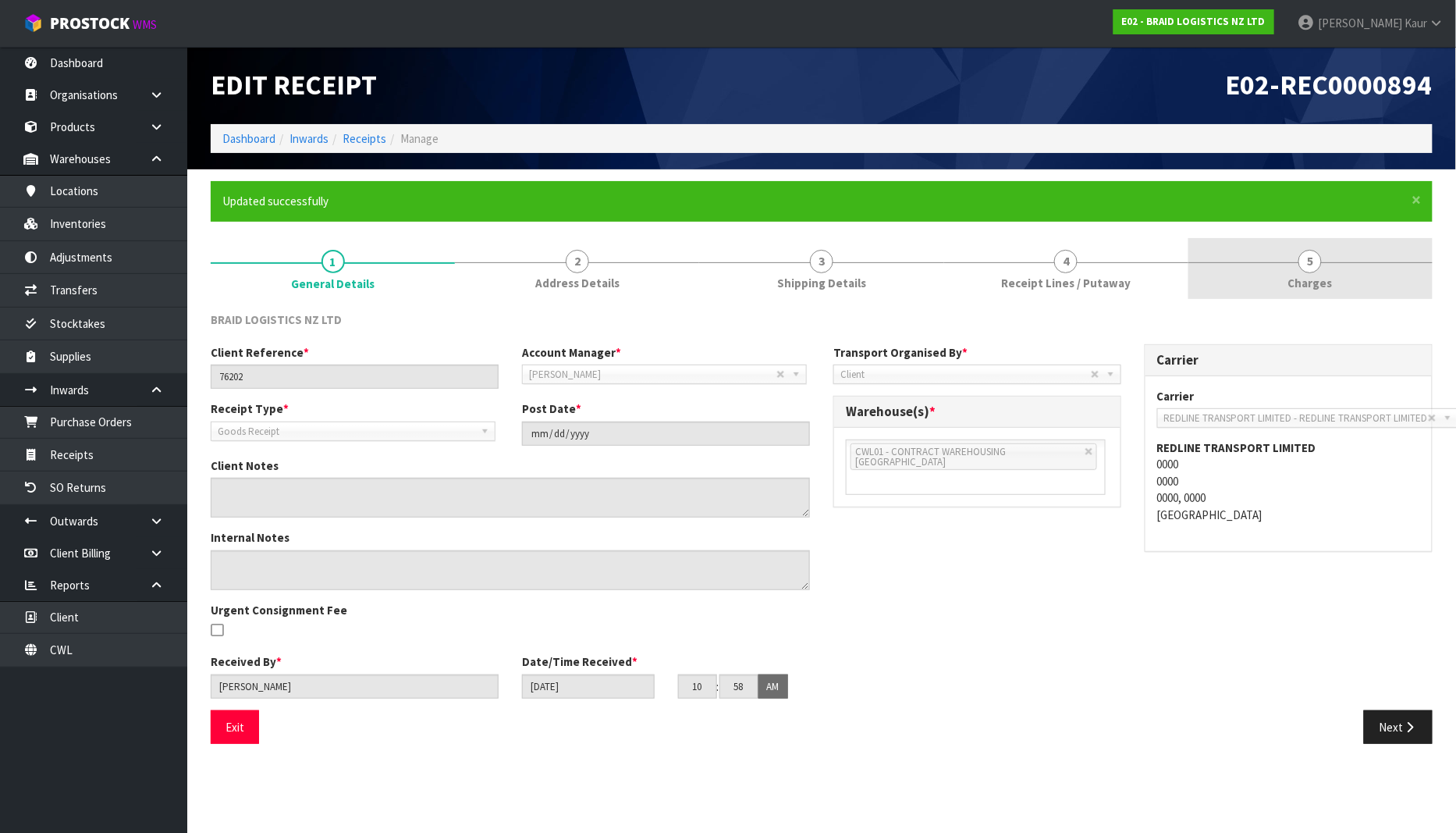
click at [1283, 273] on link "5 [GEOGRAPHIC_DATA]" at bounding box center [1310, 268] width 244 height 61
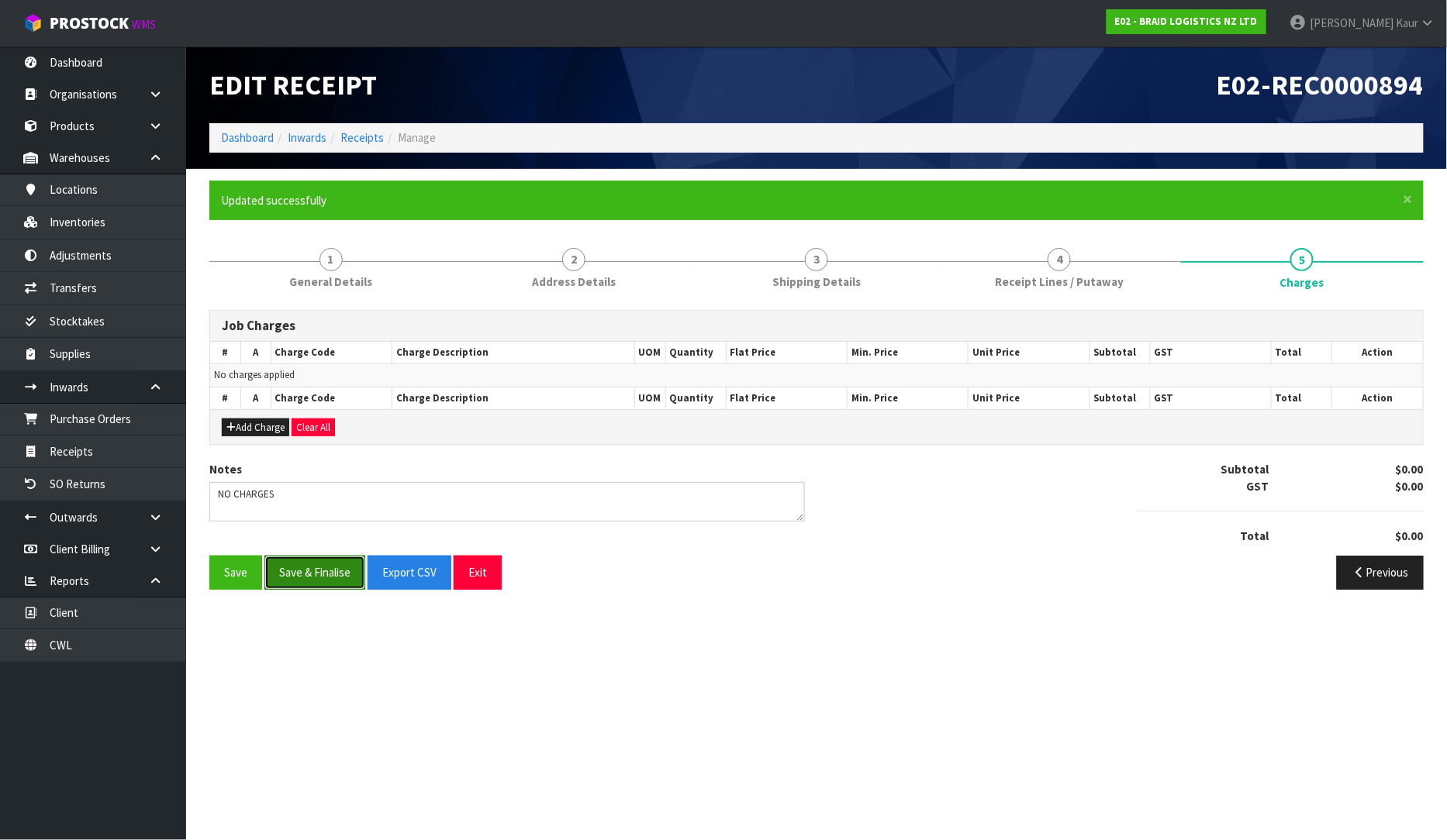
click at [298, 569] on button "Save & Finalise" at bounding box center [315, 573] width 100 height 34
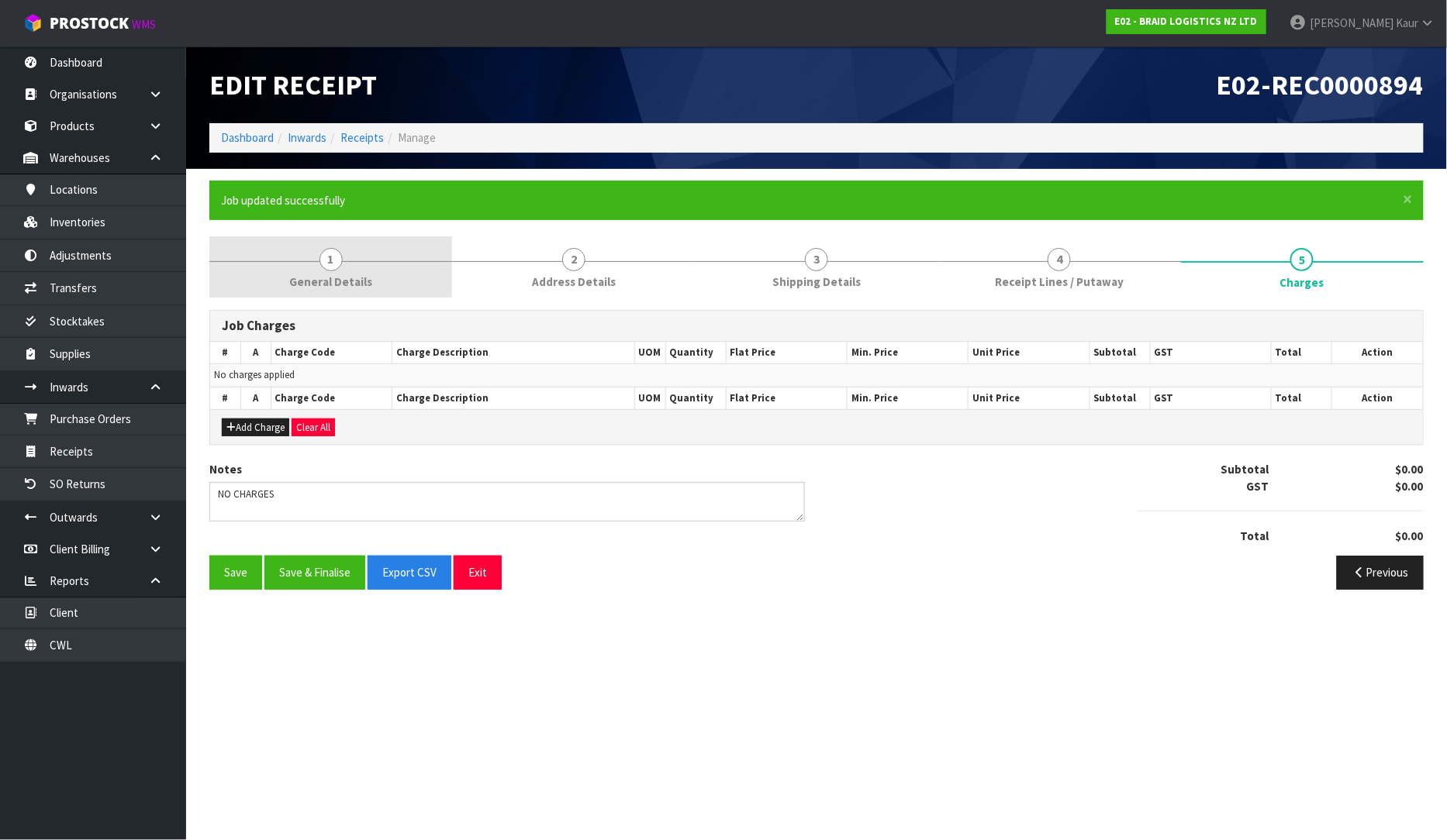
click at [331, 288] on span "General Details" at bounding box center [330, 281] width 83 height 16
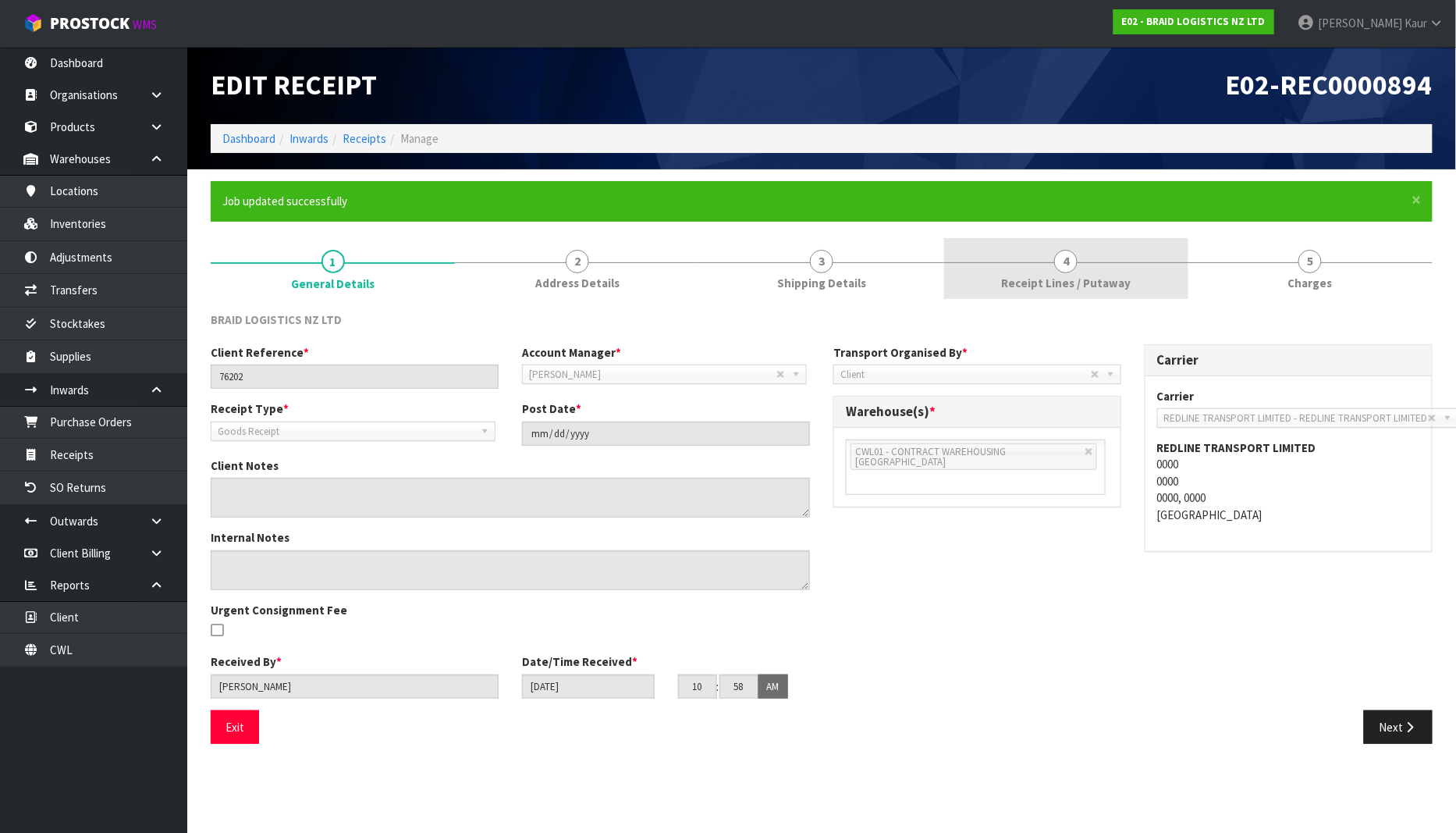
click at [992, 289] on link "4 Receipt Lines / Putaway" at bounding box center [1065, 268] width 244 height 61
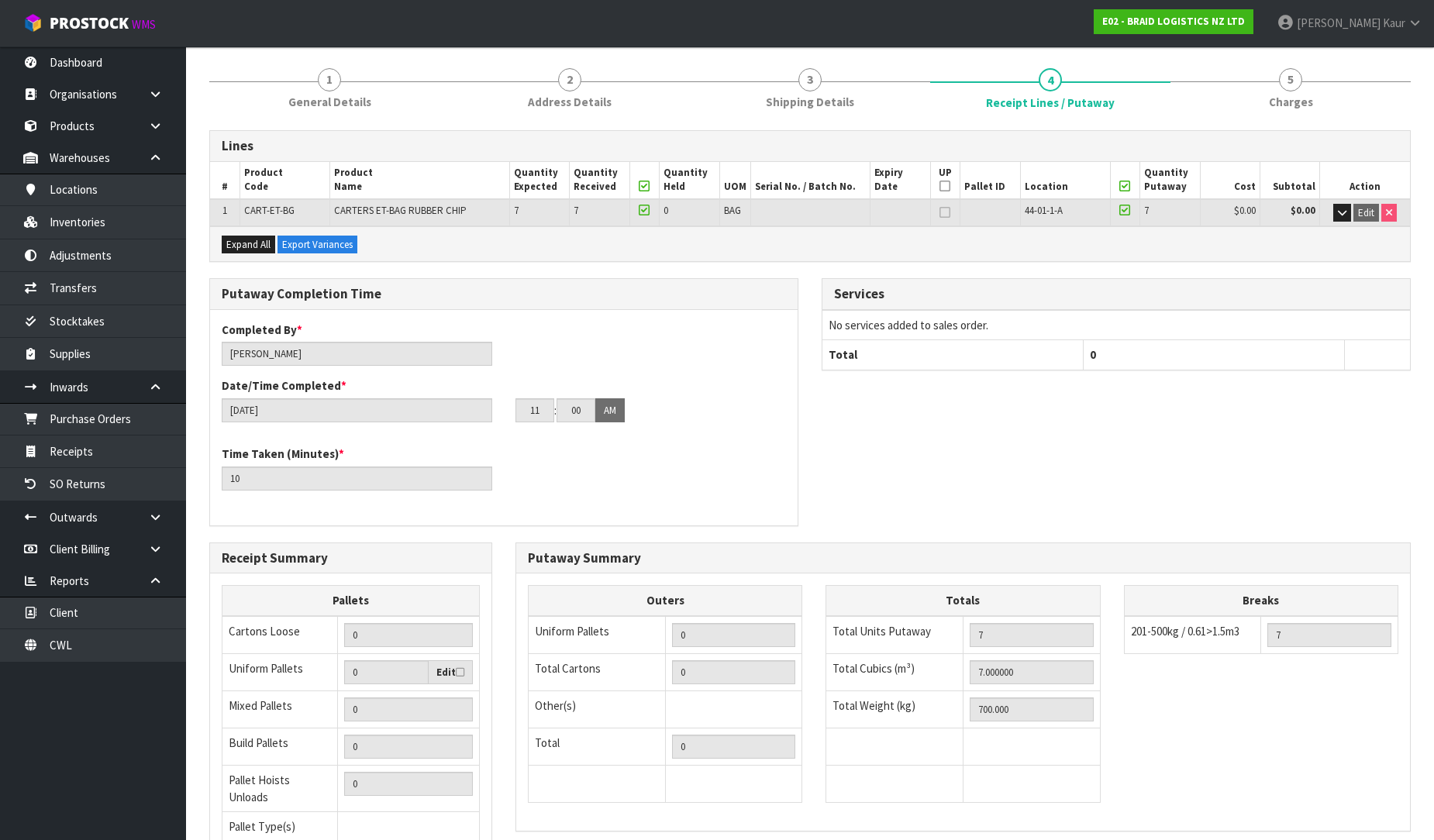
scroll to position [317, 0]
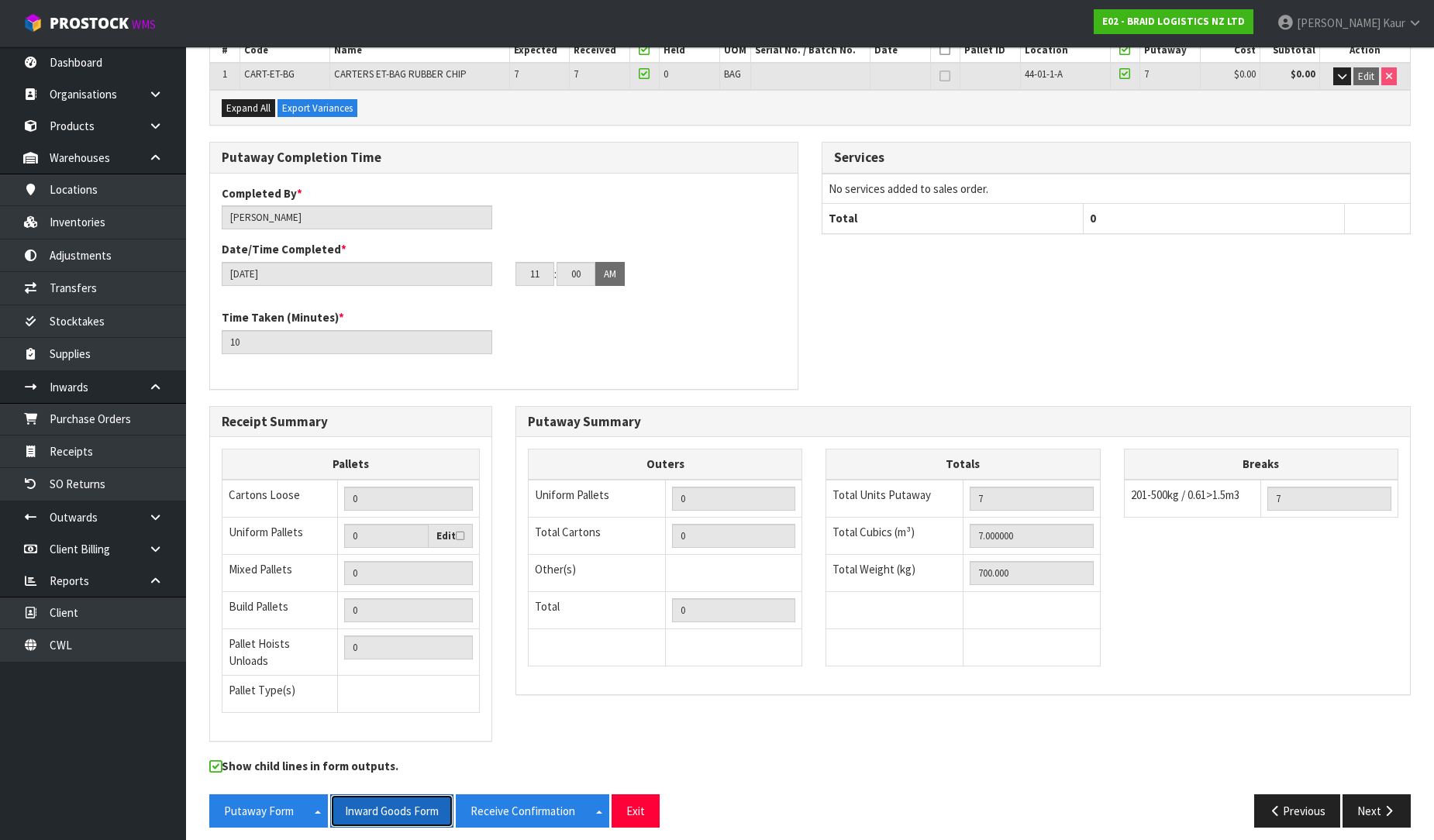
drag, startPoint x: 391, startPoint y: 793, endPoint x: 601, endPoint y: 704, distance: 228.1
click at [391, 795] on button "Inward Goods Form" at bounding box center [392, 811] width 124 height 34
click at [138, 68] on link "Dashboard" at bounding box center [93, 62] width 186 height 32
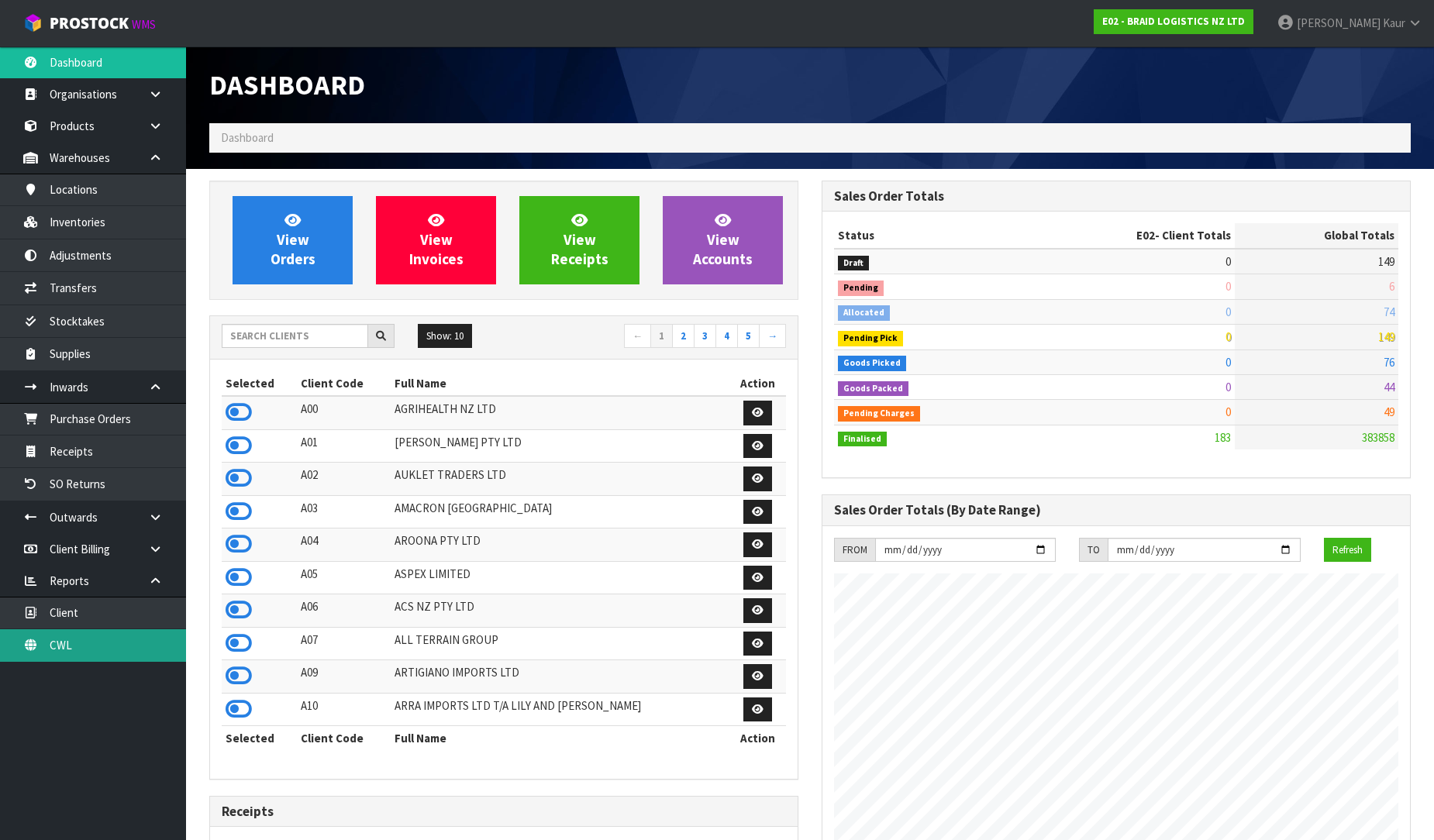
click at [114, 650] on link "CWL" at bounding box center [93, 645] width 186 height 32
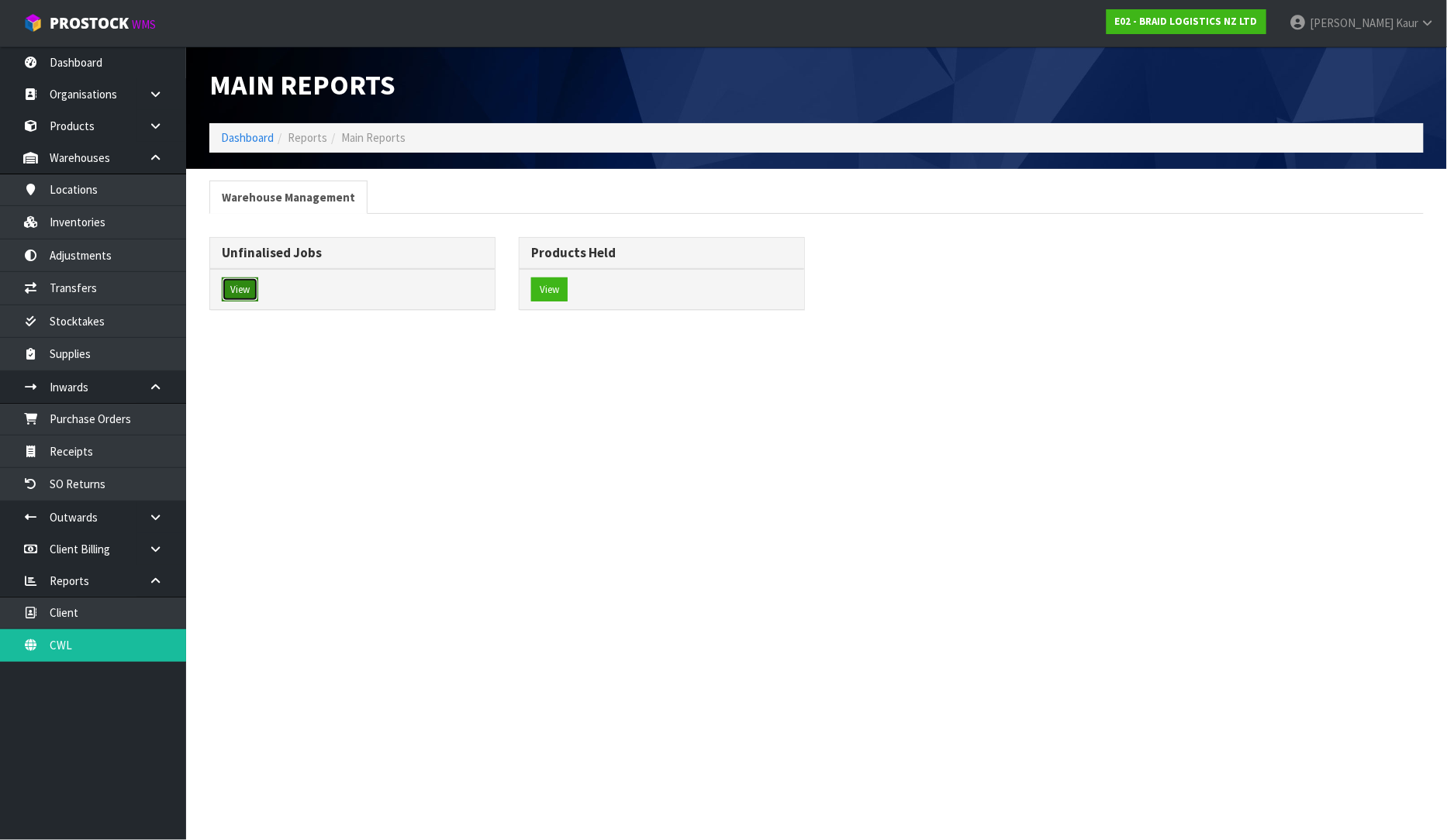
click at [228, 287] on button "View" at bounding box center [241, 290] width 37 height 25
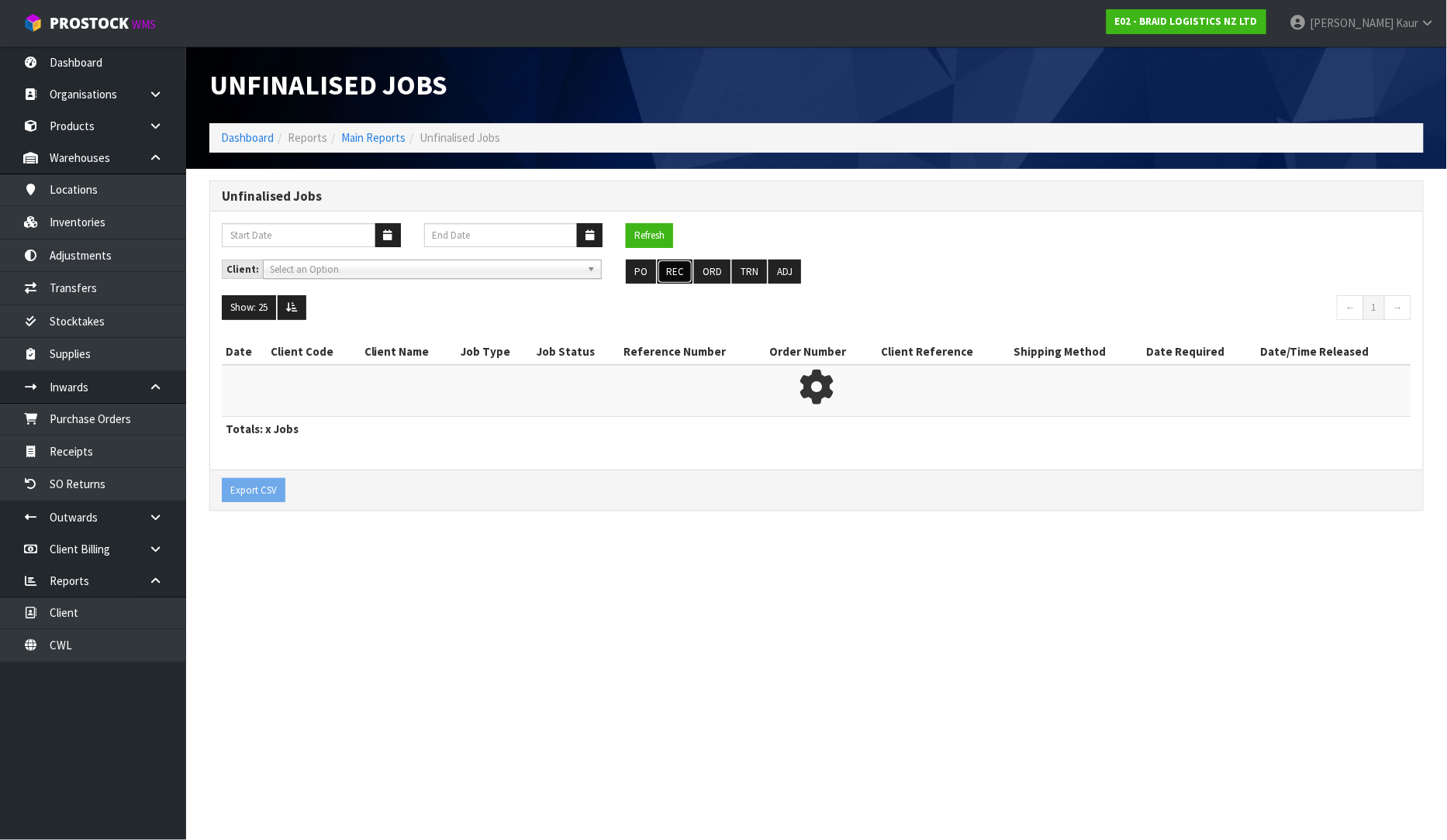
click at [689, 273] on button "REC" at bounding box center [675, 272] width 35 height 25
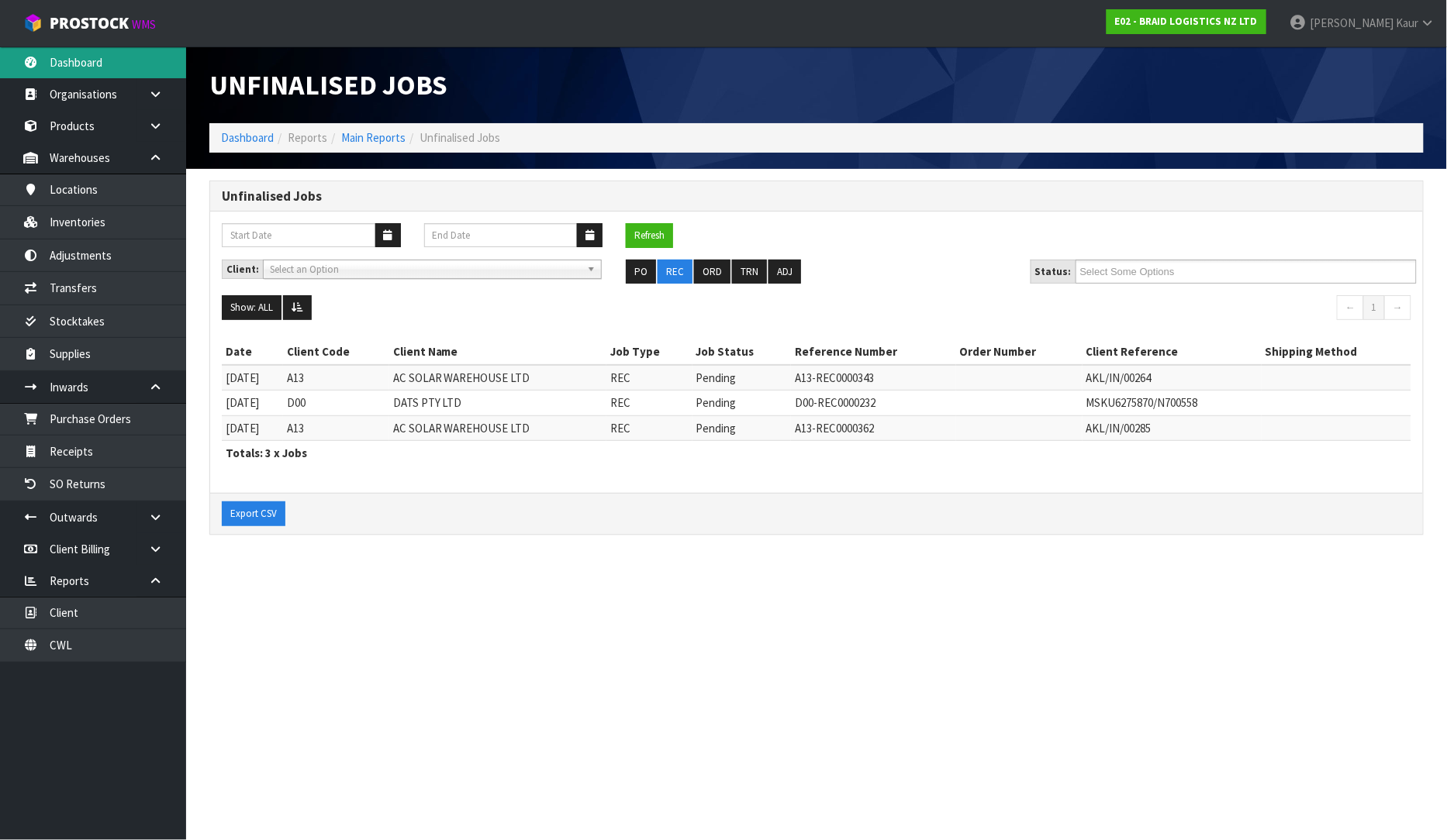
click at [92, 75] on link "Dashboard" at bounding box center [93, 62] width 186 height 32
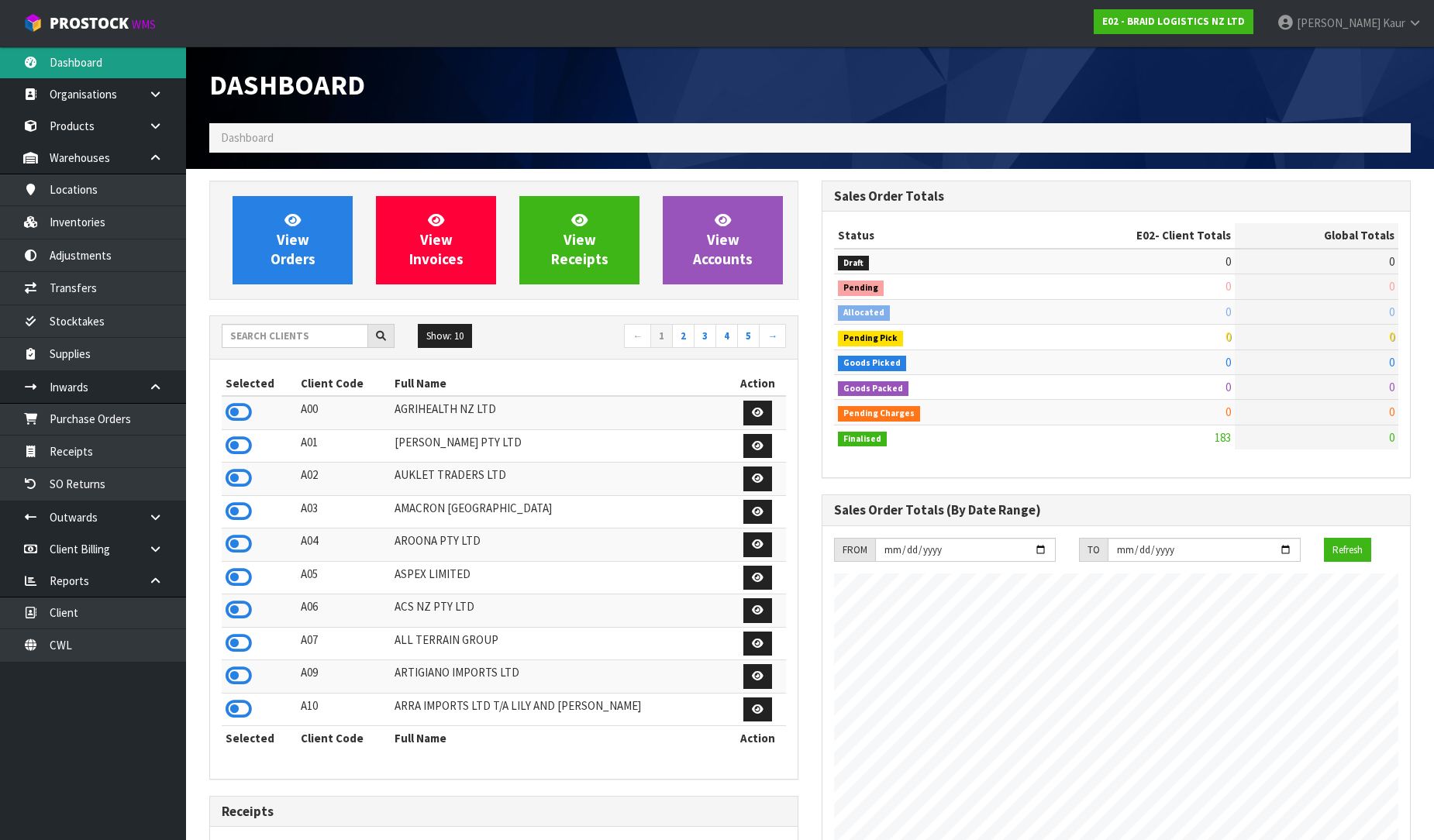
scroll to position [997, 612]
click at [298, 336] on input "text" at bounding box center [295, 336] width 147 height 24
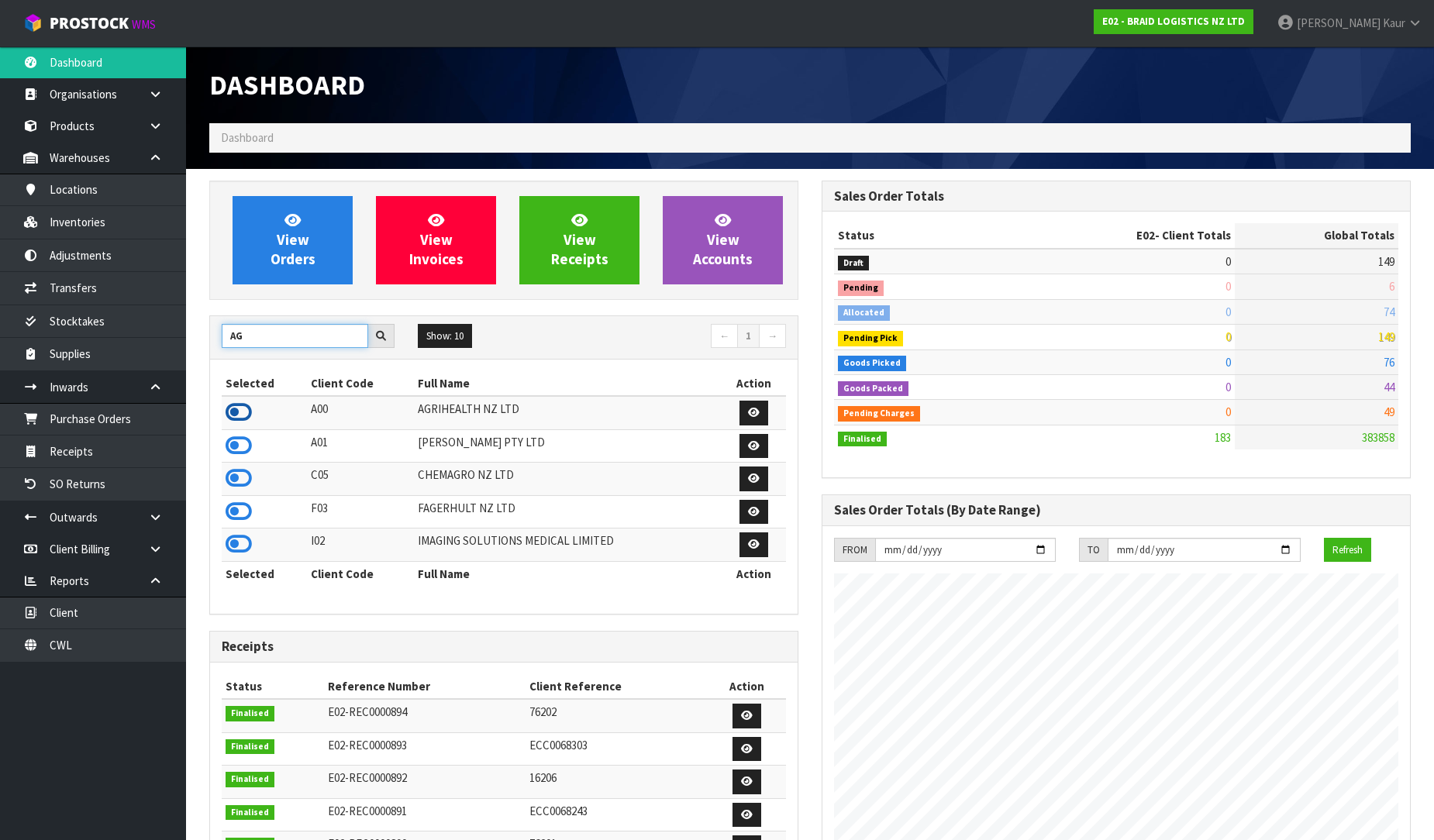
type input "AG"
click at [238, 407] on icon at bounding box center [239, 412] width 26 height 23
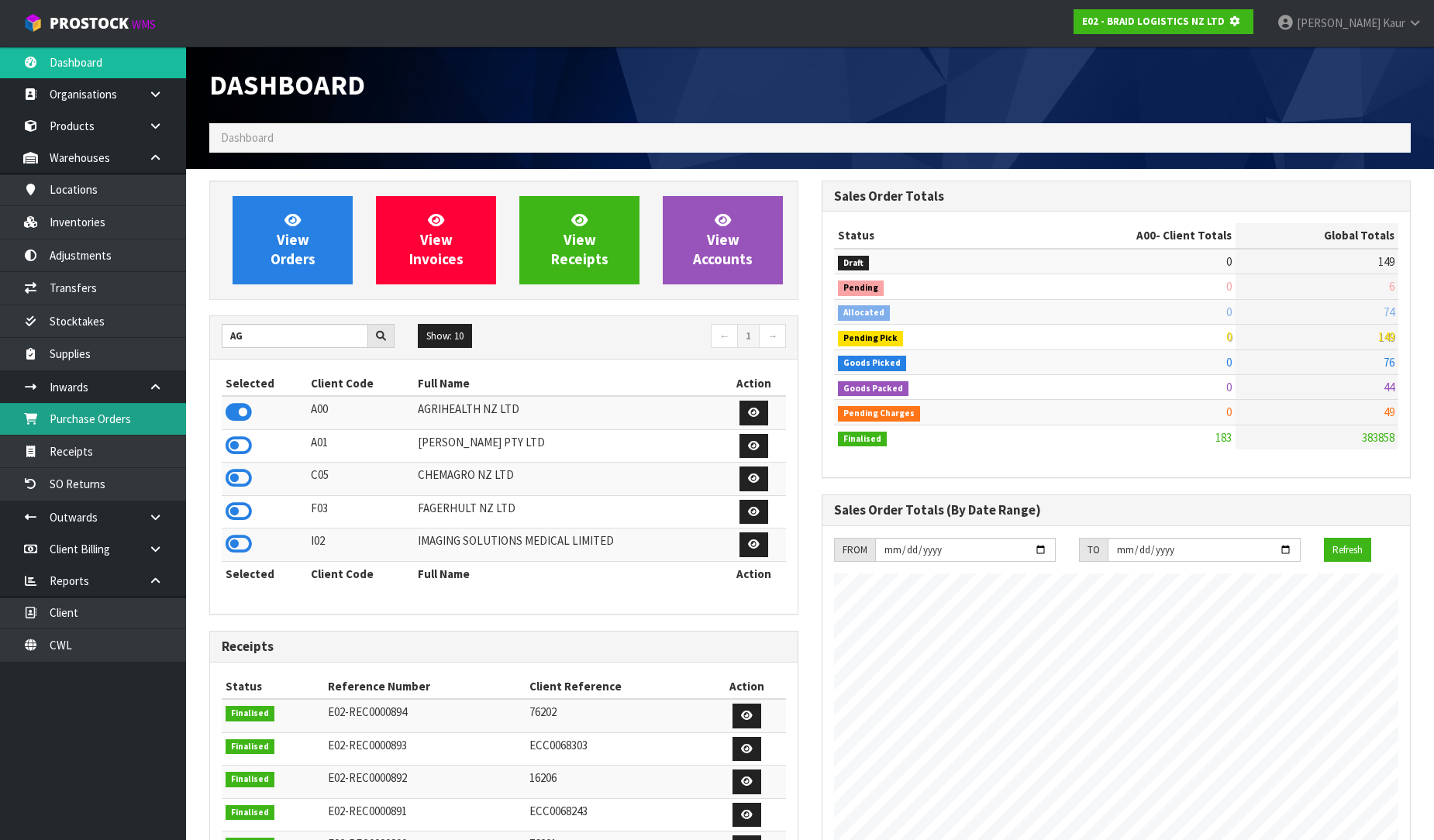
scroll to position [774232, 774698]
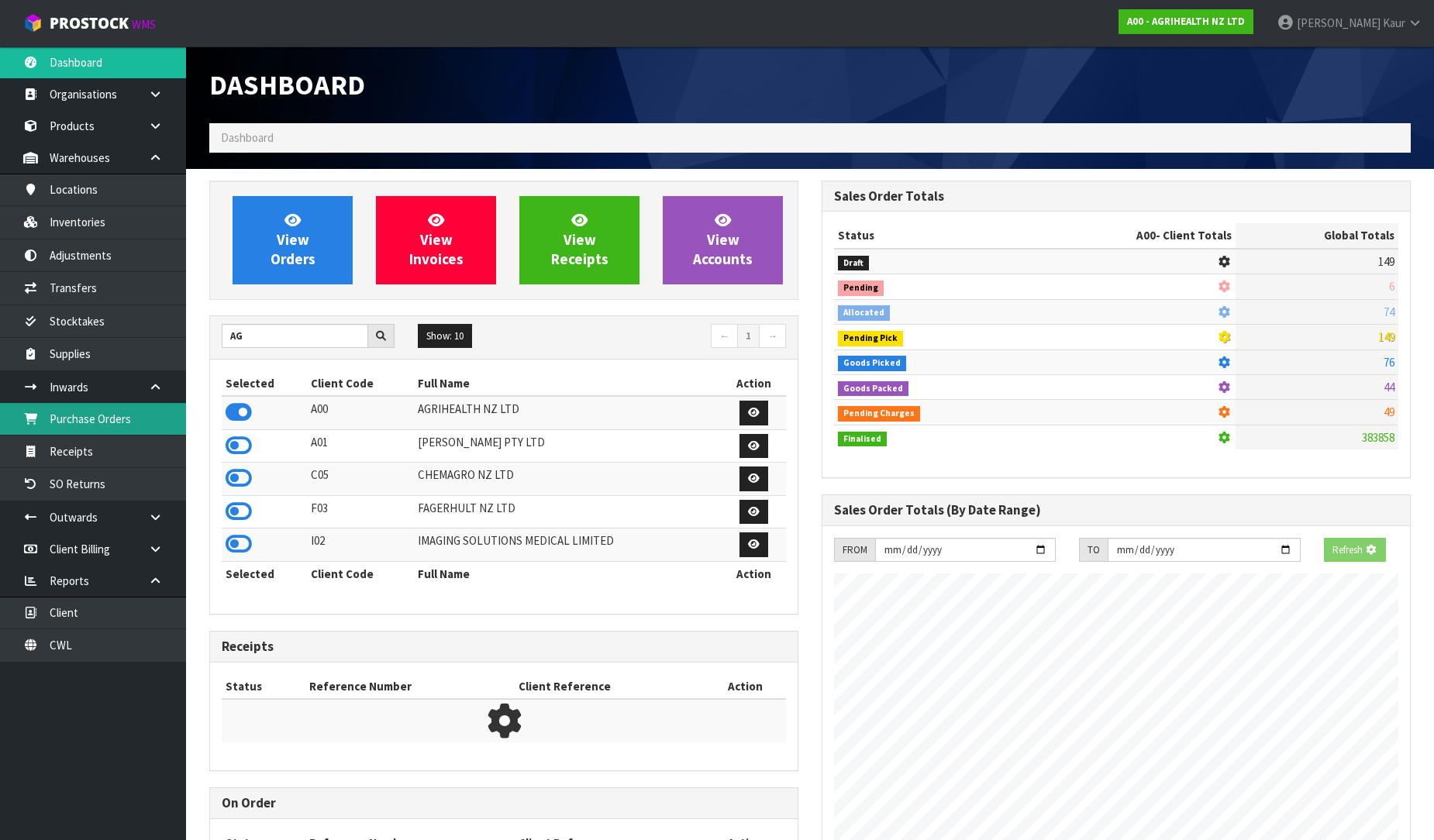
drag, startPoint x: 134, startPoint y: 416, endPoint x: 1104, endPoint y: 127, distance: 1012.1
click at [135, 414] on link "Purchase Orders" at bounding box center [93, 418] width 186 height 32
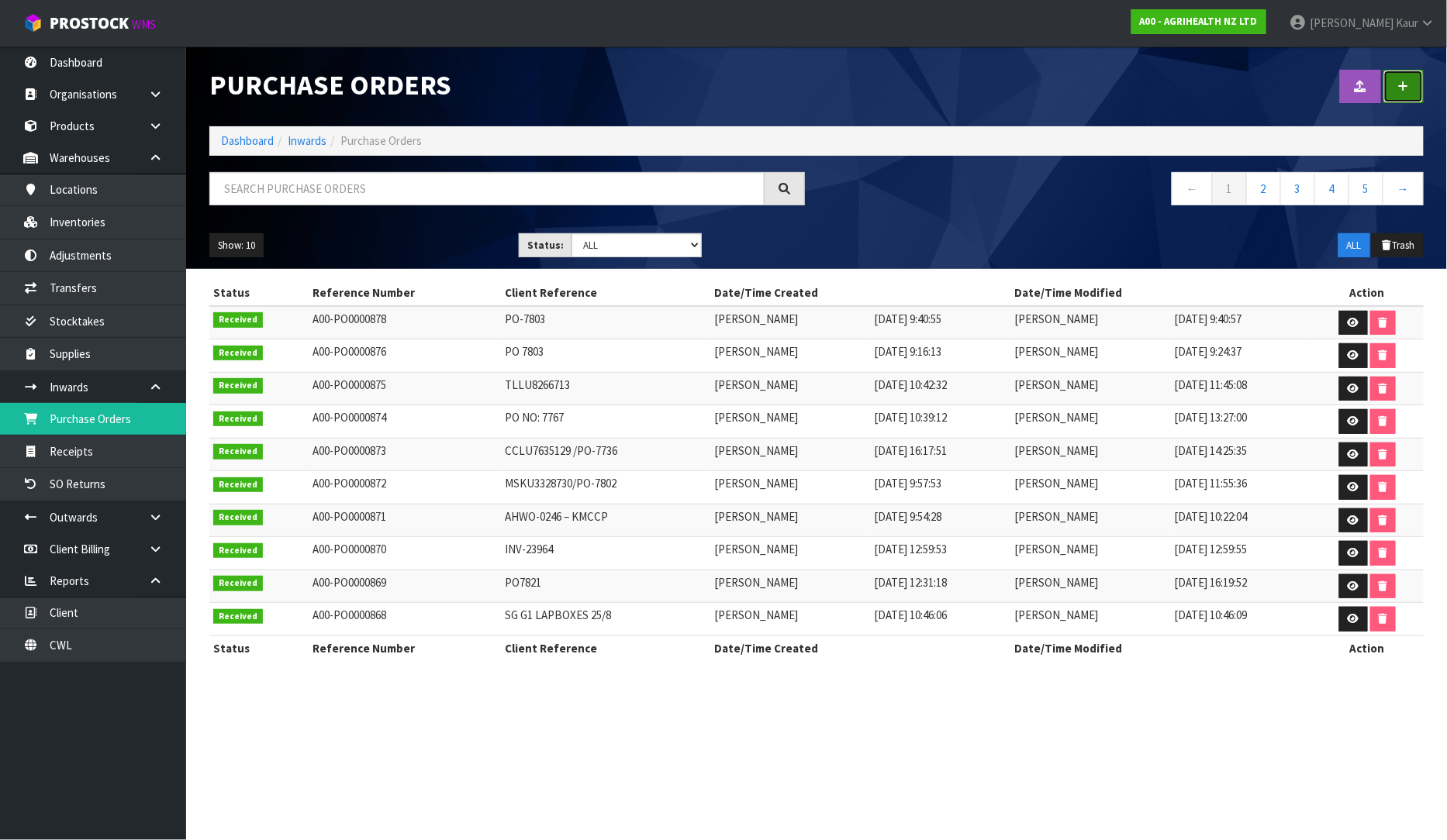
click at [1411, 84] on link at bounding box center [1404, 86] width 41 height 34
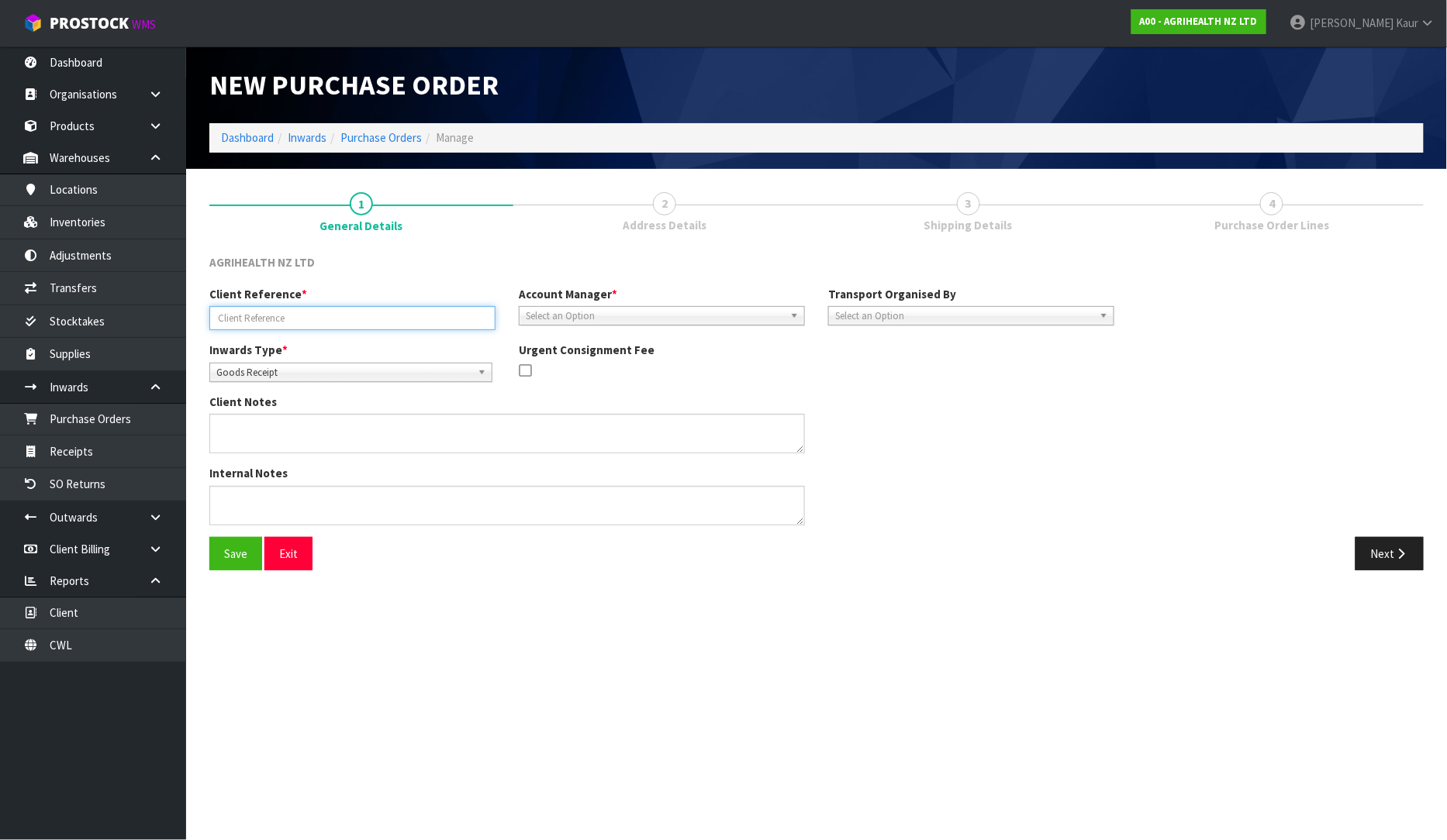
click at [274, 317] on input "text" at bounding box center [353, 318] width 286 height 24
paste input "TR-03639"
type input "TR-03639"
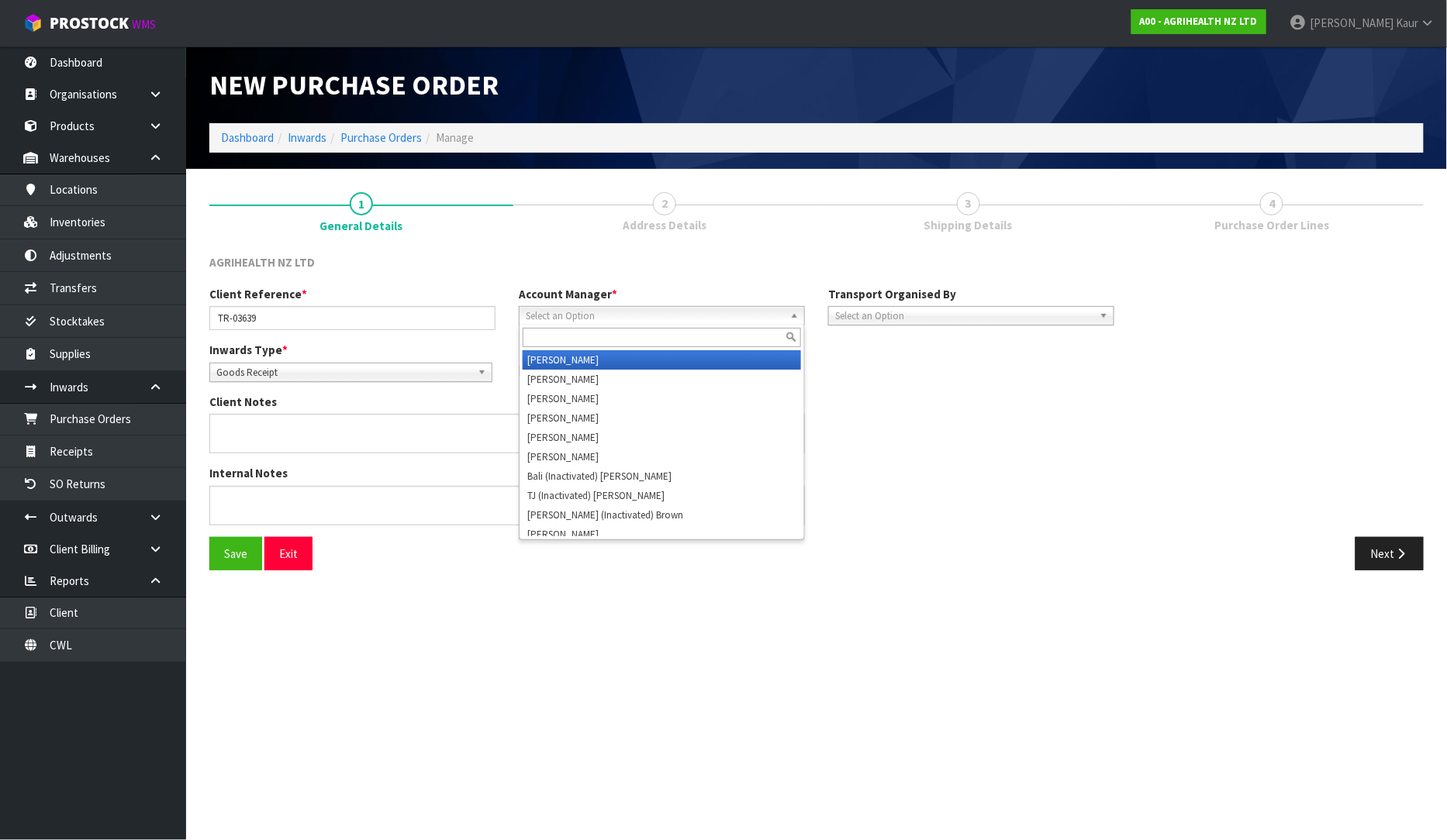
click at [658, 317] on span "Select an Option" at bounding box center [654, 316] width 258 height 18
type input "V"
click at [632, 356] on li "V ineeta Lingam" at bounding box center [662, 360] width 278 height 19
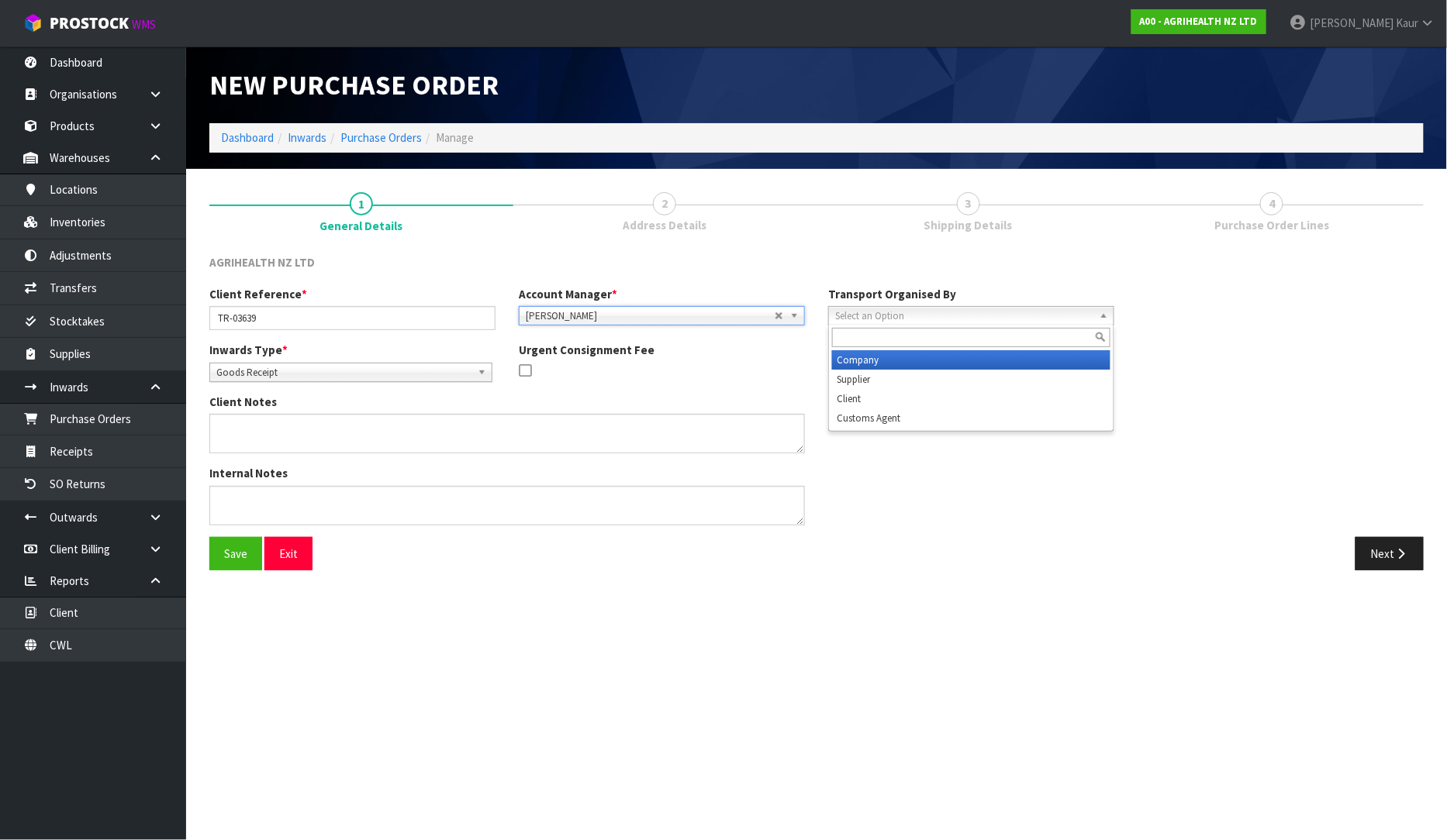
click at [1045, 308] on span "Select an Option" at bounding box center [964, 316] width 258 height 18
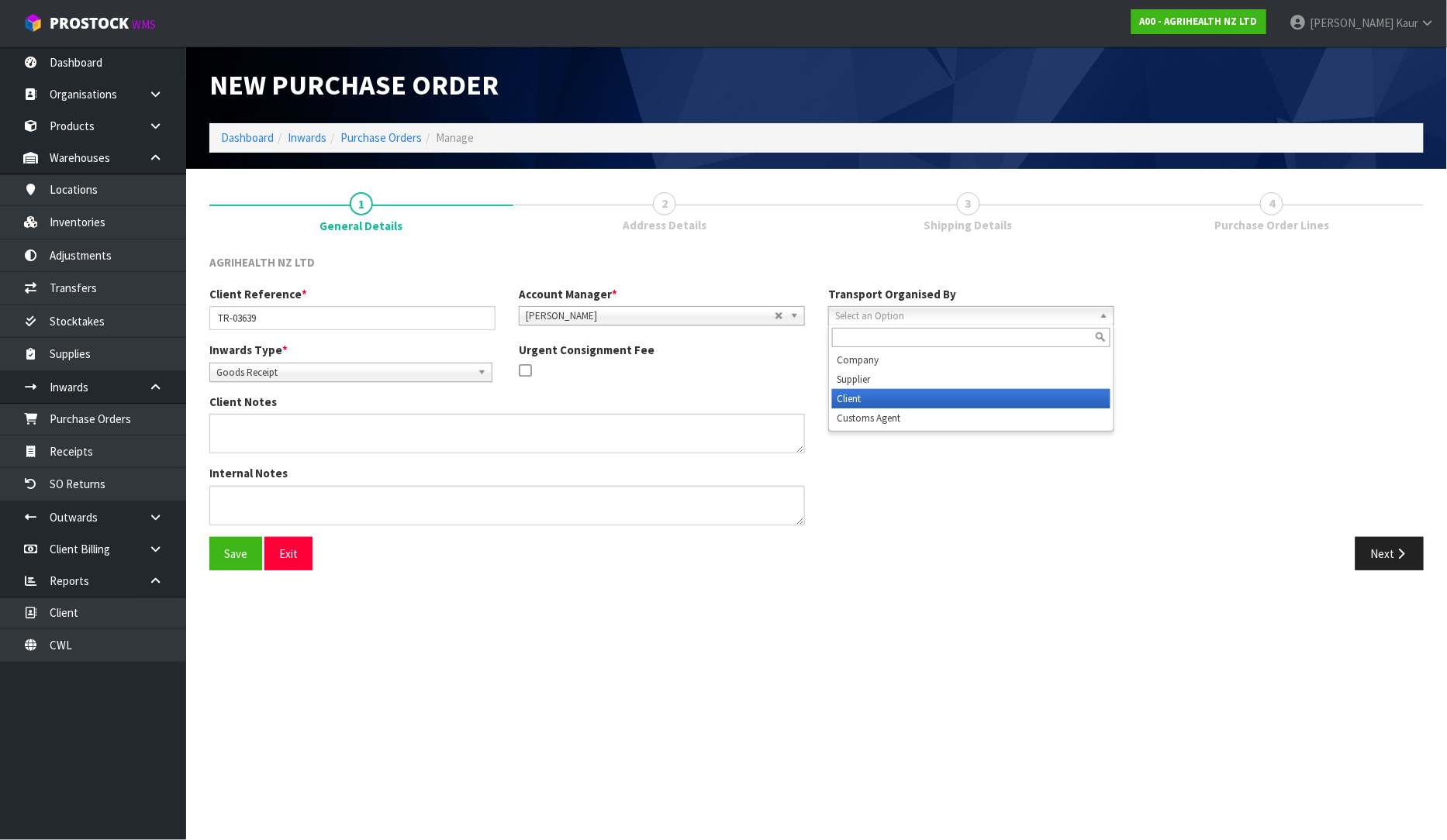
click at [965, 400] on li "Client" at bounding box center [971, 399] width 278 height 19
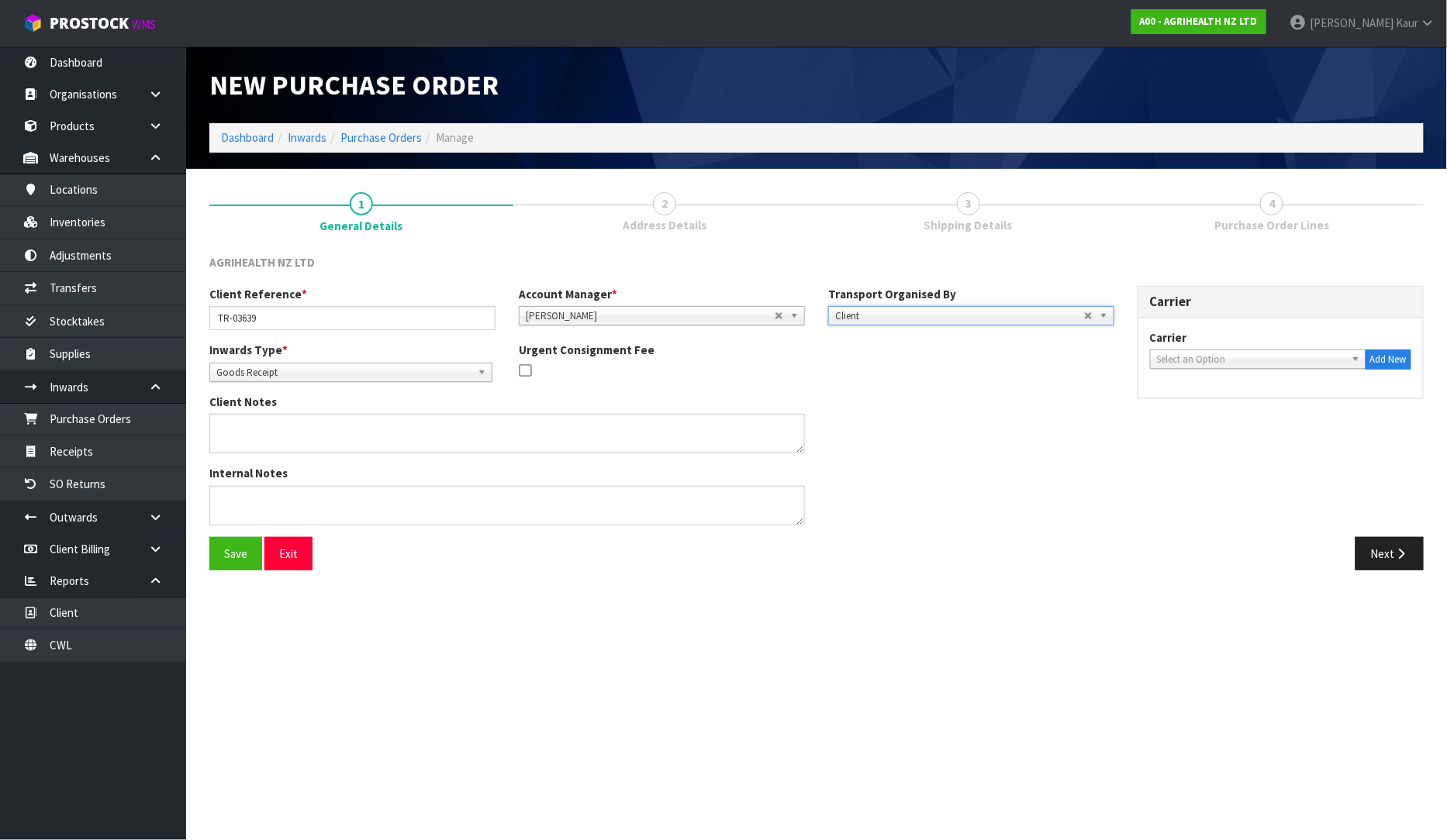
click at [1182, 365] on span "Select an Option" at bounding box center [1251, 359] width 188 height 18
type input "DR"
click at [1173, 400] on li "DR OP OFF - DROP OFF" at bounding box center [1259, 404] width 209 height 19
click at [1378, 560] on button "Next" at bounding box center [1389, 553] width 69 height 34
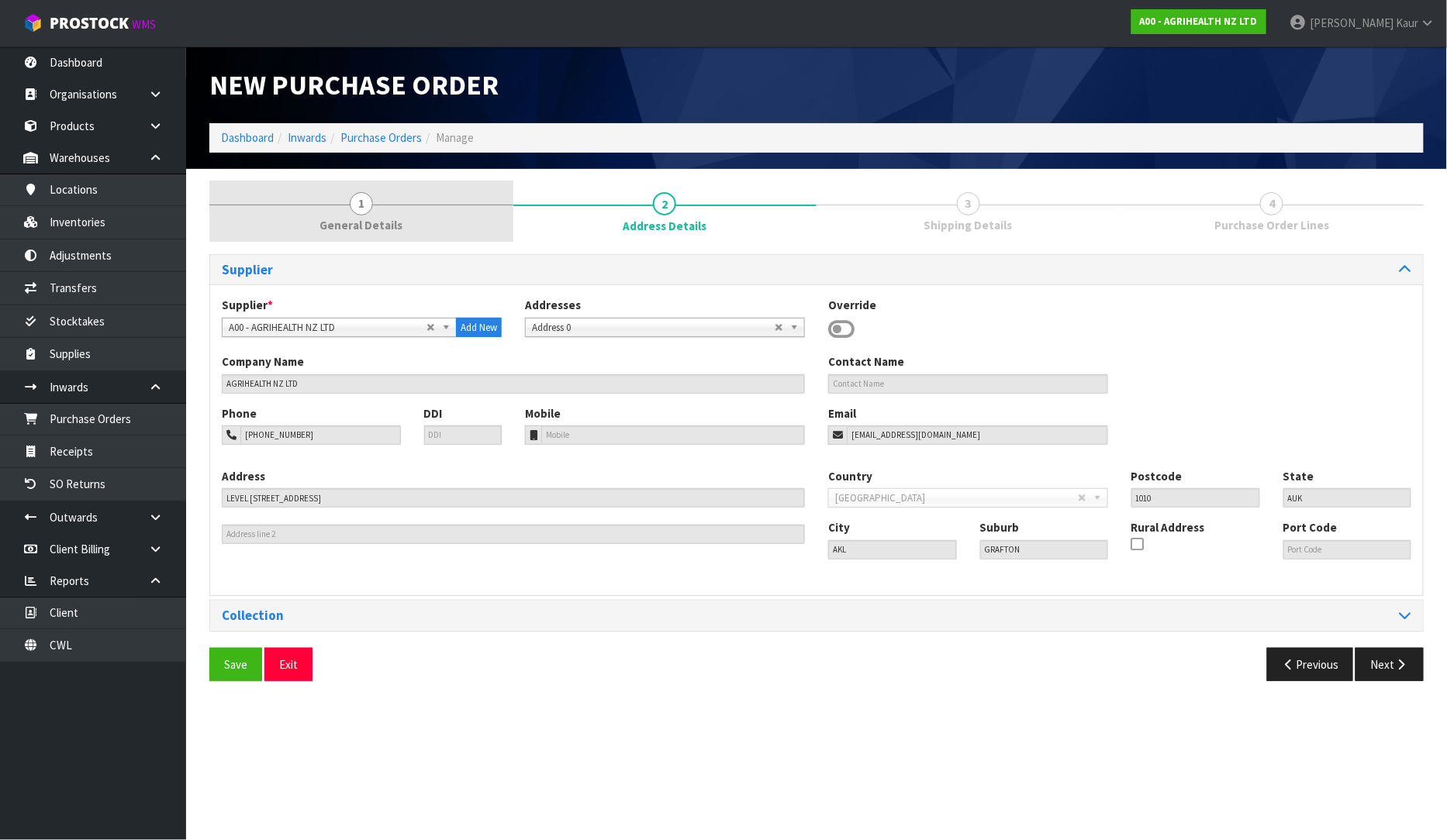
click at [330, 235] on link "1 General Details" at bounding box center [361, 210] width 304 height 61
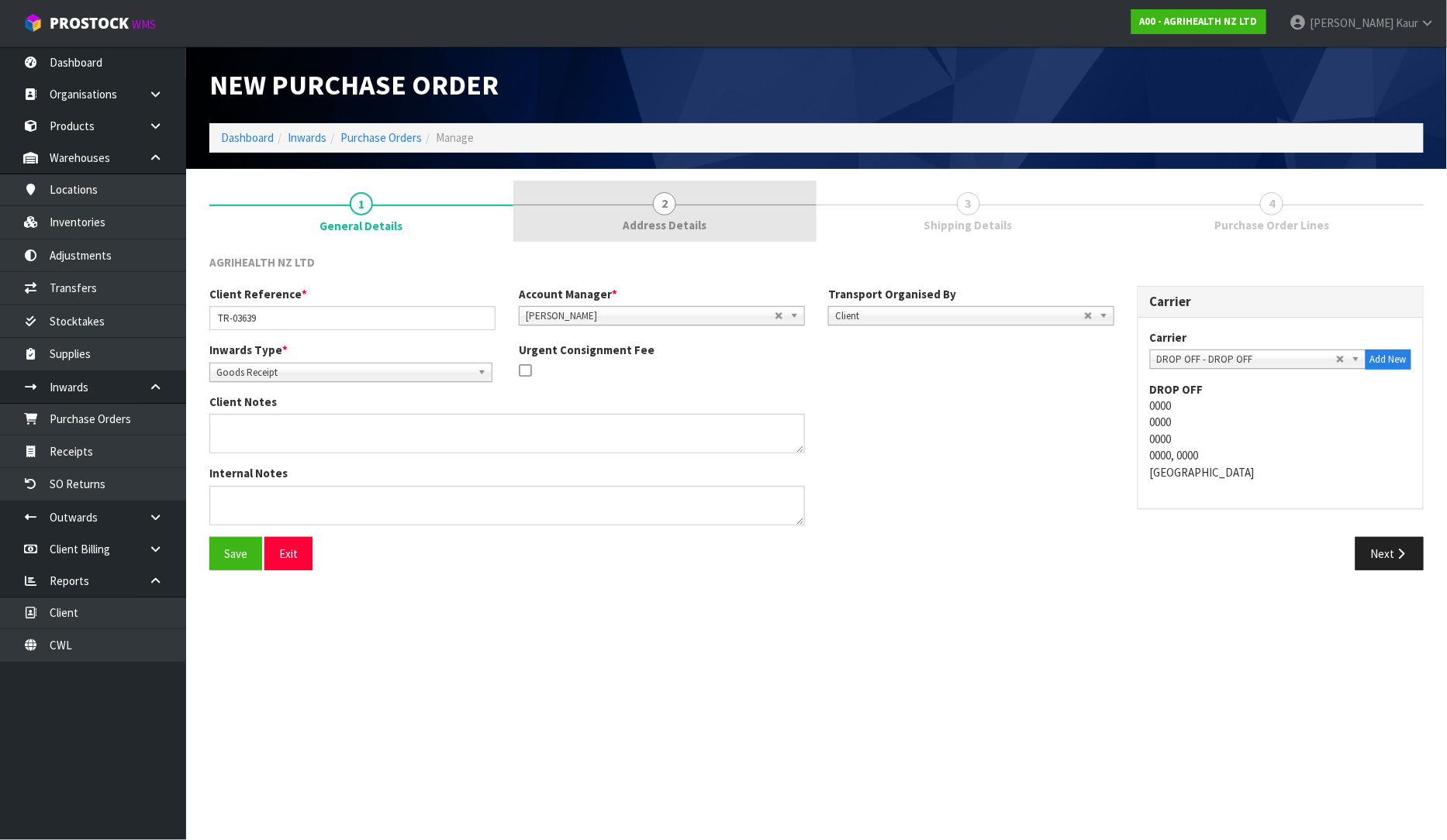
click at [676, 226] on span "Address Details" at bounding box center [665, 225] width 84 height 16
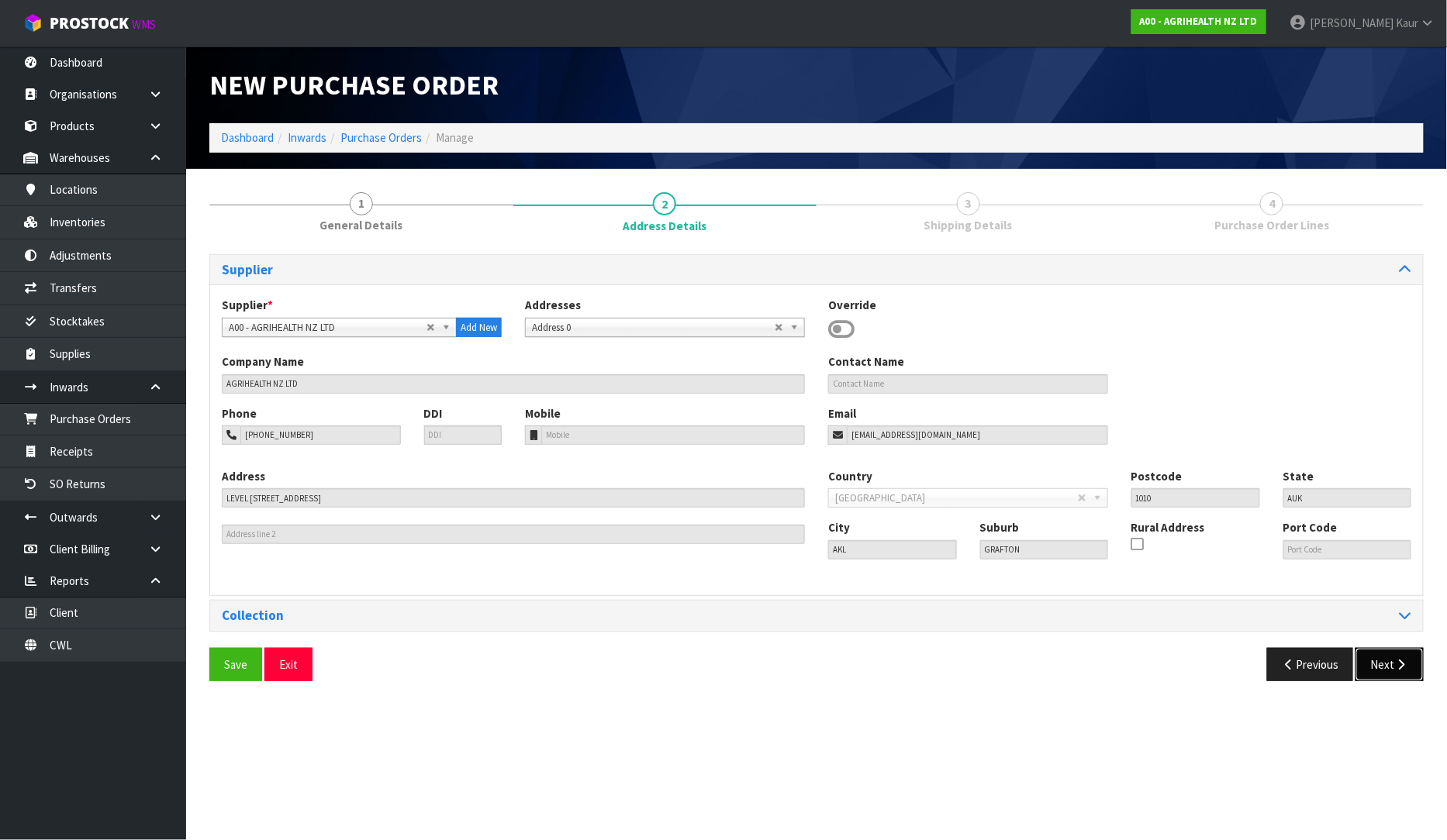
click at [1386, 669] on button "Next" at bounding box center [1389, 664] width 69 height 34
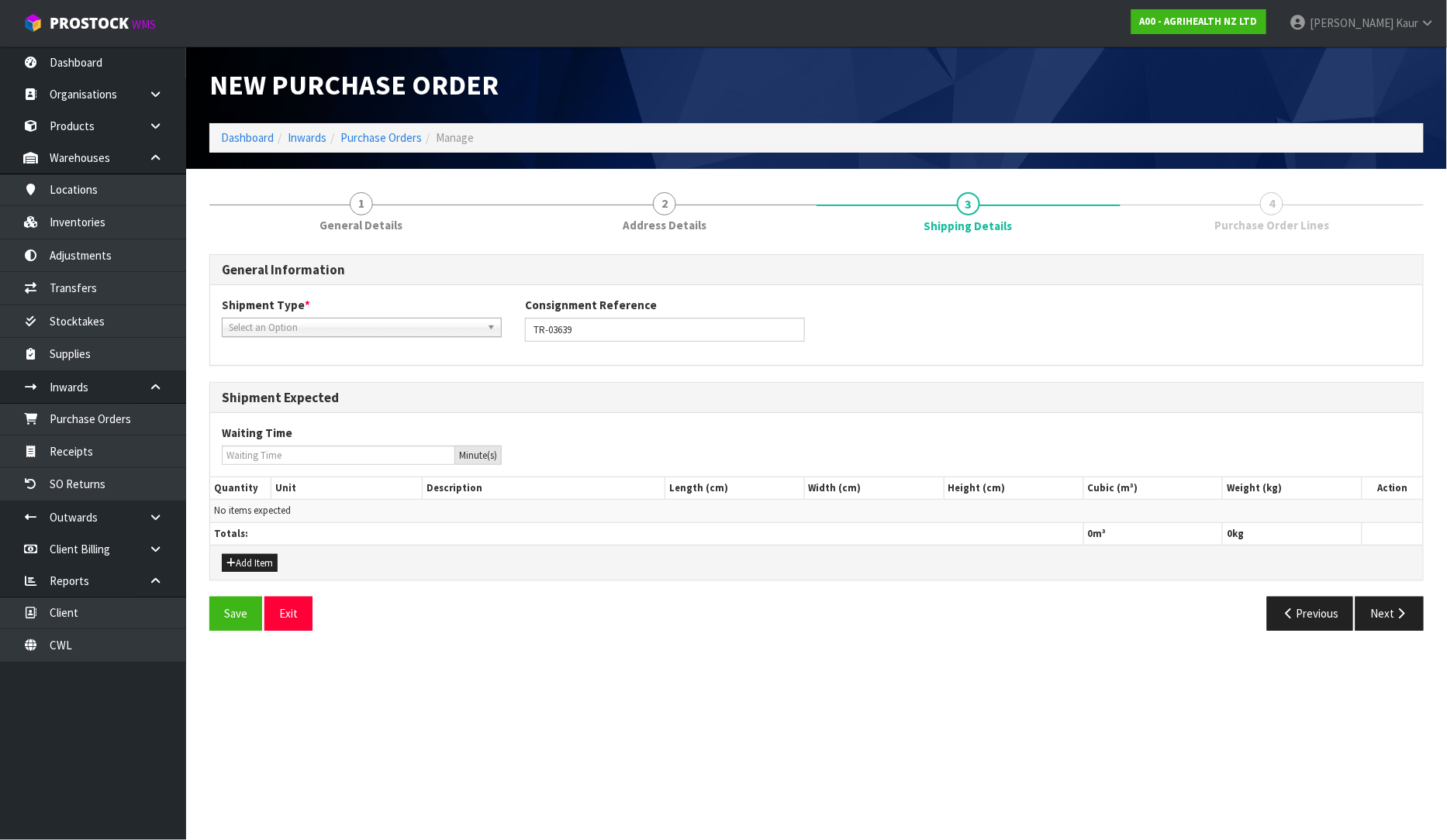
click at [262, 338] on div "Shipment Type * LCL National LCL International FCL-20ft FCL-40ft Select an Opti…" at bounding box center [817, 325] width 1213 height 56
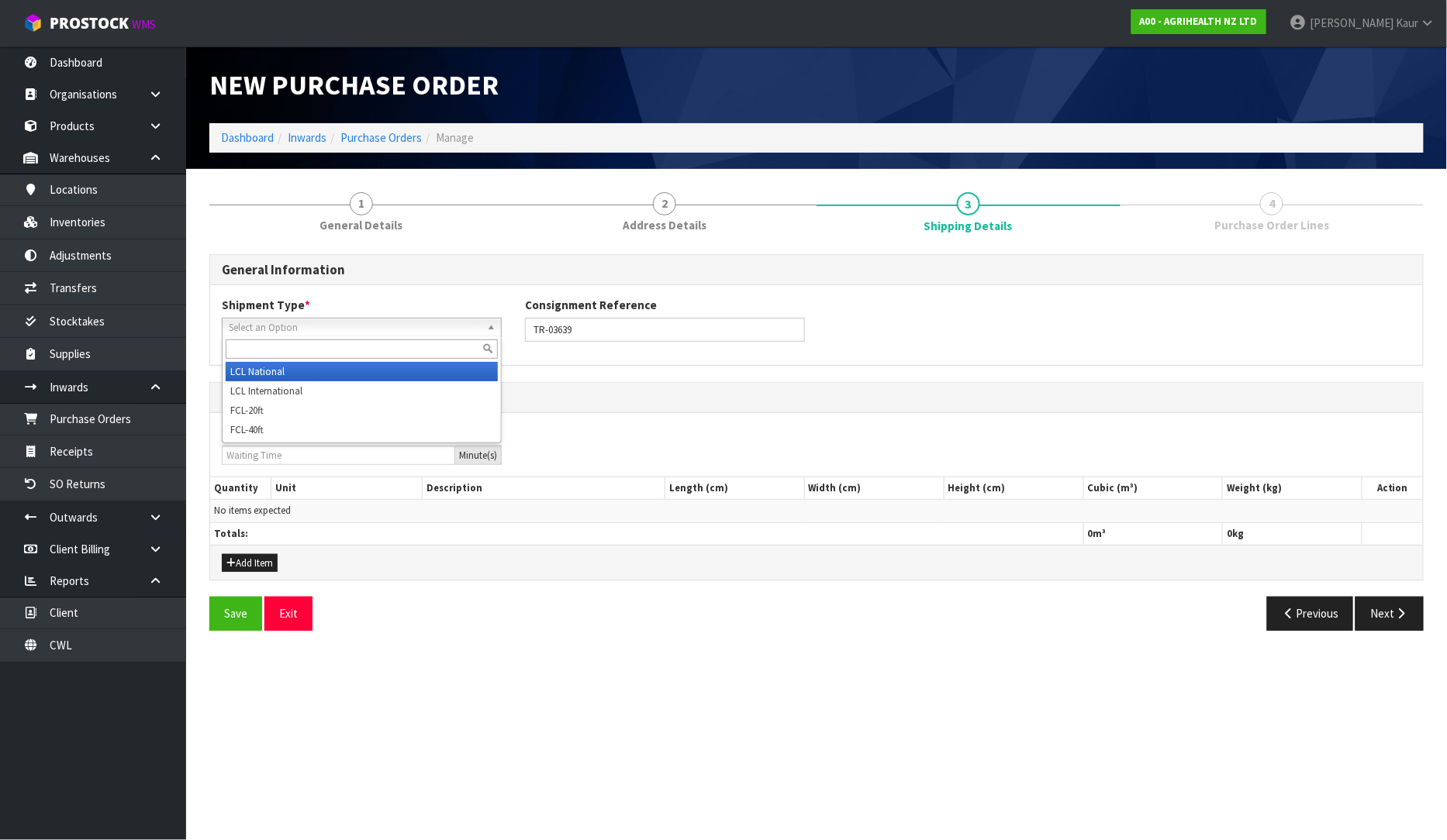
click at [266, 332] on span "Select an Option" at bounding box center [355, 327] width 252 height 18
click at [269, 365] on li "LCL National" at bounding box center [362, 372] width 272 height 19
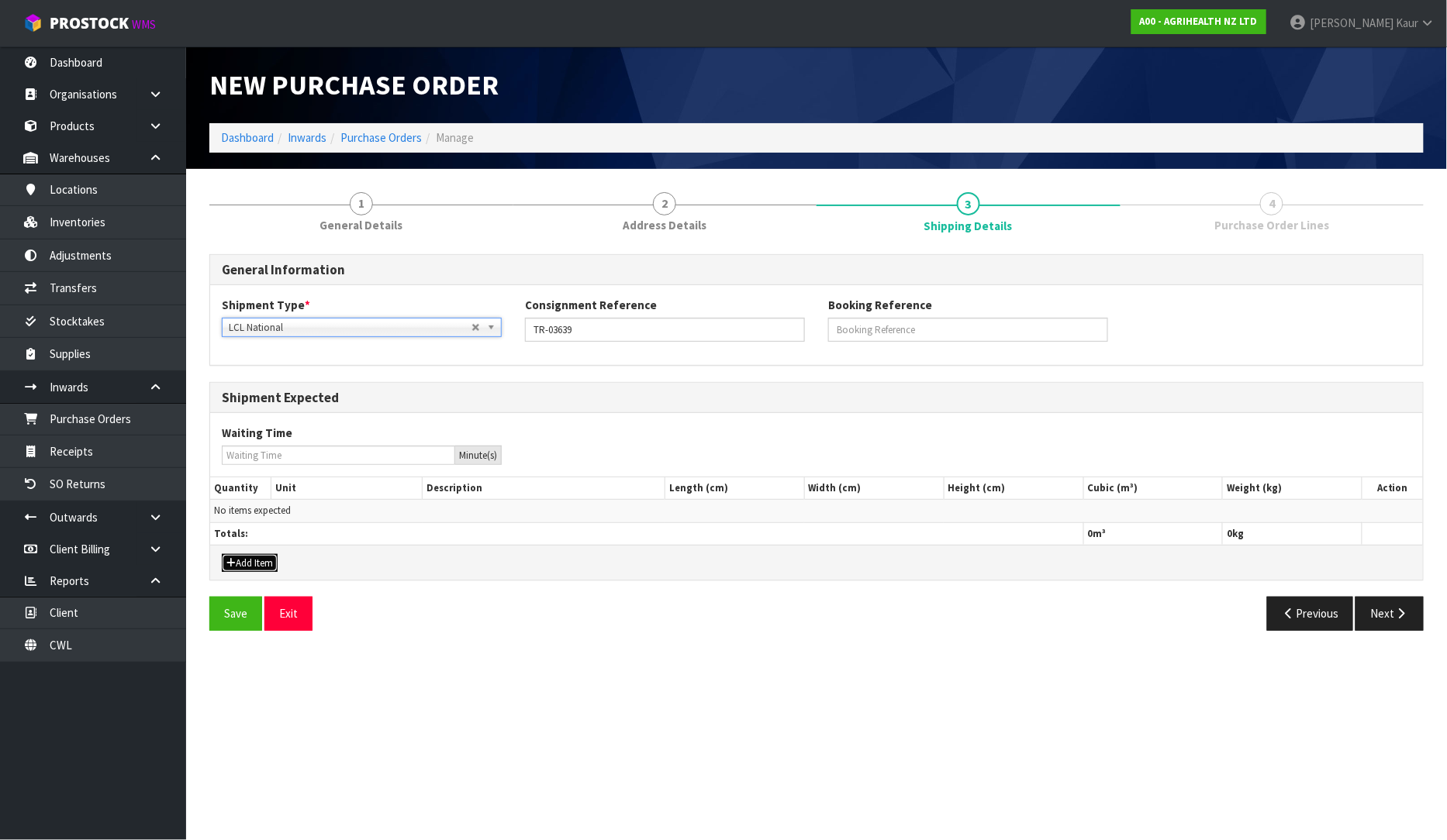
click at [258, 562] on button "Add Item" at bounding box center [250, 563] width 56 height 18
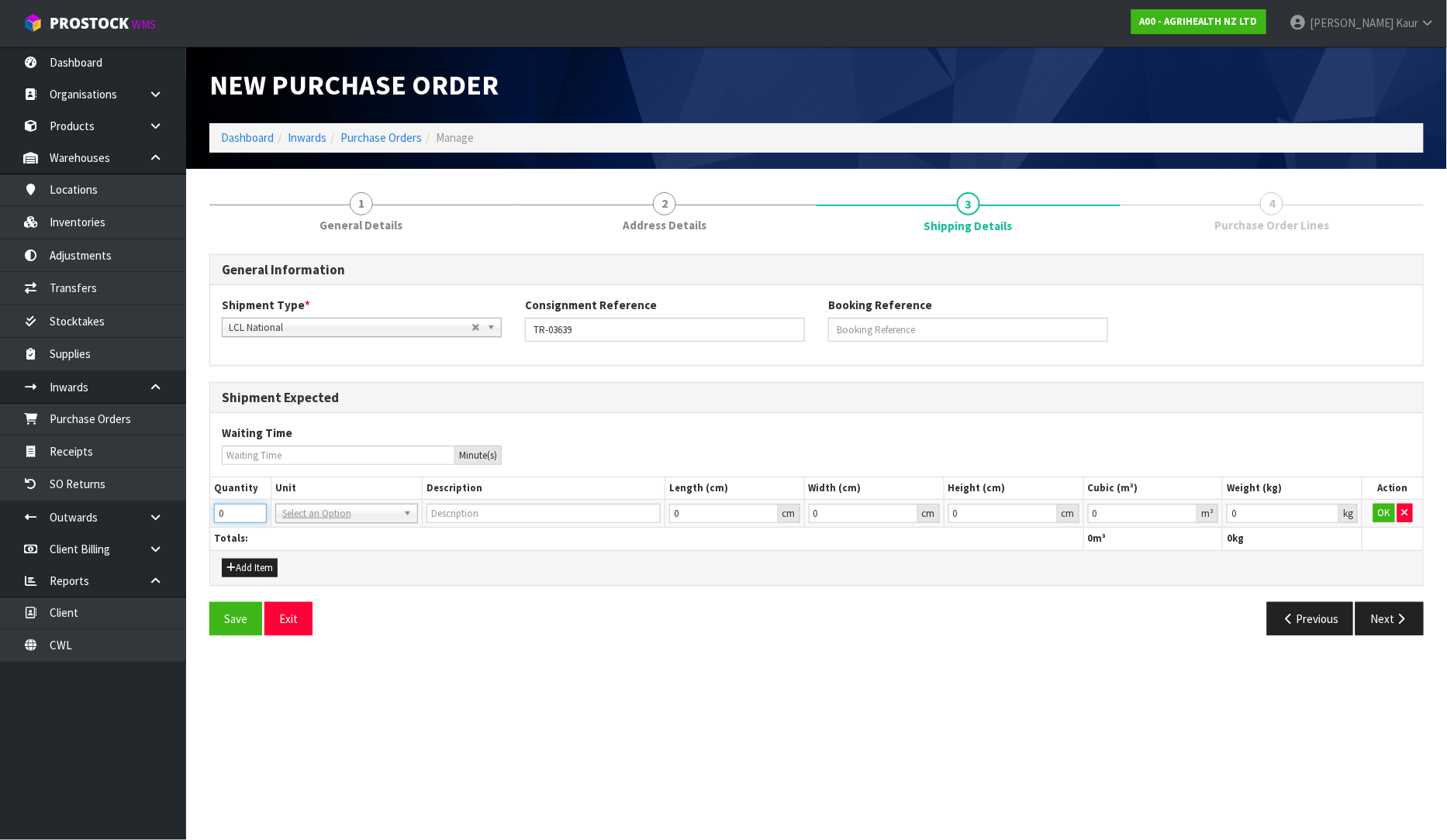
drag, startPoint x: 235, startPoint y: 516, endPoint x: 199, endPoint y: 531, distance: 39.0
click at [199, 531] on div "1 General Details 2 Address Details 3 Shipping Details 4 Purchase Order Lines G…" at bounding box center [816, 413] width 1237 height 466
type input "10"
type input "BAG"
click at [329, 532] on input "text" at bounding box center [347, 535] width 135 height 19
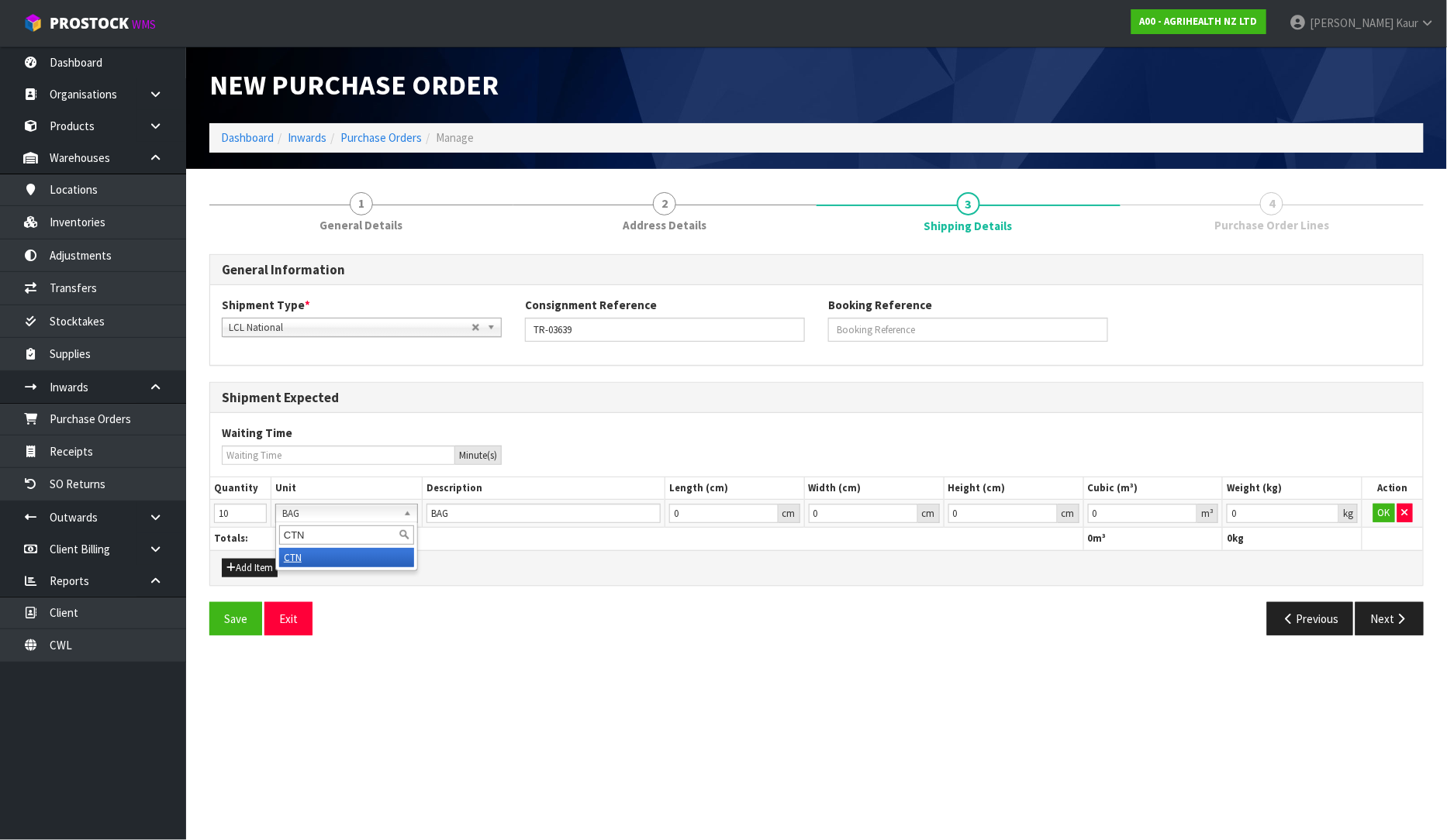
type input "CTN"
type input "CARTON"
type input "0.000001"
click at [1192, 510] on input "0.000001" at bounding box center [1143, 514] width 110 height 19
type input "0.001"
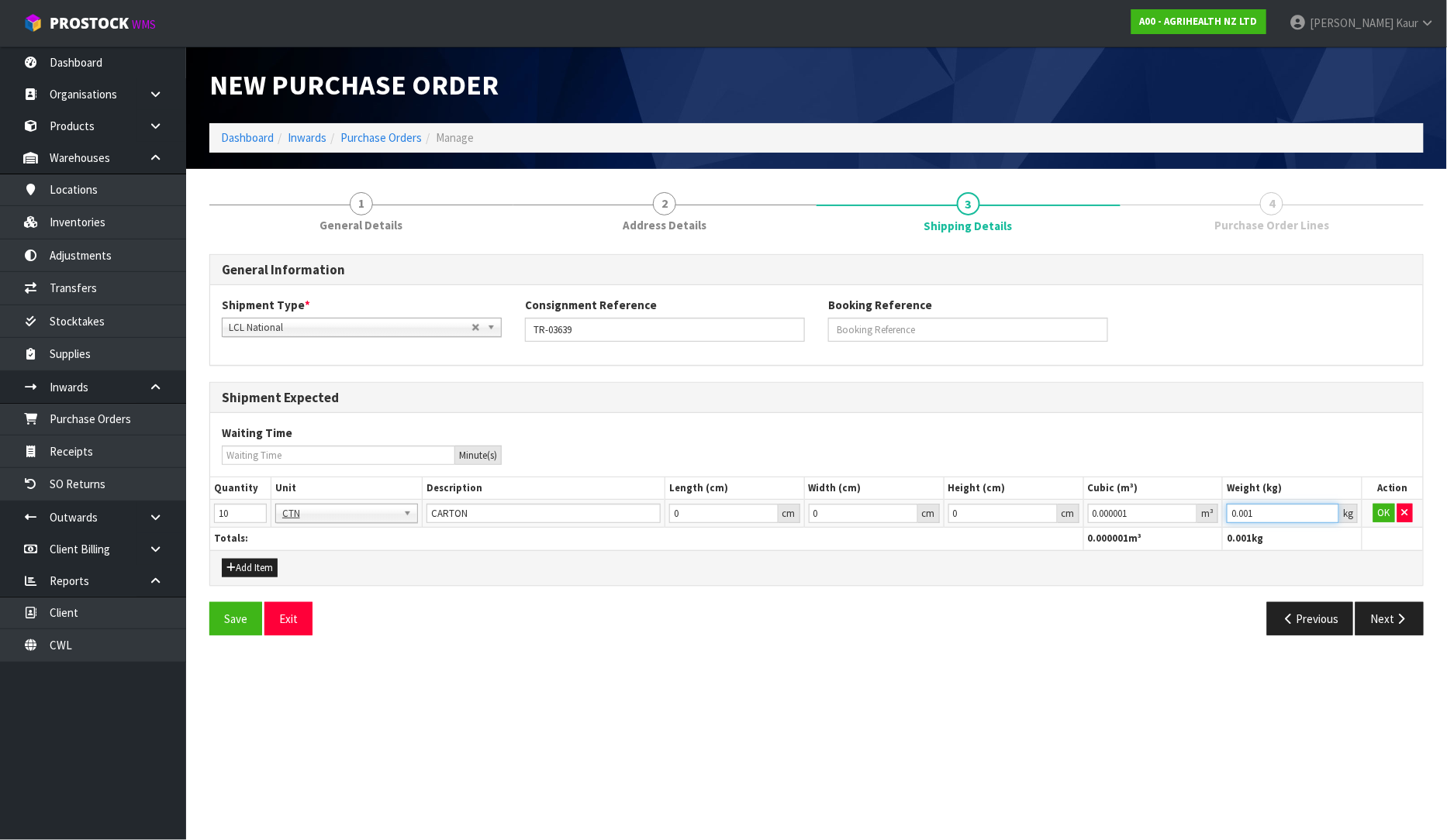
click at [1323, 510] on input "0.001" at bounding box center [1283, 514] width 112 height 19
click at [1376, 513] on button "OK" at bounding box center [1384, 513] width 21 height 18
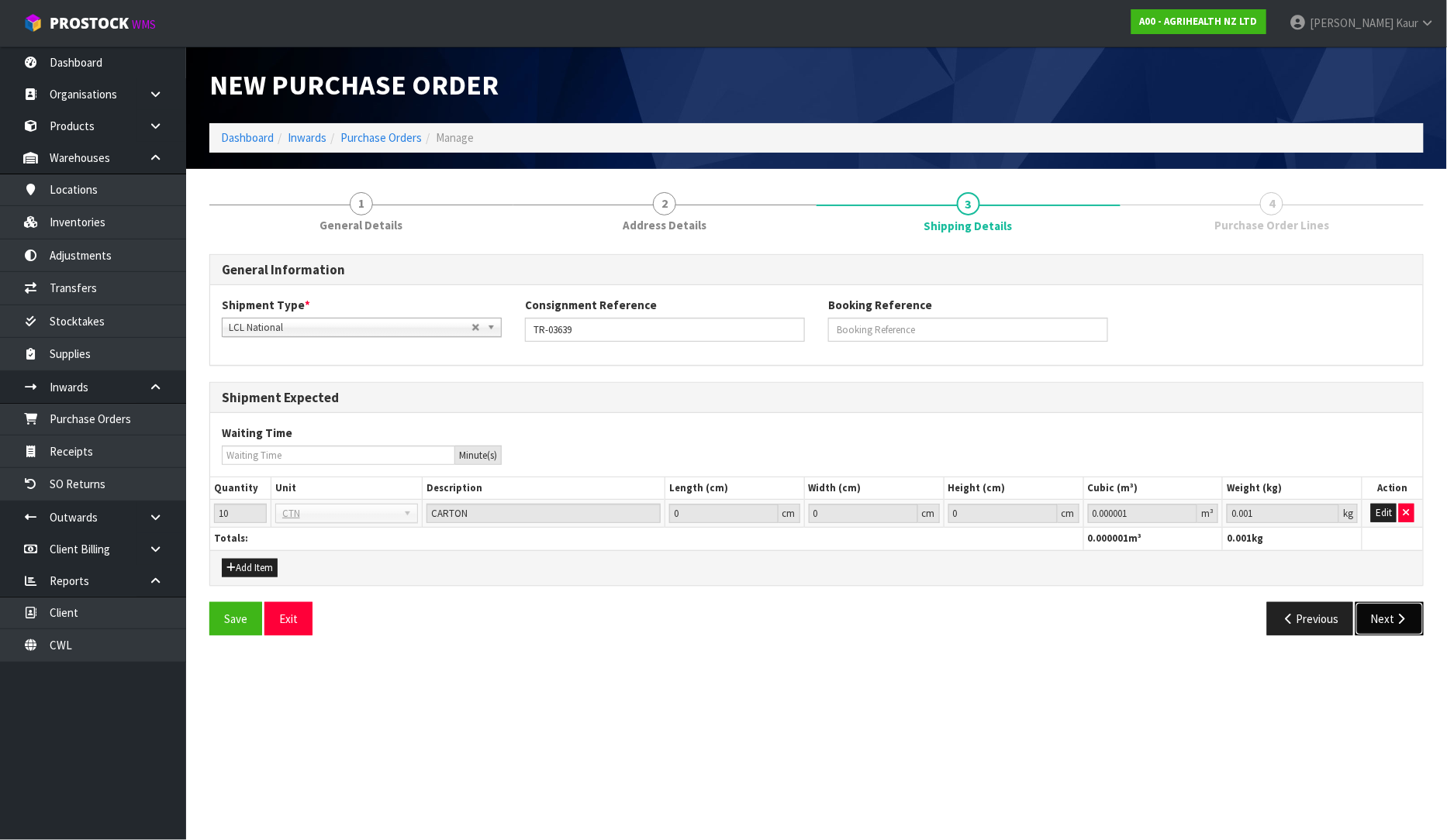
click at [1396, 613] on icon "button" at bounding box center [1402, 619] width 14 height 12
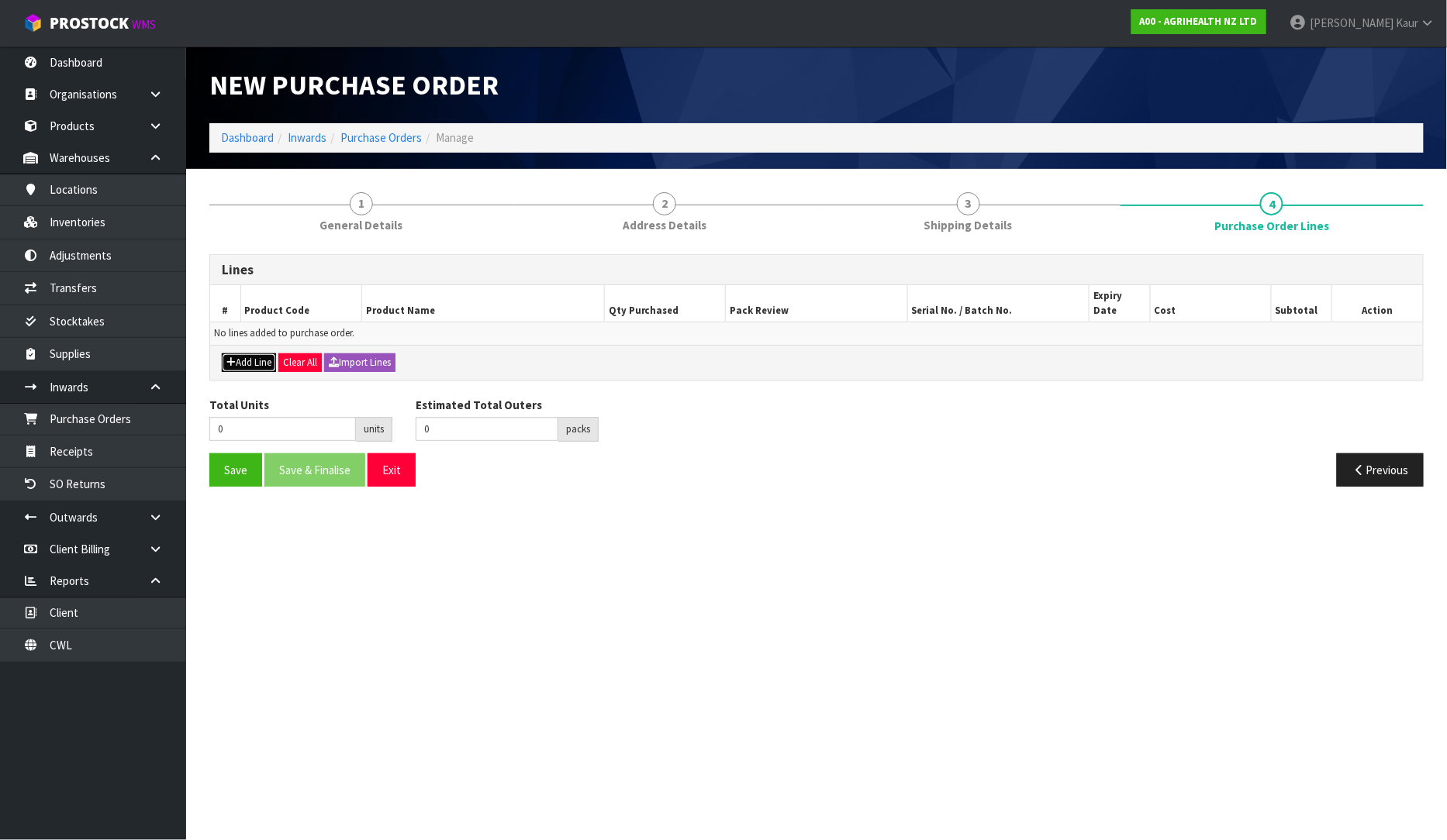
click at [246, 353] on button "Add Line" at bounding box center [249, 362] width 54 height 18
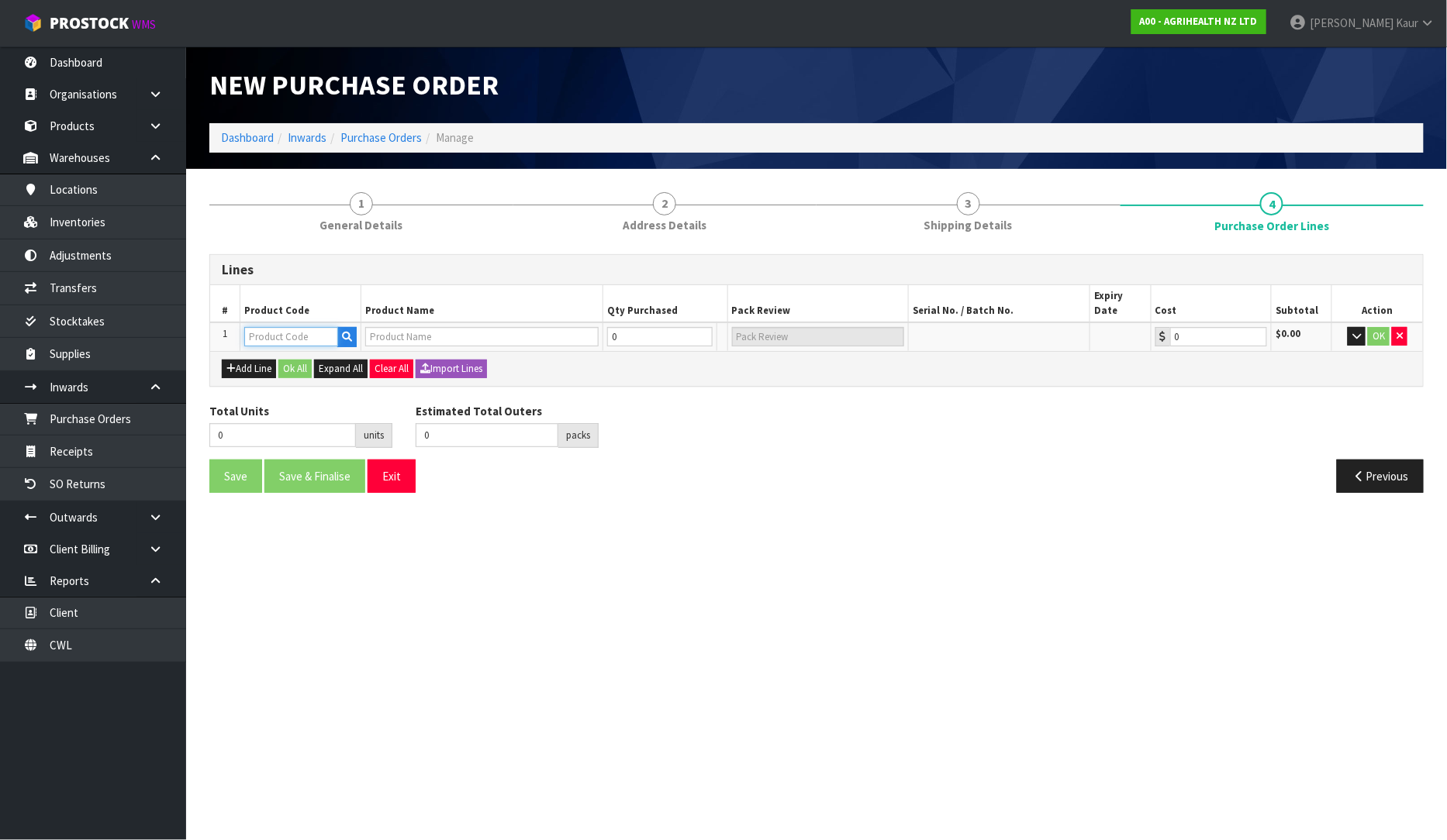
click at [276, 327] on input "text" at bounding box center [291, 337] width 94 height 19
type input "3410"
type input "NOVORMON 500 COW PACK (SOLD WITH PREGBOOST) RVM"
type input "0.00"
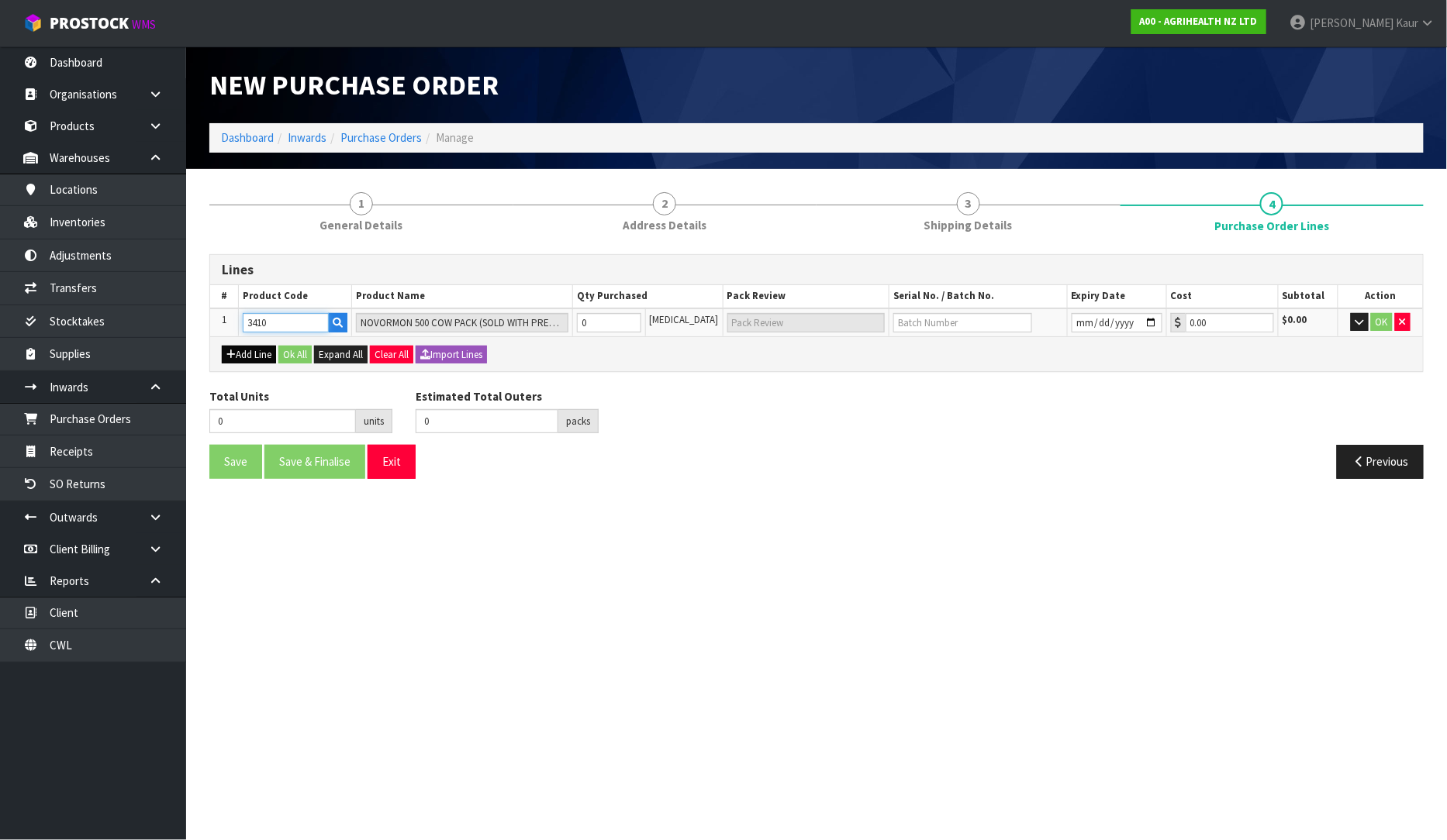
type input "3410"
click at [266, 350] on button "Add Line" at bounding box center [249, 354] width 54 height 18
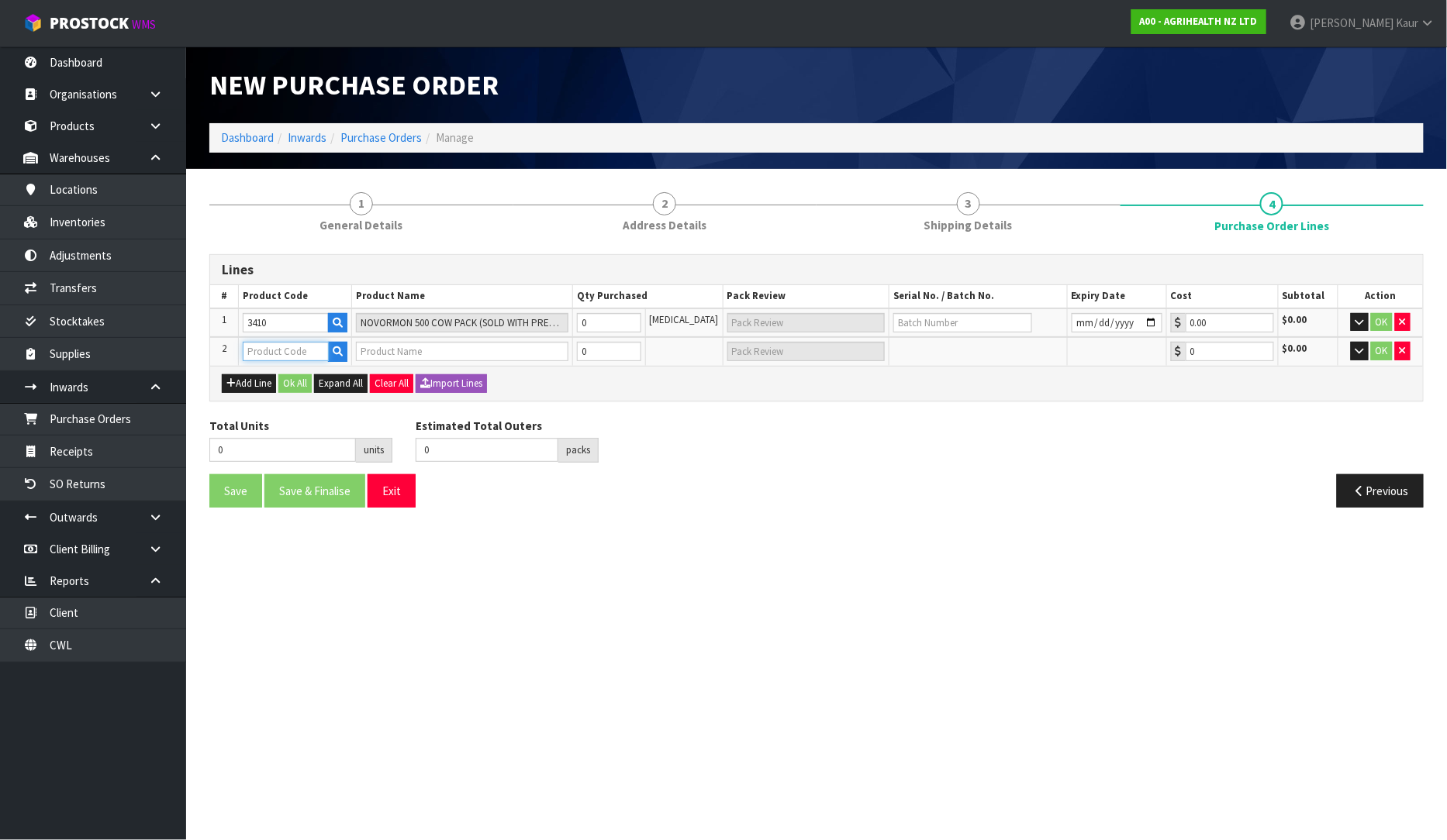
click at [273, 346] on input "text" at bounding box center [285, 351] width 86 height 19
type input "3650"
type input "PREGBOOST 500 COW PACK RVM"
type input "0.00"
type input "3650"
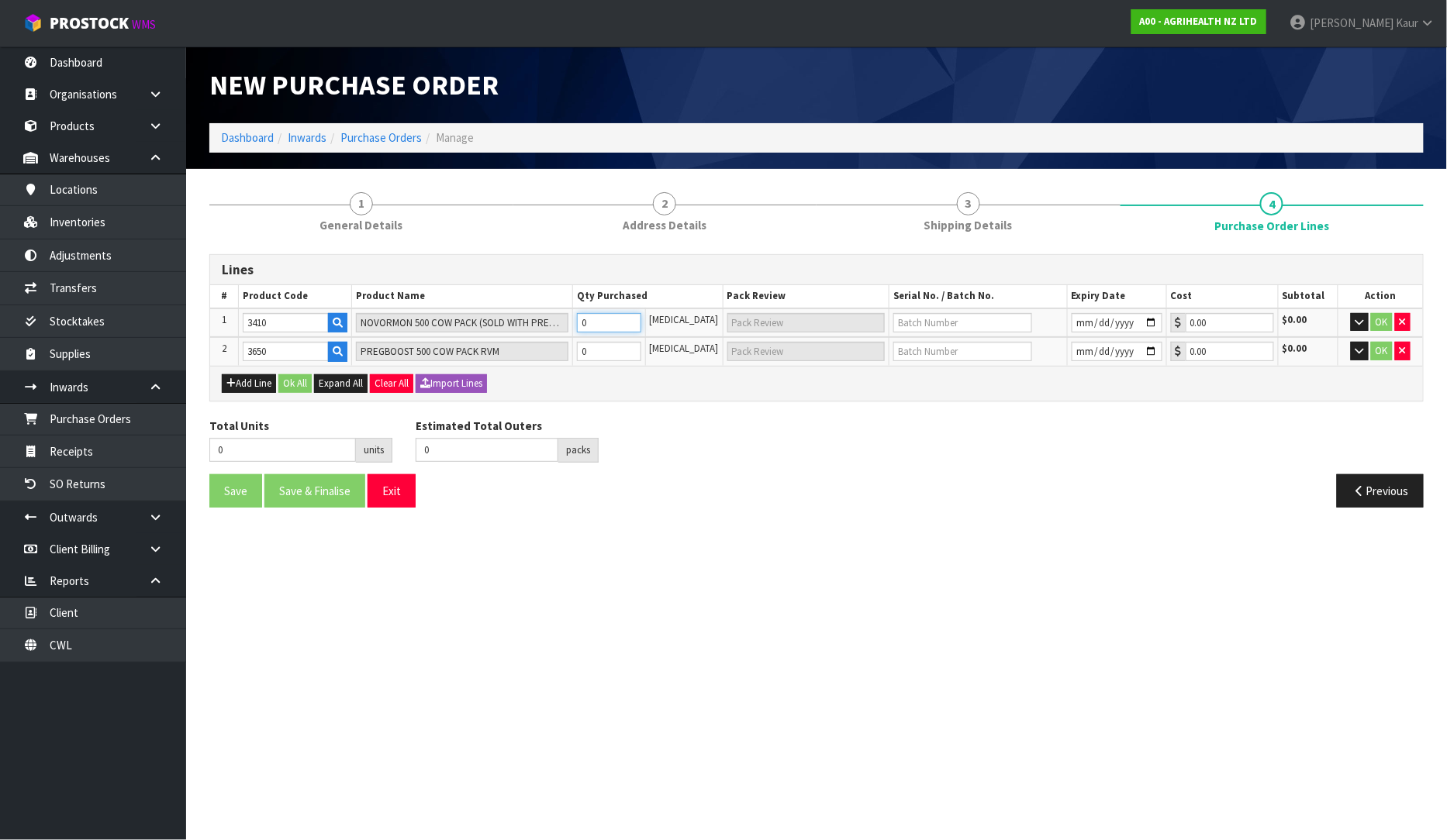
click at [629, 322] on input "0" at bounding box center [609, 322] width 65 height 19
type input "2"
type input "2 [MEDICAL_DATA]"
type input "28"
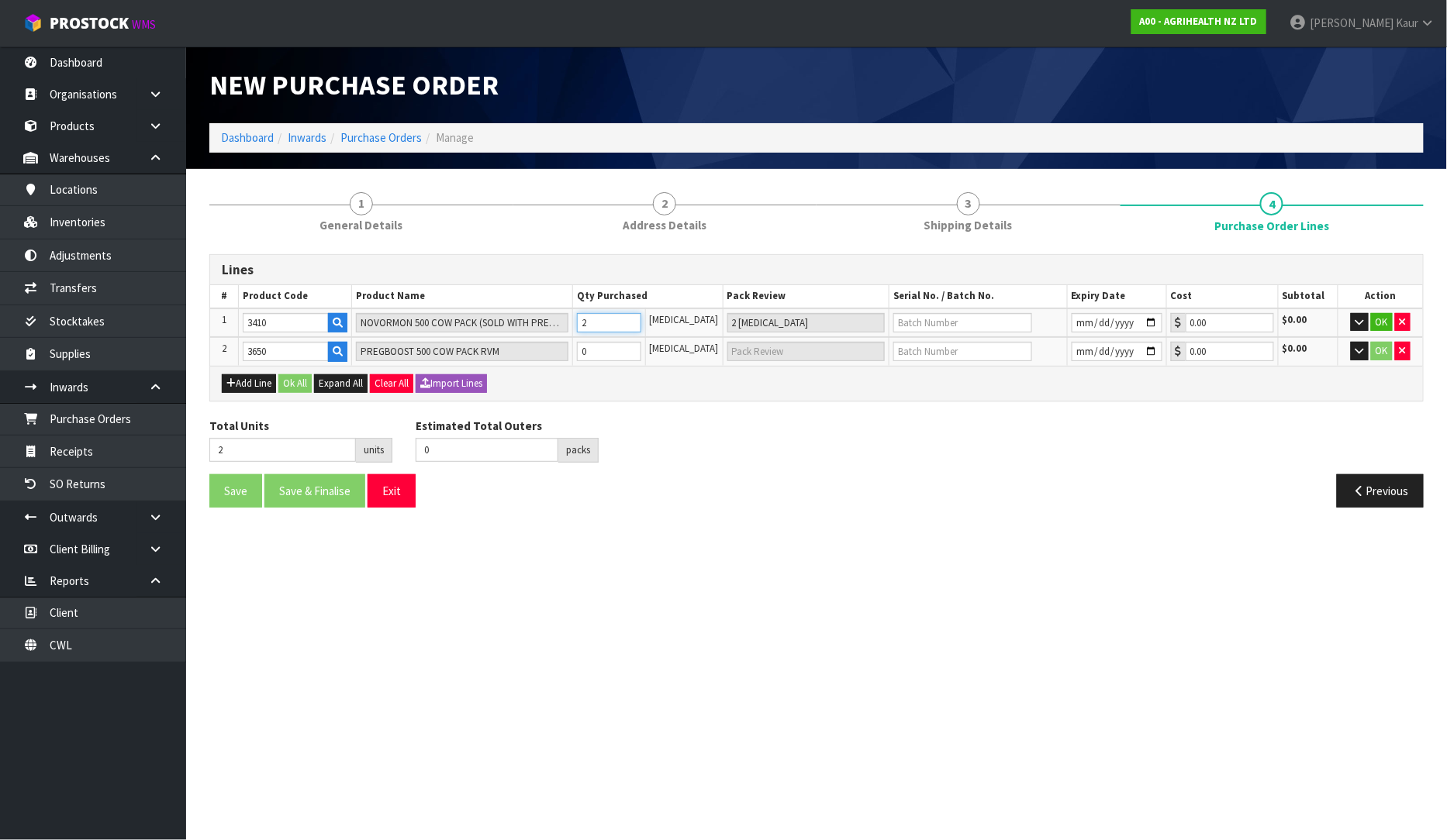
type input "28"
type input "28 PCE"
type input "28"
click at [634, 357] on input "0" at bounding box center [609, 351] width 65 height 19
type input "37"
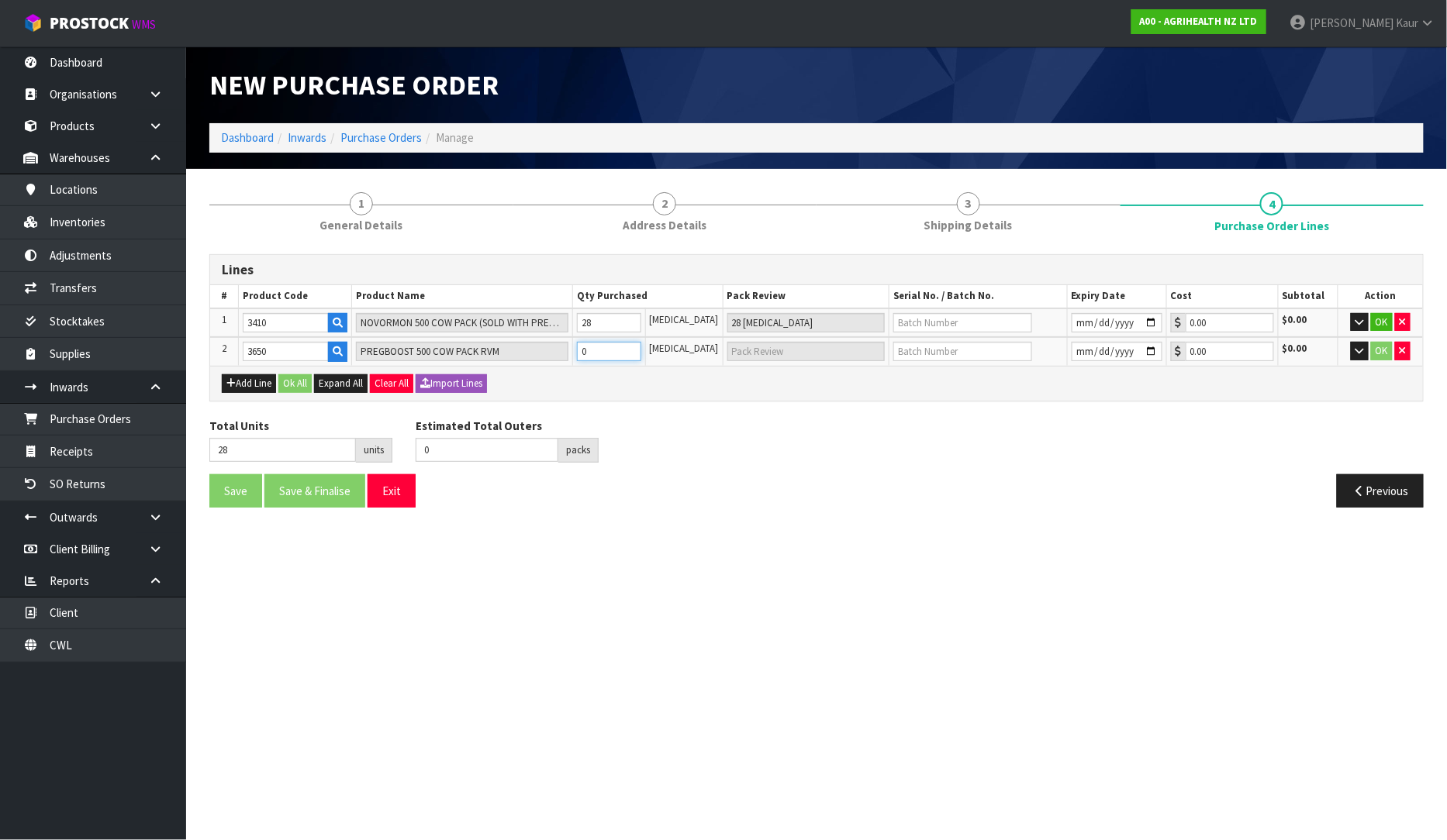
type input "9"
type input "9 CTN"
type input "9"
click at [698, 490] on div "Save Save & Finalise Exit" at bounding box center [507, 490] width 619 height 34
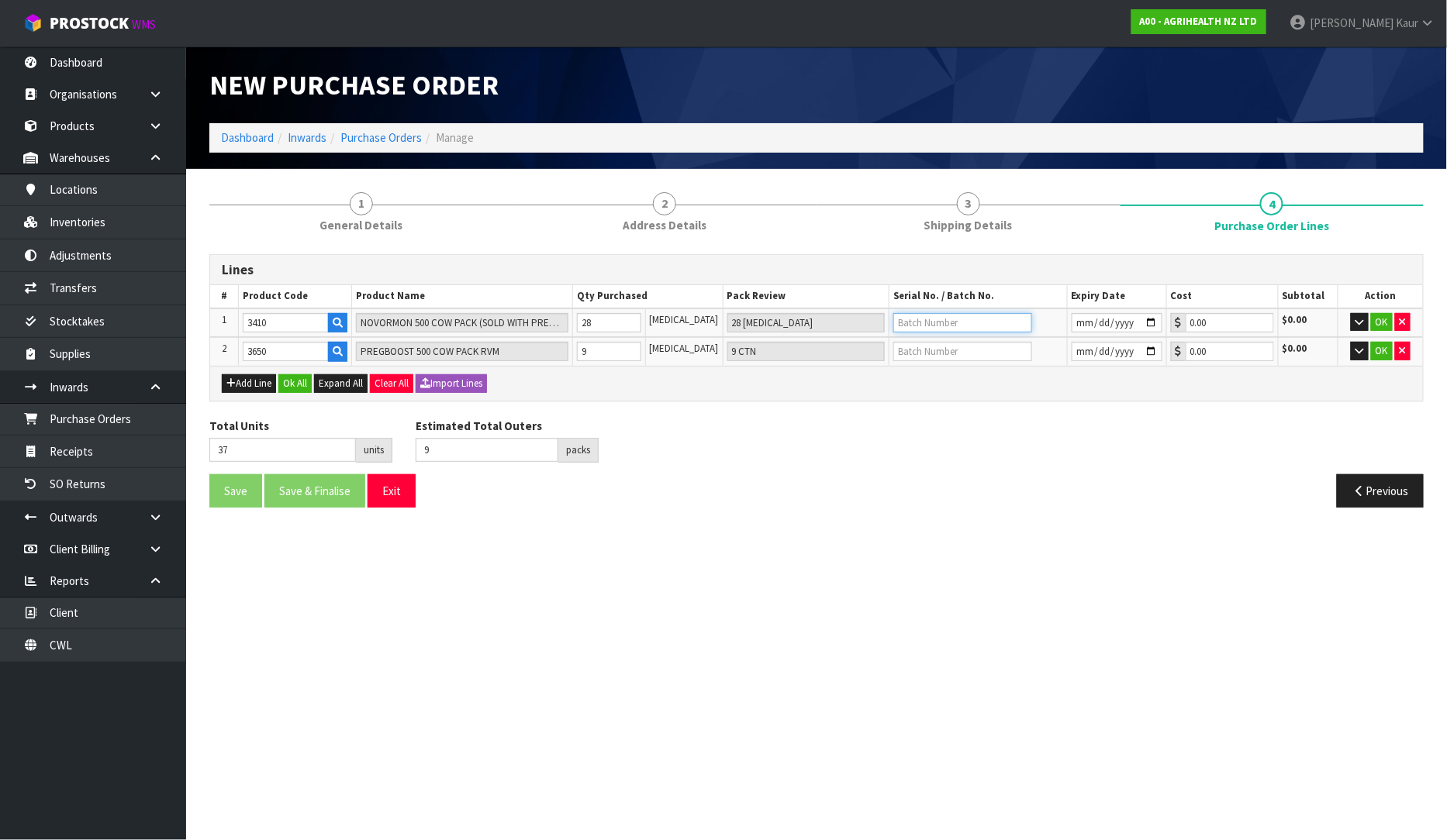
click at [958, 317] on input "text" at bounding box center [963, 322] width 139 height 19
paste input "NS0225"
type input "NS0225"
click at [895, 355] on input "text" at bounding box center [963, 351] width 139 height 19
paste input "GP0625/CP3625"
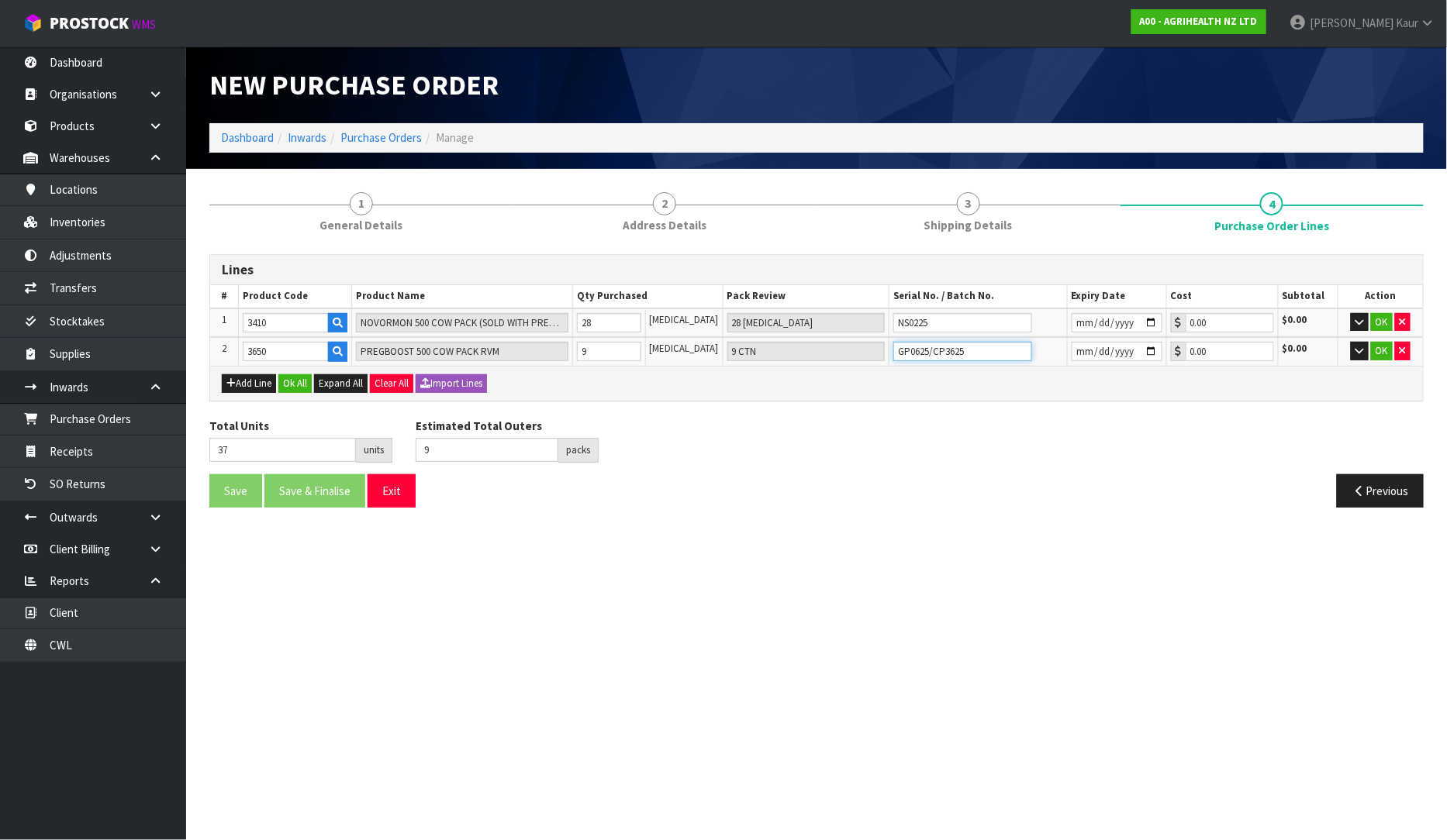
type input "GP0625/CP3625"
click at [1075, 316] on input "date" at bounding box center [1118, 322] width 91 height 19
type input "2028-03-31"
click at [1075, 346] on input "date" at bounding box center [1118, 351] width 91 height 19
type input "2027-01-31"
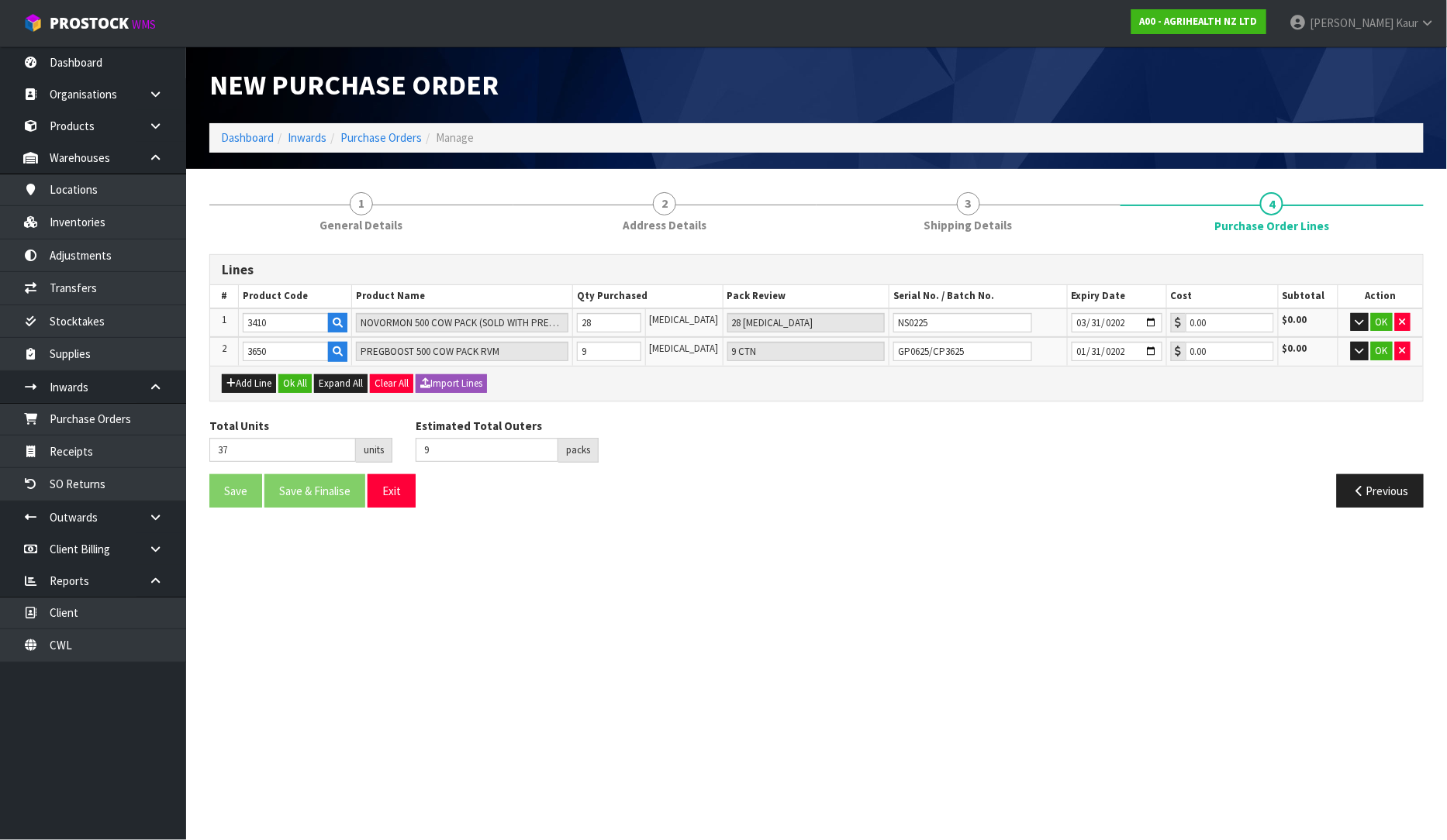
click at [994, 491] on div "Previous" at bounding box center [1125, 490] width 619 height 34
click at [297, 379] on button "Ok All" at bounding box center [295, 383] width 34 height 18
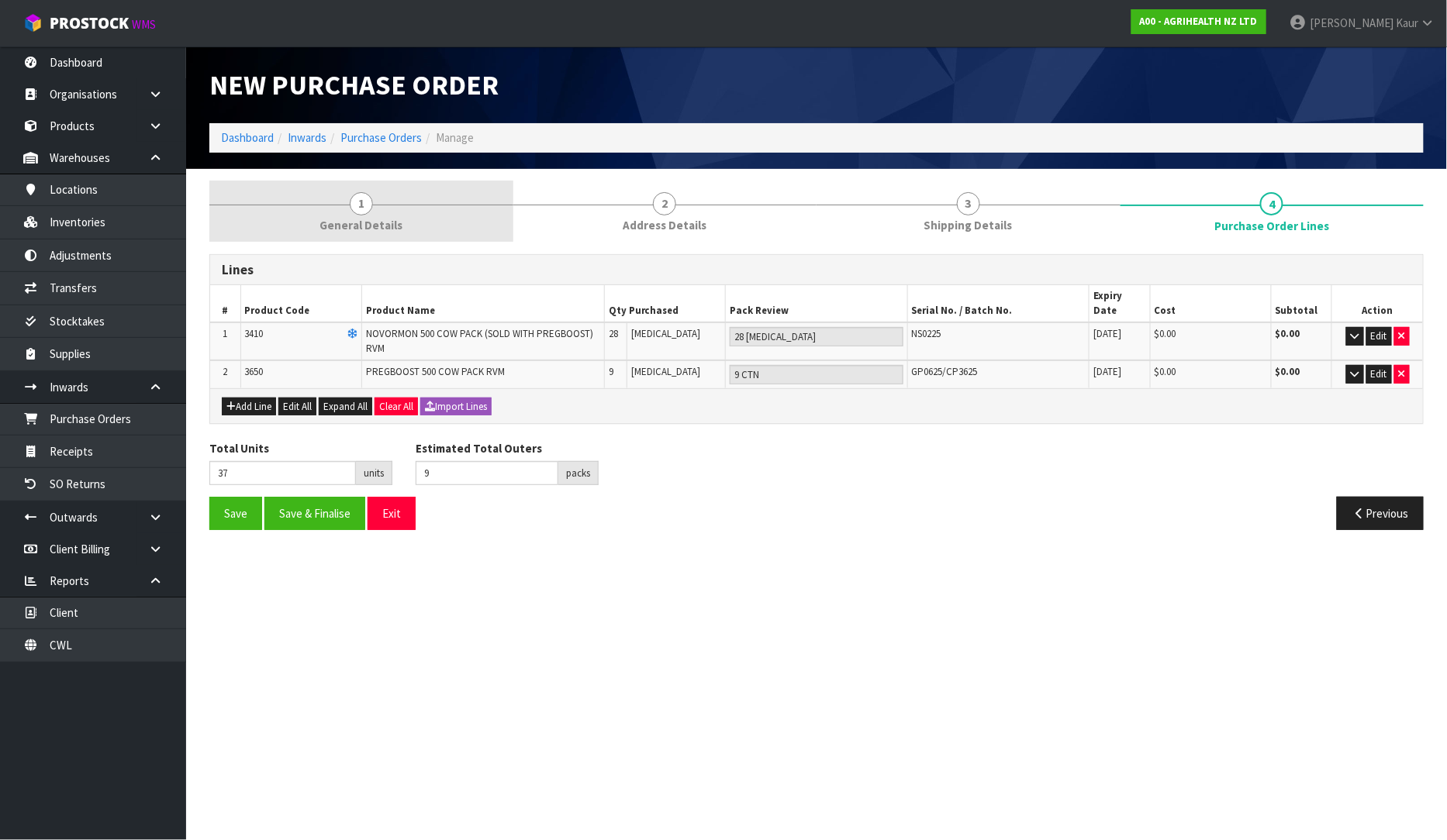
click at [401, 213] on link "1 General Details" at bounding box center [361, 210] width 304 height 61
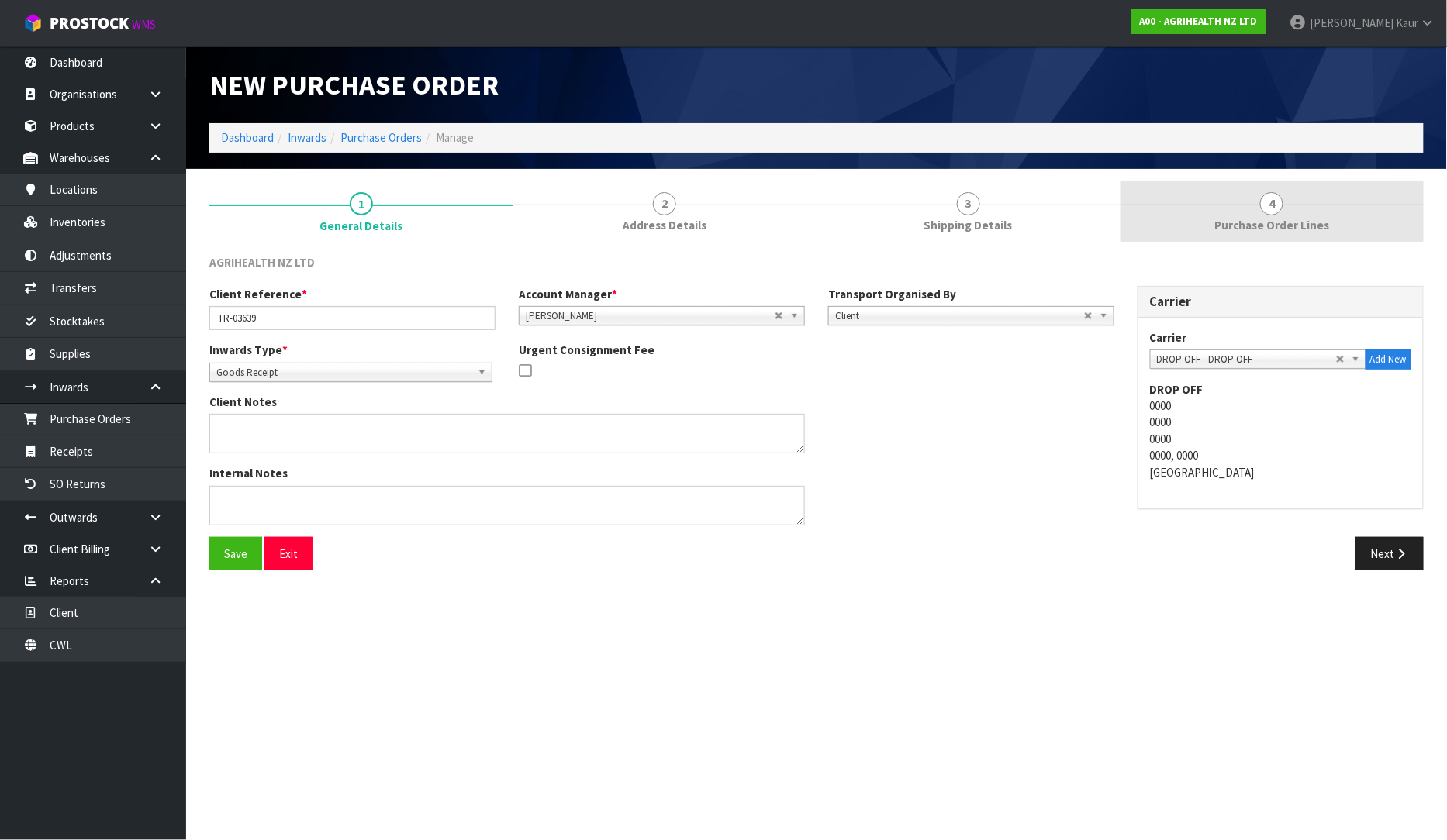
click at [1270, 205] on span "4" at bounding box center [1272, 204] width 23 height 23
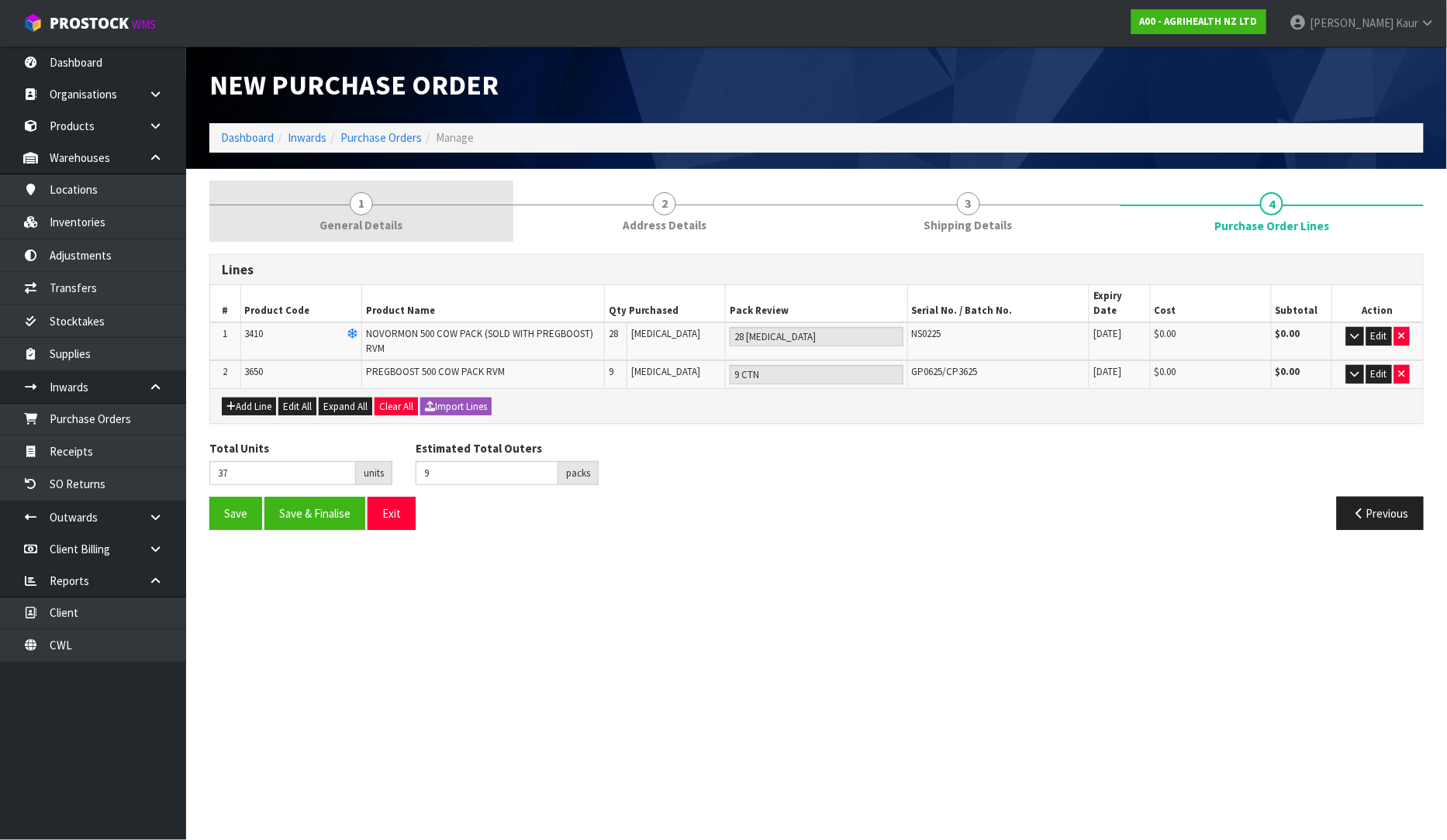
click at [322, 210] on link "1 General Details" at bounding box center [361, 210] width 304 height 61
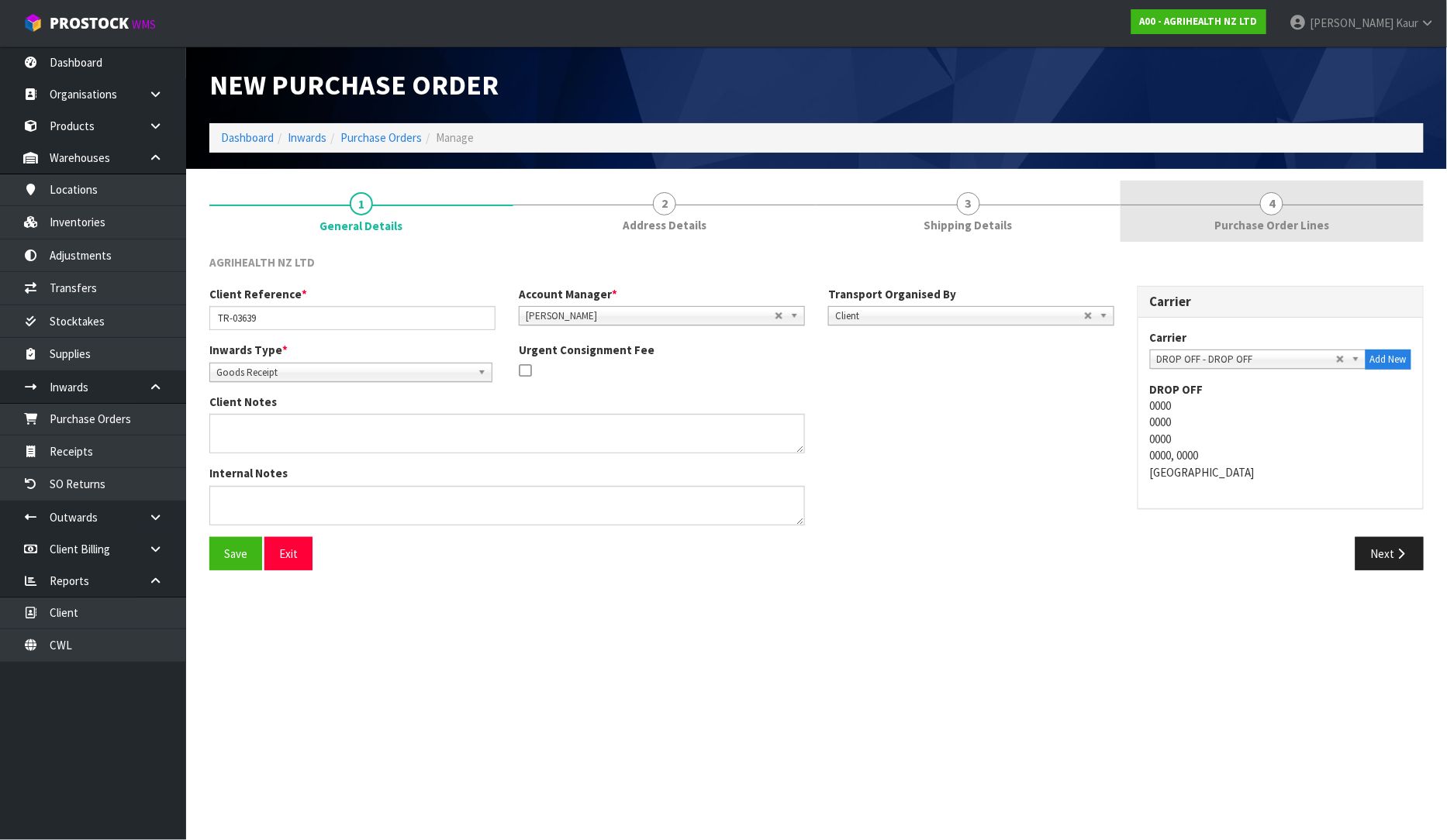
click at [1272, 225] on span "Purchase Order Lines" at bounding box center [1271, 225] width 115 height 16
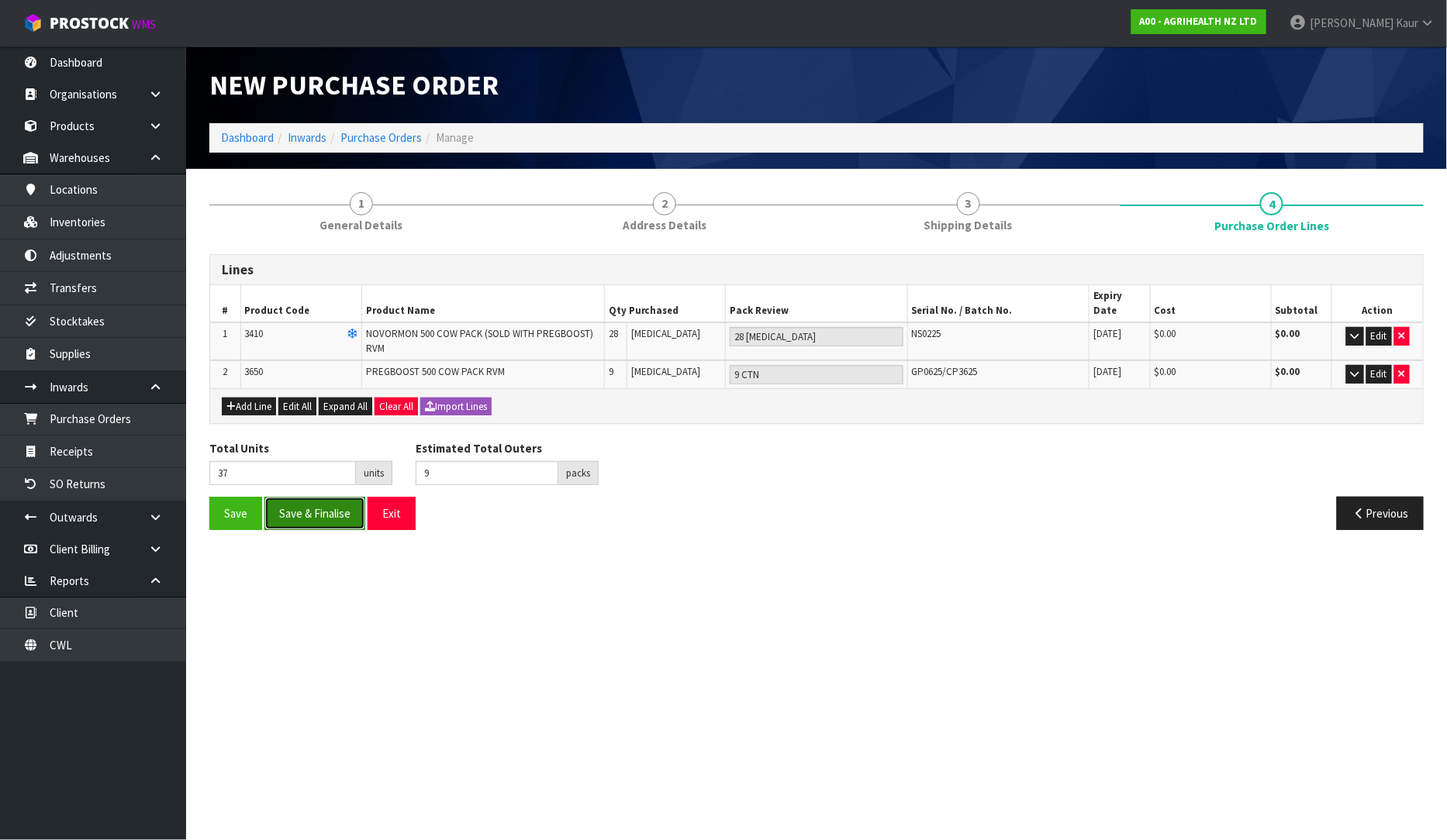
click at [302, 501] on button "Save & Finalise" at bounding box center [315, 514] width 100 height 34
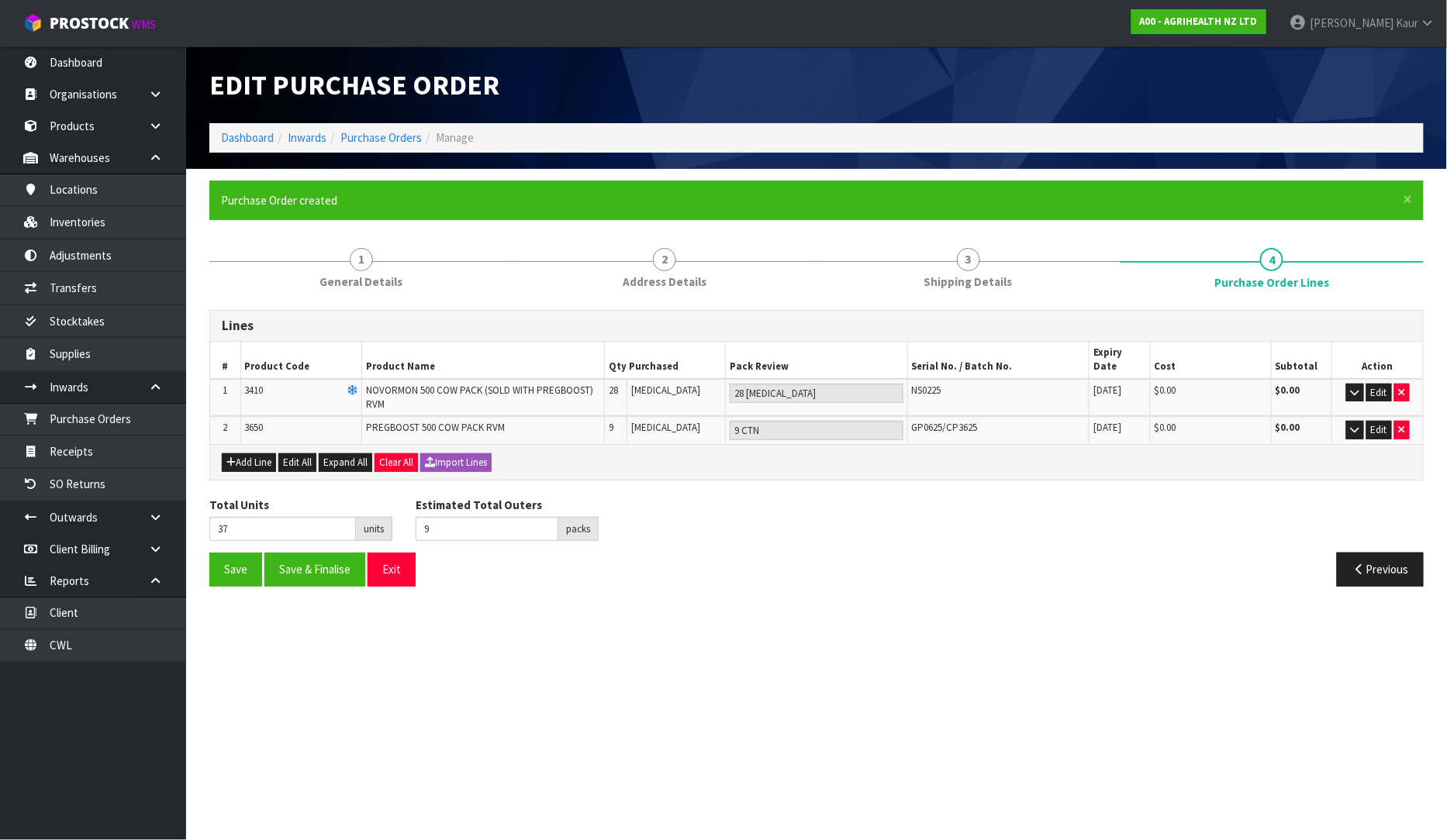
type input "0"
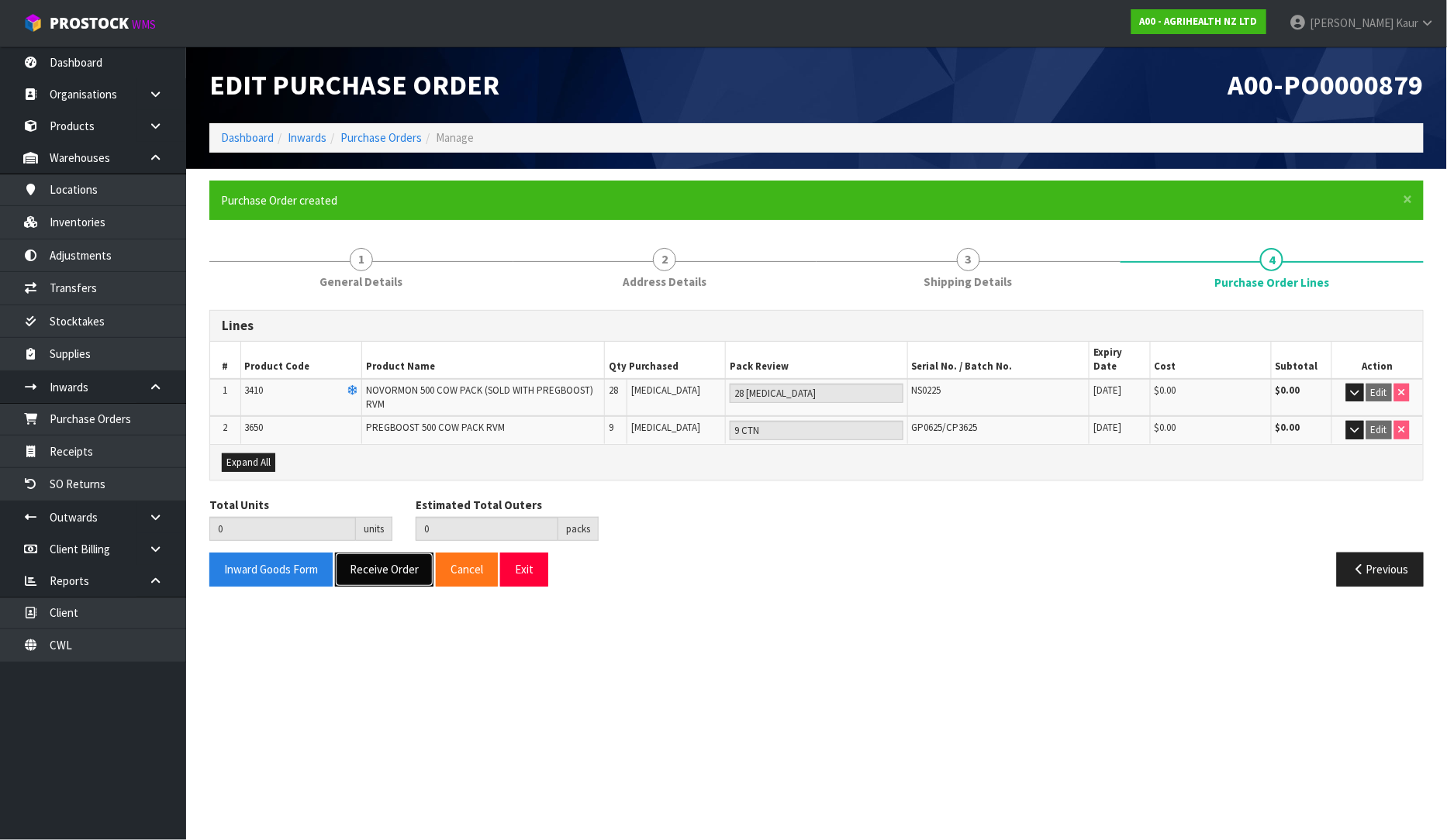
click at [376, 553] on button "Receive Order" at bounding box center [384, 569] width 99 height 34
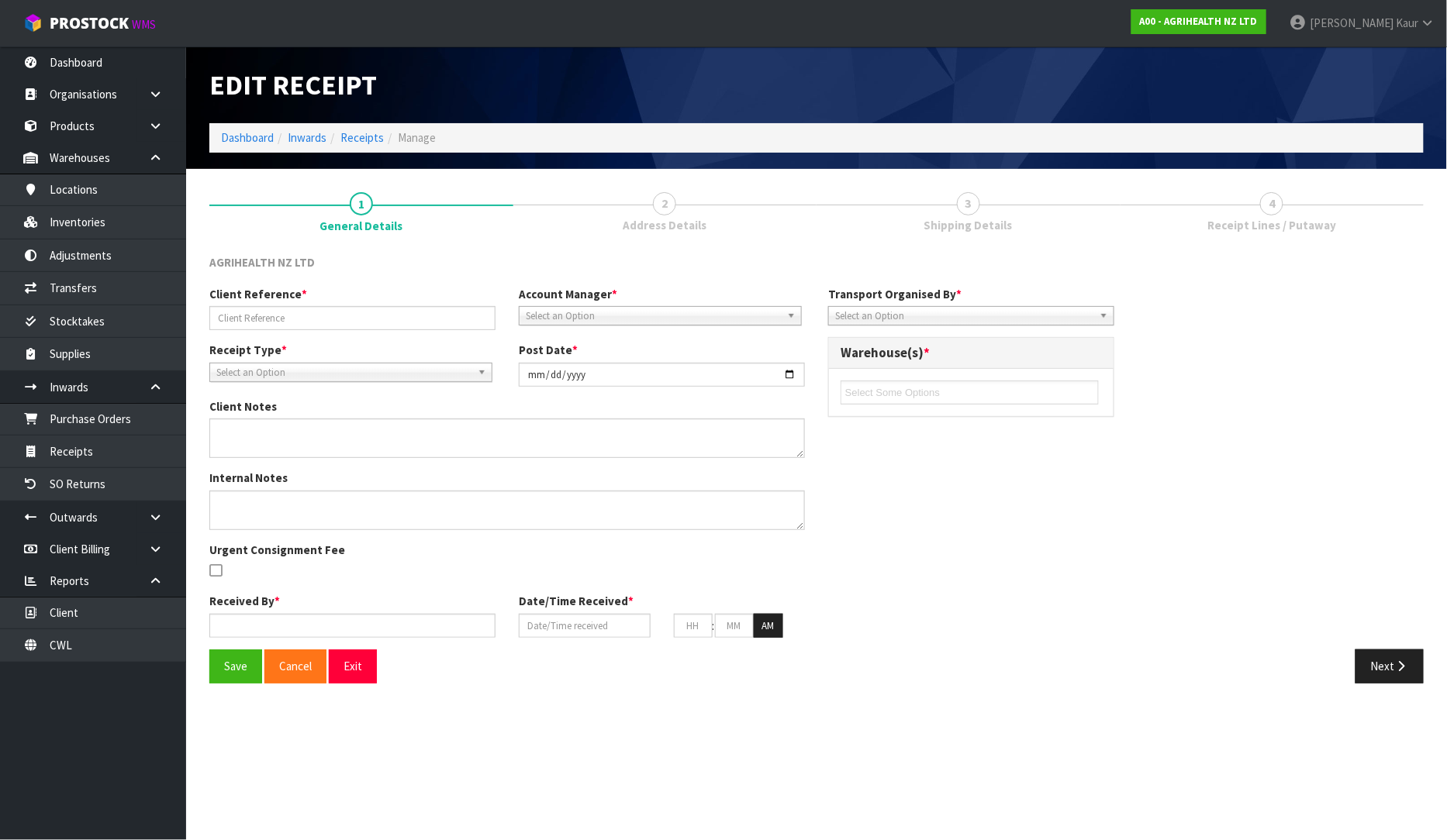
type input "TR-03639"
type input "[DATE]"
type input "[PERSON_NAME]"
type input "[DATE]"
type input "11"
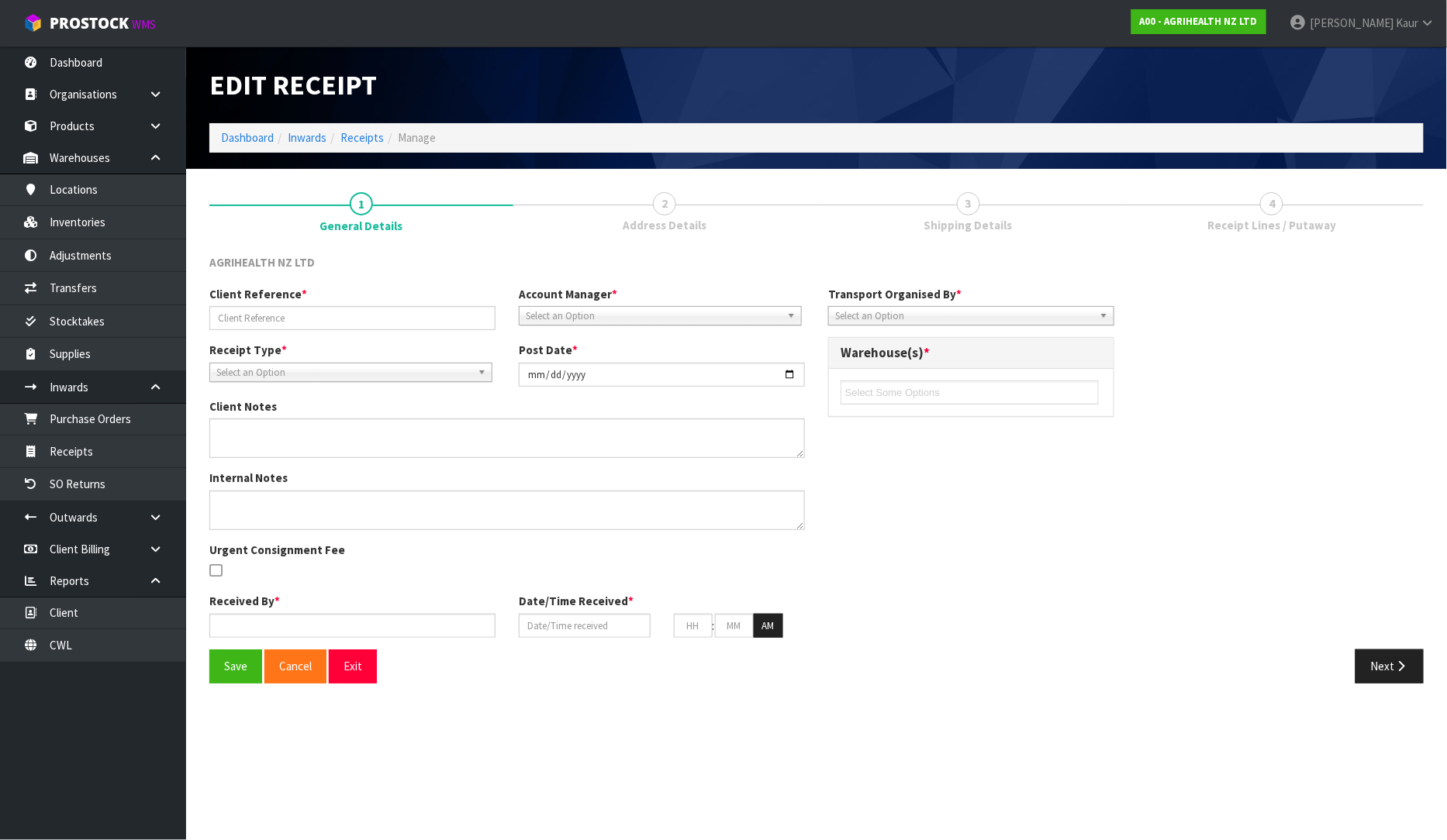
type input "23"
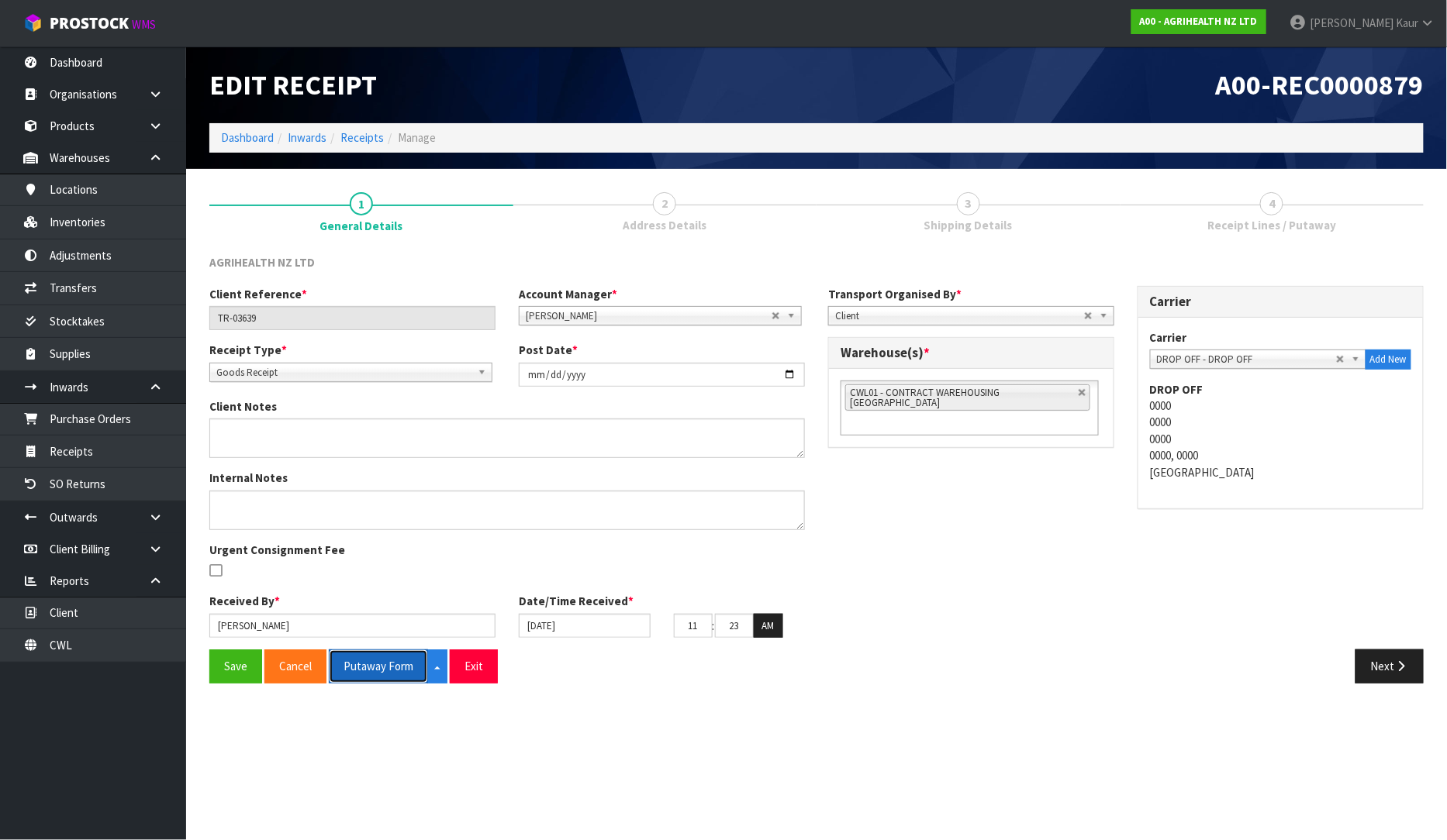
click at [378, 663] on button "Putaway Form" at bounding box center [378, 666] width 99 height 34
click at [378, 663] on button "Putaway Form" at bounding box center [386, 666] width 116 height 34
click at [131, 641] on link "CWL" at bounding box center [93, 645] width 186 height 32
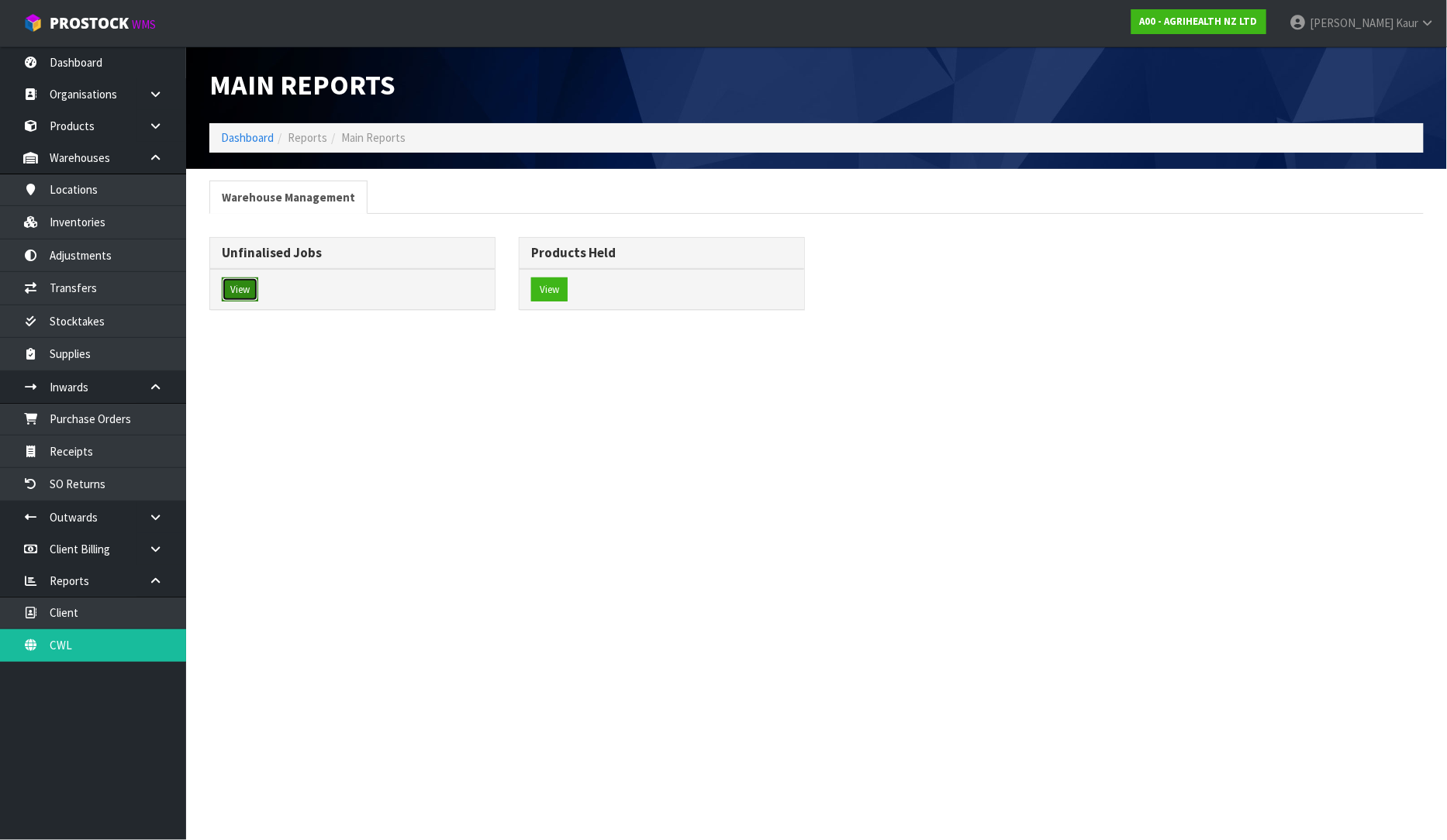
click at [231, 289] on button "View" at bounding box center [241, 290] width 37 height 25
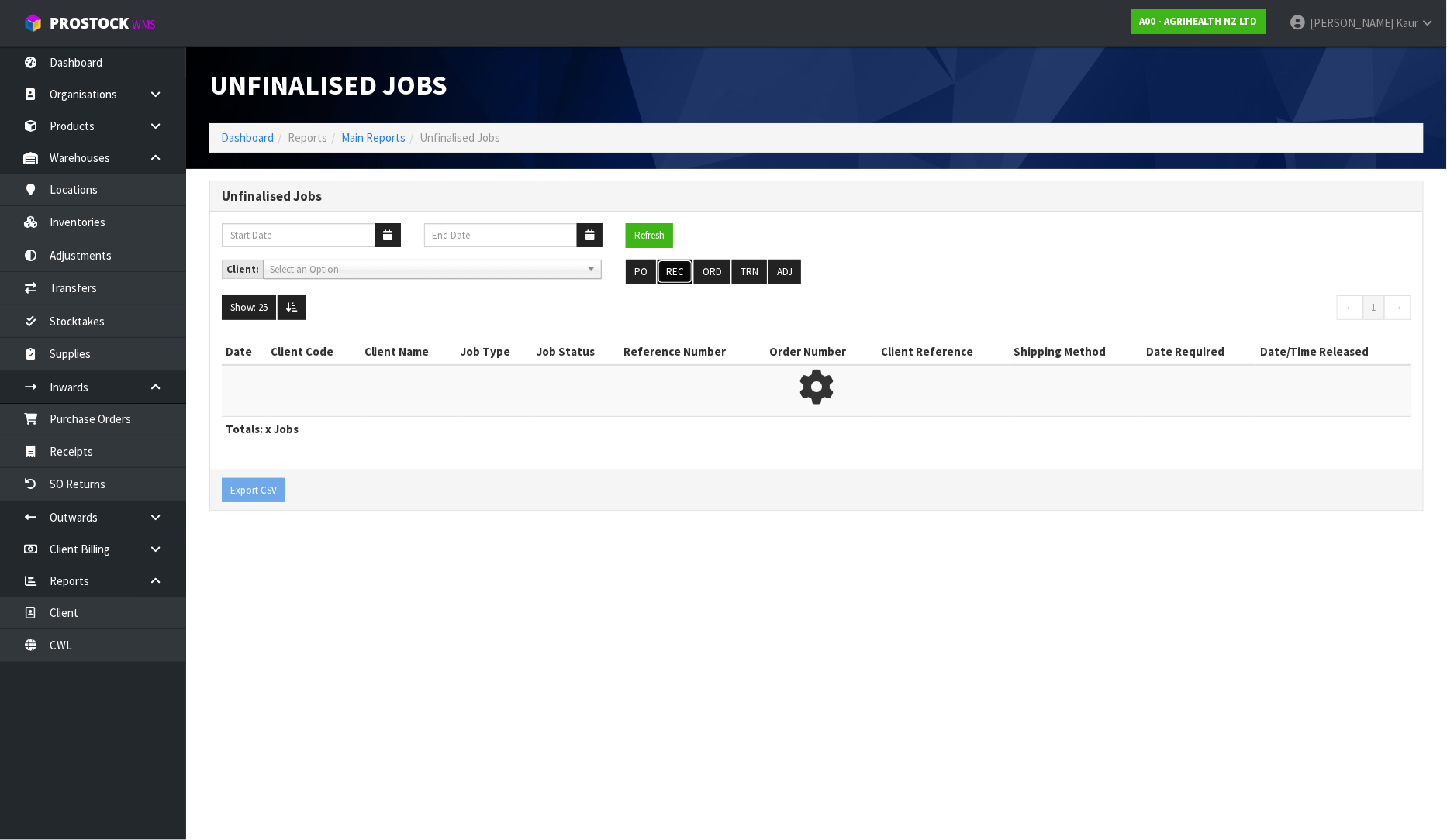
click at [675, 279] on button "REC" at bounding box center [675, 272] width 35 height 25
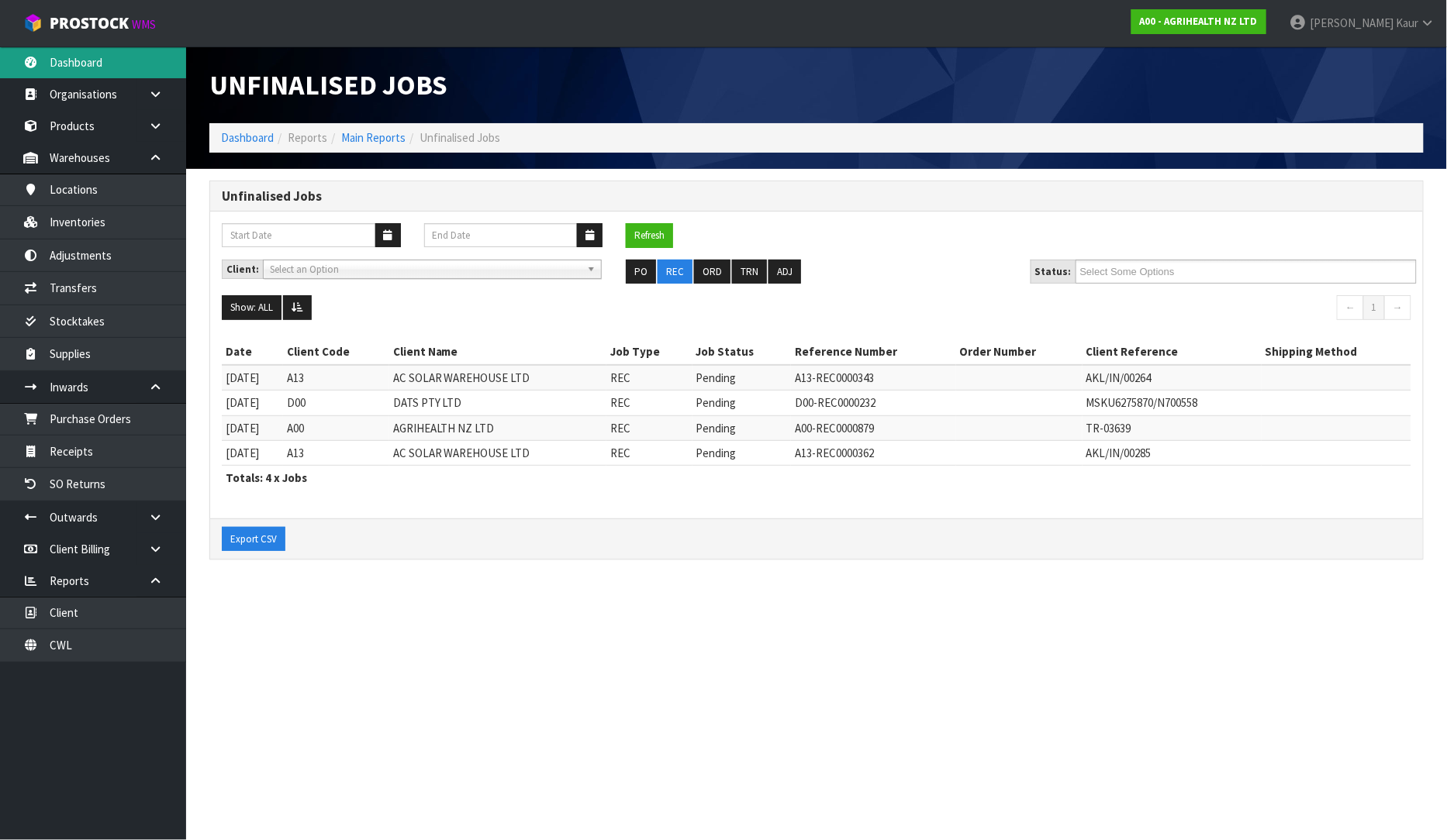
click at [42, 67] on link "Dashboard" at bounding box center [93, 62] width 186 height 32
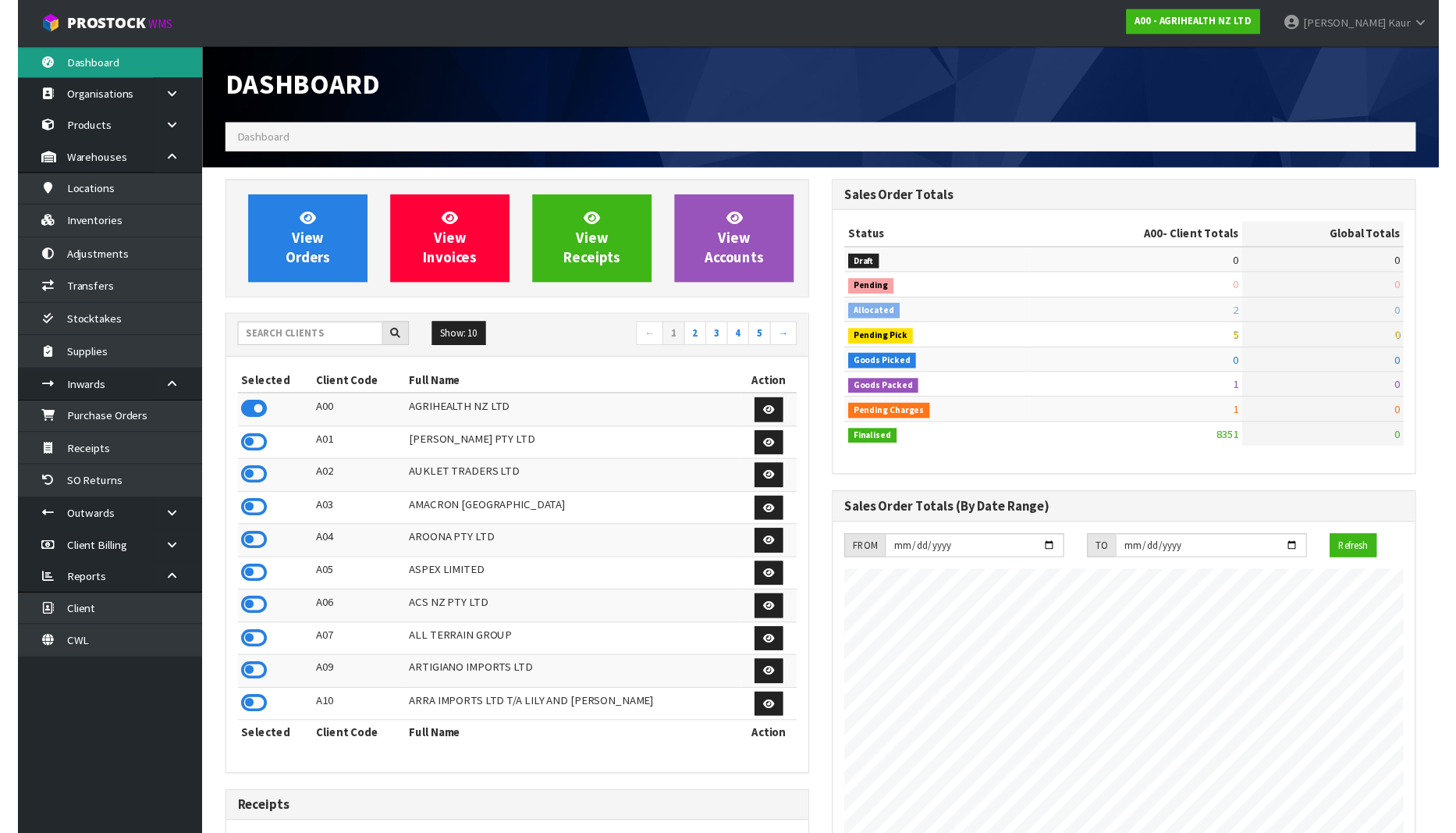
scroll to position [1182, 616]
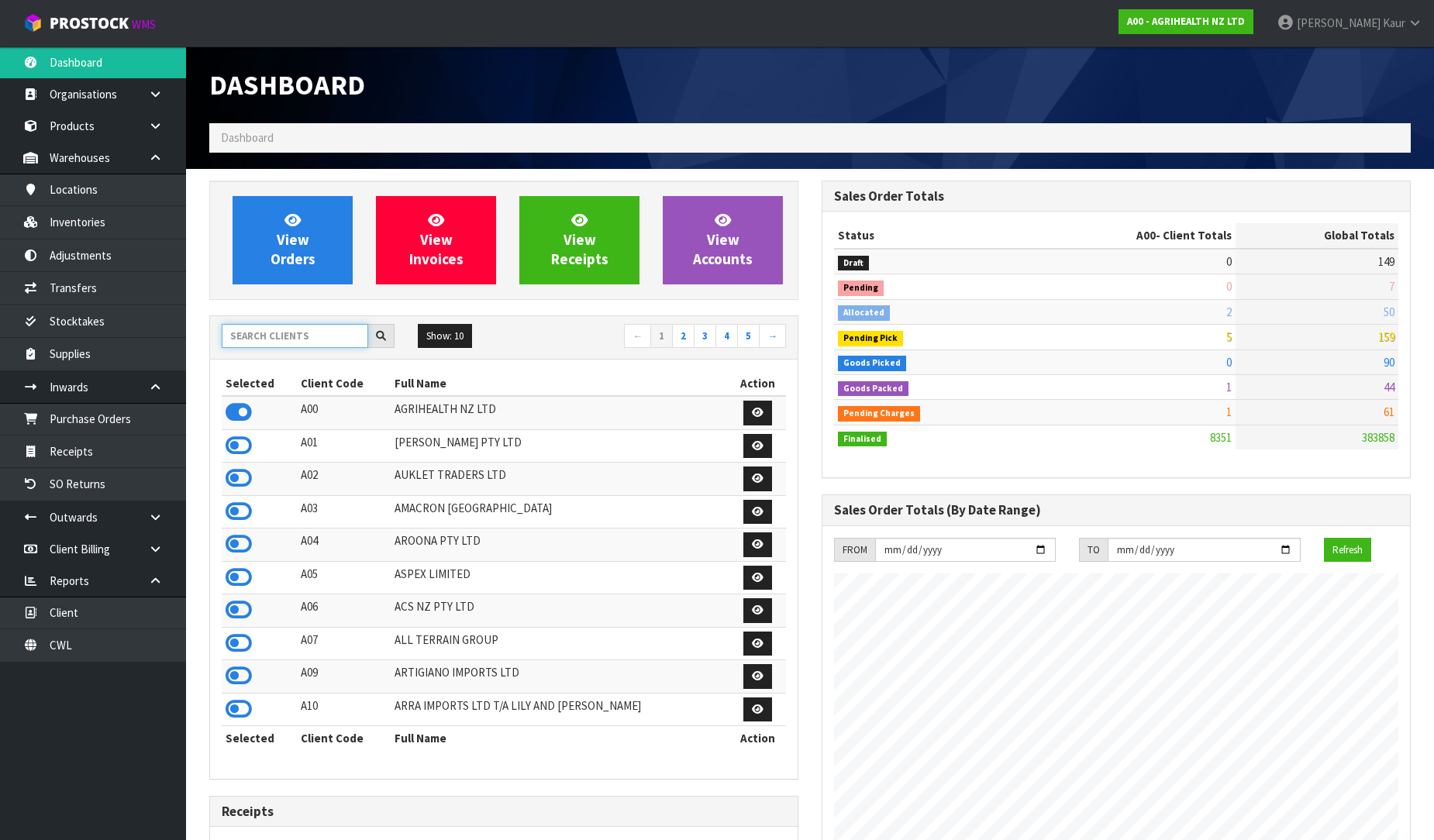
click at [277, 336] on input "text" at bounding box center [295, 336] width 147 height 24
click at [143, 416] on link "Purchase Orders" at bounding box center [93, 418] width 186 height 32
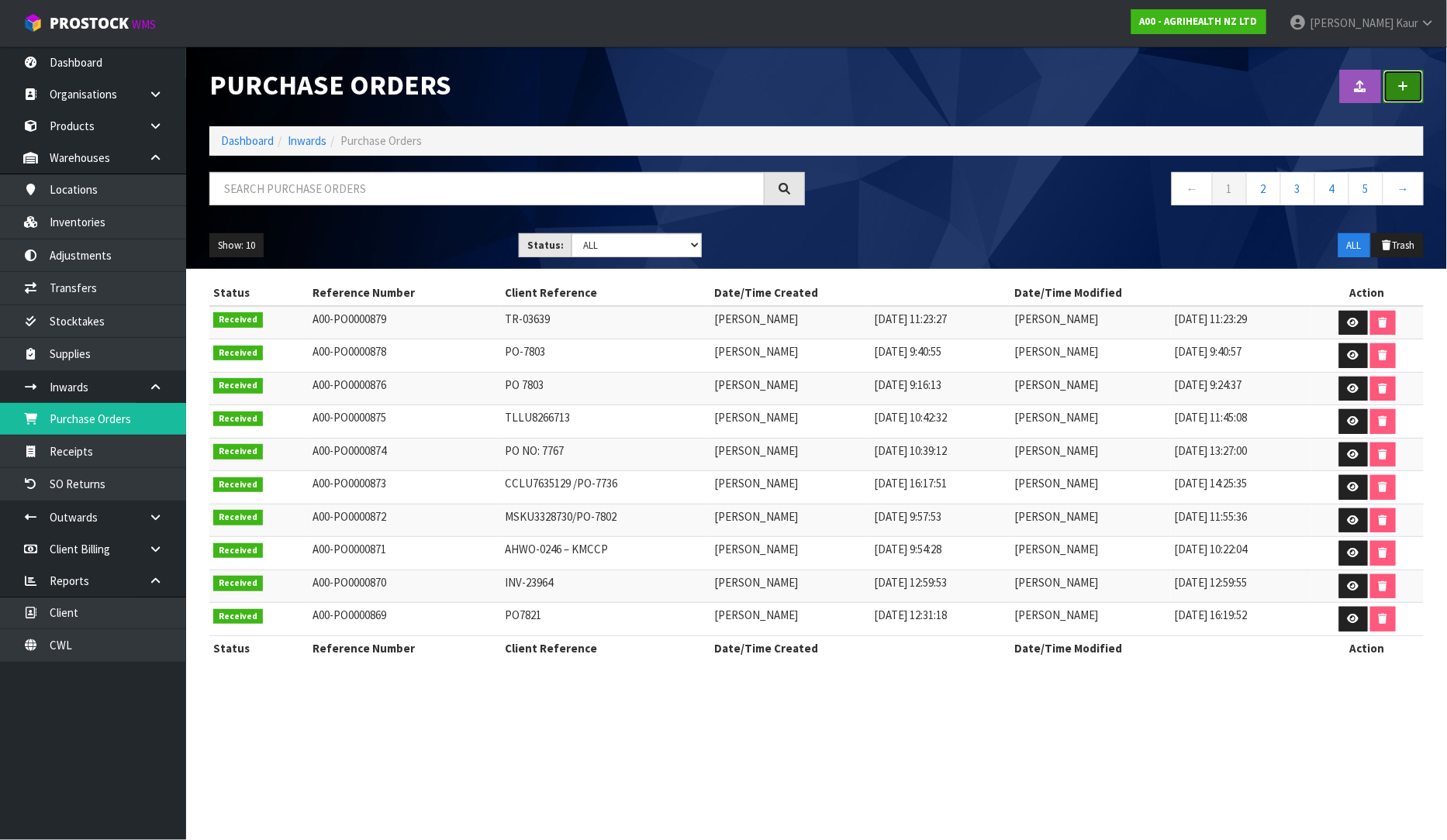
click at [1404, 83] on icon at bounding box center [1404, 86] width 11 height 12
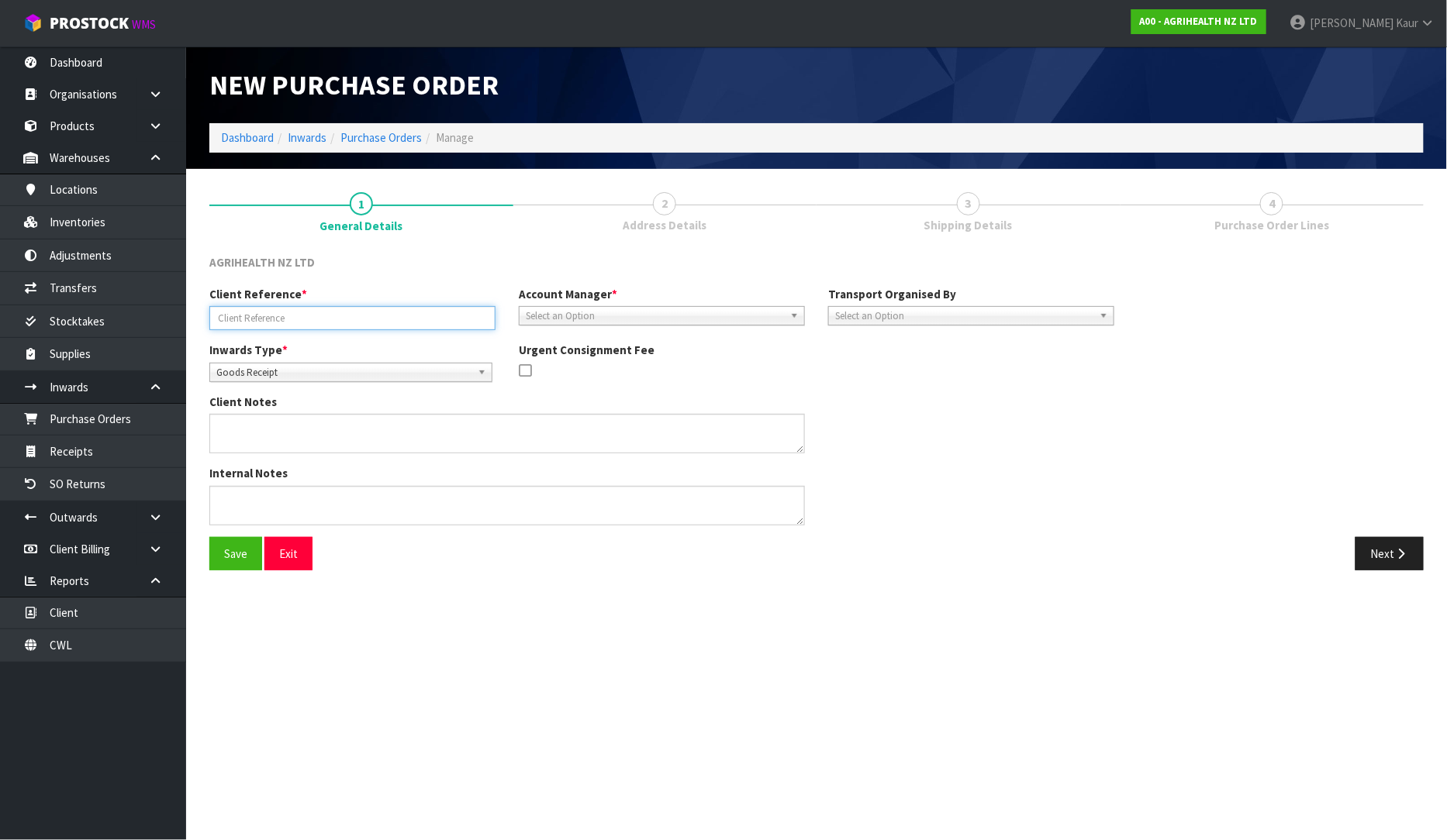
click at [241, 323] on input "text" at bounding box center [353, 318] width 286 height 24
type input "TR-03635"
click at [653, 308] on span "Select an Option" at bounding box center [654, 316] width 258 height 18
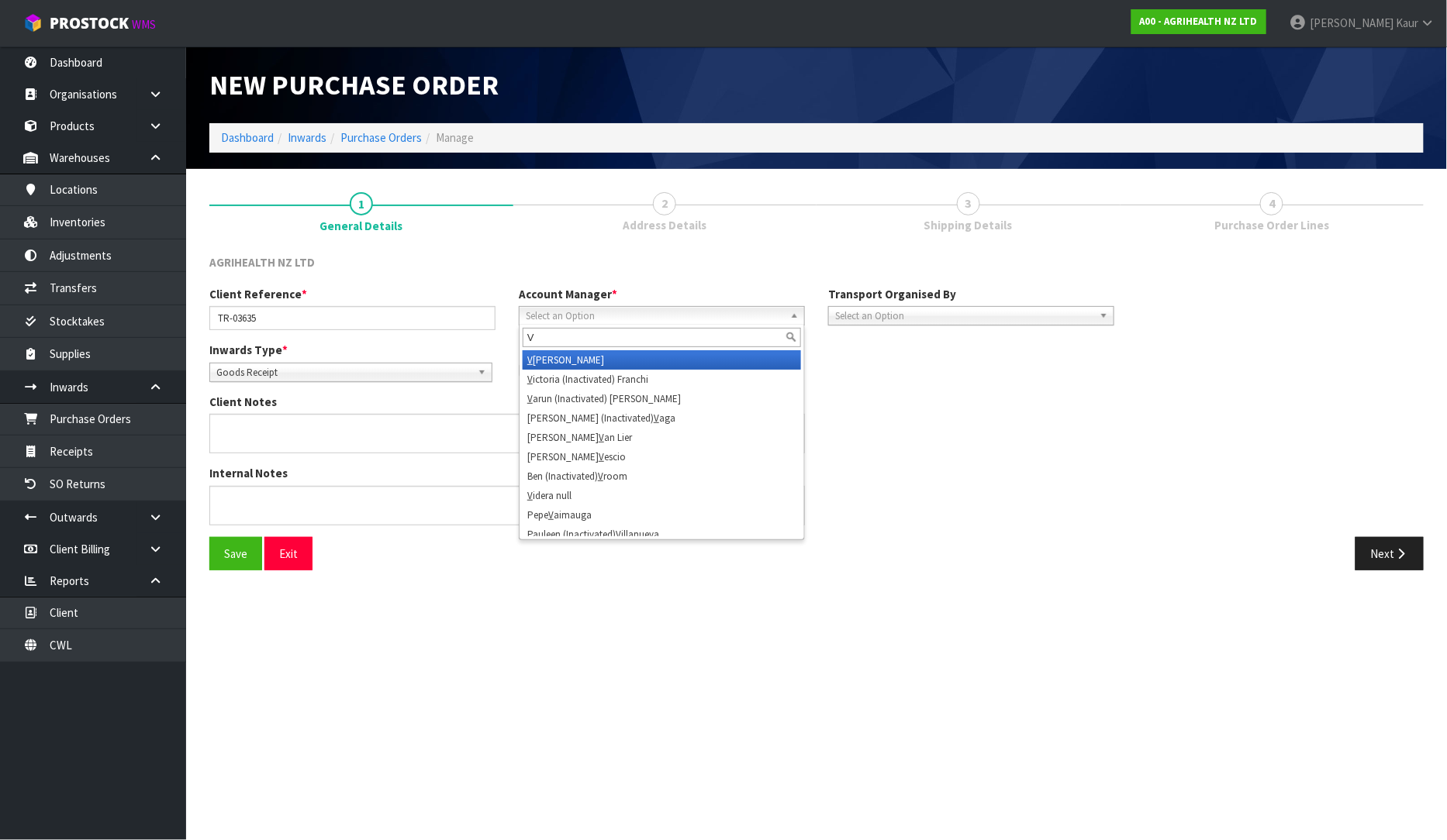
type input "V"
click at [637, 355] on li "V ineeta Lingam" at bounding box center [662, 360] width 278 height 19
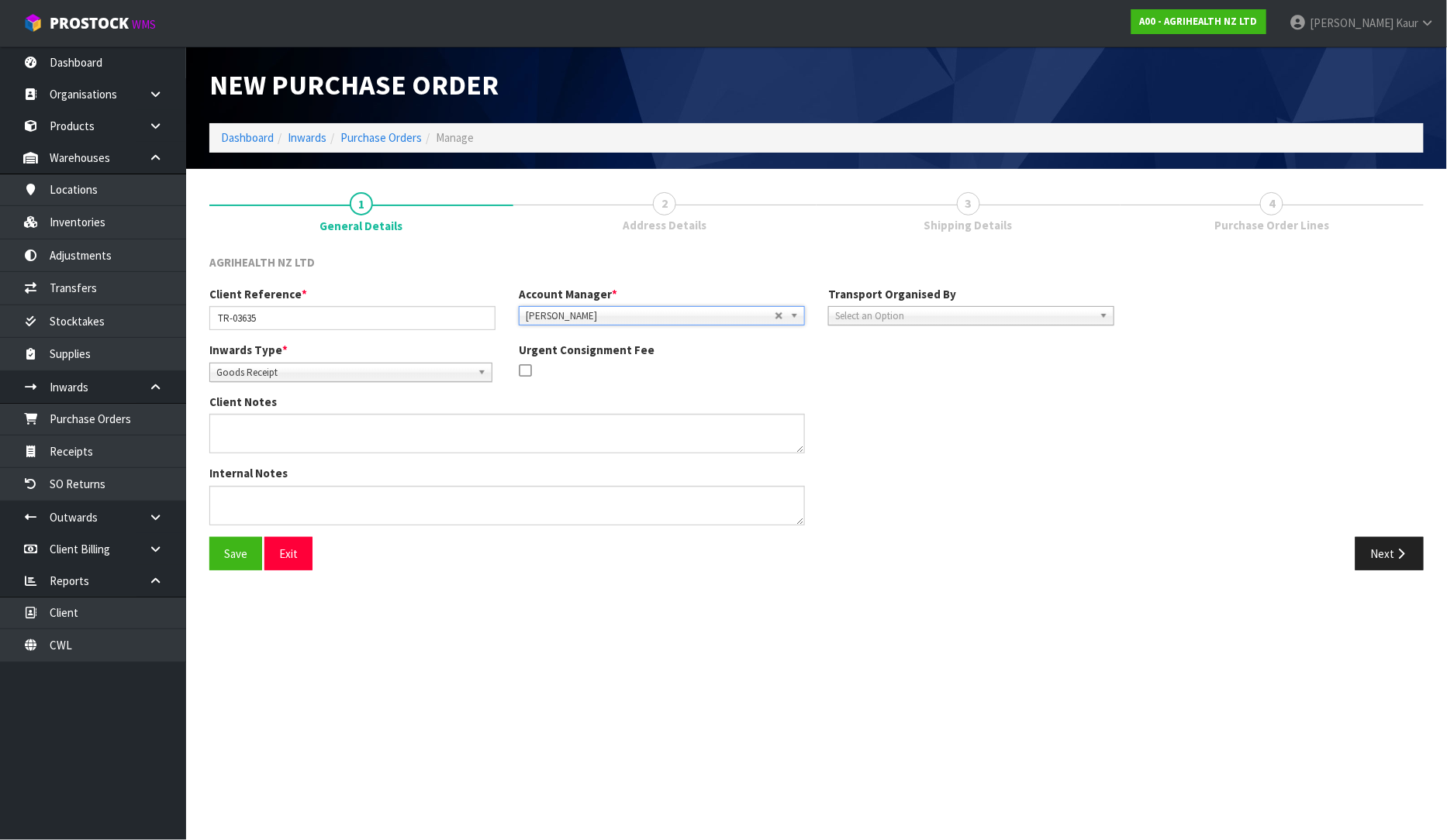
click at [897, 322] on span "Select an Option" at bounding box center [964, 316] width 258 height 18
click at [877, 395] on li "Client" at bounding box center [971, 399] width 278 height 19
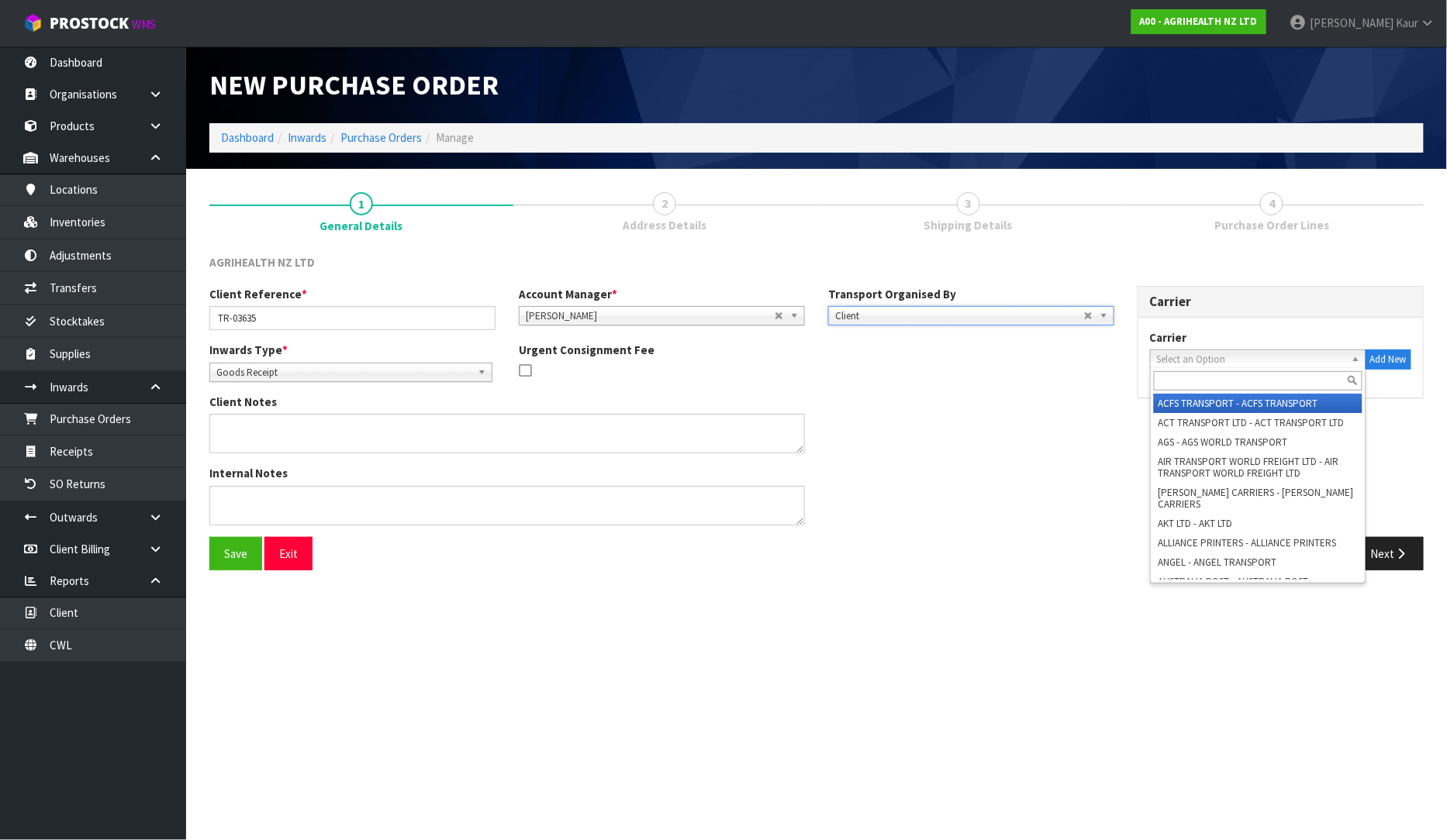
click at [1182, 360] on span "Select an Option" at bounding box center [1251, 359] width 188 height 18
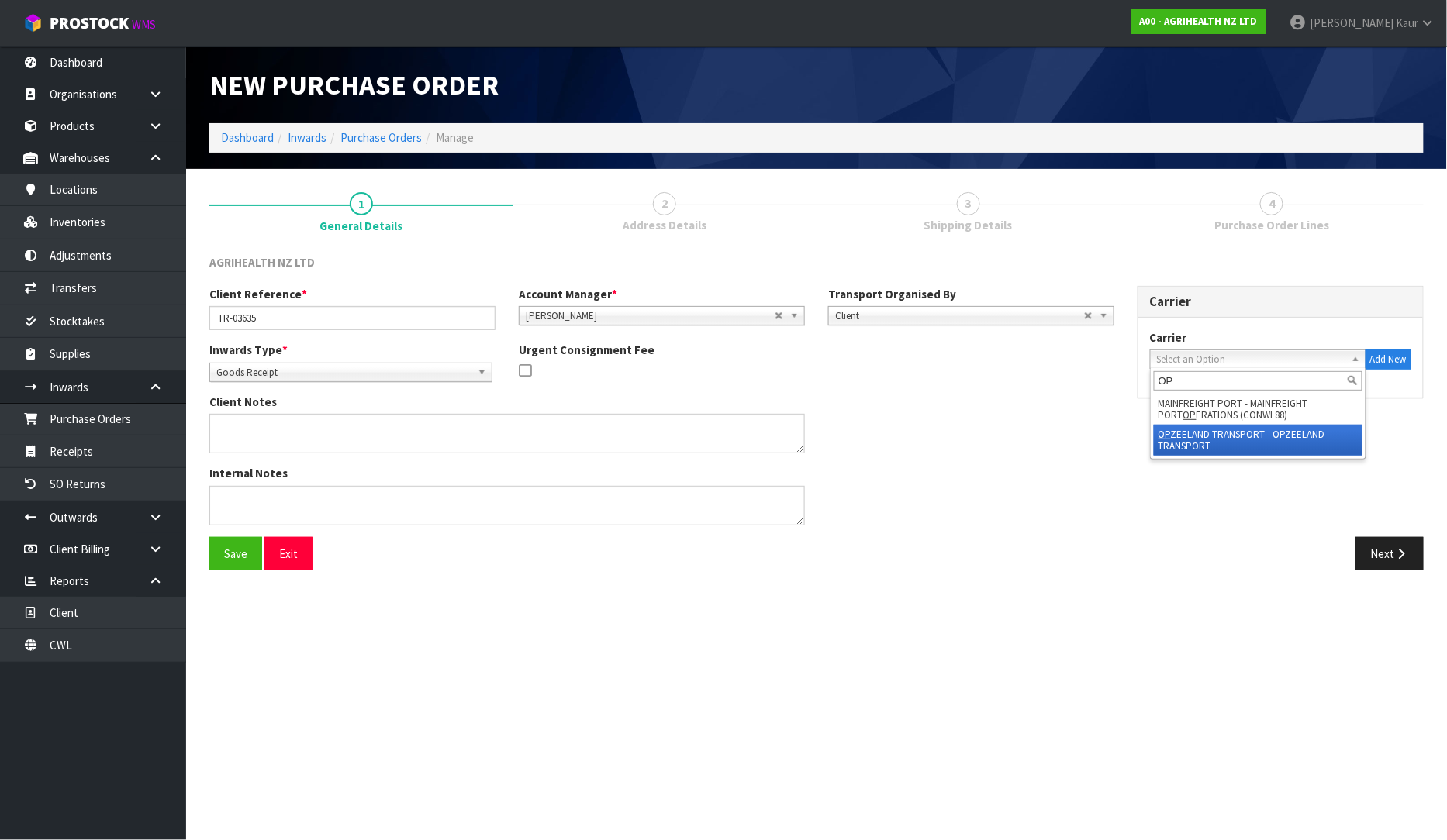
type input "OP"
click at [1191, 427] on li "OP ZEELAND TRANSPORT - OPZEELAND TRANSPORT" at bounding box center [1259, 440] width 209 height 31
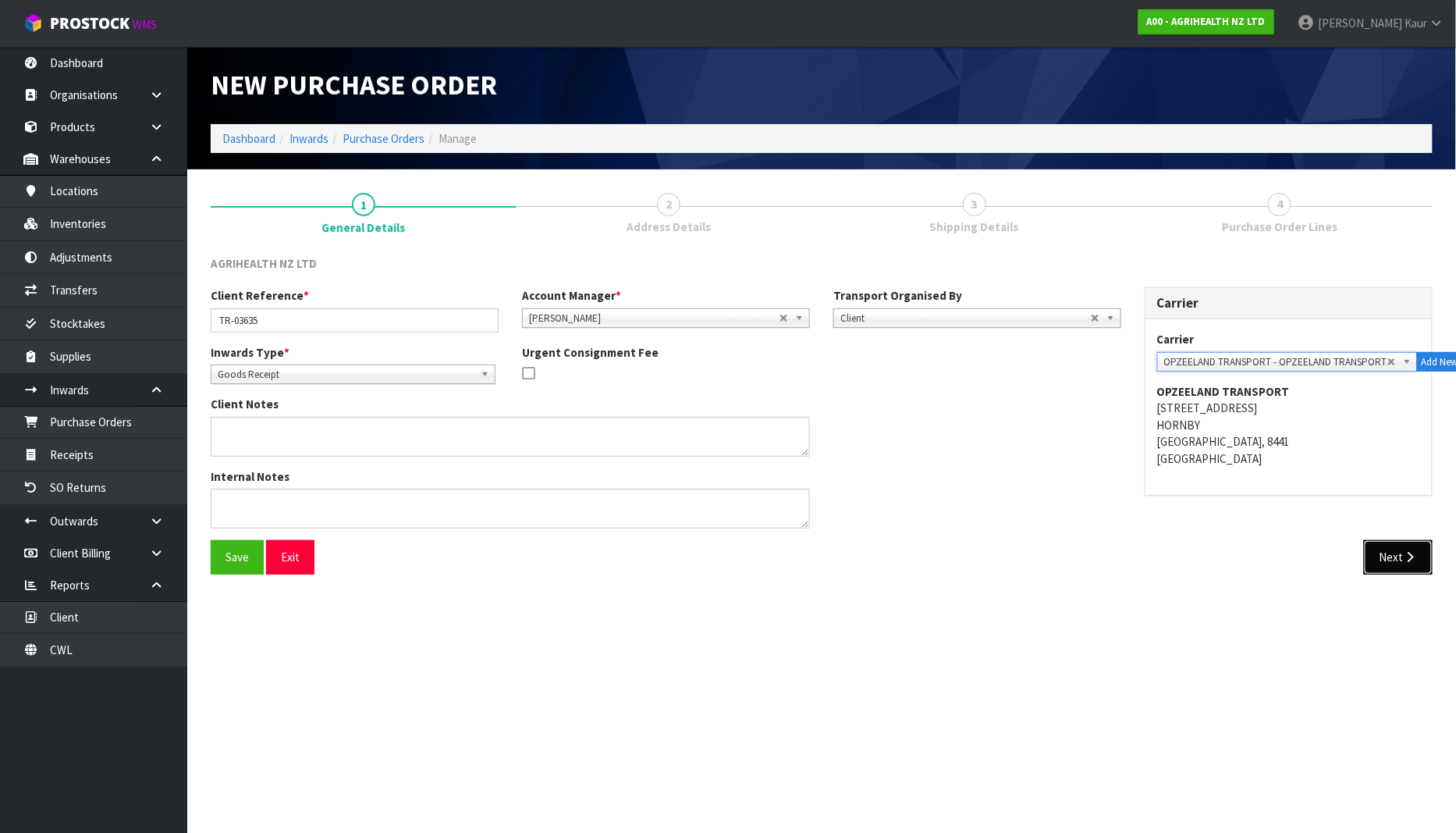
click at [1405, 544] on button "Next" at bounding box center [1398, 557] width 69 height 34
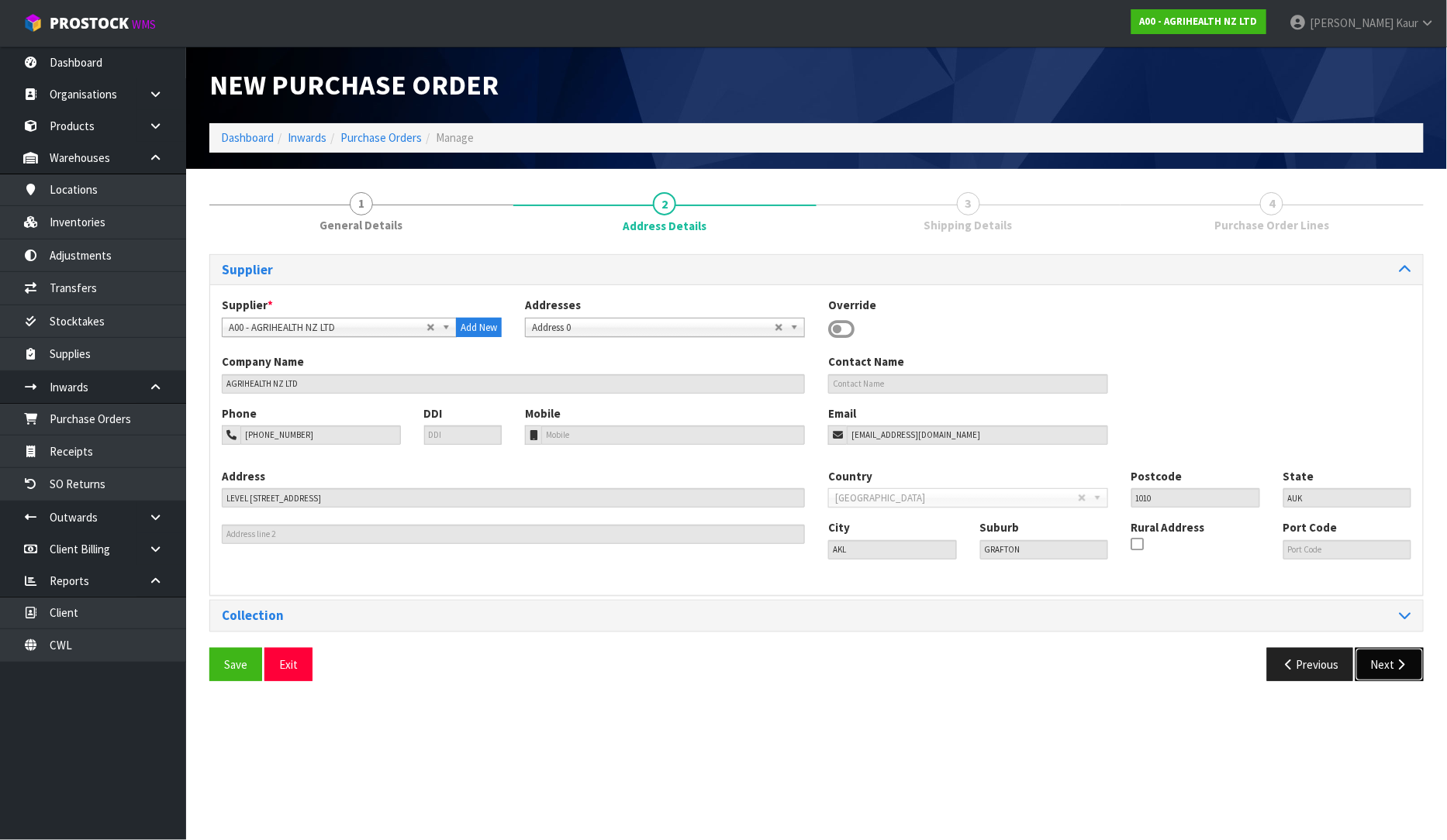
click at [1390, 654] on button "Next" at bounding box center [1389, 664] width 69 height 34
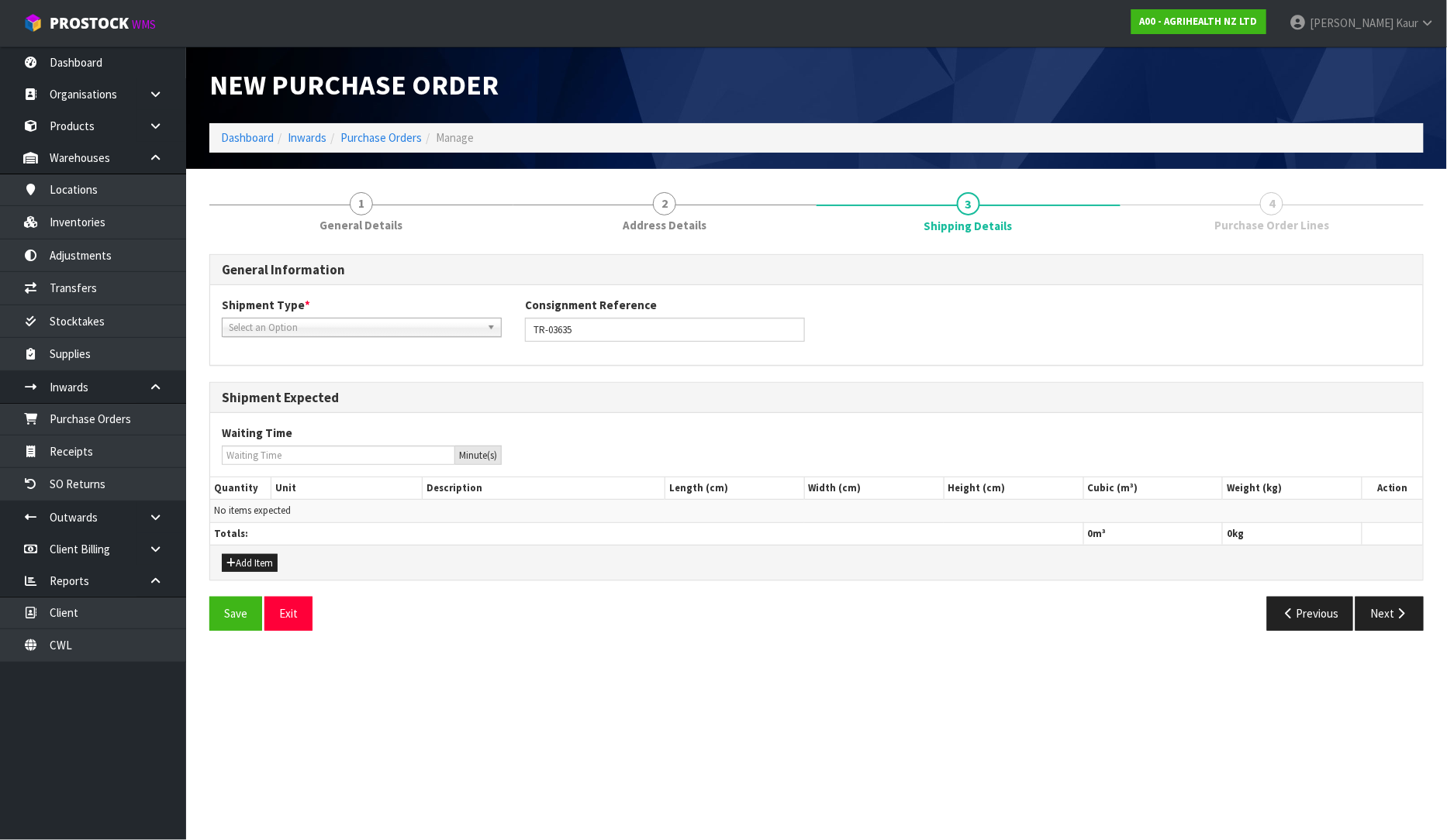
click at [315, 324] on span "Select an Option" at bounding box center [355, 327] width 252 height 18
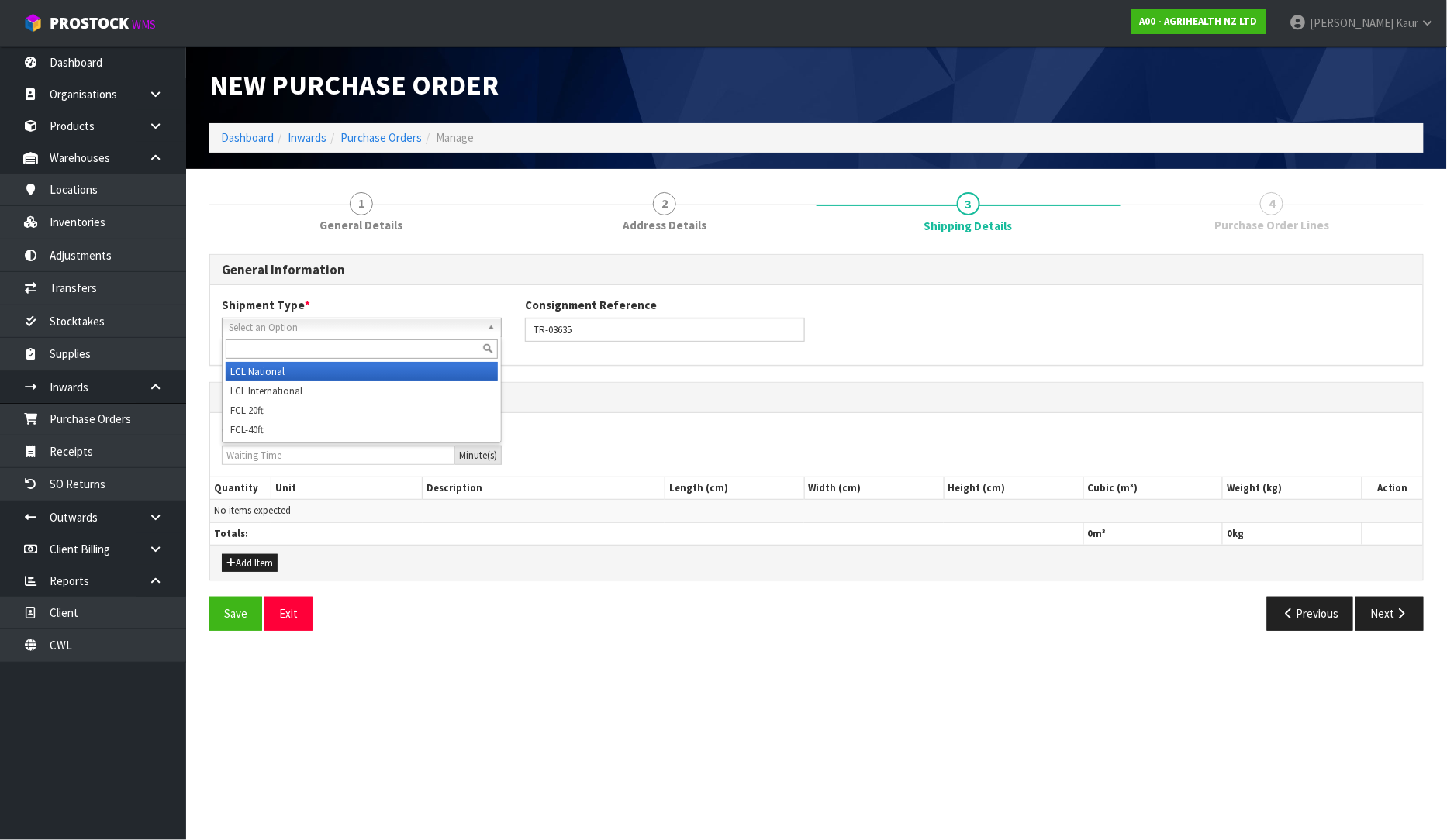
click at [304, 374] on li "LCL National" at bounding box center [362, 372] width 272 height 19
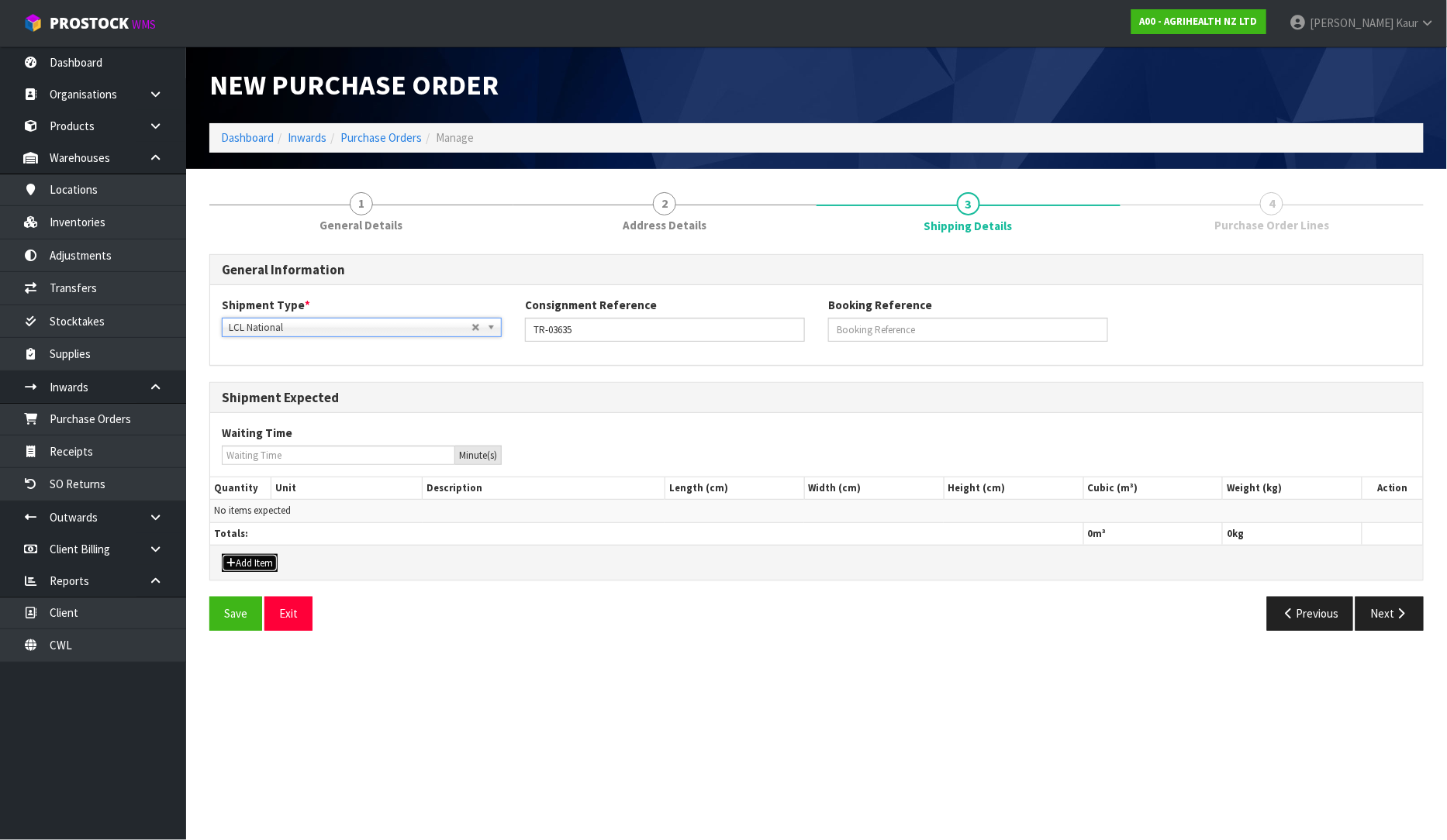
click at [251, 564] on button "Add Item" at bounding box center [250, 563] width 56 height 18
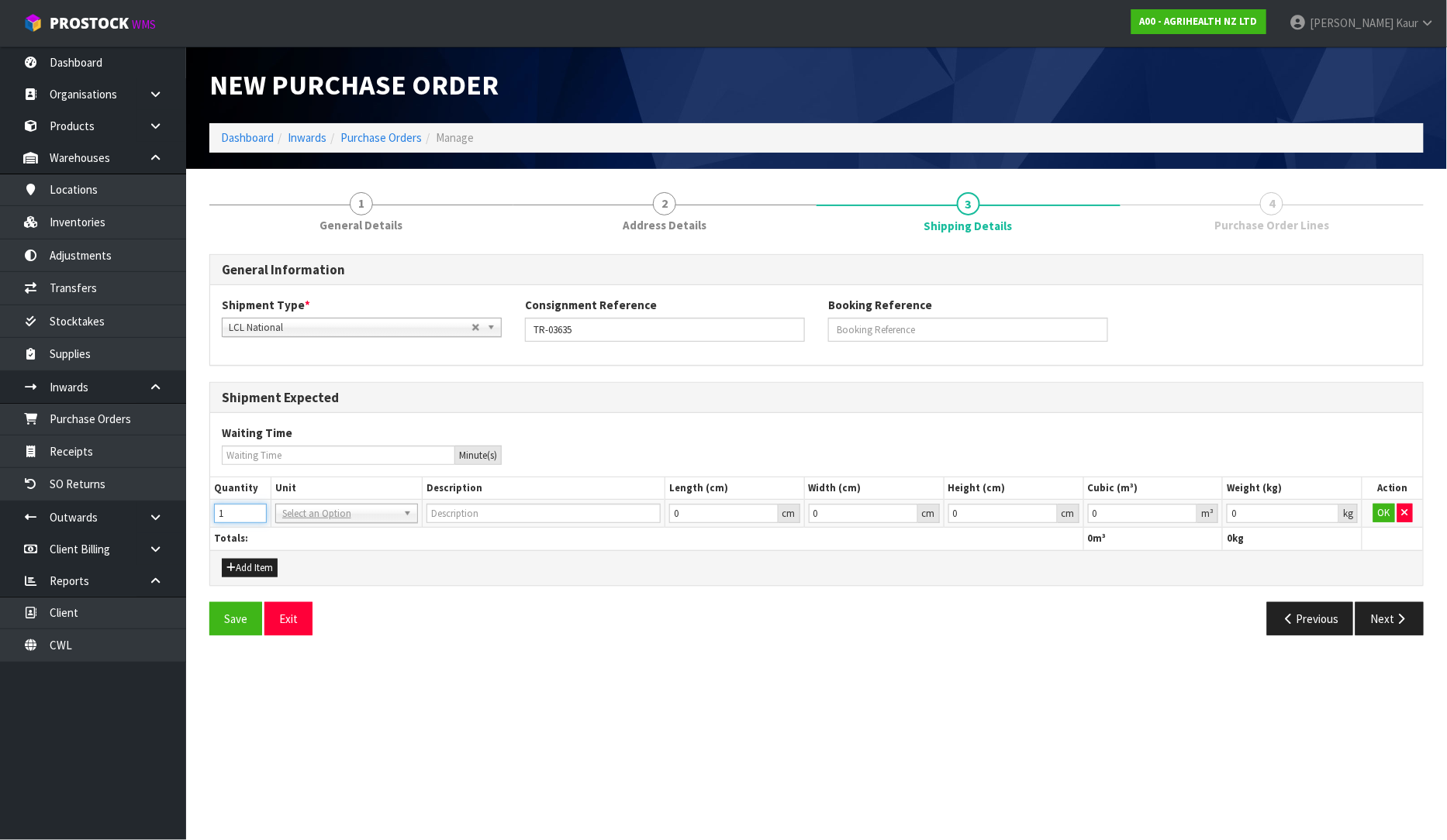
type input "1"
click at [253, 509] on input "1" at bounding box center [241, 514] width 53 height 19
click at [302, 531] on input "text" at bounding box center [347, 535] width 135 height 19
type input "PLT"
type input "PALLET"
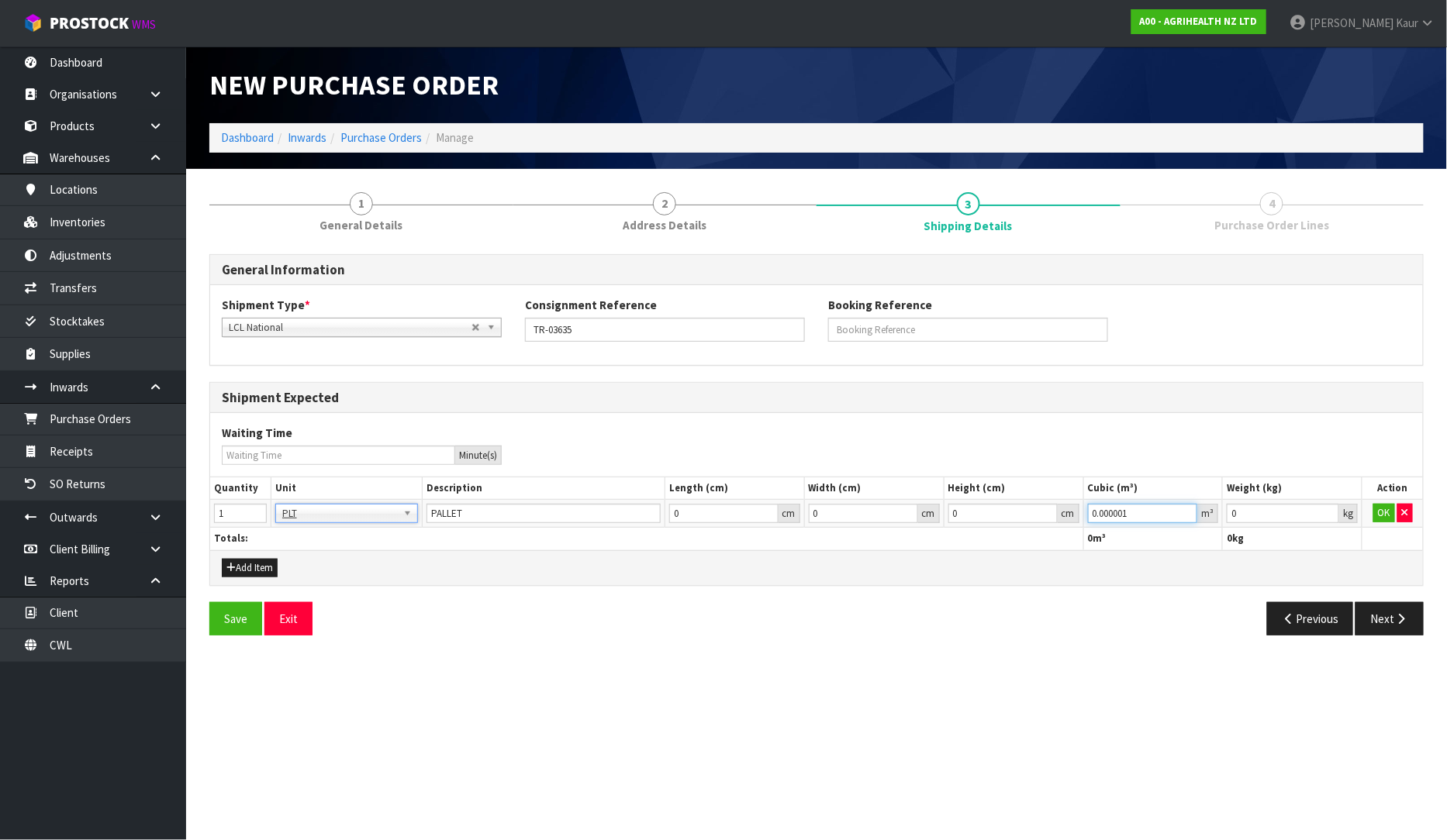
type input "0.000001"
click at [1188, 509] on input "0.000001" at bounding box center [1143, 514] width 110 height 19
type input "0.001"
click at [1331, 509] on input "0.001" at bounding box center [1283, 514] width 112 height 19
click at [1384, 514] on button "OK" at bounding box center [1384, 513] width 21 height 18
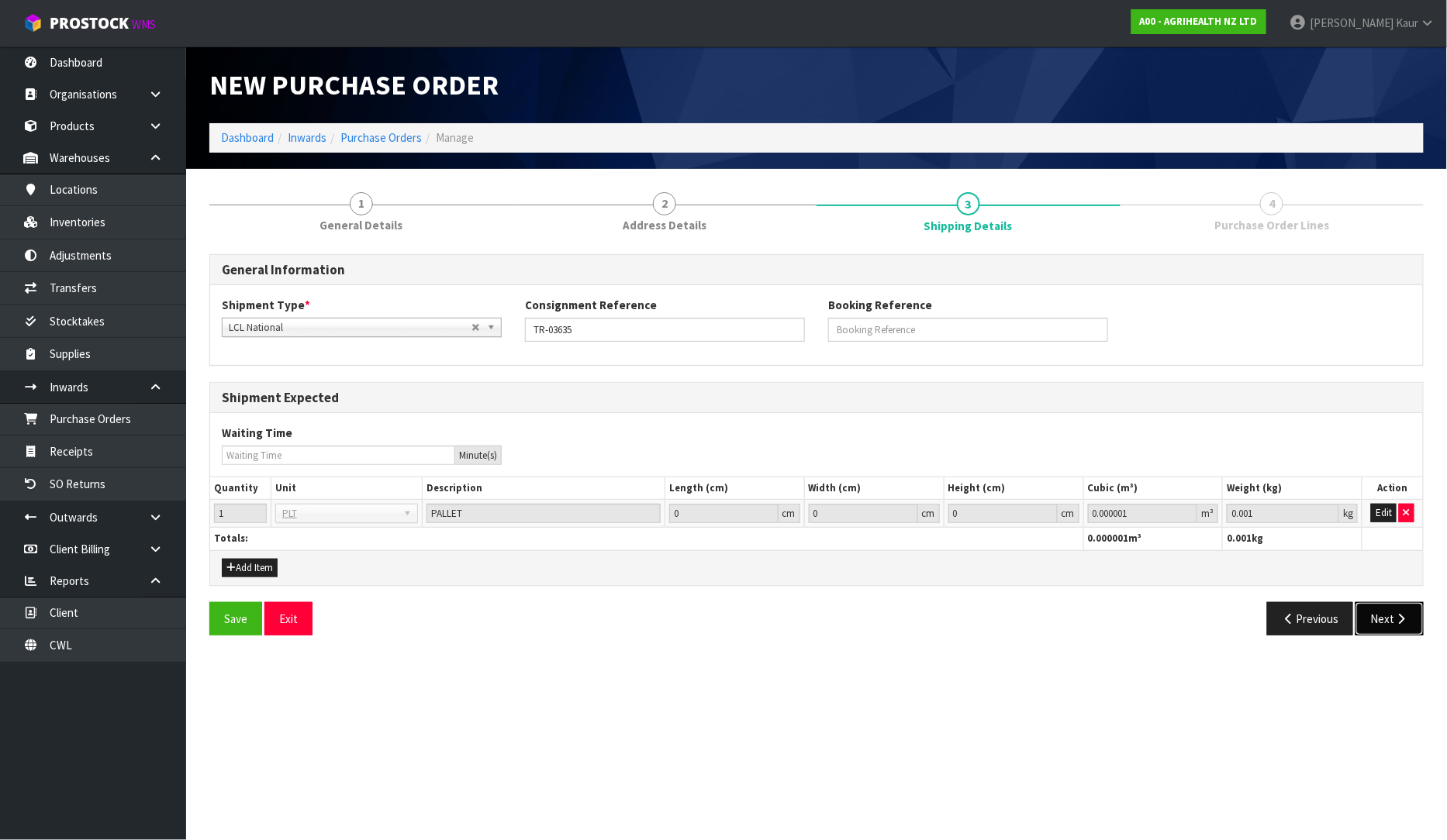
click at [1376, 609] on button "Next" at bounding box center [1389, 619] width 69 height 34
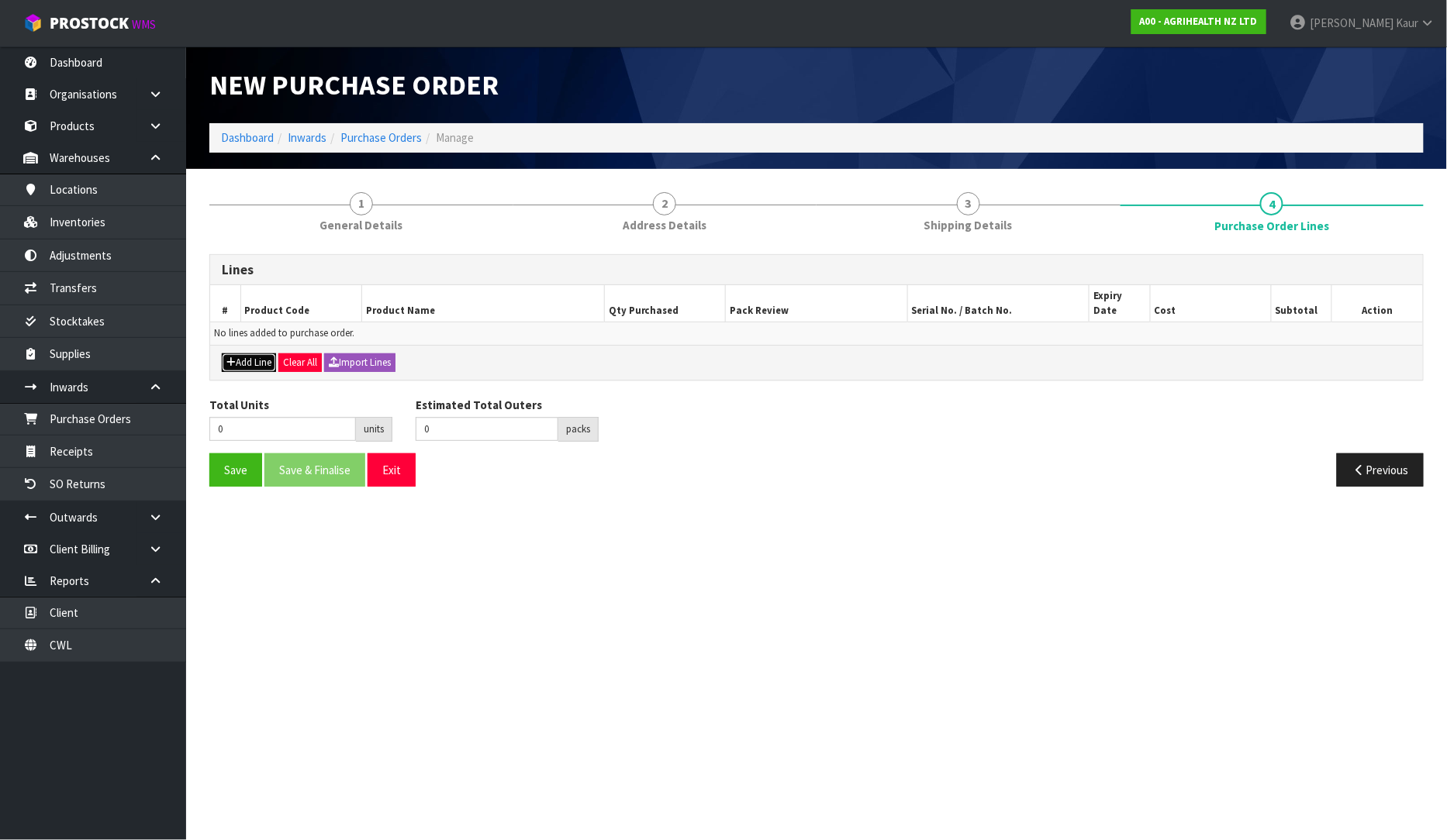
click at [236, 353] on button "Add Line" at bounding box center [249, 362] width 54 height 18
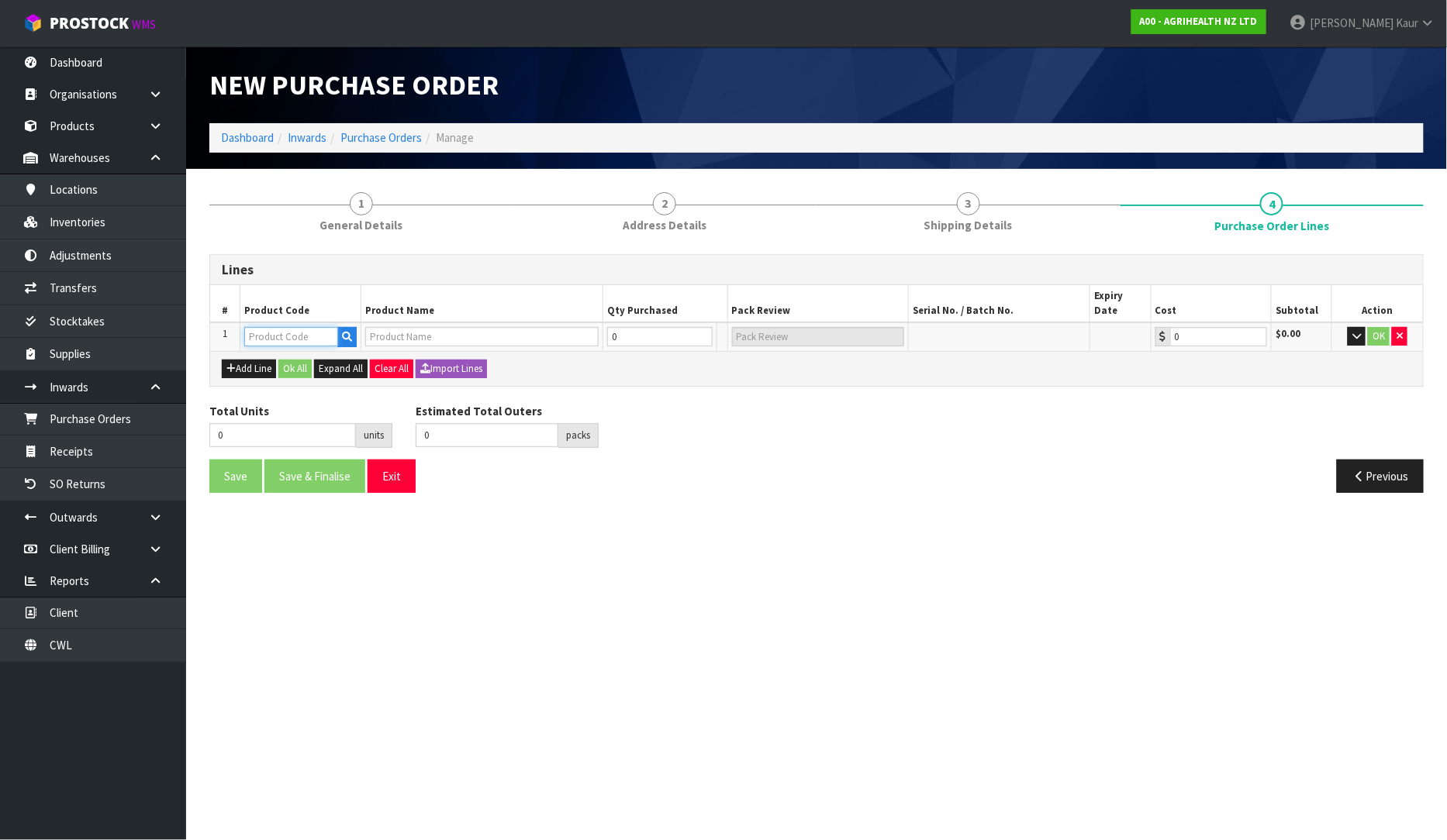
click at [249, 327] on input "text" at bounding box center [291, 337] width 94 height 19
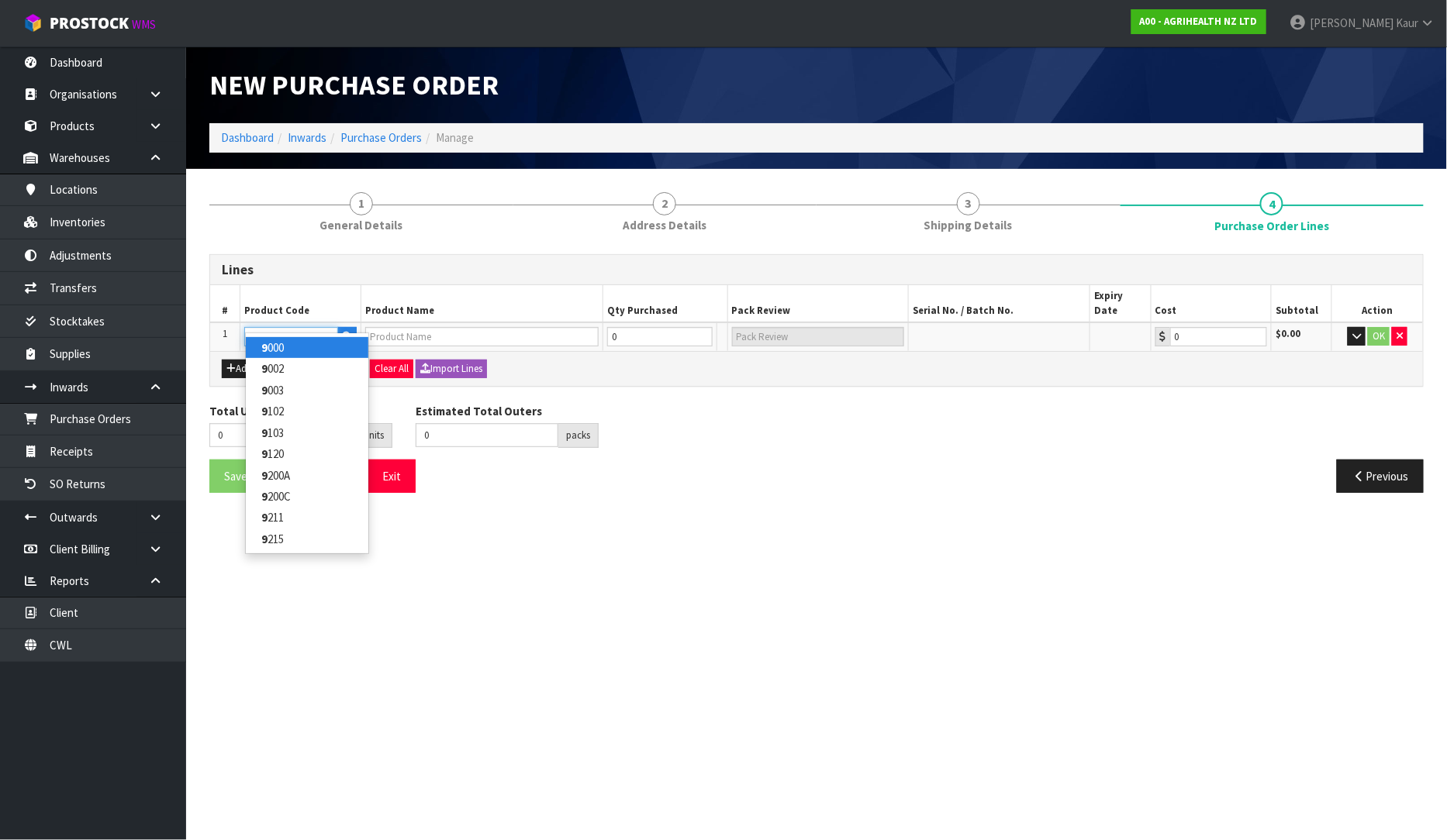
type input "9103"
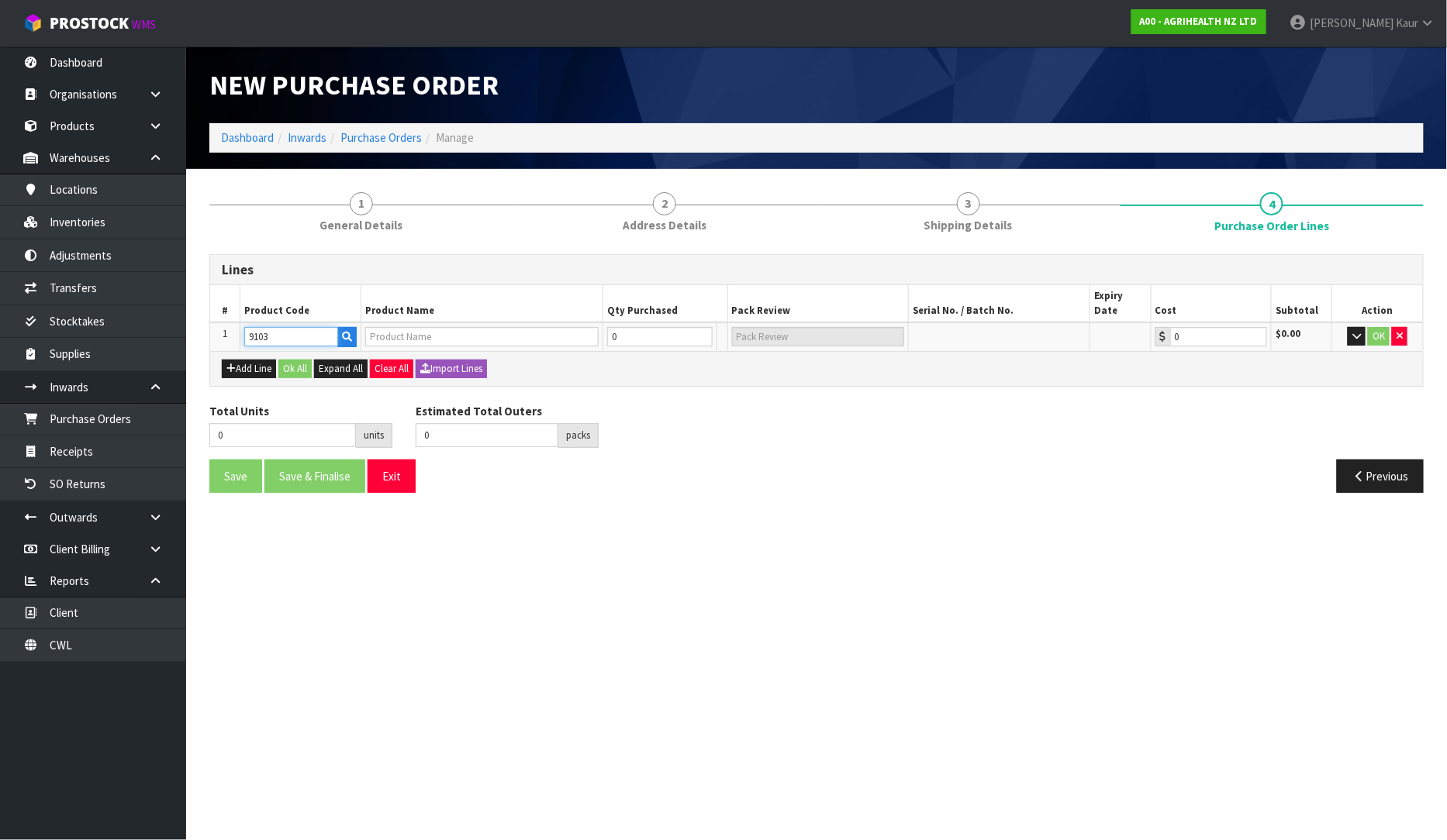
type input "MASTATEST NZP3 PACK (BP, CEP, L/N)"
type input "0.00"
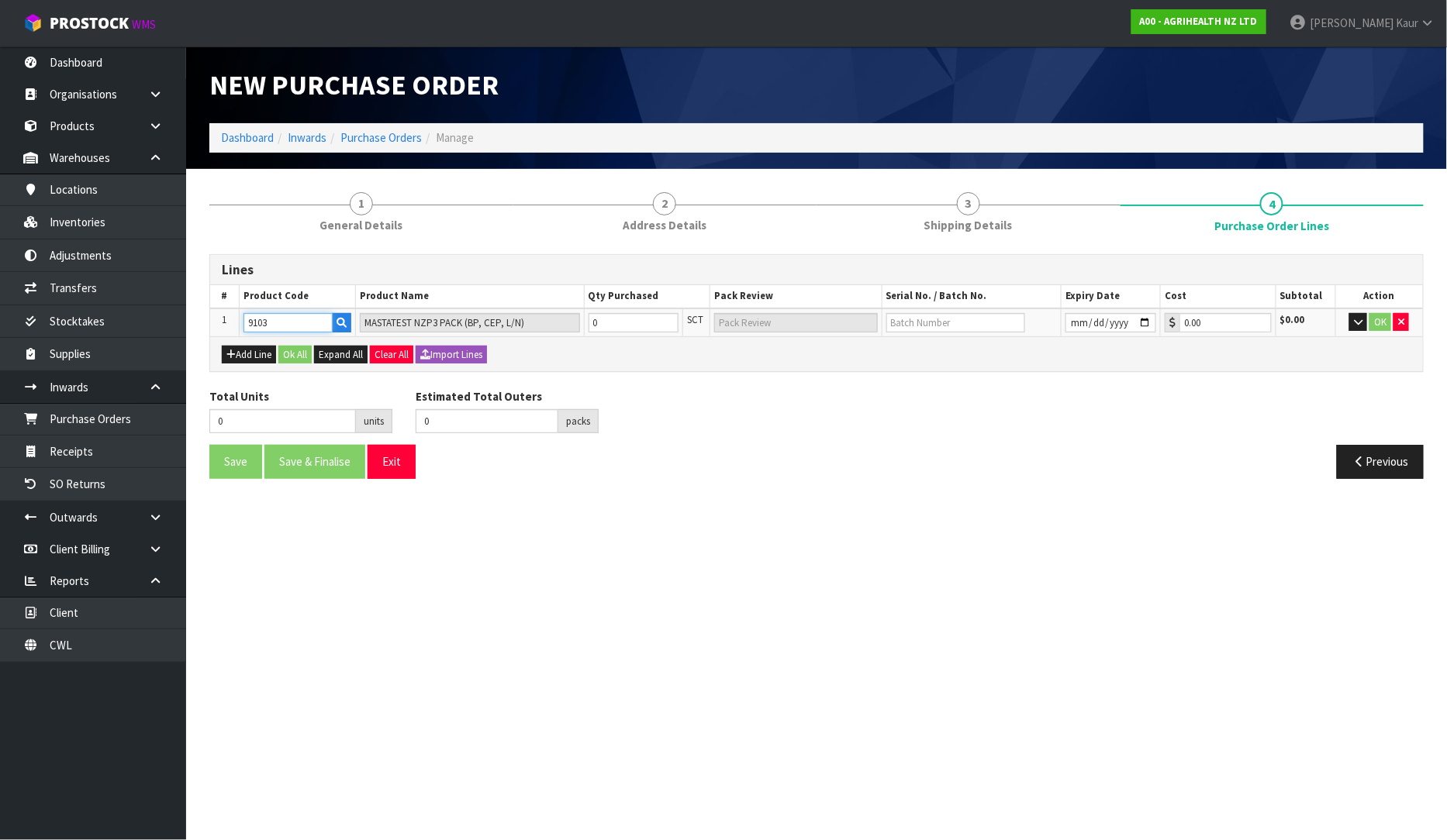
type input "9103"
click at [634, 322] on input "0" at bounding box center [633, 322] width 90 height 19
type input "3"
type input "3 SCT"
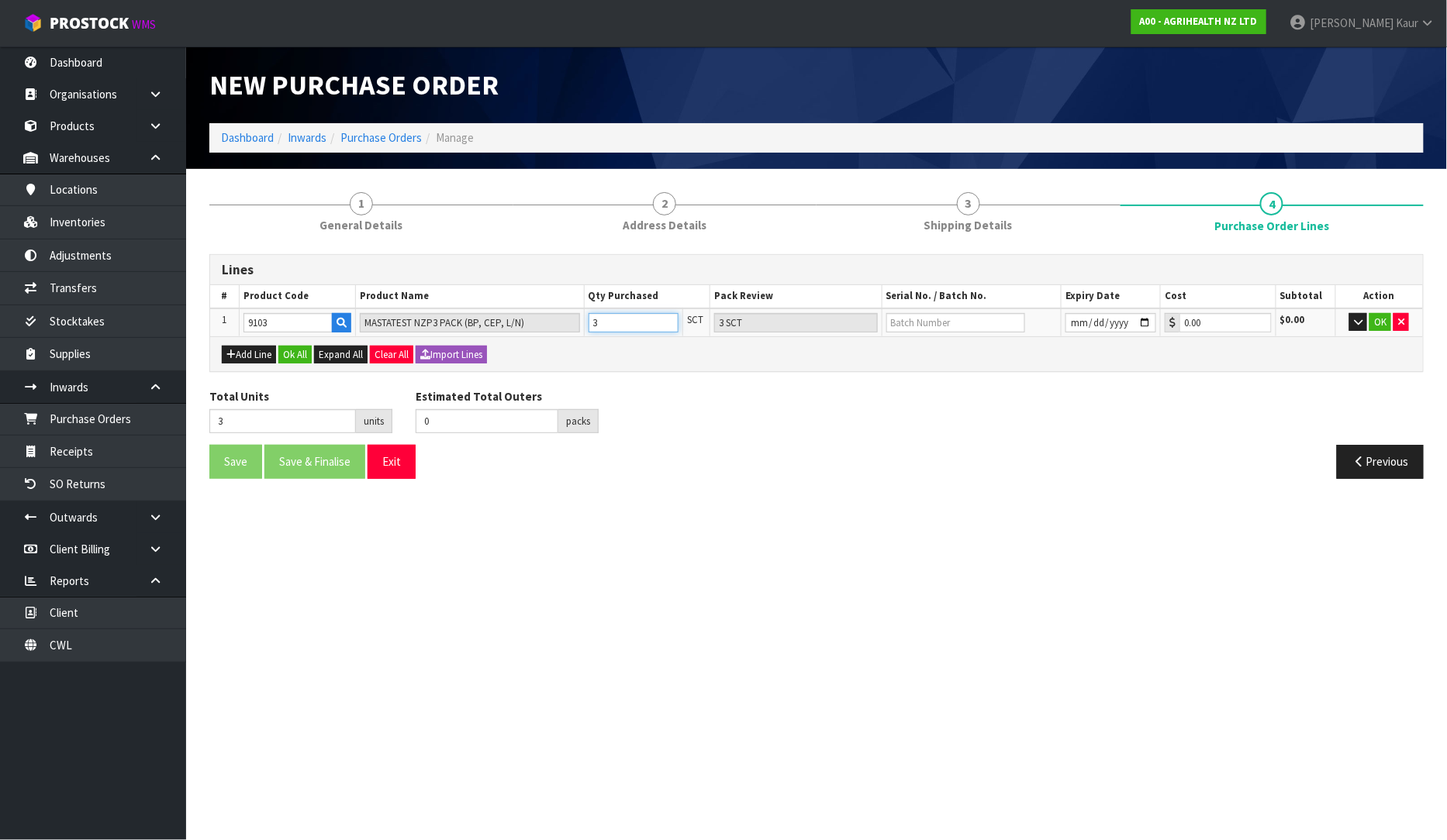
type input "36"
type input "6"
type input "36"
type input "6 CTN"
click at [890, 319] on input "text" at bounding box center [956, 322] width 139 height 19
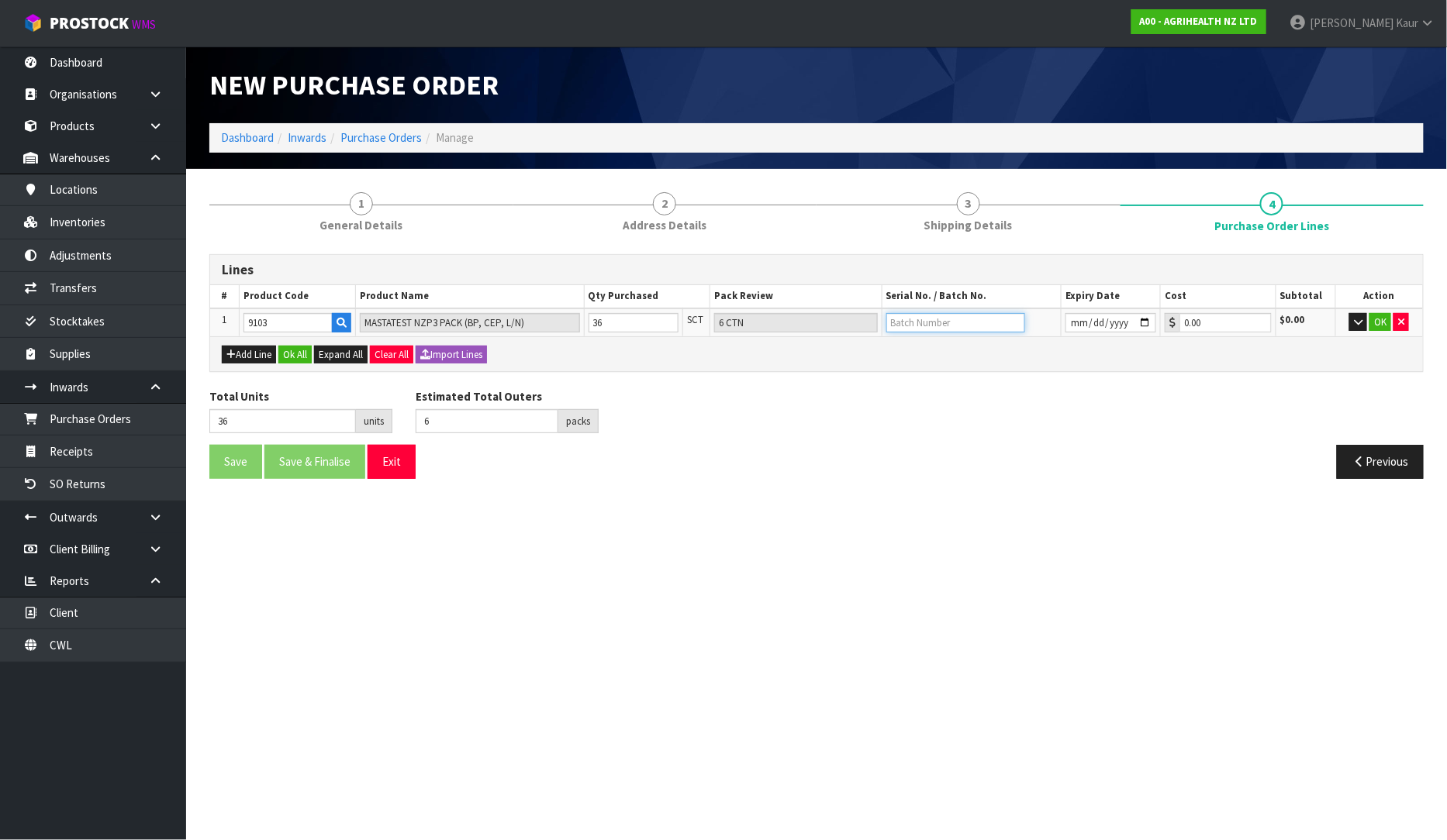
paste input "M0002"
click at [1076, 318] on input "date" at bounding box center [1111, 322] width 91 height 19
click at [1377, 315] on button "OK" at bounding box center [1380, 322] width 21 height 18
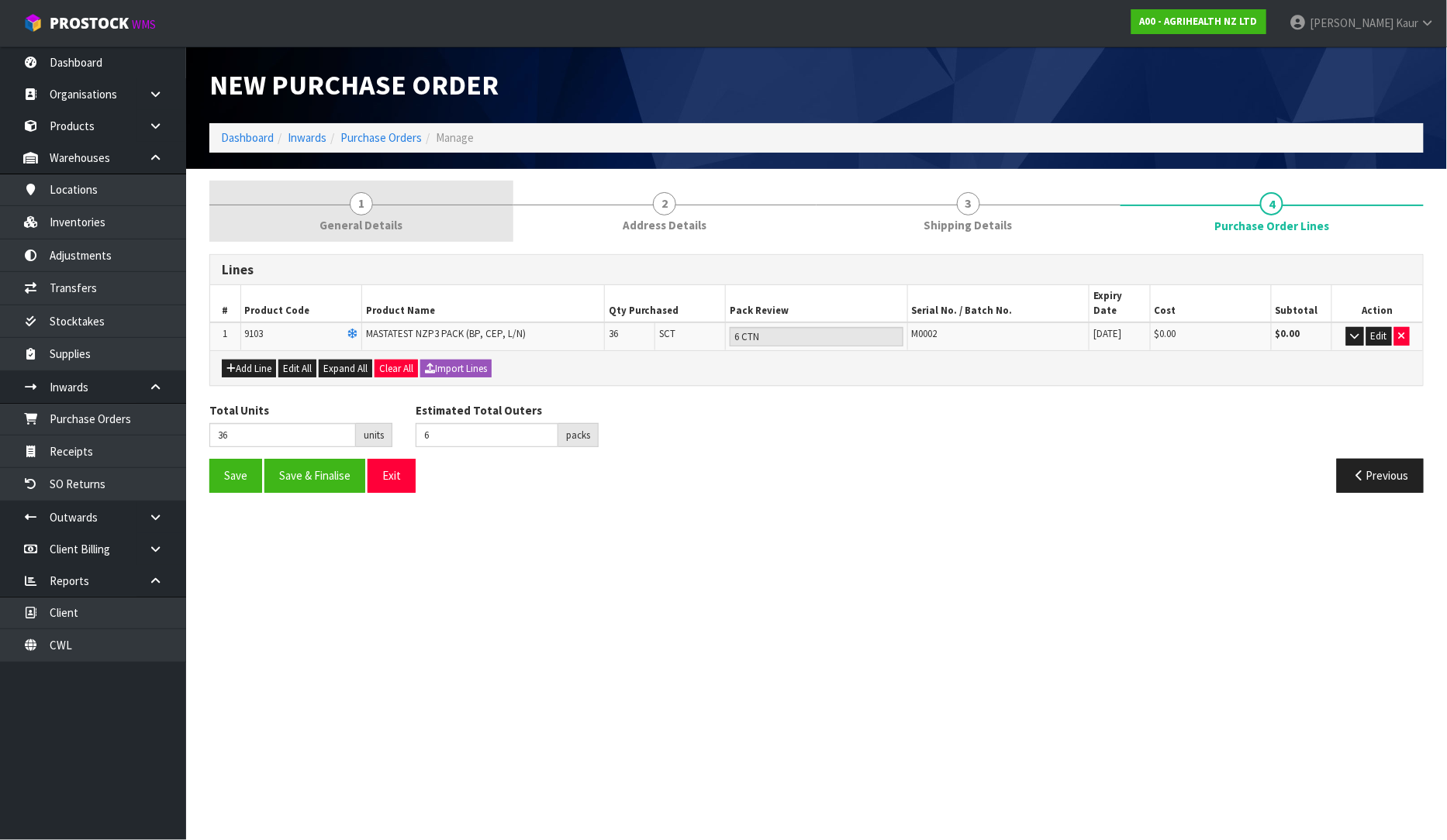
click at [346, 227] on span "General Details" at bounding box center [361, 225] width 83 height 16
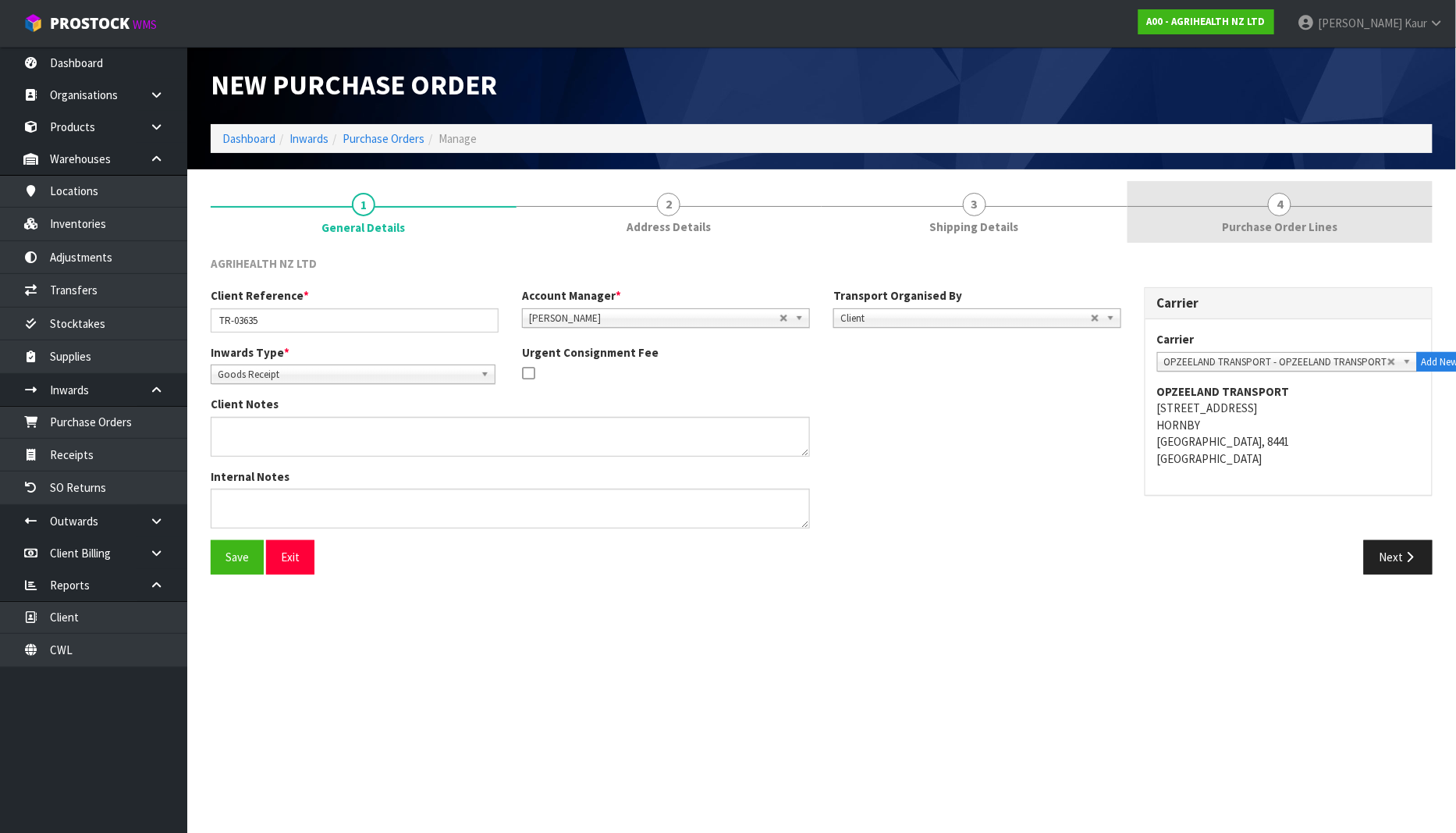
click at [1305, 213] on link "4 Purchase Order Lines" at bounding box center [1280, 211] width 306 height 61
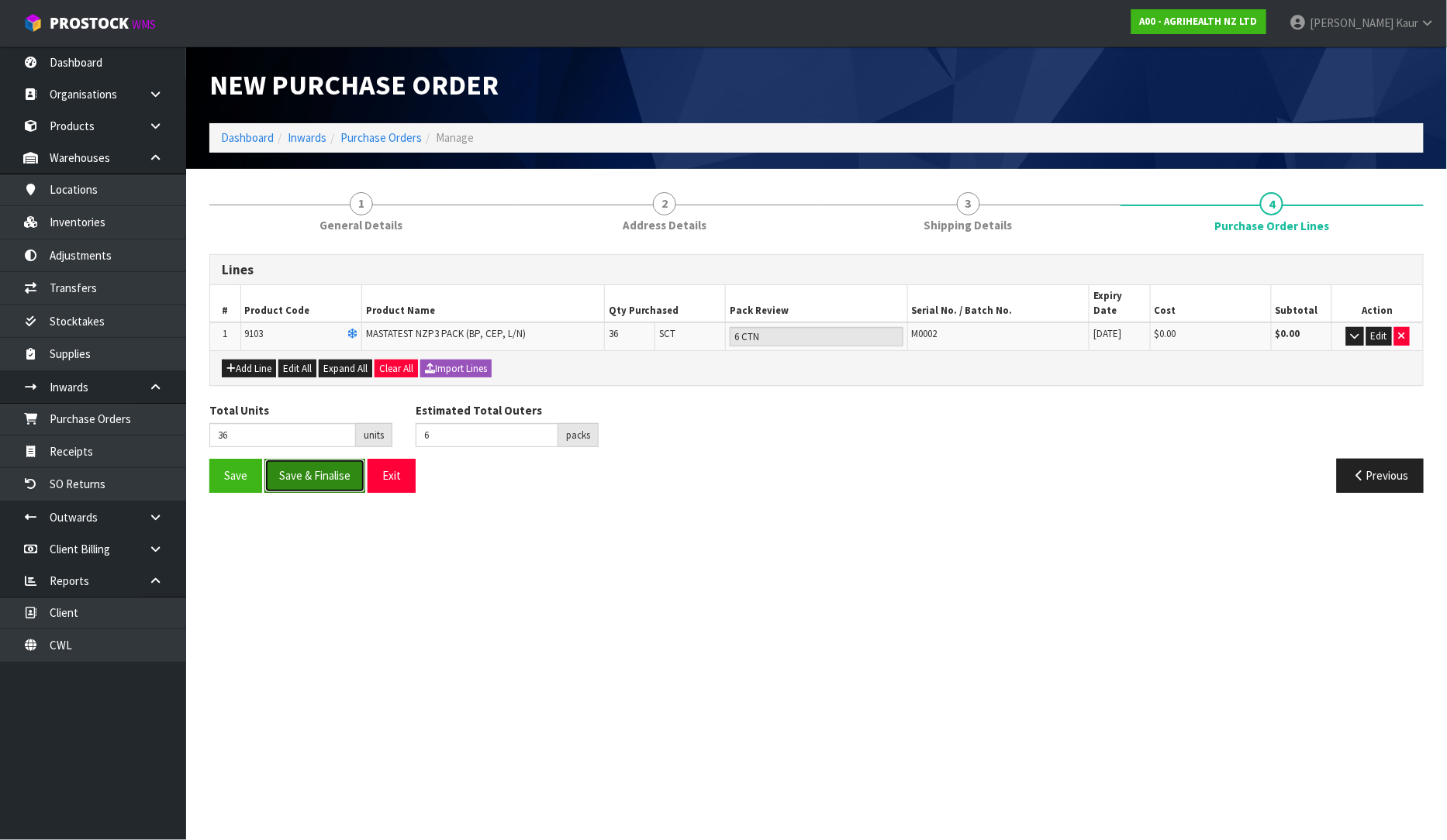
click at [305, 460] on button "Save & Finalise" at bounding box center [315, 475] width 100 height 34
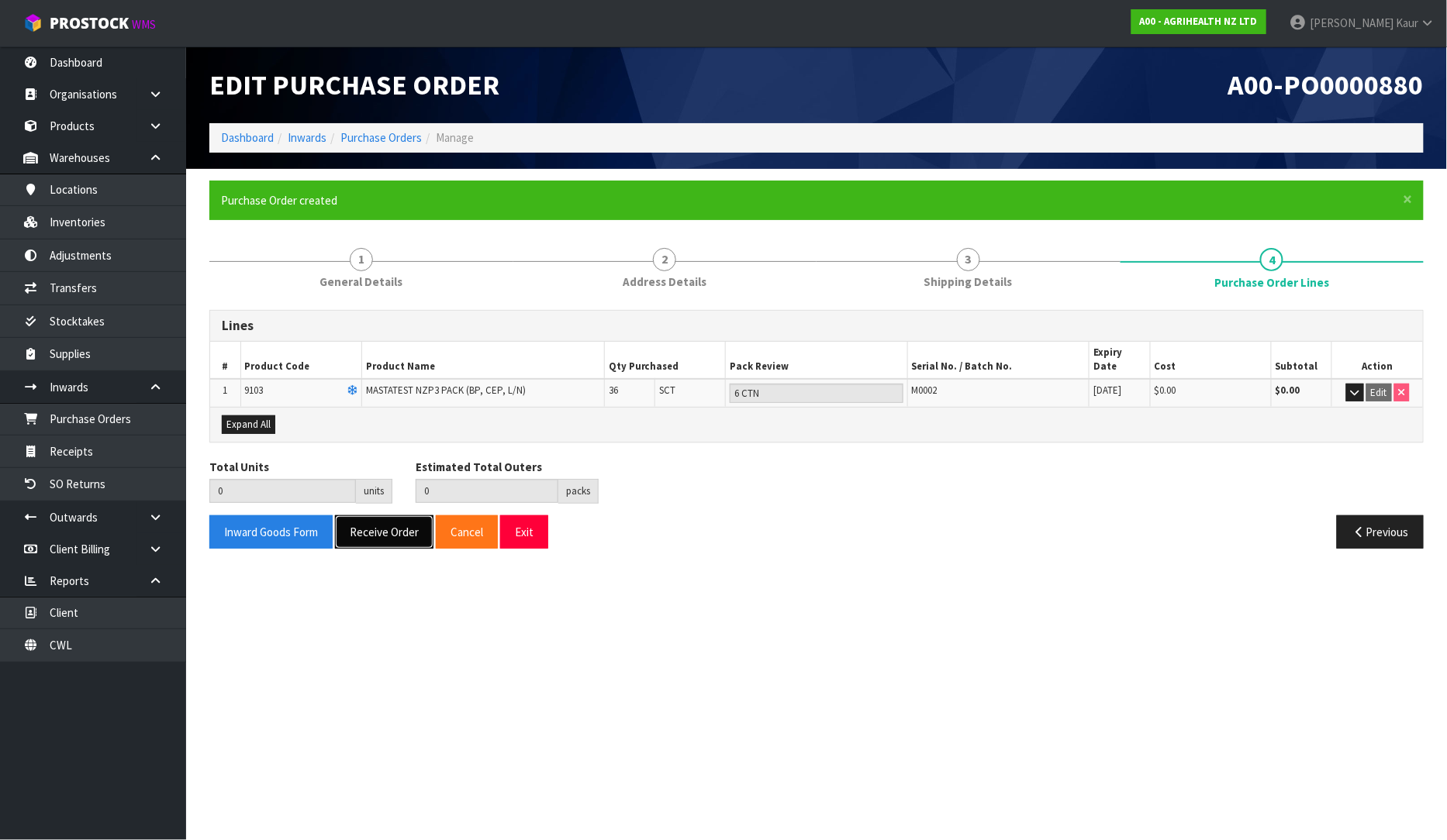
click at [367, 516] on button "Receive Order" at bounding box center [384, 532] width 99 height 34
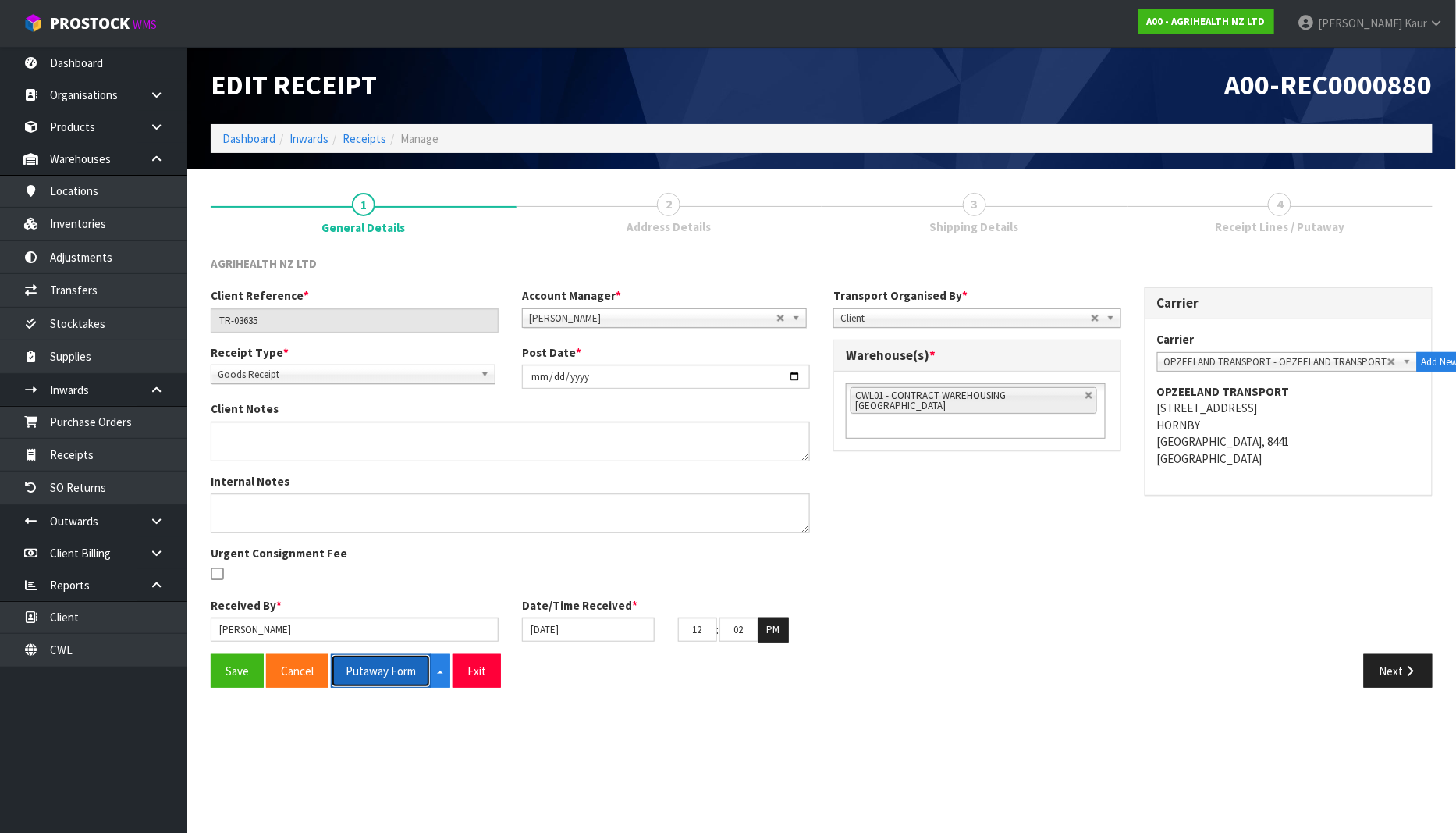
click at [389, 667] on button "Putaway Form" at bounding box center [380, 671] width 100 height 34
